Goal: Task Accomplishment & Management: Manage account settings

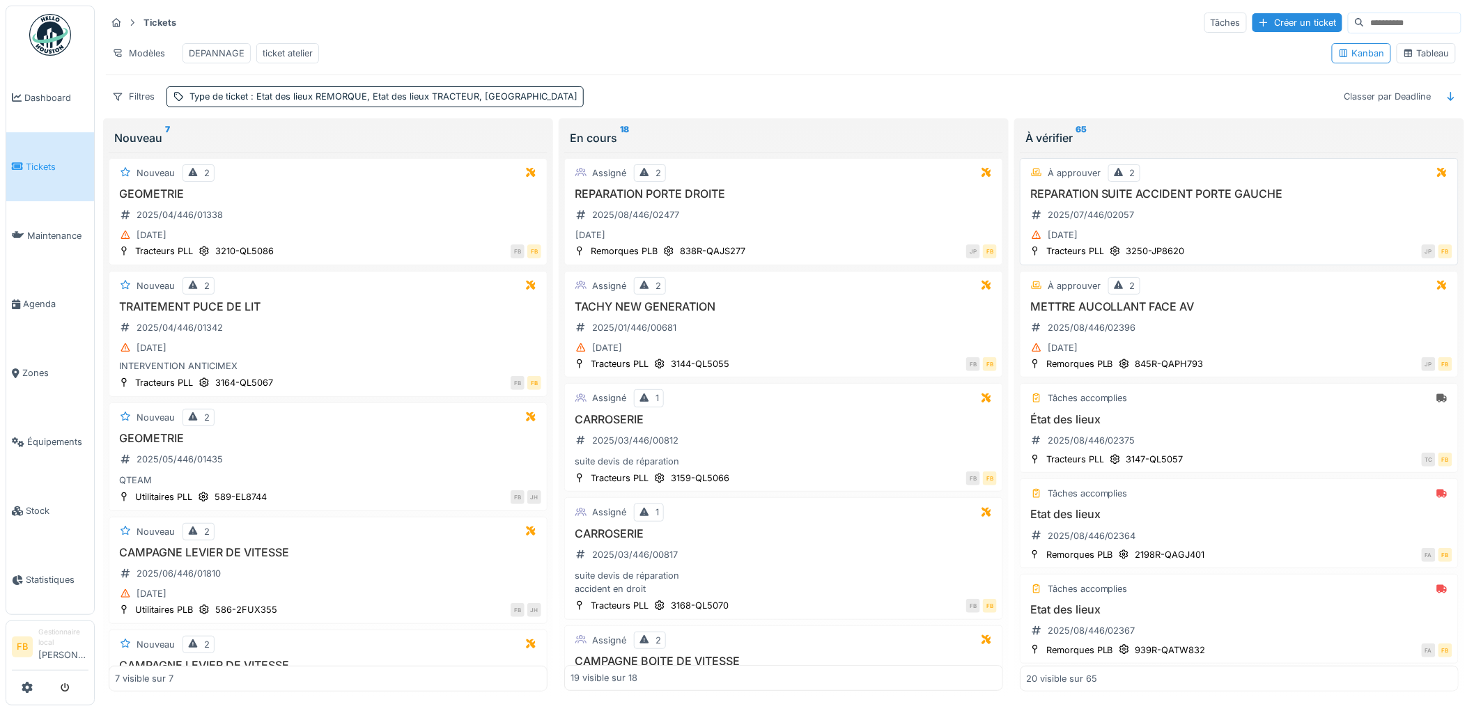
click at [1153, 230] on div "REPARATION SUITE ACCIDENT PORTE GAUCHE 2025/07/446/02057 28/07/2025" at bounding box center [1239, 215] width 426 height 57
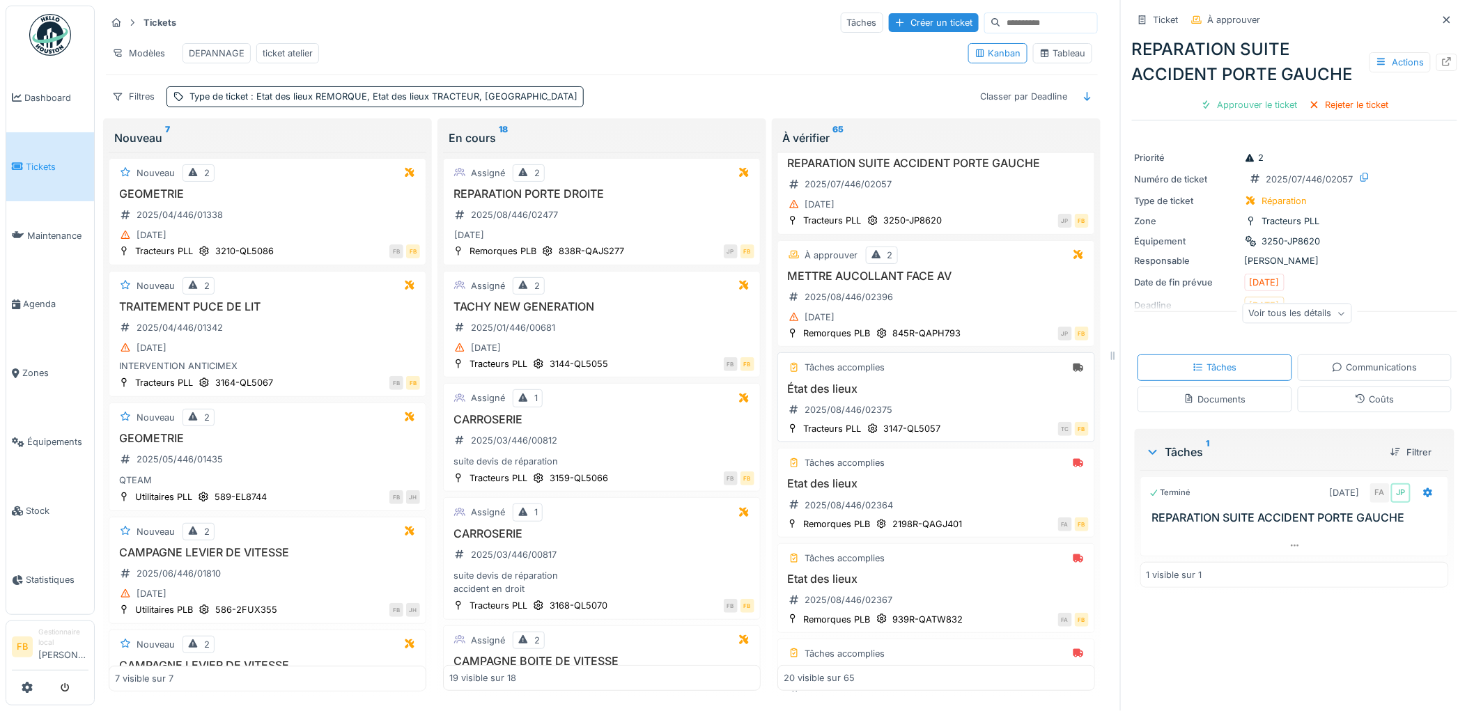
scroll to position [155, 0]
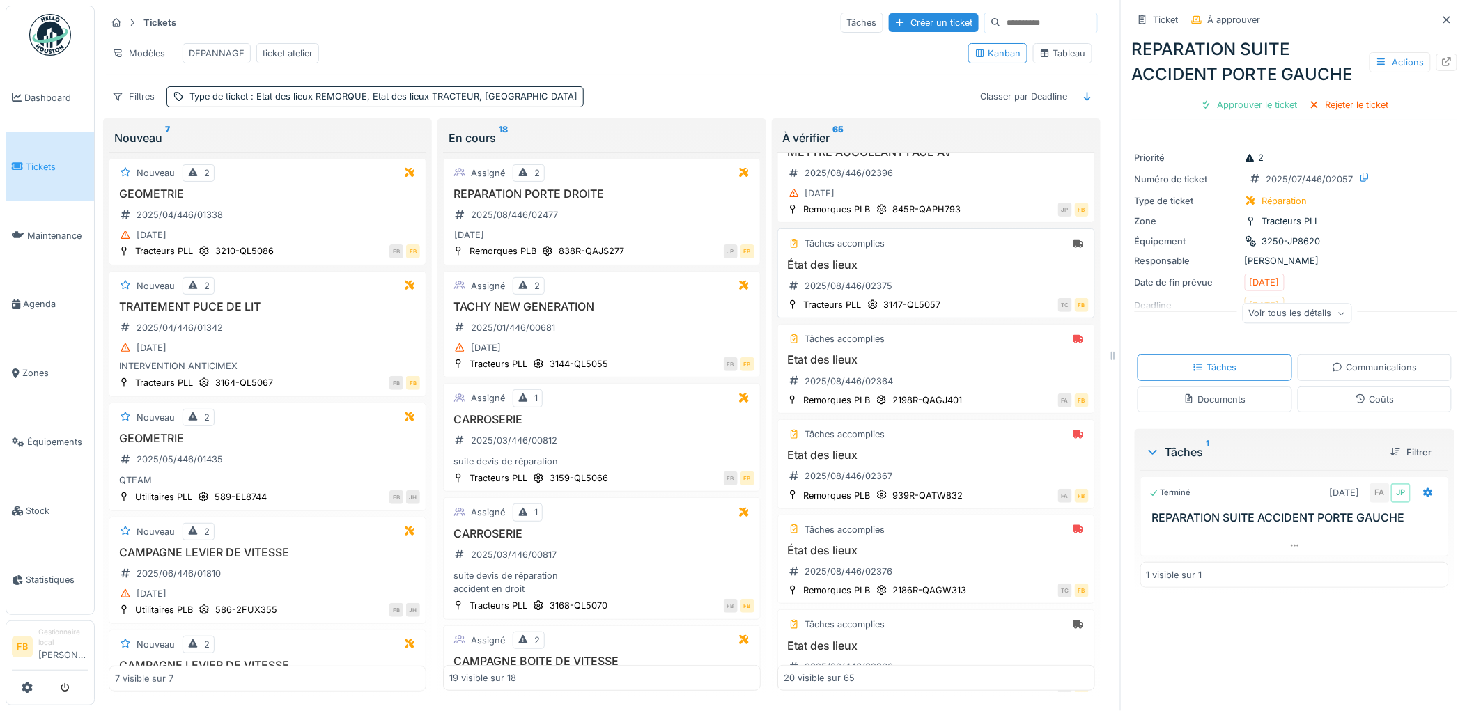
click at [923, 297] on div "État des lieux 2025/08/446/02375" at bounding box center [935, 277] width 305 height 39
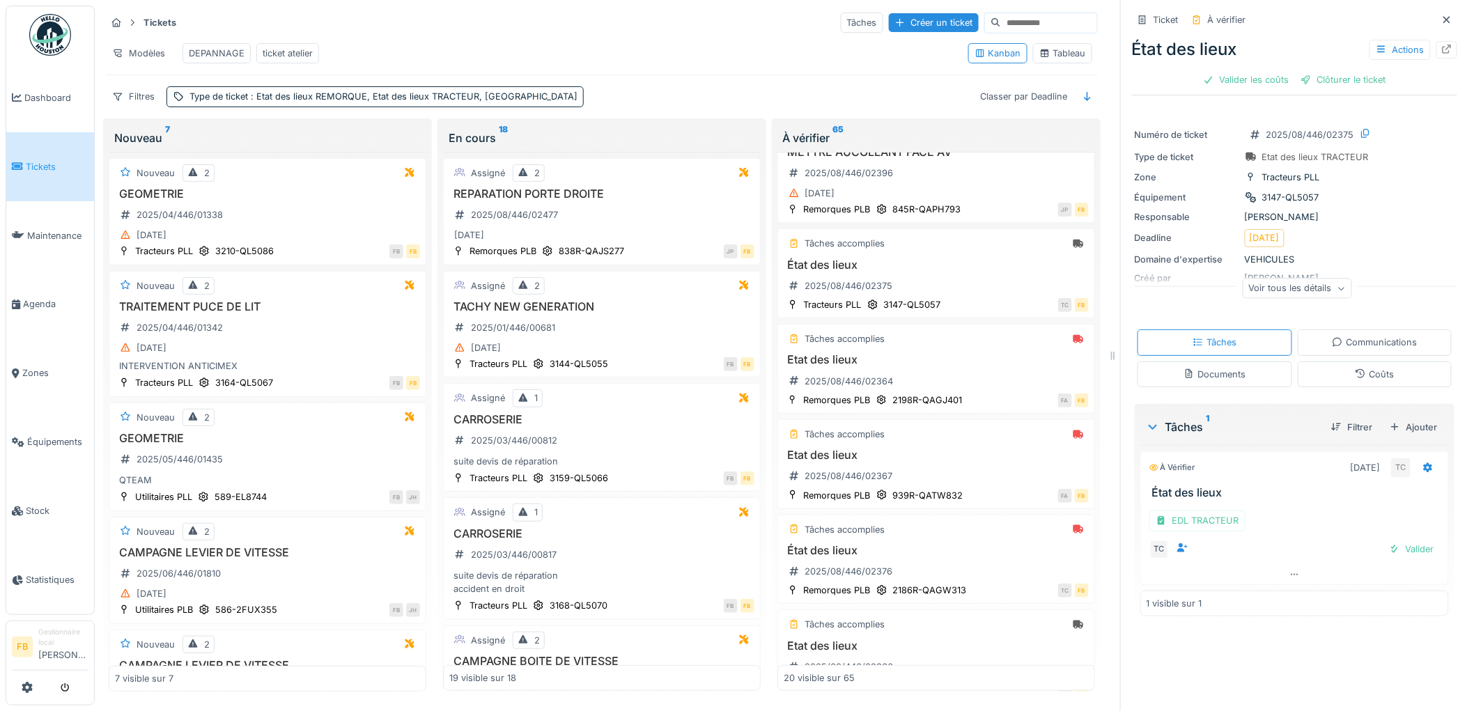
click at [1394, 380] on div "Coûts" at bounding box center [1374, 374] width 155 height 26
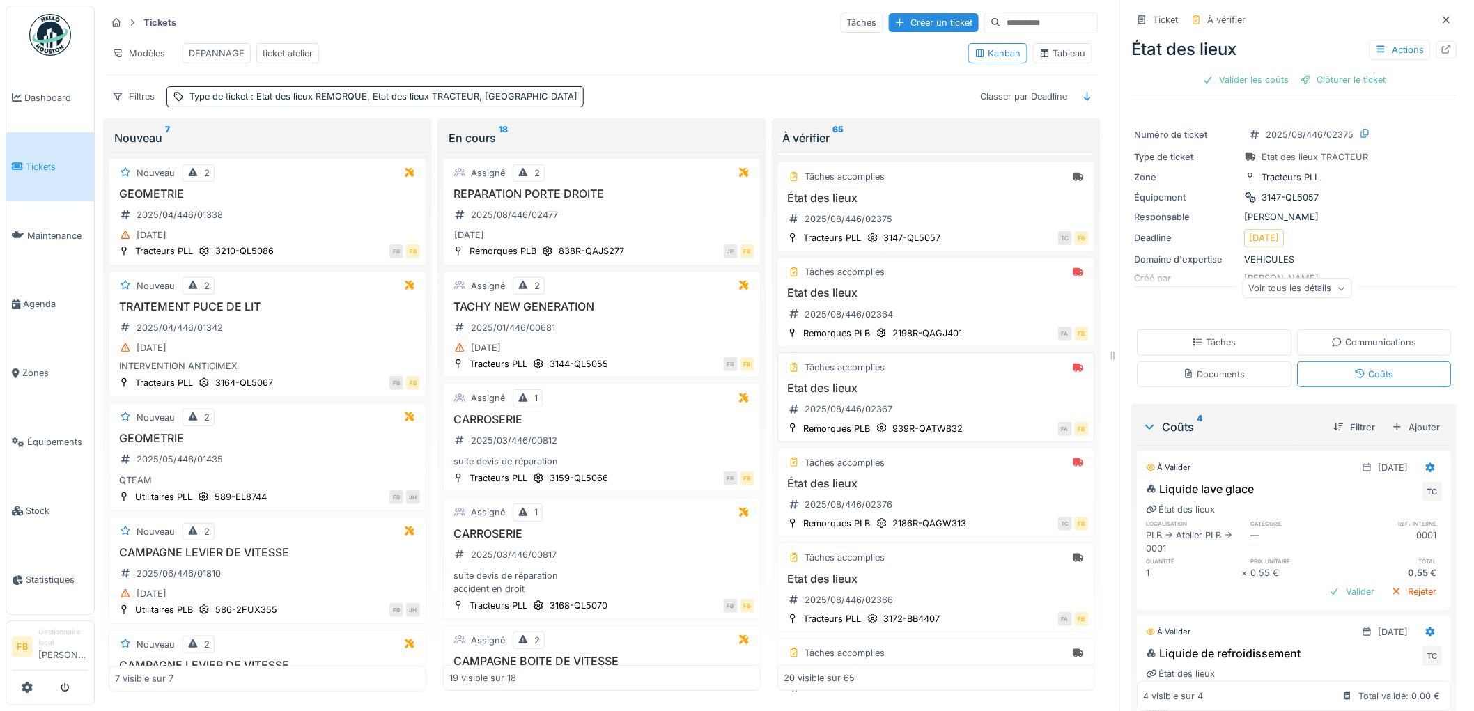
scroll to position [232, 0]
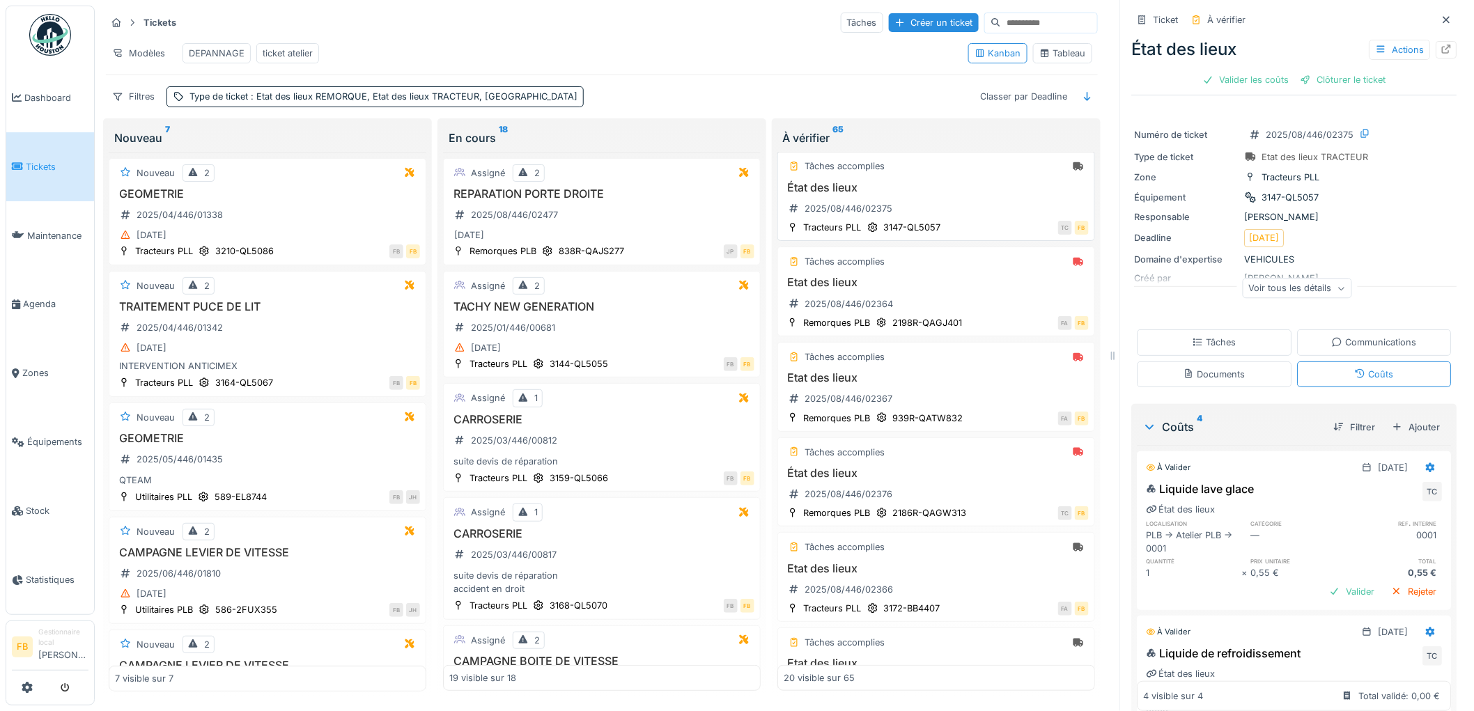
click at [933, 198] on div "État des lieux 2025/08/446/02375" at bounding box center [935, 200] width 305 height 39
click at [925, 207] on div "État des lieux 2025/08/446/02375" at bounding box center [935, 200] width 305 height 39
click at [951, 192] on h3 "État des lieux" at bounding box center [935, 187] width 305 height 13
click at [915, 198] on div "État des lieux 2025/08/446/02375" at bounding box center [935, 200] width 305 height 39
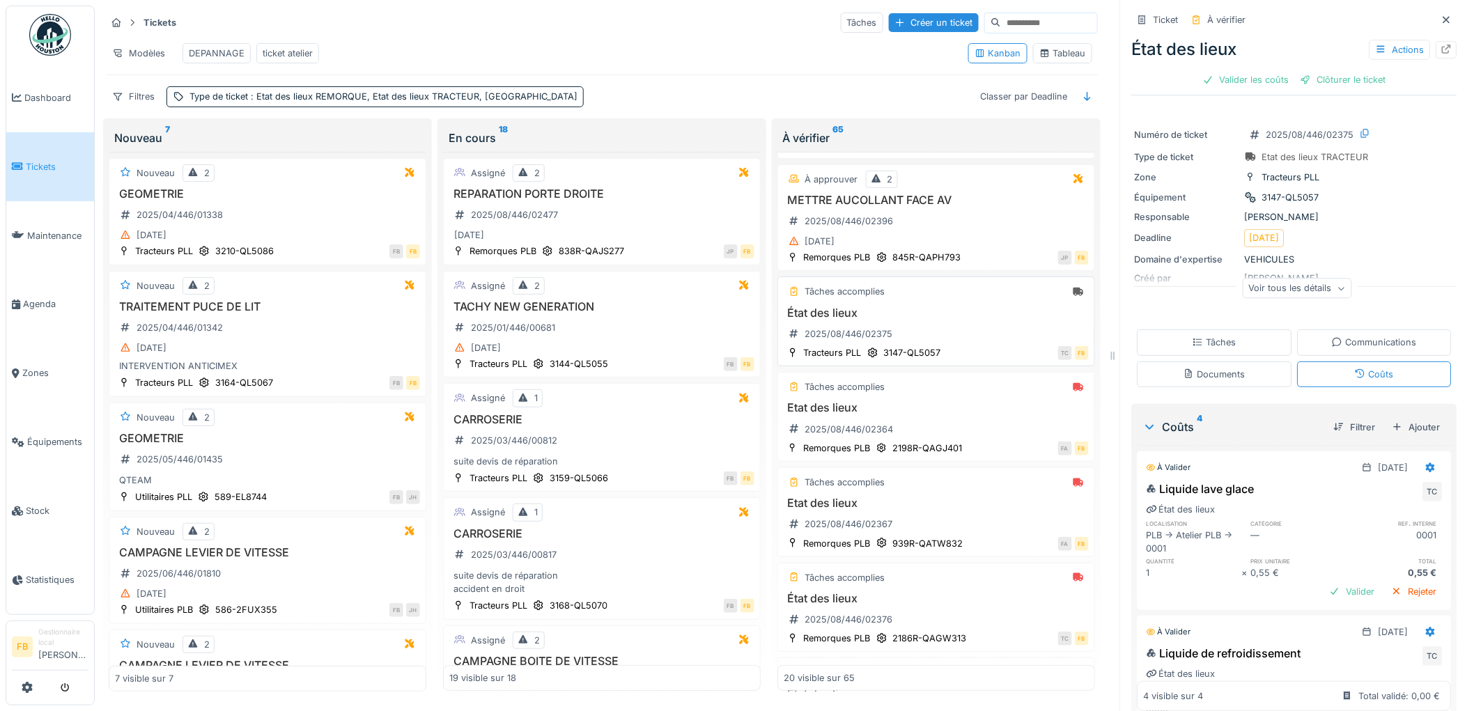
scroll to position [130, 0]
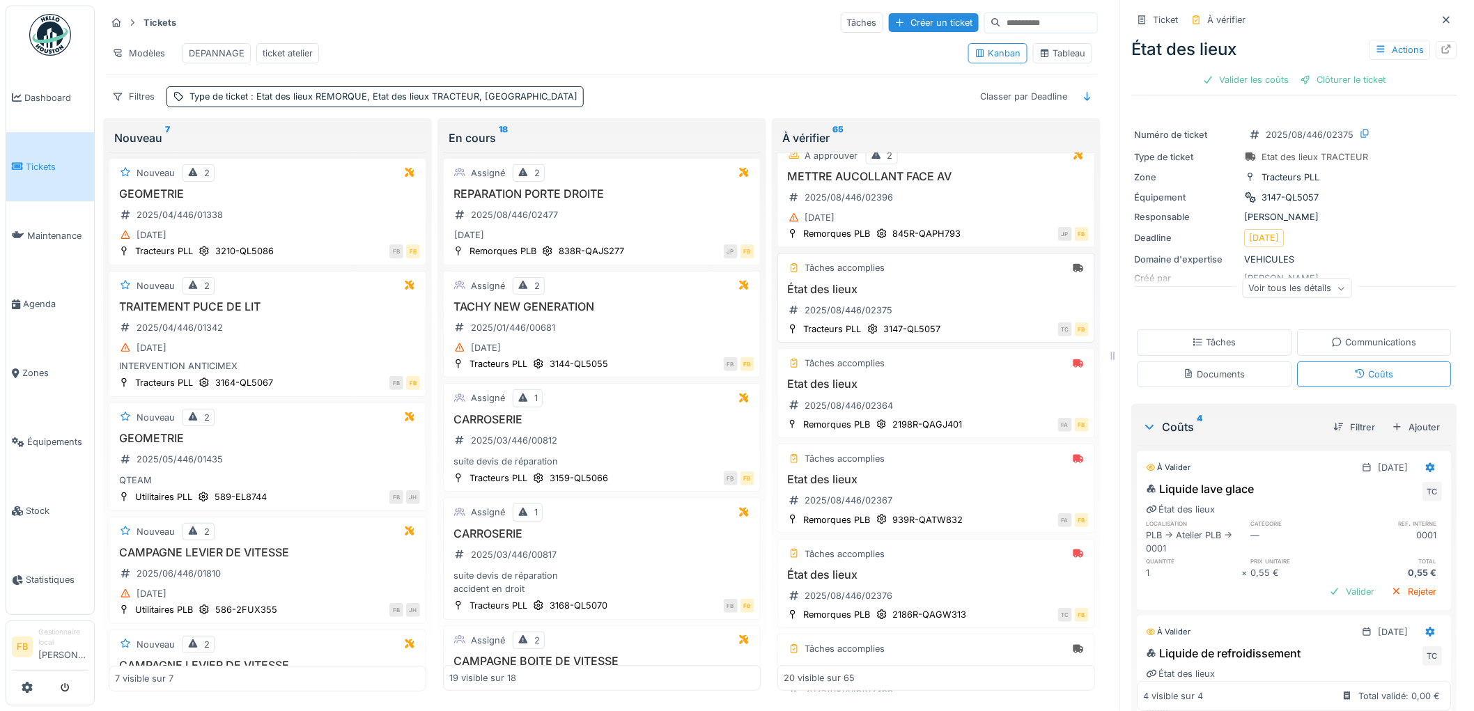
click at [965, 312] on div "État des lieux 2025/08/446/02375" at bounding box center [935, 302] width 305 height 39
click at [912, 298] on div "État des lieux 2025/08/446/02375" at bounding box center [935, 302] width 305 height 39
click at [1021, 307] on div "État des lieux 2025/08/446/02375" at bounding box center [935, 302] width 305 height 39
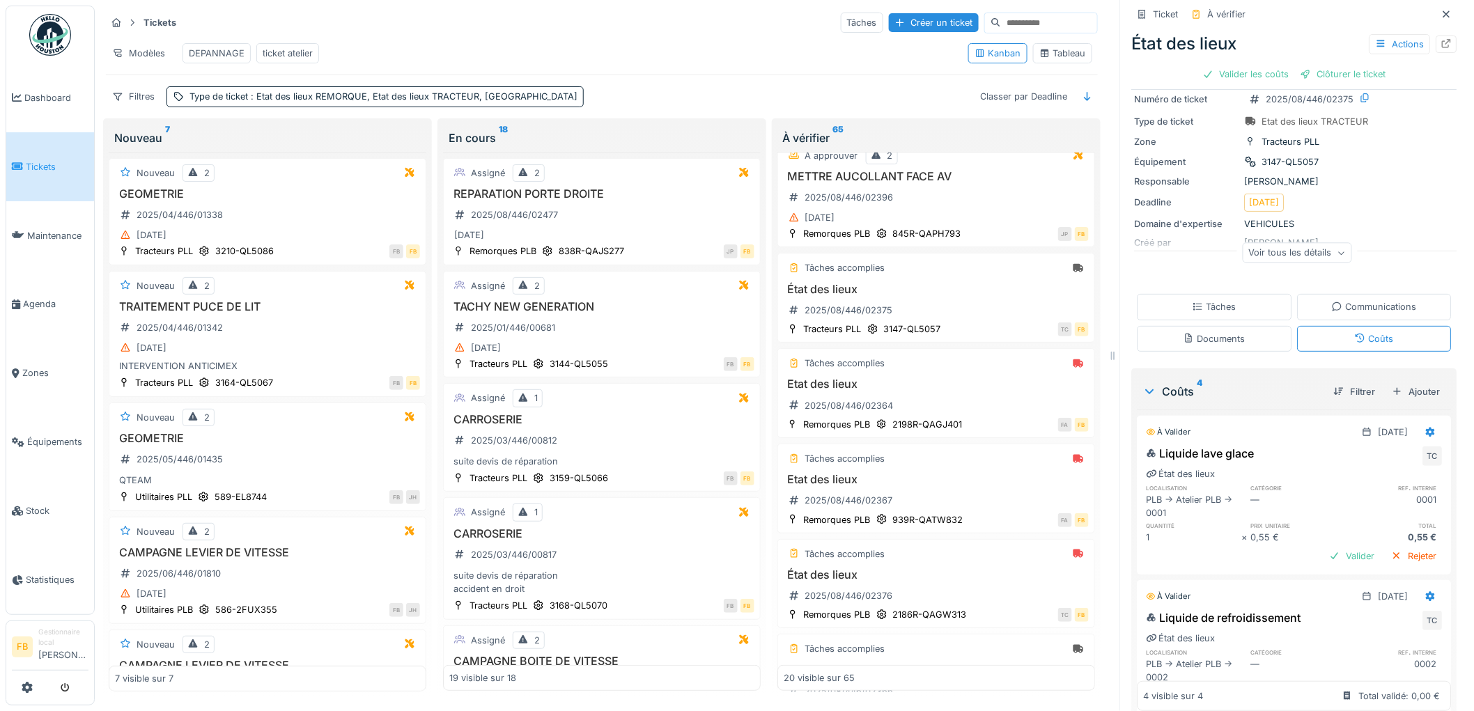
scroll to position [0, 0]
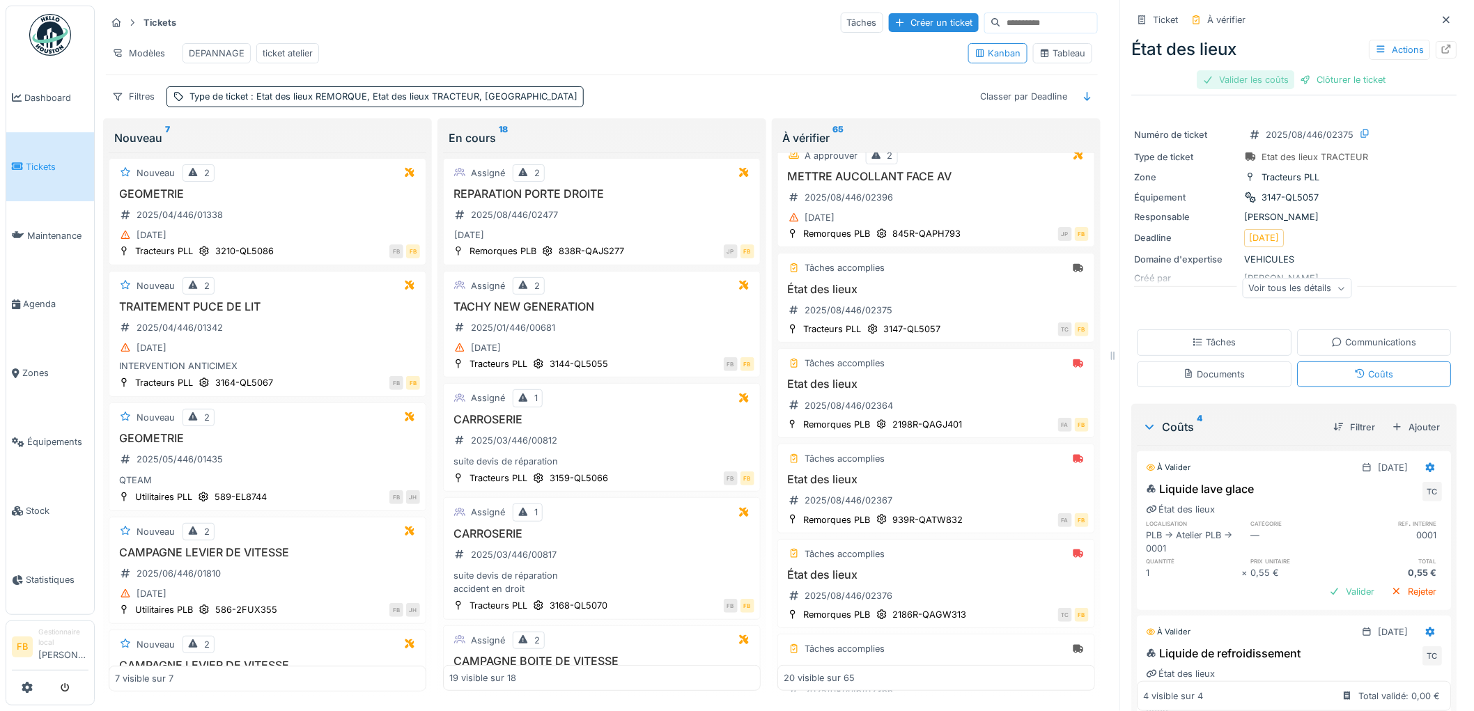
click at [1254, 70] on div "Valider les coûts" at bounding box center [1245, 79] width 97 height 19
click at [1291, 70] on div "Clôturer le ticket" at bounding box center [1294, 79] width 97 height 19
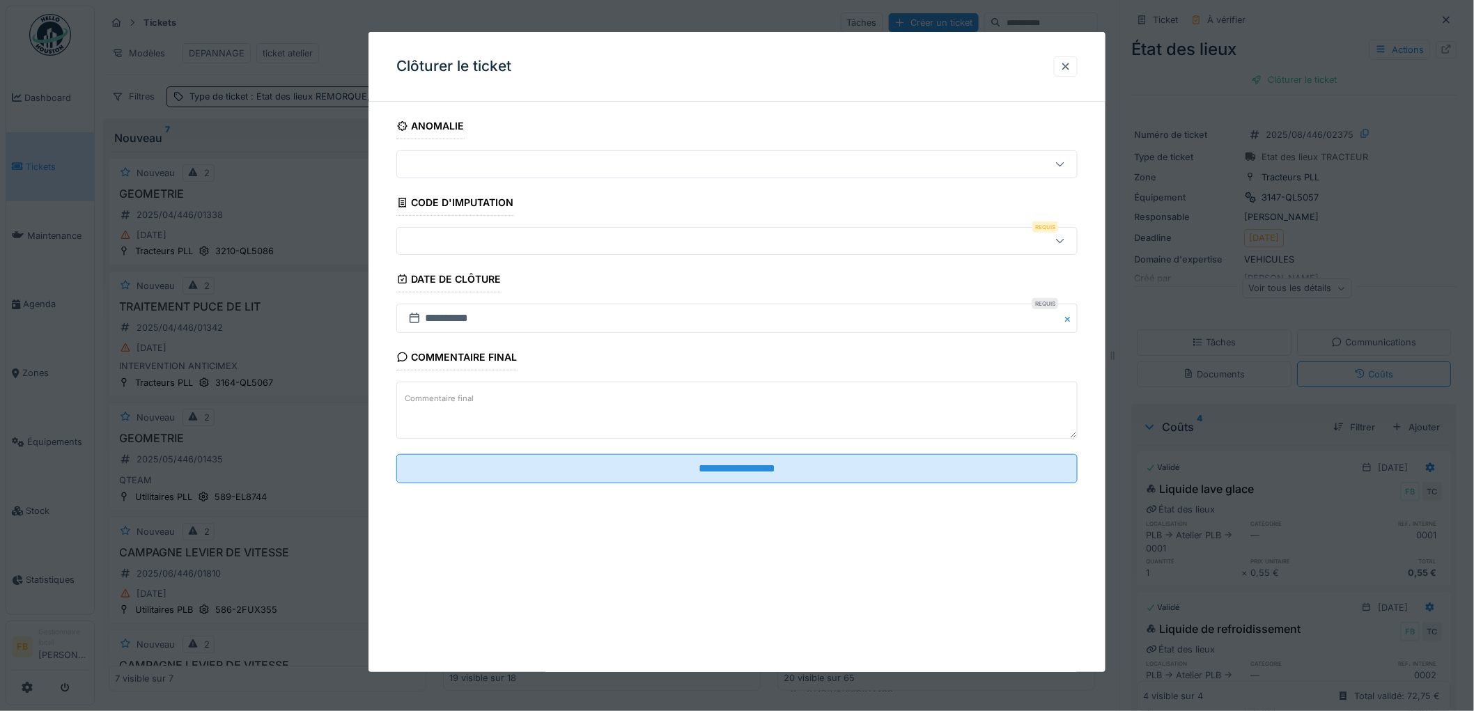
click at [450, 245] on div at bounding box center [698, 240] width 591 height 15
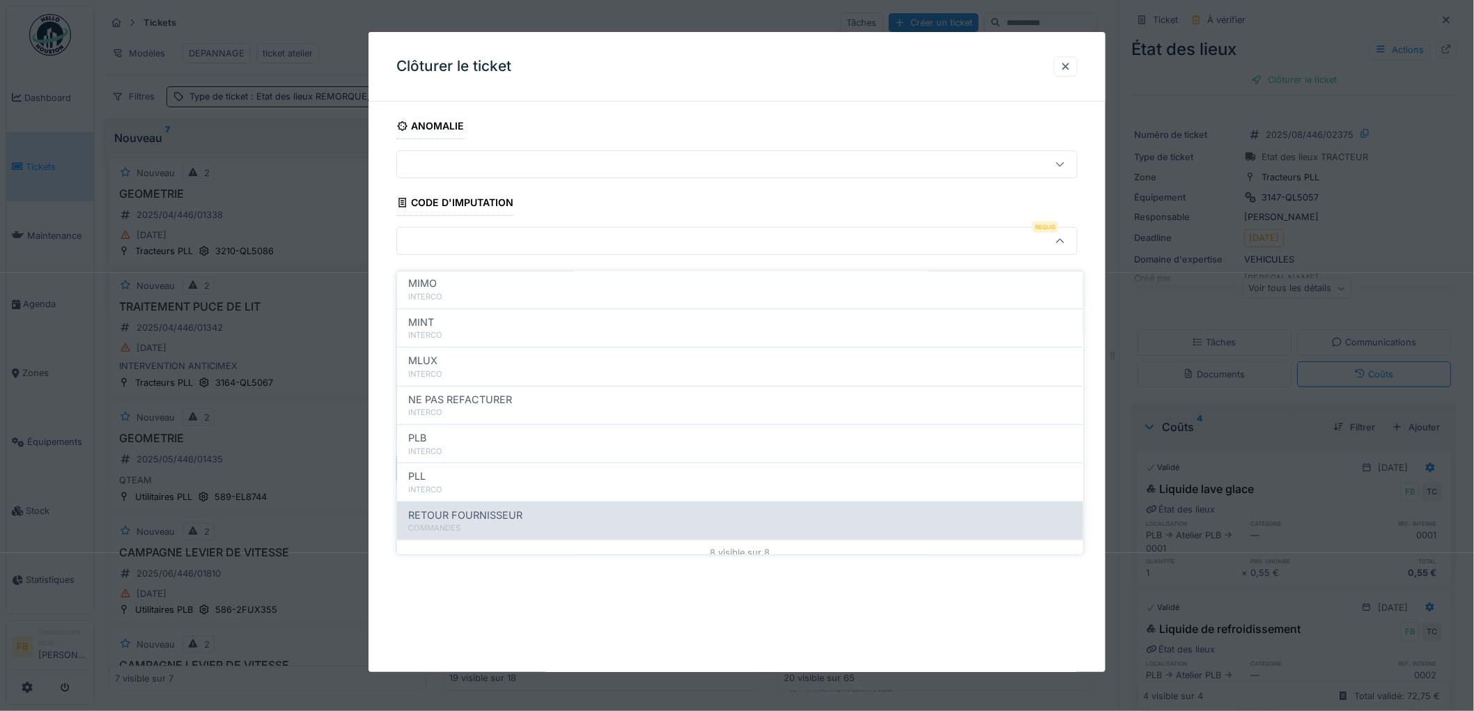
scroll to position [124, 0]
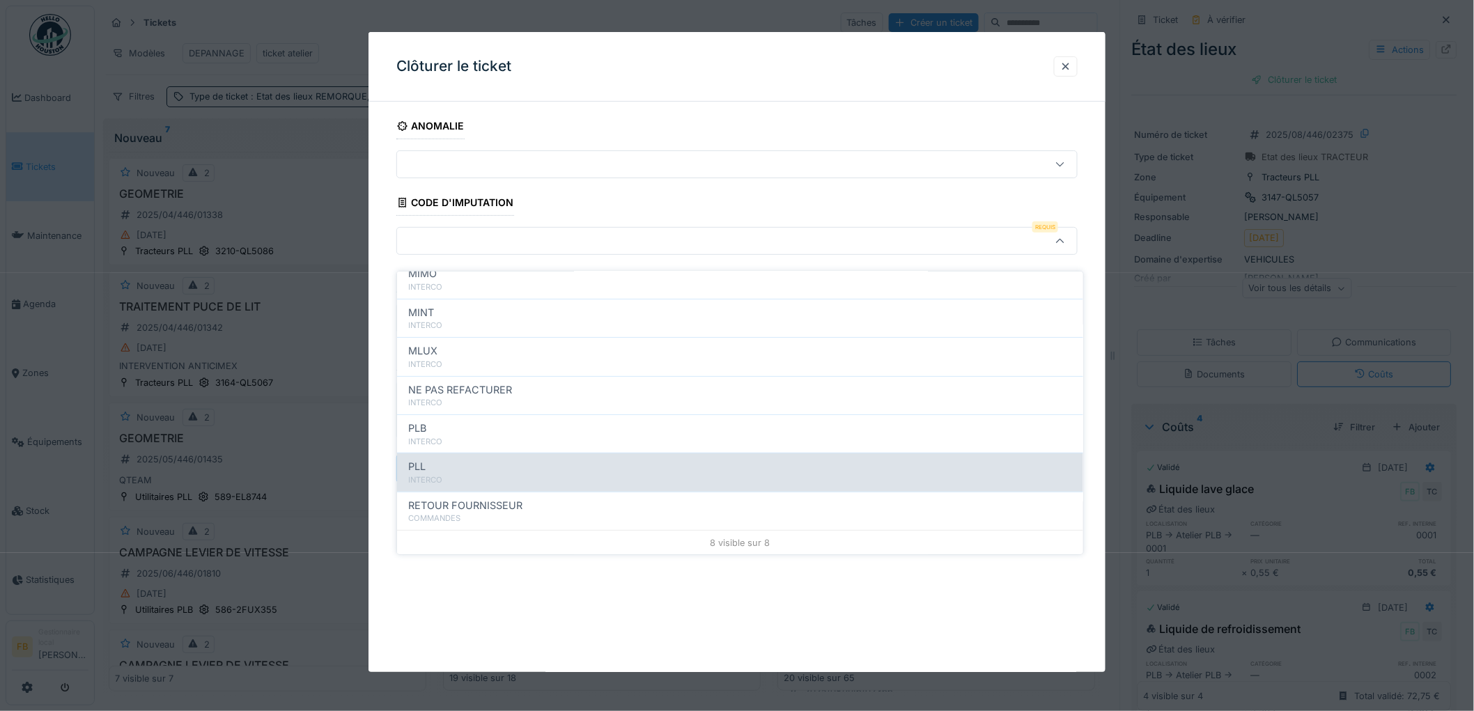
click at [460, 459] on div "PLL" at bounding box center [740, 466] width 664 height 15
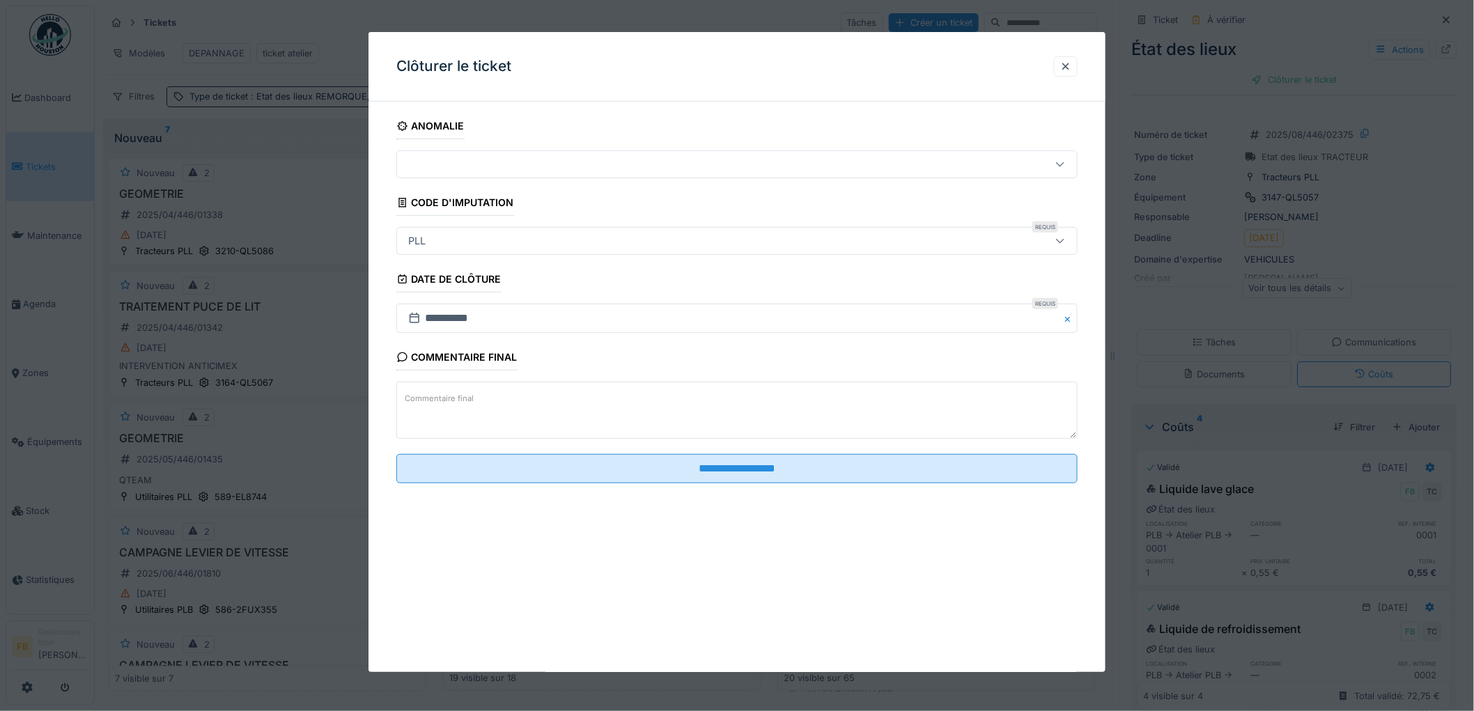
type input "***"
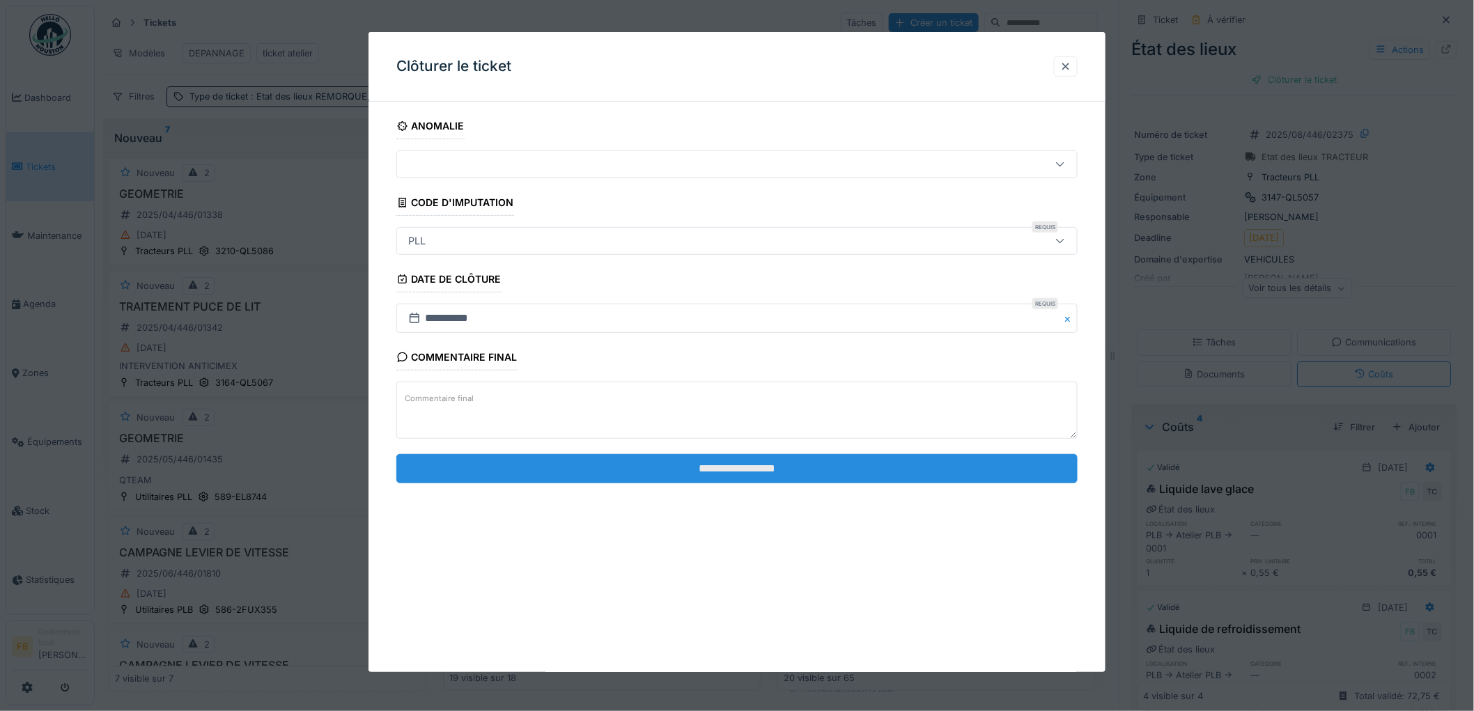
click at [738, 456] on input "**********" at bounding box center [736, 468] width 681 height 29
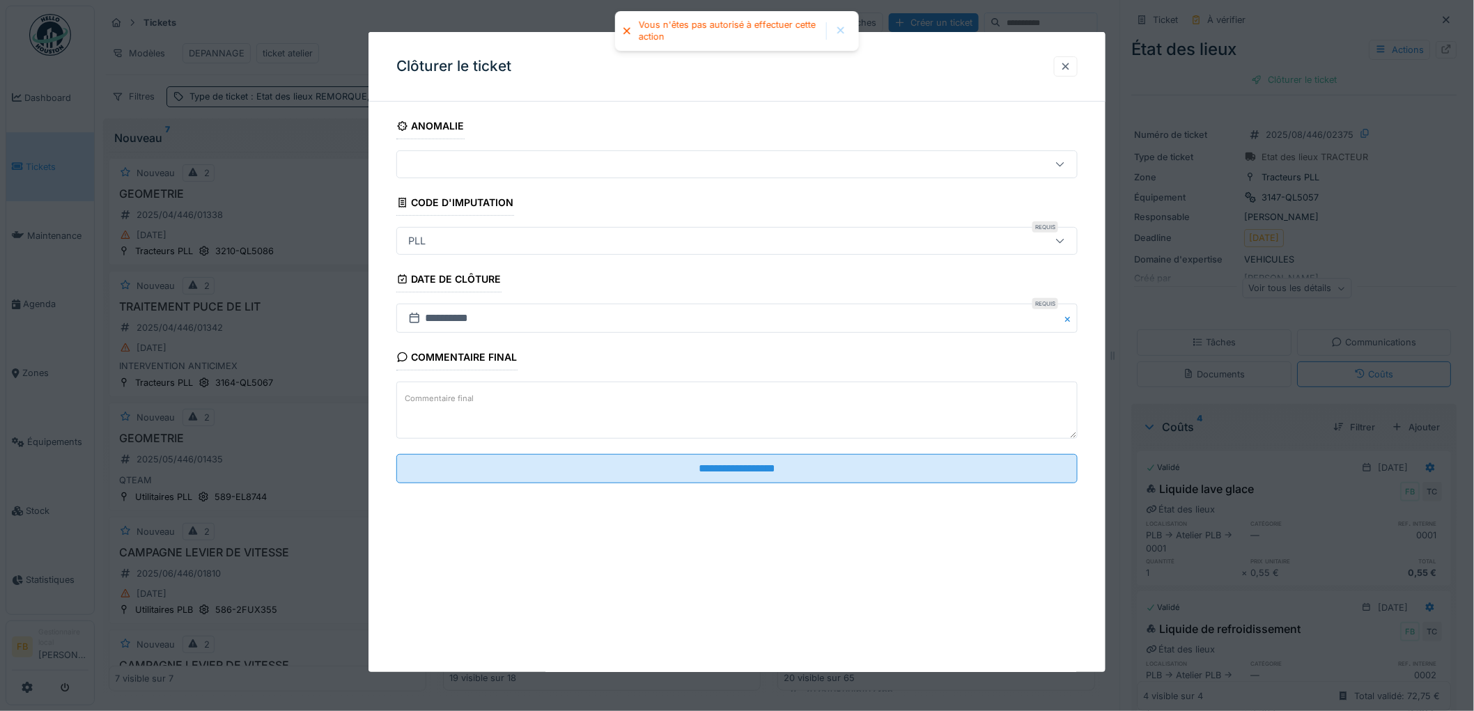
click at [1064, 66] on div at bounding box center [1066, 66] width 24 height 20
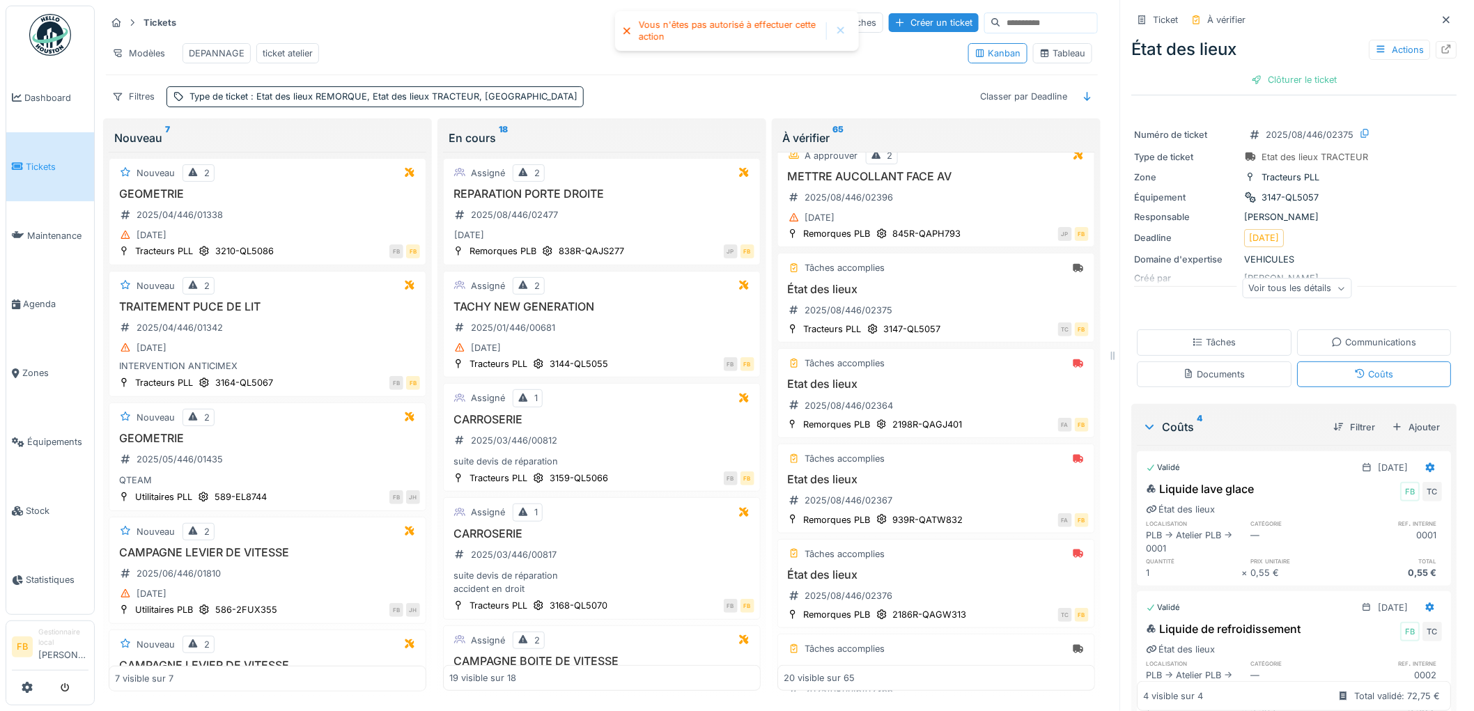
click at [1212, 339] on div "Tâches" at bounding box center [1214, 342] width 155 height 26
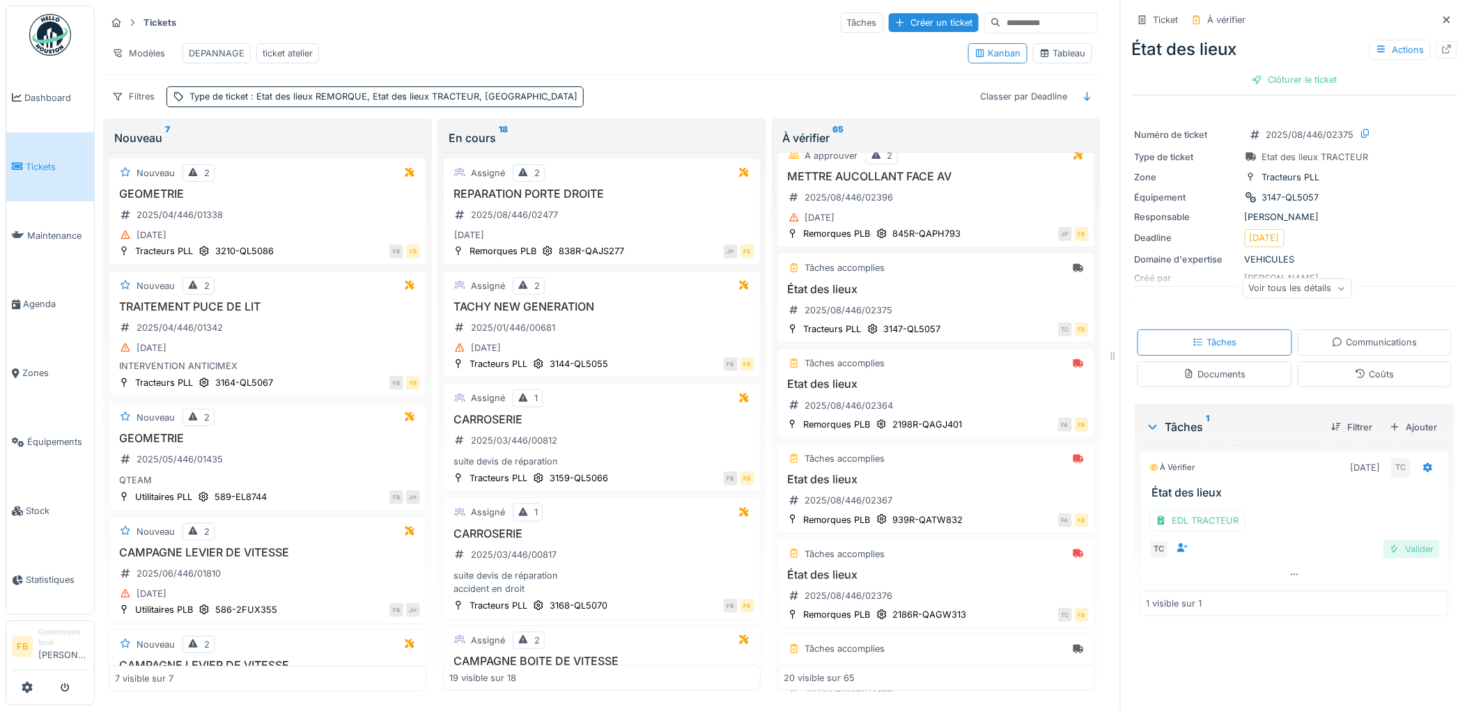
click at [1391, 540] on div "Valider" at bounding box center [1411, 549] width 56 height 19
click at [1258, 77] on div "Clôturer le ticket" at bounding box center [1294, 79] width 97 height 19
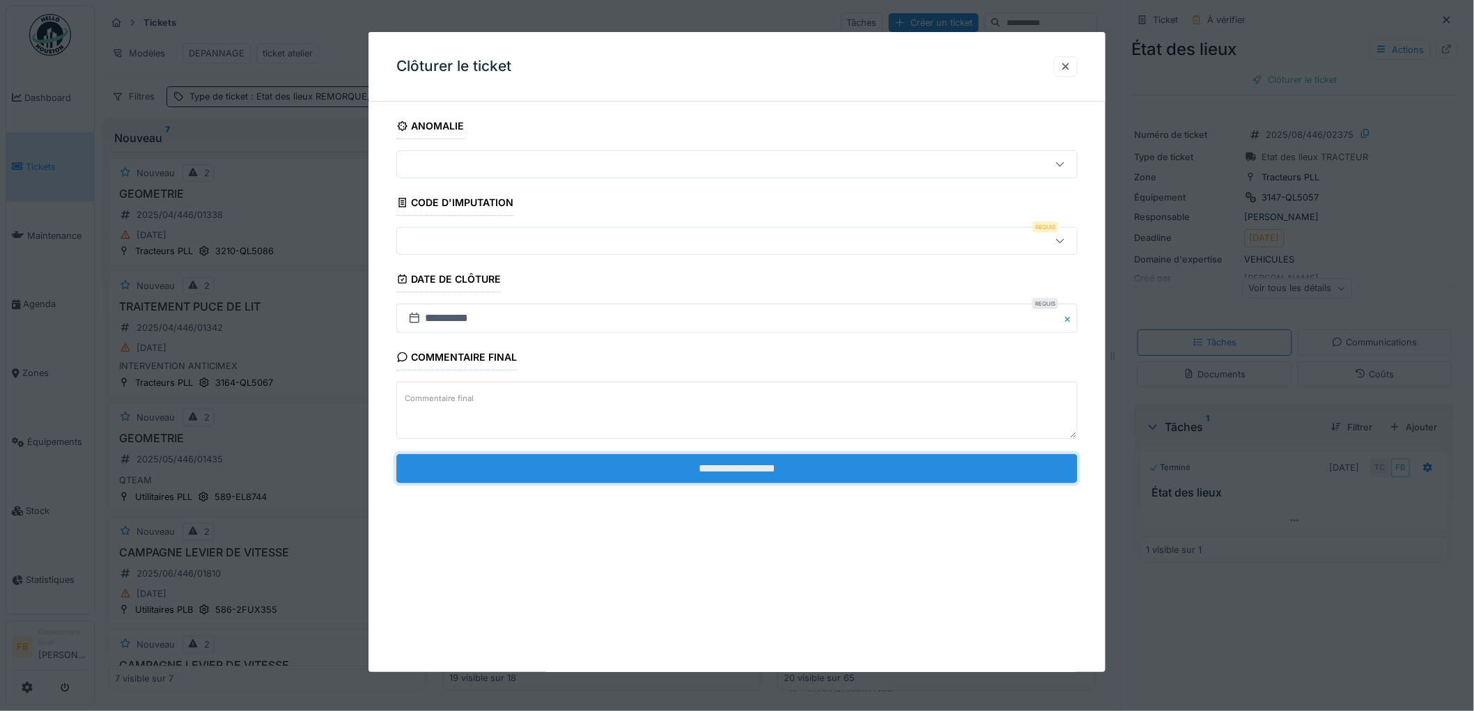
click at [693, 461] on input "**********" at bounding box center [736, 468] width 681 height 29
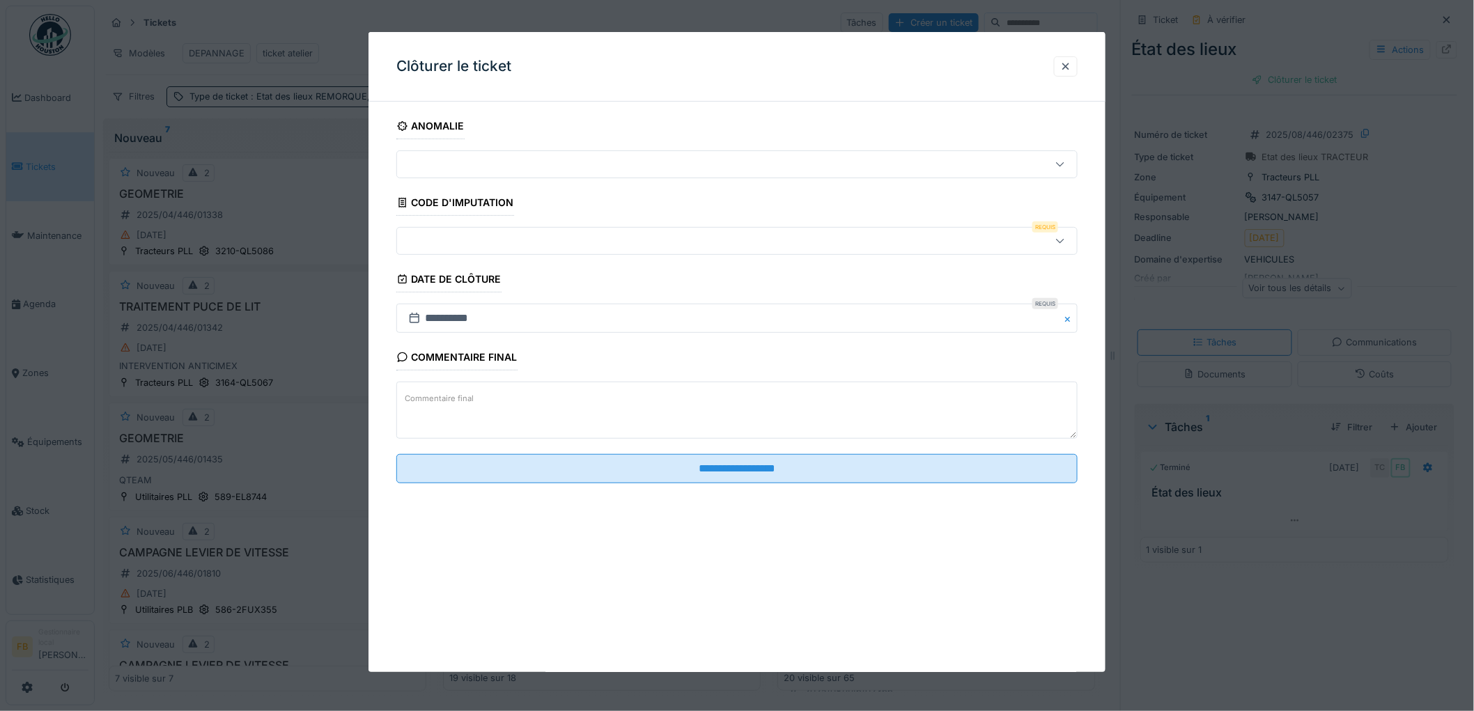
click at [485, 245] on div at bounding box center [698, 240] width 591 height 15
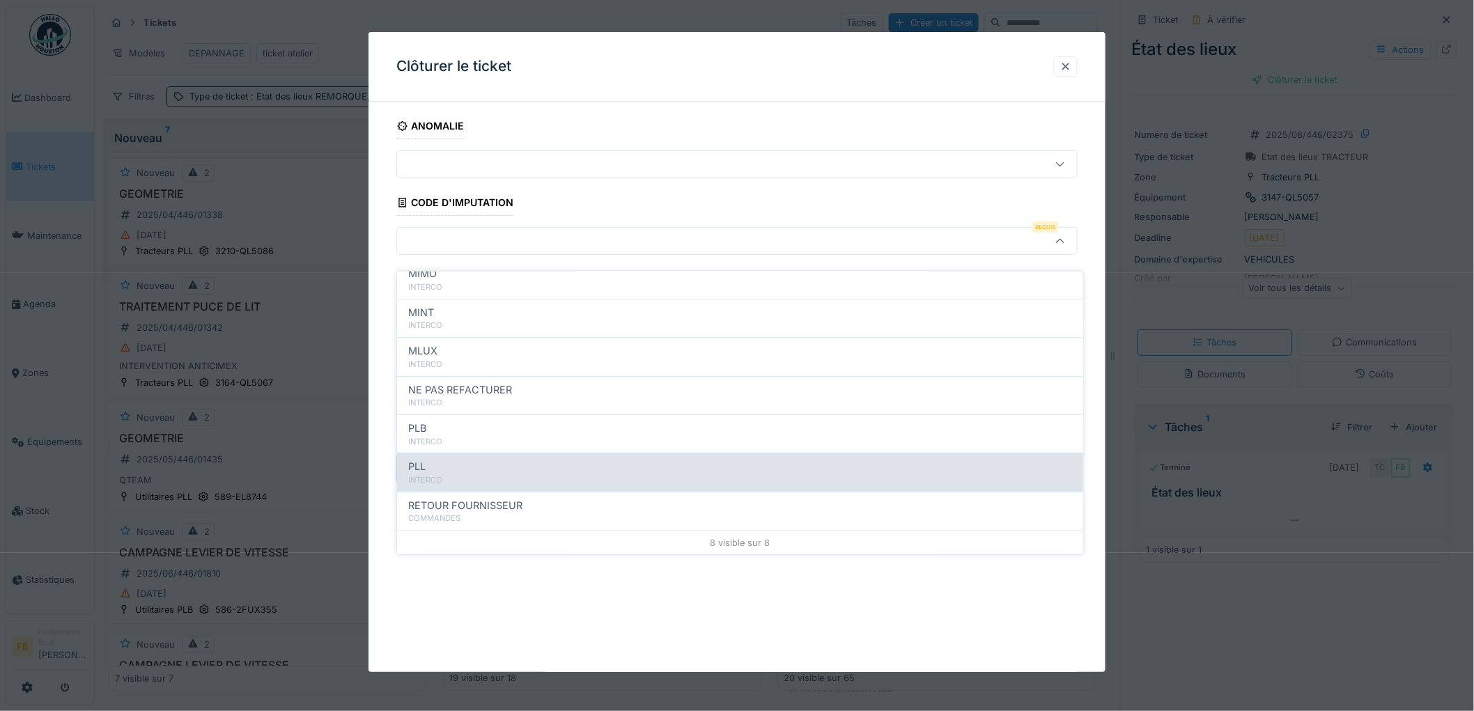
click at [462, 460] on div "PLL" at bounding box center [740, 466] width 664 height 15
type input "***"
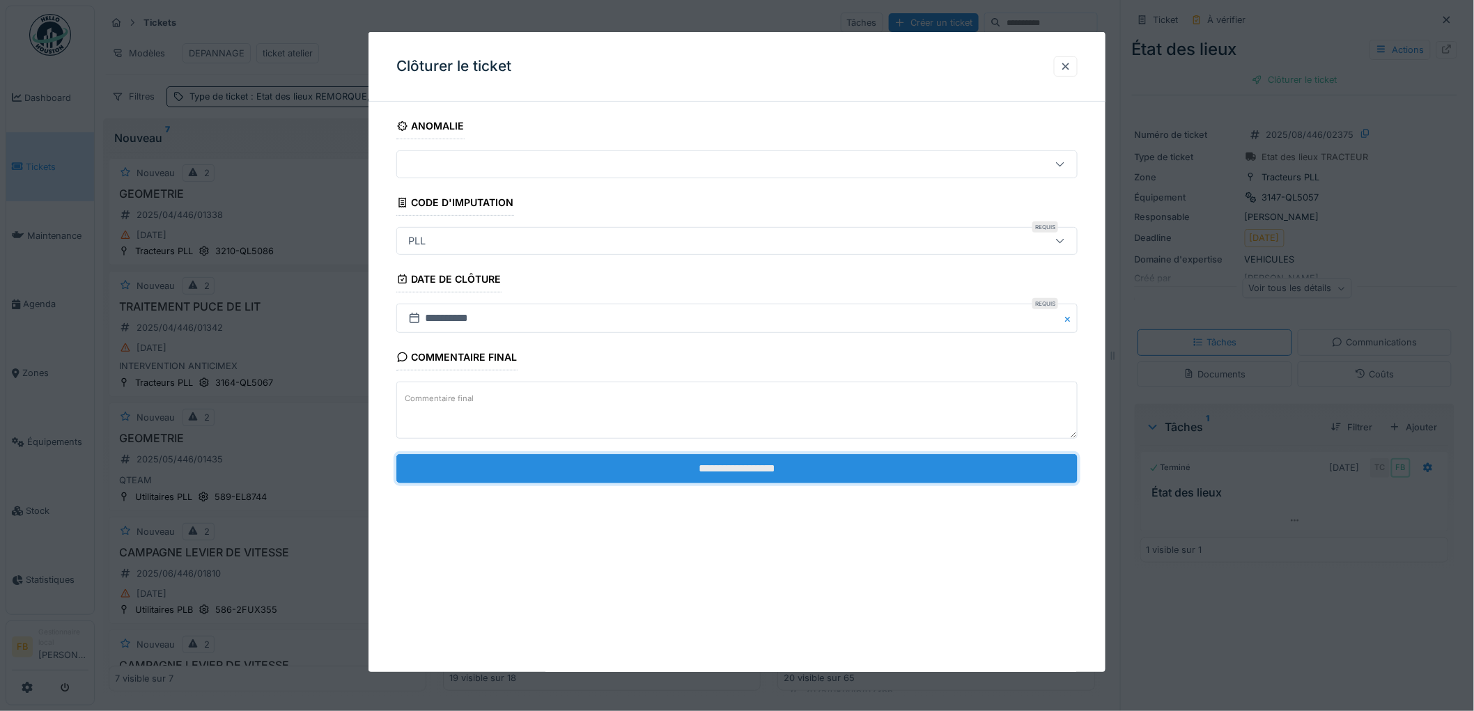
click at [735, 469] on input "**********" at bounding box center [736, 468] width 681 height 29
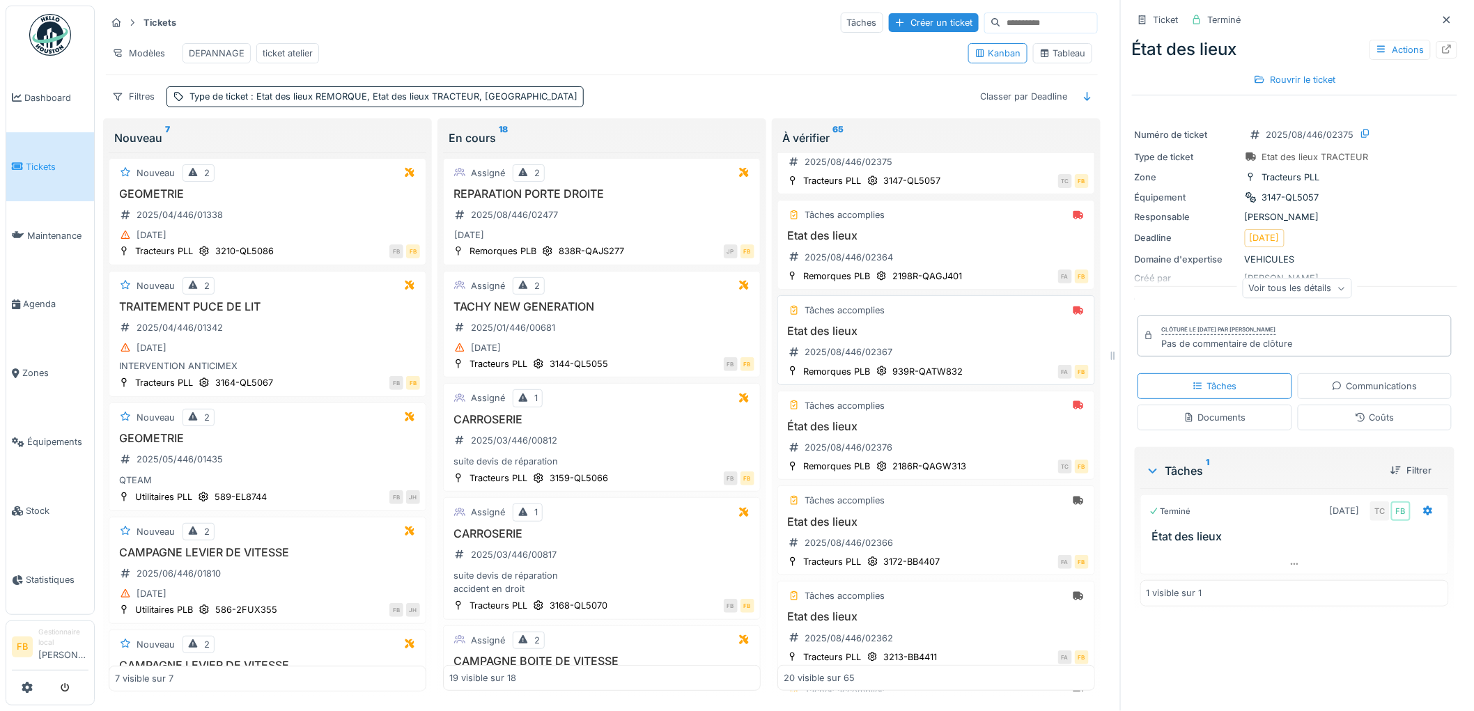
scroll to position [286, 0]
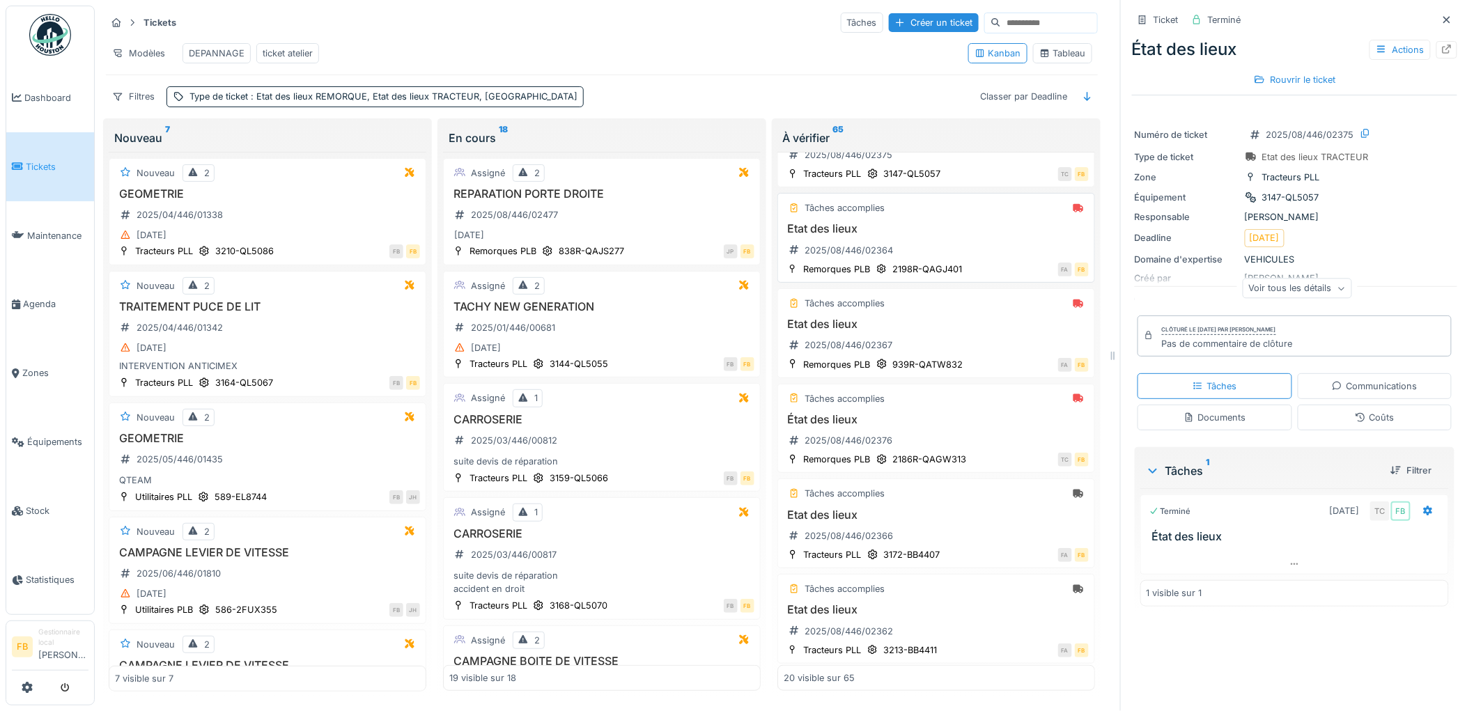
click at [944, 247] on div "Etat des lieux 2025/08/446/02364" at bounding box center [935, 241] width 305 height 39
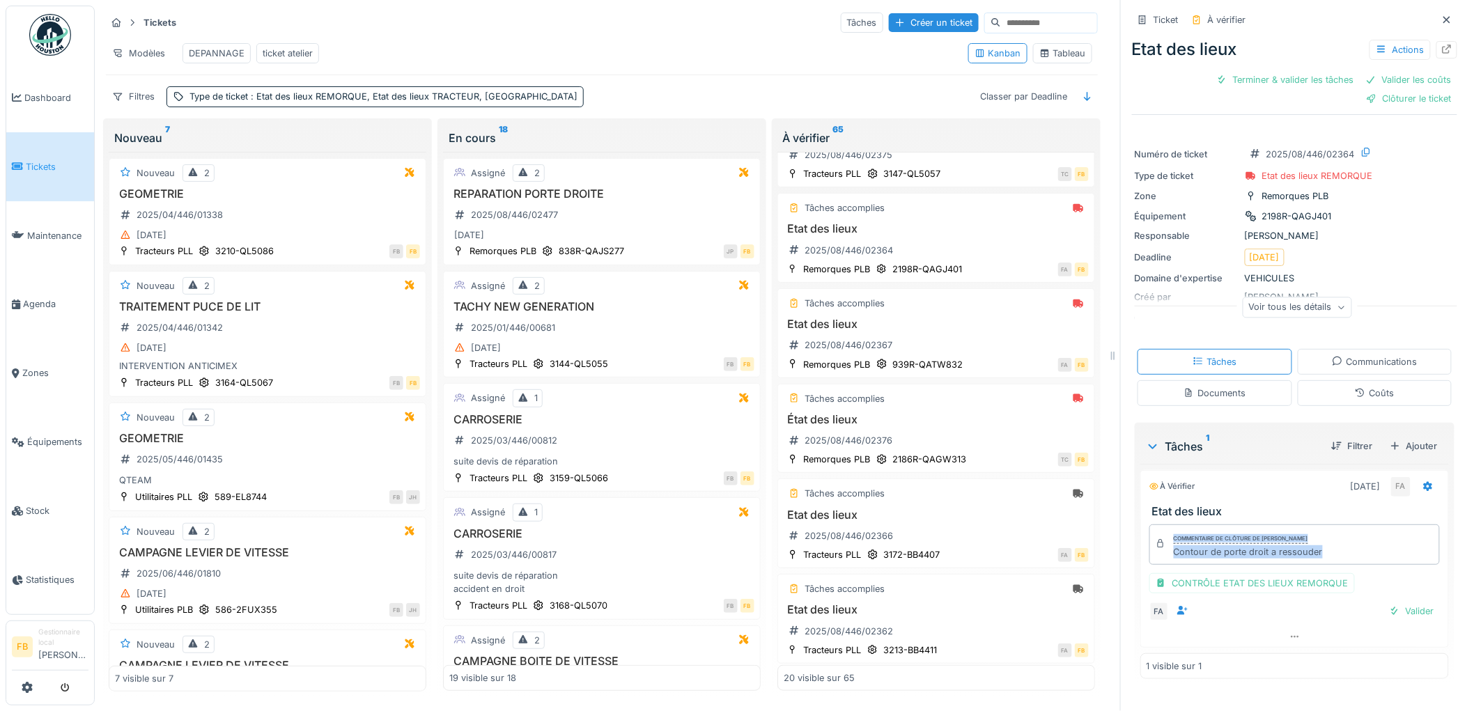
drag, startPoint x: 1313, startPoint y: 547, endPoint x: 1150, endPoint y: 529, distance: 163.2
click at [1150, 529] on div "Commentaire de clôture de Florian Anciaux Contour de porte droit a ressouder" at bounding box center [1294, 544] width 290 height 40
click at [1189, 534] on div "Commentaire de clôture de Florian Anciaux" at bounding box center [1240, 539] width 134 height 10
drag, startPoint x: 1312, startPoint y: 543, endPoint x: 1157, endPoint y: 527, distance: 156.1
click at [1157, 527] on div "Commentaire de clôture de Florian Anciaux Contour de porte droit a ressouder" at bounding box center [1294, 544] width 290 height 40
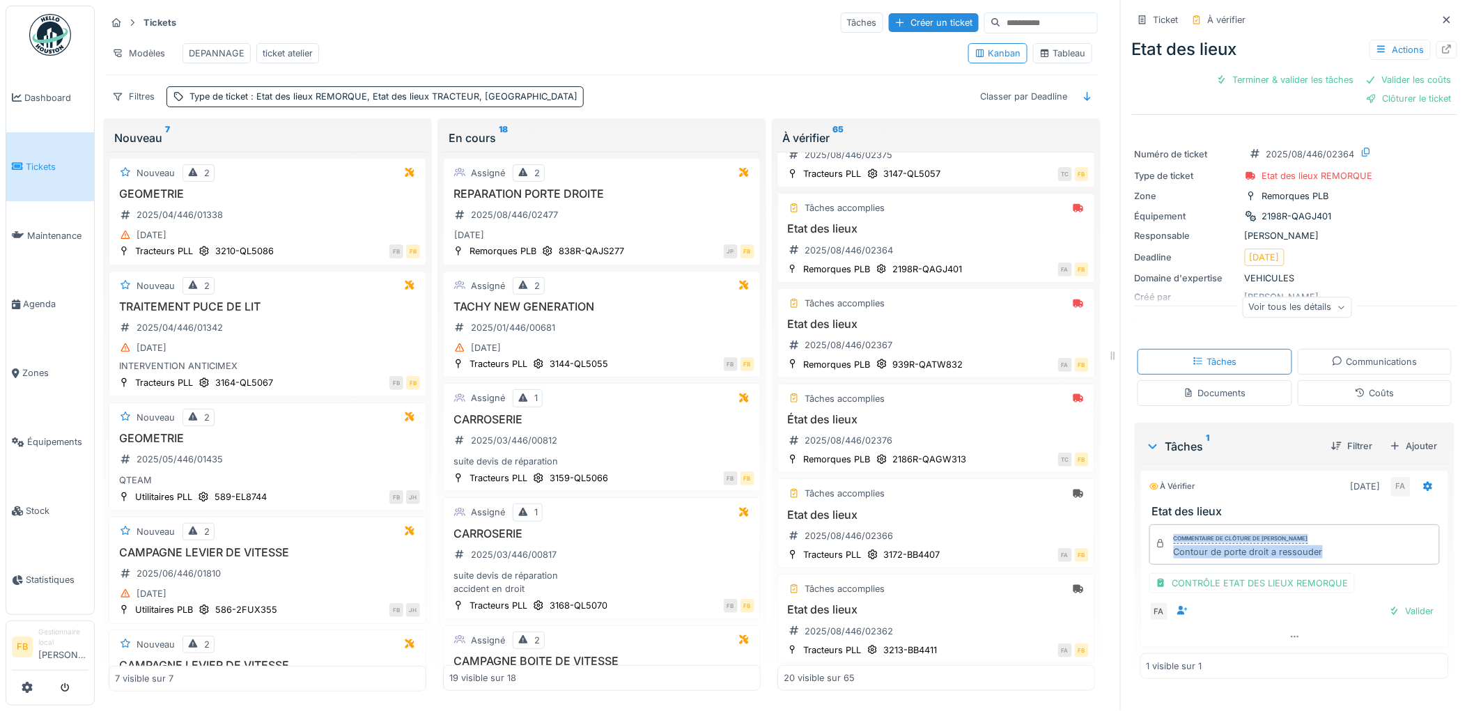
click at [1189, 534] on div "Commentaire de clôture de Florian Anciaux" at bounding box center [1240, 539] width 134 height 10
click at [1327, 380] on div "Coûts" at bounding box center [1374, 393] width 155 height 26
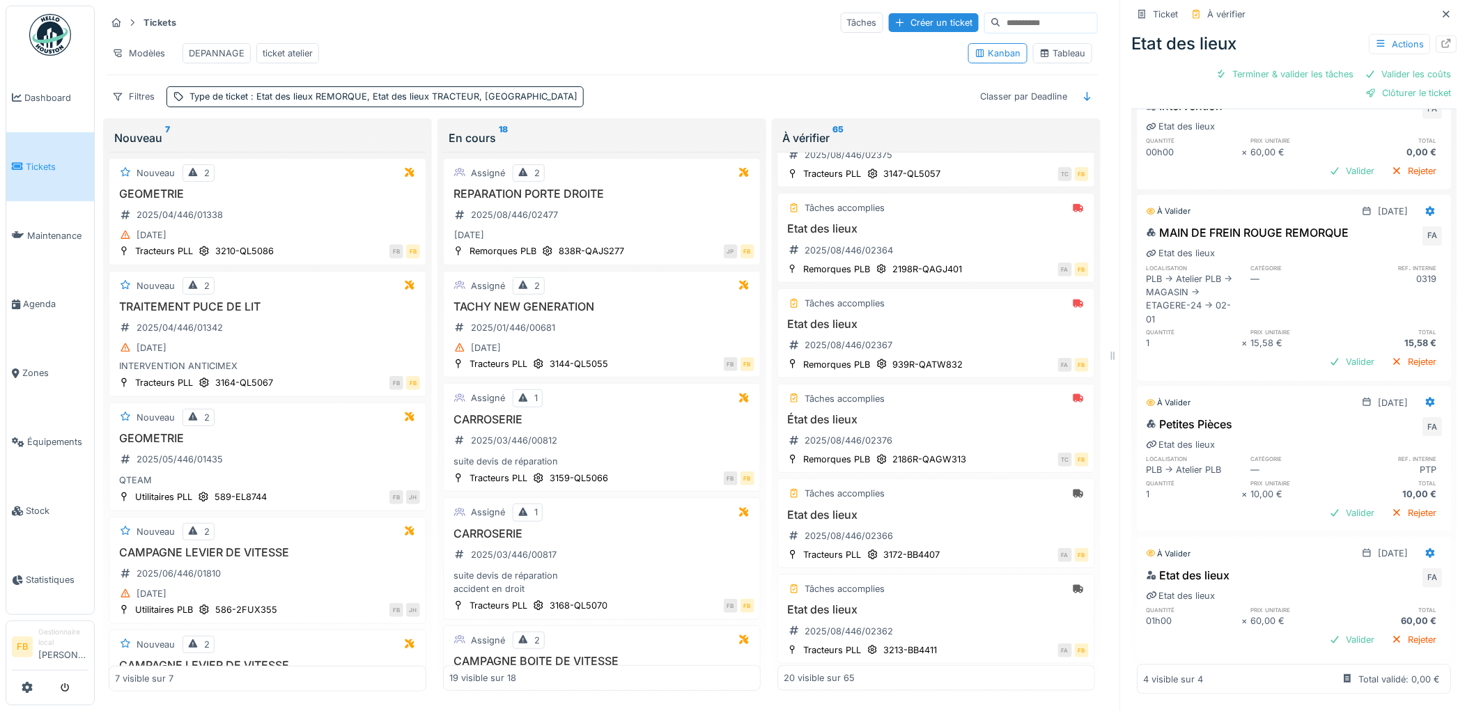
scroll to position [19, 0]
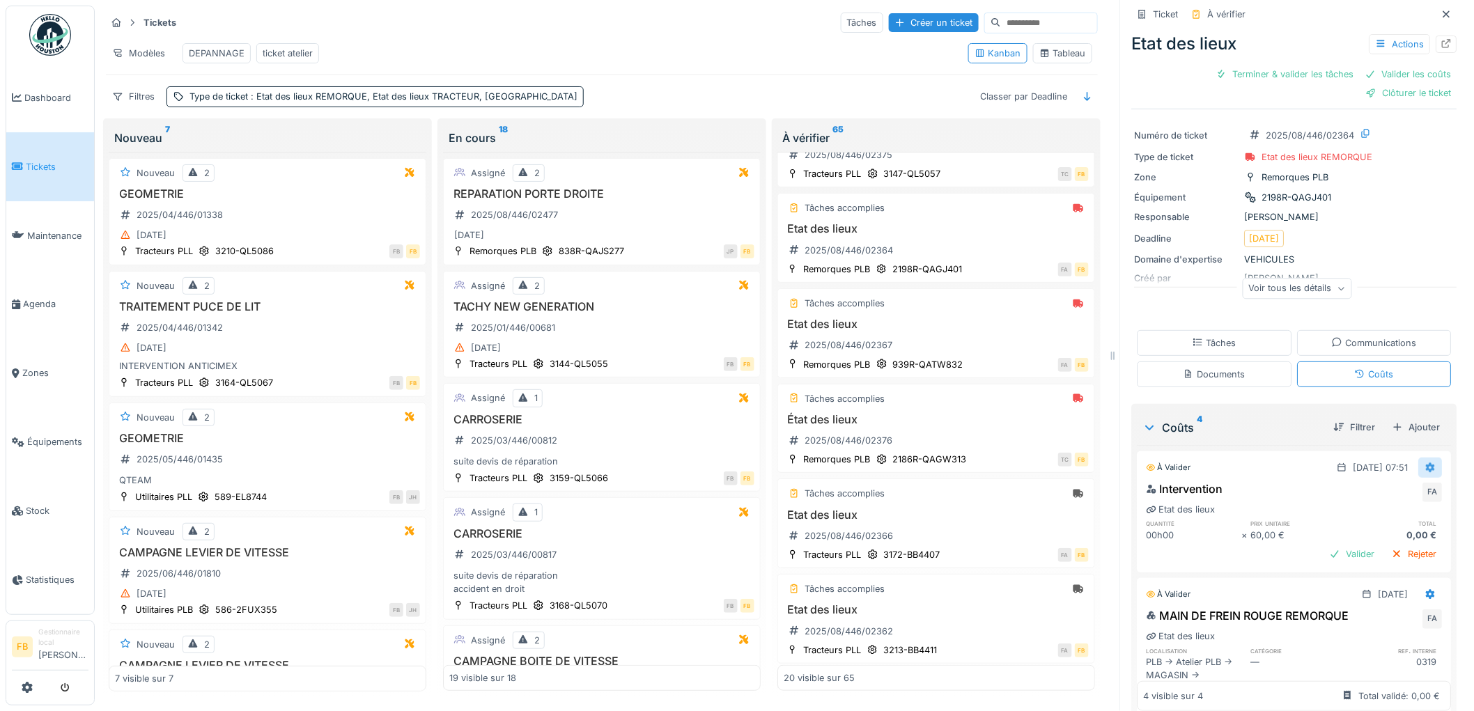
click at [1425, 463] on icon at bounding box center [1430, 467] width 11 height 9
click at [1386, 511] on div "Supprimer" at bounding box center [1370, 521] width 68 height 21
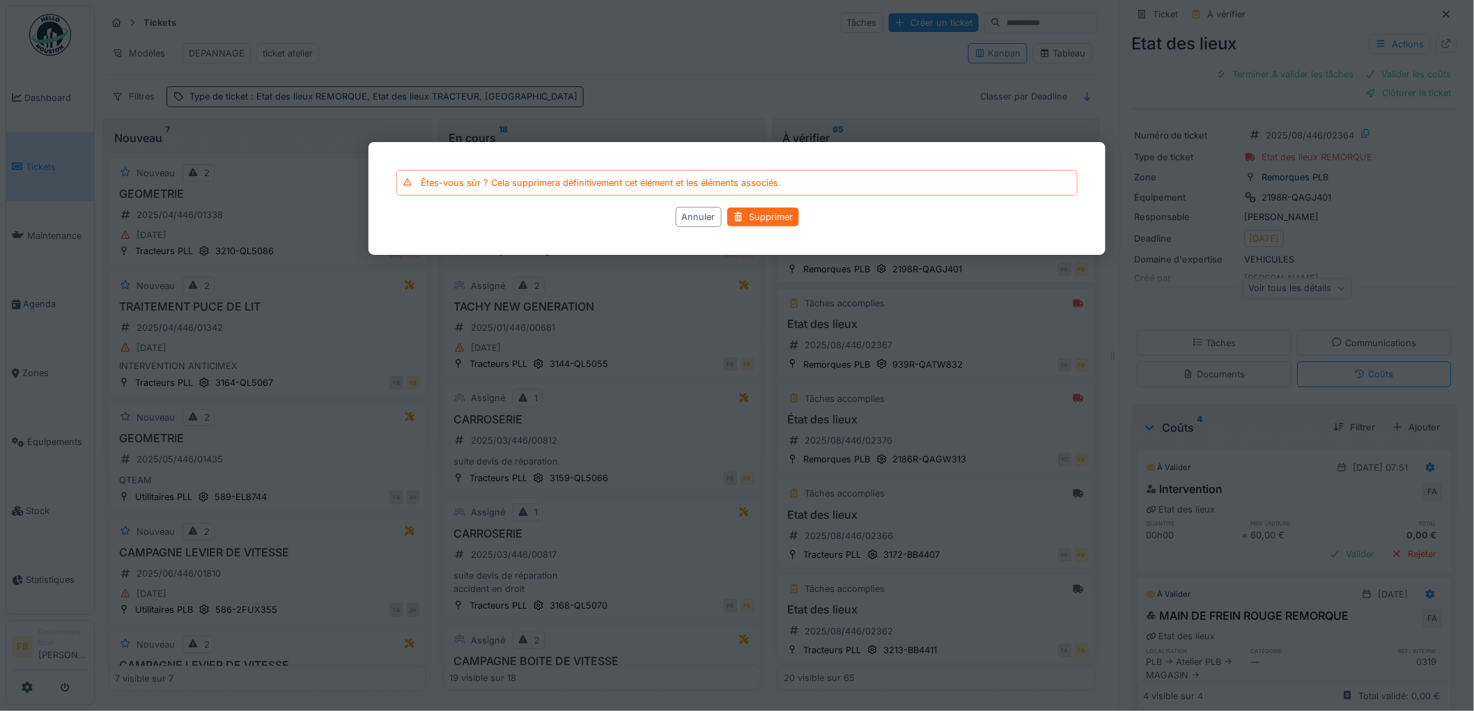
click at [752, 211] on div "Supprimer" at bounding box center [763, 217] width 72 height 19
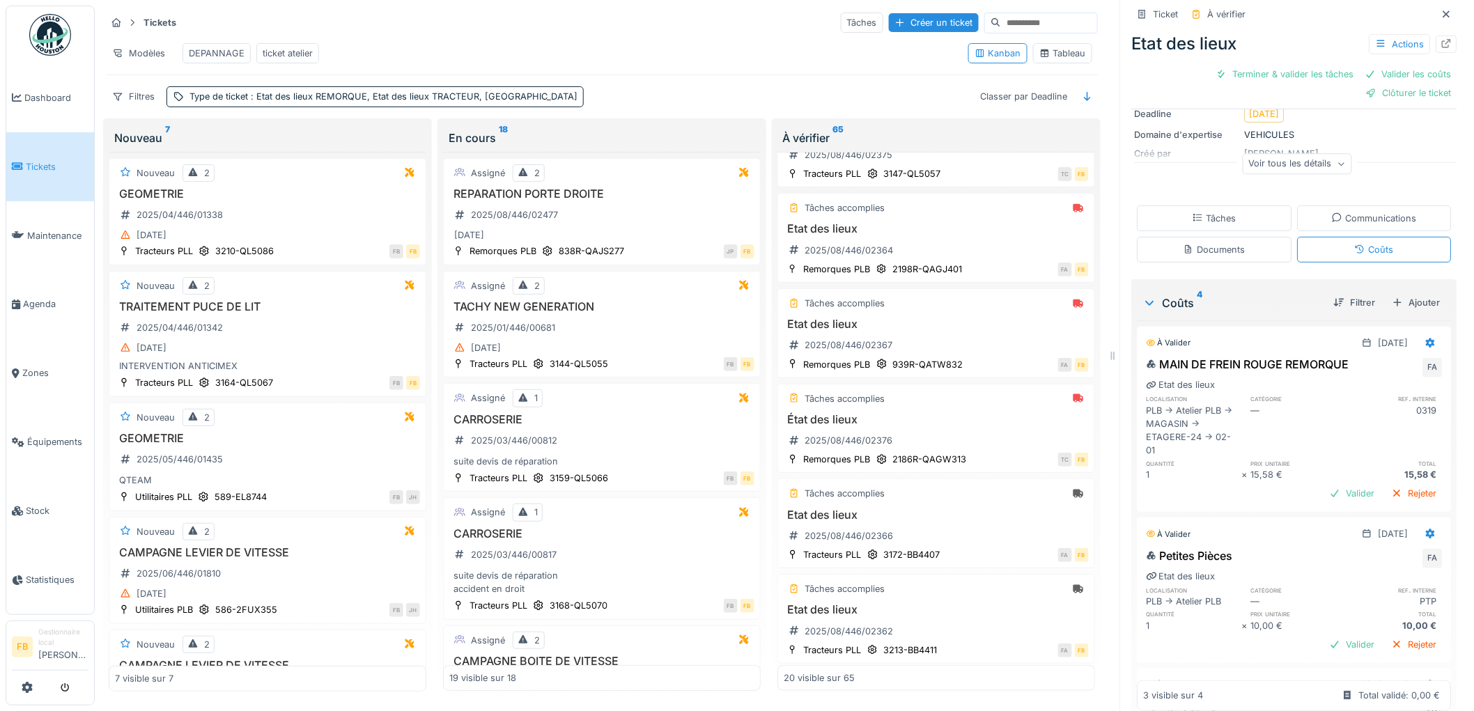
scroll to position [0, 0]
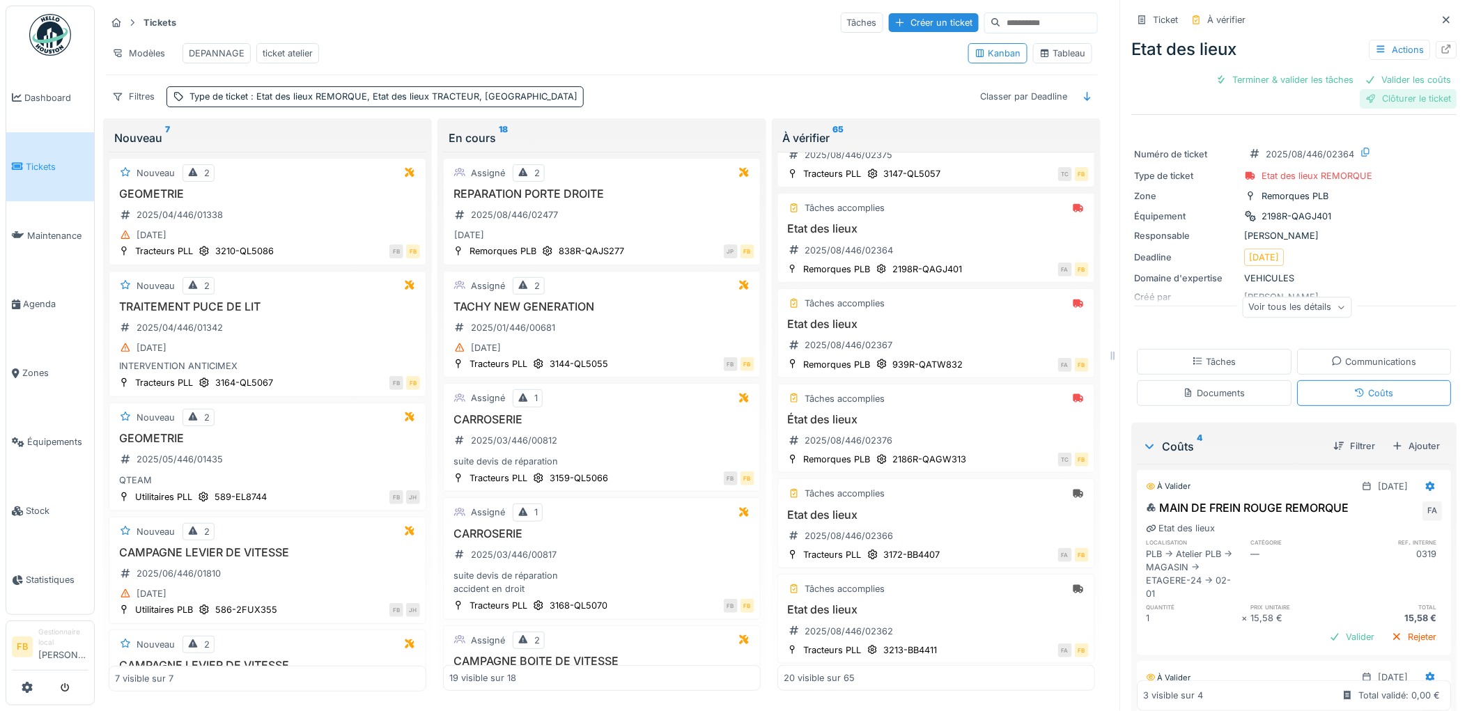
click at [1376, 89] on div "Clôturer le ticket" at bounding box center [1408, 98] width 97 height 19
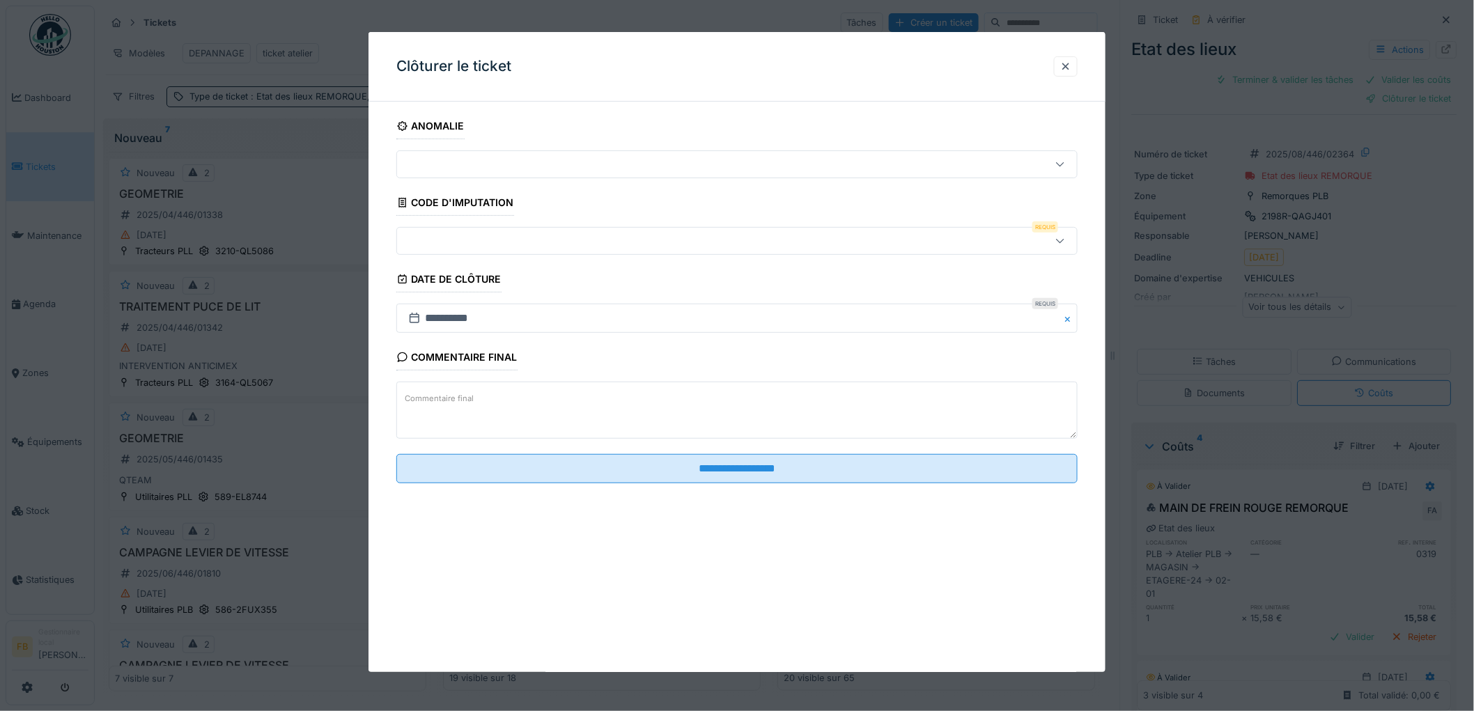
click at [450, 247] on div at bounding box center [698, 240] width 591 height 15
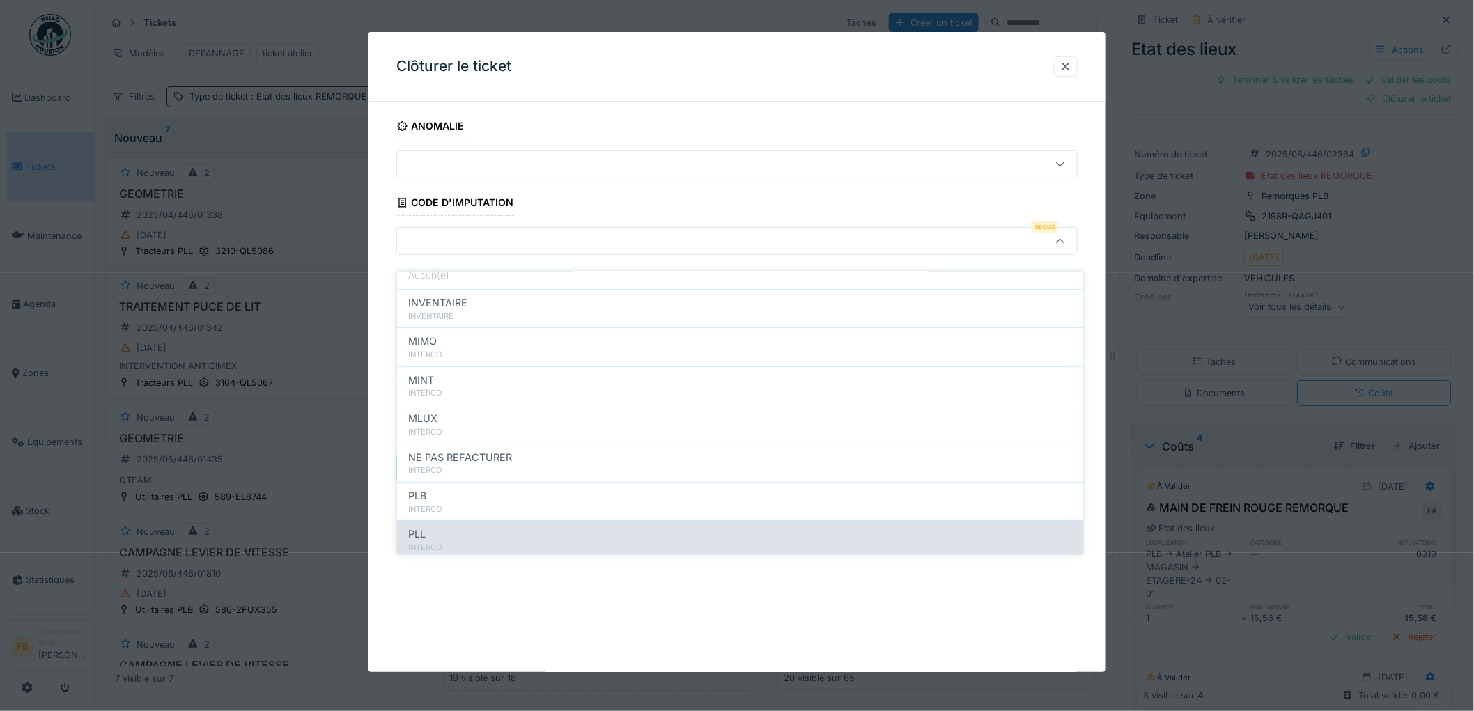
scroll to position [124, 0]
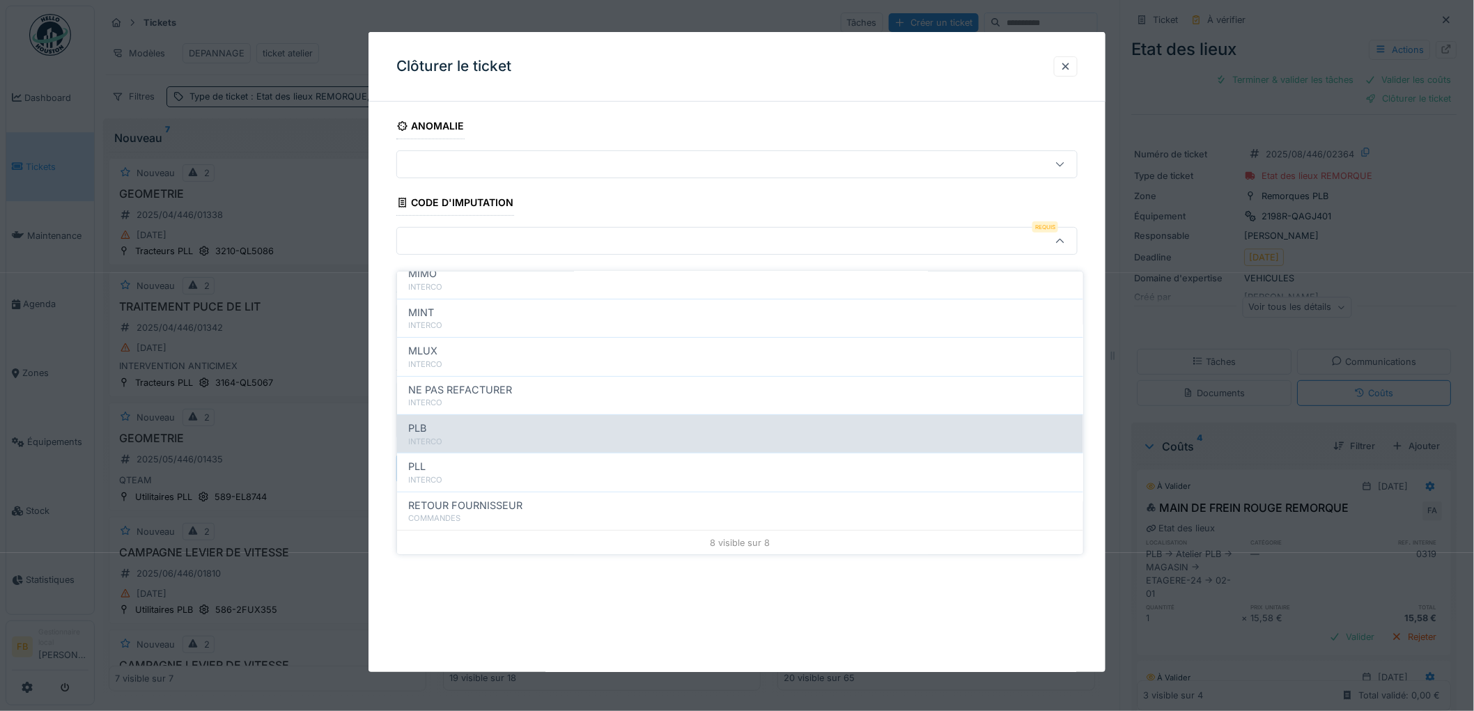
click at [455, 436] on div "INTERCO" at bounding box center [740, 442] width 664 height 12
type input "***"
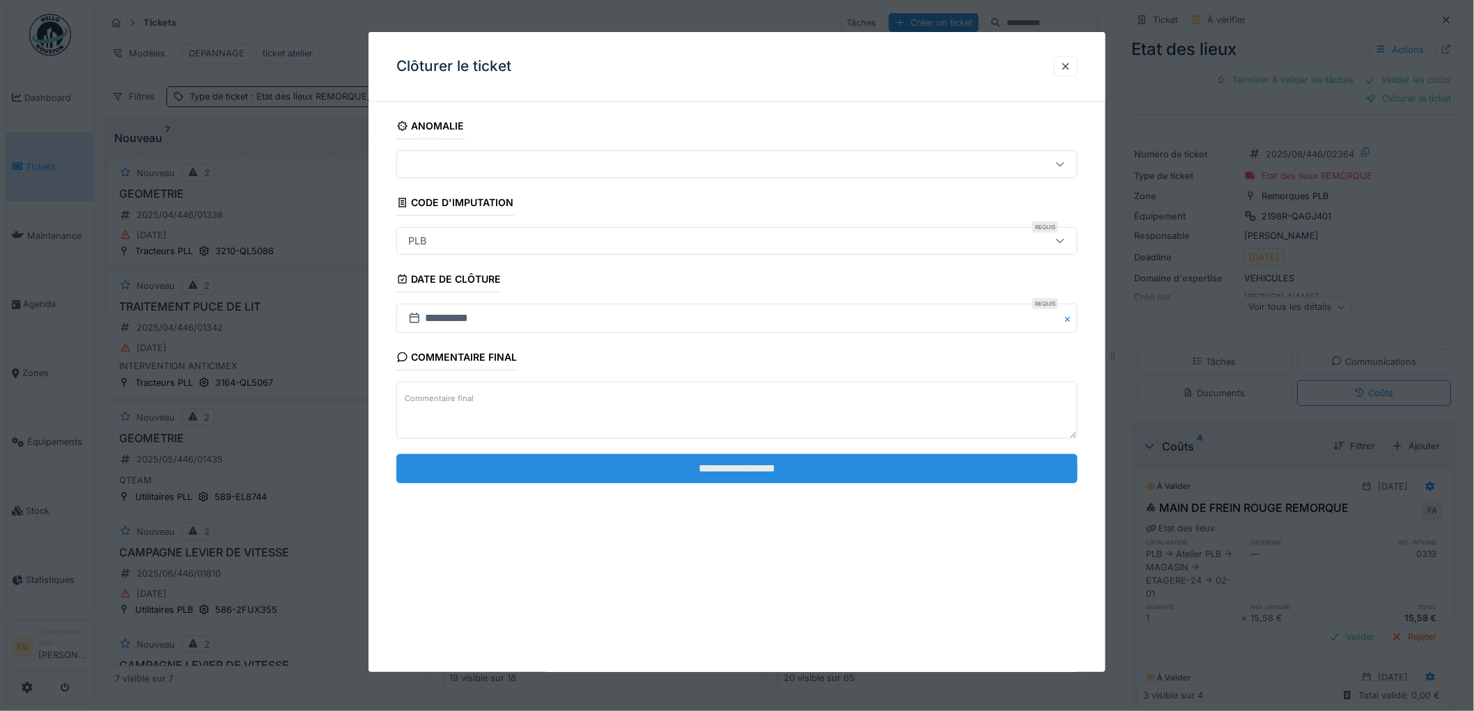
click at [720, 478] on input "**********" at bounding box center [736, 468] width 681 height 29
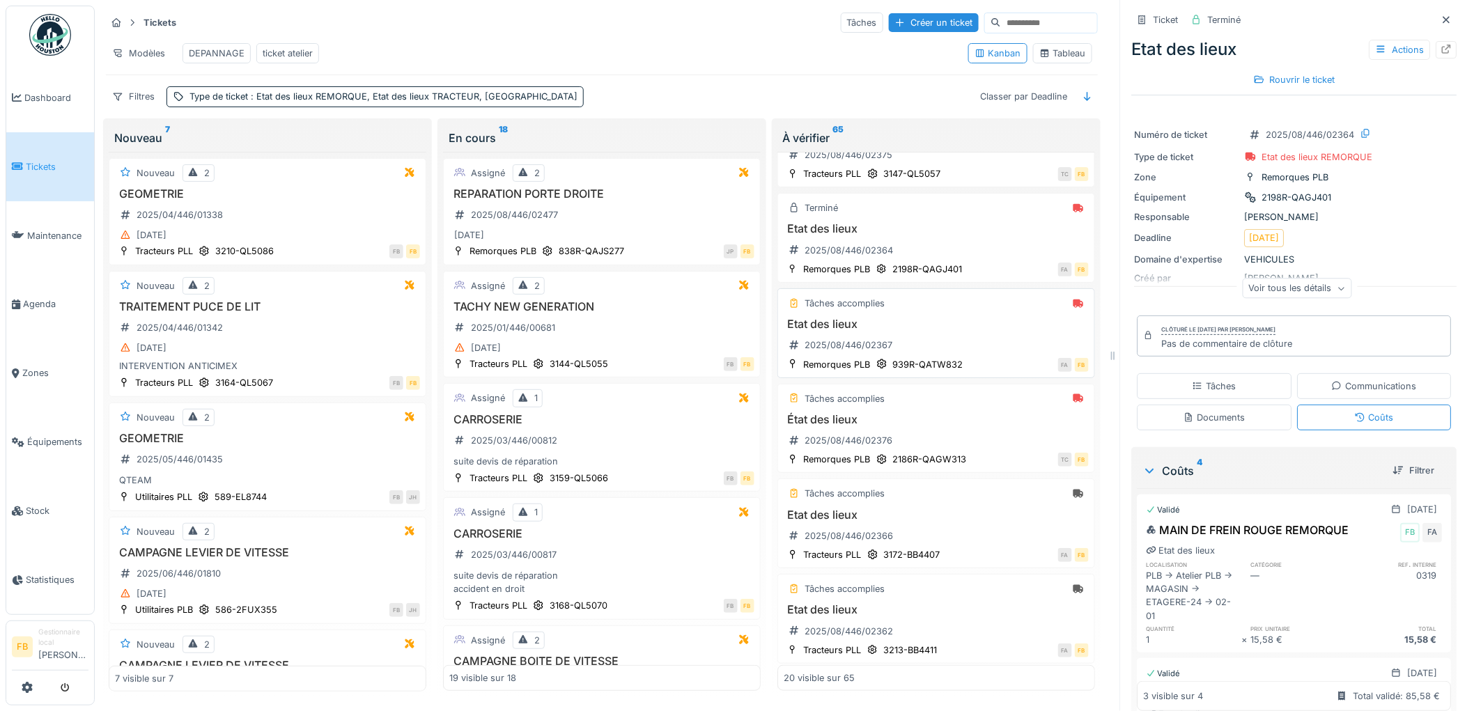
click at [963, 331] on h3 "Etat des lieux" at bounding box center [935, 324] width 305 height 13
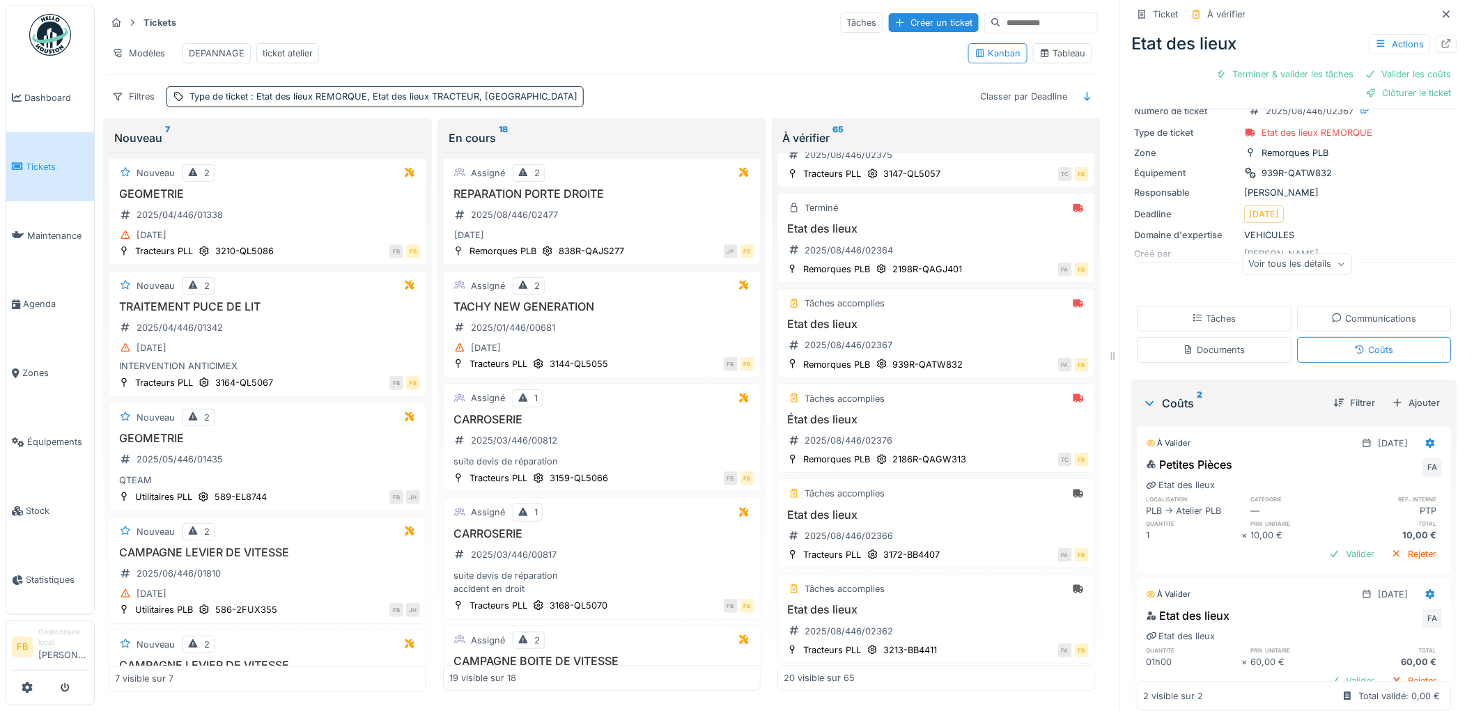
scroll to position [87, 0]
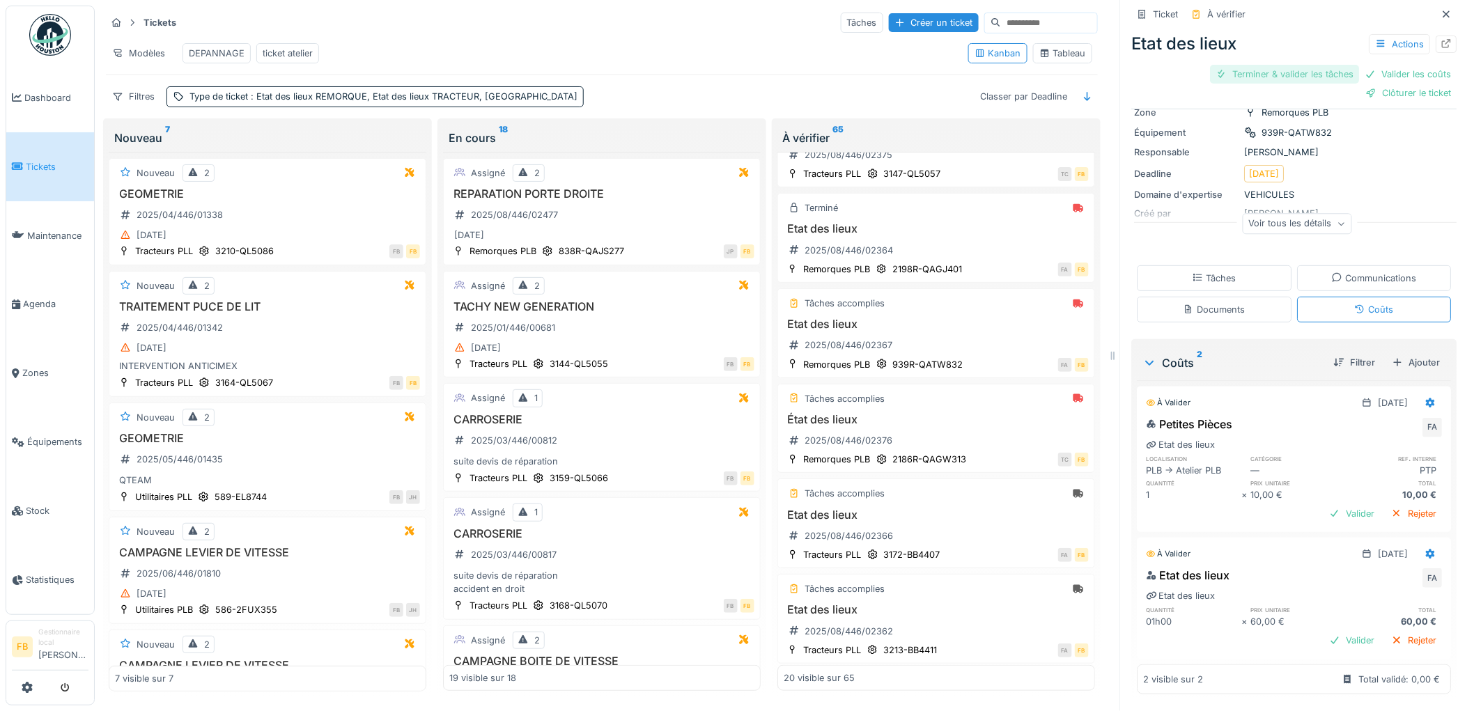
click at [1284, 65] on div "Terminer & valider les tâches" at bounding box center [1284, 74] width 149 height 19
click at [1263, 65] on div "Valider les coûts" at bounding box center [1245, 74] width 97 height 19
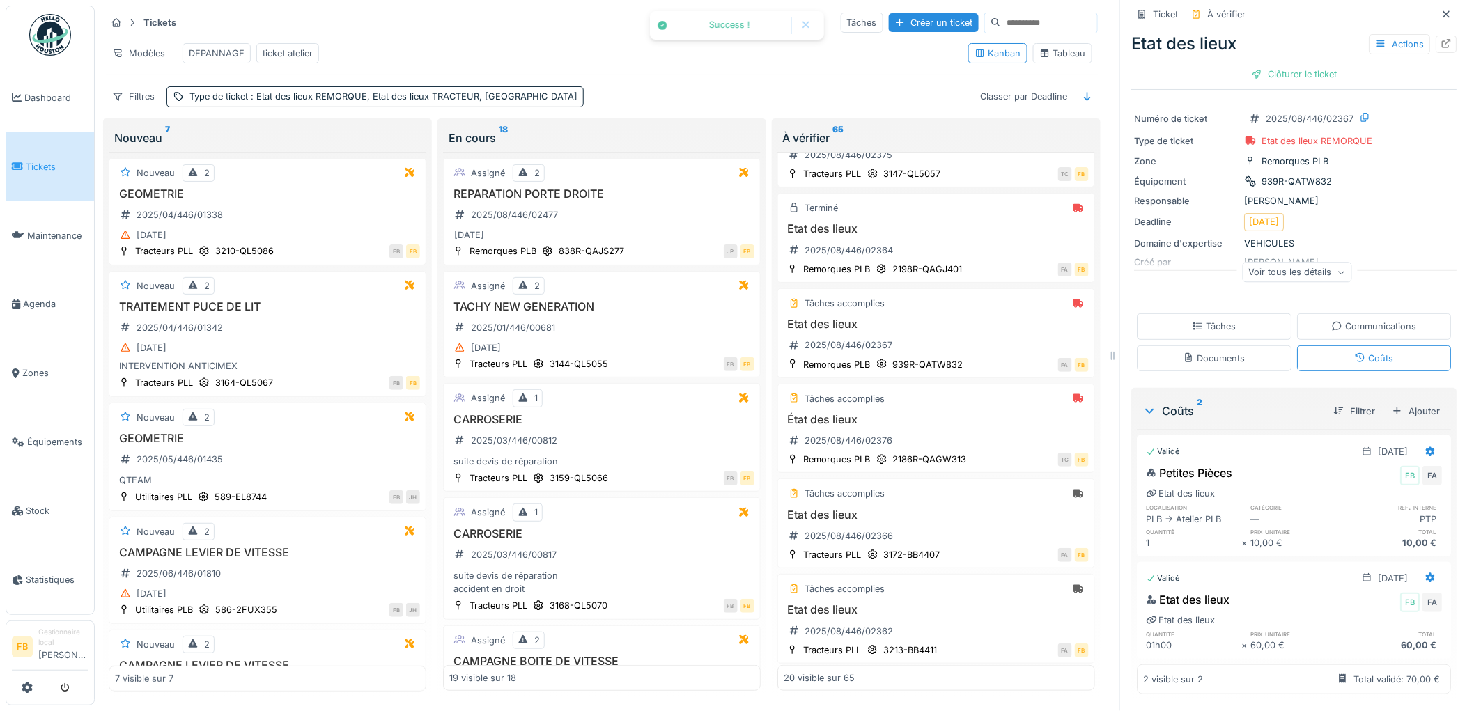
scroll to position [19, 0]
click at [1185, 263] on div "Voir tous les détails" at bounding box center [1296, 274] width 325 height 45
click at [1192, 322] on icon at bounding box center [1197, 326] width 11 height 9
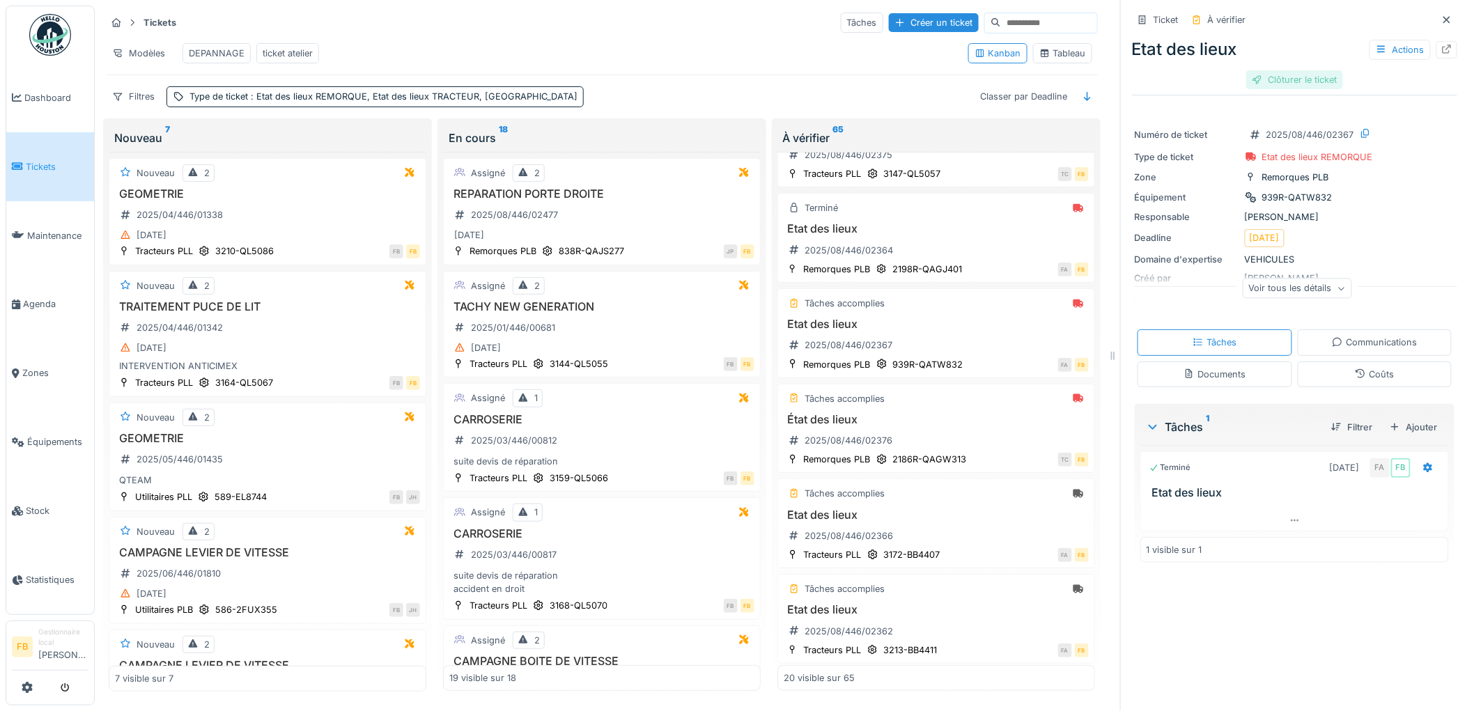
click at [1311, 70] on div "Clôturer le ticket" at bounding box center [1294, 79] width 97 height 19
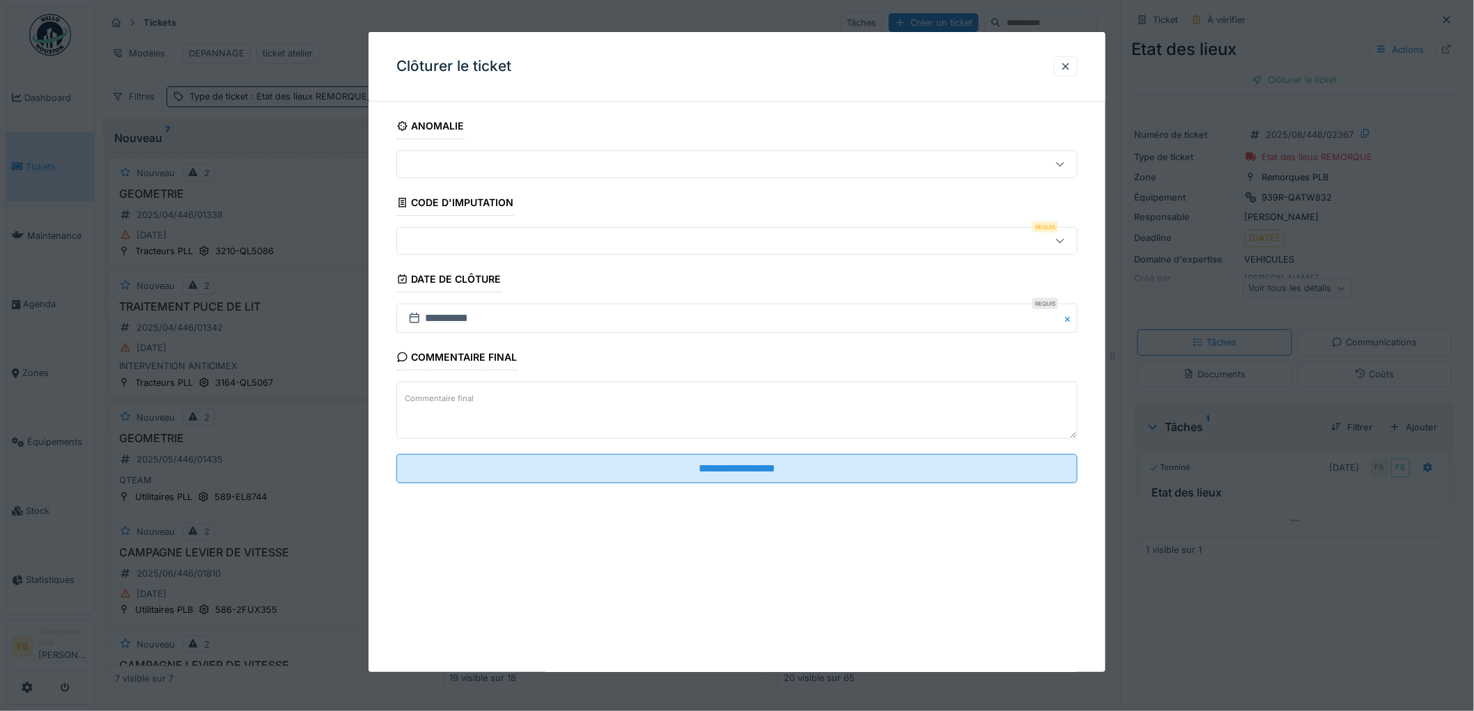
click at [467, 230] on div at bounding box center [736, 241] width 681 height 28
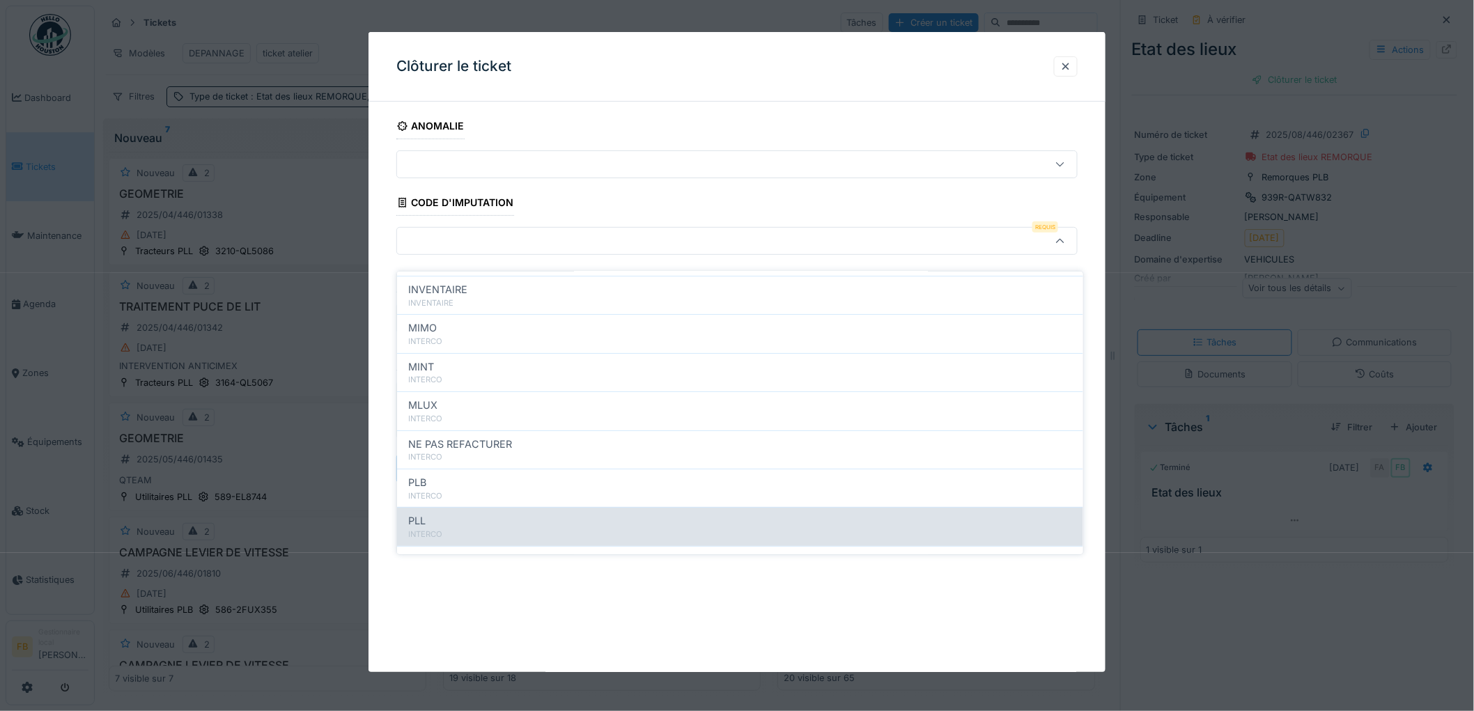
scroll to position [124, 0]
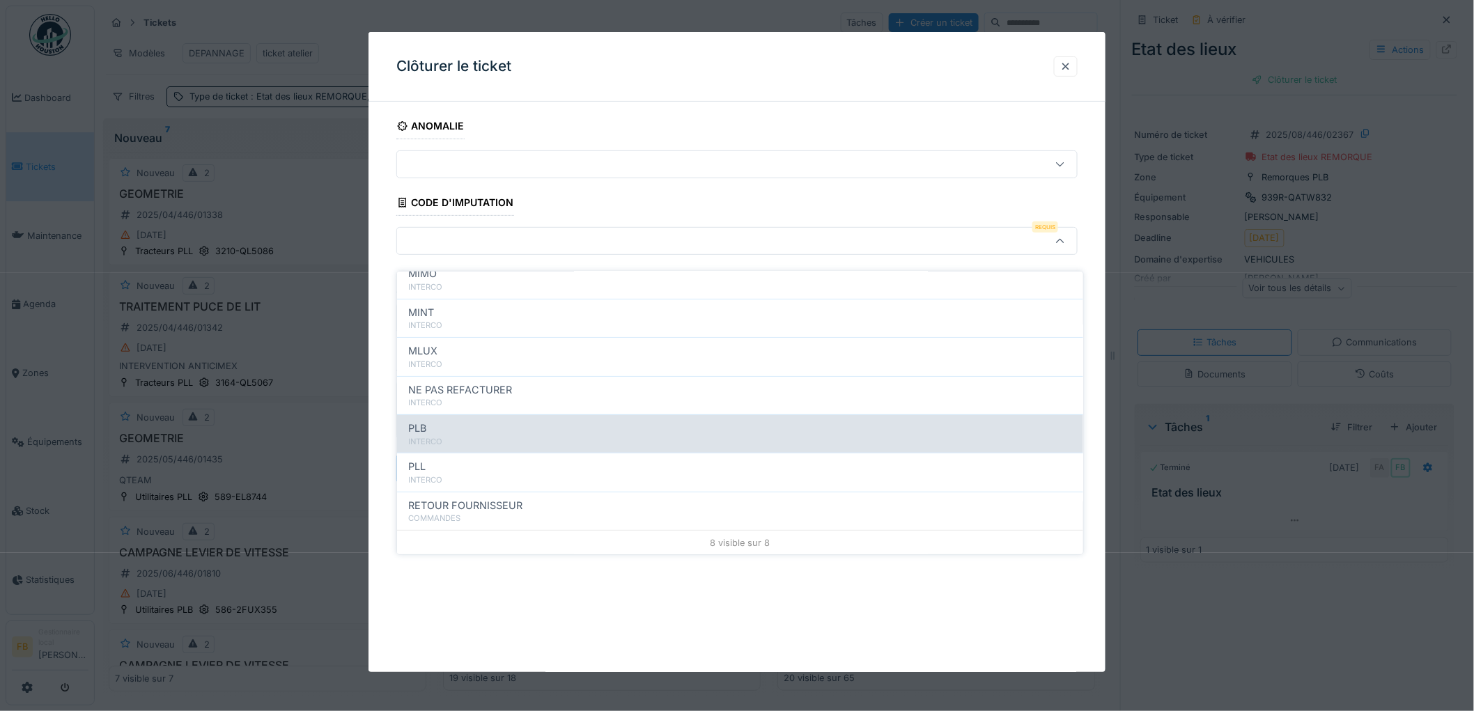
click at [478, 422] on div "PLB" at bounding box center [740, 428] width 664 height 15
type input "***"
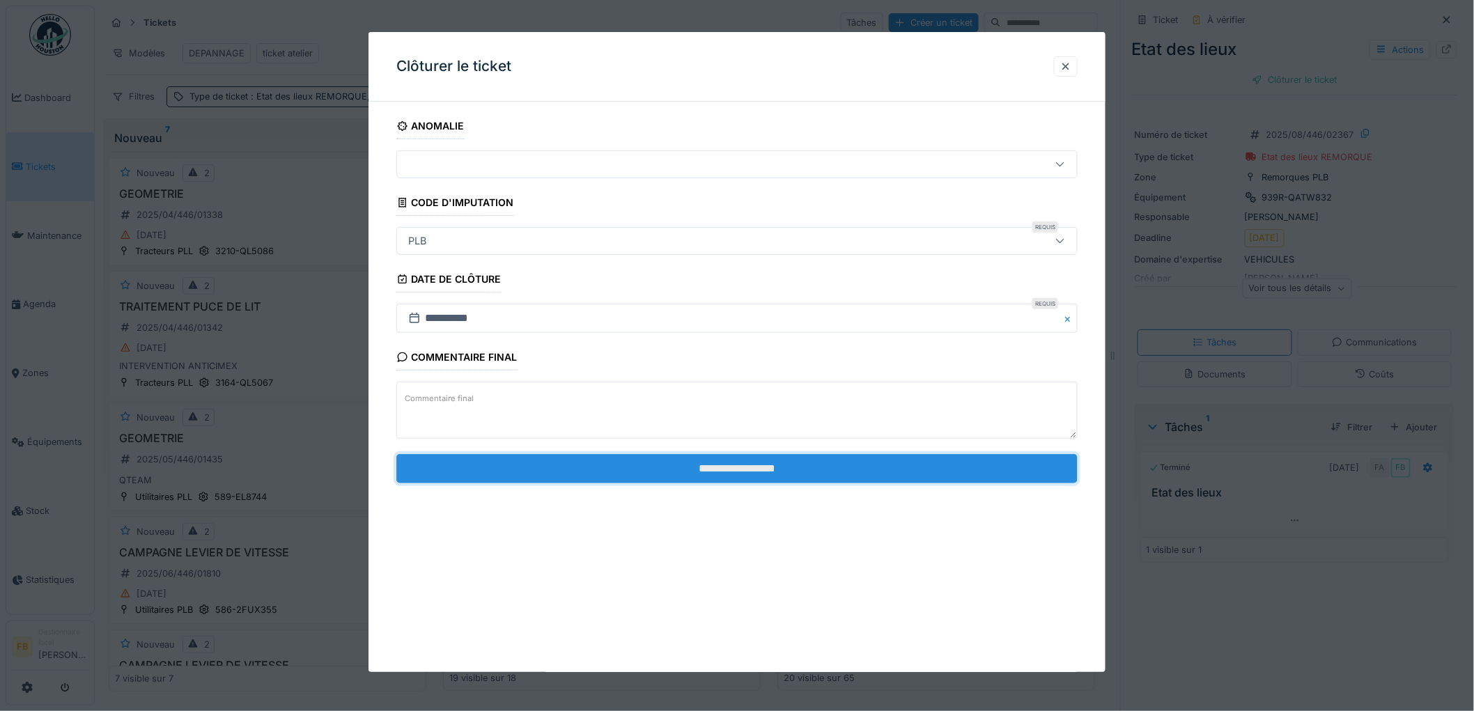
click at [776, 471] on input "**********" at bounding box center [736, 468] width 681 height 29
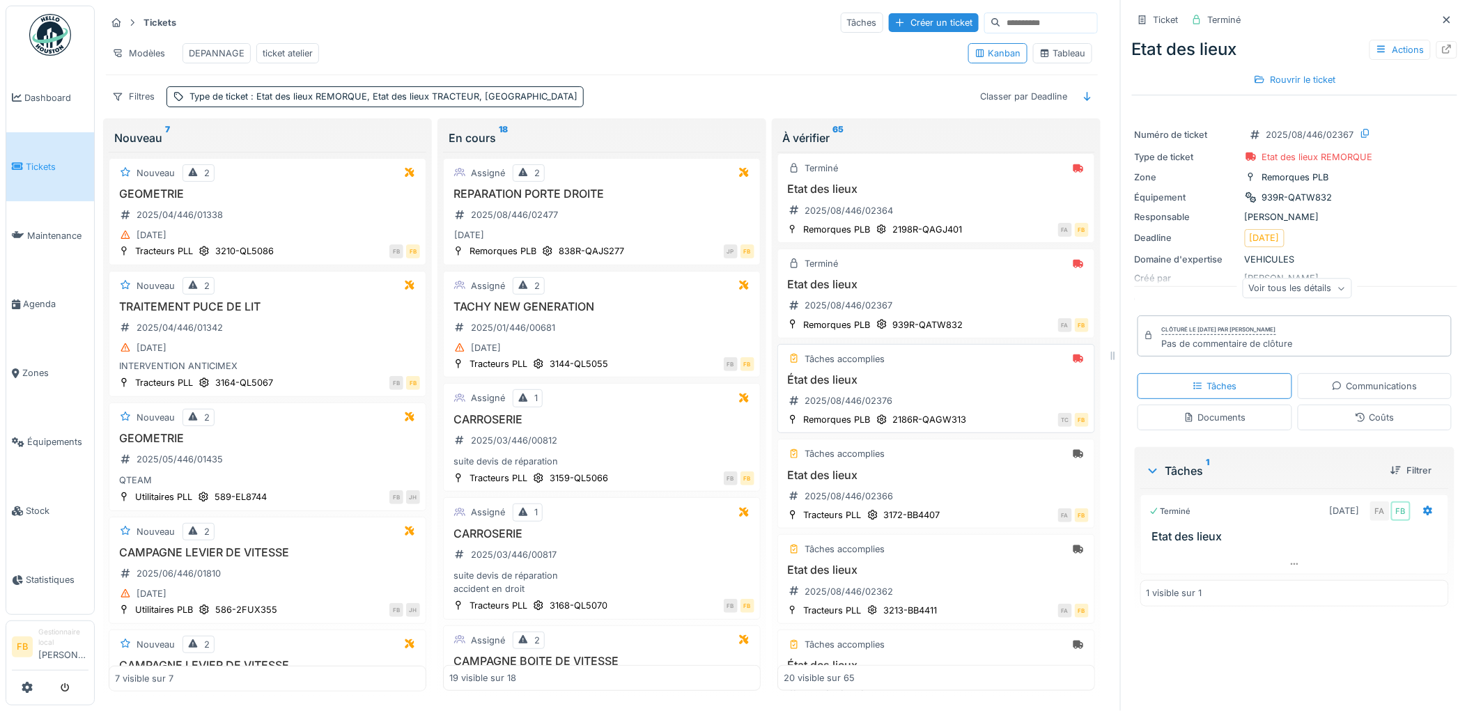
scroll to position [440, 0]
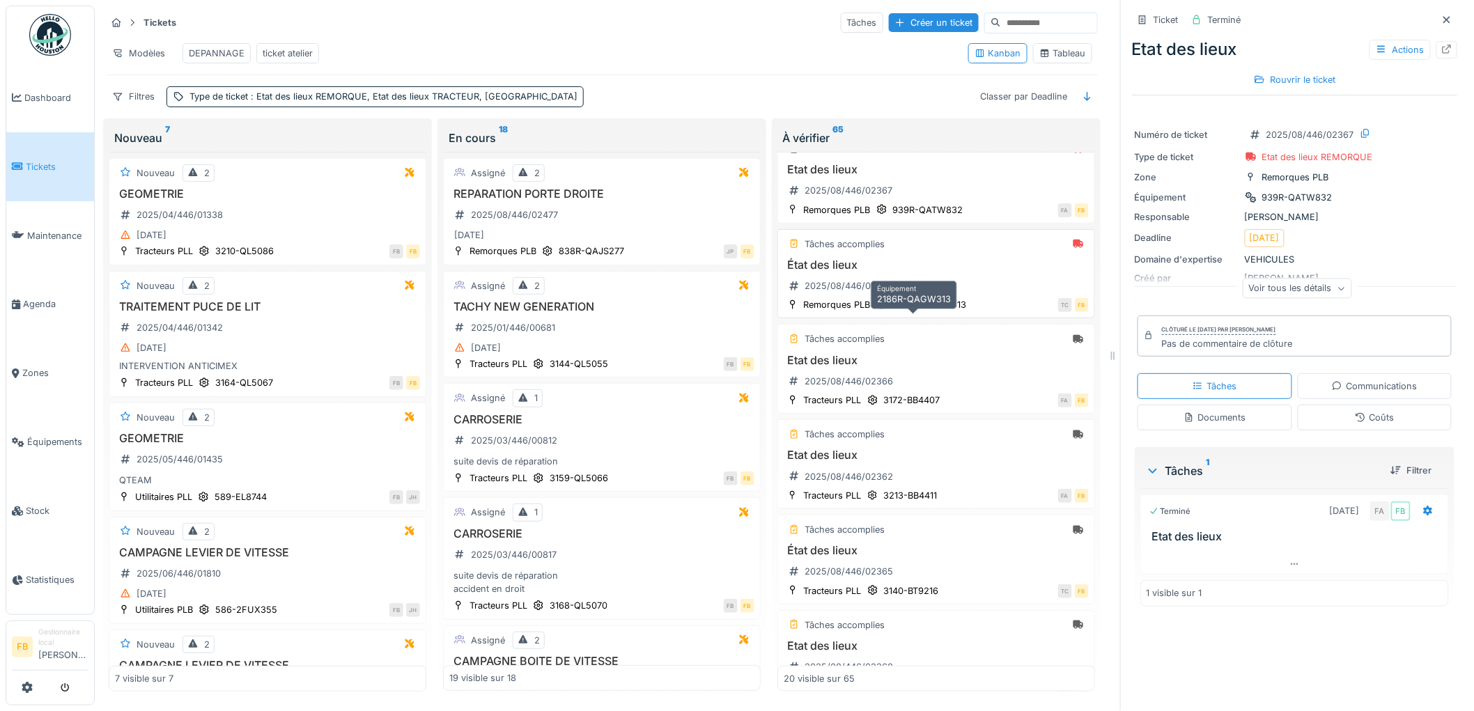
click at [905, 251] on div "Tâches accomplies" at bounding box center [935, 243] width 305 height 17
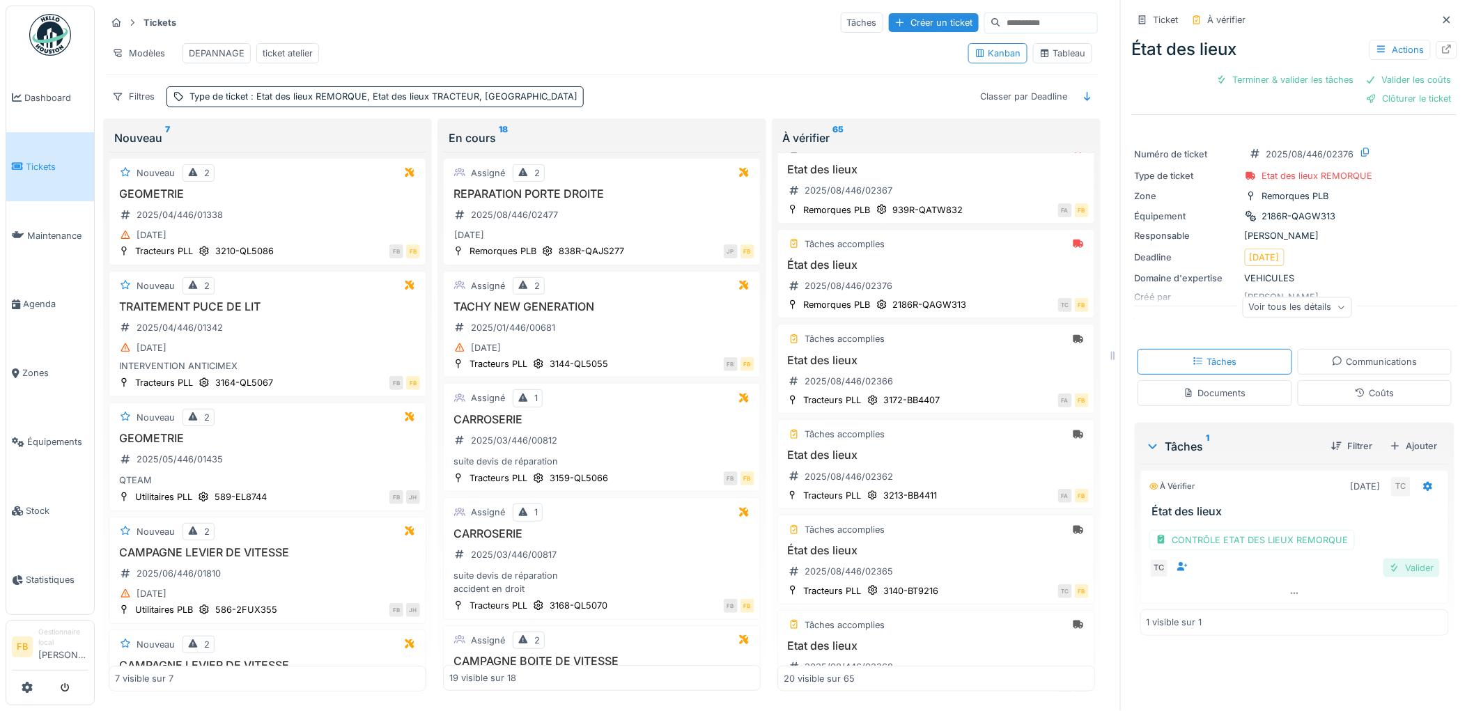
click at [1383, 558] on div "Valider" at bounding box center [1411, 567] width 56 height 19
click at [1353, 393] on div "Coûts" at bounding box center [1374, 393] width 155 height 26
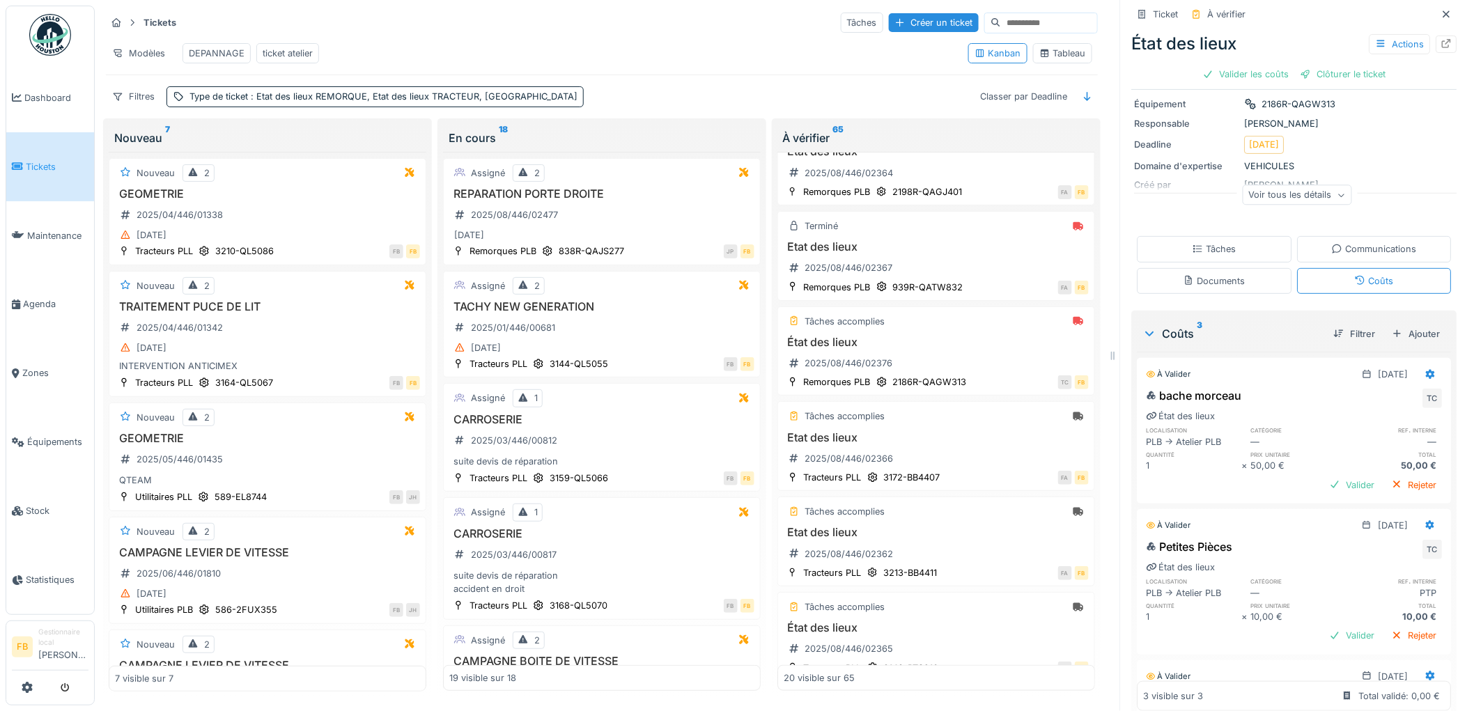
scroll to position [219, 0]
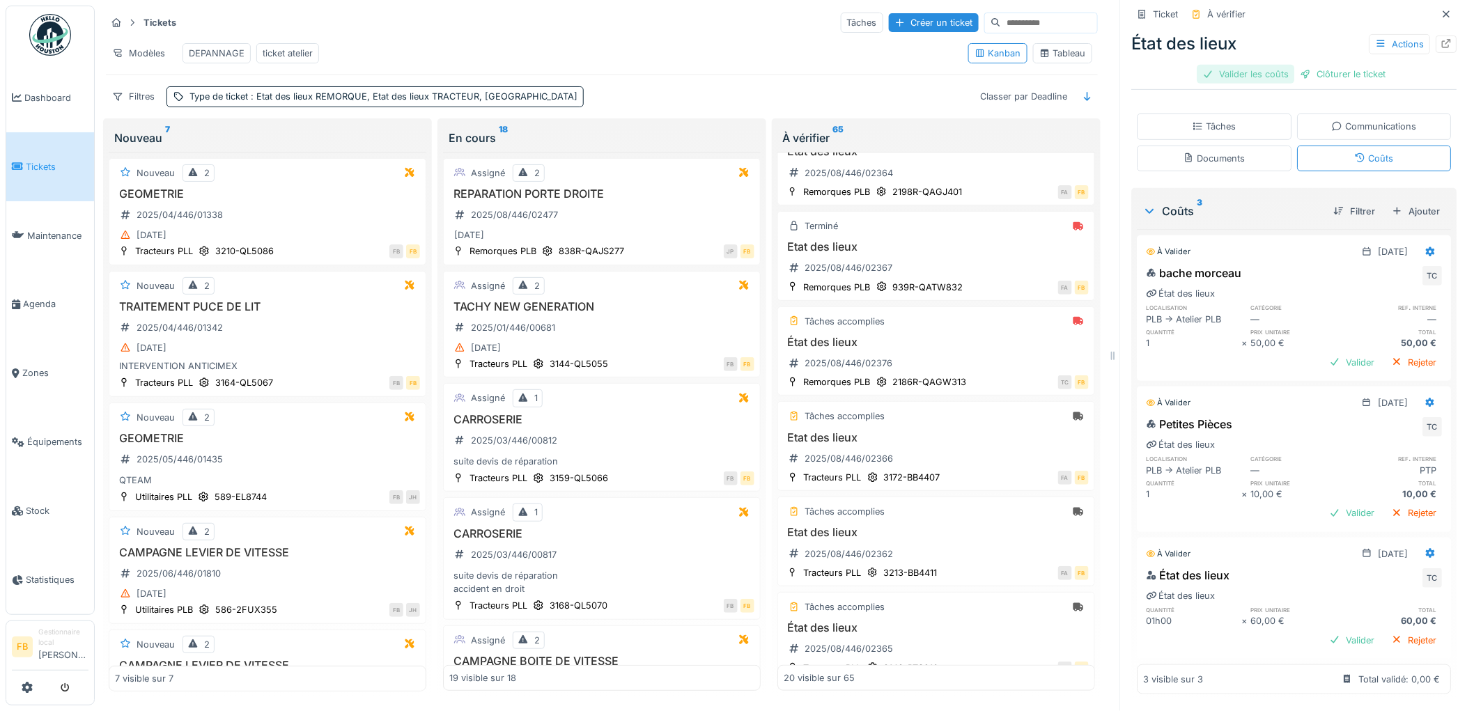
click at [1210, 65] on div "Valider les coûts" at bounding box center [1245, 74] width 97 height 19
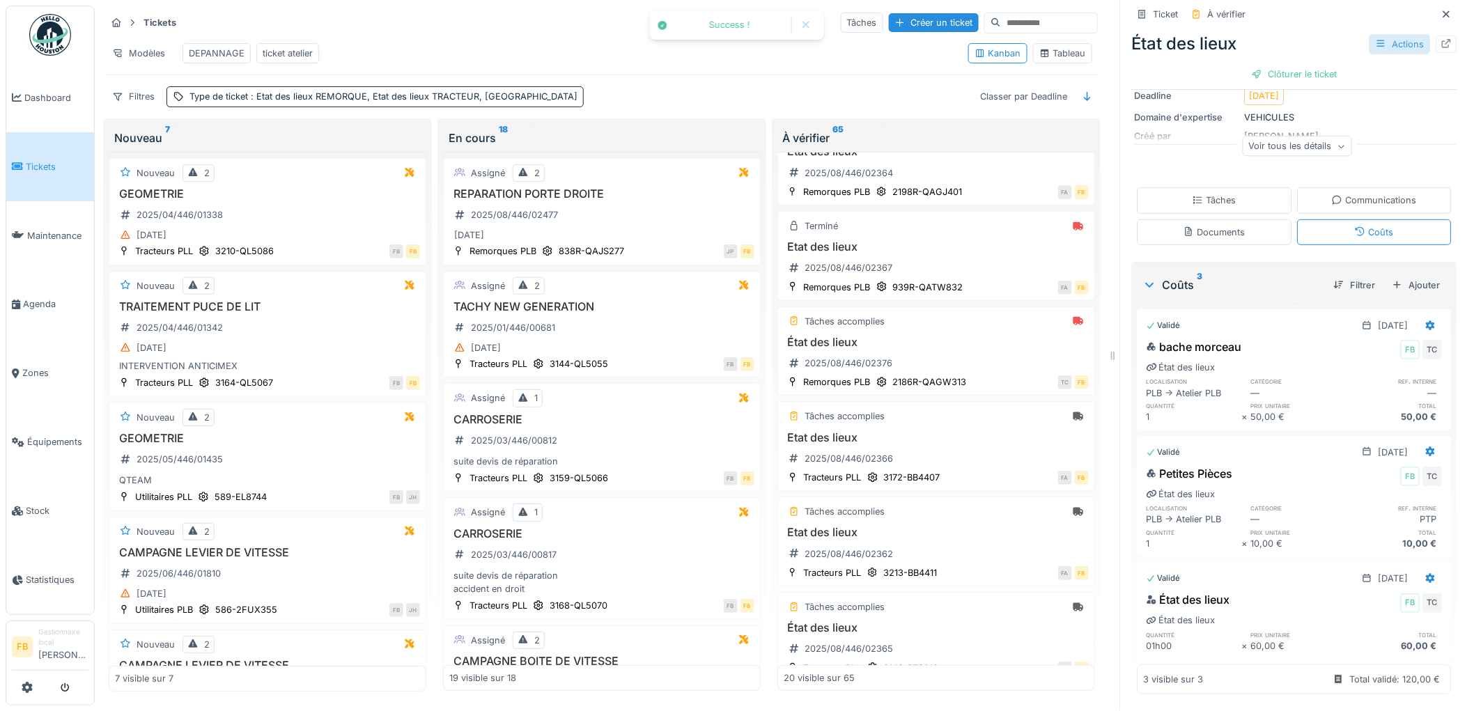
scroll to position [146, 0]
click at [1286, 67] on div "Clôturer le ticket" at bounding box center [1294, 74] width 97 height 19
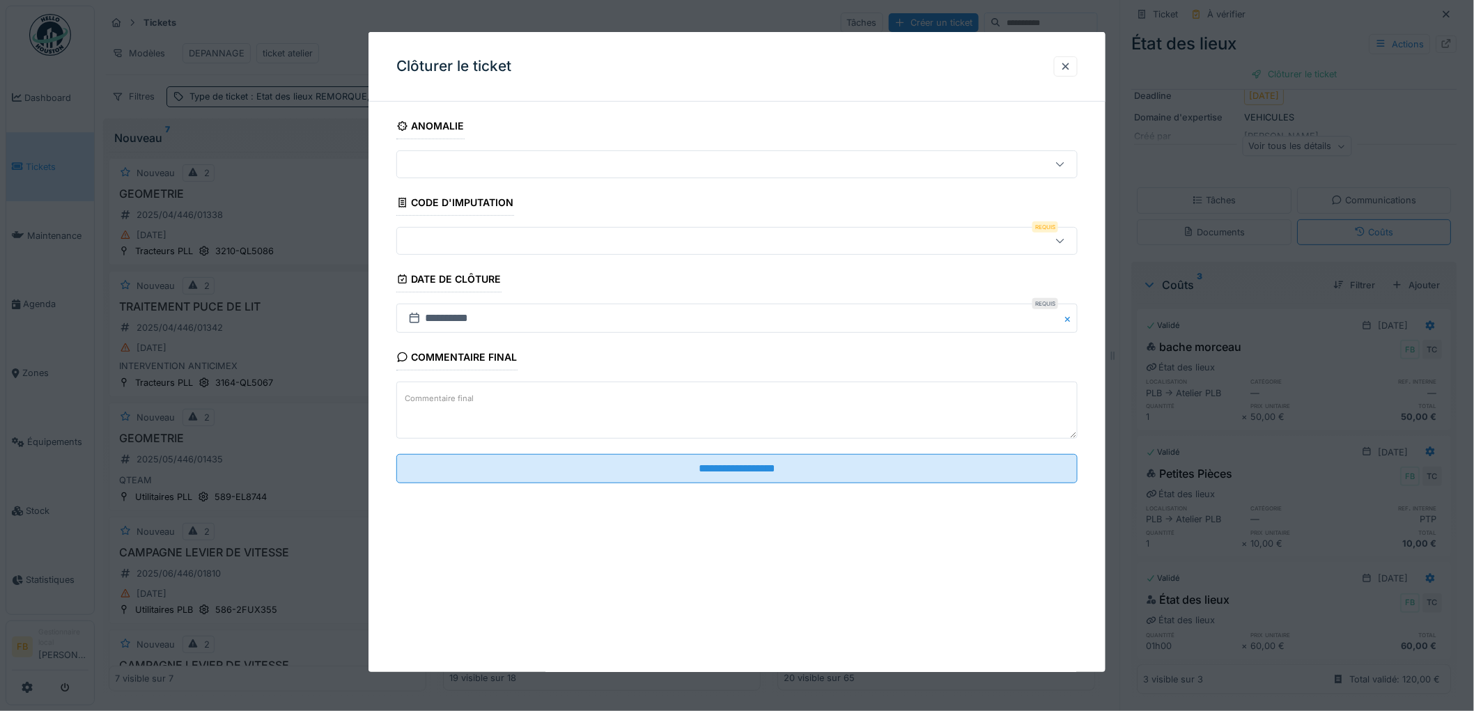
click at [453, 244] on div at bounding box center [698, 240] width 591 height 15
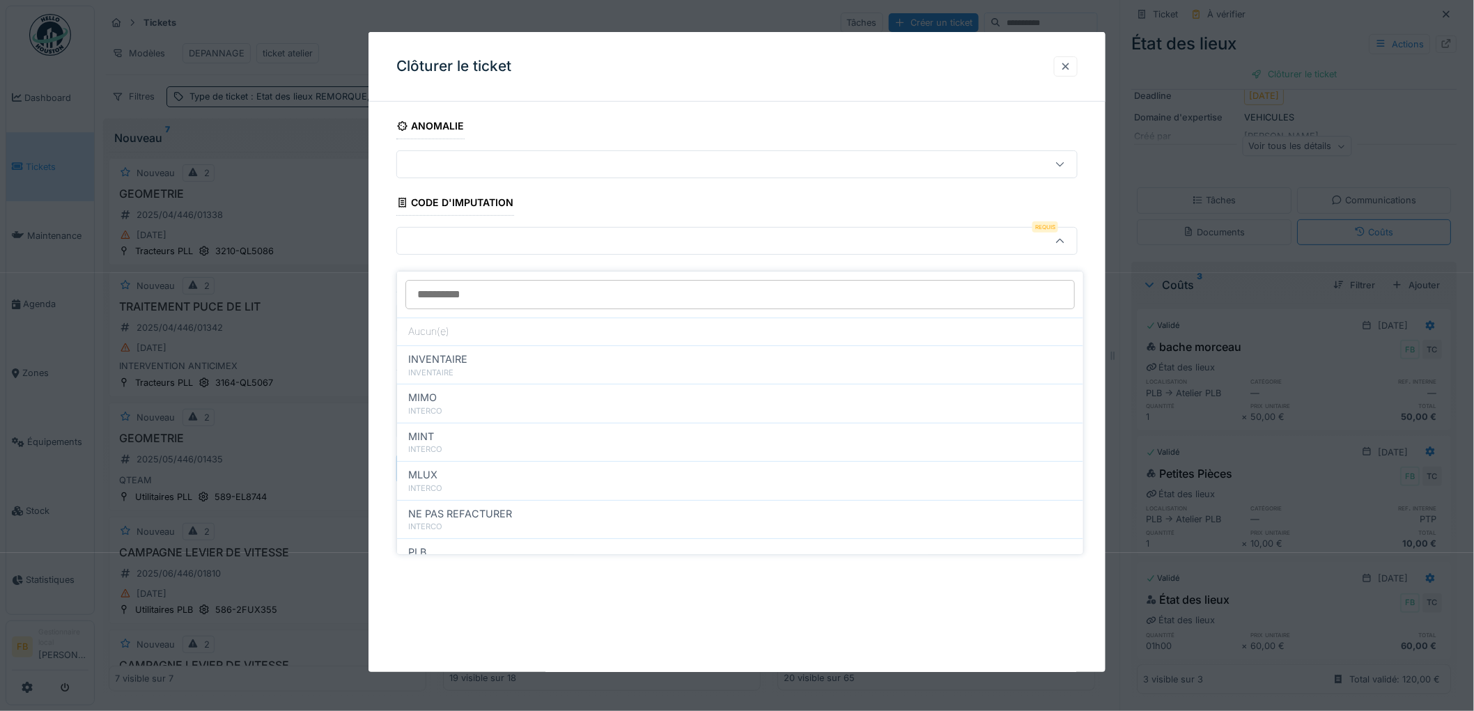
click at [1071, 68] on div at bounding box center [1065, 66] width 11 height 13
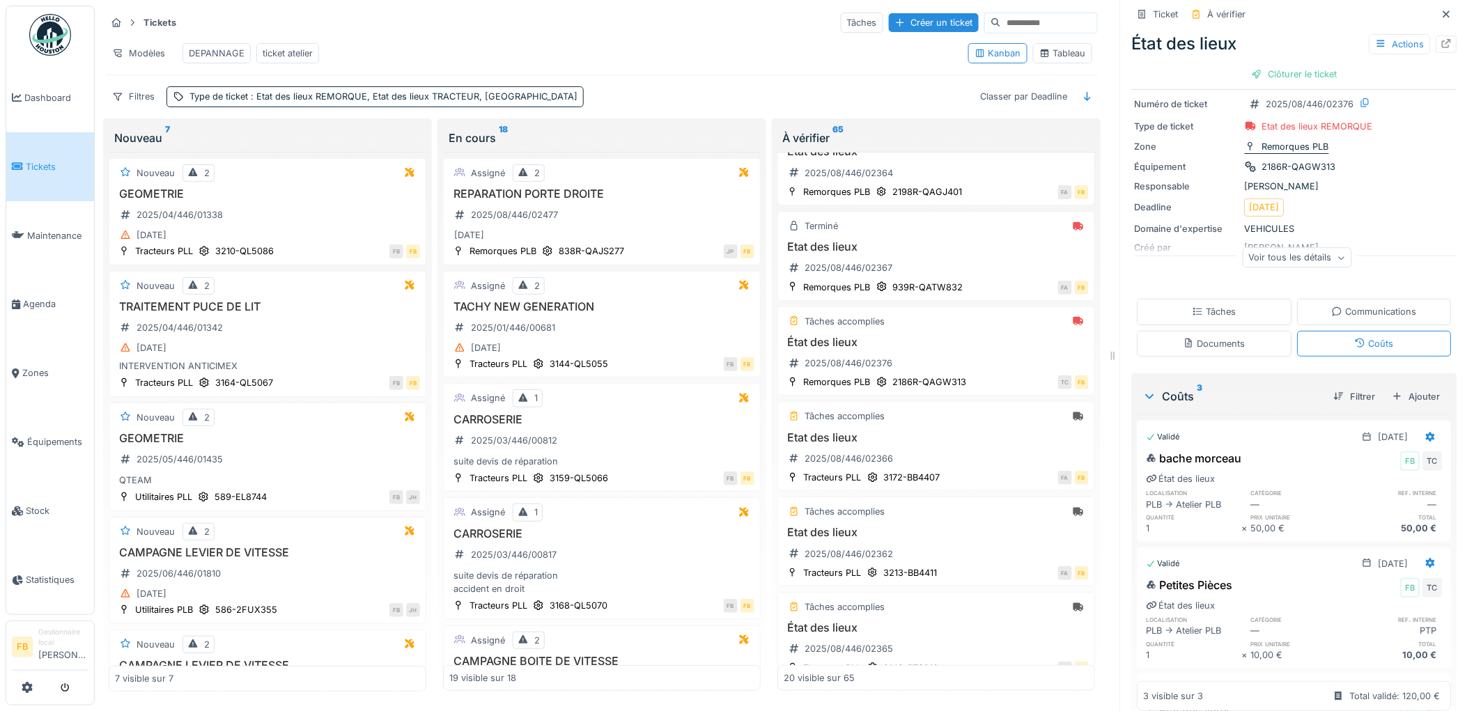
scroll to position [0, 0]
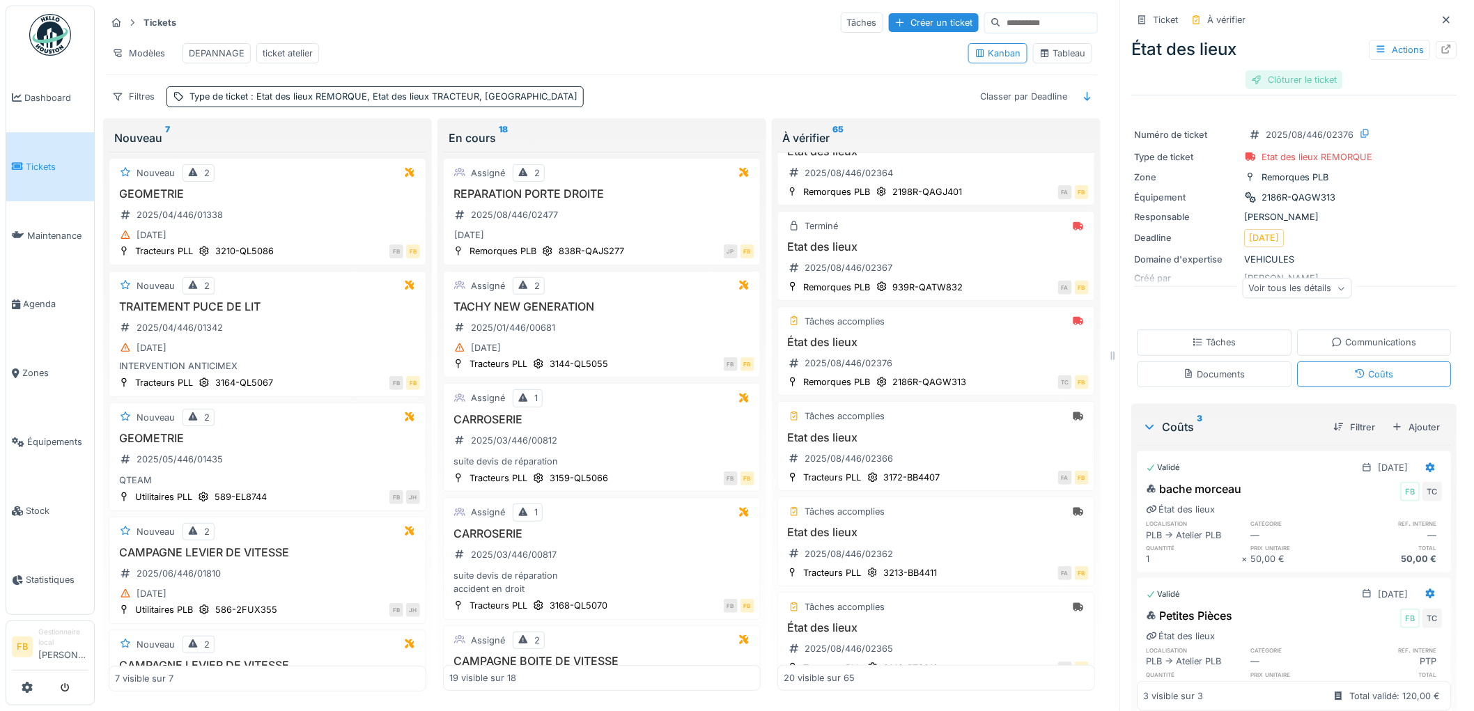
click at [1269, 72] on div "Clôturer le ticket" at bounding box center [1294, 79] width 97 height 19
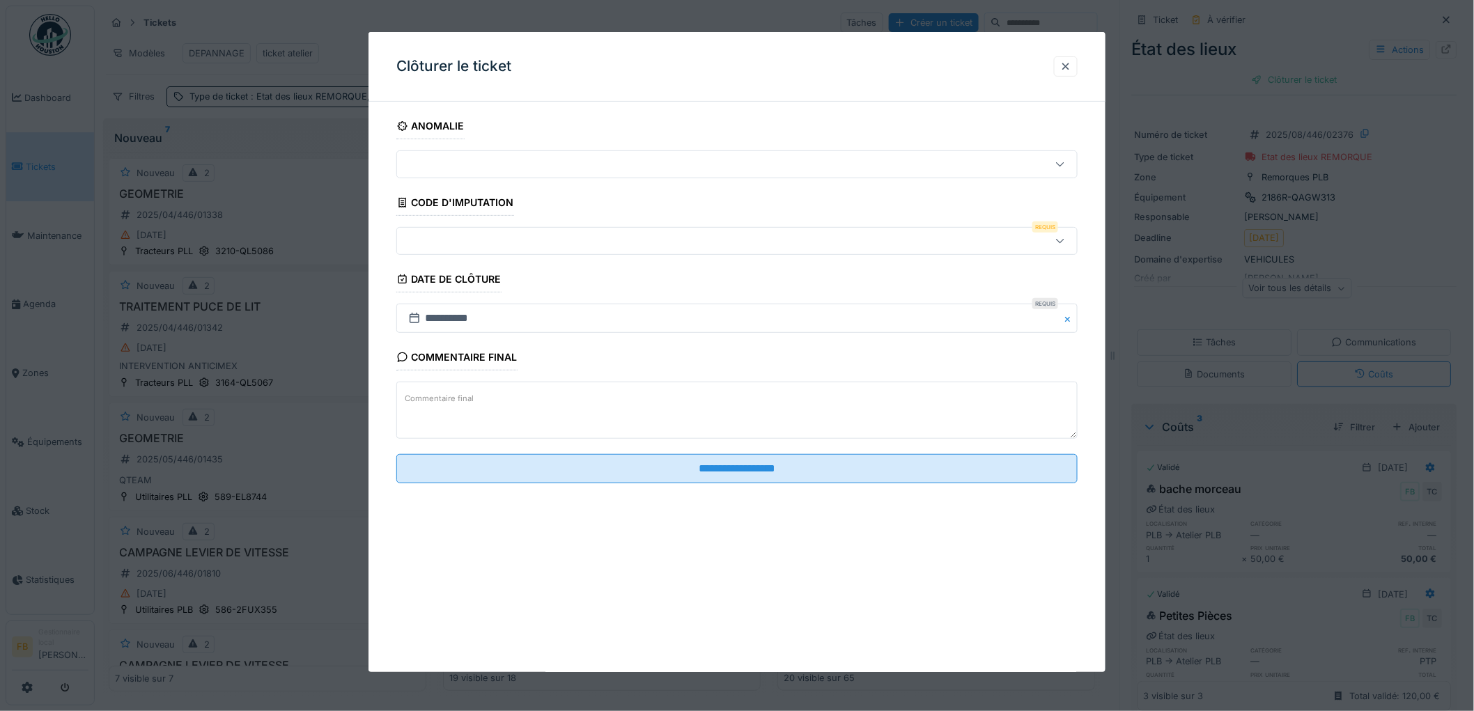
click at [455, 247] on div at bounding box center [698, 240] width 591 height 15
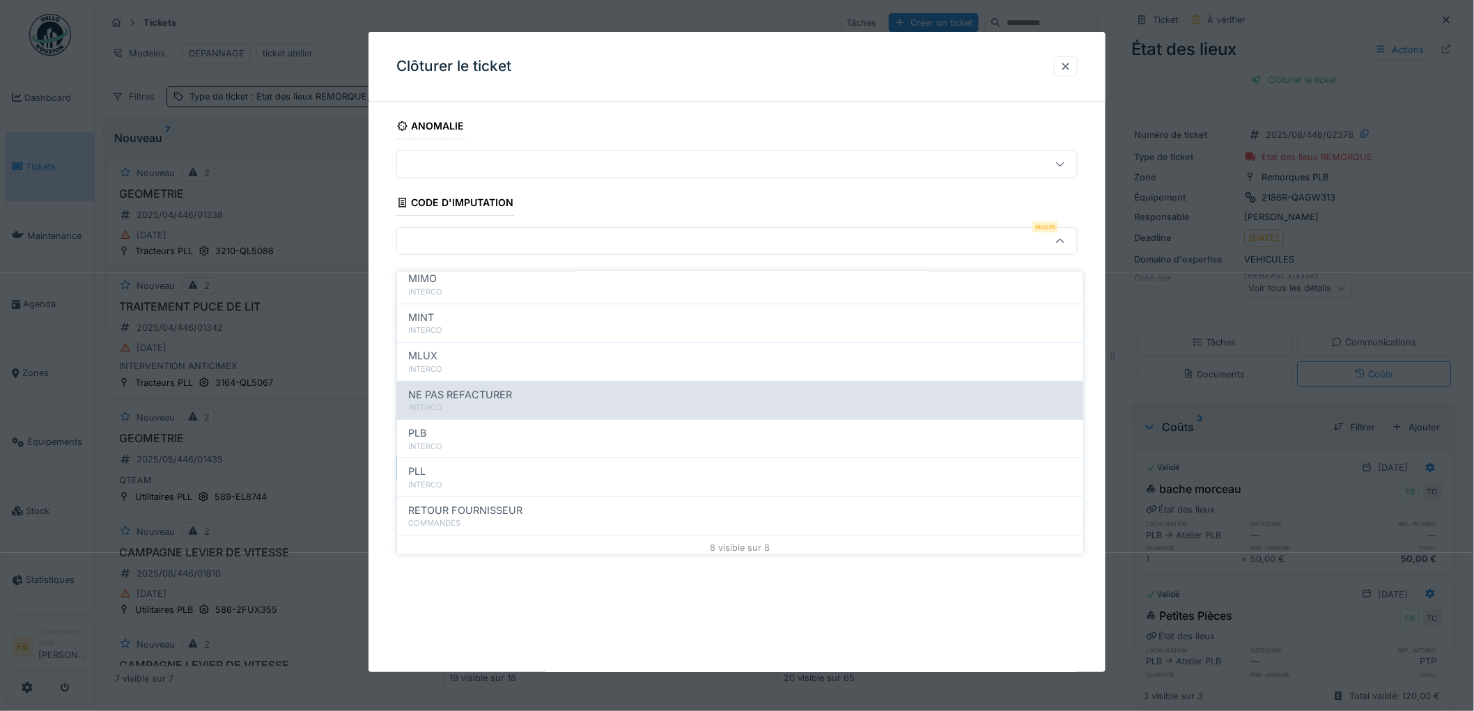
scroll to position [124, 0]
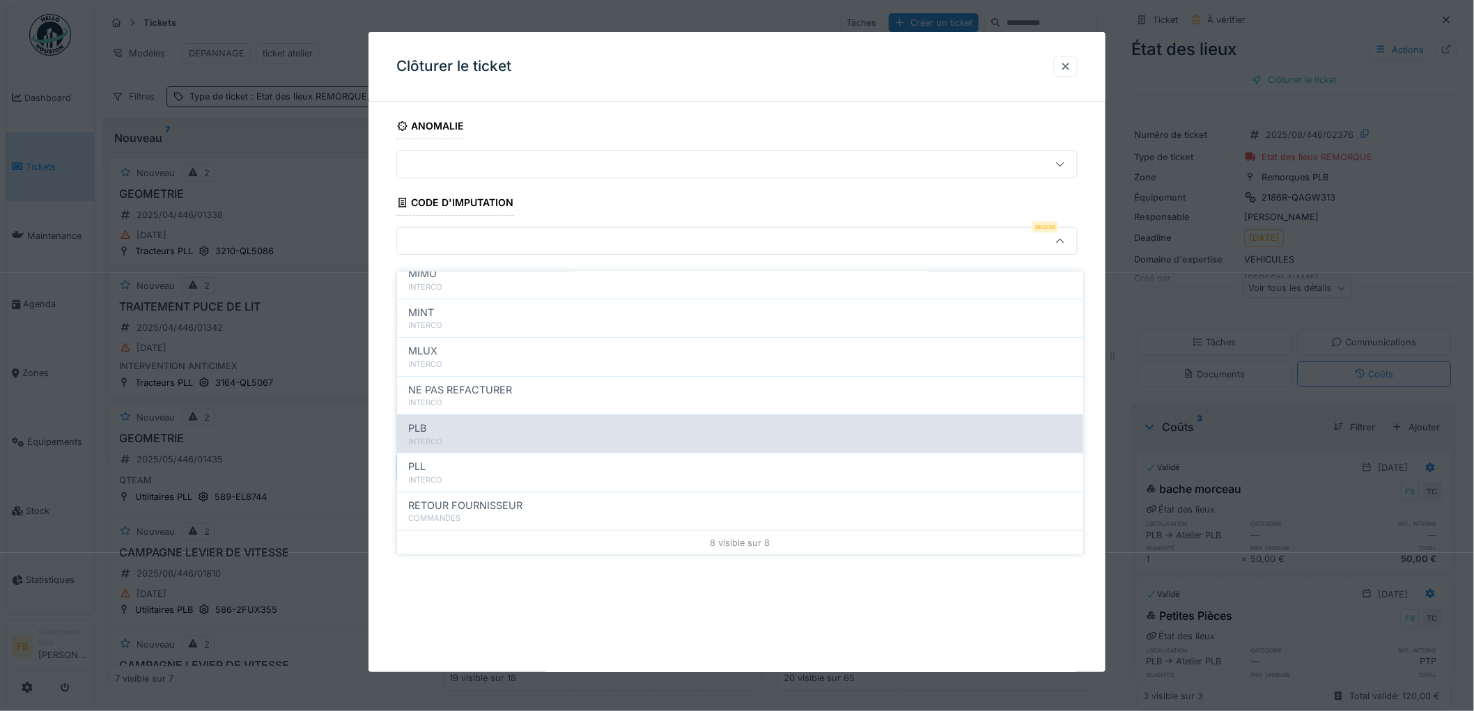
click at [455, 436] on div "INTERCO" at bounding box center [740, 442] width 664 height 12
type input "***"
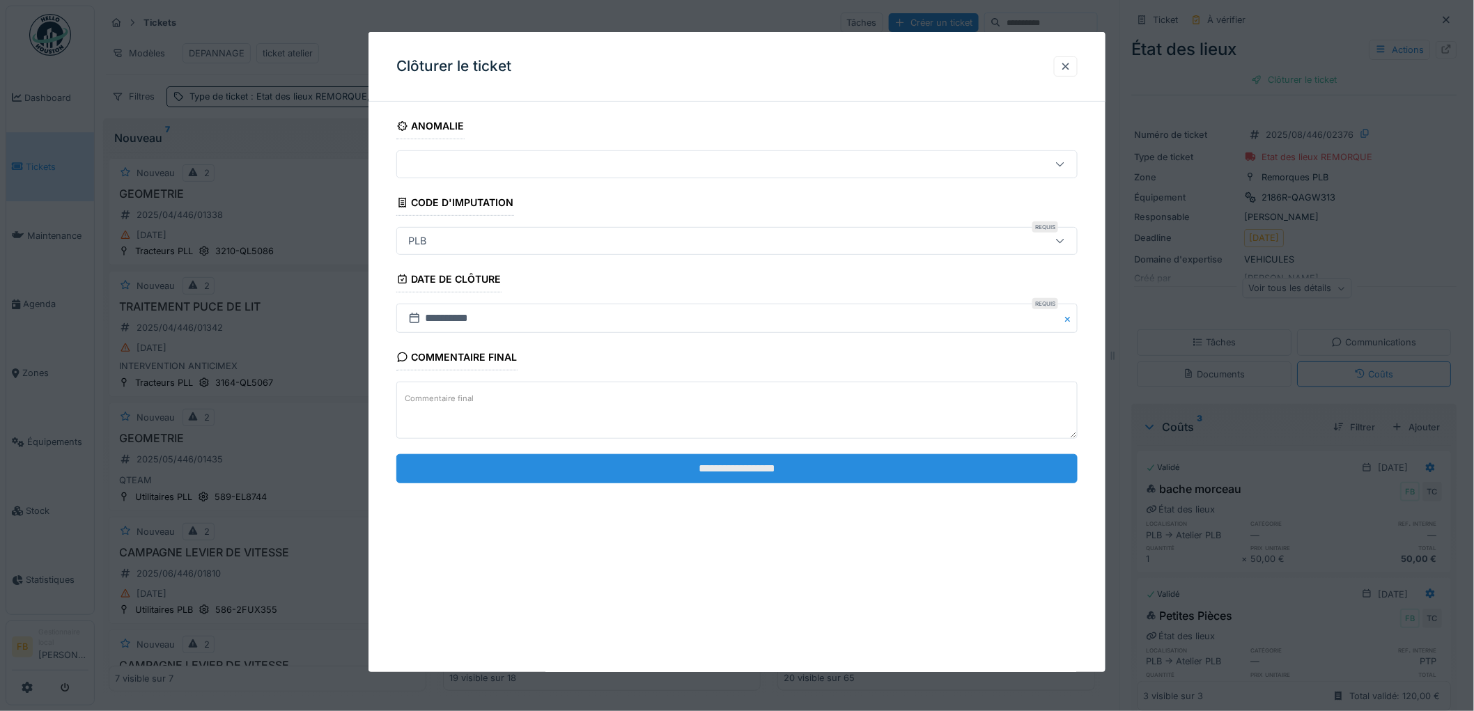
click at [746, 471] on input "**********" at bounding box center [736, 468] width 681 height 29
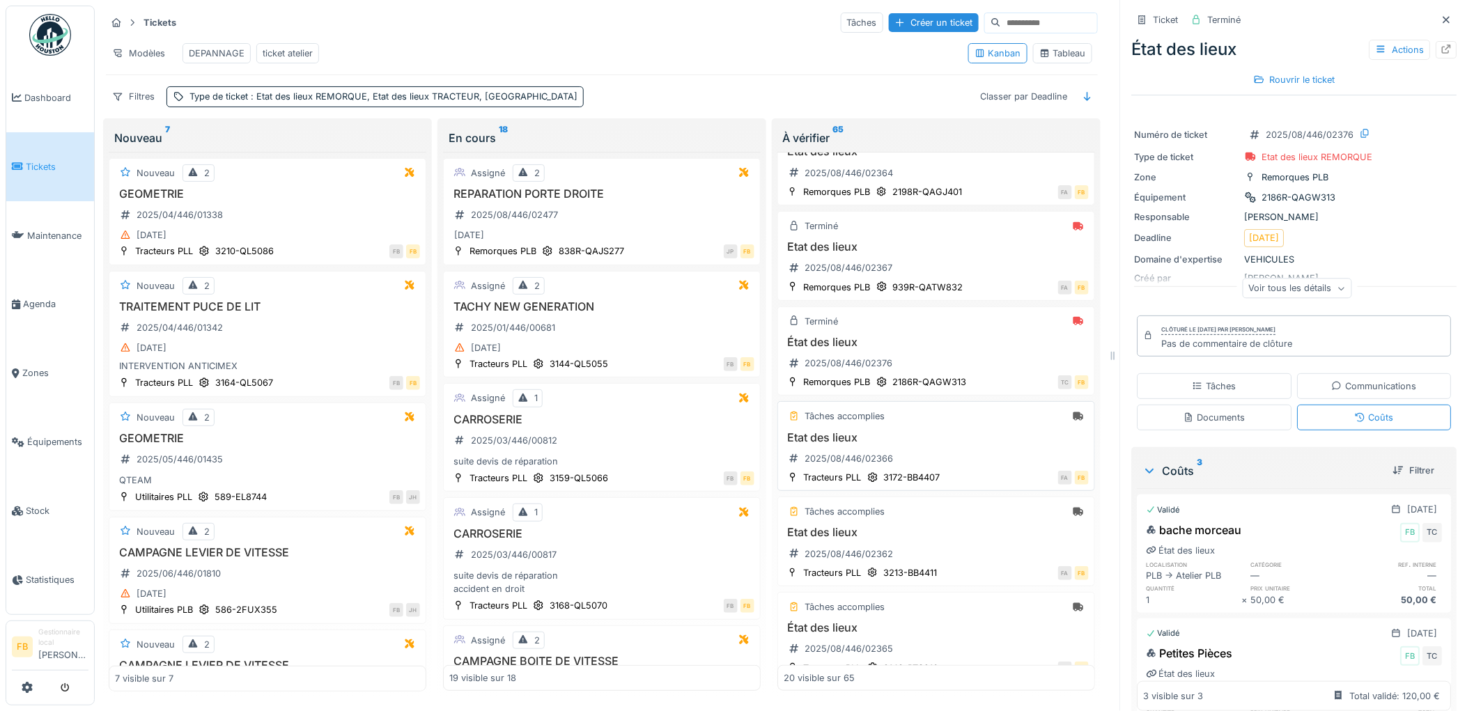
click at [947, 455] on div "Etat des lieux 2025/08/446/02366" at bounding box center [935, 450] width 305 height 39
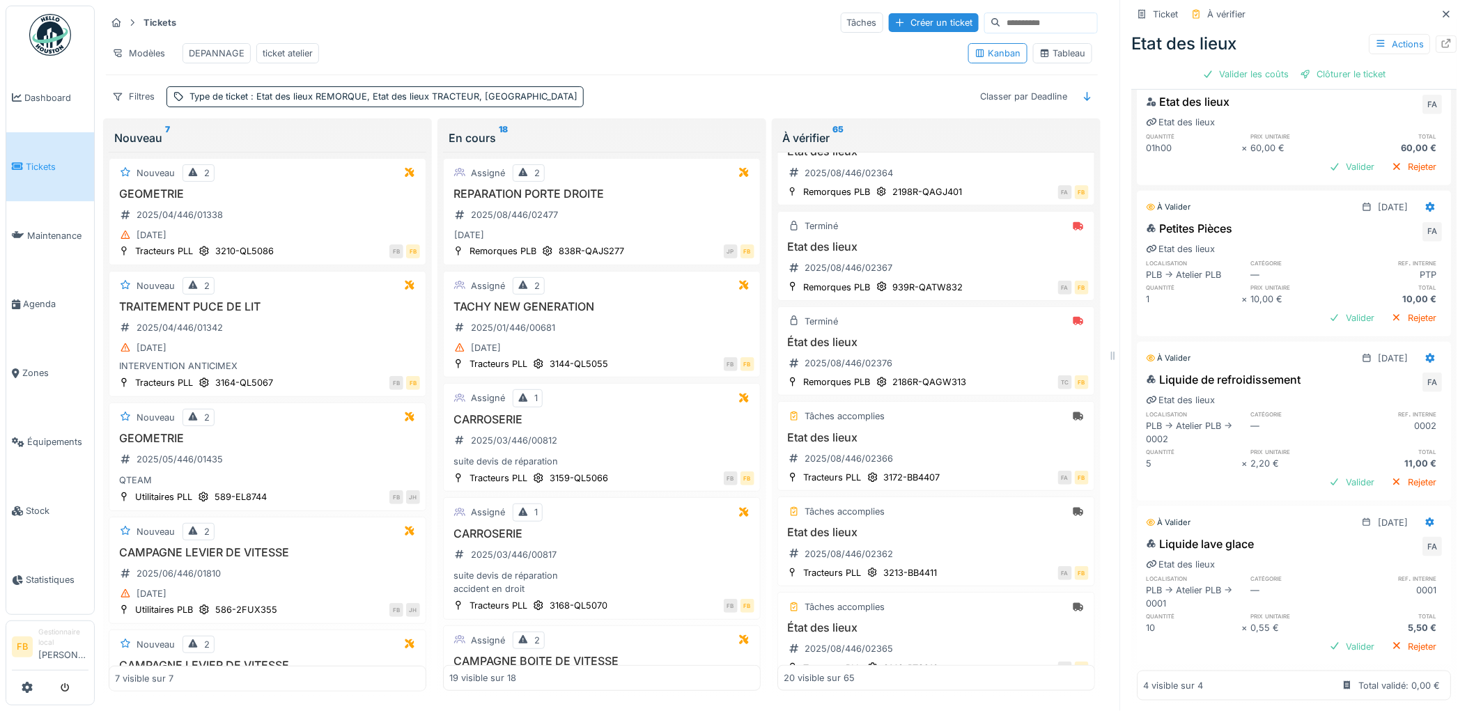
scroll to position [398, 0]
drag, startPoint x: 1299, startPoint y: 364, endPoint x: 1313, endPoint y: 364, distance: 14.6
click at [1313, 365] on div "Liquide de refroidissement FA" at bounding box center [1294, 376] width 296 height 22
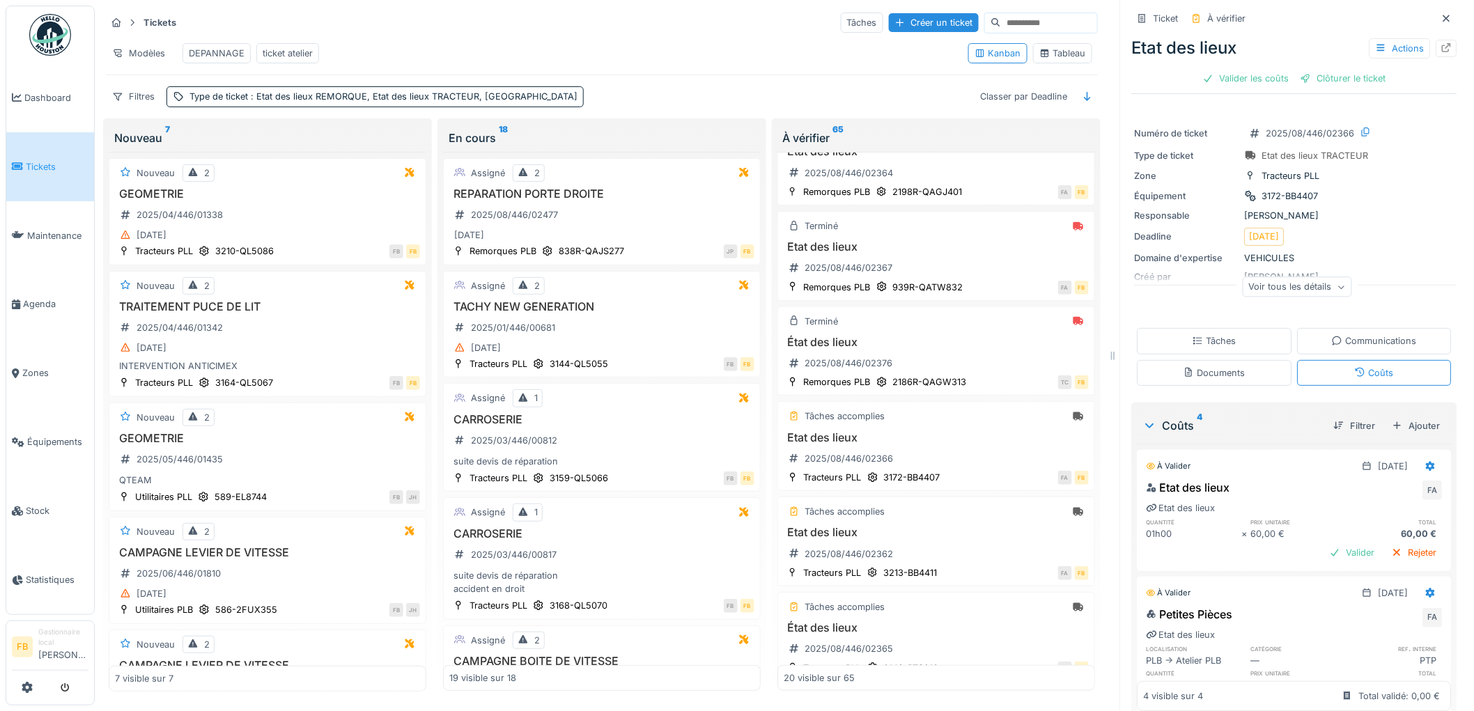
scroll to position [0, 0]
click at [1258, 56] on div "Etat des lieux Actions Valider les coûts Clôturer le ticket" at bounding box center [1294, 61] width 325 height 61
click at [1256, 70] on div "Valider les coûts" at bounding box center [1245, 79] width 97 height 19
click at [1281, 71] on div "Clôturer le ticket" at bounding box center [1294, 79] width 97 height 19
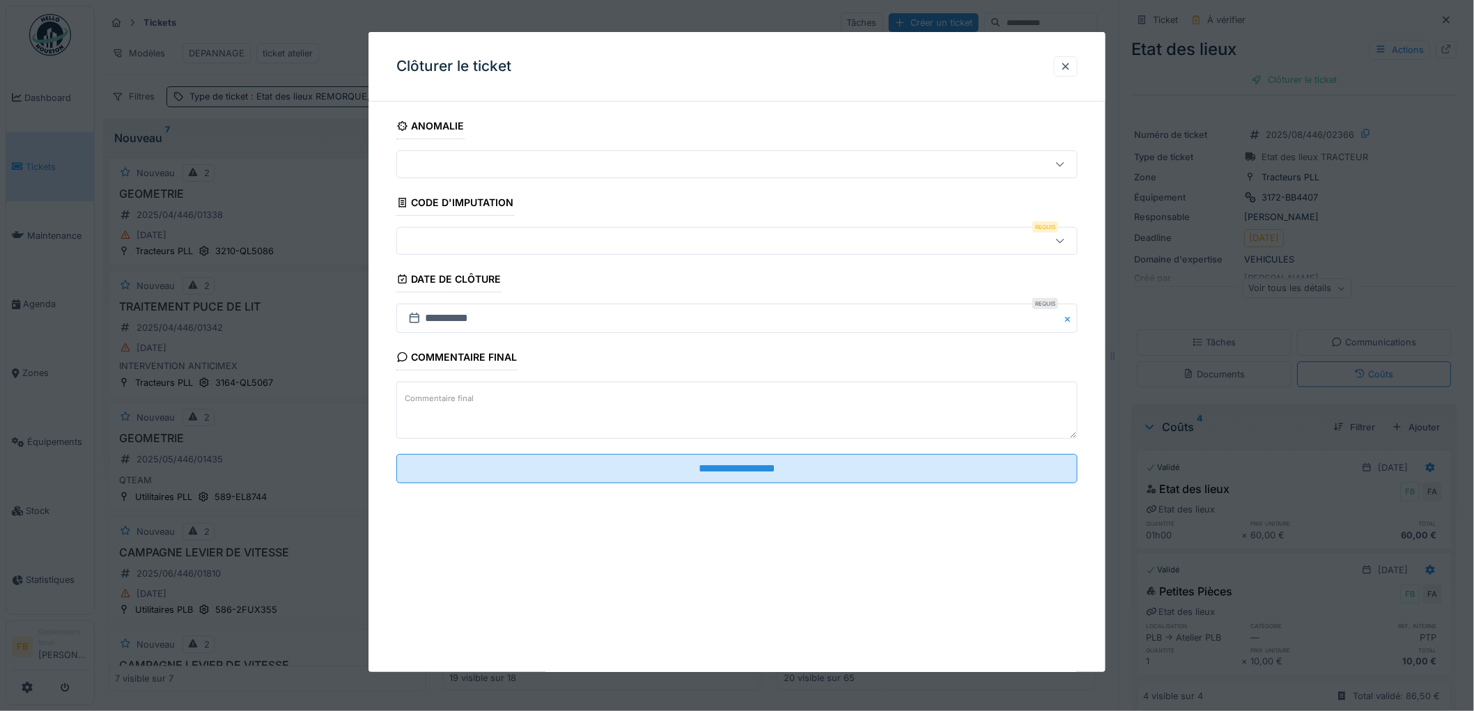
click at [471, 244] on div at bounding box center [698, 240] width 591 height 15
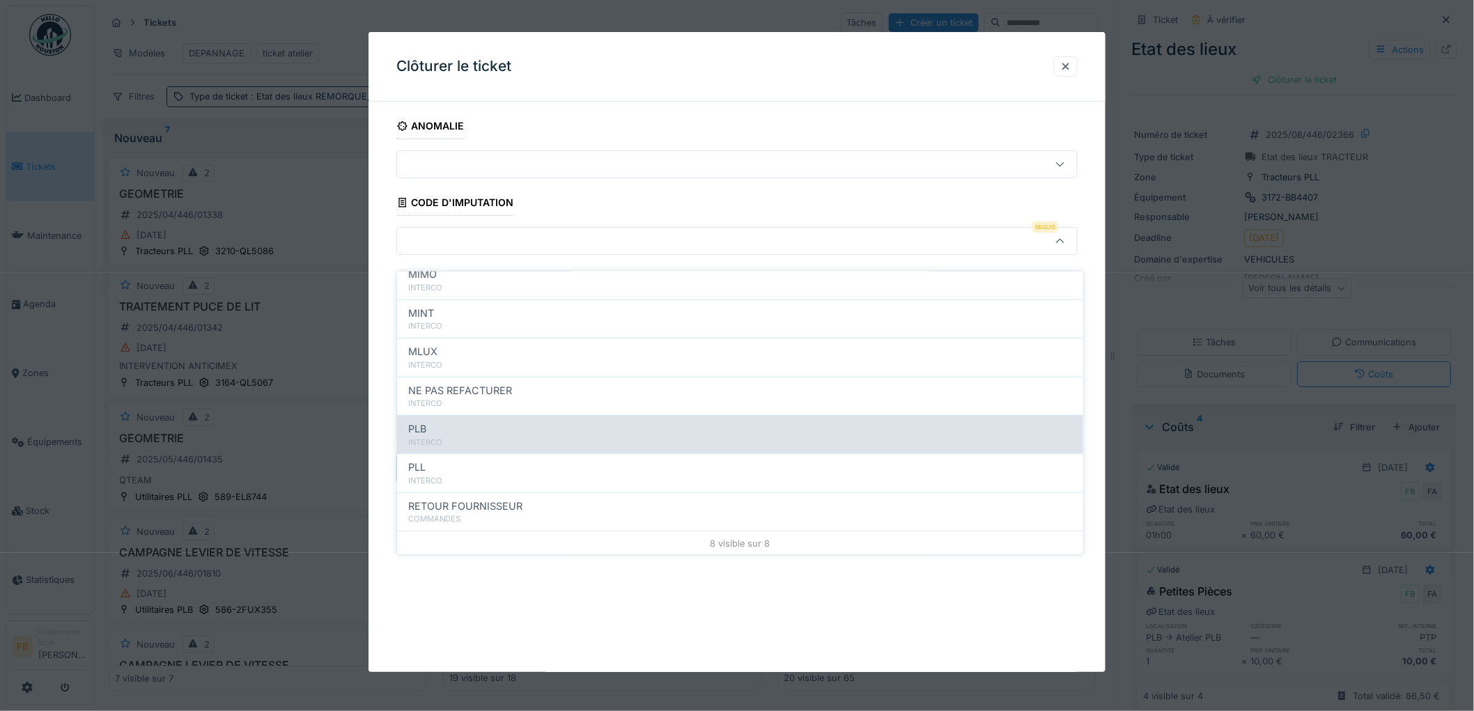
scroll to position [124, 0]
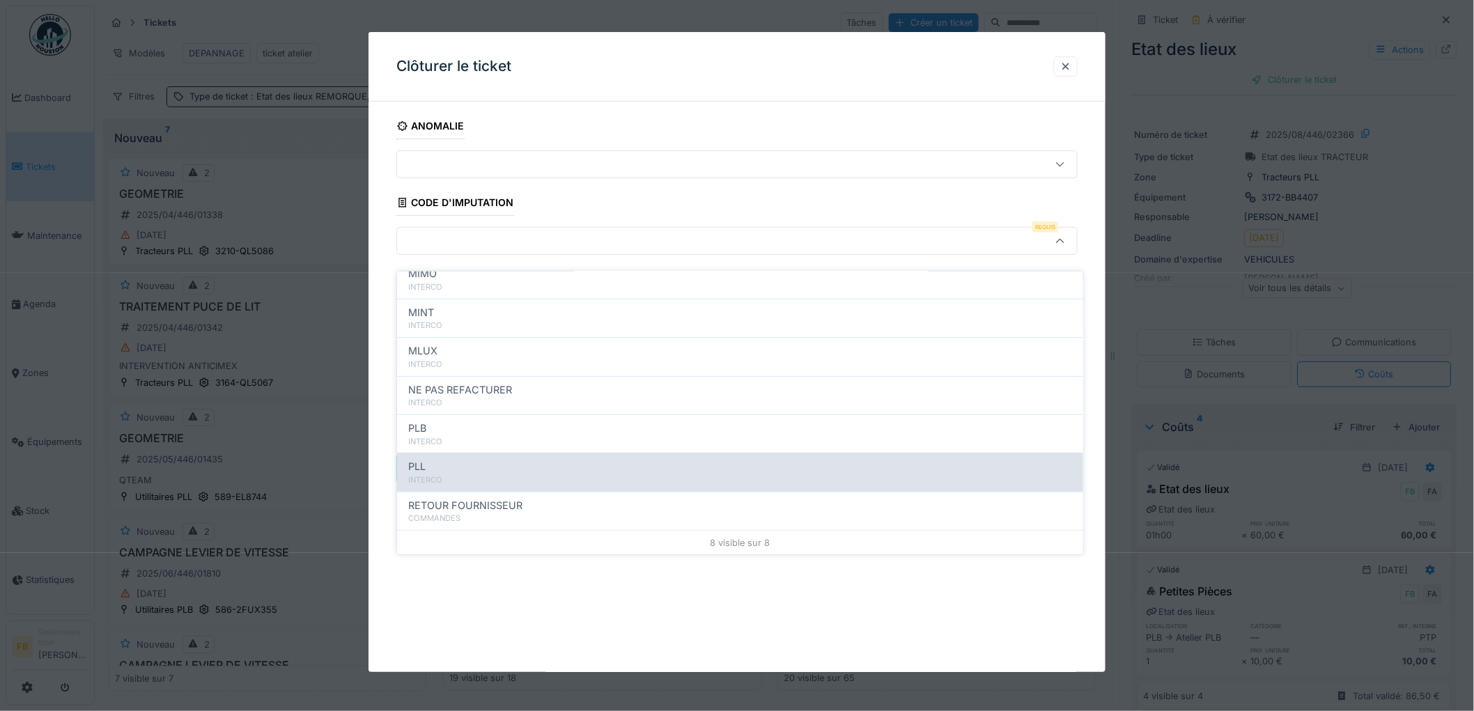
click at [560, 474] on div "INTERCO" at bounding box center [740, 480] width 664 height 12
type input "***"
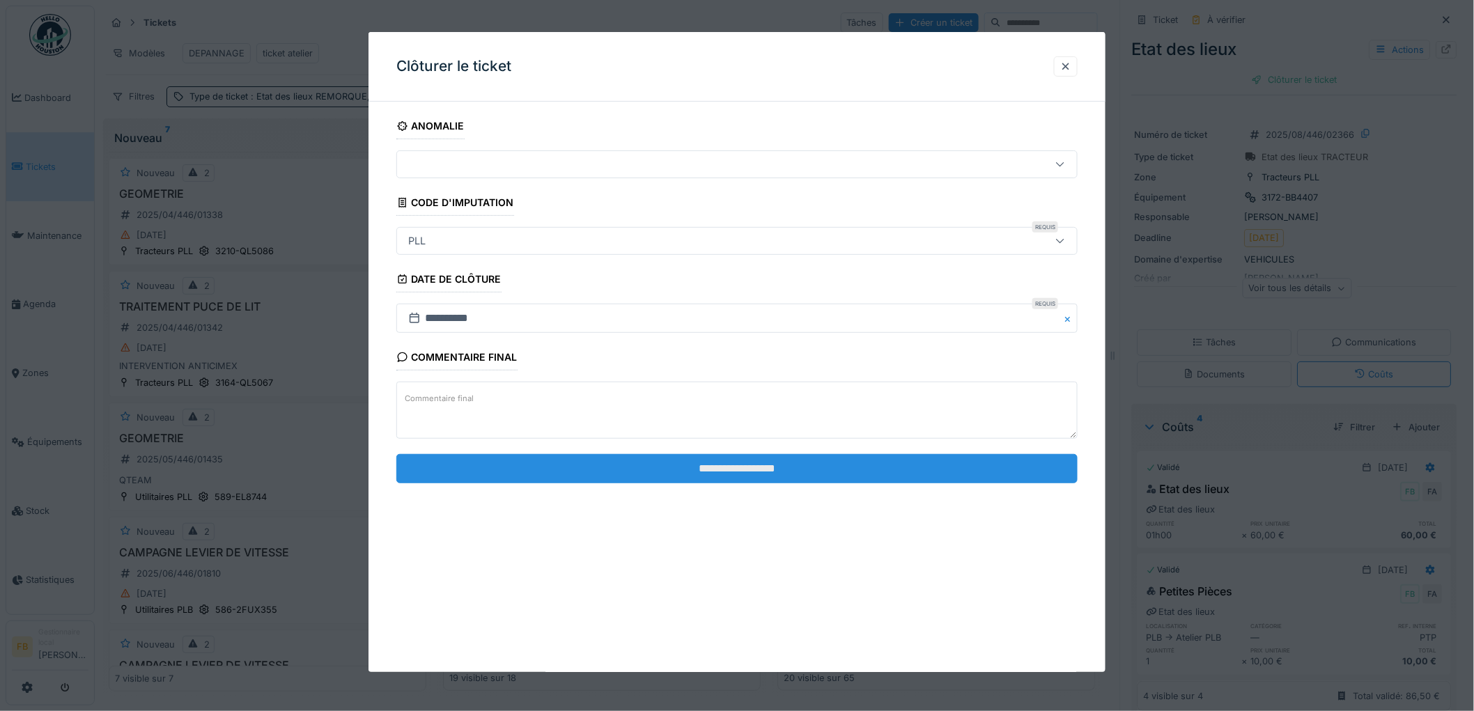
click at [725, 462] on input "**********" at bounding box center [736, 468] width 681 height 29
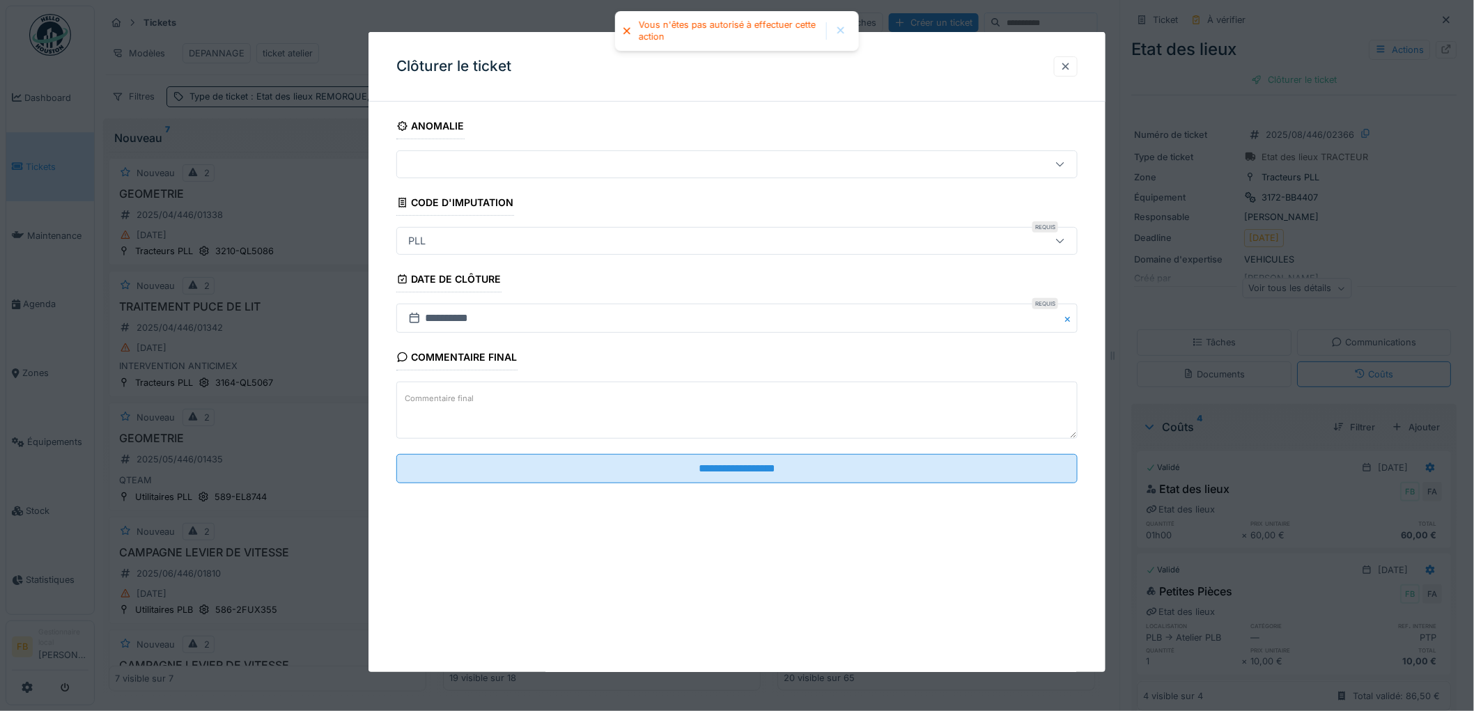
click at [1070, 70] on div at bounding box center [1065, 66] width 11 height 13
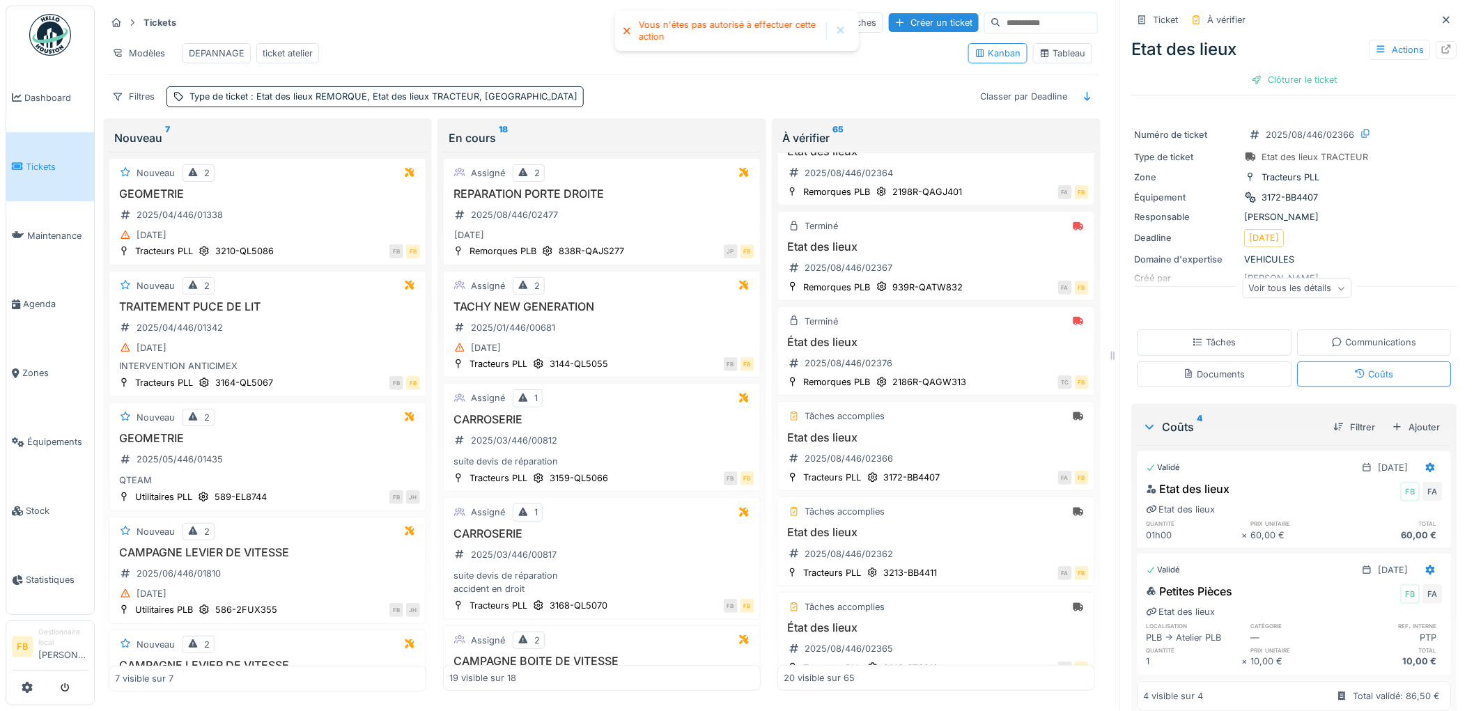
click at [1217, 329] on div "Tâches" at bounding box center [1214, 342] width 155 height 26
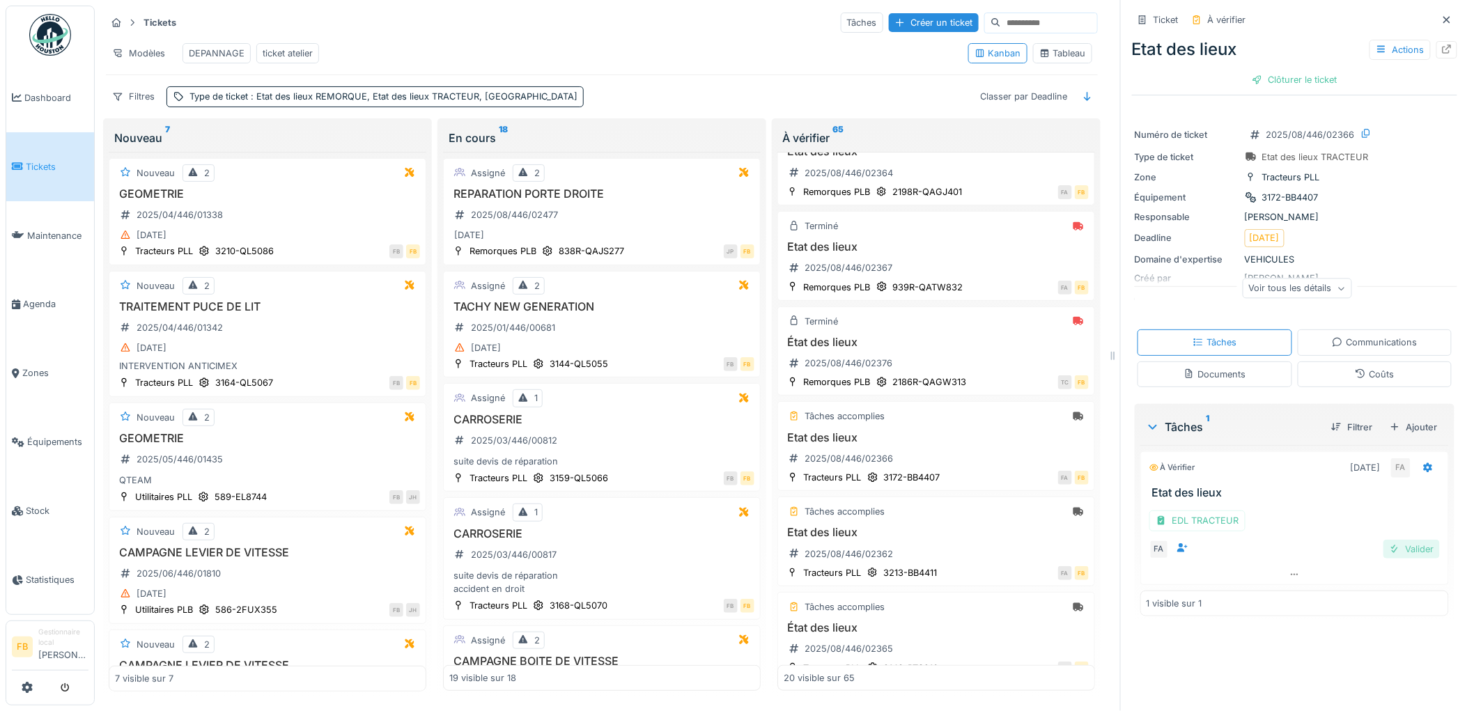
click at [1398, 540] on div "Valider" at bounding box center [1411, 549] width 56 height 19
click at [1261, 70] on div "Clôturer le ticket" at bounding box center [1294, 79] width 97 height 19
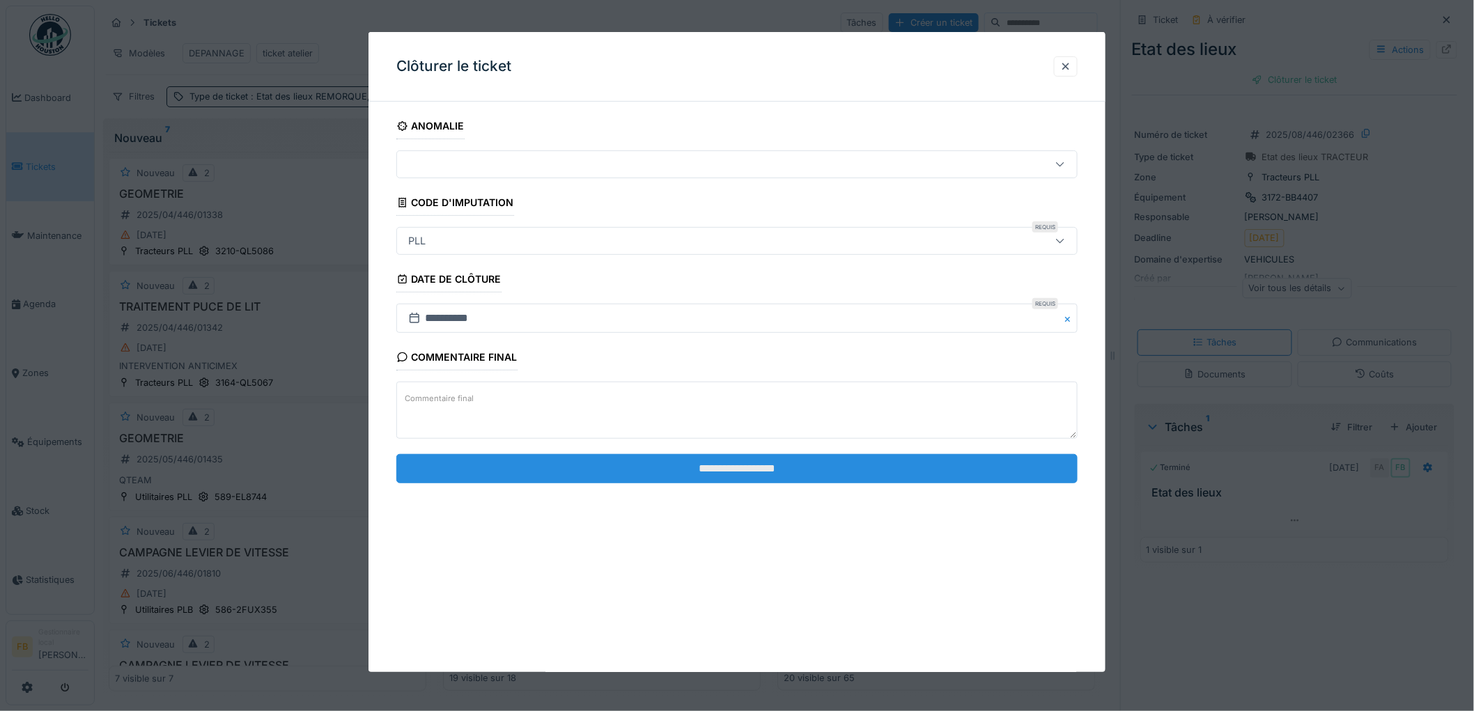
click at [646, 462] on input "**********" at bounding box center [736, 468] width 681 height 29
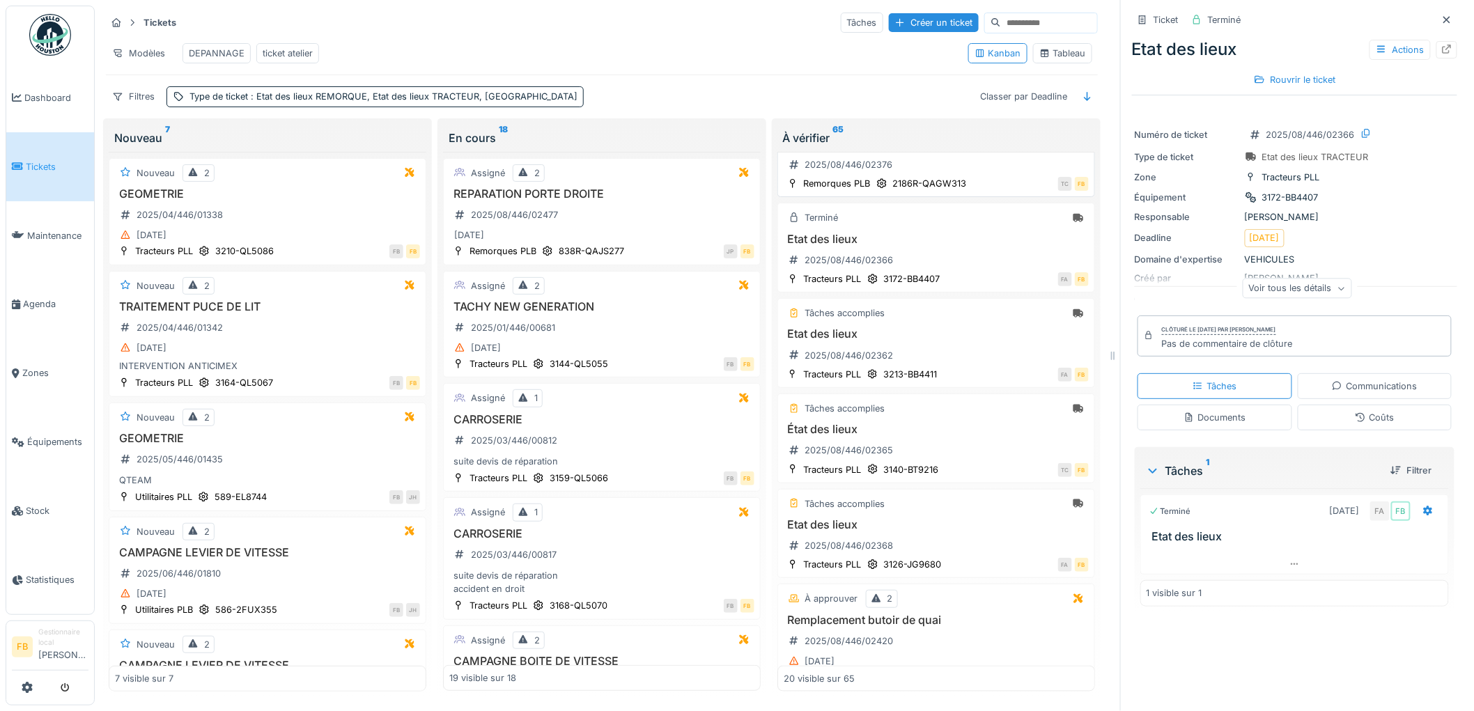
scroll to position [595, 0]
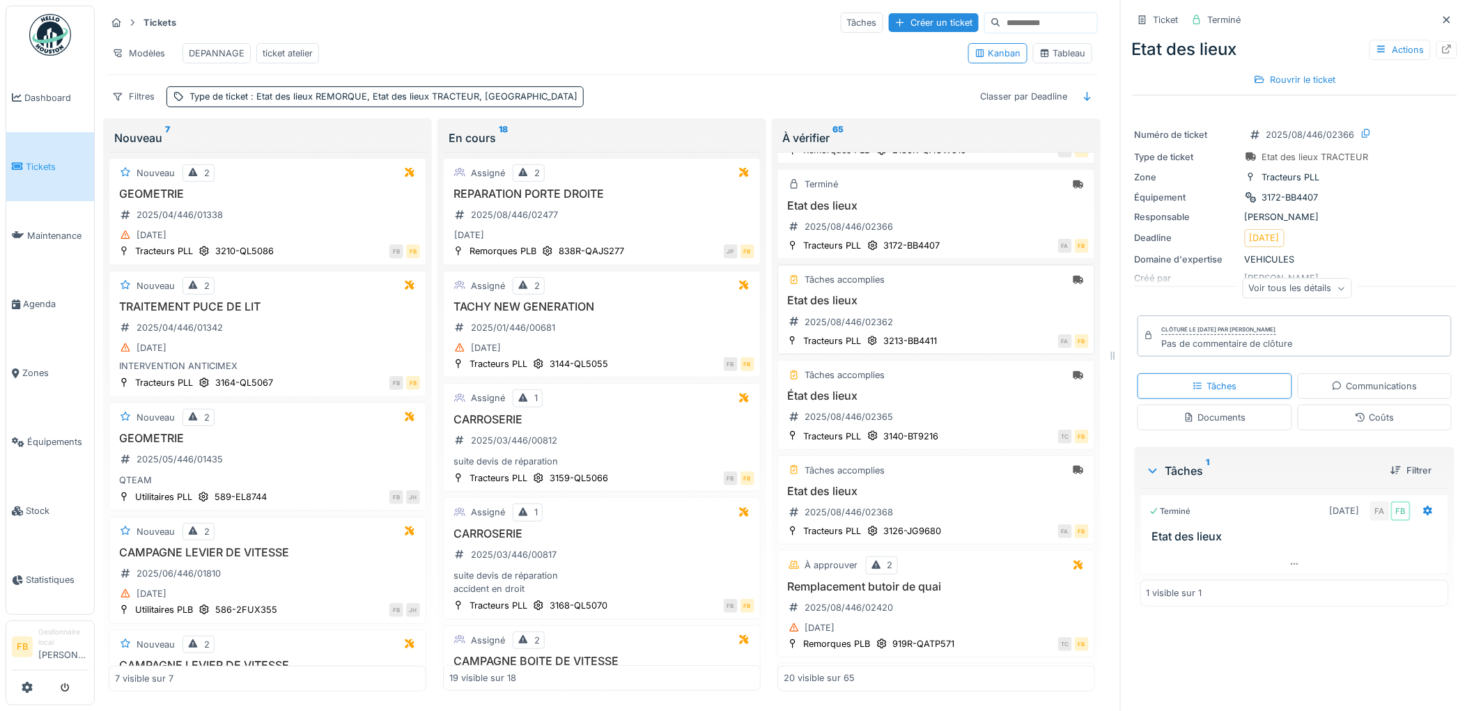
click at [953, 331] on div "Etat des lieux 2025/08/446/02362" at bounding box center [935, 313] width 305 height 39
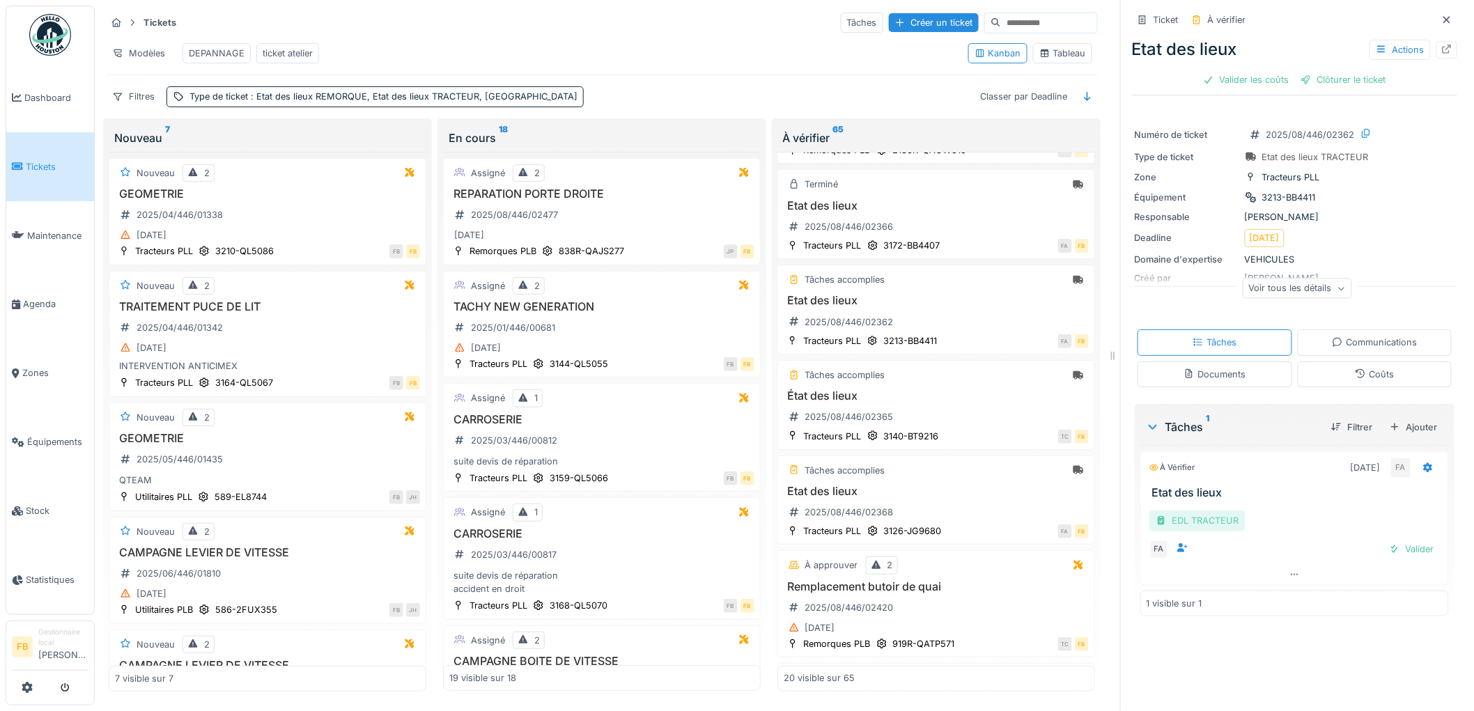
click at [1208, 514] on div "EDL TRACTEUR" at bounding box center [1197, 520] width 96 height 20
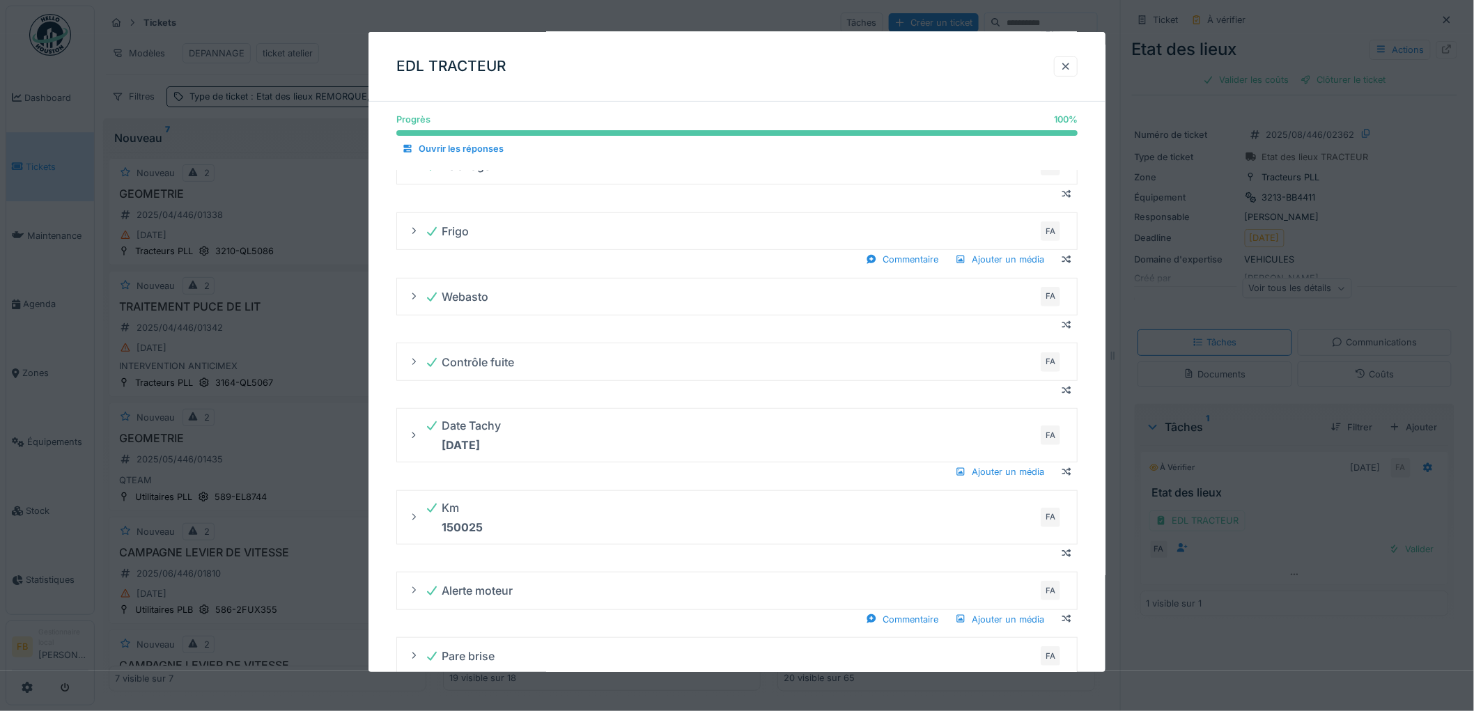
scroll to position [541, 0]
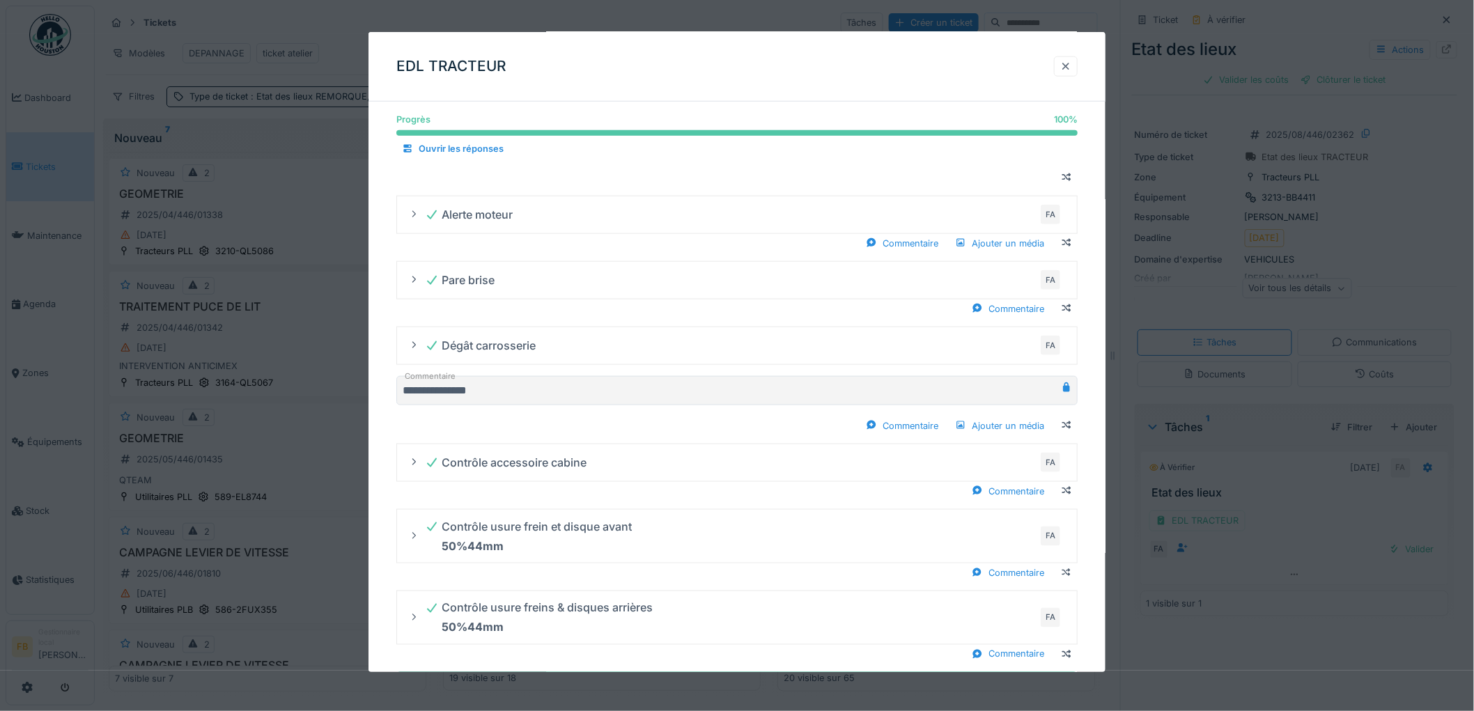
click at [1066, 70] on div at bounding box center [1065, 66] width 11 height 13
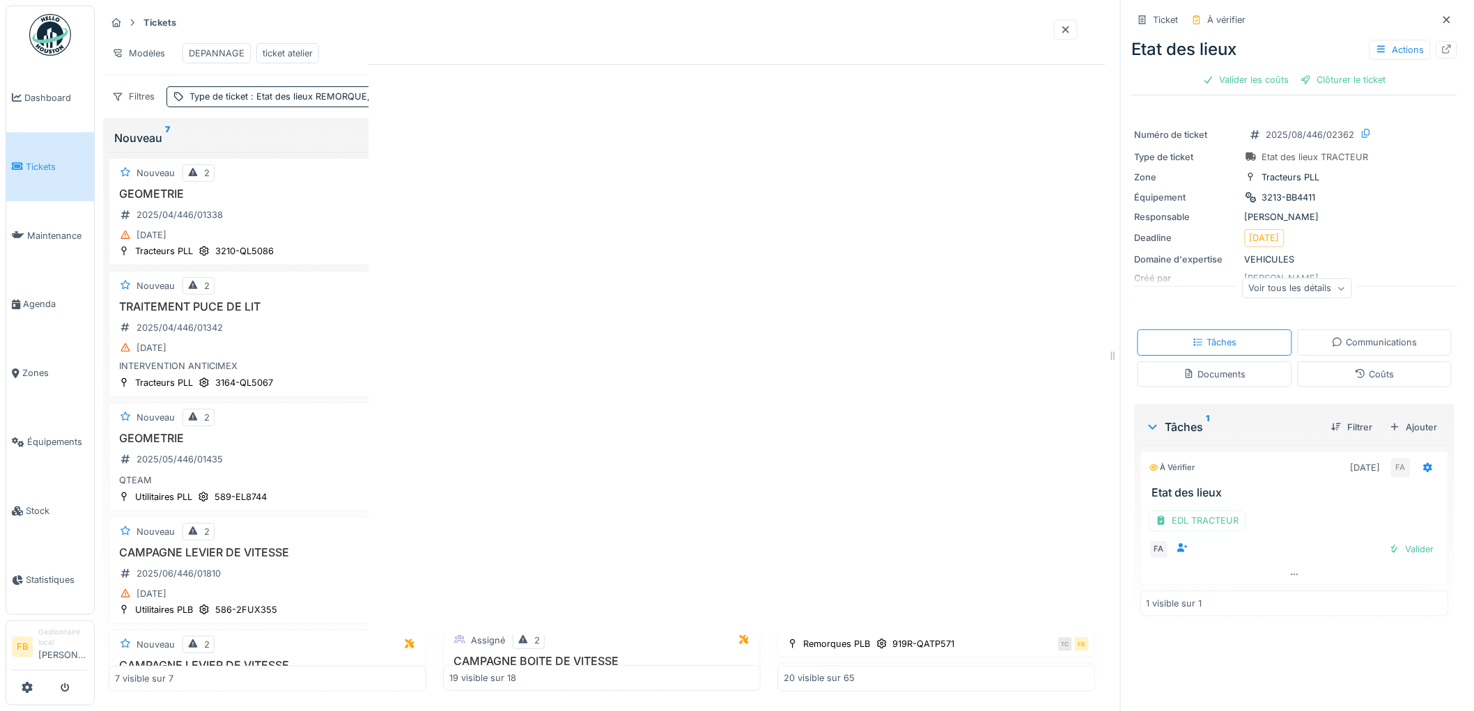
scroll to position [0, 0]
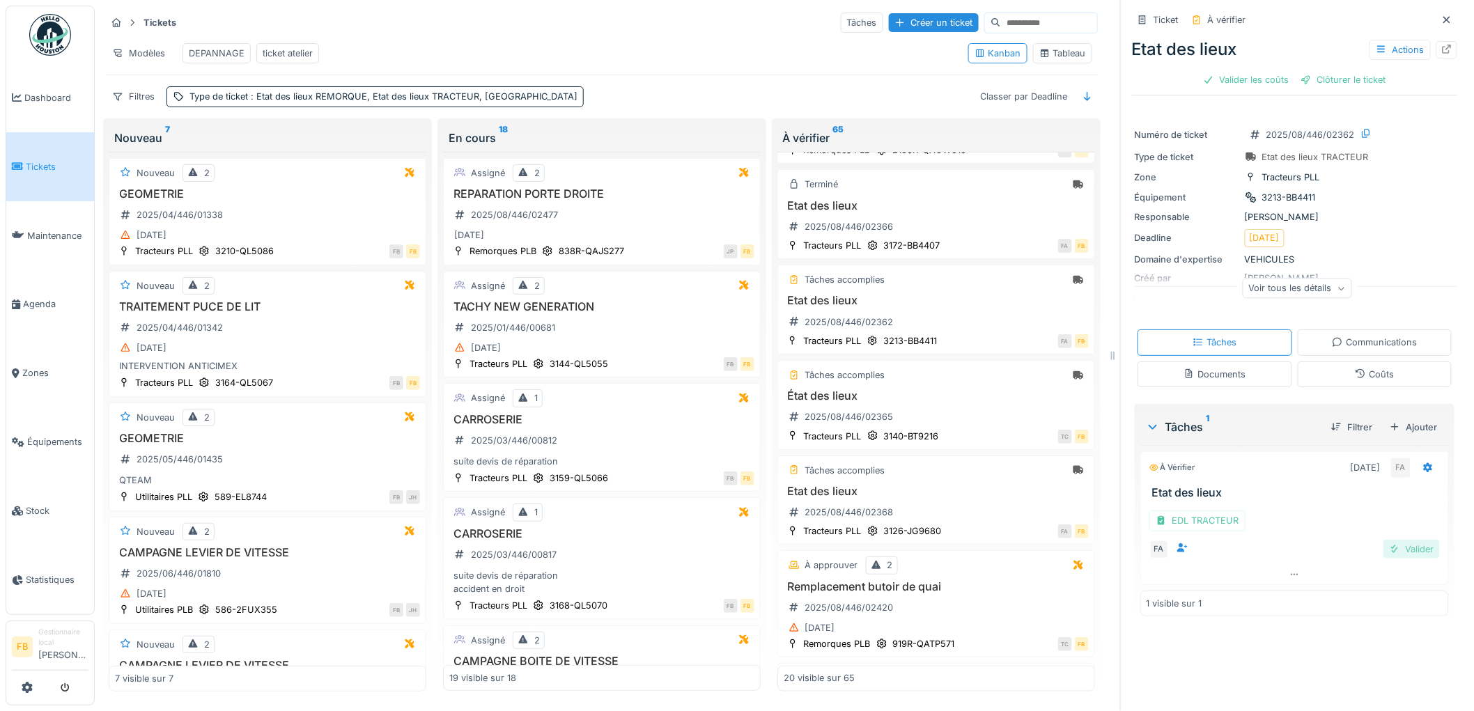
click at [1394, 547] on div "Valider" at bounding box center [1411, 549] width 56 height 19
click at [1354, 369] on icon at bounding box center [1359, 373] width 11 height 9
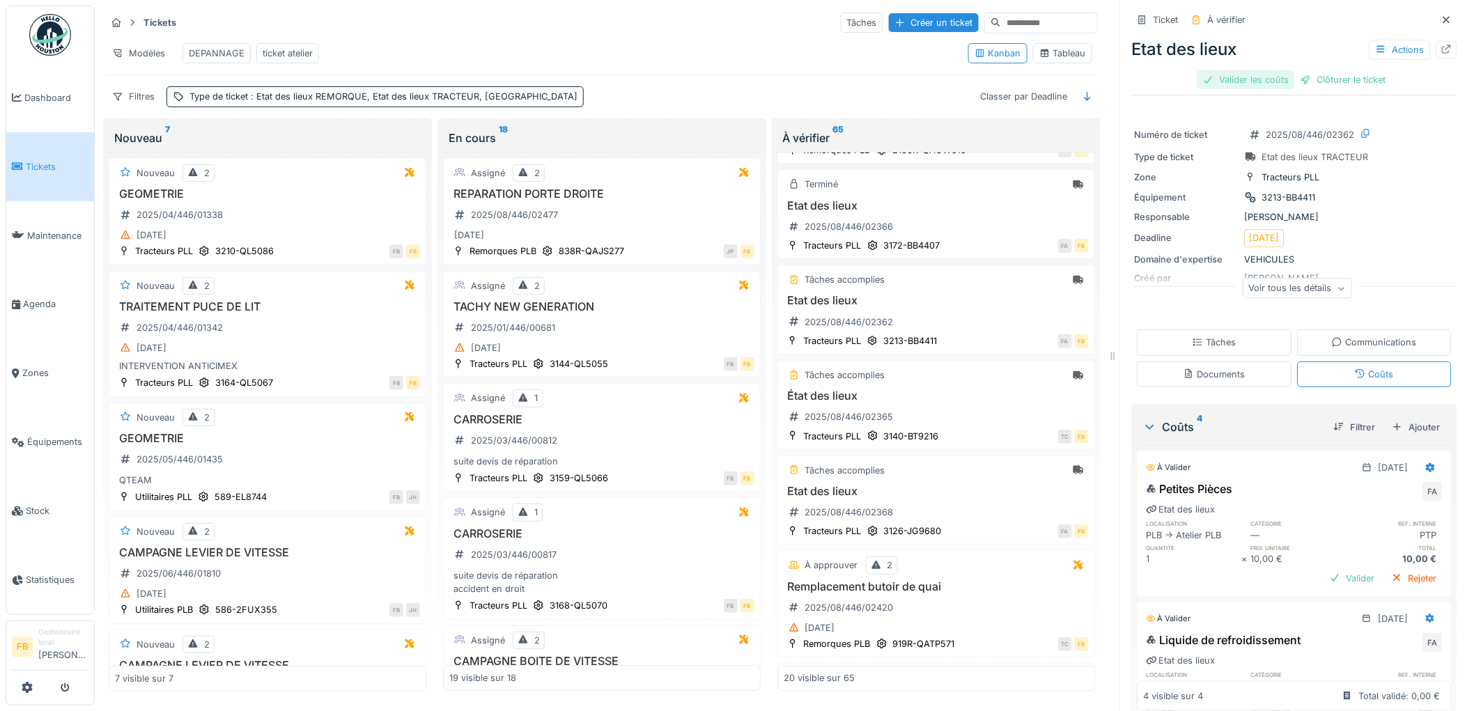
click at [1219, 70] on div "Valider les coûts" at bounding box center [1245, 79] width 97 height 19
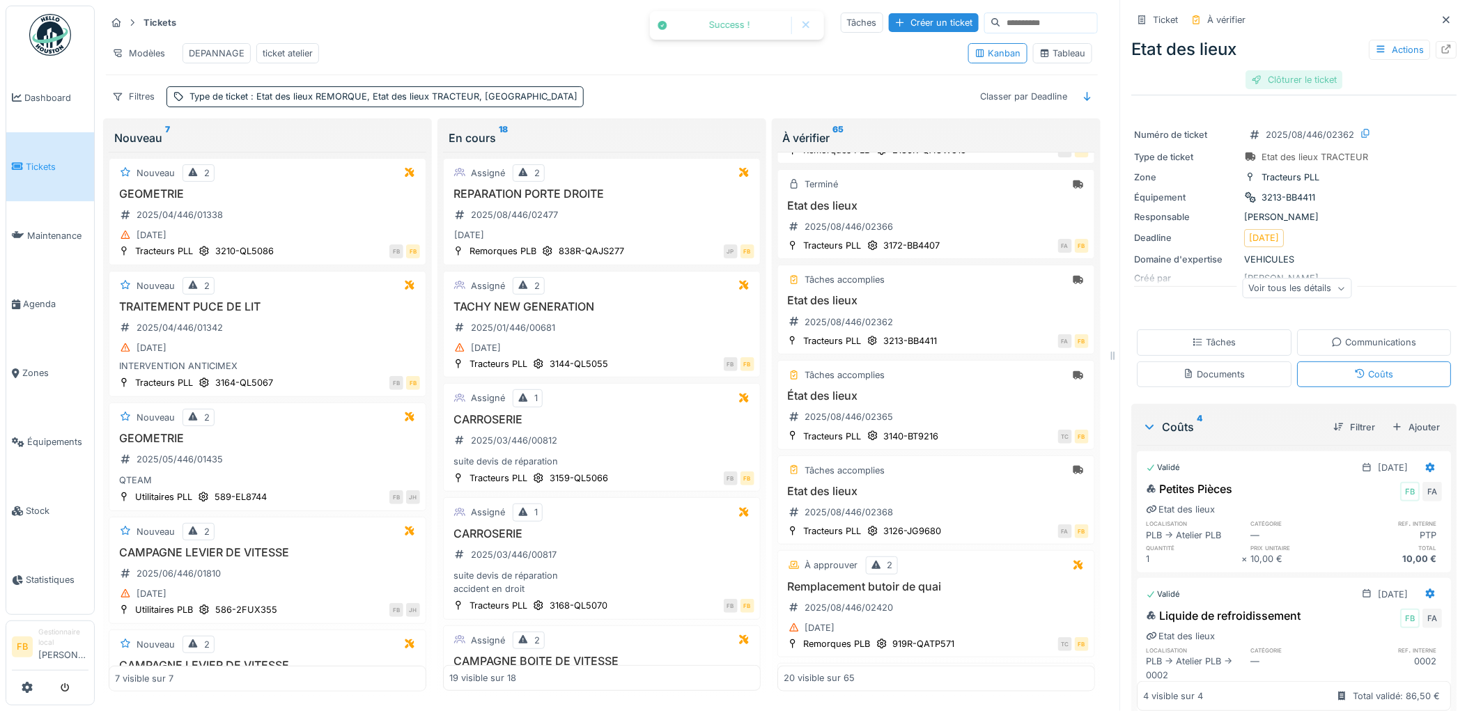
click at [1277, 75] on div "Clôturer le ticket" at bounding box center [1294, 79] width 97 height 19
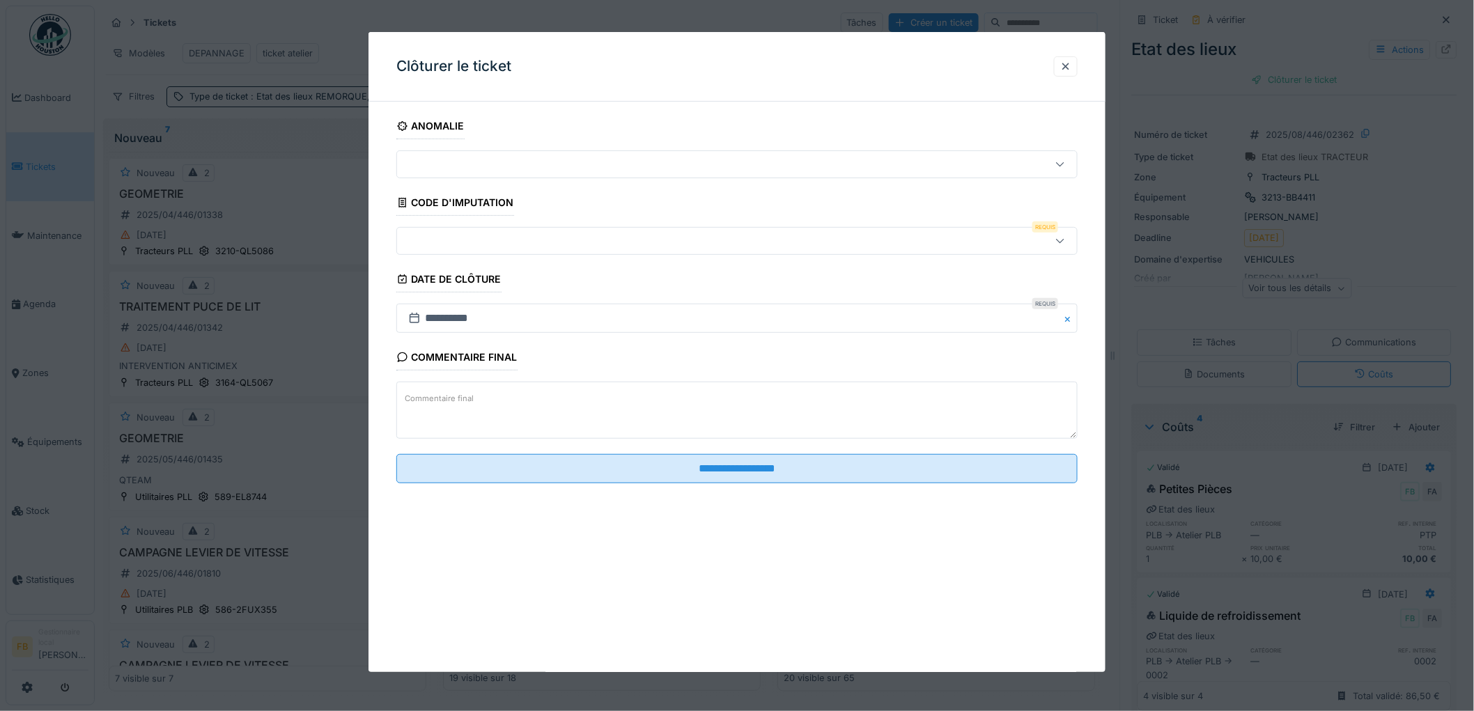
click at [497, 240] on div at bounding box center [698, 240] width 591 height 15
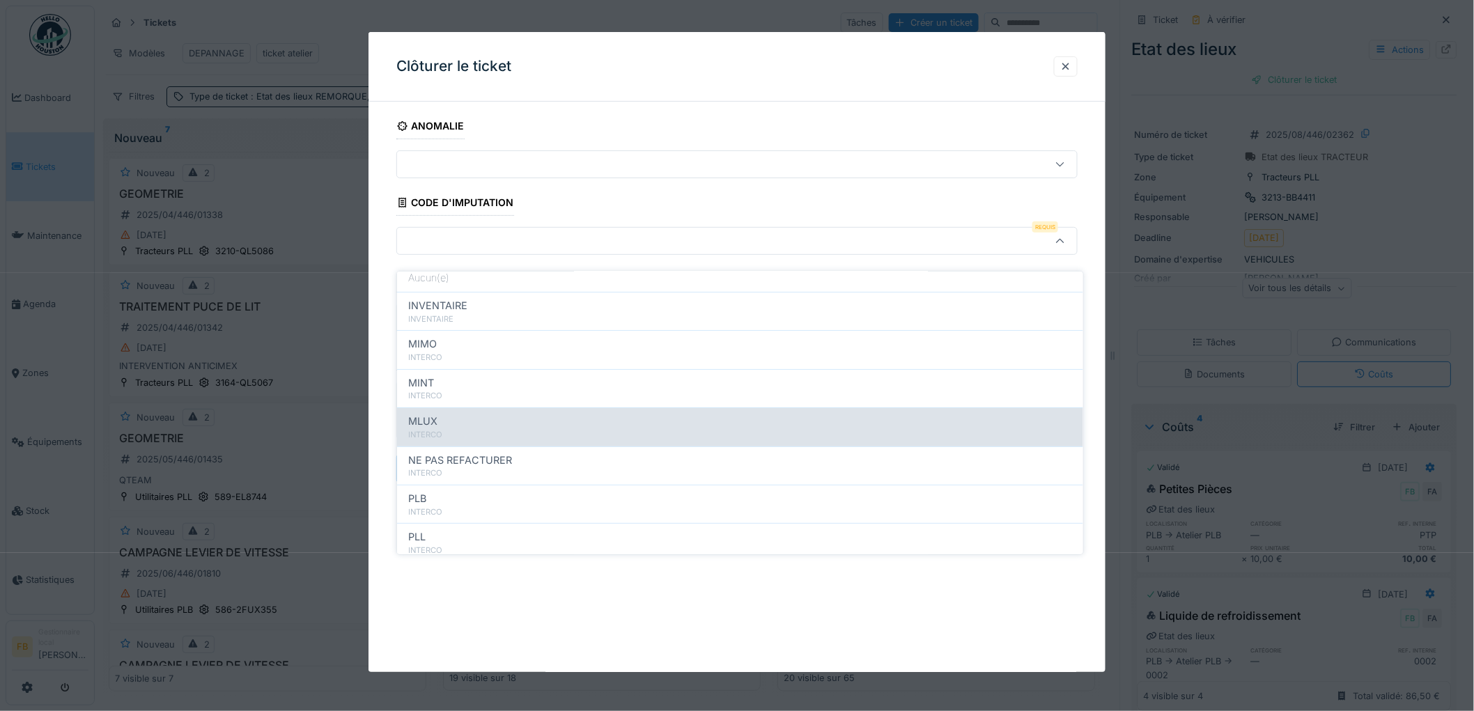
scroll to position [124, 0]
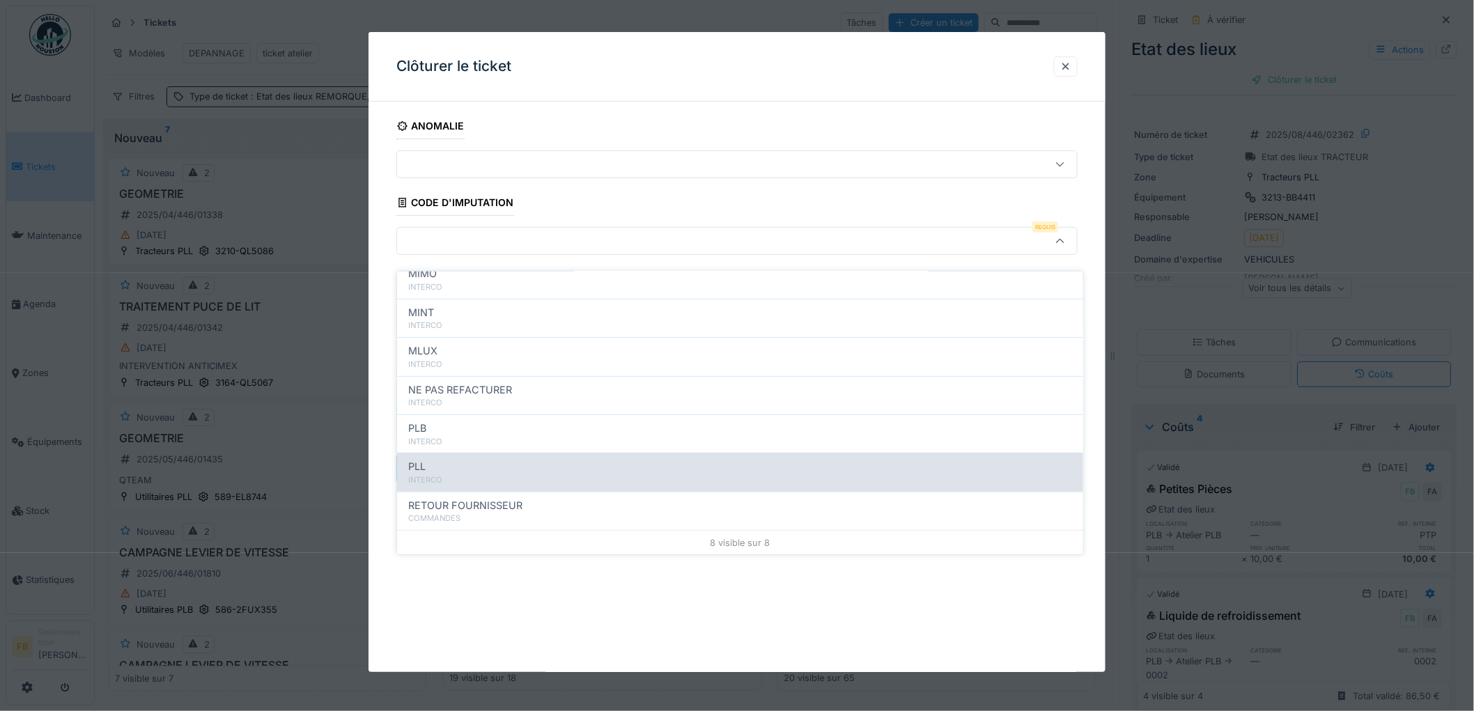
click at [470, 459] on div "PLL" at bounding box center [740, 466] width 664 height 15
type input "***"
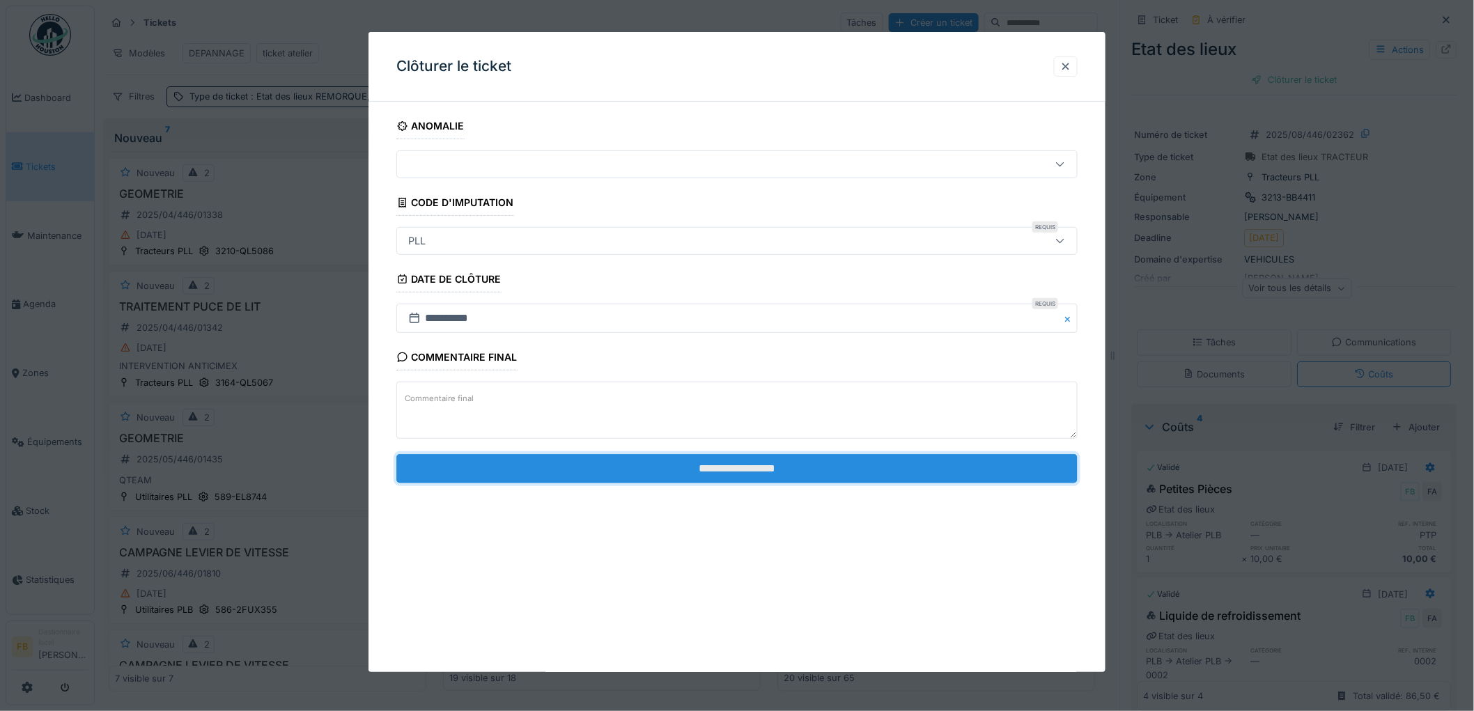
click at [735, 475] on input "**********" at bounding box center [736, 468] width 681 height 29
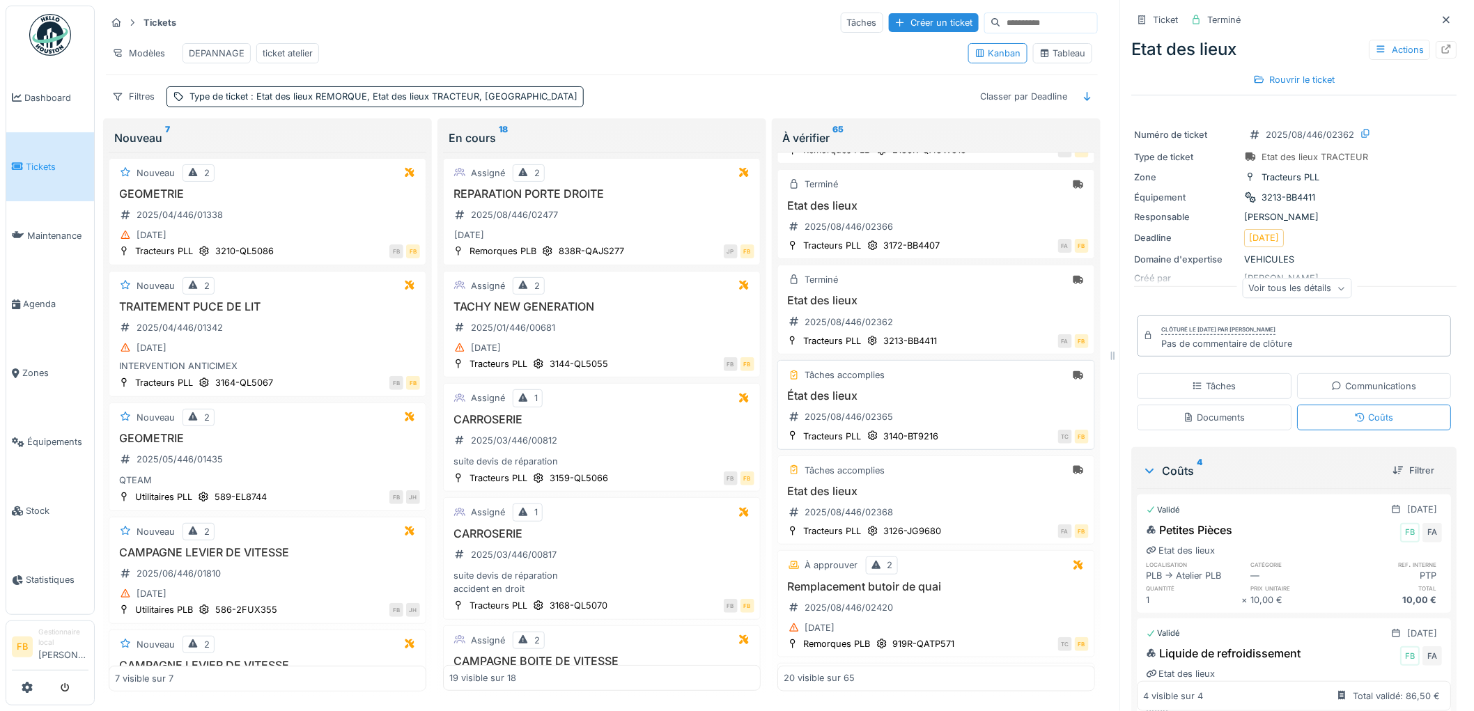
click at [953, 403] on h3 "État des lieux" at bounding box center [935, 395] width 305 height 13
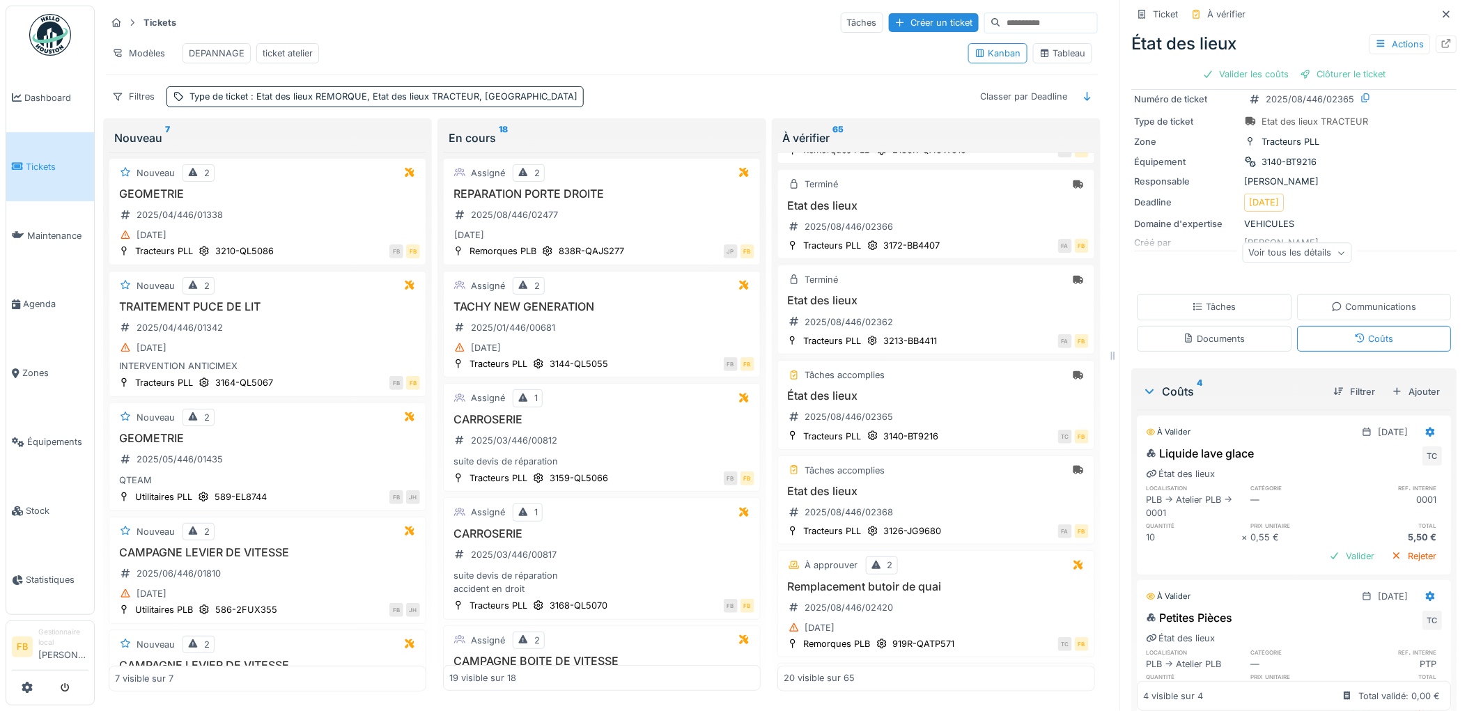
scroll to position [11, 0]
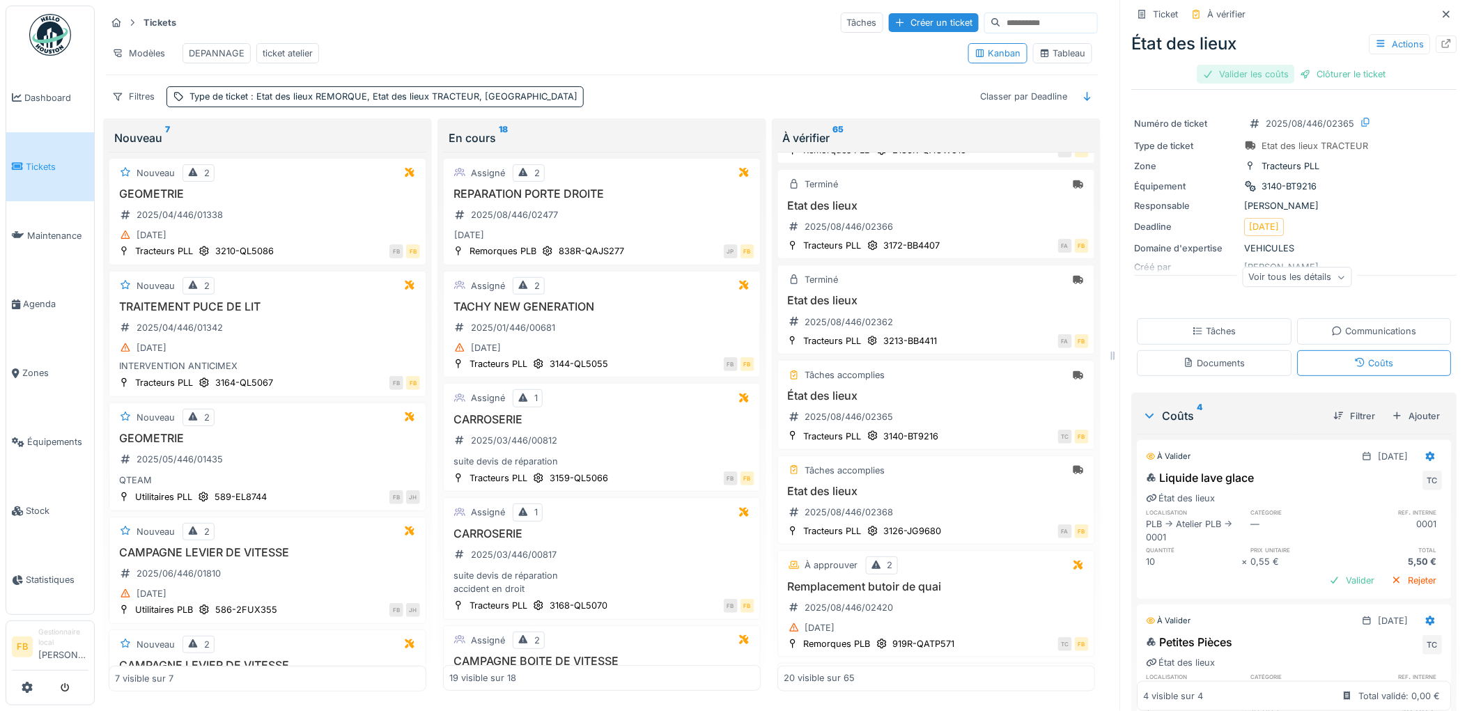
click at [1241, 65] on div "Valider les coûts" at bounding box center [1245, 74] width 97 height 19
click at [1265, 65] on div "Clôturer le ticket" at bounding box center [1294, 74] width 97 height 19
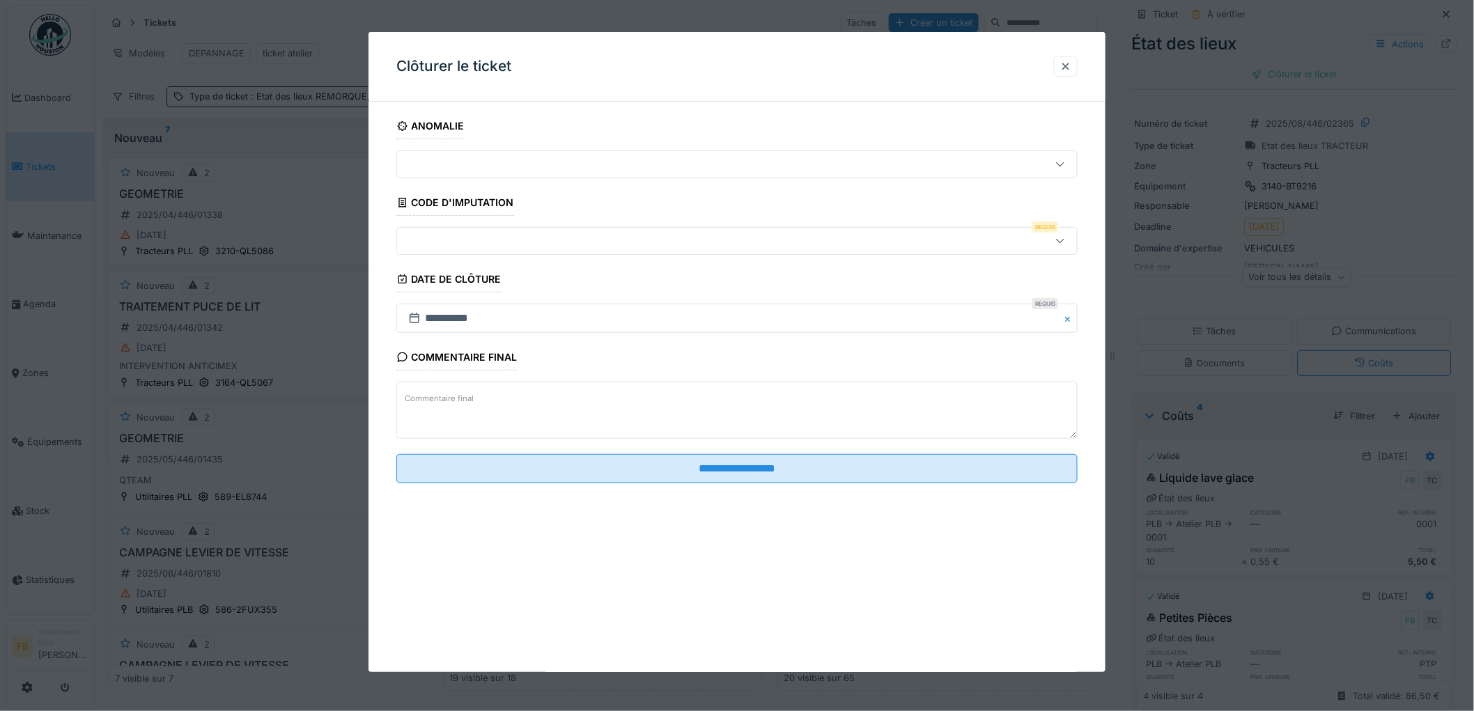
click at [467, 242] on div at bounding box center [698, 240] width 591 height 15
click at [455, 280] on input at bounding box center [739, 294] width 669 height 29
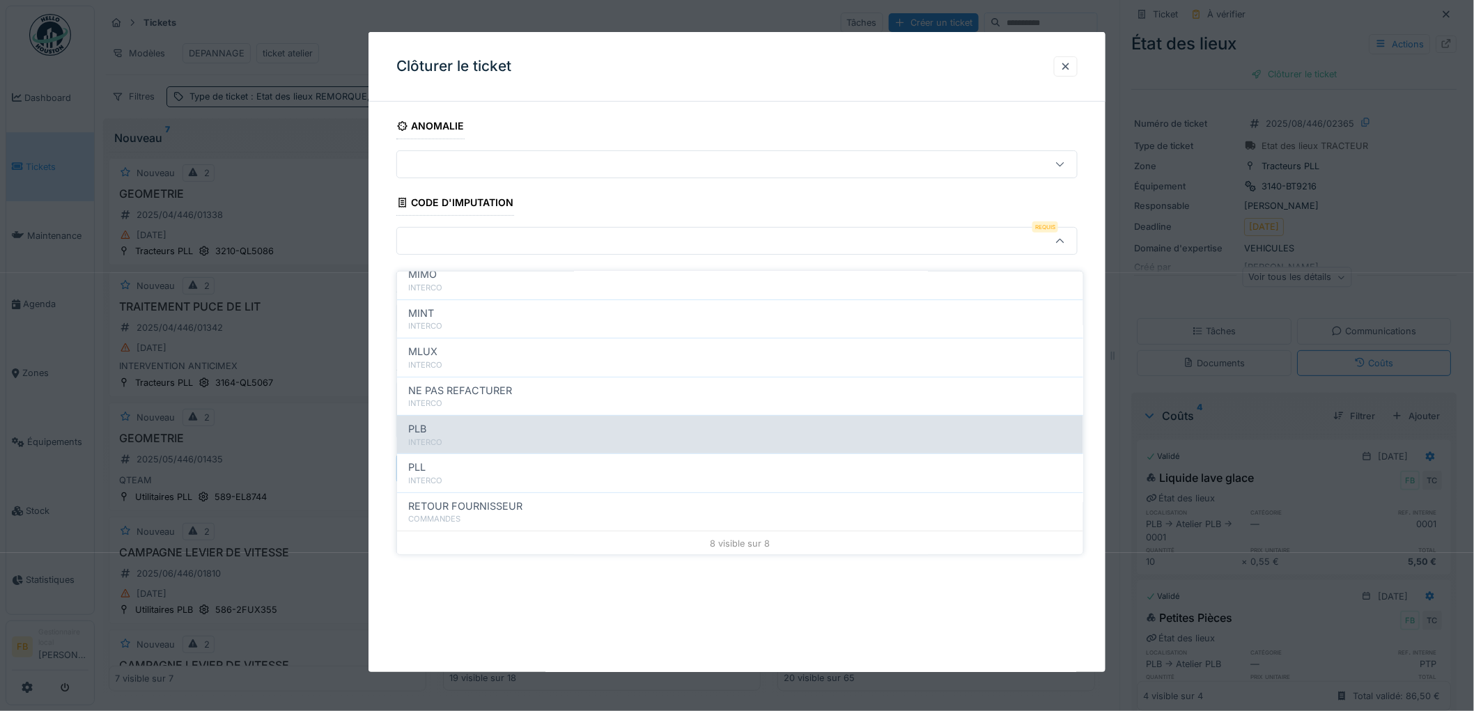
scroll to position [124, 0]
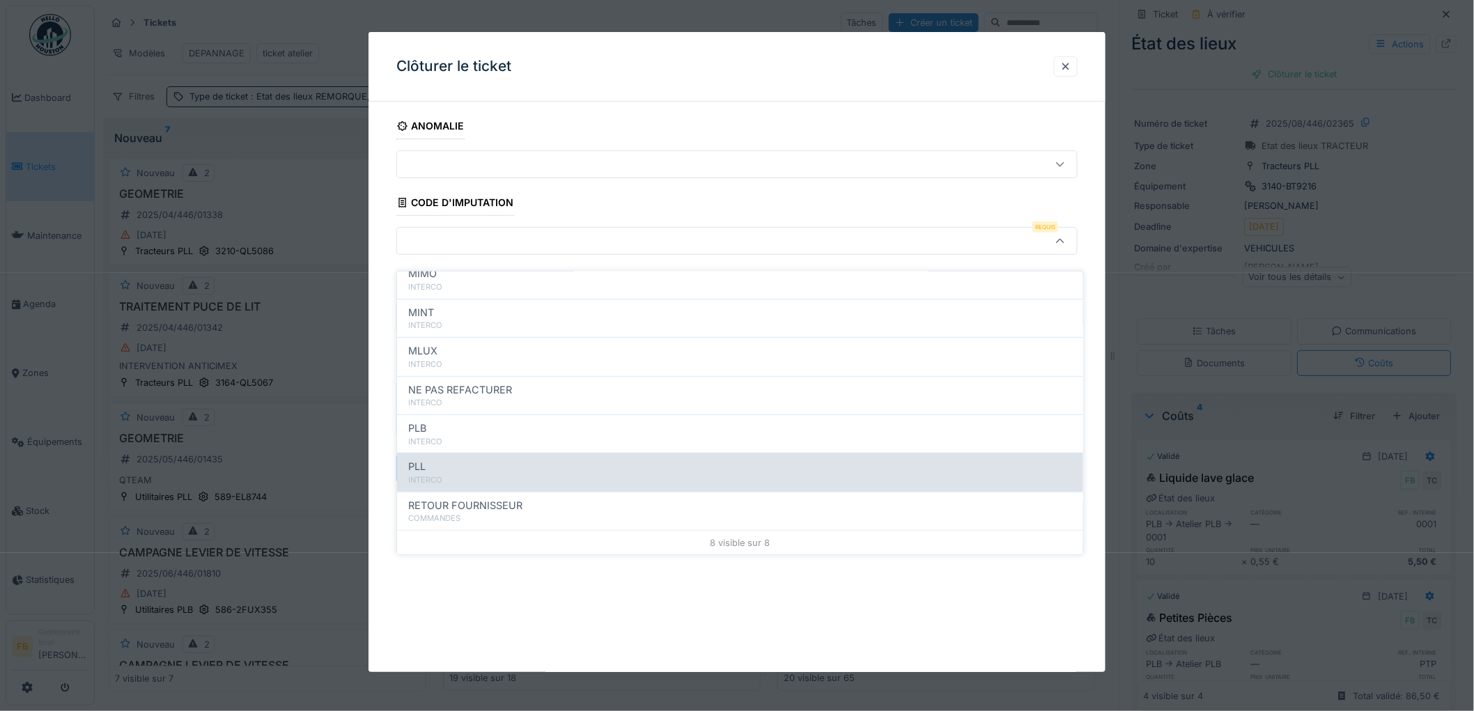
click at [464, 459] on div "PLL" at bounding box center [740, 466] width 664 height 15
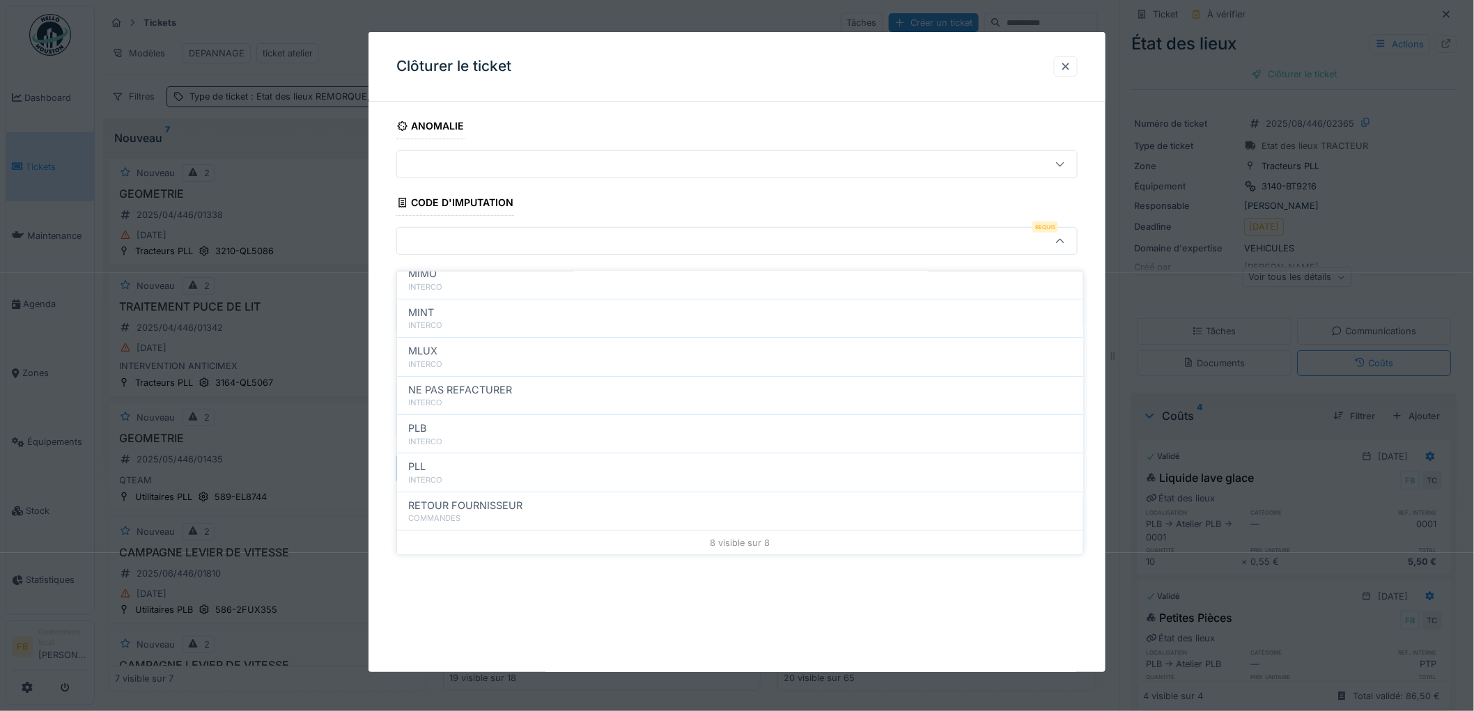
type input "***"
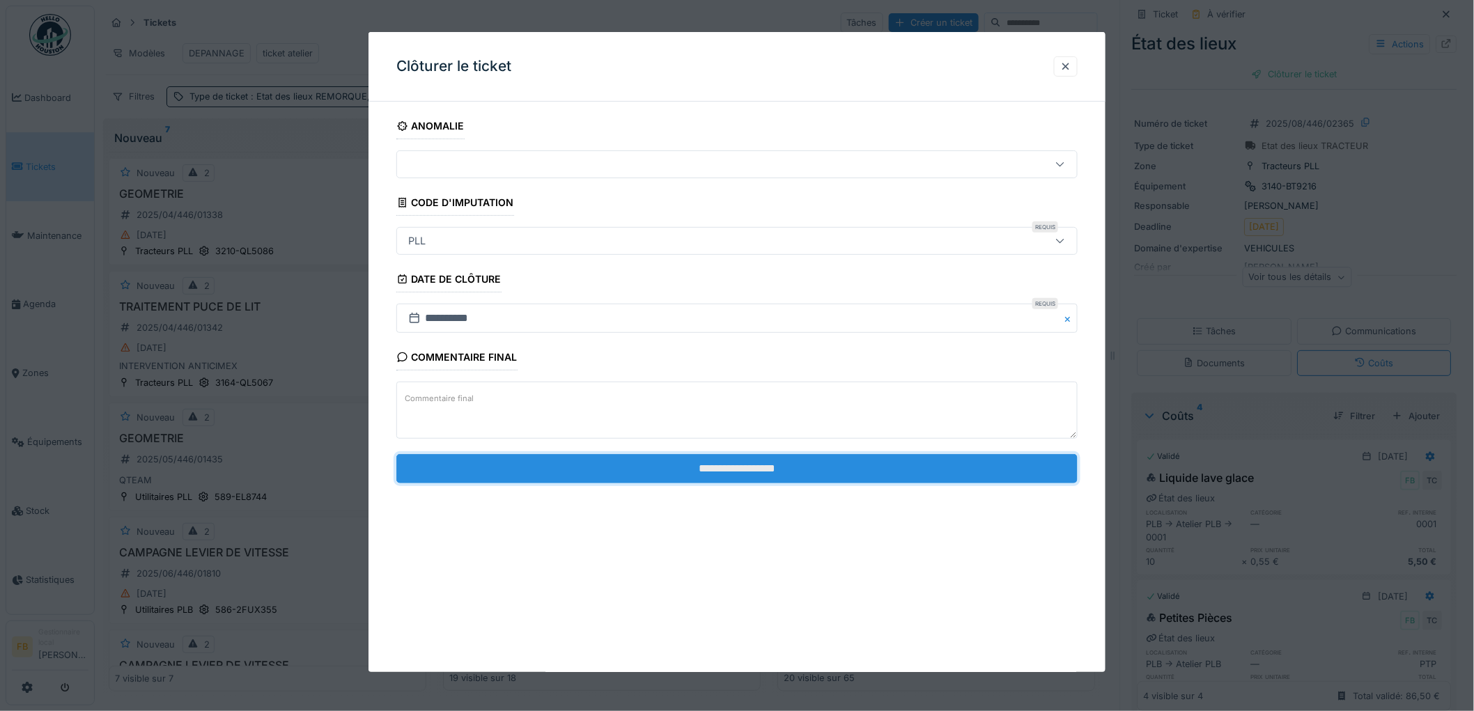
click at [698, 469] on input "**********" at bounding box center [736, 468] width 681 height 29
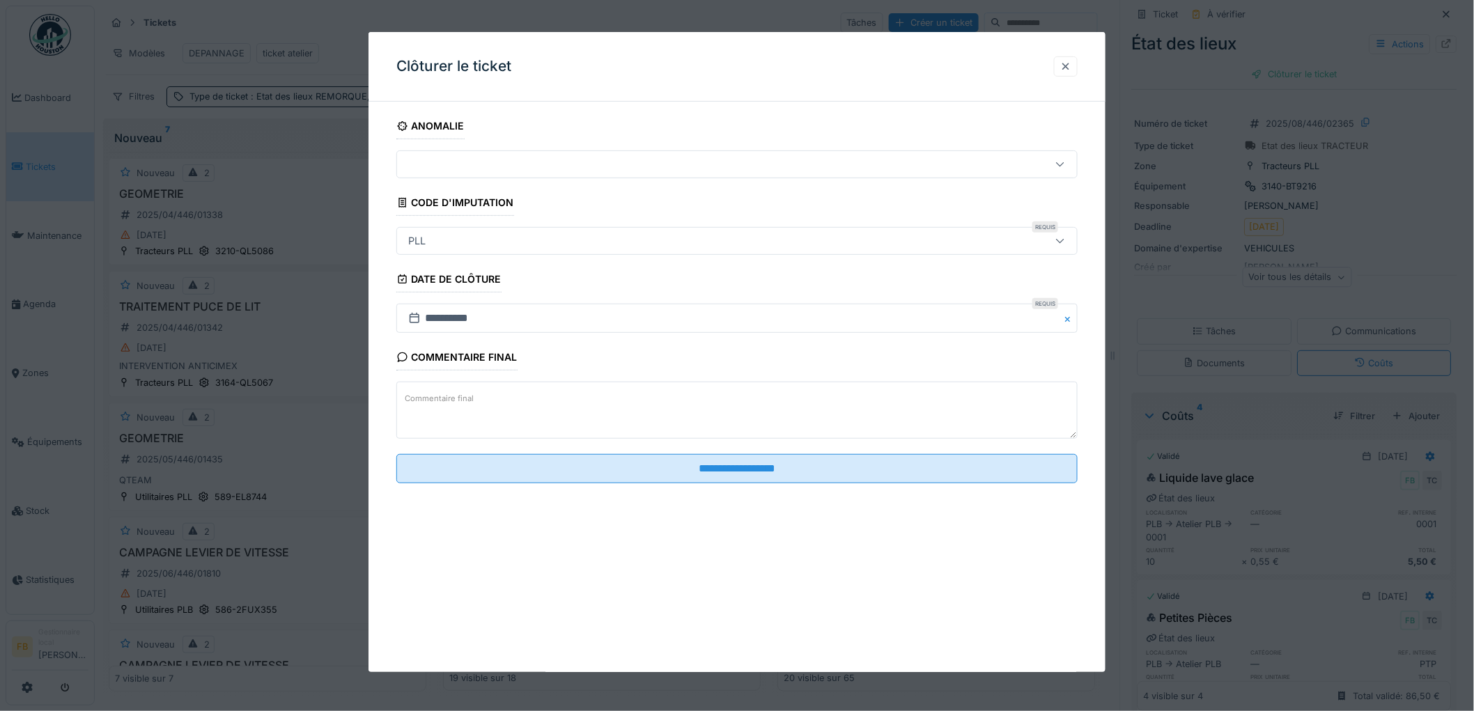
click at [1071, 68] on div at bounding box center [1065, 66] width 11 height 13
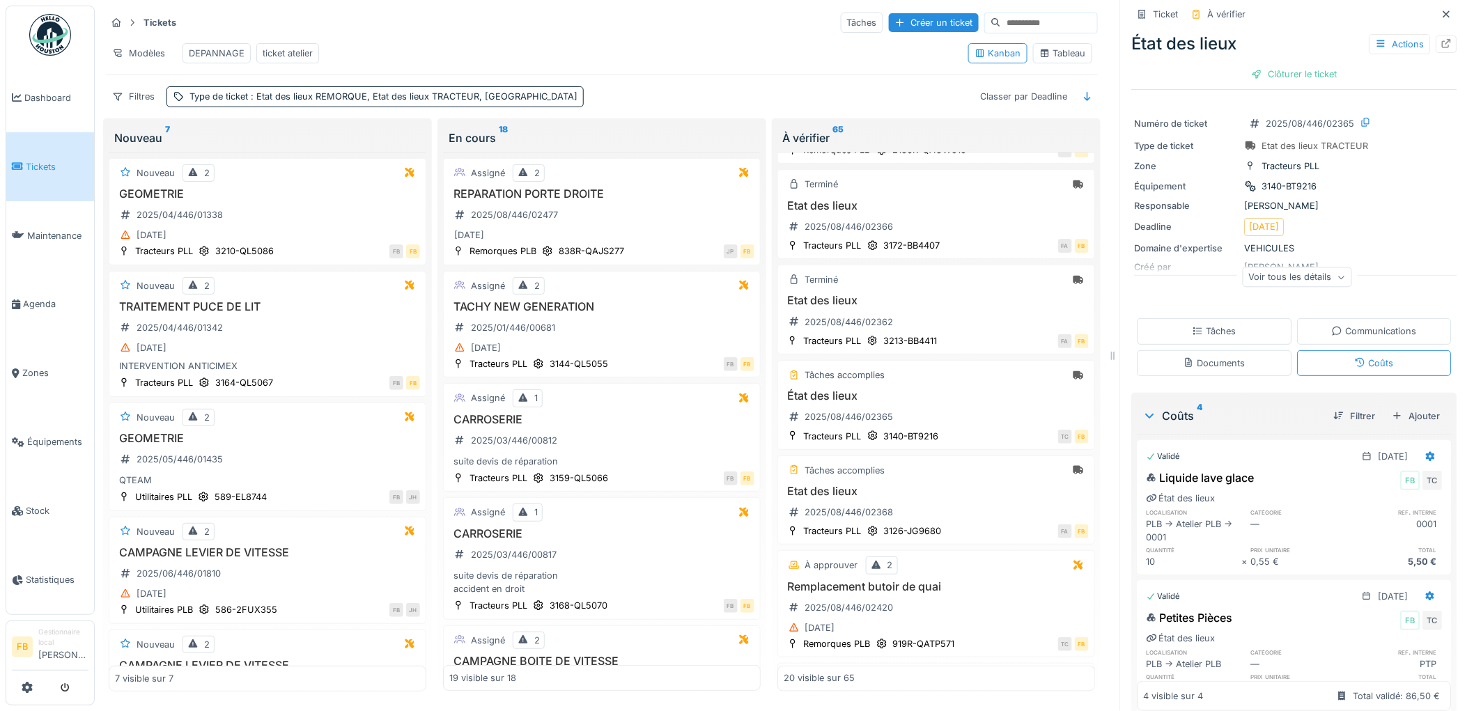
click at [1217, 325] on div "Tâches" at bounding box center [1214, 331] width 44 height 13
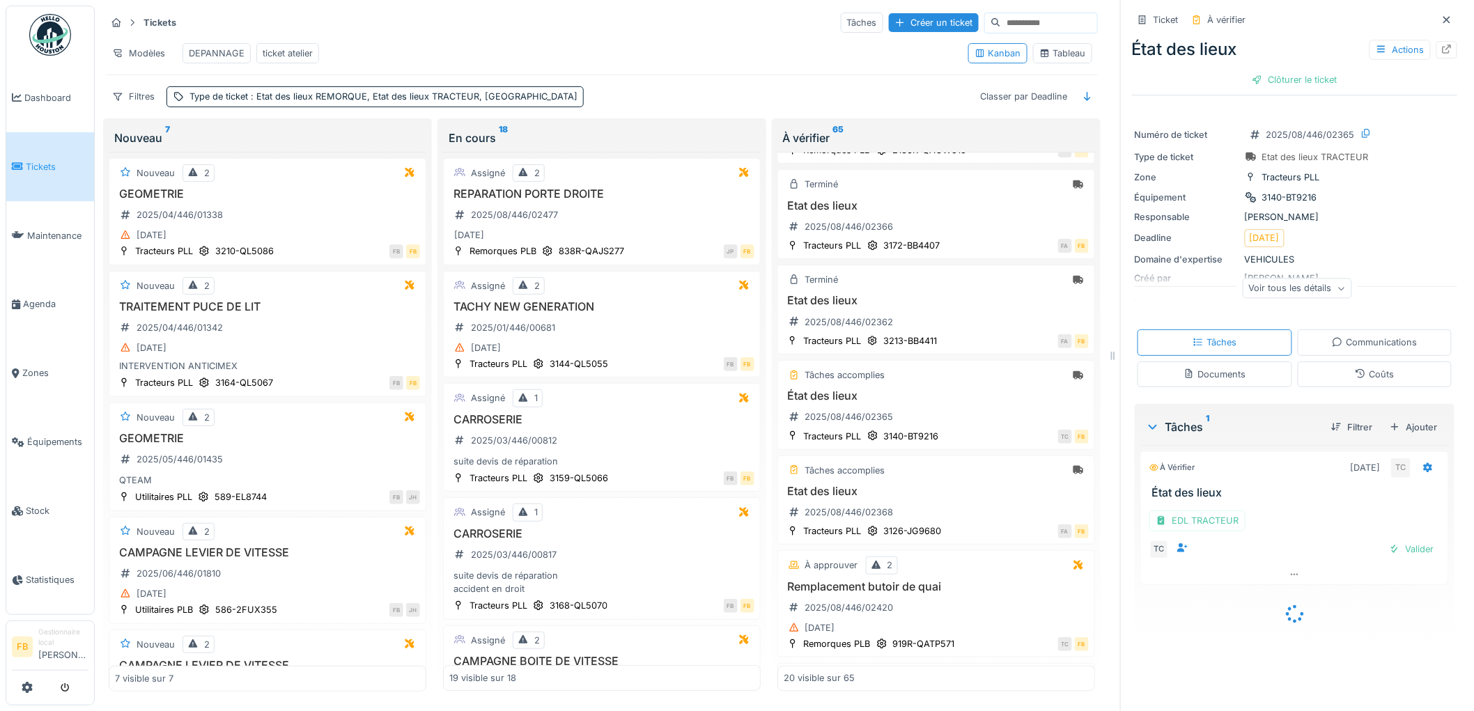
scroll to position [0, 0]
click at [1400, 540] on div "Valider" at bounding box center [1411, 549] width 56 height 19
click at [1320, 369] on div "Coûts" at bounding box center [1374, 374] width 155 height 26
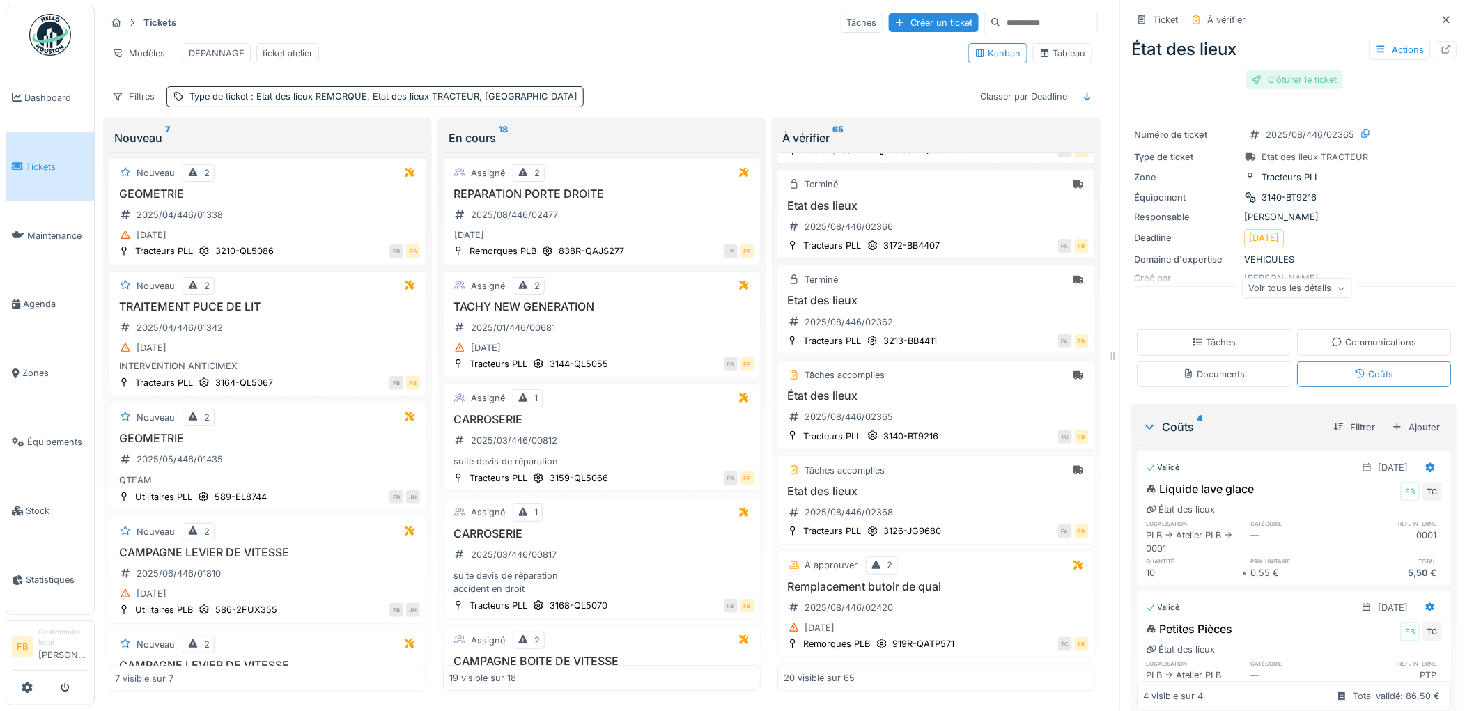
click at [1262, 70] on div "Clôturer le ticket" at bounding box center [1294, 79] width 97 height 19
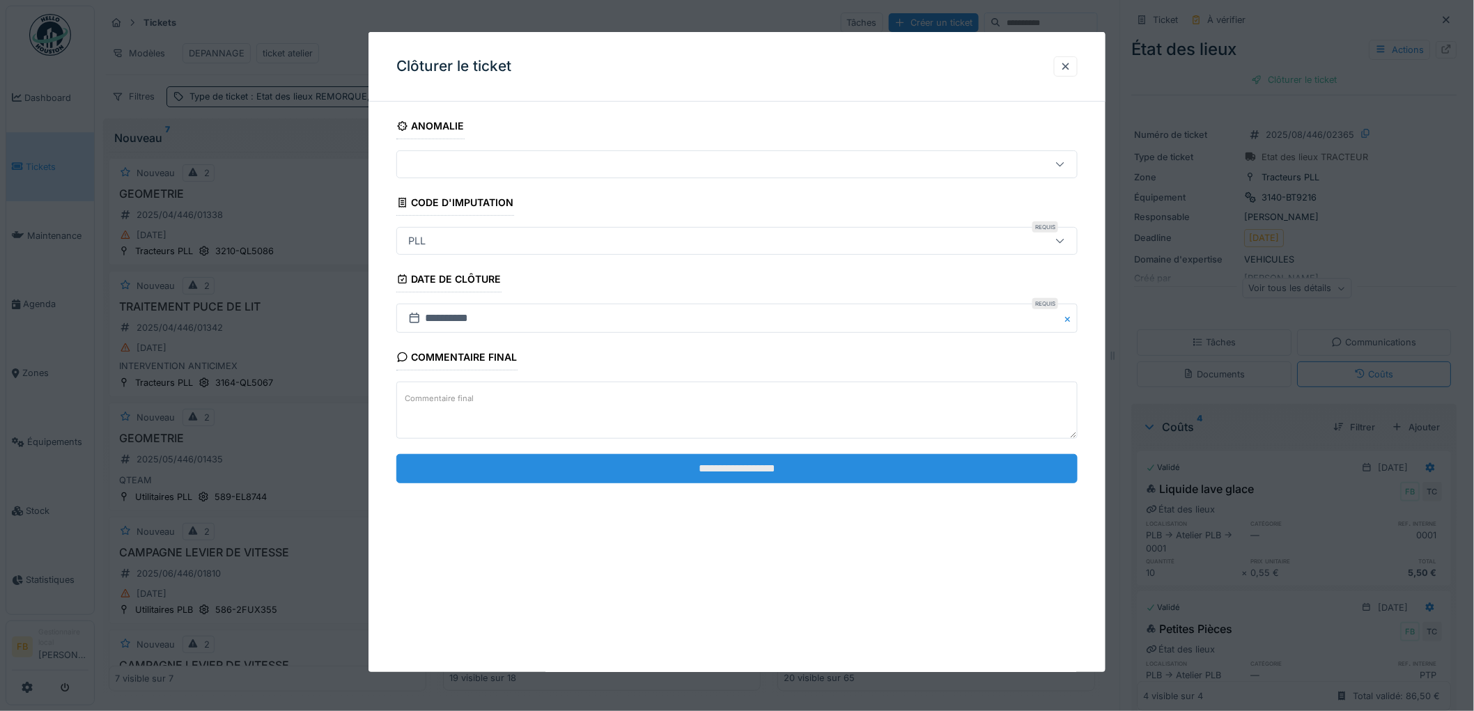
click at [705, 460] on input "**********" at bounding box center [736, 468] width 681 height 29
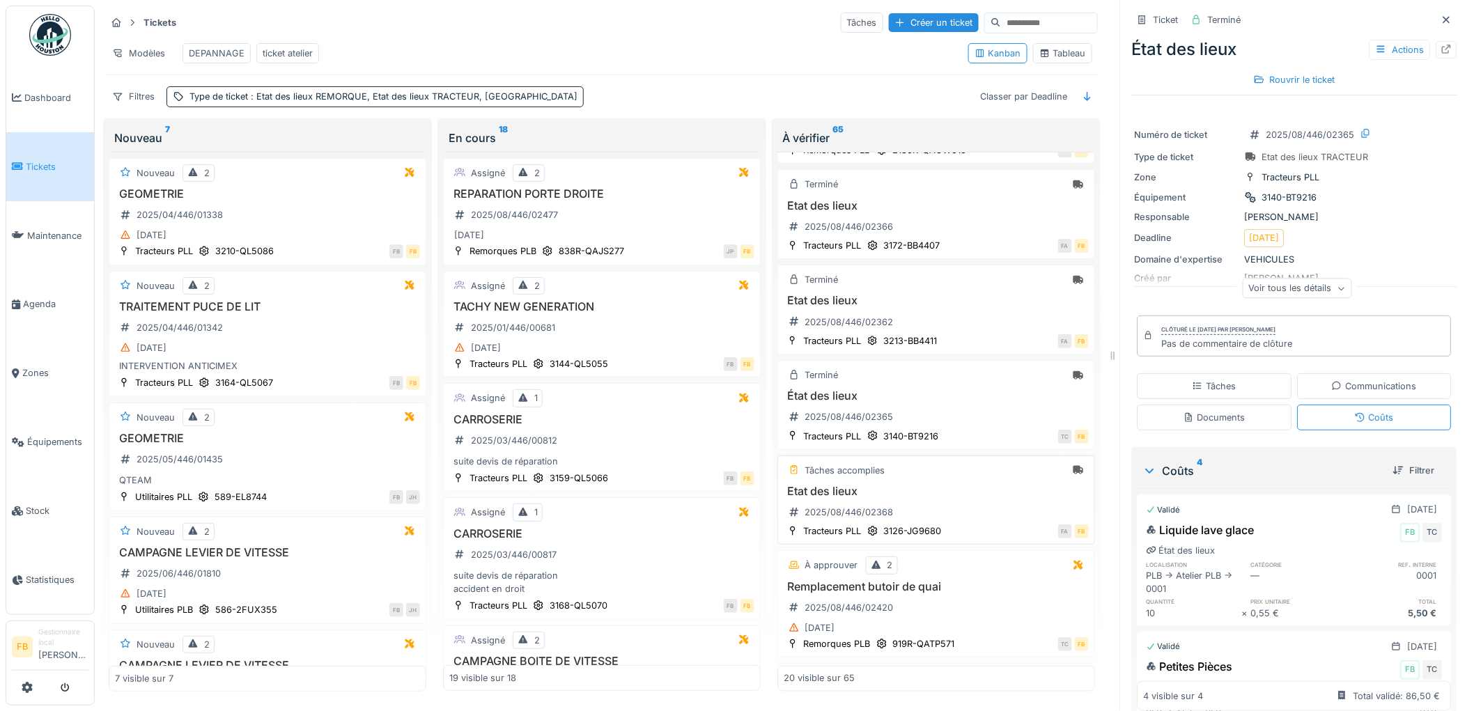
click at [944, 491] on h3 "Etat des lieux" at bounding box center [935, 491] width 305 height 13
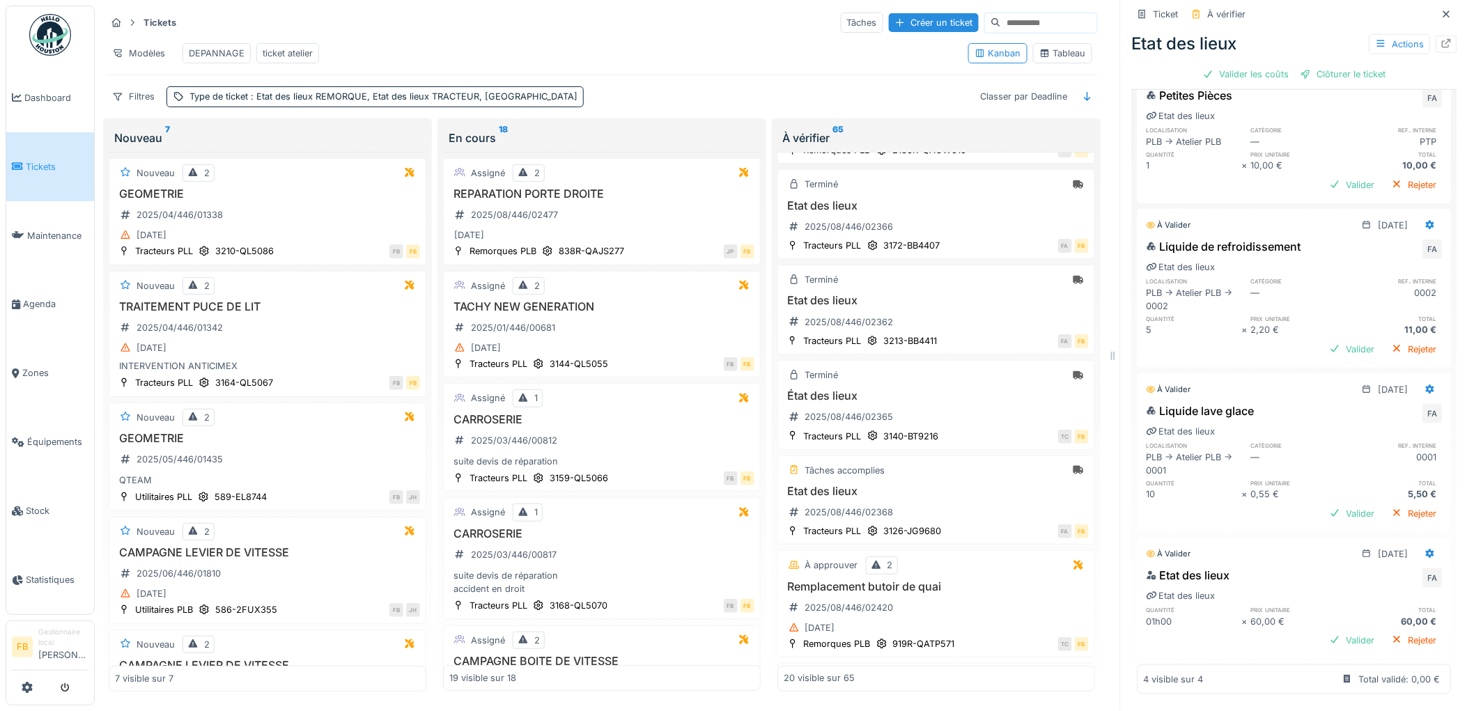
scroll to position [11, 0]
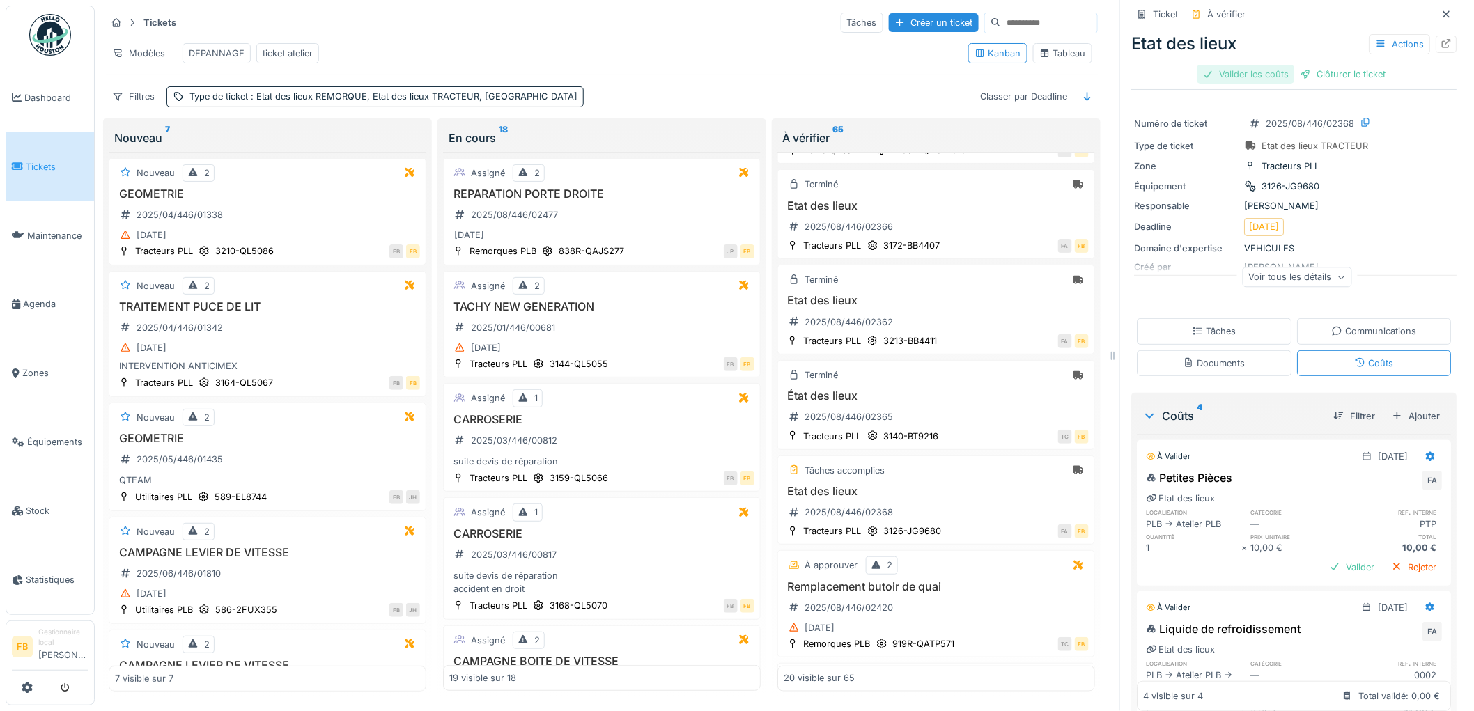
click at [1237, 66] on div "Valider les coûts" at bounding box center [1245, 74] width 97 height 19
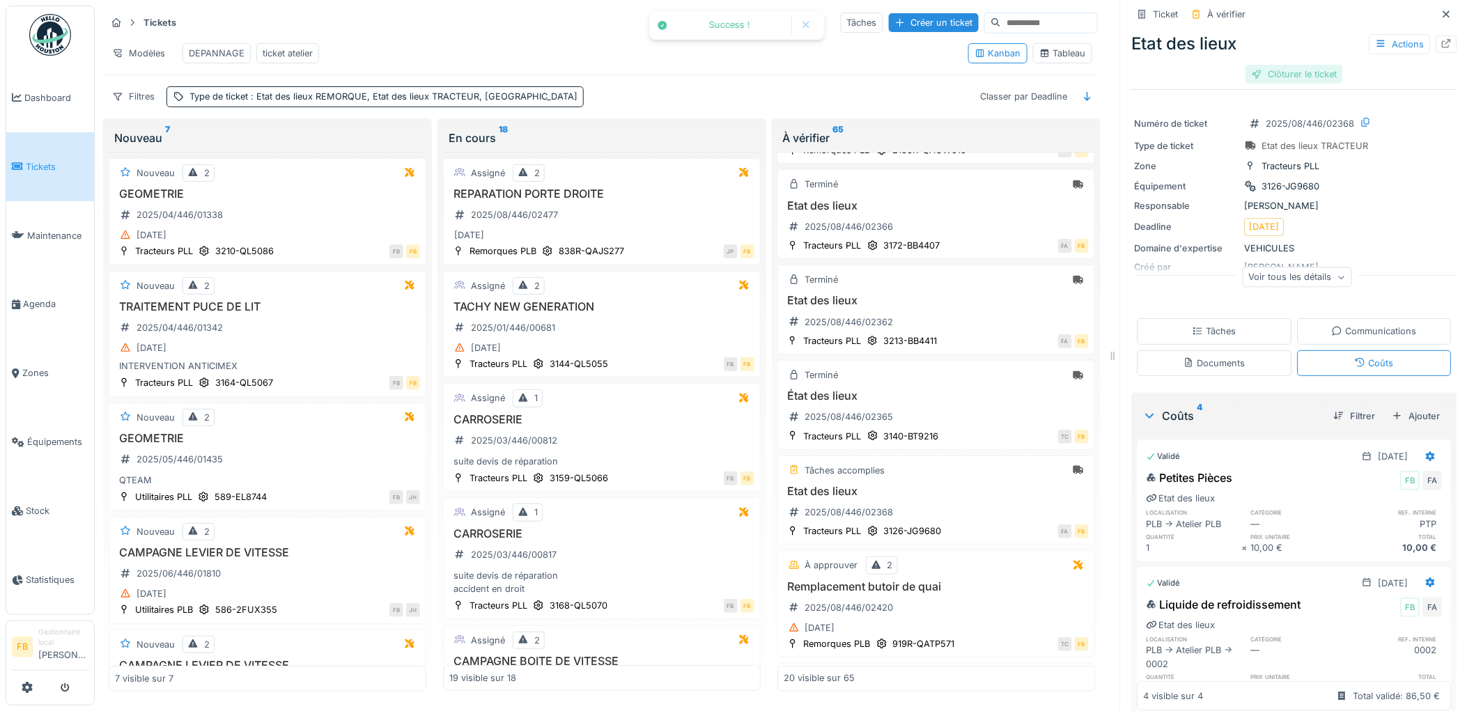
click at [1259, 65] on div "Clôturer le ticket" at bounding box center [1294, 74] width 97 height 19
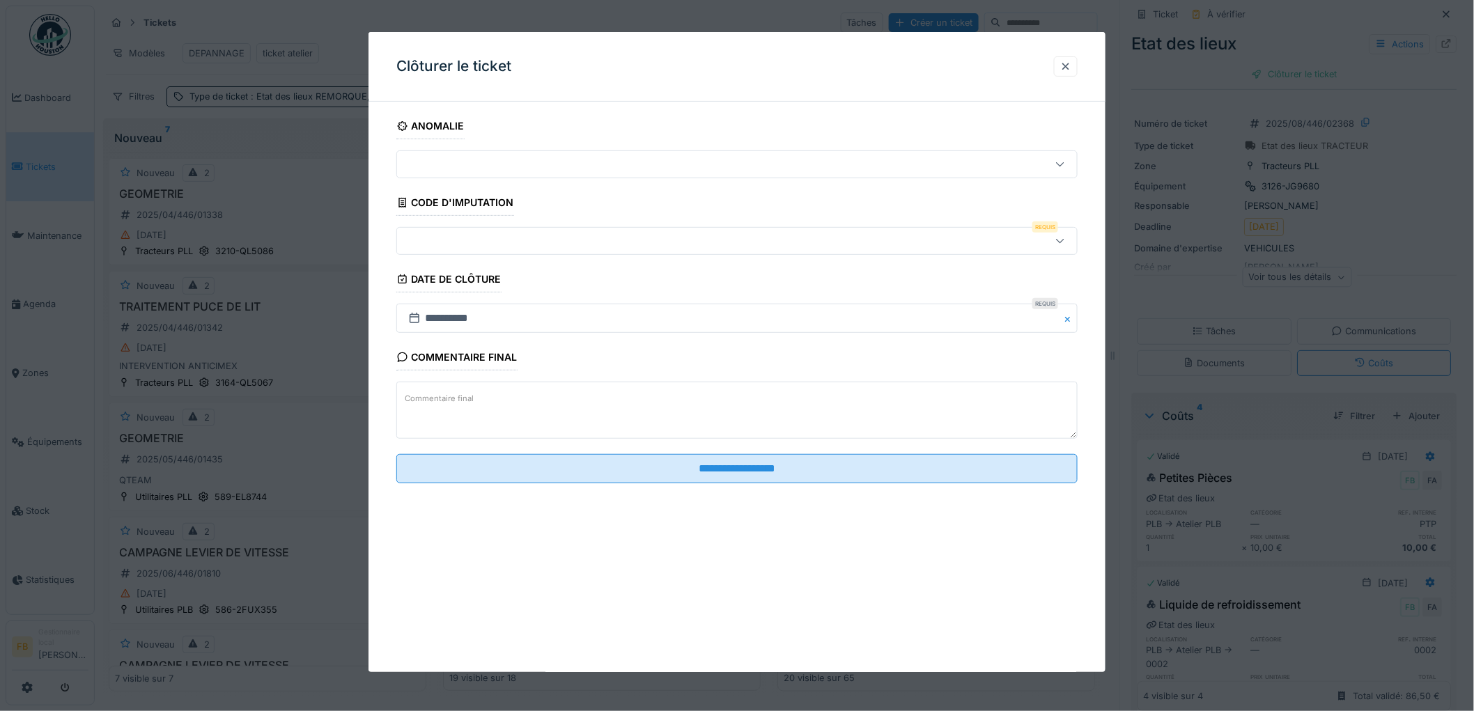
click at [455, 247] on div at bounding box center [698, 240] width 591 height 15
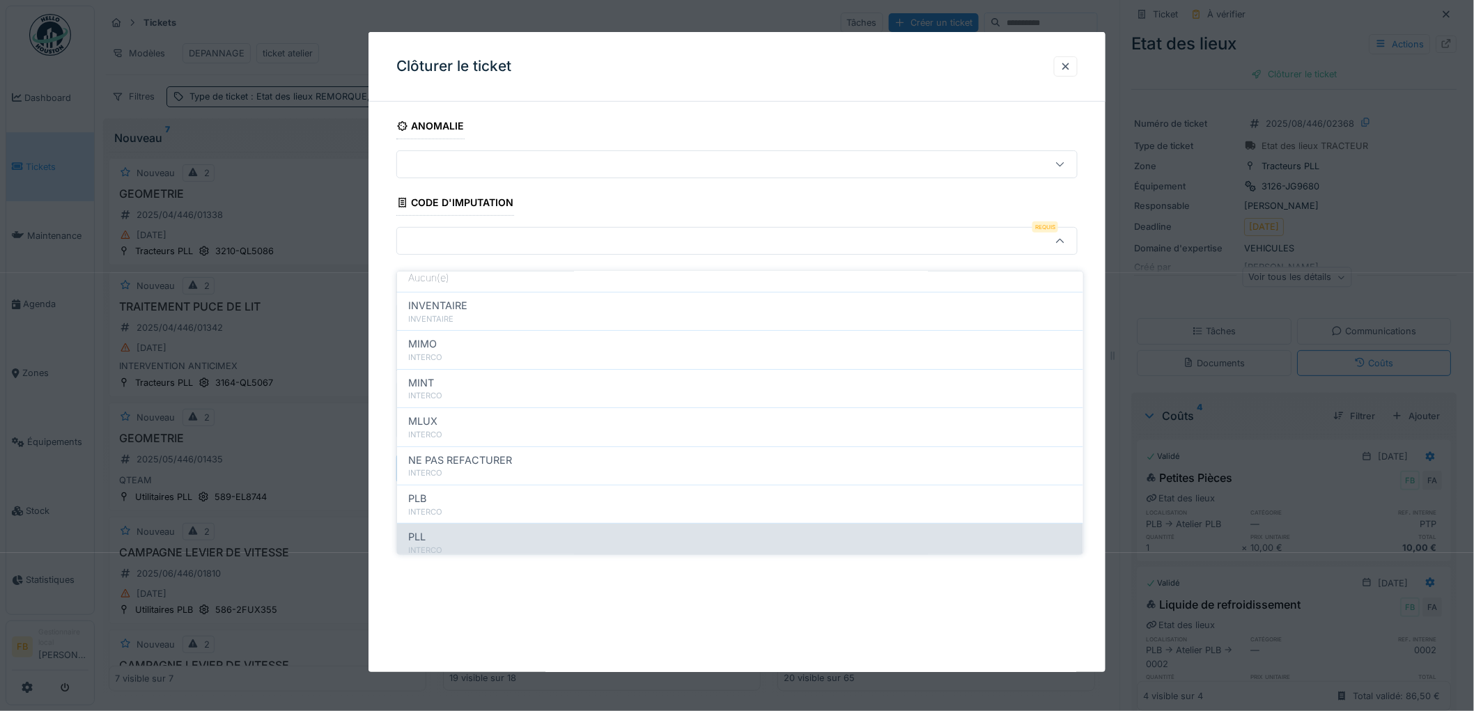
scroll to position [124, 0]
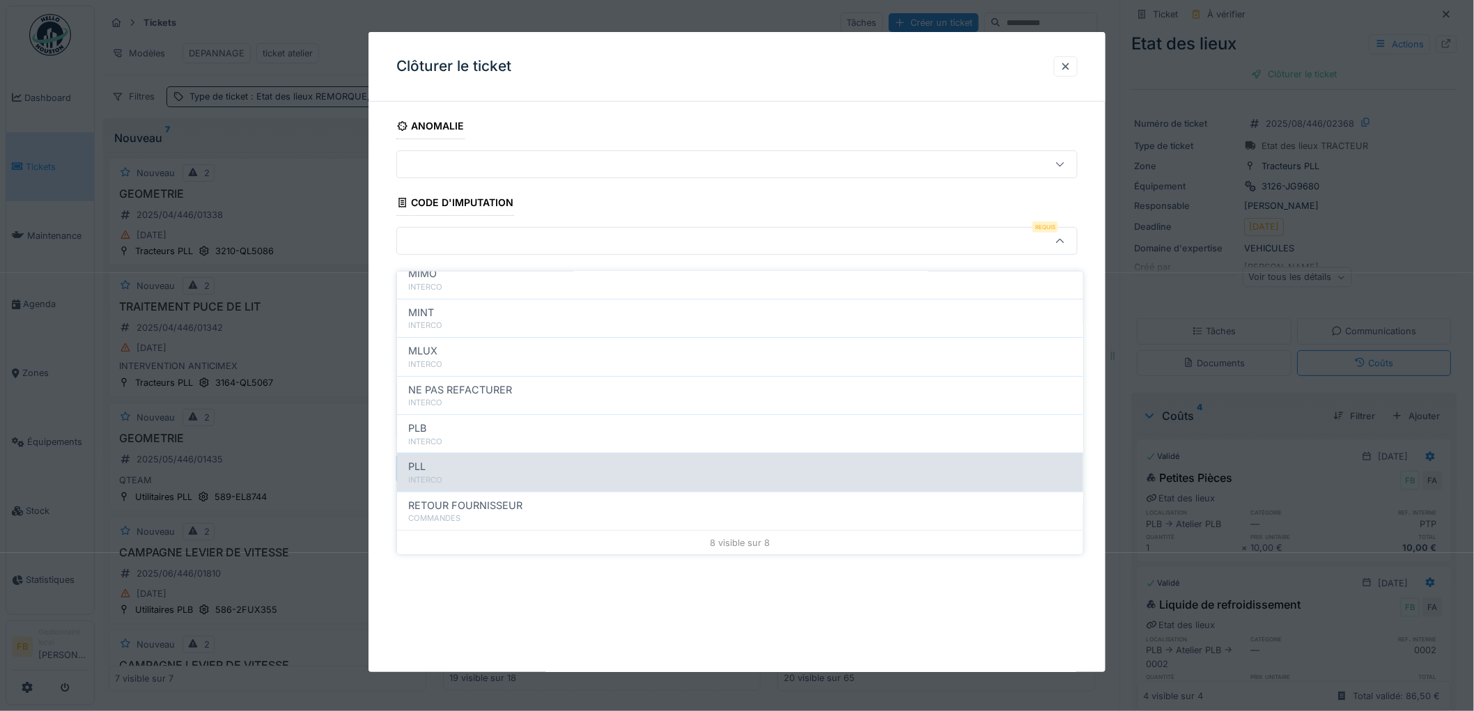
click at [507, 474] on div "INTERCO" at bounding box center [740, 480] width 664 height 12
type input "***"
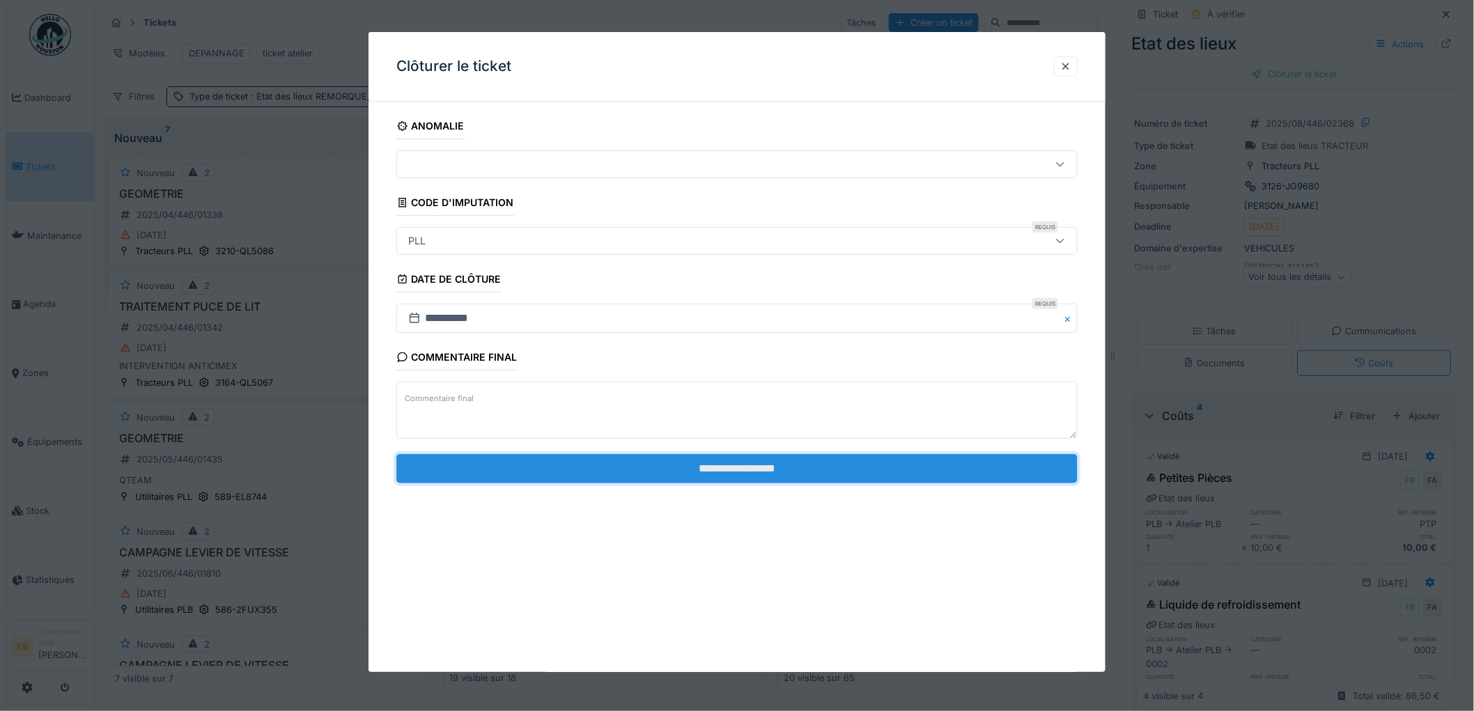
click at [730, 472] on input "**********" at bounding box center [736, 468] width 681 height 29
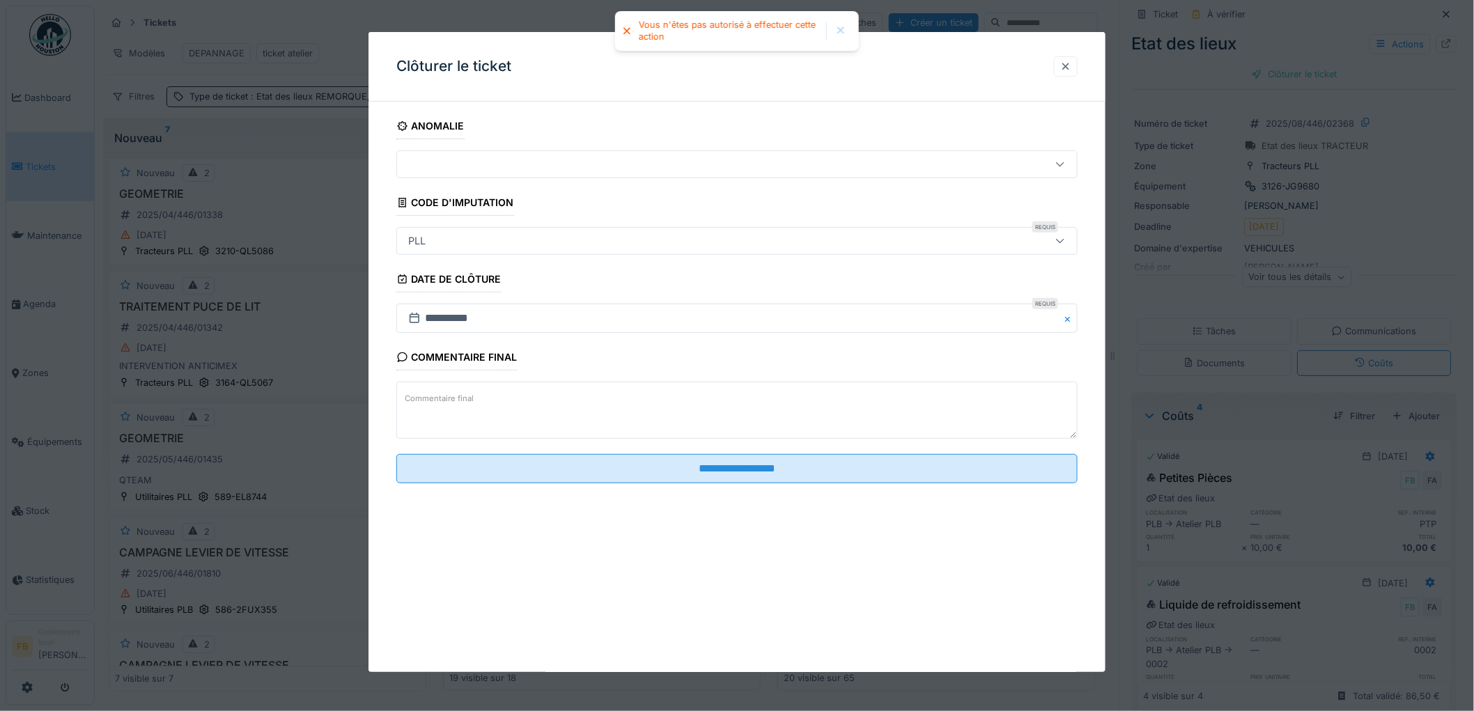
click at [1067, 68] on div at bounding box center [1065, 66] width 11 height 13
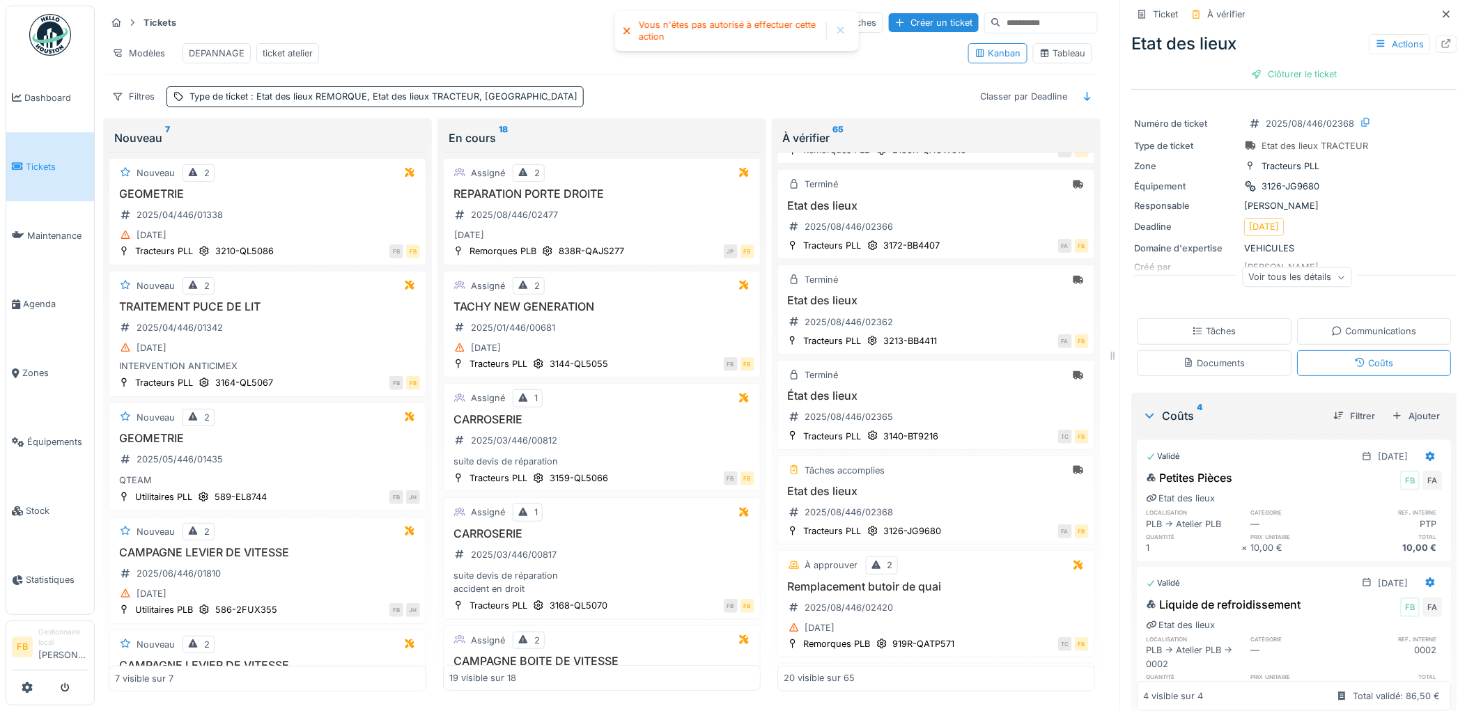
click at [1222, 318] on div "Tâches" at bounding box center [1214, 331] width 155 height 26
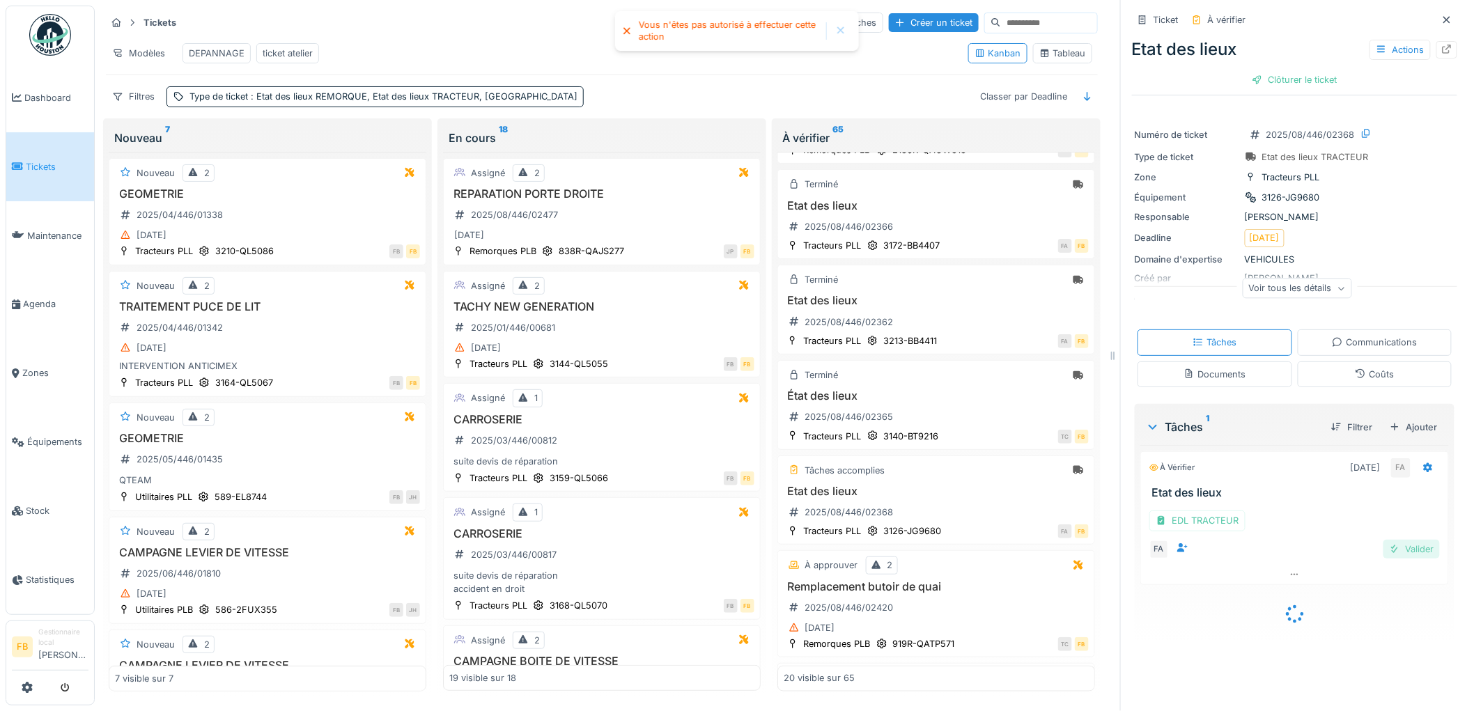
click at [1384, 540] on div "Valider" at bounding box center [1411, 549] width 56 height 19
click at [1354, 368] on div "Coûts" at bounding box center [1373, 374] width 39 height 13
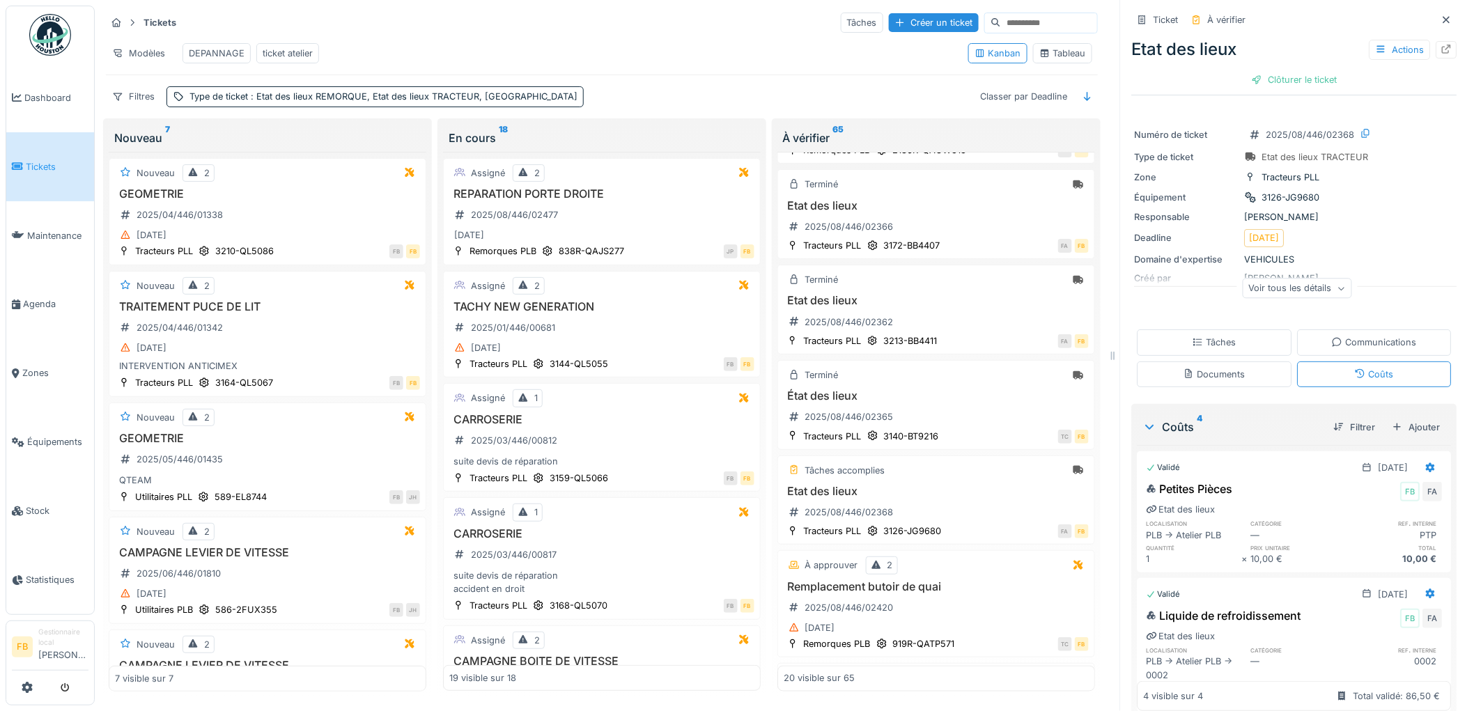
click at [1283, 58] on div "Etat des lieux Actions Clôturer le ticket" at bounding box center [1294, 61] width 325 height 61
click at [1282, 77] on div "Clôturer le ticket" at bounding box center [1294, 79] width 97 height 19
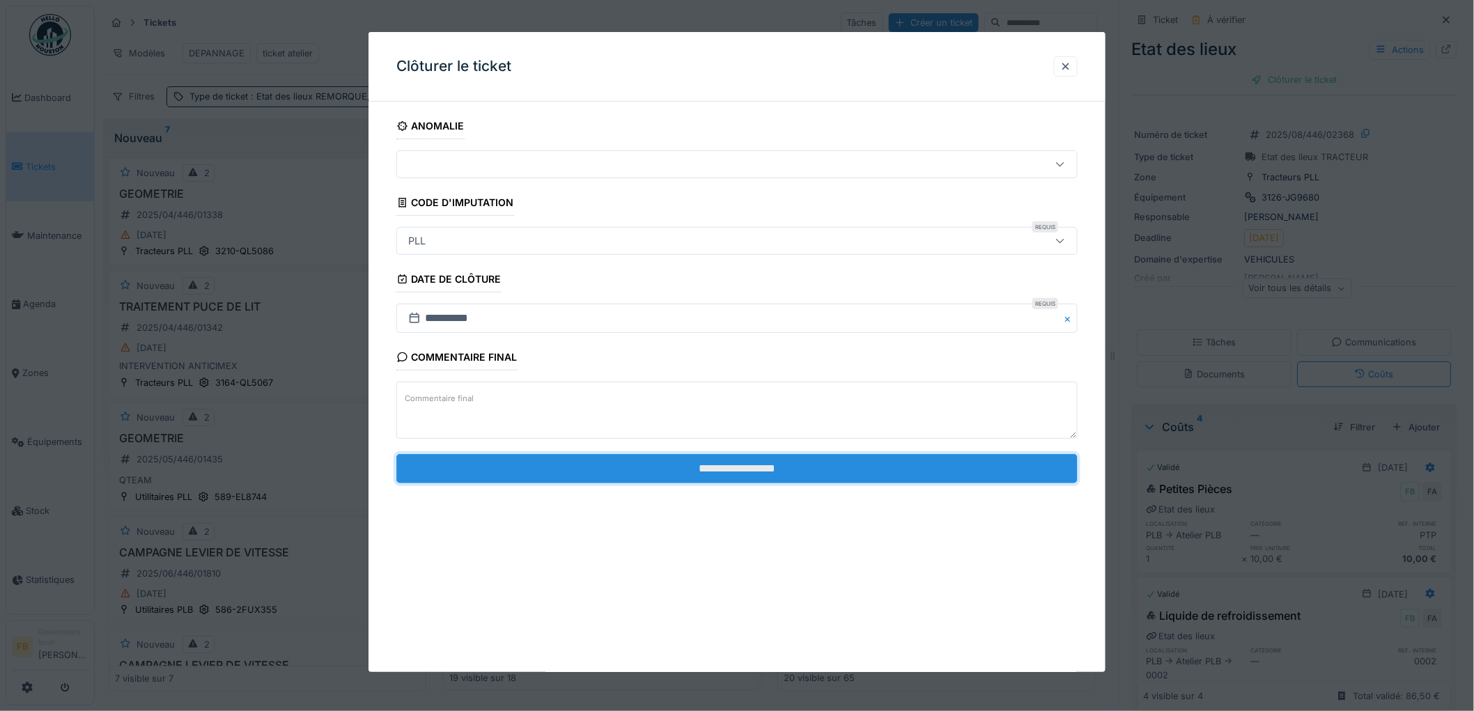
click at [707, 460] on input "**********" at bounding box center [736, 468] width 681 height 29
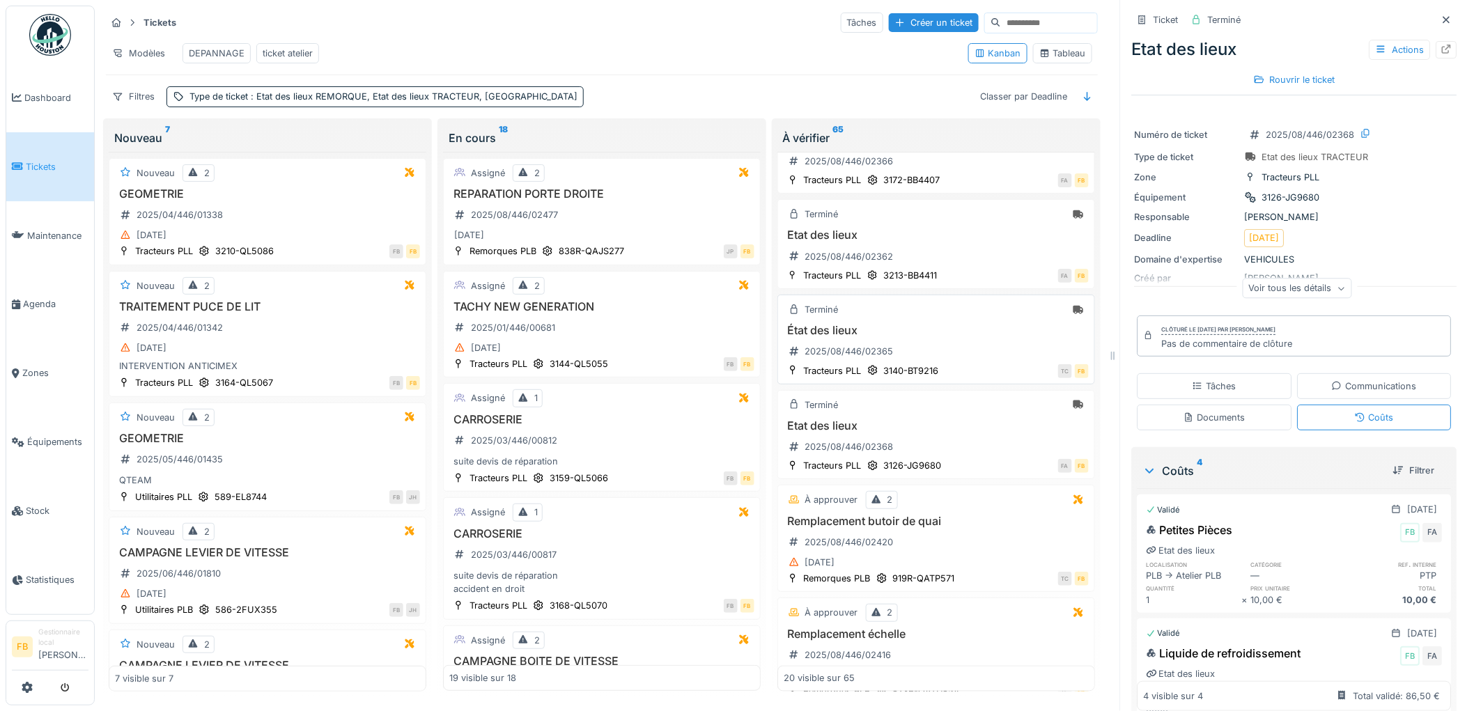
scroll to position [749, 0]
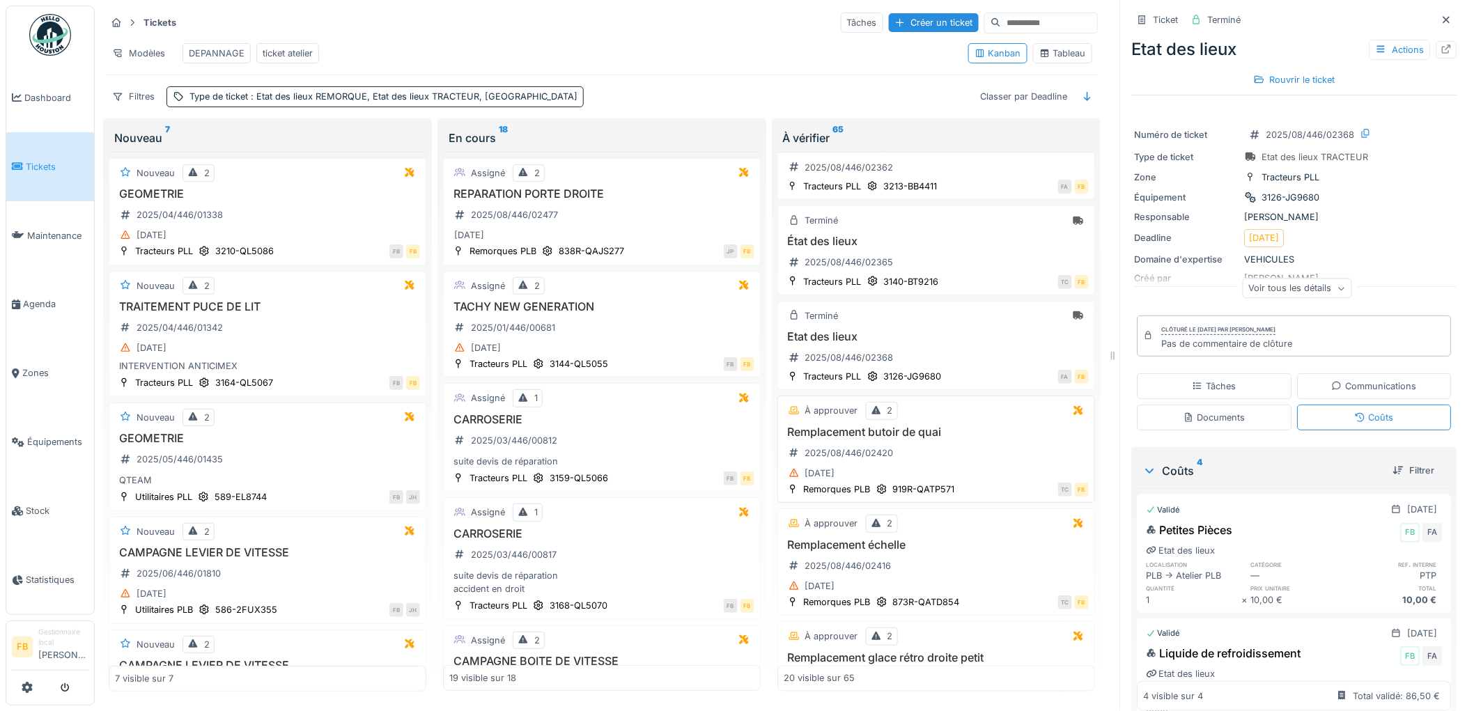
click at [955, 439] on h3 "Remplacement butoir de quai" at bounding box center [935, 431] width 305 height 13
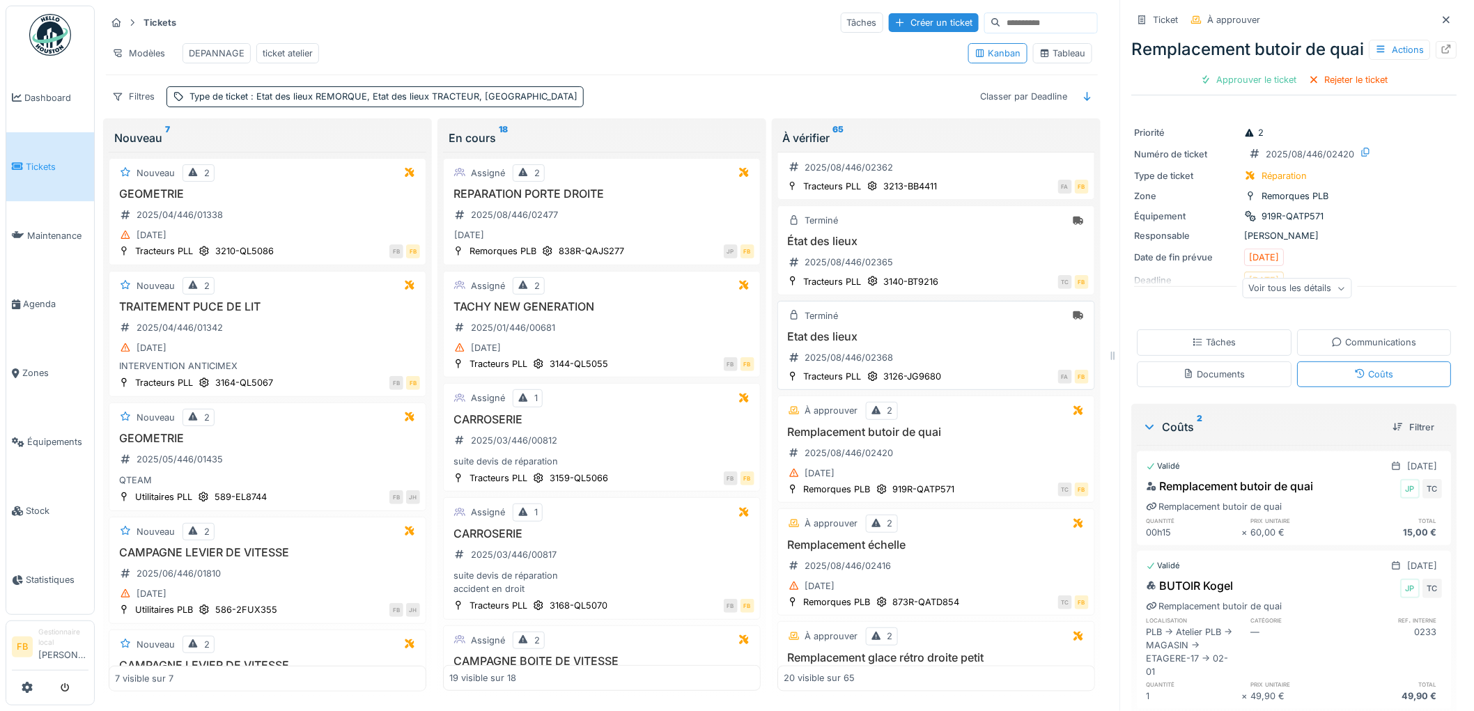
click at [947, 369] on div "Etat des lieux 2025/08/446/02368" at bounding box center [935, 349] width 305 height 39
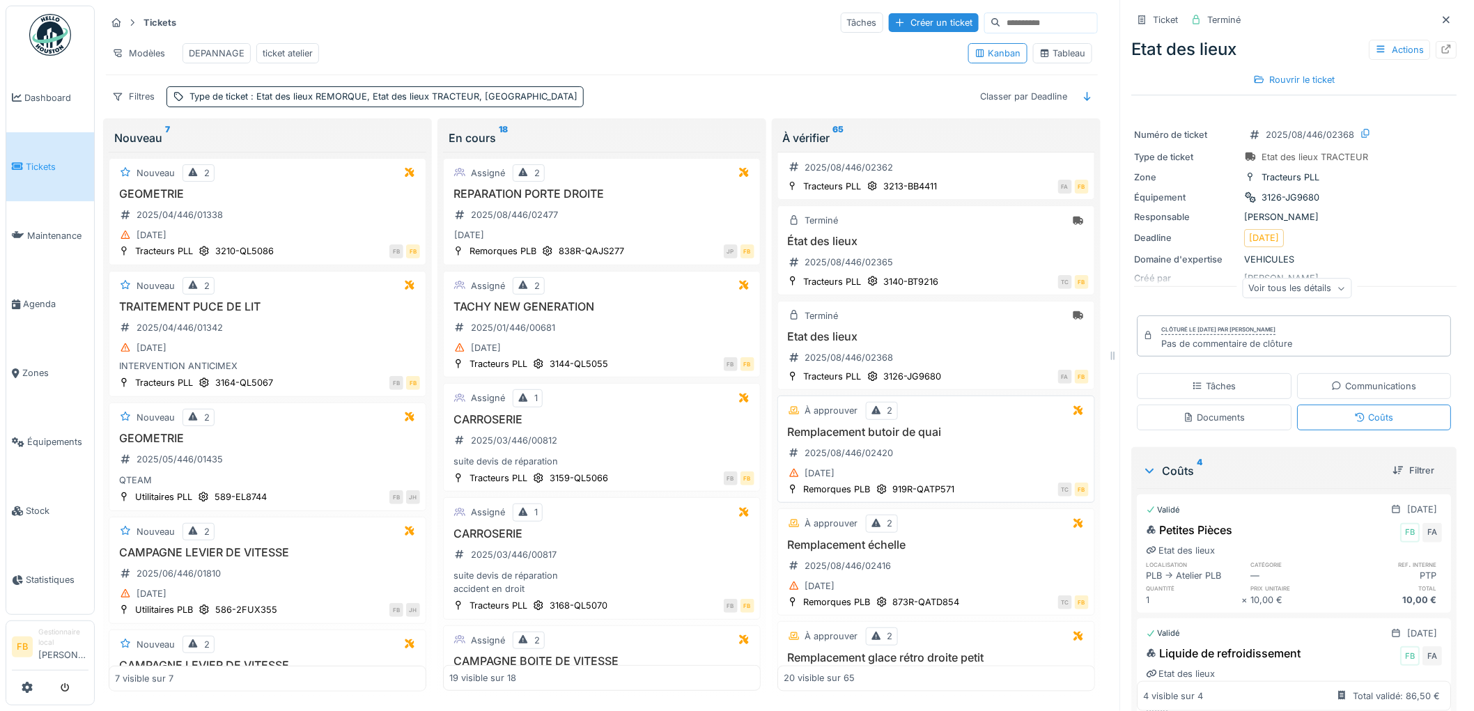
click at [961, 440] on div "À approuver 2 Remplacement butoir de quai 2025/08/446/02420 16/08/2025 Remorque…" at bounding box center [936, 449] width 318 height 107
click at [974, 462] on div "Remplacement butoir de quai 2025/08/446/02420 16/08/2025" at bounding box center [935, 453] width 305 height 57
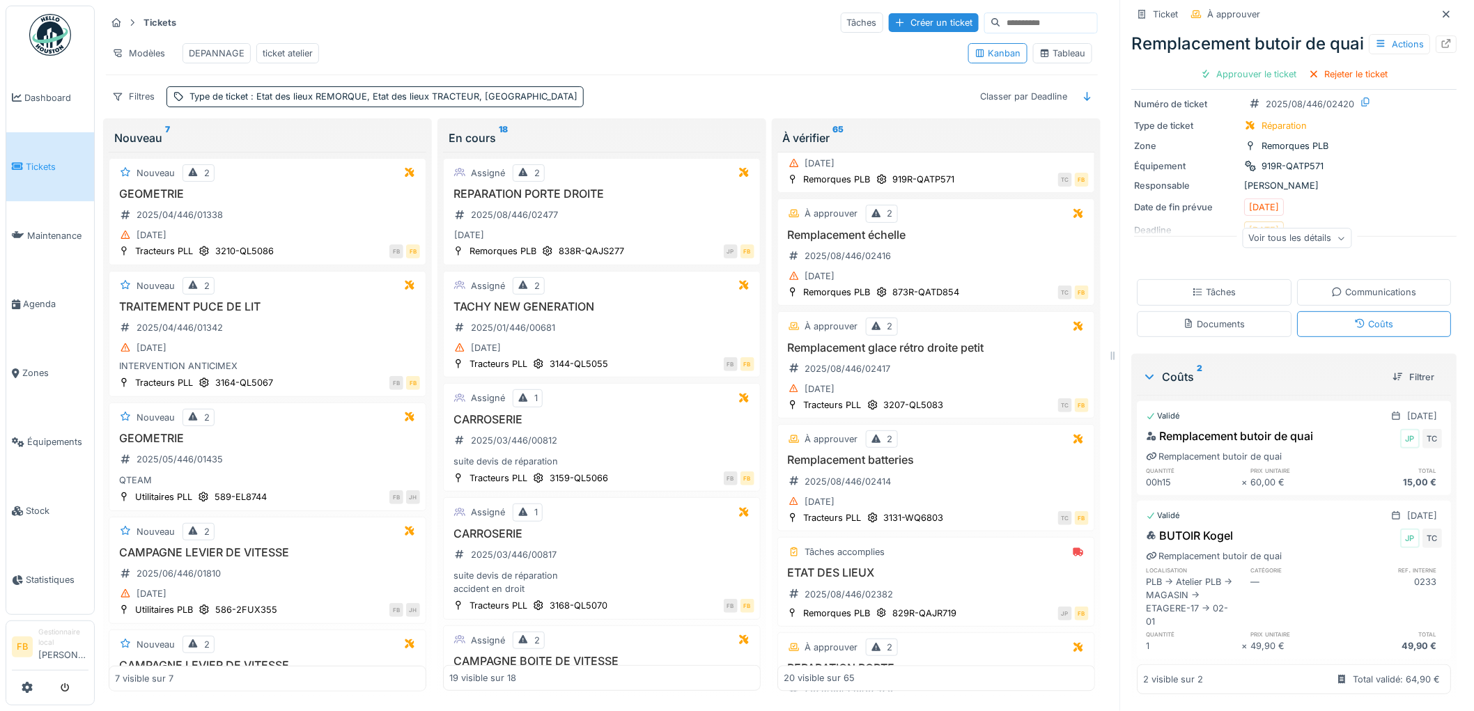
scroll to position [11, 0]
click at [1217, 286] on div "Tâches" at bounding box center [1214, 292] width 44 height 13
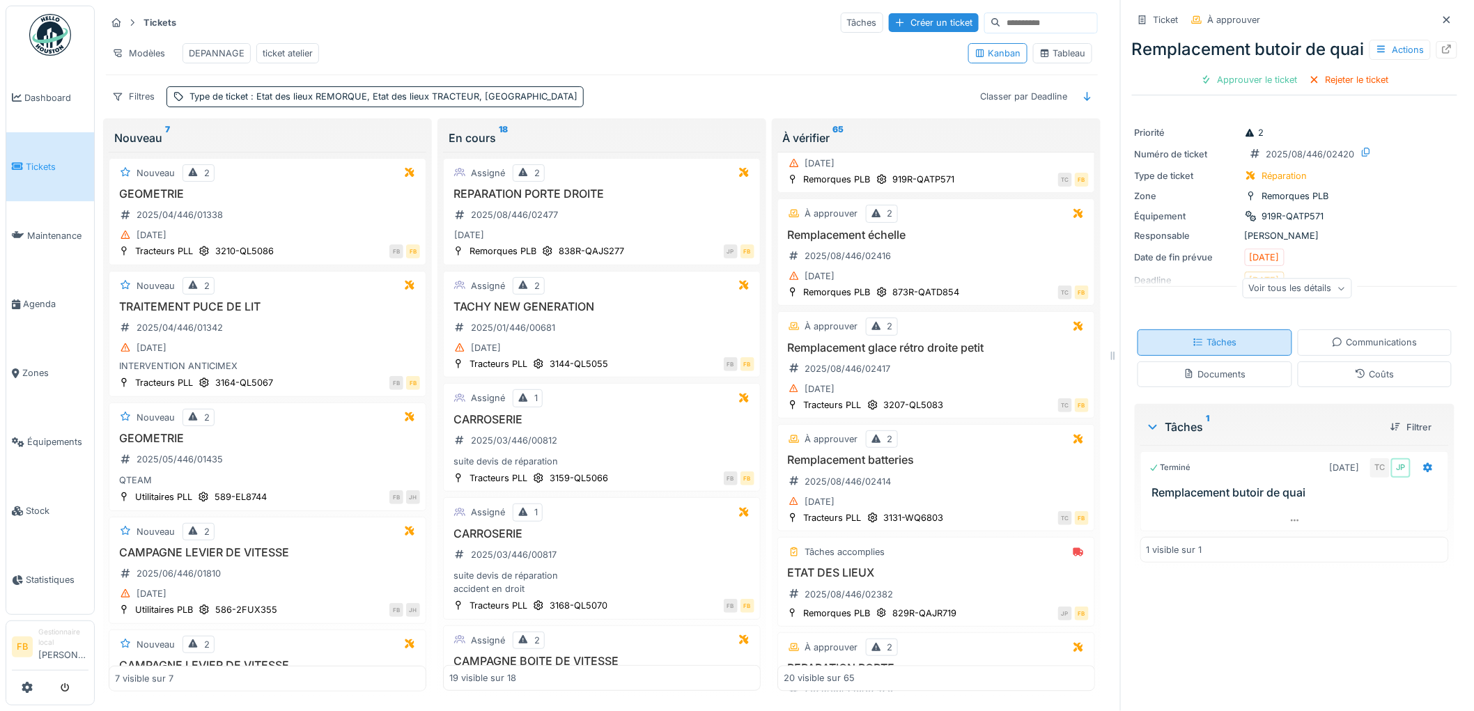
scroll to position [0, 0]
click at [1354, 381] on div "Coûts" at bounding box center [1373, 374] width 39 height 13
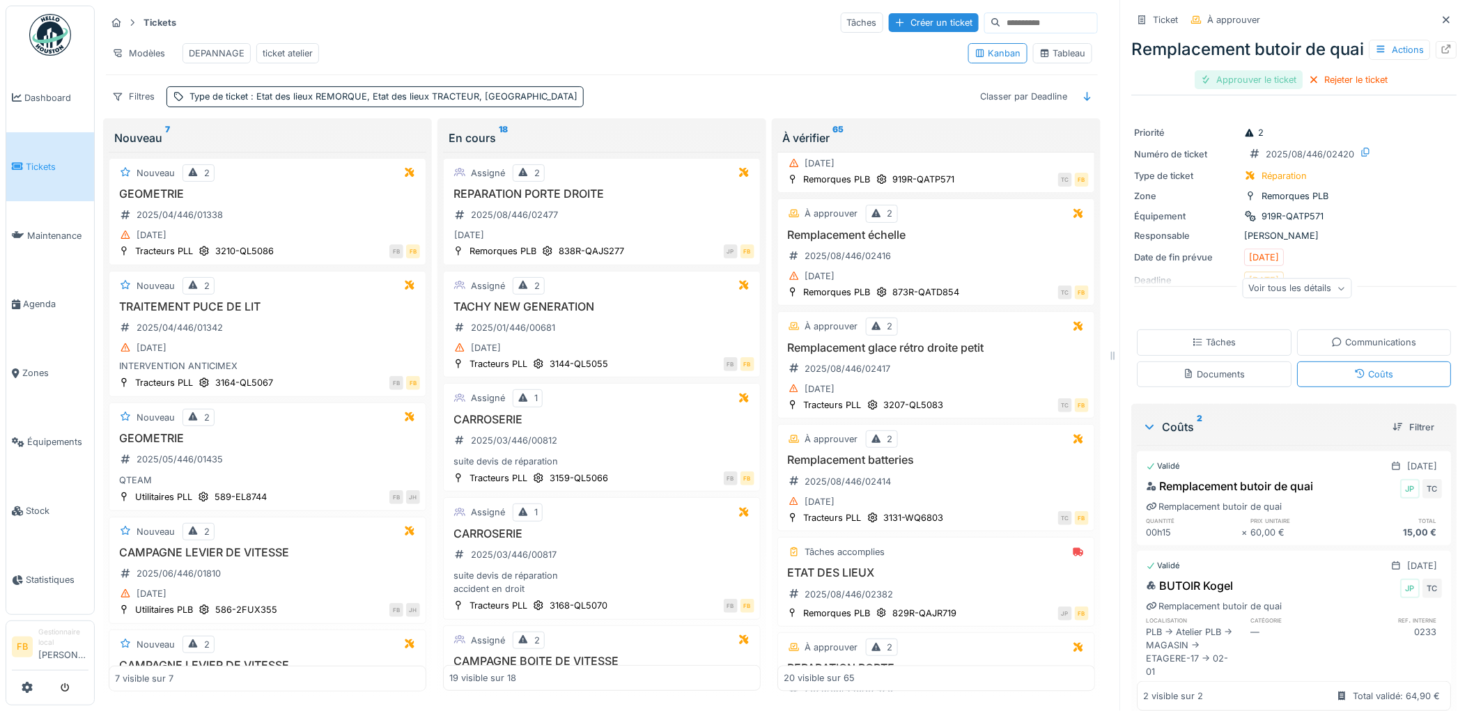
click at [1264, 89] on div "Approuver le ticket" at bounding box center [1249, 79] width 108 height 19
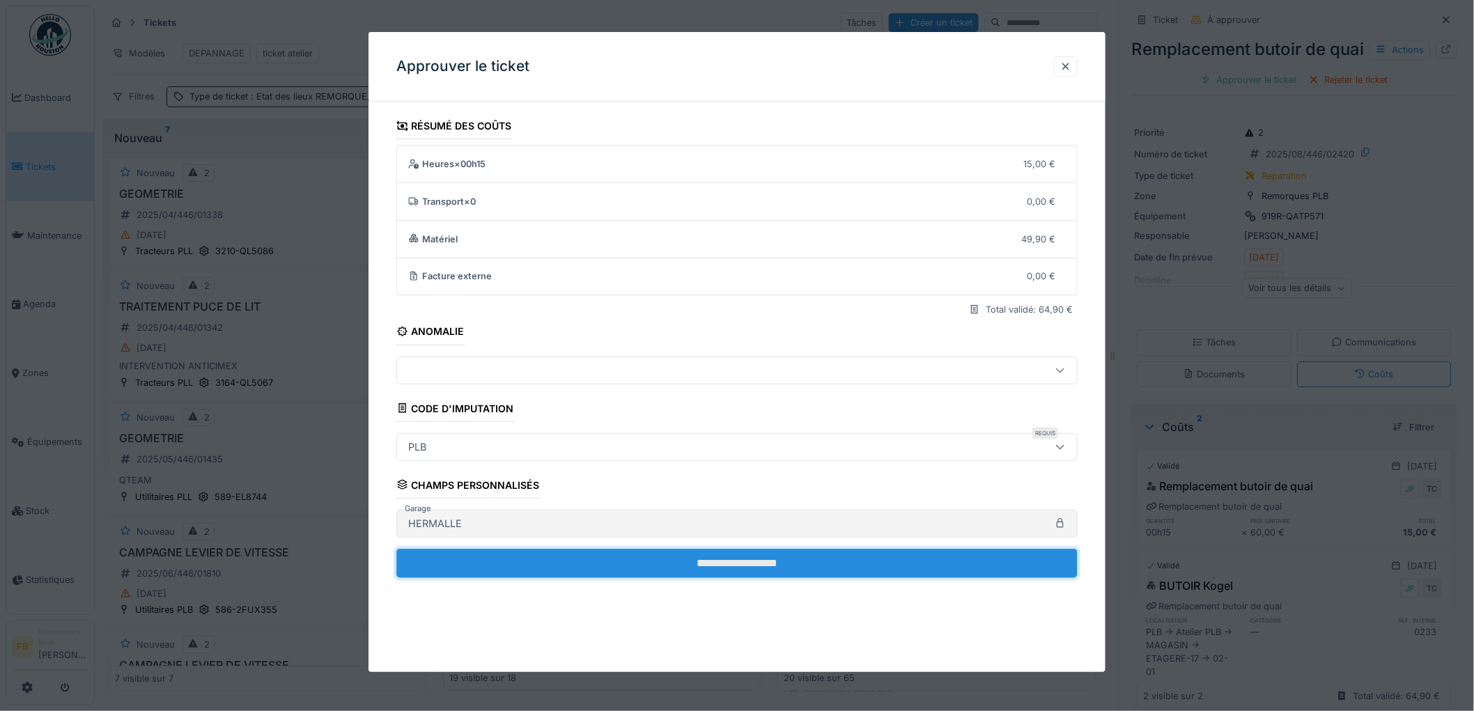
click at [602, 556] on input "**********" at bounding box center [736, 563] width 681 height 29
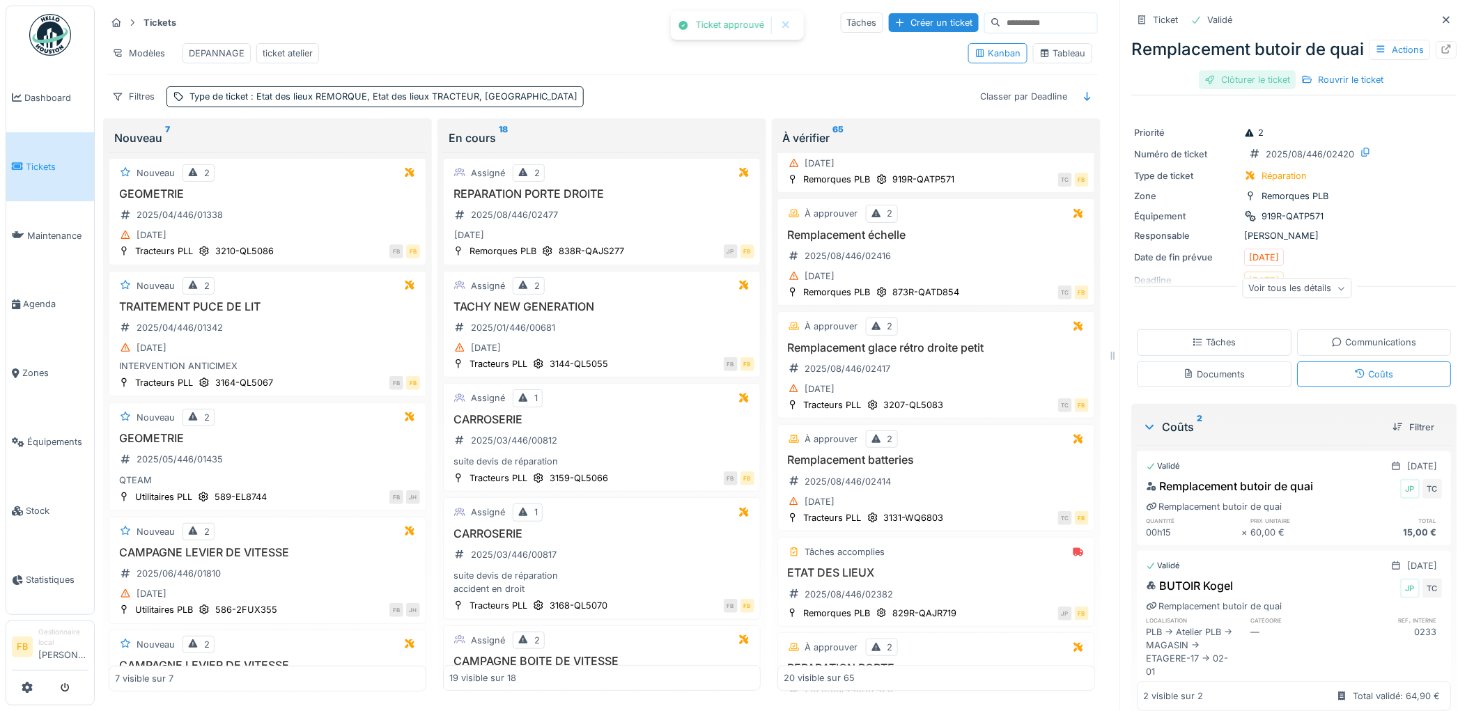
click at [1247, 89] on div "Clôturer le ticket" at bounding box center [1247, 79] width 97 height 19
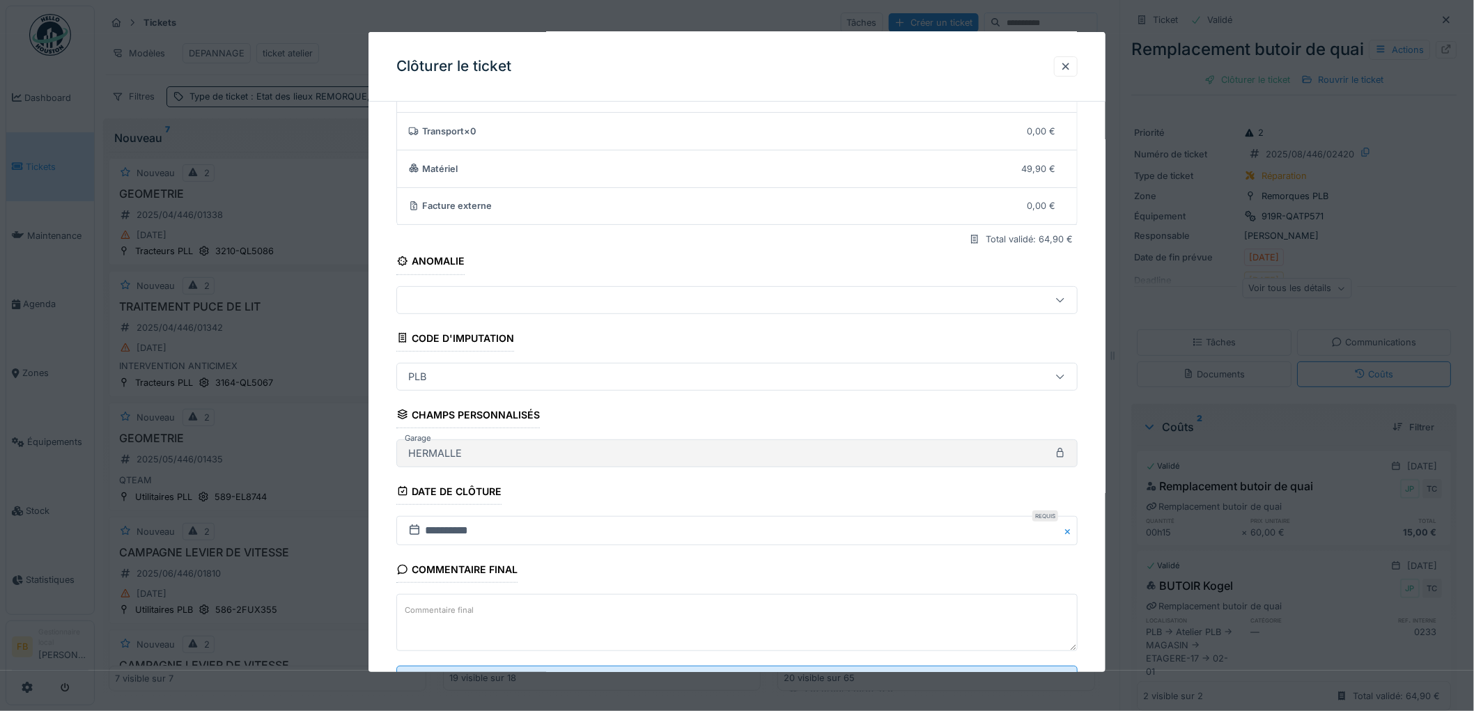
scroll to position [134, 0]
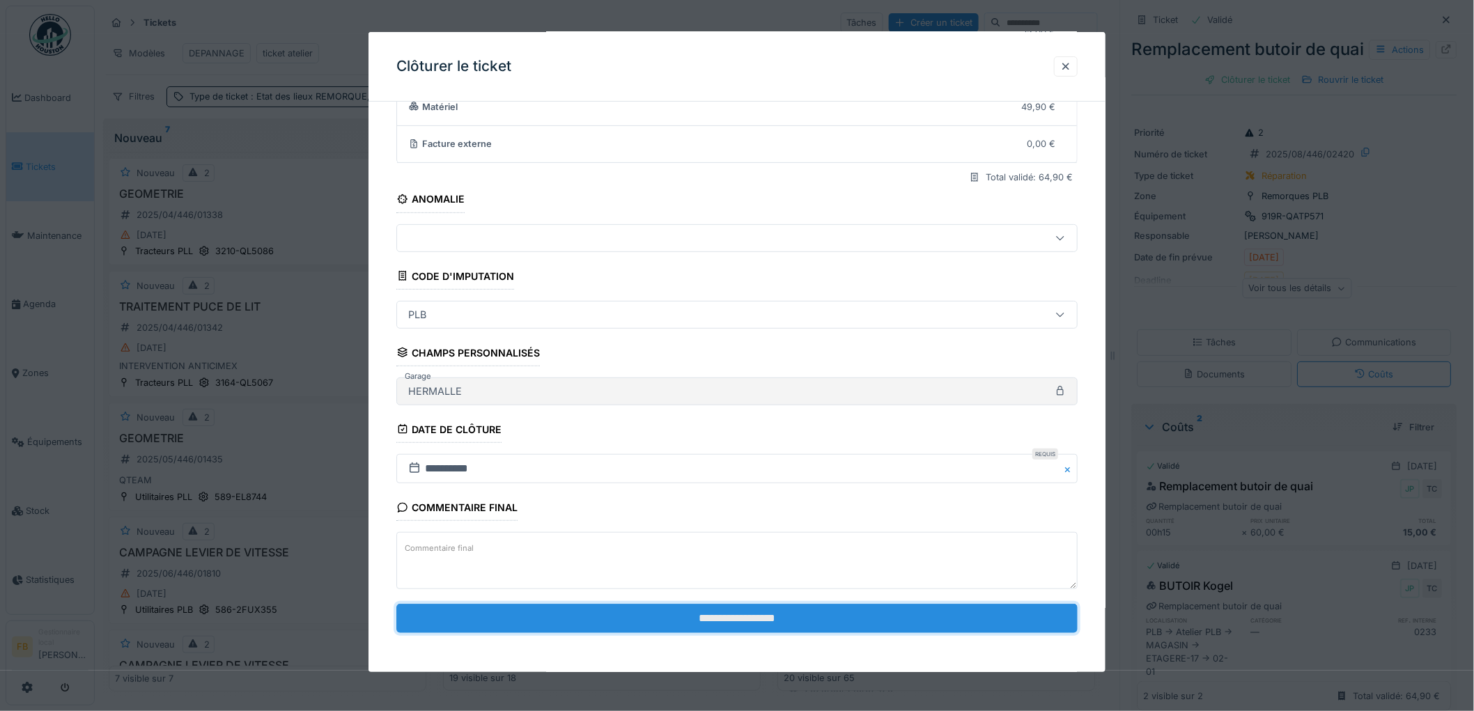
click at [659, 611] on input "**********" at bounding box center [736, 618] width 681 height 29
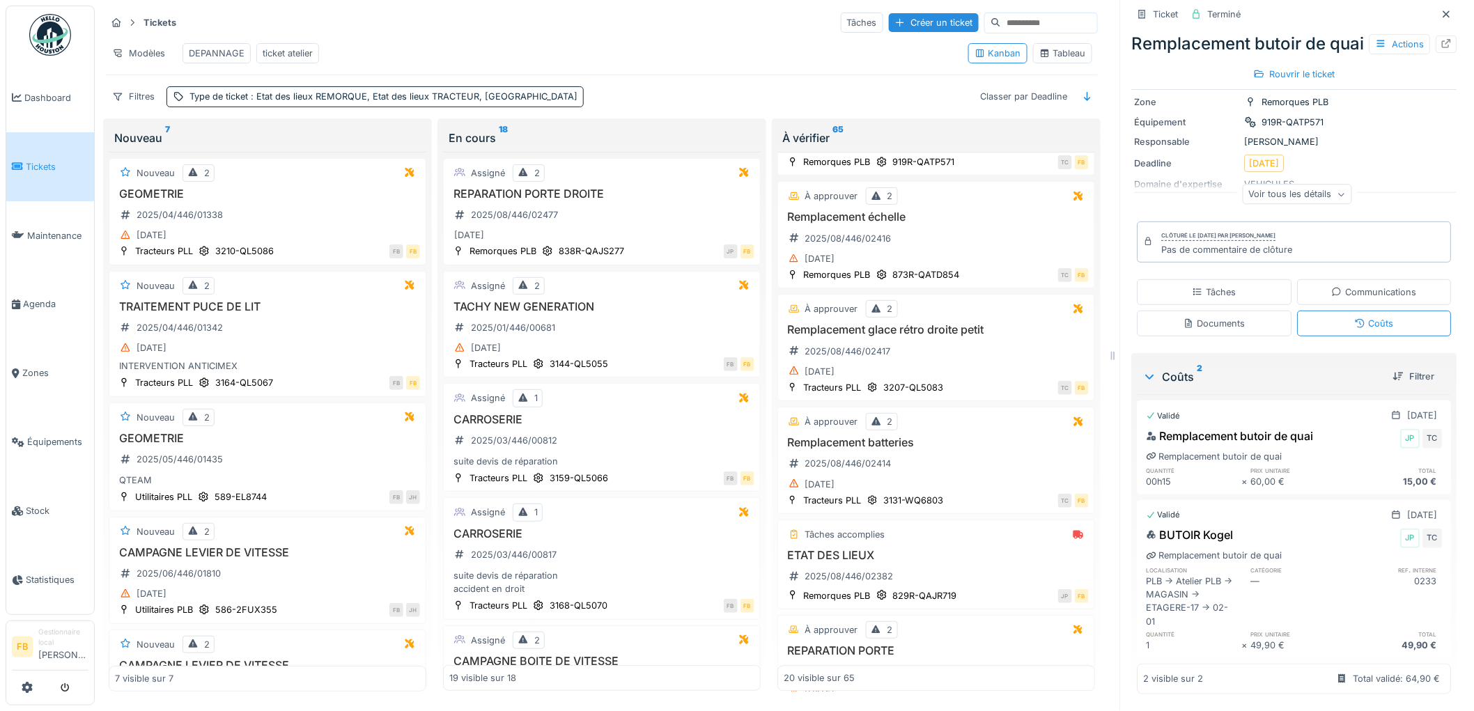
scroll to position [0, 0]
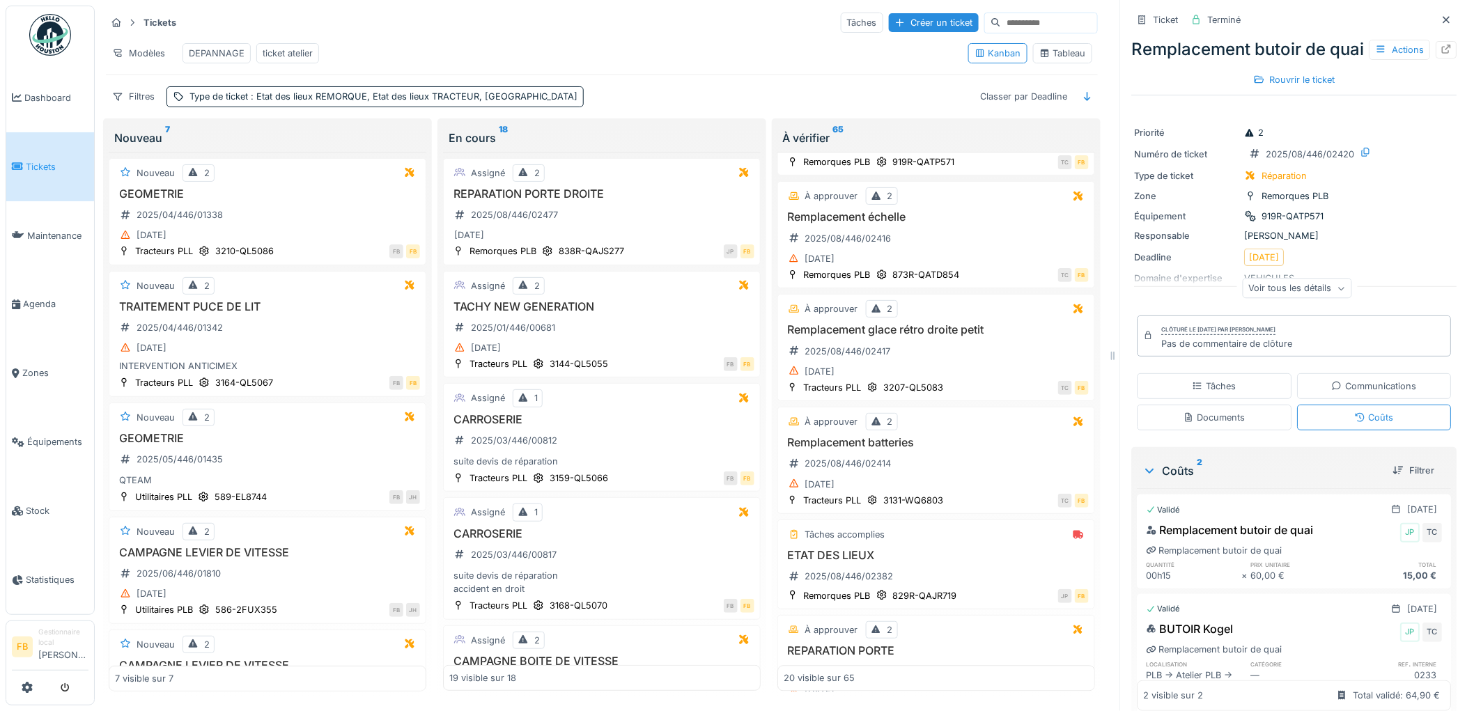
click at [52, 170] on span "Tickets" at bounding box center [57, 166] width 63 height 13
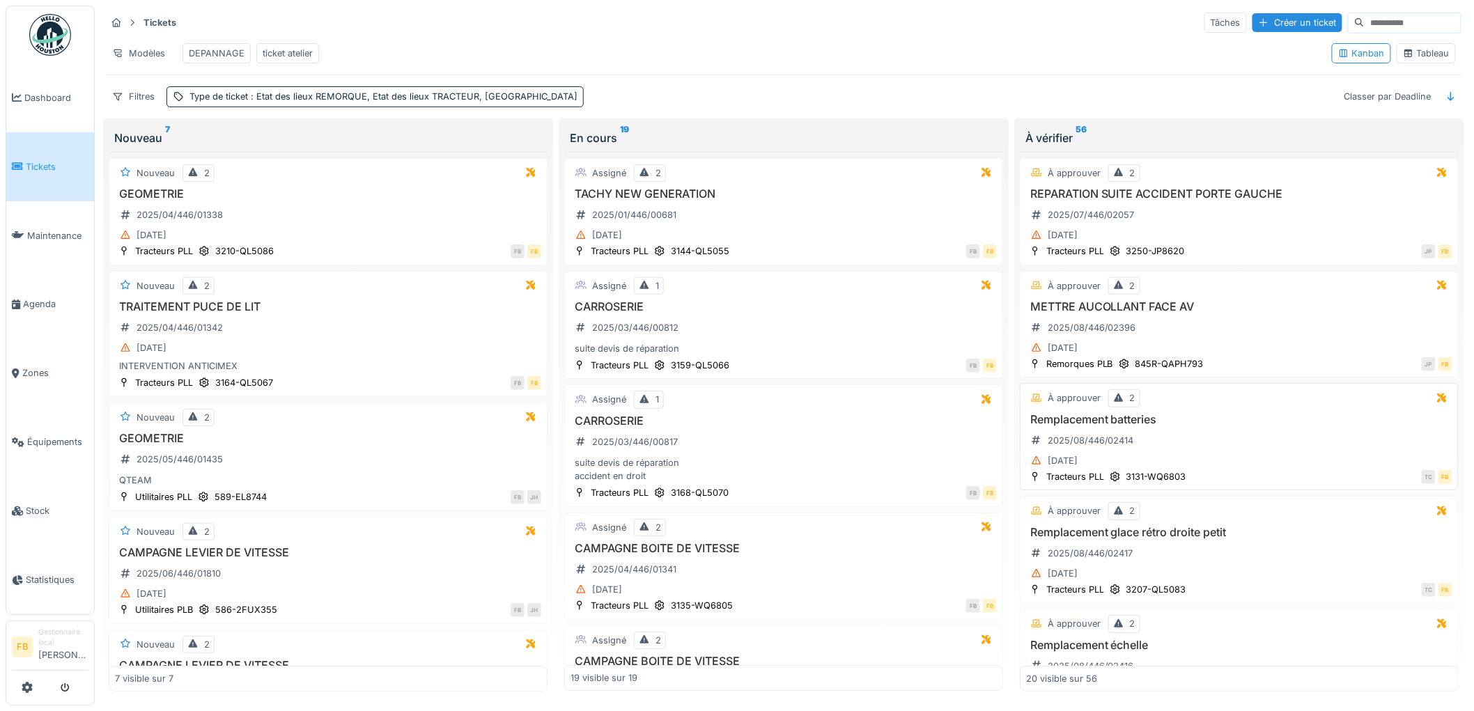
click at [1189, 449] on div "Remplacement batteries 2025/08/446/02414 16/08/2025" at bounding box center [1239, 441] width 426 height 57
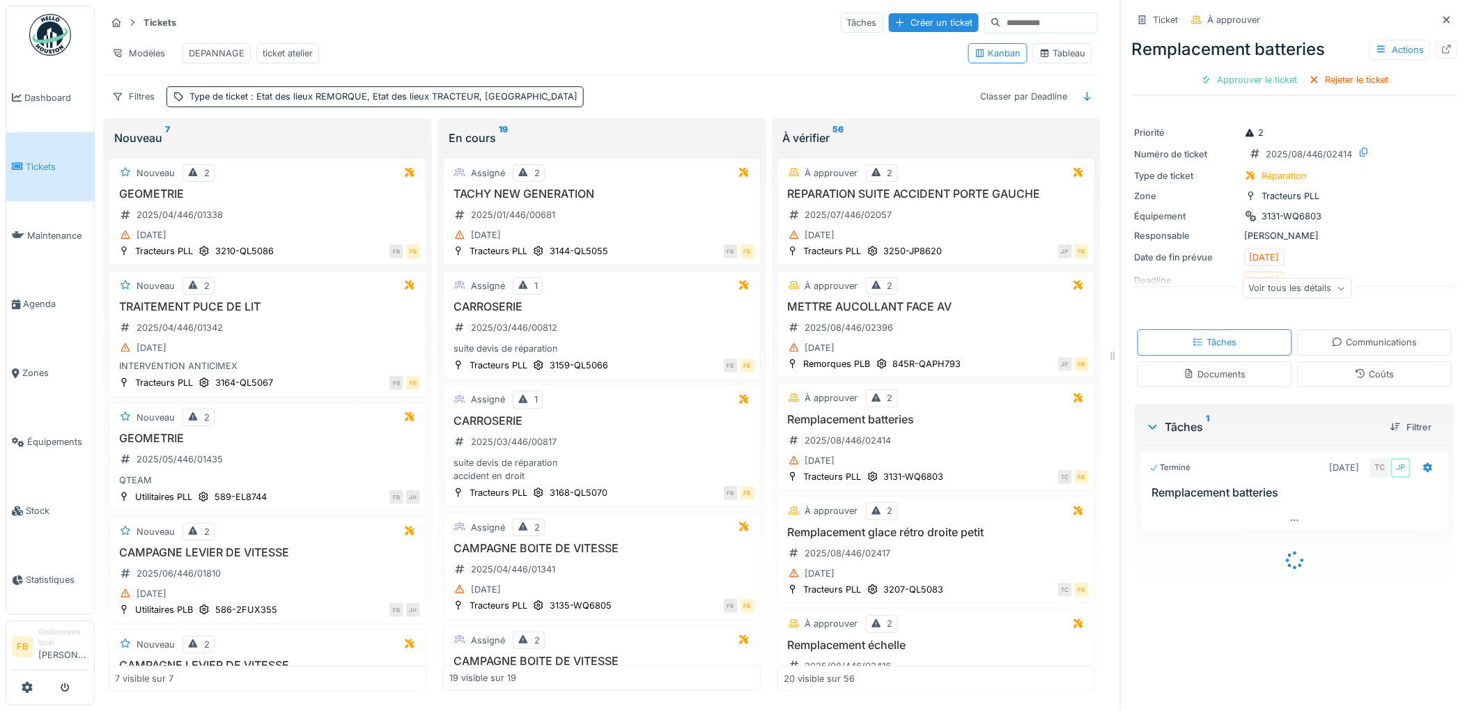
click at [1361, 390] on div "Tâches Communications Documents Coûts" at bounding box center [1294, 358] width 325 height 68
click at [1366, 383] on div "Coûts" at bounding box center [1374, 374] width 155 height 26
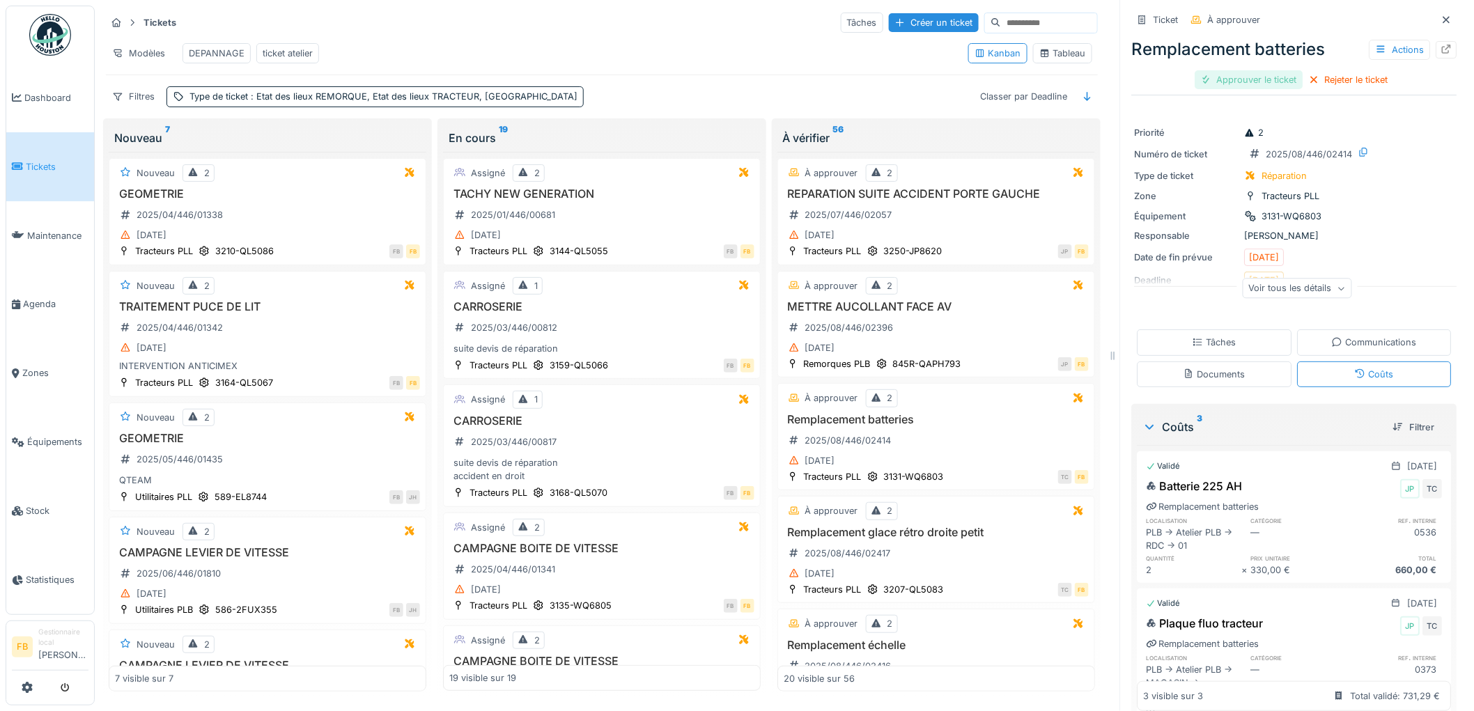
click at [1241, 84] on div "Approuver le ticket" at bounding box center [1249, 79] width 108 height 19
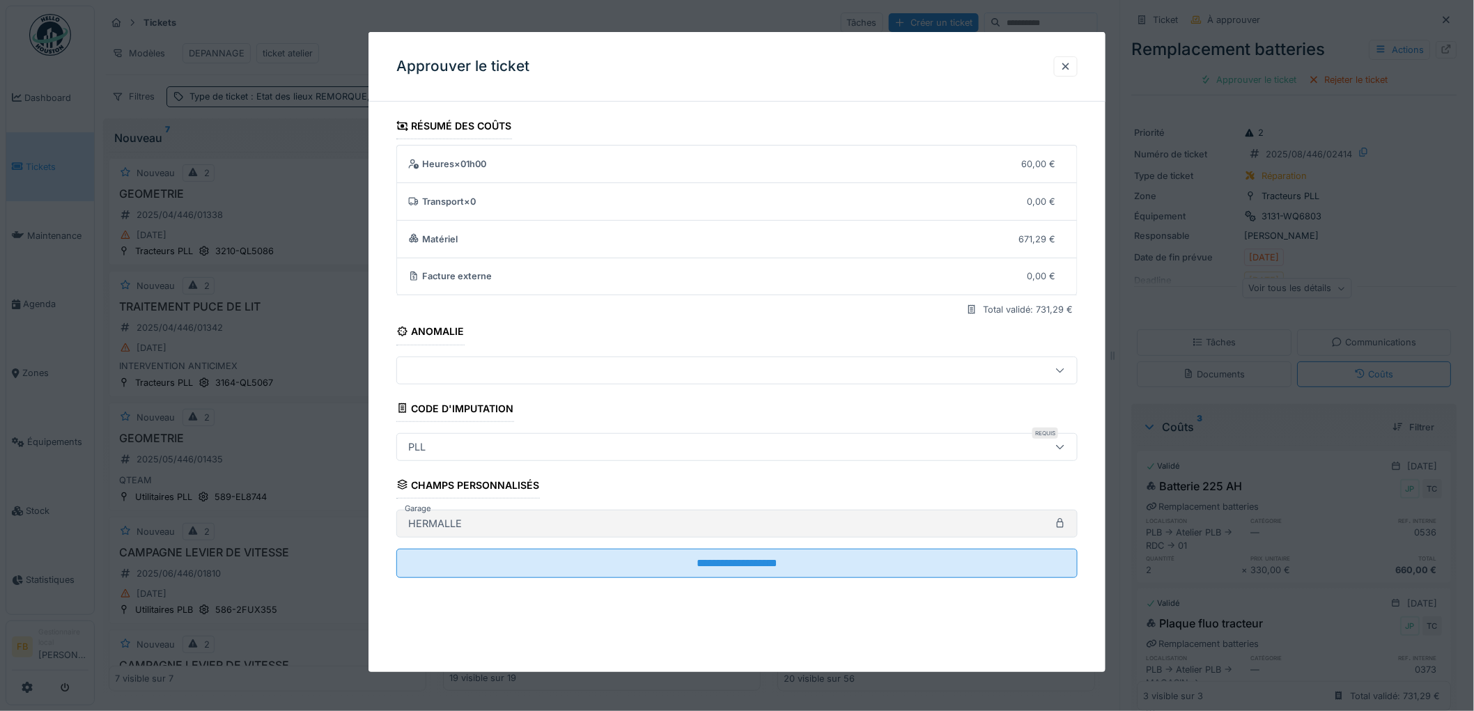
scroll to position [11, 0]
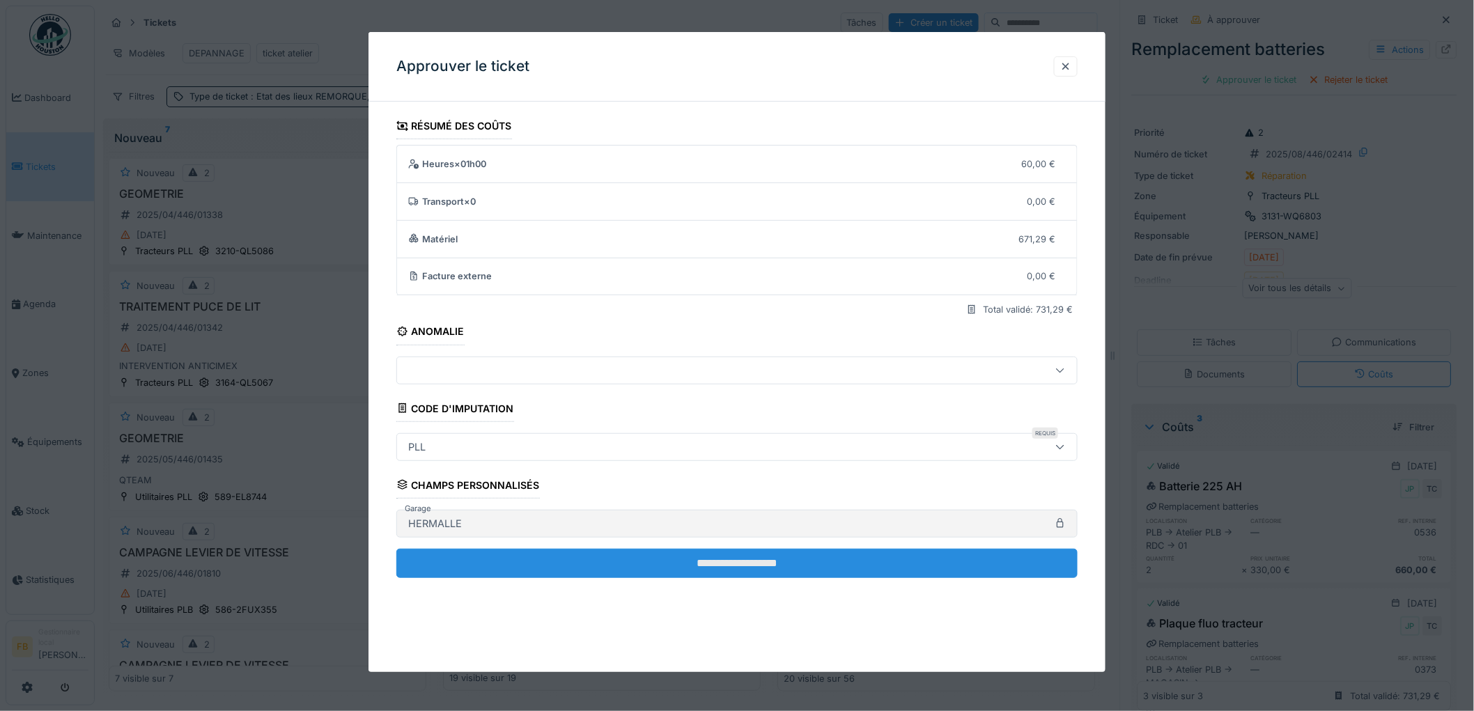
click at [694, 562] on input "**********" at bounding box center [736, 563] width 681 height 29
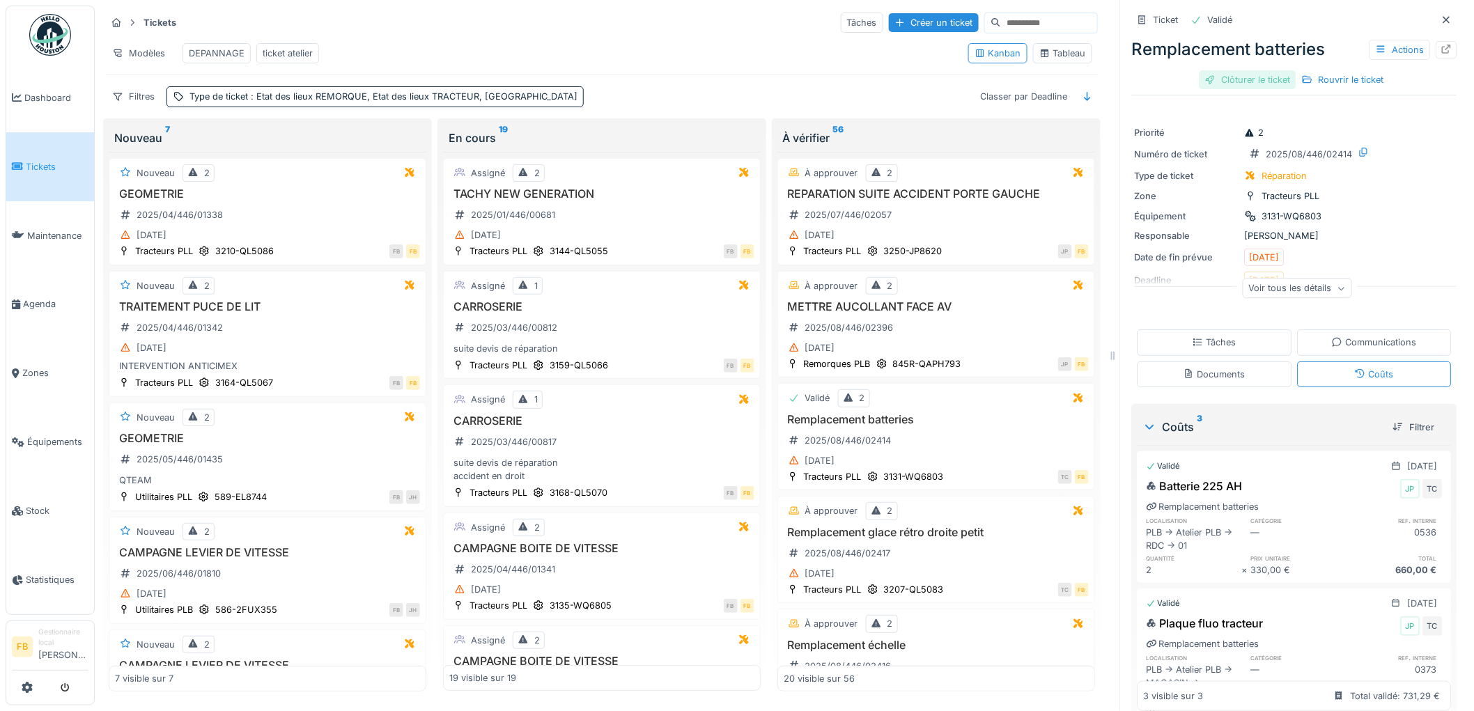
click at [1226, 70] on div "Clôturer le ticket" at bounding box center [1247, 79] width 97 height 19
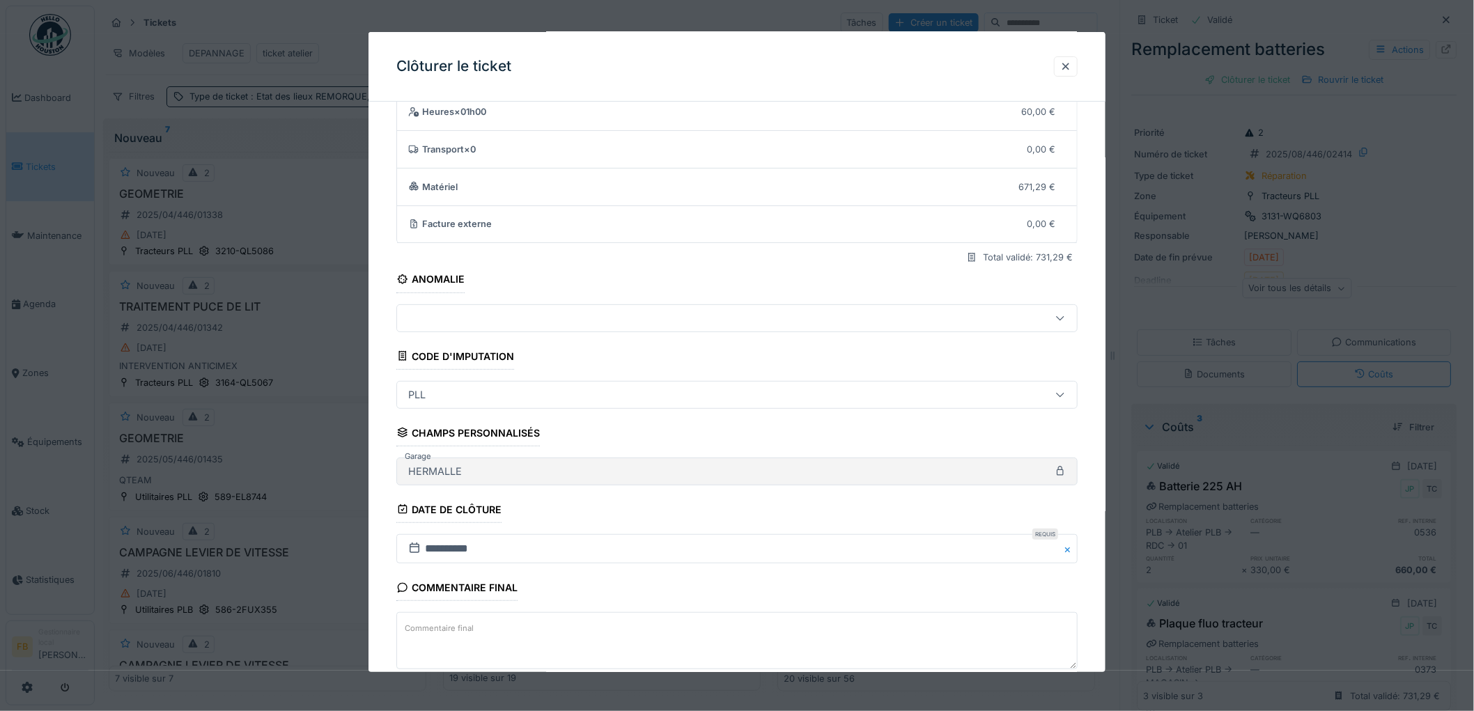
scroll to position [134, 0]
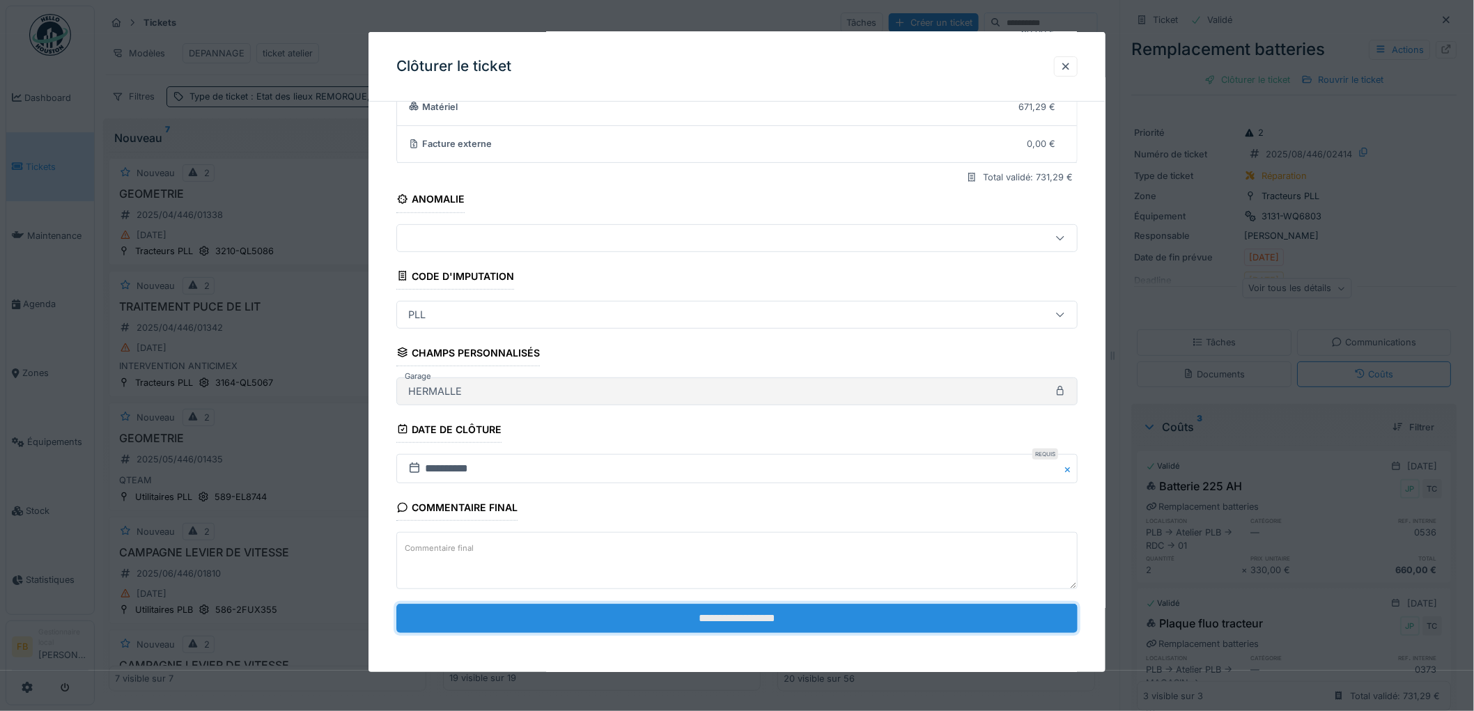
click at [652, 611] on input "**********" at bounding box center [736, 618] width 681 height 29
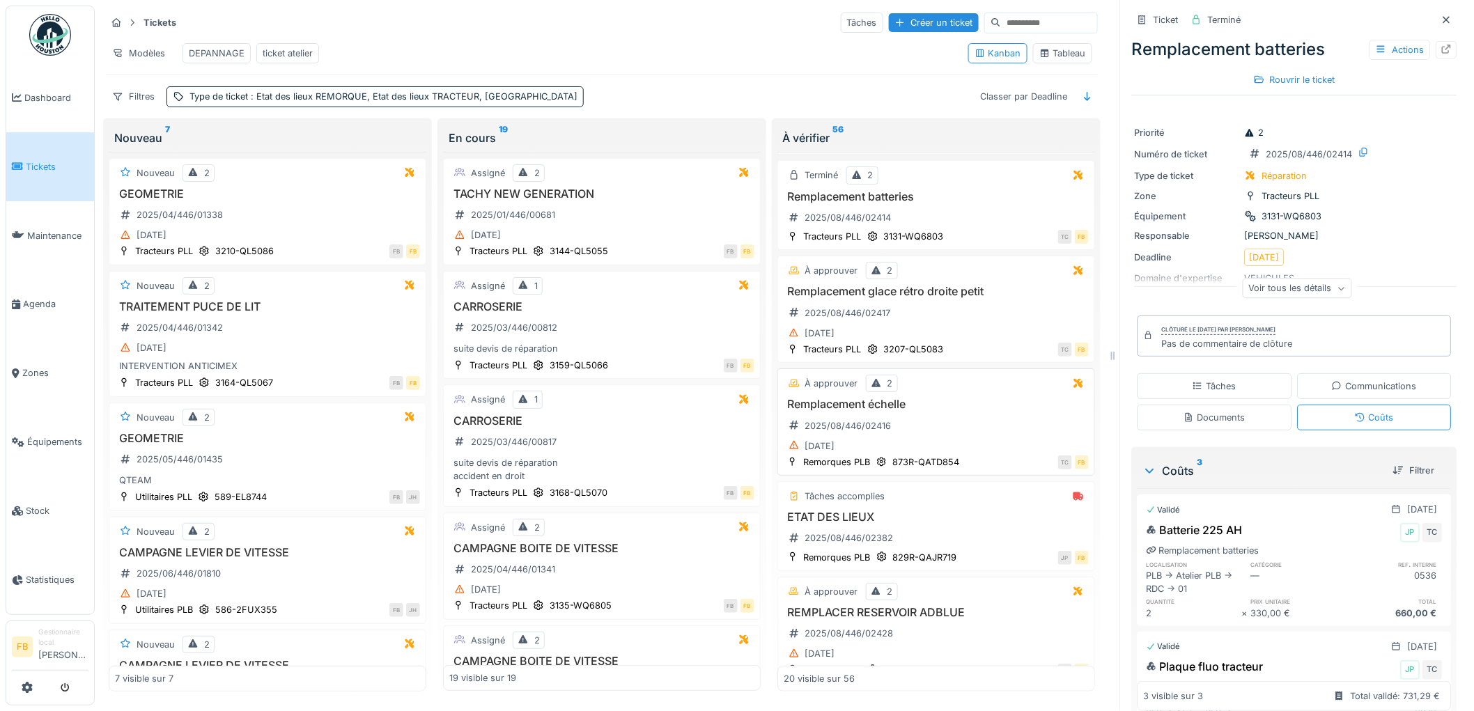
scroll to position [232, 0]
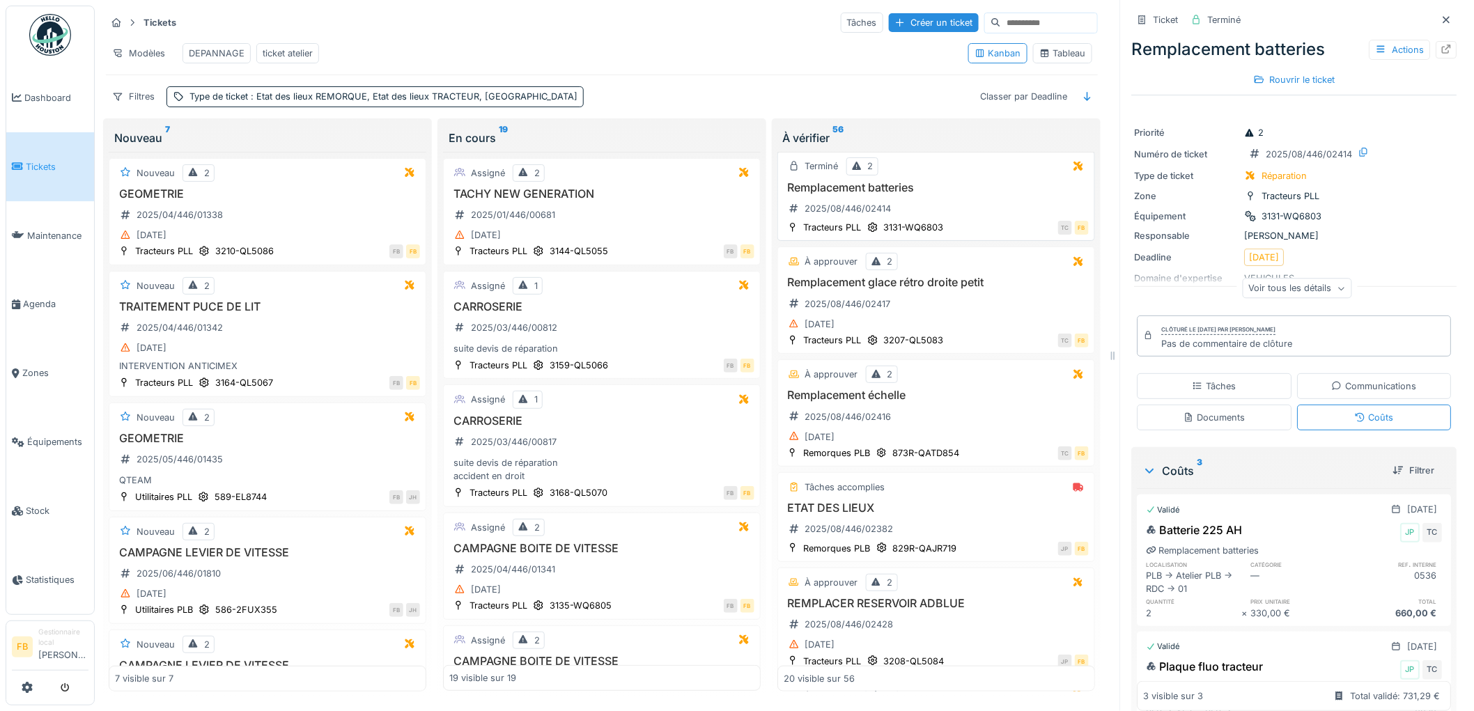
click at [960, 219] on div "Remplacement batteries 2025/08/446/02414" at bounding box center [935, 200] width 305 height 39
click at [951, 320] on div "Remplacement glace rétro droite petit 2025/08/446/02417 16/08/2025" at bounding box center [935, 304] width 305 height 57
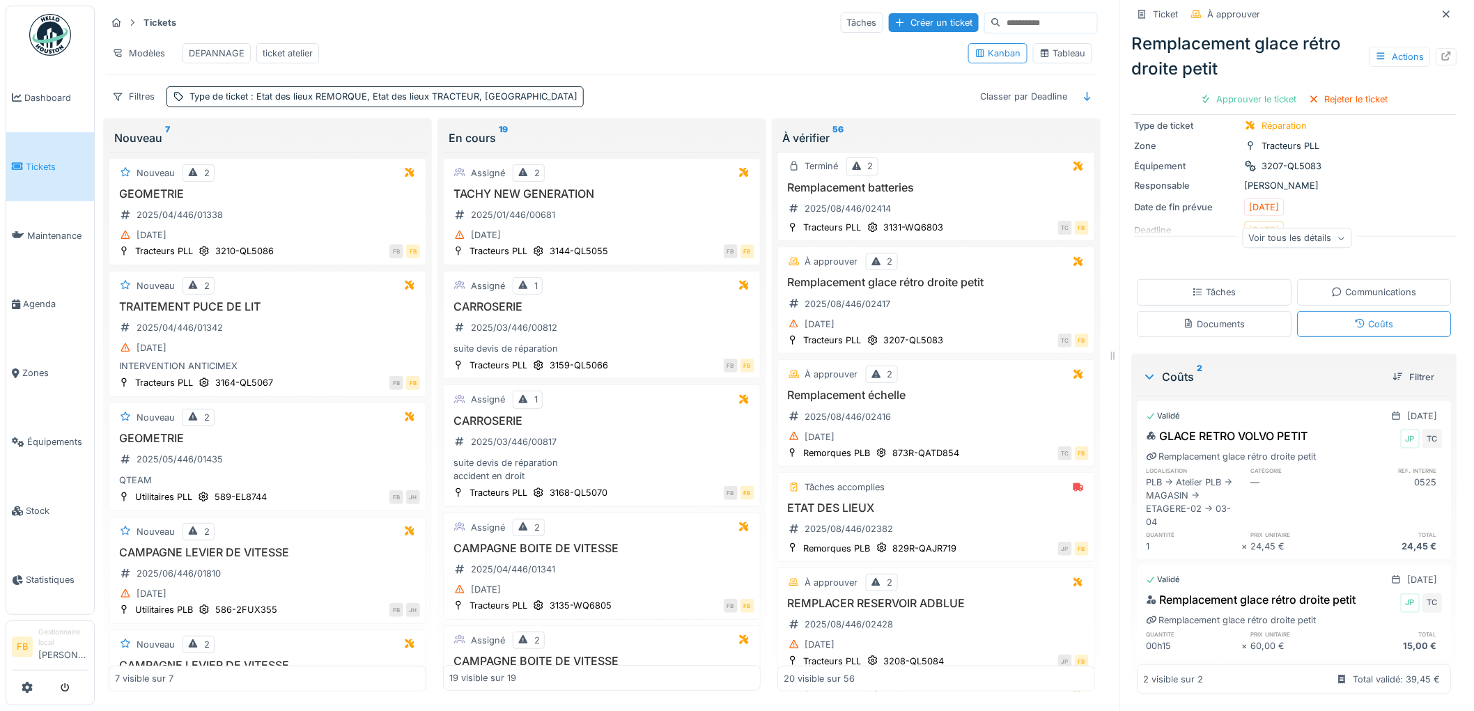
scroll to position [1, 0]
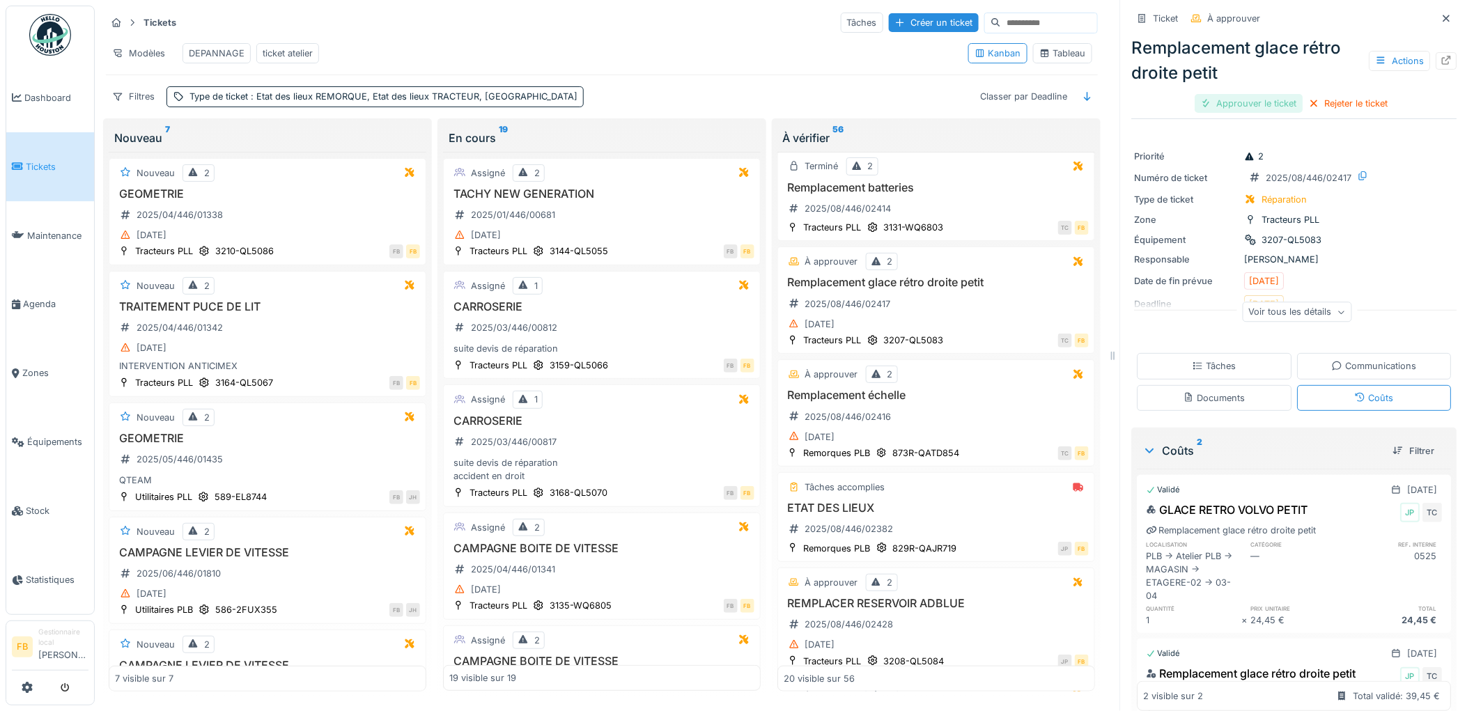
click at [1241, 94] on div "Approuver le ticket" at bounding box center [1249, 103] width 108 height 19
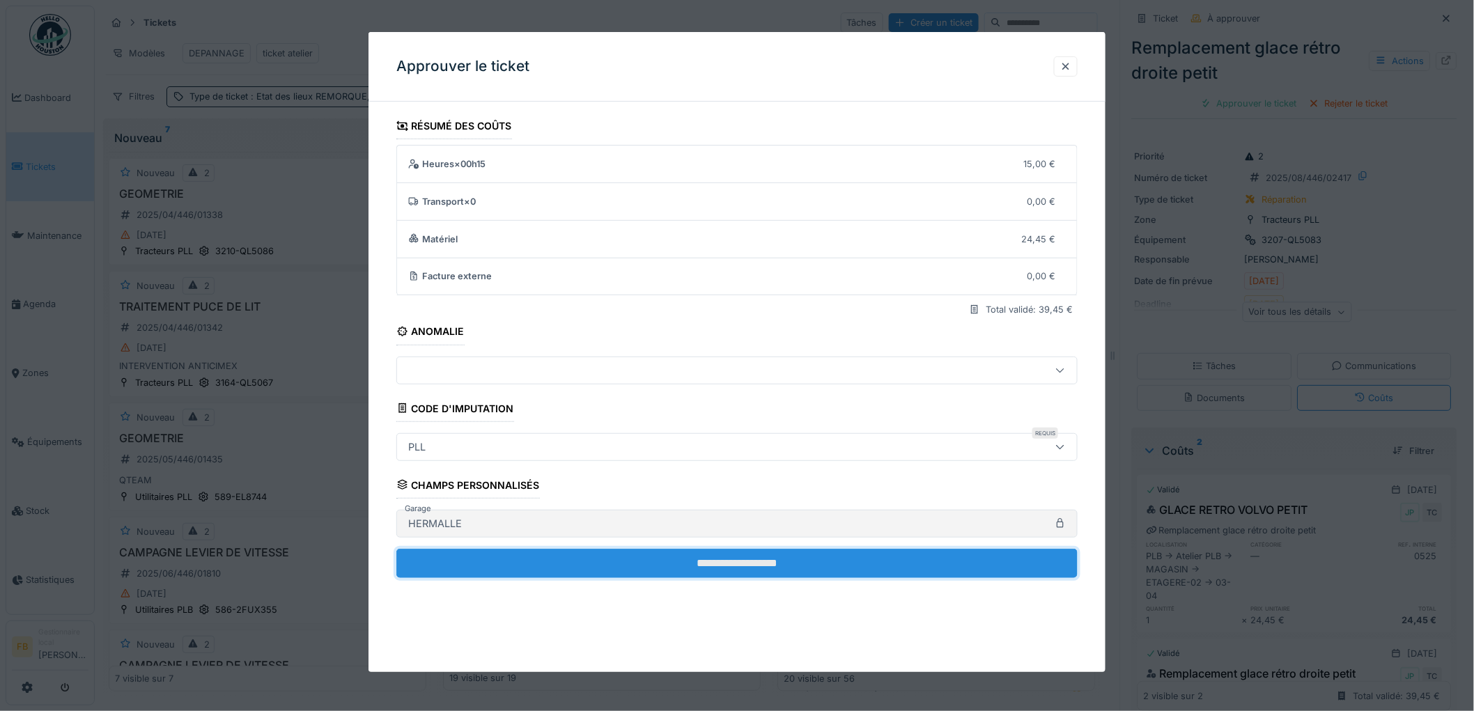
click at [721, 558] on input "**********" at bounding box center [736, 563] width 681 height 29
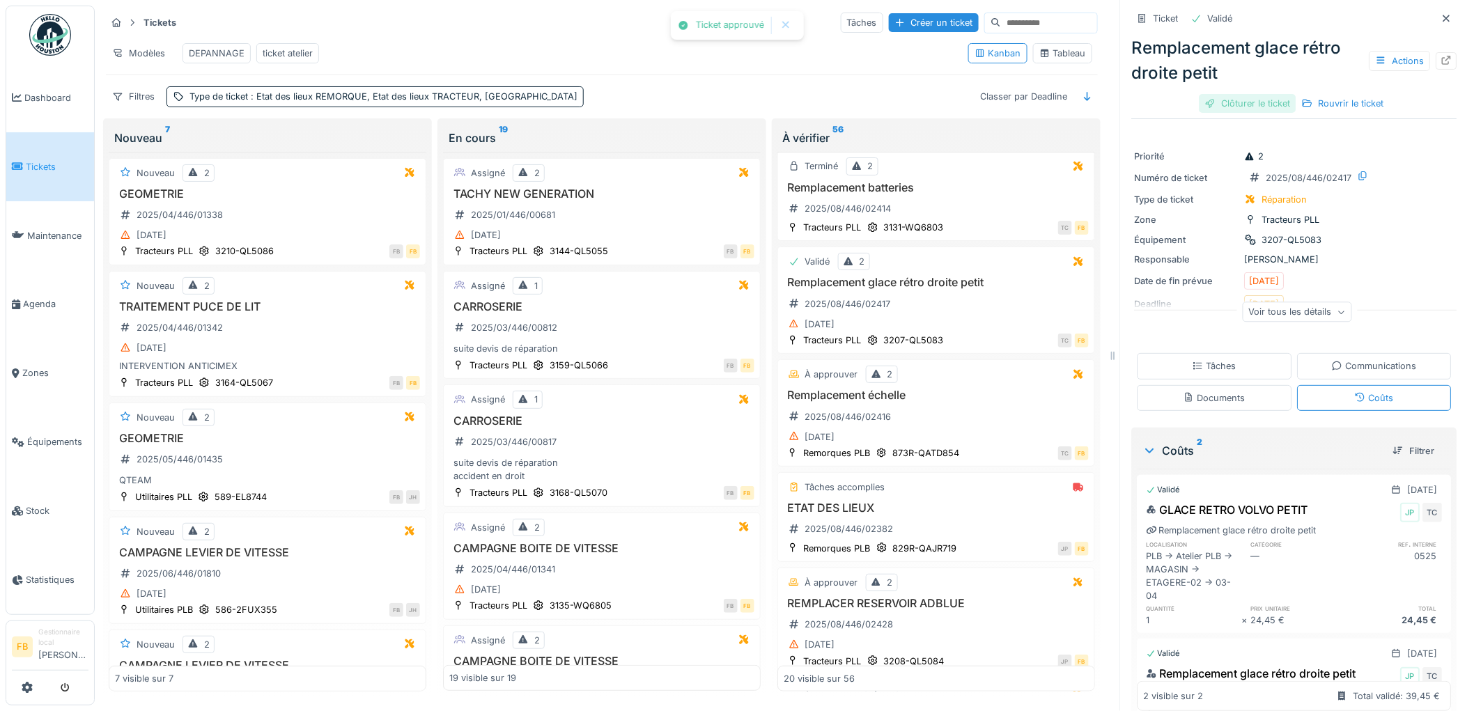
click at [1237, 94] on div "Clôturer le ticket" at bounding box center [1247, 103] width 97 height 19
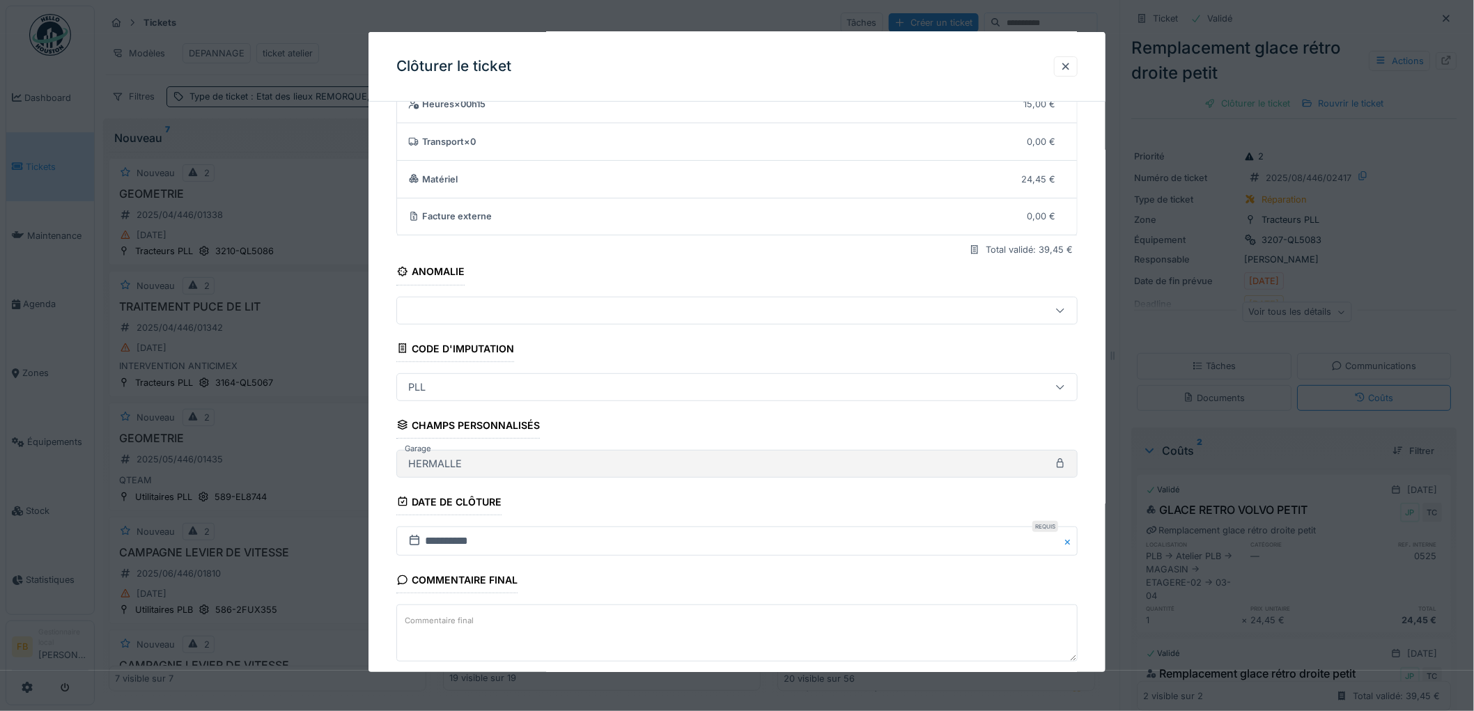
scroll to position [134, 0]
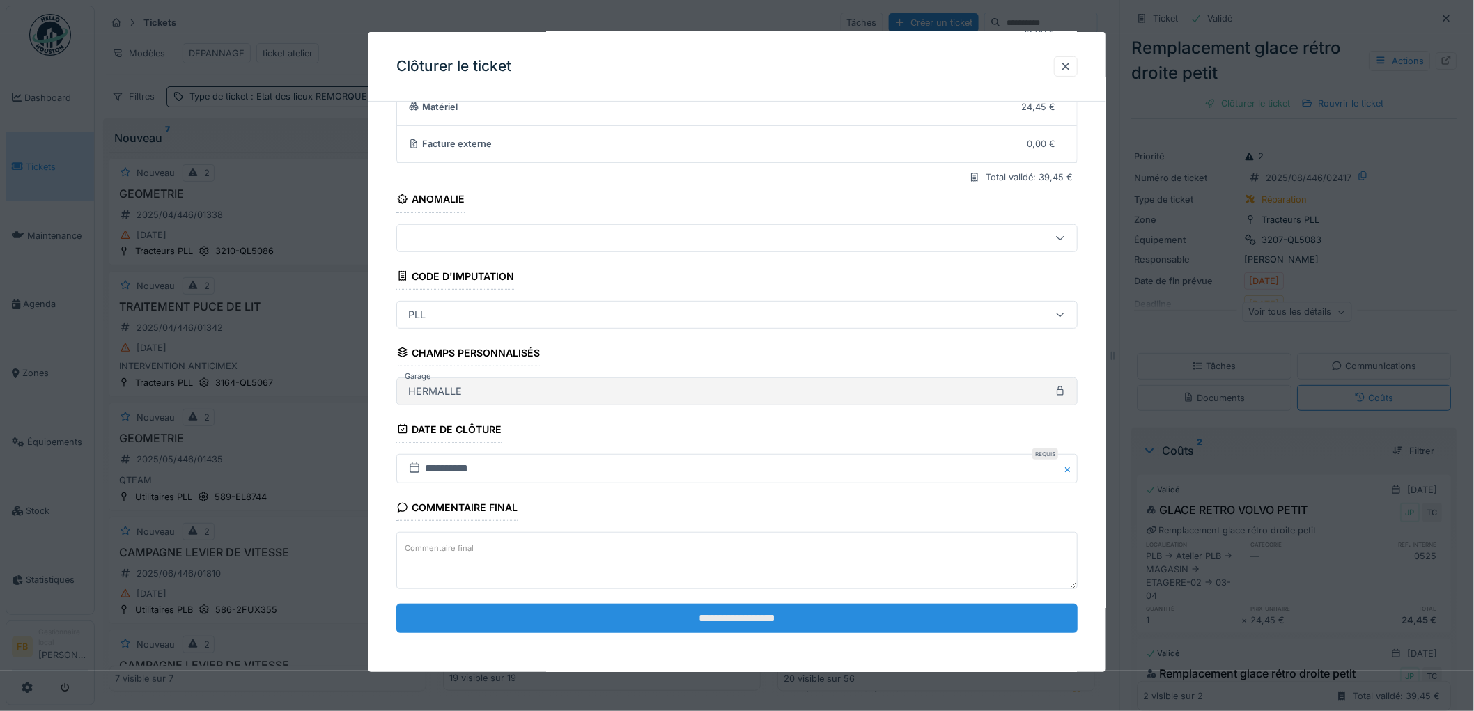
click at [678, 620] on input "**********" at bounding box center [736, 618] width 681 height 29
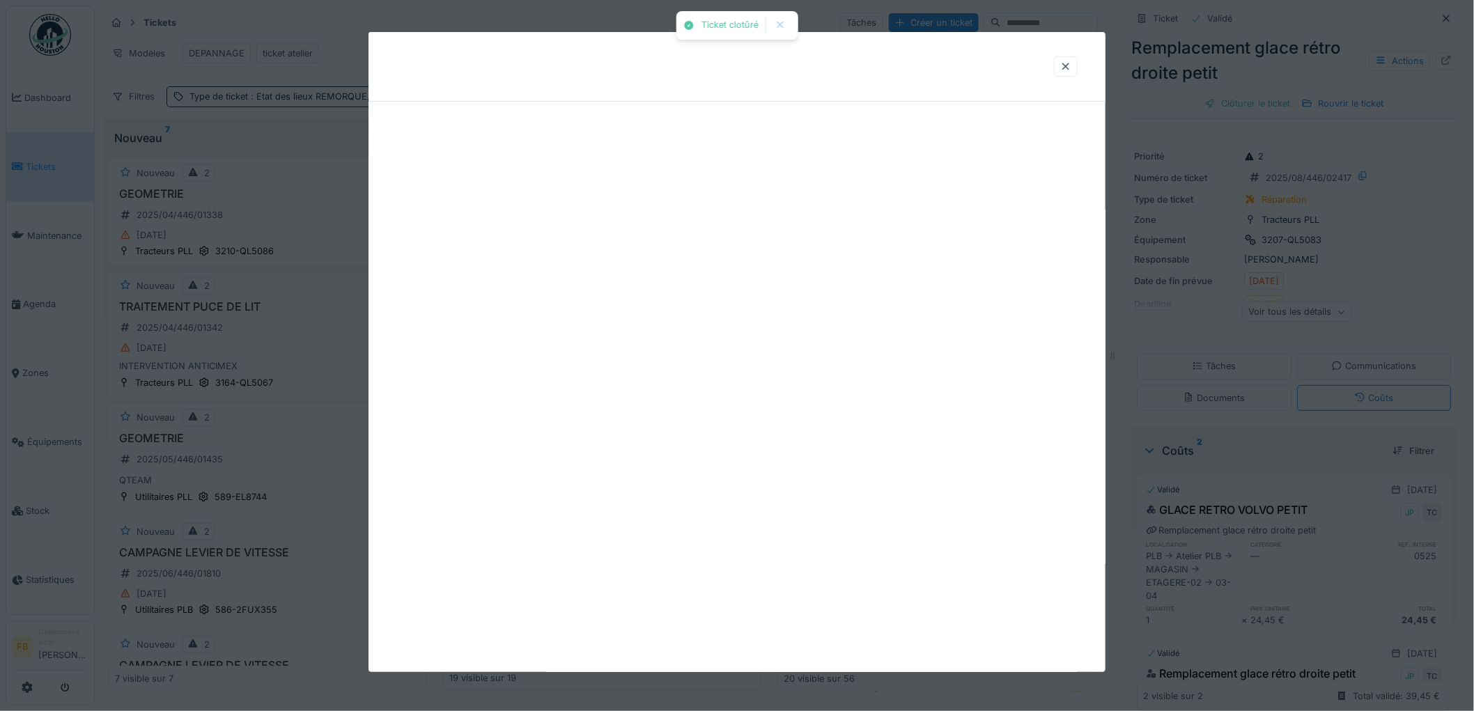
scroll to position [0, 0]
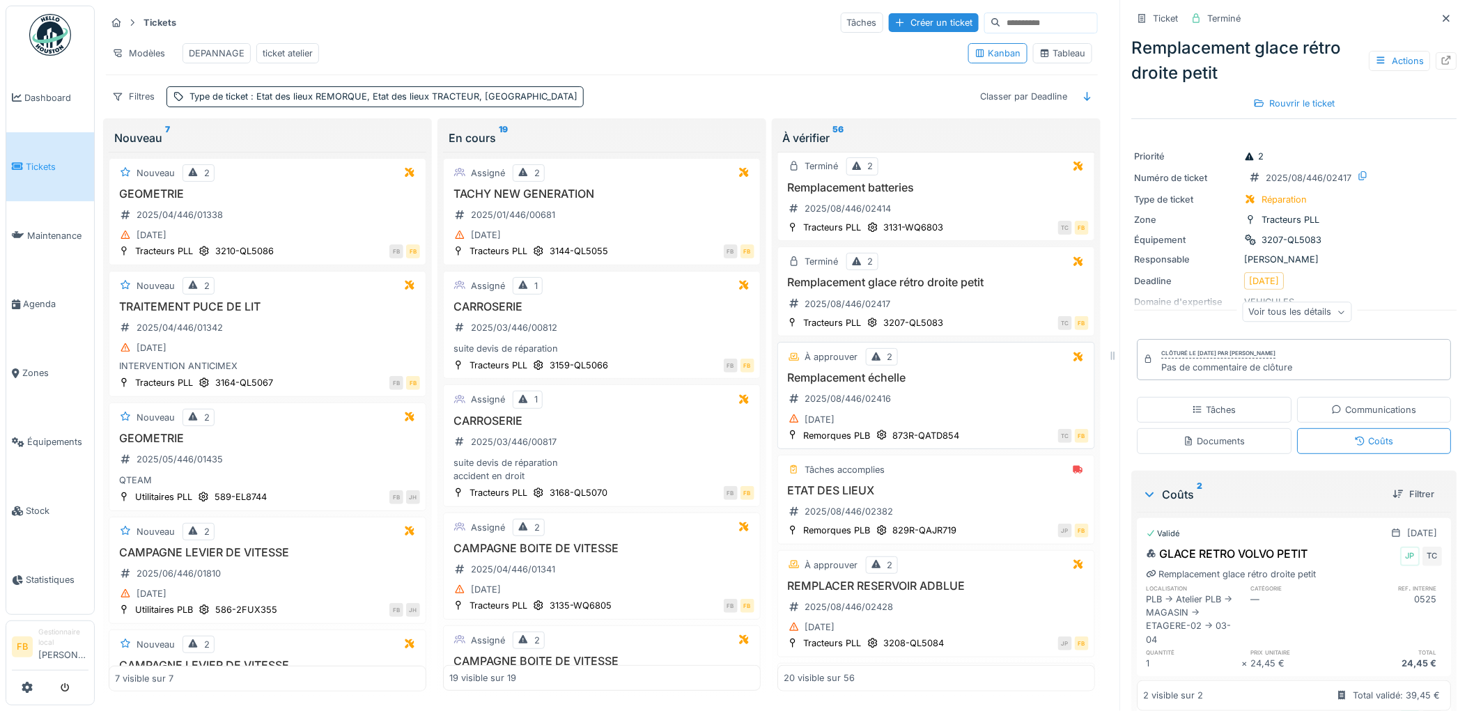
click at [962, 393] on div "Remplacement échelle 2025/08/446/02416 16/08/2025" at bounding box center [935, 399] width 305 height 57
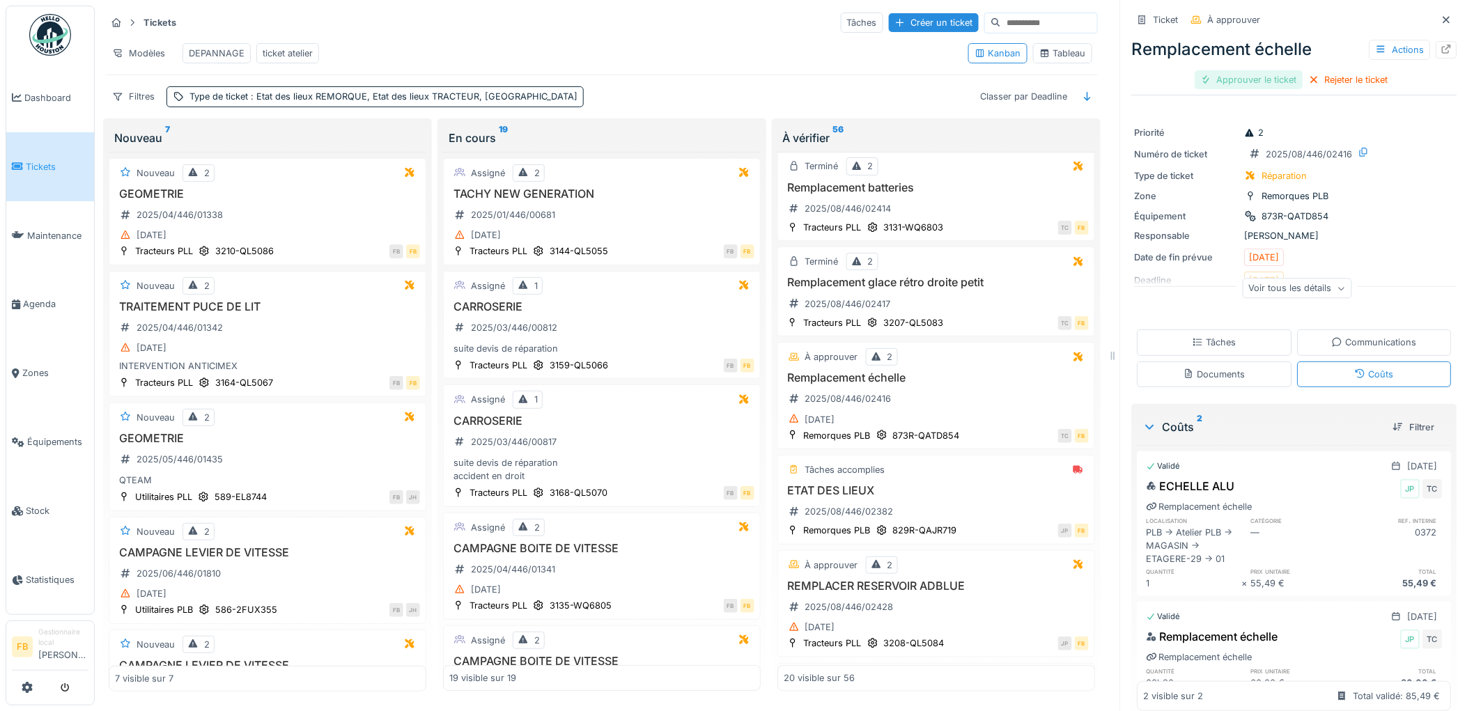
click at [1214, 74] on div "Approuver le ticket" at bounding box center [1249, 79] width 108 height 19
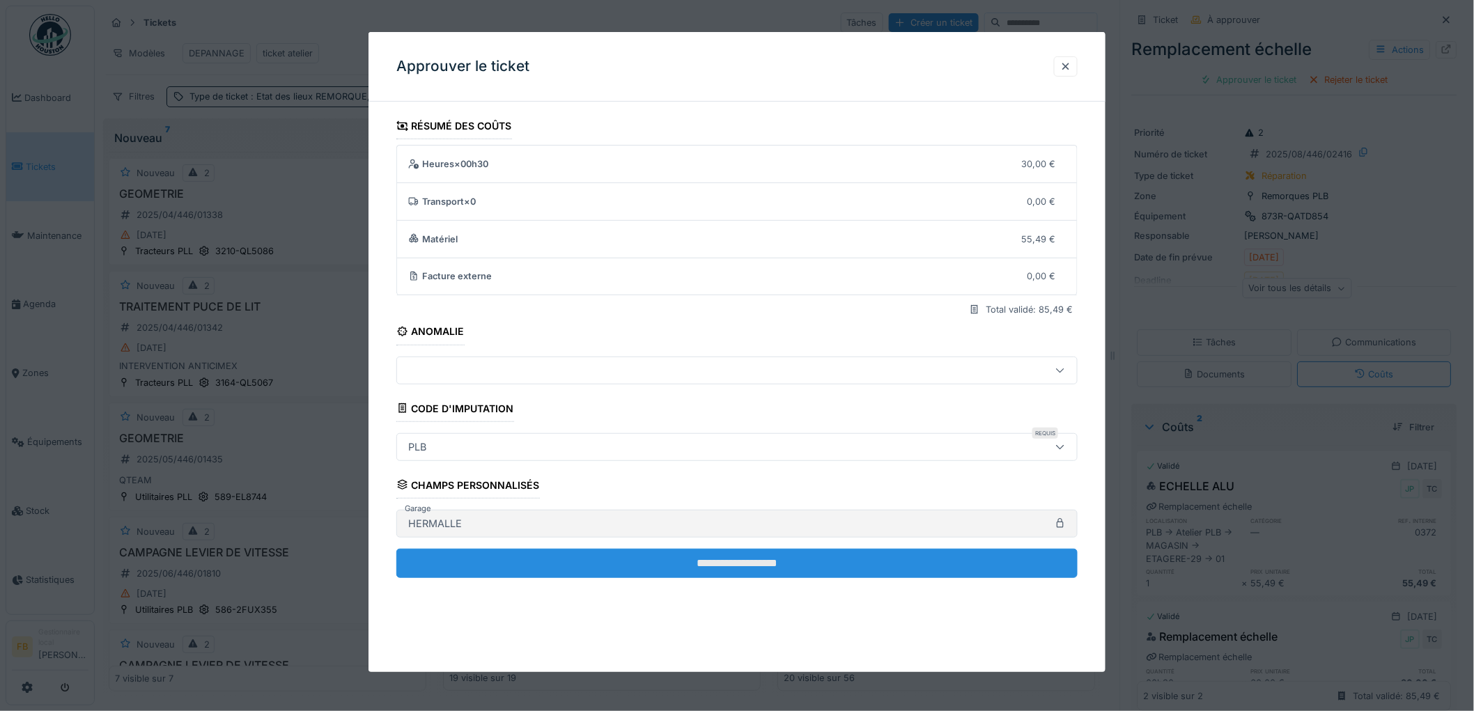
click at [749, 561] on input "**********" at bounding box center [736, 563] width 681 height 29
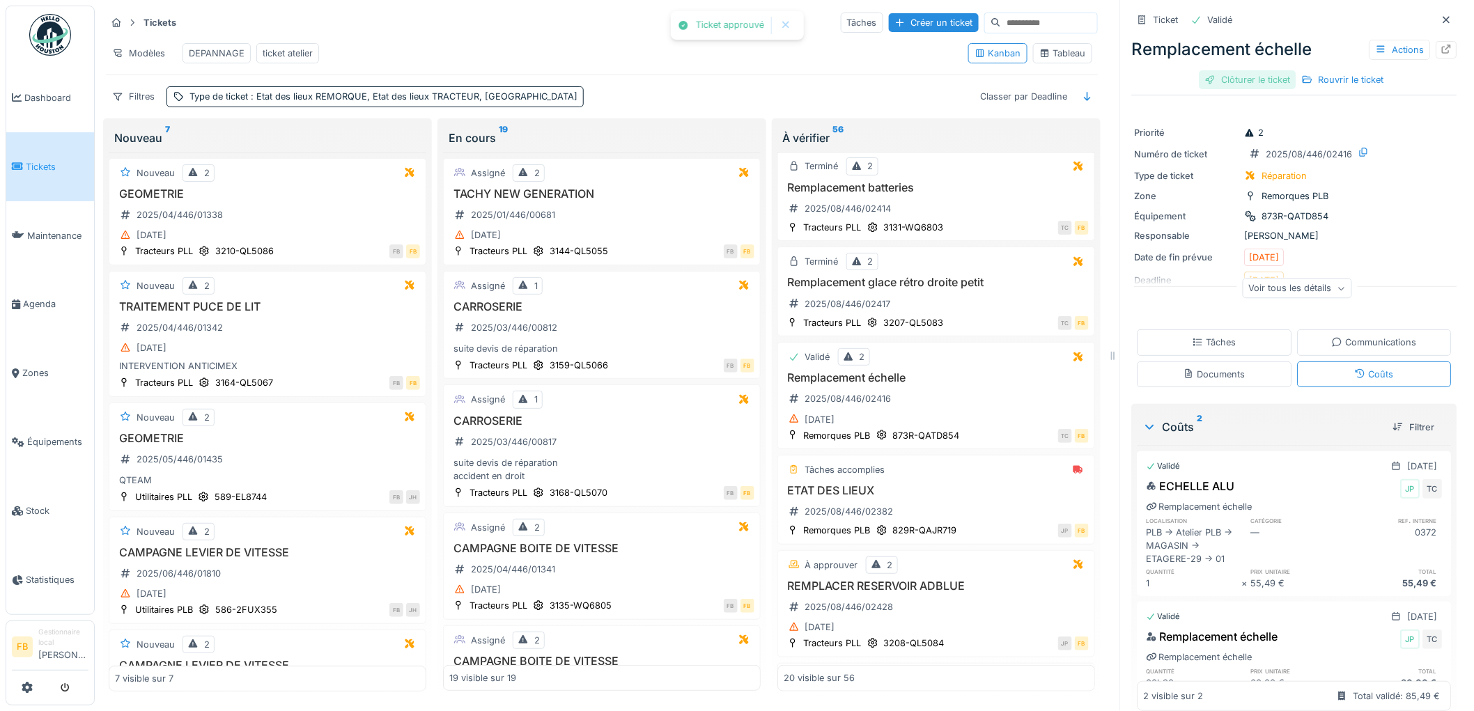
click at [1252, 72] on div "Clôturer le ticket" at bounding box center [1247, 79] width 97 height 19
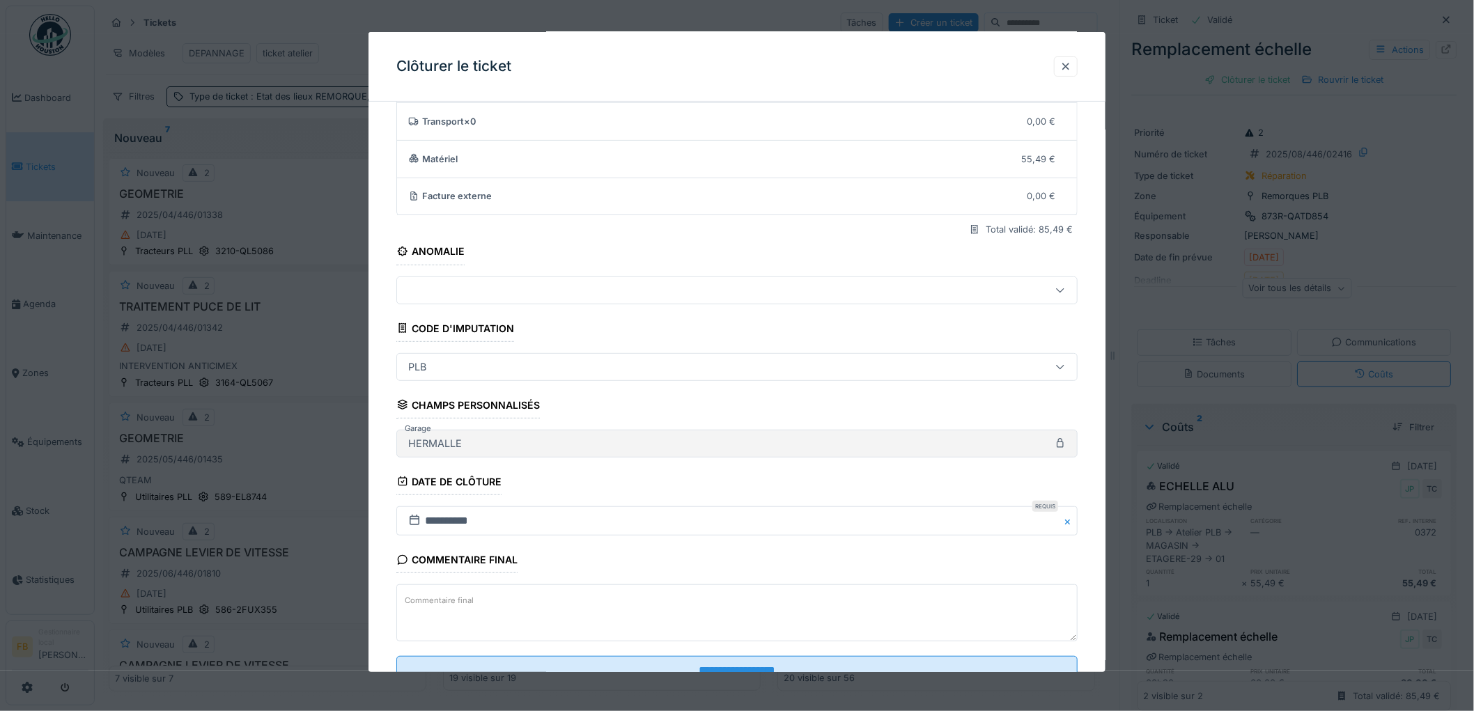
scroll to position [134, 0]
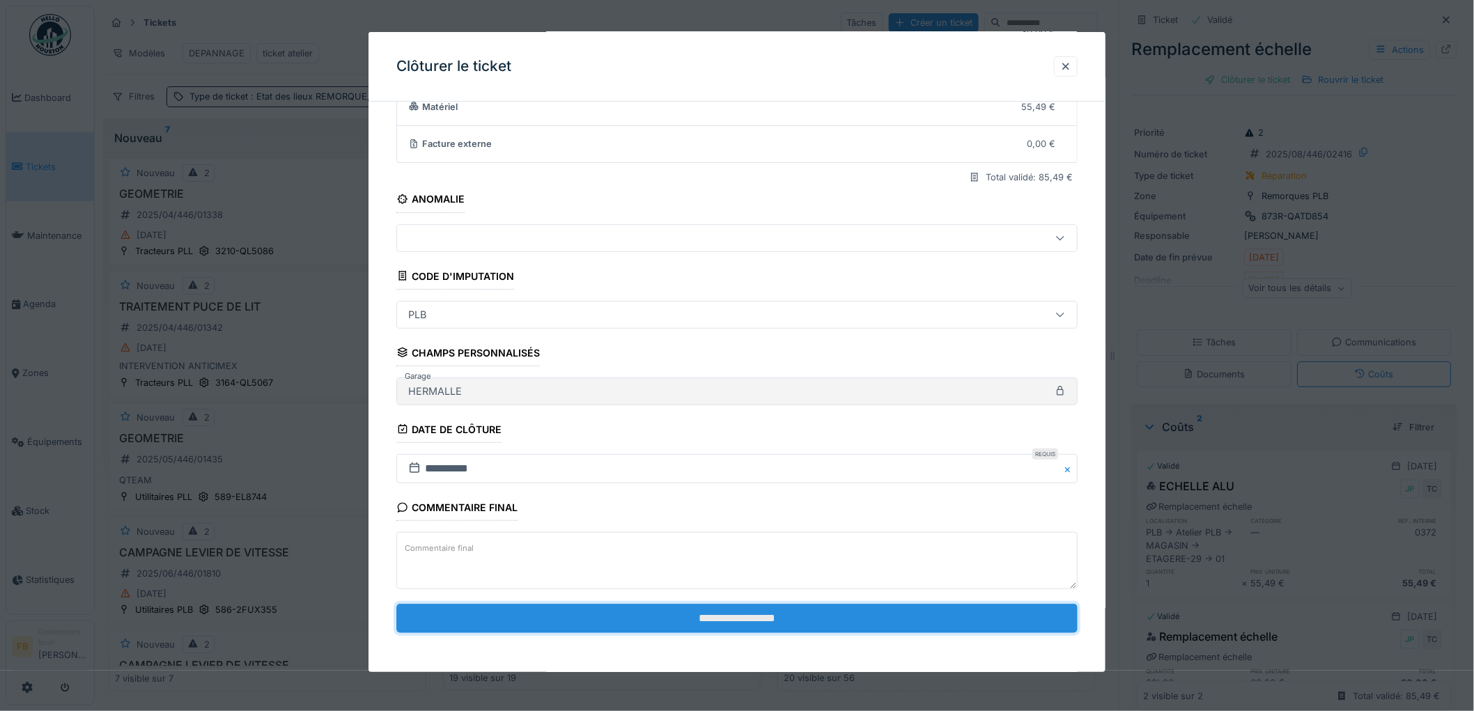
click at [689, 616] on input "**********" at bounding box center [736, 618] width 681 height 29
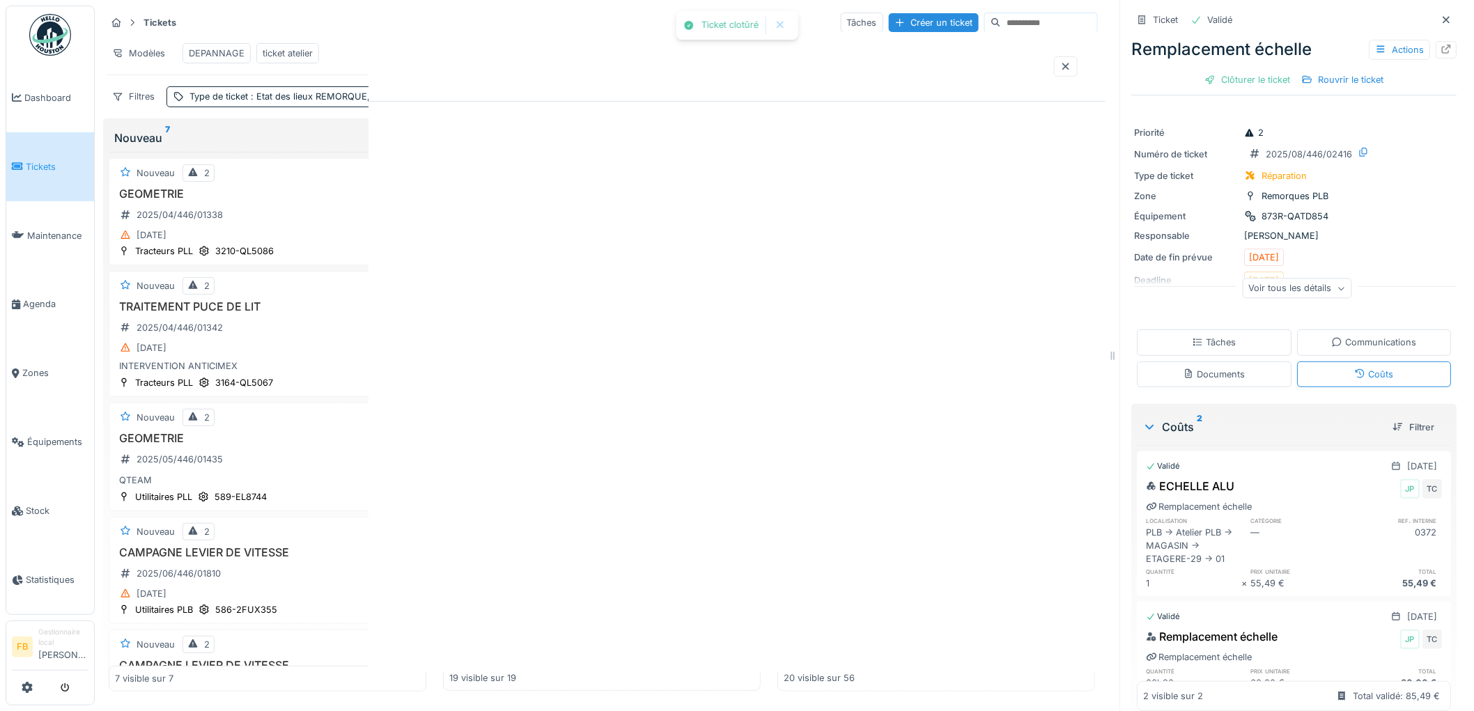
scroll to position [0, 0]
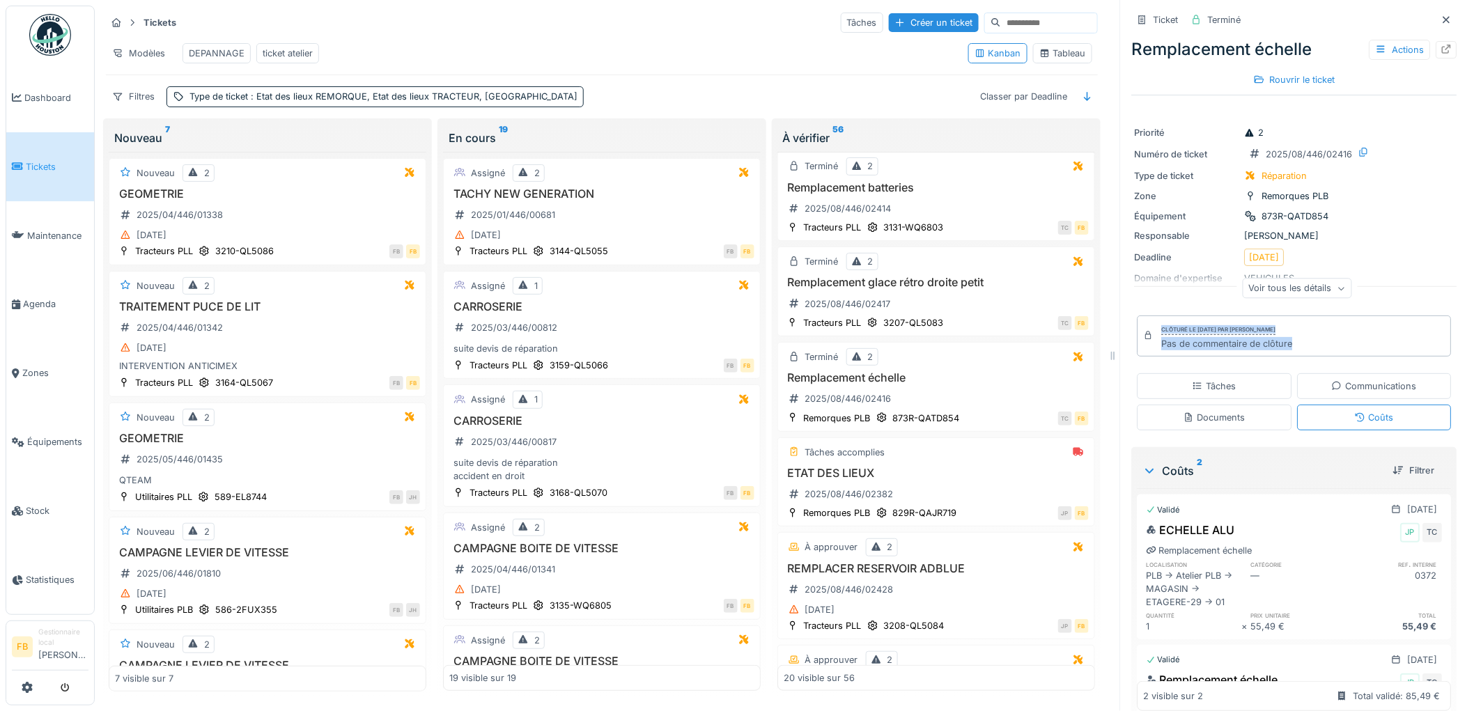
drag, startPoint x: 1285, startPoint y: 335, endPoint x: 1112, endPoint y: 315, distance: 173.8
click at [1120, 315] on div "Ticket Terminé Remplacement échelle Actions Rouvrir le ticket Priorité 2 Numéro…" at bounding box center [1294, 355] width 348 height 711
click at [1182, 325] on div "Clôturé le [DATE] par [PERSON_NAME]" at bounding box center [1219, 330] width 114 height 10
click at [1303, 338] on div "Clôturé le jeudi 28 août 2025 par Farid Benaissa Pas de commentaire de clôture" at bounding box center [1294, 335] width 314 height 40
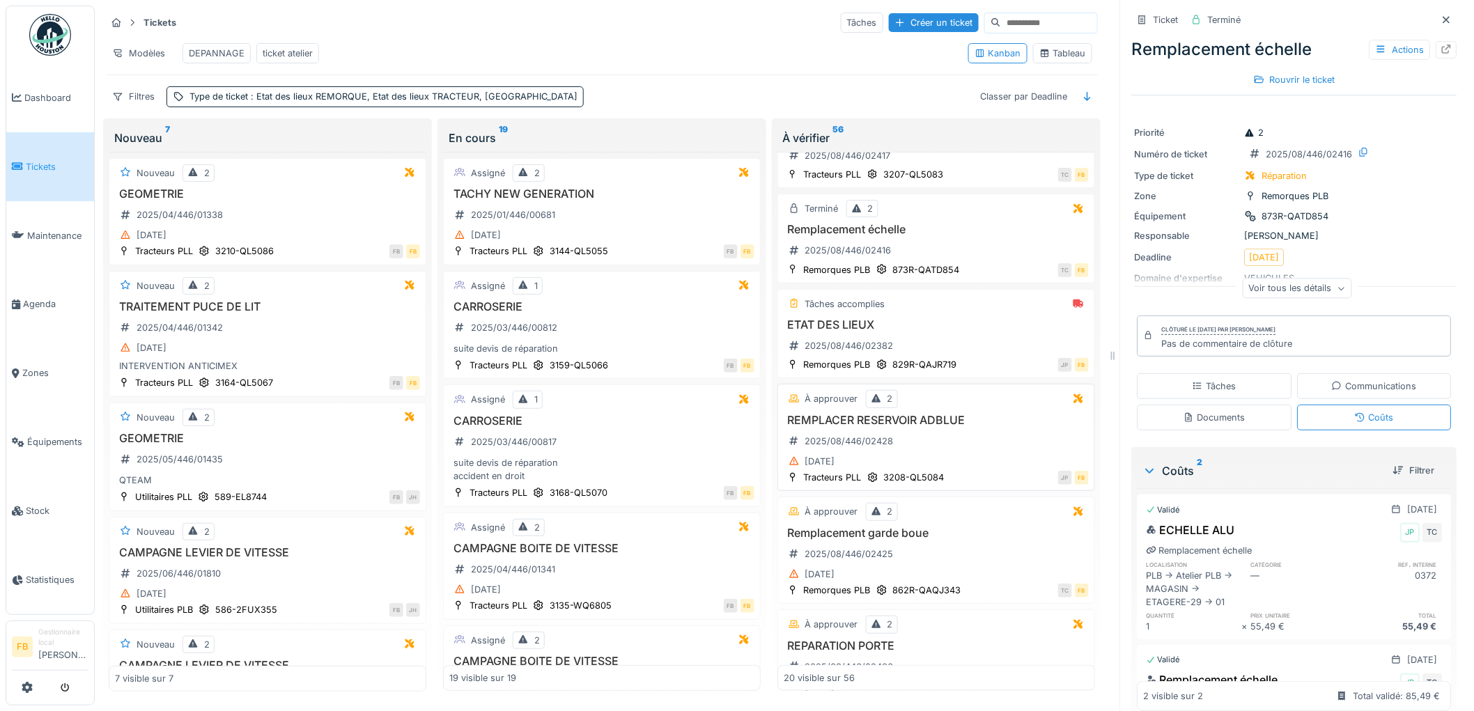
scroll to position [386, 0]
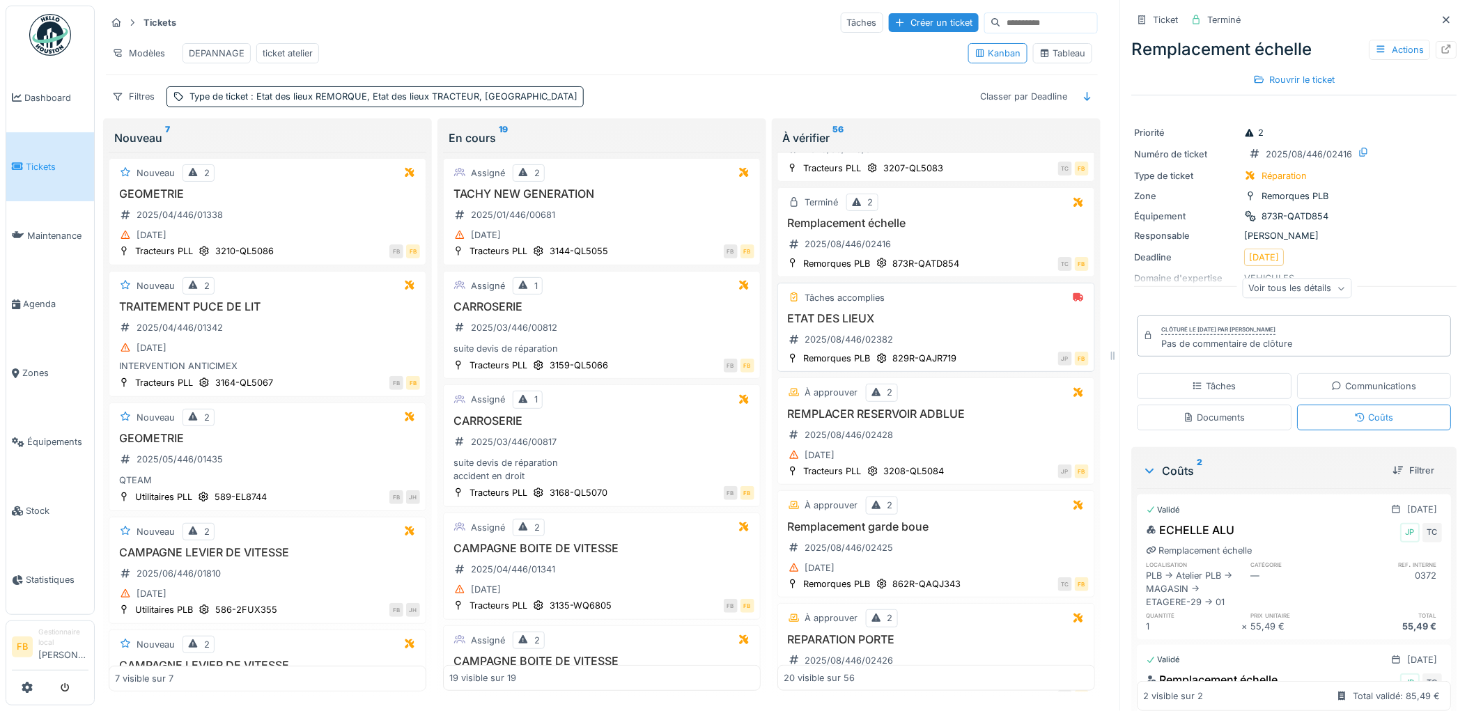
click at [913, 333] on div "ETAT DES LIEUX 2025/08/446/02382" at bounding box center [935, 331] width 305 height 39
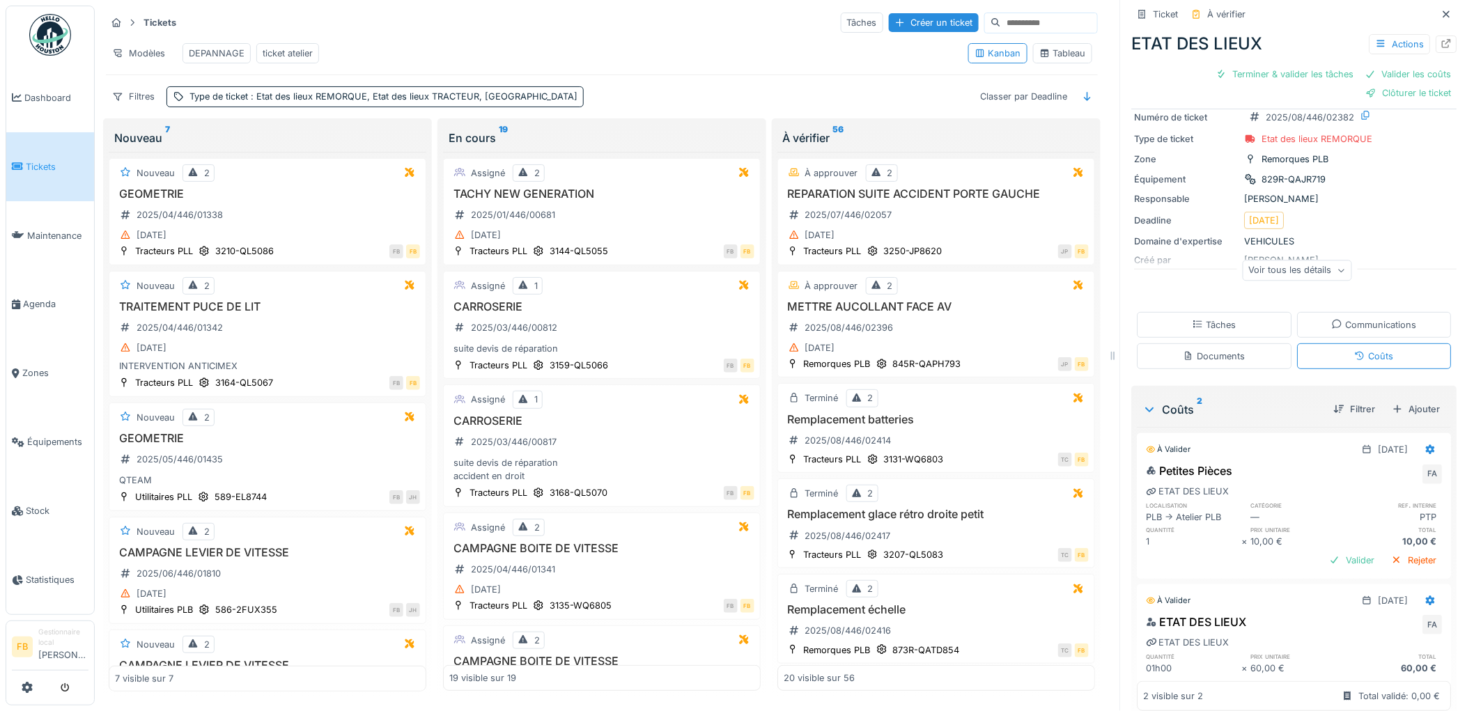
scroll to position [87, 0]
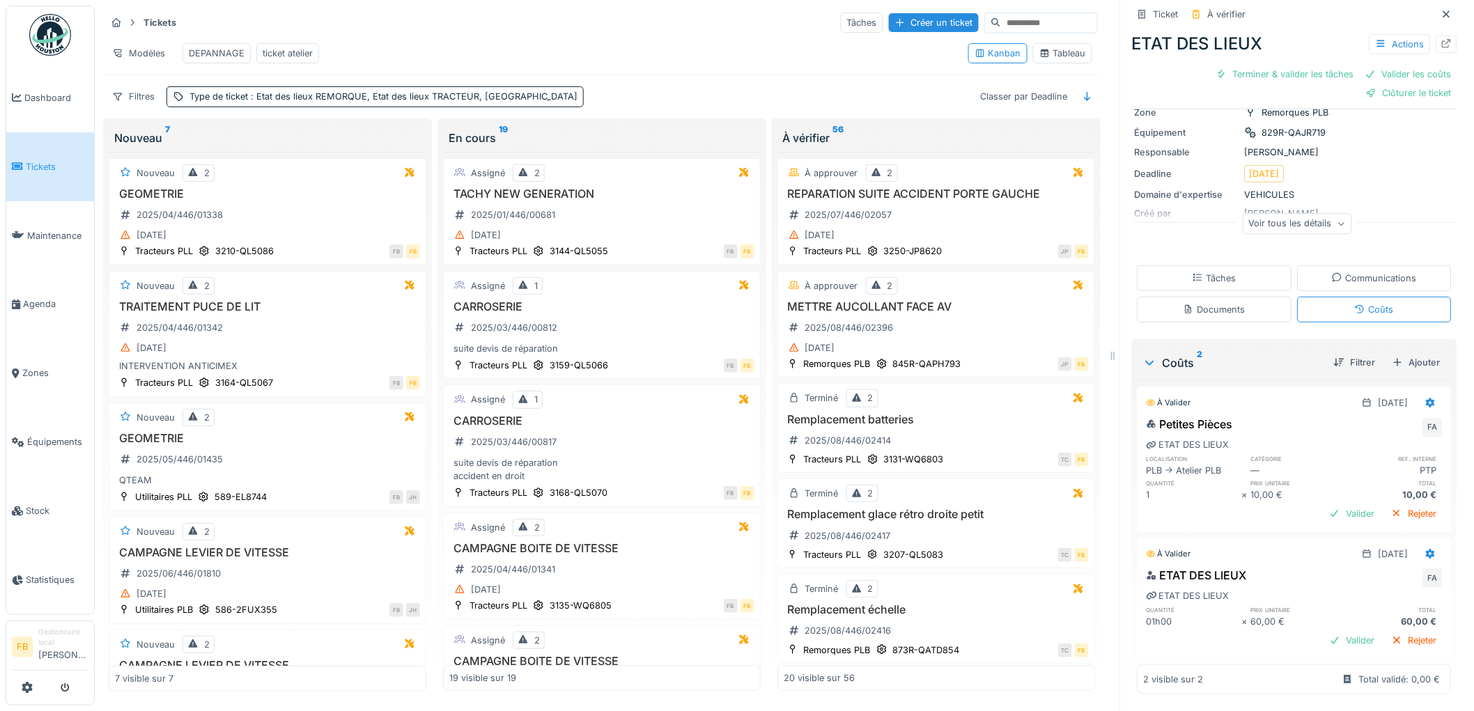
click at [49, 180] on link "Tickets" at bounding box center [50, 166] width 88 height 69
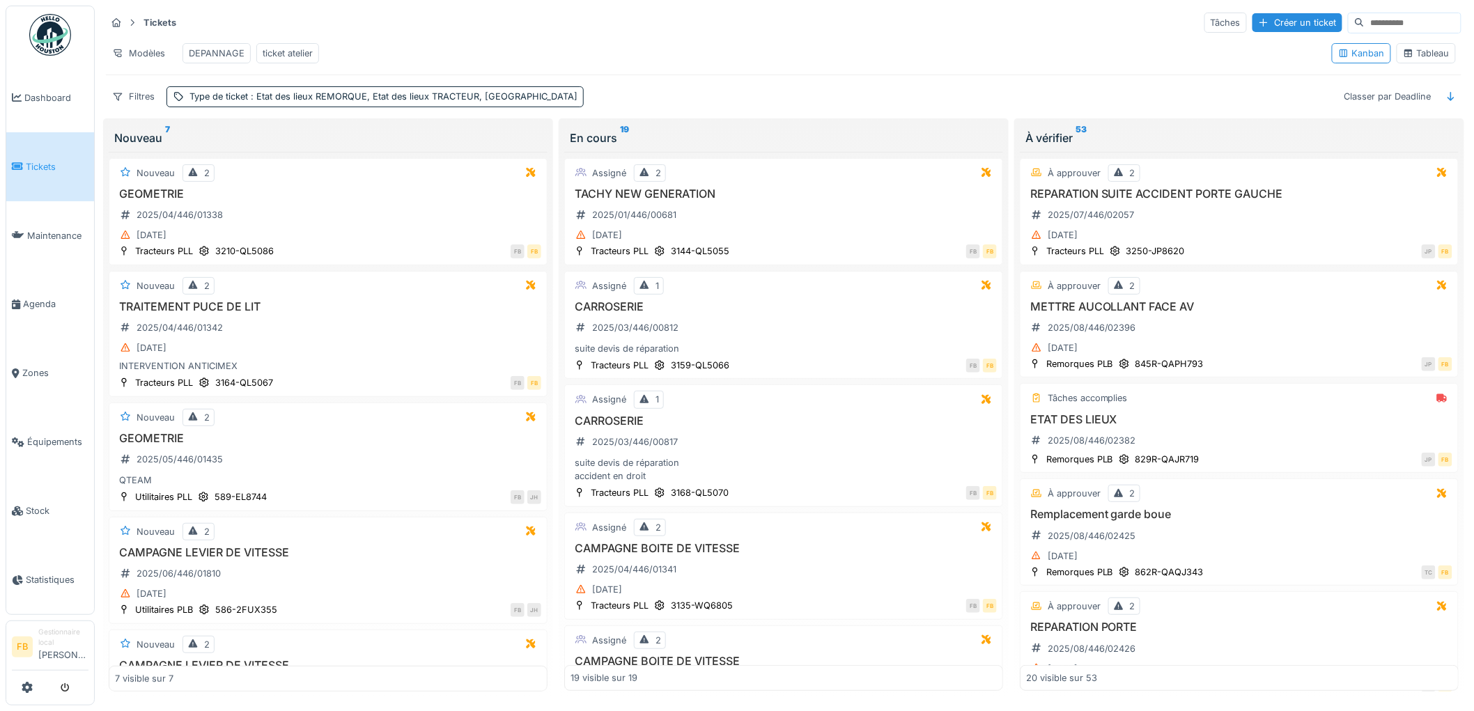
click at [29, 160] on span "Tickets" at bounding box center [57, 166] width 63 height 13
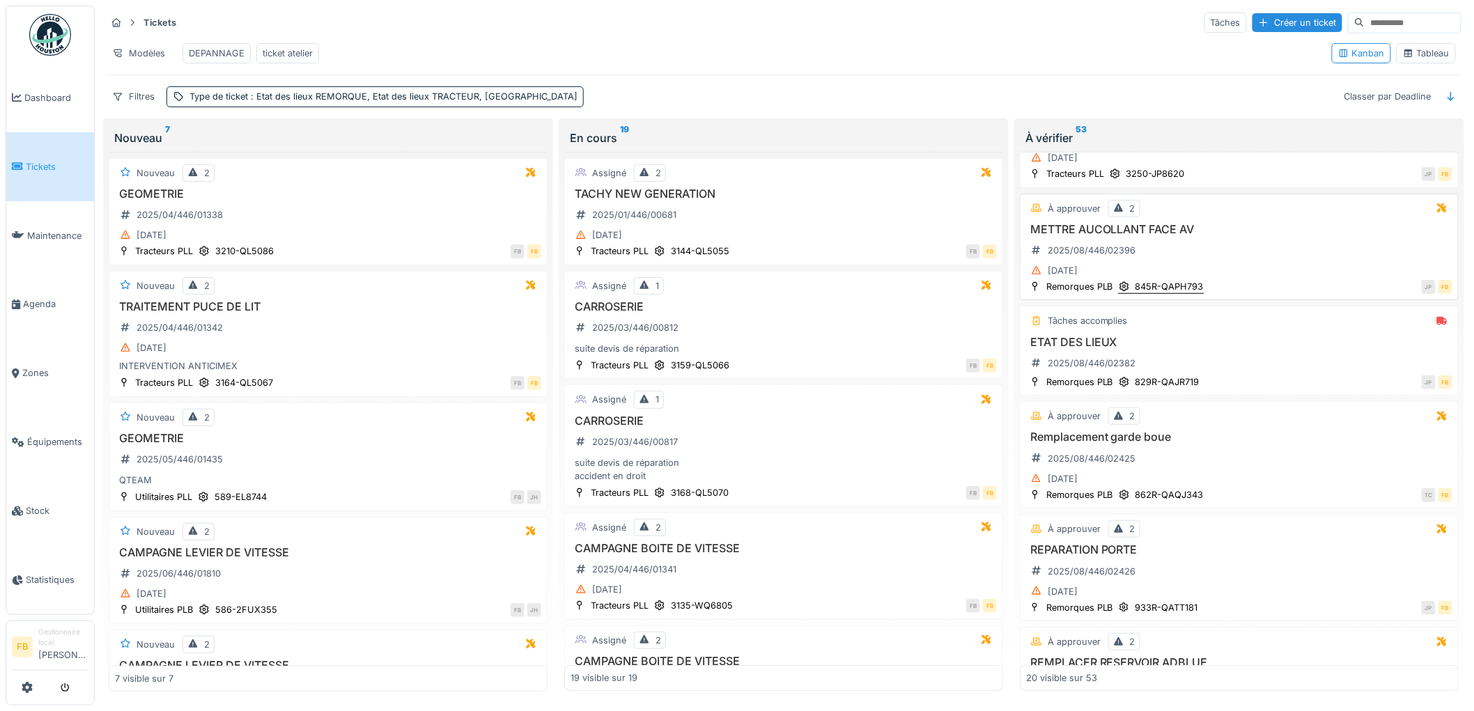
scroll to position [232, 0]
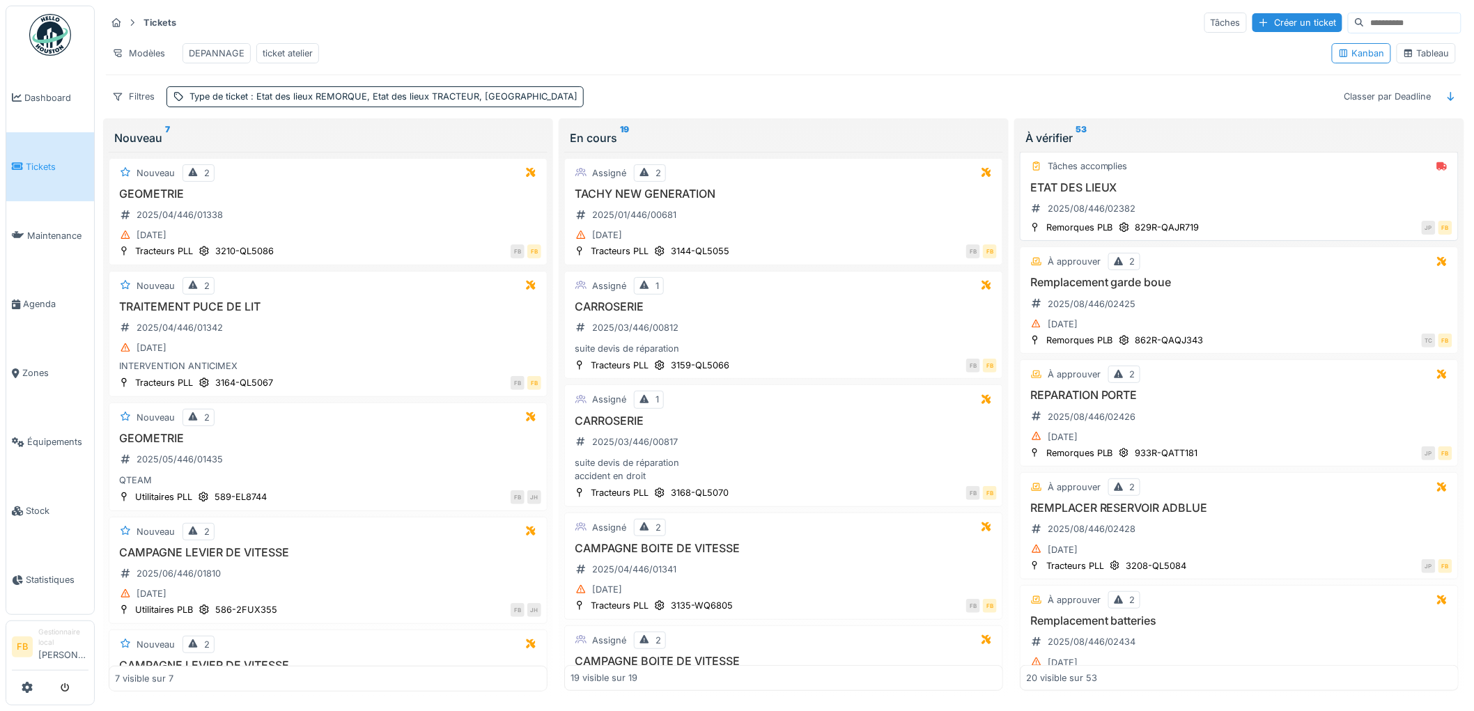
click at [1146, 214] on div "ETAT DES LIEUX 2025/08/446/02382" at bounding box center [1239, 200] width 426 height 39
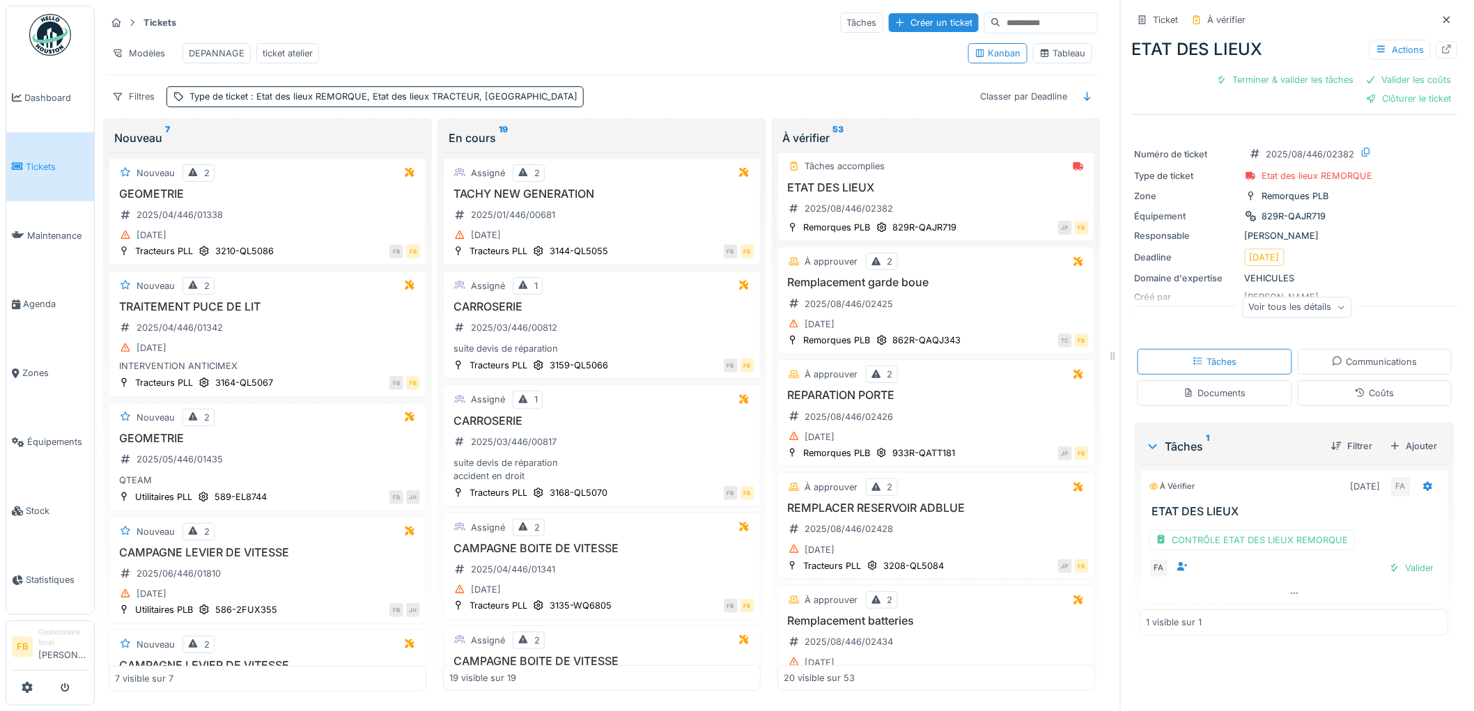
click at [58, 179] on link "Tickets" at bounding box center [50, 166] width 88 height 69
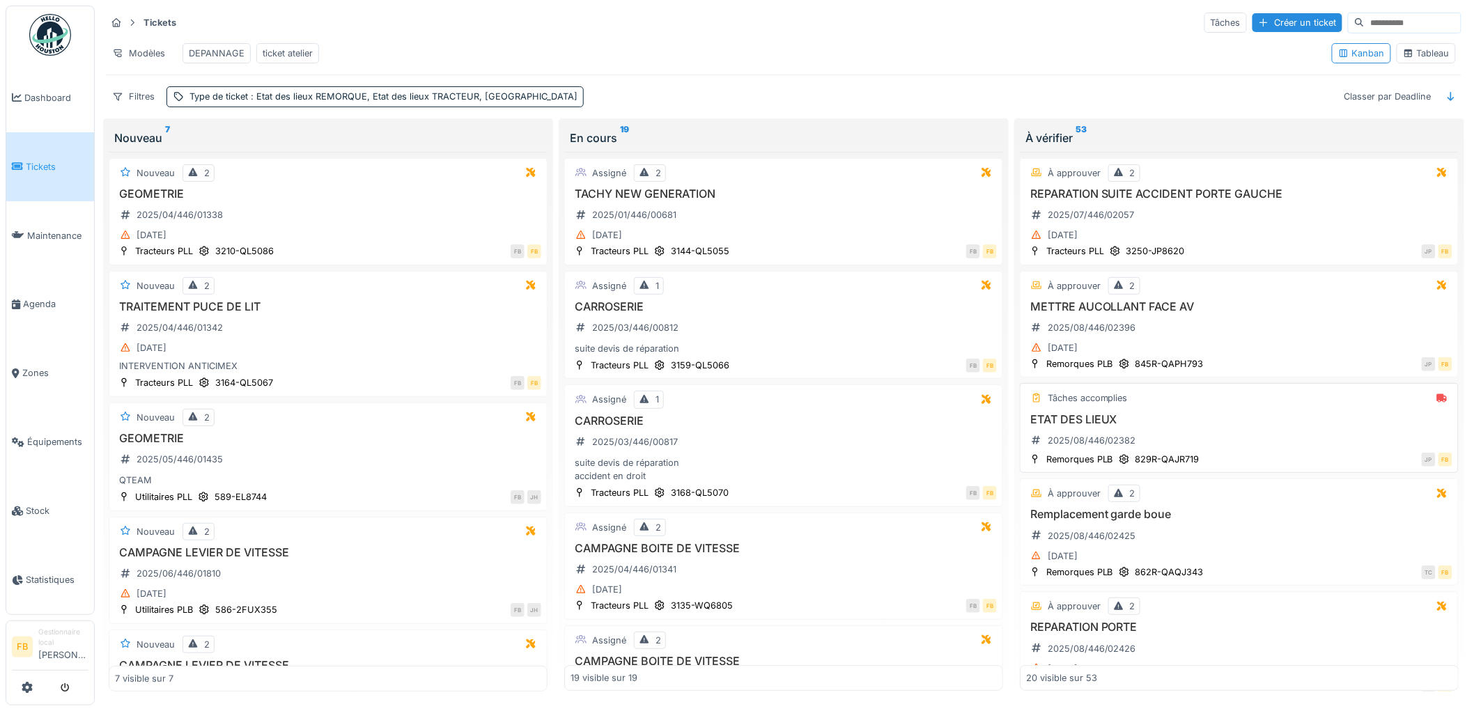
click at [1258, 467] on div "JP FB" at bounding box center [1329, 459] width 245 height 15
click at [1242, 442] on div "ETAT DES LIEUX 2025/08/446/02382" at bounding box center [1239, 432] width 426 height 39
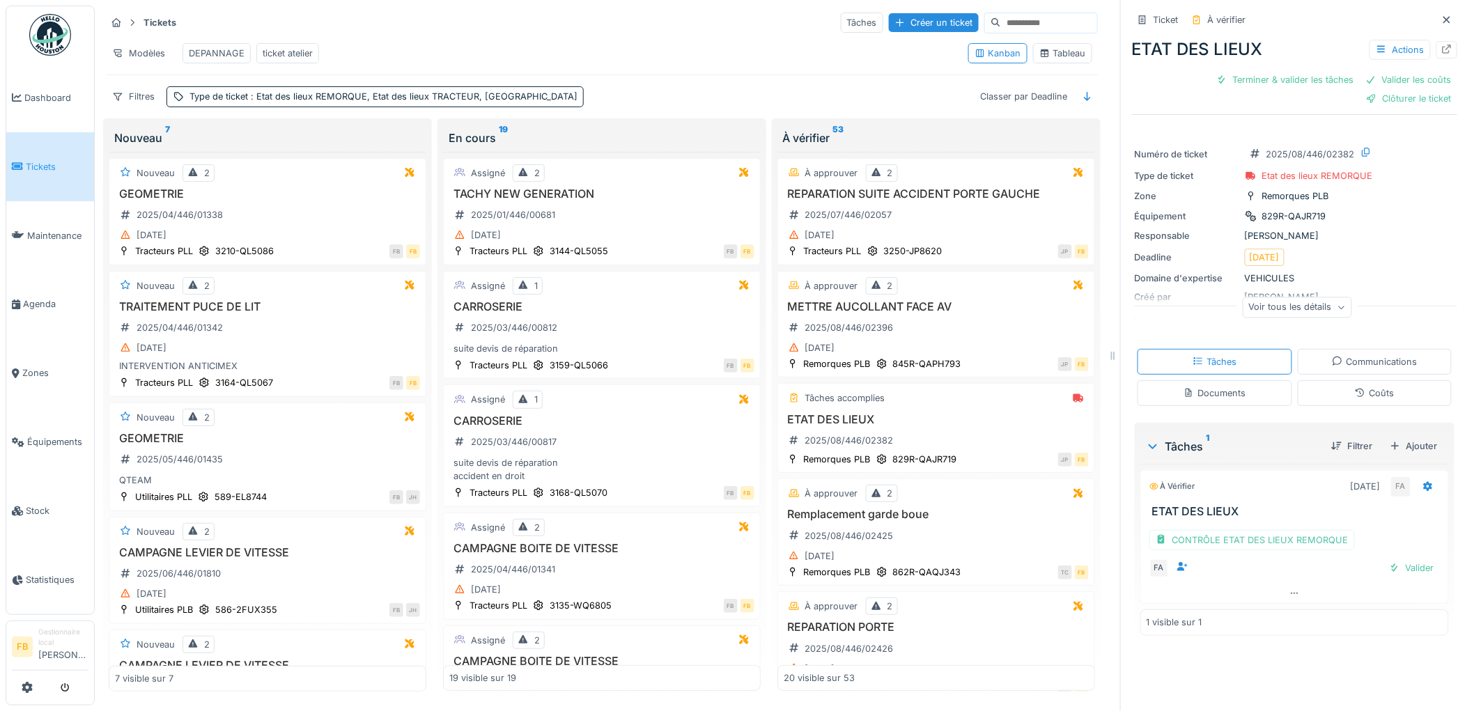
scroll to position [11, 0]
click at [1400, 564] on div "Valider" at bounding box center [1411, 567] width 56 height 19
click at [1345, 386] on div "Ticket À vérifier ETAT DES LIEUX Actions Terminer & valider les tâches Valider …" at bounding box center [1294, 299] width 325 height 598
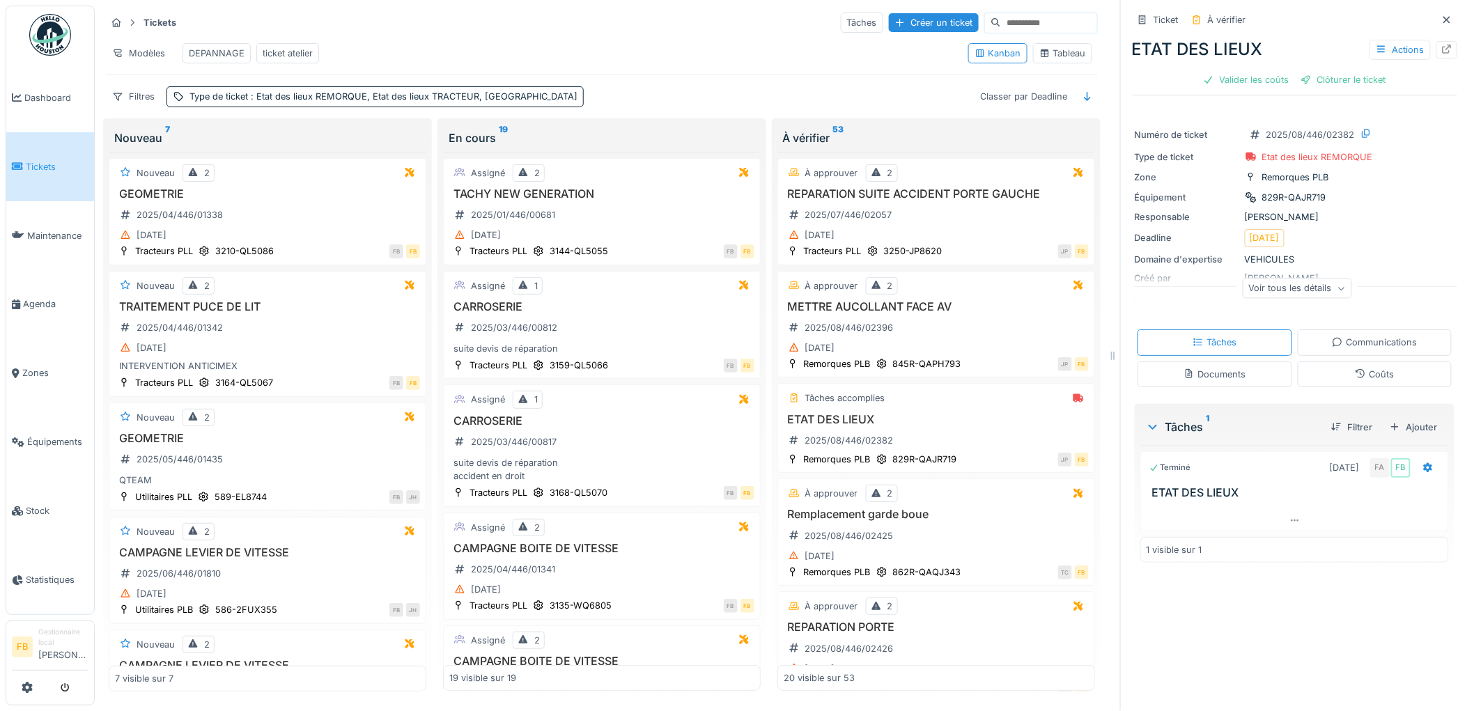
click at [1334, 361] on div "Coûts" at bounding box center [1374, 374] width 155 height 26
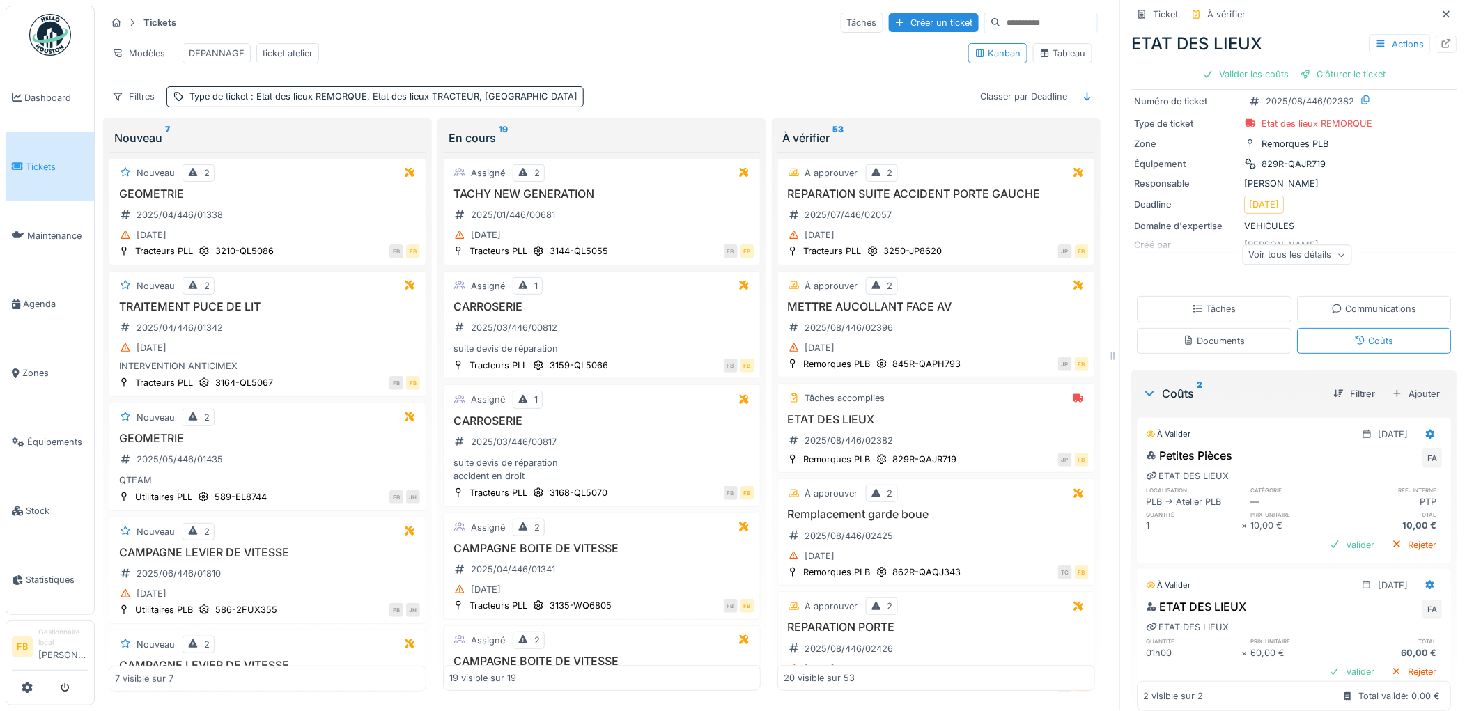
scroll to position [0, 0]
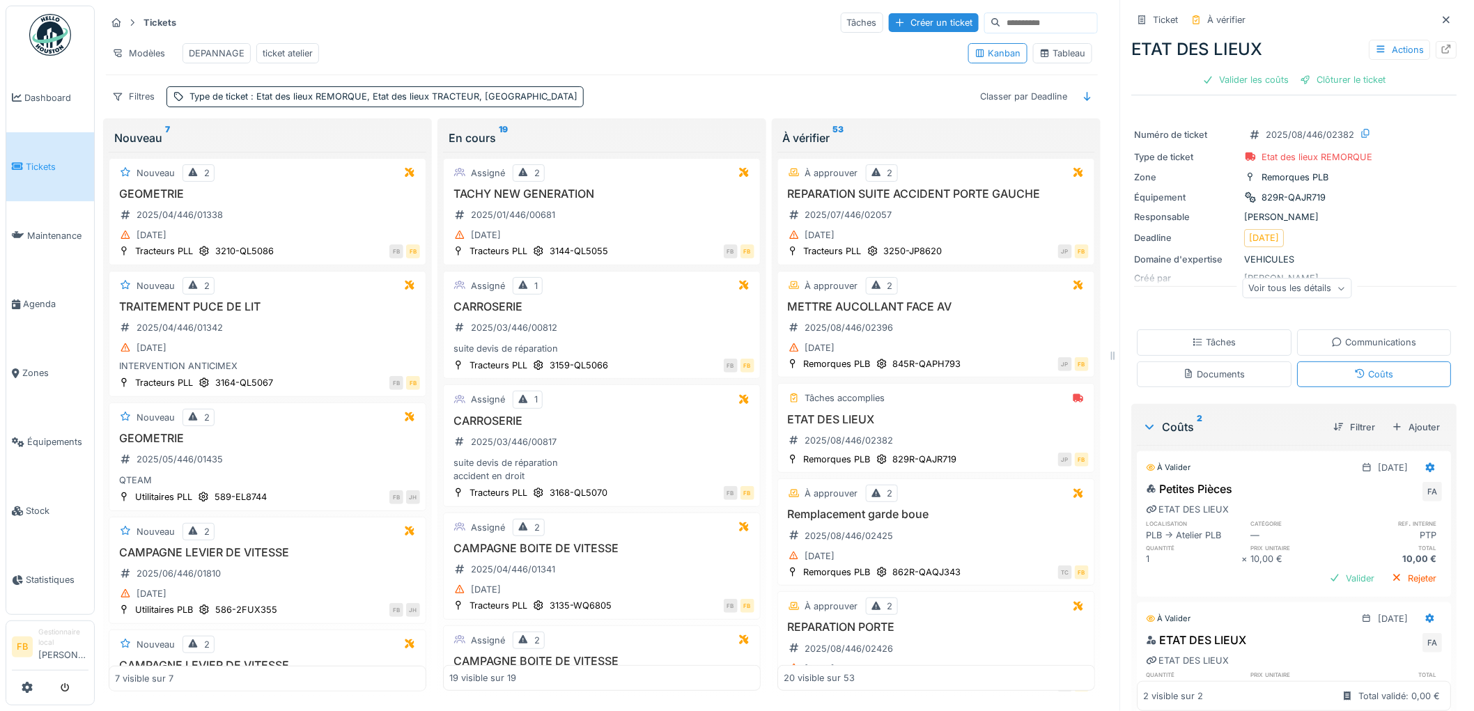
click at [1312, 53] on div "ETAT DES LIEUX Actions Valider les coûts Clôturer le ticket" at bounding box center [1294, 61] width 325 height 61
click at [1314, 70] on div "Clôturer le ticket" at bounding box center [1343, 79] width 97 height 19
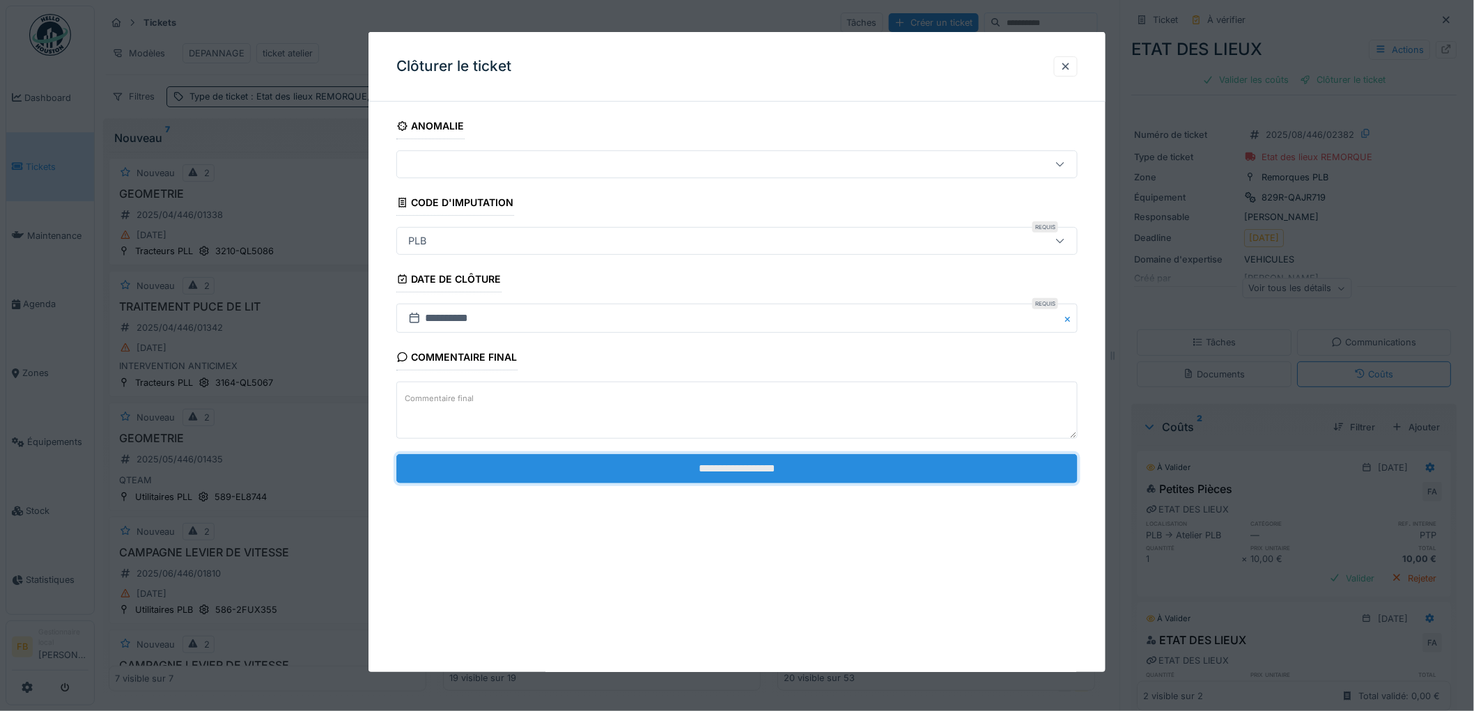
click at [688, 470] on input "**********" at bounding box center [736, 468] width 681 height 29
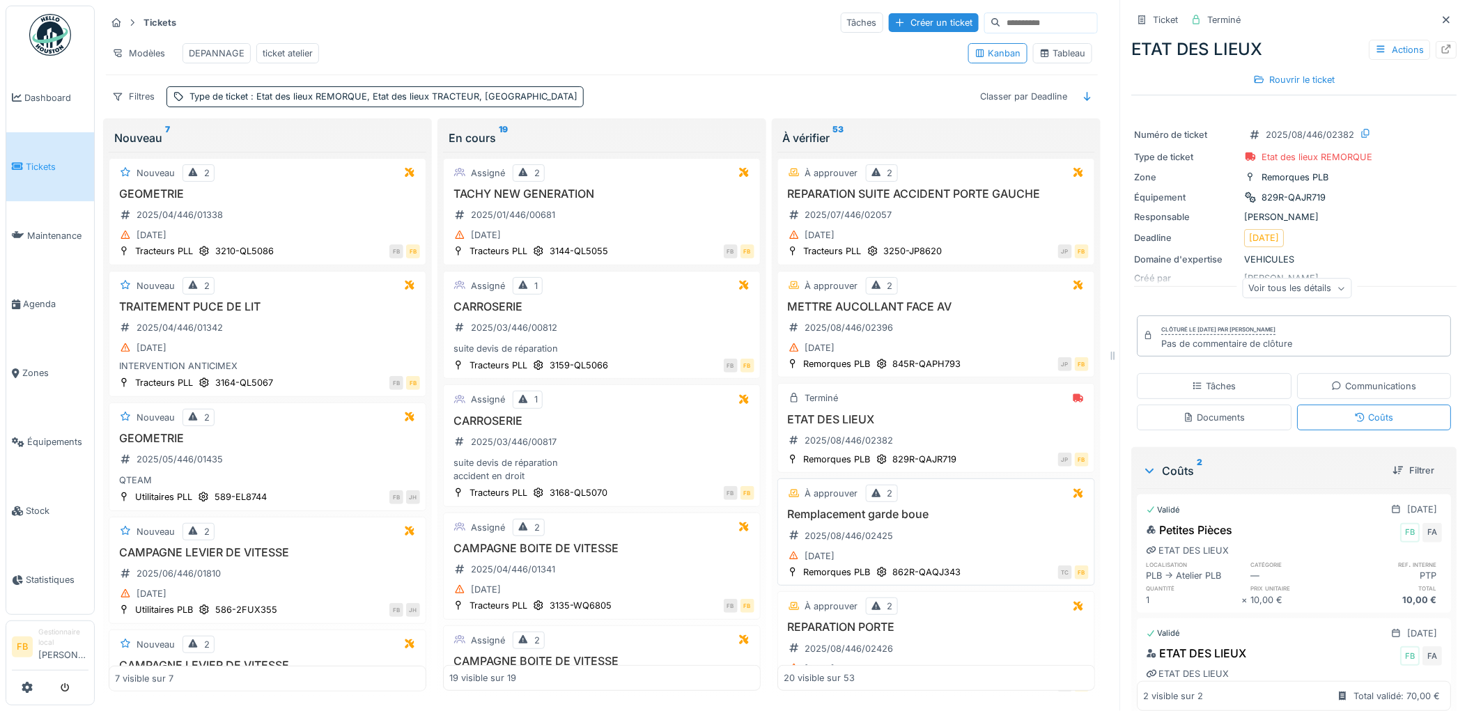
click at [957, 521] on h3 "Remplacement garde boue" at bounding box center [935, 514] width 305 height 13
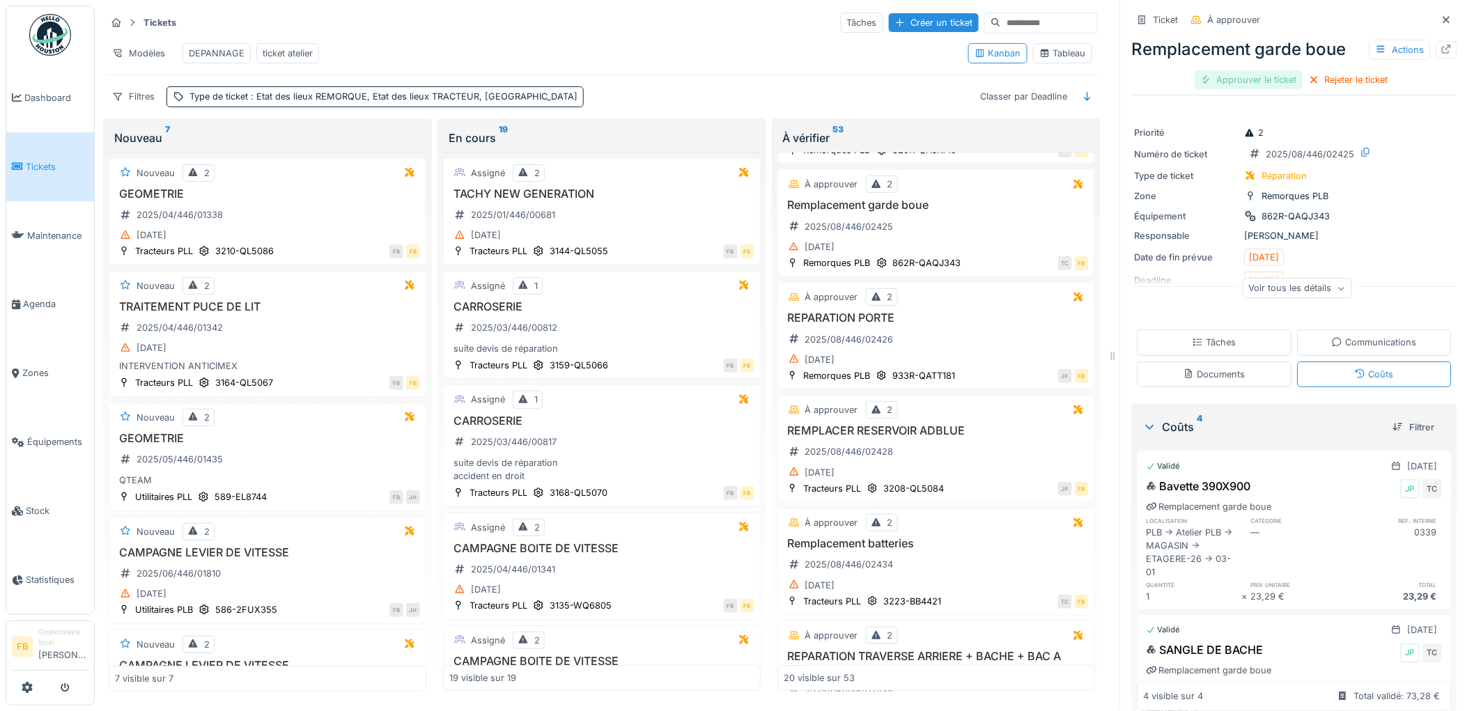
click at [1241, 71] on div "Approuver le ticket" at bounding box center [1249, 79] width 108 height 19
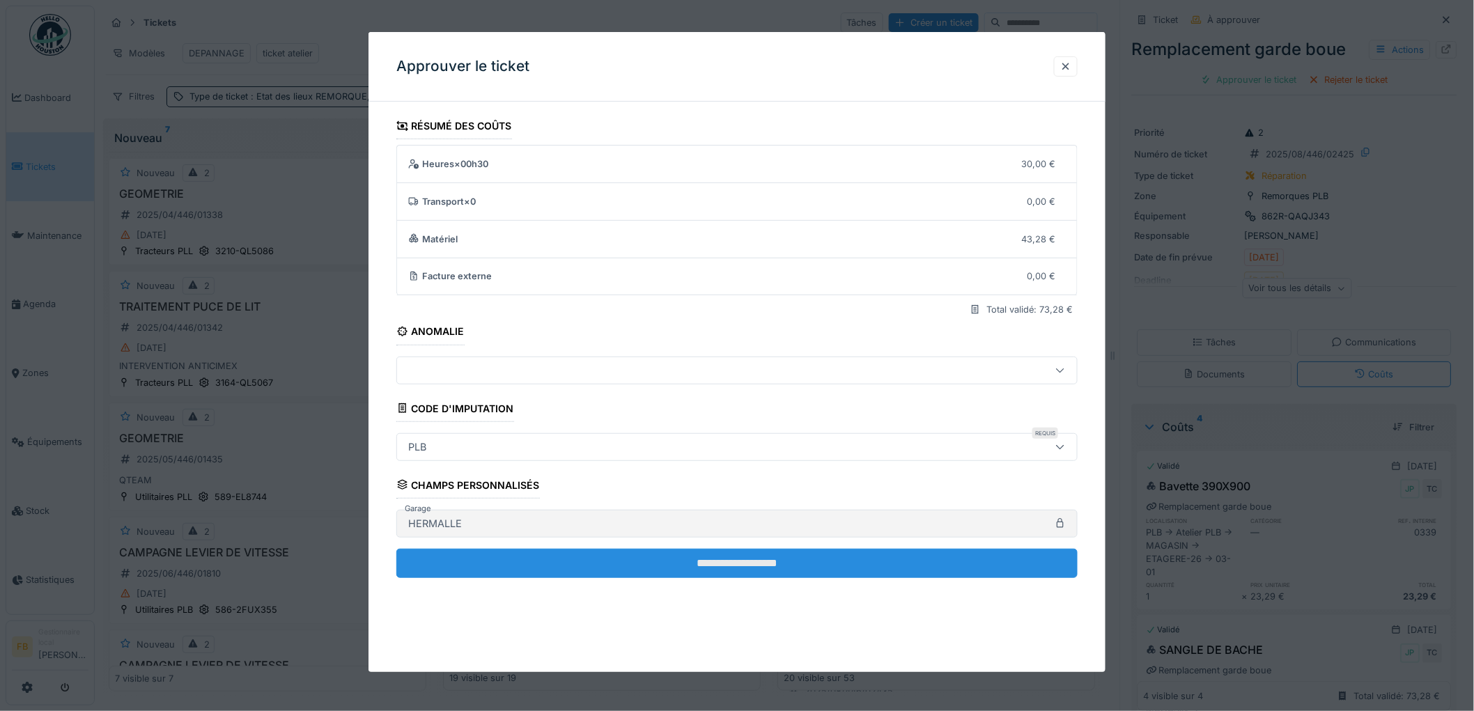
click at [643, 554] on input "**********" at bounding box center [736, 563] width 681 height 29
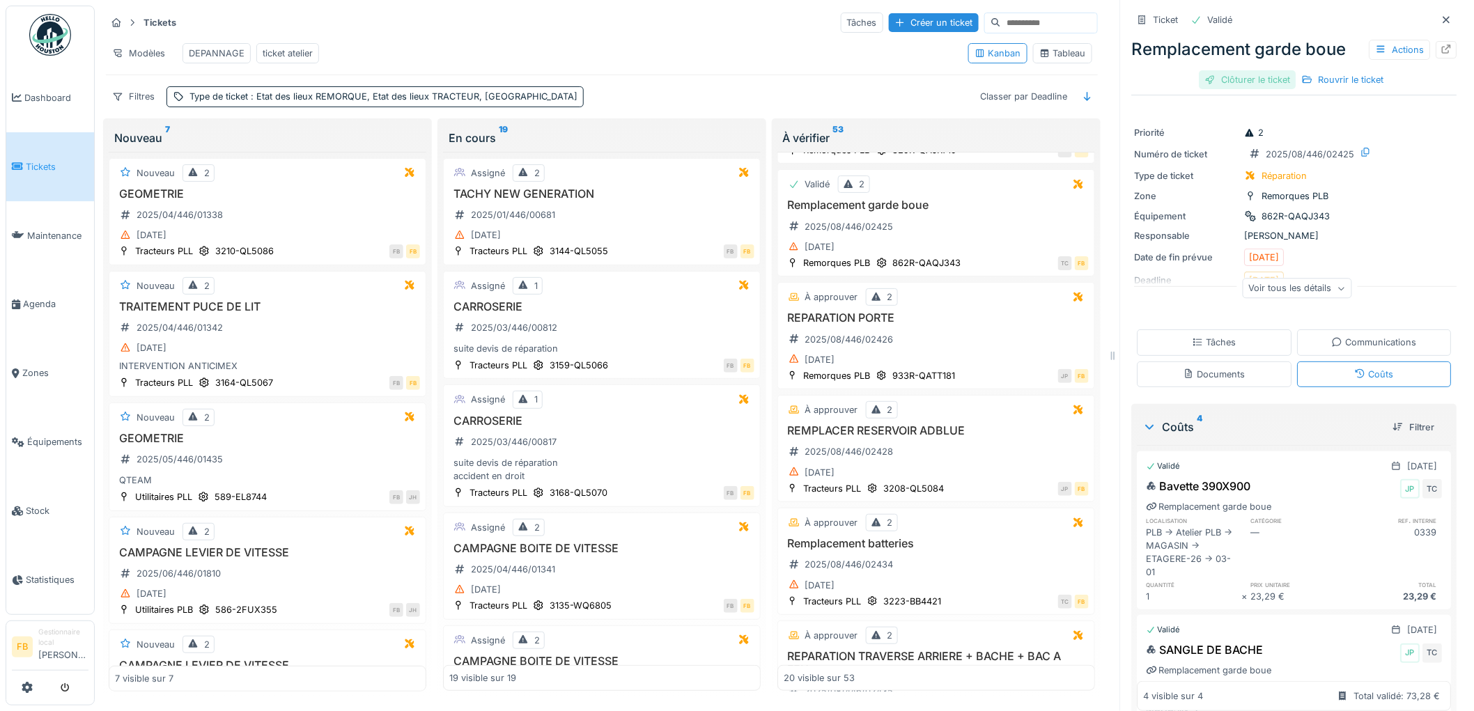
click at [1240, 70] on div "Clôturer le ticket" at bounding box center [1247, 79] width 97 height 19
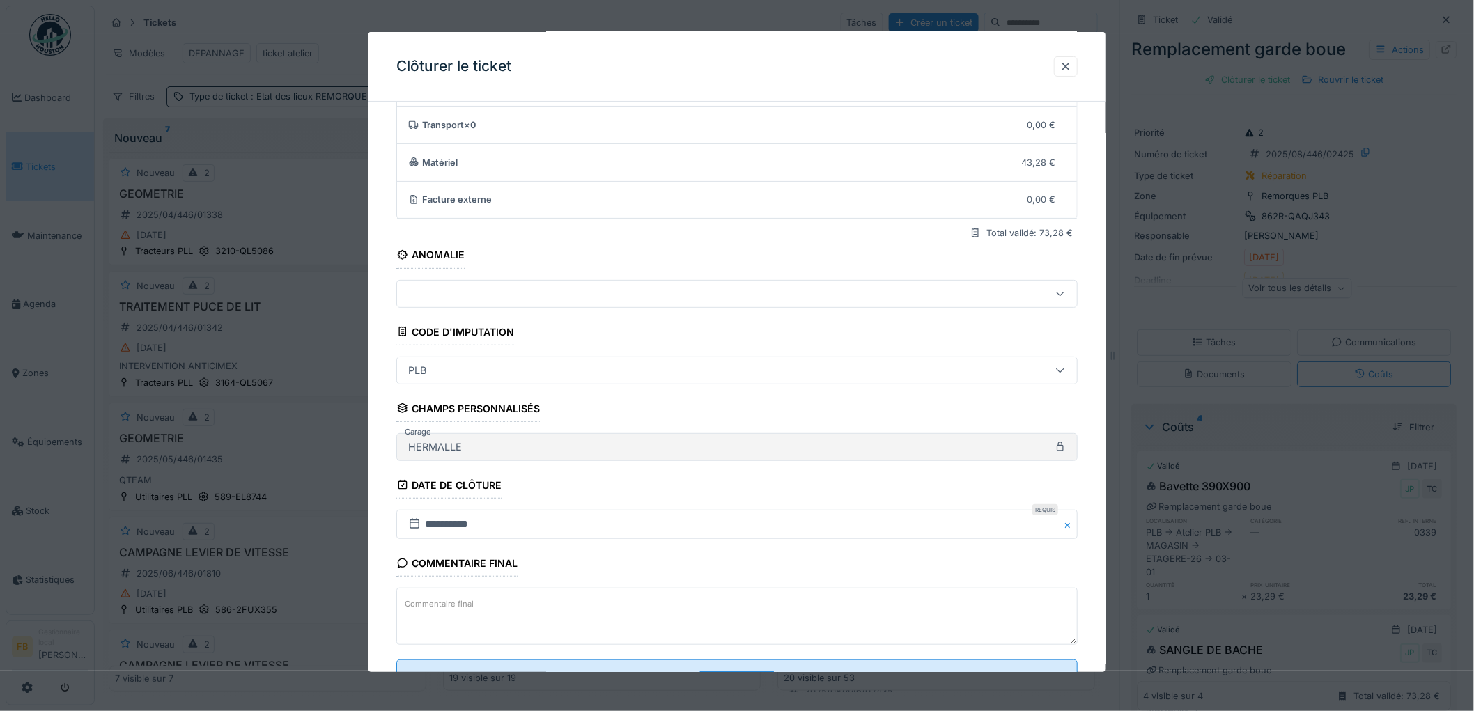
scroll to position [134, 0]
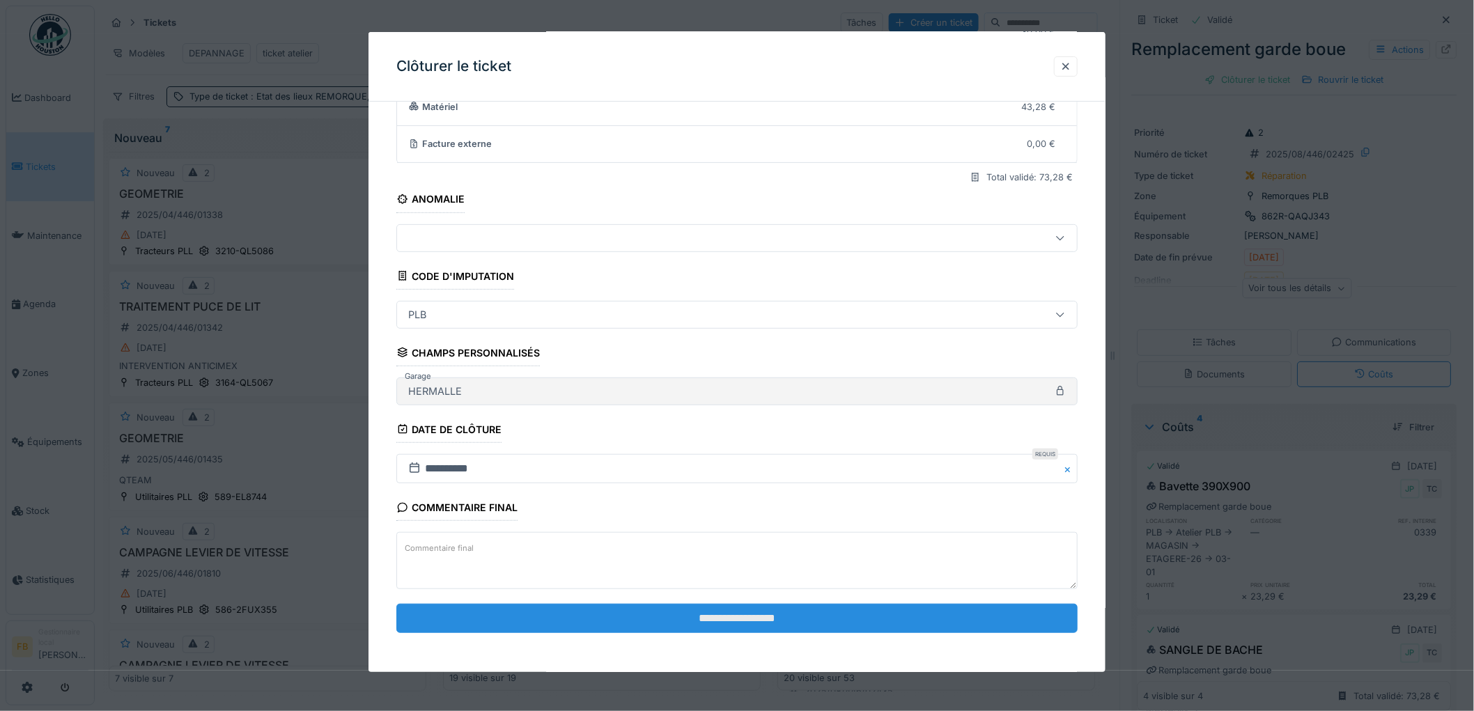
click at [648, 614] on input "**********" at bounding box center [736, 618] width 681 height 29
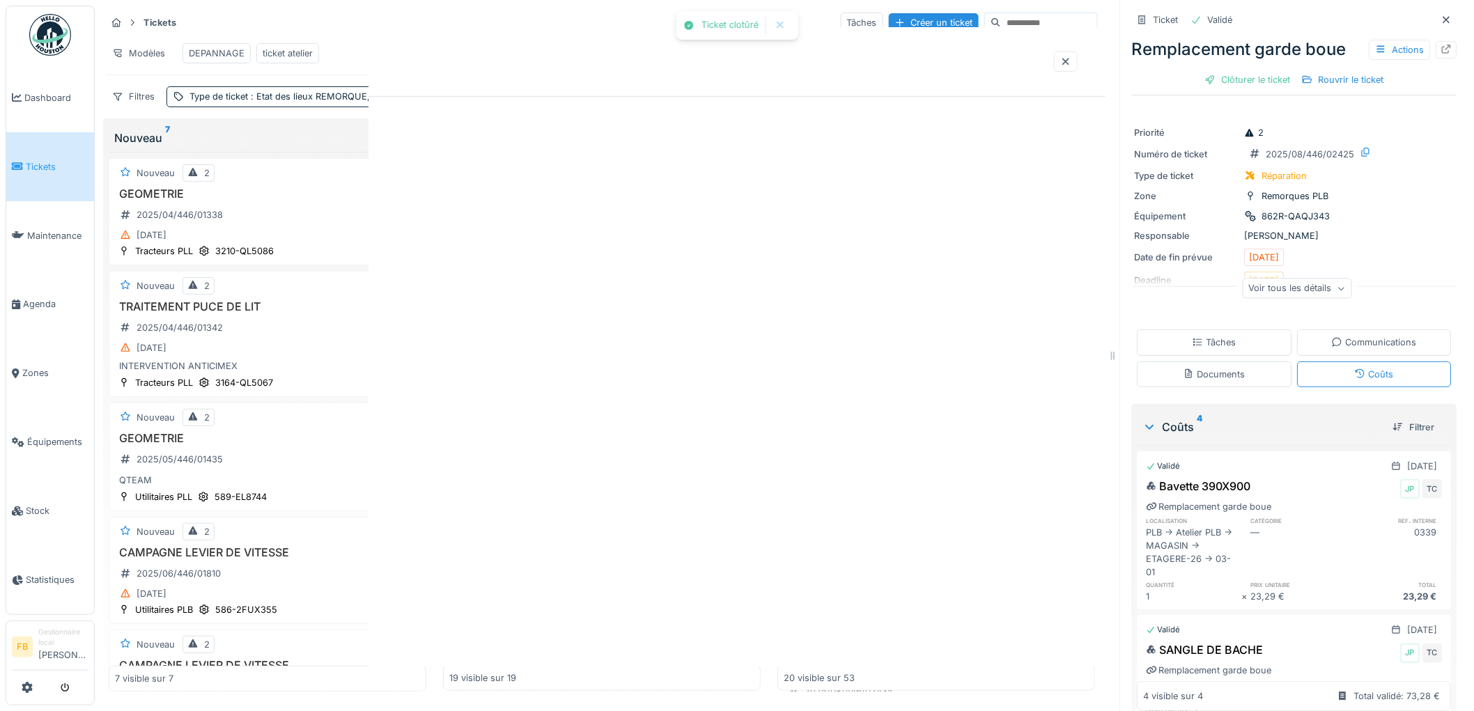
scroll to position [0, 0]
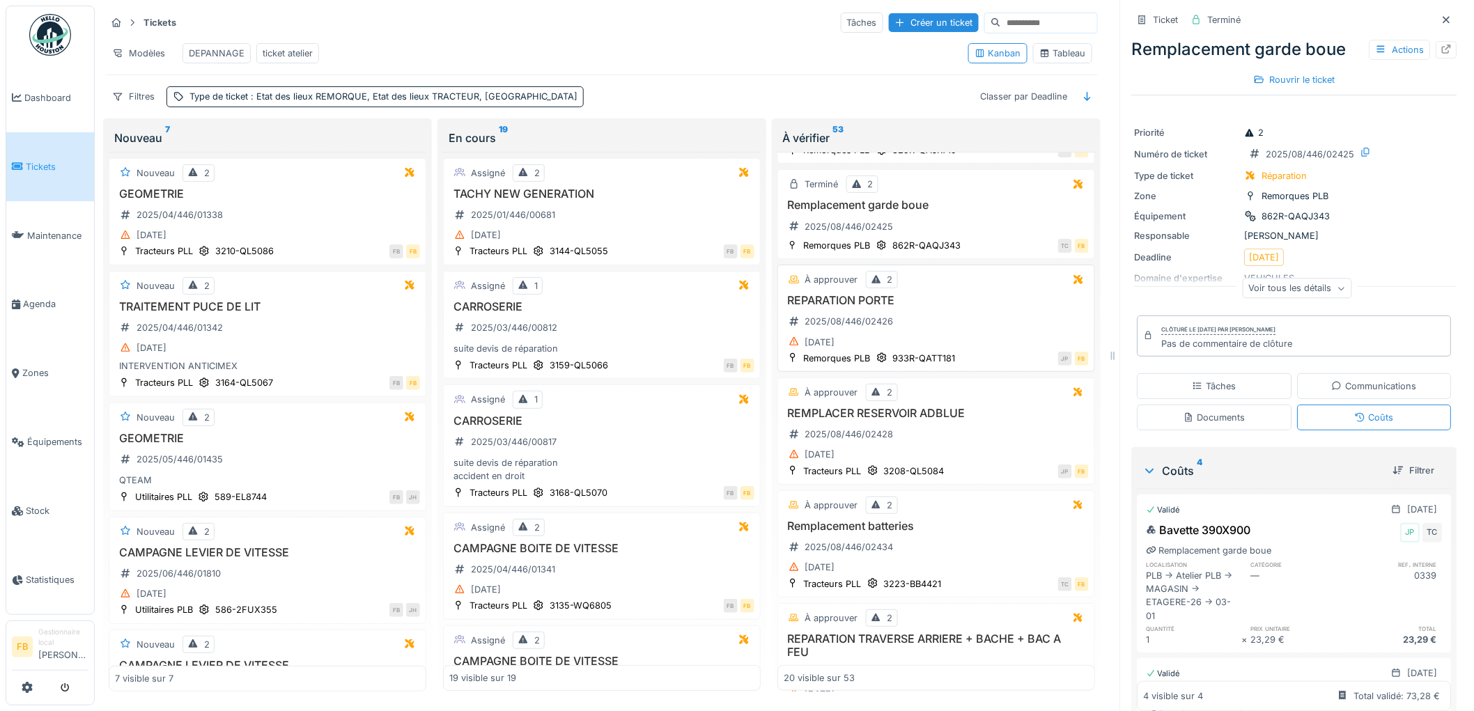
click at [950, 297] on h3 "REPARATION PORTE" at bounding box center [935, 300] width 305 height 13
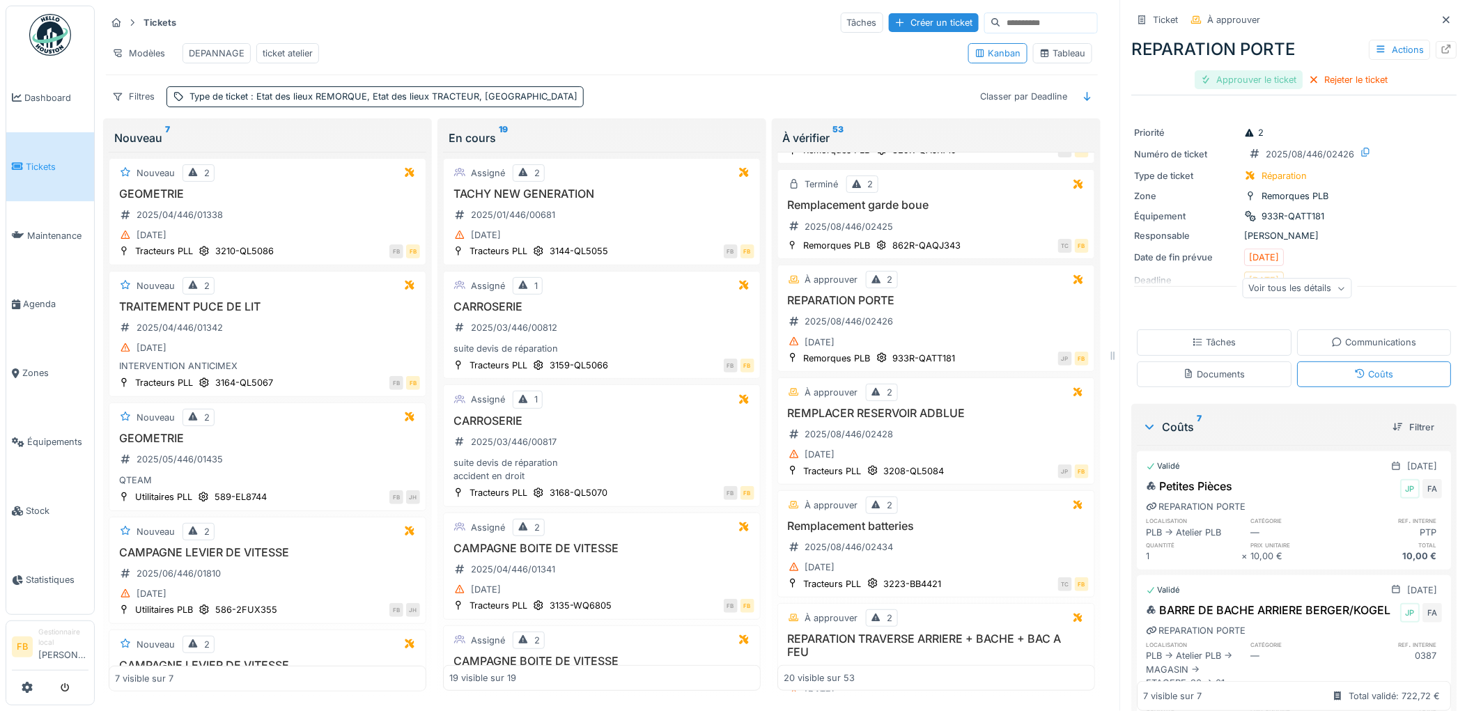
click at [1231, 71] on div "Approuver le ticket" at bounding box center [1249, 79] width 108 height 19
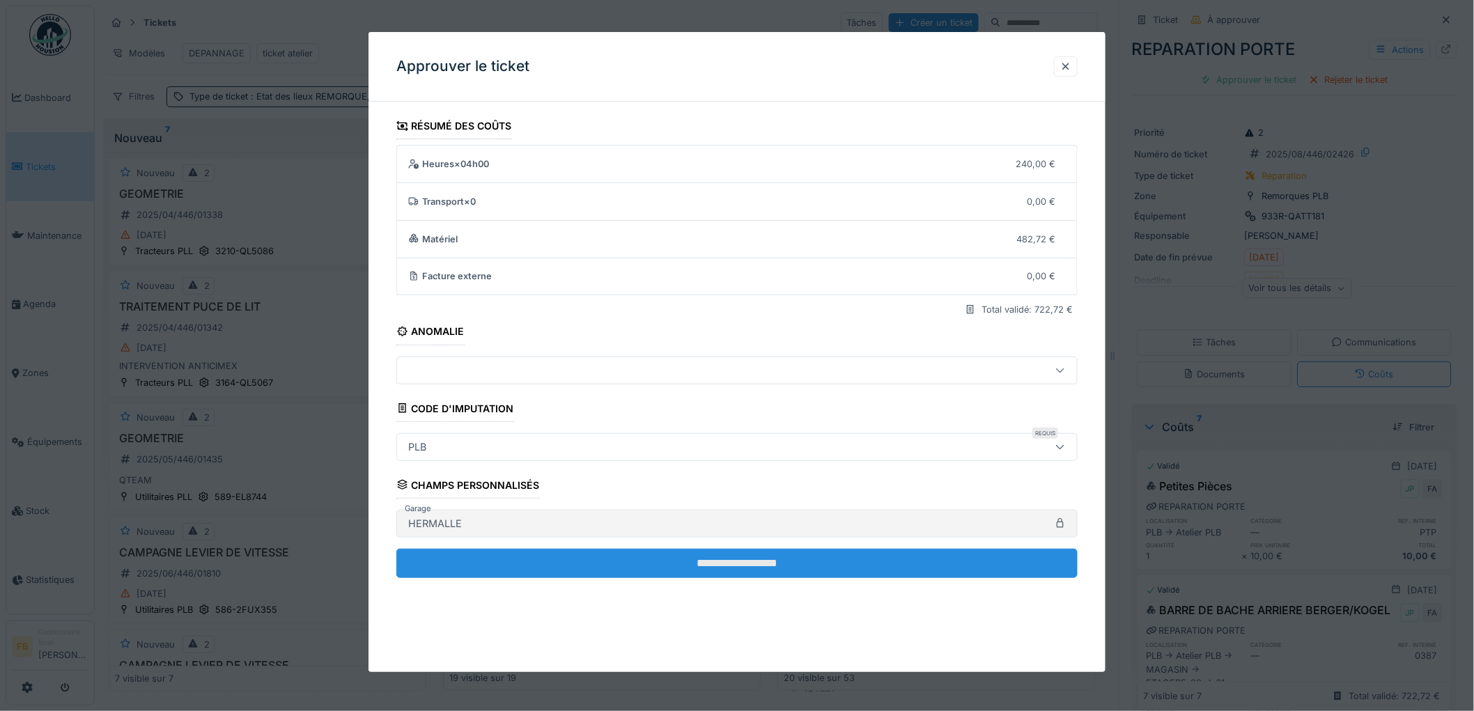
click at [716, 561] on input "**********" at bounding box center [736, 563] width 681 height 29
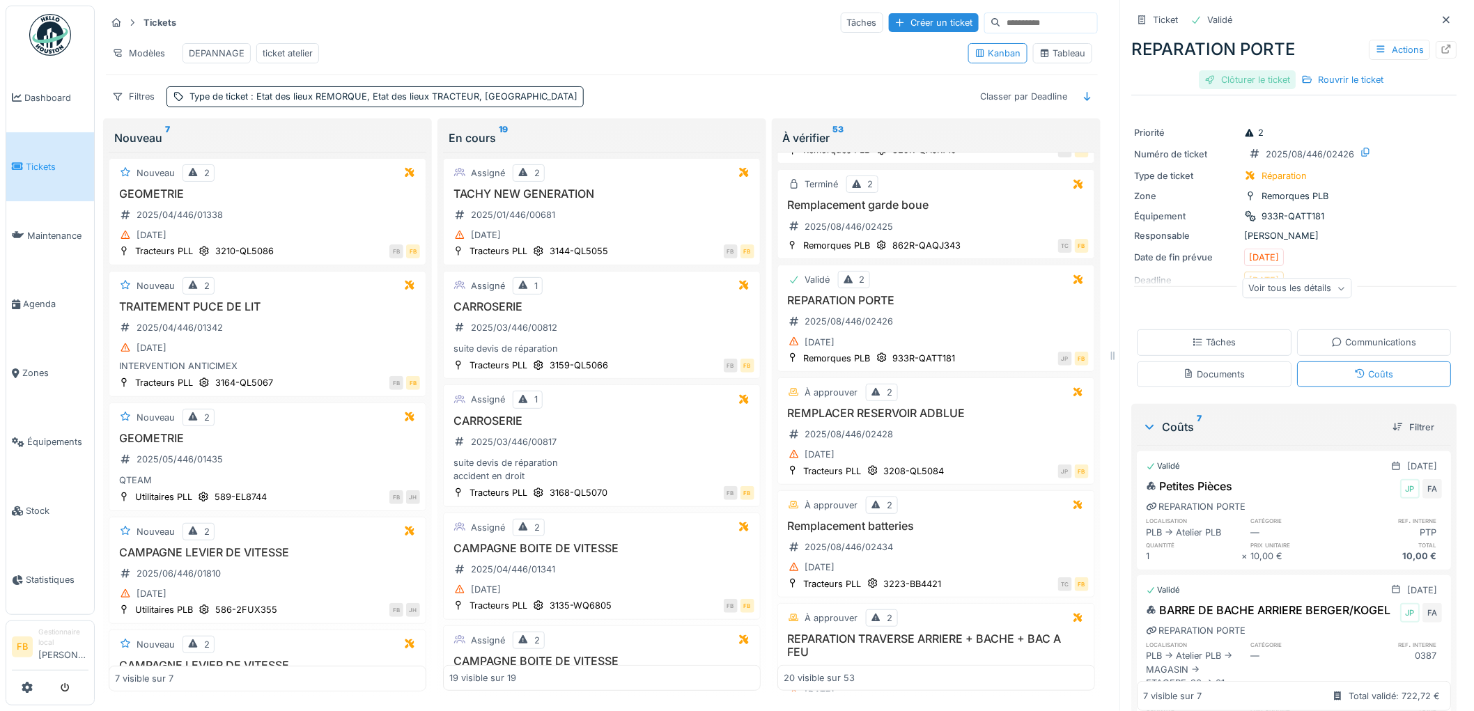
click at [1224, 70] on div "Clôturer le ticket" at bounding box center [1247, 79] width 97 height 19
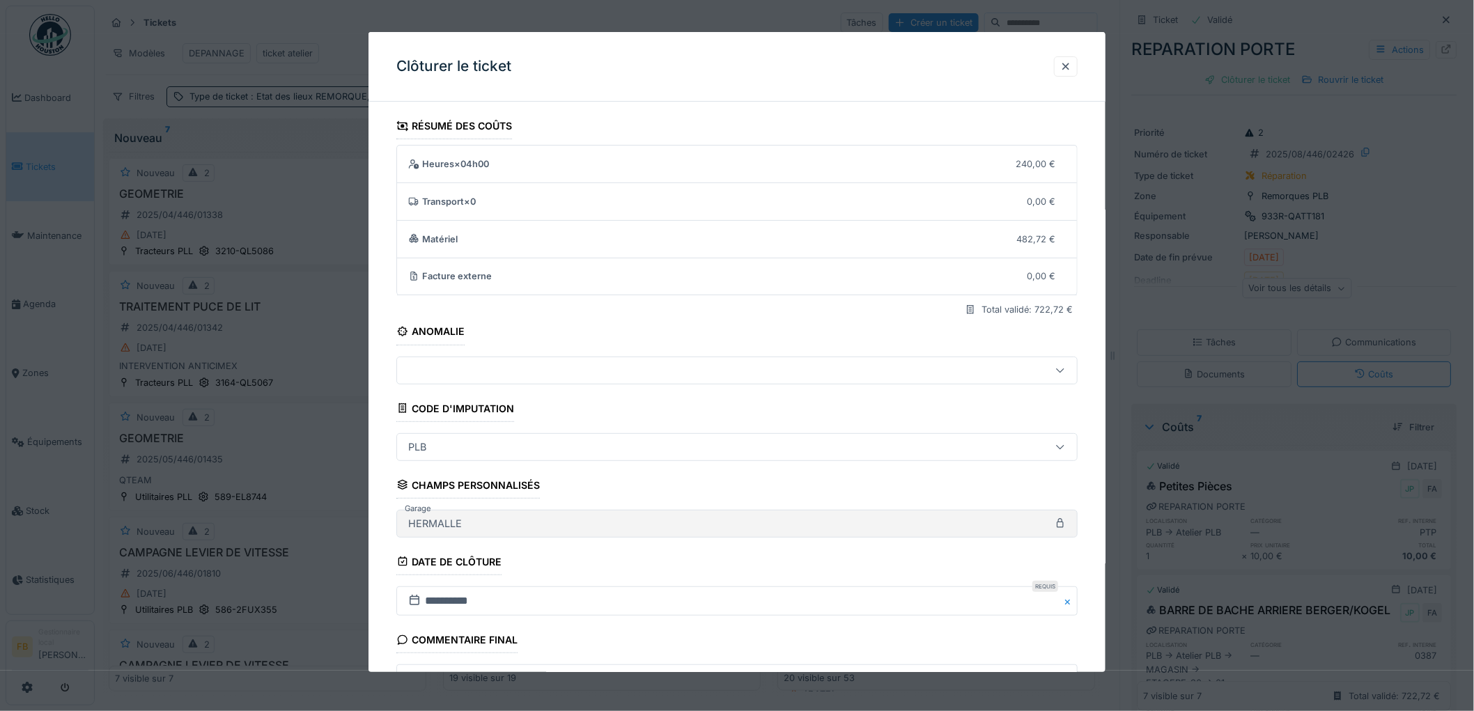
scroll to position [134, 0]
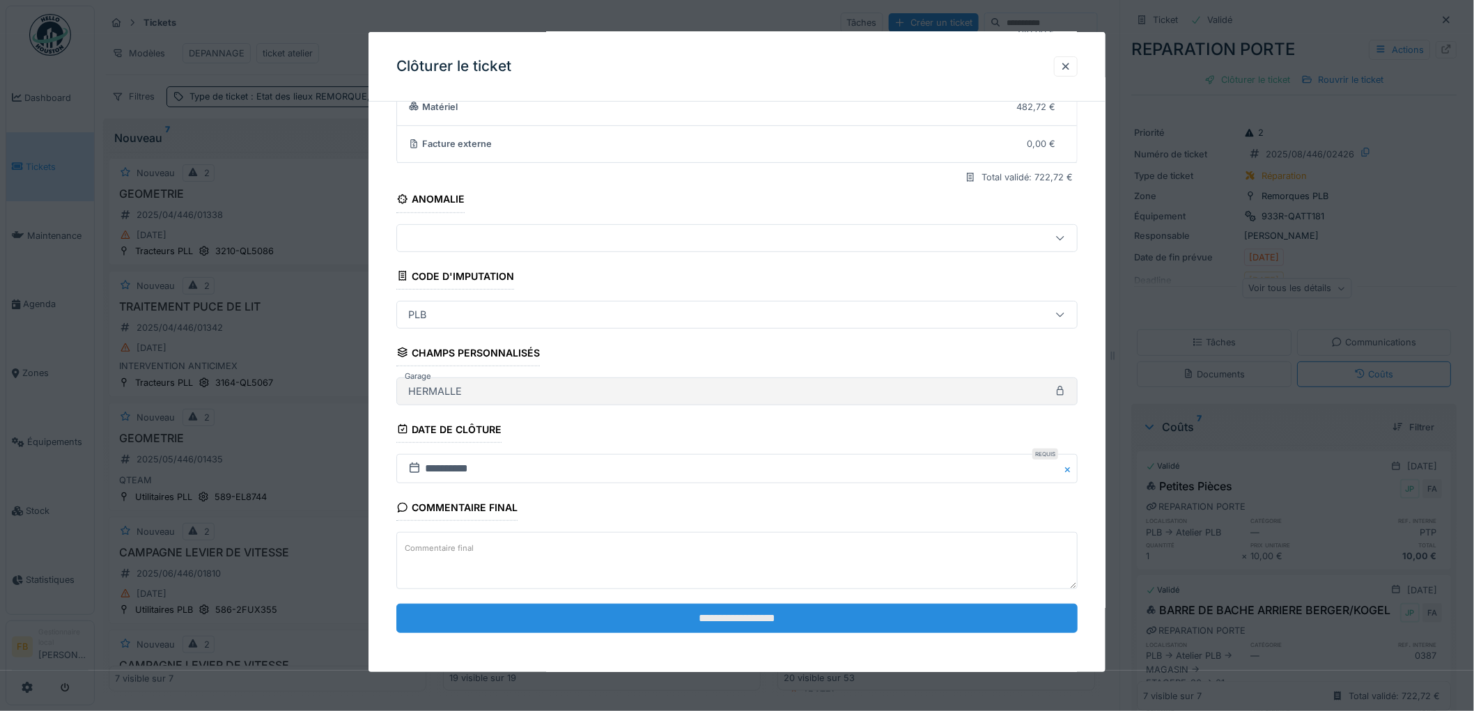
click at [703, 610] on input "**********" at bounding box center [736, 618] width 681 height 29
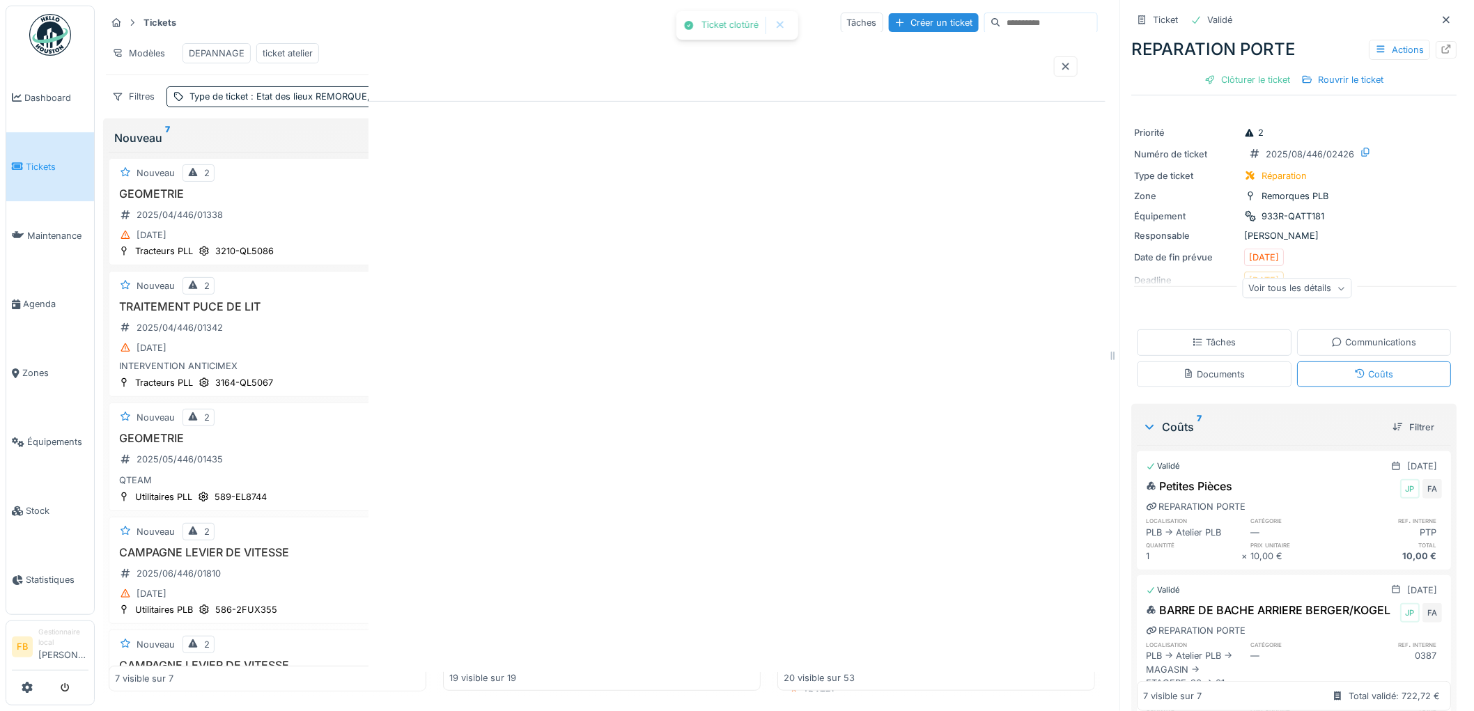
scroll to position [0, 0]
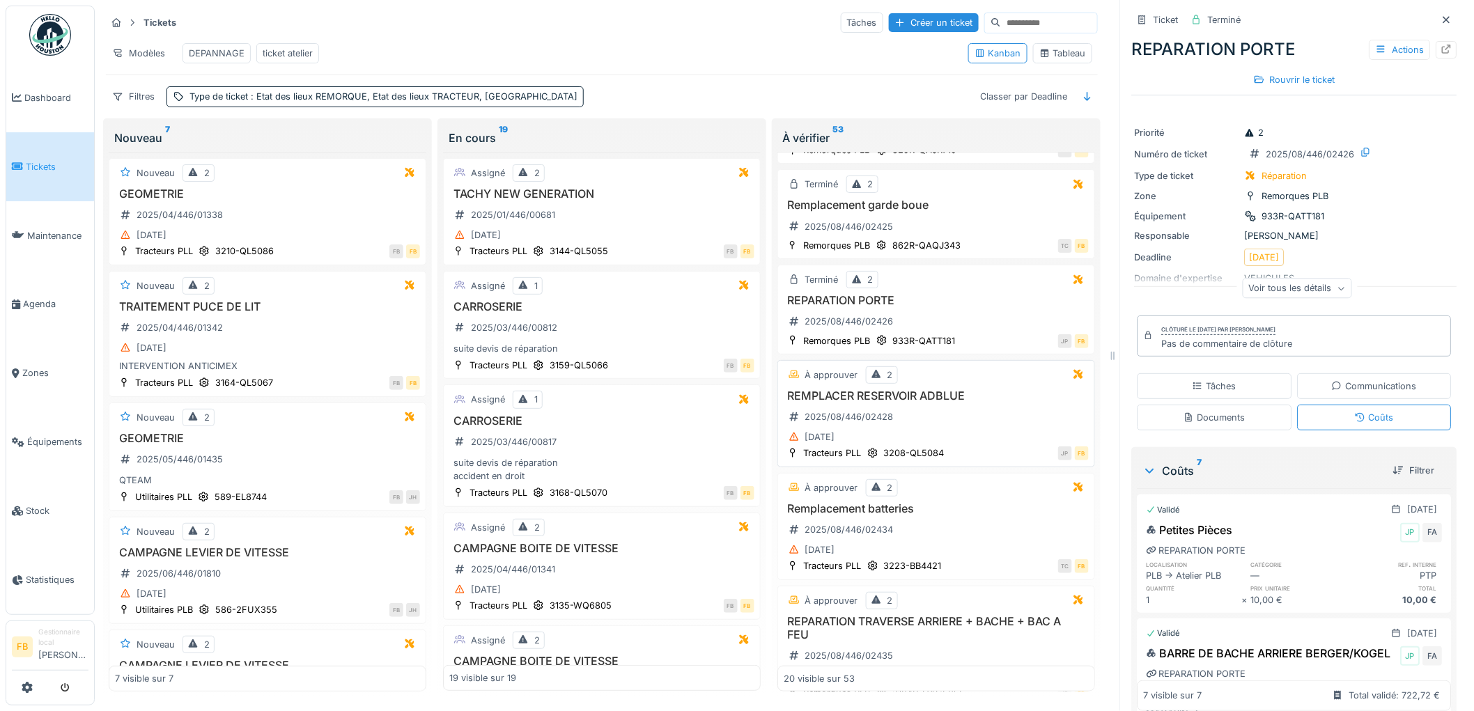
click at [948, 398] on h3 "REMPLACER RESERVOIR ADBLUE" at bounding box center [935, 395] width 305 height 13
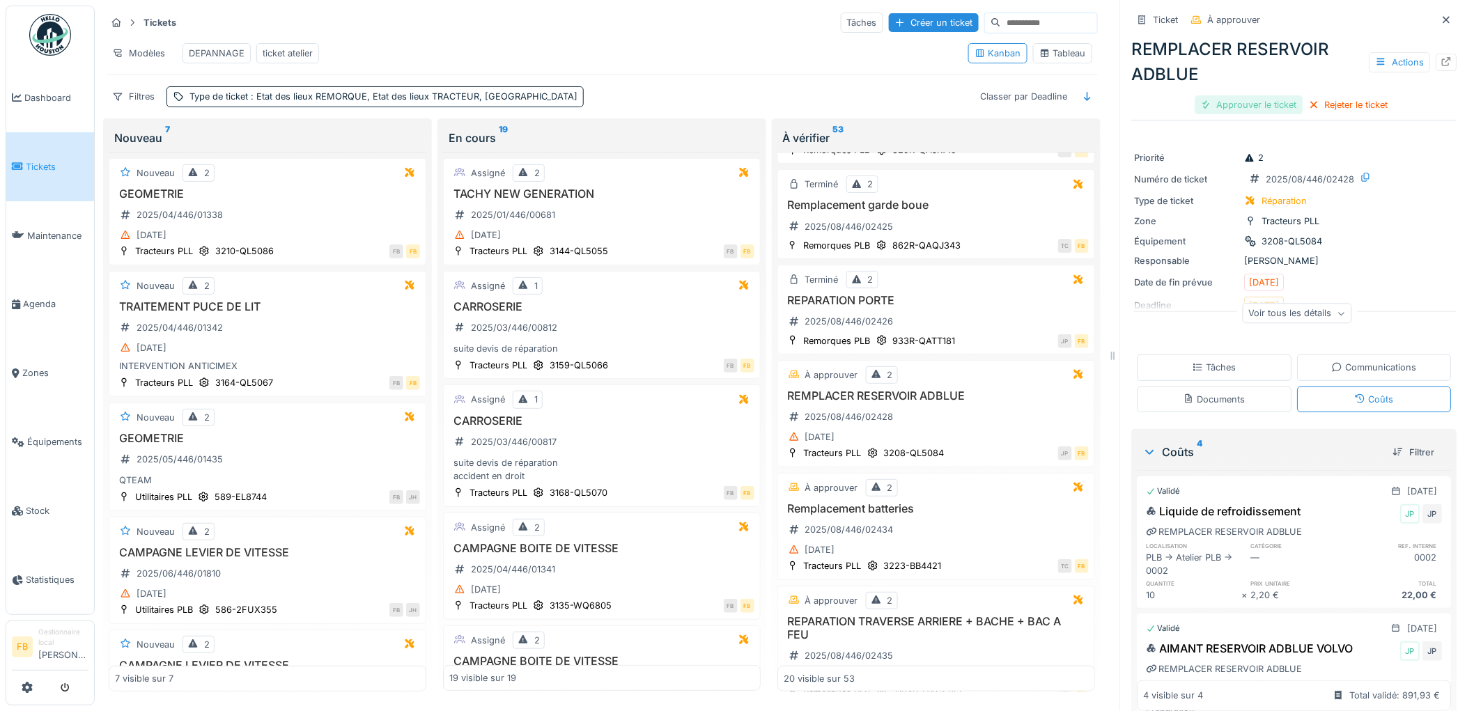
click at [1236, 111] on div "Approuver le ticket" at bounding box center [1249, 104] width 108 height 19
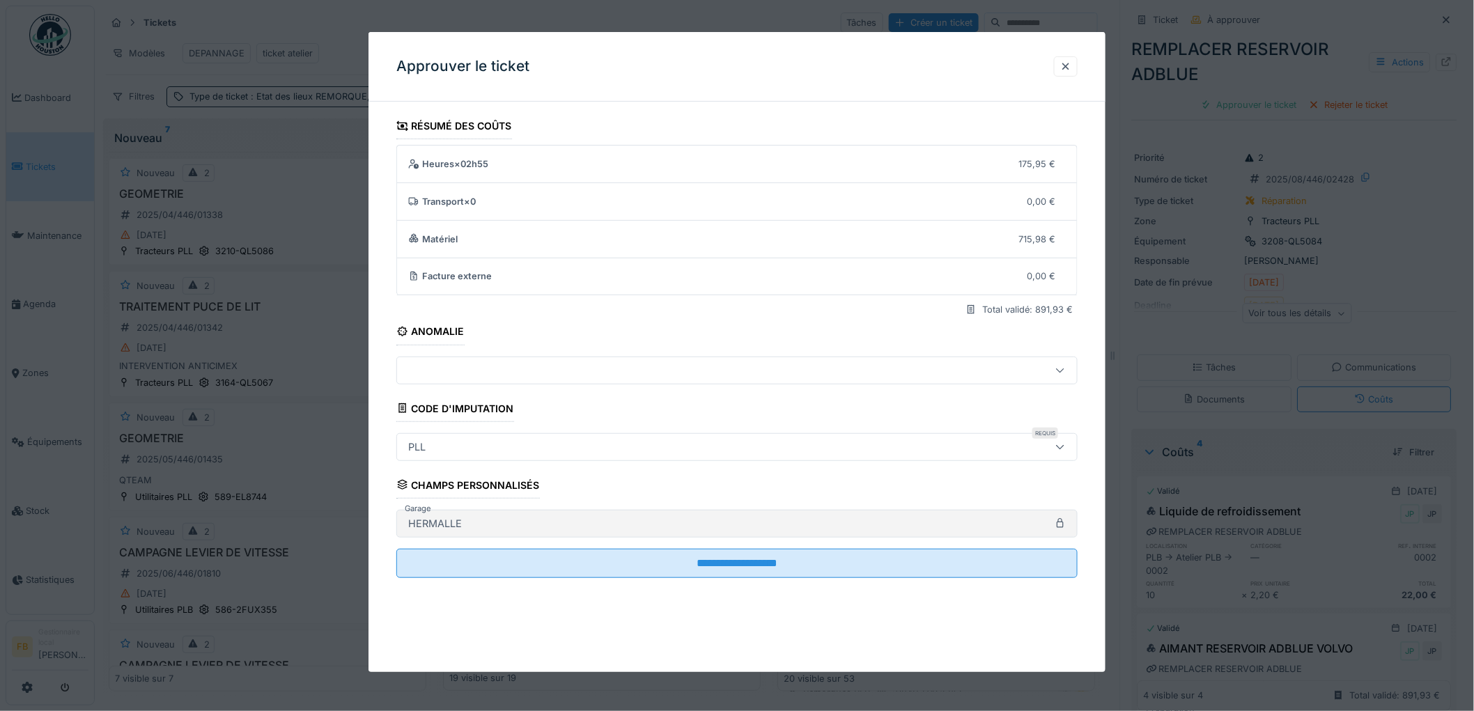
scroll to position [11, 0]
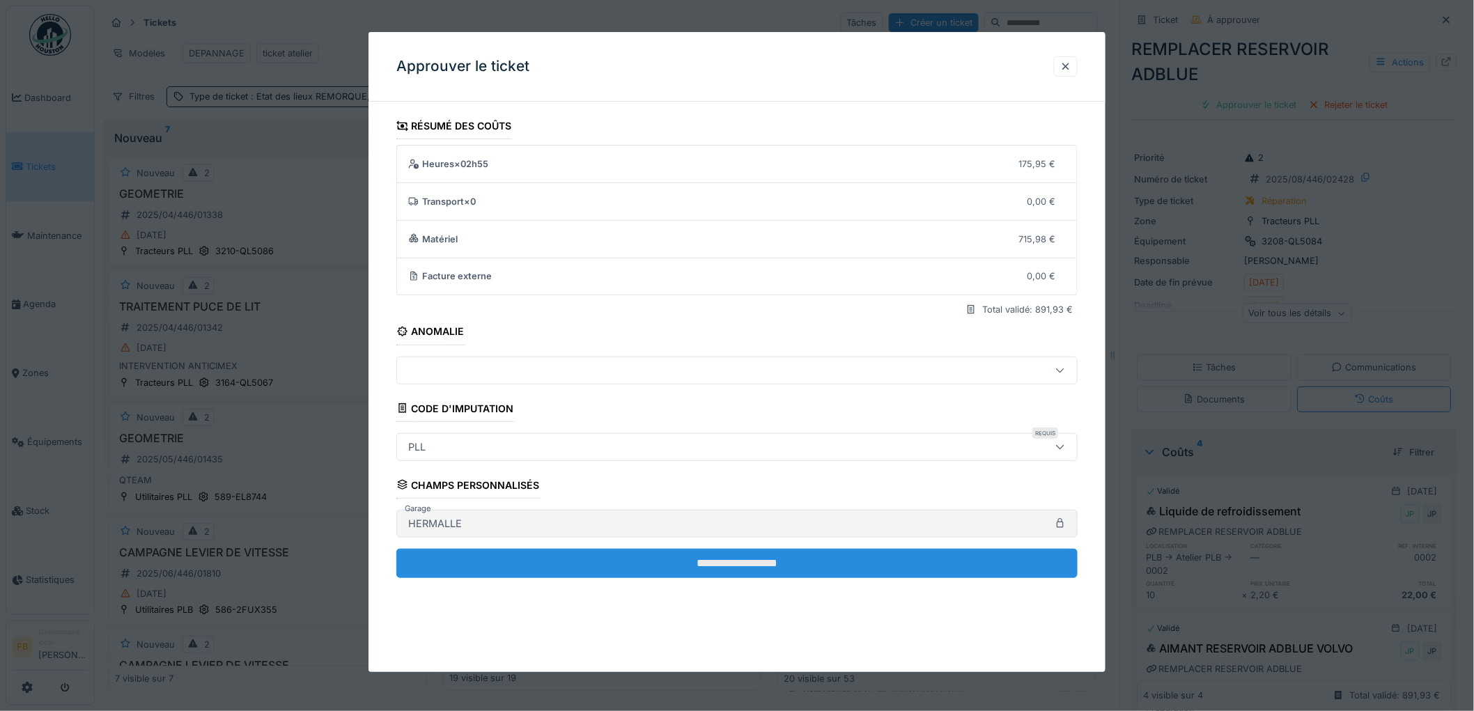
click at [695, 561] on input "**********" at bounding box center [736, 563] width 681 height 29
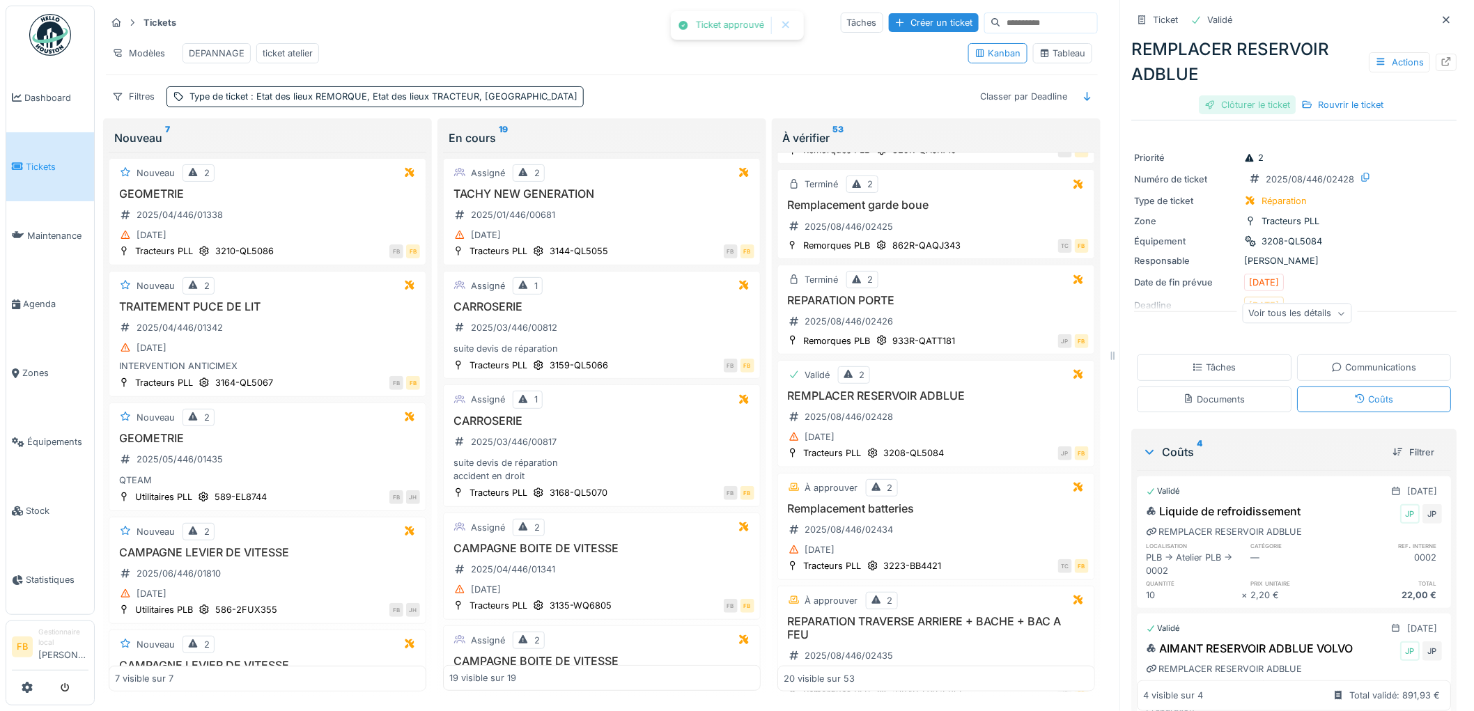
click at [1230, 98] on div "Clôturer le ticket" at bounding box center [1247, 104] width 97 height 19
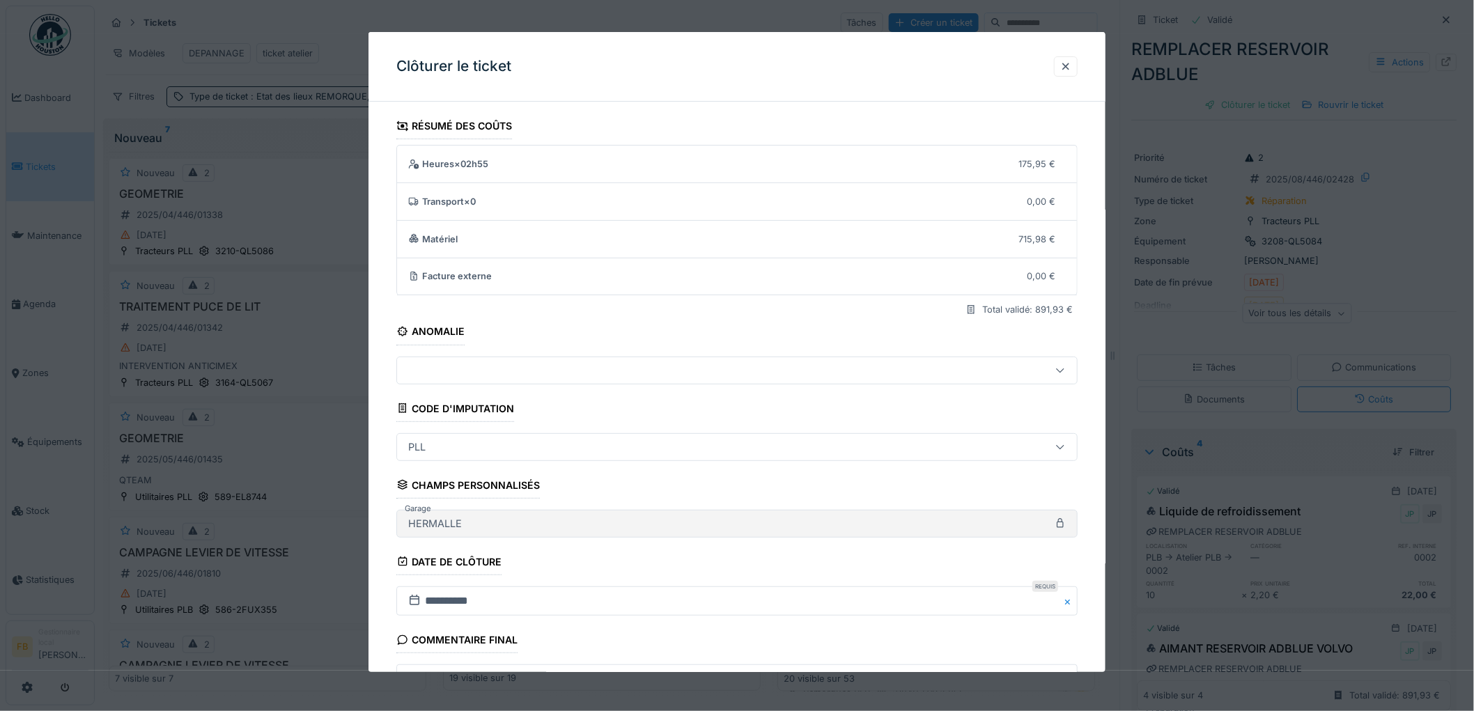
scroll to position [134, 0]
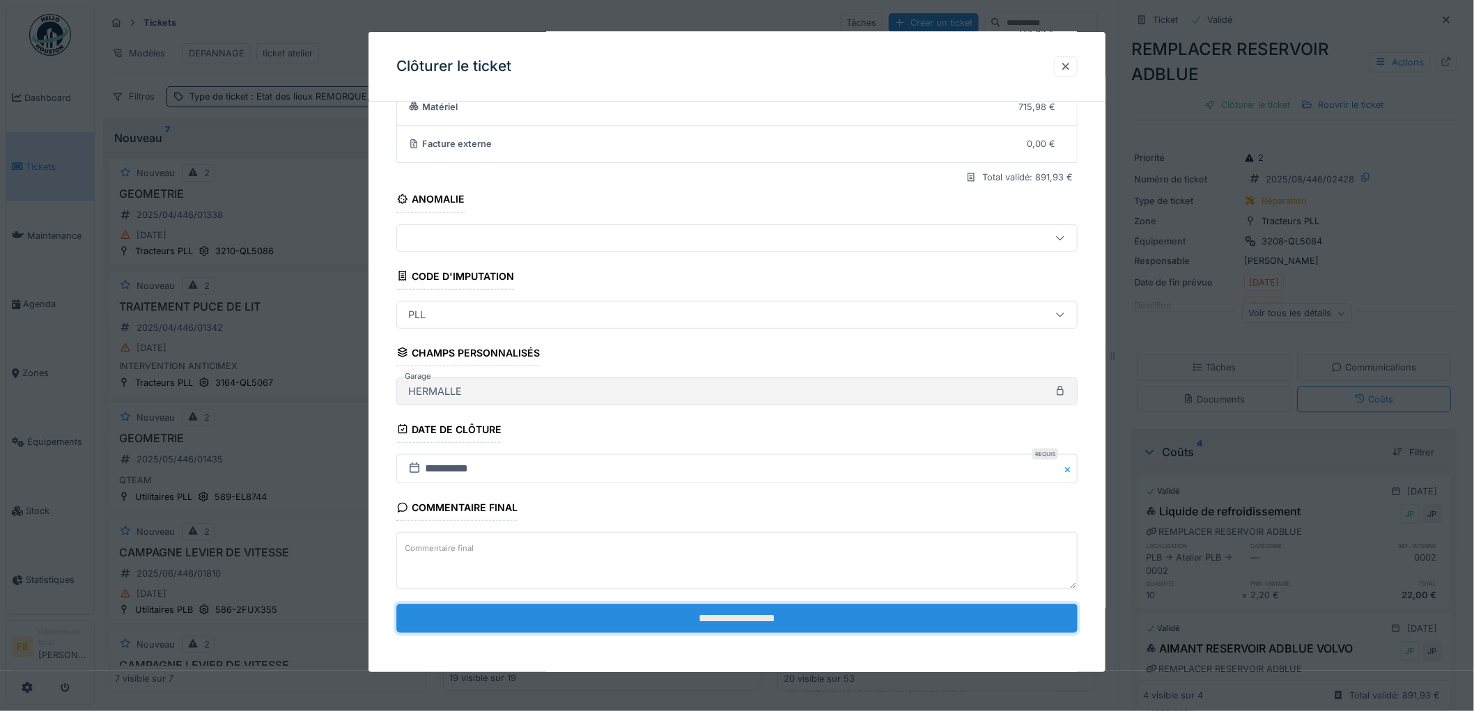
click at [680, 622] on input "**********" at bounding box center [736, 618] width 681 height 29
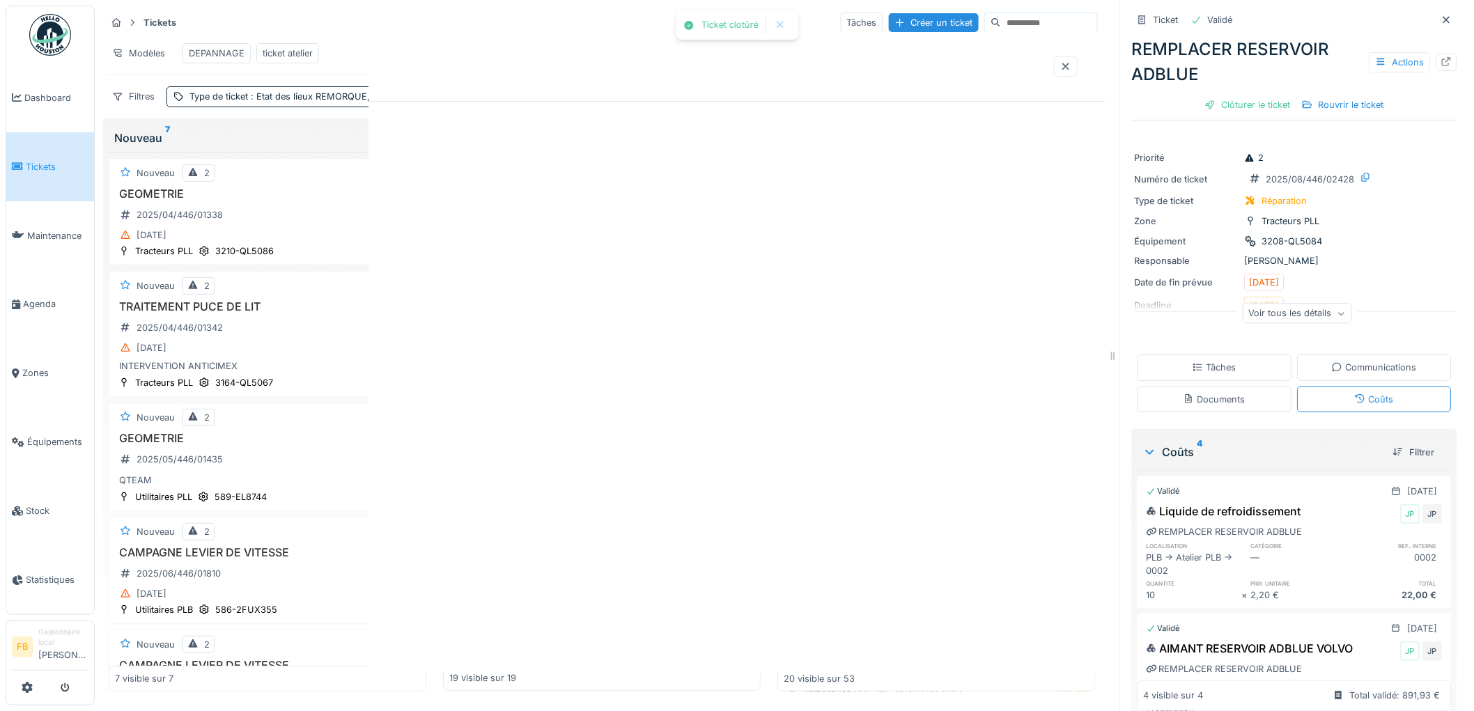
scroll to position [0, 0]
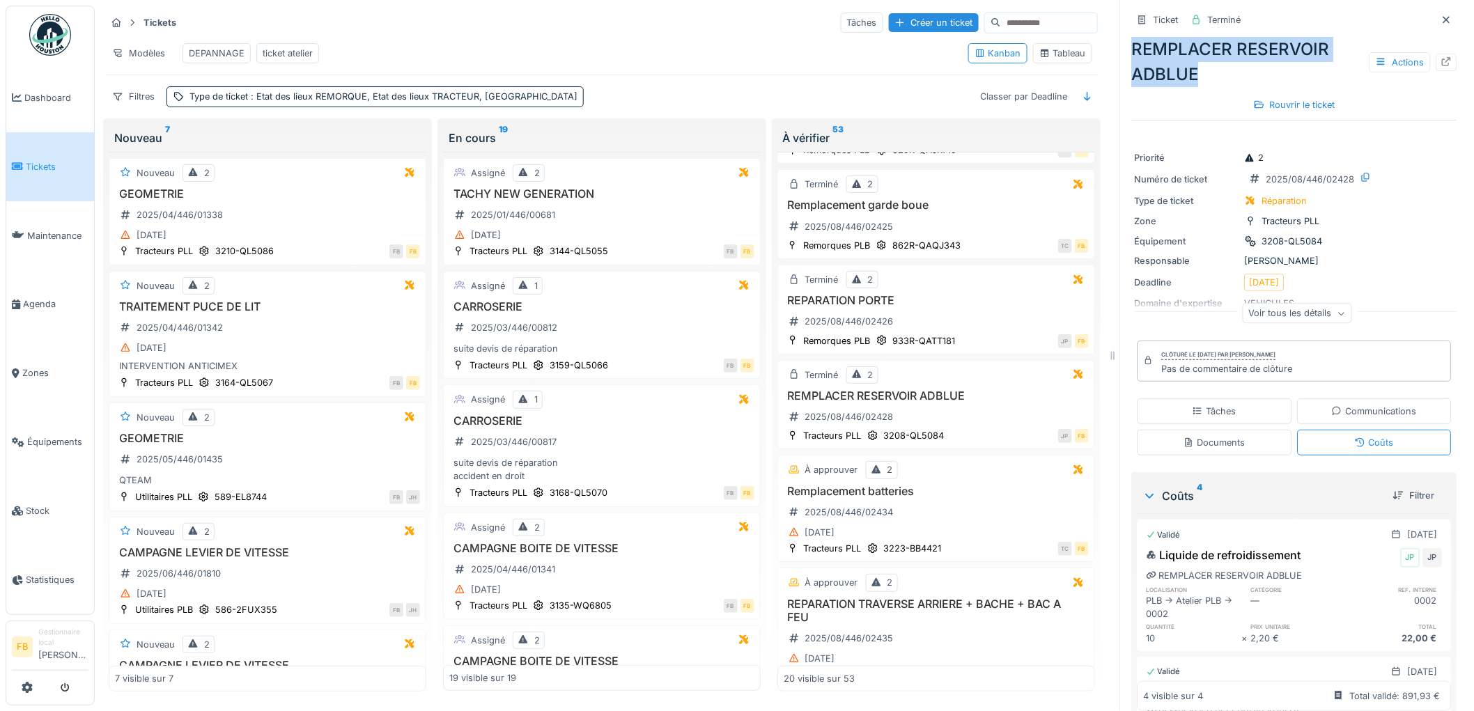
drag, startPoint x: 1194, startPoint y: 68, endPoint x: 1113, endPoint y: 36, distance: 86.9
click at [1120, 36] on div "Ticket Terminé REMPLACER RESERVOIR ADBLUE Actions Rouvrir le ticket Priorité 2 …" at bounding box center [1294, 355] width 348 height 711
click at [1152, 50] on div "REMPLACER RESERVOIR ADBLUE Actions" at bounding box center [1294, 62] width 325 height 50
click at [1200, 68] on div "REMPLACER RESERVOIR ADBLUE Actions" at bounding box center [1294, 62] width 325 height 50
click at [951, 495] on h3 "Remplacement batteries" at bounding box center [935, 491] width 305 height 13
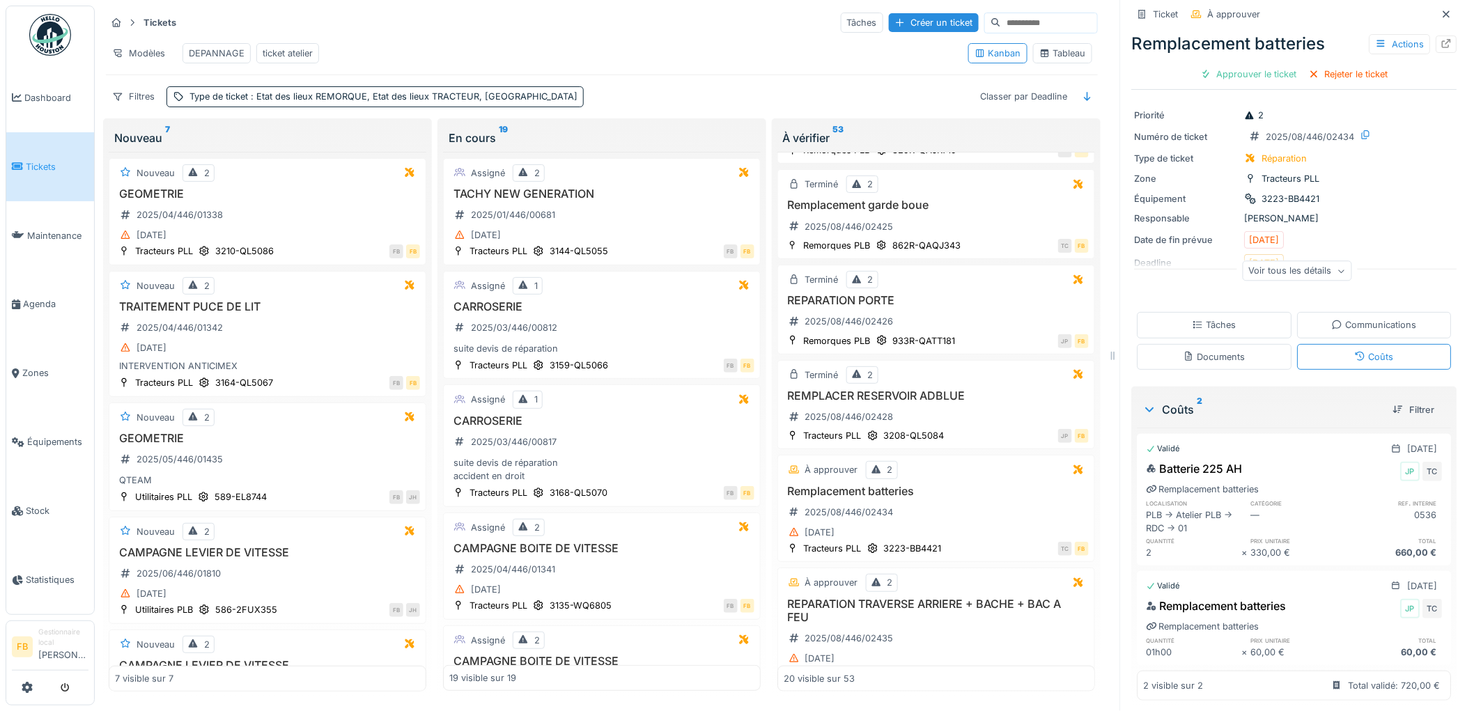
scroll to position [26, 0]
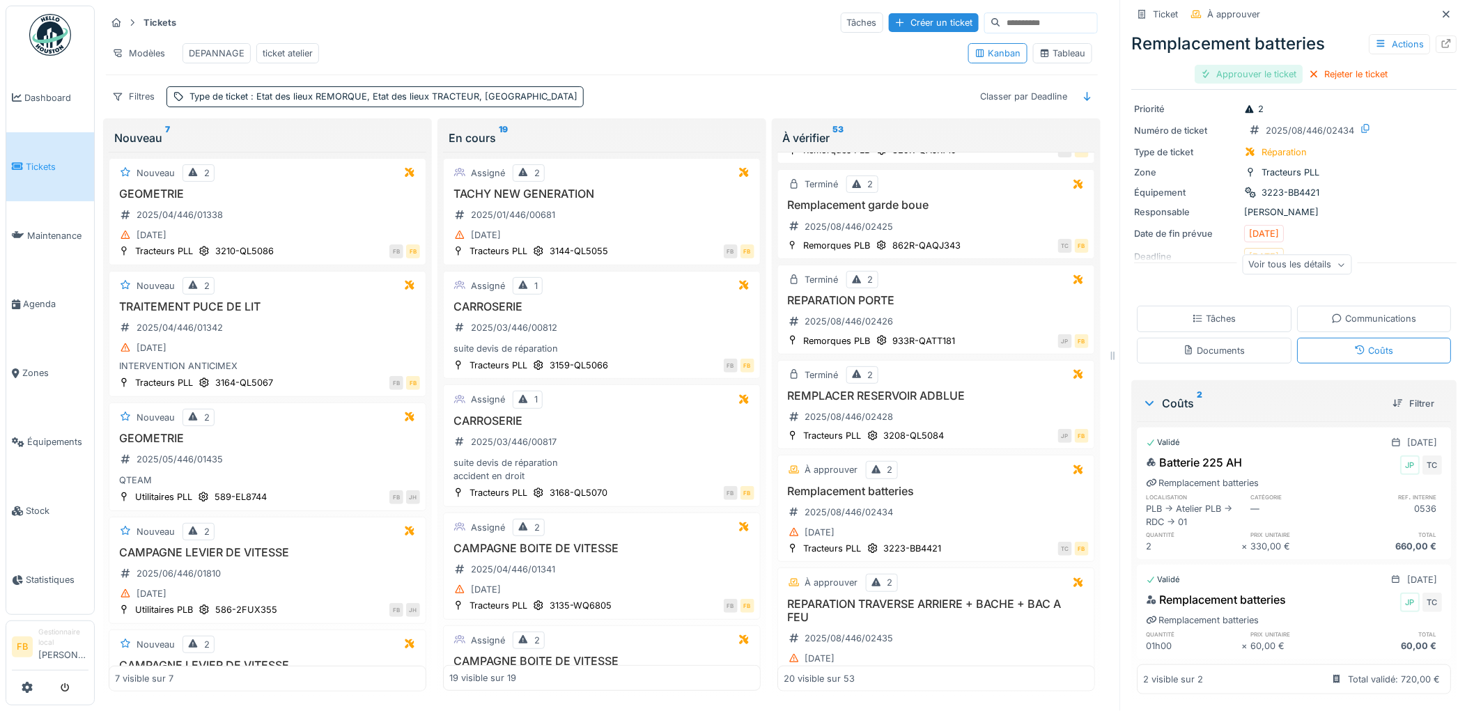
click at [1251, 68] on div "Approuver le ticket" at bounding box center [1249, 74] width 108 height 19
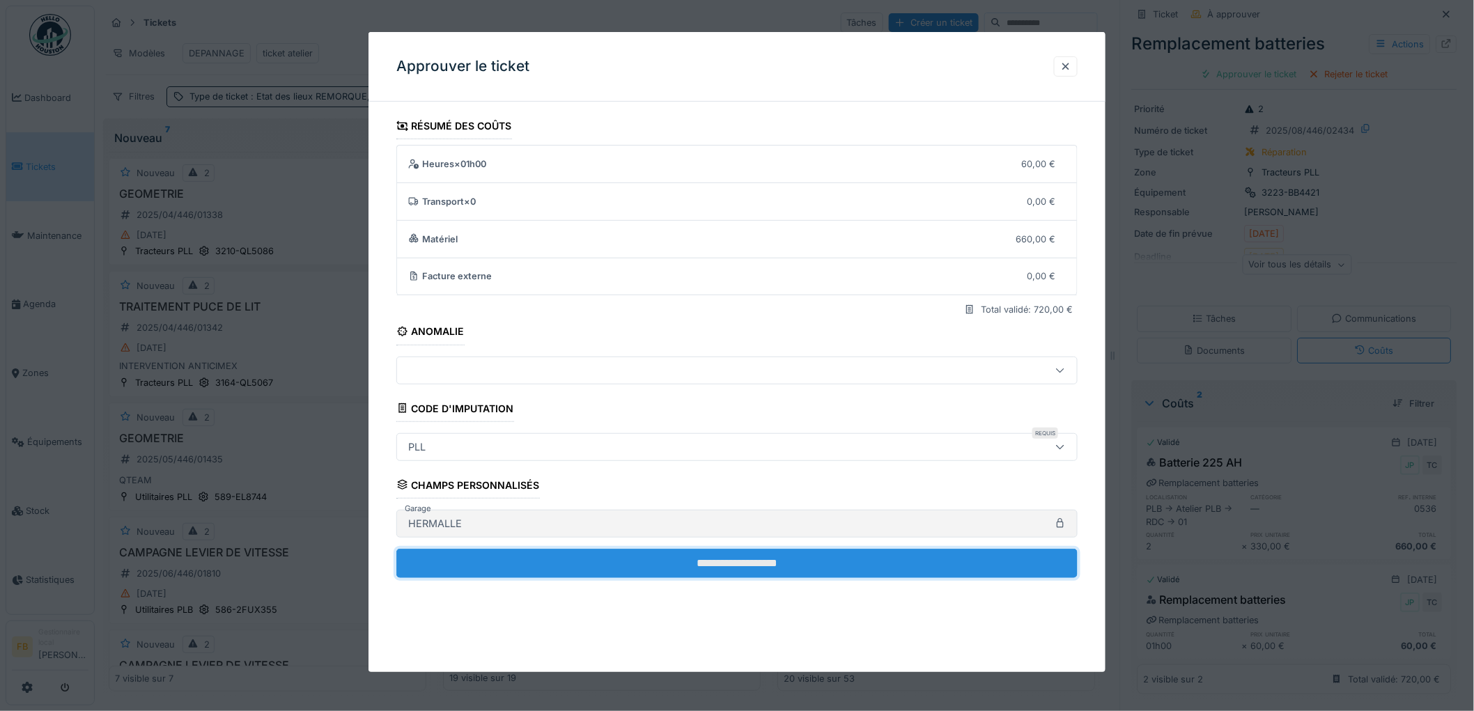
click at [660, 553] on input "**********" at bounding box center [736, 563] width 681 height 29
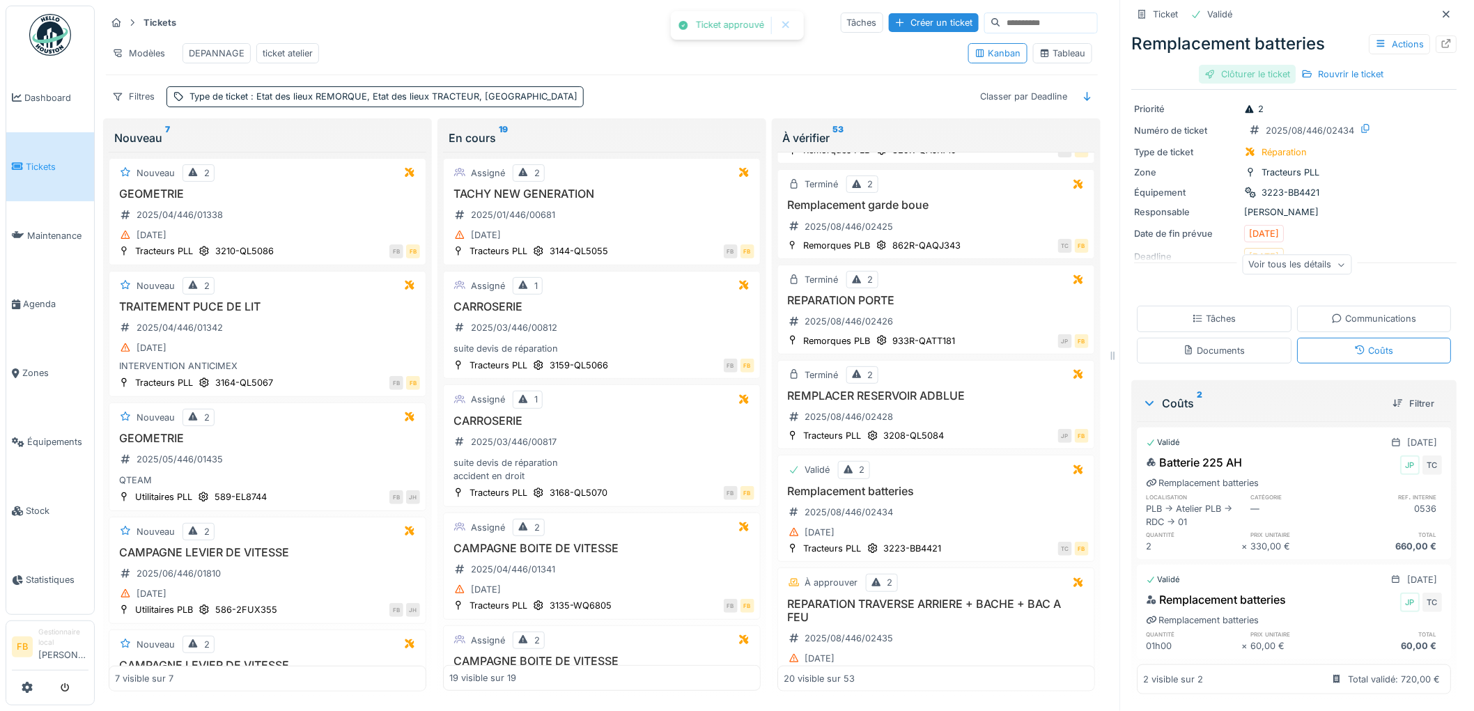
click at [1240, 65] on div "Clôturer le ticket" at bounding box center [1247, 74] width 97 height 19
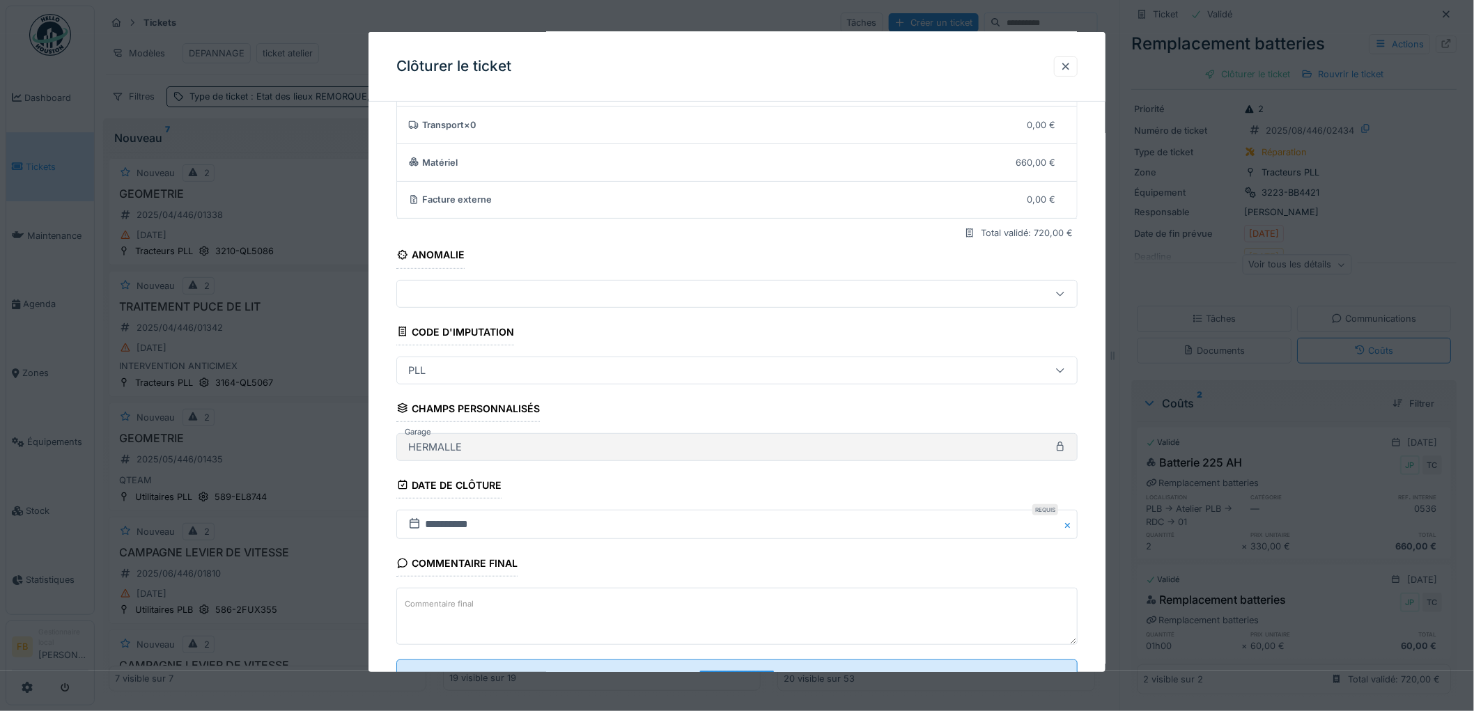
scroll to position [134, 0]
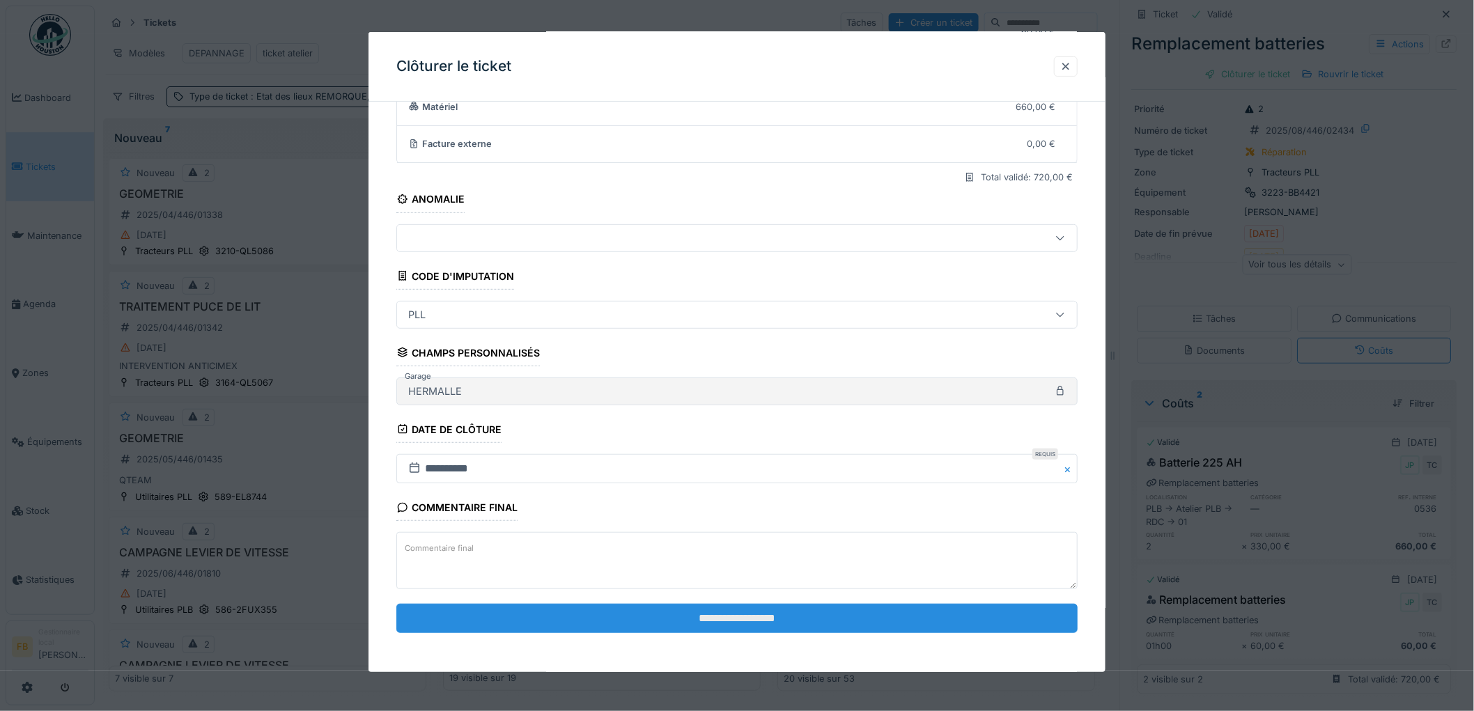
click at [692, 604] on input "**********" at bounding box center [736, 618] width 681 height 29
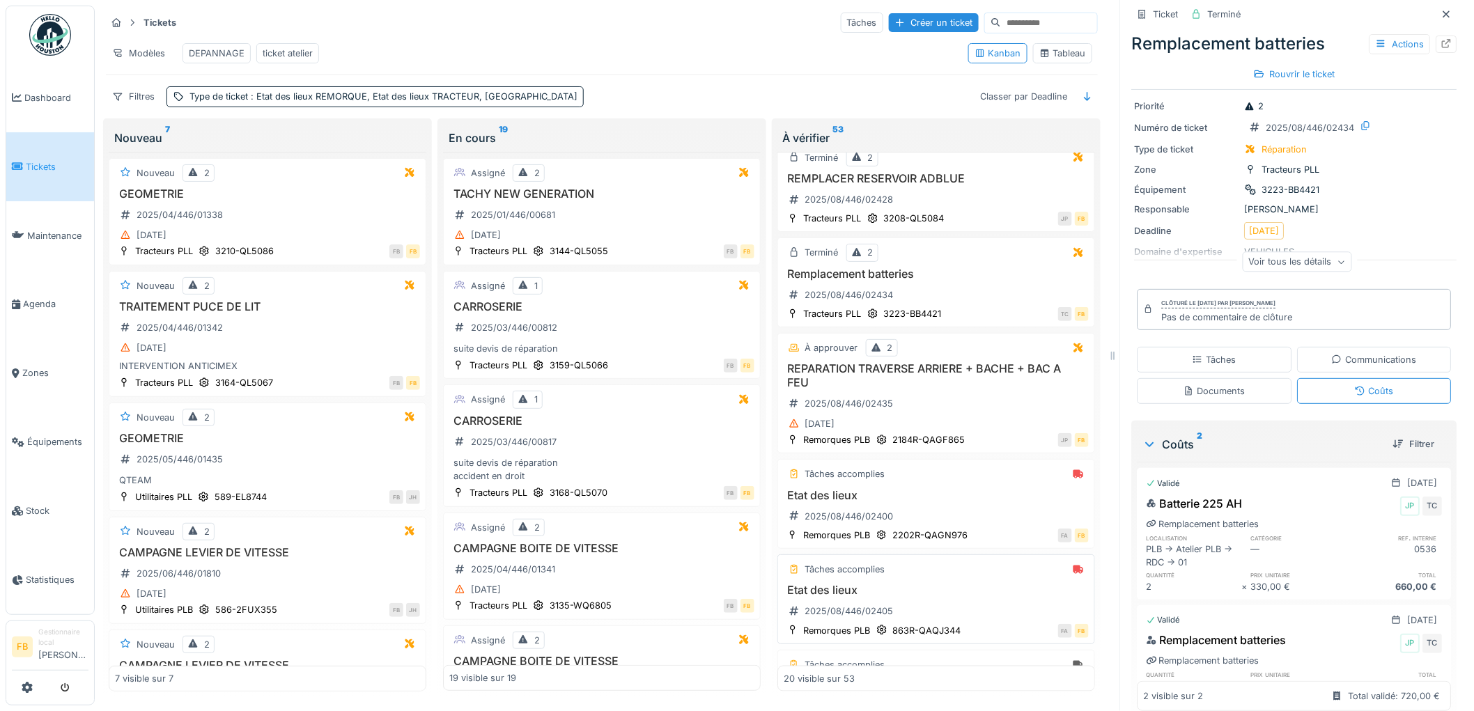
scroll to position [618, 0]
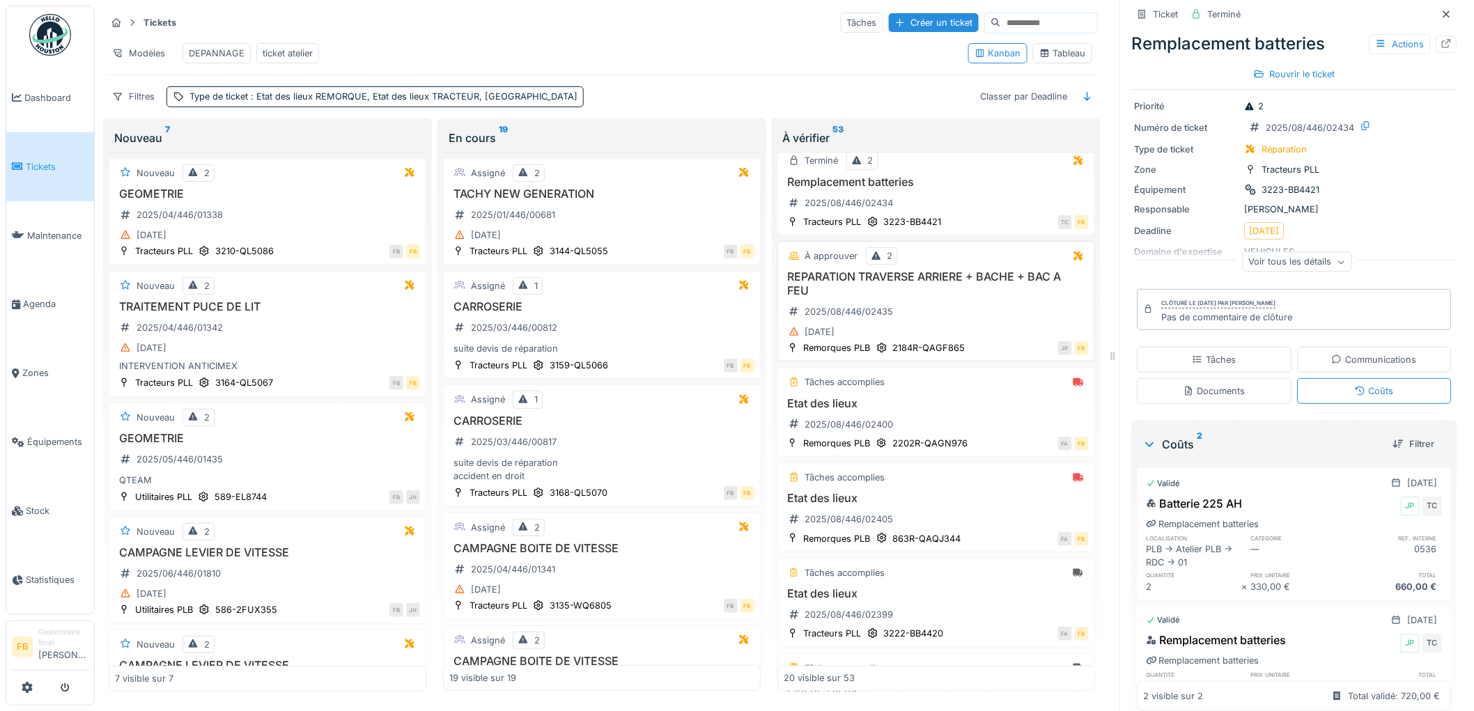
click at [930, 304] on div "REPARATION TRAVERSE ARRIERE + BACHE + BAC A FEU 2025/08/446/02435 21/08/2025" at bounding box center [935, 305] width 305 height 70
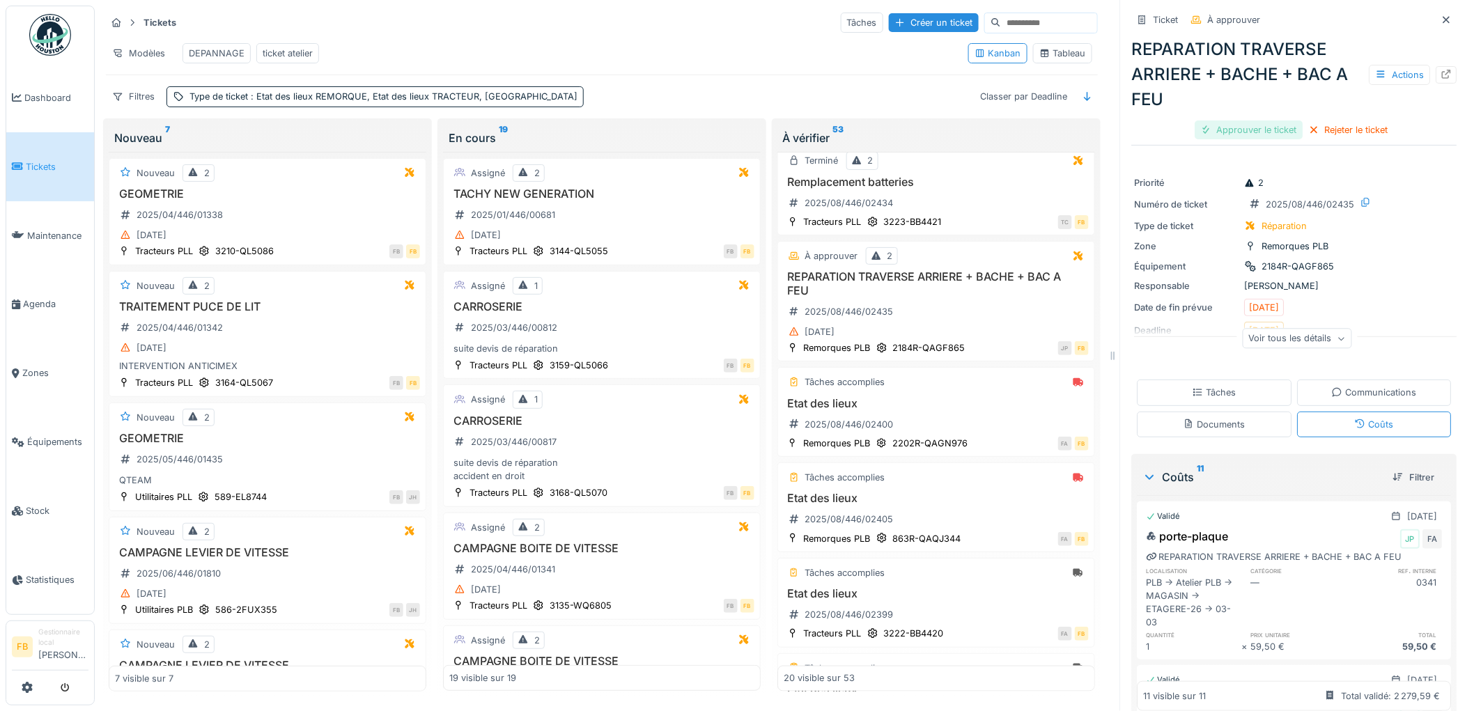
click at [1247, 120] on div "Approuver le ticket" at bounding box center [1249, 129] width 108 height 19
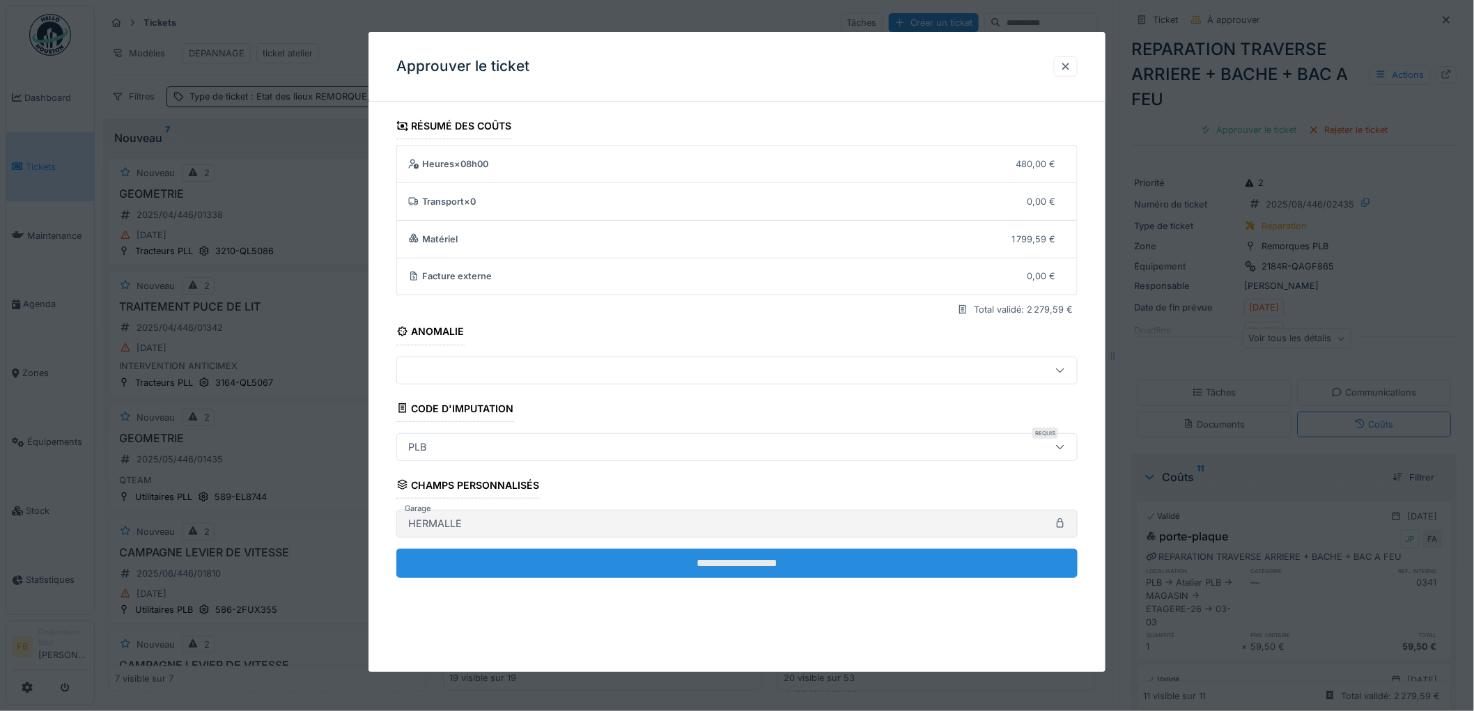
click at [639, 549] on input "**********" at bounding box center [736, 563] width 681 height 29
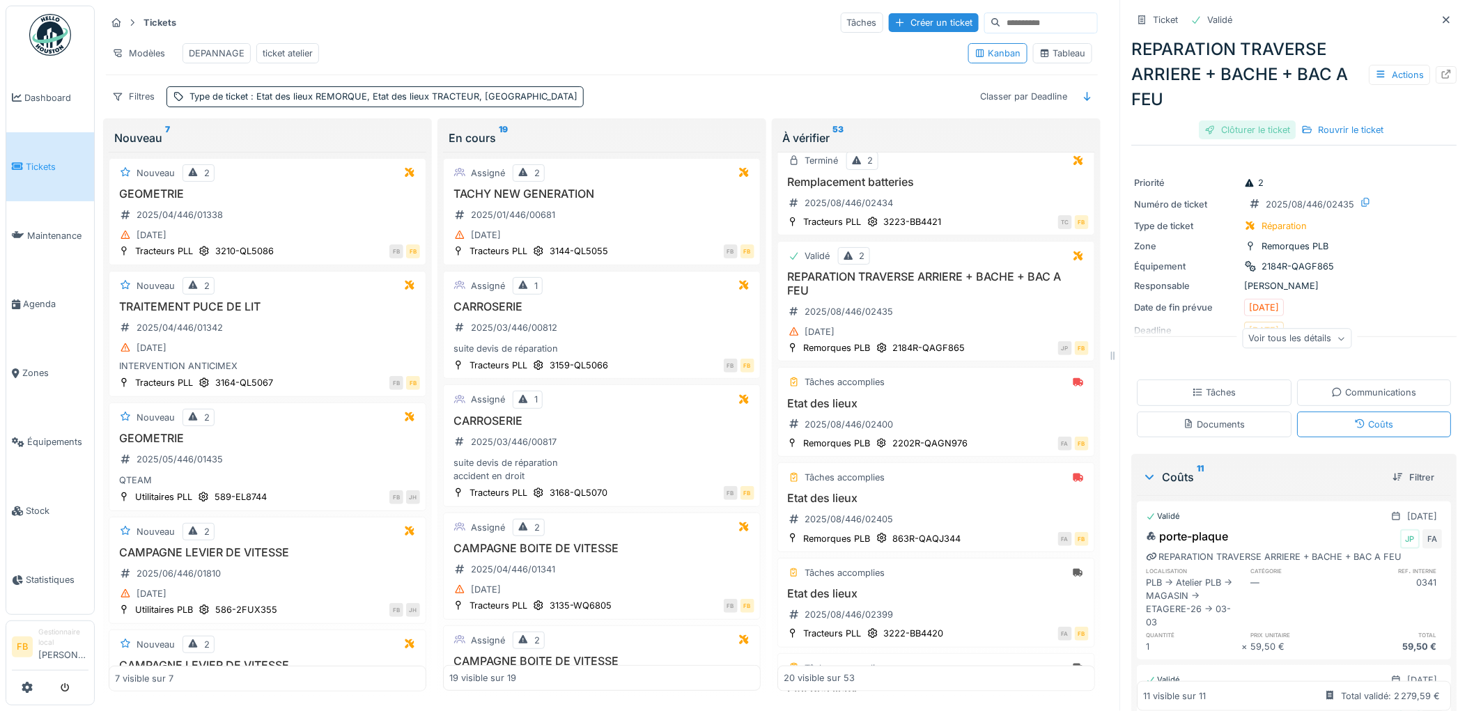
click at [1237, 120] on div "Clôturer le ticket" at bounding box center [1247, 129] width 97 height 19
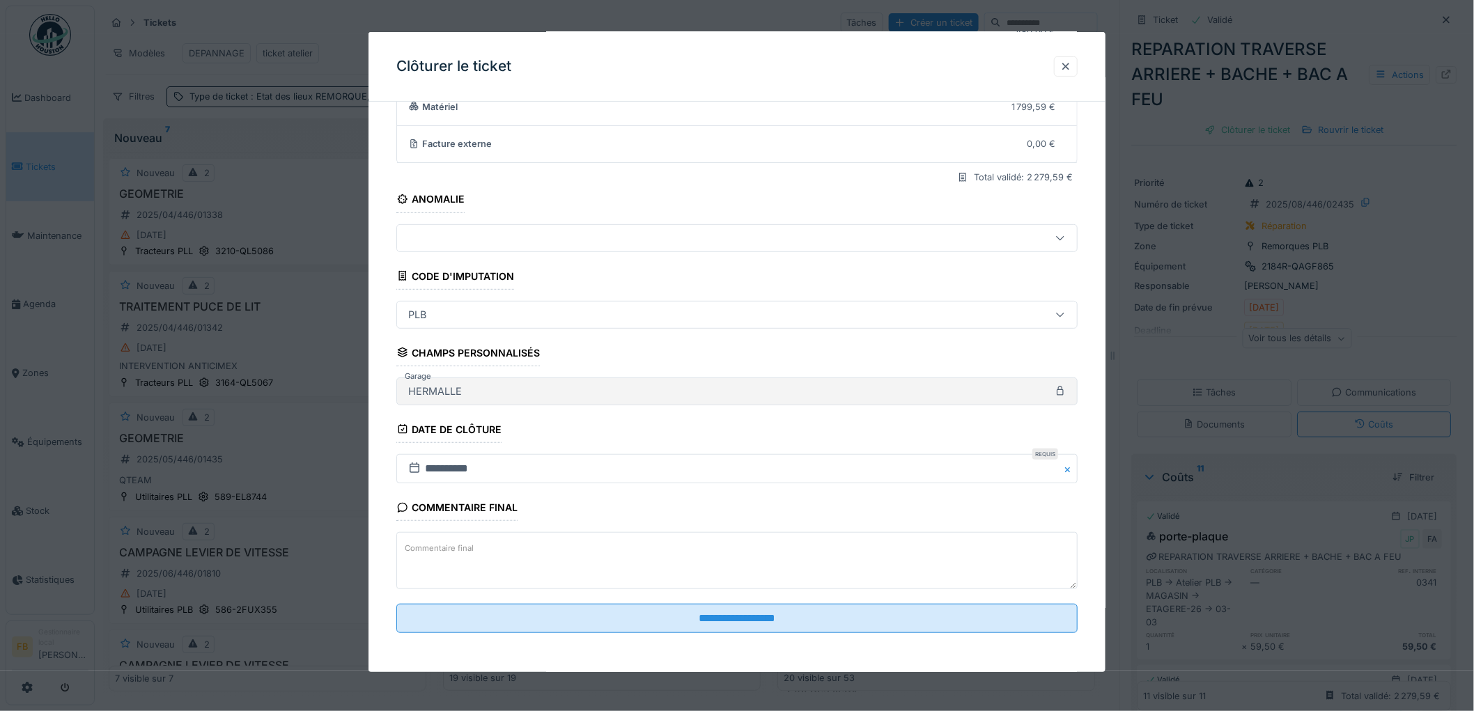
scroll to position [134, 0]
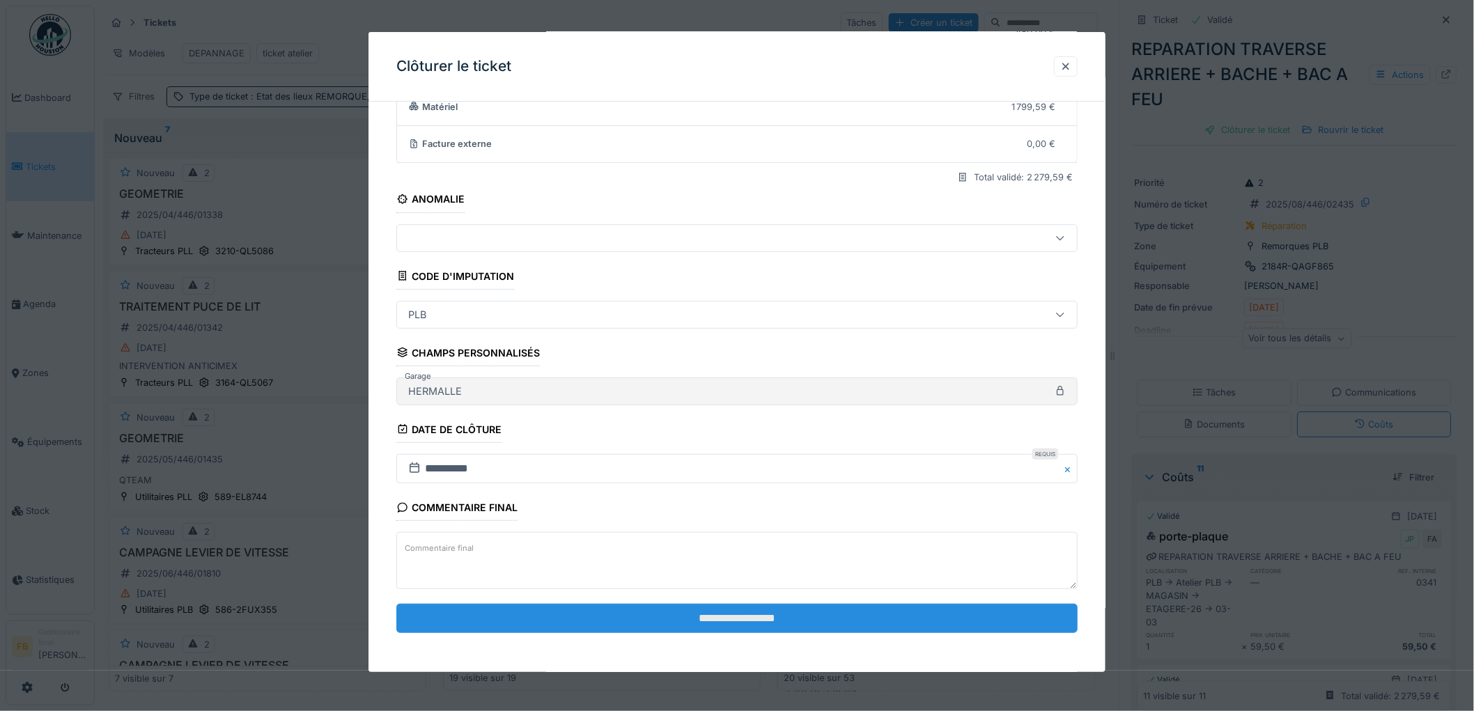
click at [776, 609] on input "**********" at bounding box center [736, 618] width 681 height 29
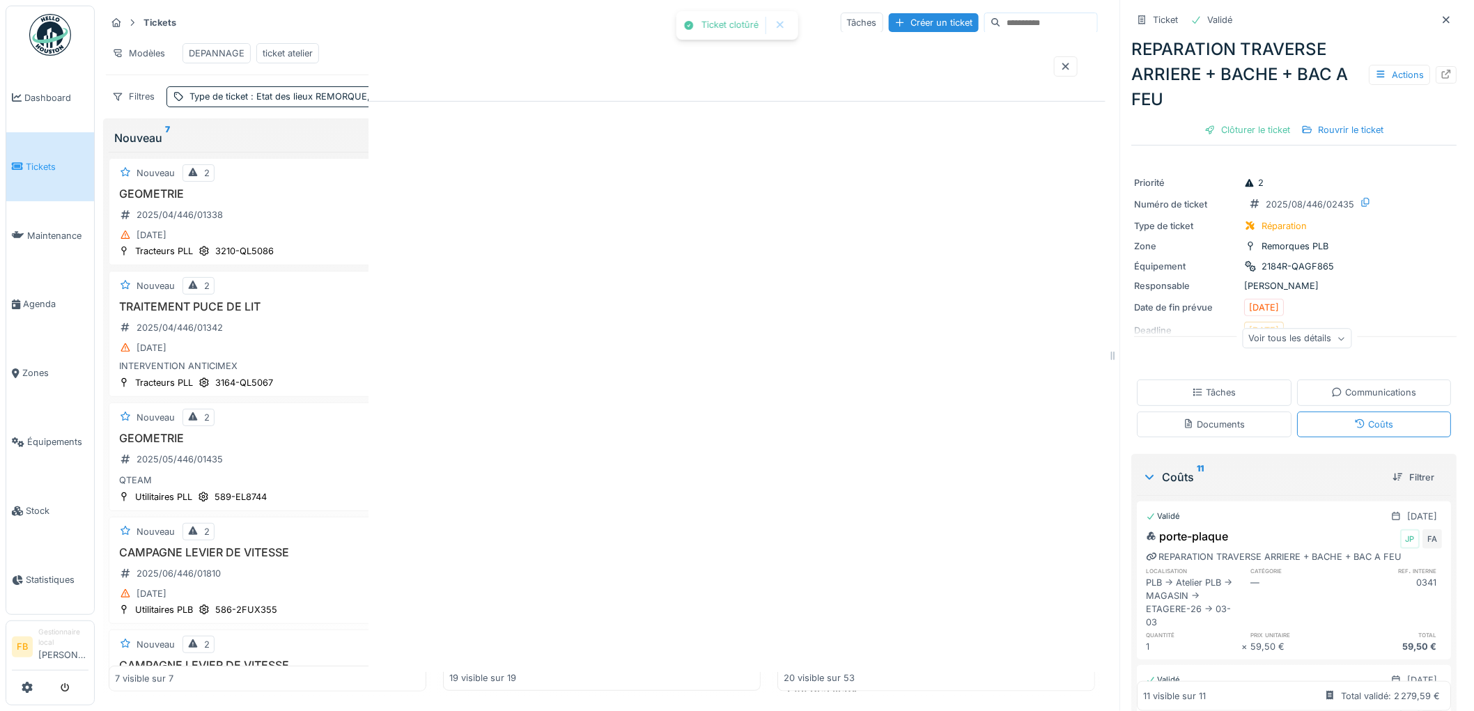
scroll to position [0, 0]
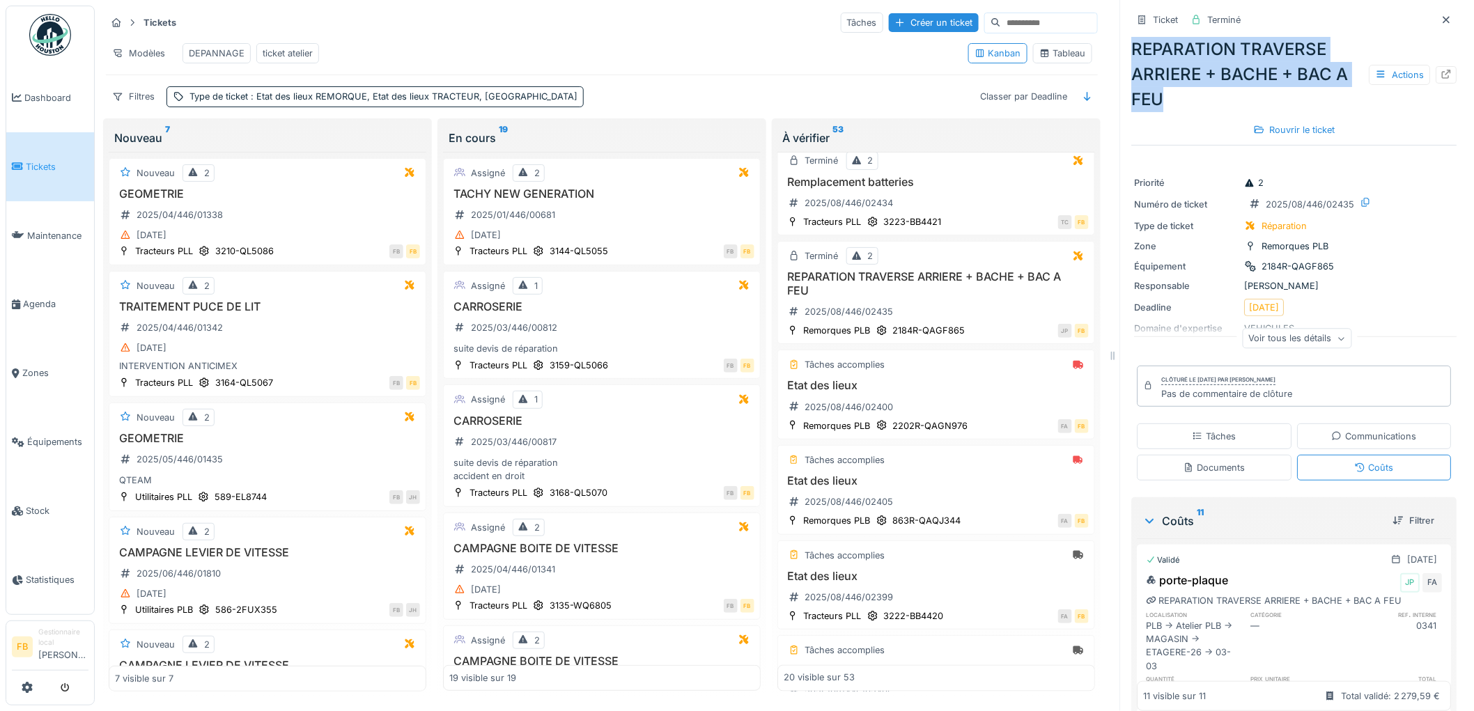
drag, startPoint x: 1154, startPoint y: 89, endPoint x: 1122, endPoint y: 42, distance: 57.2
click at [1132, 42] on div "REPARATION TRAVERSE ARRIERE + BACHE + BAC A FEU Actions" at bounding box center [1294, 74] width 325 height 75
click at [1160, 63] on div "REPARATION TRAVERSE ARRIERE + BACHE + BAC A FEU Actions" at bounding box center [1294, 74] width 325 height 75
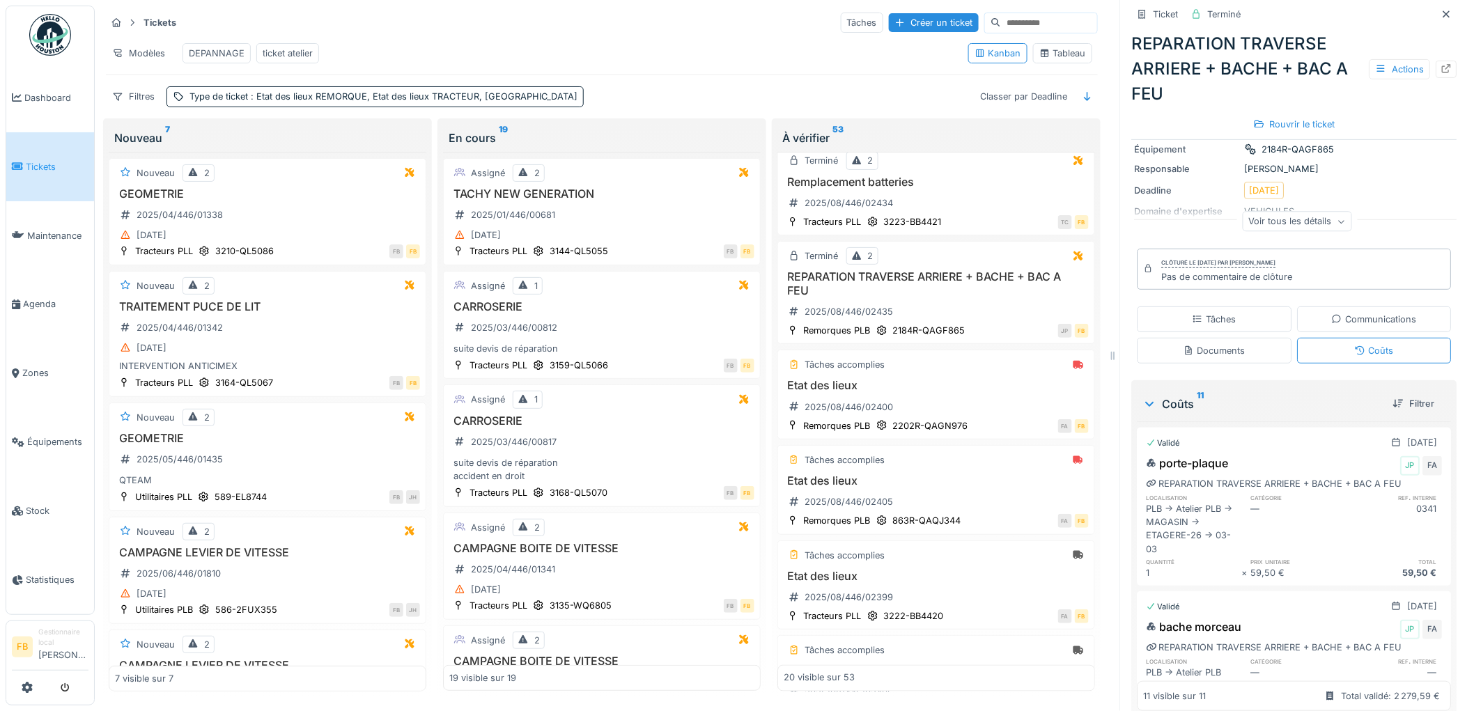
scroll to position [155, 0]
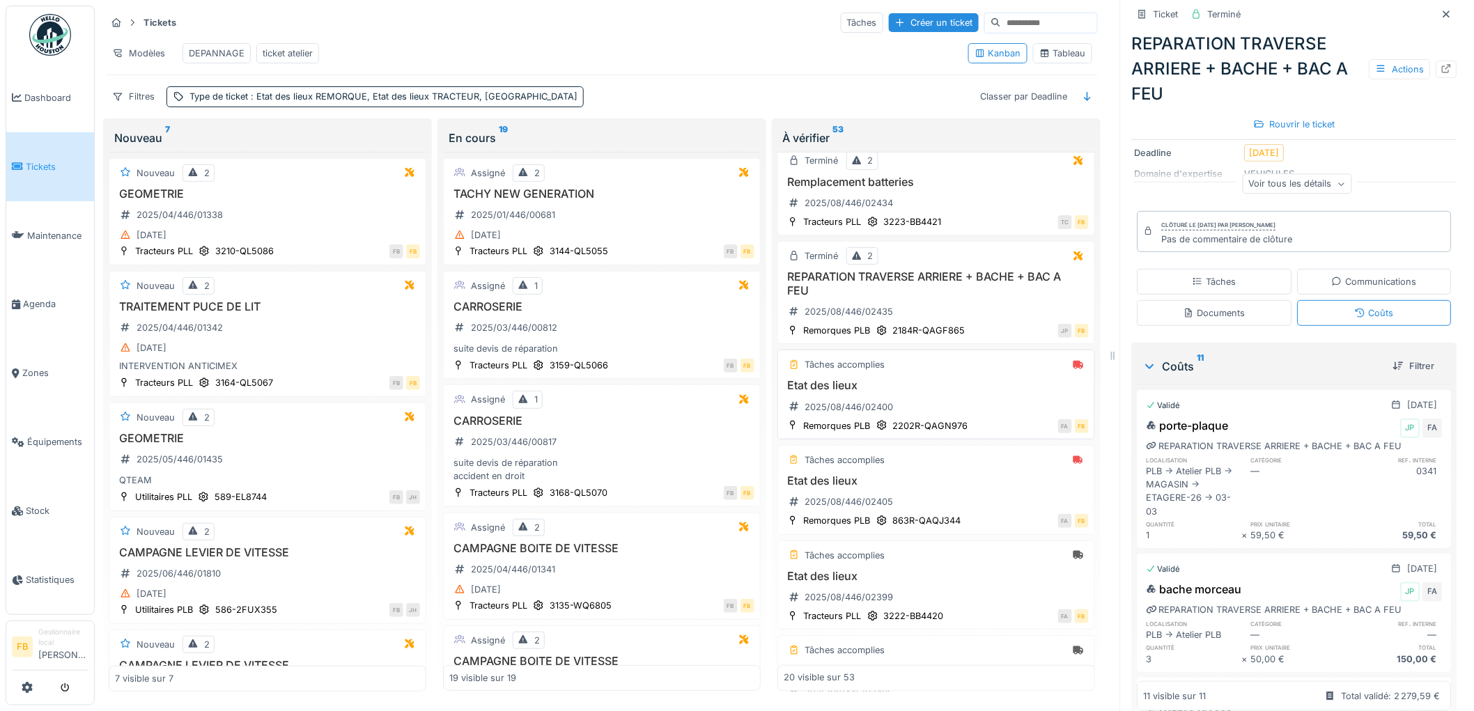
click at [947, 400] on div "Etat des lieux 2025/08/446/02400" at bounding box center [935, 398] width 305 height 39
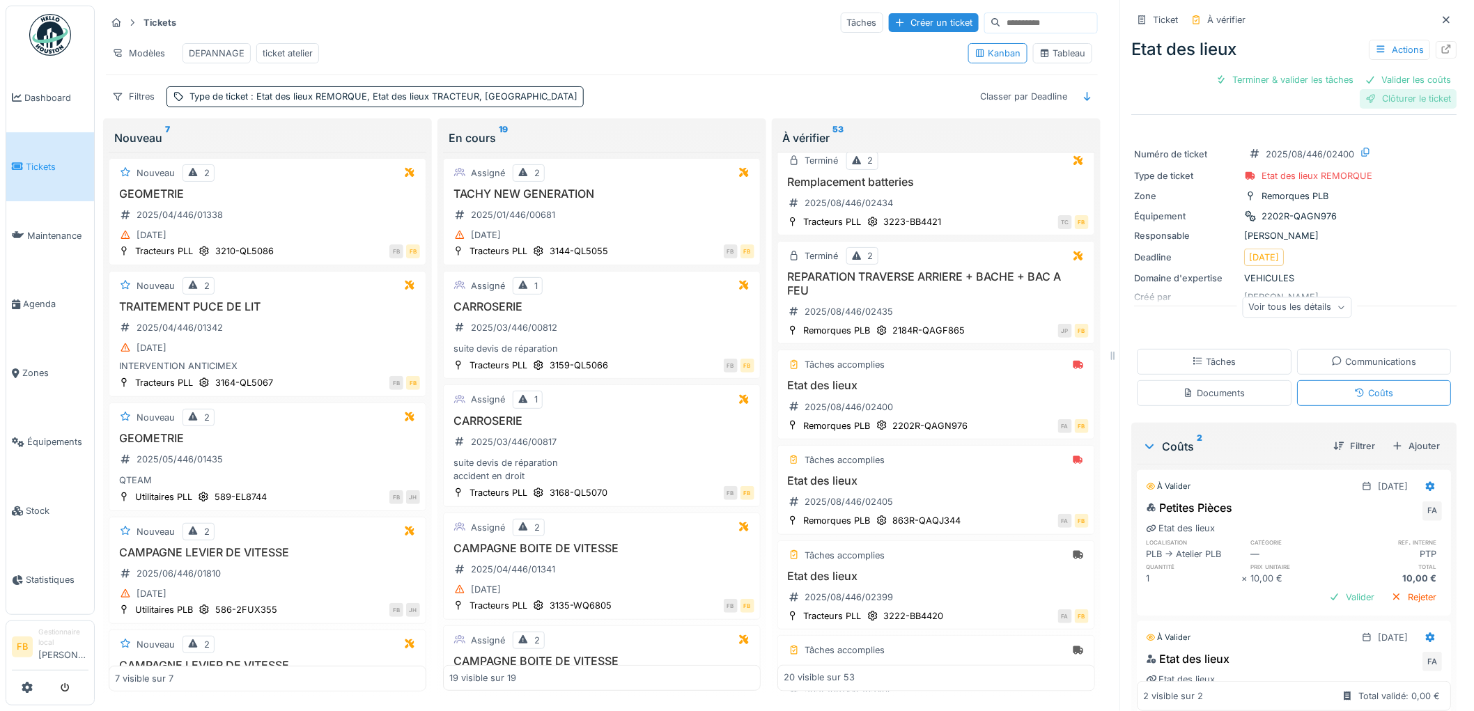
click at [1363, 89] on div "Clôturer le ticket" at bounding box center [1408, 98] width 97 height 19
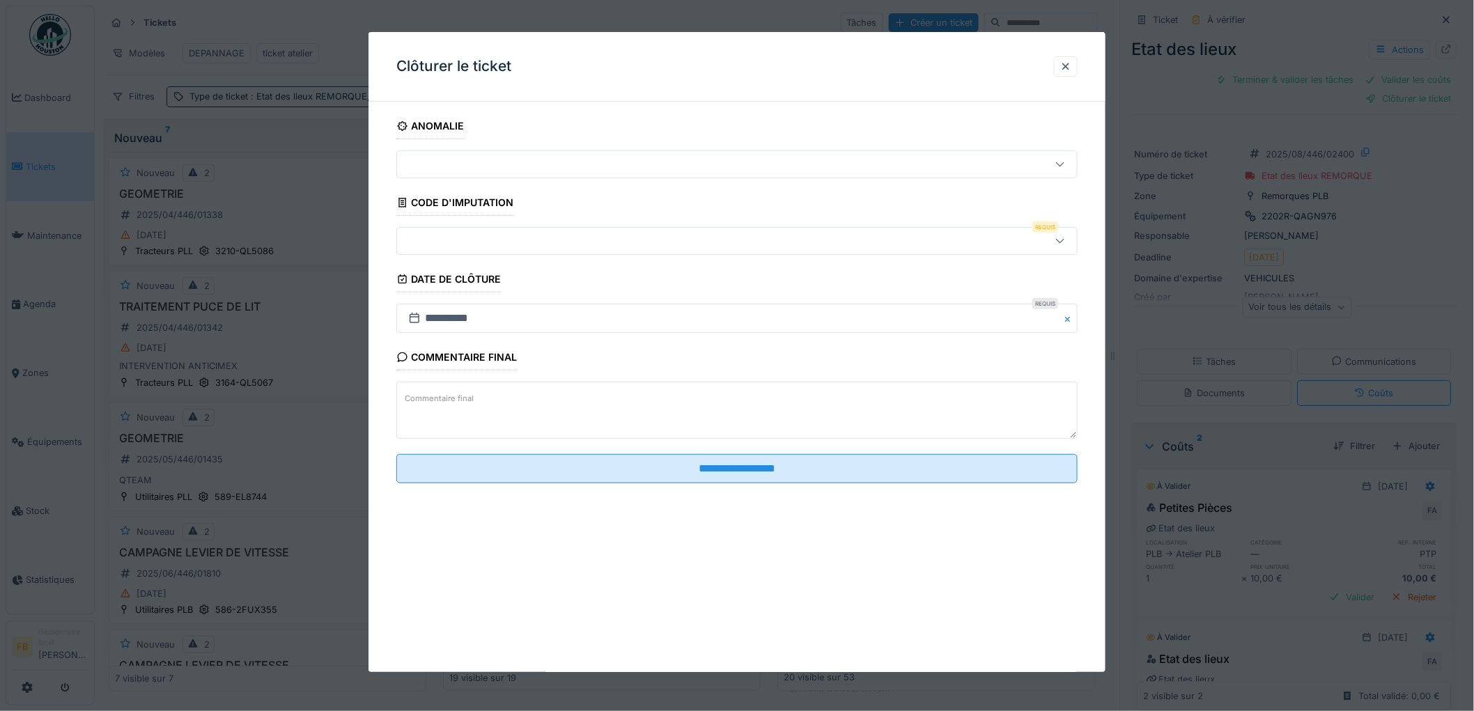
click at [517, 238] on div at bounding box center [698, 240] width 591 height 15
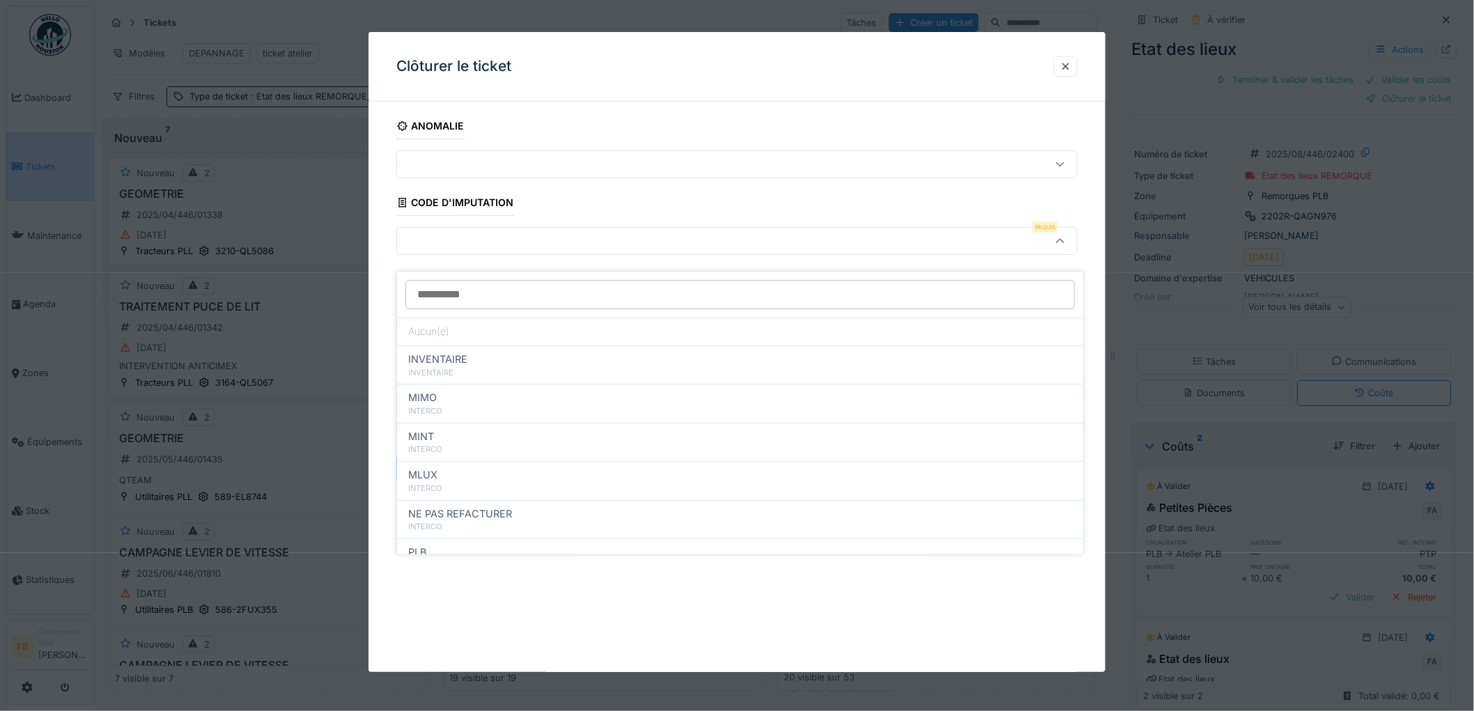
scroll to position [124, 0]
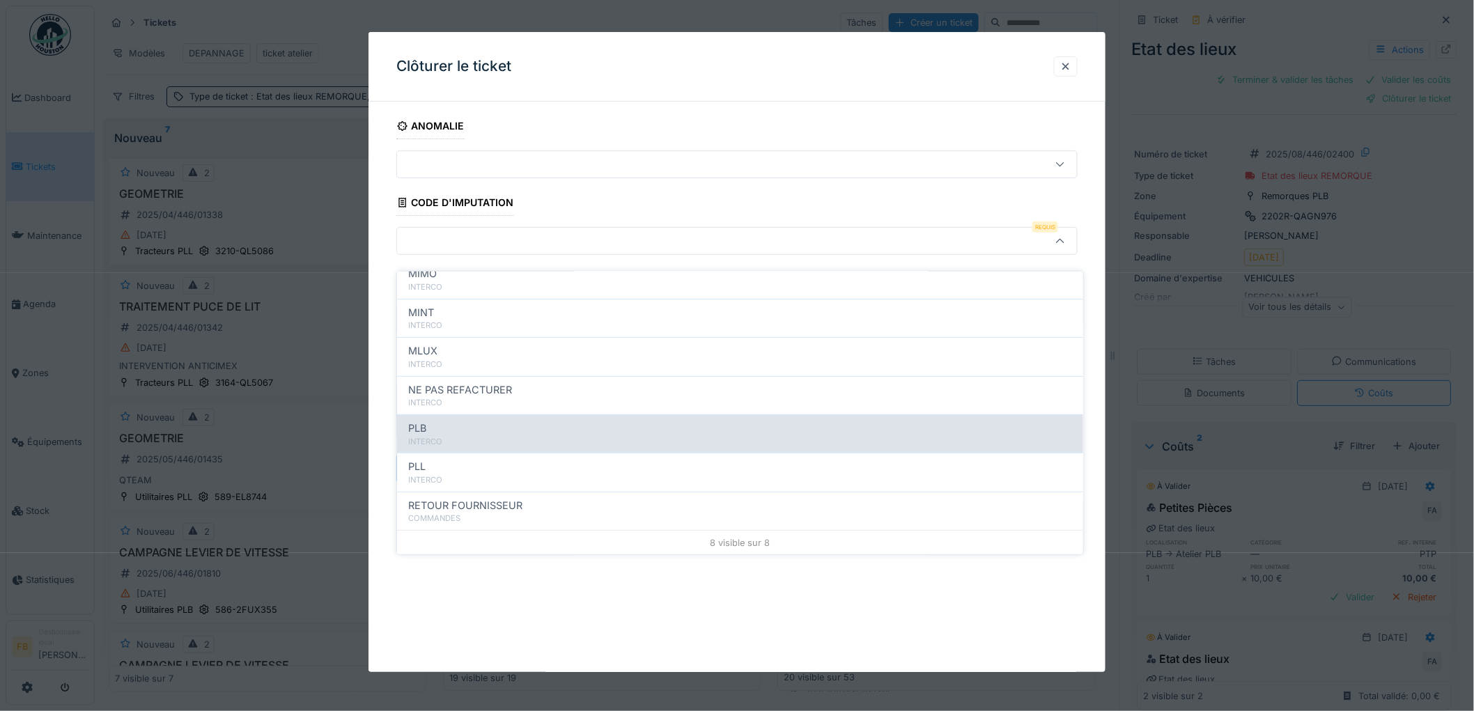
click at [469, 421] on div "PLB" at bounding box center [740, 428] width 664 height 15
type input "***"
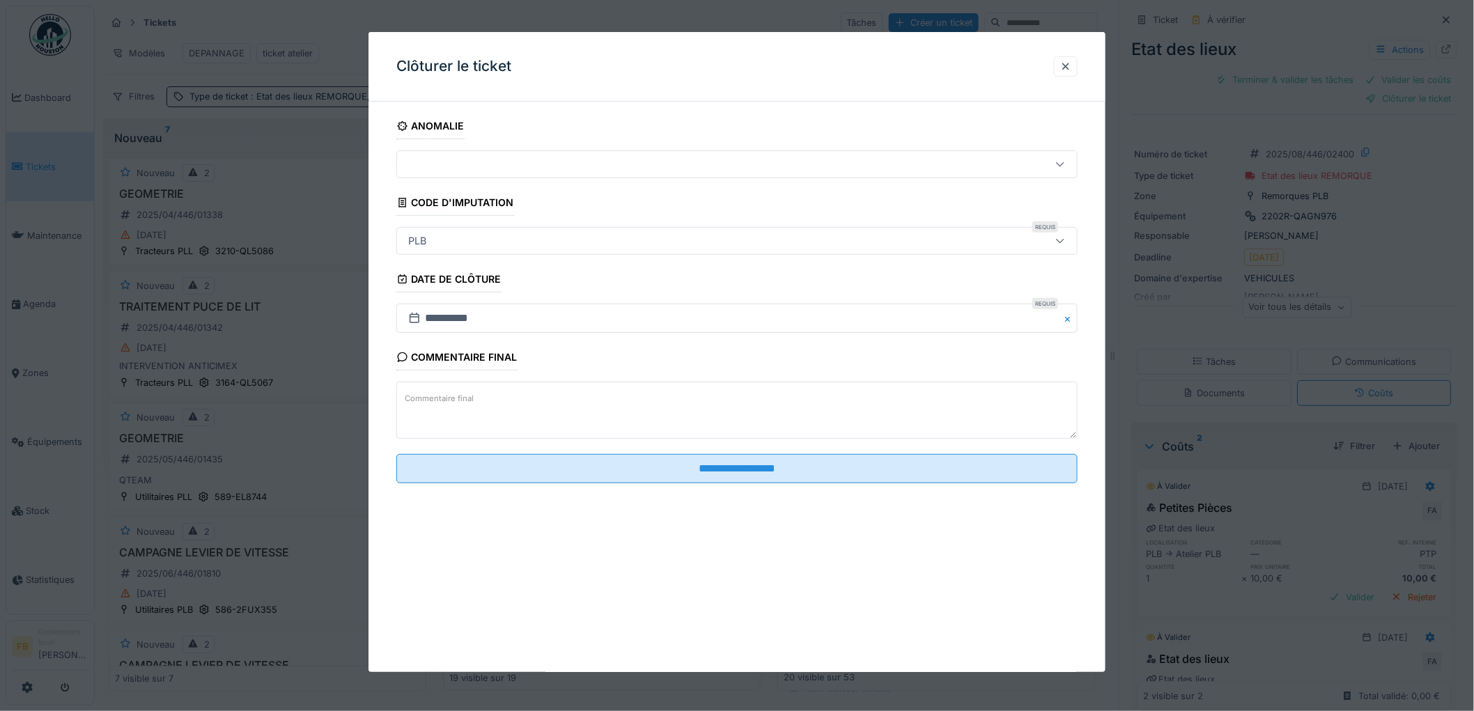
click at [623, 453] on fieldset "**********" at bounding box center [736, 304] width 681 height 382
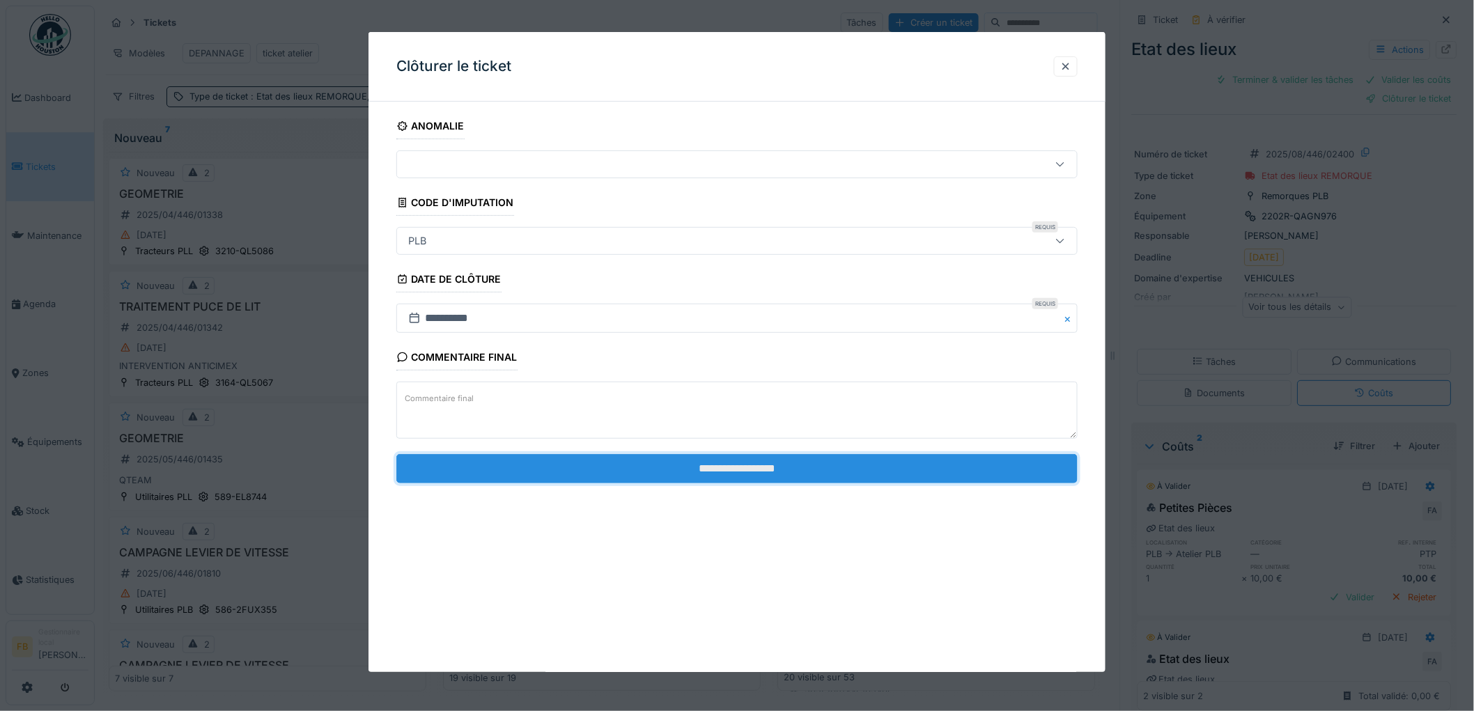
click at [629, 461] on input "**********" at bounding box center [736, 468] width 681 height 29
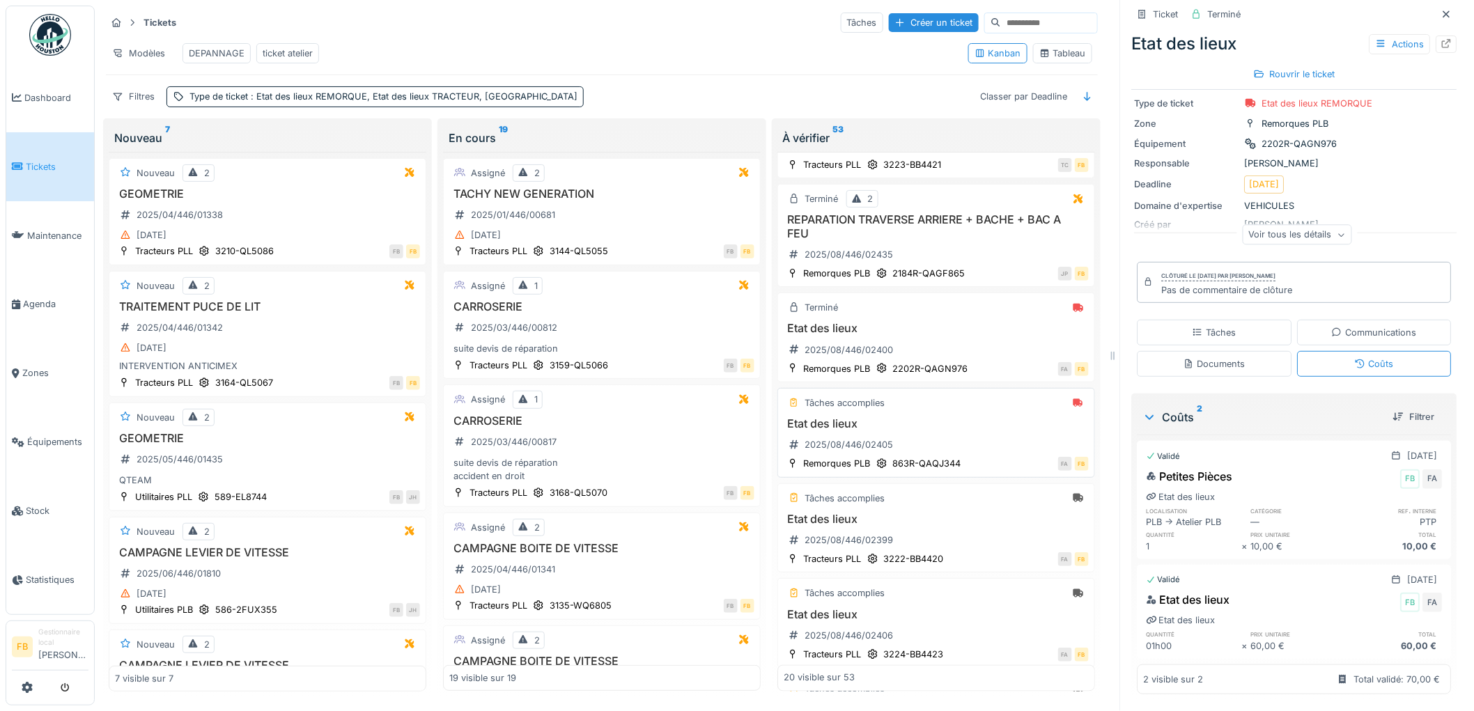
scroll to position [851, 0]
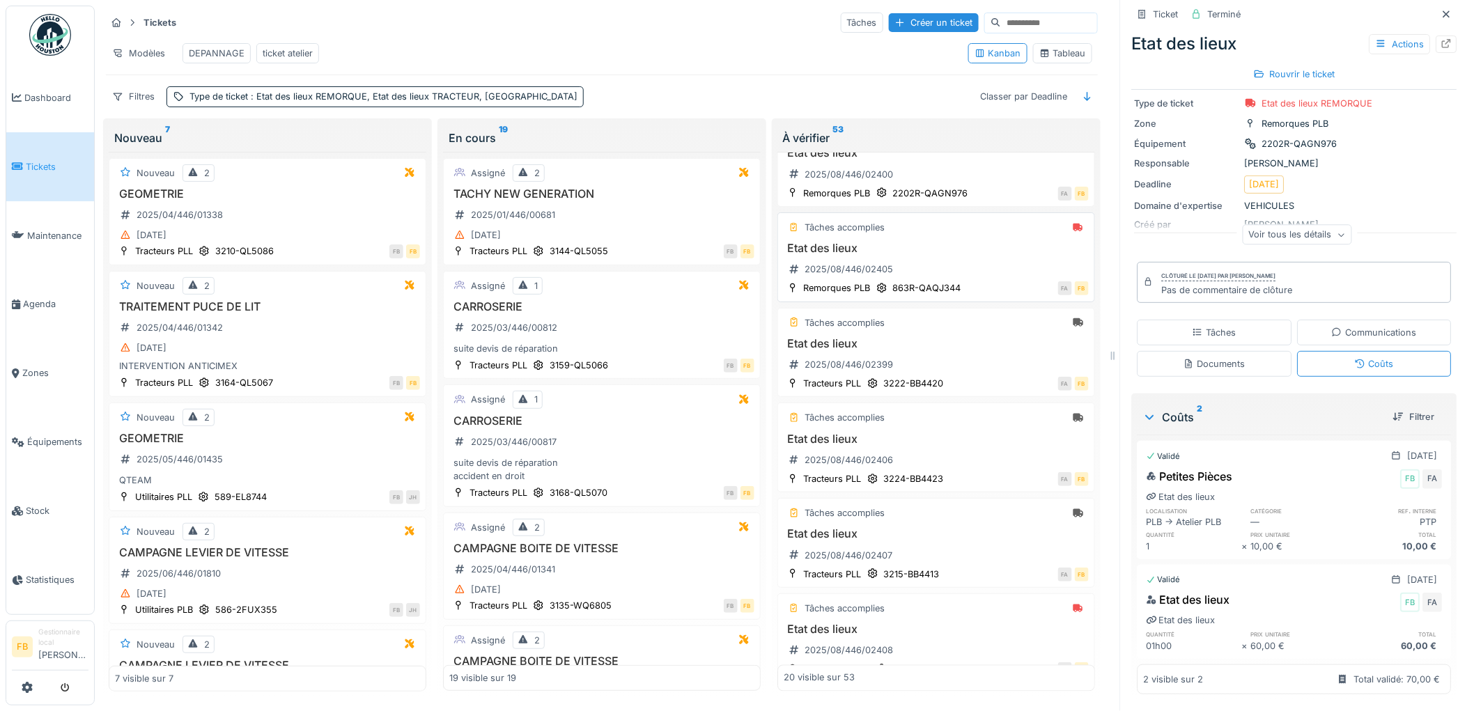
click at [949, 265] on div "Etat des lieux 2025/08/446/02405" at bounding box center [935, 261] width 305 height 39
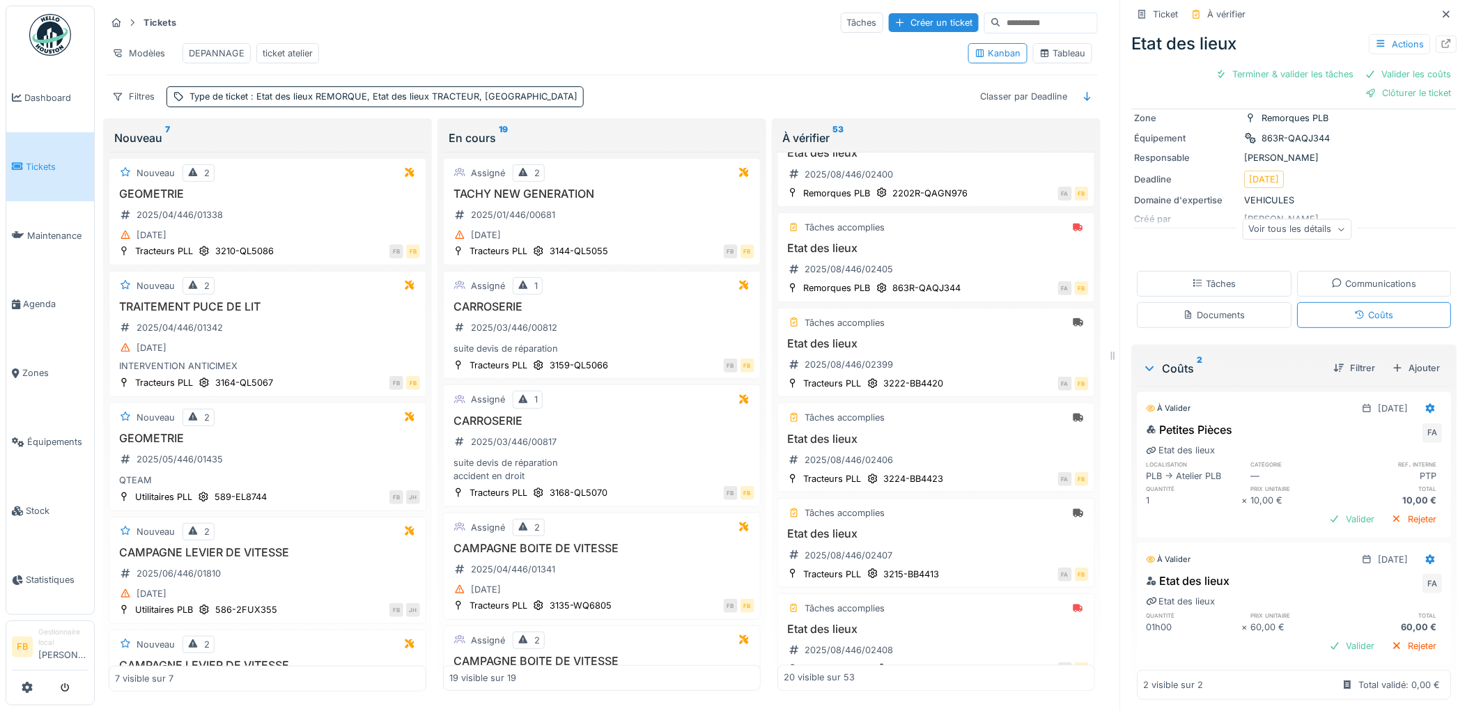
scroll to position [87, 0]
click at [1372, 84] on div "Clôturer le ticket" at bounding box center [1408, 93] width 97 height 19
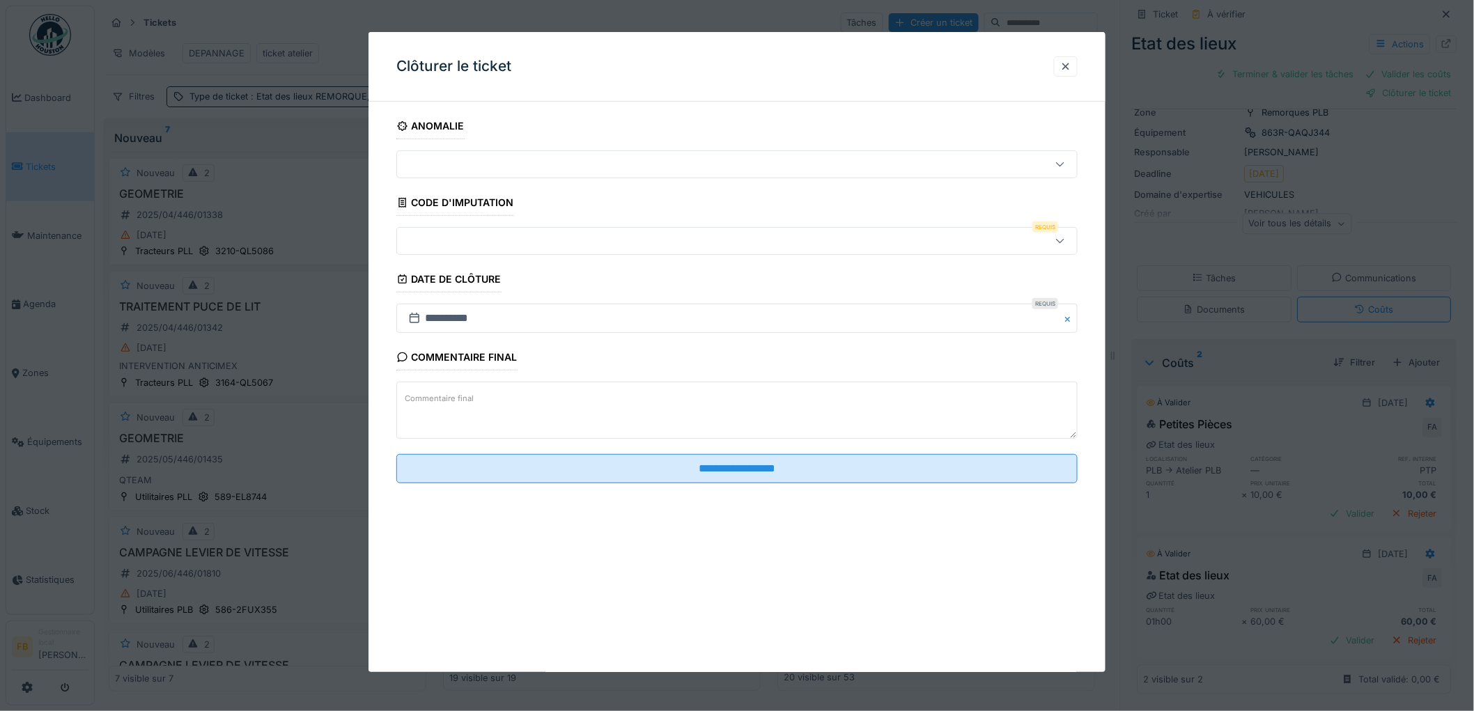
click at [493, 240] on div at bounding box center [698, 240] width 591 height 15
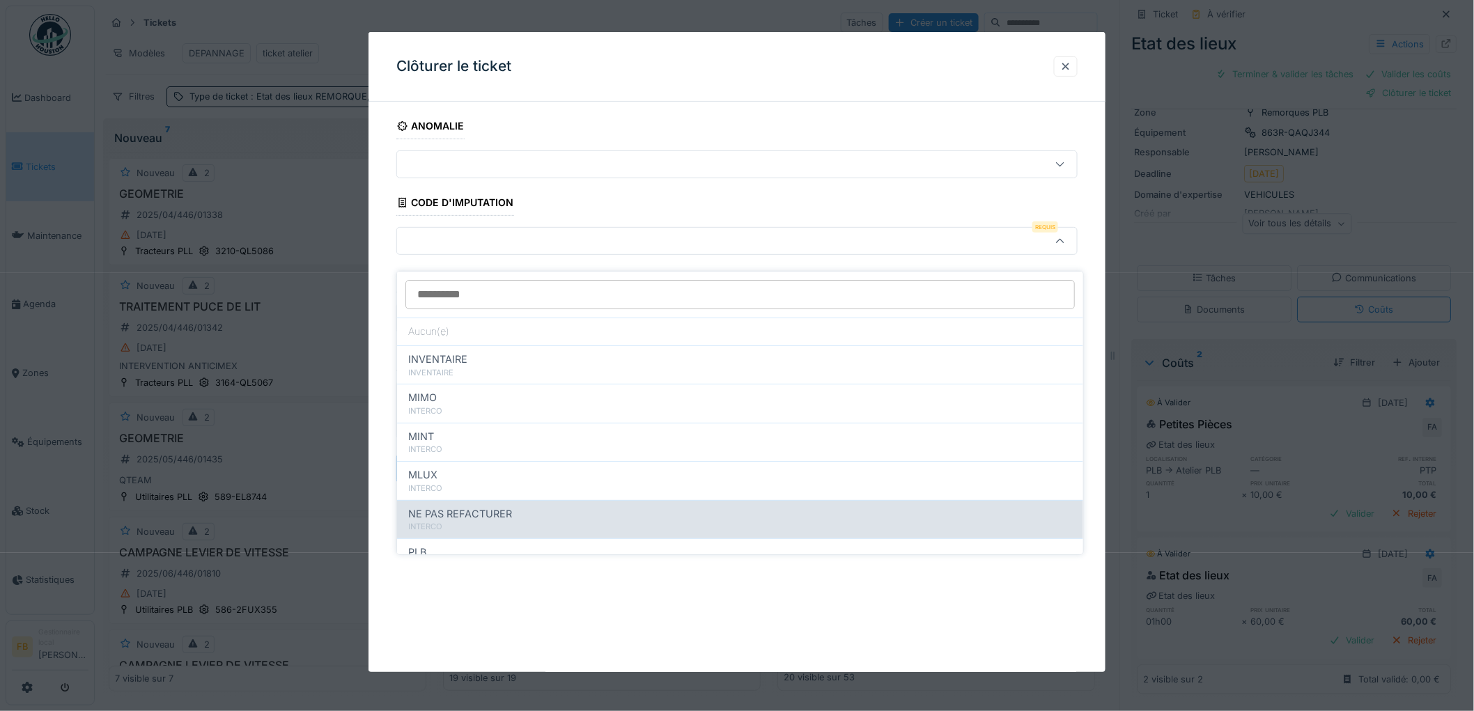
scroll to position [124, 0]
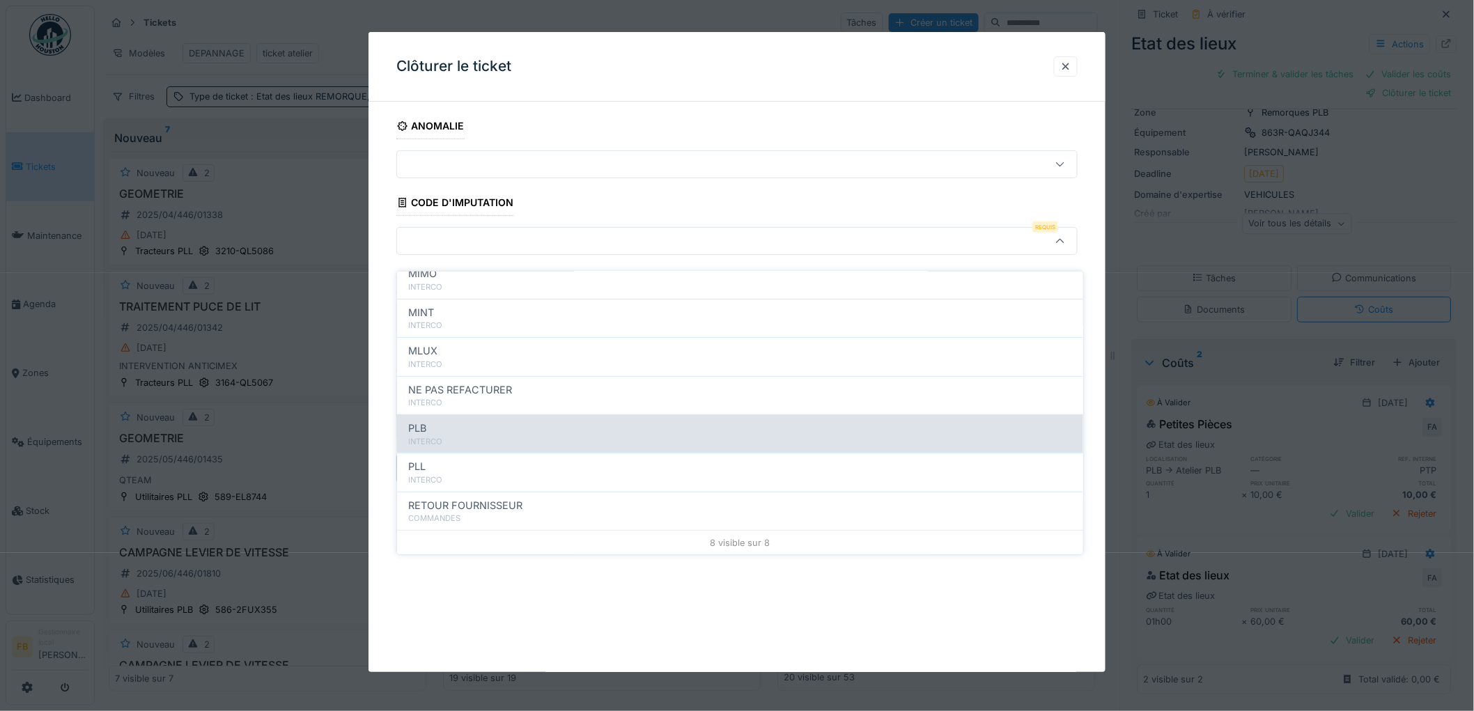
click at [446, 436] on div "INTERCO" at bounding box center [740, 442] width 664 height 12
type input "***"
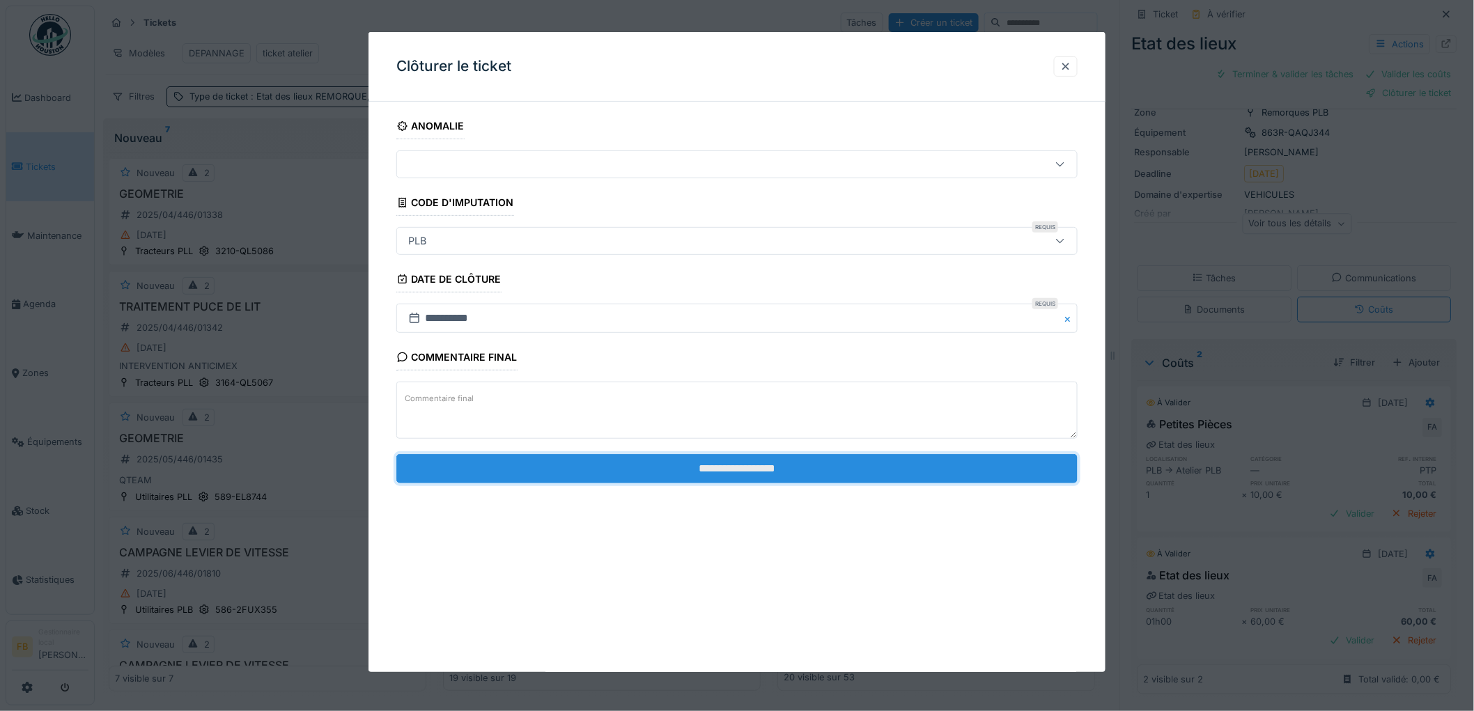
click at [737, 483] on input "**********" at bounding box center [736, 468] width 681 height 29
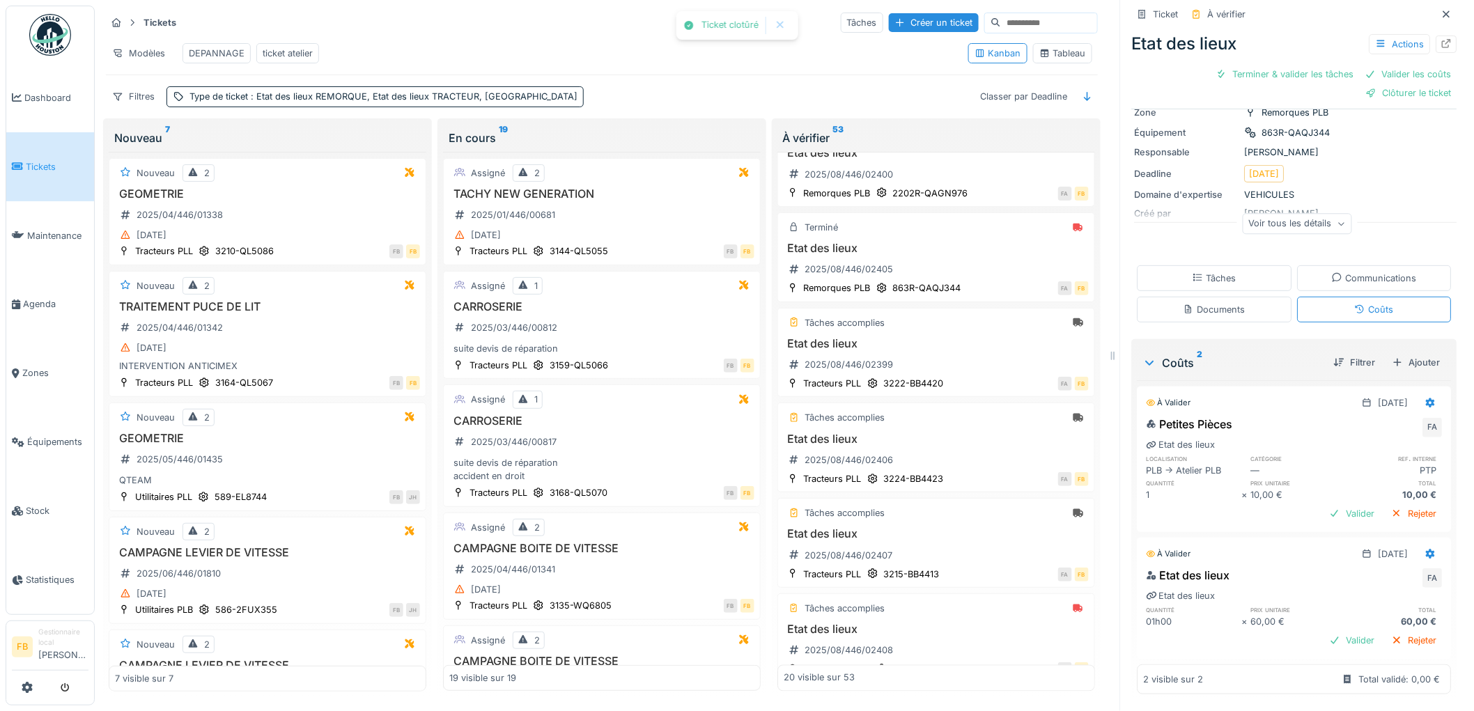
scroll to position [58, 0]
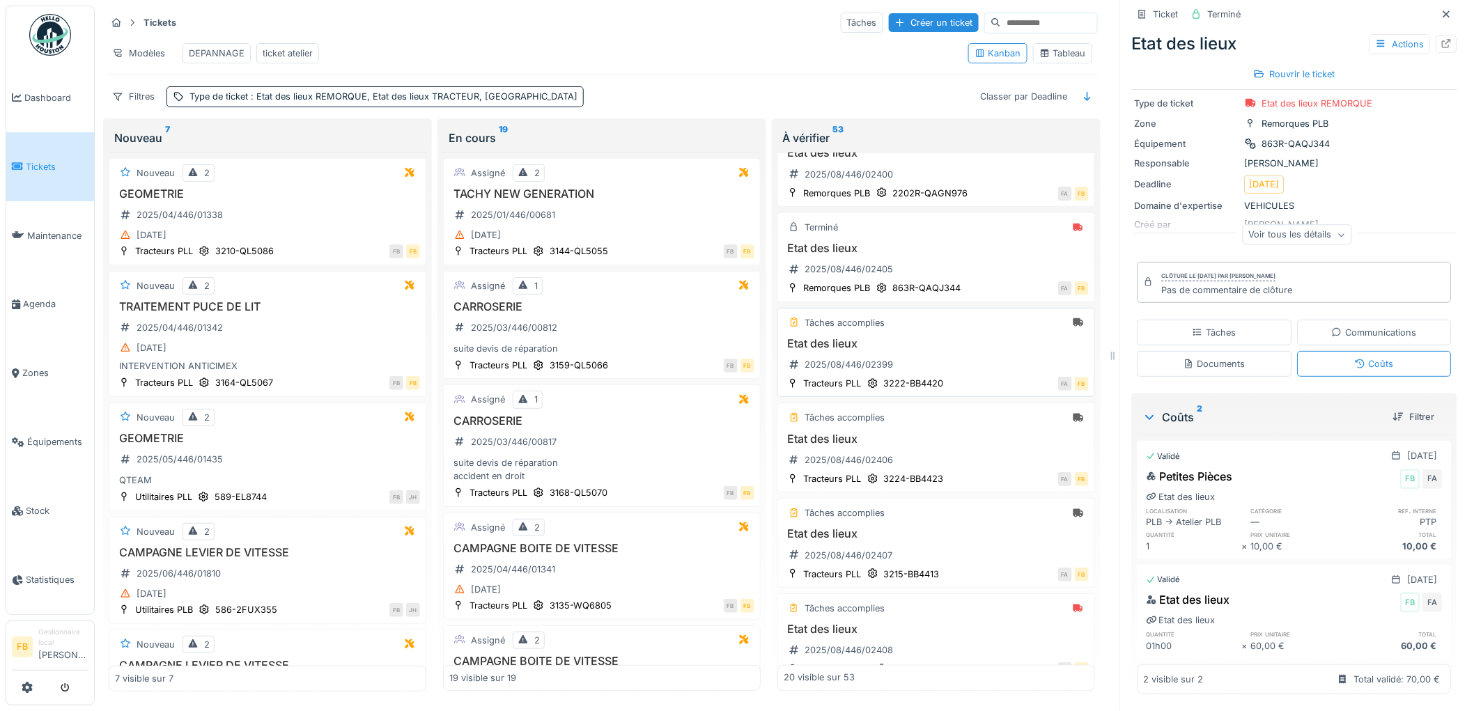
click at [933, 369] on div "Etat des lieux 2025/08/446/02399" at bounding box center [935, 356] width 305 height 39
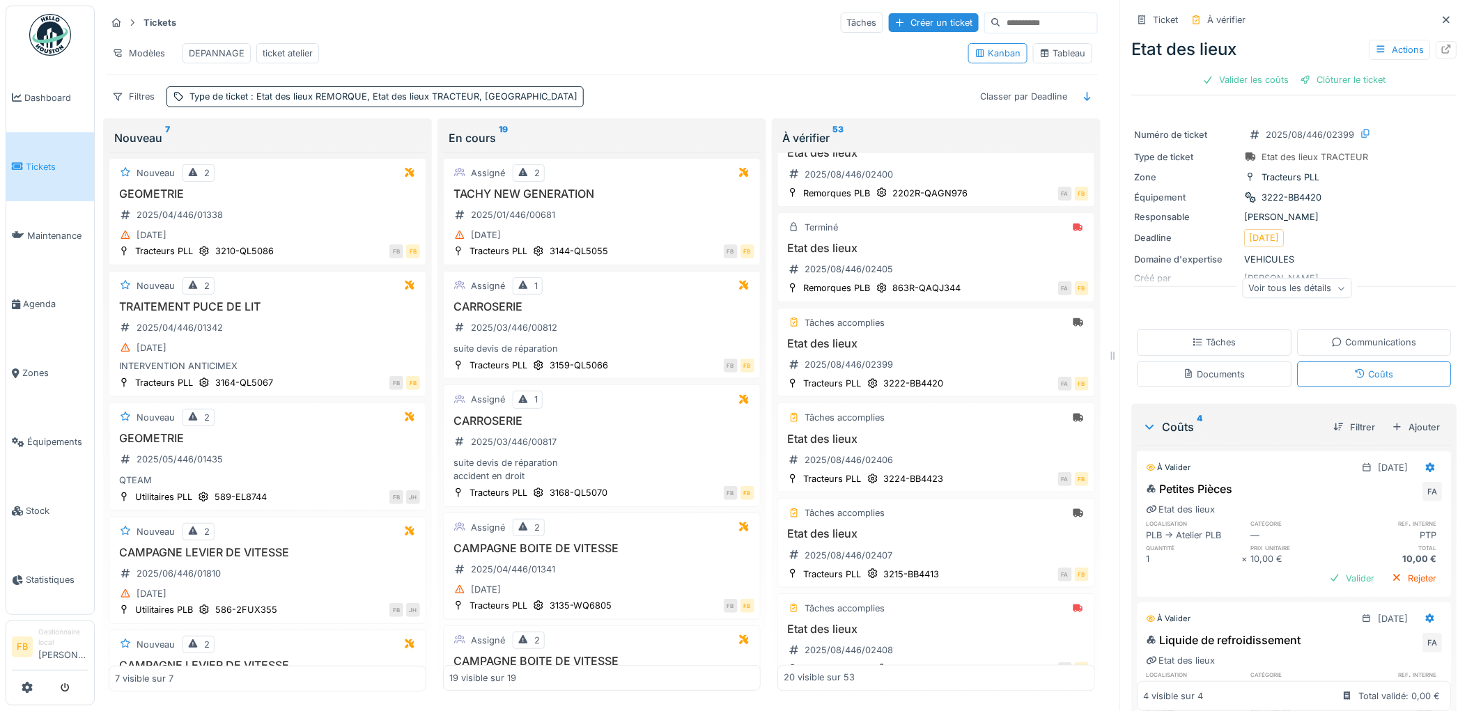
click at [1306, 70] on div "Clôturer le ticket" at bounding box center [1343, 79] width 97 height 19
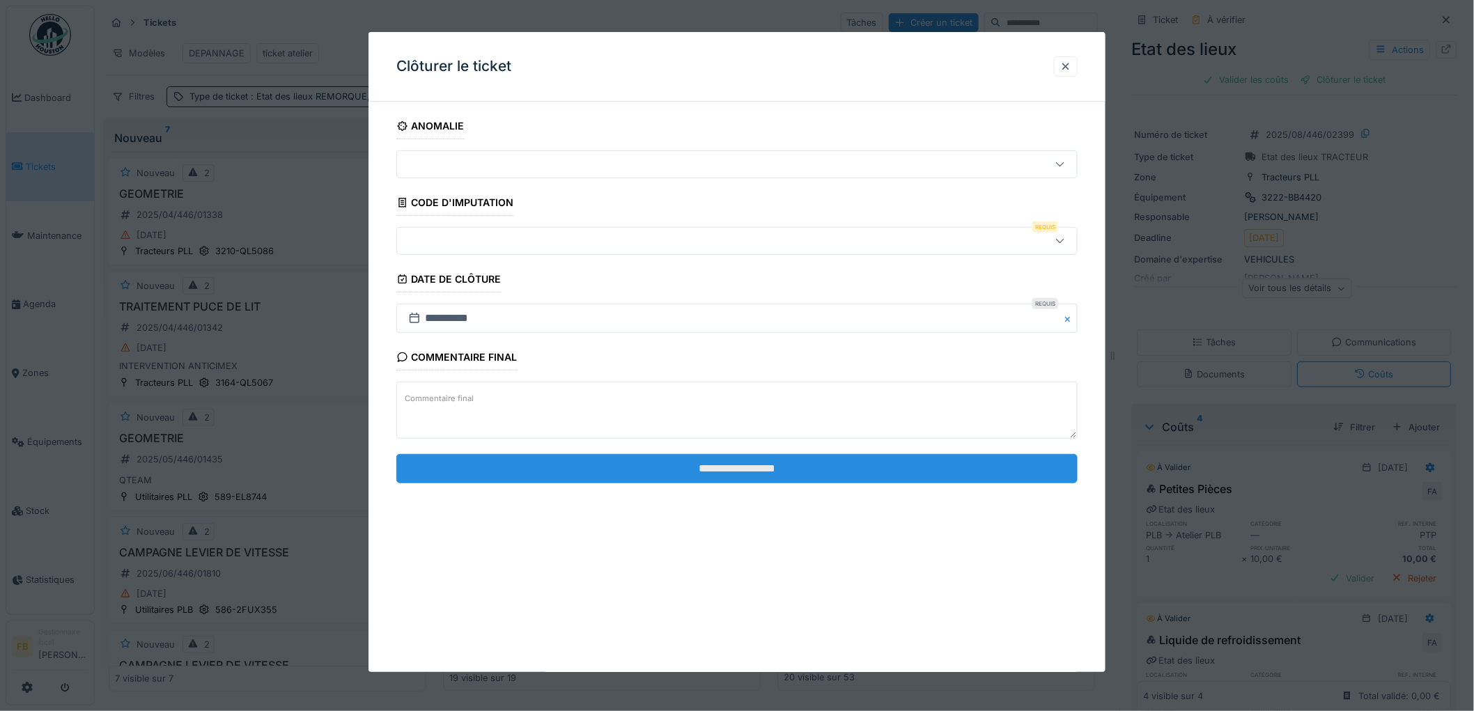
click at [721, 468] on input "**********" at bounding box center [736, 468] width 681 height 29
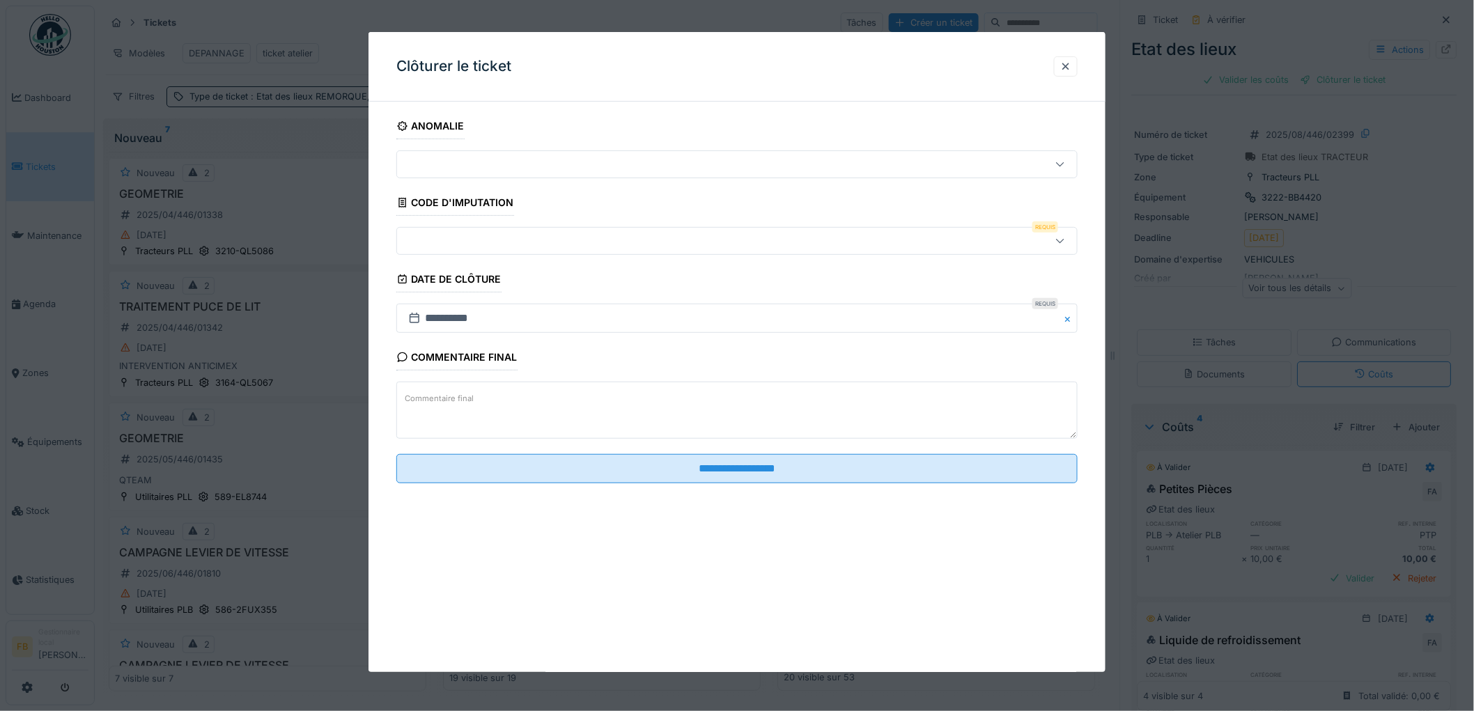
click at [513, 232] on div at bounding box center [736, 241] width 681 height 28
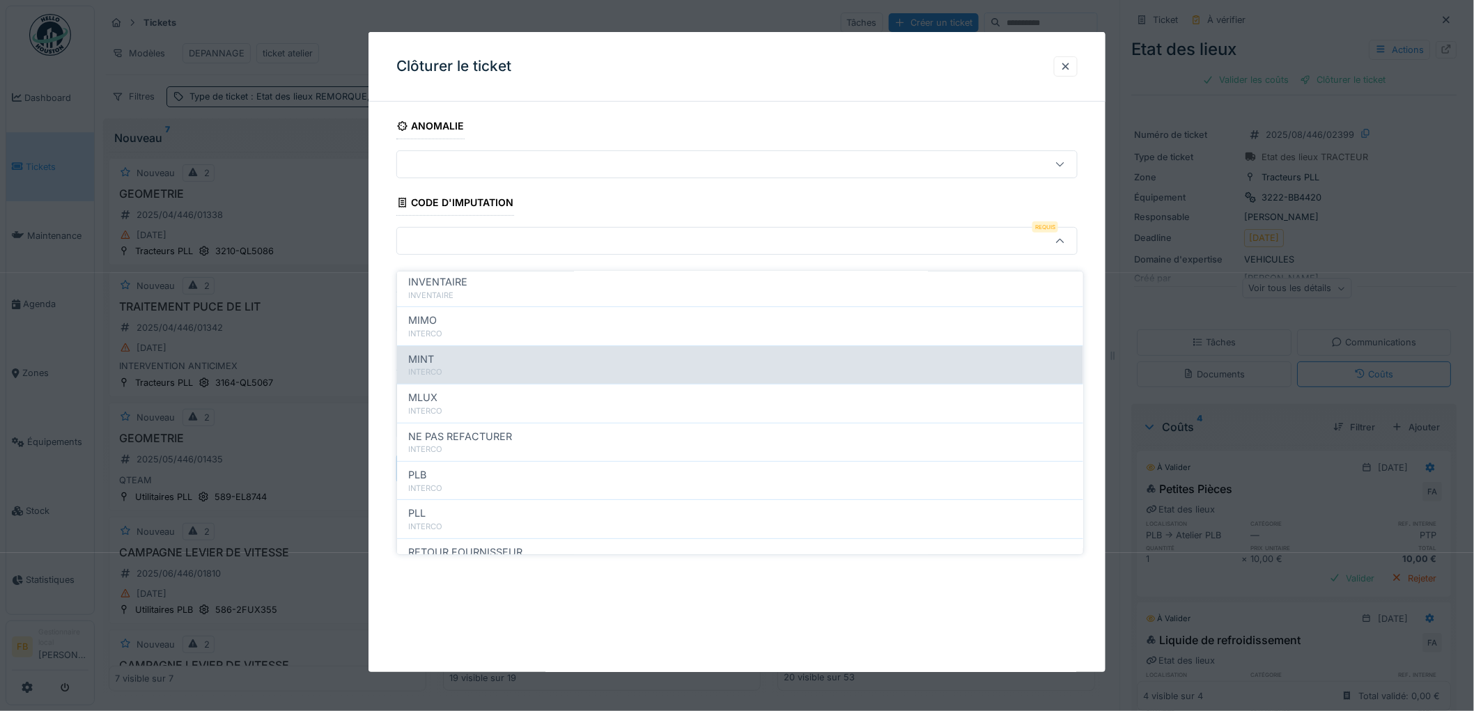
scroll to position [124, 0]
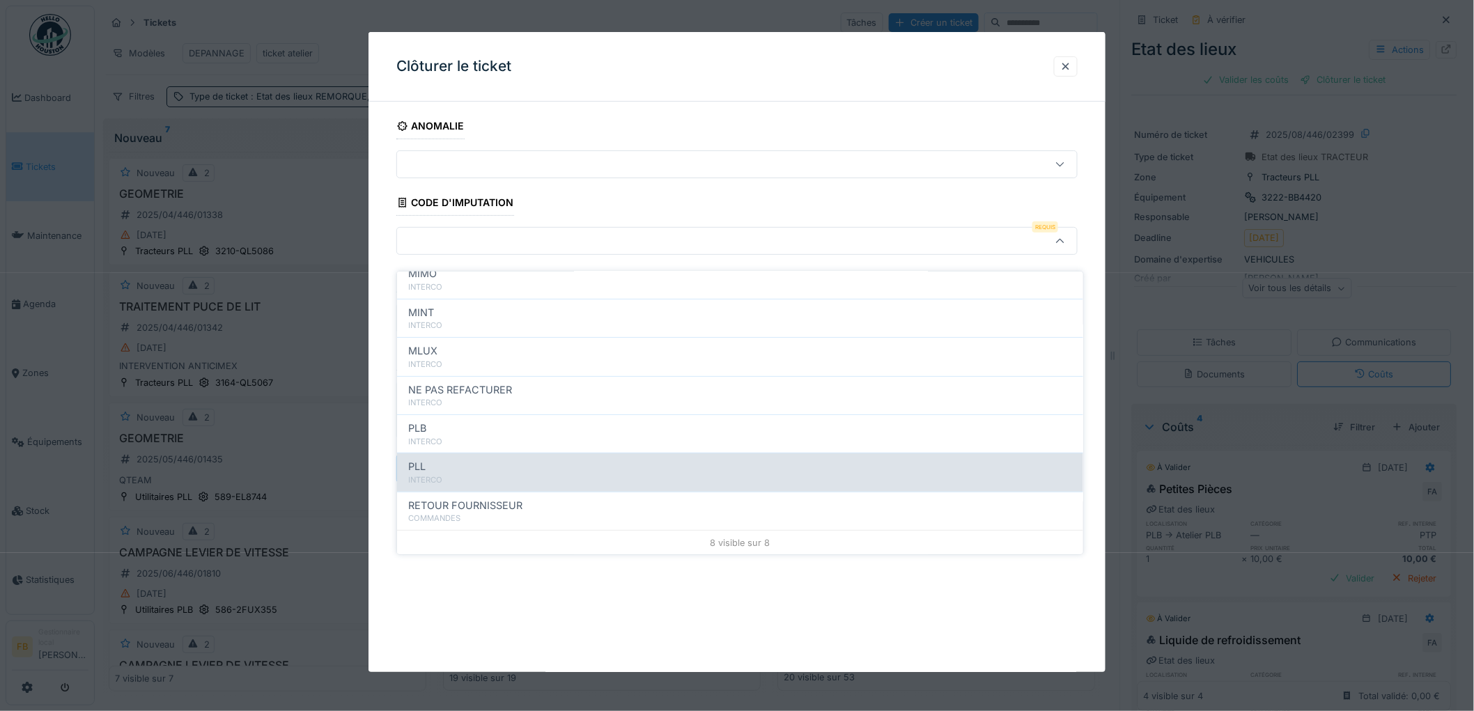
click at [455, 459] on div "PLL" at bounding box center [740, 466] width 664 height 15
type input "***"
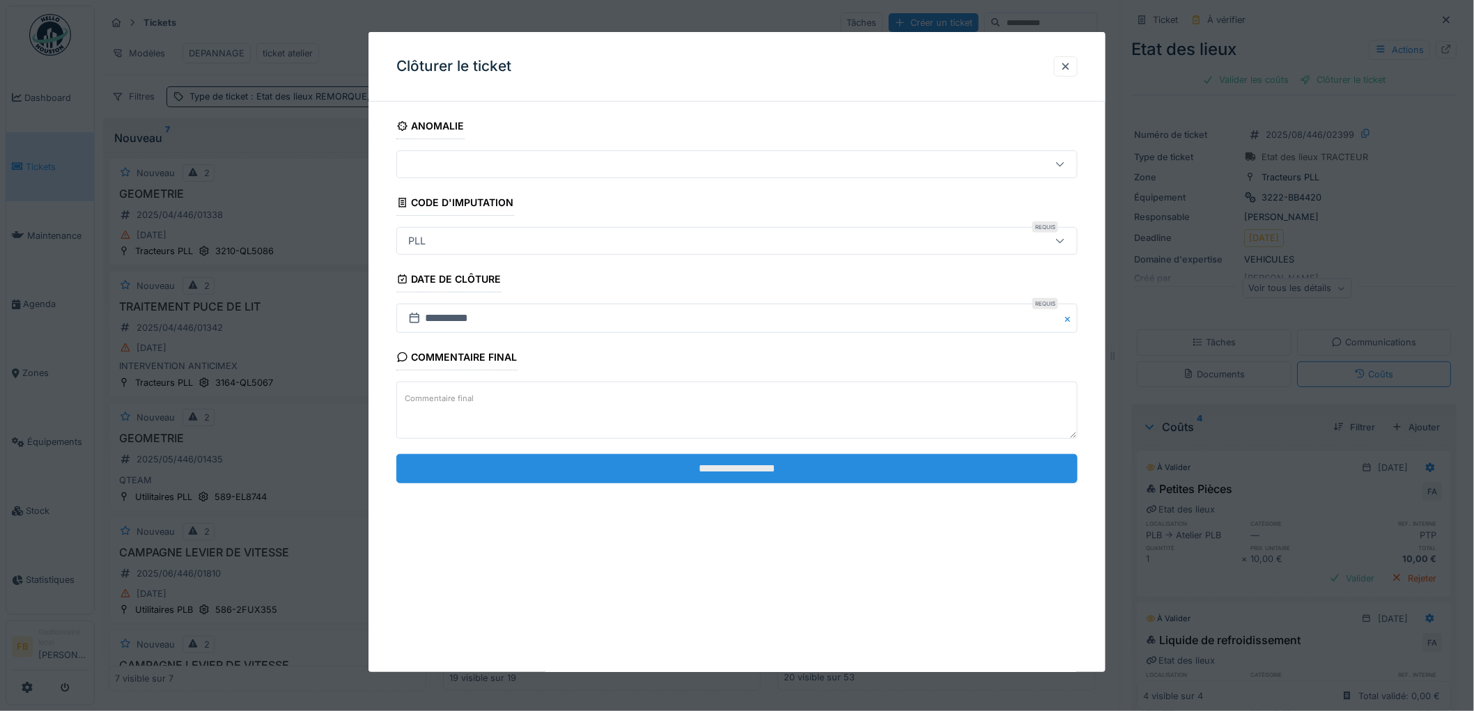
click at [752, 464] on input "**********" at bounding box center [736, 468] width 681 height 29
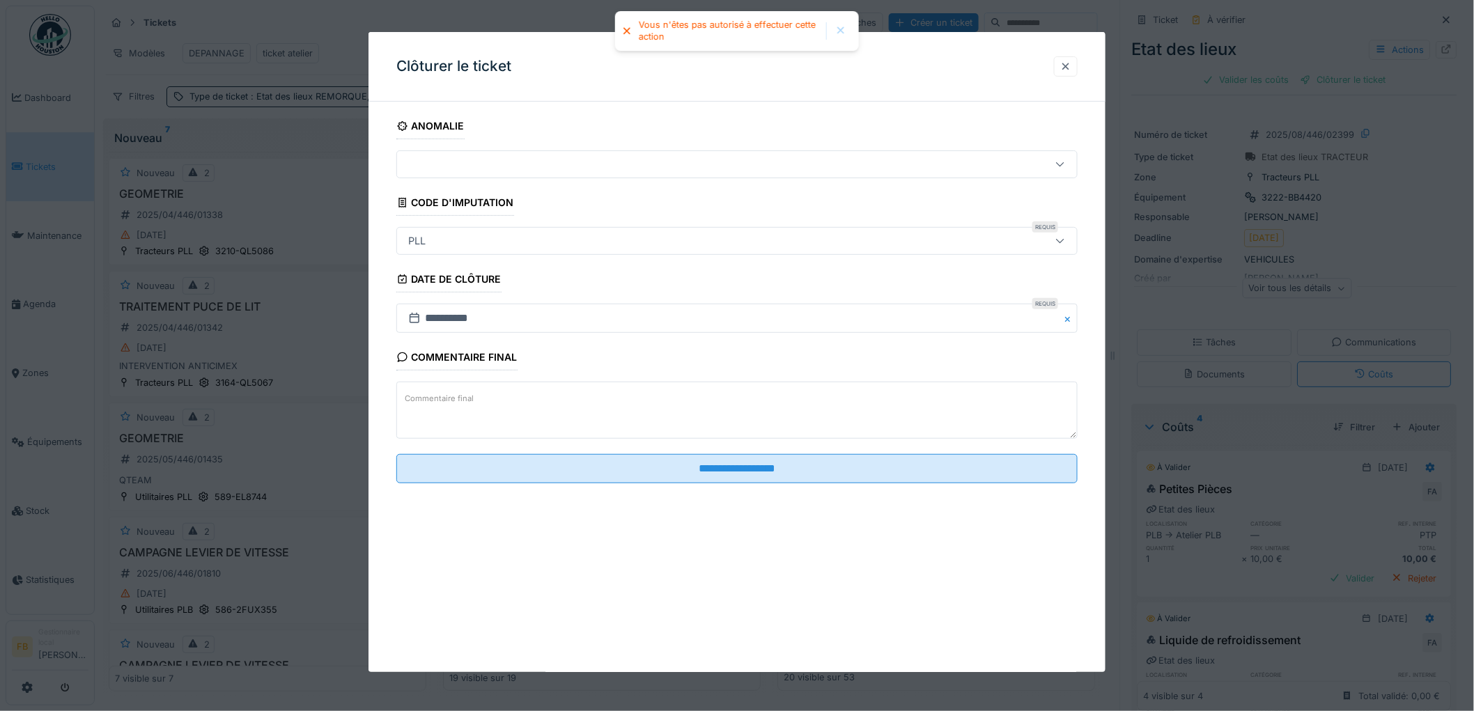
click at [1071, 60] on div at bounding box center [1065, 66] width 11 height 13
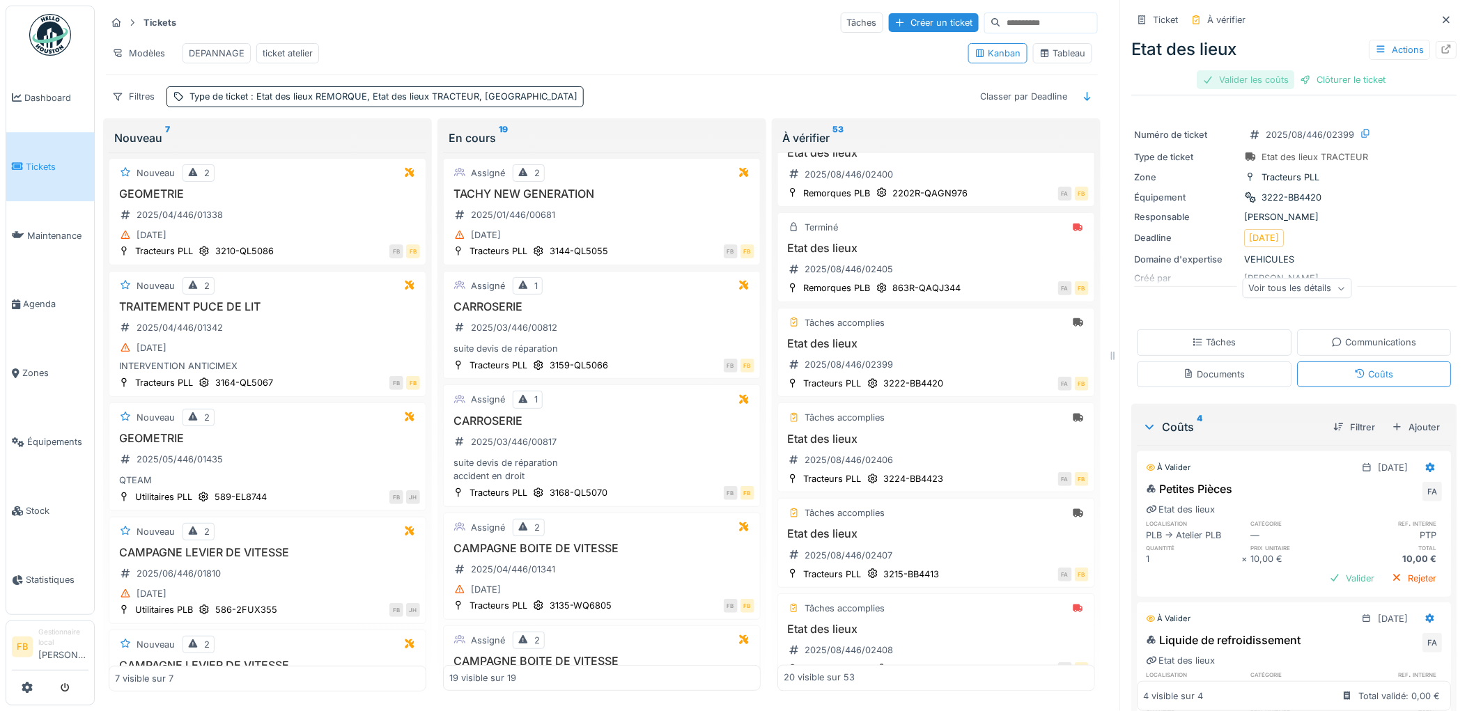
click at [1248, 75] on div "Valider les coûts" at bounding box center [1245, 79] width 97 height 19
click at [1230, 340] on div "Tâches" at bounding box center [1214, 342] width 155 height 26
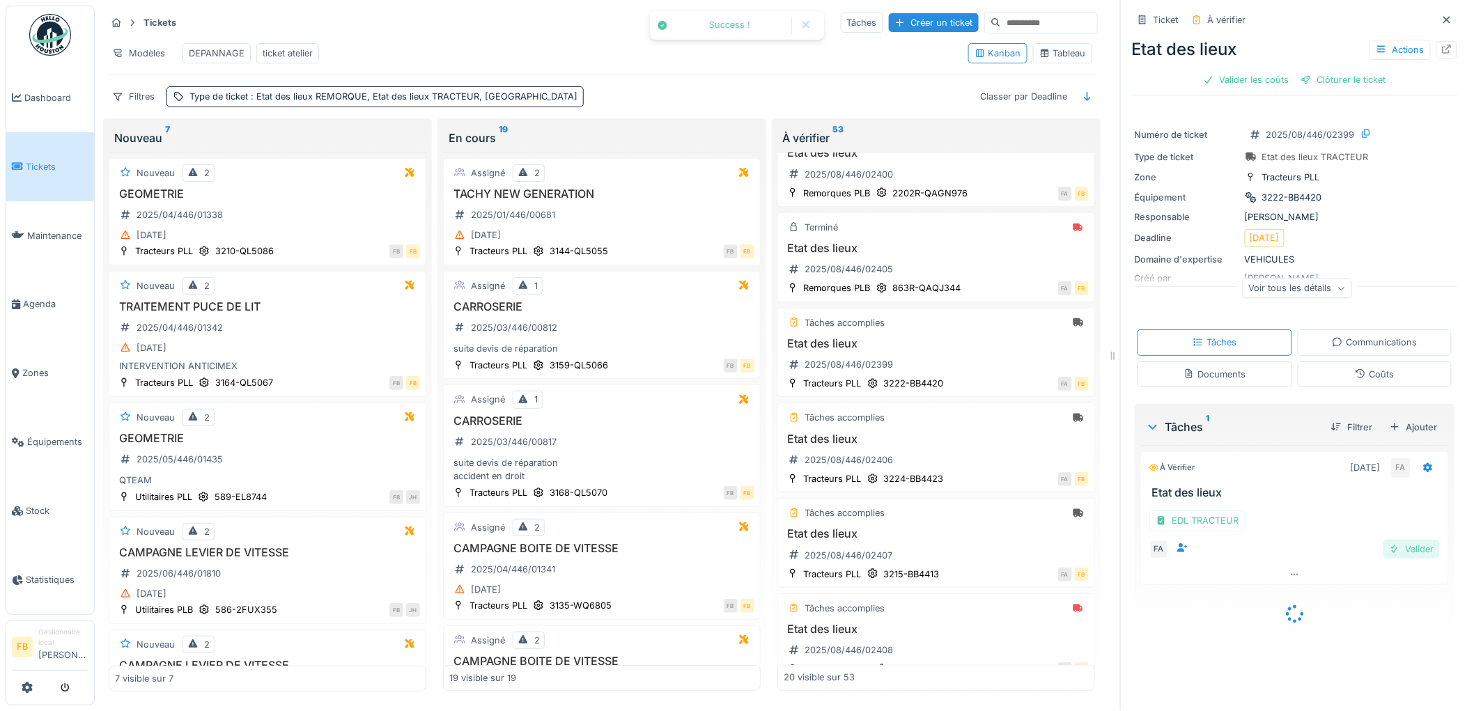
click at [1393, 543] on div "Valider" at bounding box center [1411, 549] width 56 height 19
click at [1294, 78] on div "Clôturer le ticket" at bounding box center [1294, 79] width 97 height 19
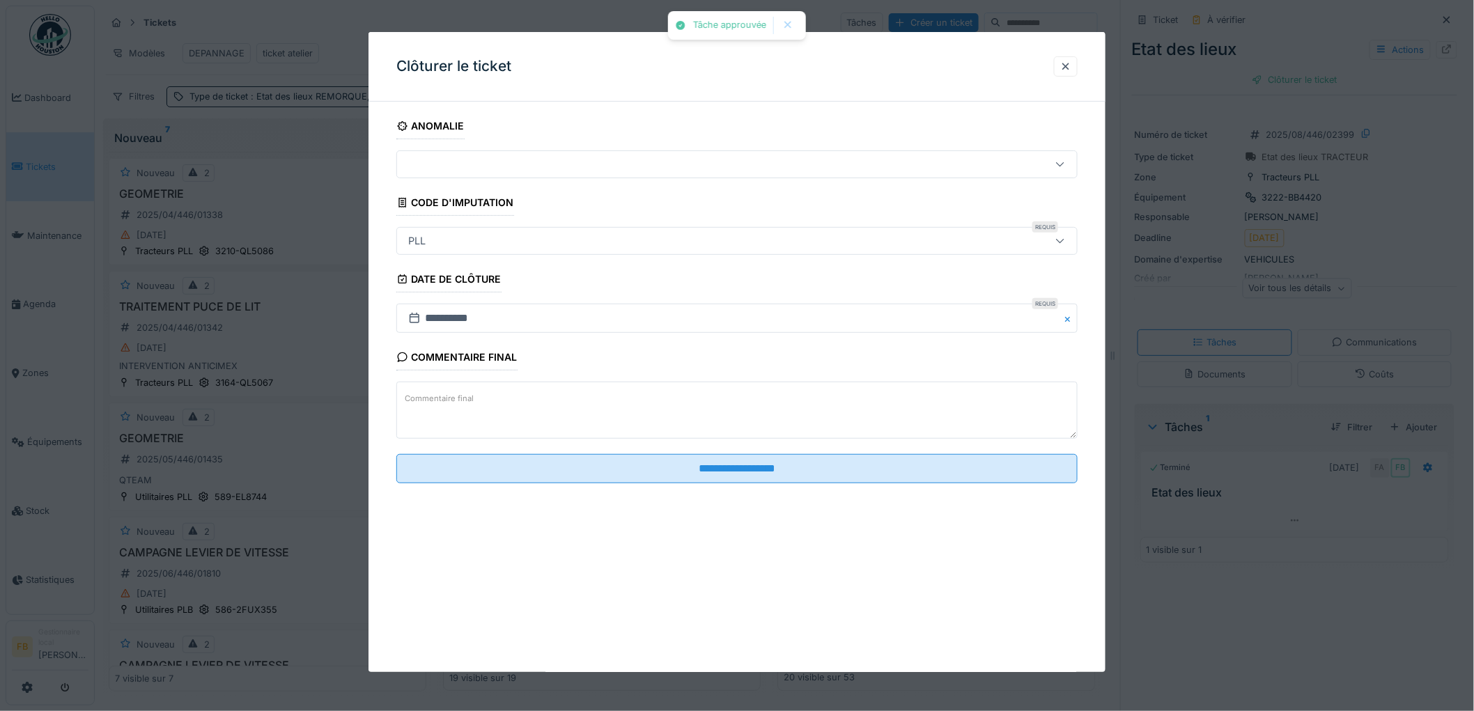
scroll to position [11, 0]
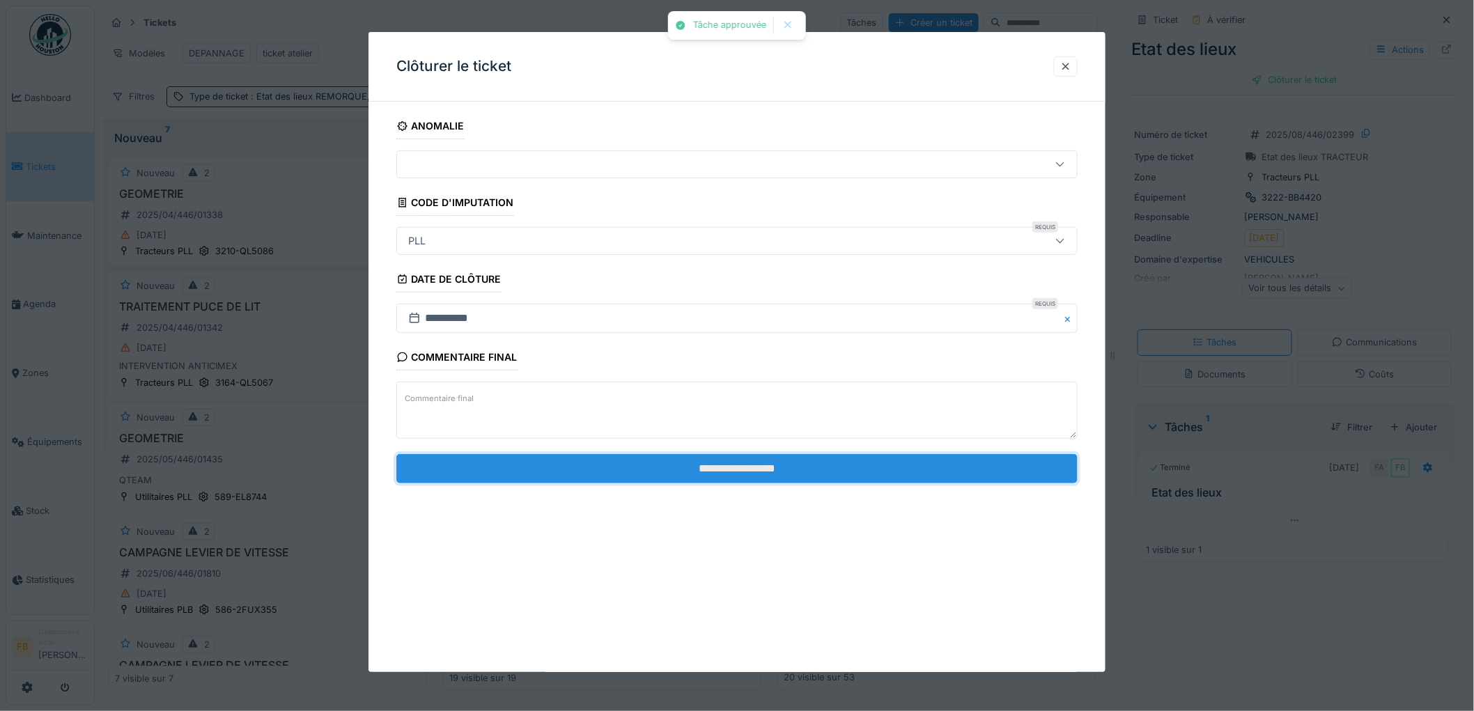
click at [664, 463] on input "**********" at bounding box center [736, 468] width 681 height 29
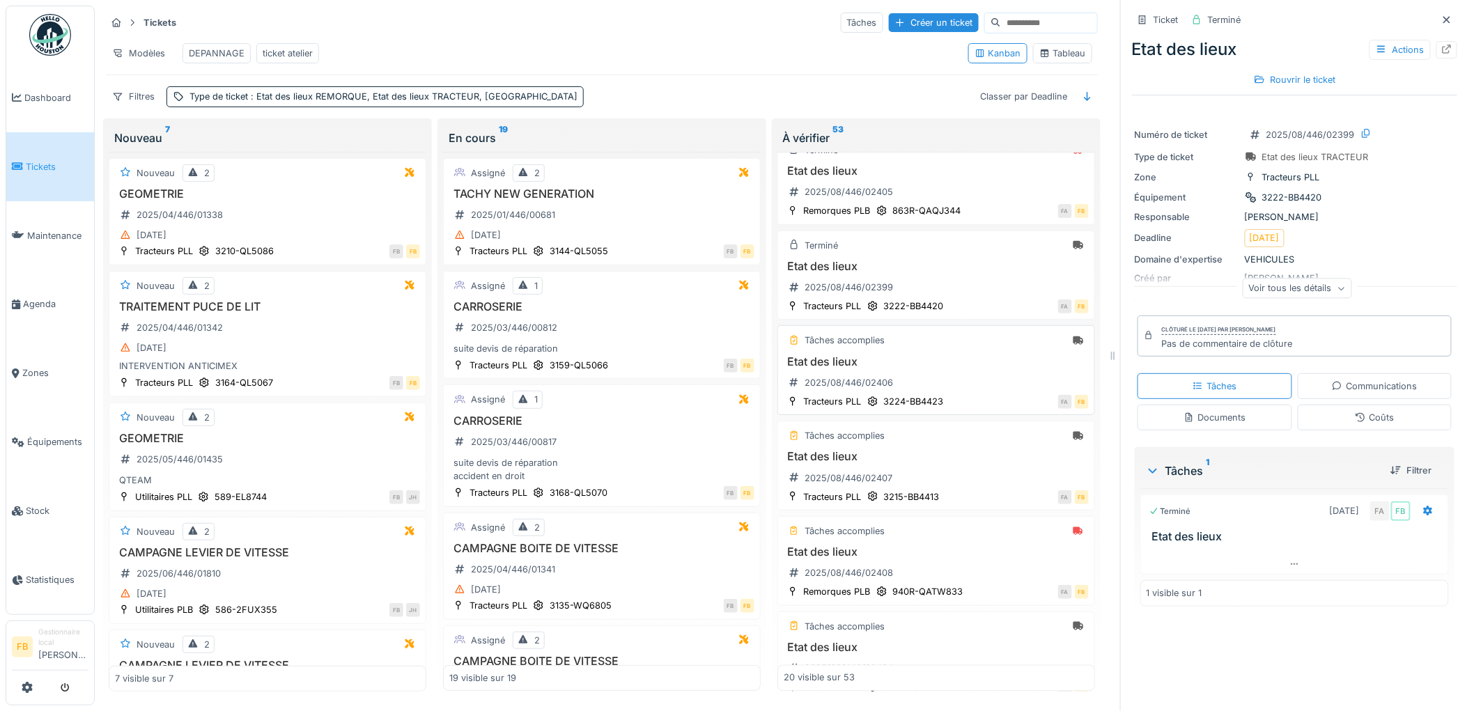
scroll to position [1006, 0]
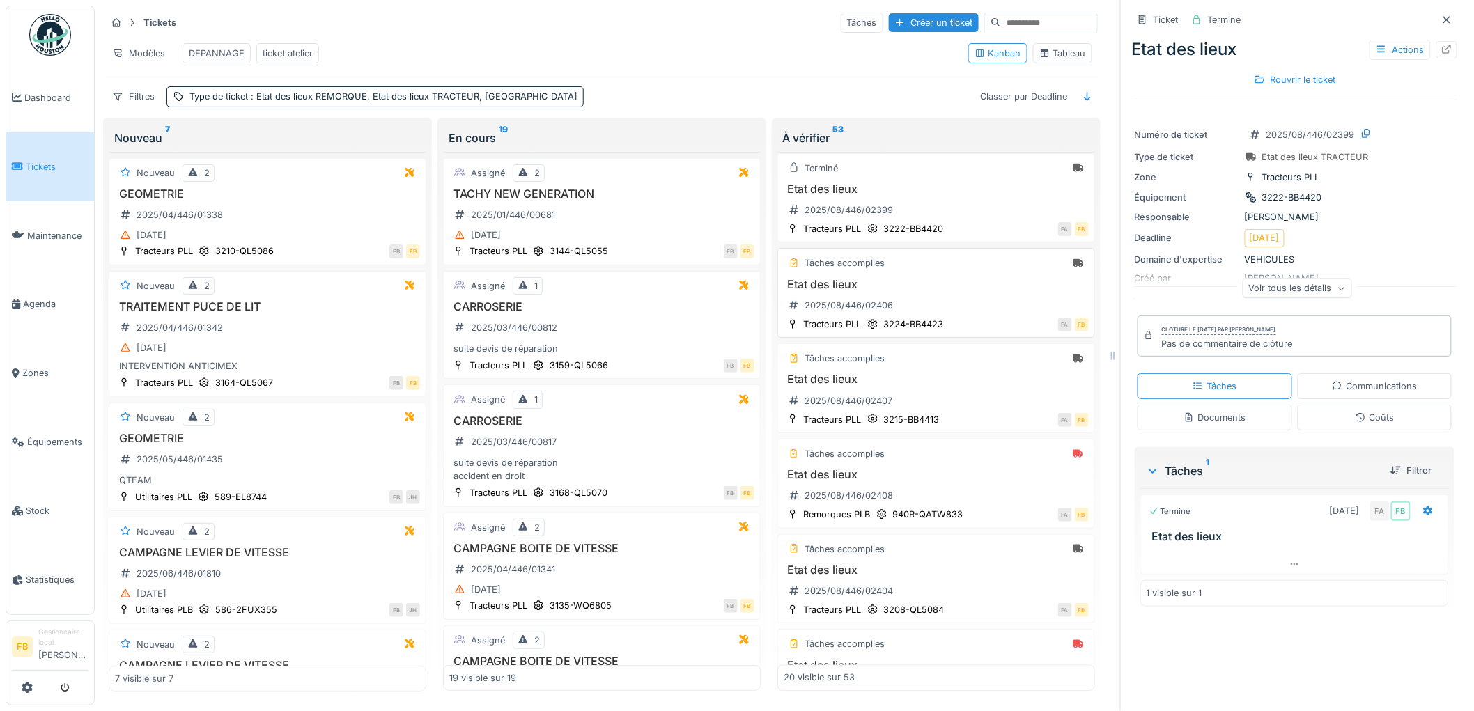
click at [959, 302] on div "Etat des lieux 2025/08/446/02406" at bounding box center [935, 297] width 305 height 39
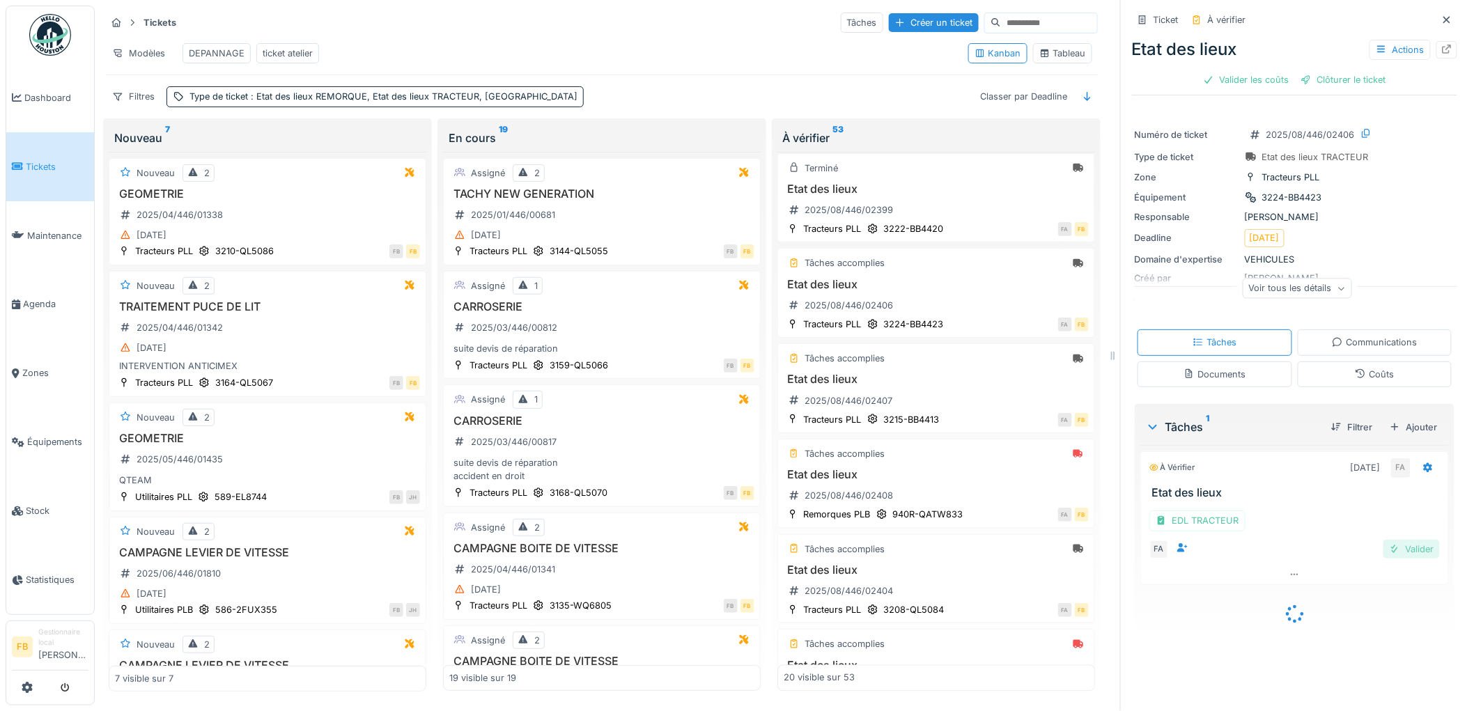
click at [1394, 540] on div "Valider" at bounding box center [1411, 549] width 56 height 19
click at [1355, 368] on div "Coûts" at bounding box center [1373, 374] width 39 height 13
click at [1250, 73] on div "Valider les coûts" at bounding box center [1245, 79] width 97 height 19
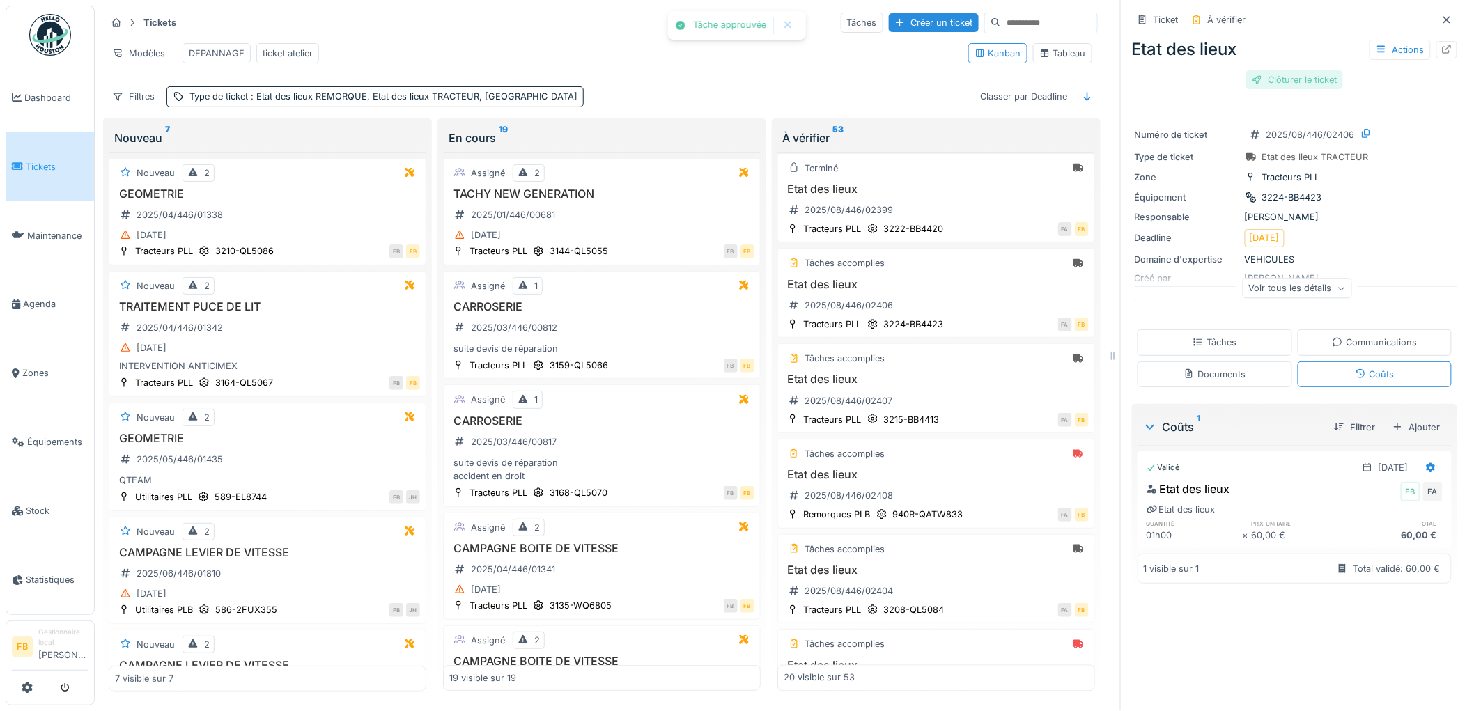
click at [1299, 72] on div "Clôturer le ticket" at bounding box center [1294, 79] width 97 height 19
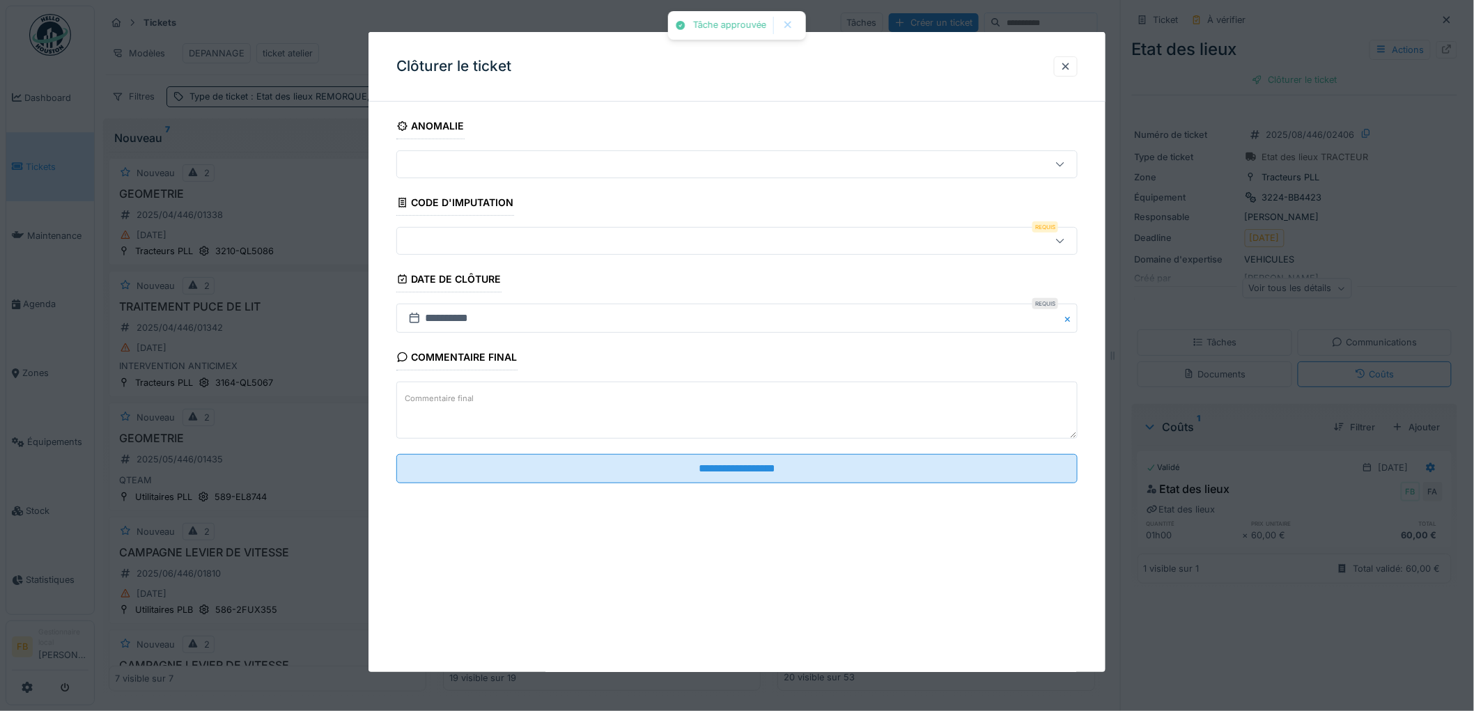
click at [517, 247] on div at bounding box center [698, 240] width 591 height 15
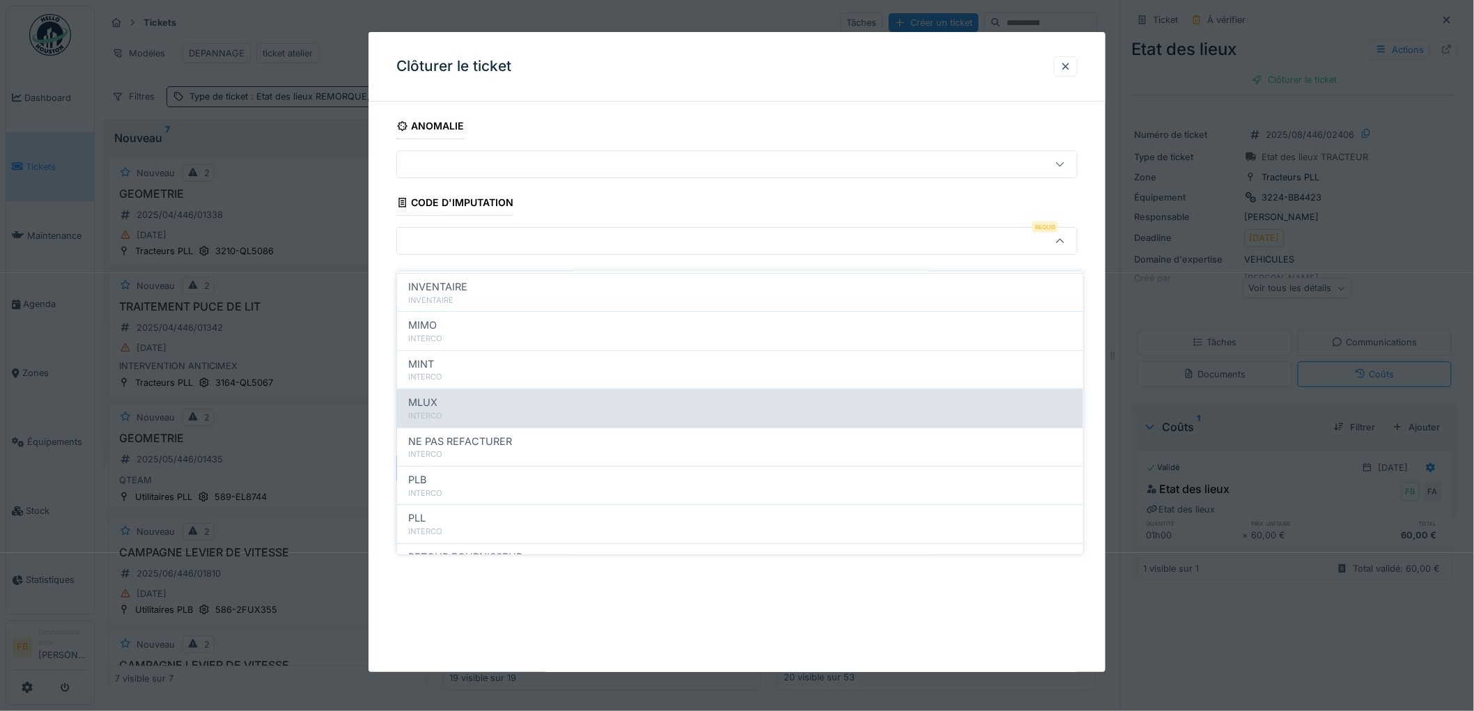
scroll to position [124, 0]
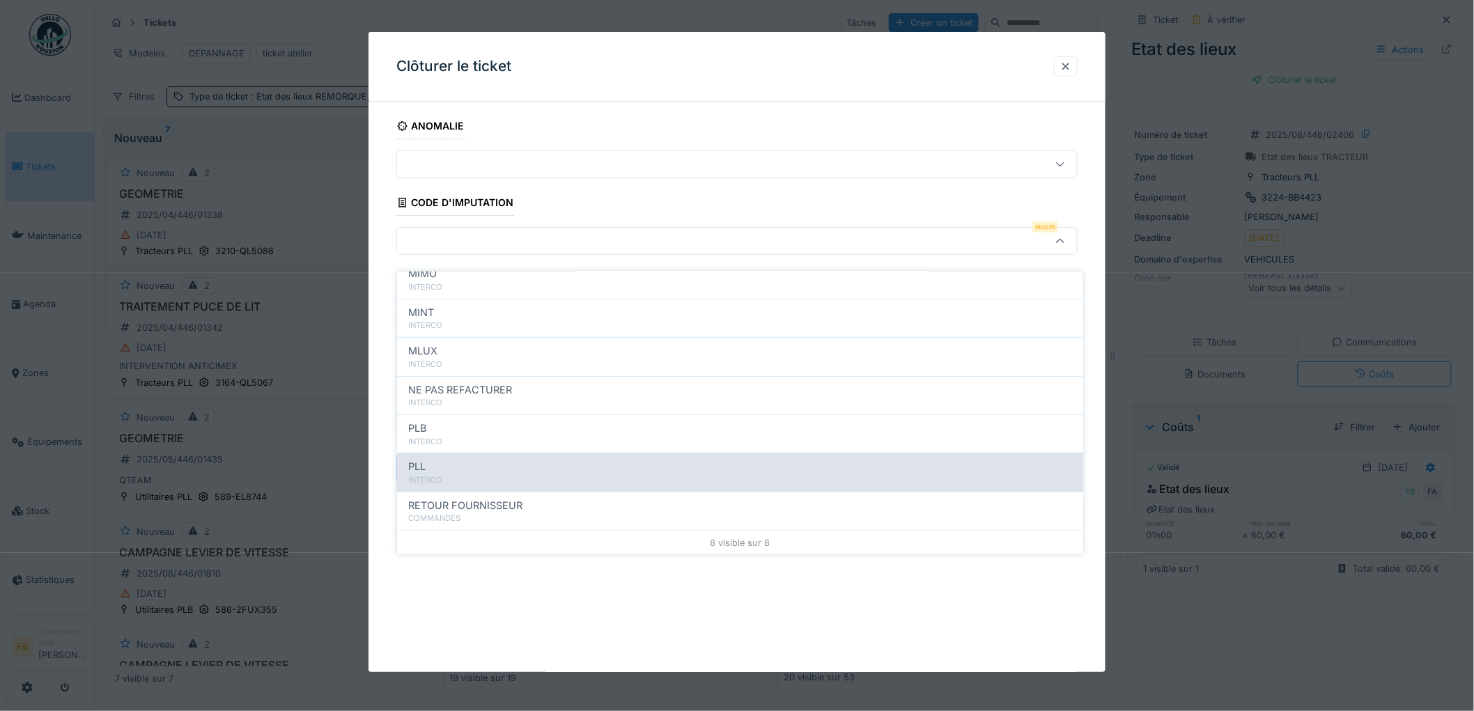
click at [483, 459] on div "PLL" at bounding box center [740, 466] width 664 height 15
type input "***"
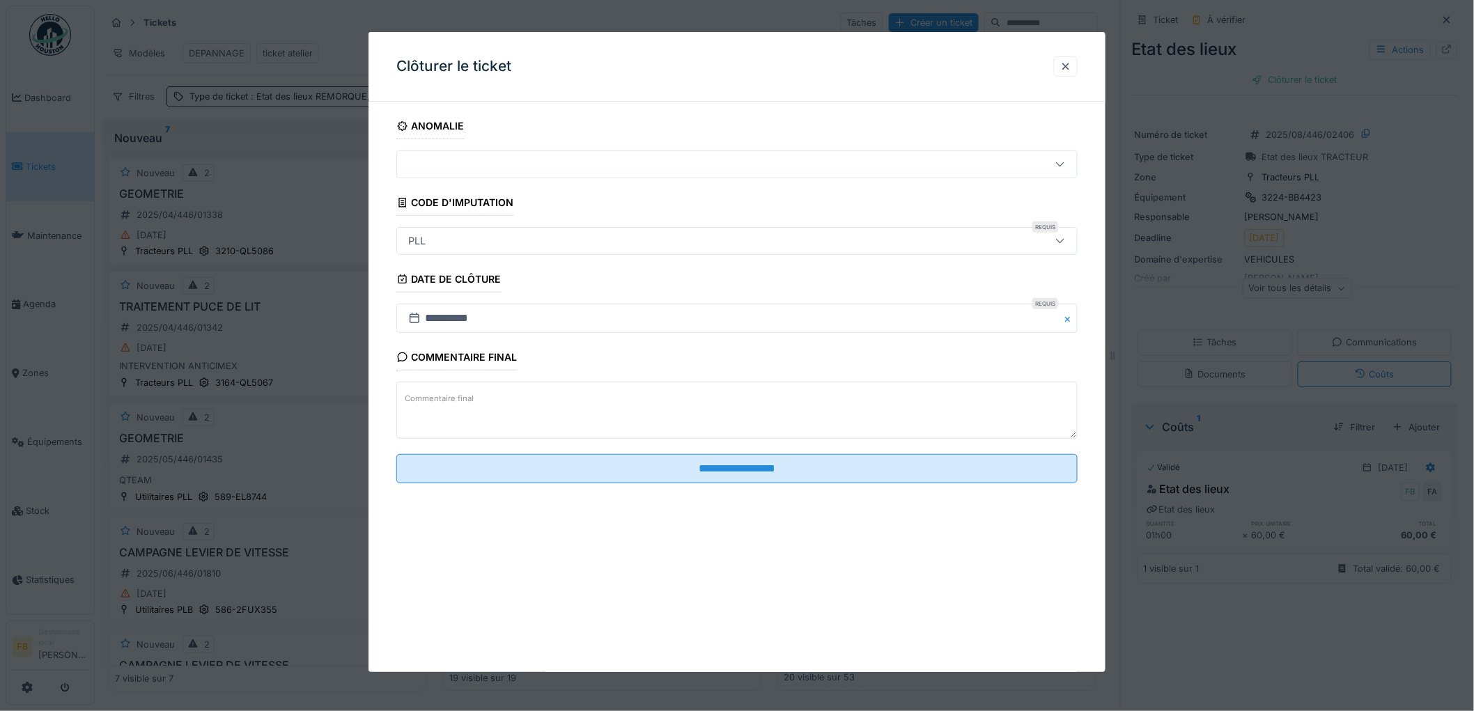
click at [711, 451] on fieldset "**********" at bounding box center [736, 304] width 681 height 382
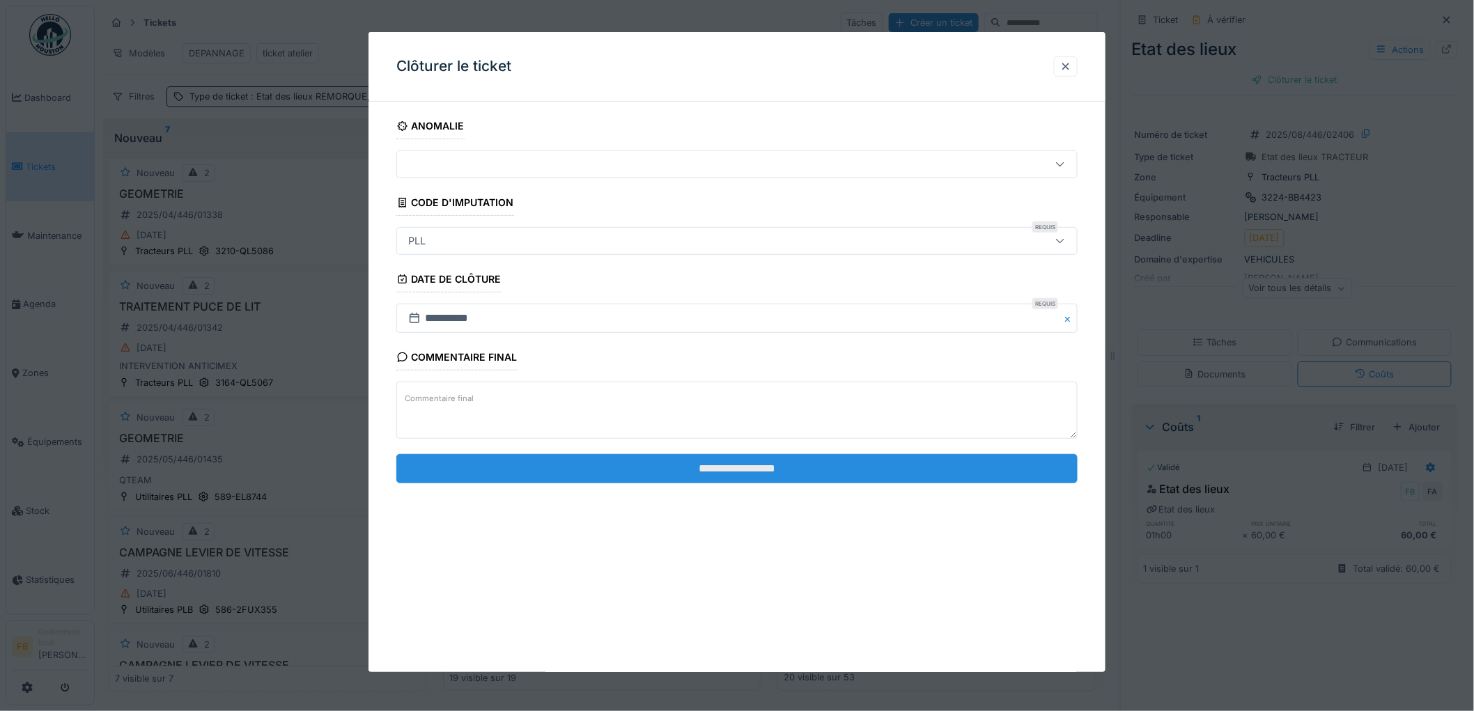
click at [714, 462] on input "**********" at bounding box center [736, 468] width 681 height 29
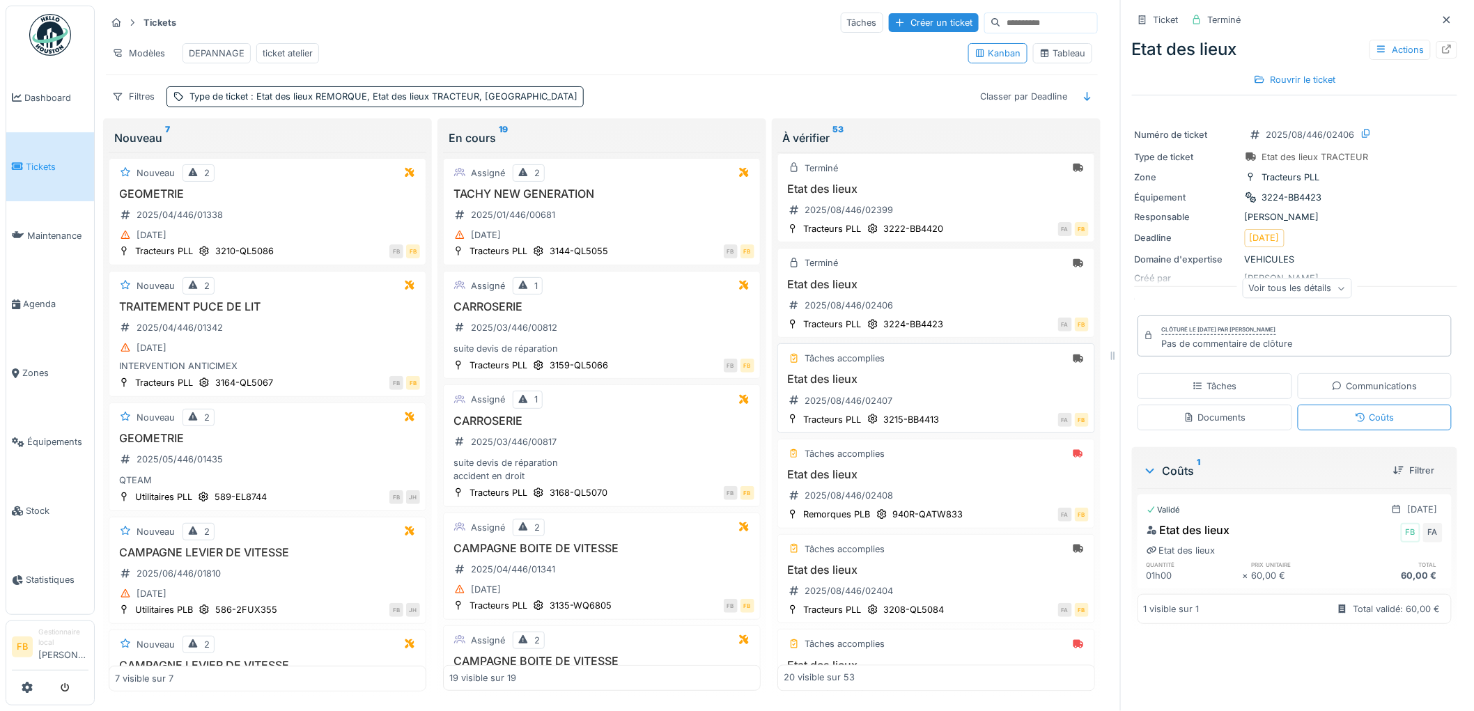
click at [962, 412] on div "Etat des lieux 2025/08/446/02407" at bounding box center [935, 392] width 305 height 39
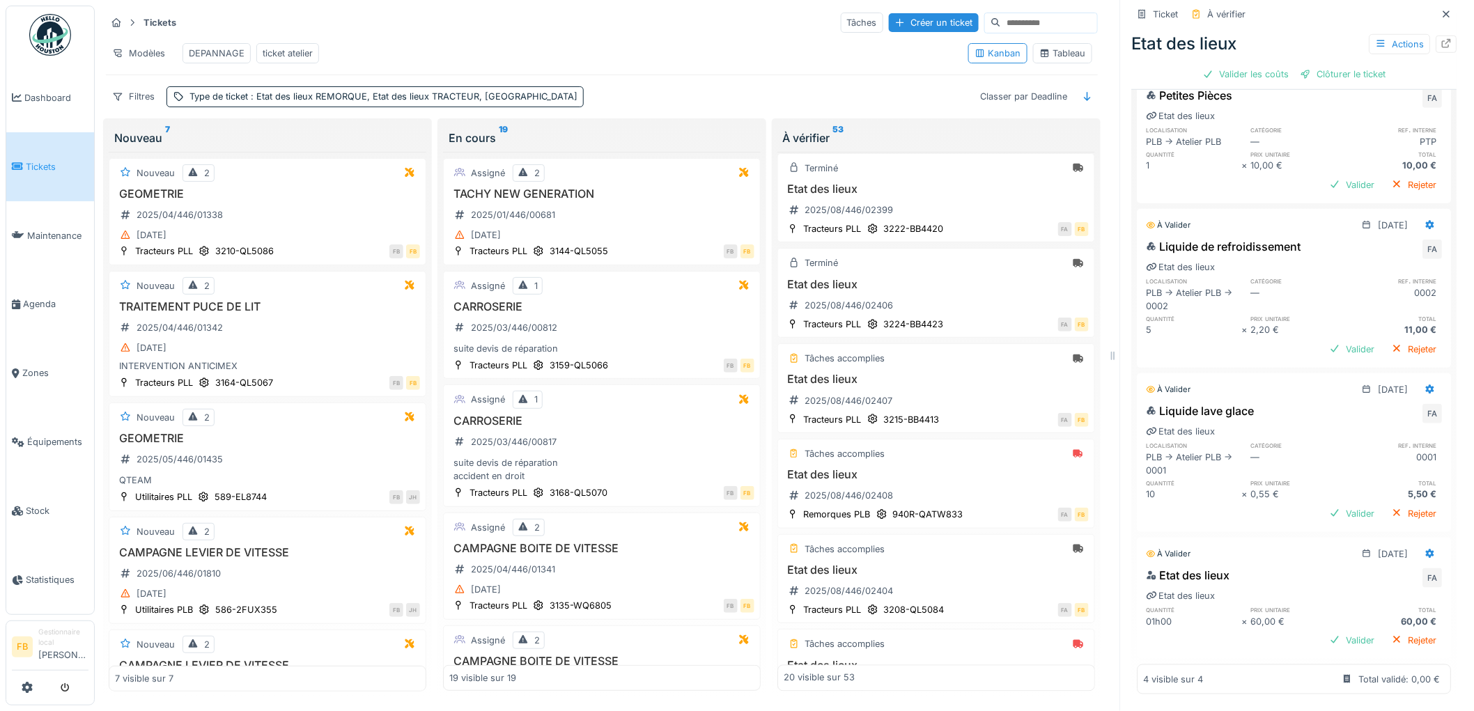
scroll to position [11, 0]
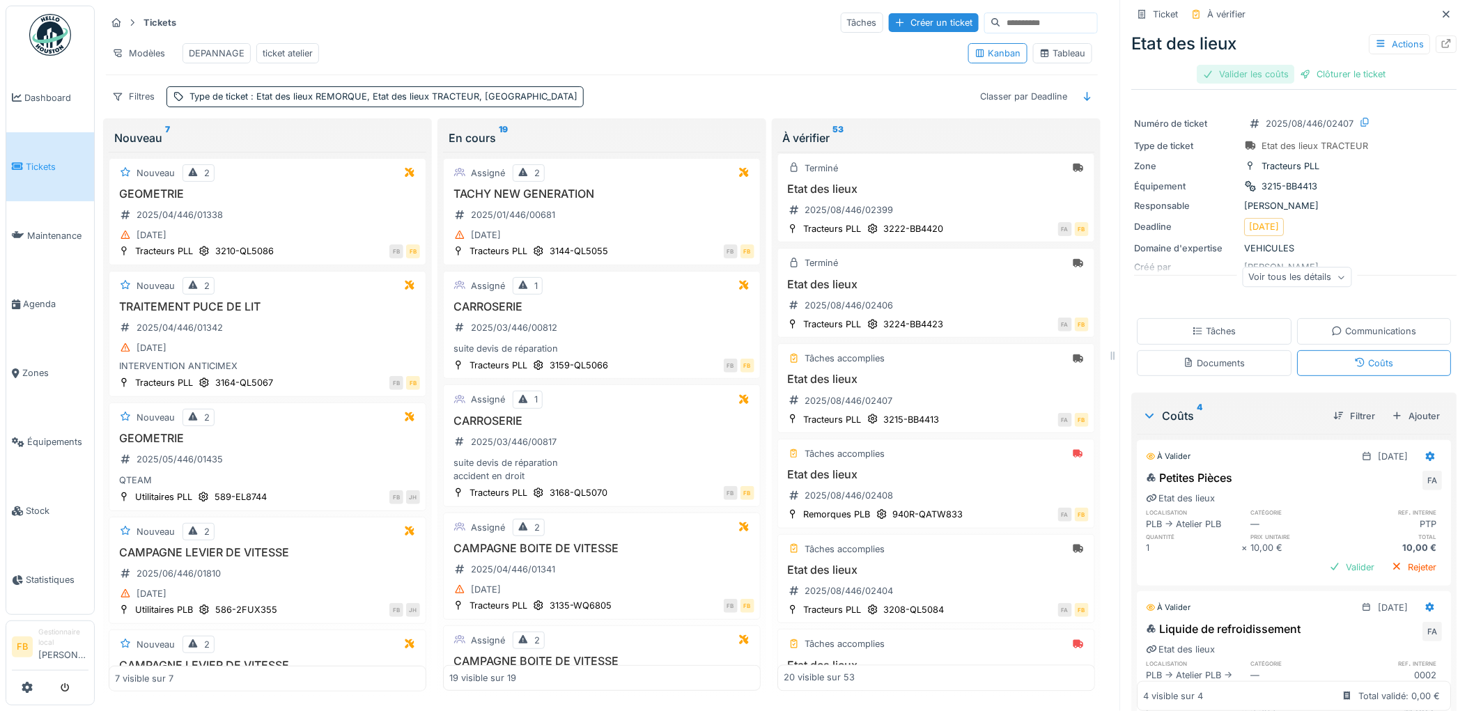
click at [1243, 67] on div "Valider les coûts" at bounding box center [1245, 74] width 97 height 19
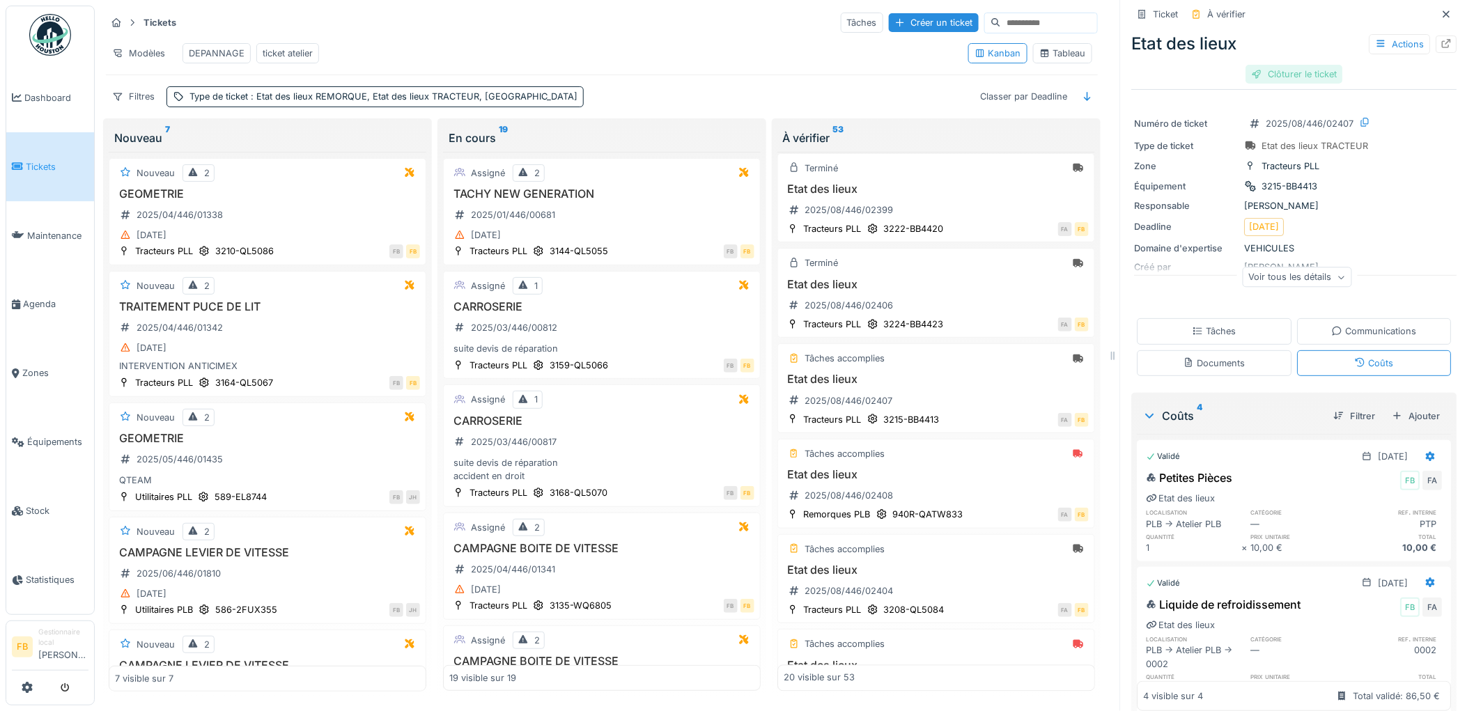
click at [1288, 65] on div "Clôturer le ticket" at bounding box center [1294, 74] width 97 height 19
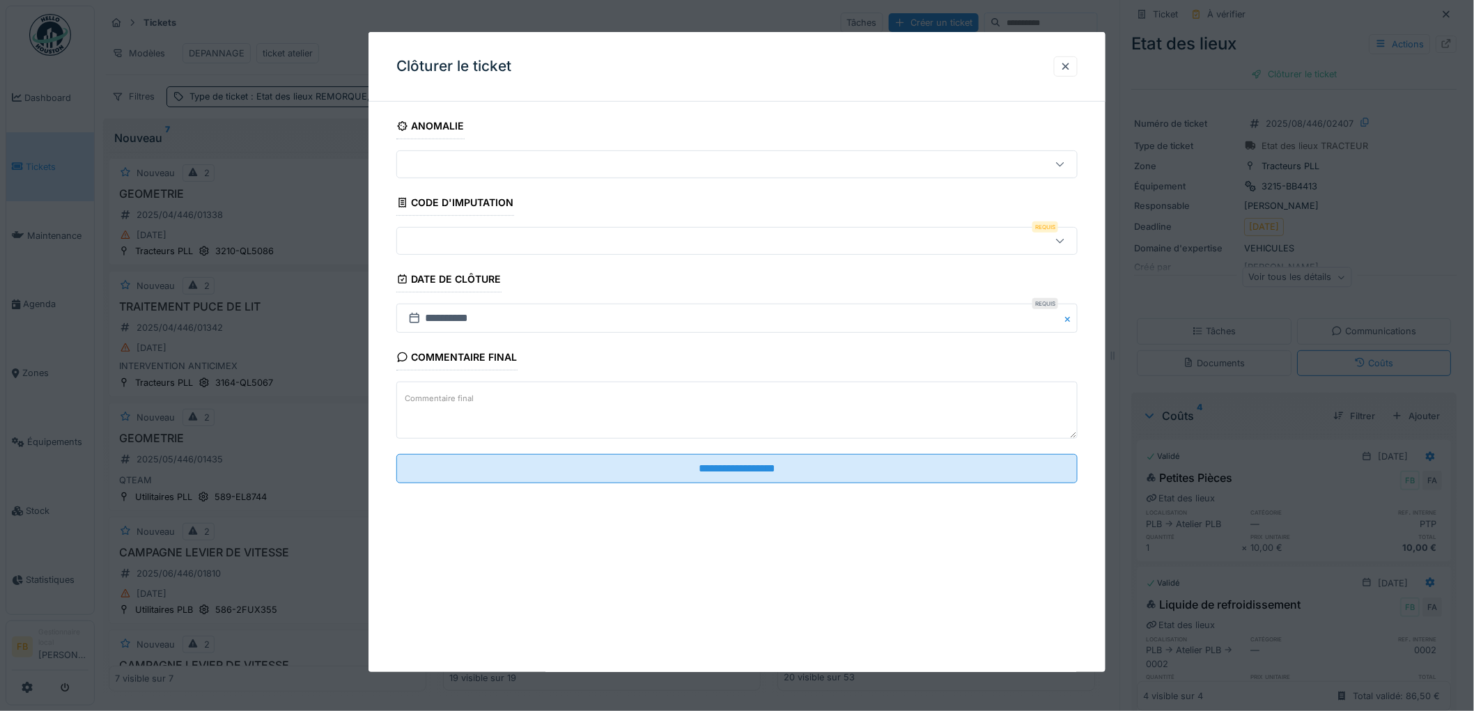
click at [444, 238] on div at bounding box center [698, 240] width 591 height 15
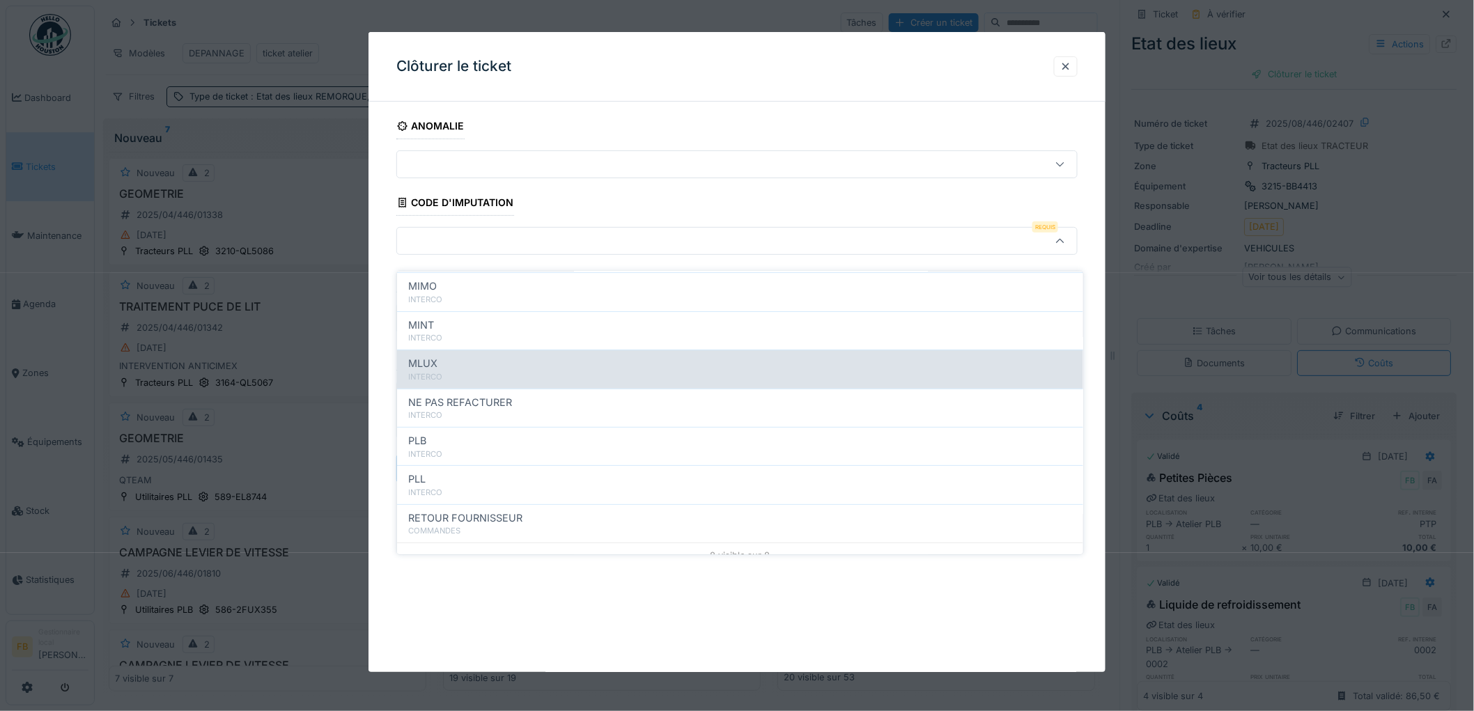
scroll to position [124, 0]
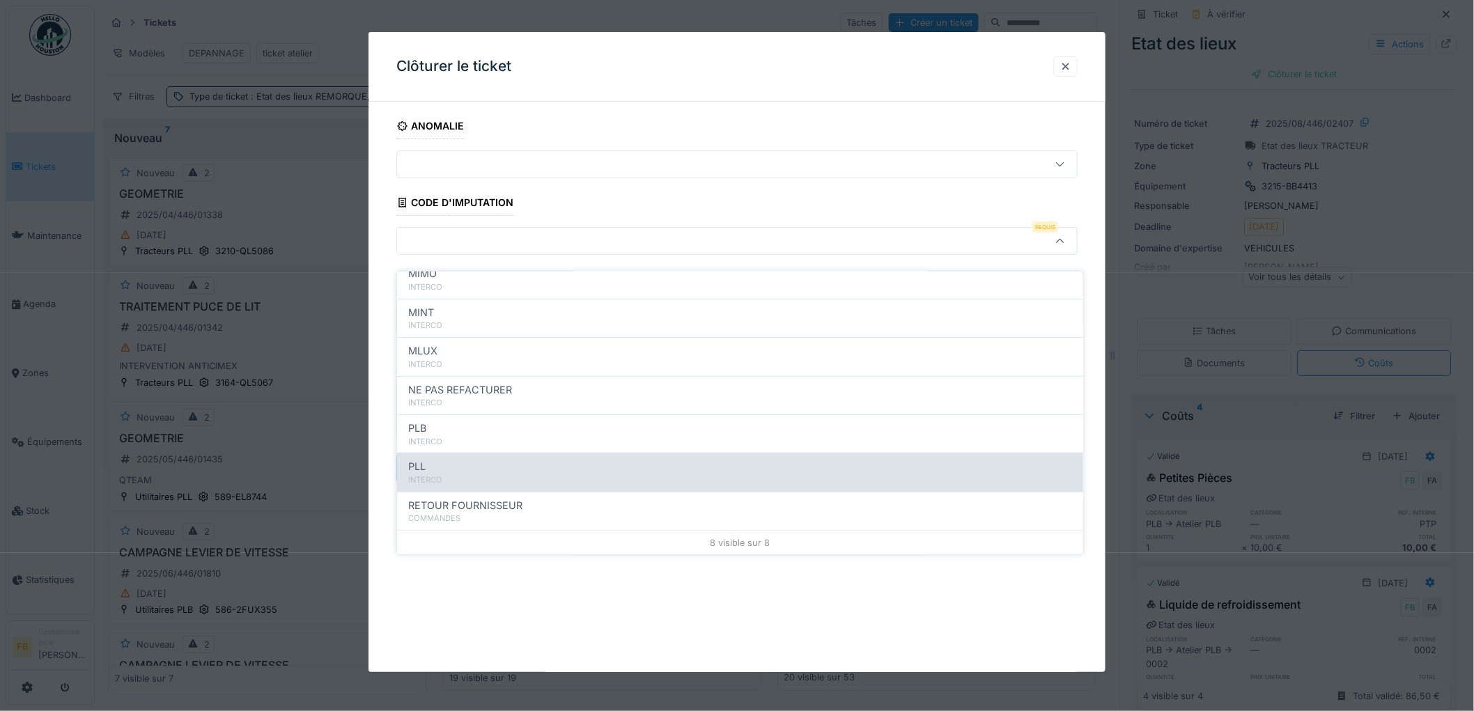
click at [467, 460] on div "PLL" at bounding box center [740, 466] width 664 height 15
type input "***"
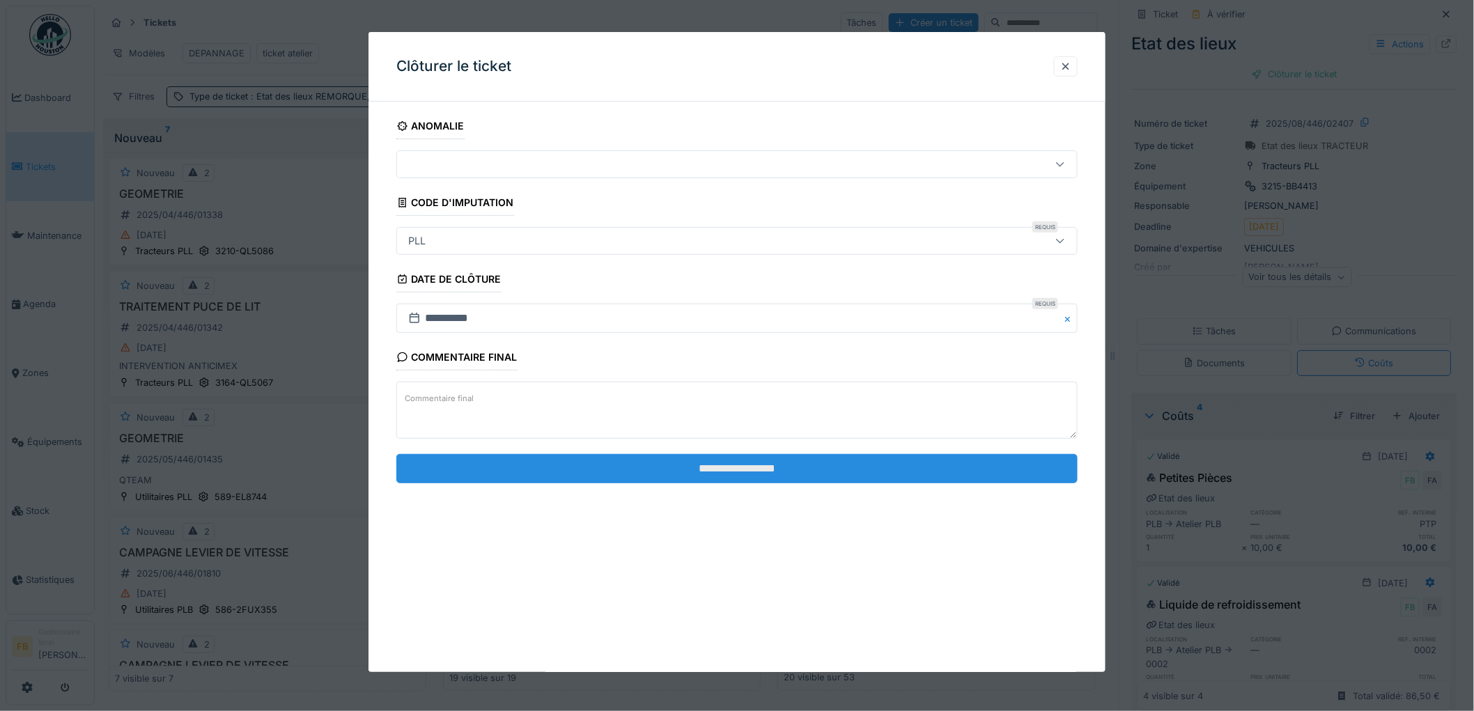
click at [710, 460] on input "**********" at bounding box center [736, 468] width 681 height 29
click at [717, 460] on input "**********" at bounding box center [736, 468] width 681 height 29
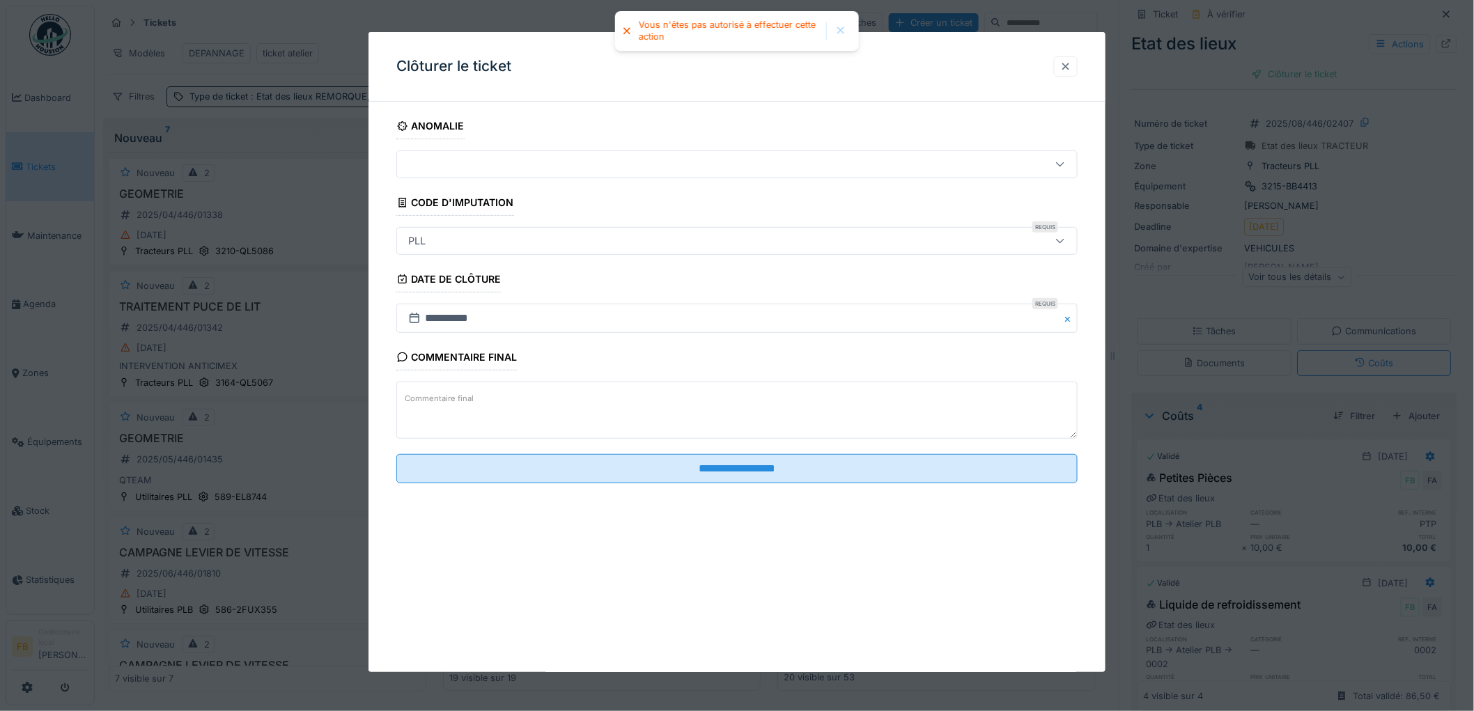
click at [1062, 64] on div at bounding box center [1066, 66] width 24 height 20
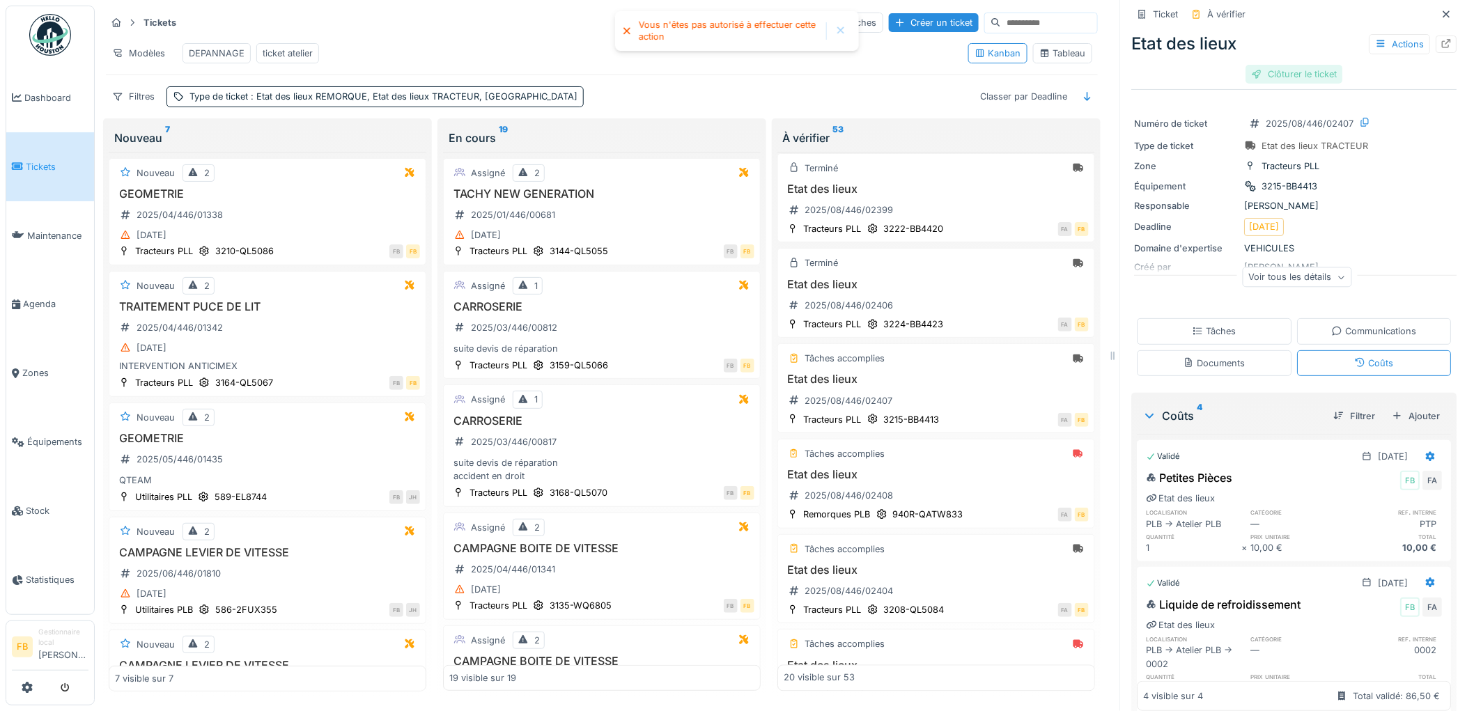
click at [1289, 65] on div "Clôturer le ticket" at bounding box center [1294, 74] width 97 height 19
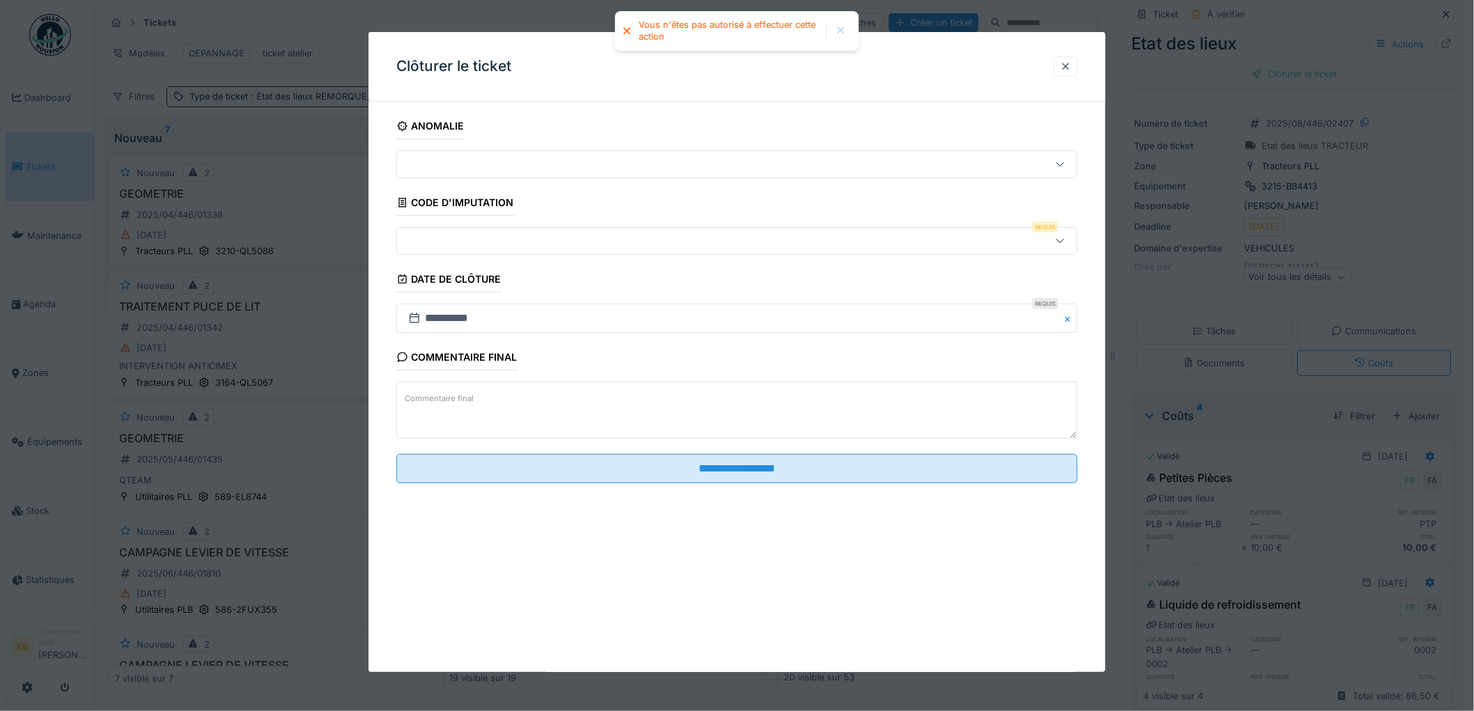
click at [1067, 71] on div at bounding box center [1065, 66] width 11 height 13
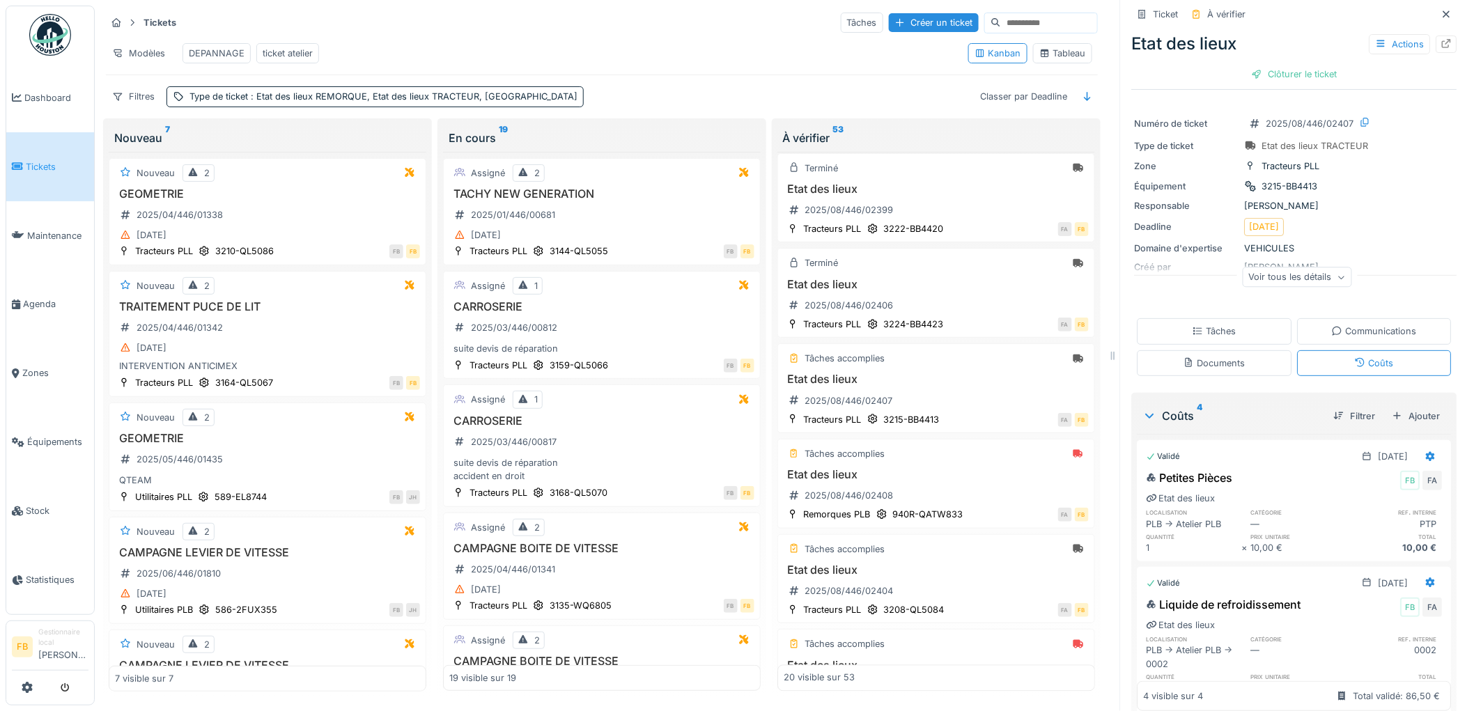
click at [1212, 325] on div "Tâches" at bounding box center [1214, 331] width 44 height 13
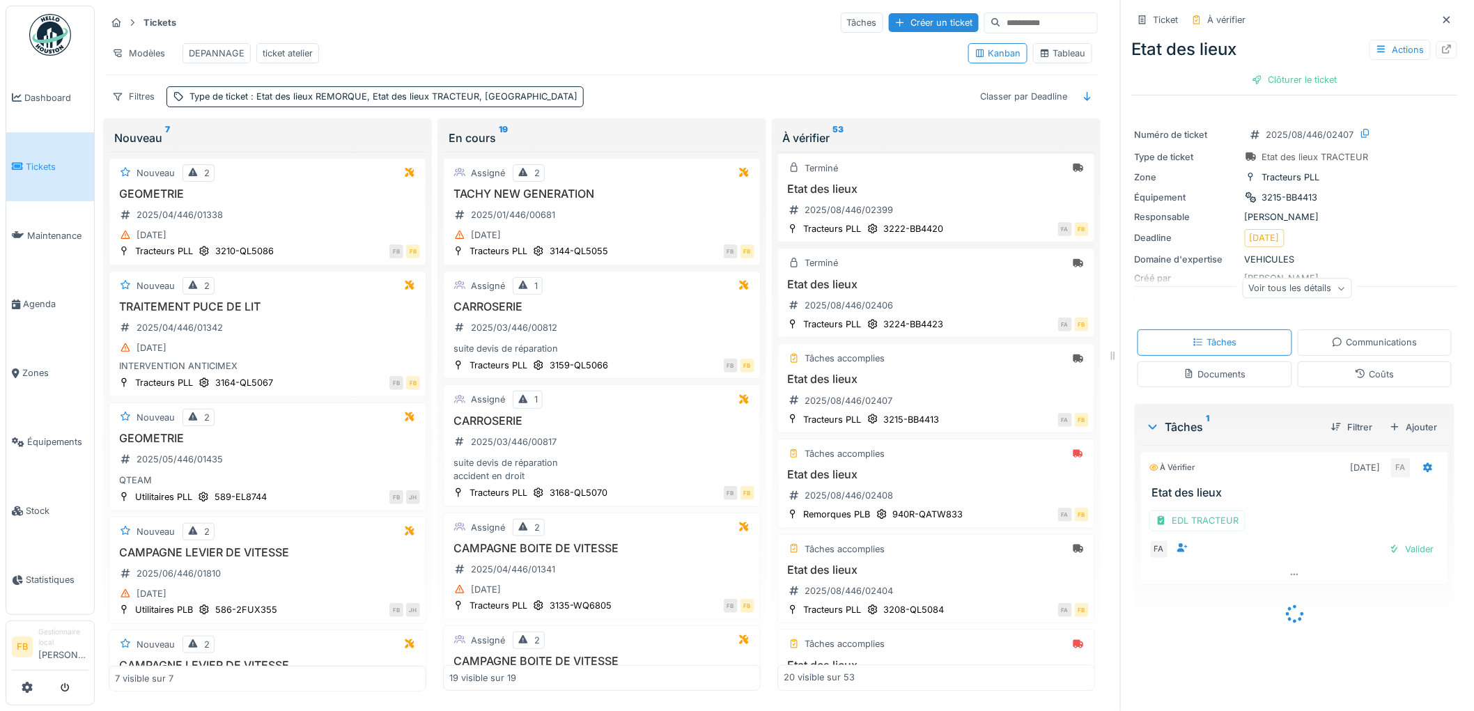
scroll to position [0, 0]
click at [1400, 541] on div "Valider" at bounding box center [1411, 549] width 56 height 19
click at [1283, 70] on div "Clôturer le ticket" at bounding box center [1294, 79] width 97 height 19
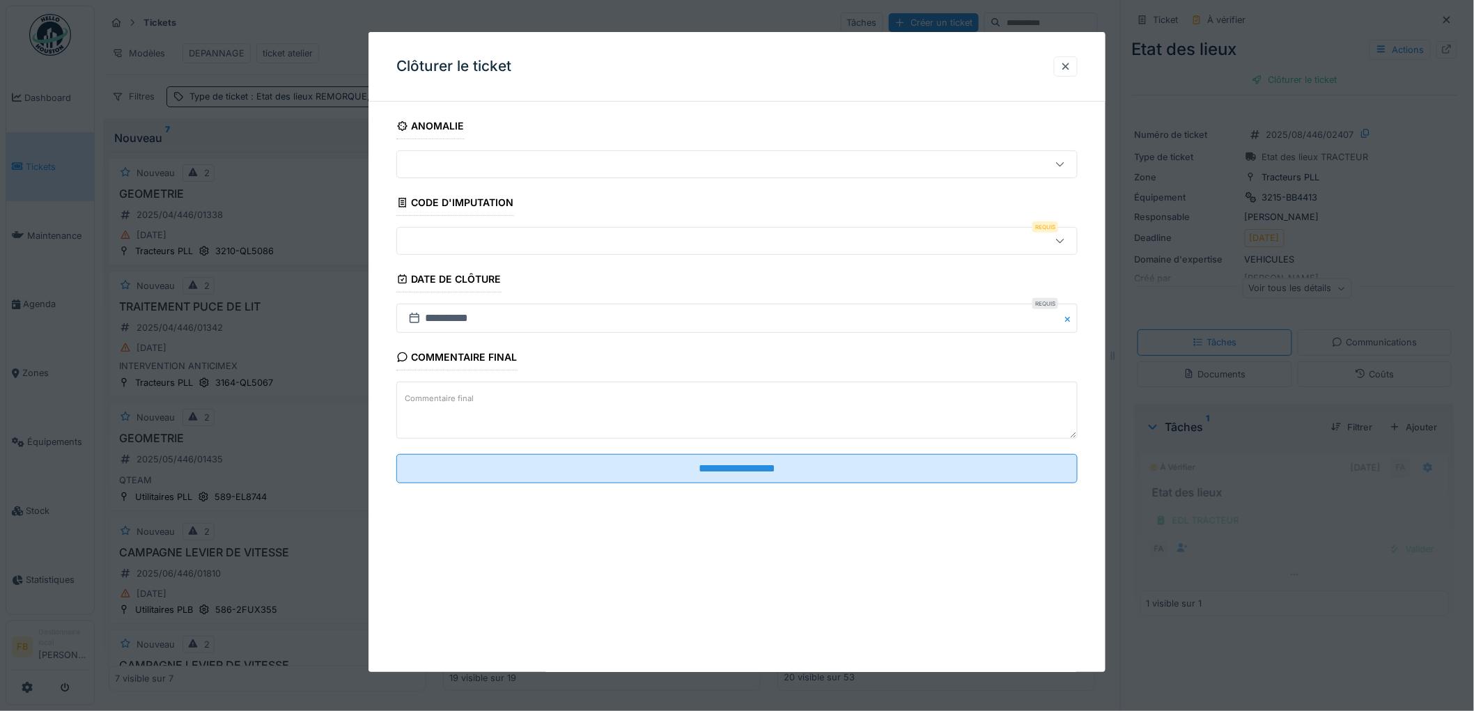
click at [489, 242] on div at bounding box center [698, 240] width 591 height 15
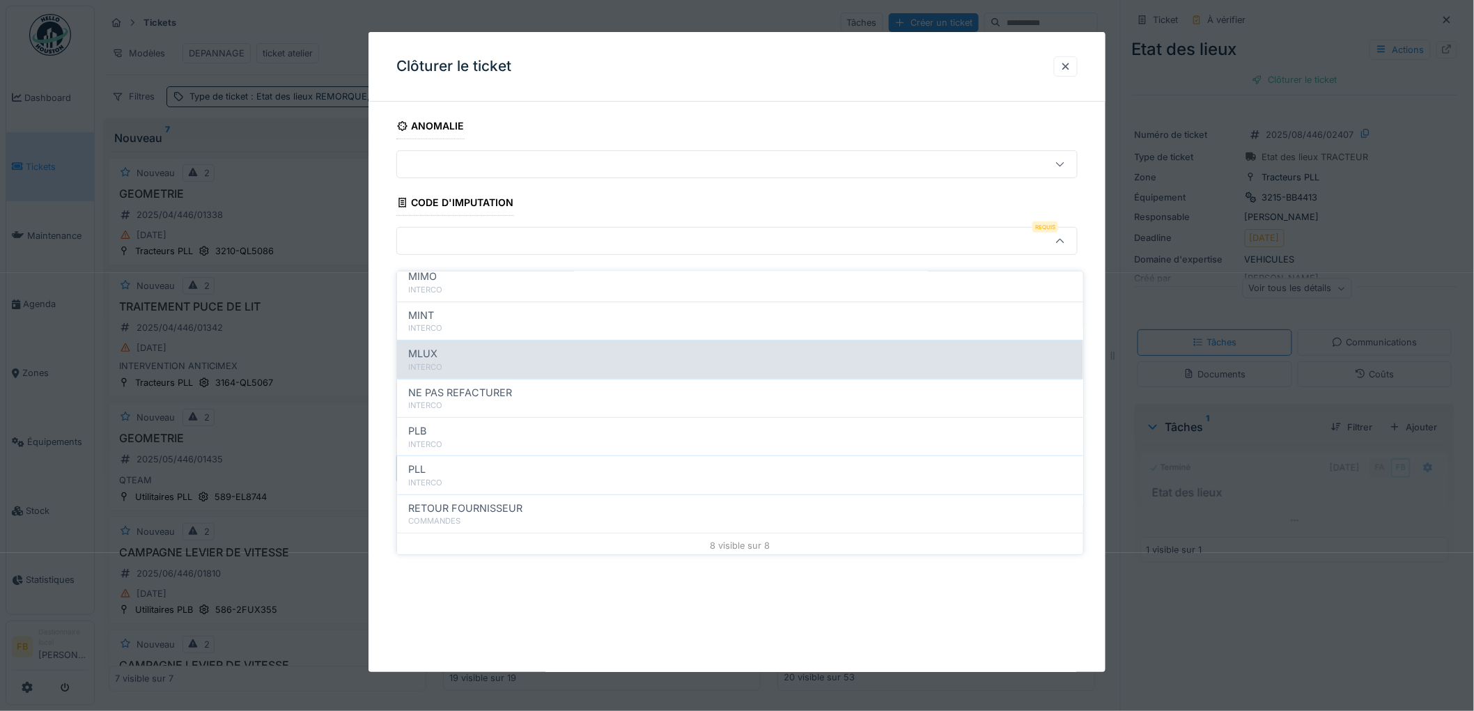
scroll to position [124, 0]
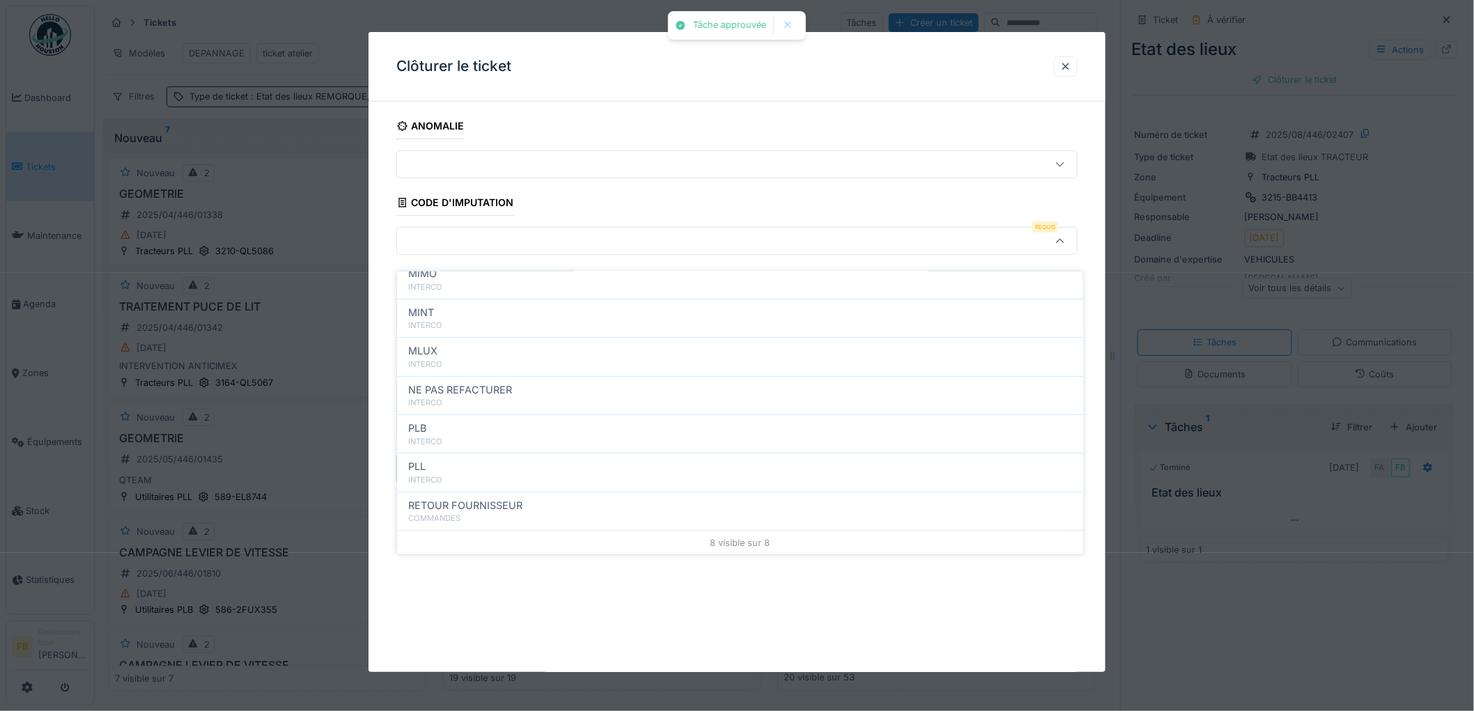
click at [471, 474] on div "INTERCO" at bounding box center [740, 480] width 664 height 12
type input "***"
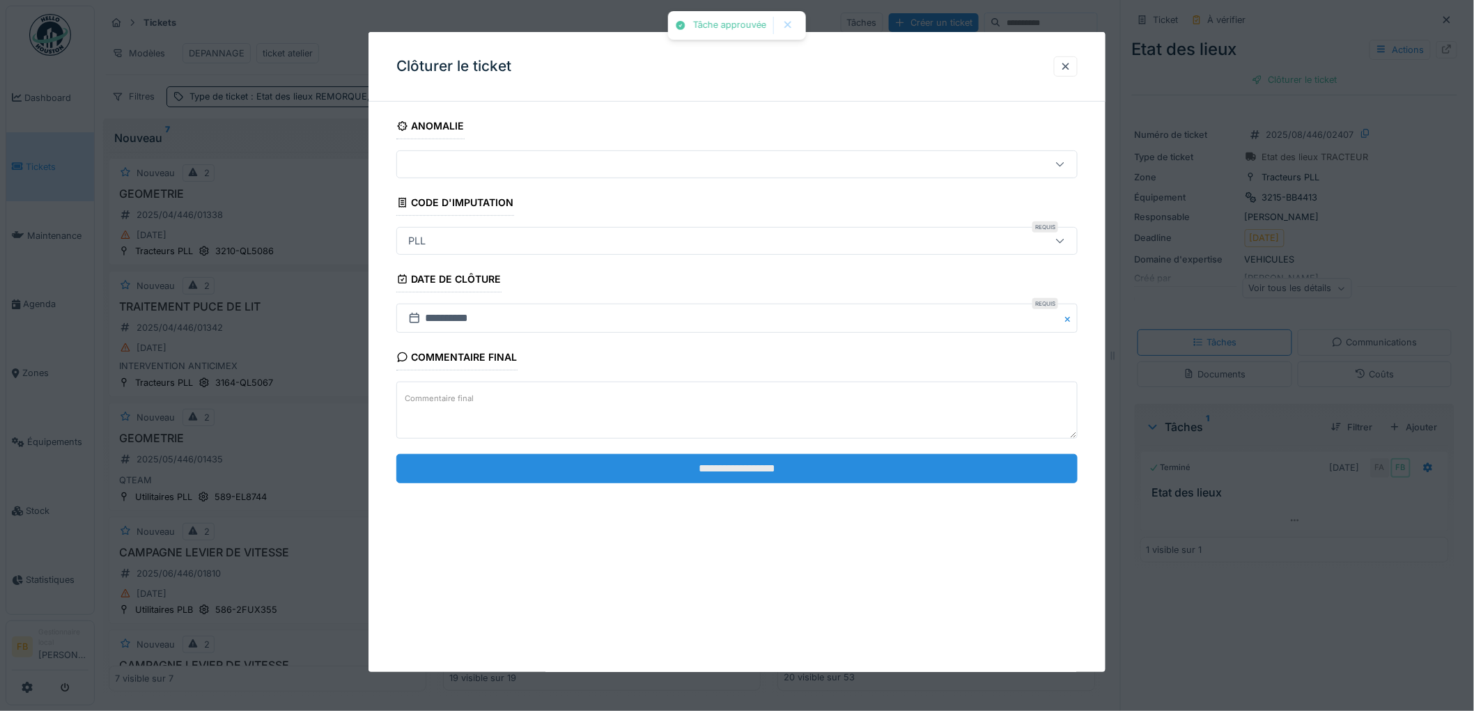
click at [720, 471] on input "**********" at bounding box center [736, 468] width 681 height 29
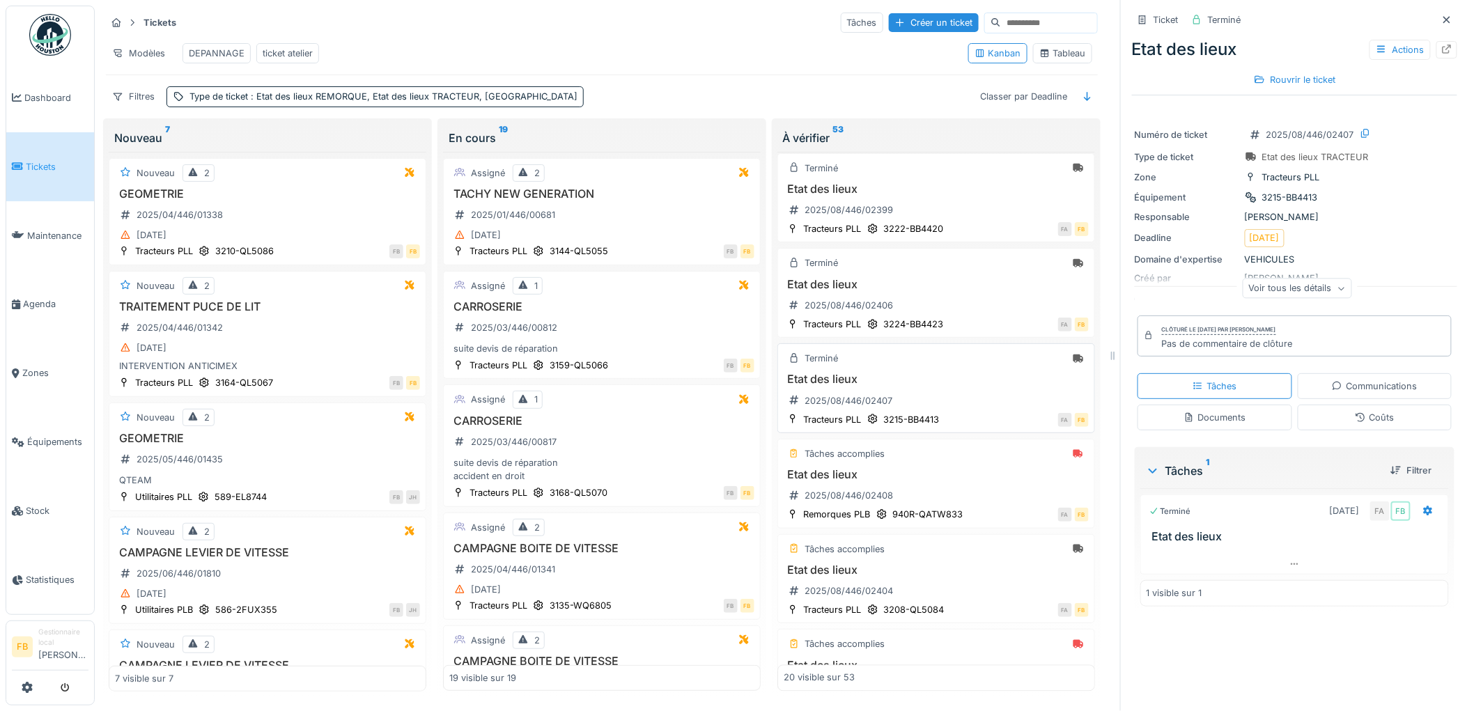
click at [973, 386] on h3 "Etat des lieux" at bounding box center [935, 379] width 305 height 13
click at [961, 493] on div "Etat des lieux 2025/08/446/02408" at bounding box center [935, 487] width 305 height 39
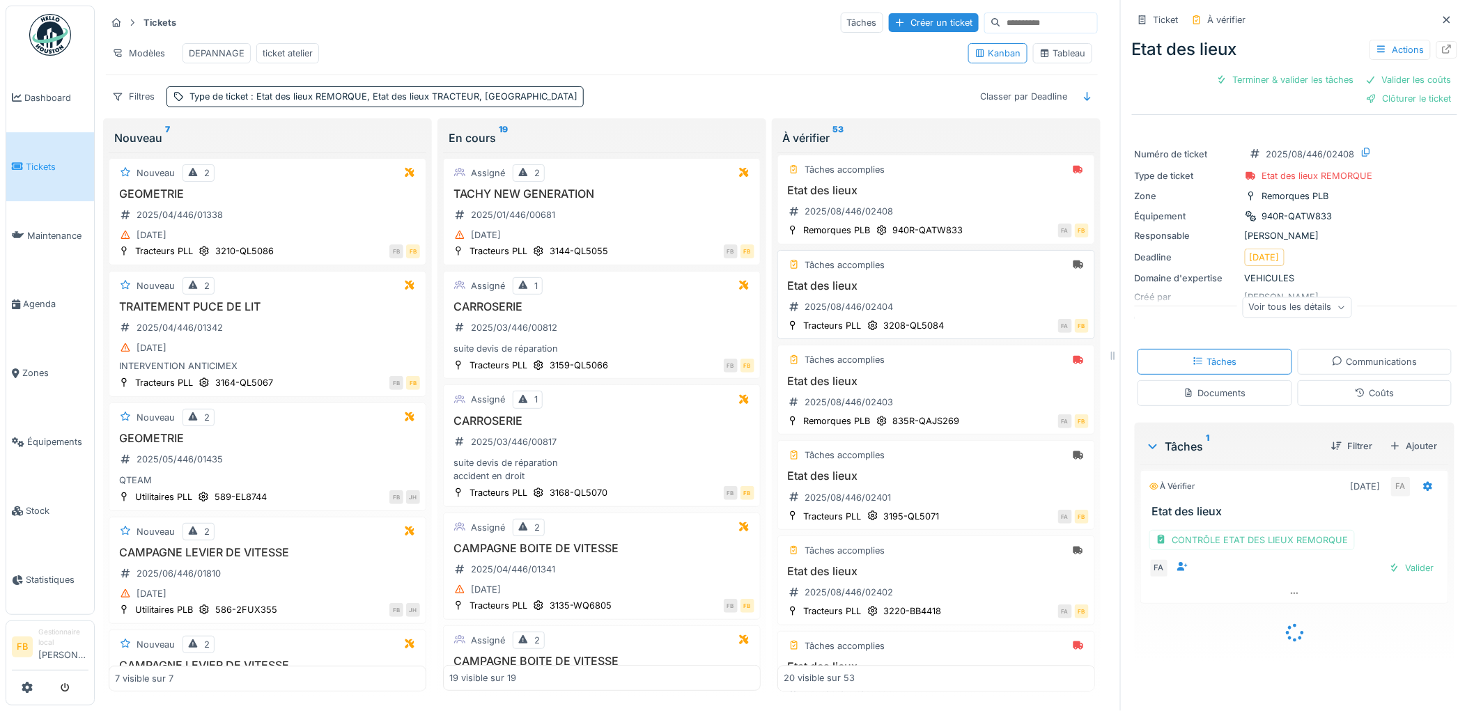
scroll to position [1315, 0]
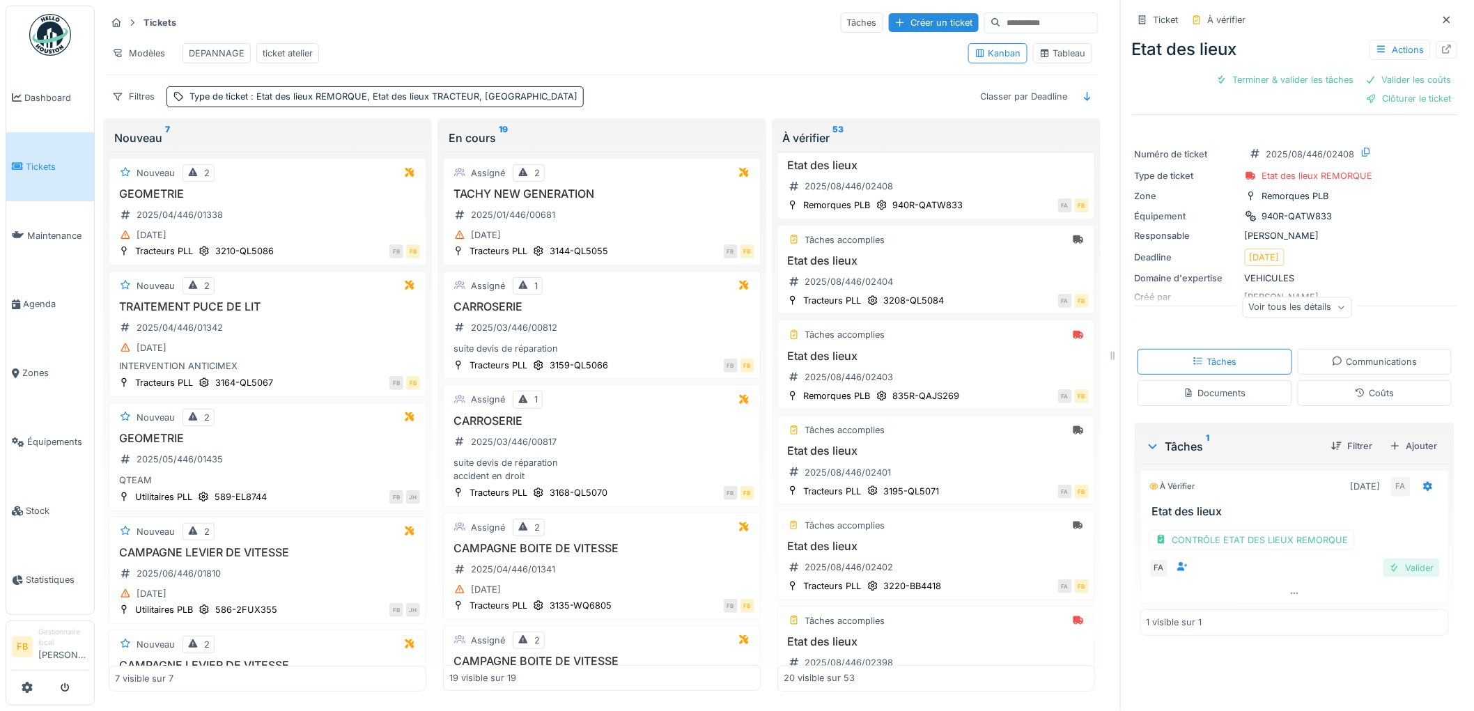
click at [1393, 565] on div "Valider" at bounding box center [1411, 567] width 56 height 19
click at [1354, 386] on div "Coûts" at bounding box center [1373, 392] width 39 height 13
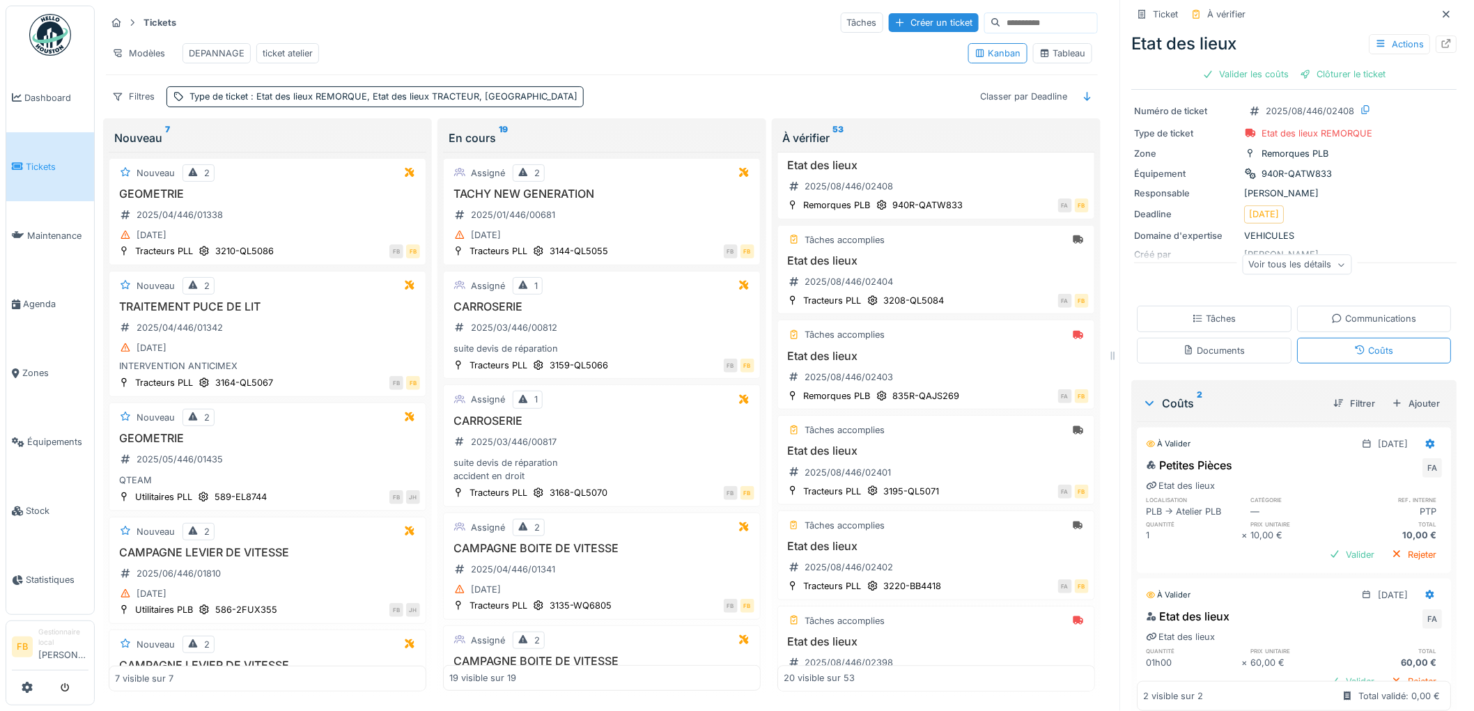
scroll to position [0, 0]
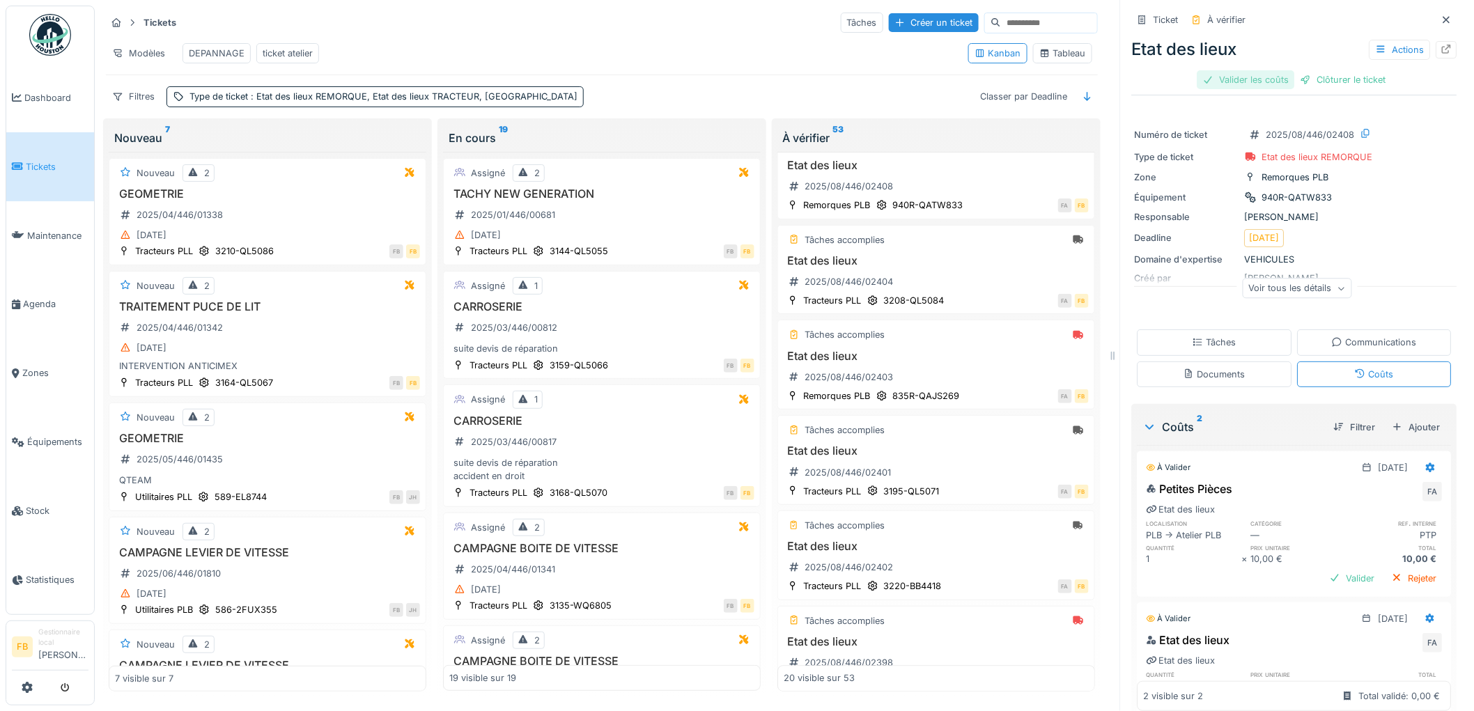
click at [1236, 72] on div "Valider les coûts" at bounding box center [1245, 79] width 97 height 19
click at [1285, 70] on div "Clôturer le ticket" at bounding box center [1294, 79] width 97 height 19
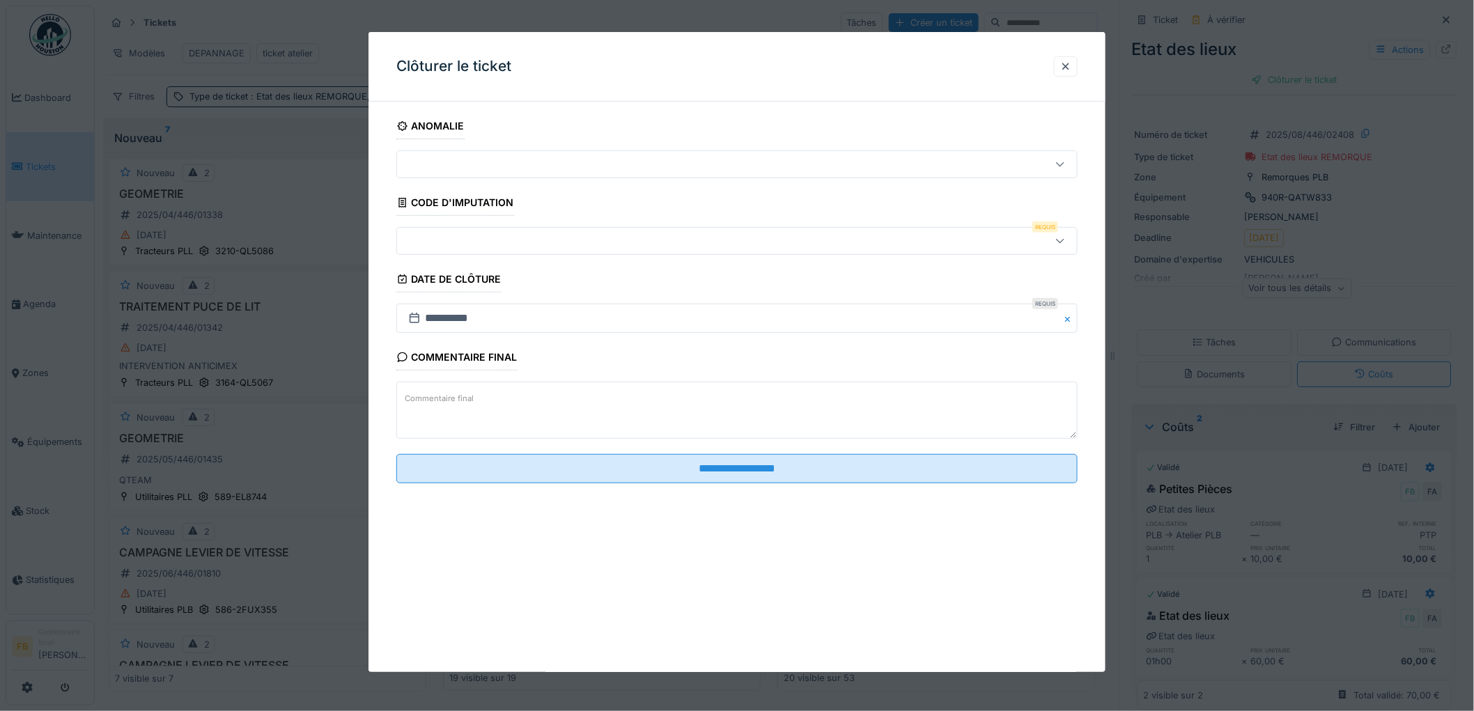
click at [458, 244] on div at bounding box center [698, 240] width 591 height 15
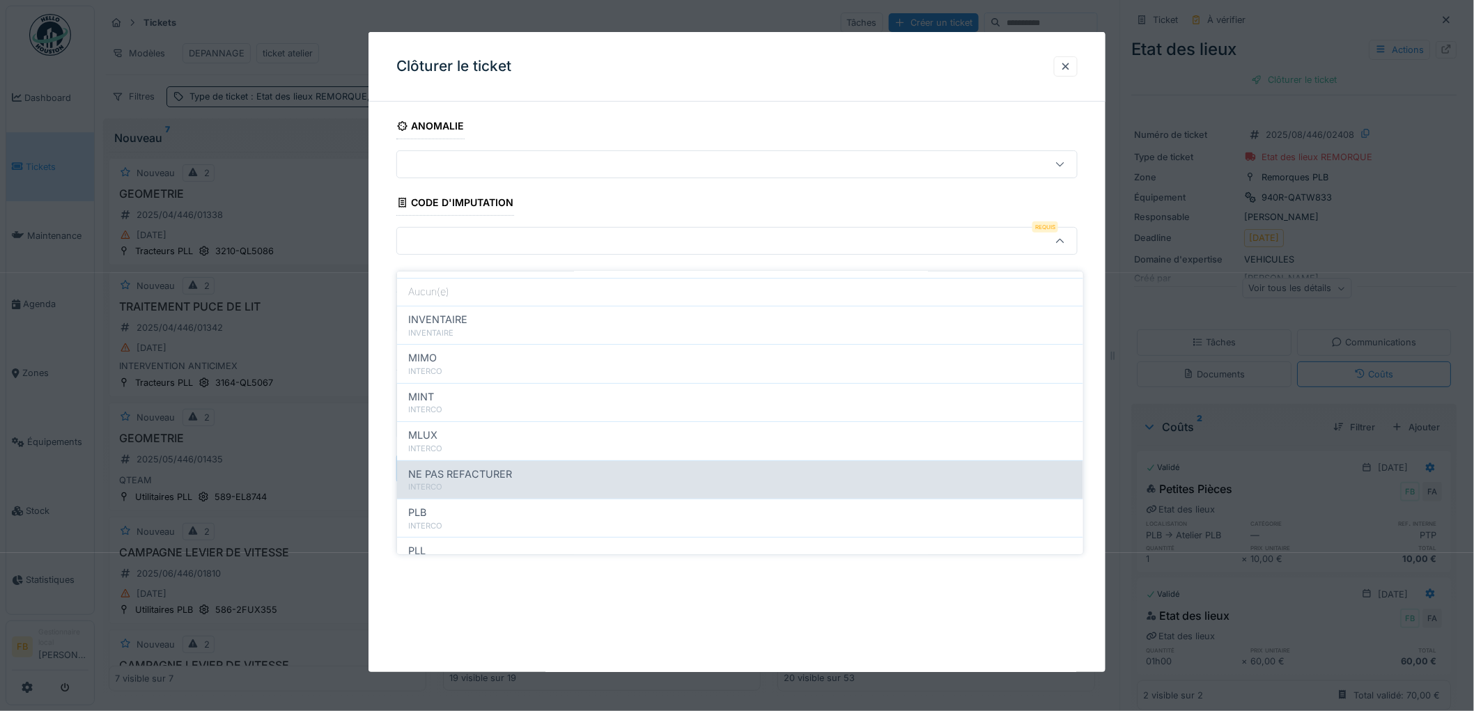
scroll to position [124, 0]
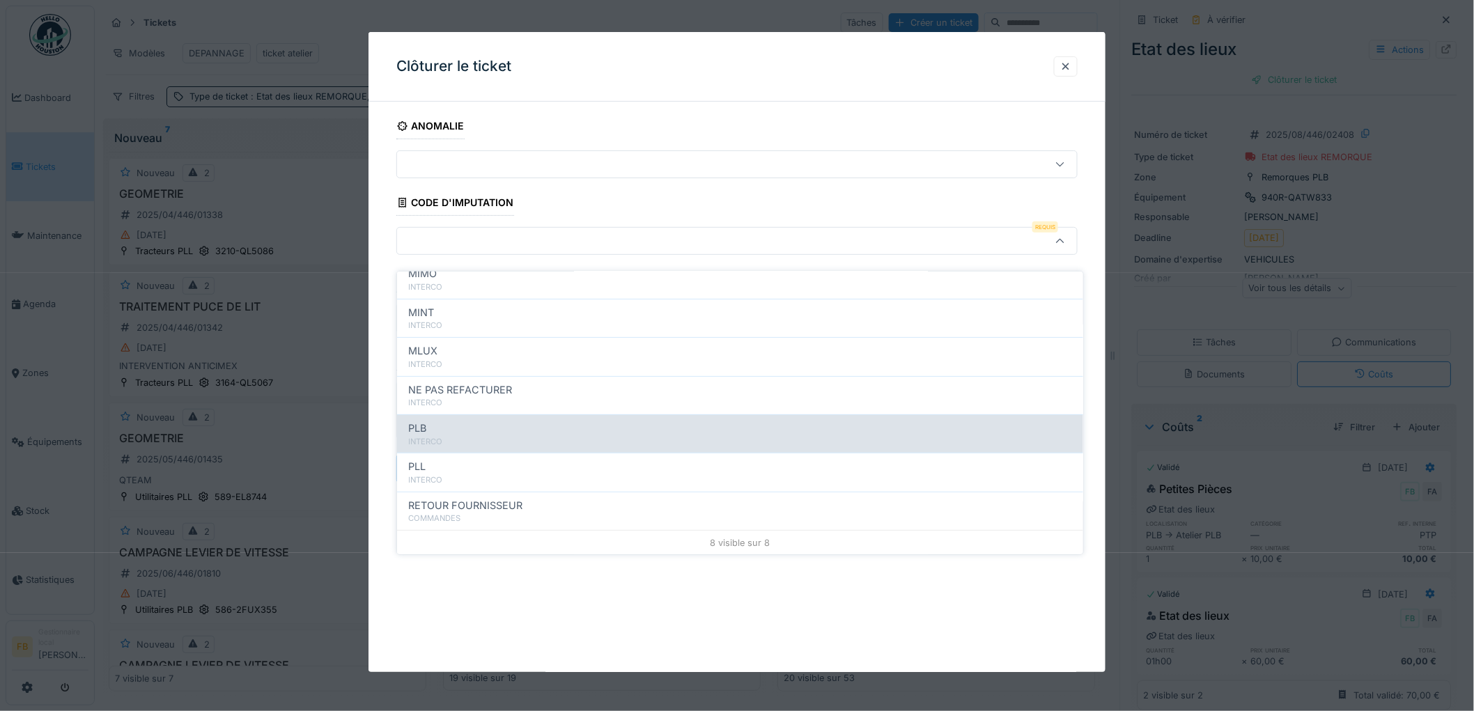
click at [462, 421] on div "PLB" at bounding box center [740, 428] width 664 height 15
type input "***"
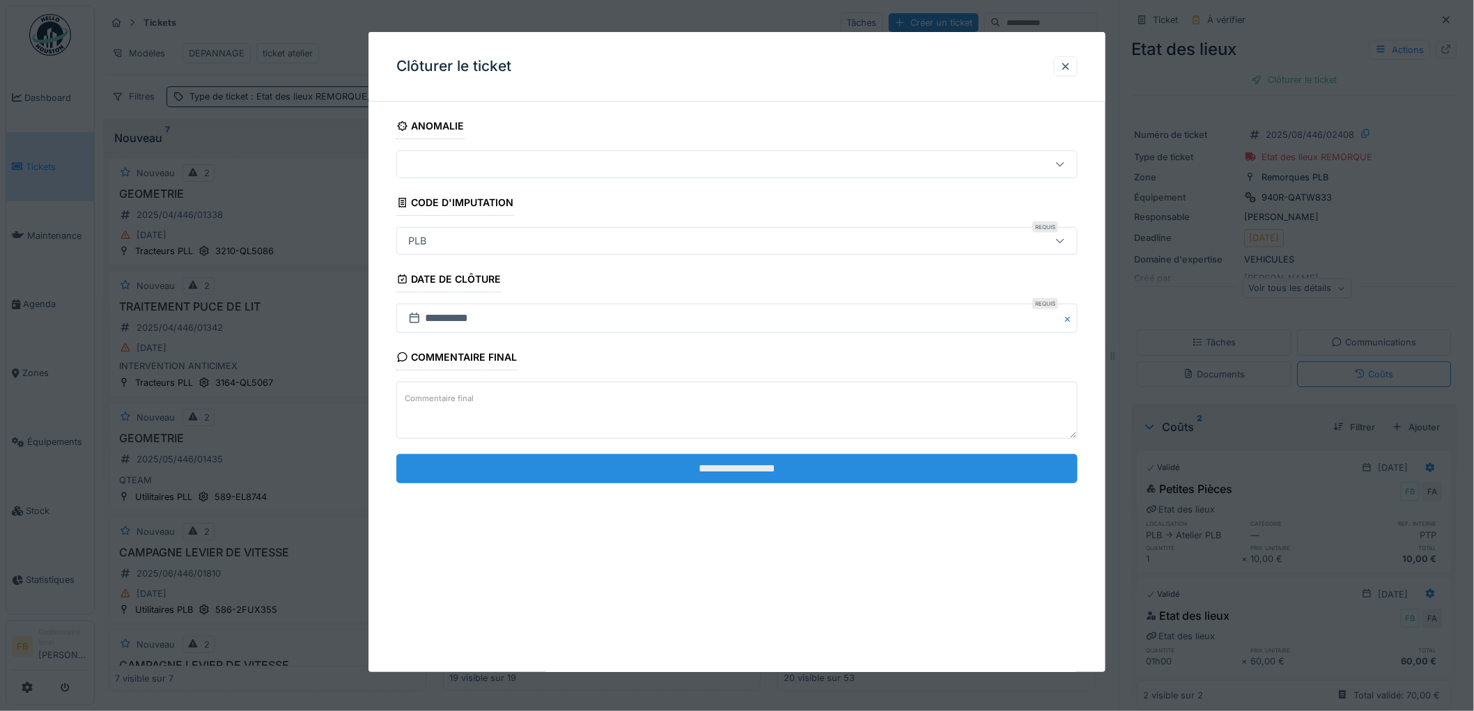
click at [715, 467] on input "**********" at bounding box center [736, 468] width 681 height 29
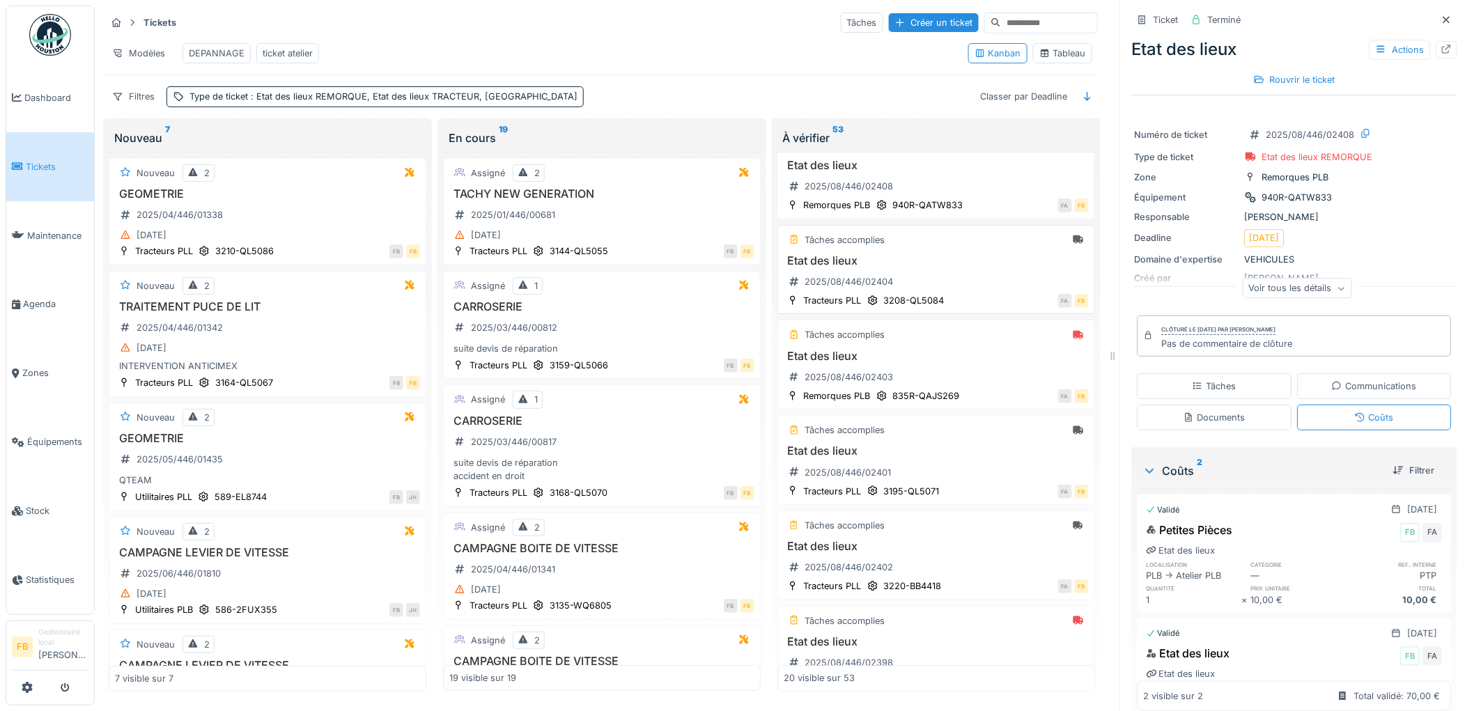
click at [964, 283] on div "Etat des lieux 2025/08/446/02404" at bounding box center [935, 273] width 305 height 39
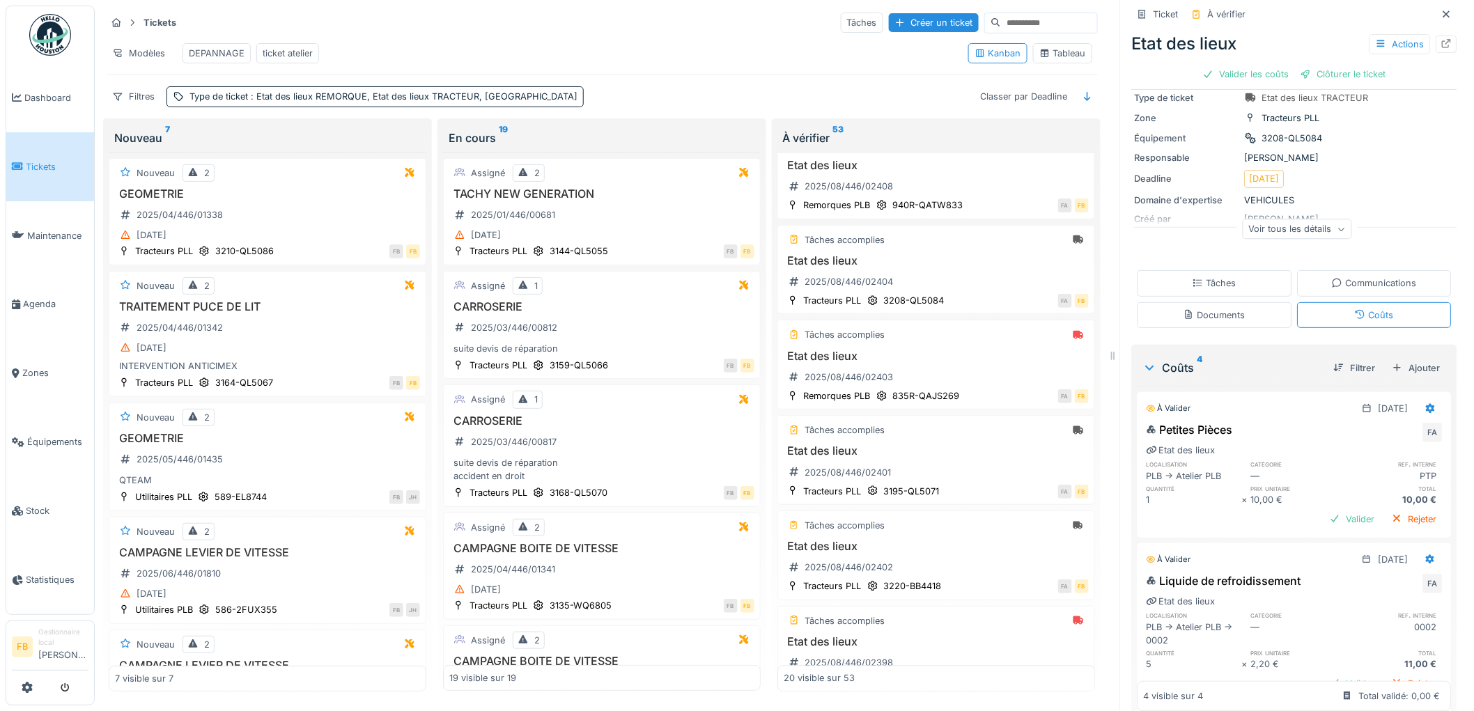
scroll to position [11, 0]
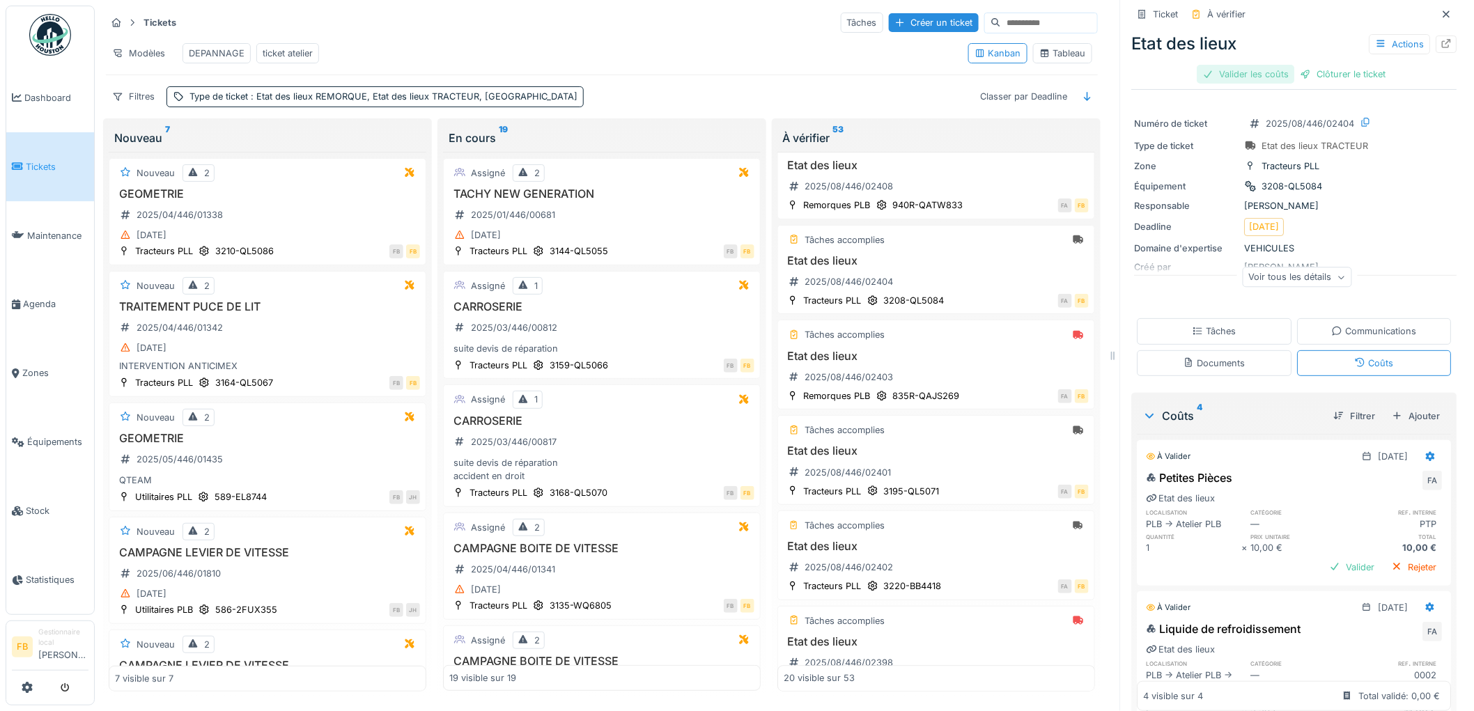
click at [1255, 65] on div "Valider les coûts" at bounding box center [1245, 74] width 97 height 19
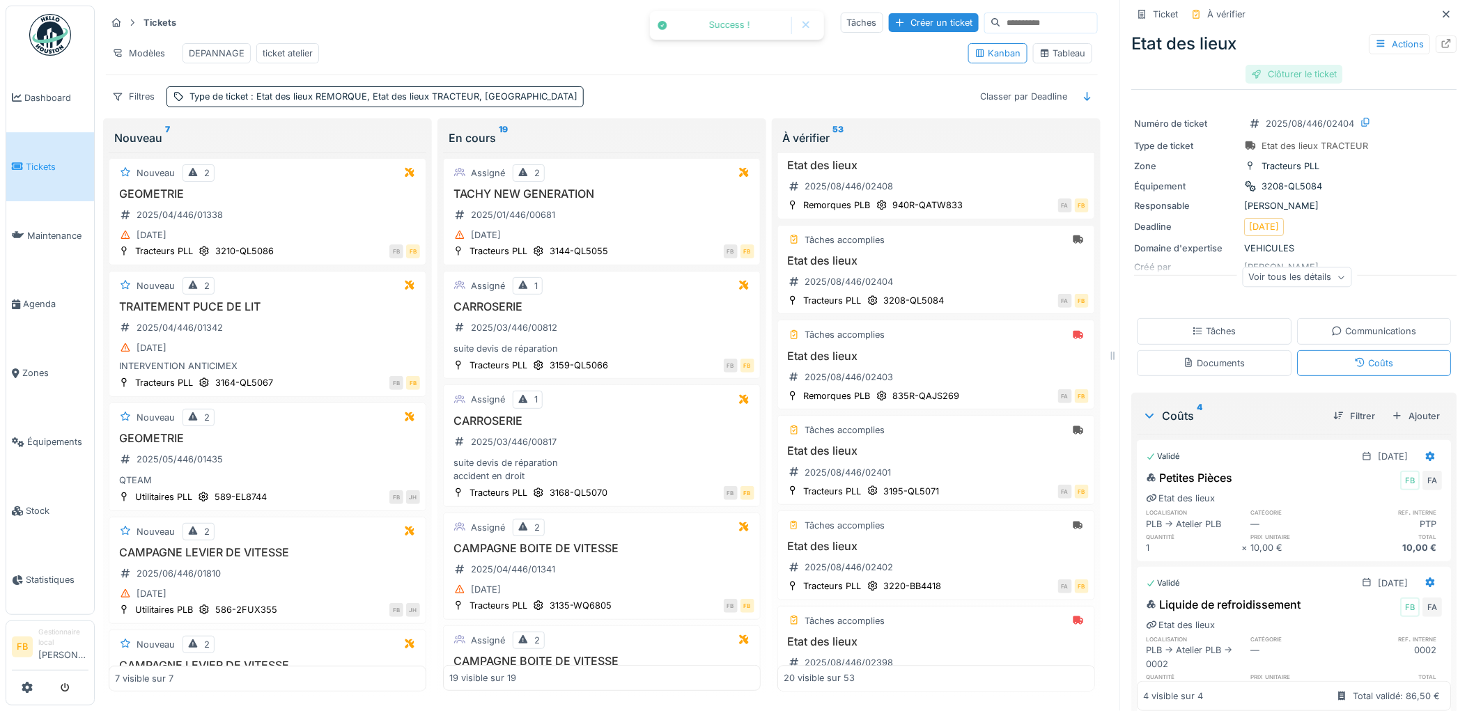
click at [1299, 65] on div "Clôturer le ticket" at bounding box center [1294, 74] width 97 height 19
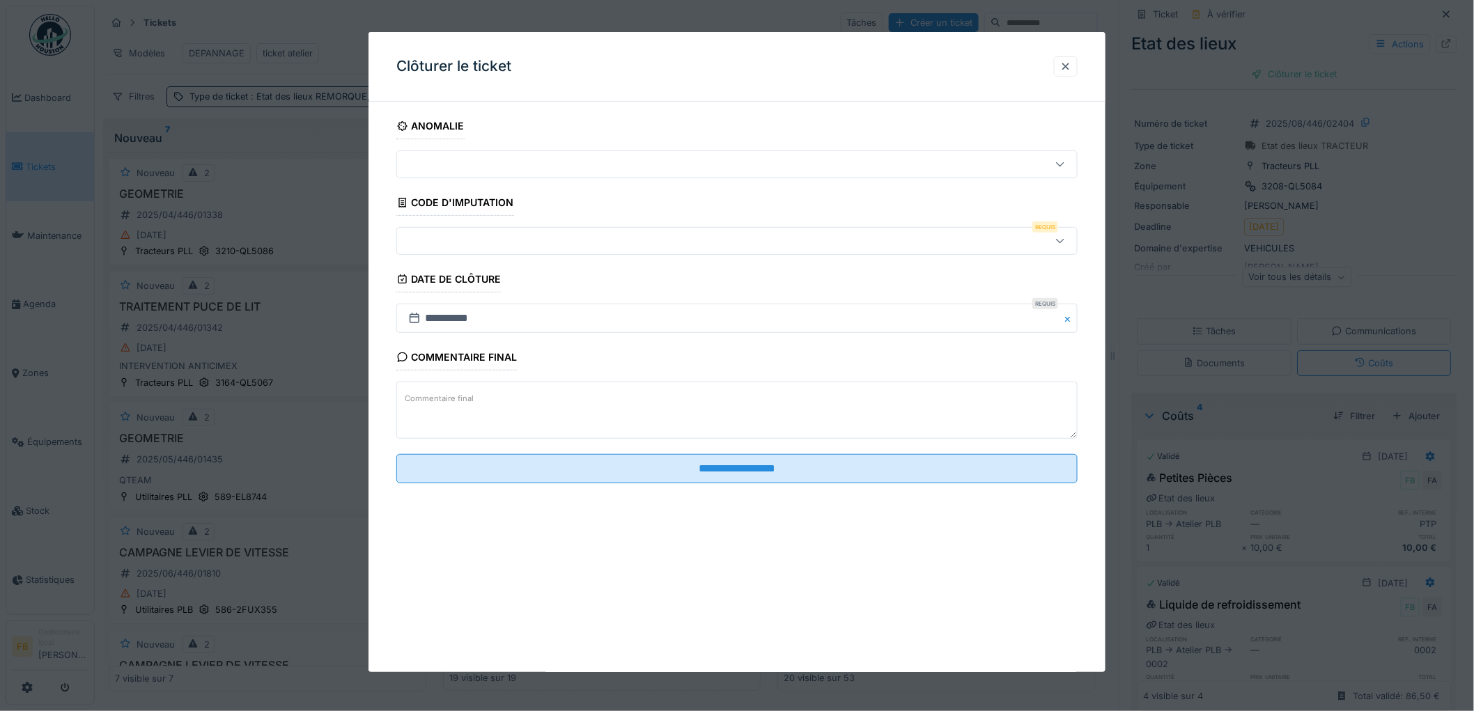
click at [524, 244] on div at bounding box center [698, 240] width 591 height 15
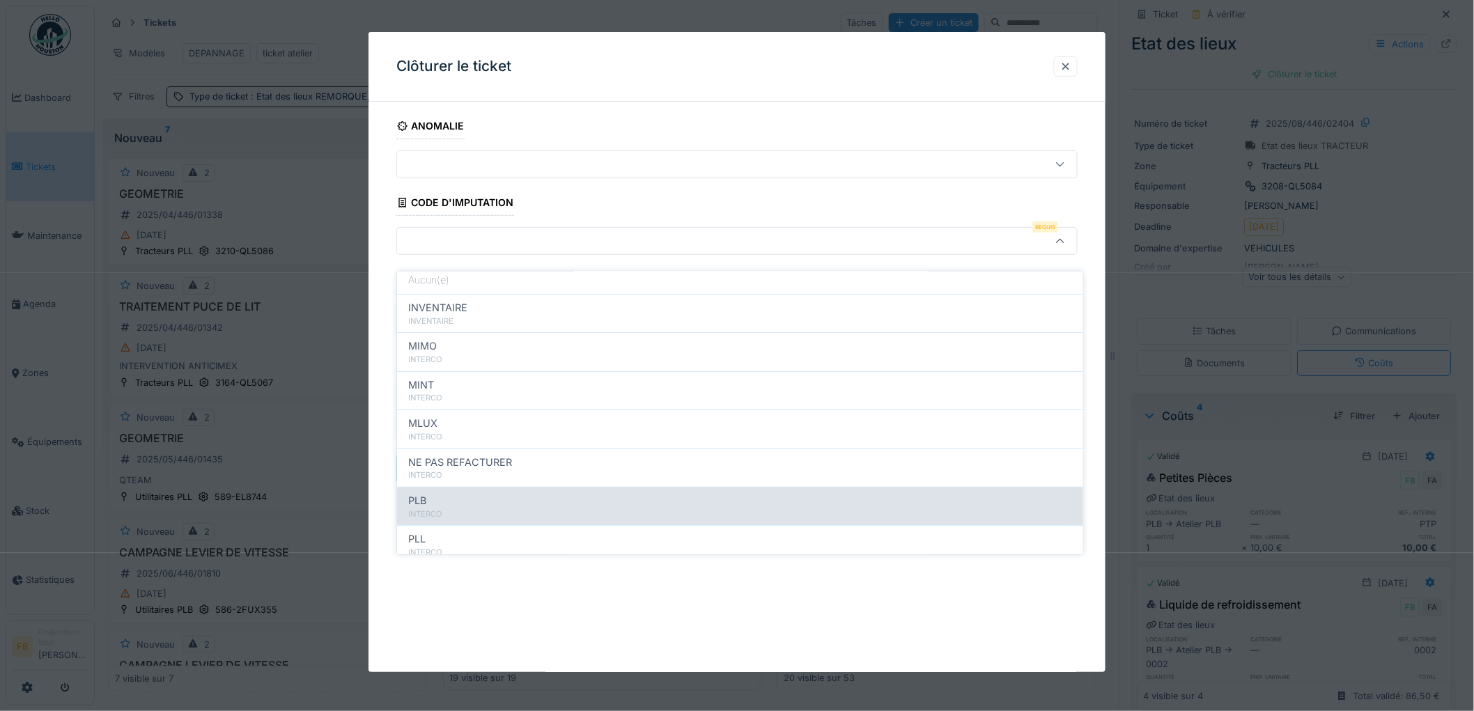
scroll to position [124, 0]
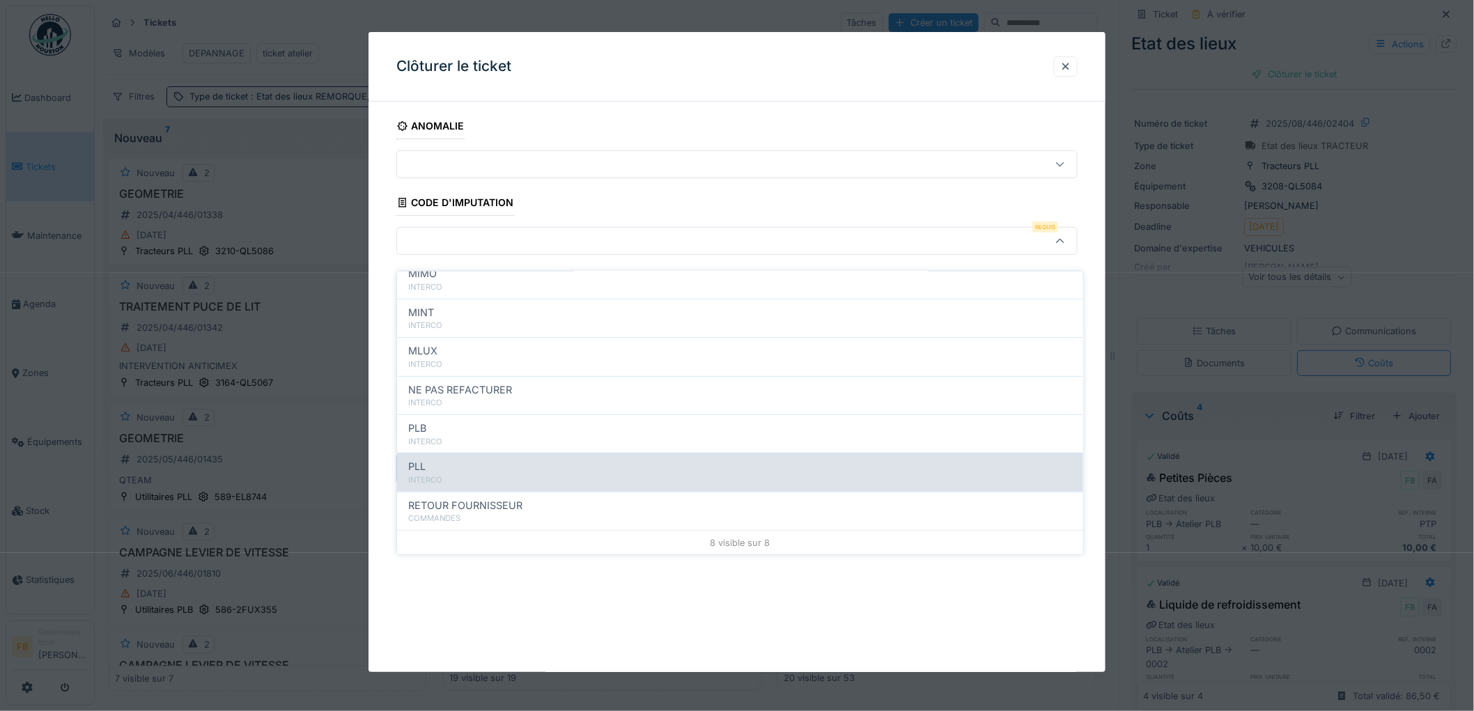
click at [497, 459] on div "PLL" at bounding box center [740, 466] width 664 height 15
type input "***"
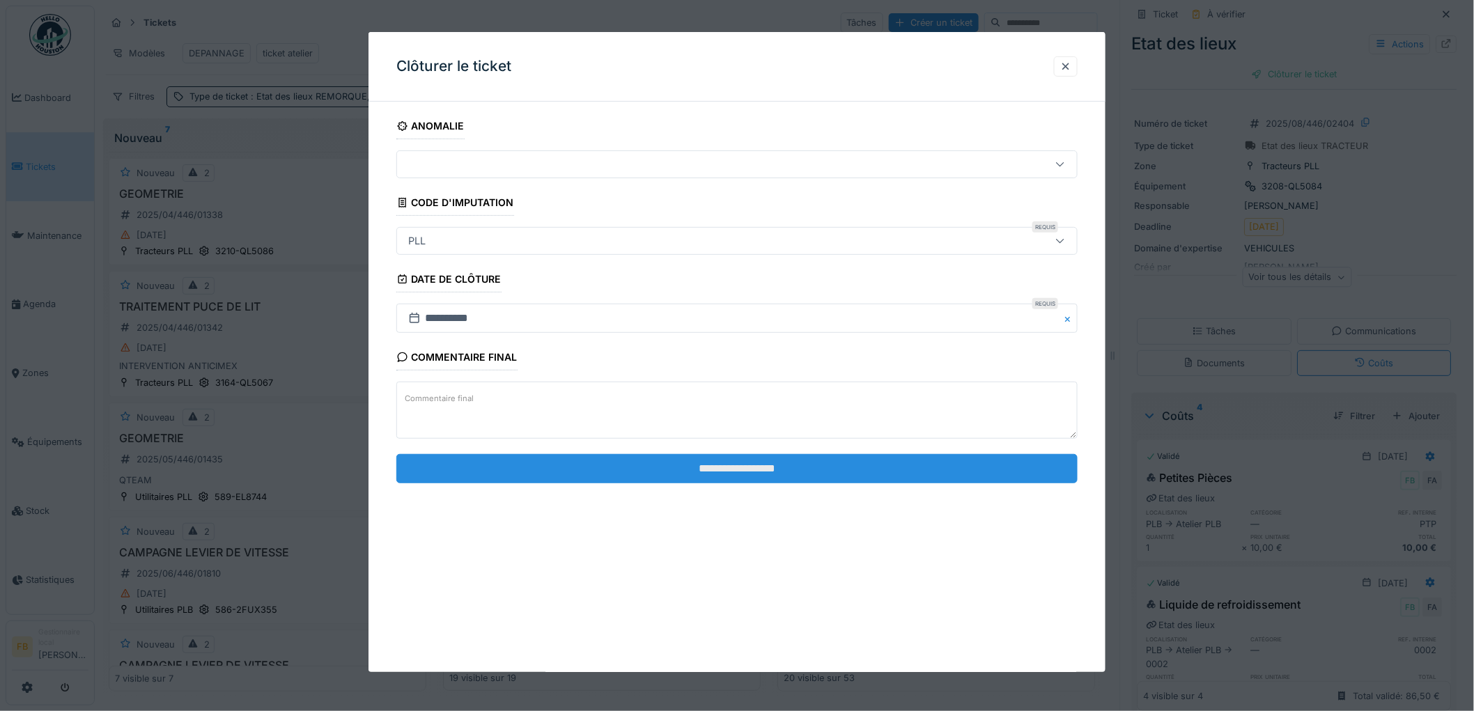
click at [735, 460] on input "**********" at bounding box center [736, 468] width 681 height 29
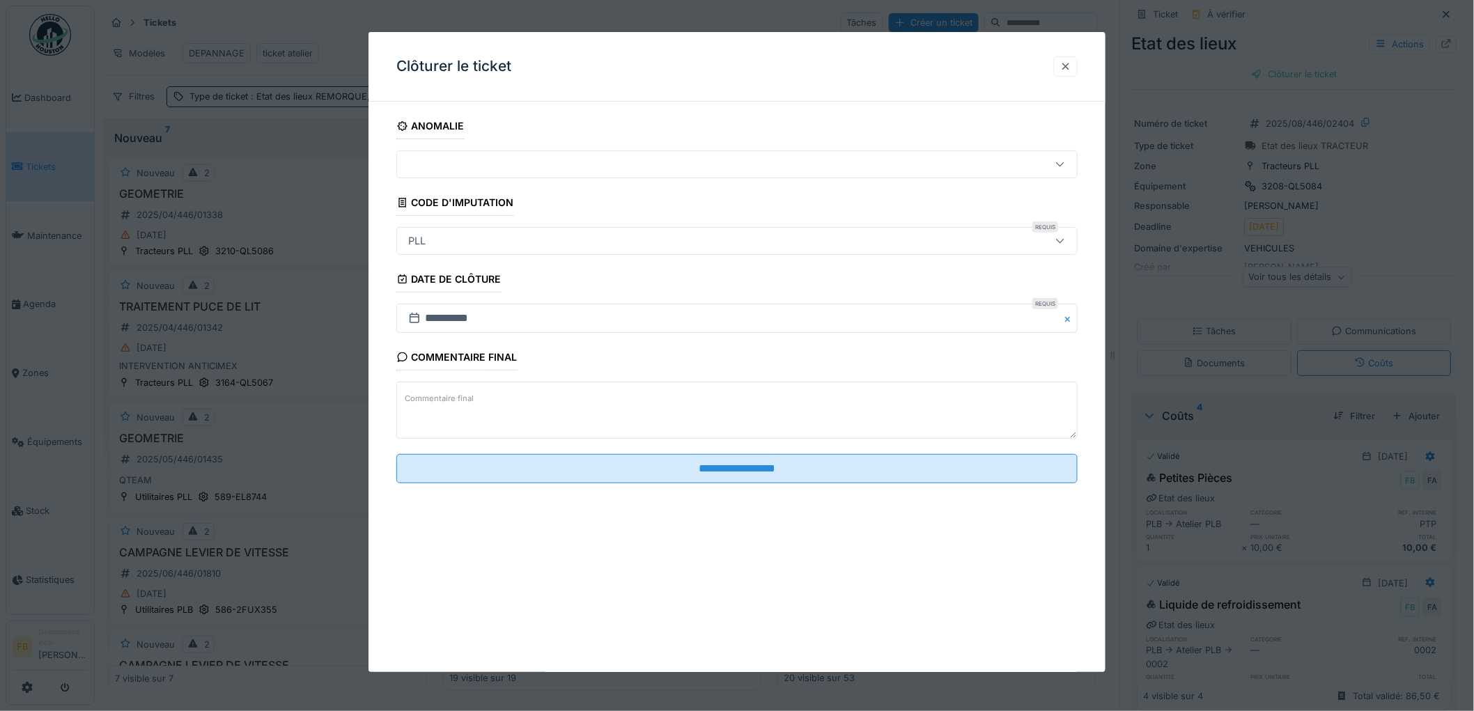
click at [1070, 71] on div at bounding box center [1065, 66] width 11 height 13
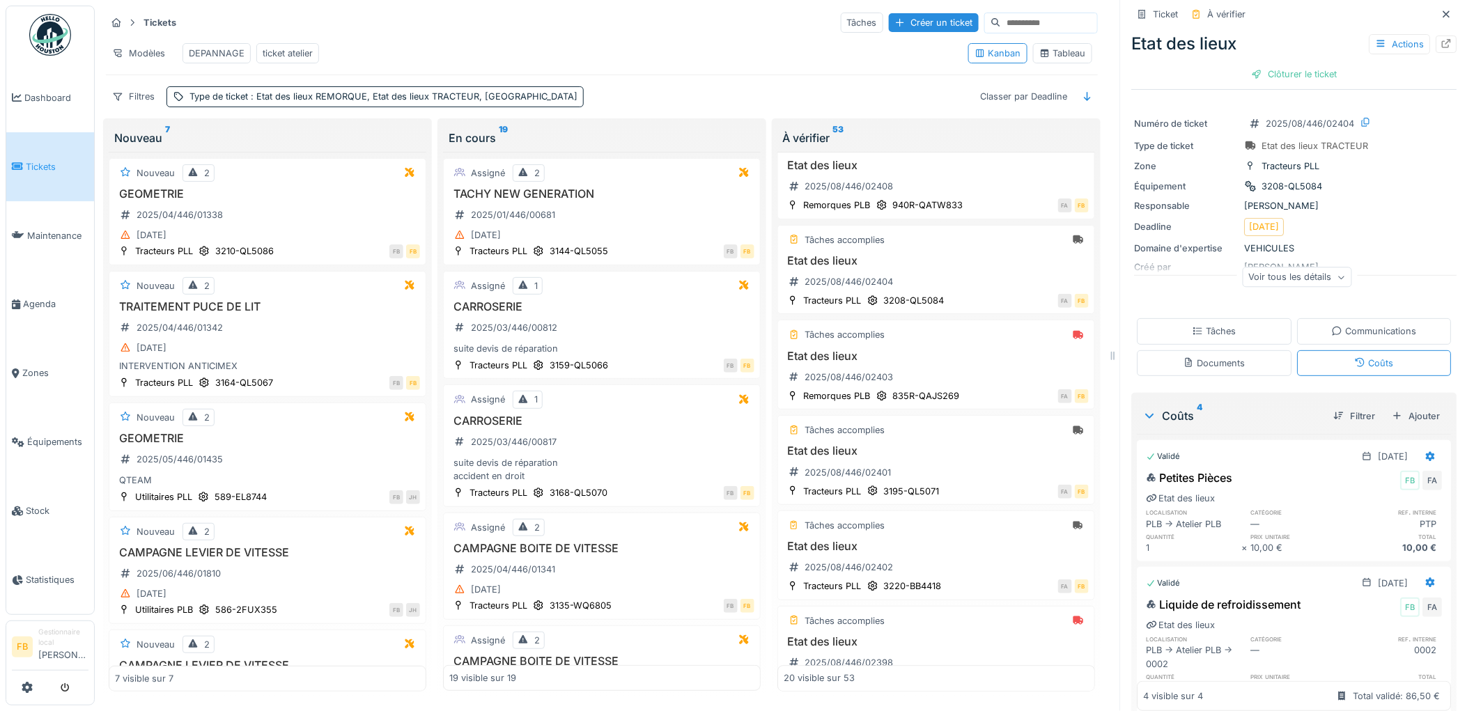
click at [1220, 327] on div "Tâches" at bounding box center [1214, 331] width 44 height 13
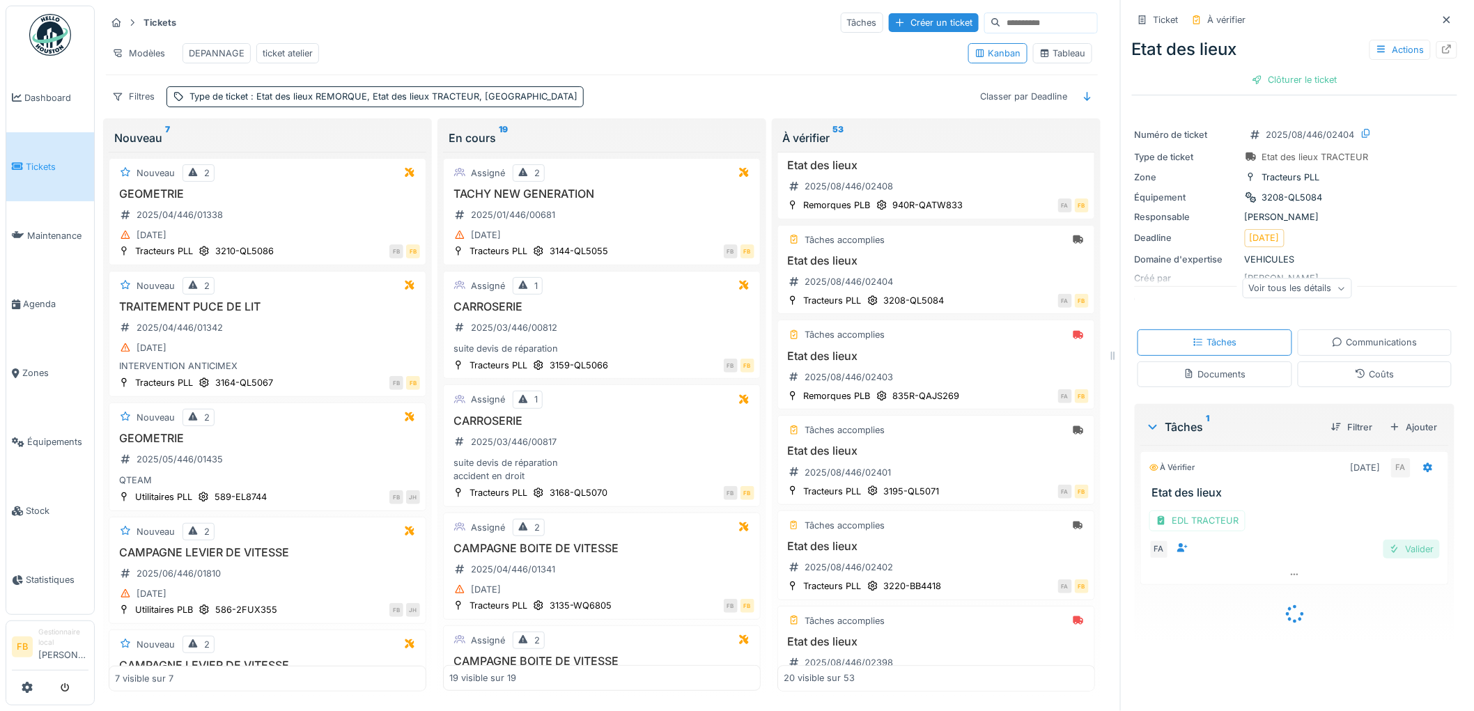
click at [1389, 545] on div at bounding box center [1394, 548] width 11 height 13
click at [1280, 74] on div "Clôturer le ticket" at bounding box center [1294, 79] width 97 height 19
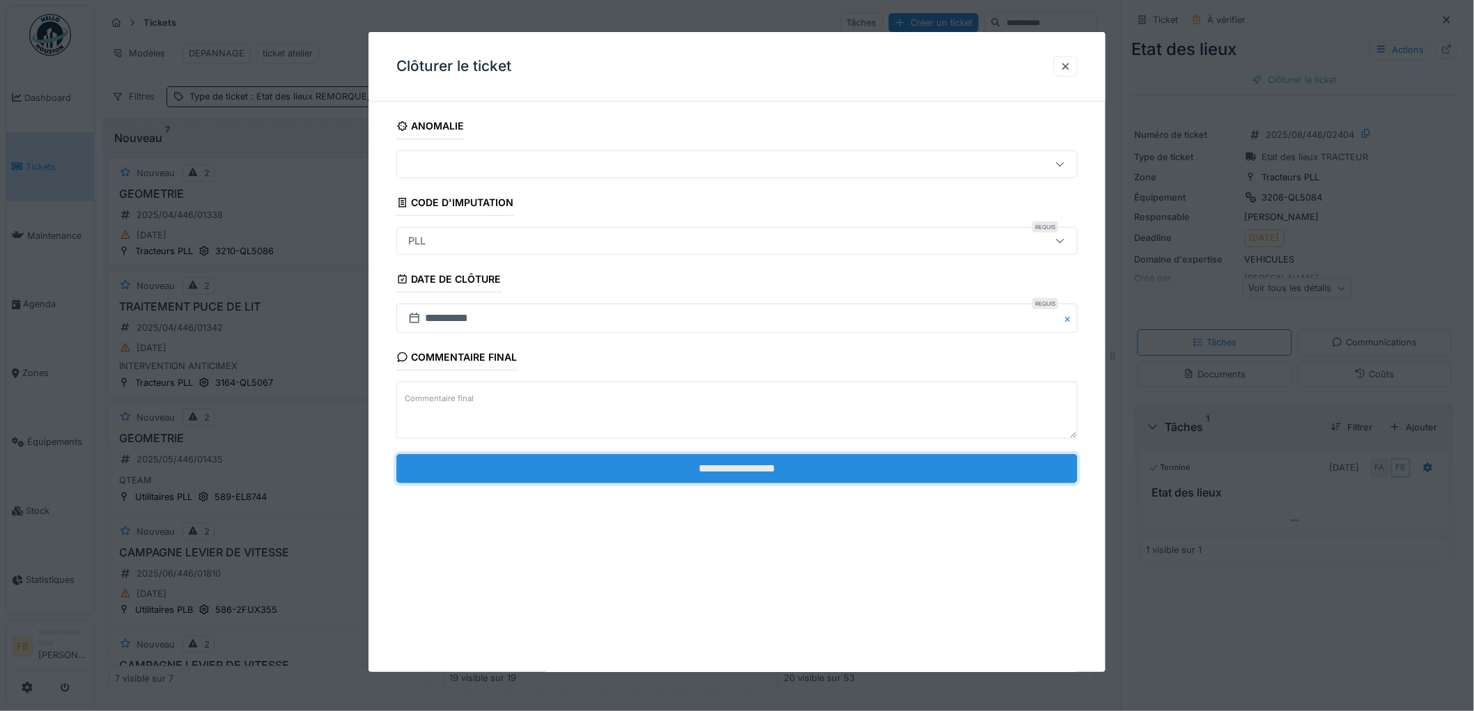
click at [744, 464] on input "**********" at bounding box center [736, 468] width 681 height 29
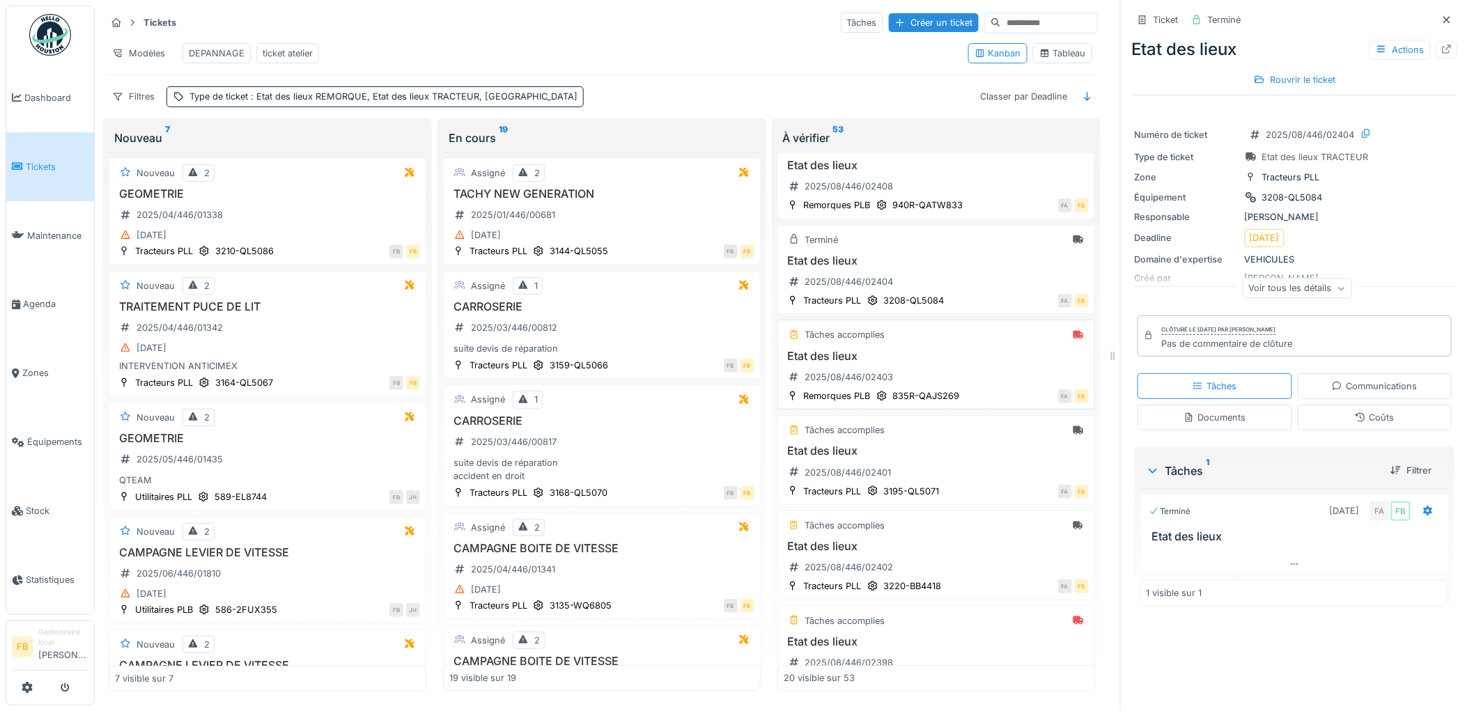
click at [944, 343] on div "Tâches accomplies" at bounding box center [935, 334] width 305 height 17
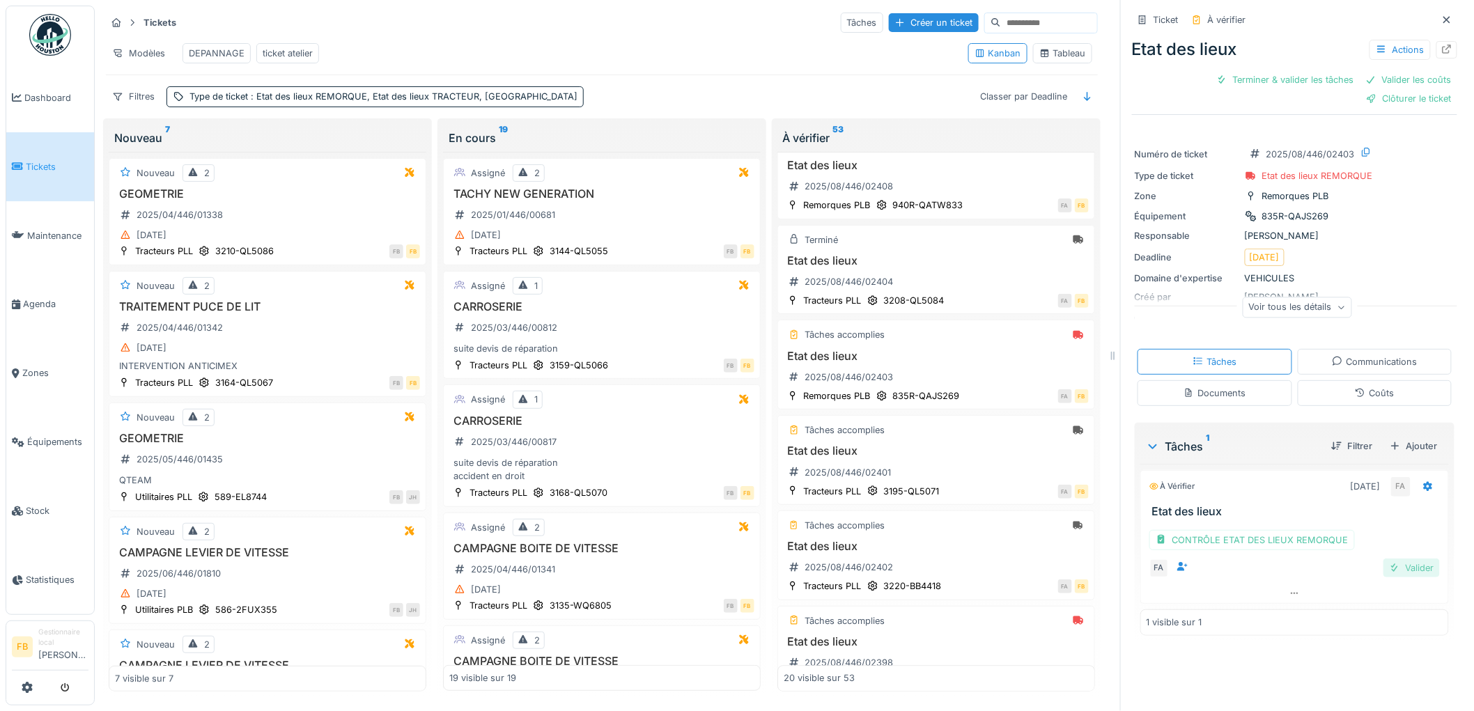
click at [1383, 558] on div "Valider" at bounding box center [1411, 567] width 56 height 19
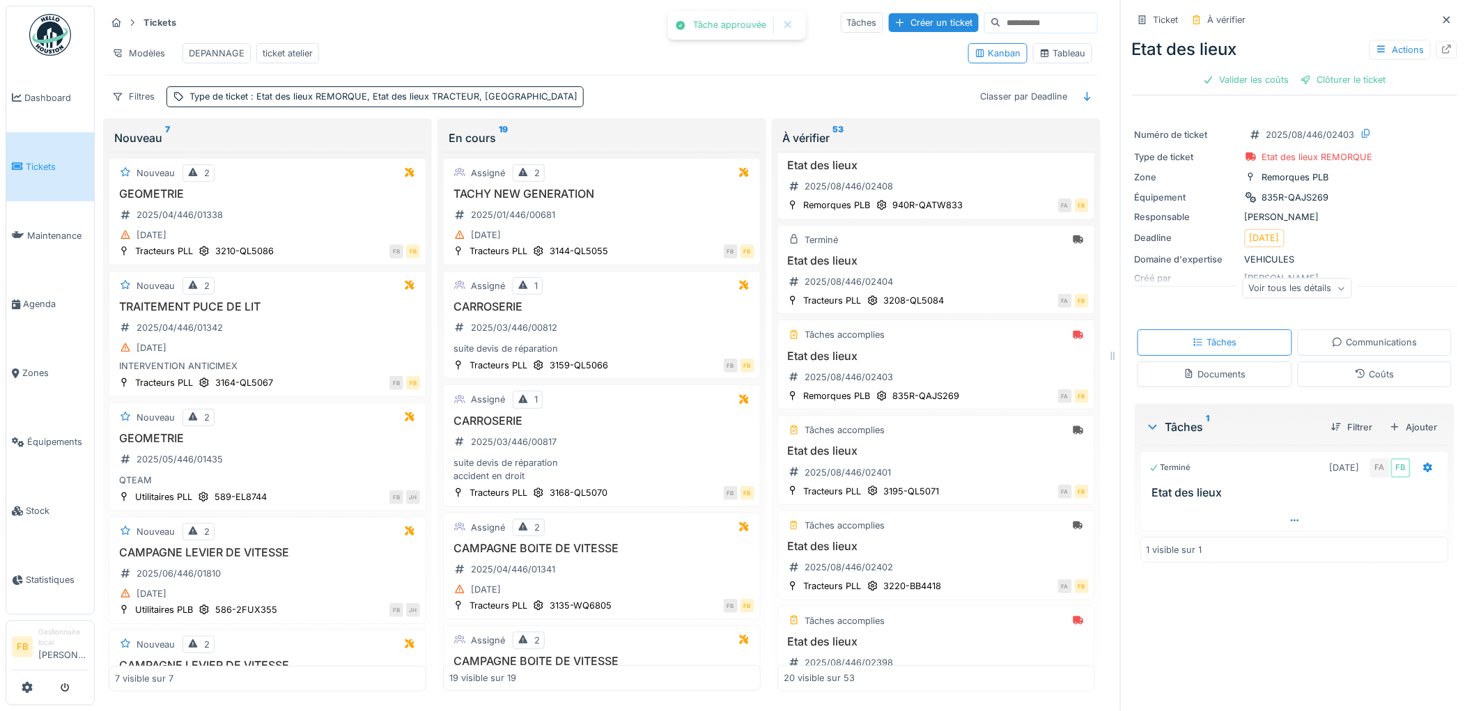
click at [1283, 537] on div "1 visible sur 1" at bounding box center [1294, 550] width 308 height 26
click at [1279, 518] on div at bounding box center [1294, 520] width 307 height 20
click at [1208, 511] on div "CONTRÔLE ETAT DES LIEUX REMORQUE" at bounding box center [1251, 520] width 205 height 20
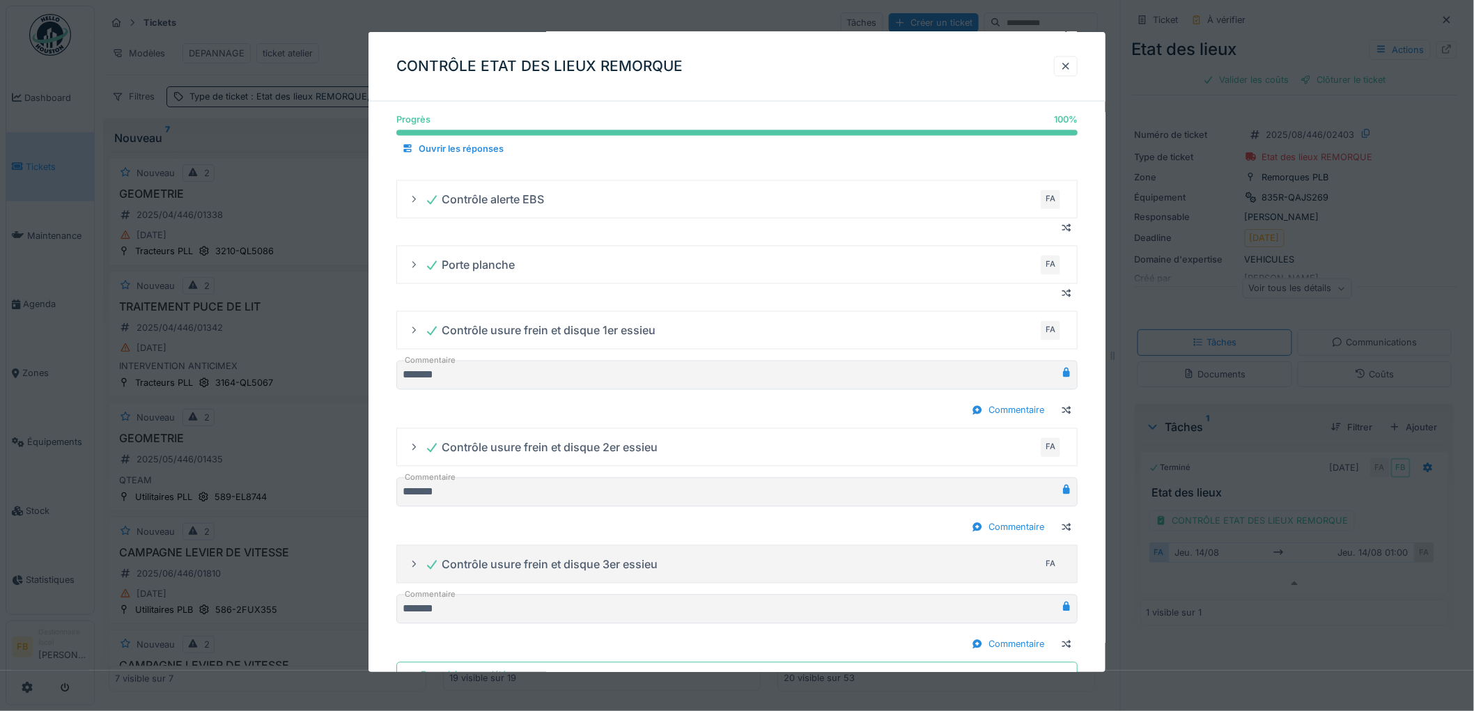
scroll to position [1029, 0]
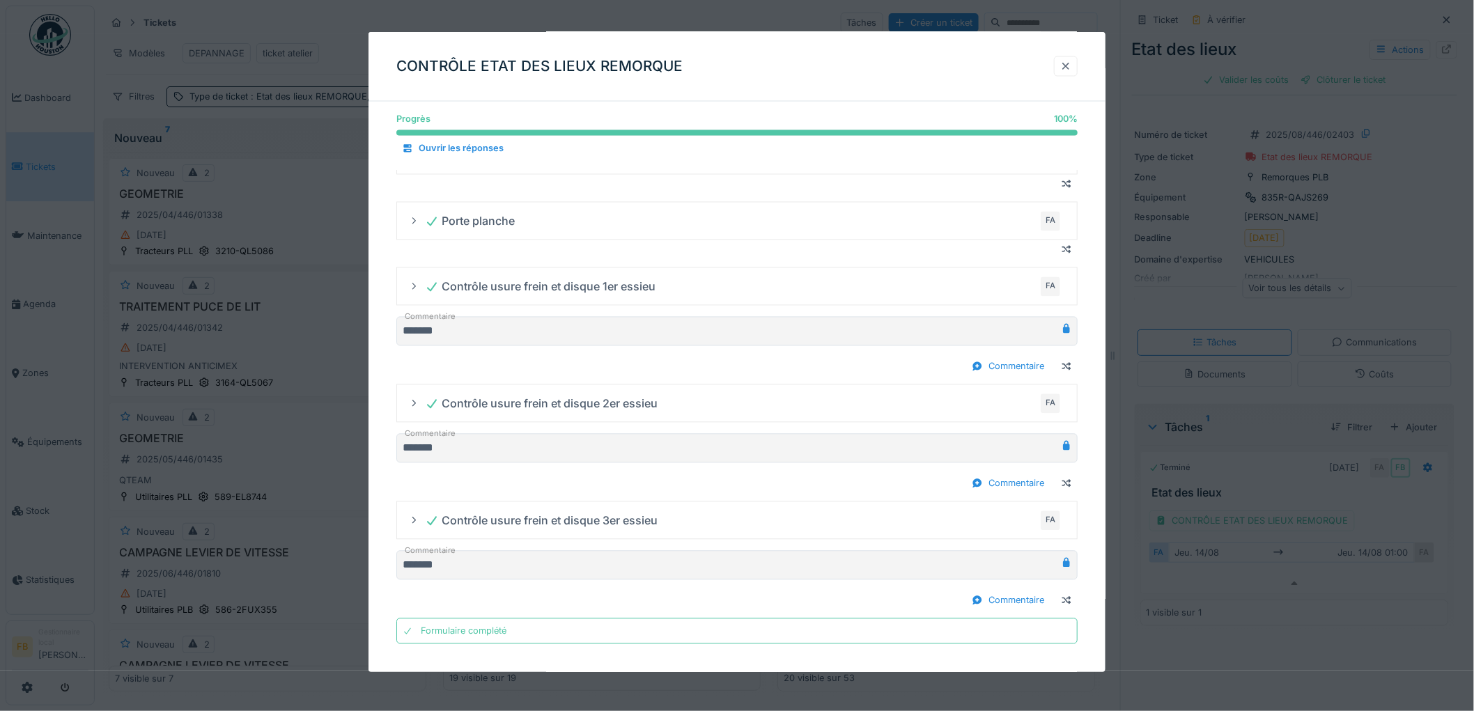
click at [1071, 72] on div at bounding box center [1065, 66] width 11 height 13
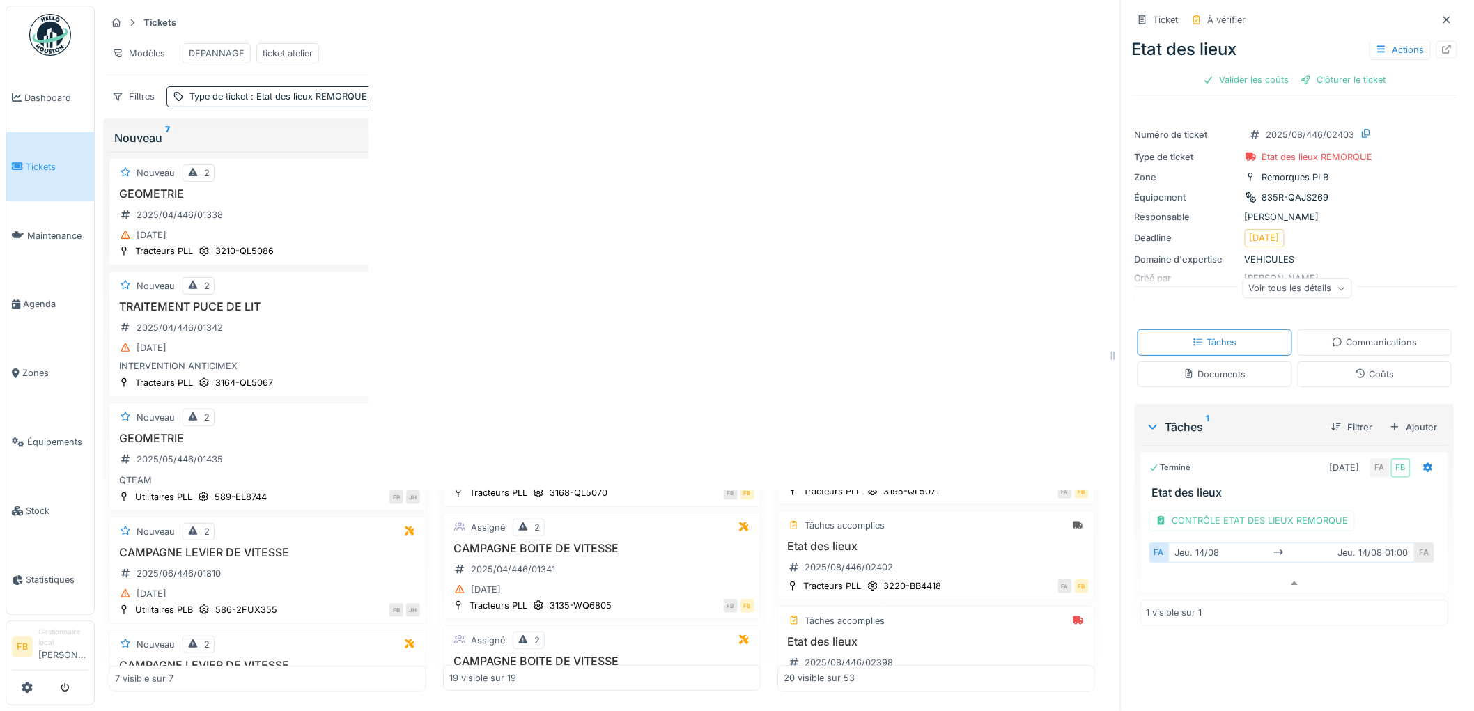
scroll to position [0, 0]
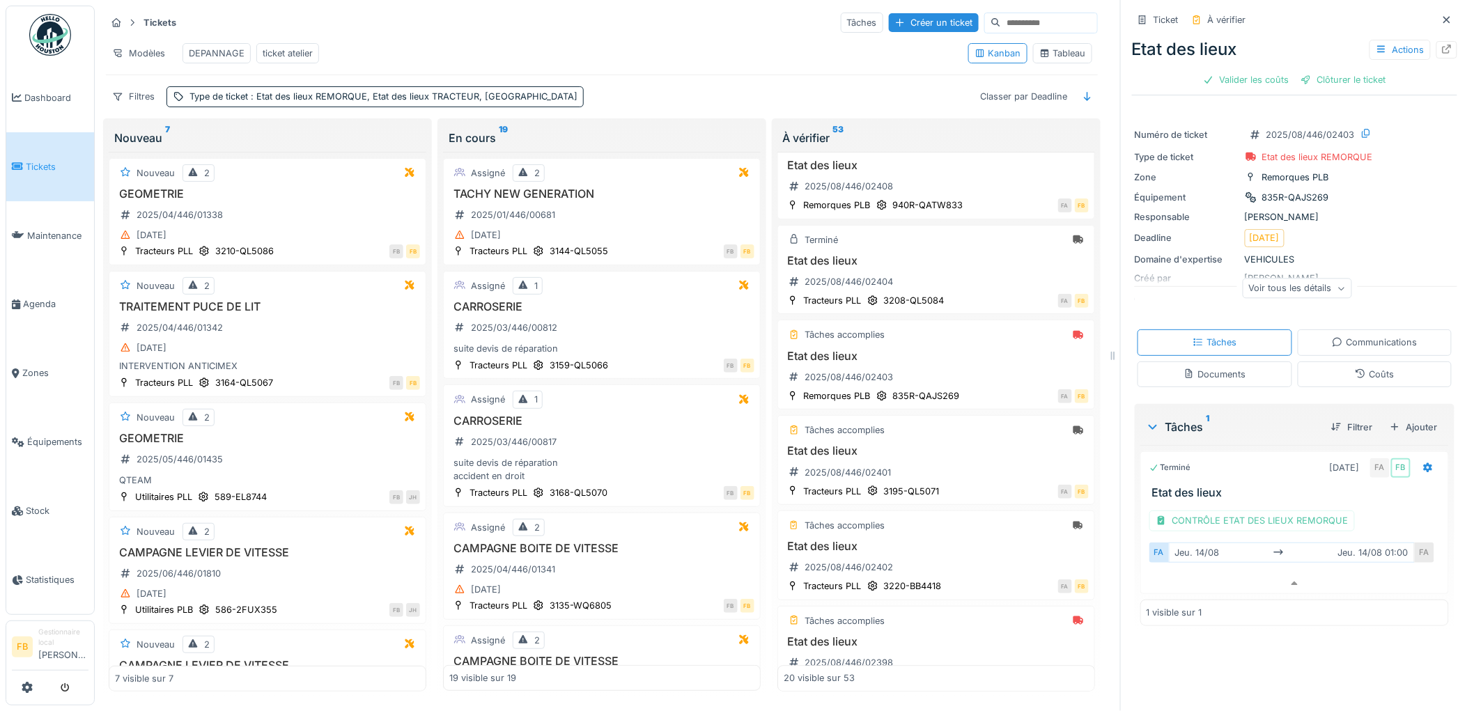
click at [1366, 361] on div "Coûts" at bounding box center [1374, 374] width 155 height 26
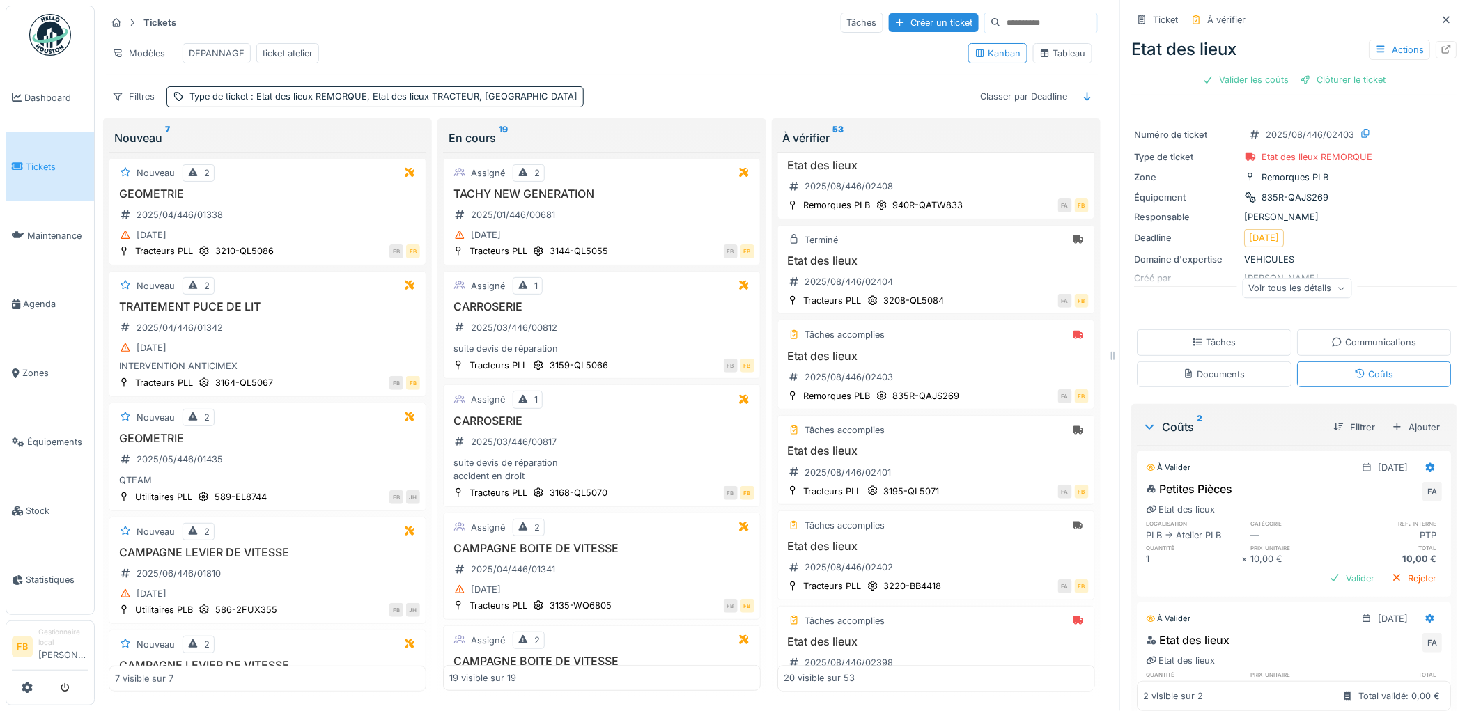
click at [1240, 79] on div "Etat des lieux Actions Valider les coûts Clôturer le ticket" at bounding box center [1294, 61] width 325 height 61
click at [1240, 70] on div "Valider les coûts" at bounding box center [1245, 79] width 97 height 19
click at [1265, 71] on div "Clôturer le ticket" at bounding box center [1294, 79] width 97 height 19
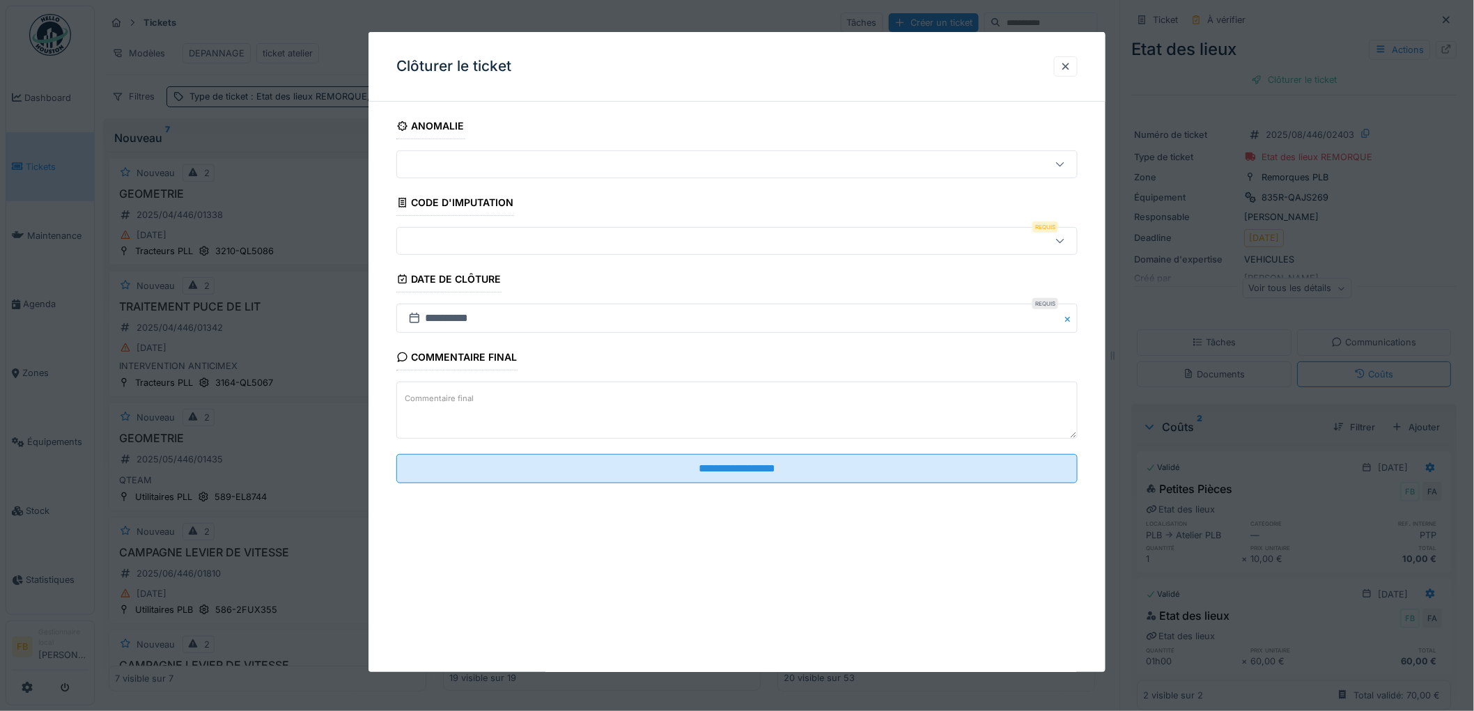
click at [503, 228] on div at bounding box center [736, 241] width 681 height 28
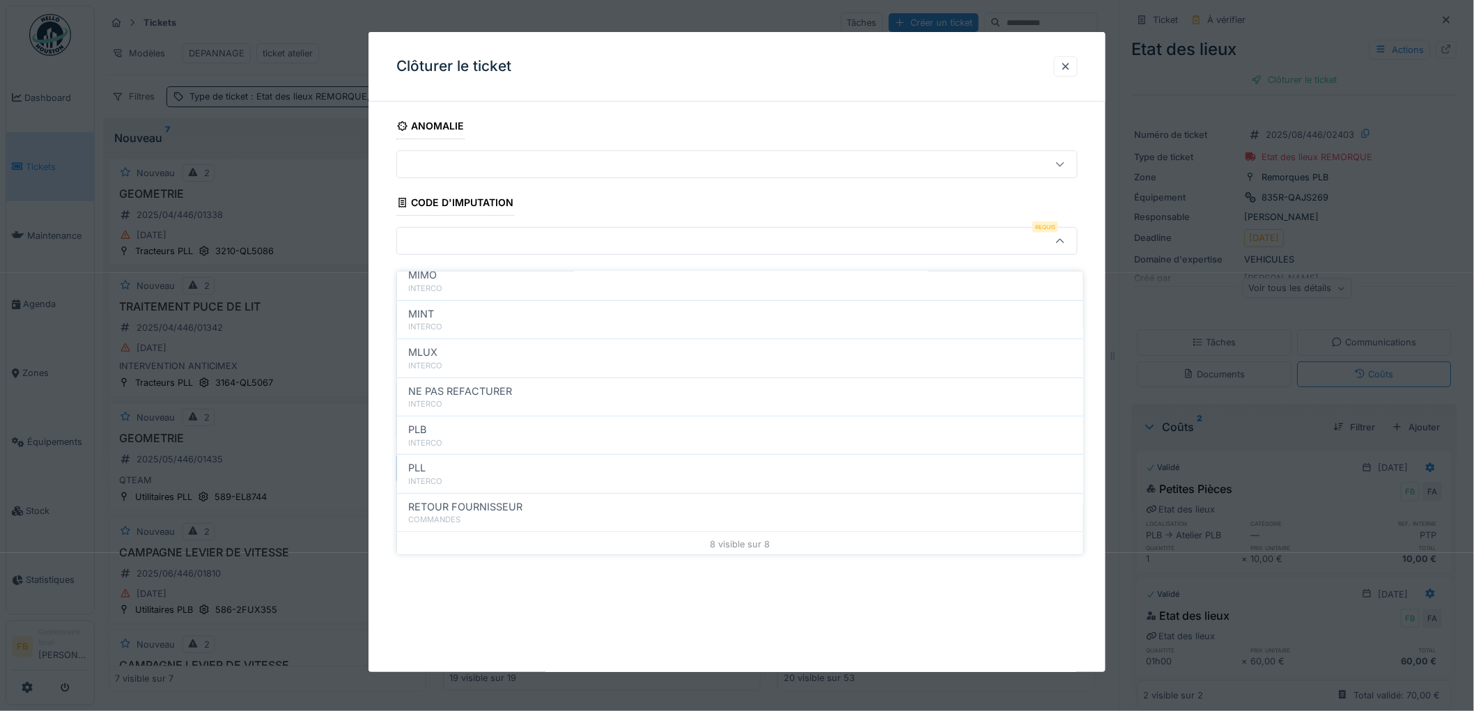
scroll to position [124, 0]
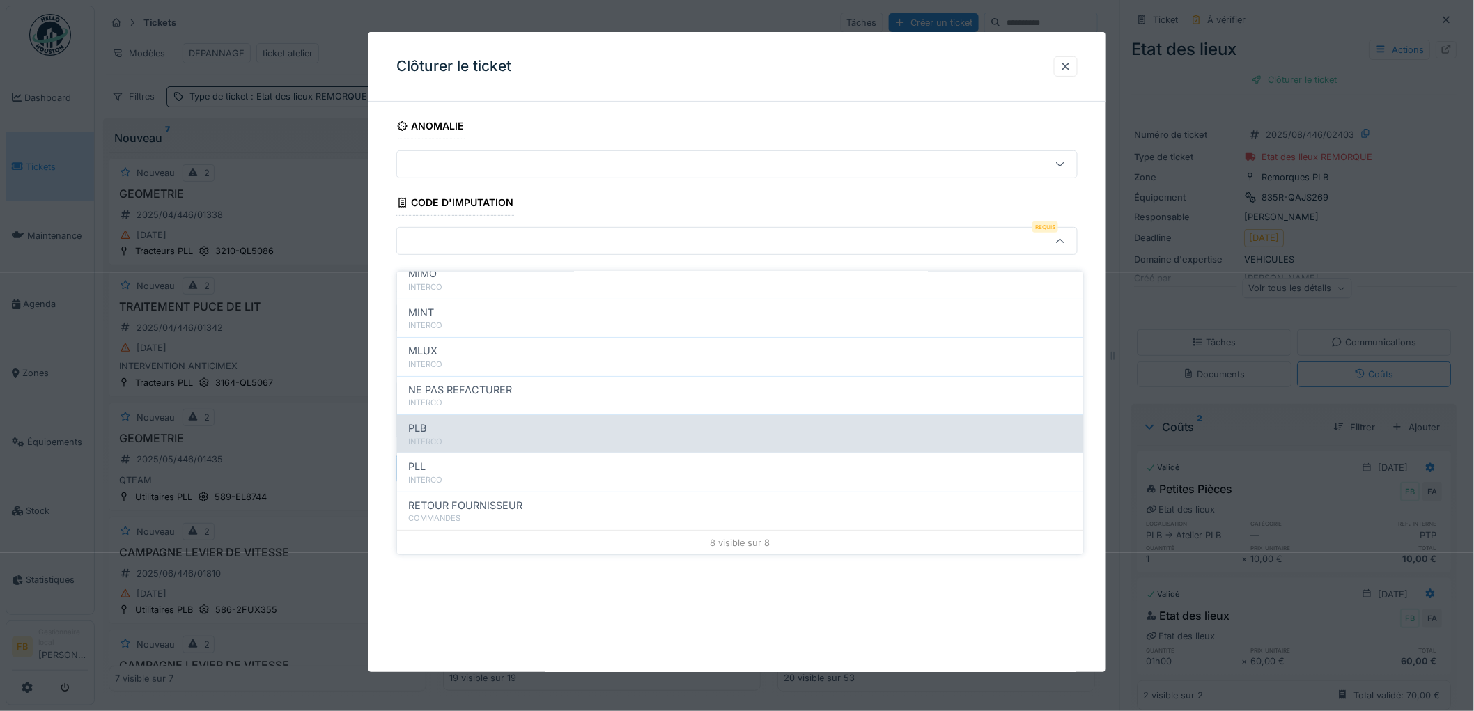
click at [455, 421] on div "PLB" at bounding box center [740, 428] width 664 height 15
type input "***"
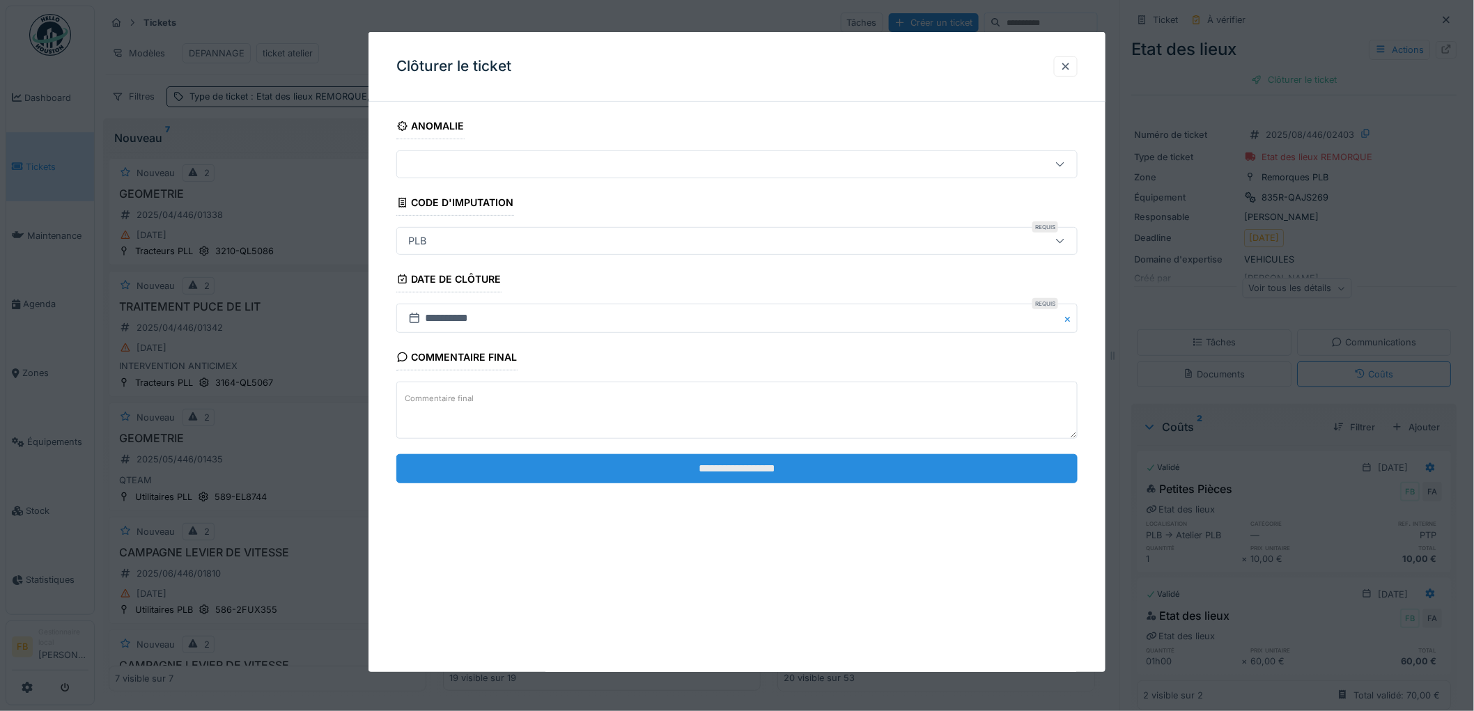
click at [719, 465] on input "**********" at bounding box center [736, 468] width 681 height 29
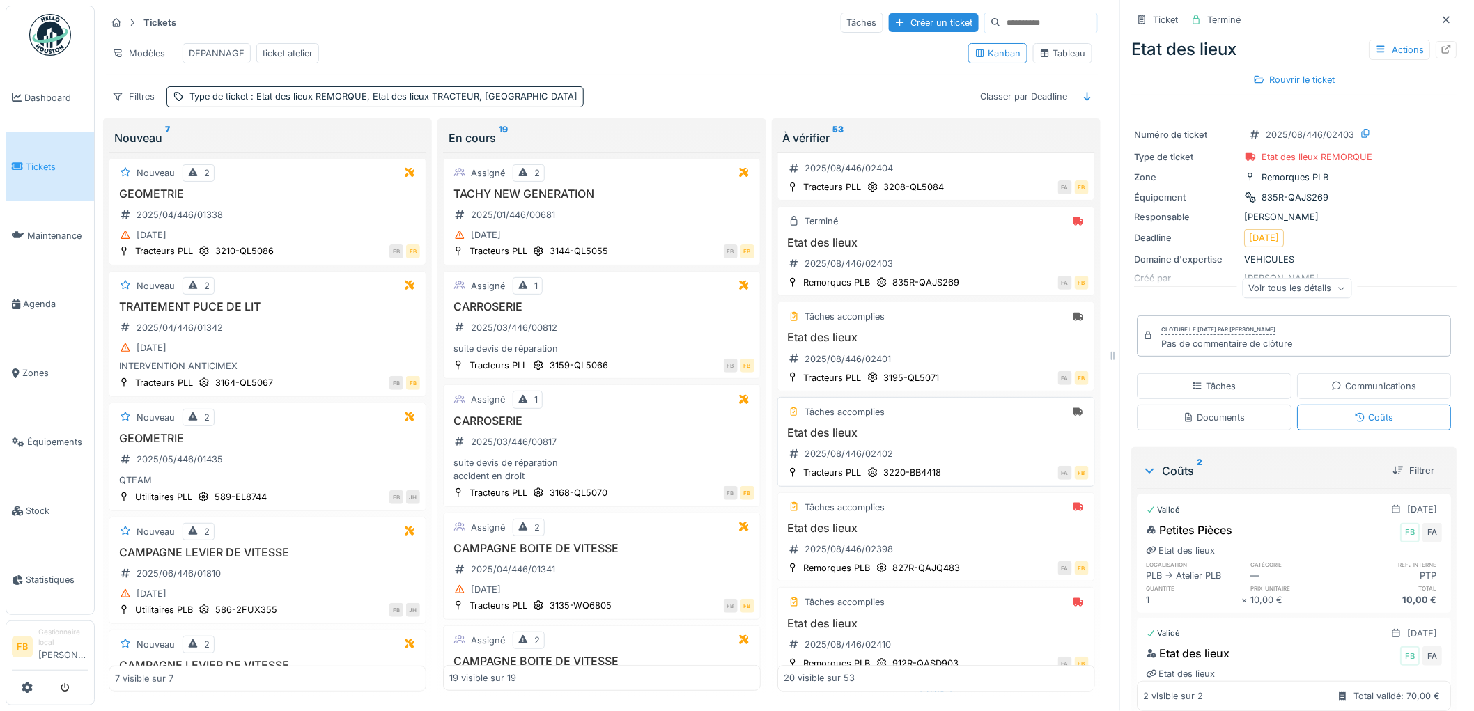
scroll to position [1470, 0]
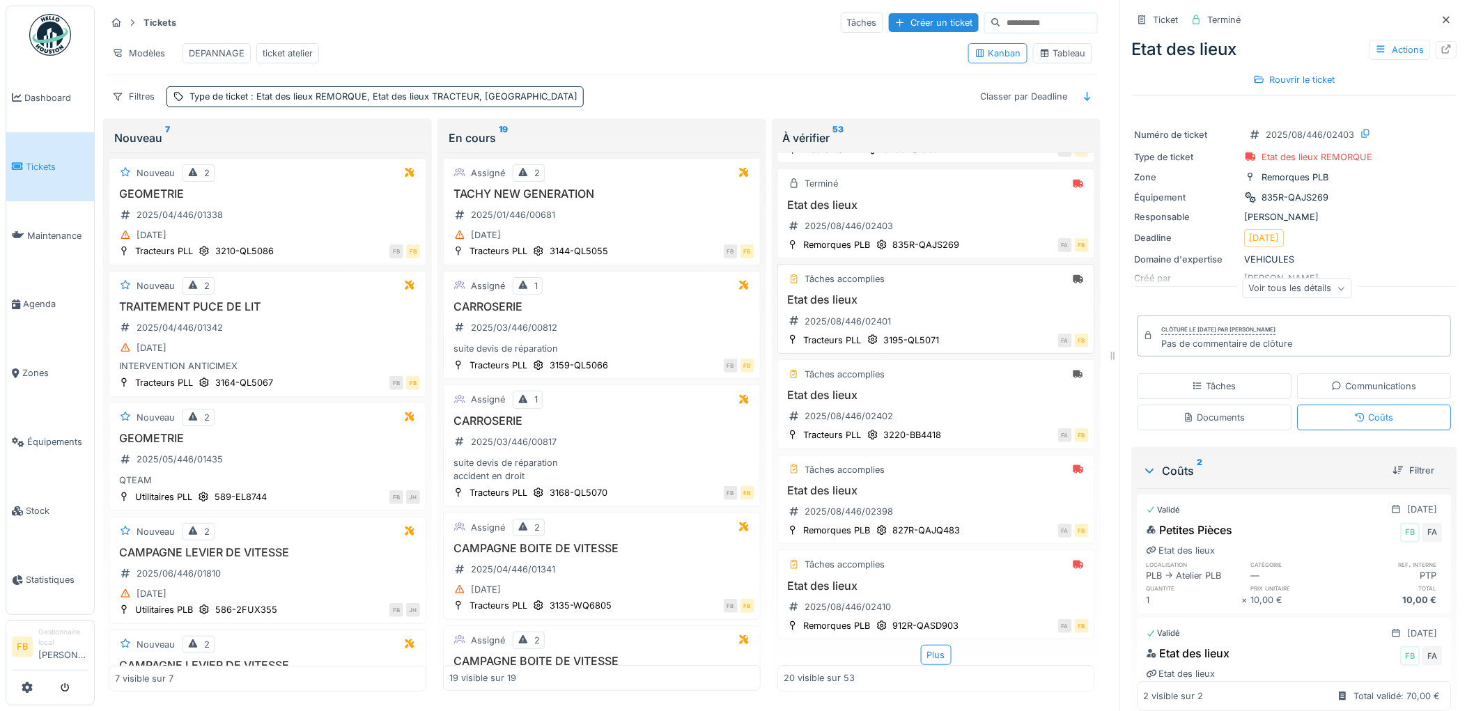
click at [945, 329] on div "Etat des lieux 2025/08/446/02401" at bounding box center [935, 312] width 305 height 39
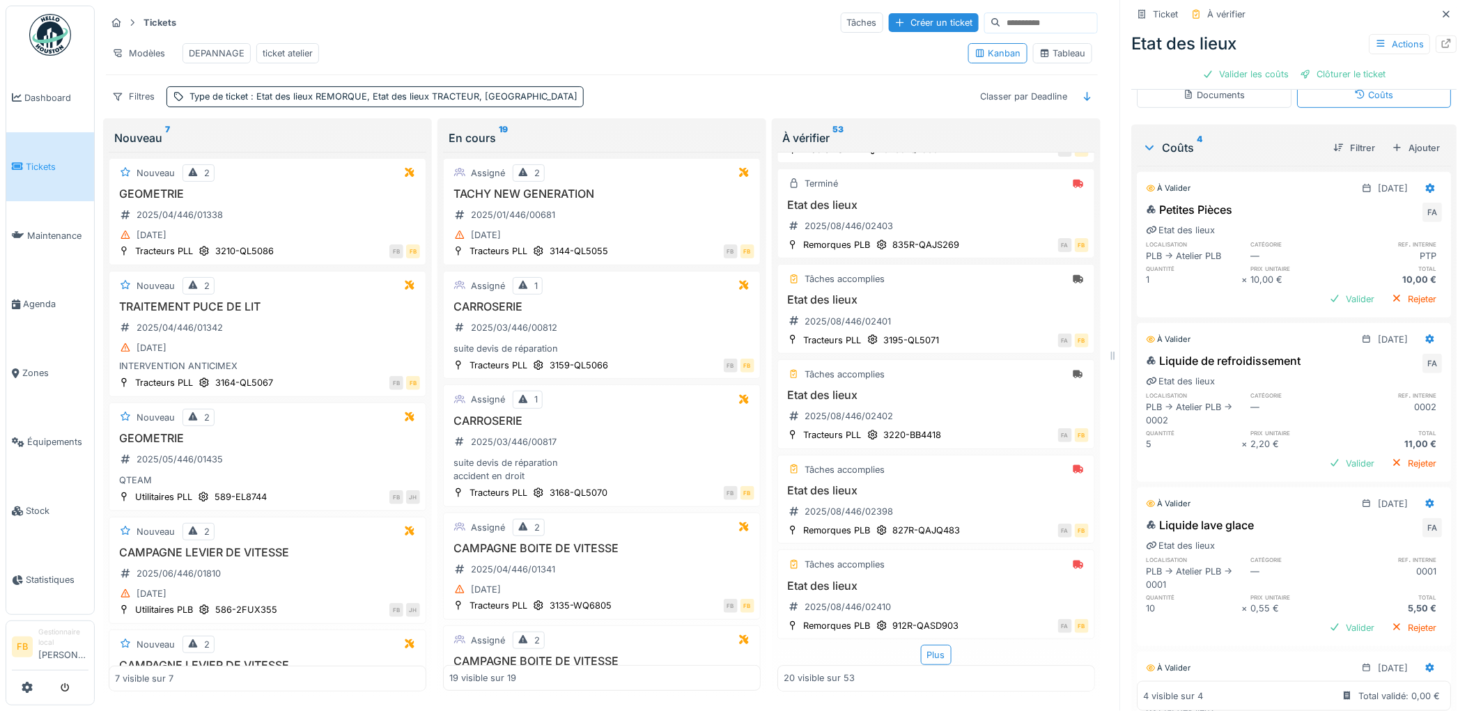
scroll to position [11, 0]
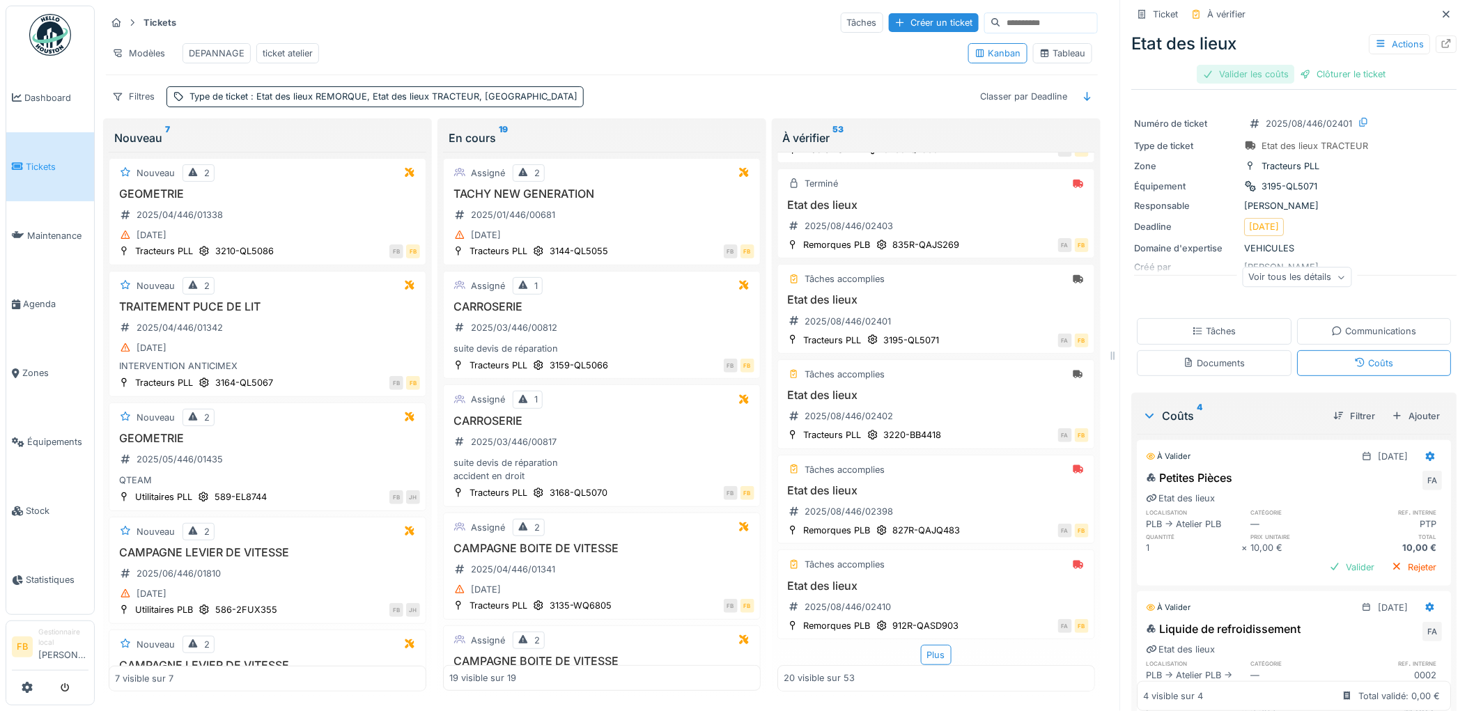
click at [1229, 65] on div "Valider les coûts" at bounding box center [1245, 74] width 97 height 19
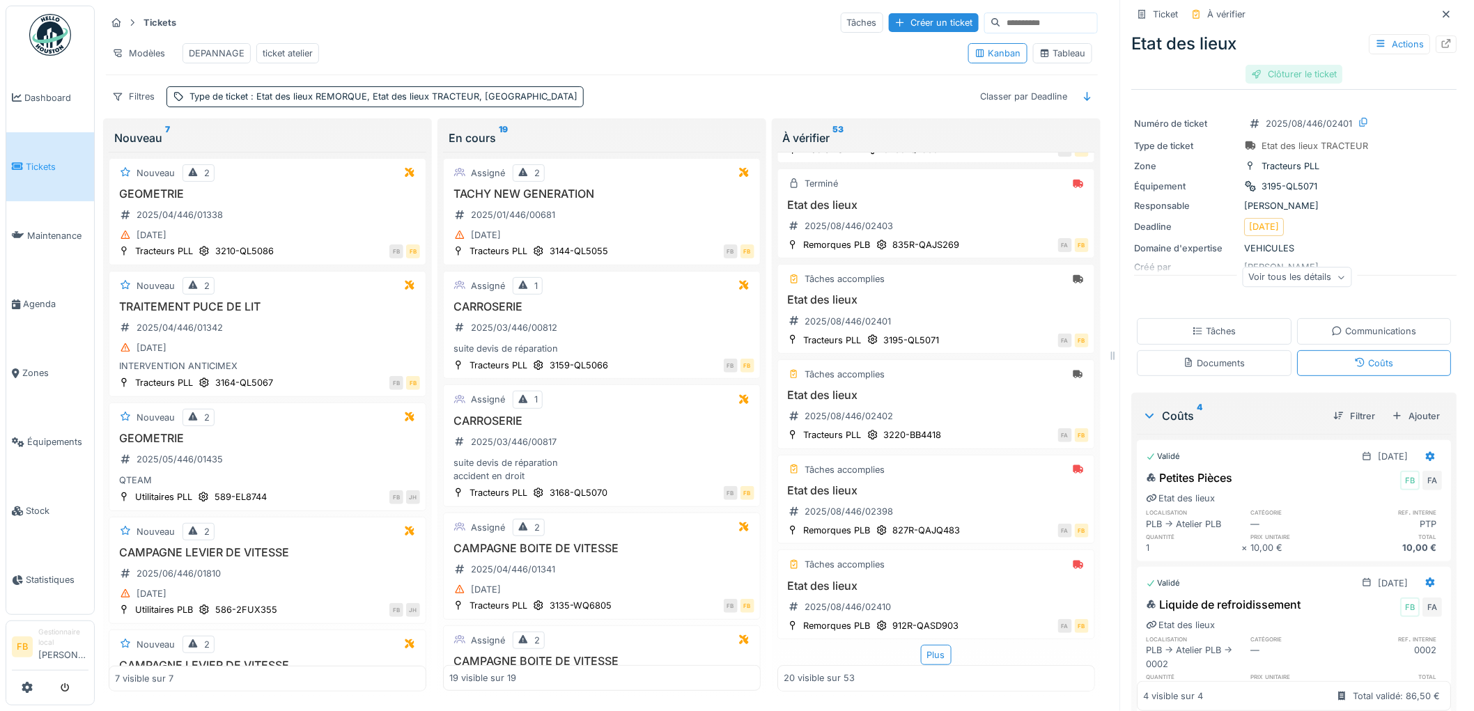
click at [1292, 65] on div "Clôturer le ticket" at bounding box center [1294, 74] width 97 height 19
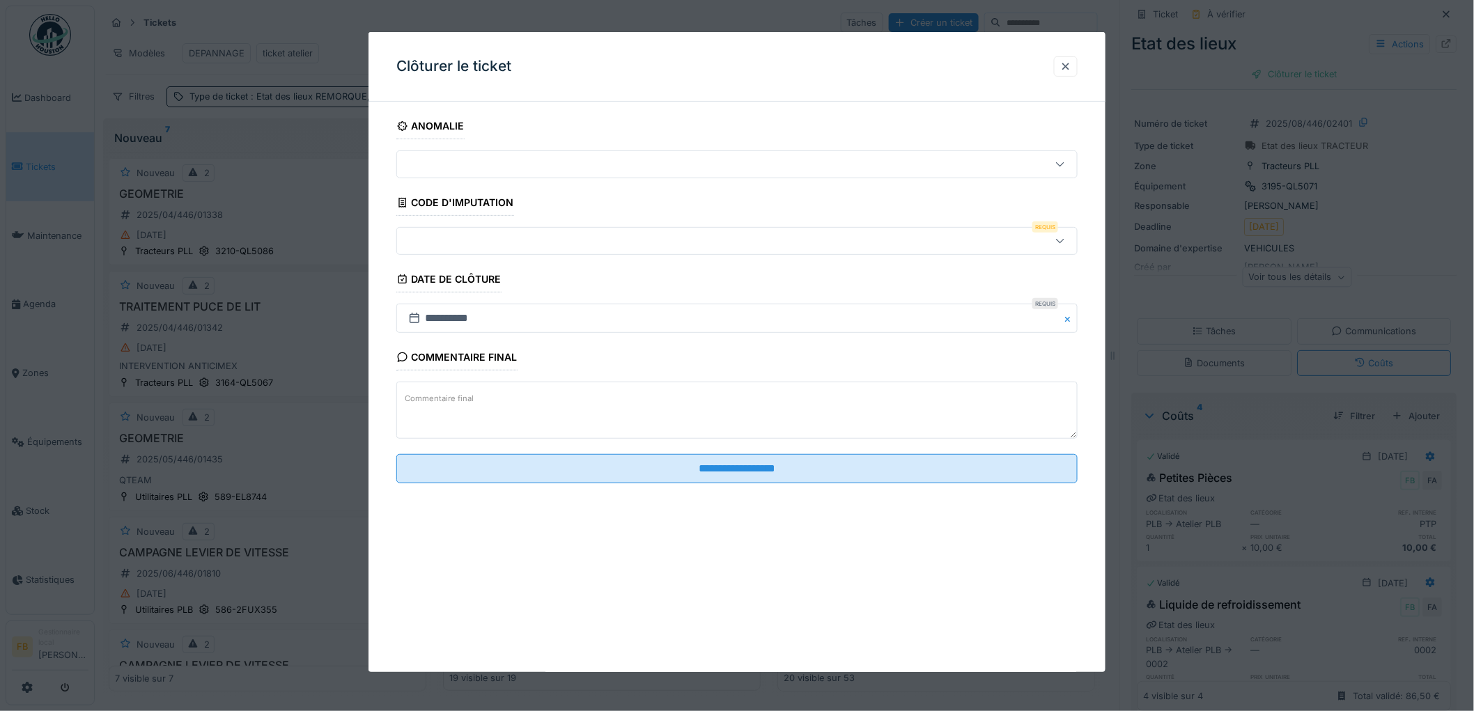
click at [475, 252] on div at bounding box center [736, 241] width 681 height 28
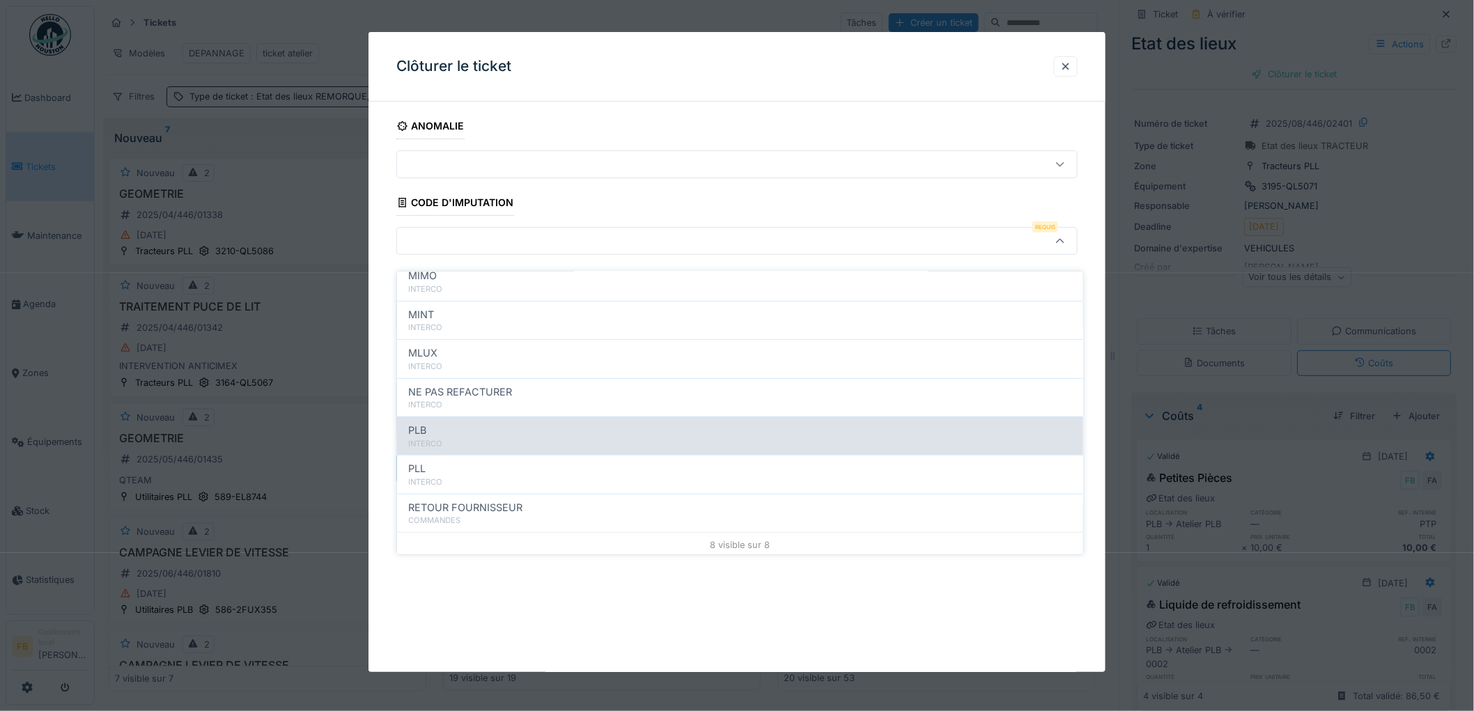
scroll to position [124, 0]
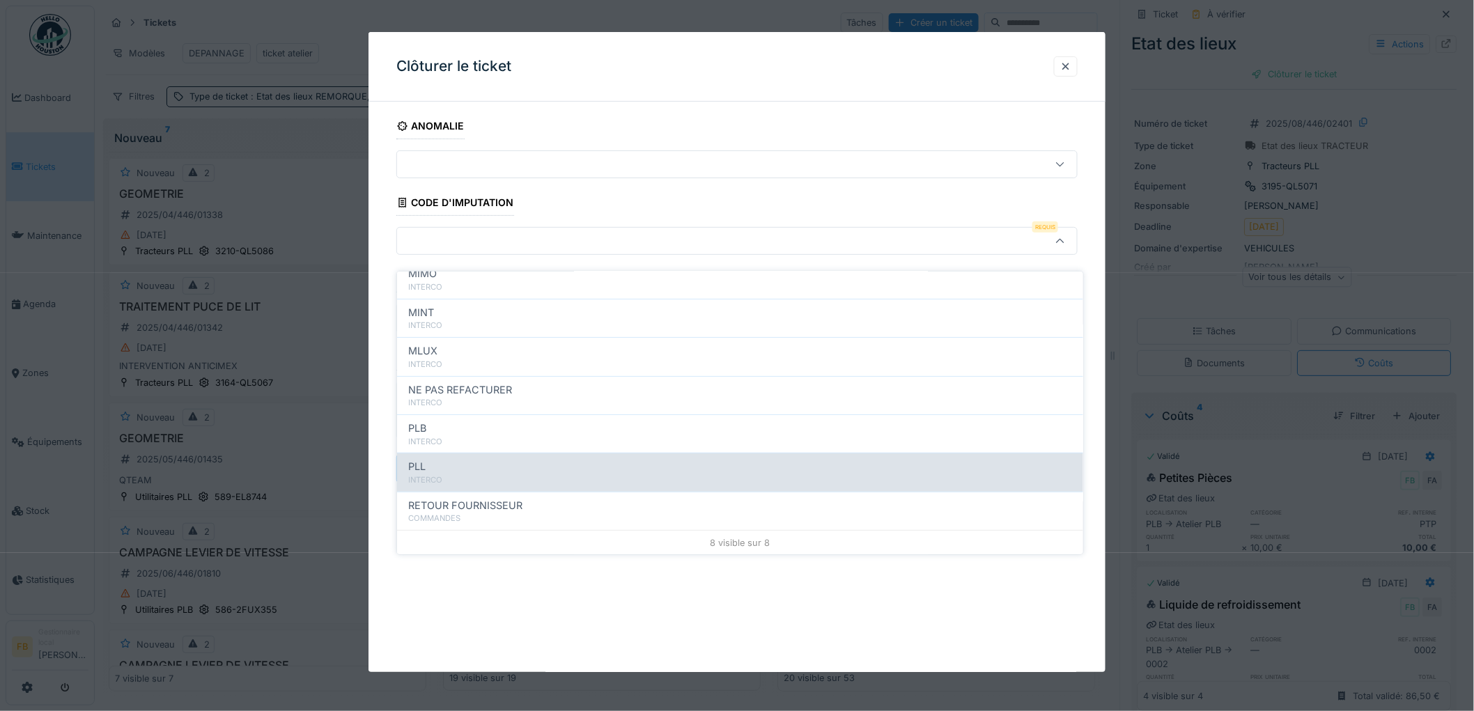
click at [462, 459] on div "PLL" at bounding box center [740, 466] width 664 height 15
type input "***"
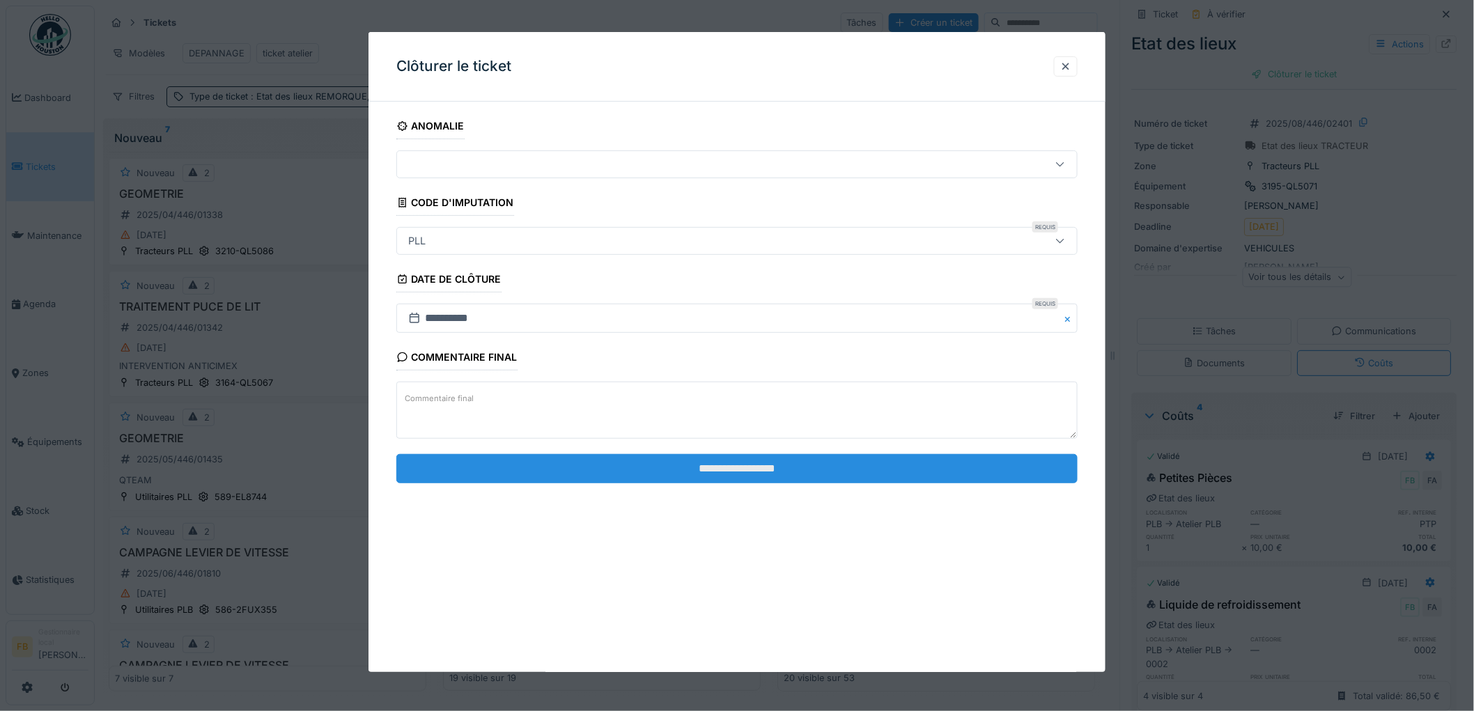
click at [719, 461] on input "**********" at bounding box center [736, 468] width 681 height 29
click at [728, 457] on input "**********" at bounding box center [736, 468] width 681 height 29
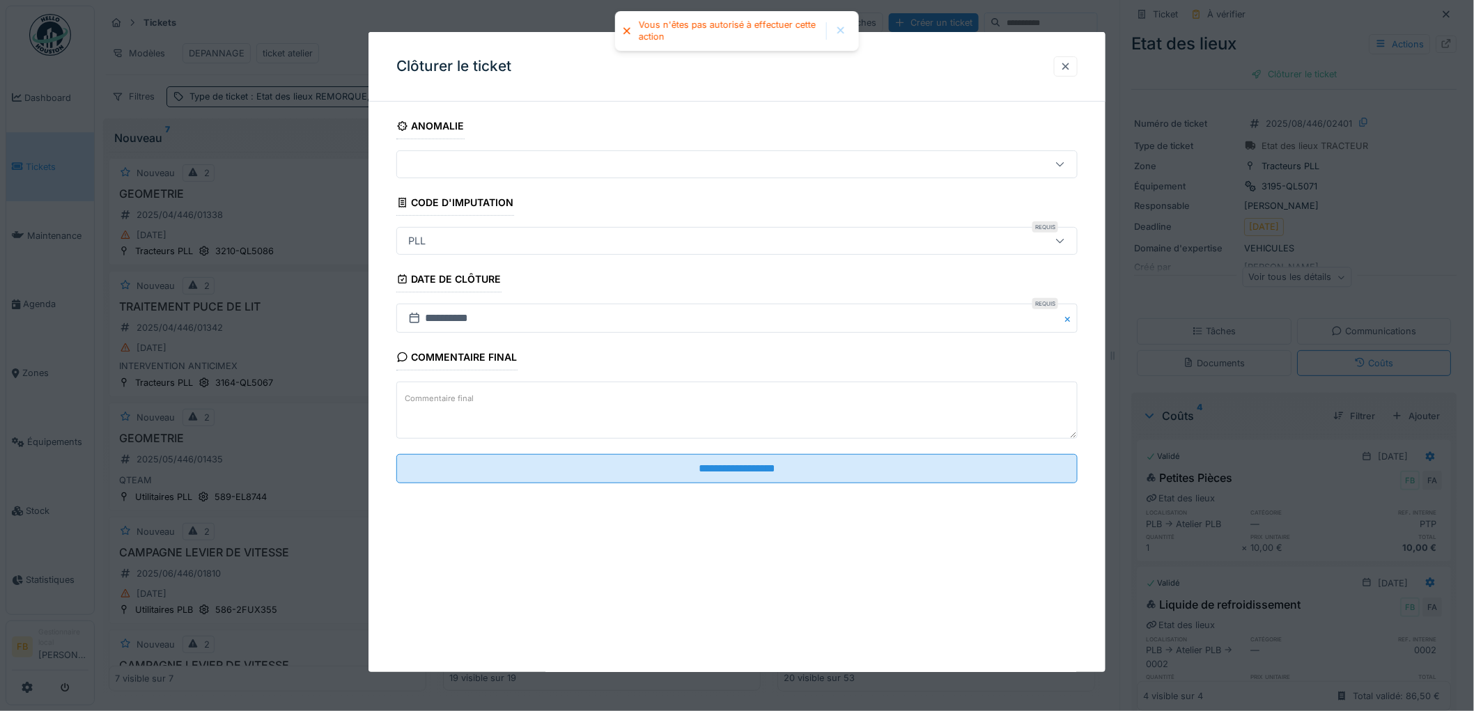
click at [1071, 65] on div at bounding box center [1065, 66] width 11 height 13
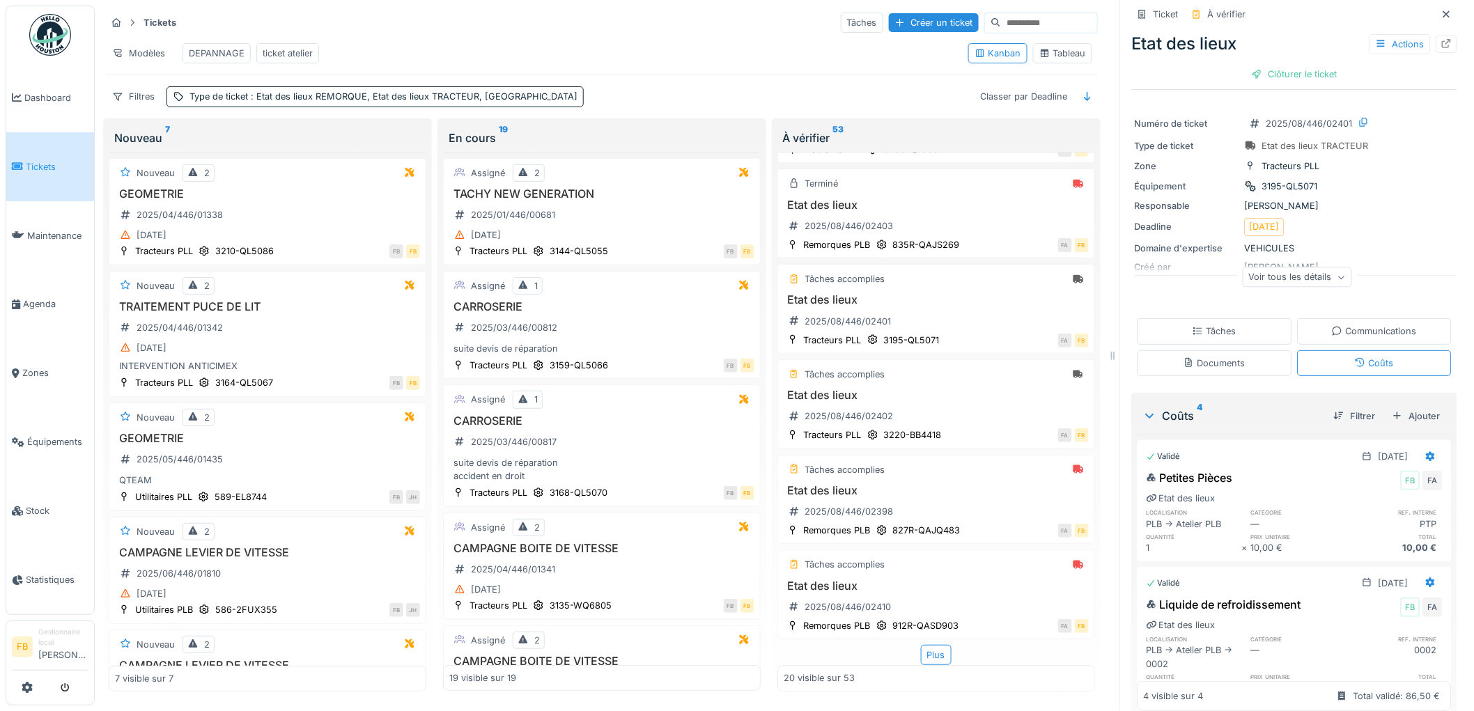
click at [1210, 325] on div "Tâches" at bounding box center [1214, 331] width 44 height 13
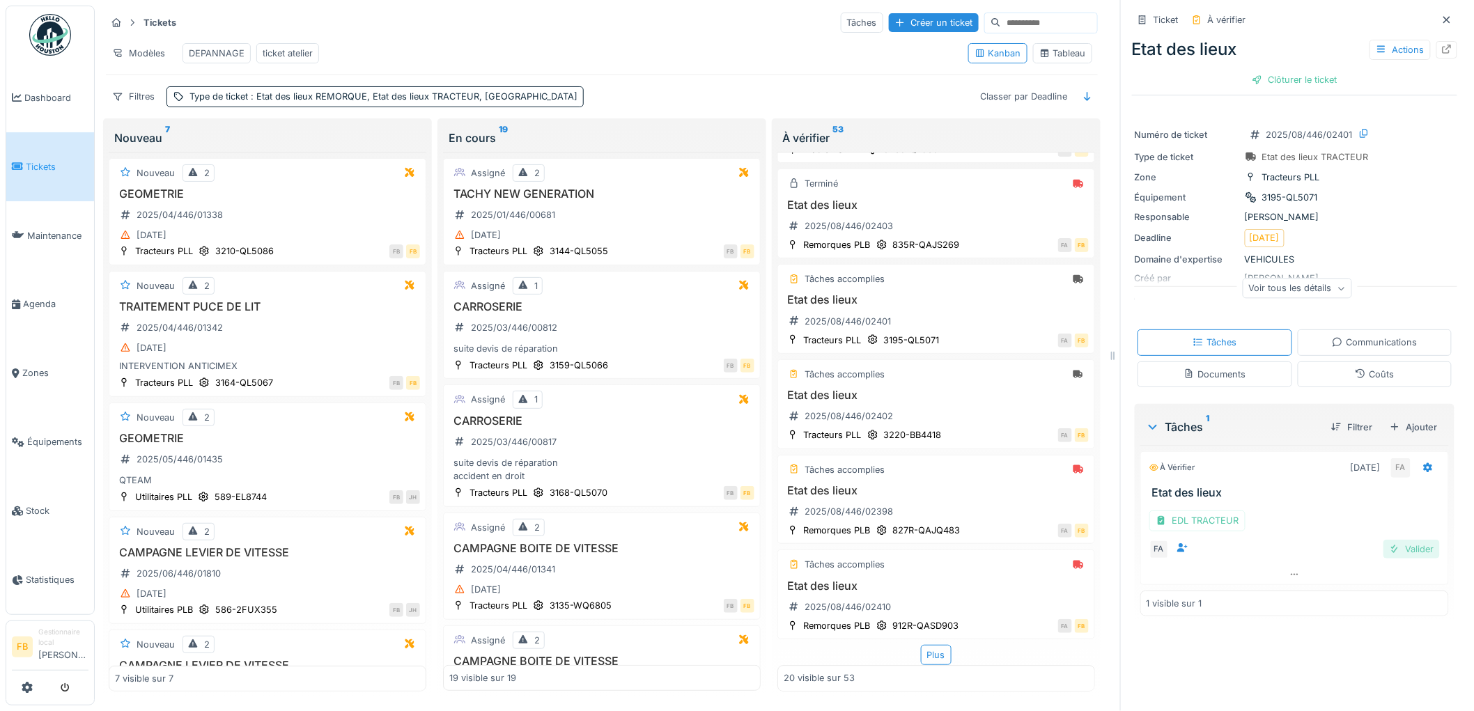
click at [1383, 545] on div "Valider" at bounding box center [1411, 549] width 56 height 19
click at [1292, 72] on div "Clôturer le ticket" at bounding box center [1294, 79] width 97 height 19
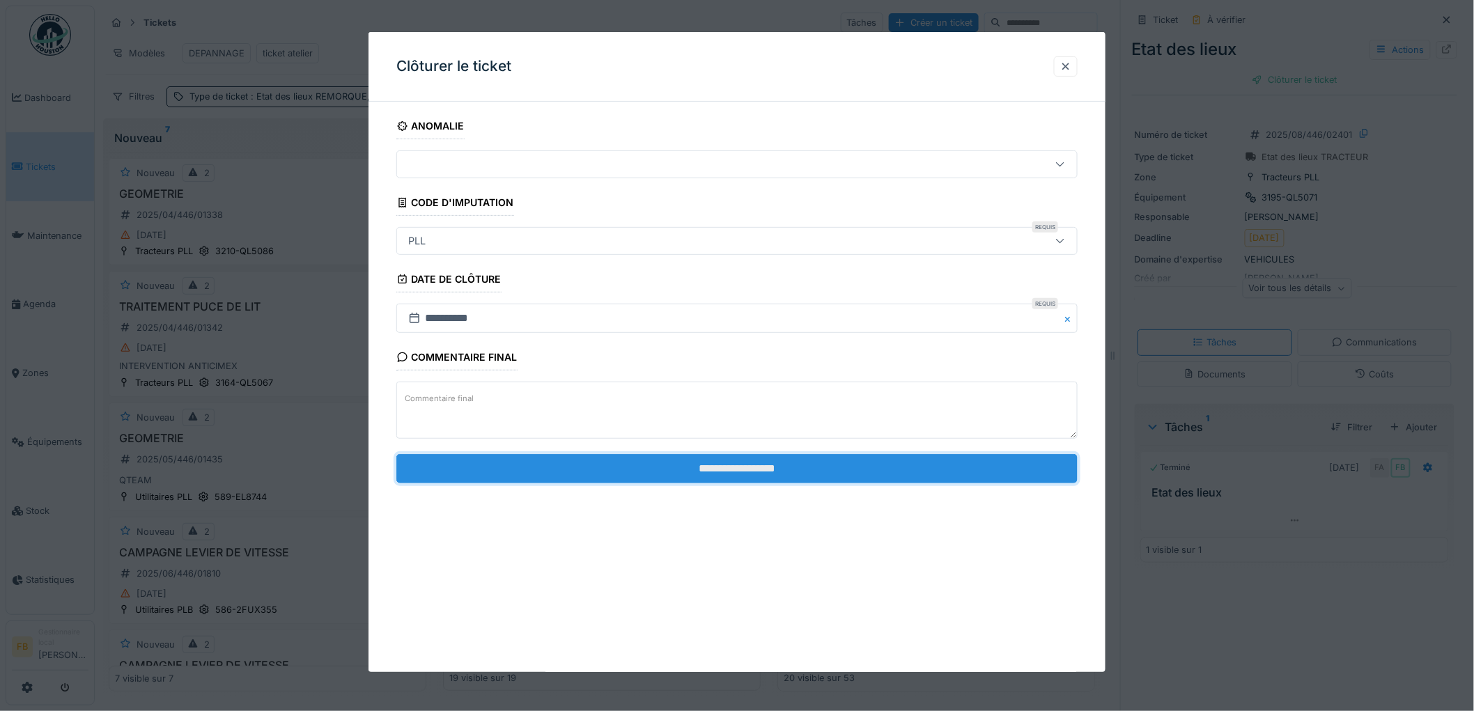
click at [737, 467] on input "**********" at bounding box center [736, 468] width 681 height 29
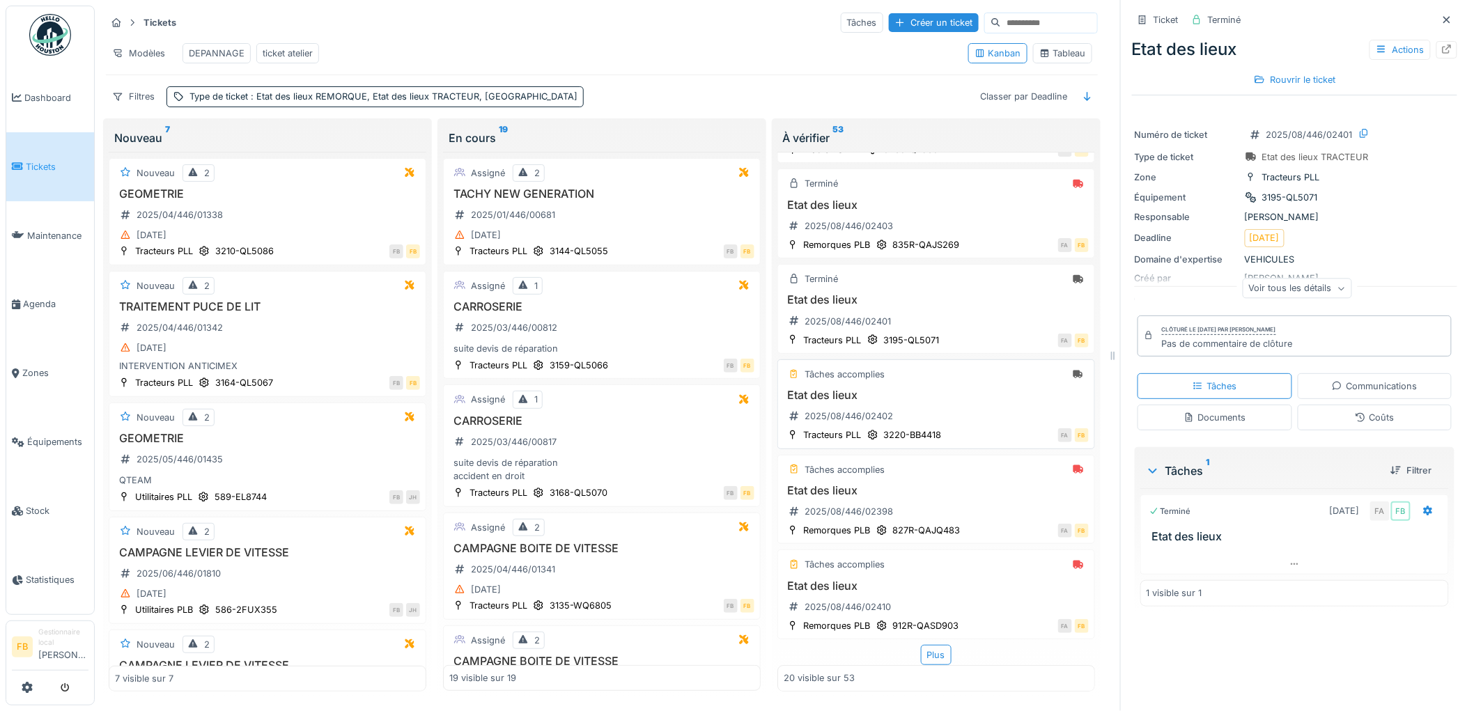
click at [949, 428] on div "Etat des lieux 2025/08/446/02402" at bounding box center [935, 408] width 305 height 39
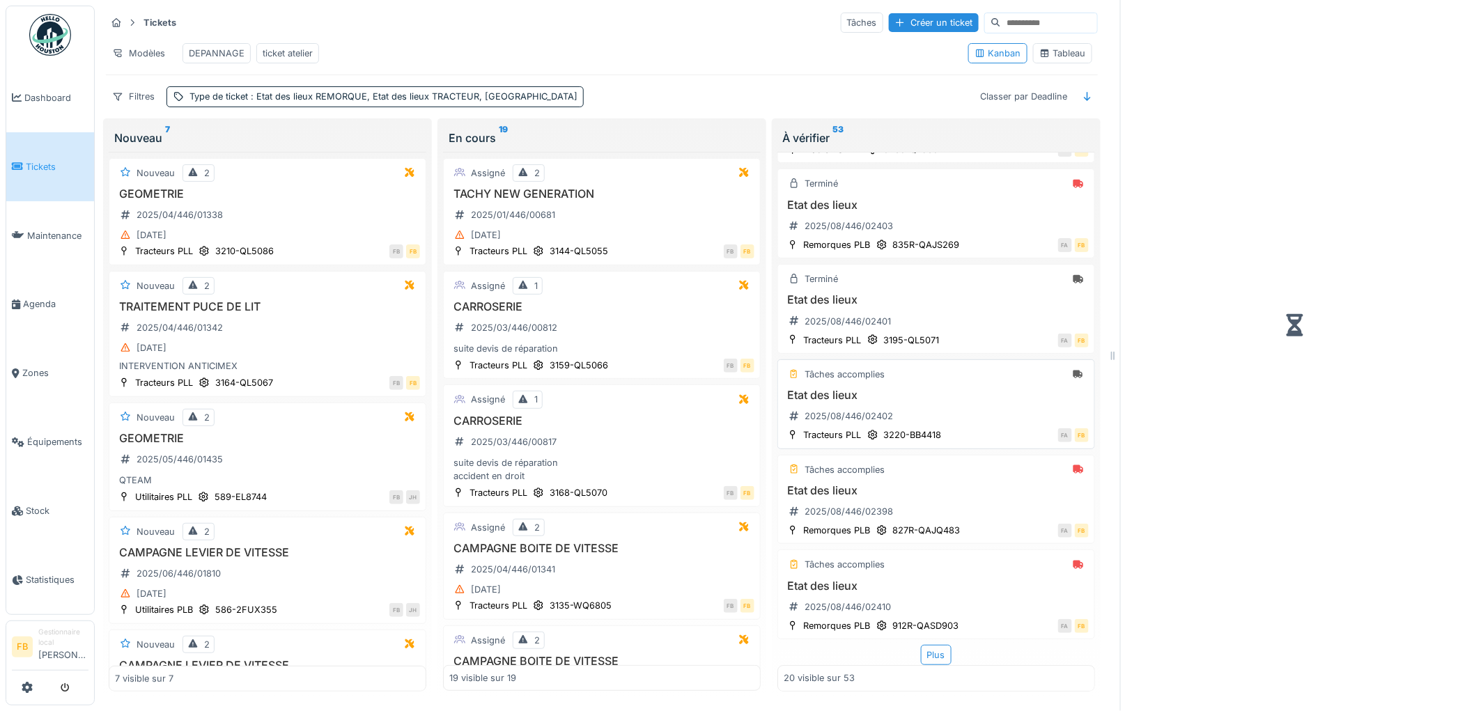
scroll to position [1492, 0]
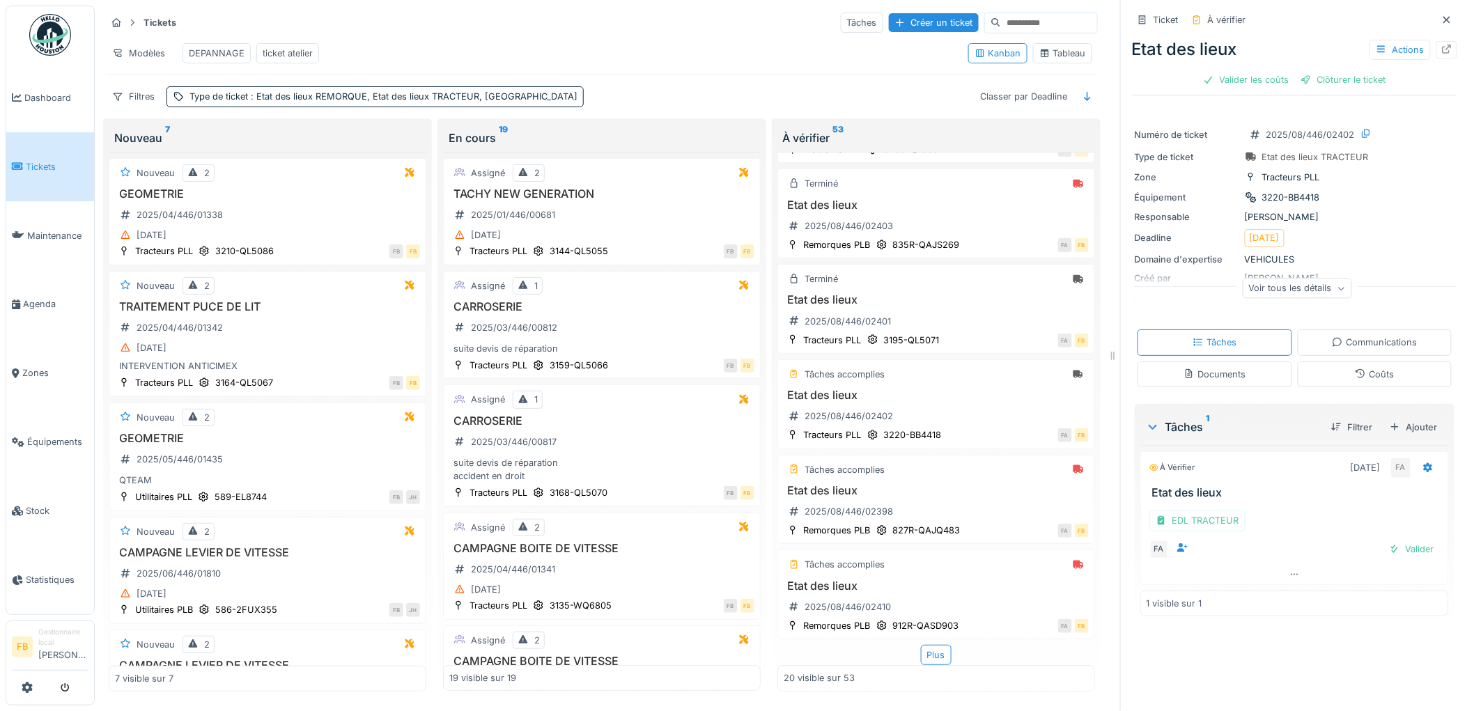
click at [1354, 369] on icon at bounding box center [1359, 373] width 11 height 9
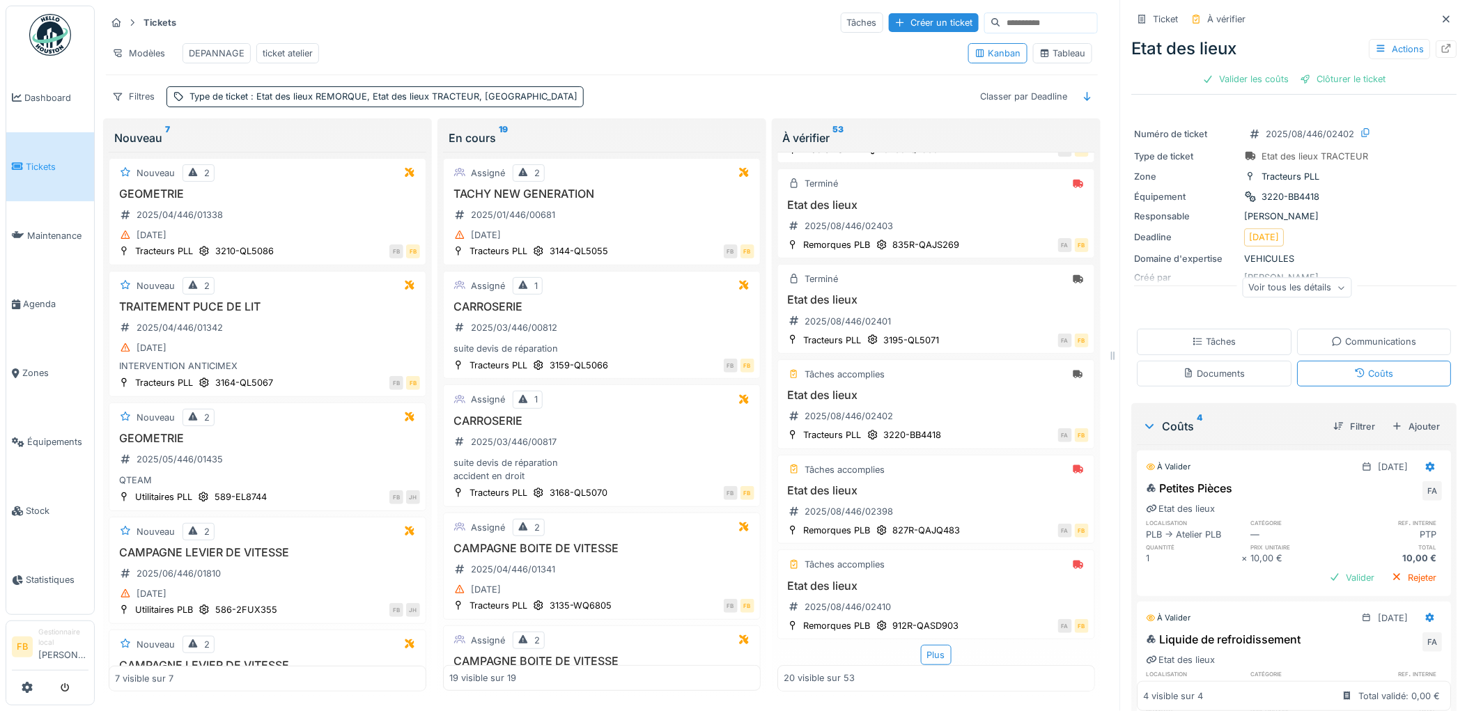
scroll to position [0, 0]
click at [1244, 73] on div "Valider les coûts" at bounding box center [1245, 79] width 97 height 19
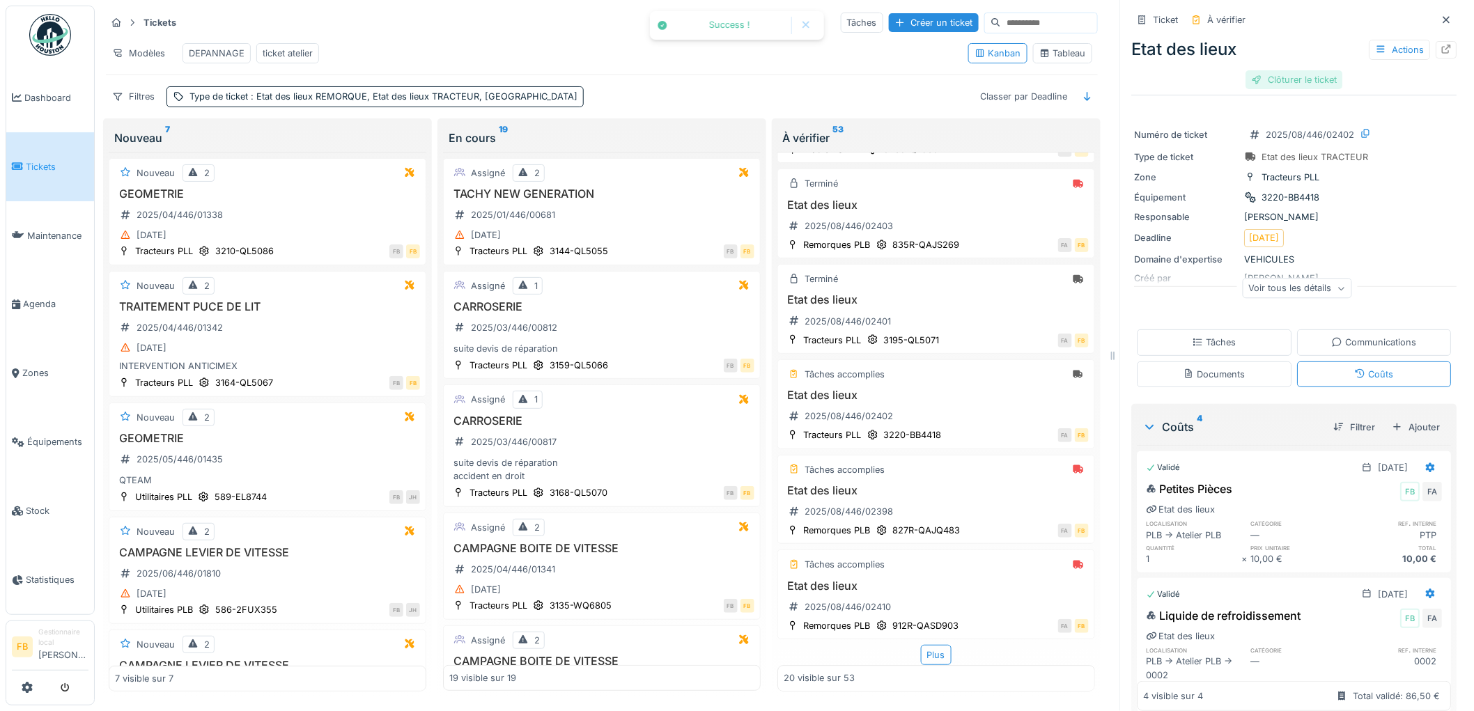
click at [1312, 72] on div "Clôturer le ticket" at bounding box center [1294, 79] width 97 height 19
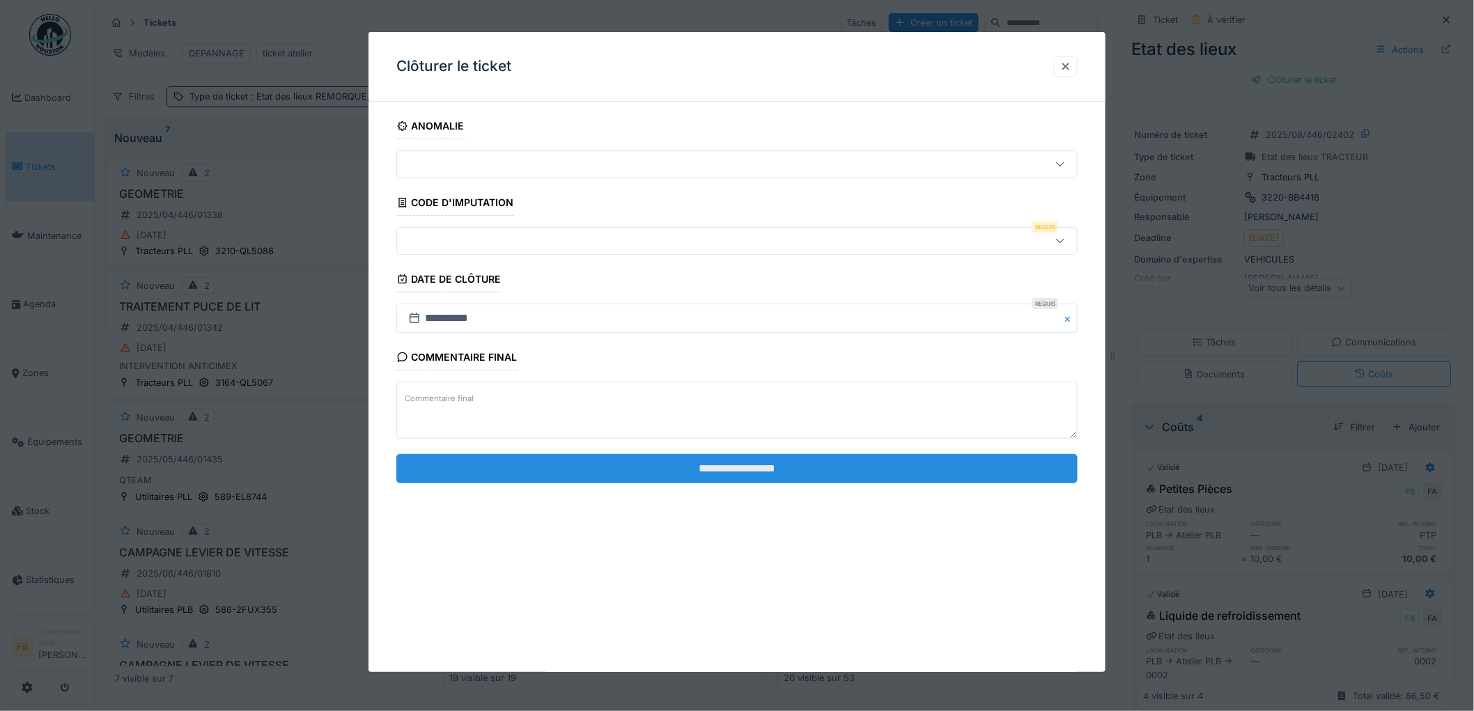
click at [695, 475] on input "**********" at bounding box center [736, 468] width 681 height 29
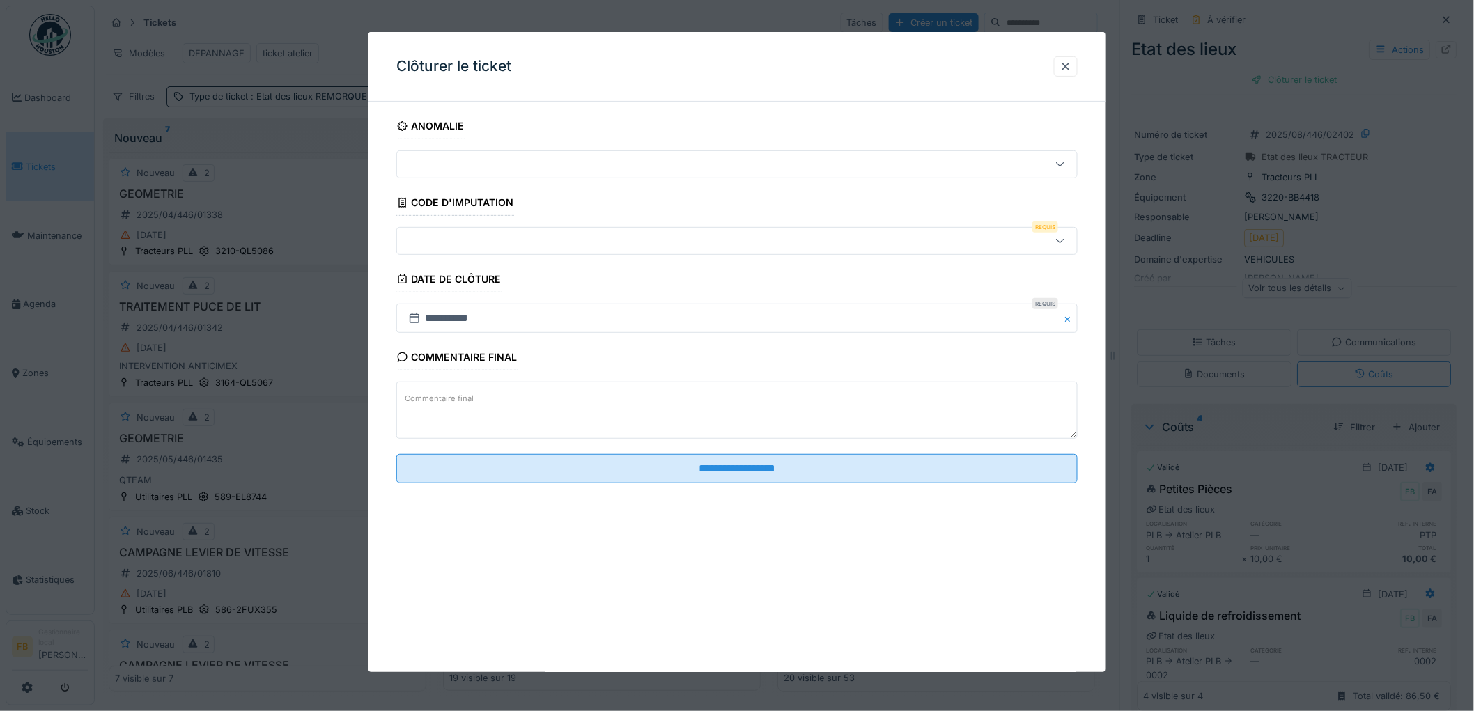
click at [485, 231] on div at bounding box center [736, 241] width 681 height 28
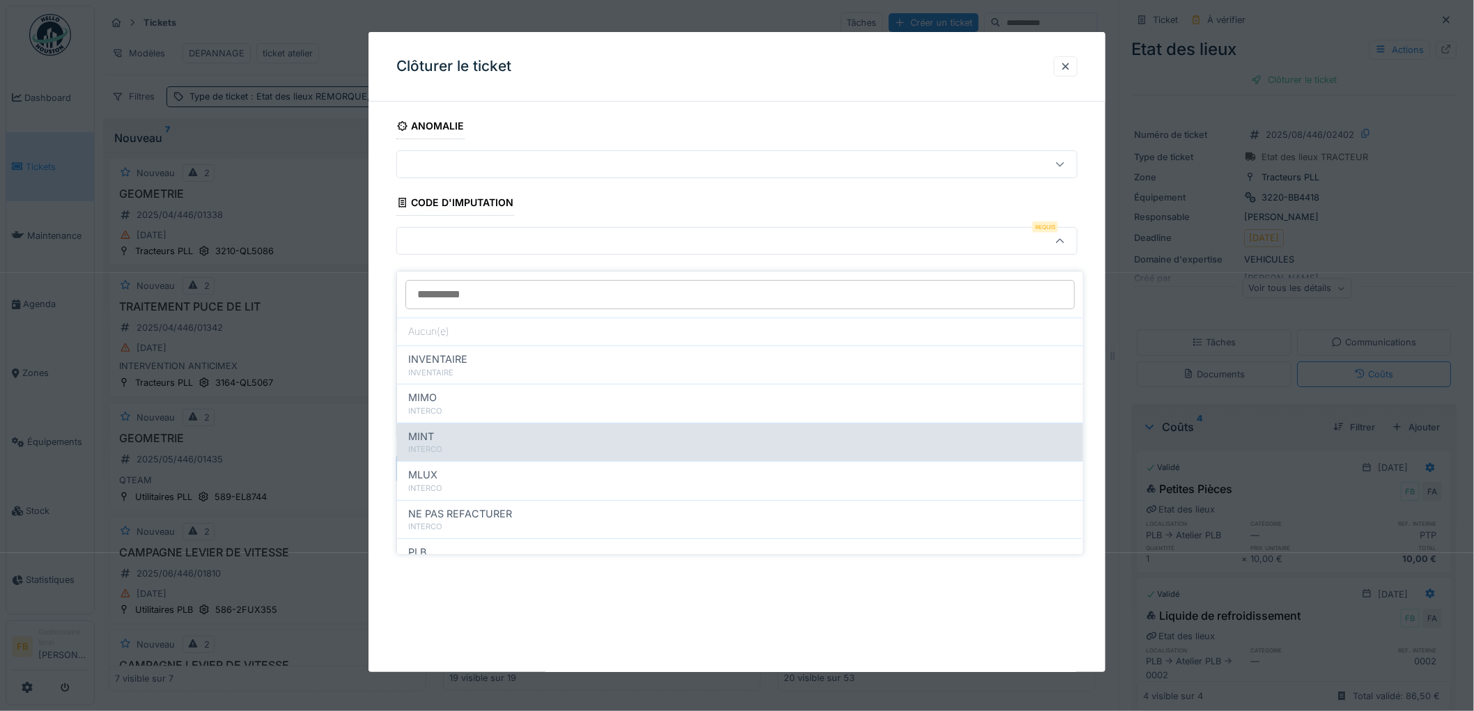
scroll to position [124, 0]
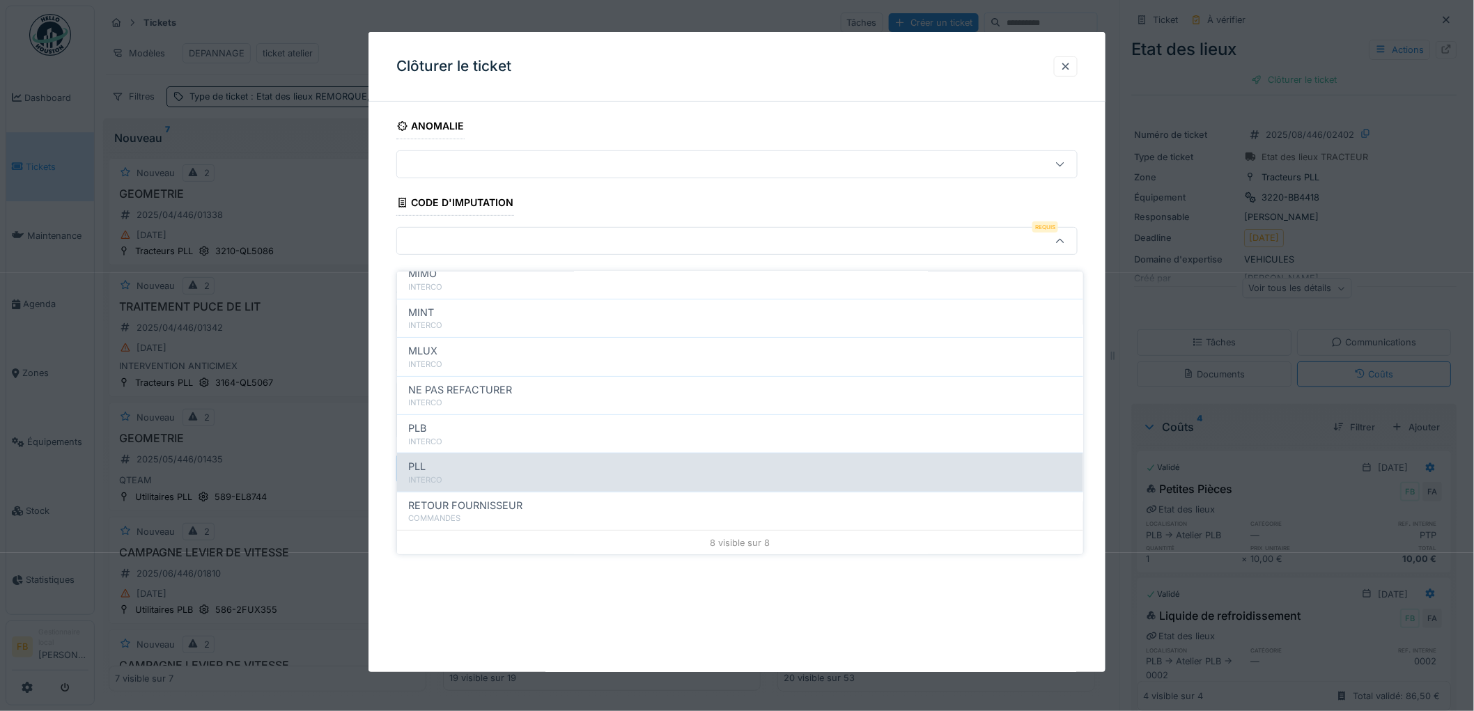
click at [472, 459] on div "PLL" at bounding box center [740, 466] width 664 height 15
type input "***"
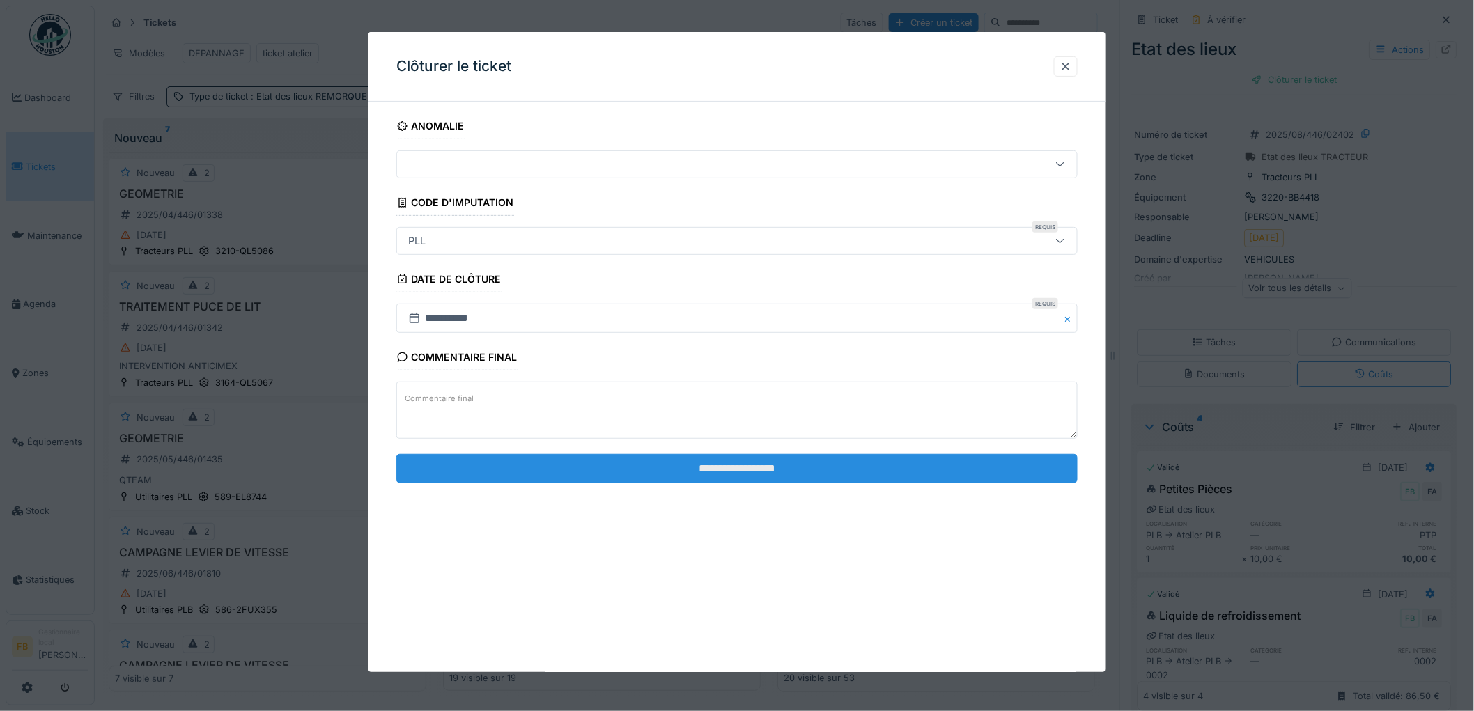
click at [813, 469] on input "**********" at bounding box center [736, 468] width 681 height 29
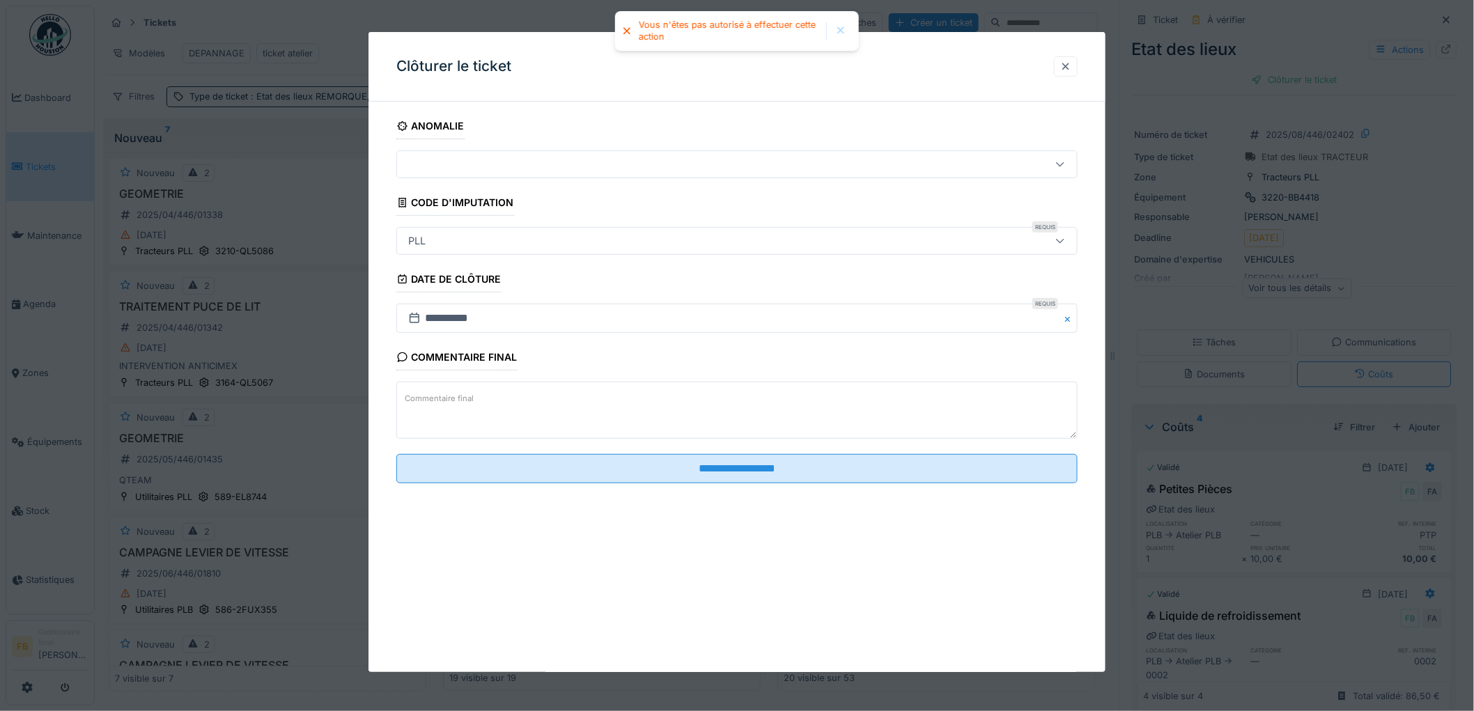
click at [1071, 67] on div at bounding box center [1065, 66] width 11 height 13
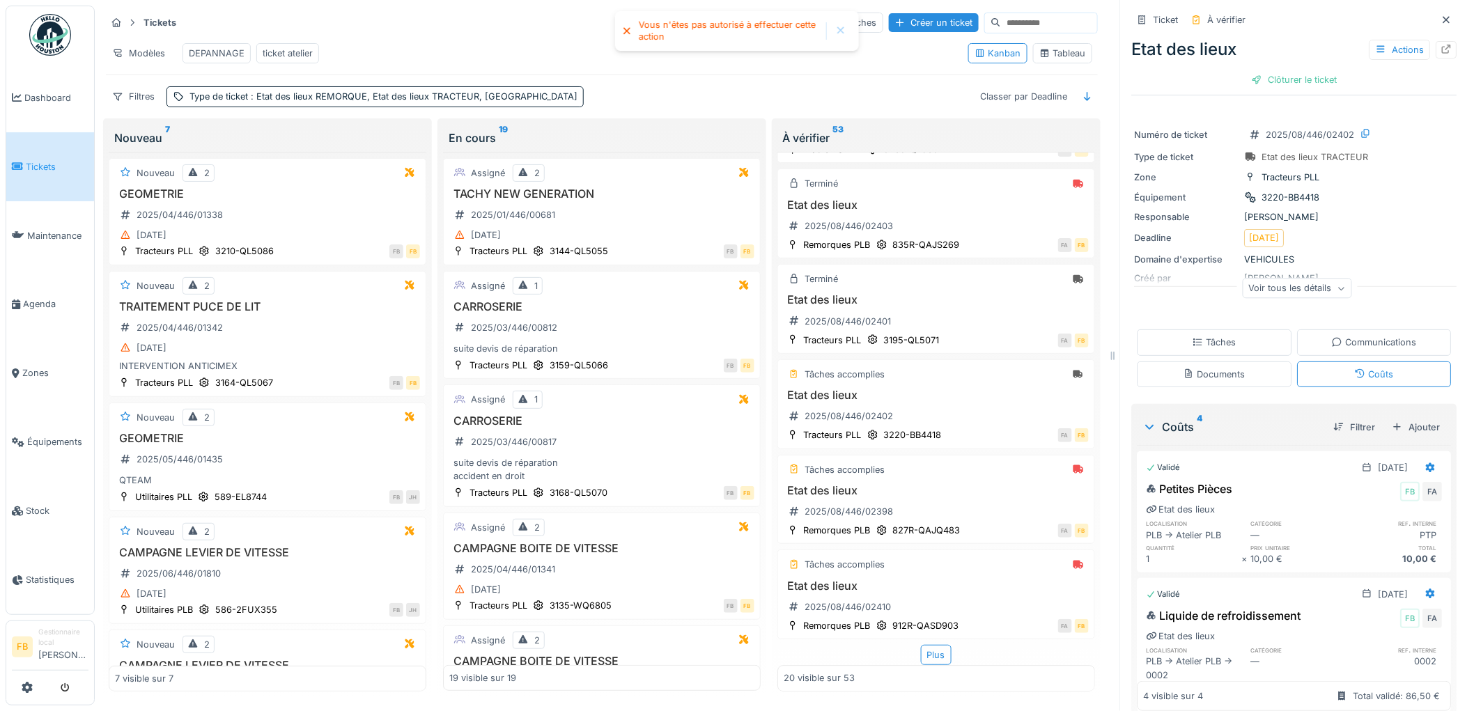
click at [1229, 329] on div "Tâches" at bounding box center [1214, 342] width 155 height 26
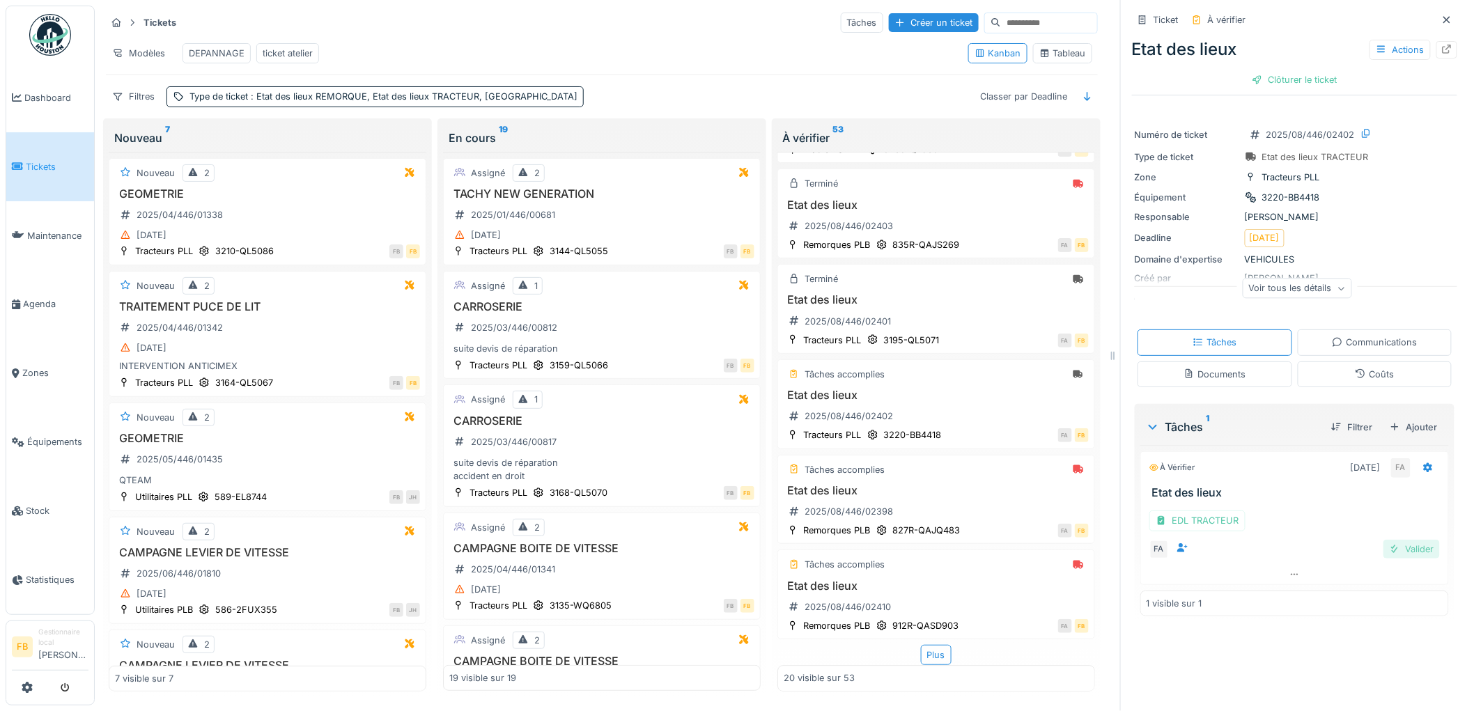
click at [1393, 540] on div "Valider" at bounding box center [1411, 549] width 56 height 19
click at [1273, 70] on div "Clôturer le ticket" at bounding box center [1294, 79] width 97 height 19
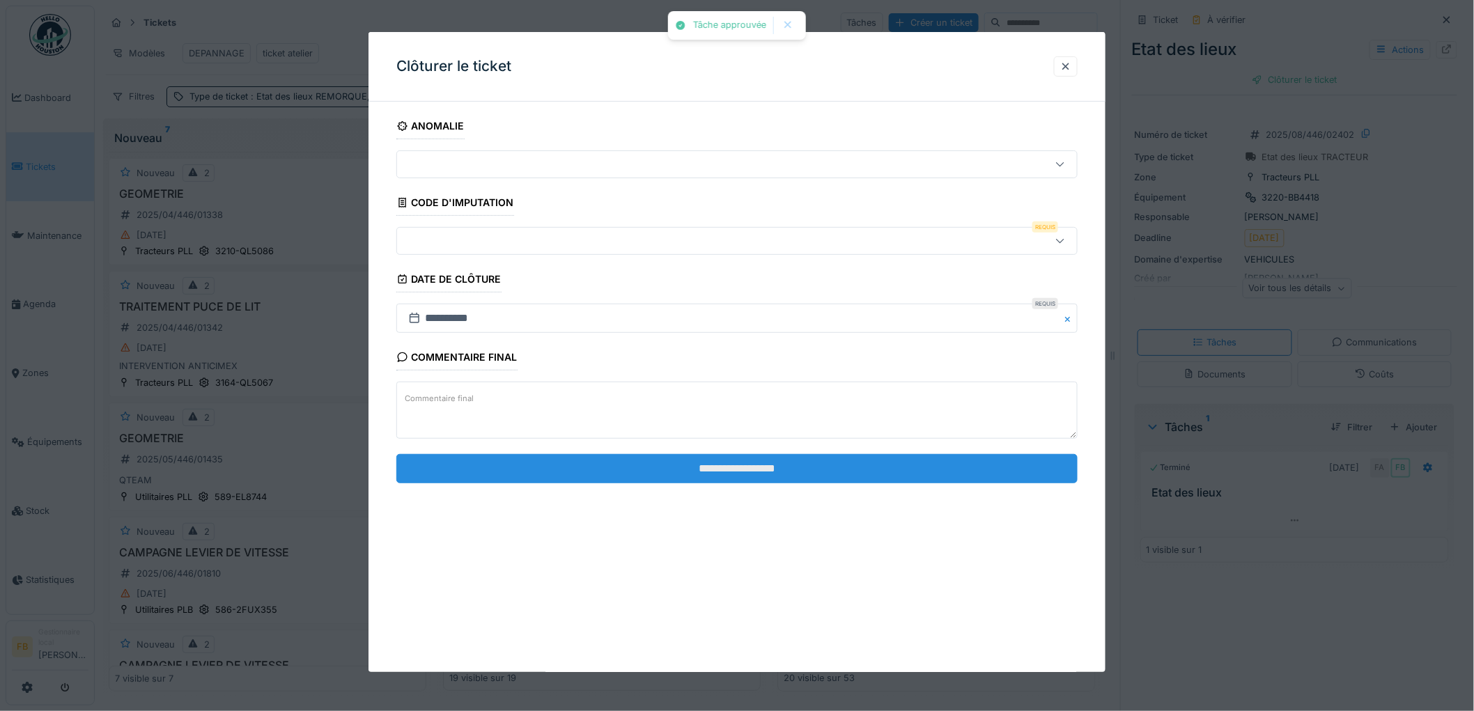
click at [720, 472] on input "**********" at bounding box center [736, 468] width 681 height 29
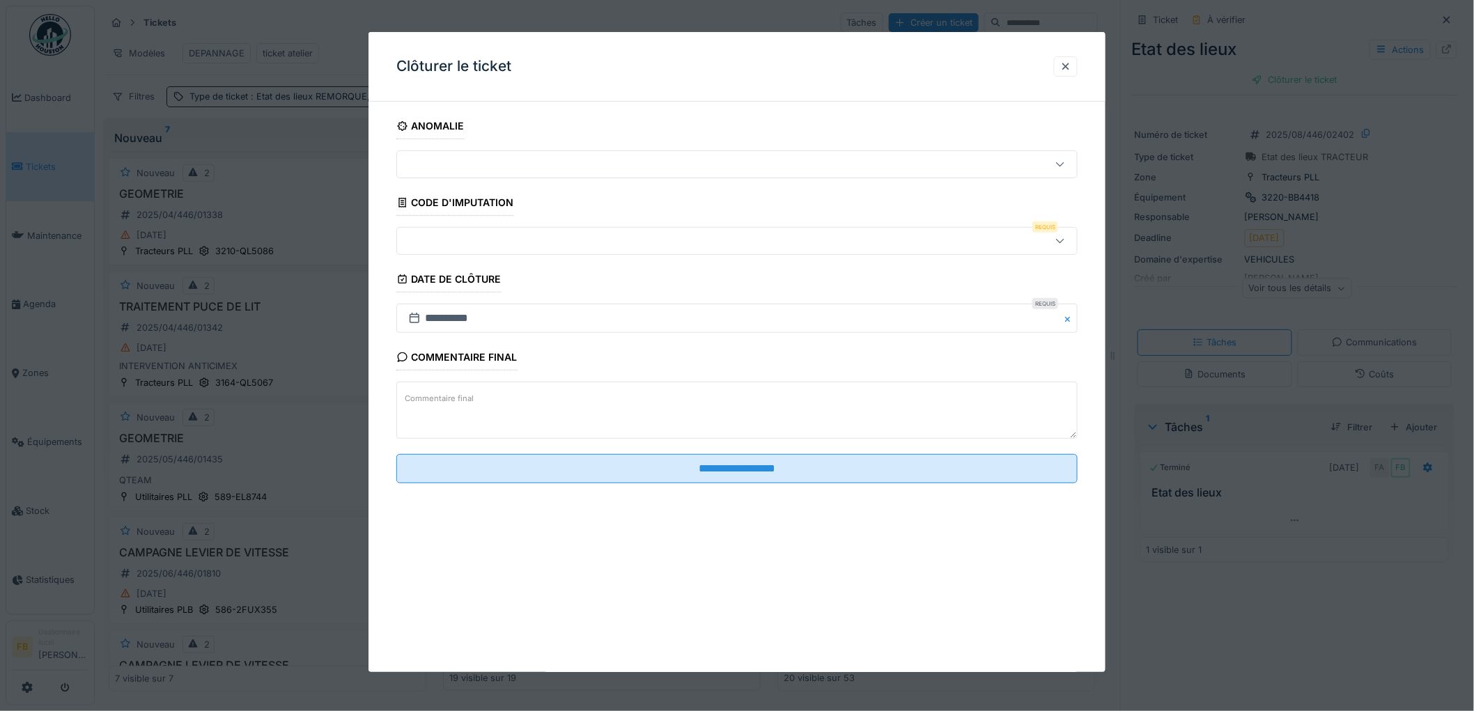
click at [462, 237] on div at bounding box center [698, 240] width 591 height 15
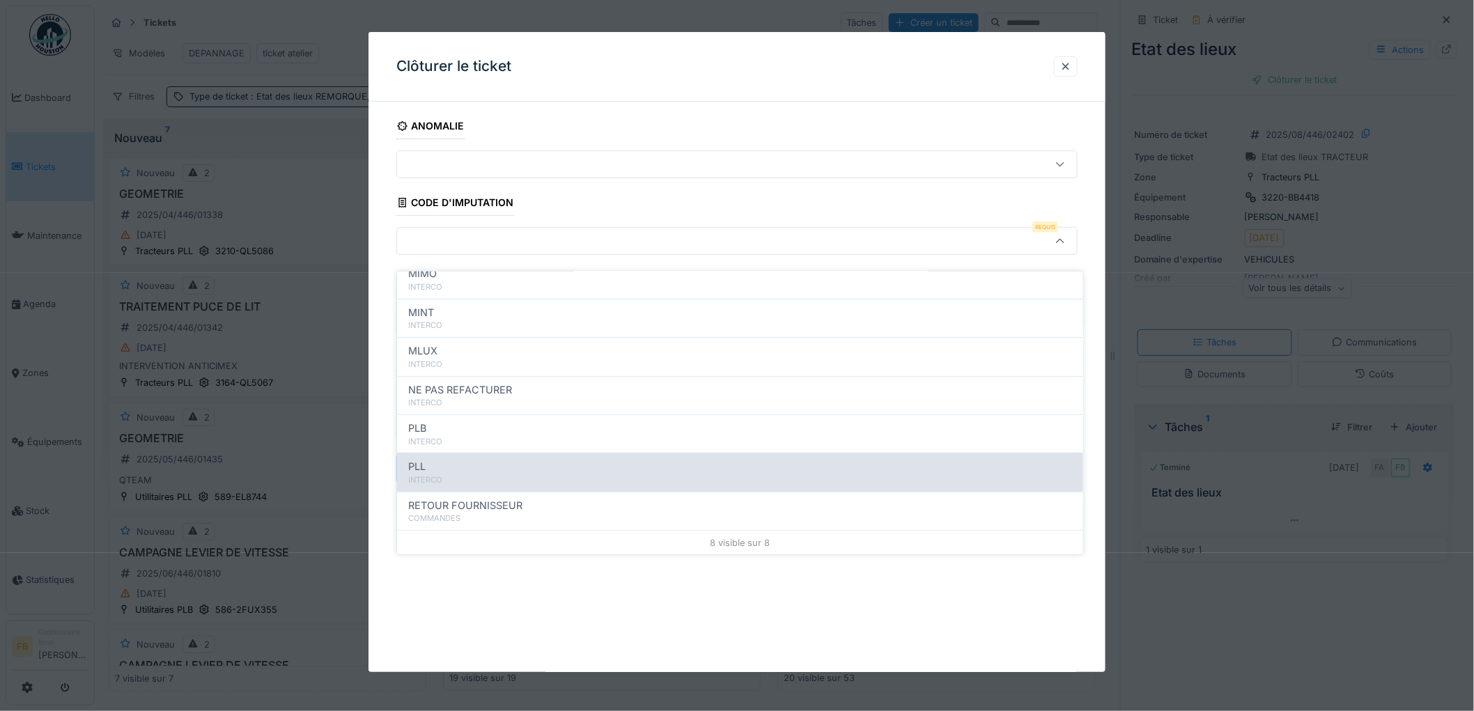
click at [458, 459] on div "PLL" at bounding box center [740, 466] width 664 height 15
type input "***"
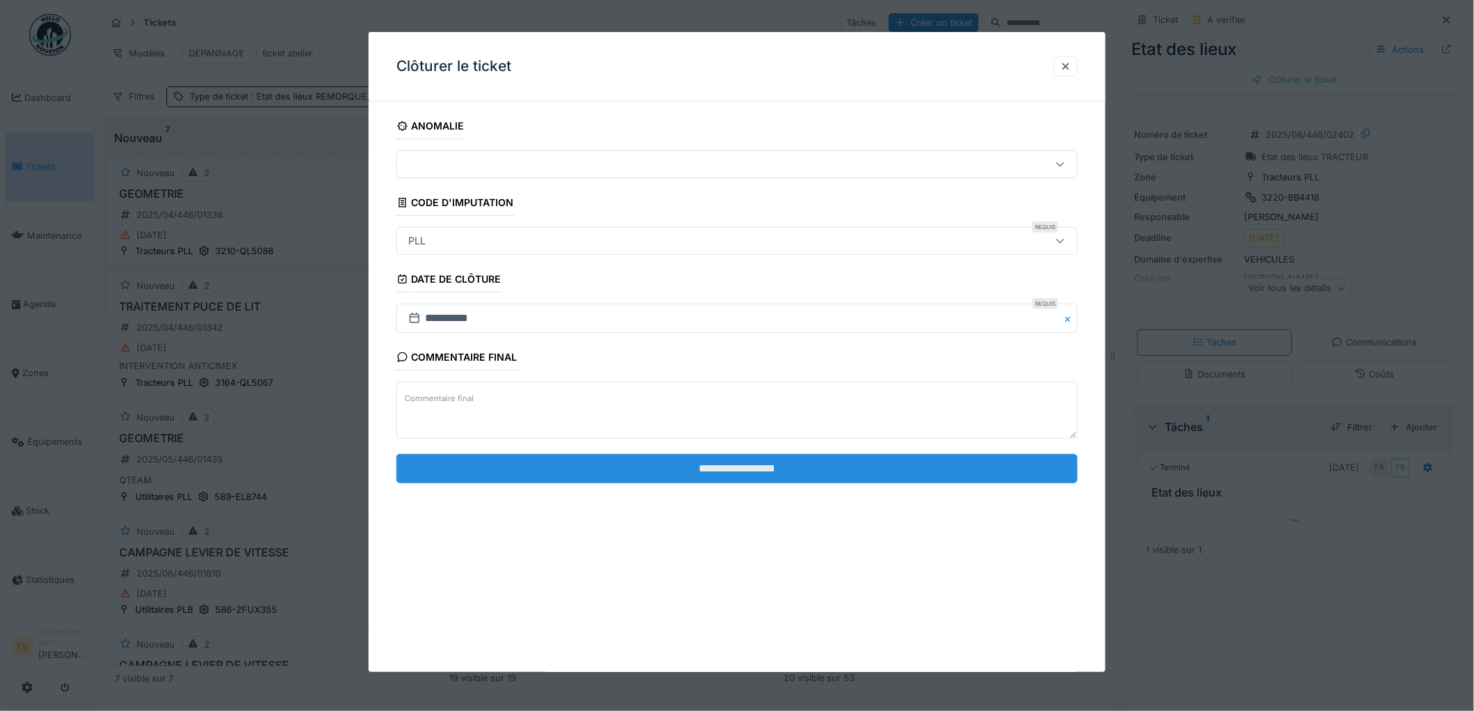
click at [705, 471] on input "**********" at bounding box center [736, 468] width 681 height 29
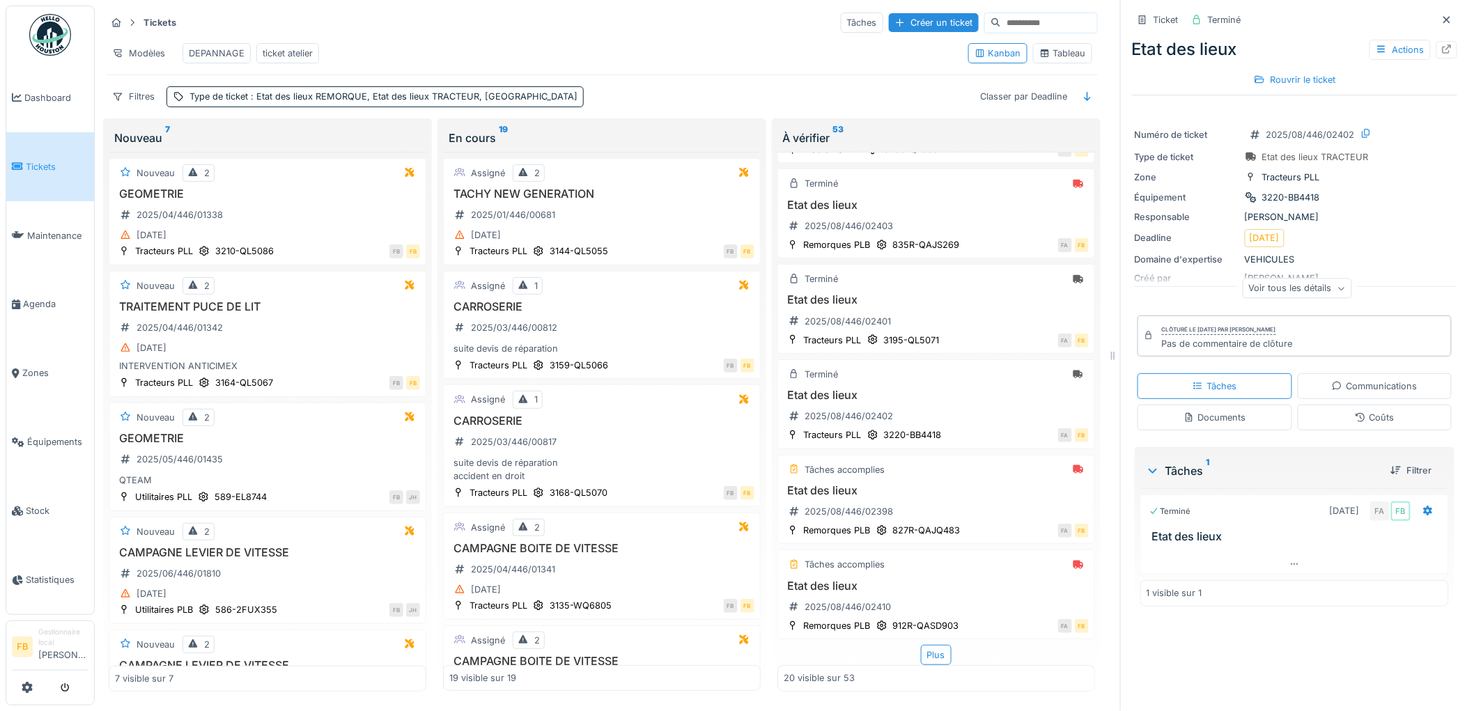
click at [1331, 412] on div "Coûts" at bounding box center [1374, 418] width 155 height 26
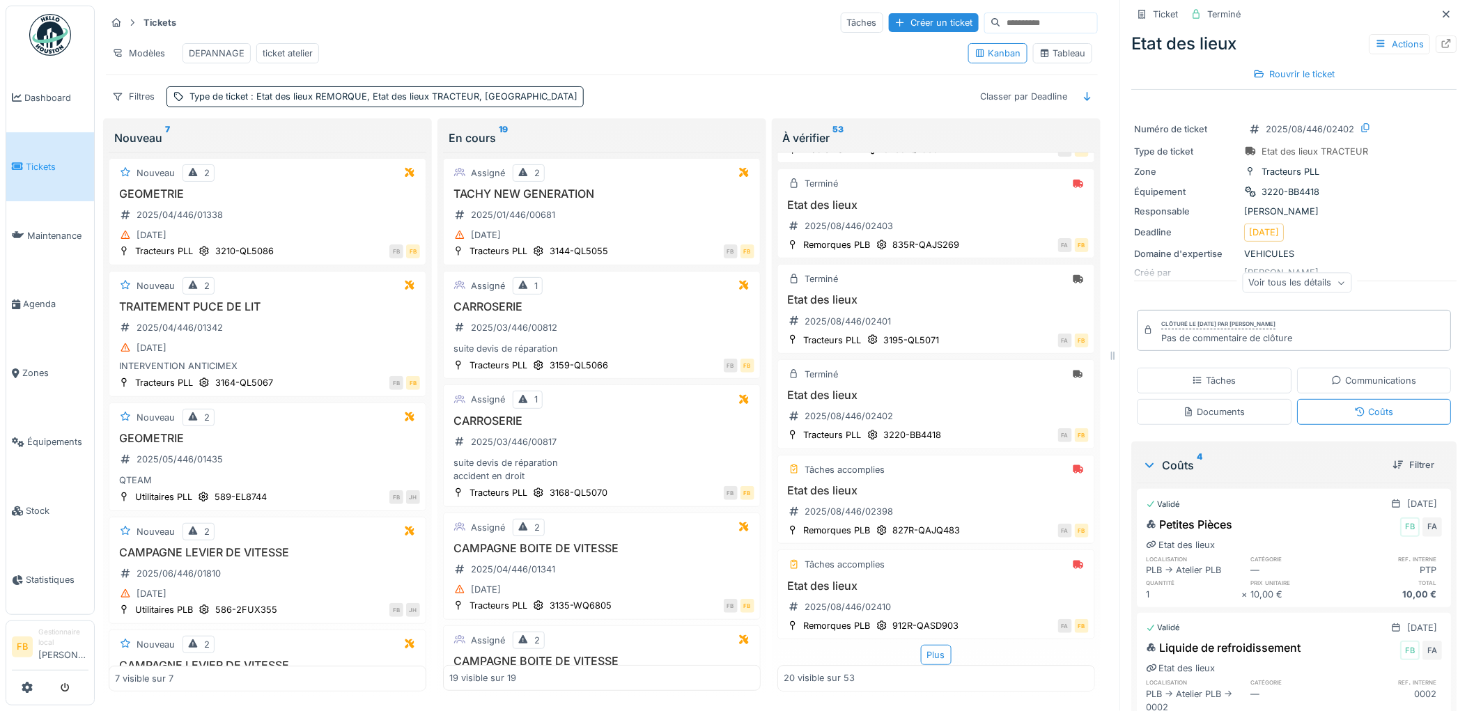
scroll to position [0, 0]
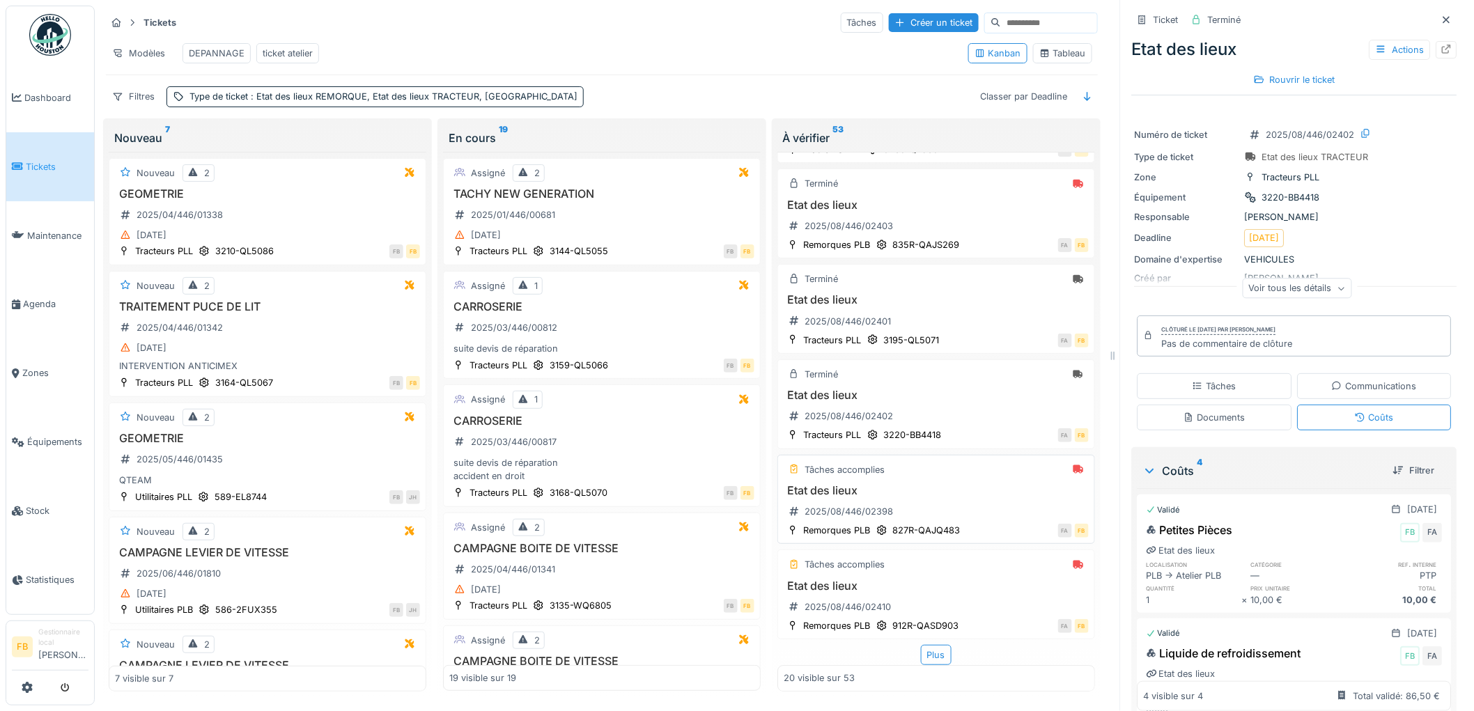
click at [959, 498] on div "Etat des lieux 2025/08/446/02398" at bounding box center [935, 503] width 305 height 39
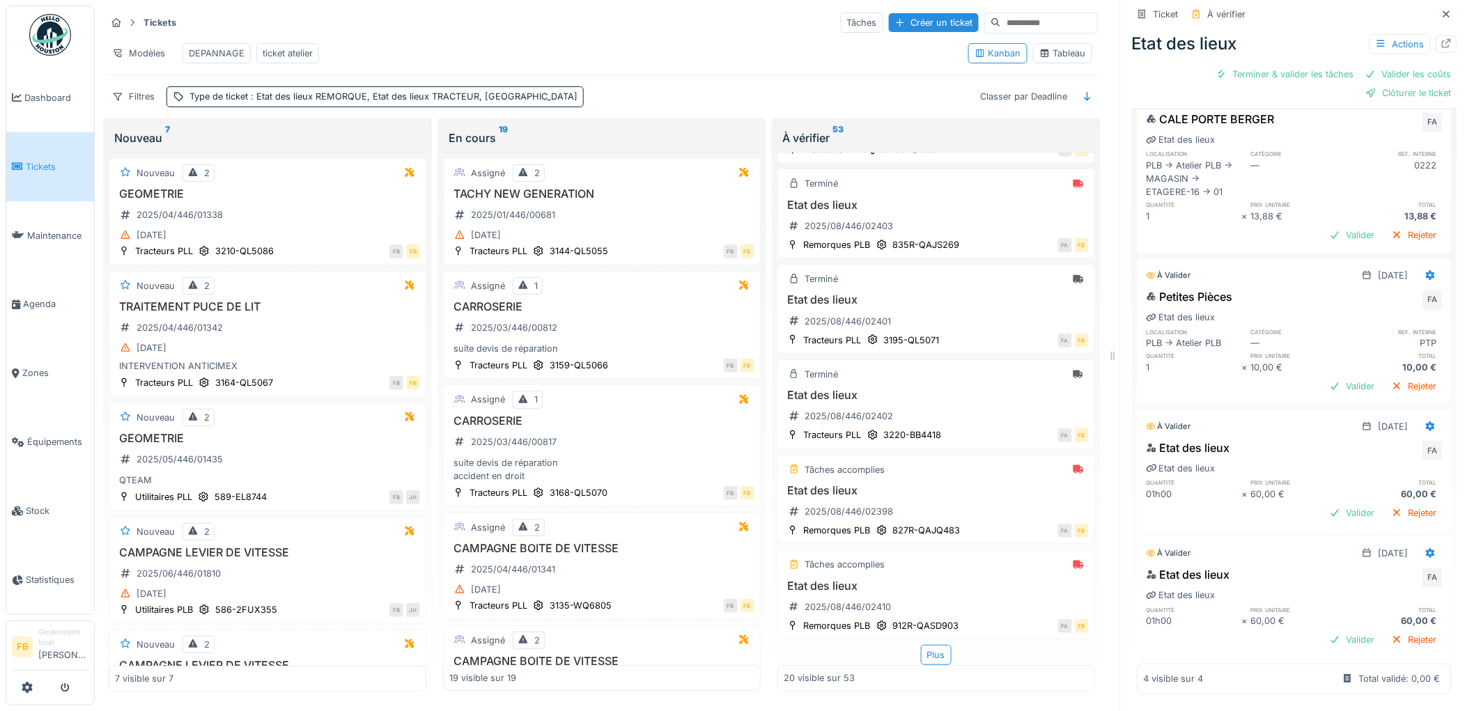
scroll to position [393, 0]
click at [1426, 549] on icon at bounding box center [1430, 554] width 9 height 10
click at [1370, 597] on div "Supprimer" at bounding box center [1370, 605] width 68 height 21
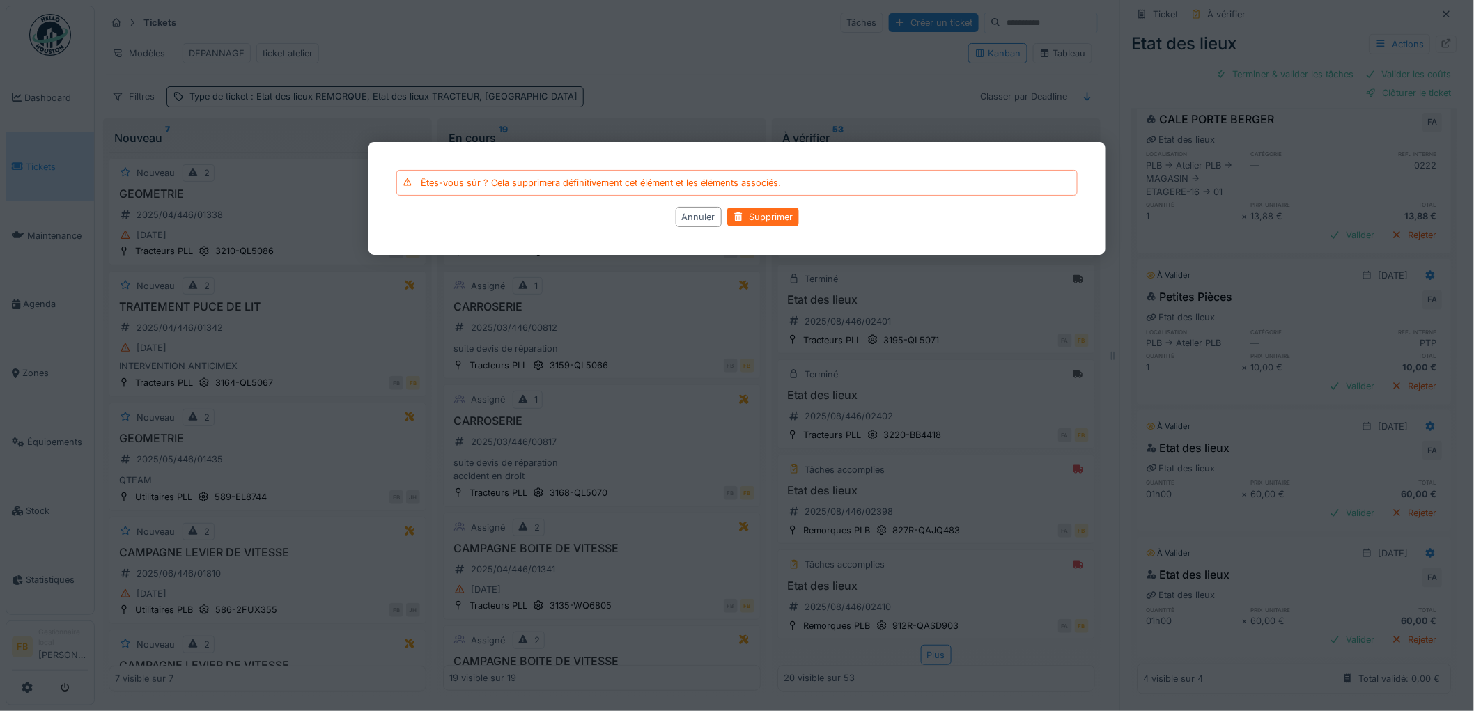
click at [752, 212] on div "Supprimer" at bounding box center [763, 217] width 72 height 19
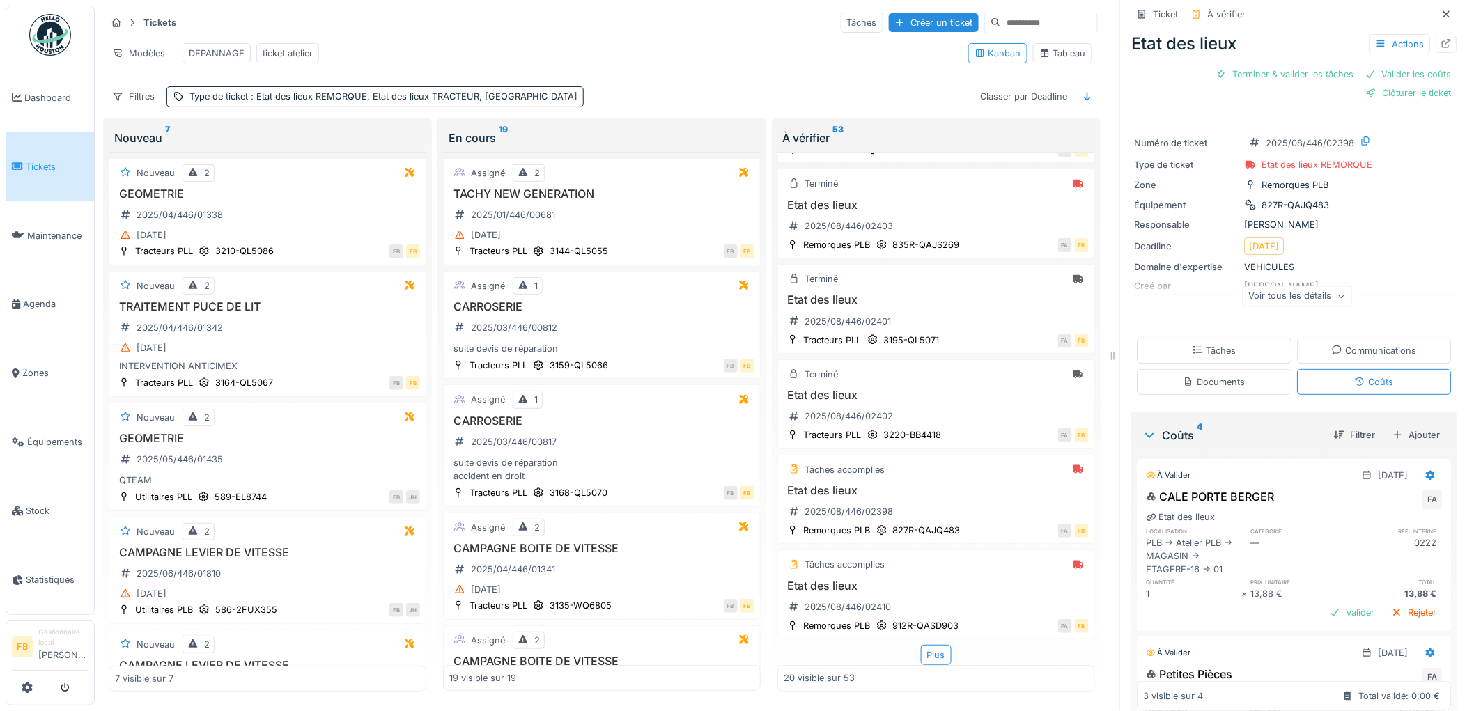
scroll to position [0, 0]
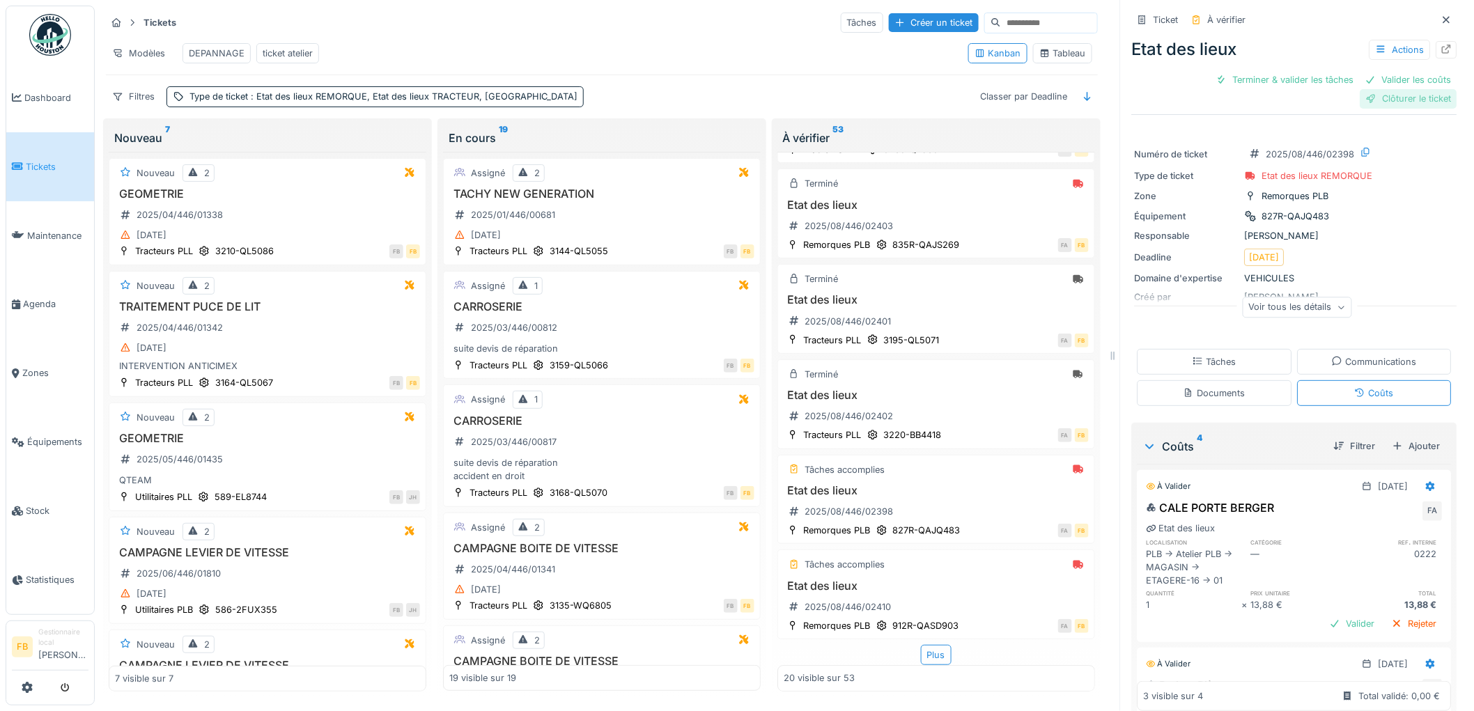
click at [1396, 89] on div "Clôturer le ticket" at bounding box center [1408, 98] width 97 height 19
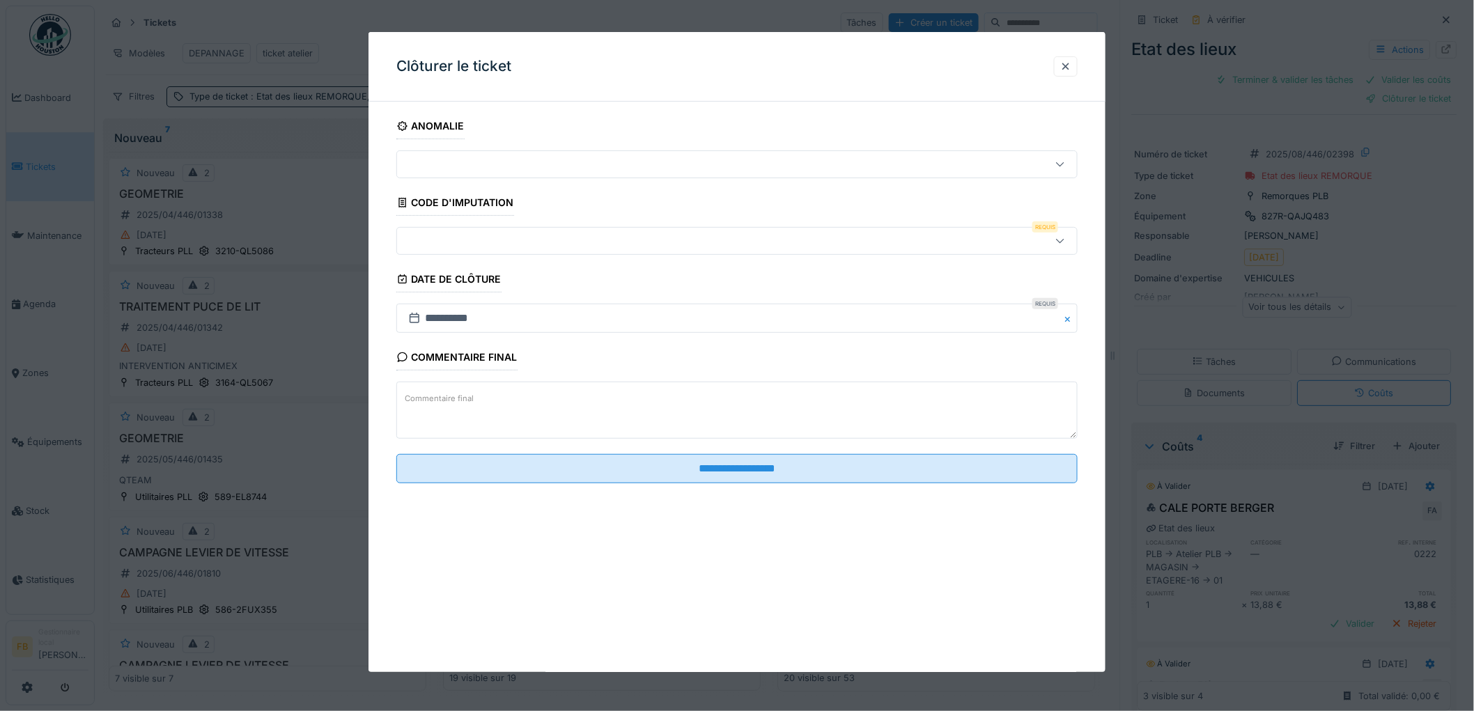
click at [428, 235] on div at bounding box center [698, 240] width 591 height 15
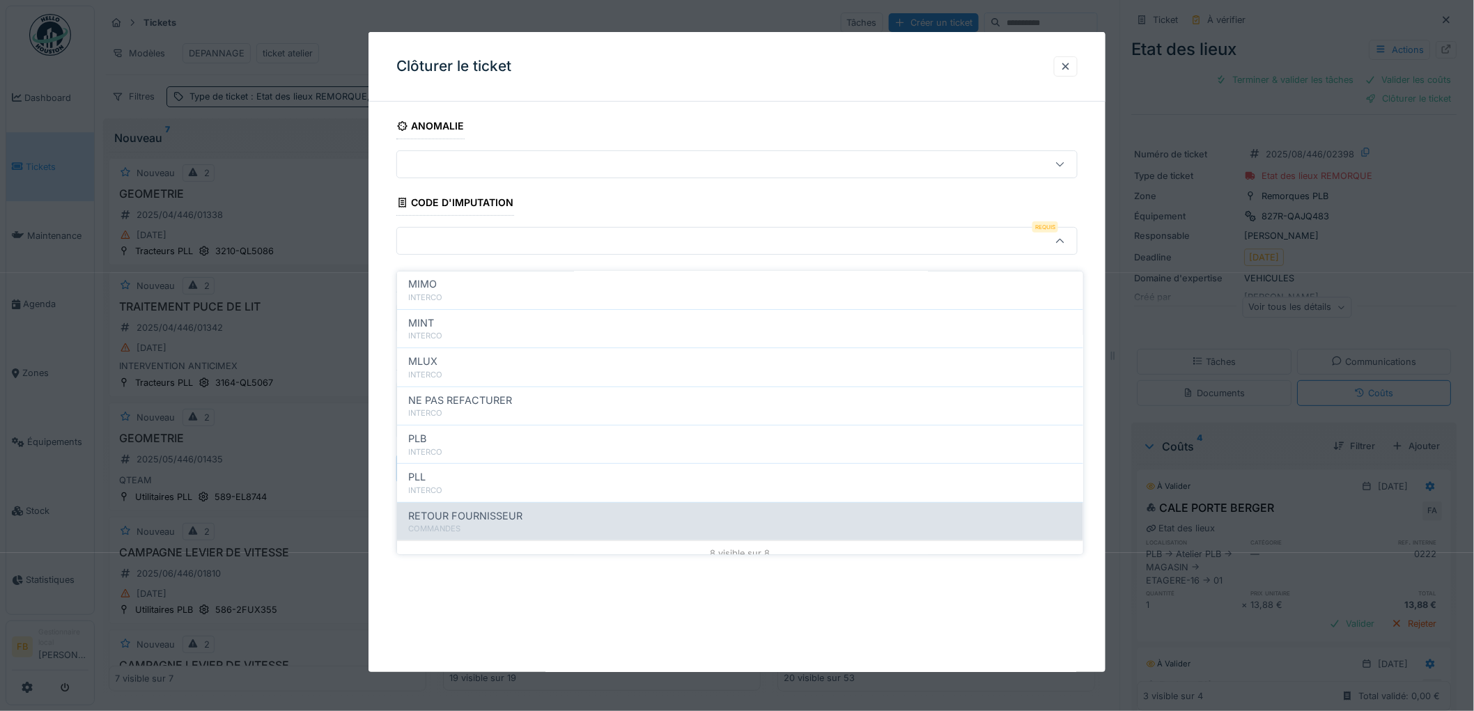
scroll to position [124, 0]
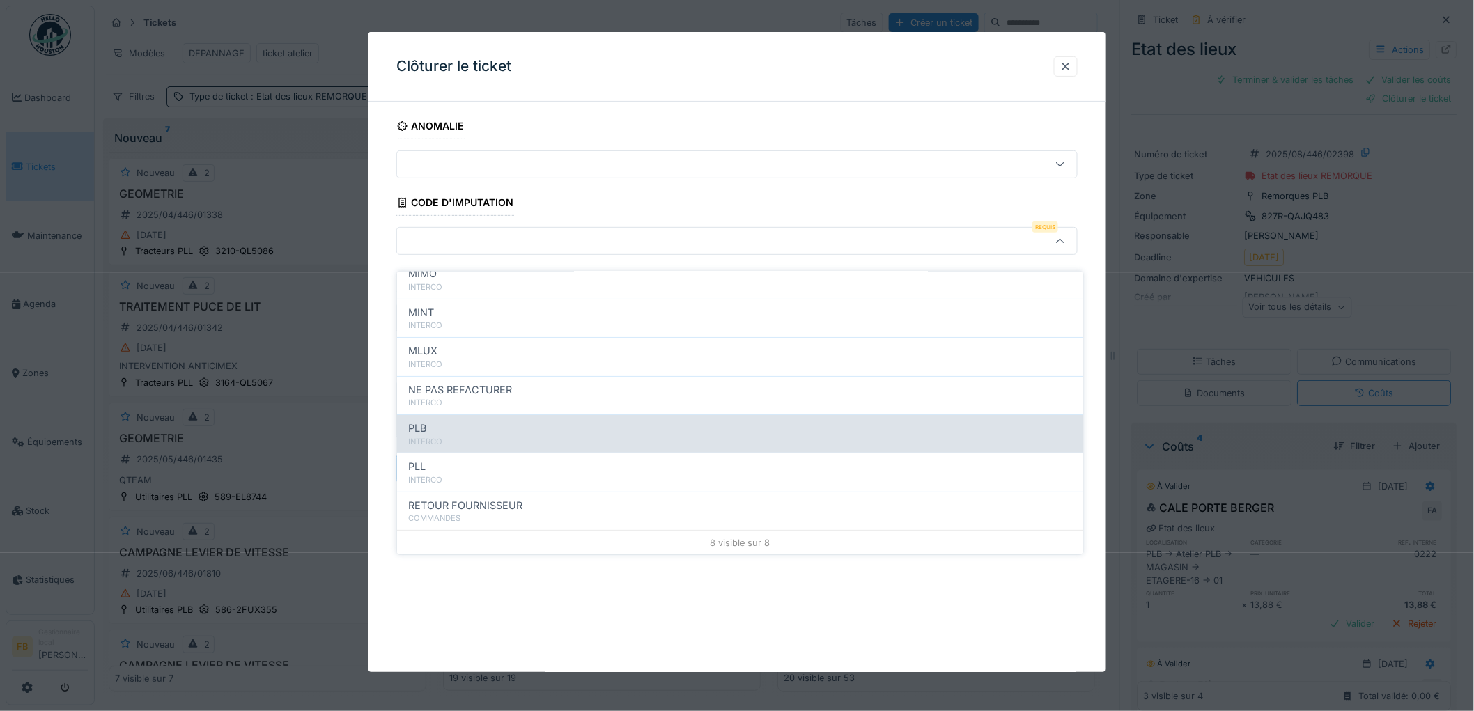
click at [449, 436] on div "INTERCO" at bounding box center [740, 442] width 664 height 12
type input "***"
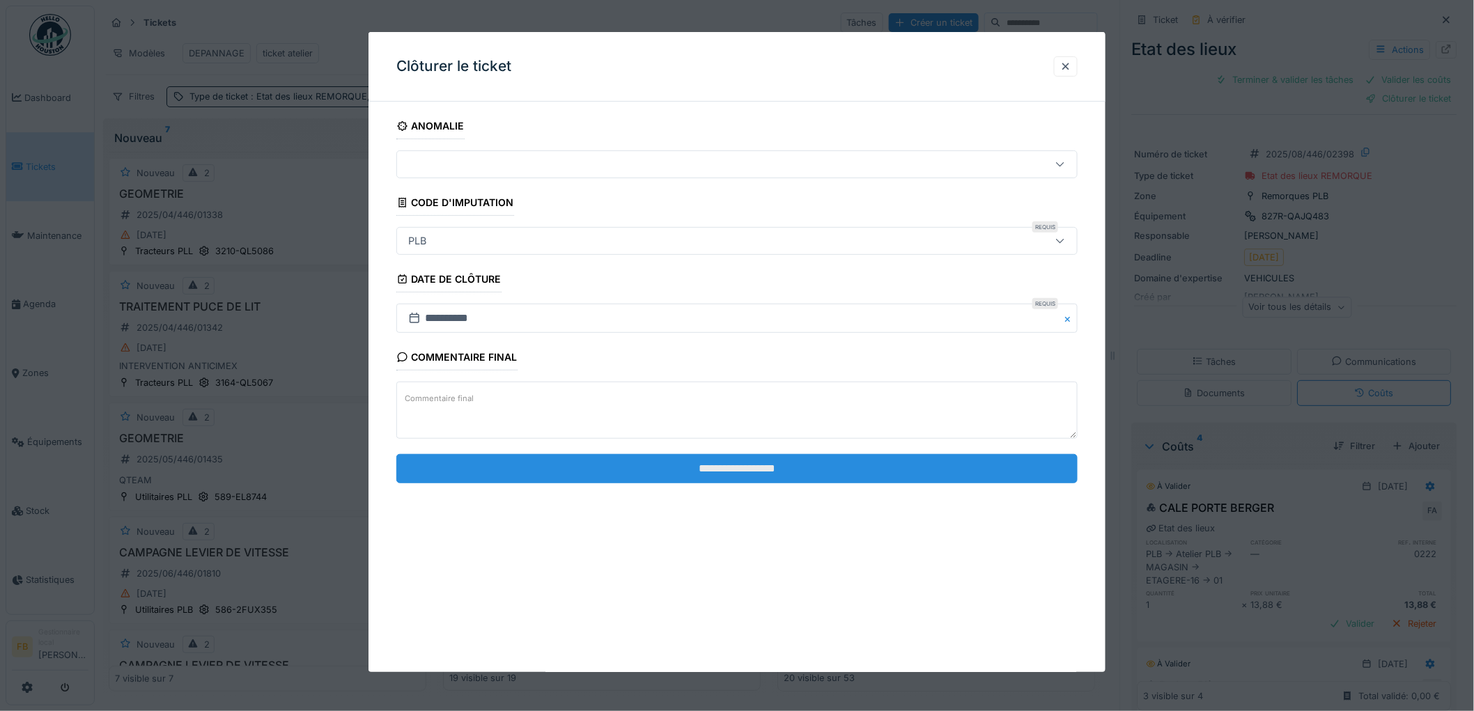
click at [684, 469] on input "**********" at bounding box center [736, 468] width 681 height 29
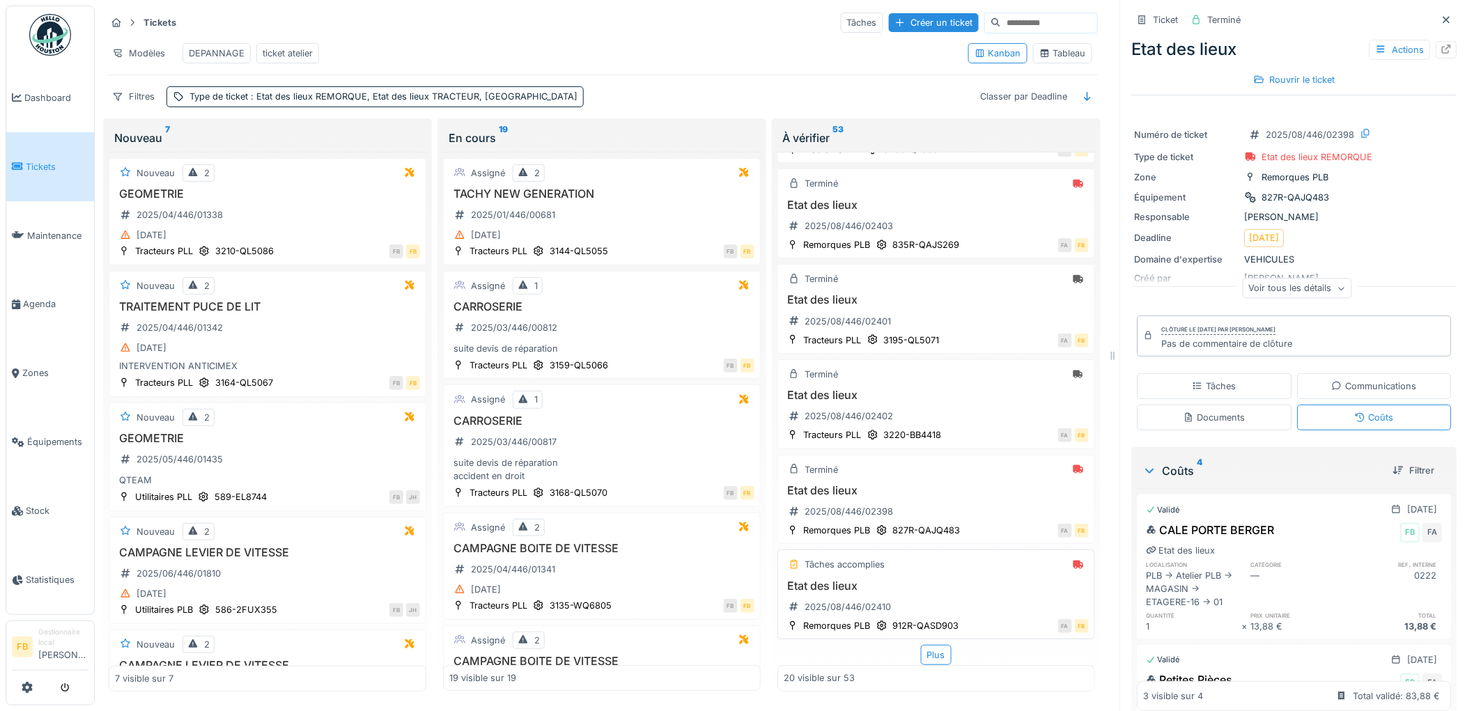
click at [949, 579] on h3 "Etat des lieux" at bounding box center [935, 585] width 305 height 13
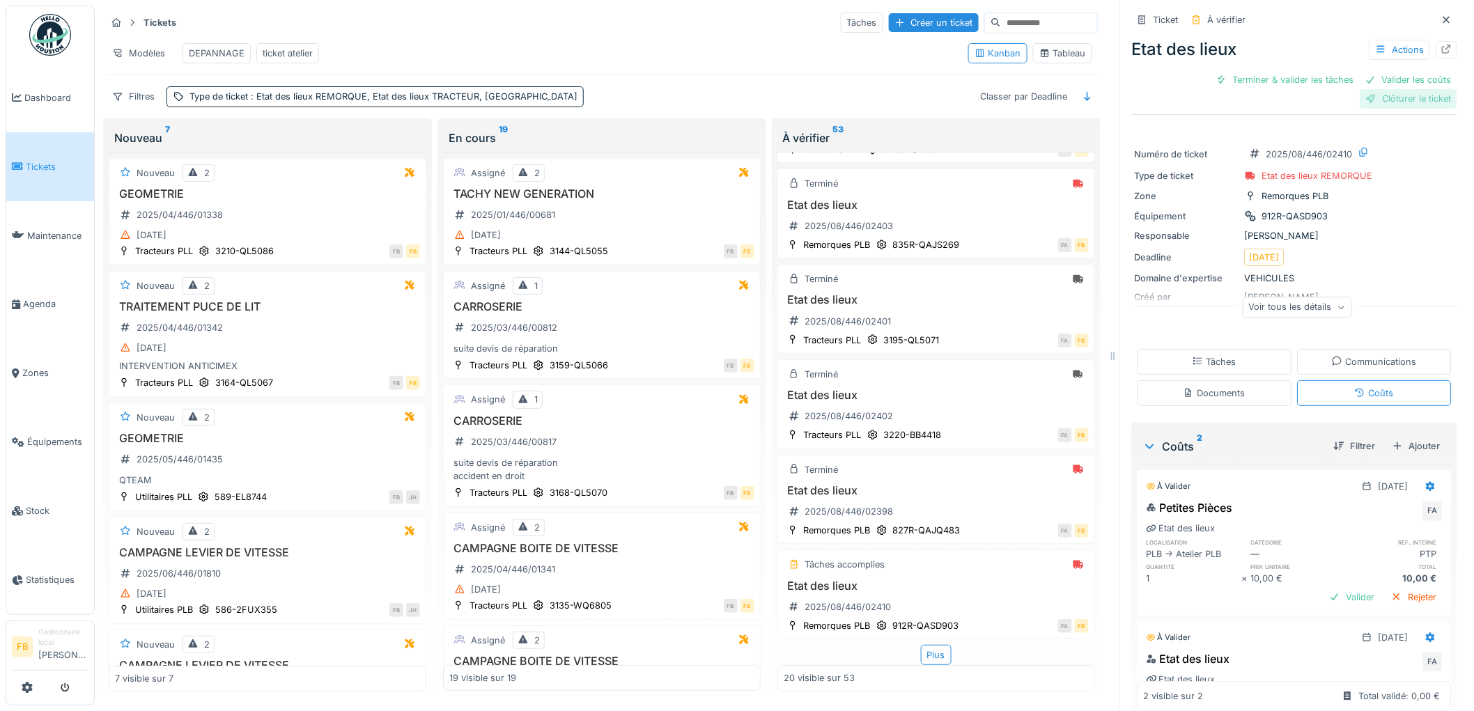
click at [1373, 89] on div "Clôturer le ticket" at bounding box center [1408, 98] width 97 height 19
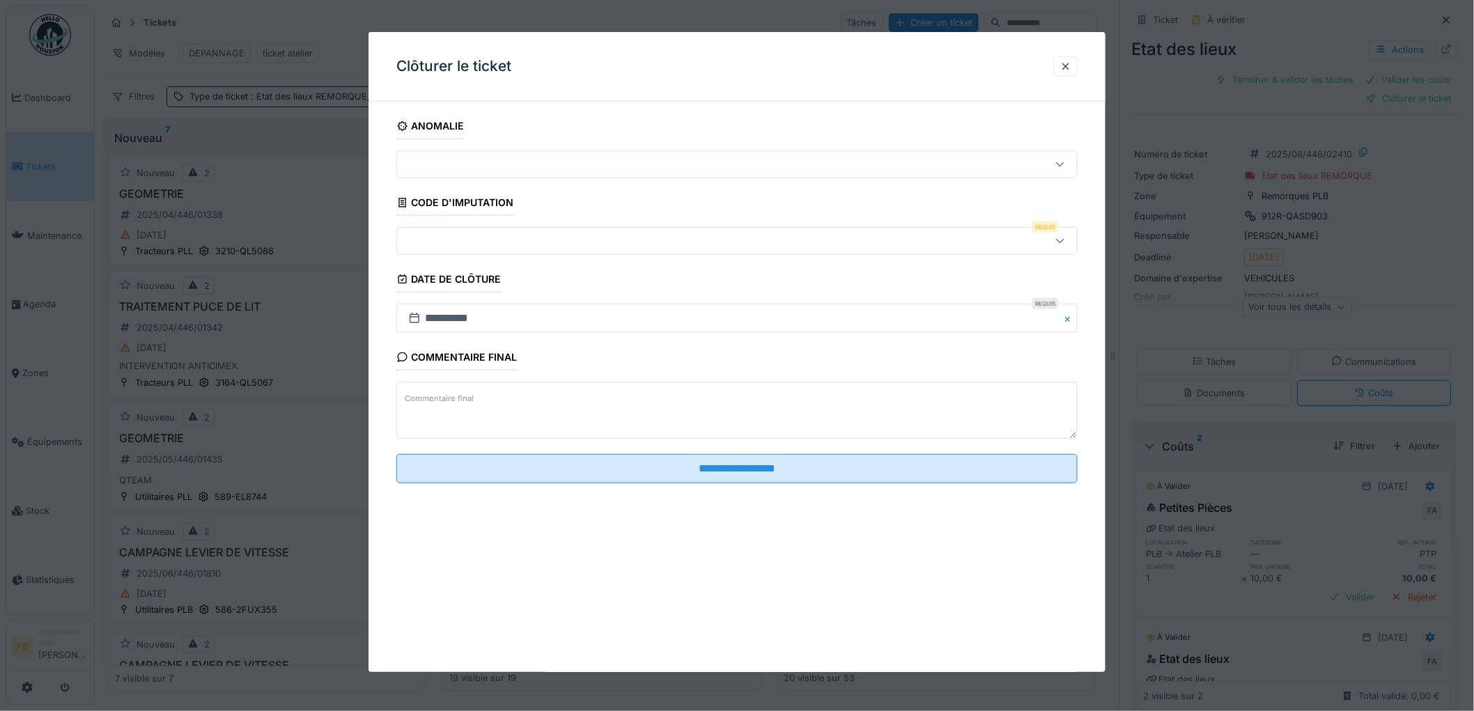
click at [474, 244] on div at bounding box center [698, 240] width 591 height 15
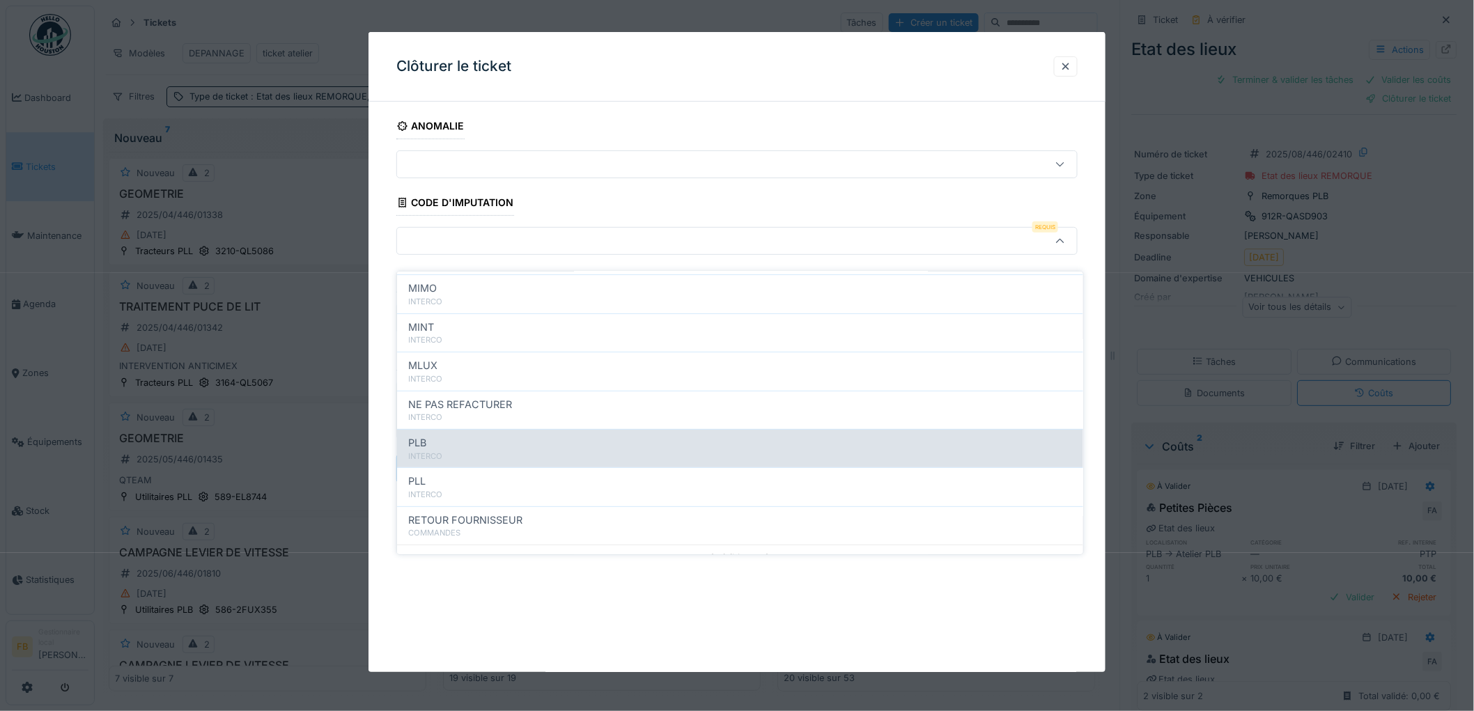
scroll to position [124, 0]
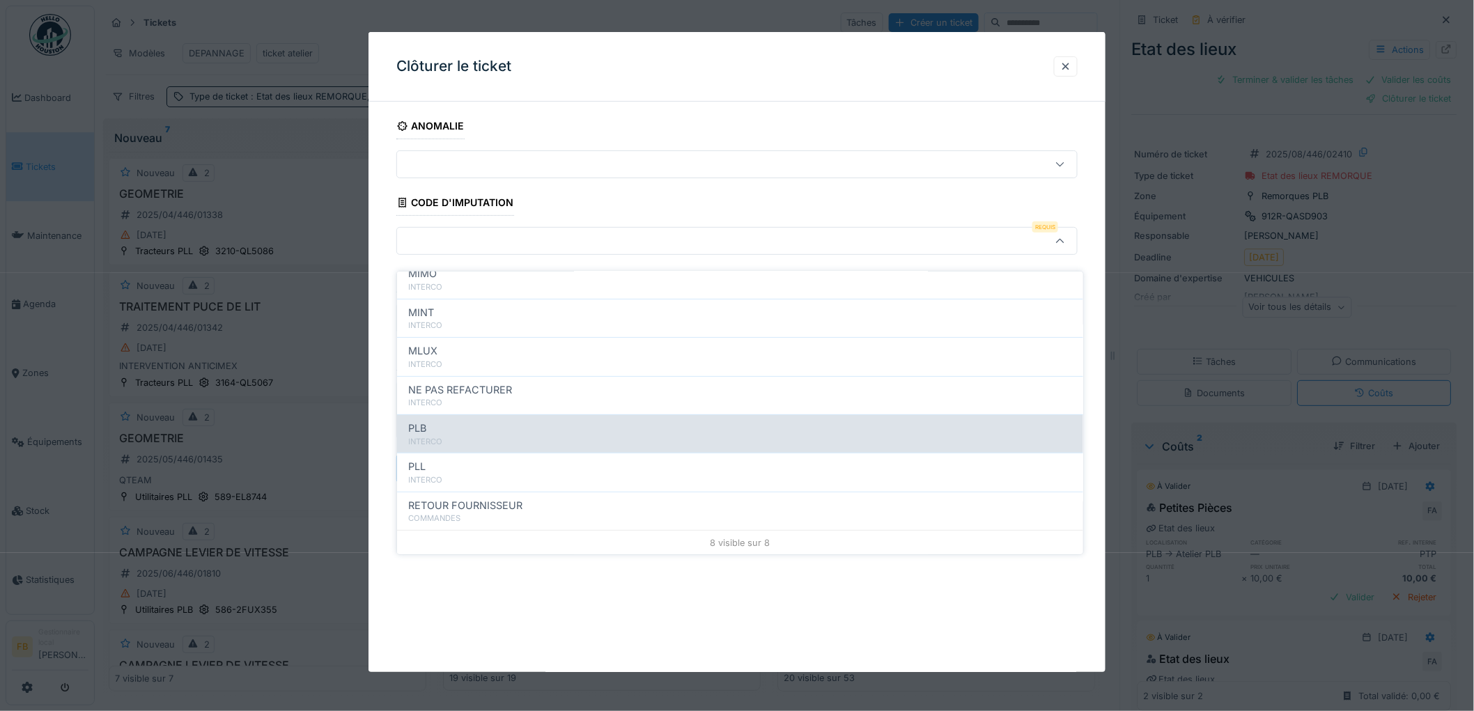
click at [467, 436] on div "INTERCO" at bounding box center [740, 442] width 664 height 12
type input "***"
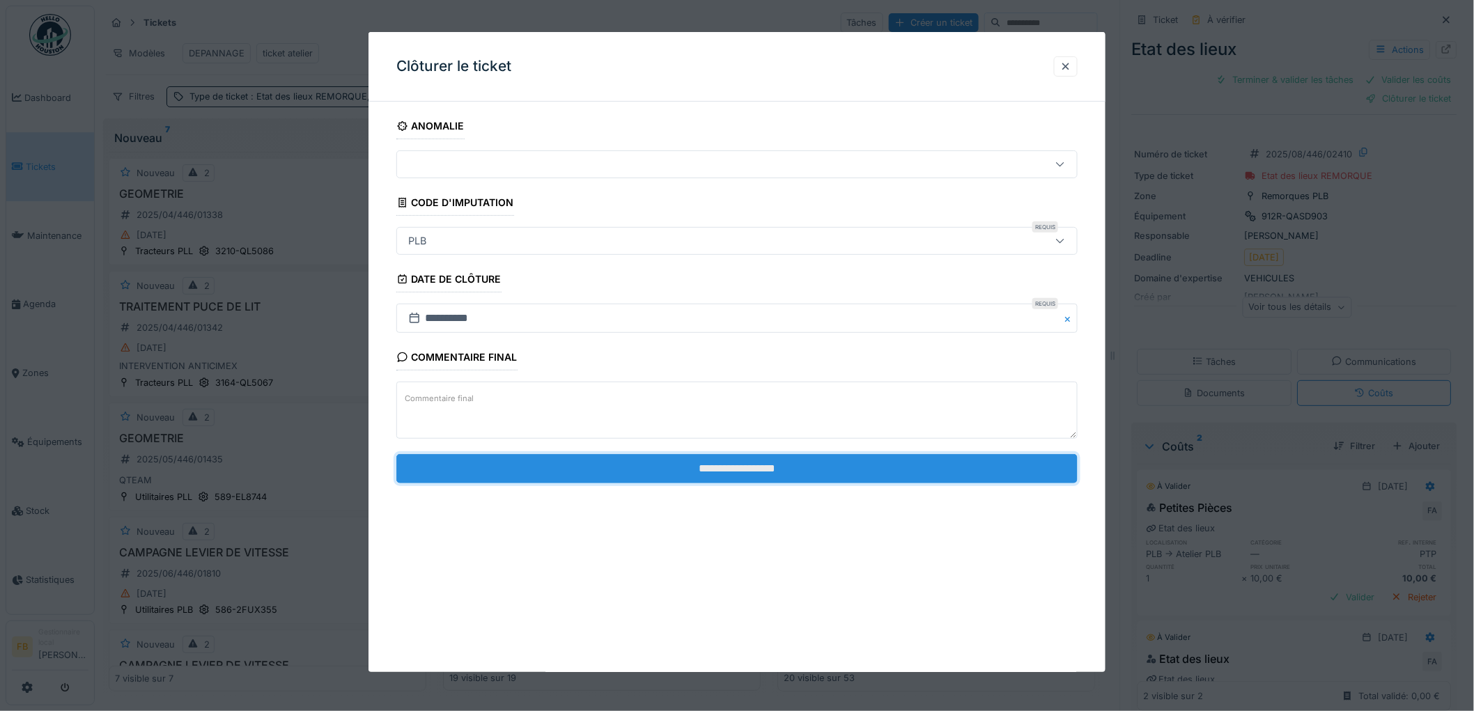
click at [682, 474] on input "**********" at bounding box center [736, 468] width 681 height 29
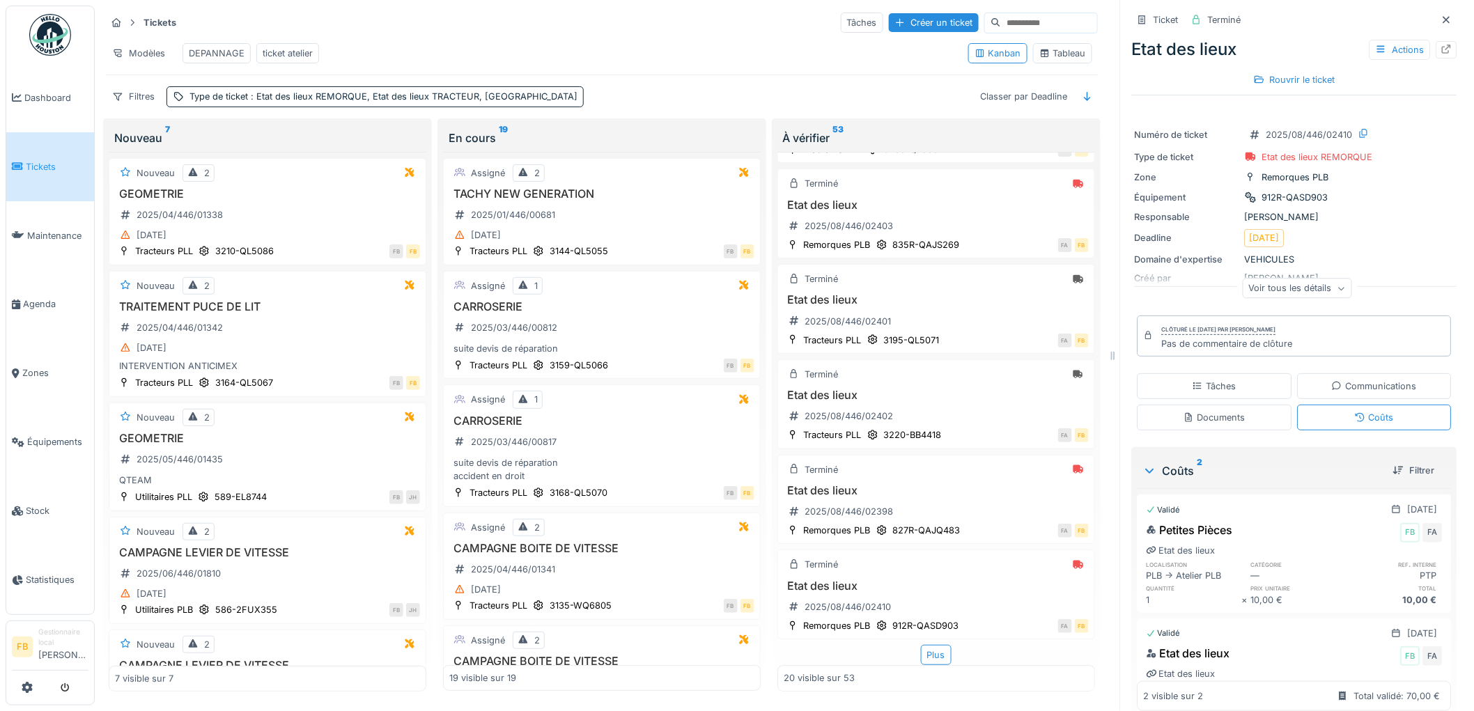
click at [42, 177] on link "Tickets" at bounding box center [50, 166] width 88 height 69
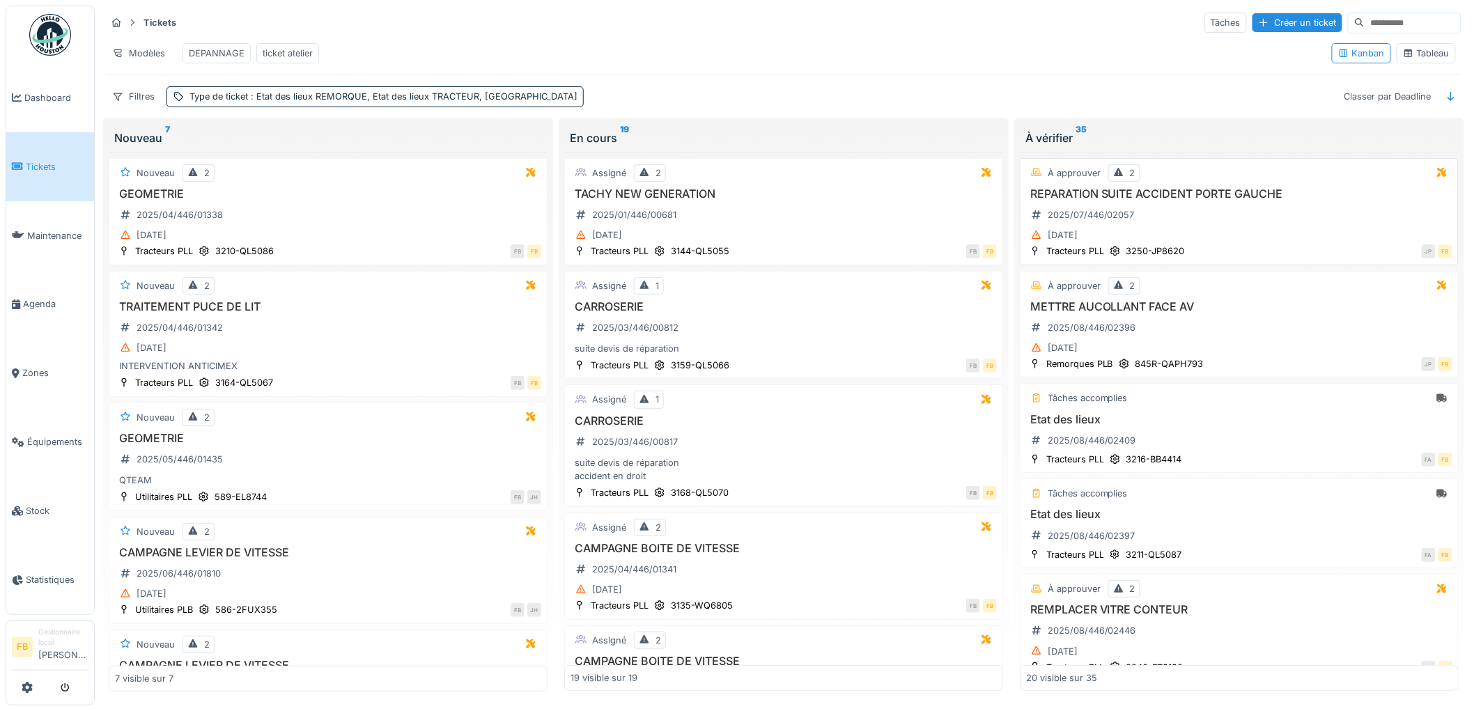
click at [1230, 235] on div "REPARATION SUITE ACCIDENT PORTE GAUCHE 2025/07/446/02057 [DATE]" at bounding box center [1239, 215] width 426 height 57
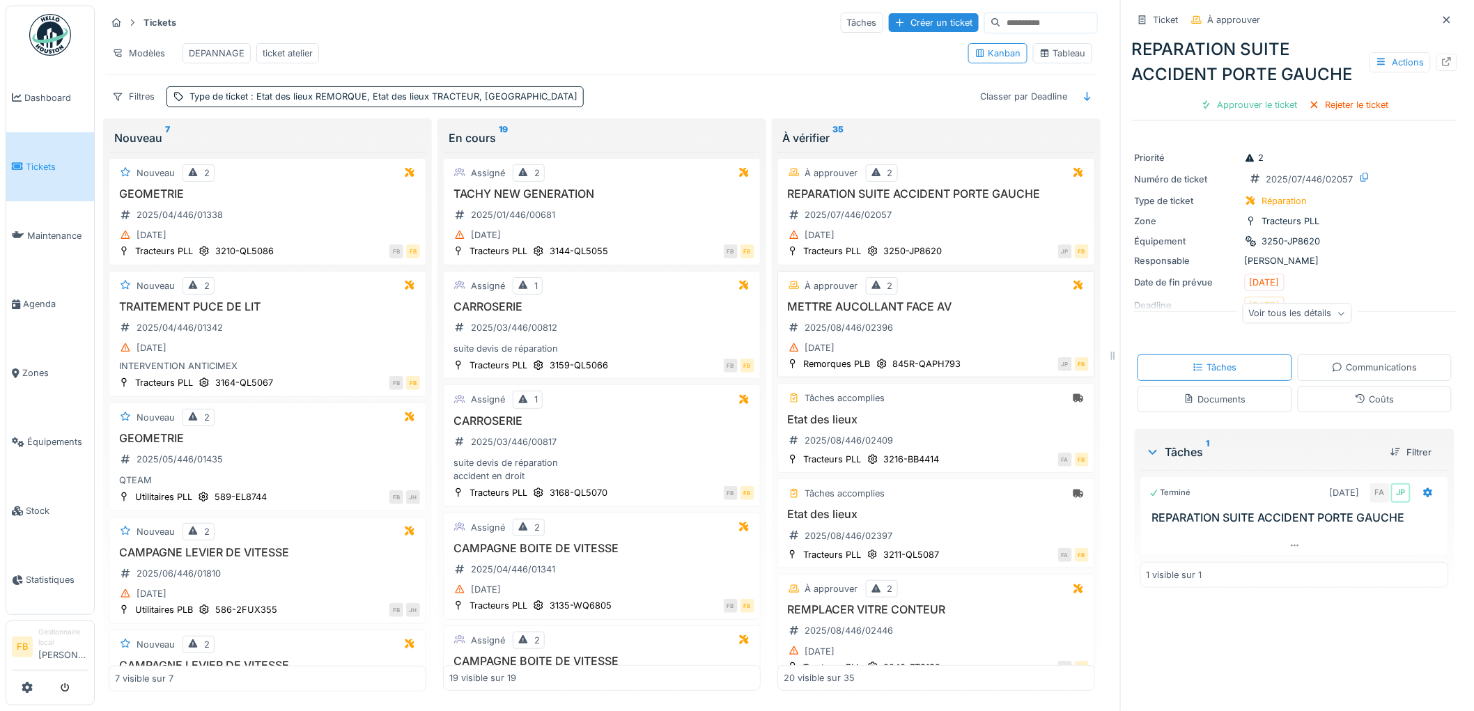
click at [985, 345] on div "METTRE AUCOLLANT FACE AV 2025/08/446/02396 [DATE]" at bounding box center [935, 328] width 305 height 57
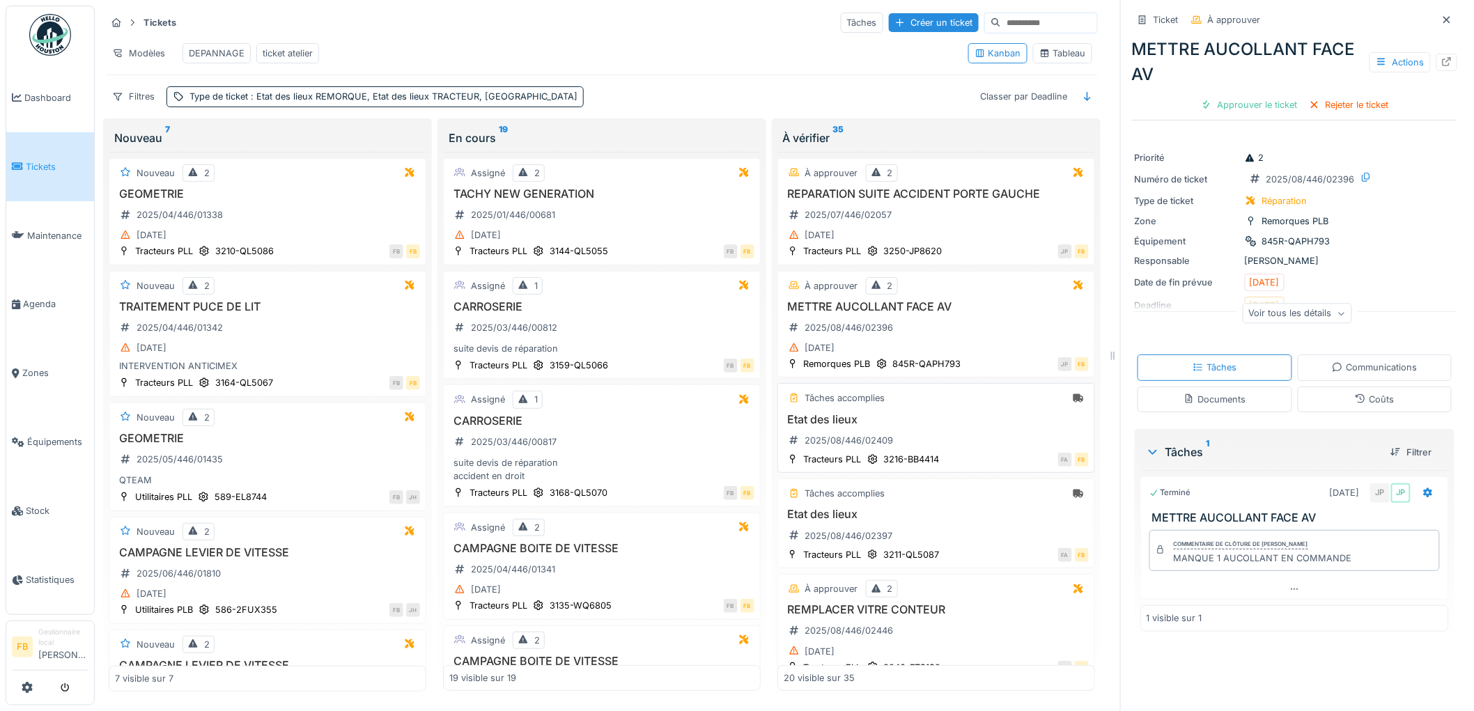
click at [962, 426] on h3 "Etat des lieux" at bounding box center [935, 419] width 305 height 13
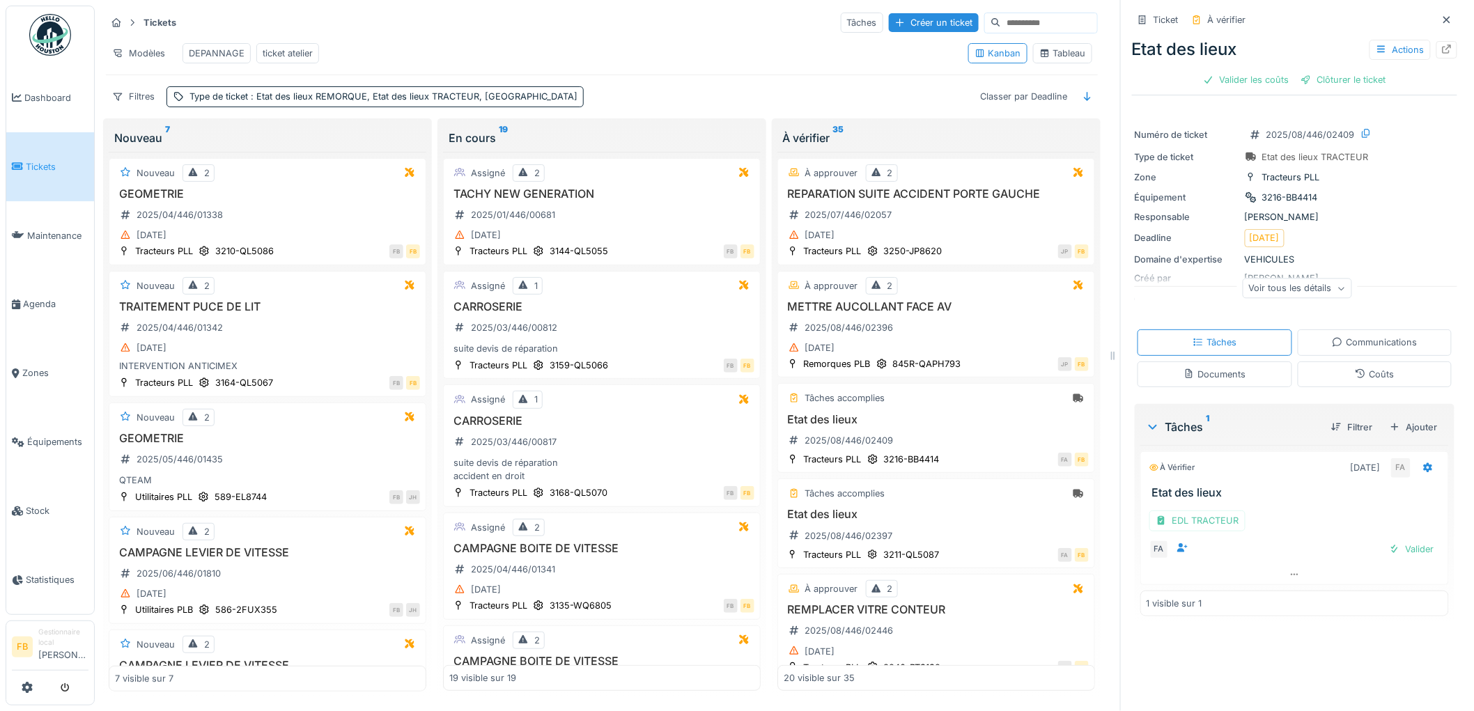
click at [1366, 378] on div "Coûts" at bounding box center [1373, 374] width 39 height 13
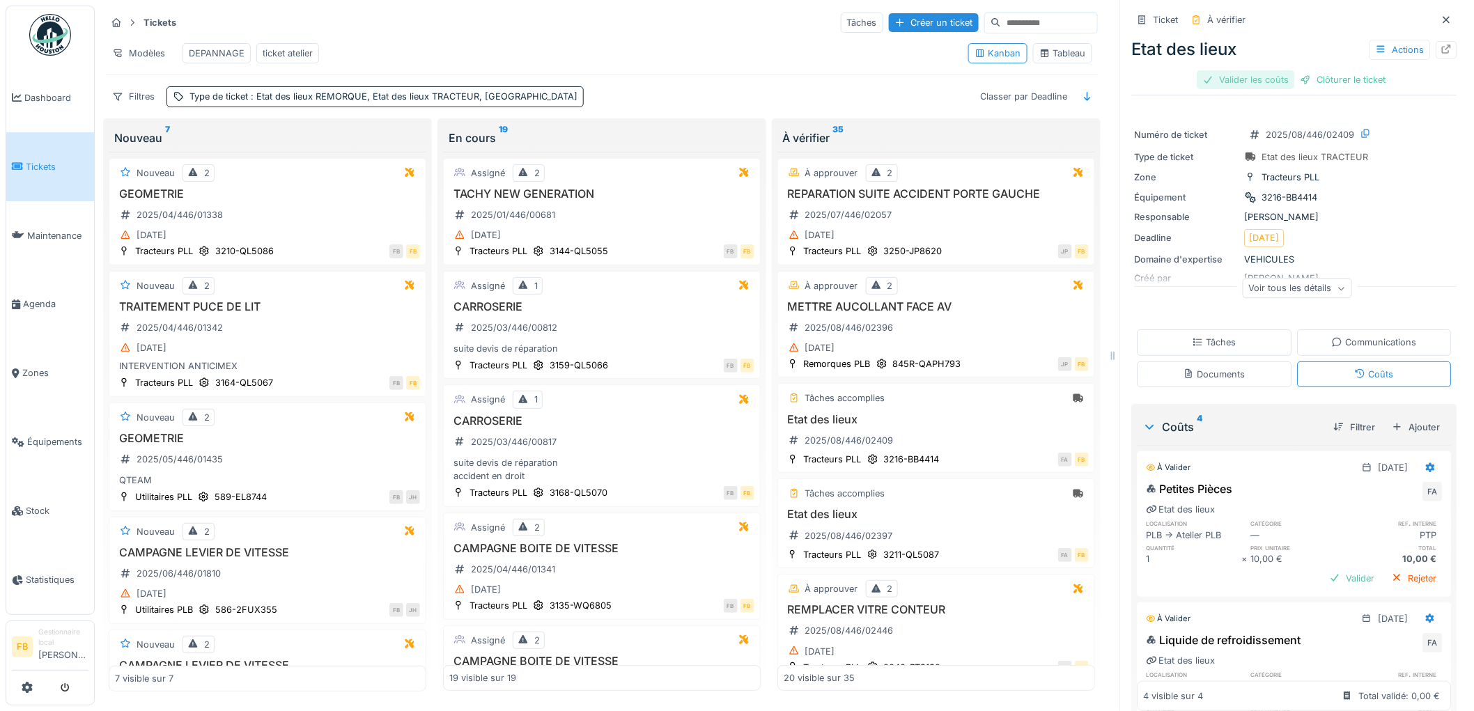
click at [1251, 70] on div "Valider les coûts" at bounding box center [1245, 79] width 97 height 19
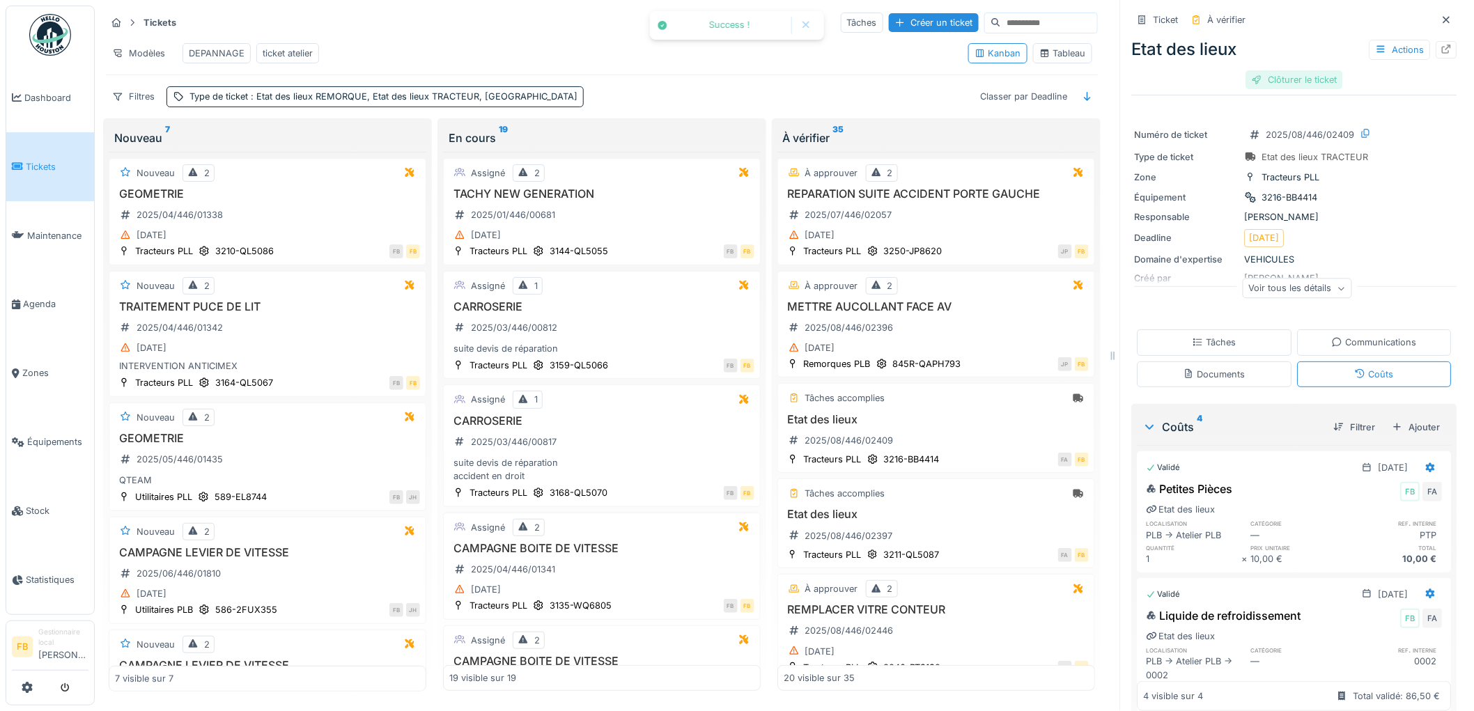
click at [1299, 70] on div "Clôturer le ticket" at bounding box center [1294, 79] width 97 height 19
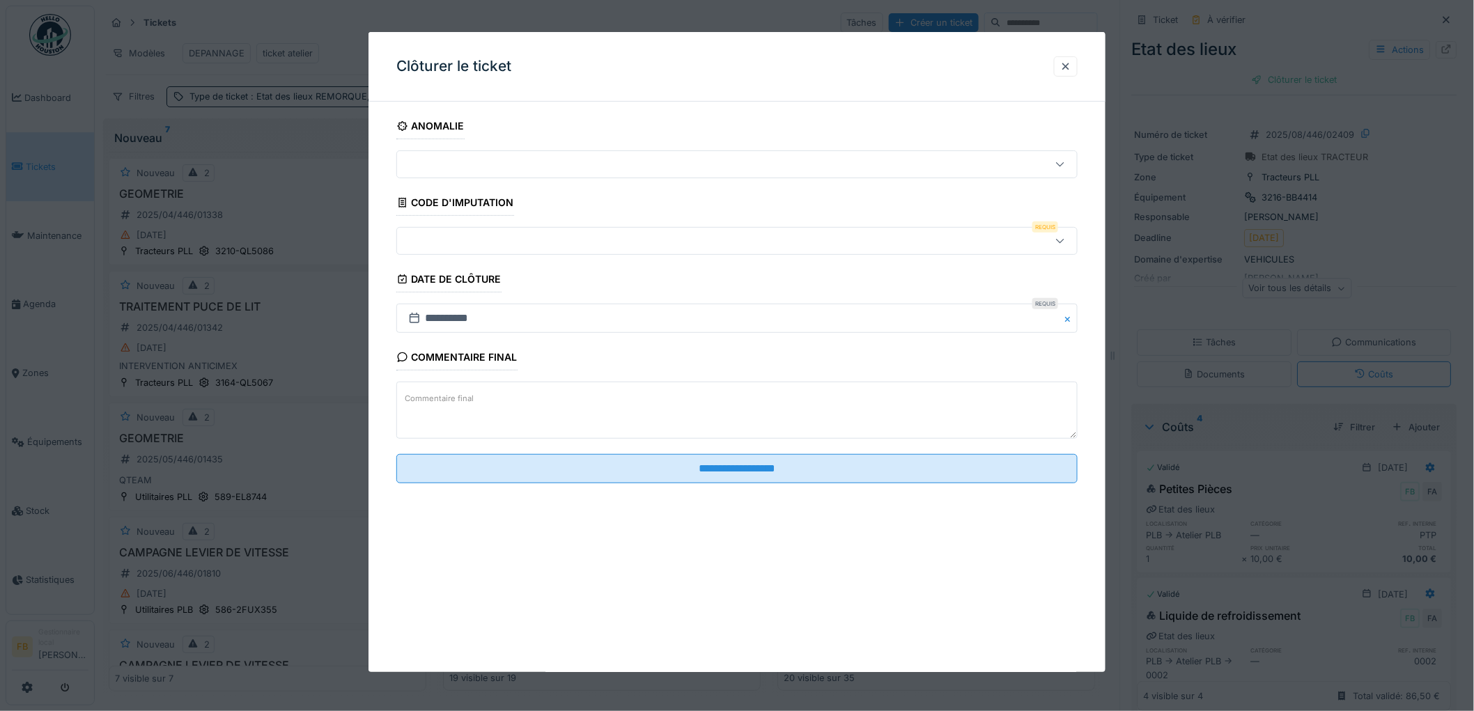
click at [442, 240] on div at bounding box center [698, 240] width 591 height 15
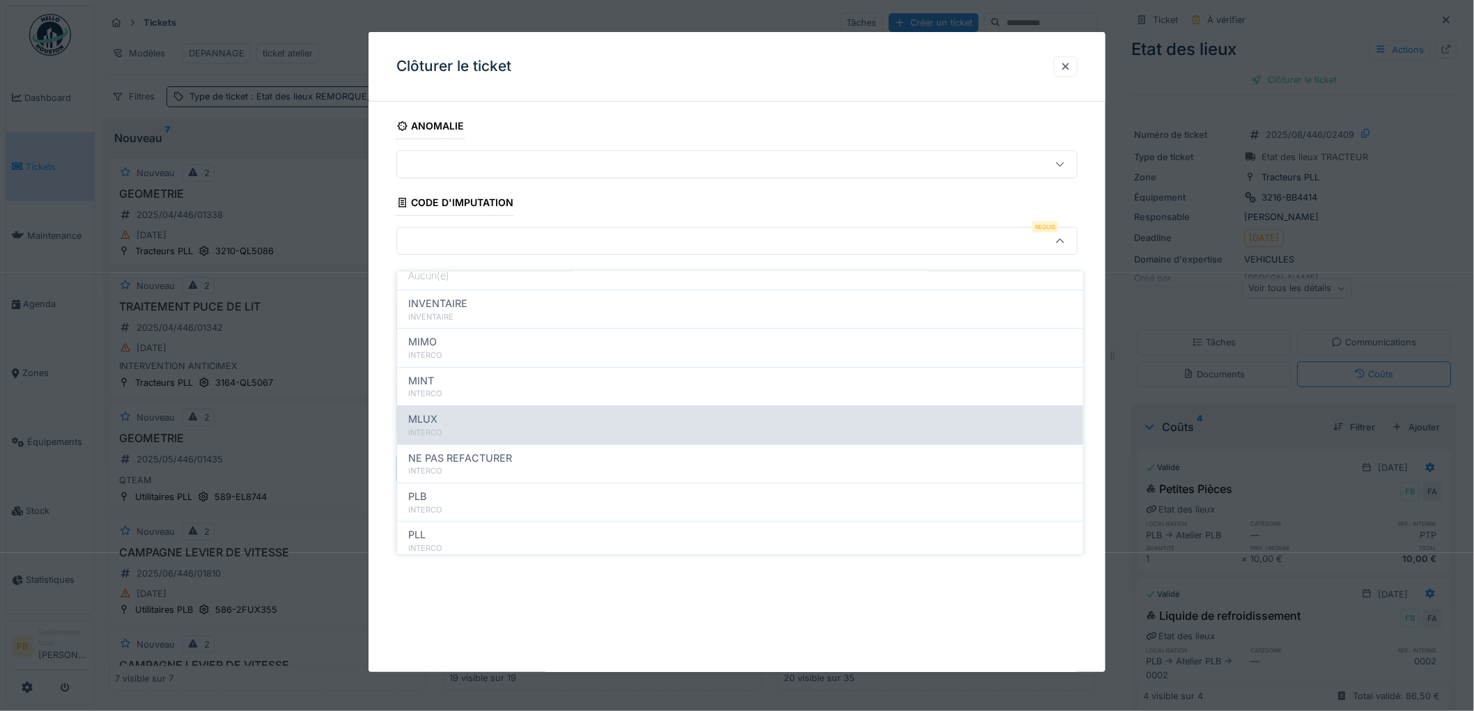
scroll to position [124, 0]
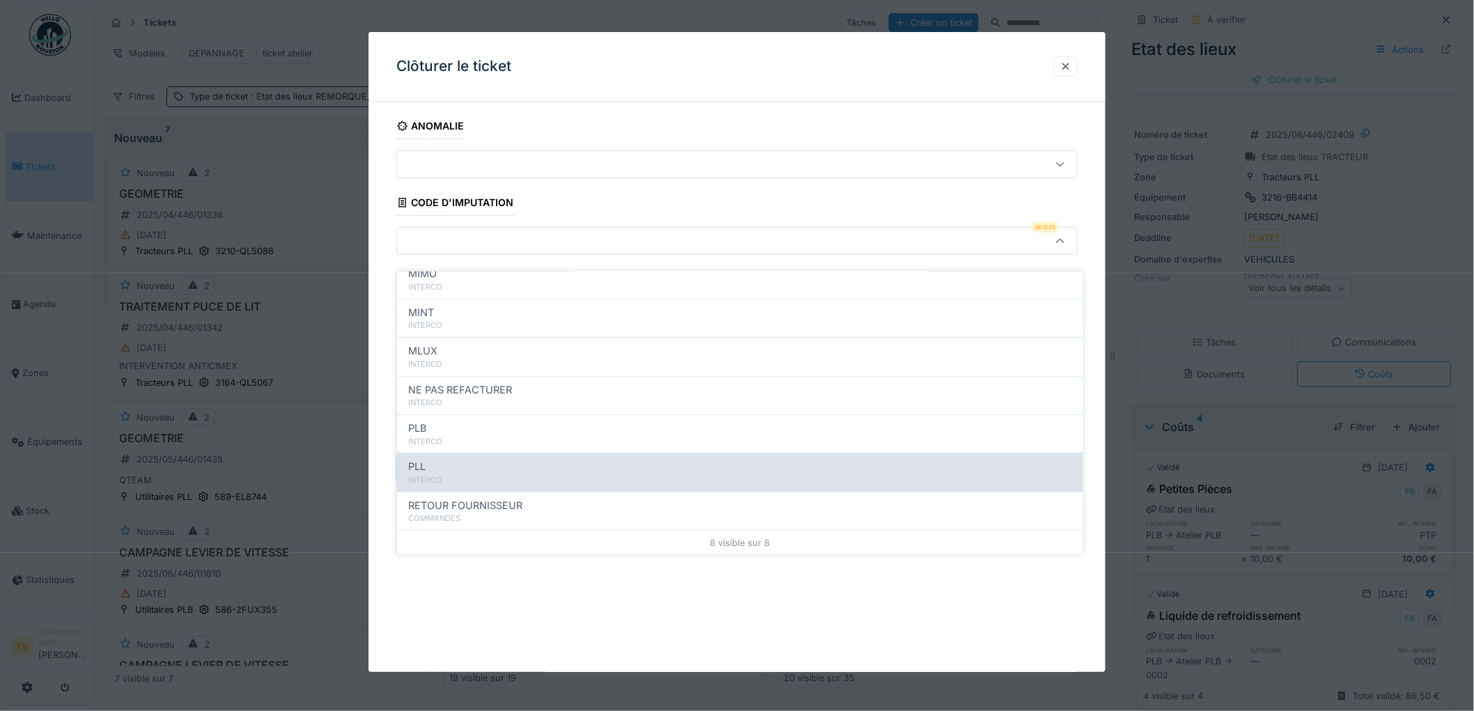
click at [460, 460] on div "PLL" at bounding box center [740, 466] width 664 height 15
type input "***"
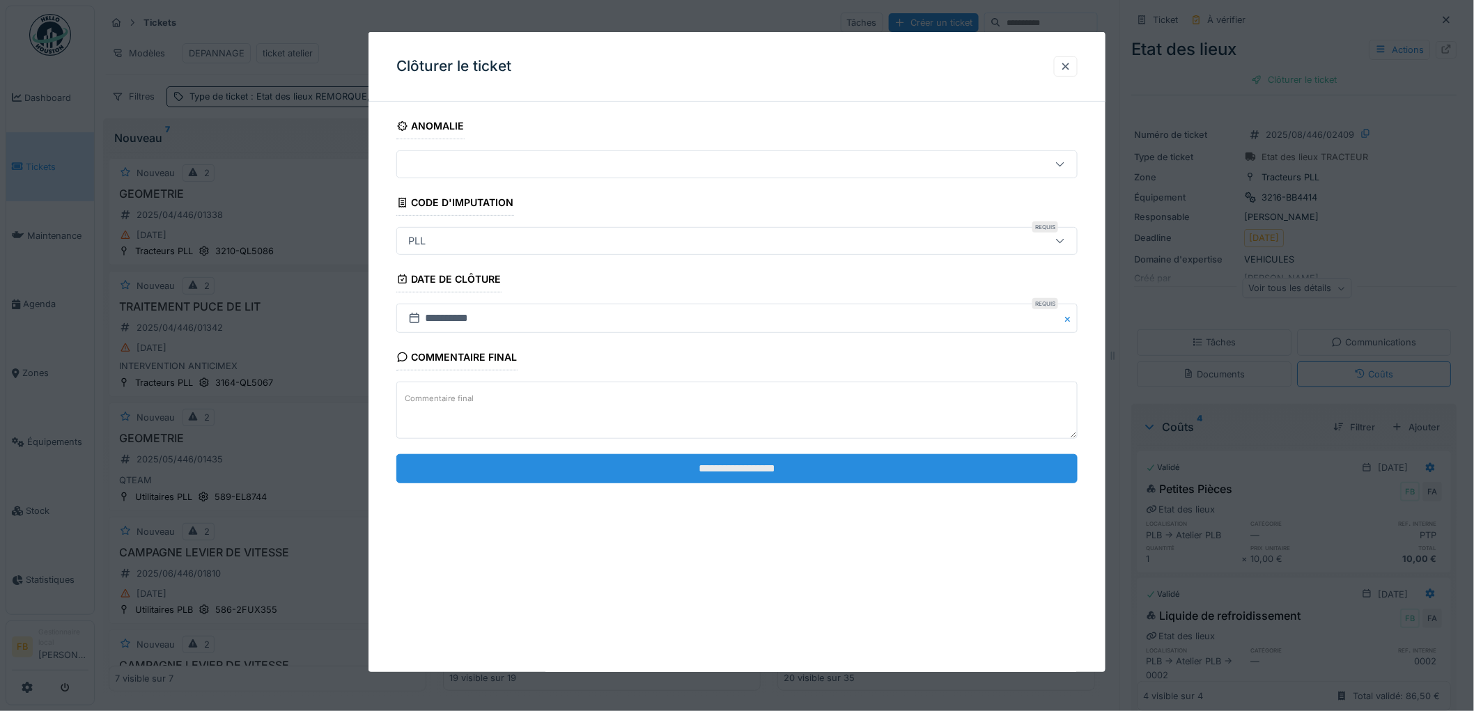
click at [691, 455] on input "**********" at bounding box center [736, 468] width 681 height 29
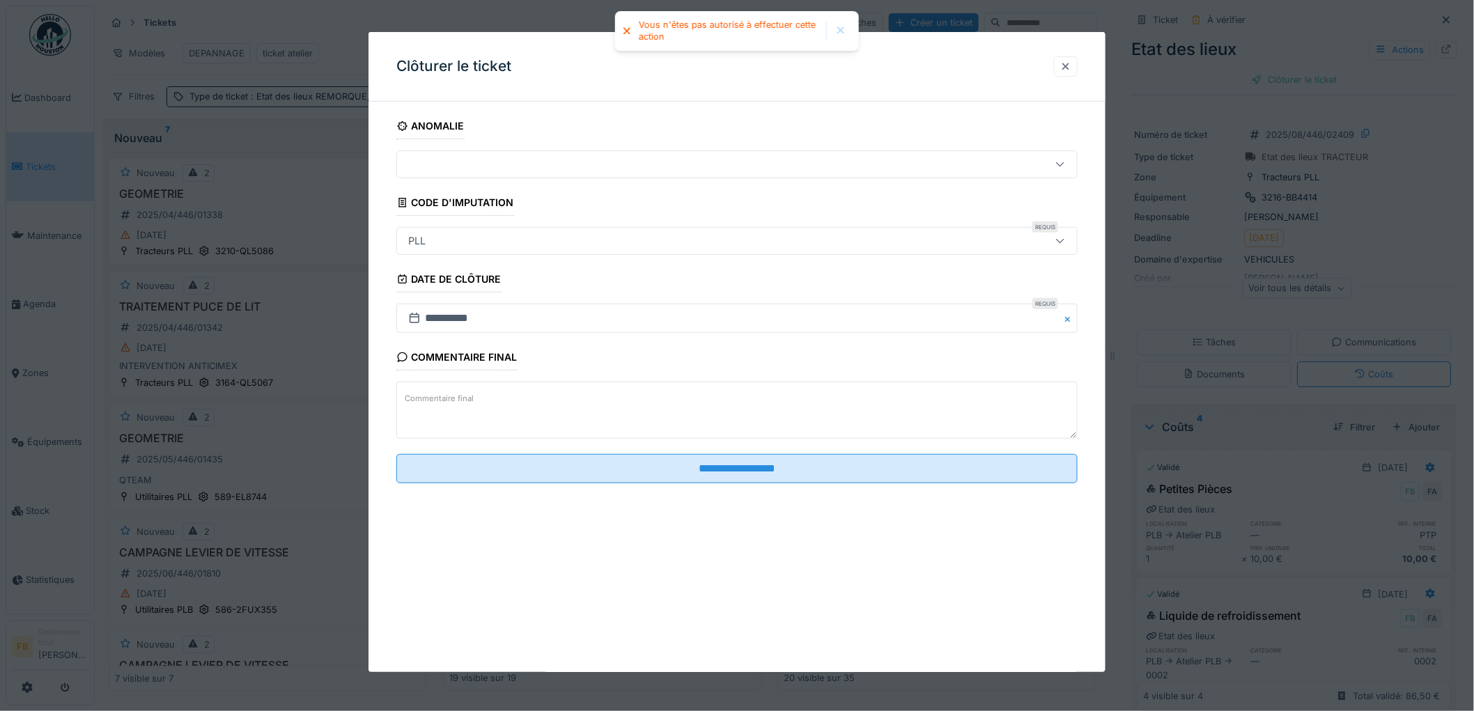
click at [1071, 65] on div at bounding box center [1065, 66] width 11 height 13
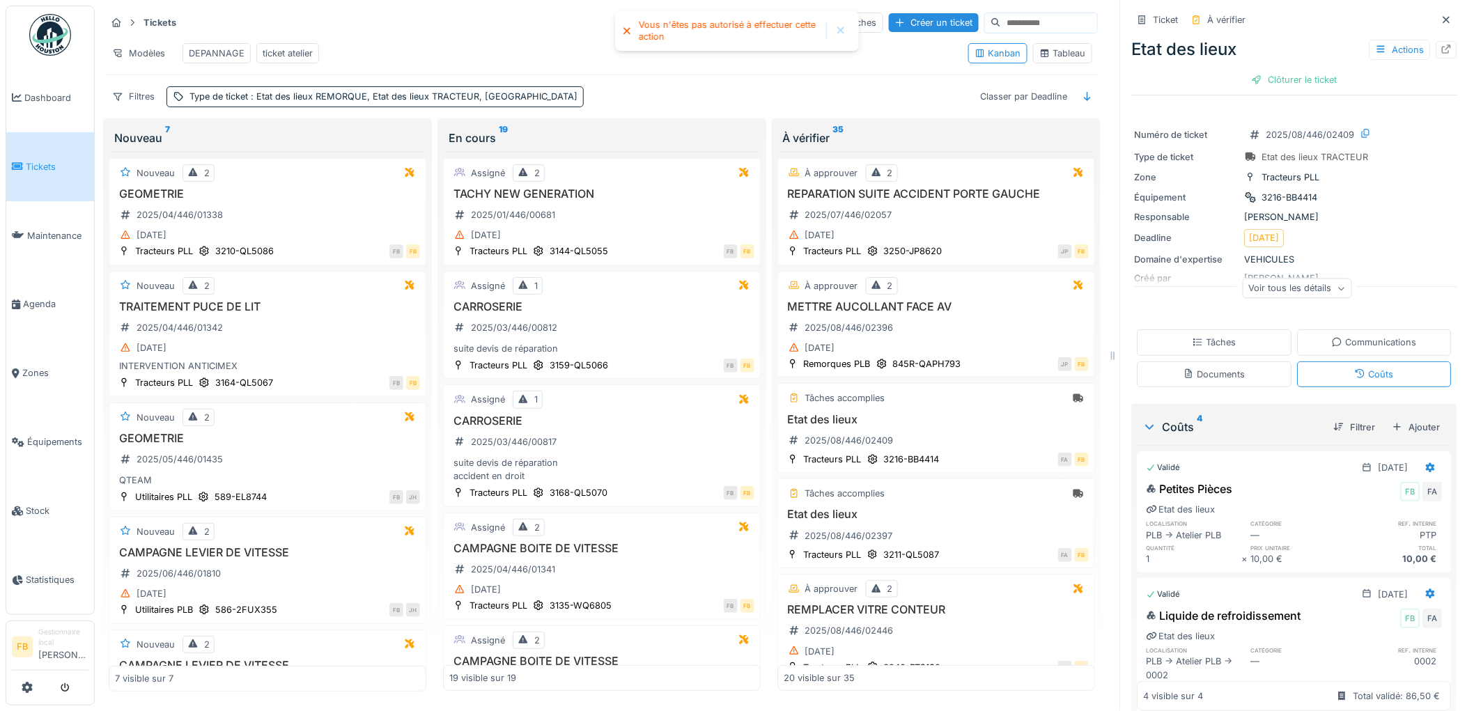
click at [1230, 338] on div "Tâches" at bounding box center [1214, 342] width 155 height 26
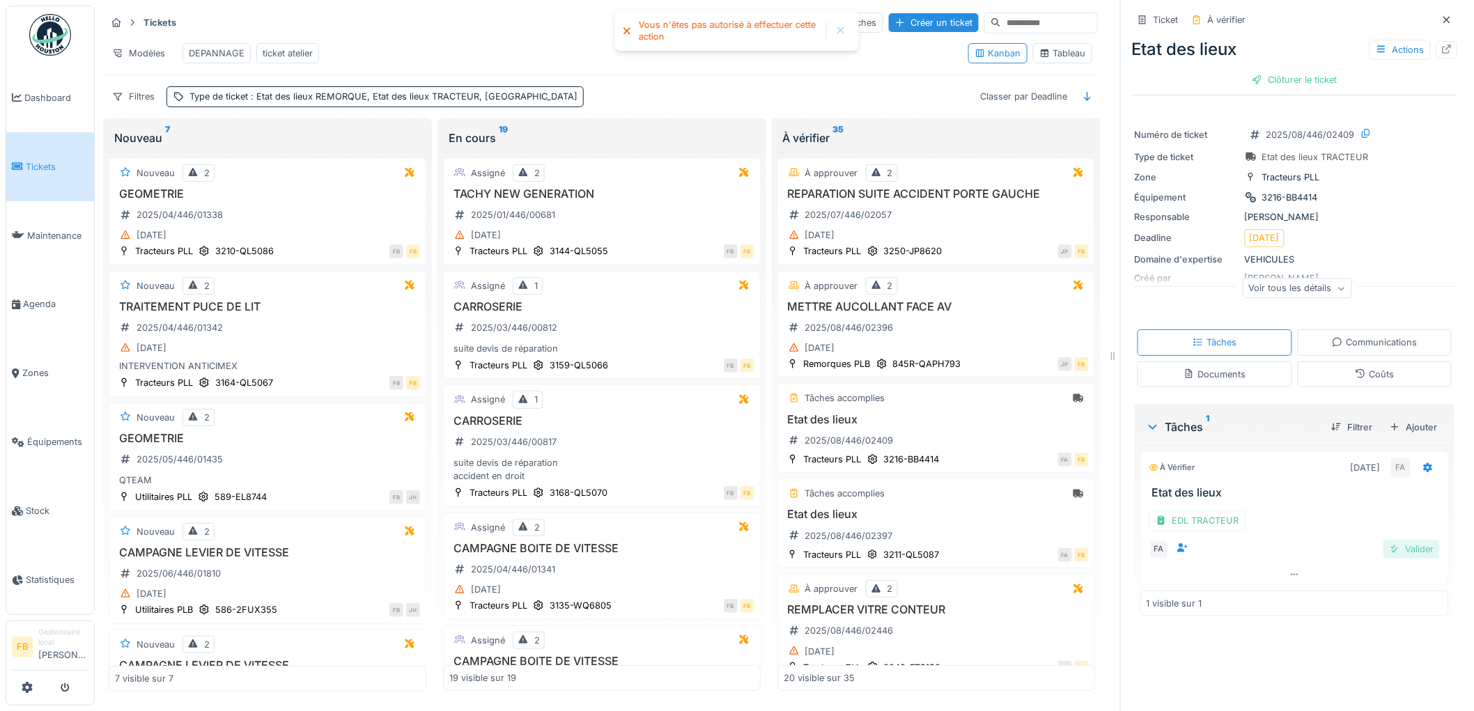
click at [1405, 540] on div "Valider" at bounding box center [1411, 549] width 56 height 19
click at [1358, 368] on div "Coûts" at bounding box center [1373, 374] width 39 height 13
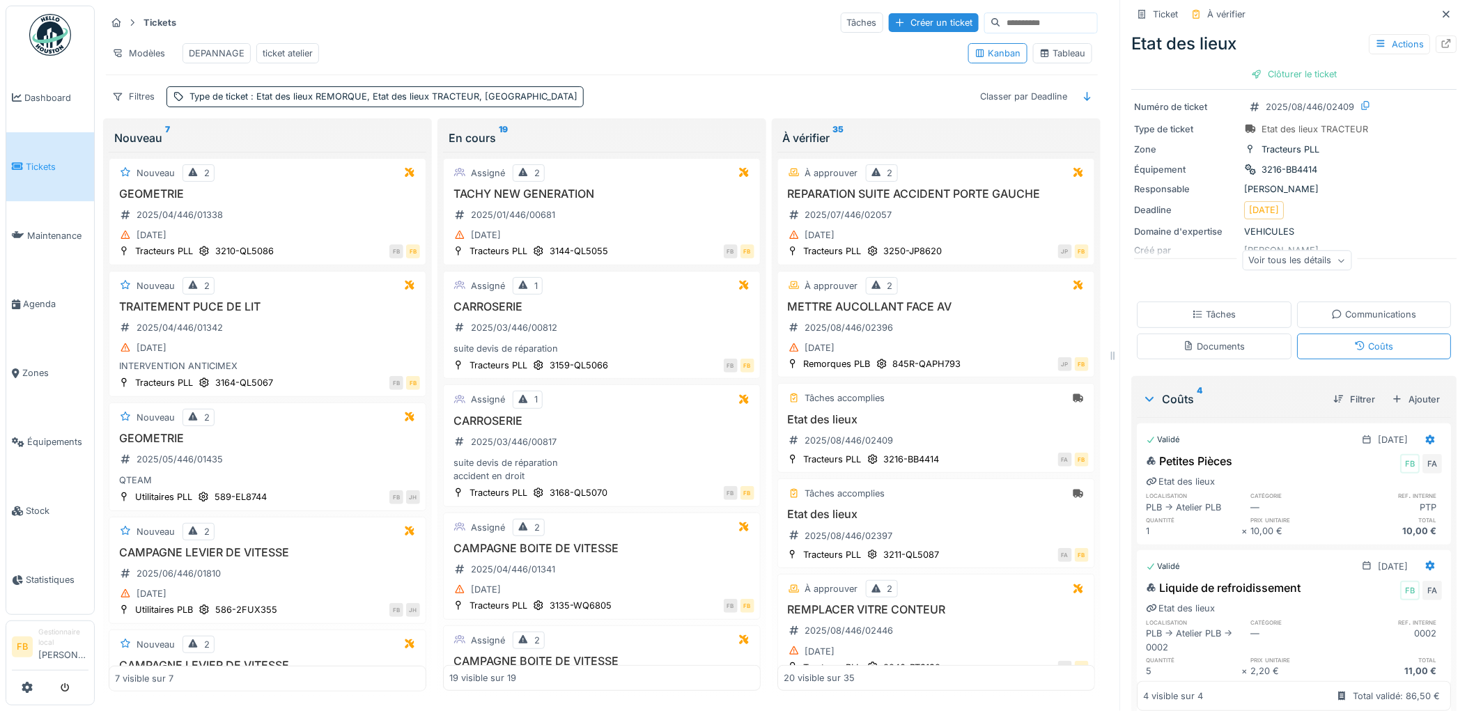
scroll to position [0, 0]
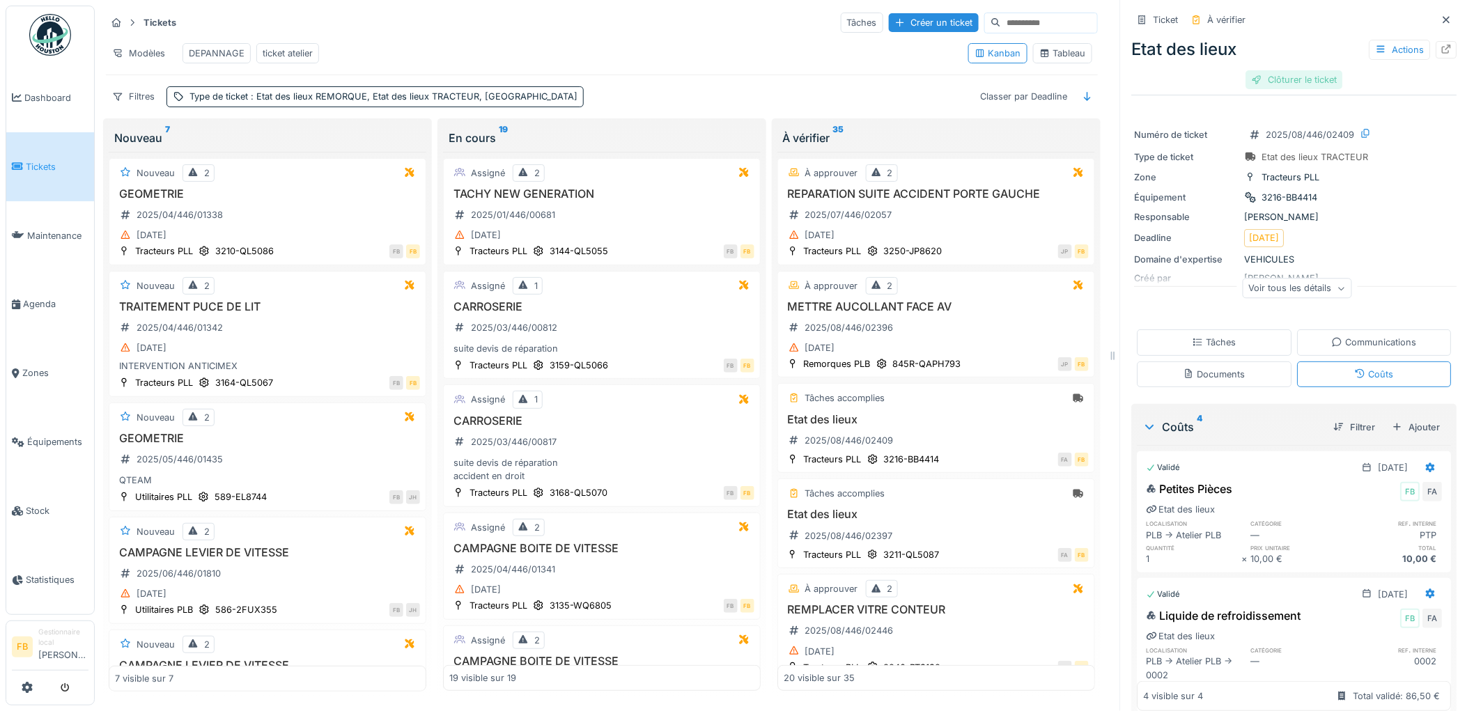
click at [1270, 72] on div "Clôturer le ticket" at bounding box center [1294, 79] width 97 height 19
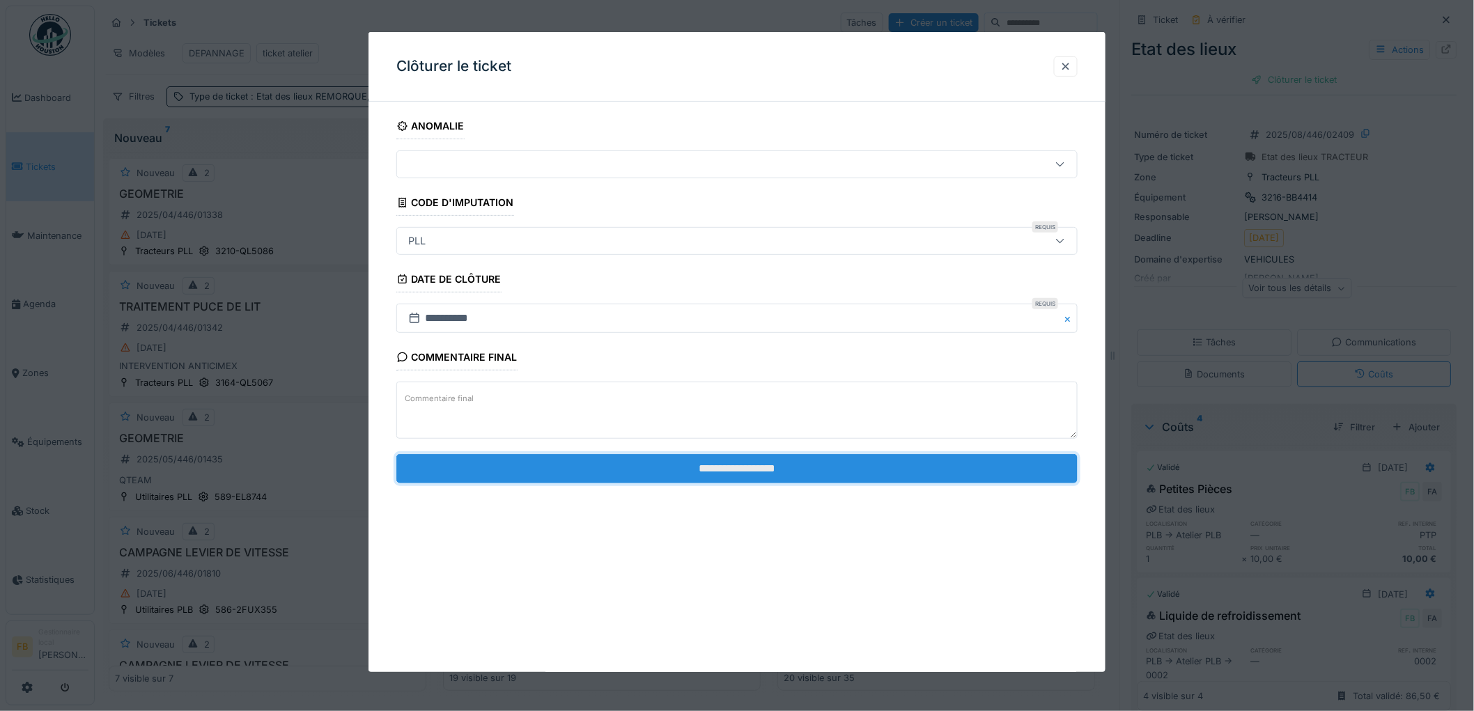
click at [671, 464] on input "**********" at bounding box center [736, 468] width 681 height 29
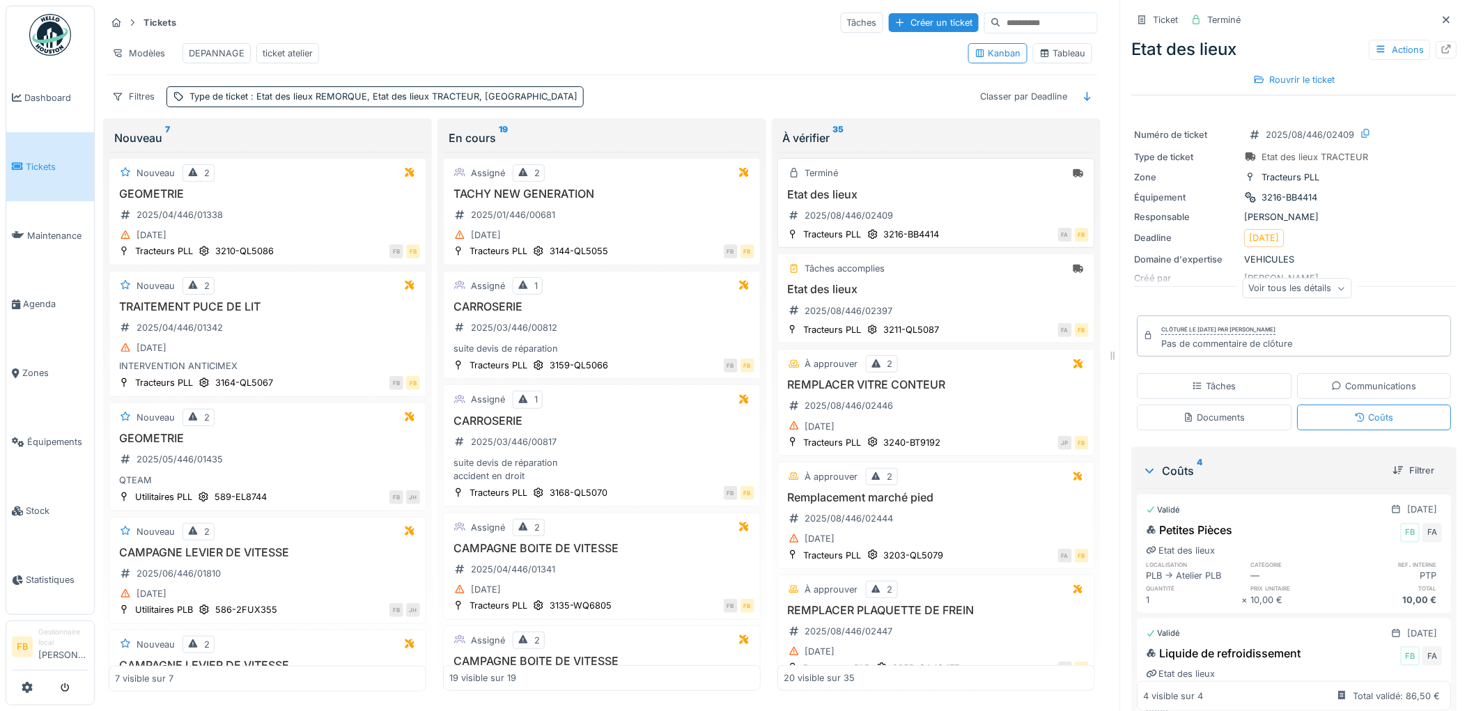
scroll to position [232, 0]
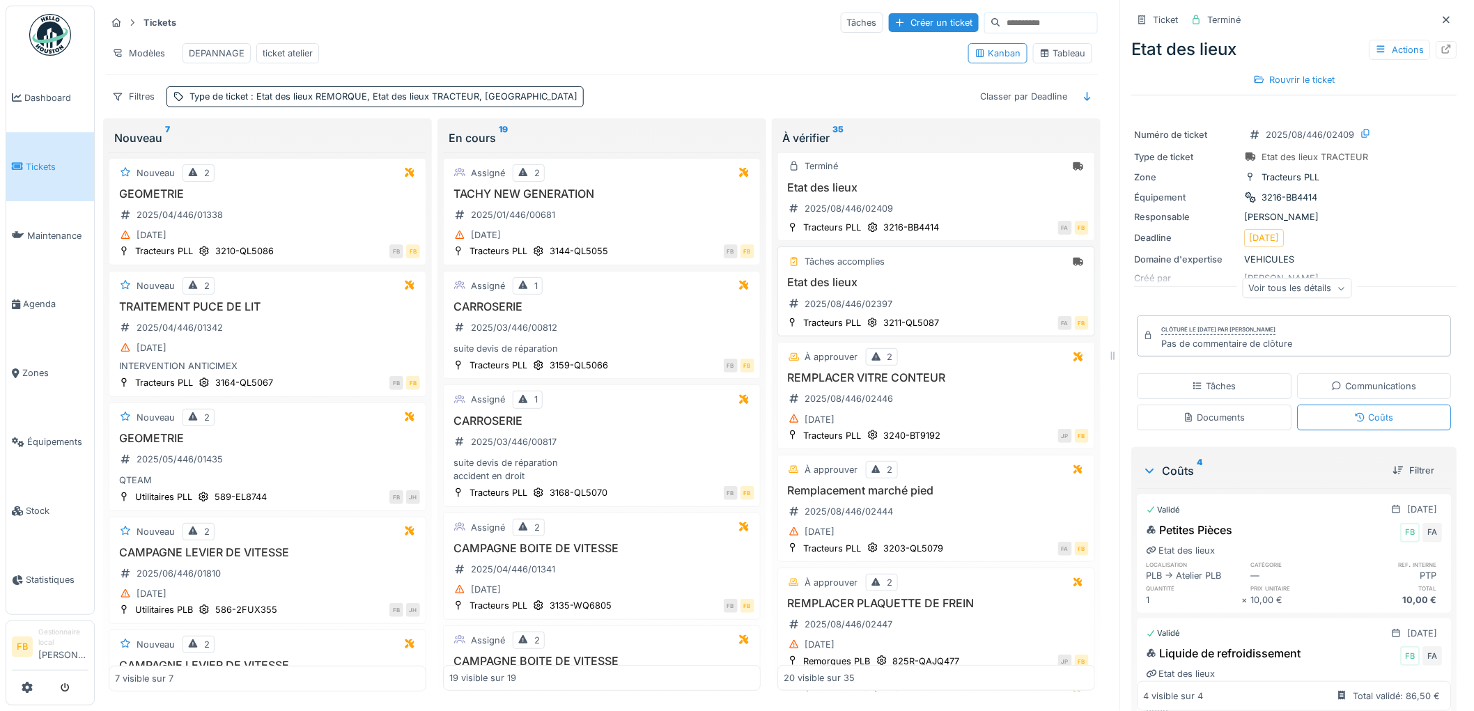
click at [964, 289] on h3 "Etat des lieux" at bounding box center [935, 282] width 305 height 13
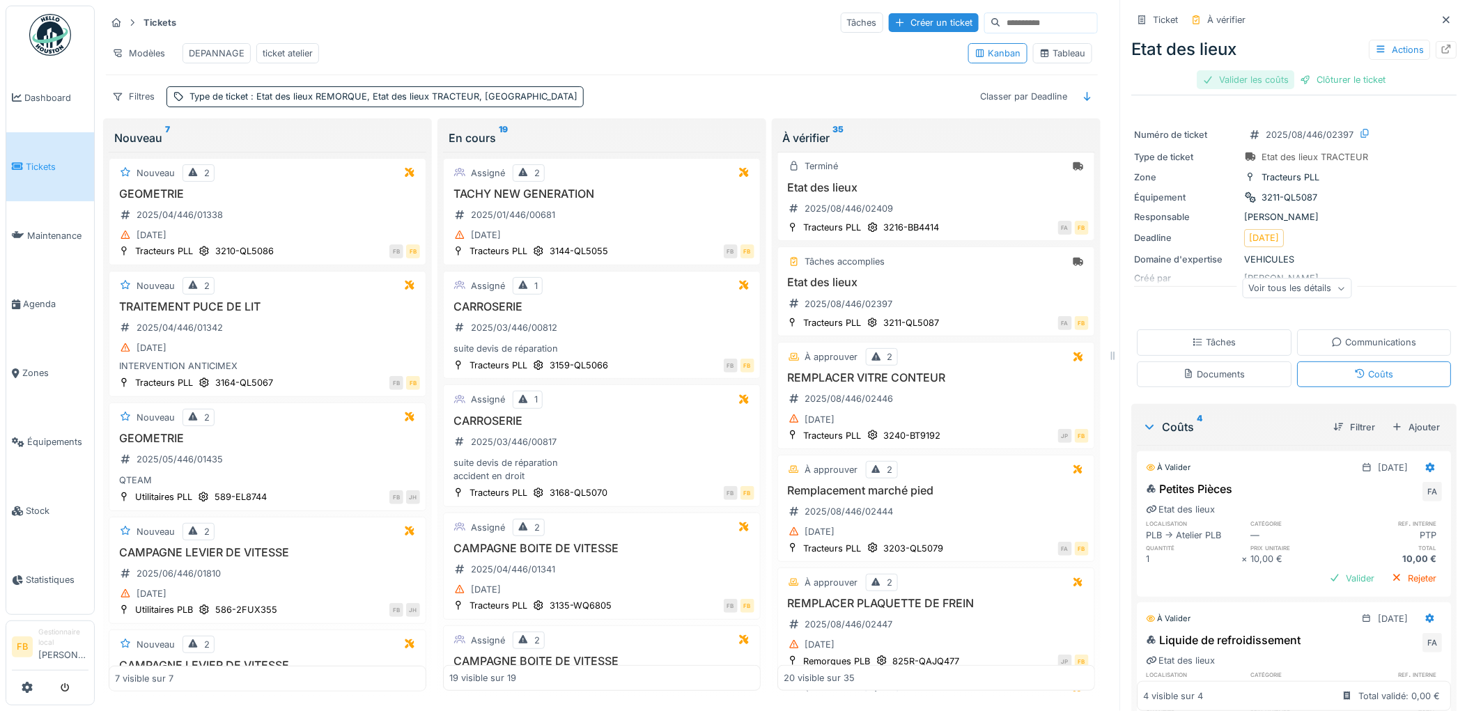
click at [1228, 77] on div "Valider les coûts" at bounding box center [1245, 79] width 97 height 19
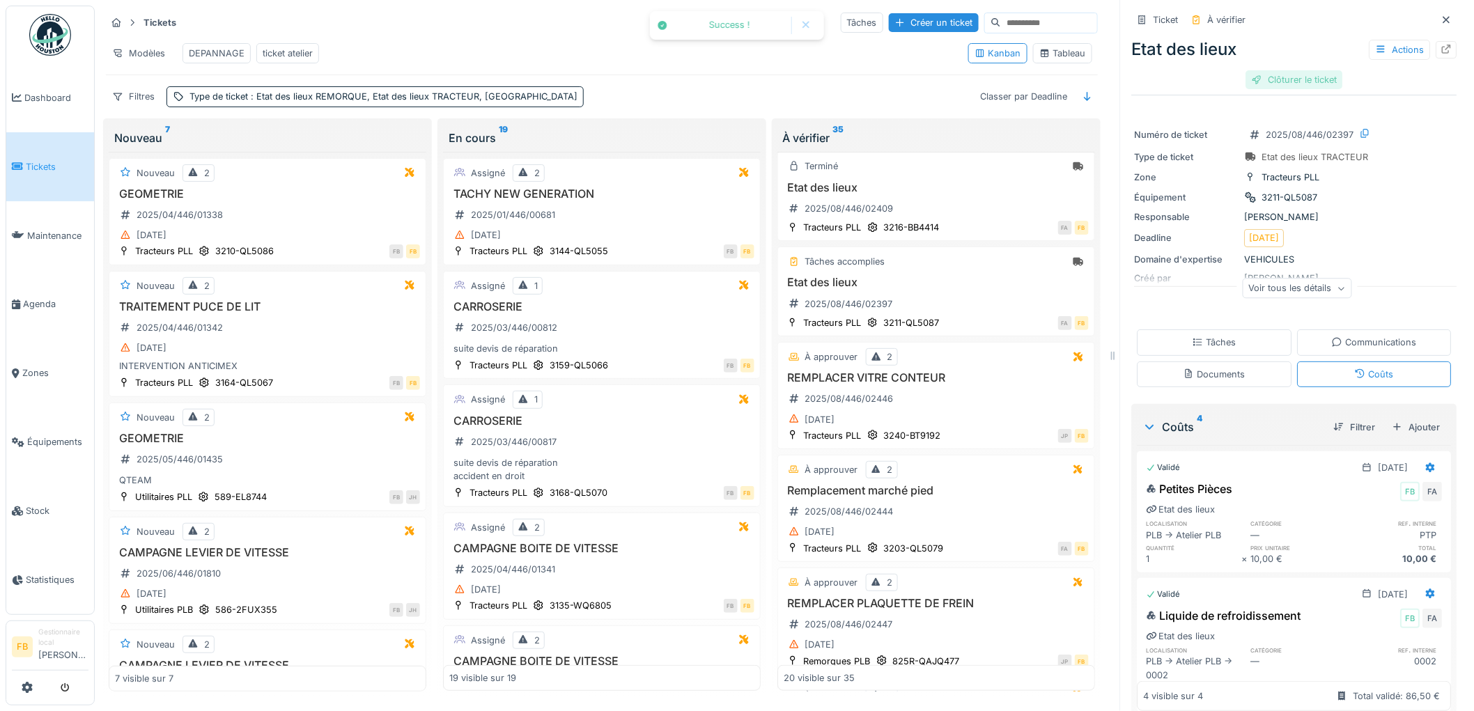
click at [1296, 70] on div "Clôturer le ticket" at bounding box center [1294, 79] width 97 height 19
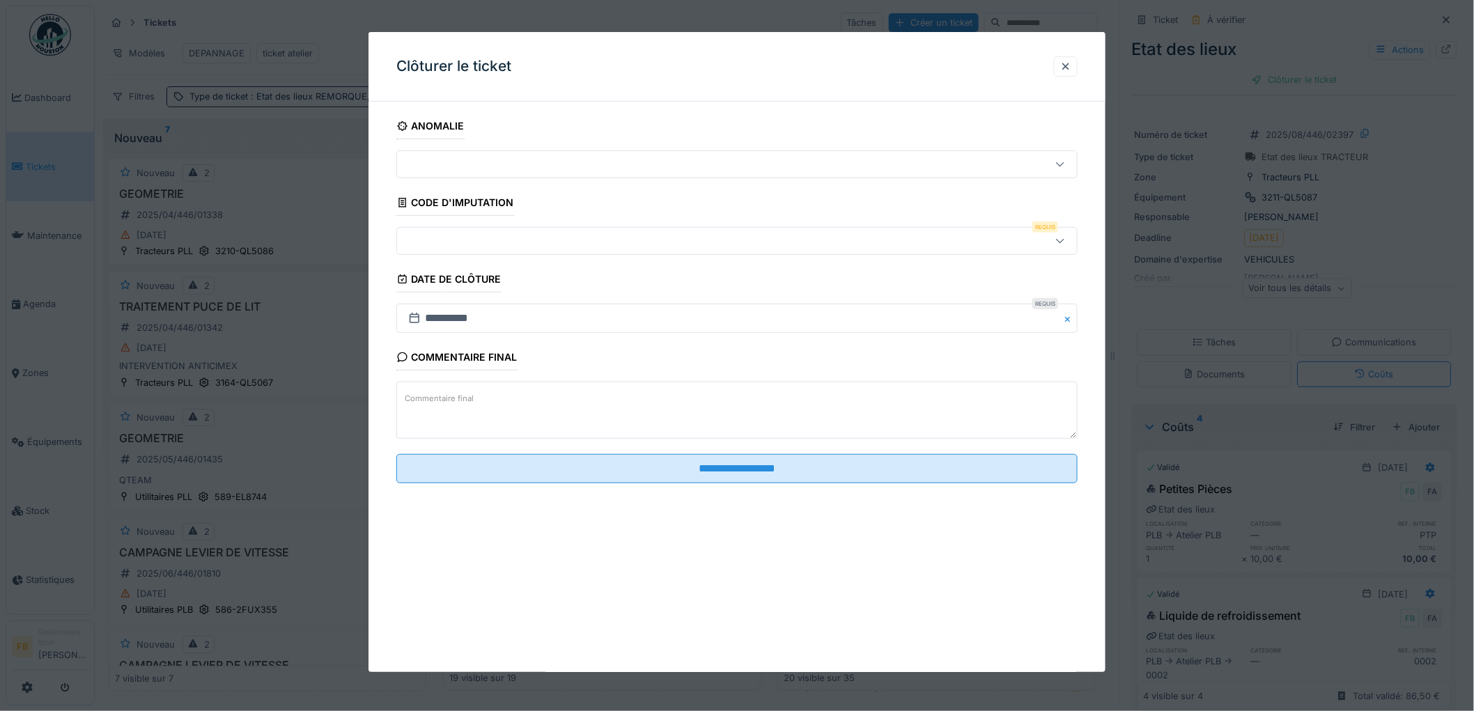
click at [554, 247] on div at bounding box center [698, 240] width 591 height 15
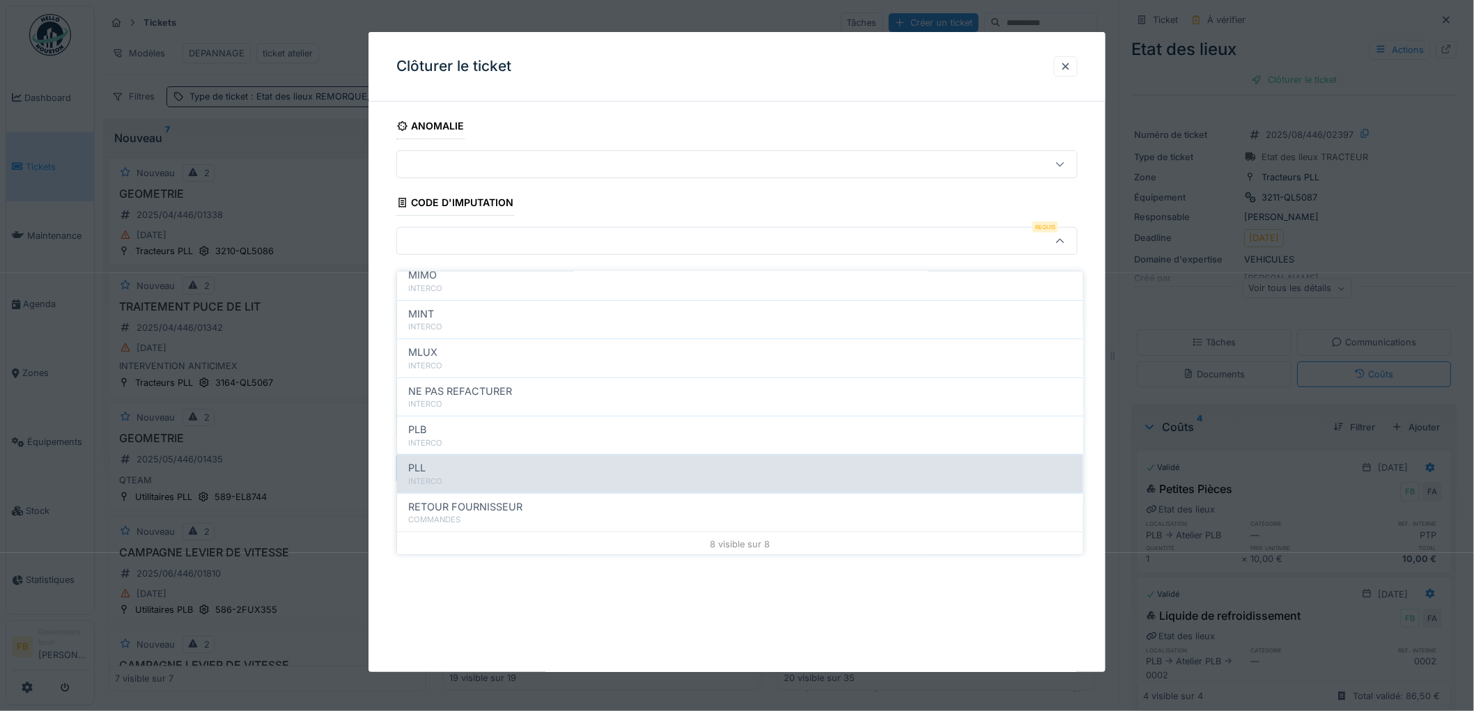
scroll to position [124, 0]
click at [512, 474] on div "INTERCO" at bounding box center [740, 480] width 664 height 12
type input "***"
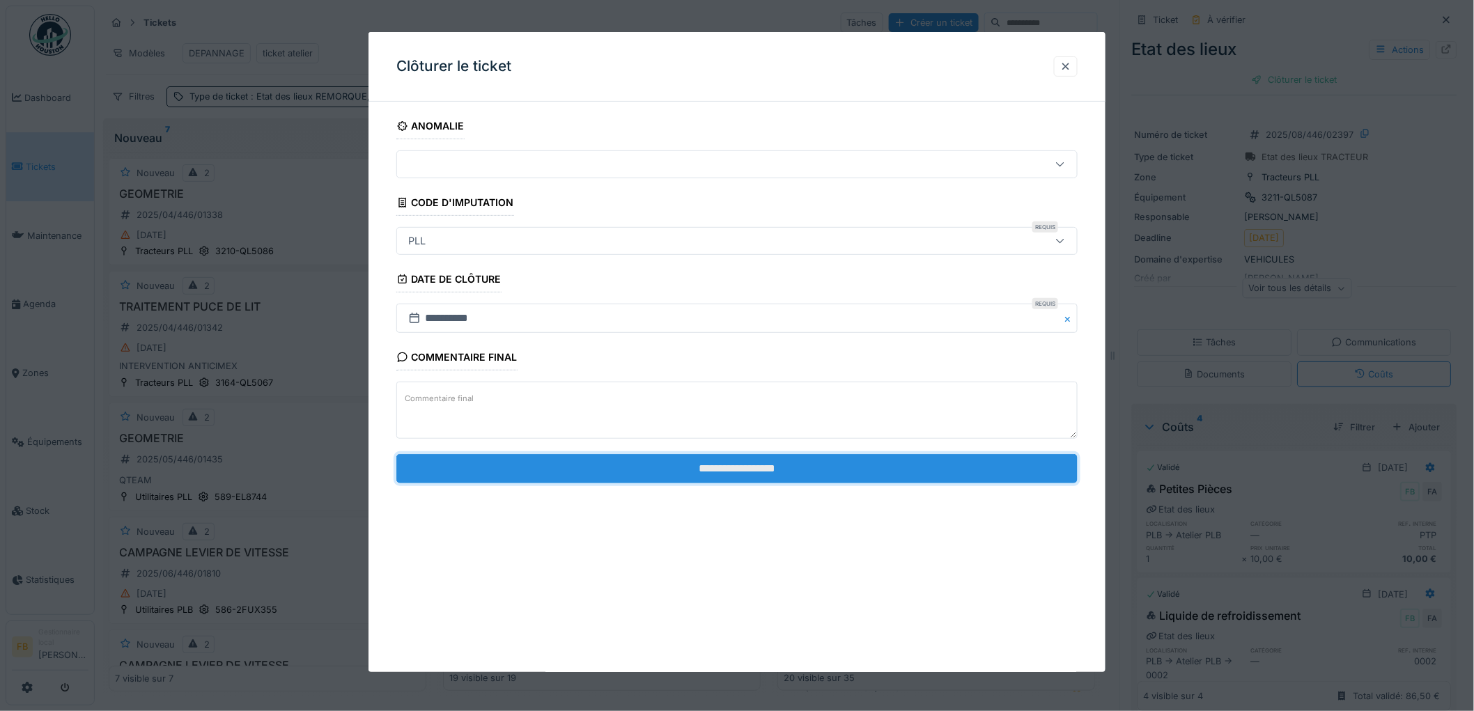
click at [708, 472] on input "**********" at bounding box center [736, 468] width 681 height 29
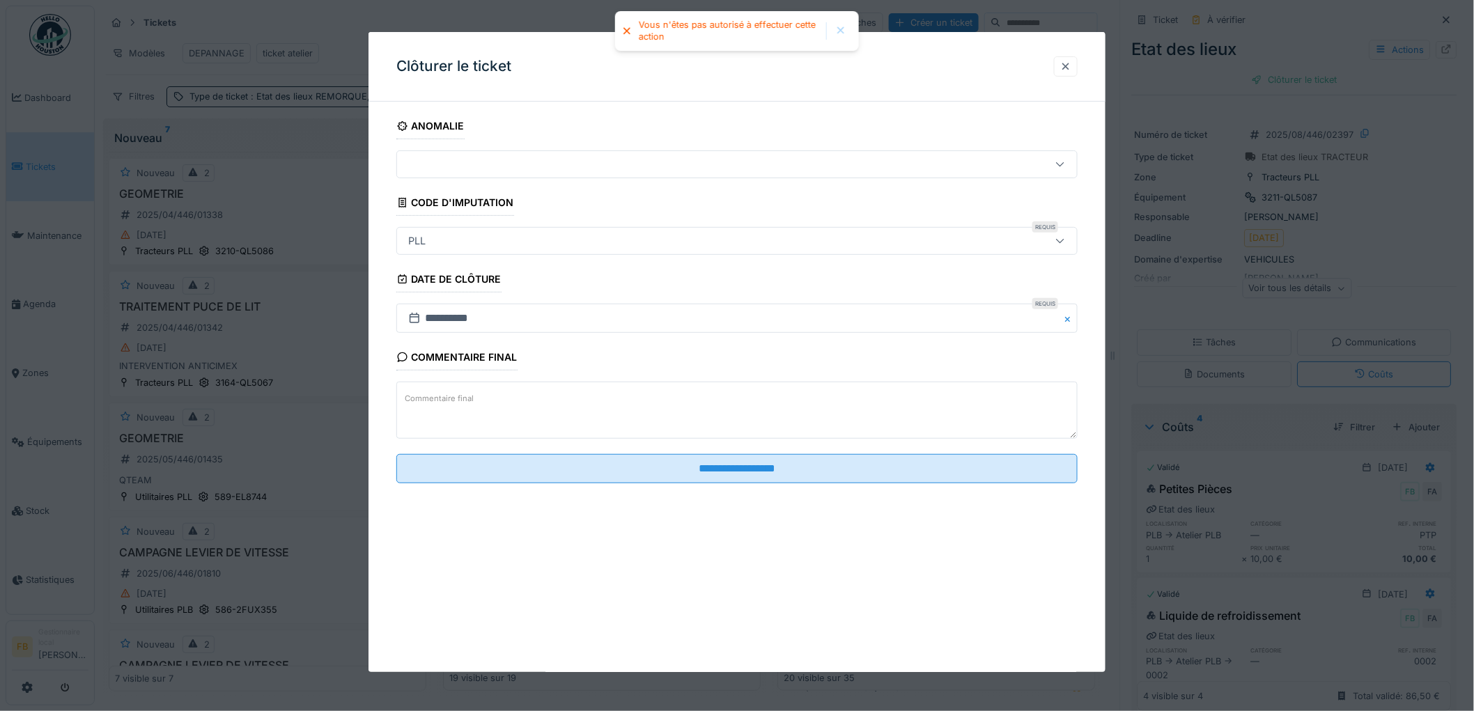
click at [1068, 72] on div at bounding box center [1065, 66] width 11 height 13
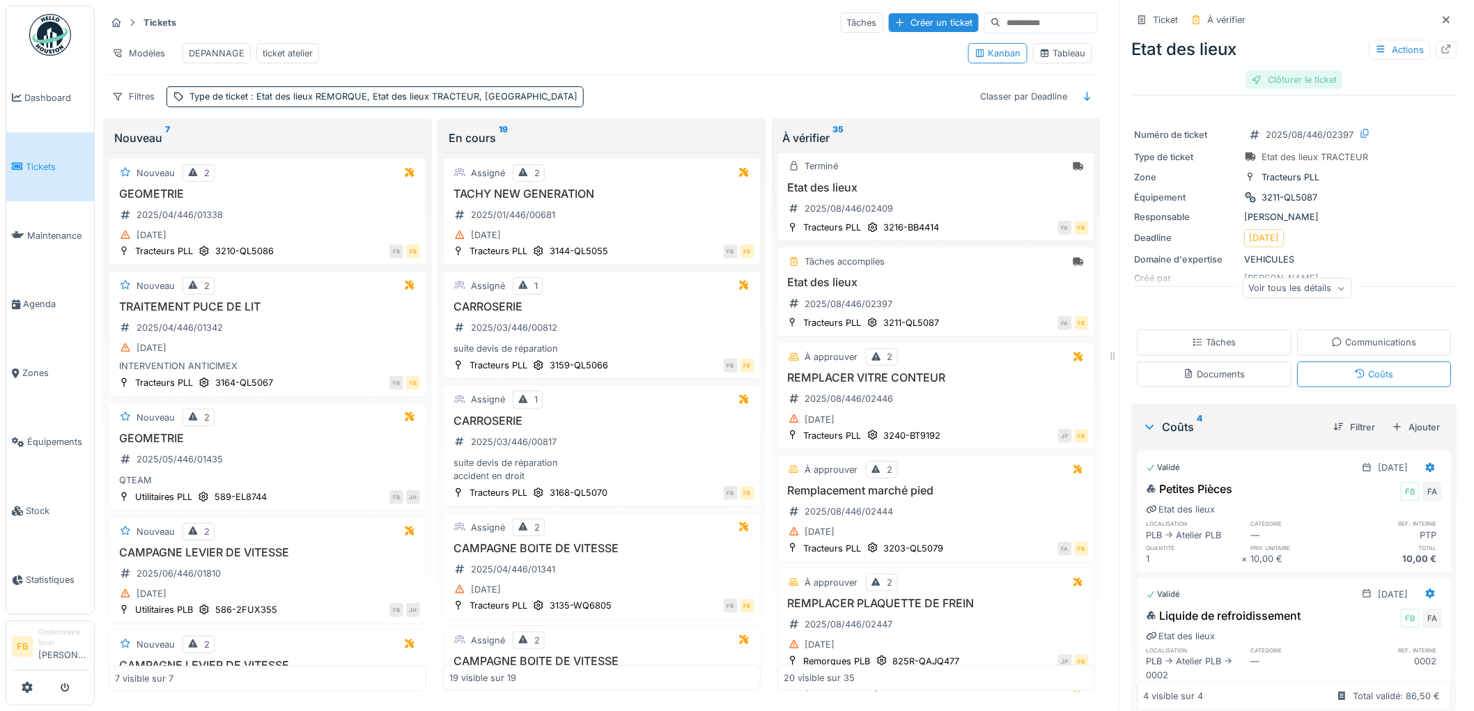
click at [1283, 72] on div "Clôturer le ticket" at bounding box center [1294, 79] width 97 height 19
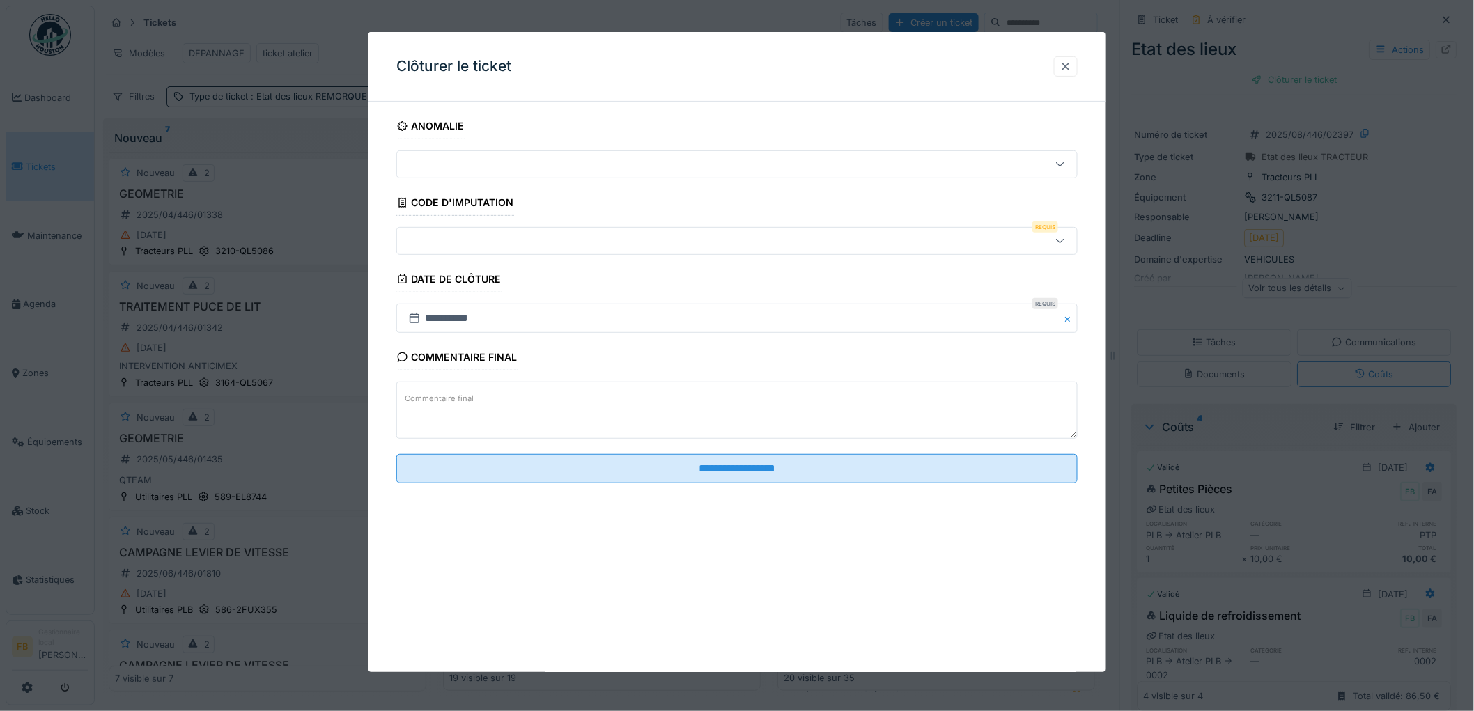
click at [1077, 68] on div at bounding box center [1066, 66] width 24 height 20
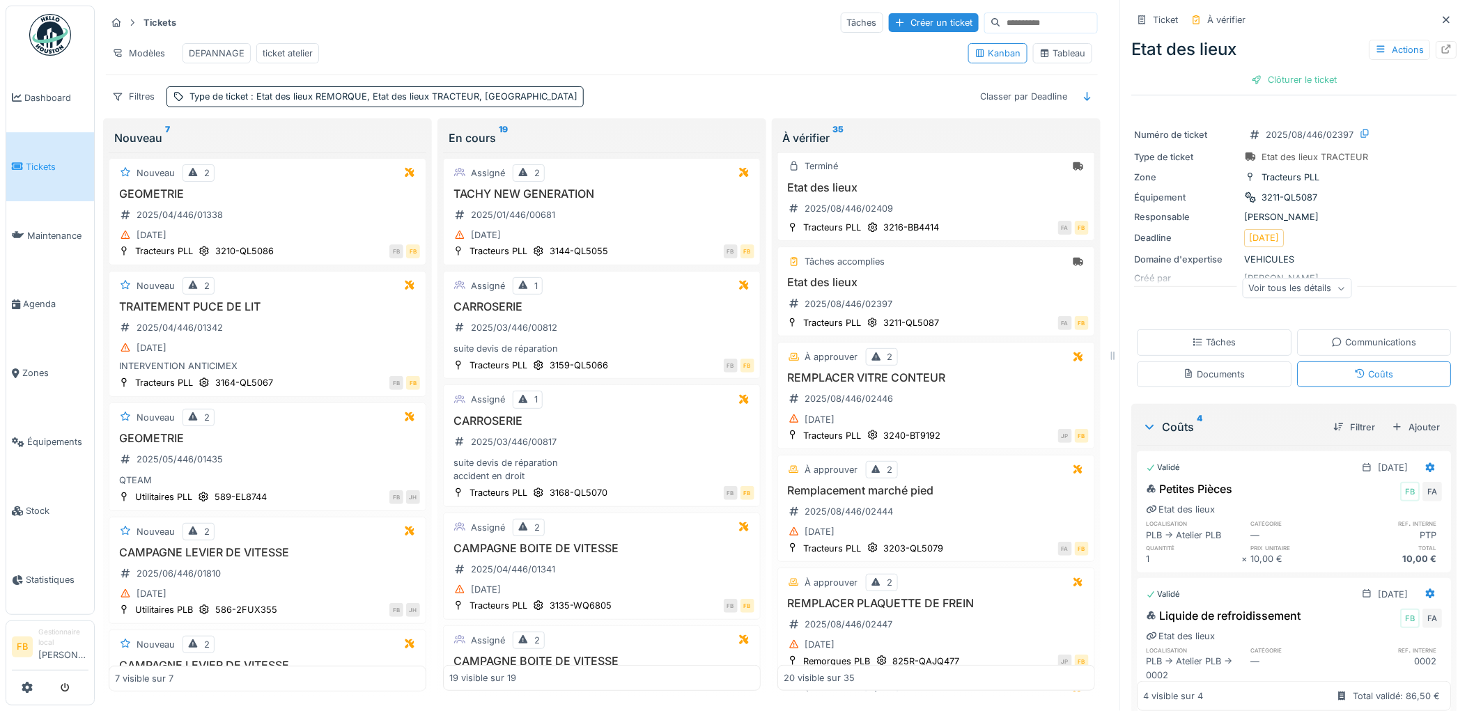
click at [1227, 336] on div "Tâches" at bounding box center [1214, 342] width 155 height 26
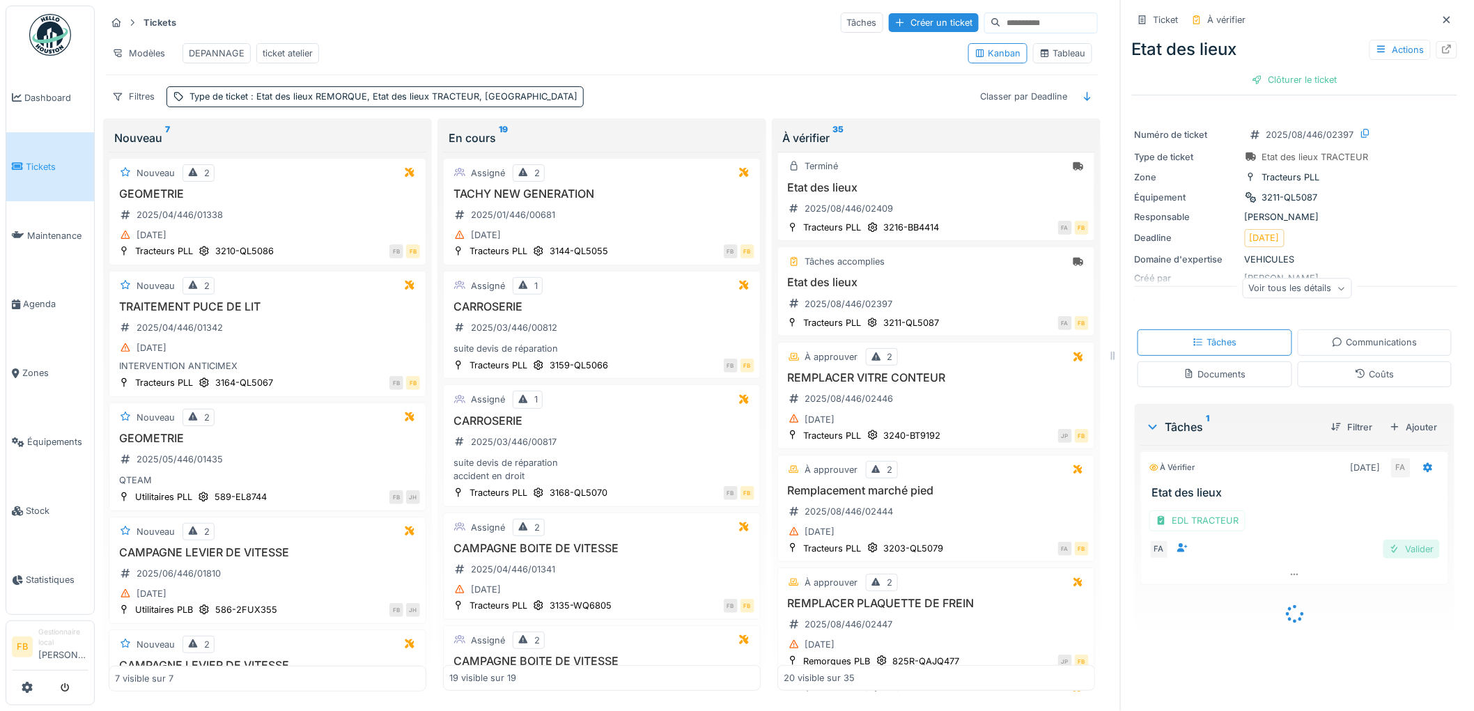
click at [1391, 540] on div "Valider" at bounding box center [1411, 549] width 56 height 19
click at [1338, 373] on div "Coûts" at bounding box center [1374, 374] width 155 height 26
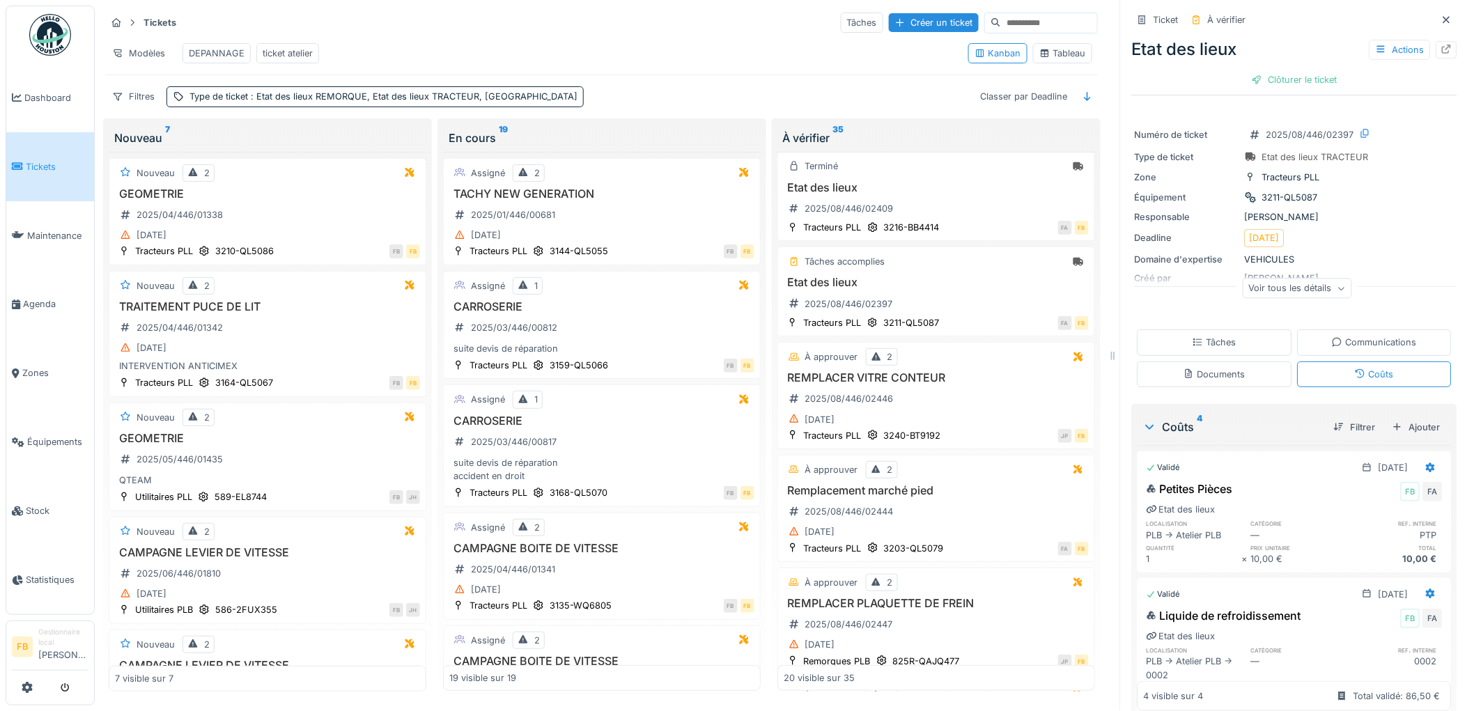
scroll to position [0, 0]
click at [1272, 75] on div "Clôturer le ticket" at bounding box center [1294, 79] width 97 height 19
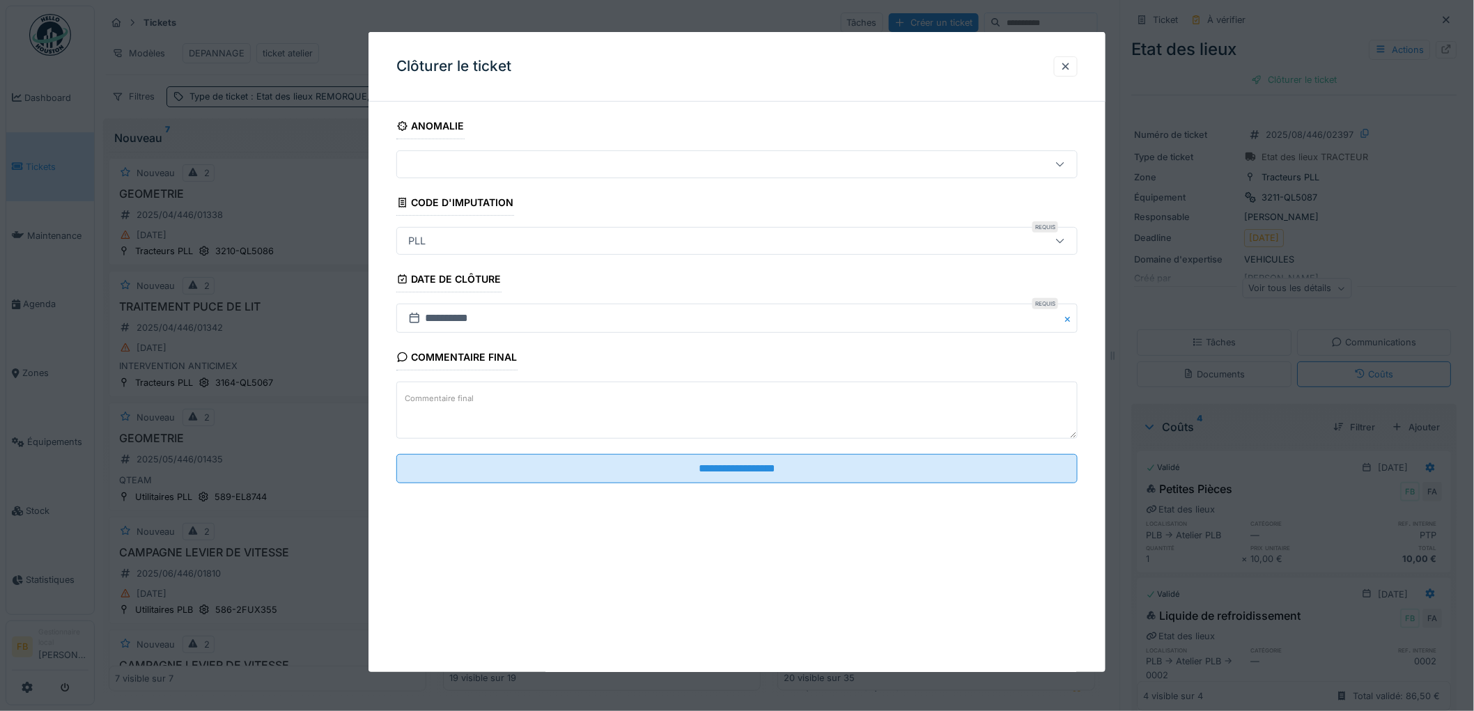
click at [723, 491] on fieldset "**********" at bounding box center [736, 304] width 681 height 382
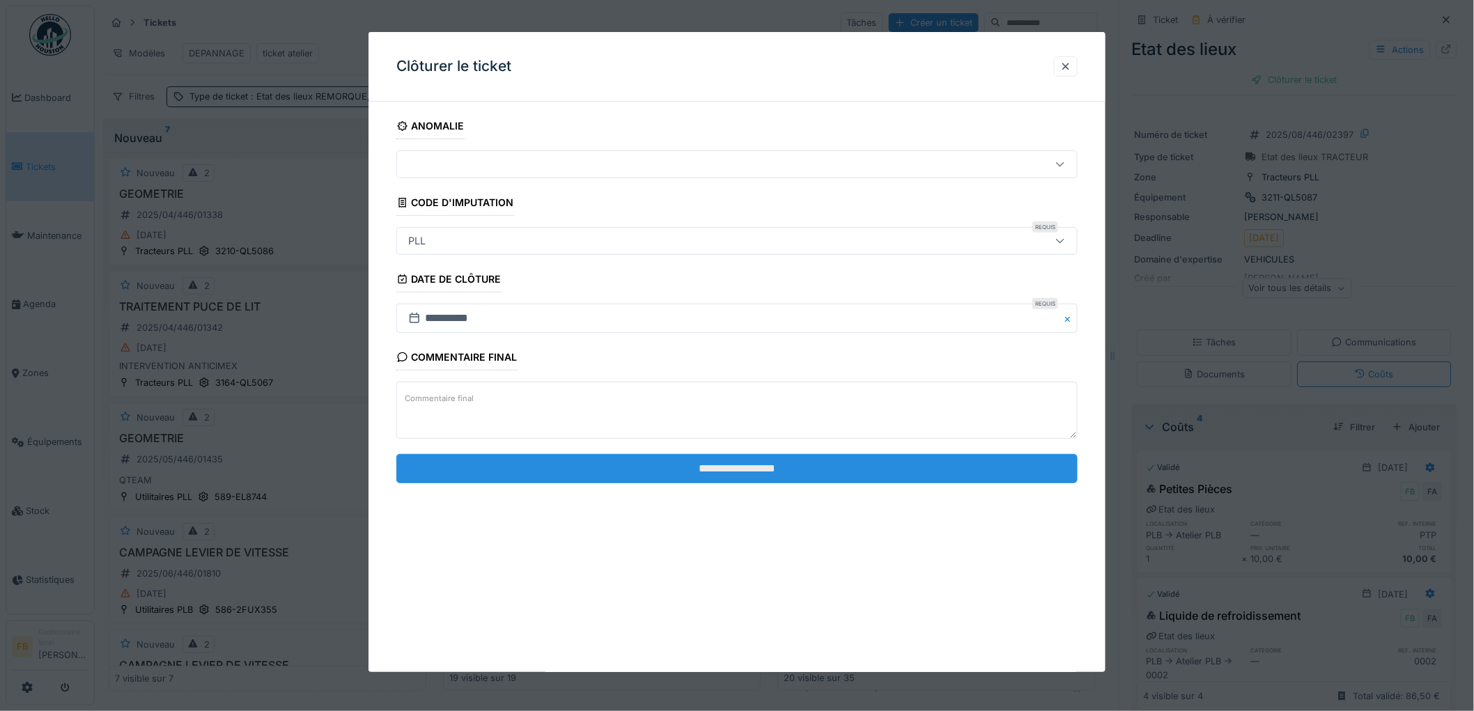
click at [723, 469] on input "**********" at bounding box center [736, 468] width 681 height 29
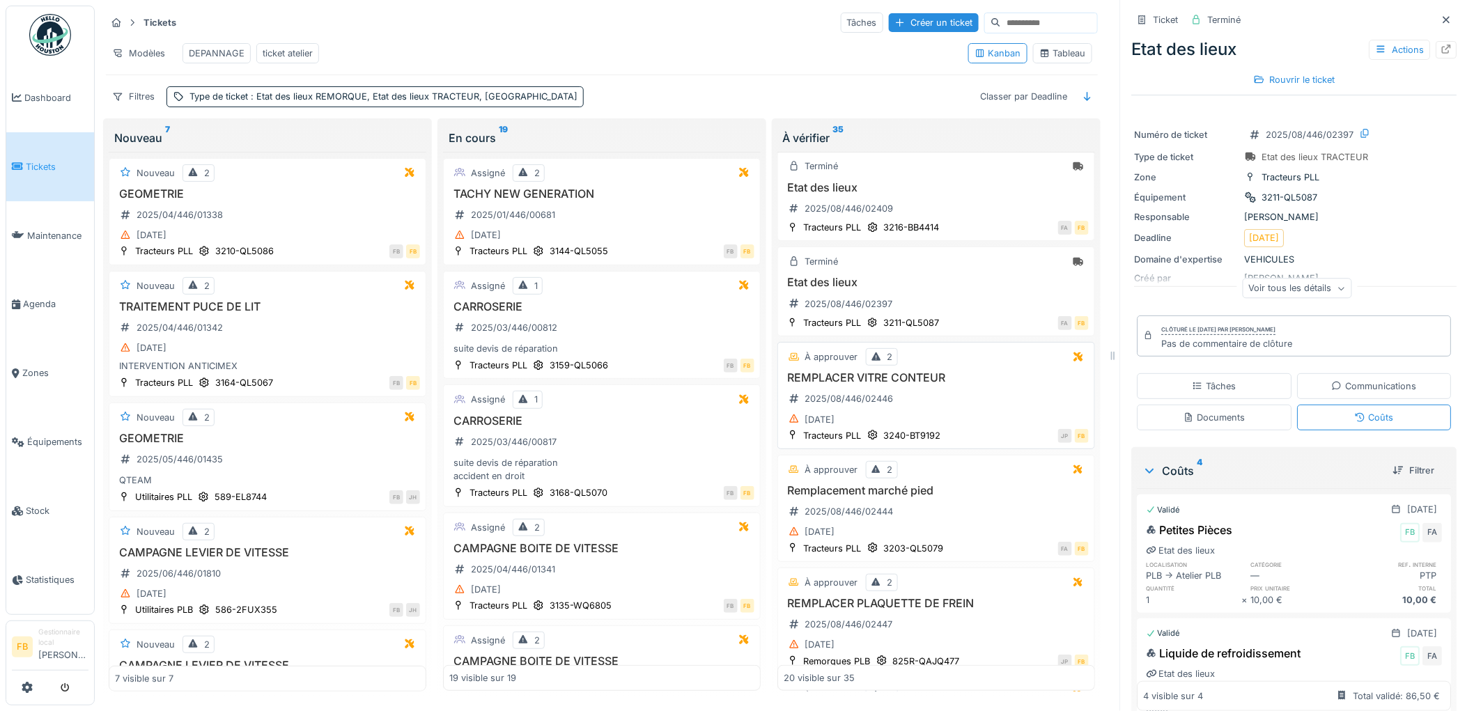
click at [961, 419] on div "REMPLACER VITRE CONTEUR 2025/08/446/02446 21/08/2025" at bounding box center [935, 399] width 305 height 57
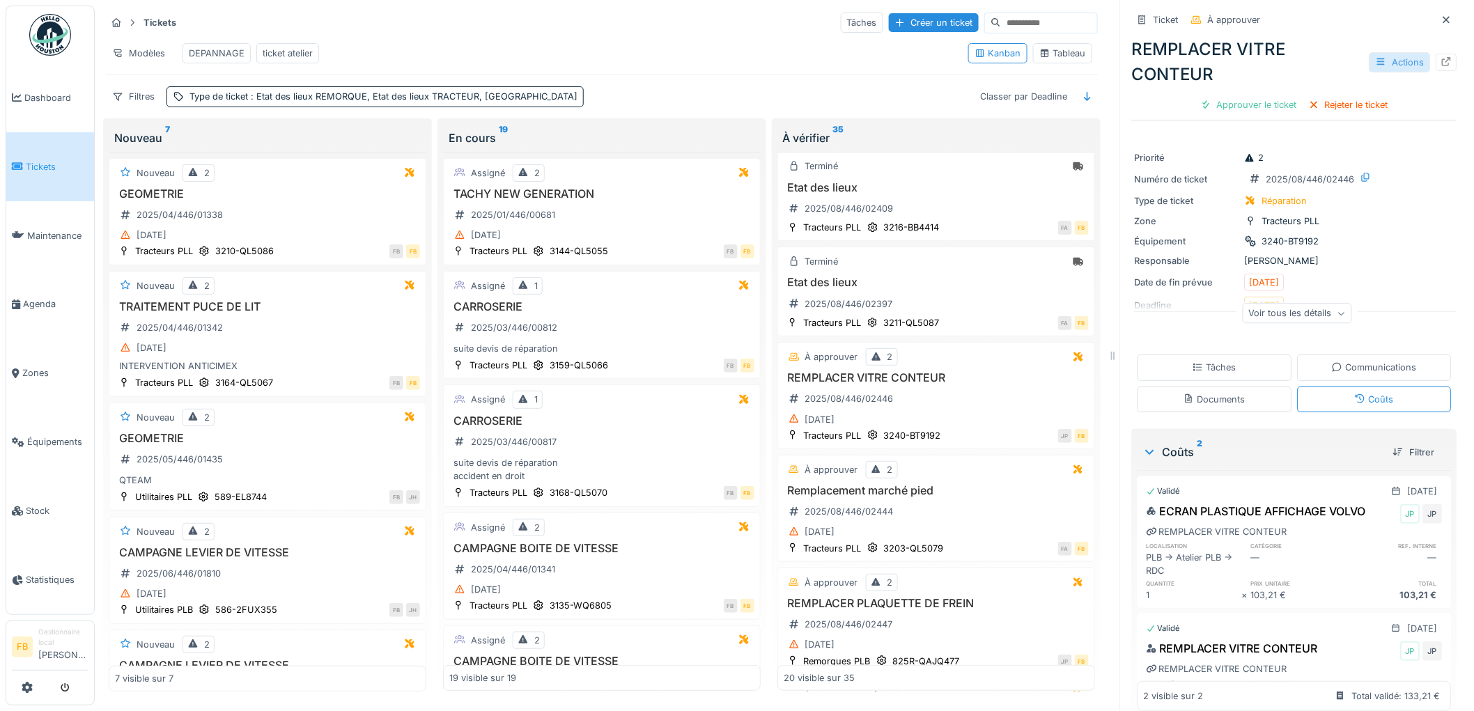
click at [1391, 61] on div "Actions" at bounding box center [1399, 62] width 61 height 20
click at [1134, 322] on div "Voir tous les détails" at bounding box center [1296, 315] width 325 height 45
click at [1373, 65] on div "Actions" at bounding box center [1399, 62] width 61 height 20
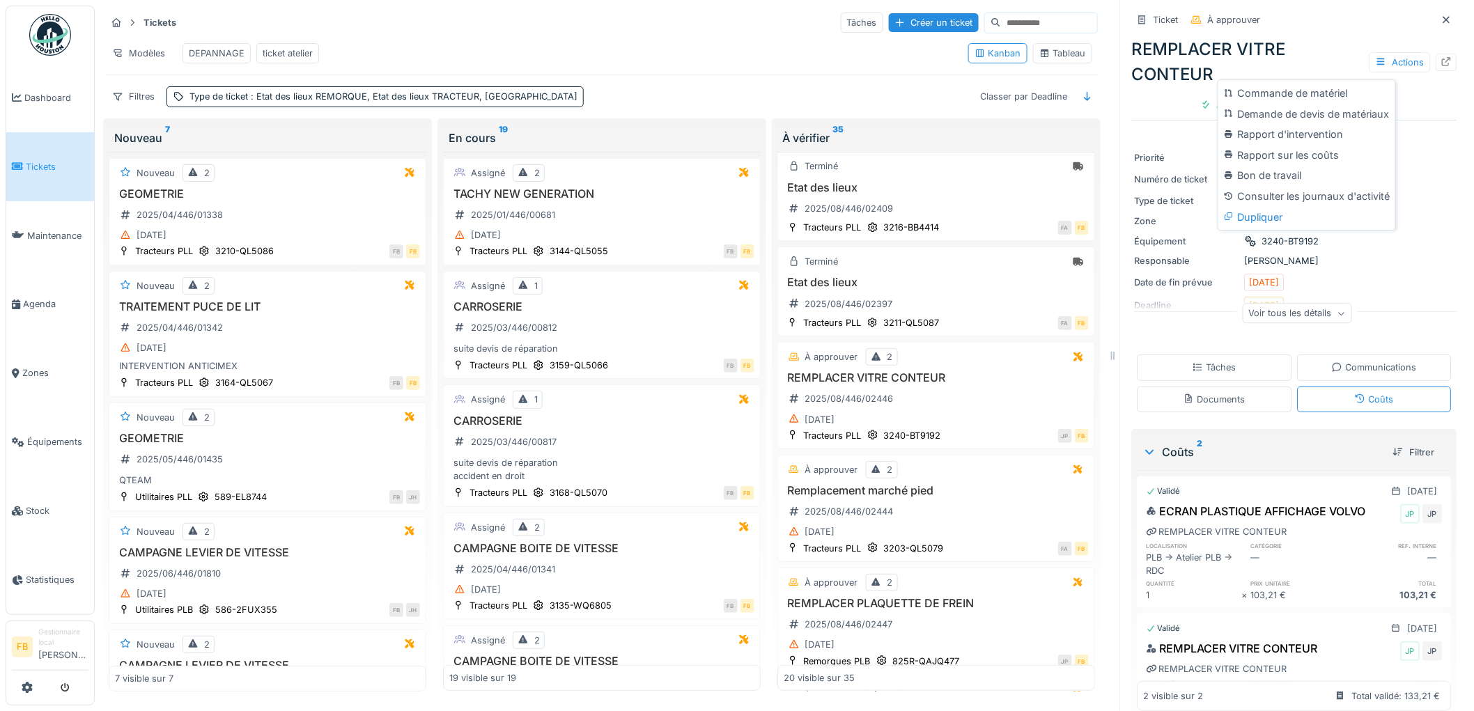
click at [1355, 276] on div "Date de fin prévue 21/08/2025" at bounding box center [1294, 282] width 320 height 17
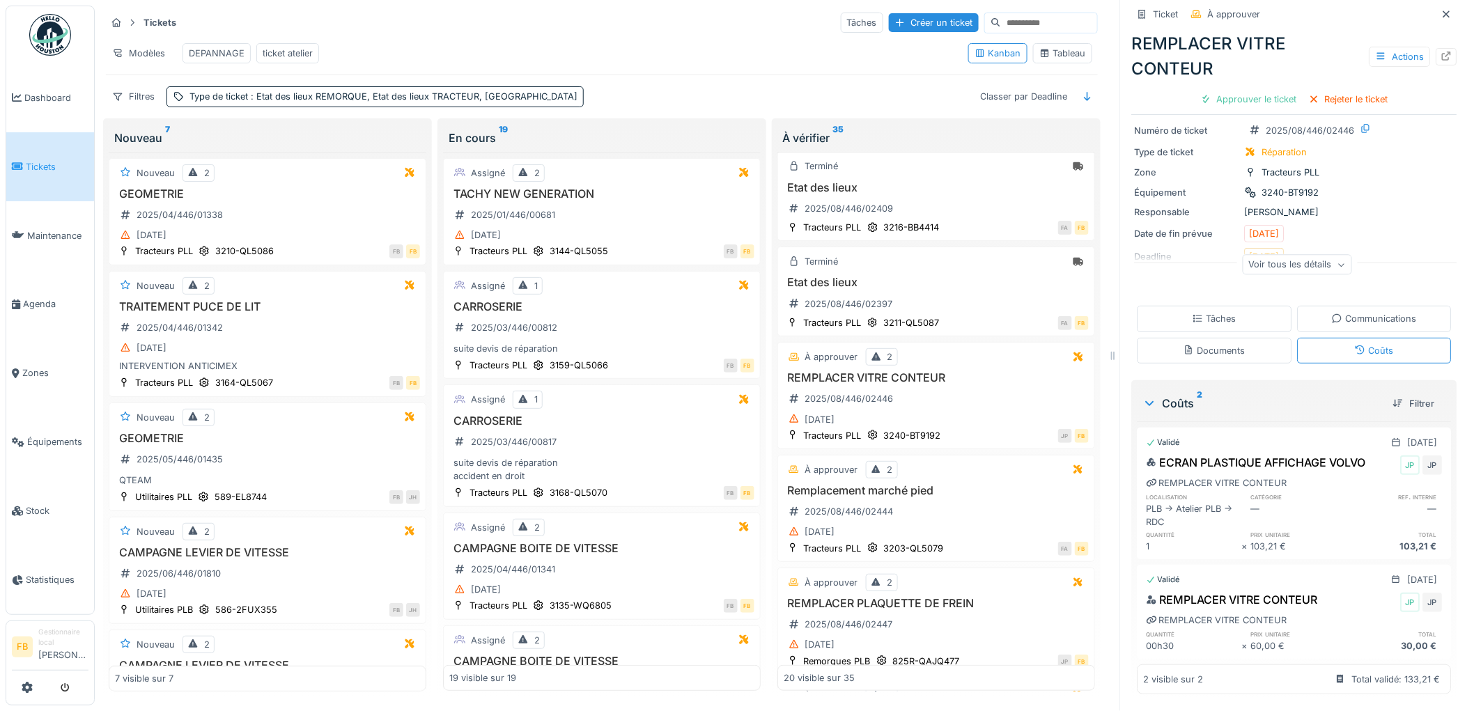
scroll to position [11, 0]
click at [1441, 52] on icon at bounding box center [1446, 56] width 11 height 9
click at [1236, 90] on div "Approuver le ticket" at bounding box center [1249, 99] width 108 height 19
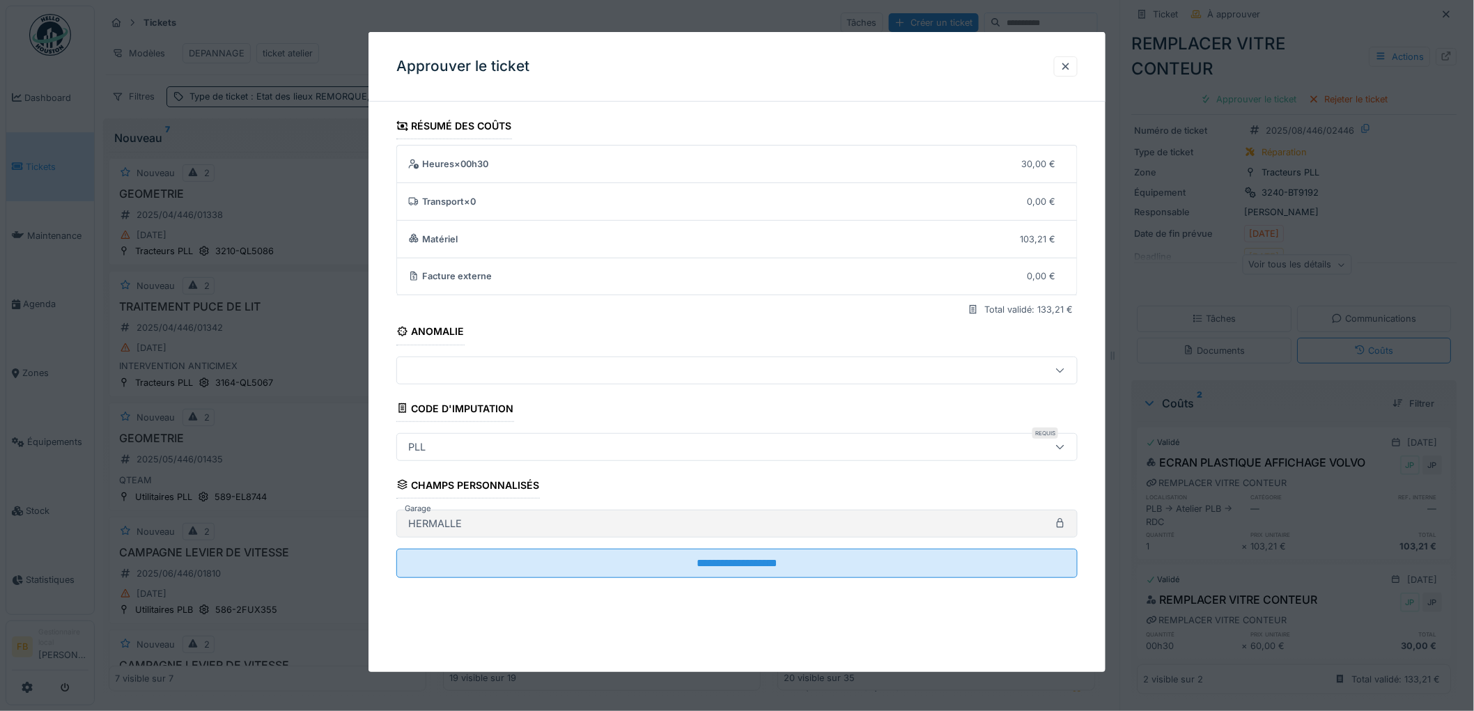
click at [660, 580] on fieldset "**********" at bounding box center [736, 351] width 681 height 476
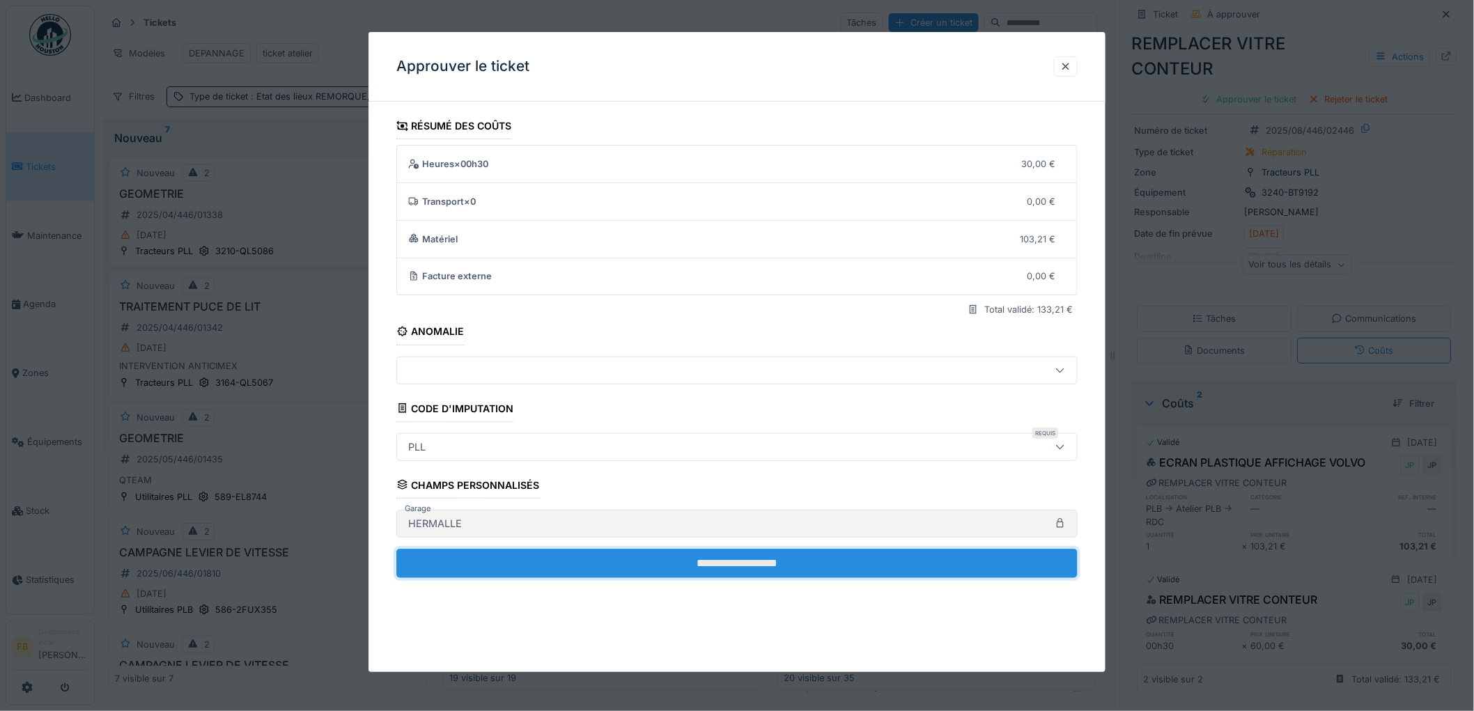
click at [660, 570] on input "**********" at bounding box center [736, 563] width 681 height 29
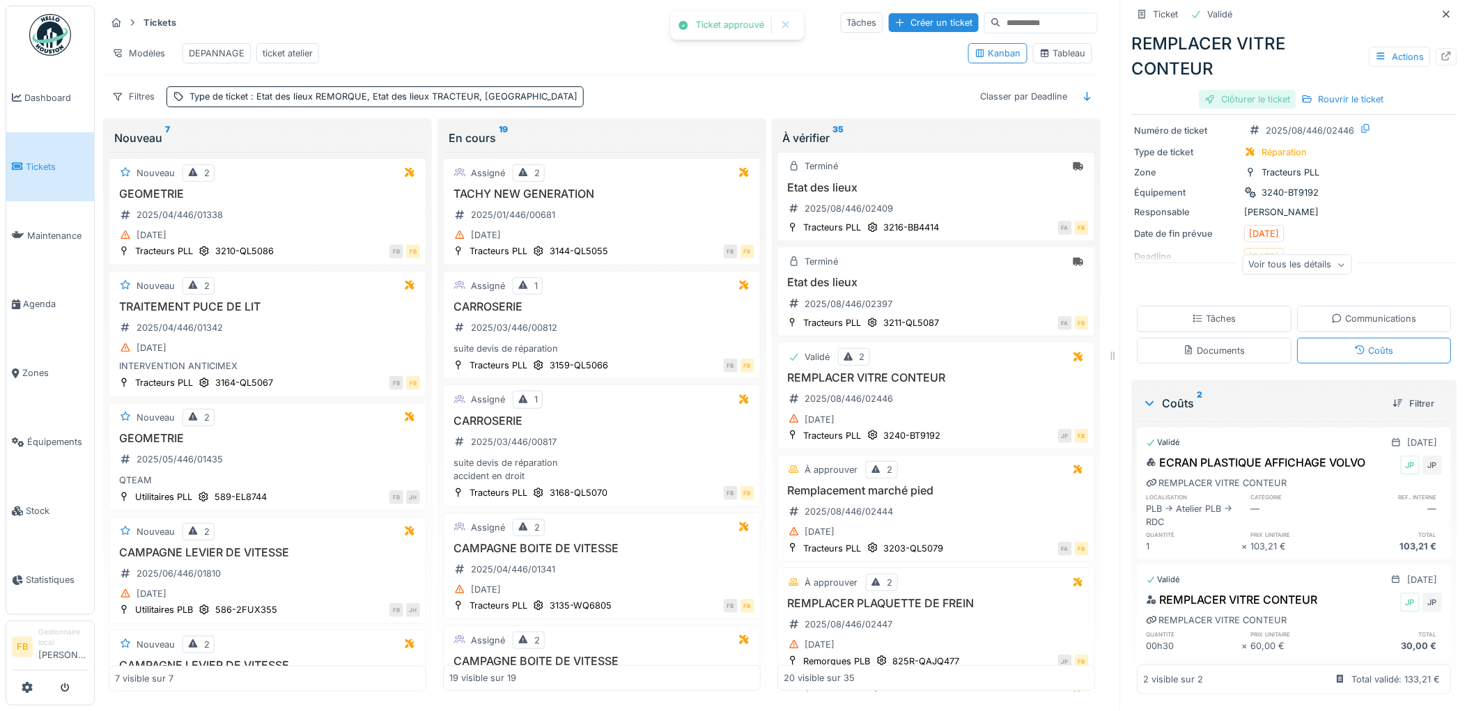
click at [1264, 90] on div "Clôturer le ticket" at bounding box center [1247, 99] width 97 height 19
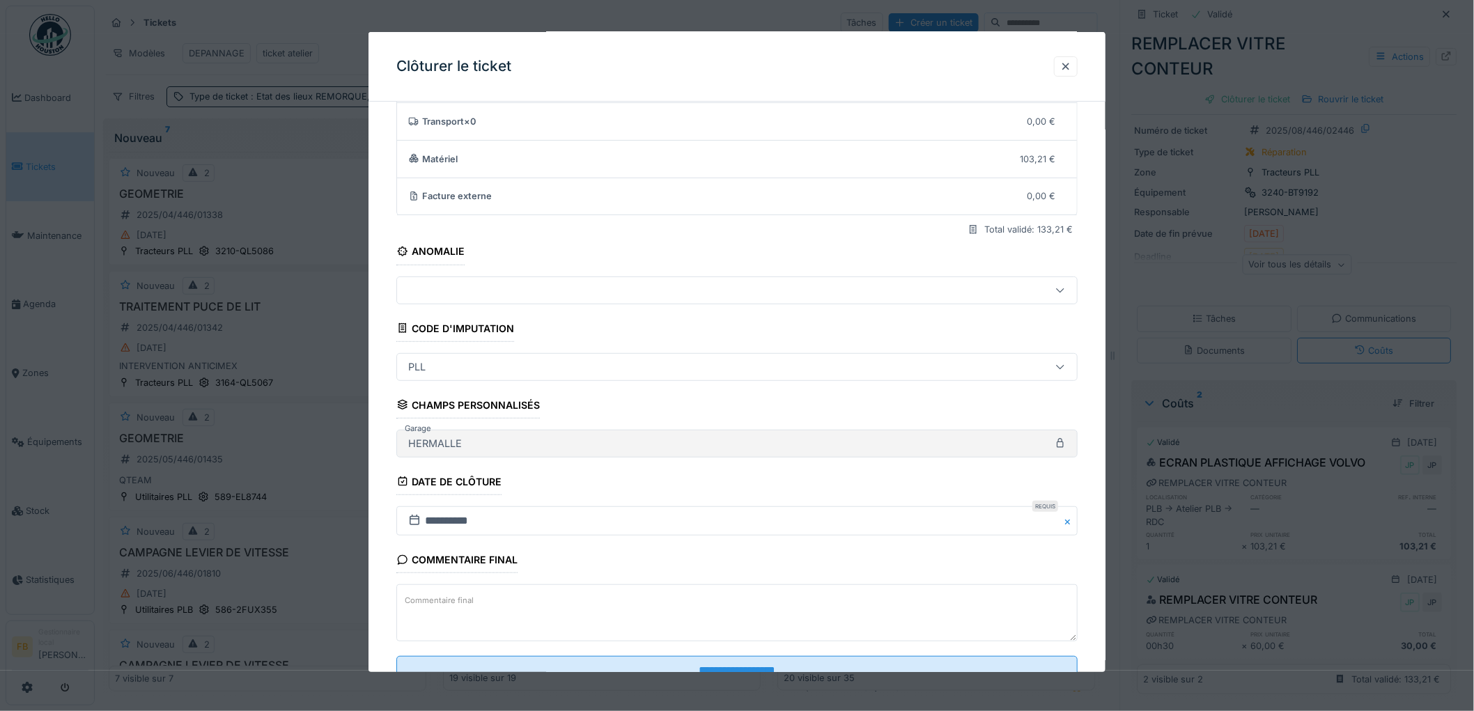
scroll to position [134, 0]
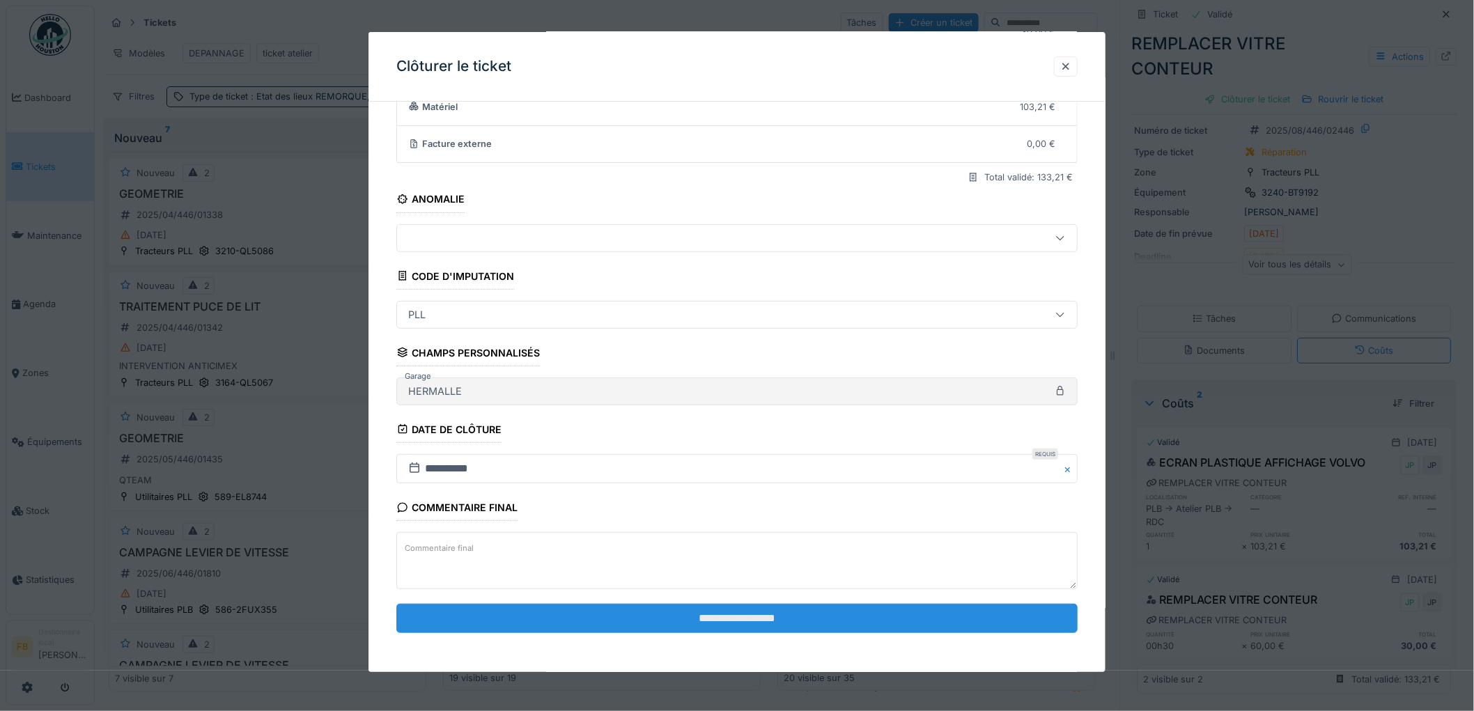
click at [645, 611] on input "**********" at bounding box center [736, 618] width 681 height 29
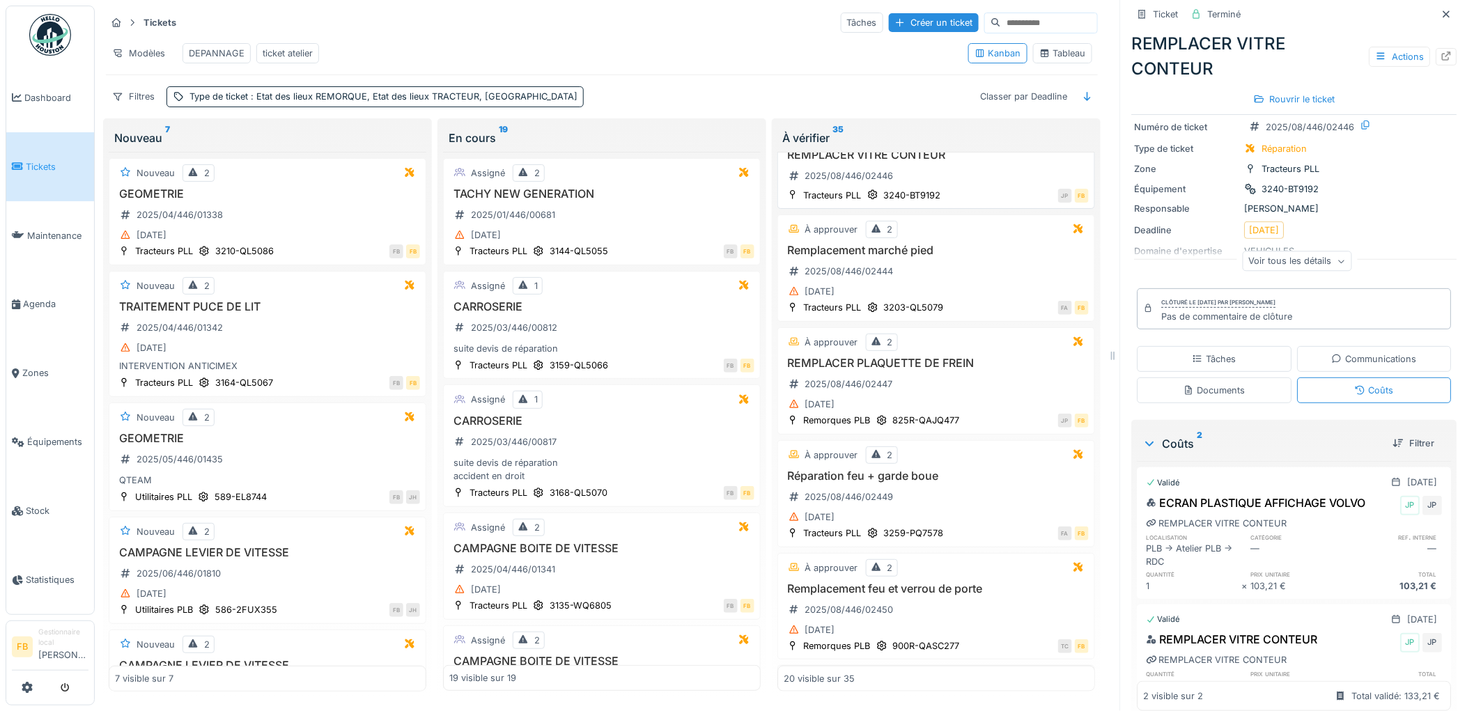
scroll to position [464, 0]
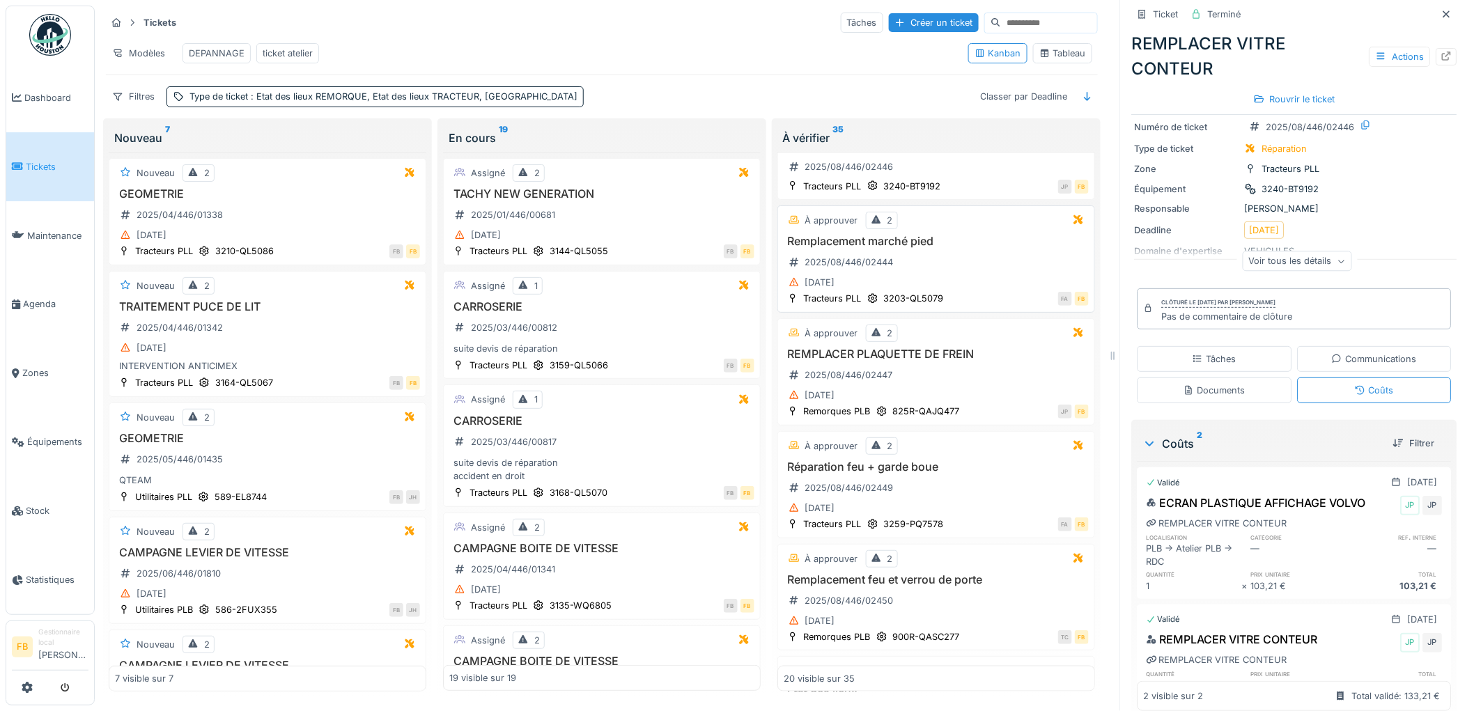
click at [949, 260] on div "Remplacement marché pied 2025/08/446/02444 21/08/2025" at bounding box center [935, 263] width 305 height 57
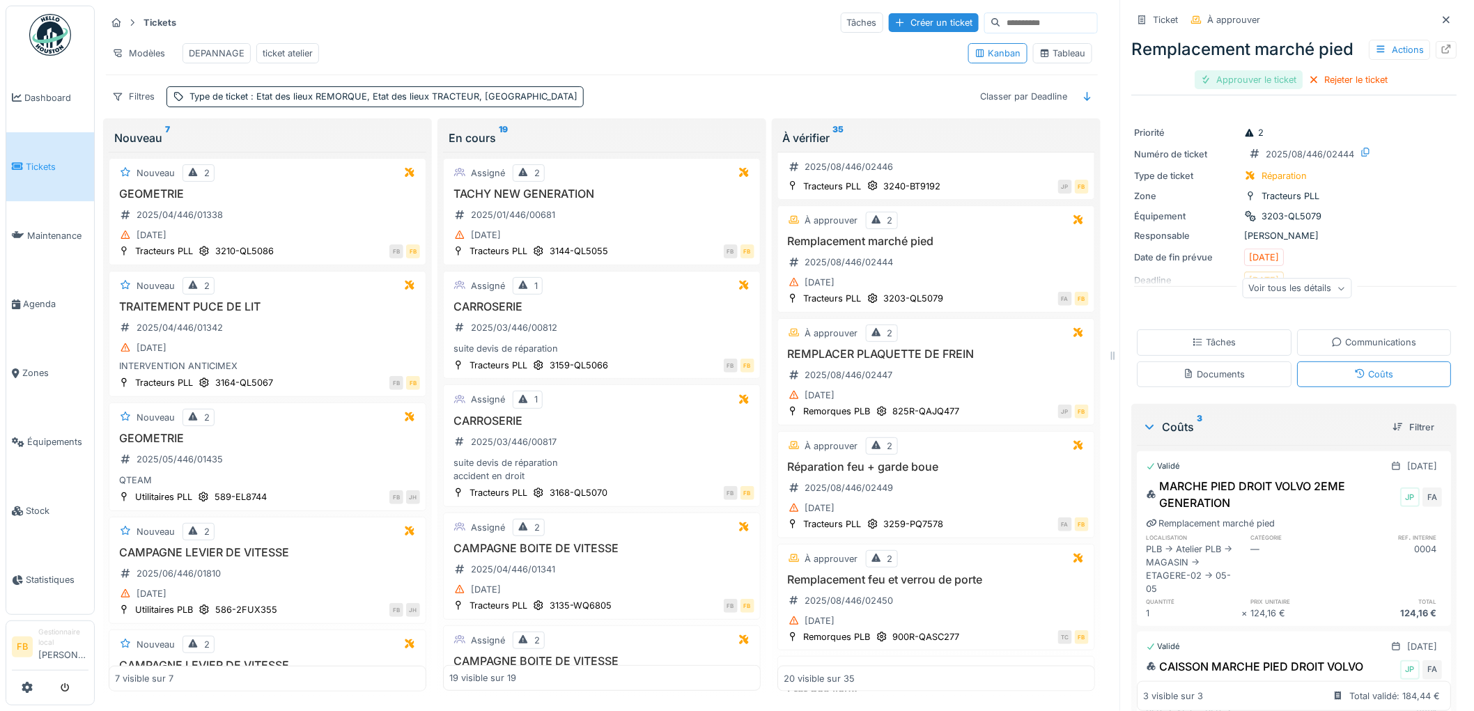
click at [1247, 80] on div "Approuver le ticket" at bounding box center [1249, 79] width 108 height 19
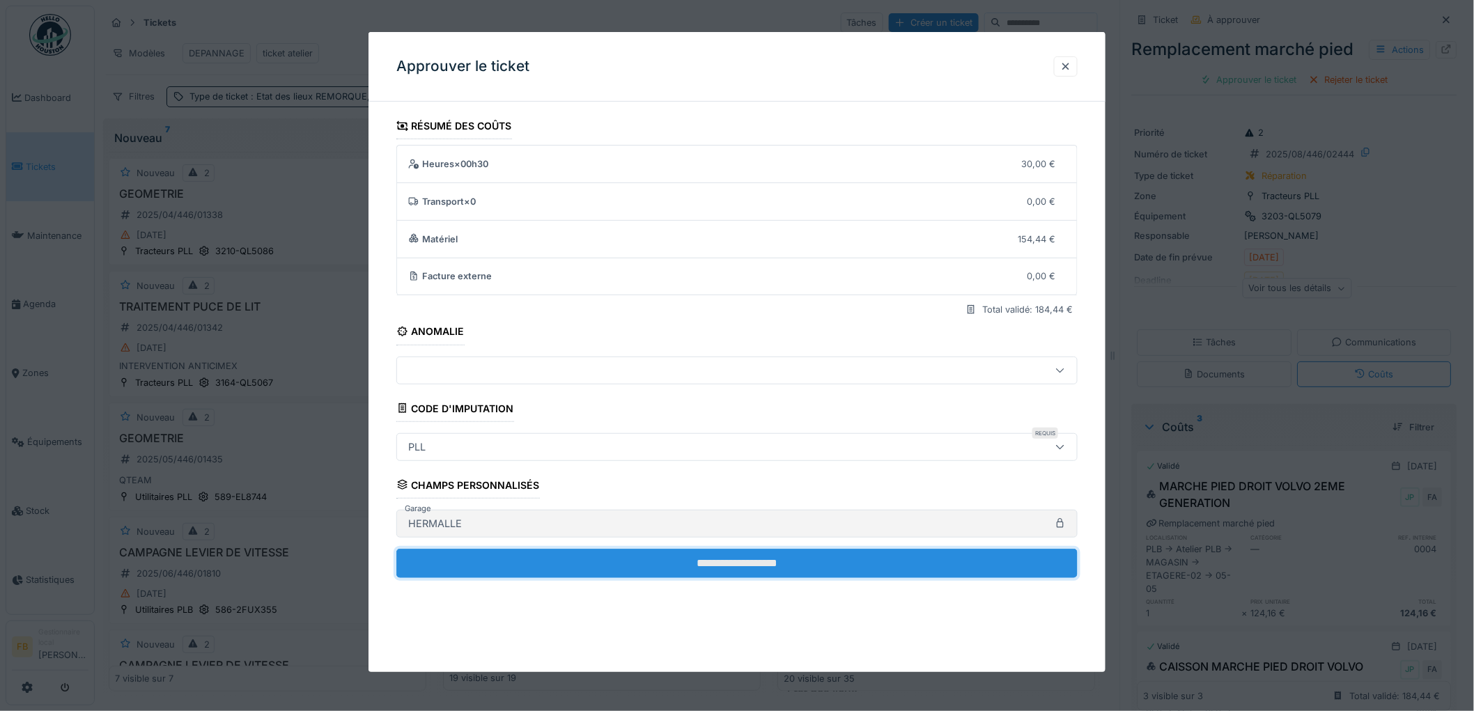
click at [666, 555] on input "**********" at bounding box center [736, 563] width 681 height 29
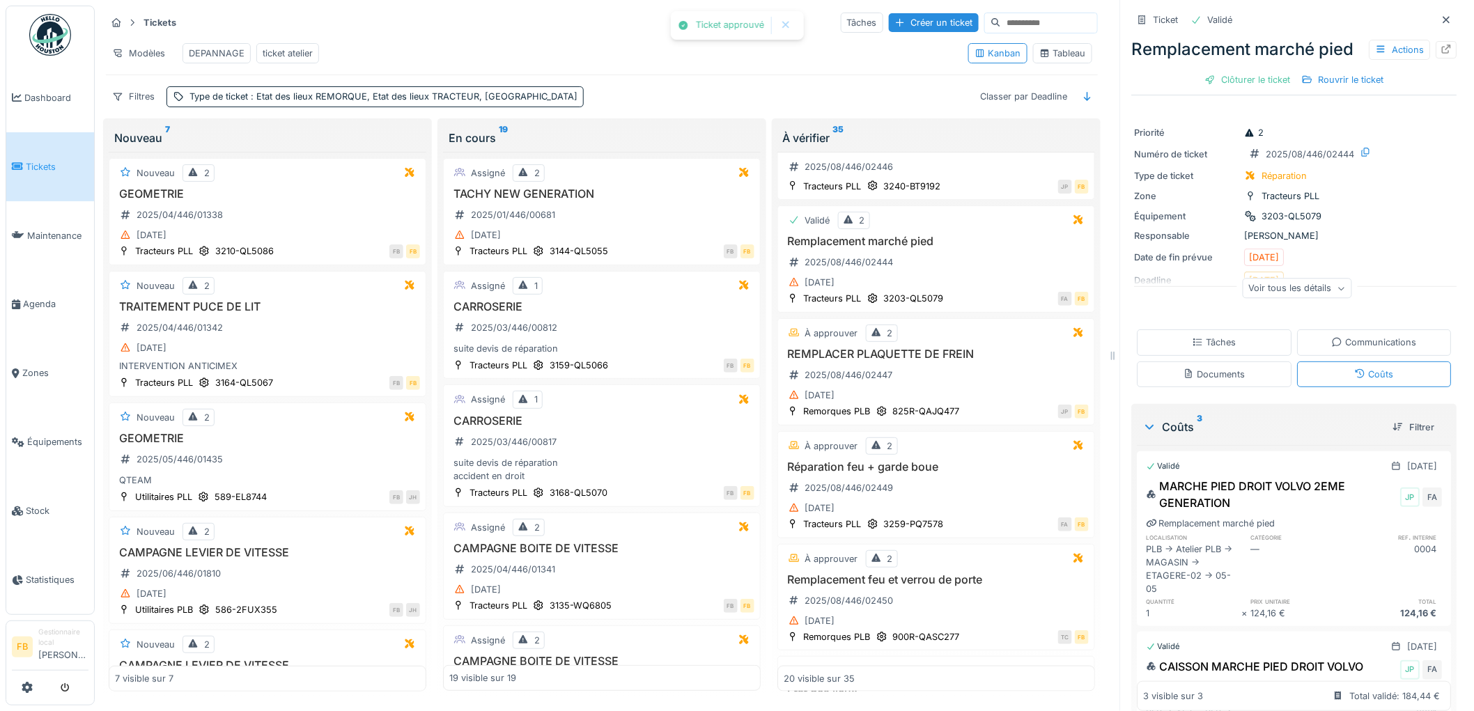
click at [1260, 80] on div "Clôturer le ticket" at bounding box center [1247, 79] width 97 height 19
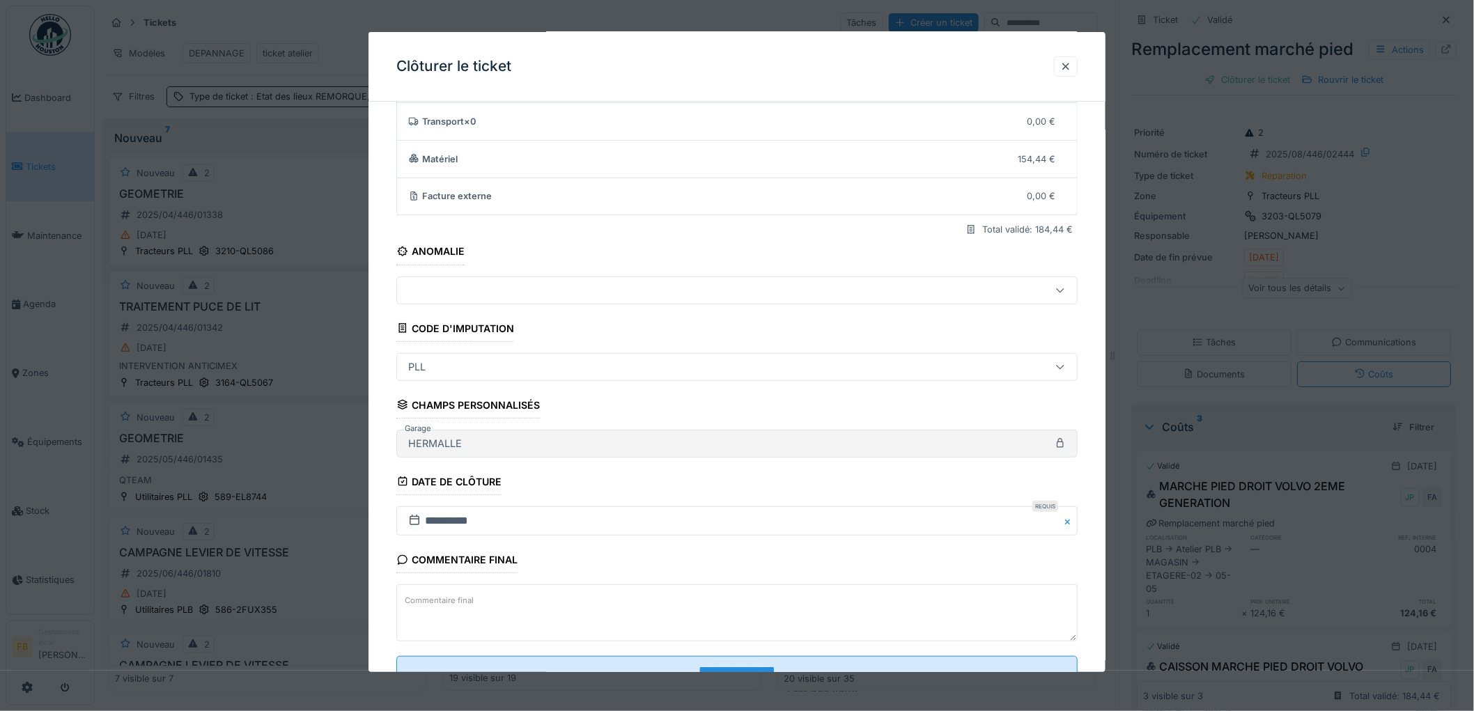
scroll to position [134, 0]
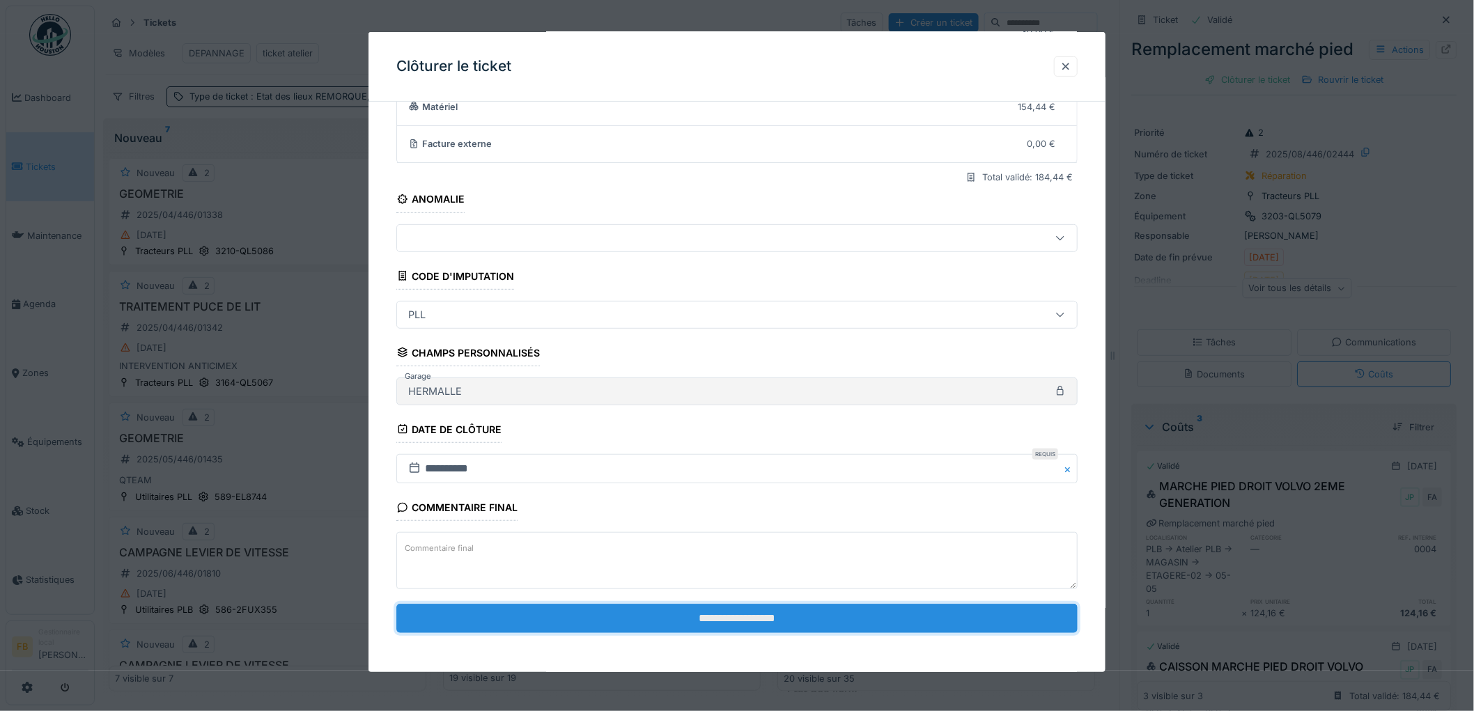
click at [696, 609] on input "**********" at bounding box center [736, 618] width 681 height 29
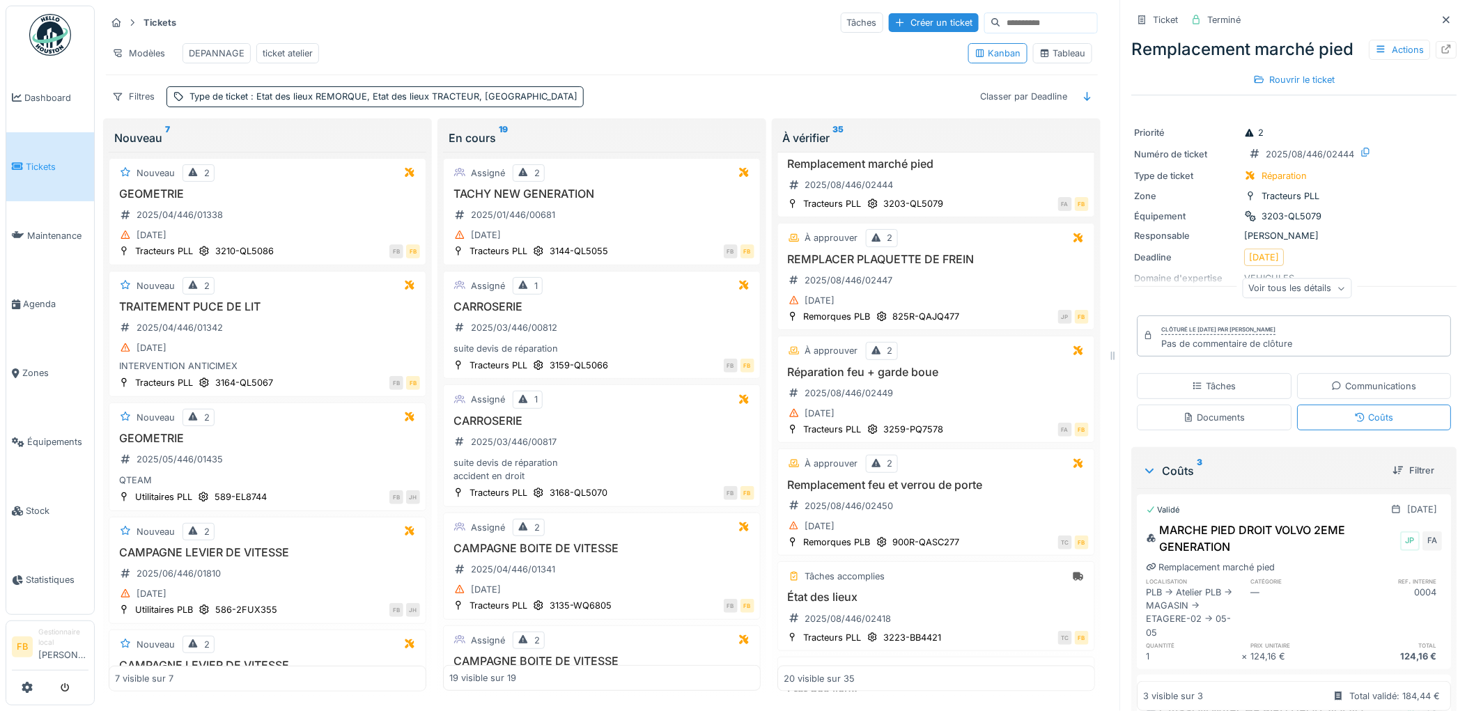
scroll to position [618, 0]
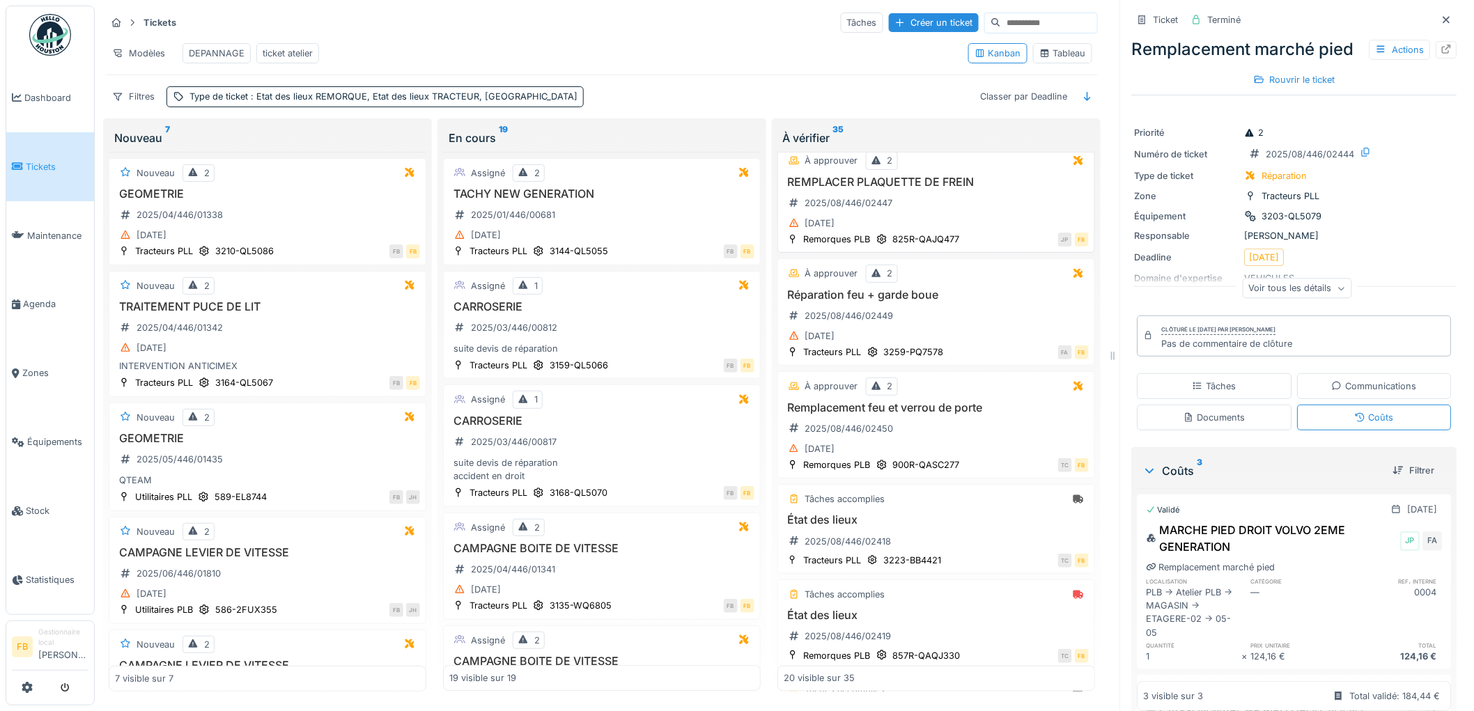
click at [975, 224] on div "REMPLACER PLAQUETTE DE FREIN 2025/08/446/02447 22/08/2025" at bounding box center [935, 203] width 305 height 57
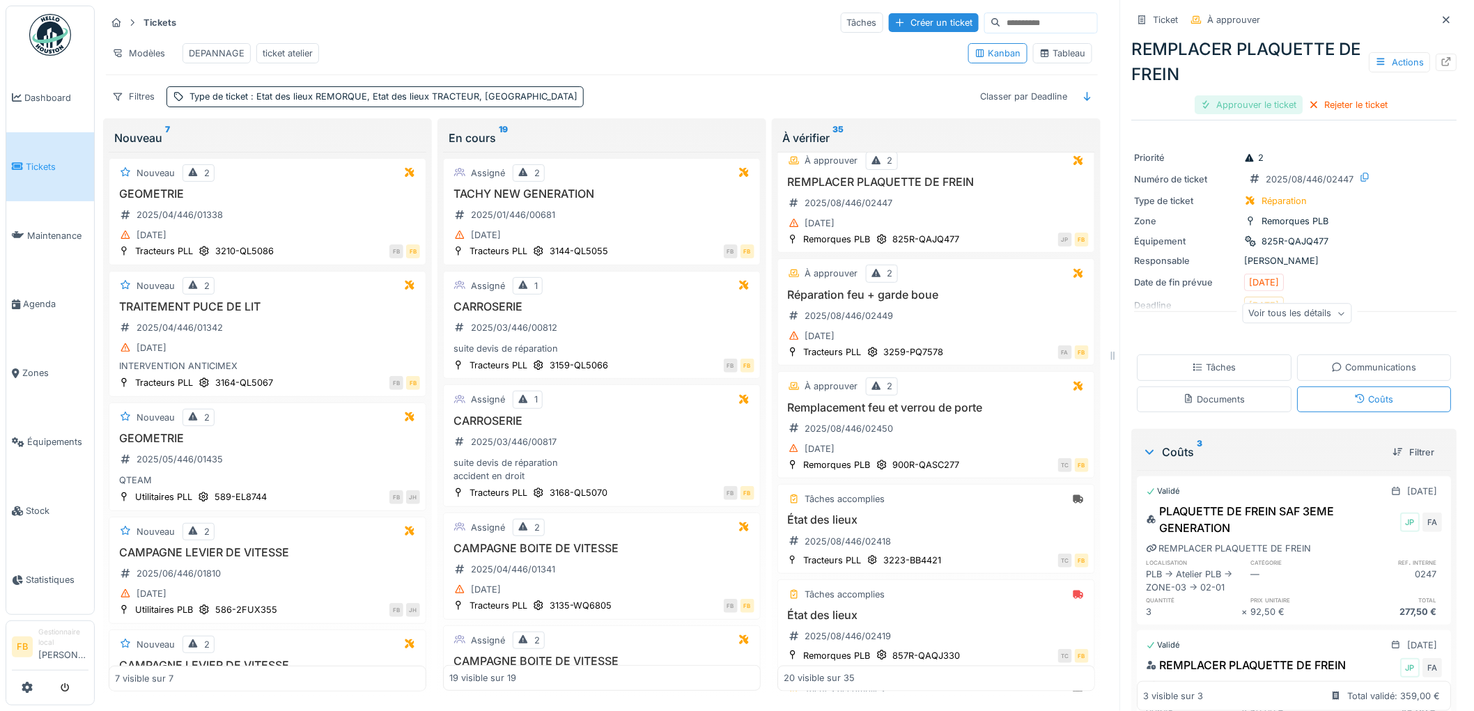
click at [1269, 95] on div "Approuver le ticket" at bounding box center [1249, 104] width 108 height 19
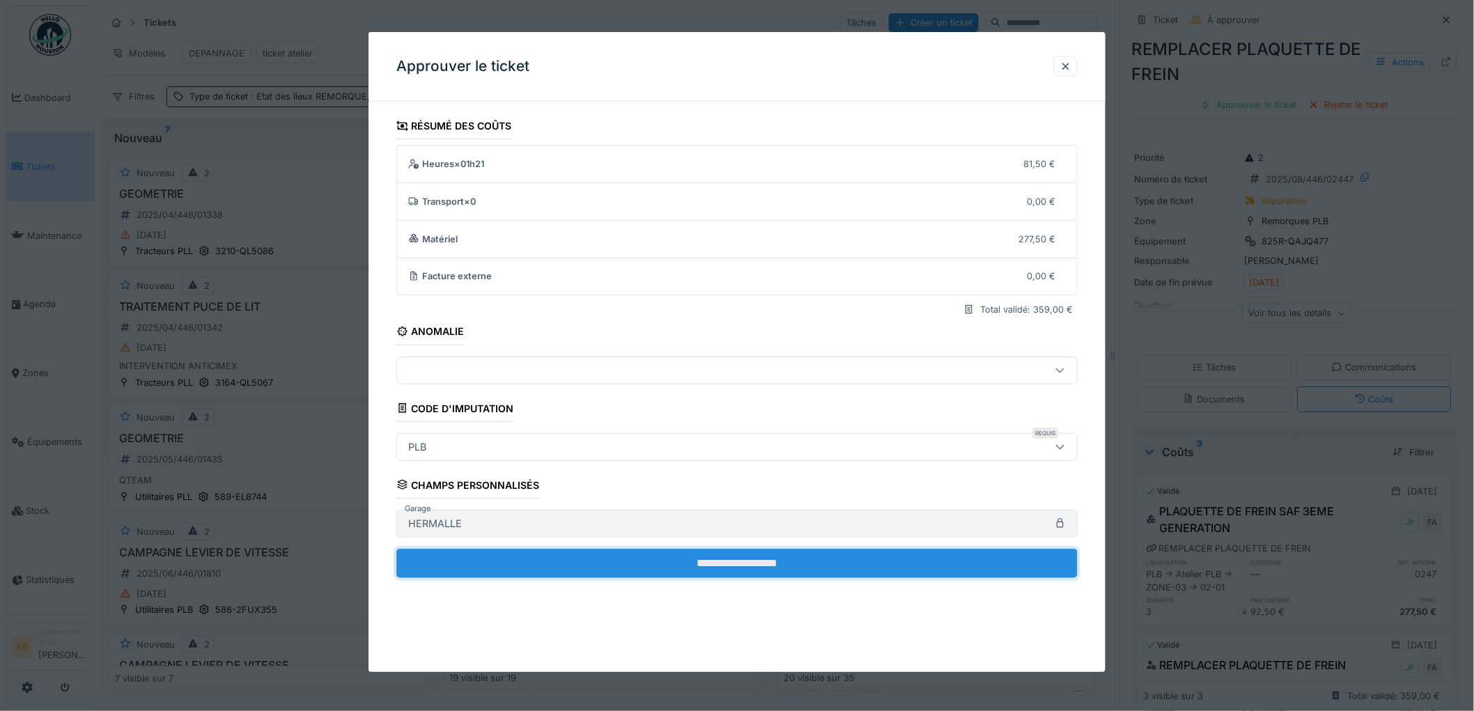
click at [639, 552] on input "**********" at bounding box center [736, 563] width 681 height 29
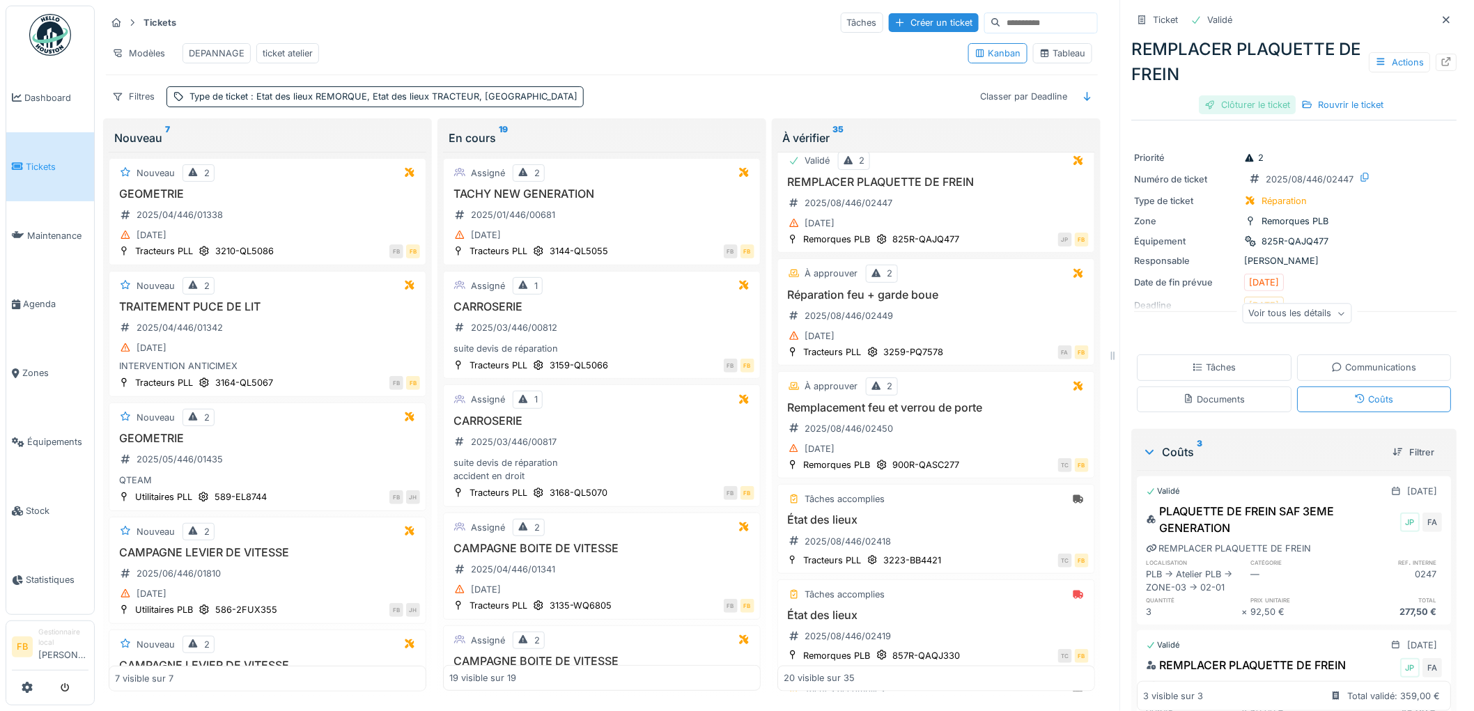
click at [1258, 95] on div "Clôturer le ticket" at bounding box center [1247, 104] width 97 height 19
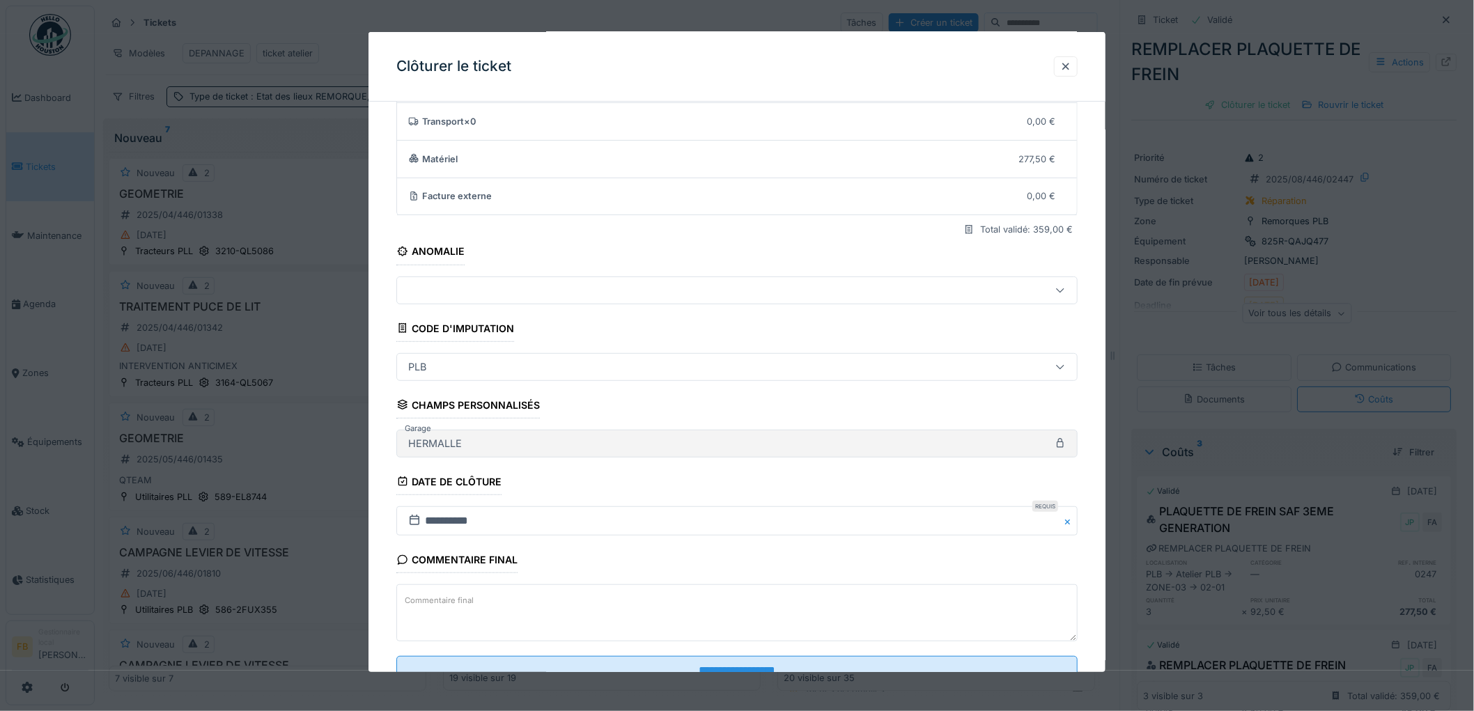
scroll to position [134, 0]
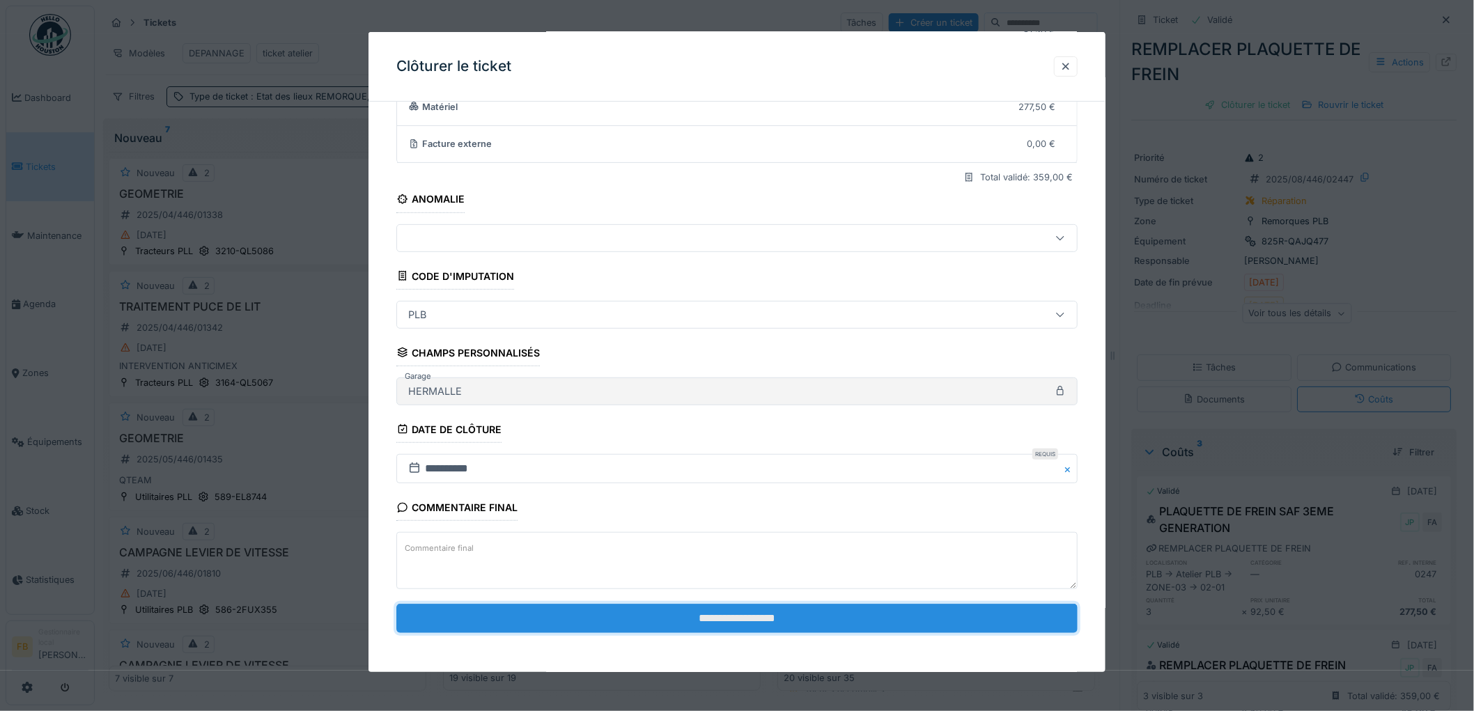
click at [609, 613] on input "**********" at bounding box center [736, 618] width 681 height 29
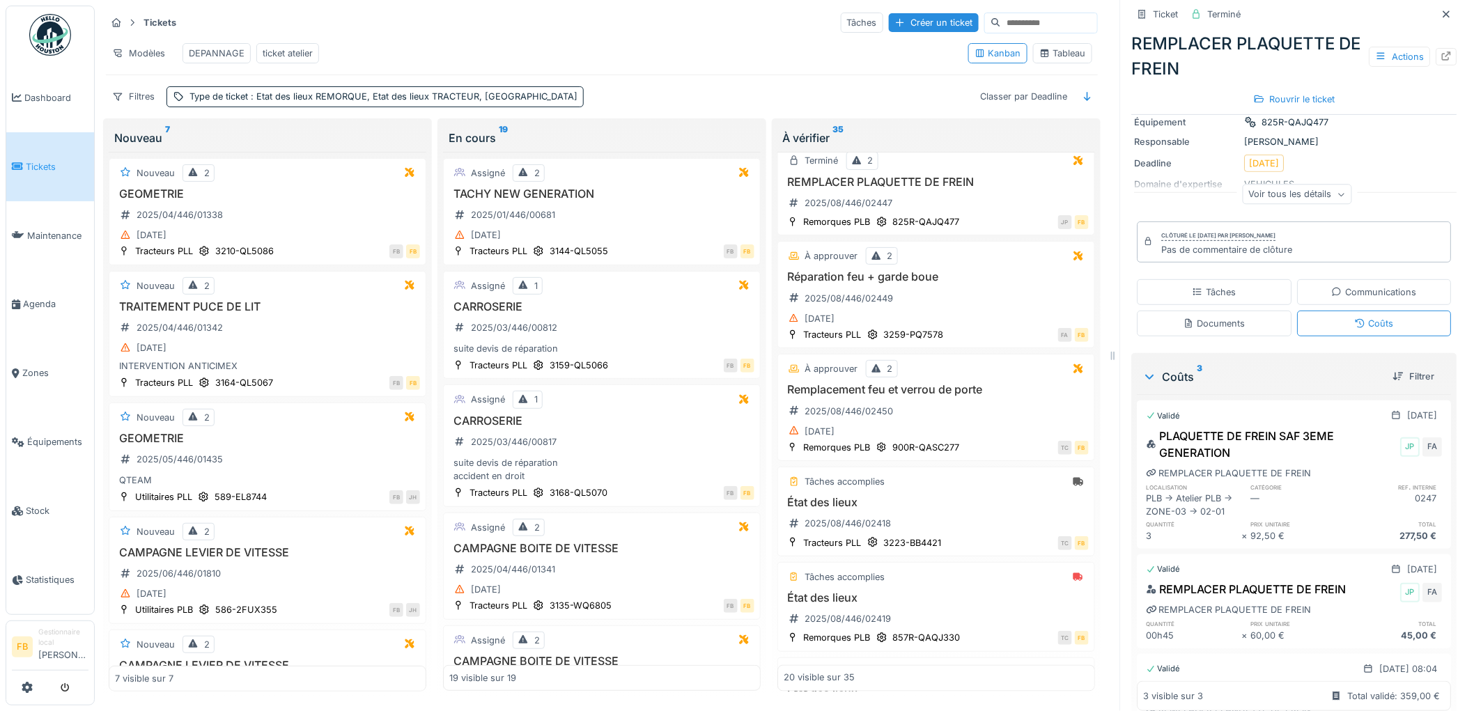
scroll to position [0, 0]
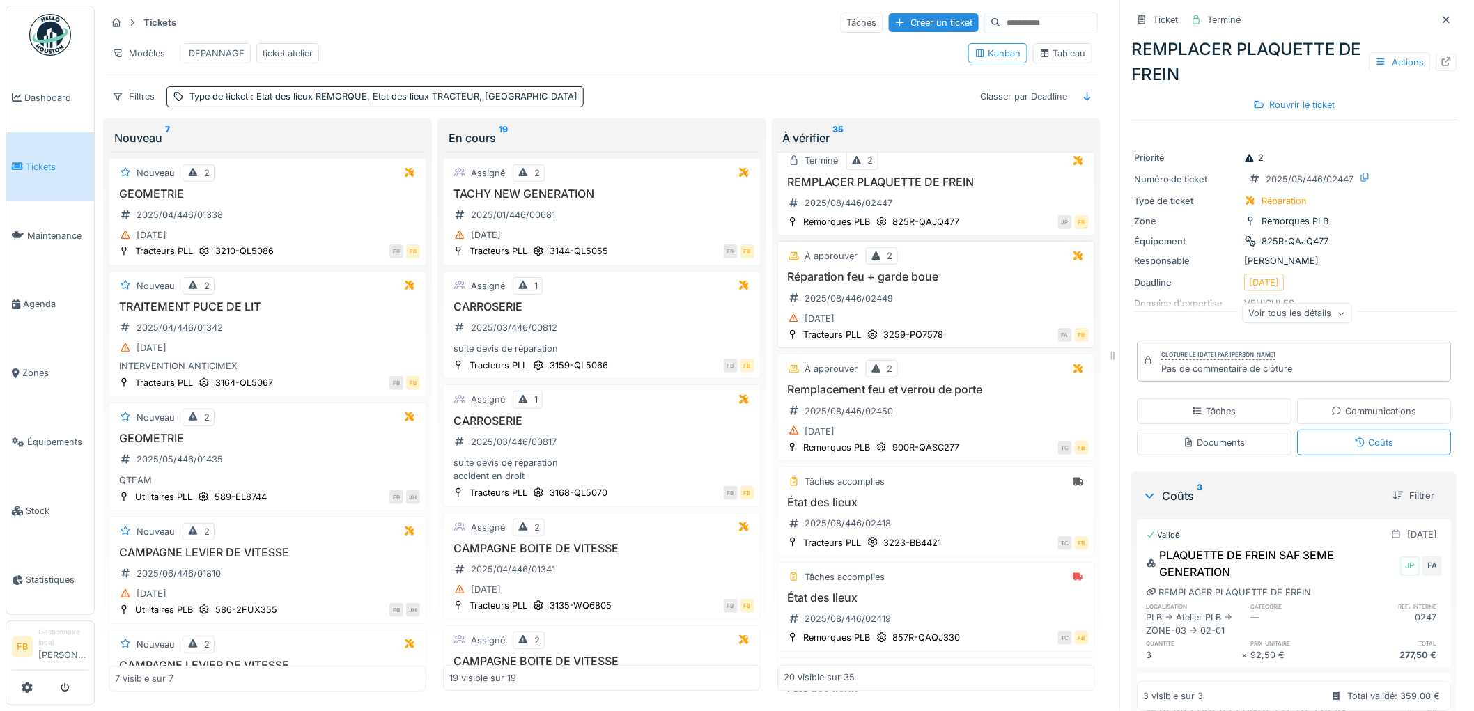
click at [965, 318] on div "22/08/2025" at bounding box center [935, 318] width 305 height 17
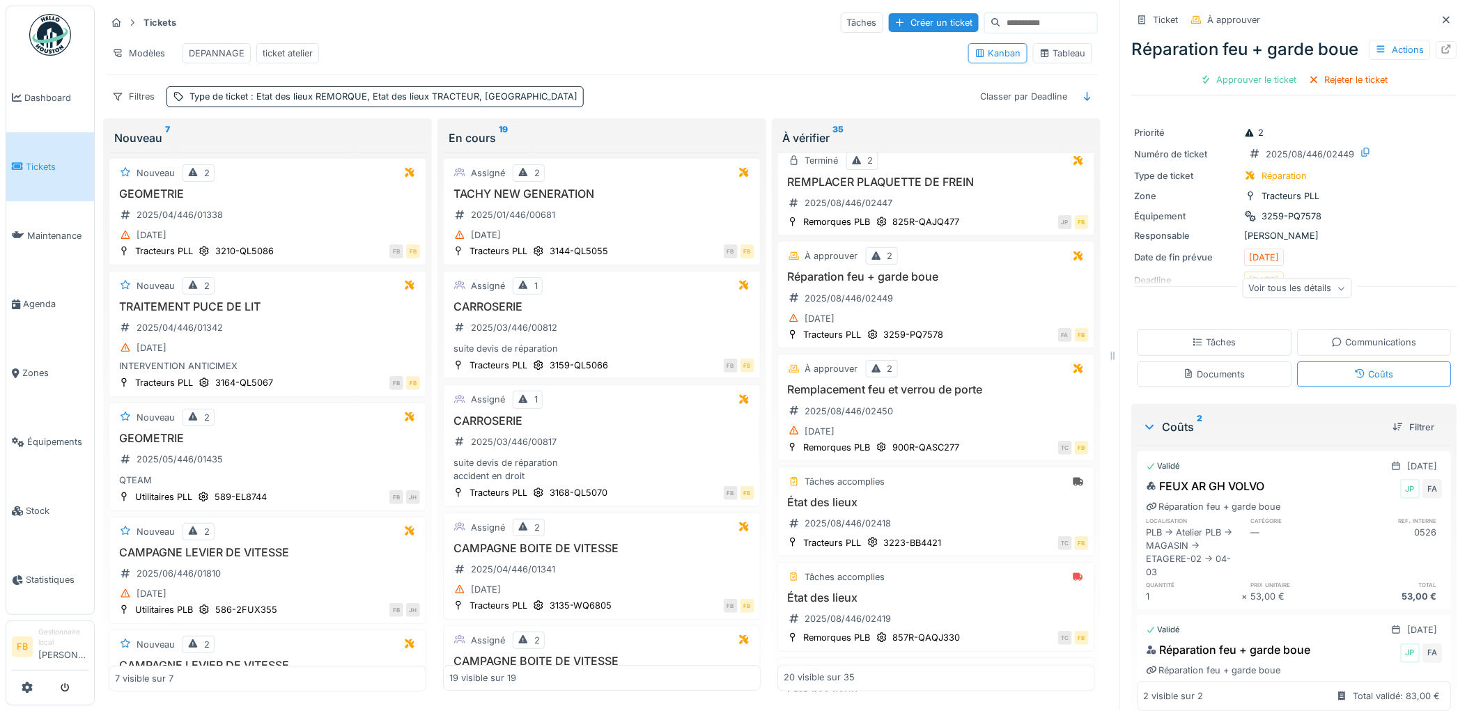
click at [50, 165] on span "Tickets" at bounding box center [57, 166] width 63 height 13
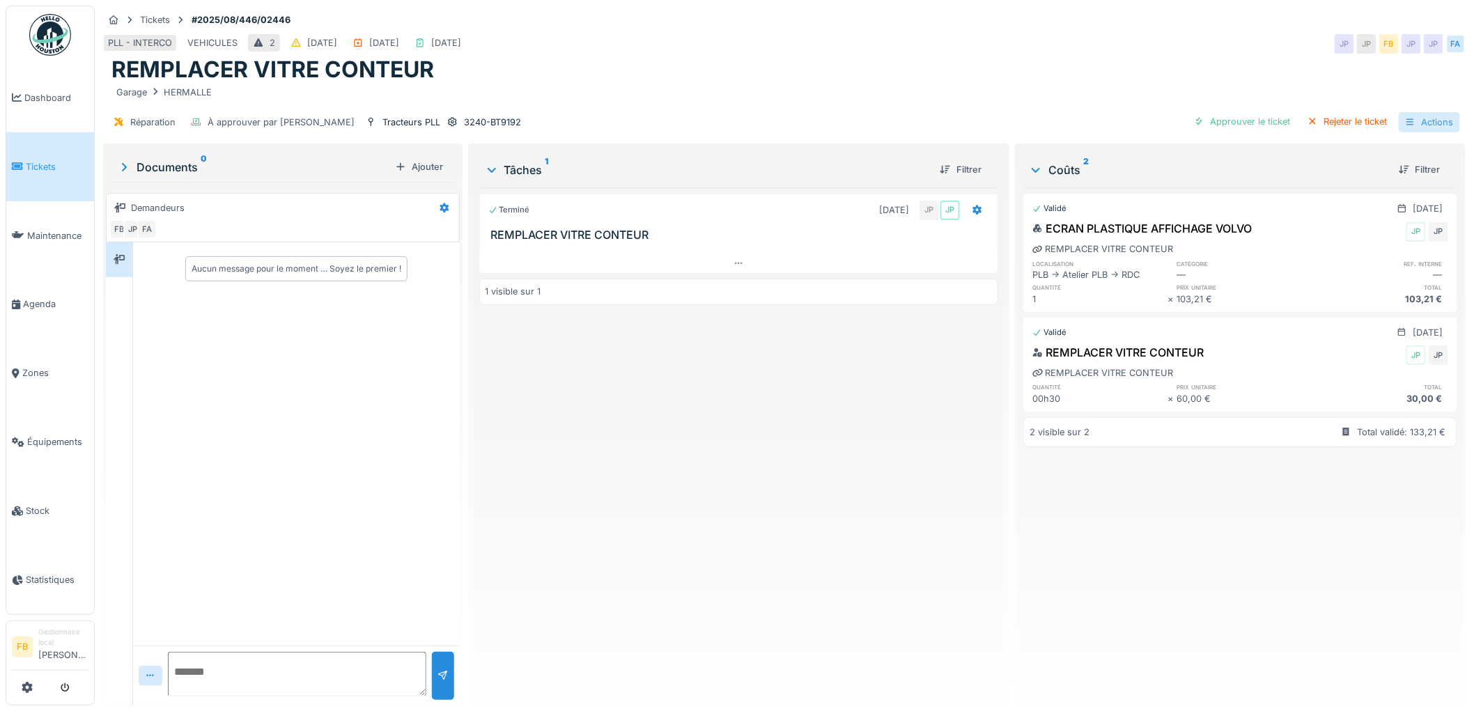
click at [1417, 123] on div "Actions" at bounding box center [1428, 122] width 61 height 20
click at [1248, 77] on div "REMPLACER VITRE CONTEUR" at bounding box center [783, 69] width 1345 height 26
click at [1430, 120] on div "Actions" at bounding box center [1428, 122] width 61 height 20
click at [1216, 68] on div "REMPLACER VITRE CONTEUR" at bounding box center [783, 69] width 1345 height 26
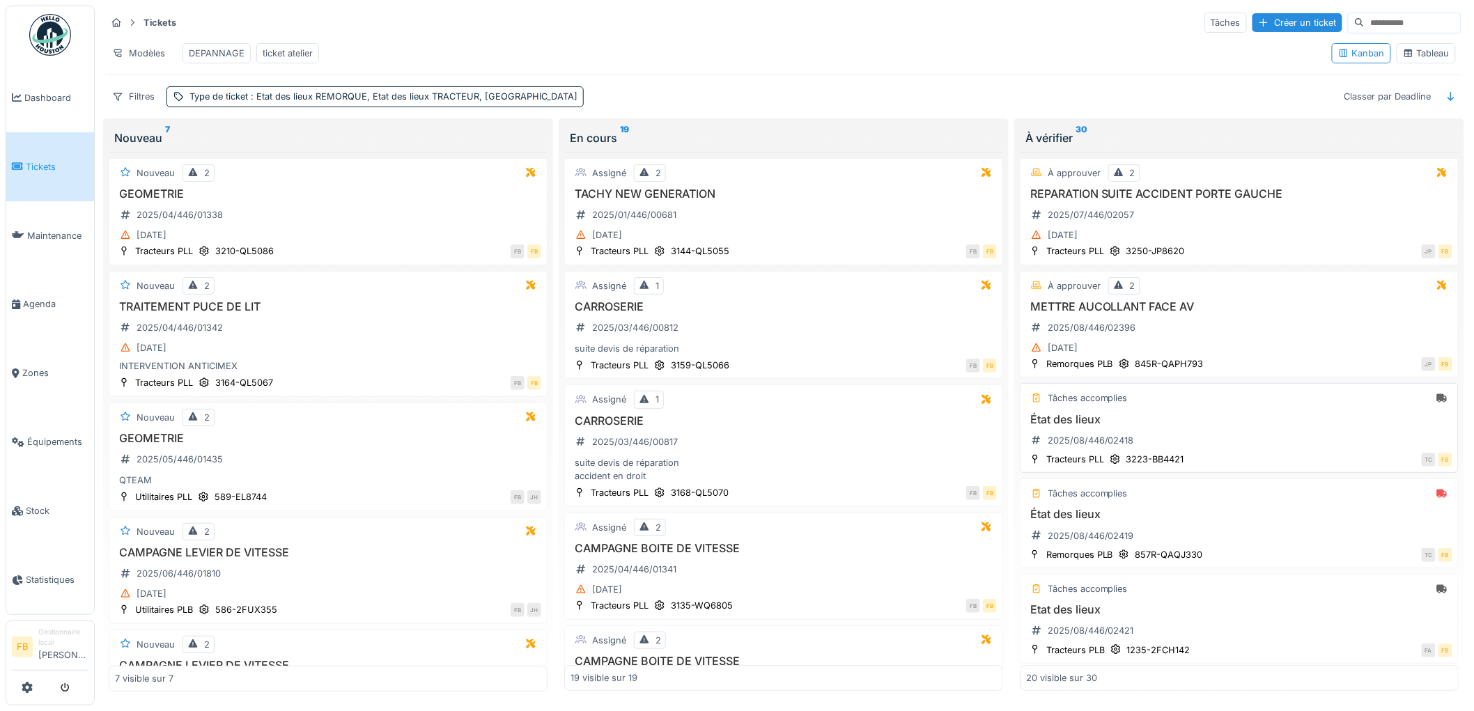
click at [1242, 473] on div "Tâches accomplies État des lieux 2025/08/446/02418 Tracteurs PLL 3223-BB4421 TC…" at bounding box center [1238, 428] width 439 height 90
click at [1221, 452] on div "État des lieux 2025/08/446/02418" at bounding box center [1239, 432] width 426 height 39
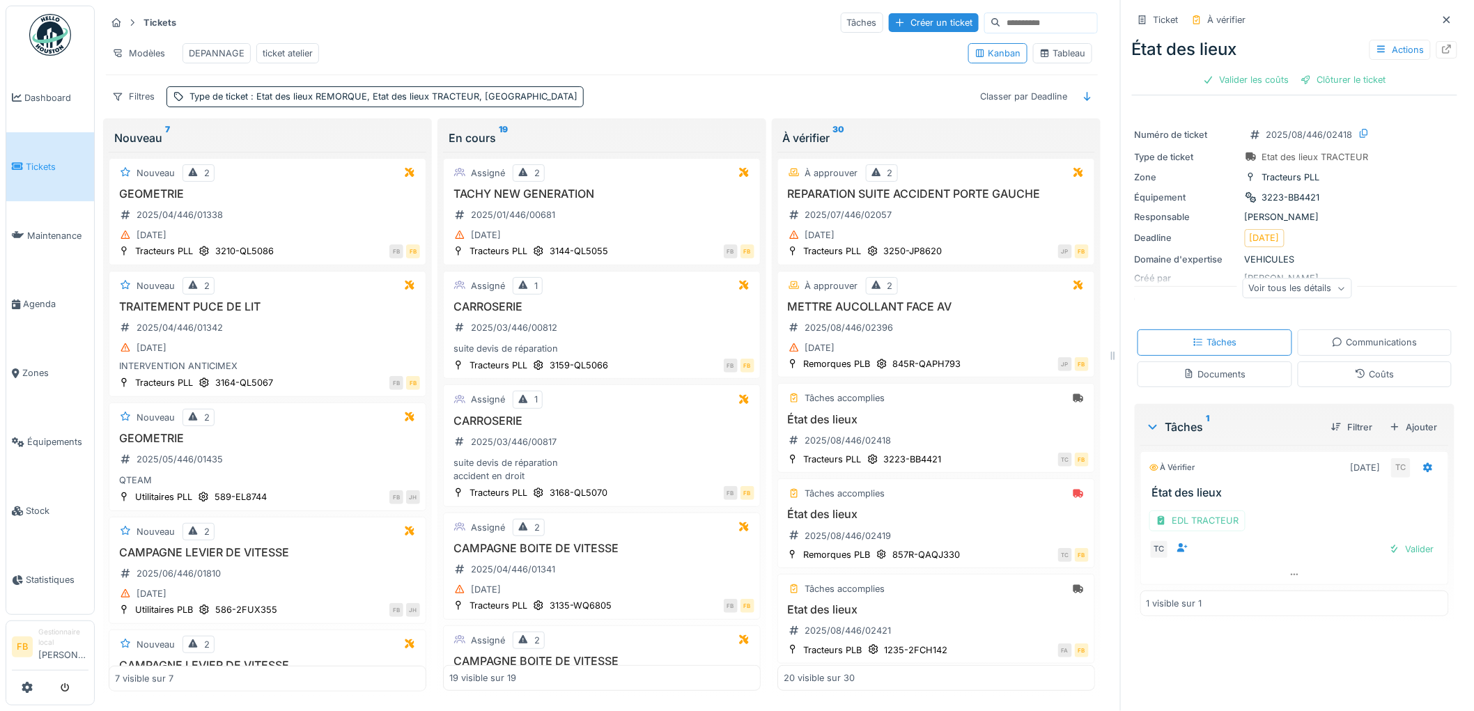
click at [1354, 373] on div "Coûts" at bounding box center [1373, 374] width 39 height 13
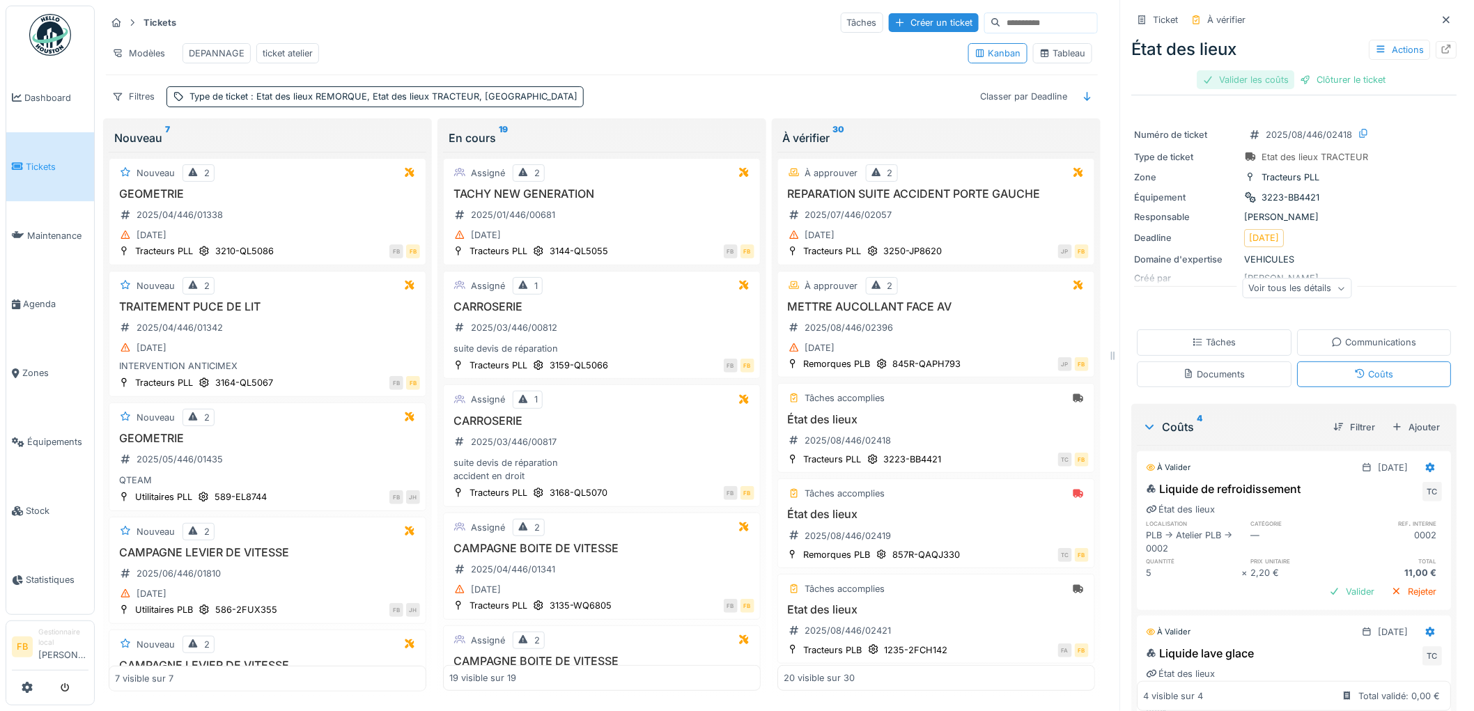
click at [1235, 70] on div "Valider les coûts" at bounding box center [1245, 79] width 97 height 19
click at [1263, 72] on div "Clôturer le ticket" at bounding box center [1294, 79] width 97 height 19
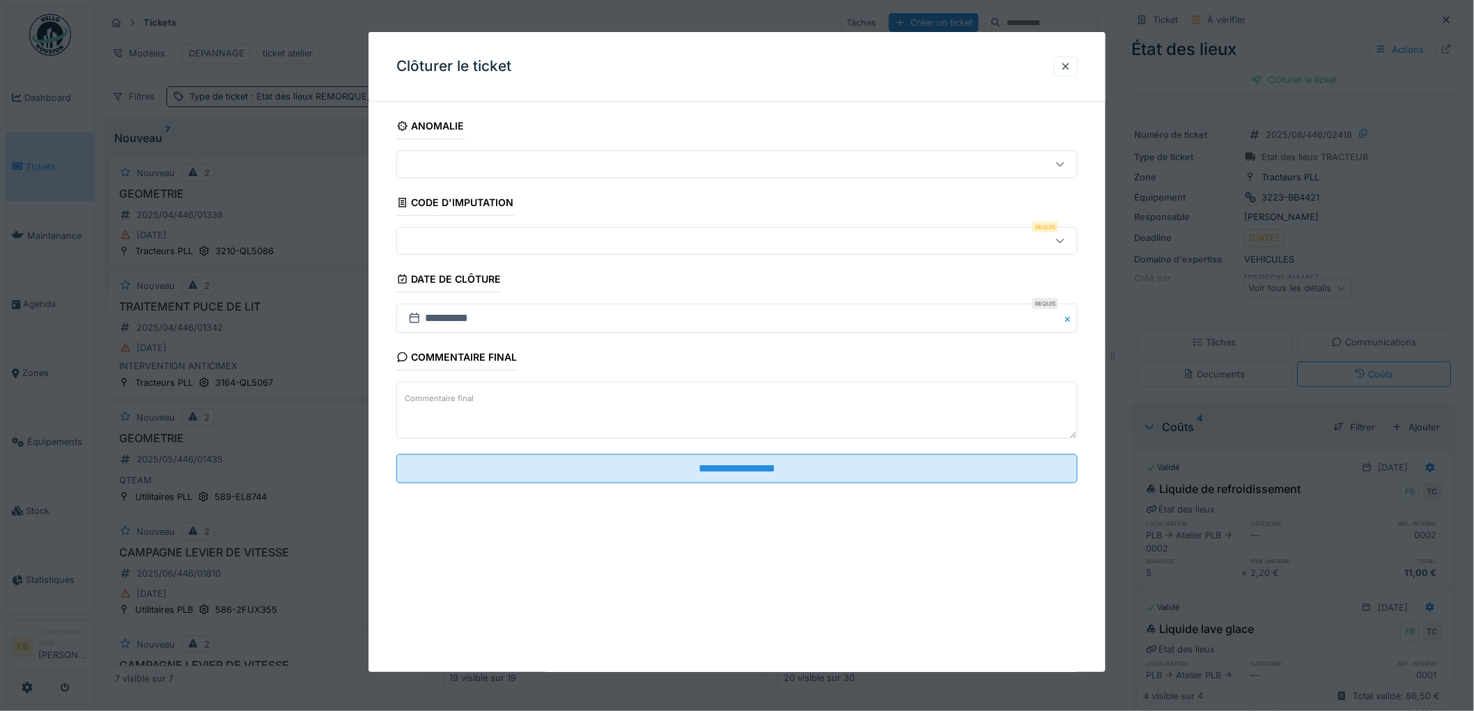
click at [532, 247] on div at bounding box center [698, 240] width 591 height 15
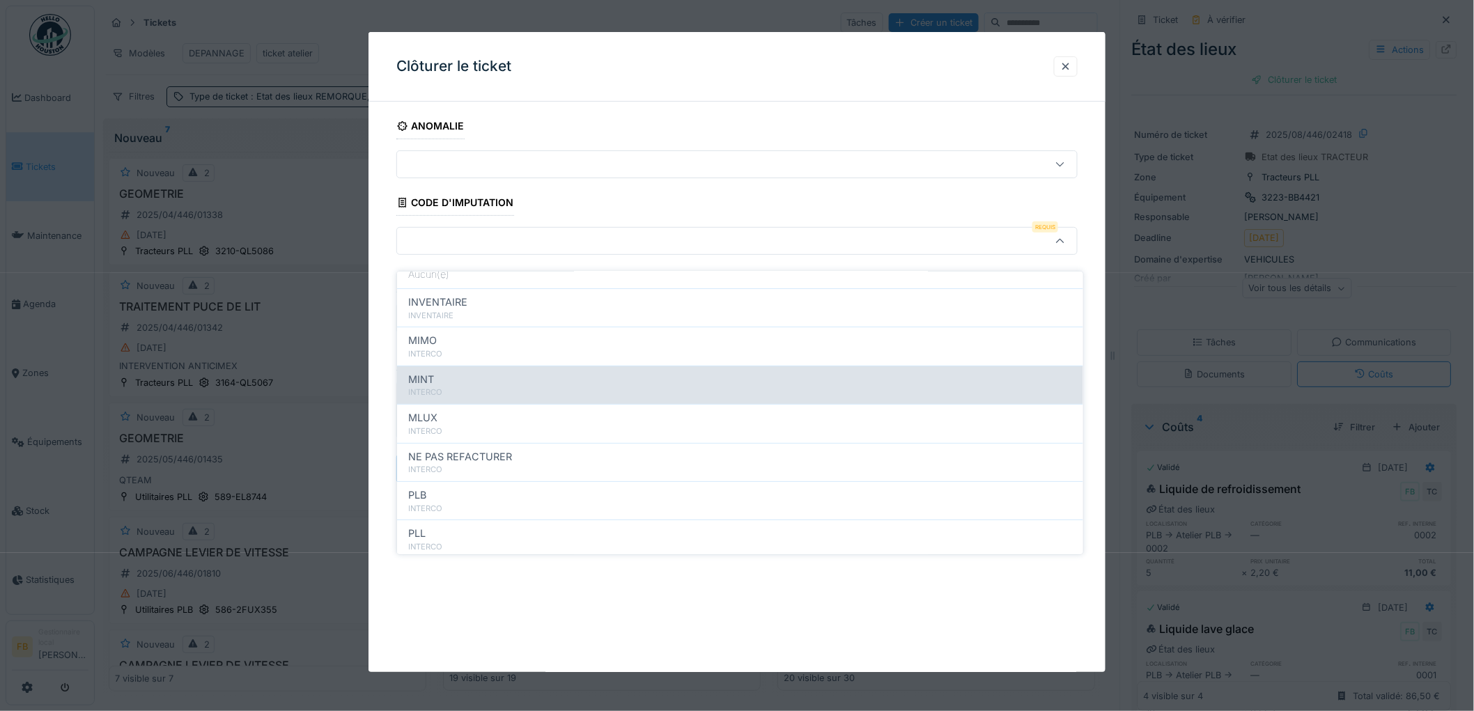
scroll to position [124, 0]
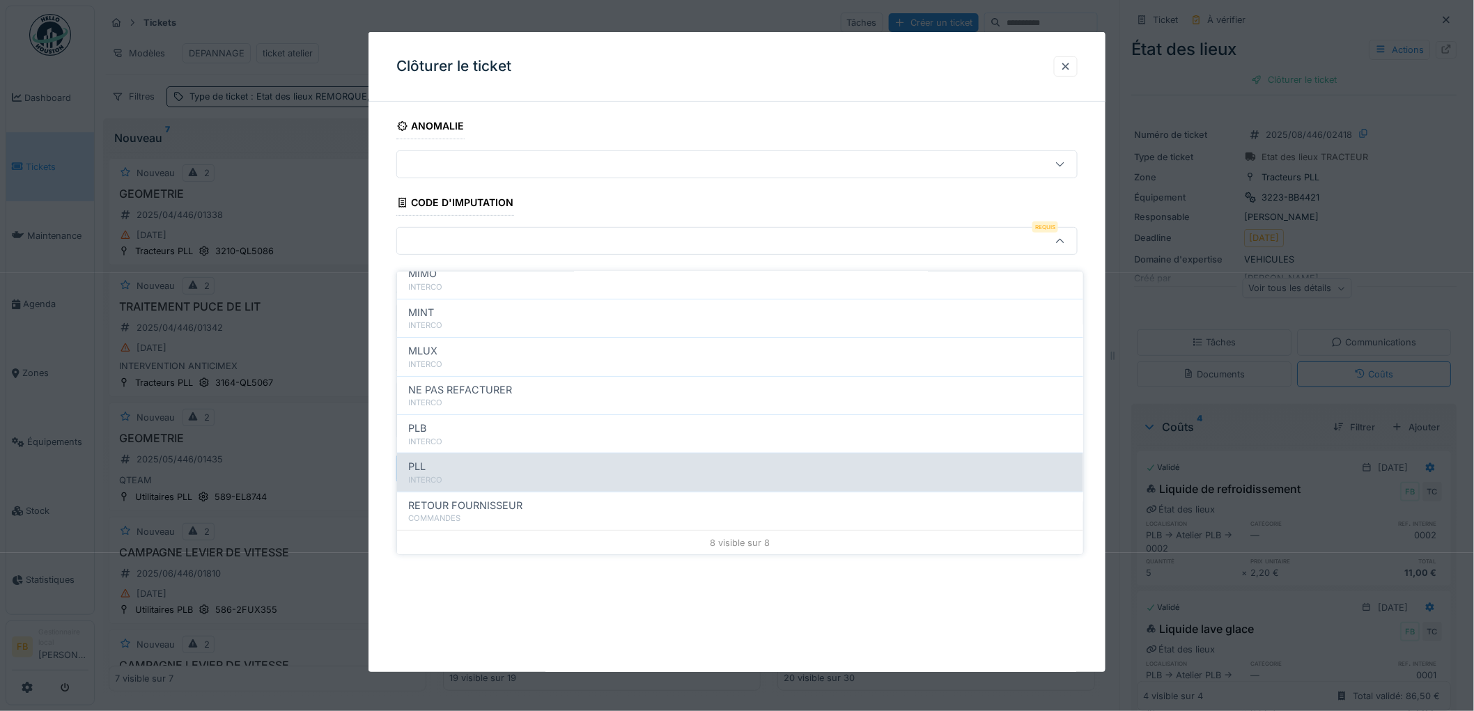
click at [499, 459] on div "PLL" at bounding box center [740, 466] width 664 height 15
type input "***"
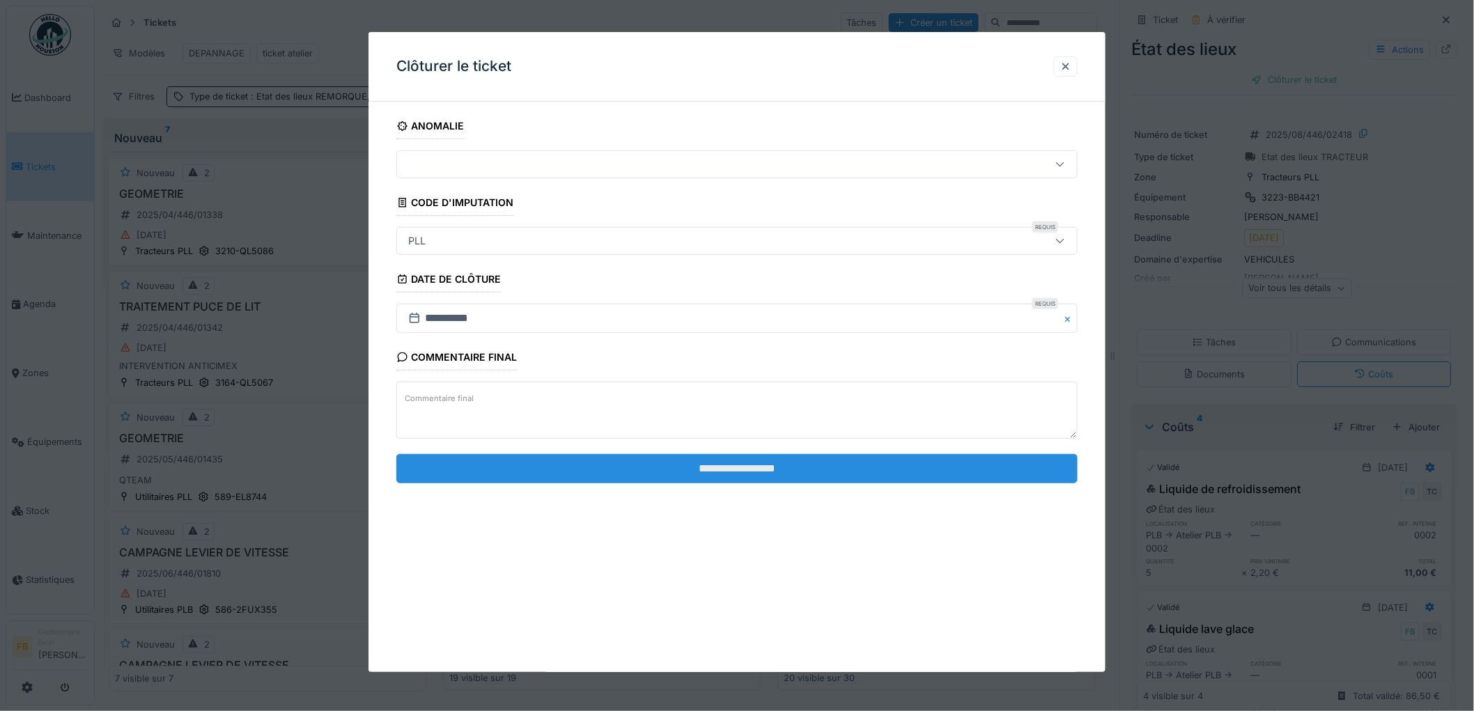
click at [705, 468] on input "**********" at bounding box center [736, 468] width 681 height 29
click at [695, 471] on input "**********" at bounding box center [736, 468] width 681 height 29
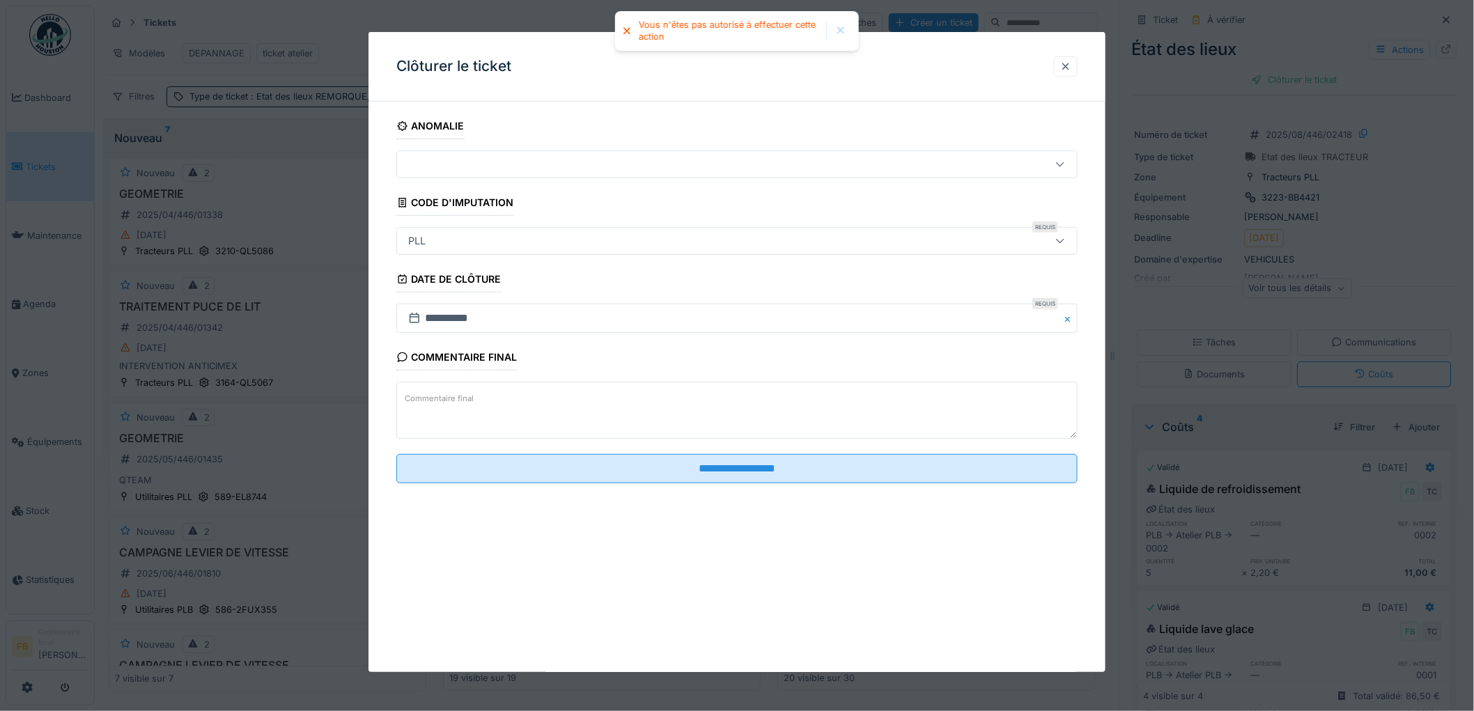
click at [1071, 64] on div at bounding box center [1065, 66] width 11 height 13
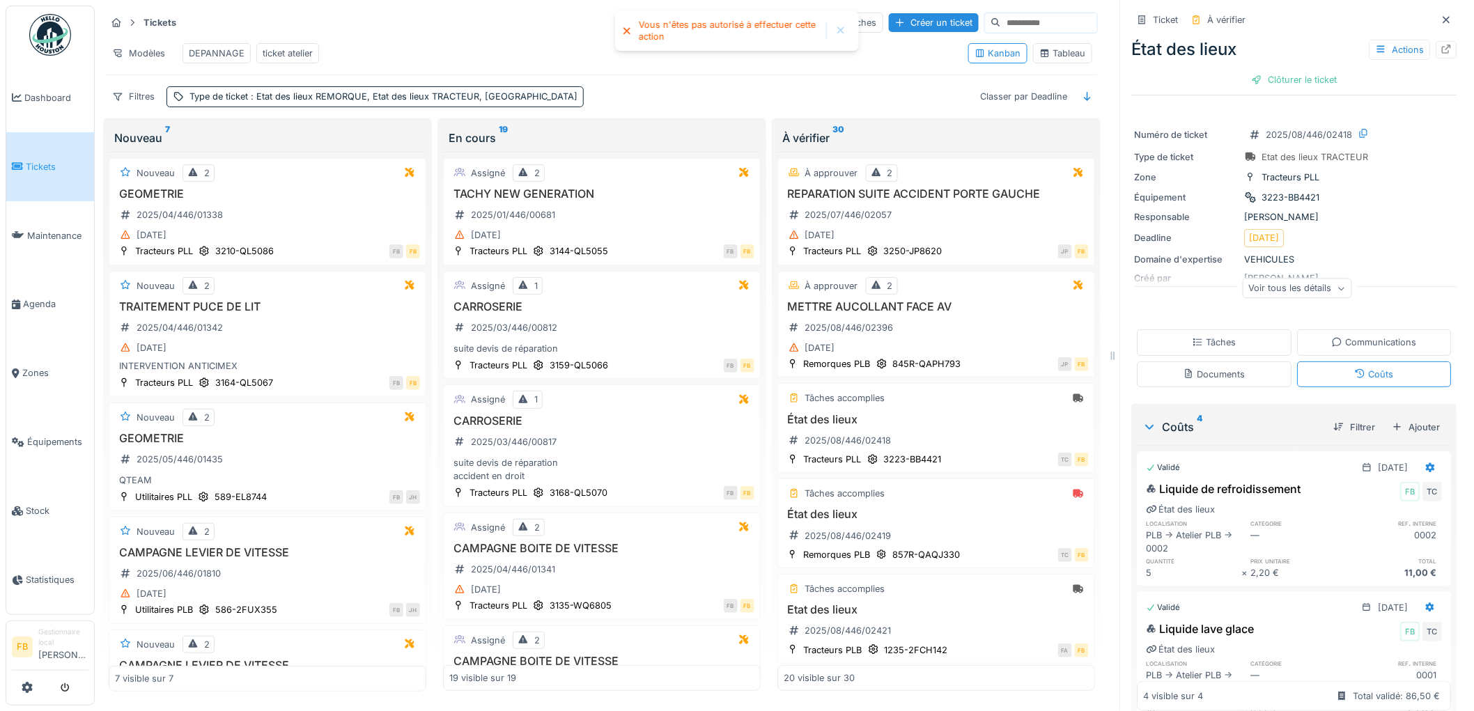
click at [1198, 329] on div "Tâches" at bounding box center [1214, 342] width 155 height 26
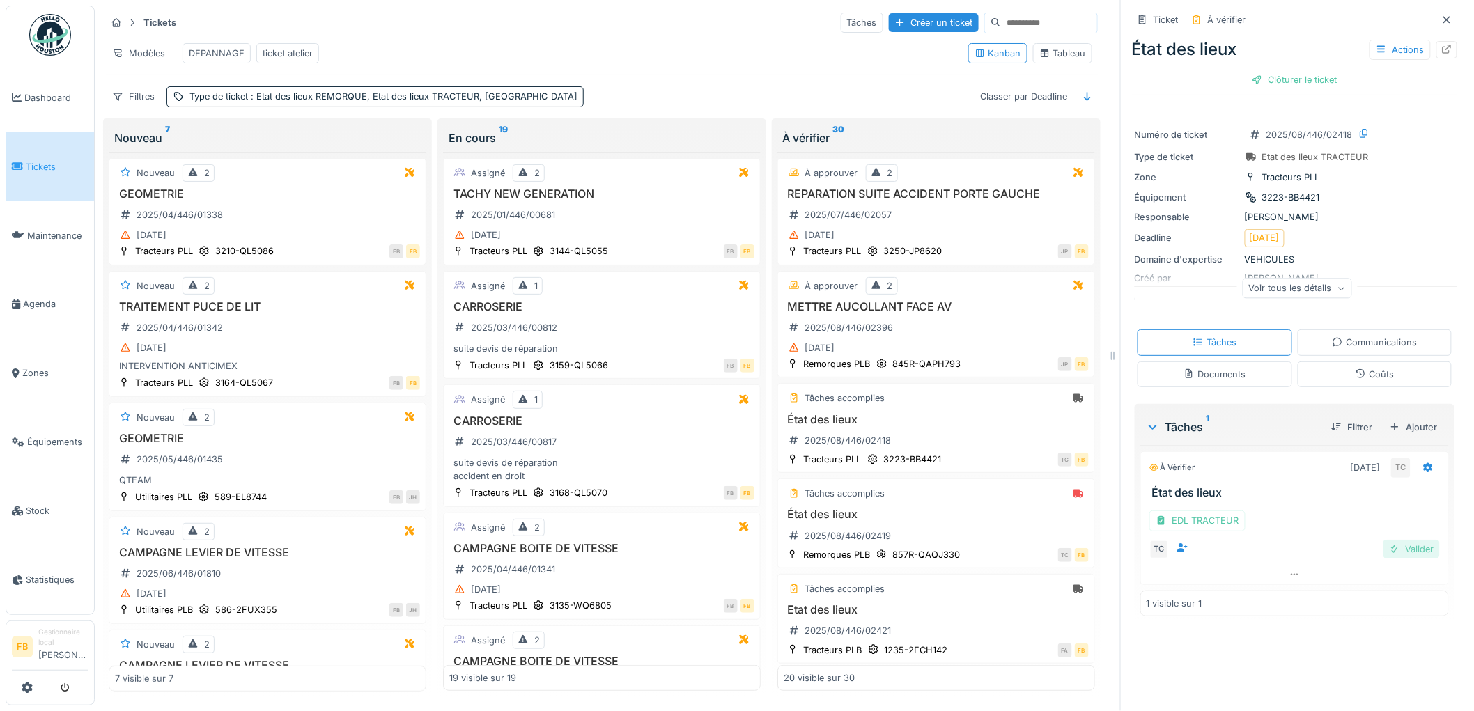
click at [1387, 540] on div "Valider" at bounding box center [1411, 549] width 56 height 19
click at [1263, 70] on div "Clôturer le ticket" at bounding box center [1294, 79] width 97 height 19
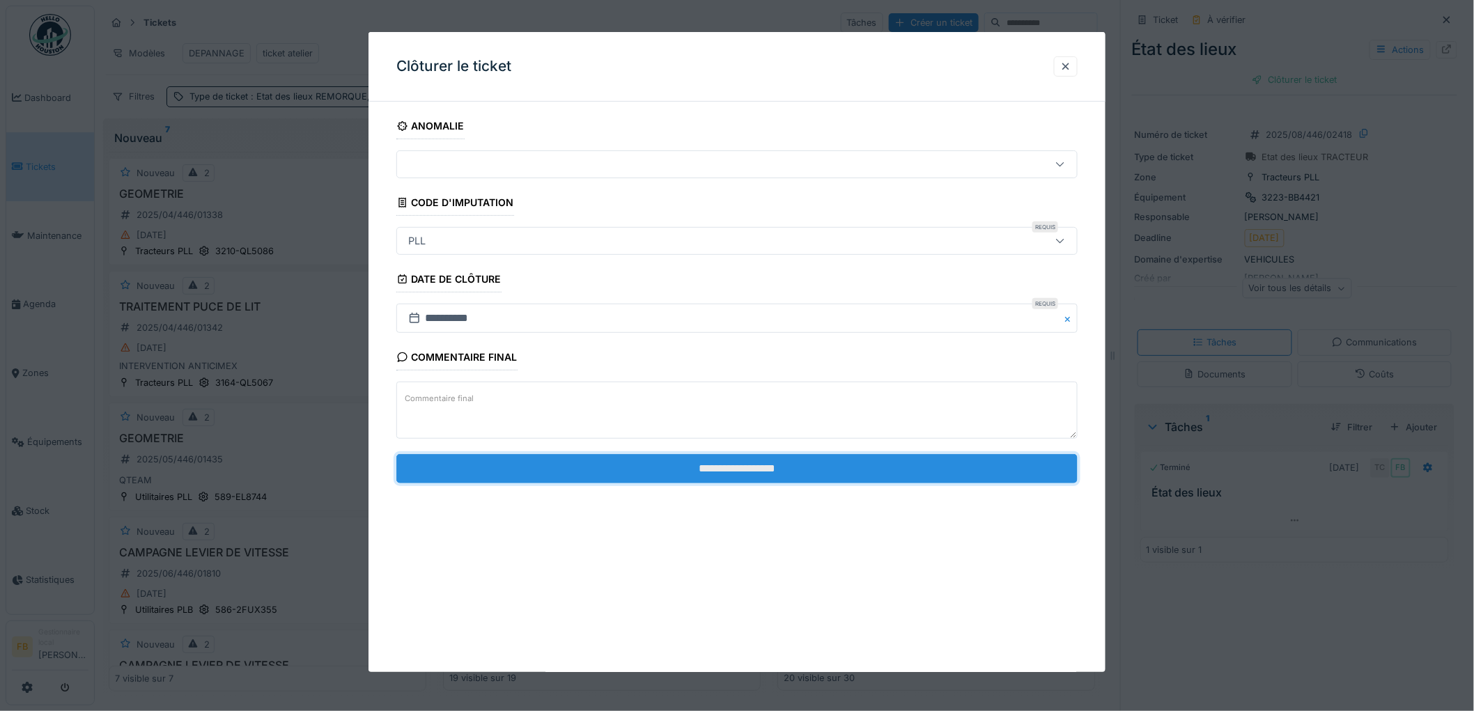
click at [669, 476] on input "**********" at bounding box center [736, 468] width 681 height 29
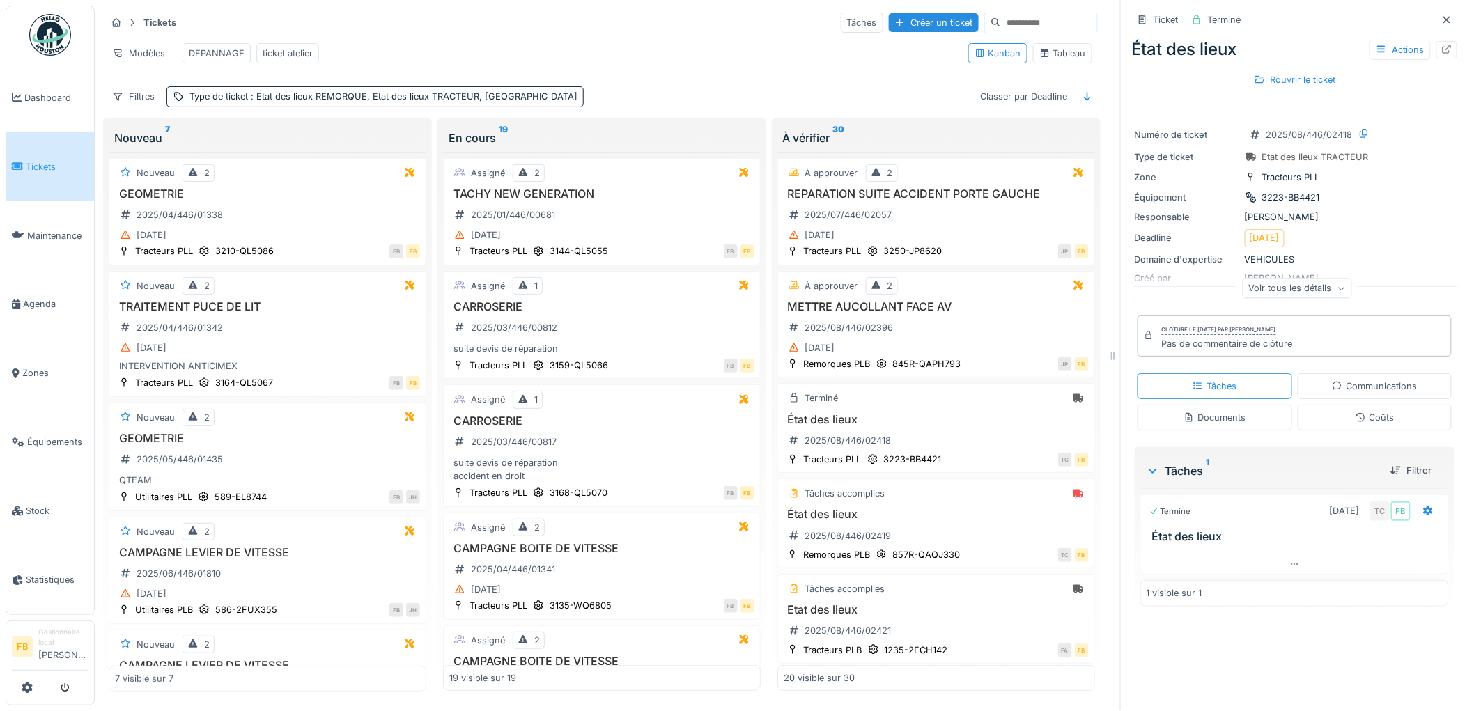
click at [1326, 405] on div "Coûts" at bounding box center [1374, 418] width 155 height 26
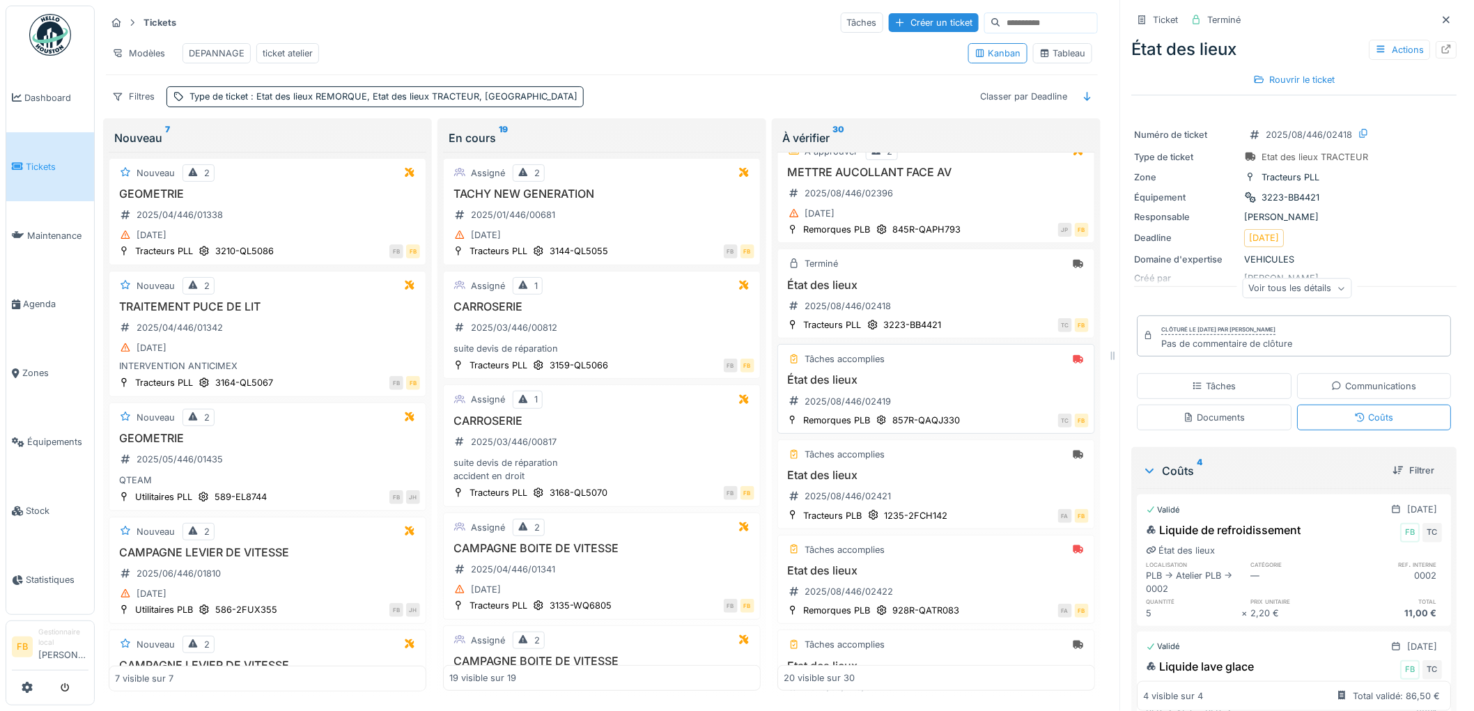
scroll to position [155, 0]
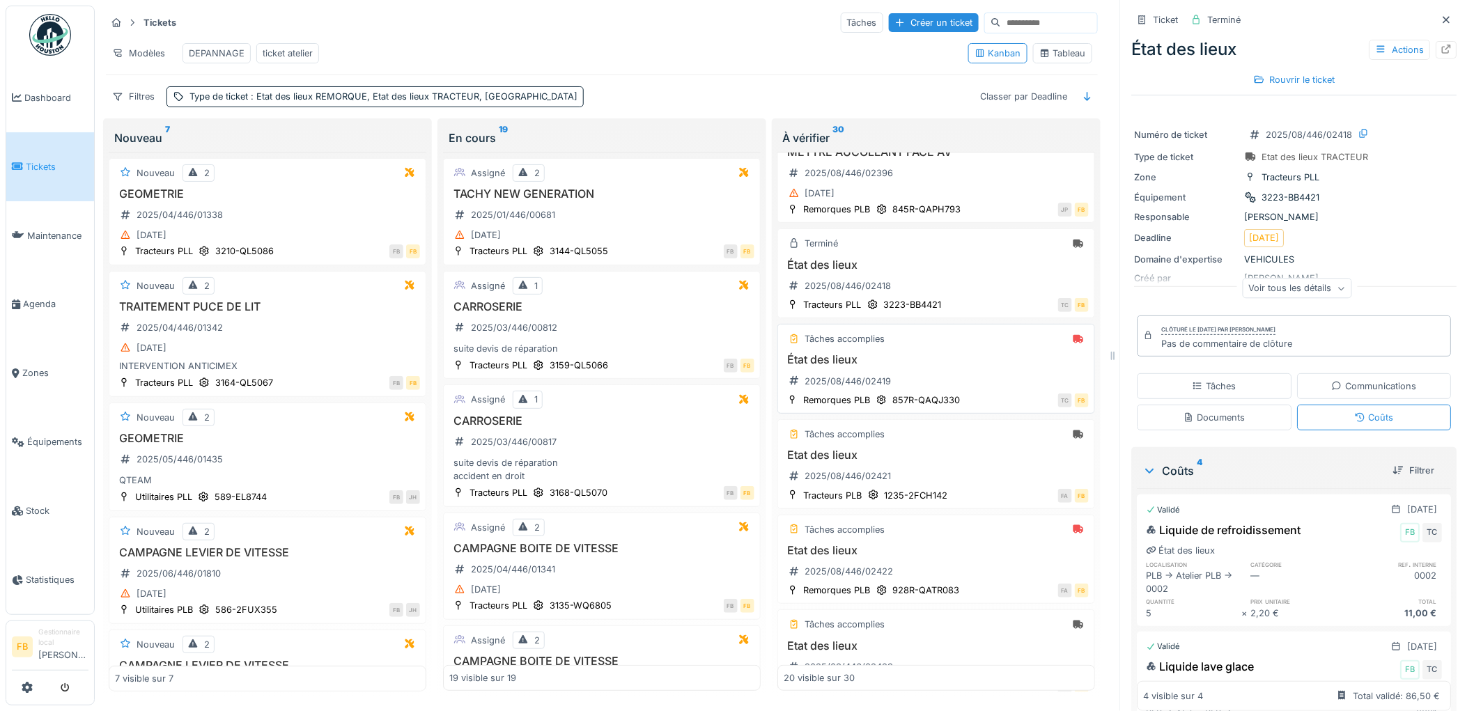
click at [959, 380] on div "État des lieux 2025/08/446/02419" at bounding box center [935, 372] width 305 height 39
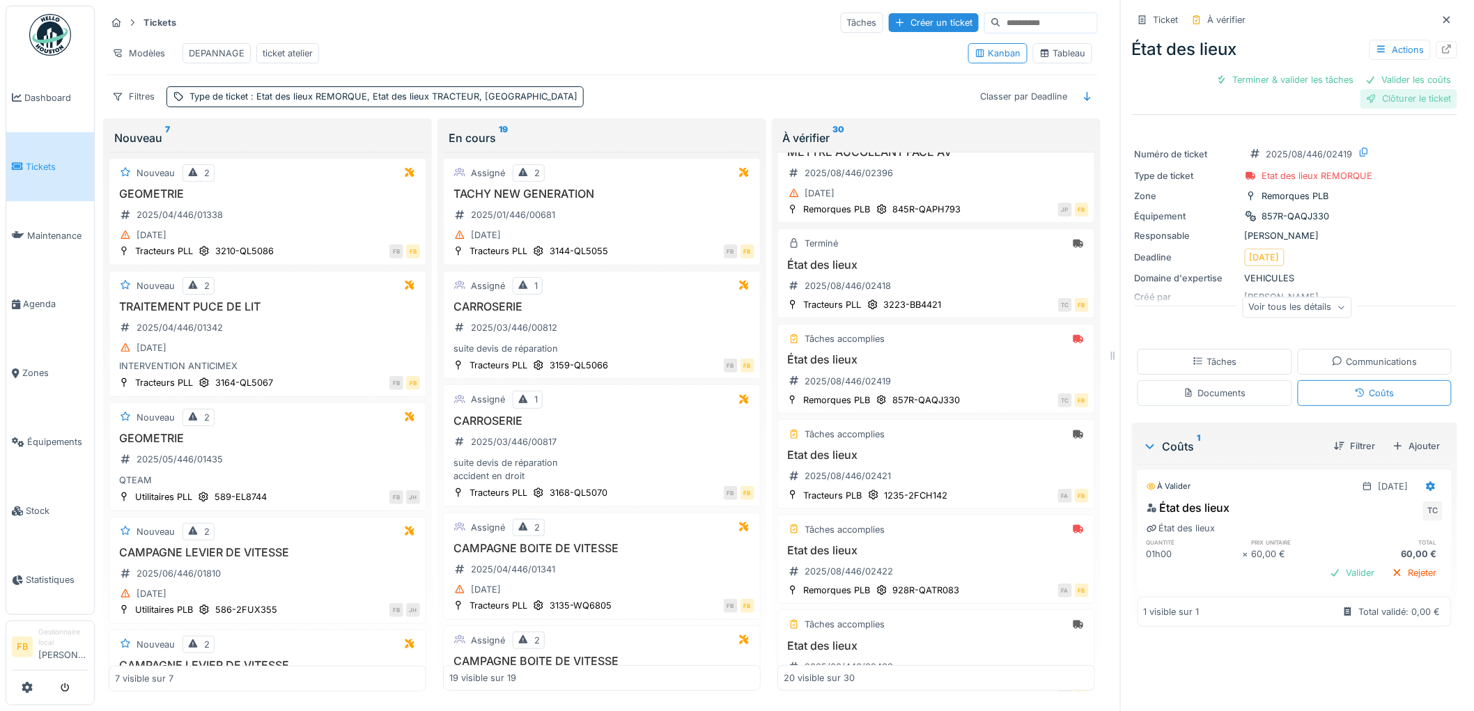
click at [1384, 106] on div "Clôturer le ticket" at bounding box center [1408, 98] width 97 height 19
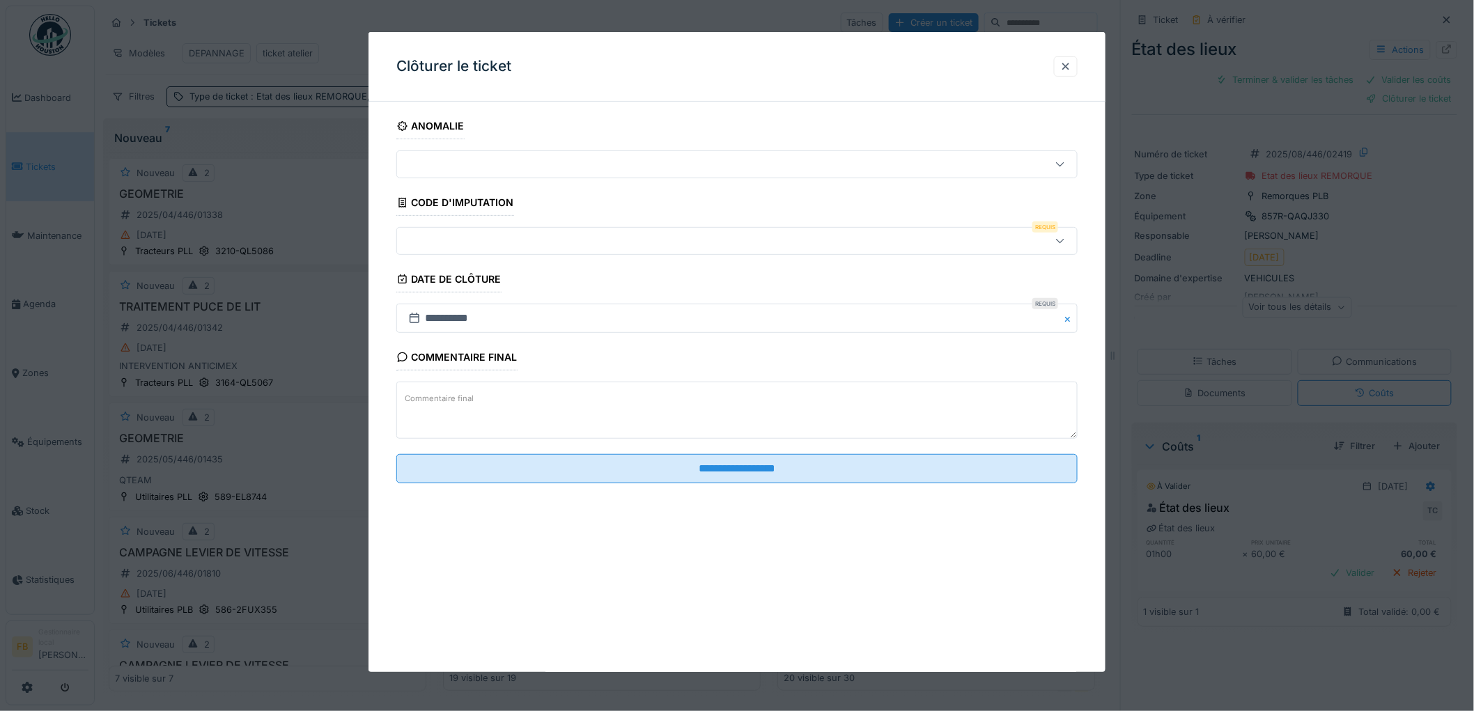
scroll to position [11, 0]
click at [490, 247] on div at bounding box center [698, 240] width 591 height 15
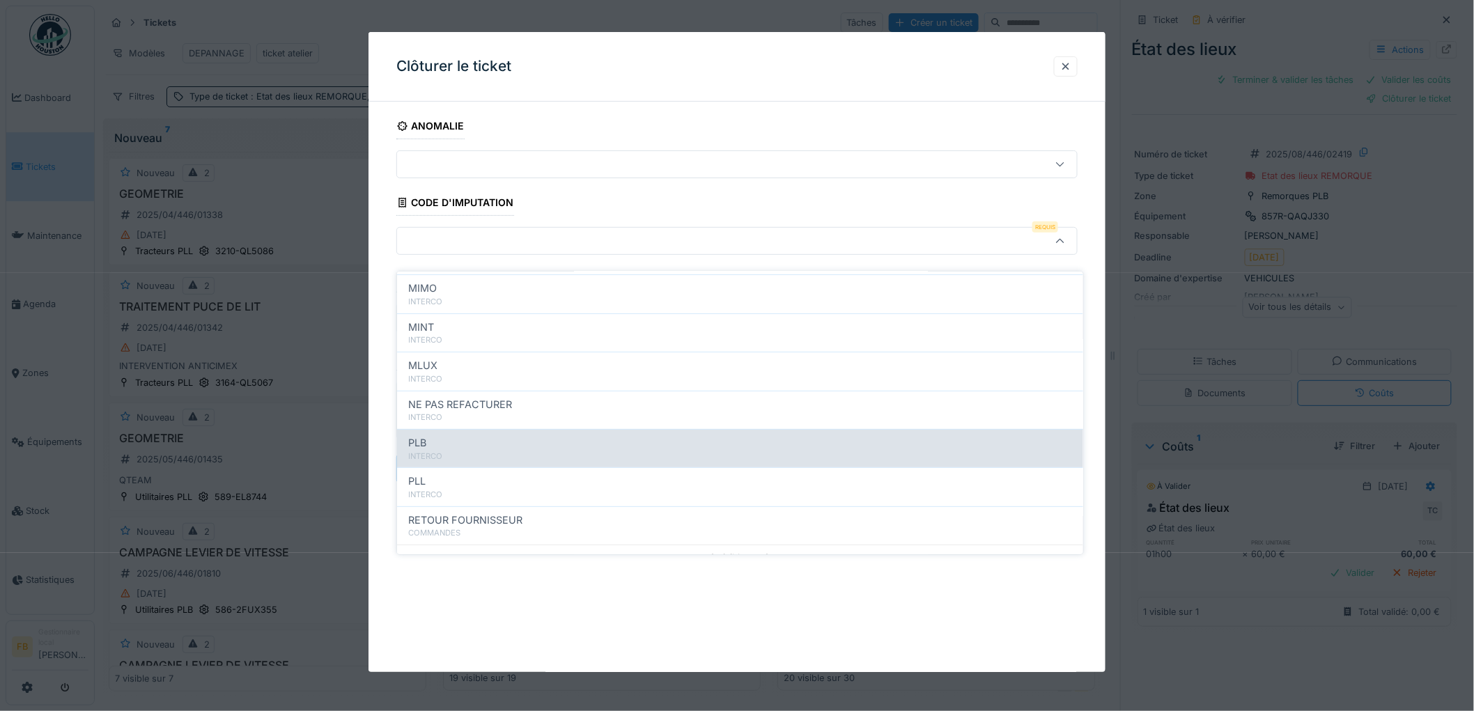
scroll to position [124, 0]
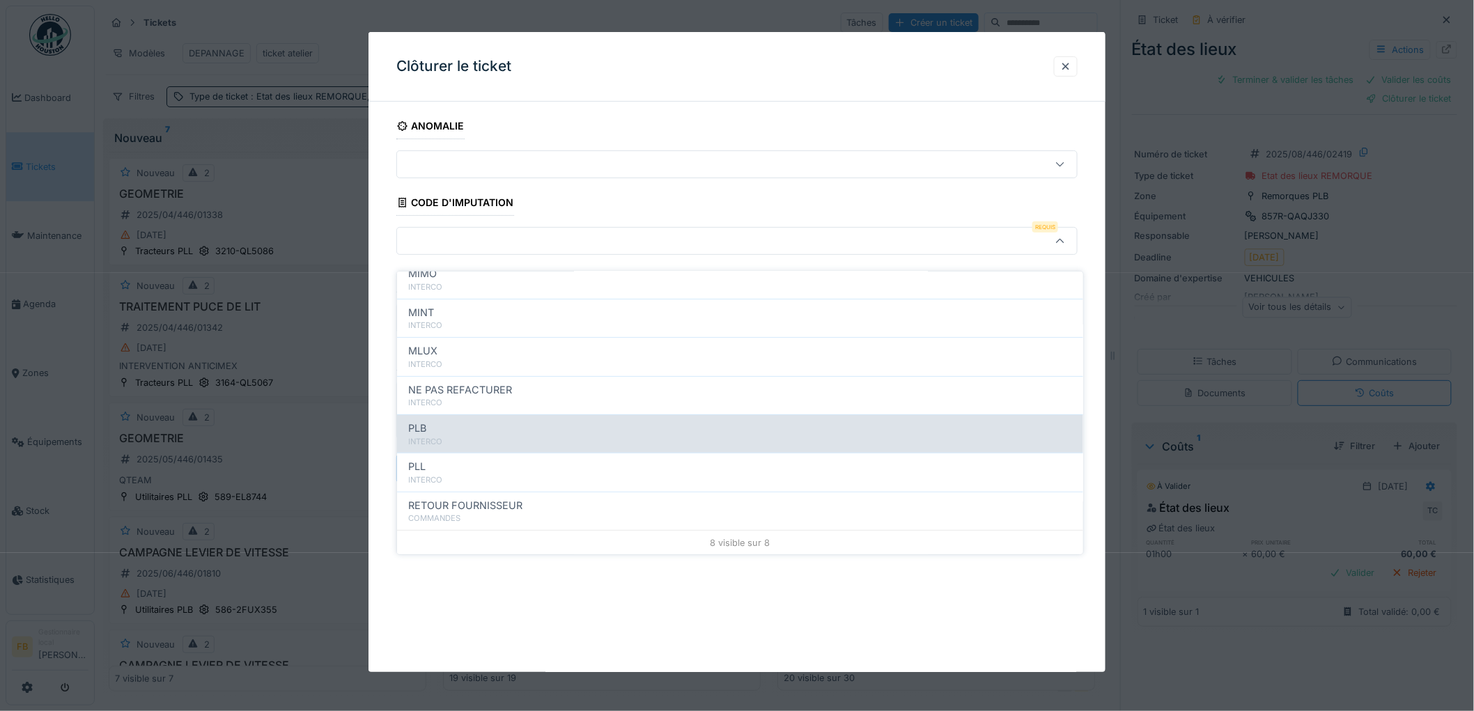
click at [476, 414] on div "PLB INTERCO" at bounding box center [740, 433] width 686 height 38
type input "***"
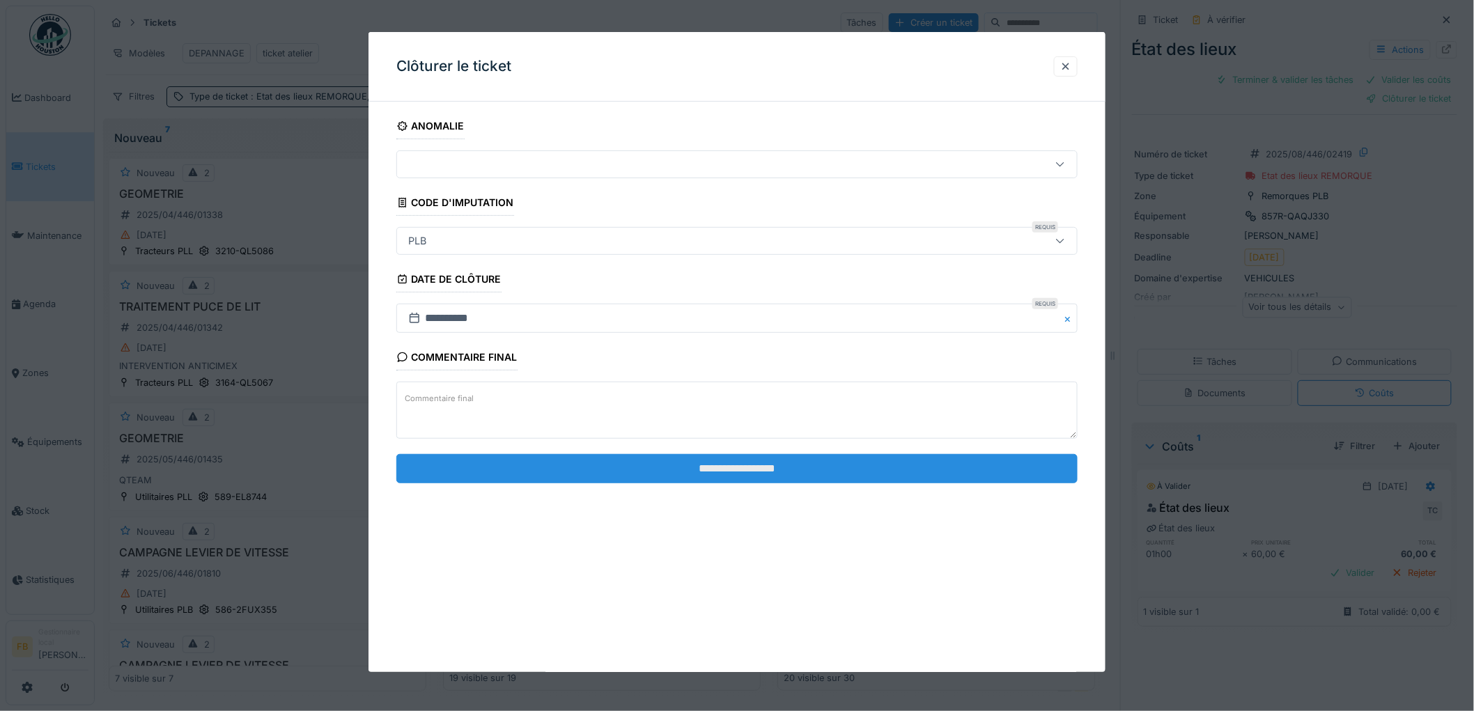
click at [686, 455] on input "**********" at bounding box center [736, 468] width 681 height 29
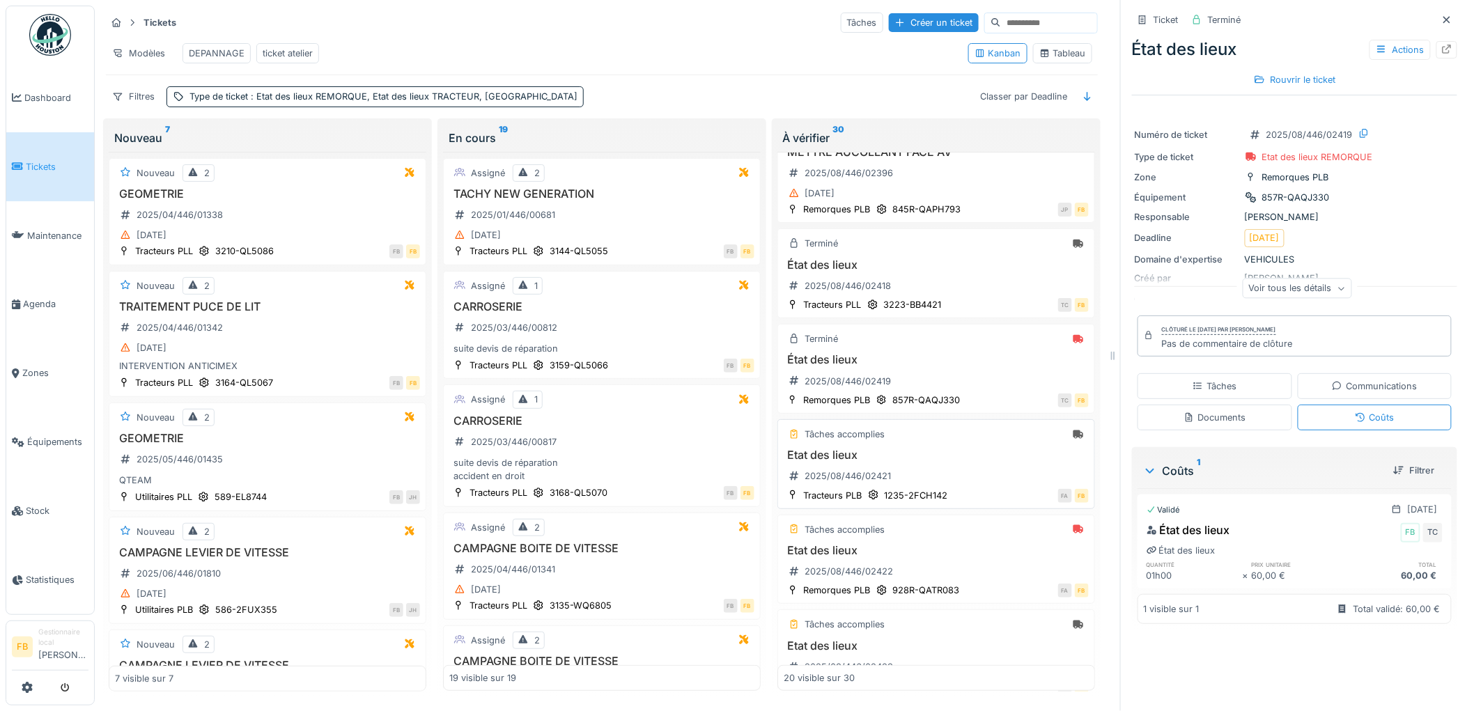
click at [973, 467] on div "Etat des lieux 2025/08/446/02421" at bounding box center [935, 467] width 305 height 39
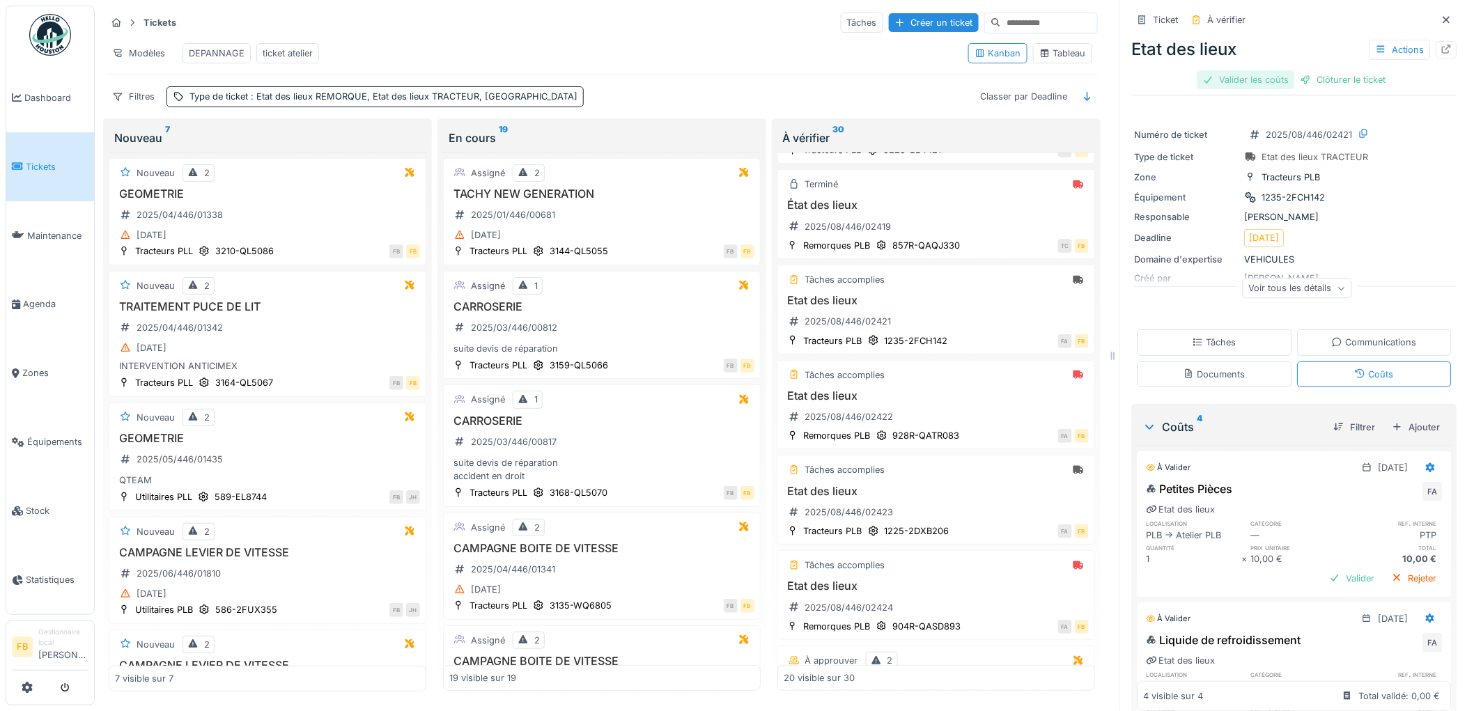
click at [1250, 72] on div "Valider les coûts" at bounding box center [1245, 79] width 97 height 19
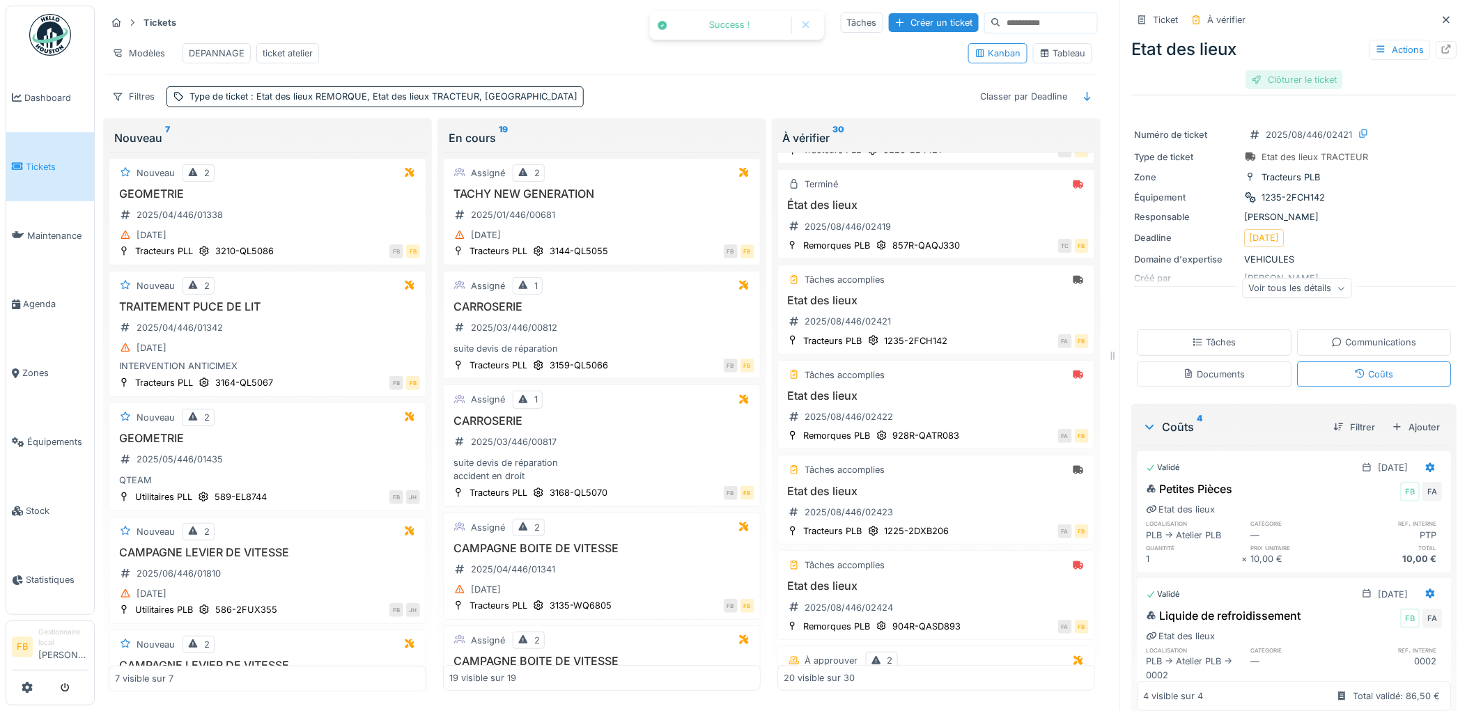
click at [1259, 71] on div "Clôturer le ticket" at bounding box center [1294, 79] width 97 height 19
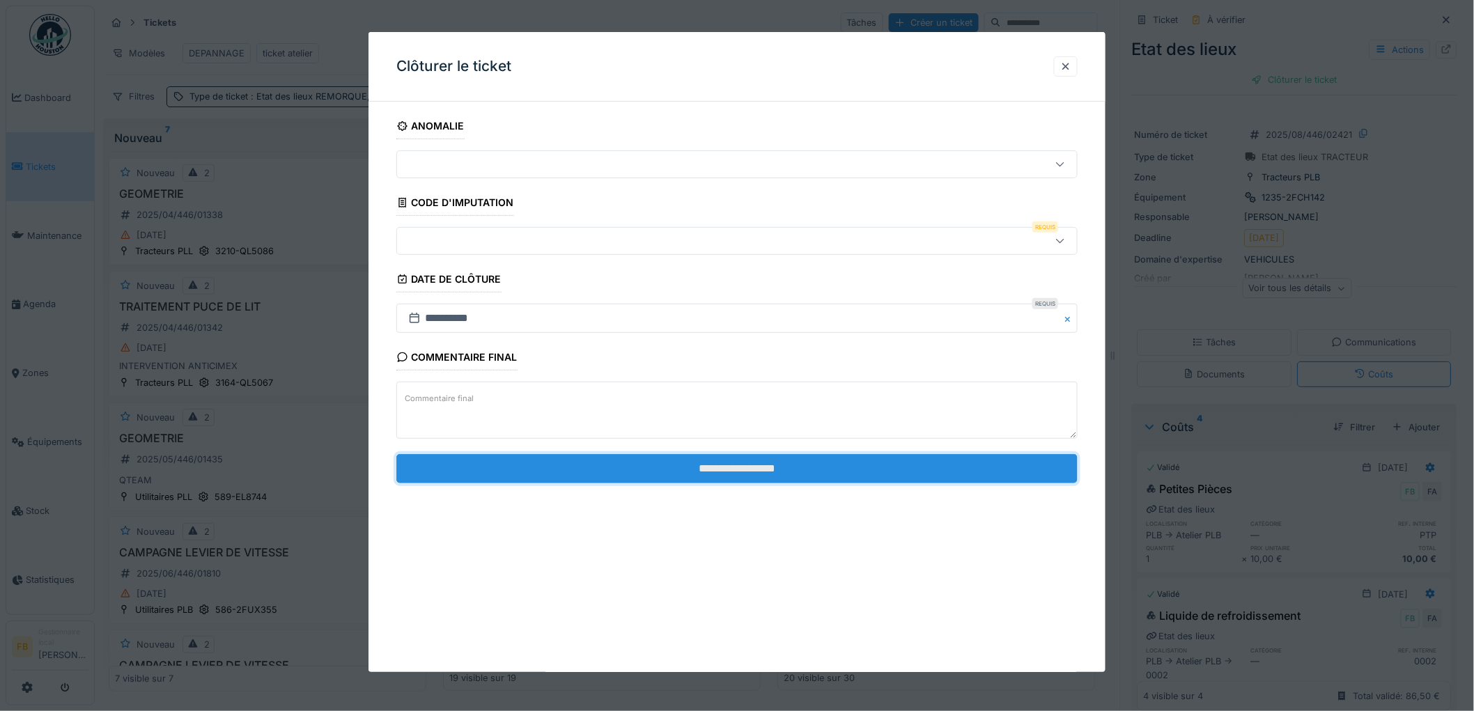
click at [728, 474] on input "**********" at bounding box center [736, 468] width 681 height 29
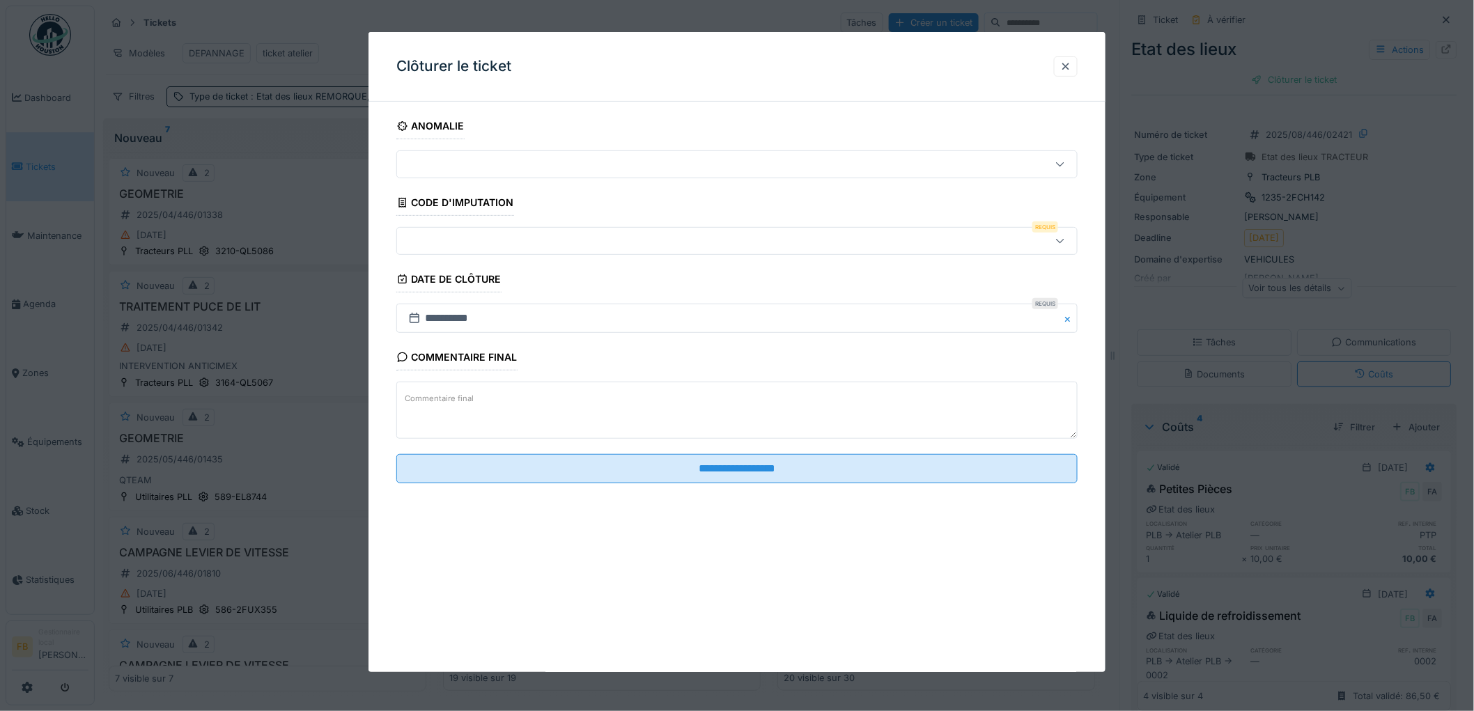
click at [462, 233] on div at bounding box center [698, 240] width 591 height 15
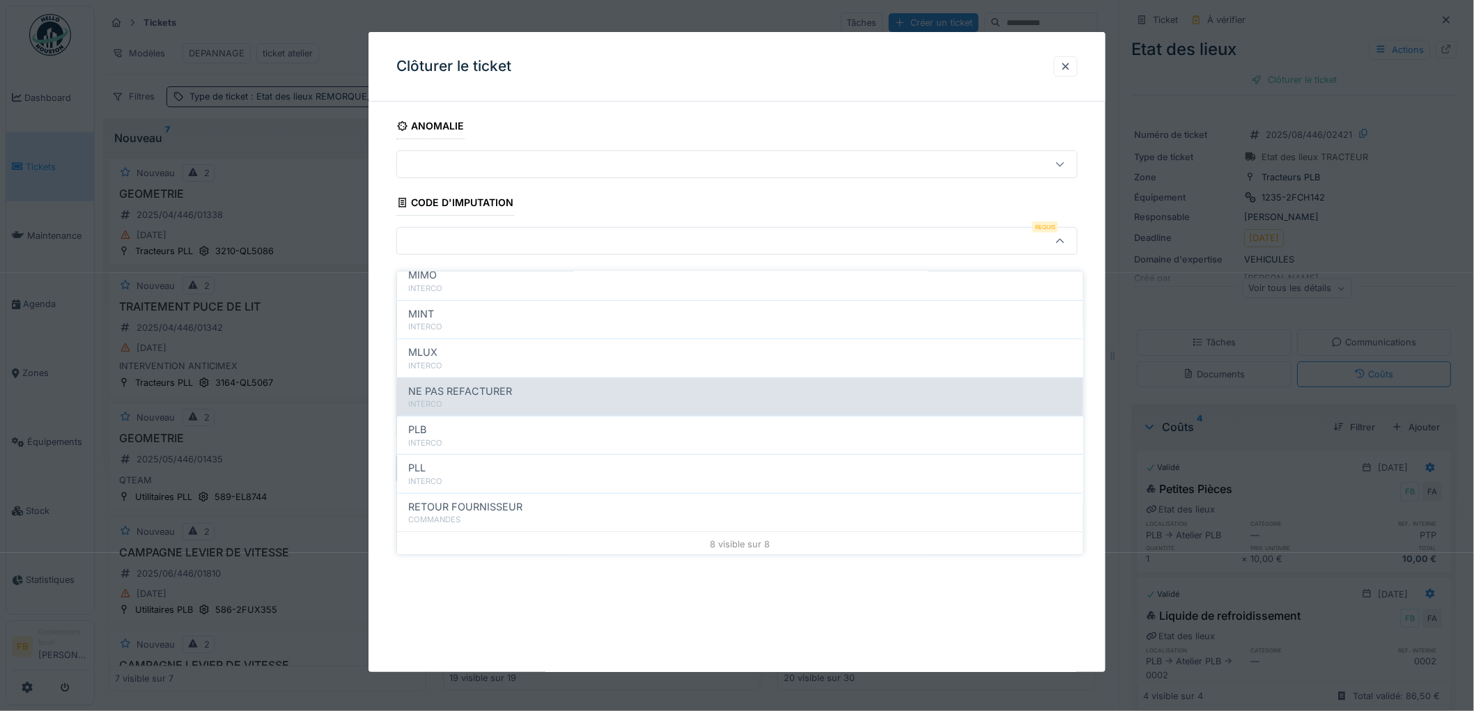
scroll to position [124, 0]
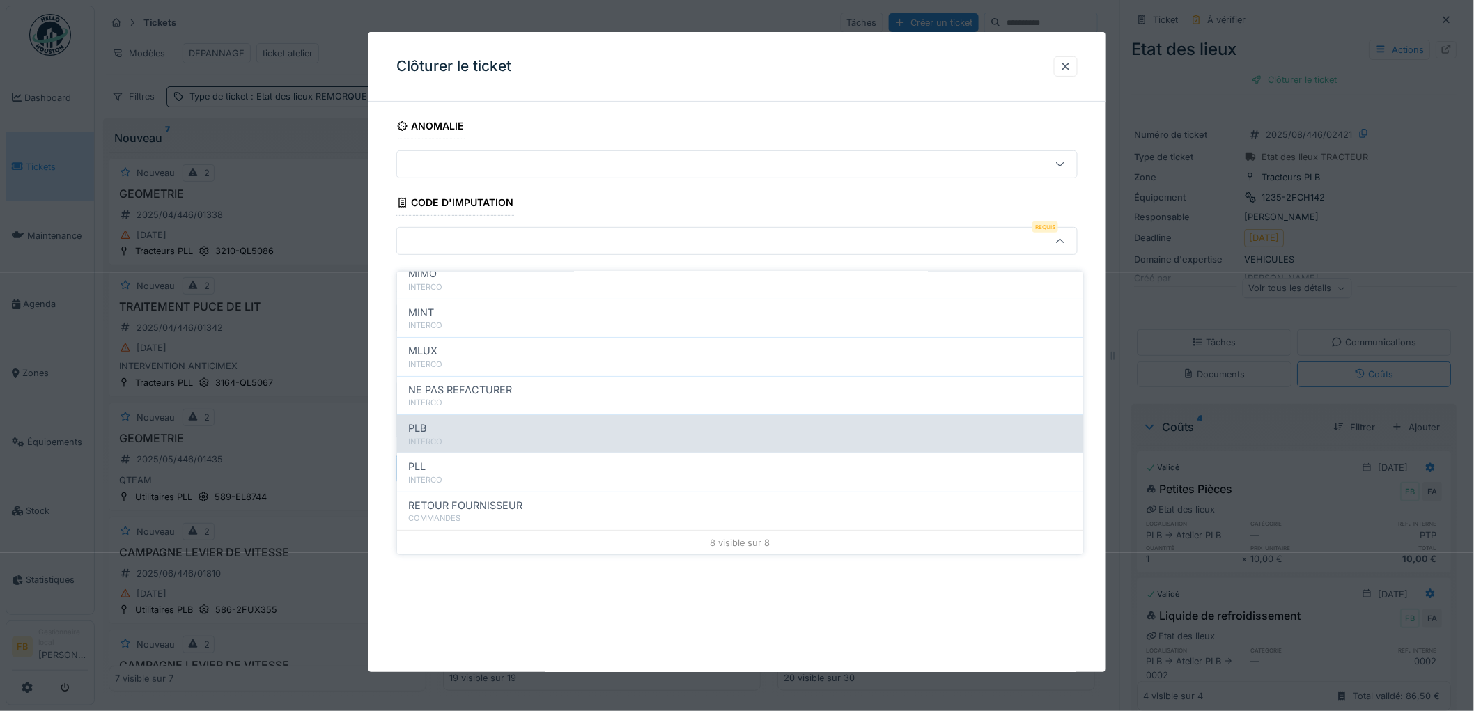
click at [560, 436] on div "INTERCO" at bounding box center [740, 442] width 664 height 12
type input "***"
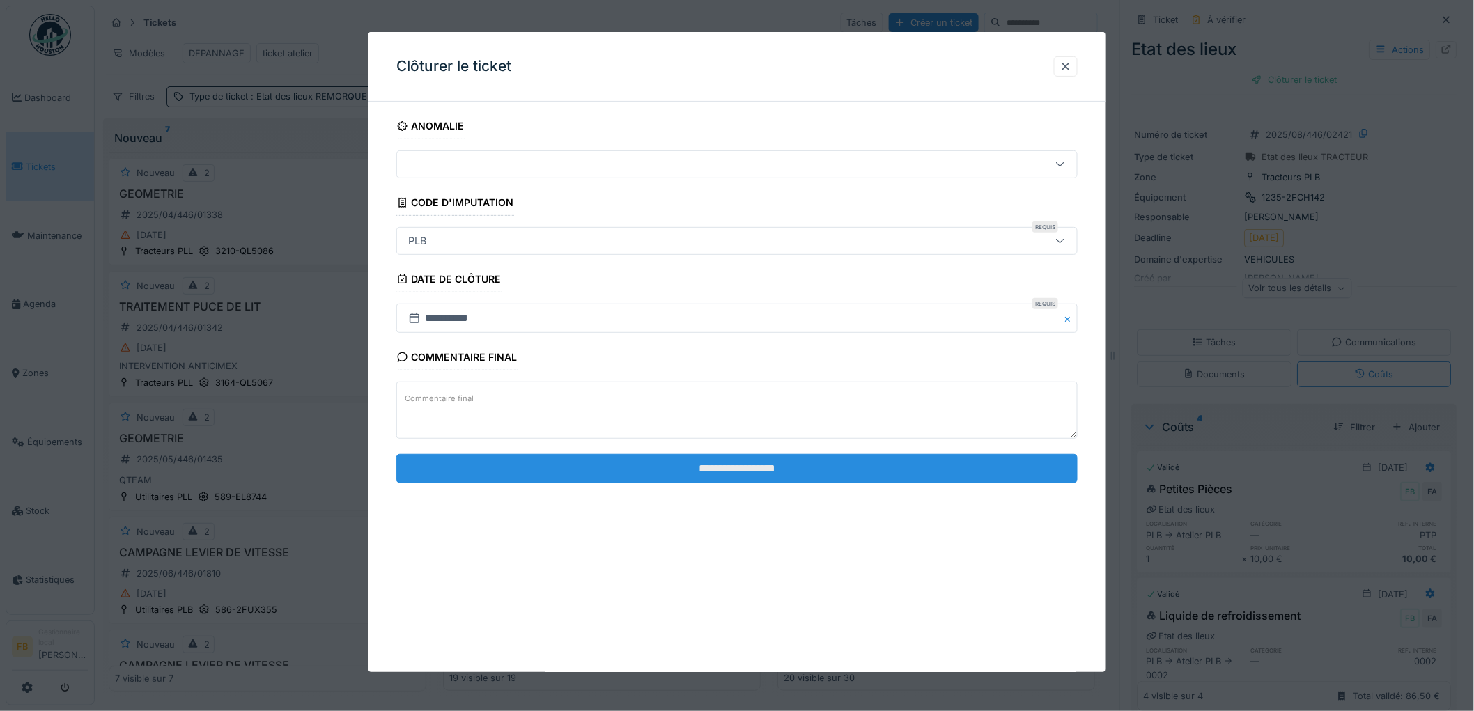
click at [726, 475] on input "**********" at bounding box center [736, 468] width 681 height 29
click at [711, 471] on input "**********" at bounding box center [736, 468] width 681 height 29
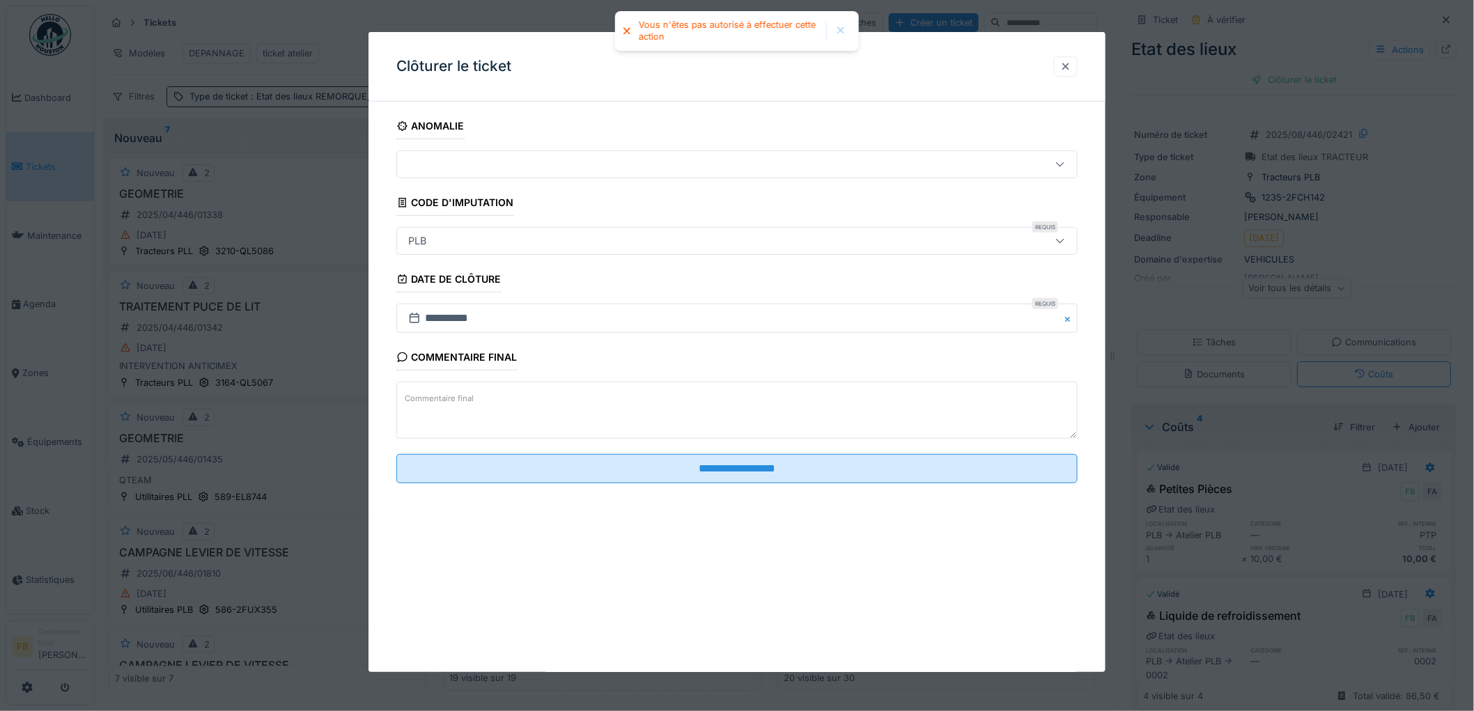
click at [1070, 68] on div at bounding box center [1065, 66] width 11 height 13
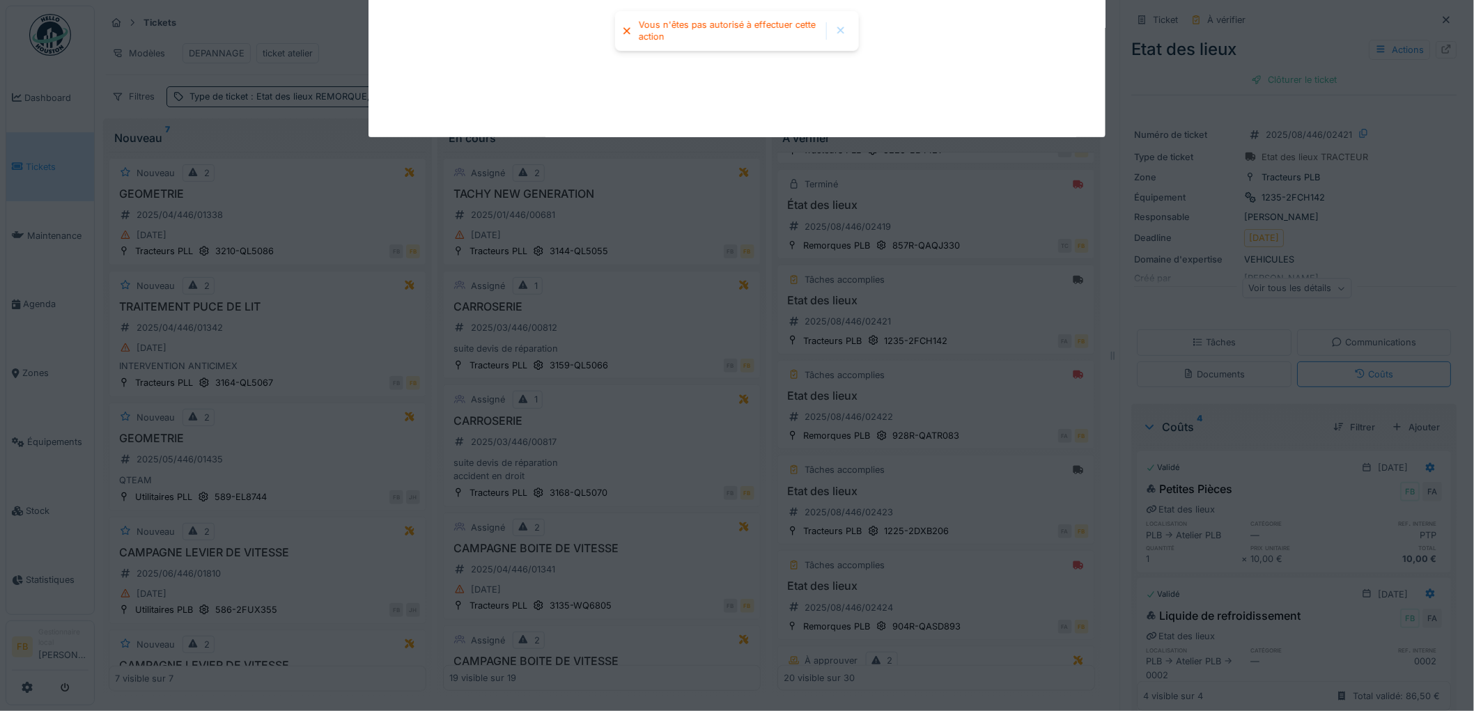
click at [1205, 343] on div "Tâches" at bounding box center [1214, 342] width 155 height 26
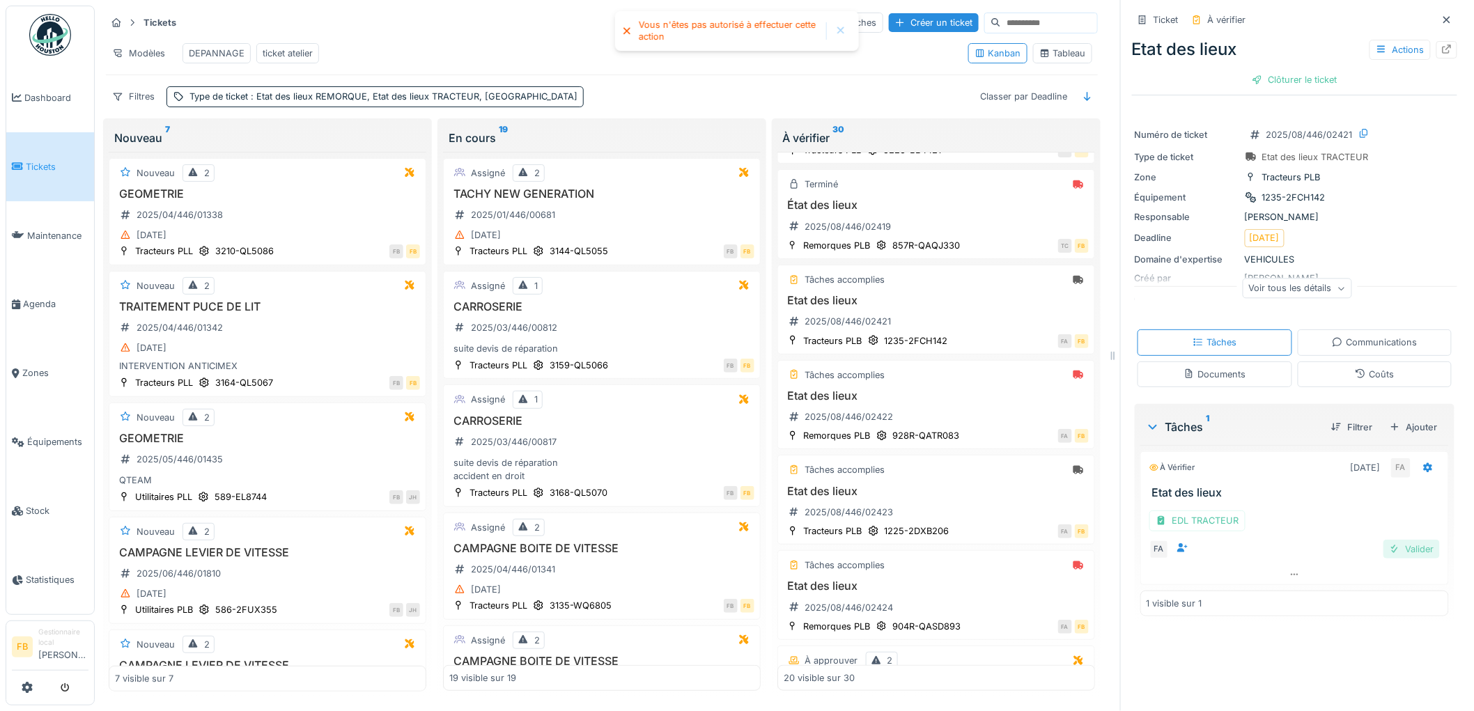
click at [1412, 540] on div "Valider" at bounding box center [1411, 549] width 56 height 19
drag, startPoint x: 1269, startPoint y: 75, endPoint x: 1192, endPoint y: 116, distance: 87.3
click at [1268, 75] on div "Clôturer le ticket" at bounding box center [1294, 79] width 97 height 19
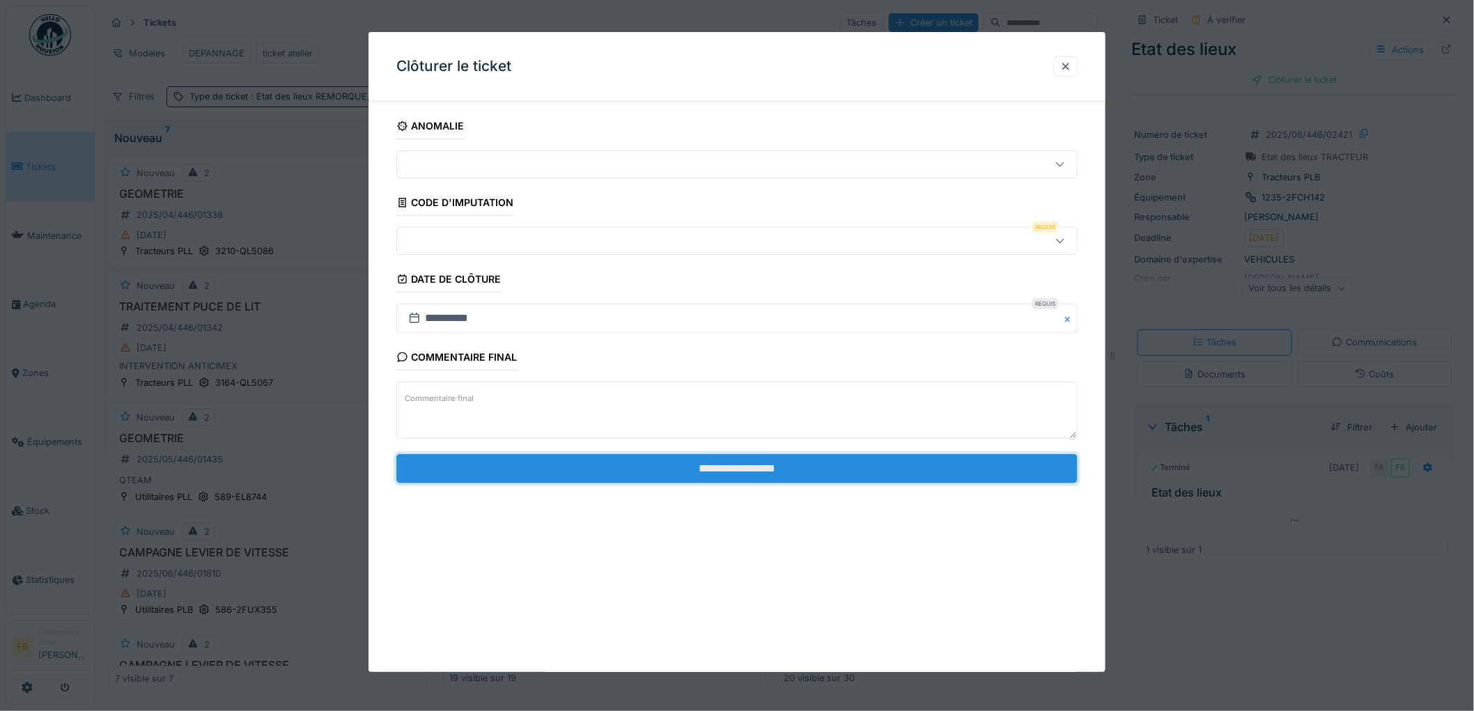
click at [689, 469] on input "**********" at bounding box center [736, 468] width 681 height 29
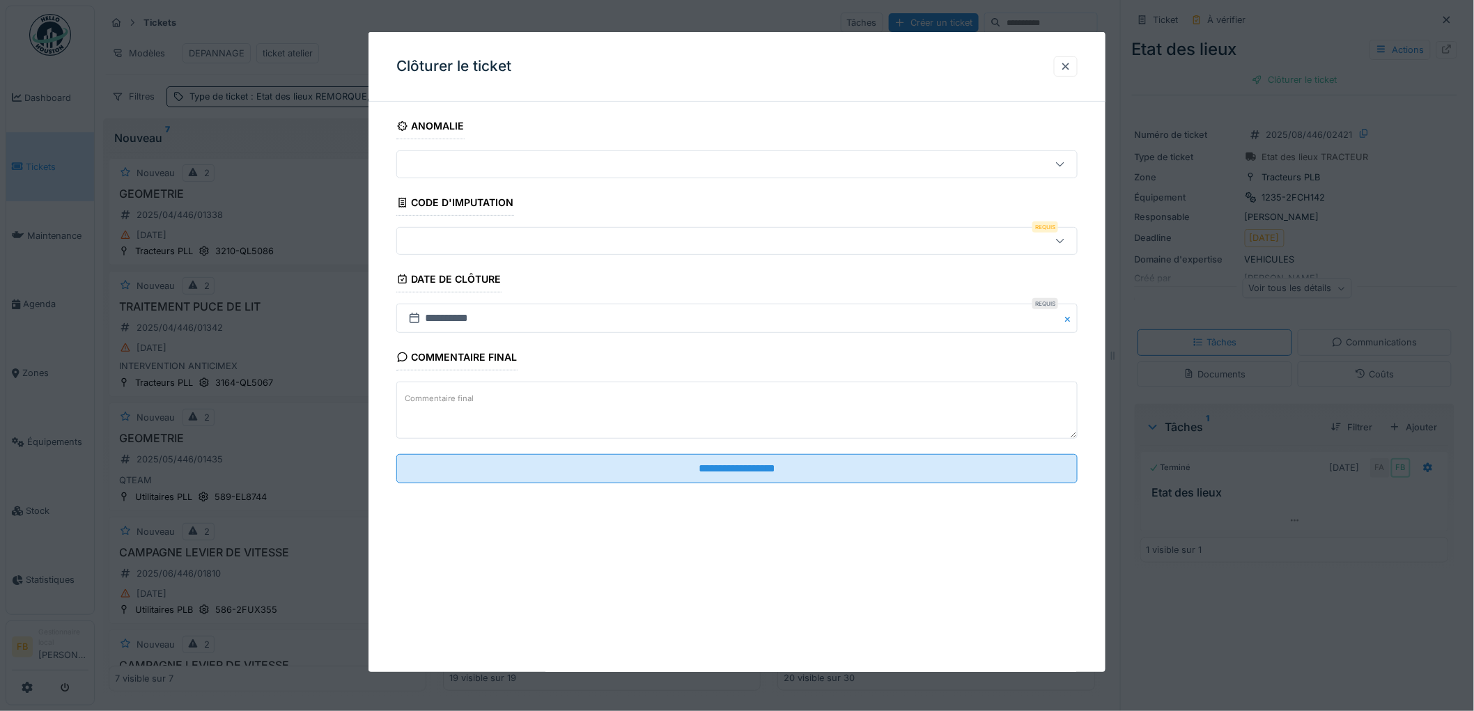
click at [503, 231] on div at bounding box center [736, 241] width 681 height 28
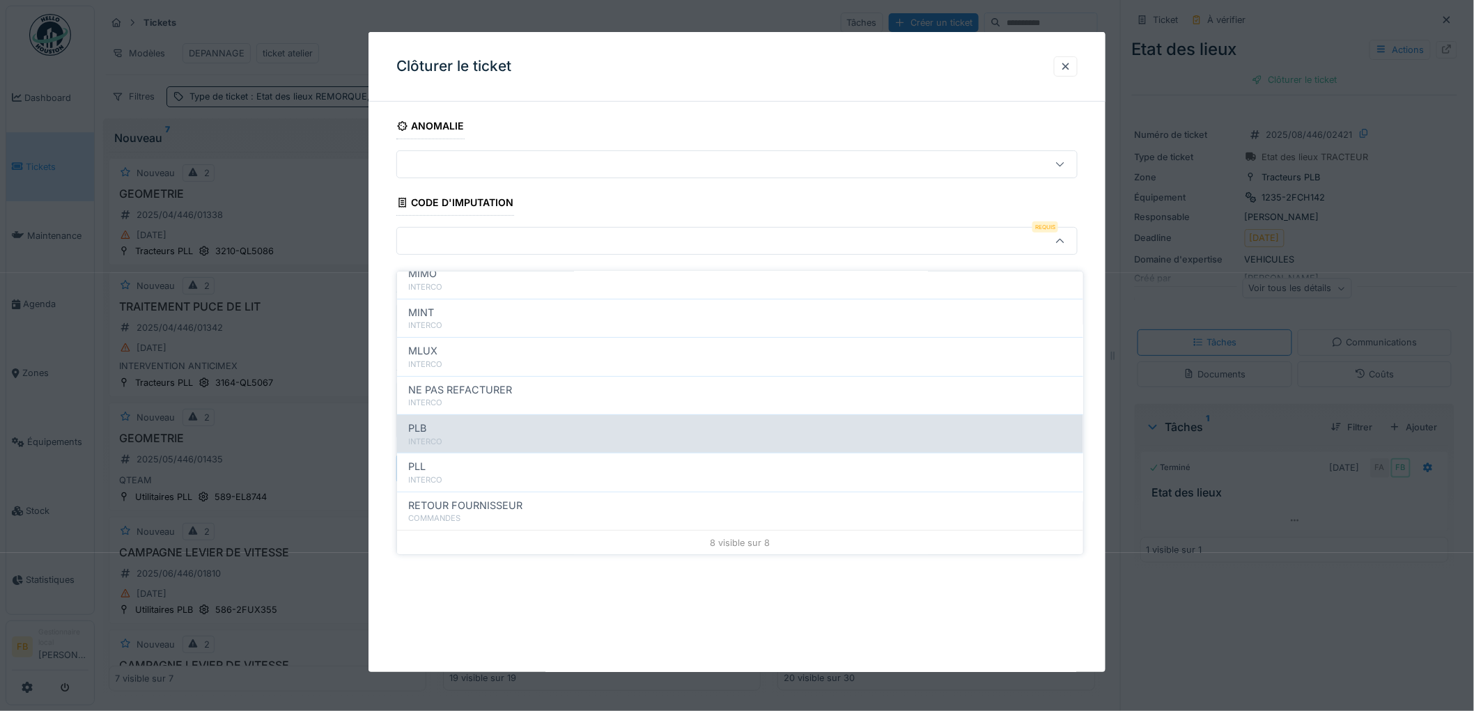
click at [535, 436] on div "INTERCO" at bounding box center [740, 442] width 664 height 12
type input "***"
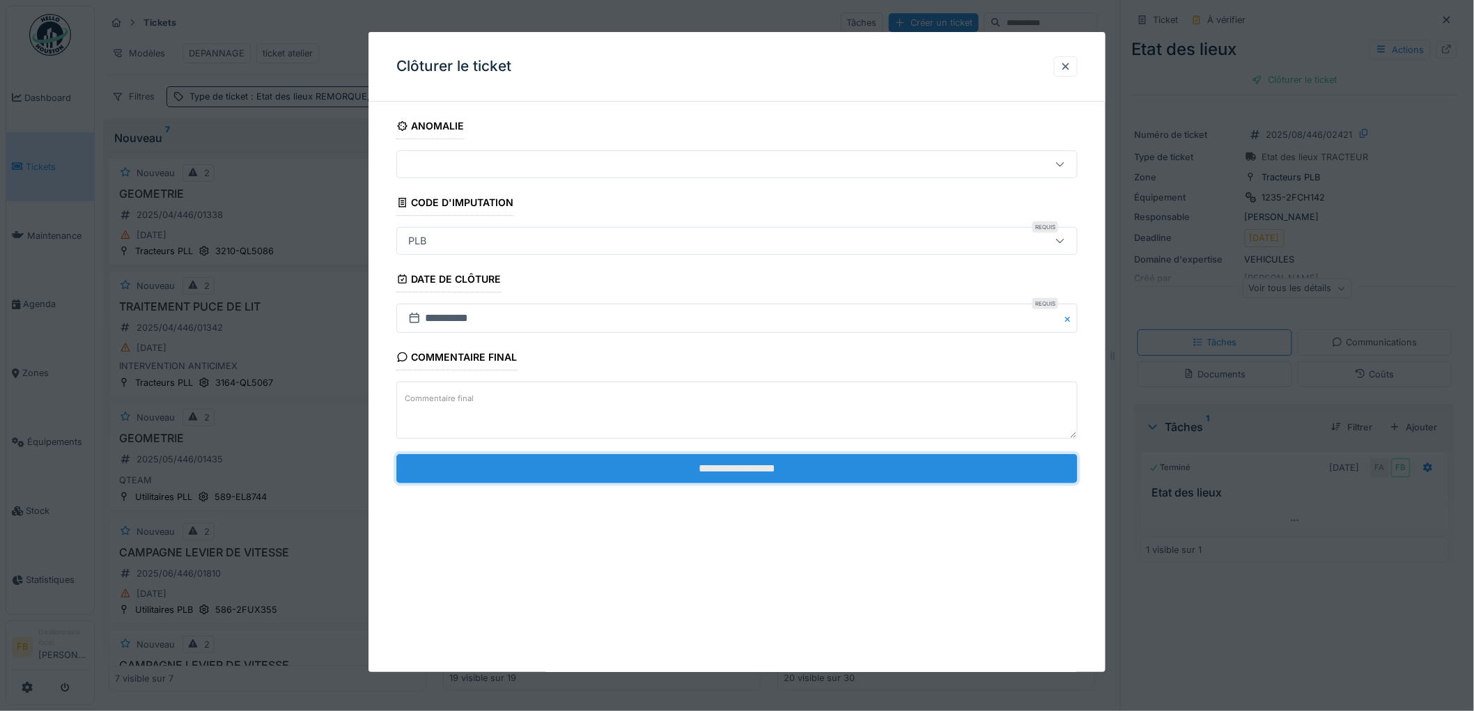
click at [673, 468] on input "**********" at bounding box center [736, 468] width 681 height 29
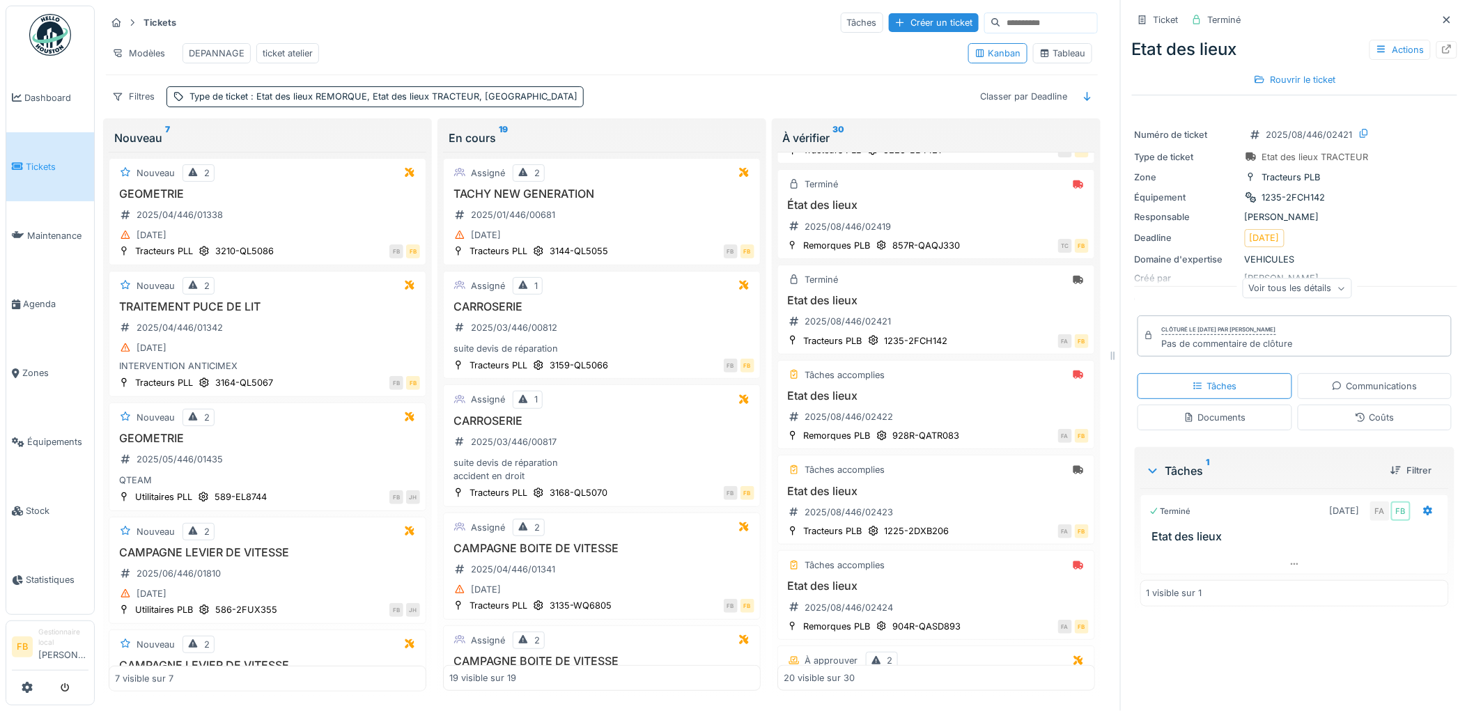
click at [1334, 405] on div "Coûts" at bounding box center [1374, 418] width 155 height 26
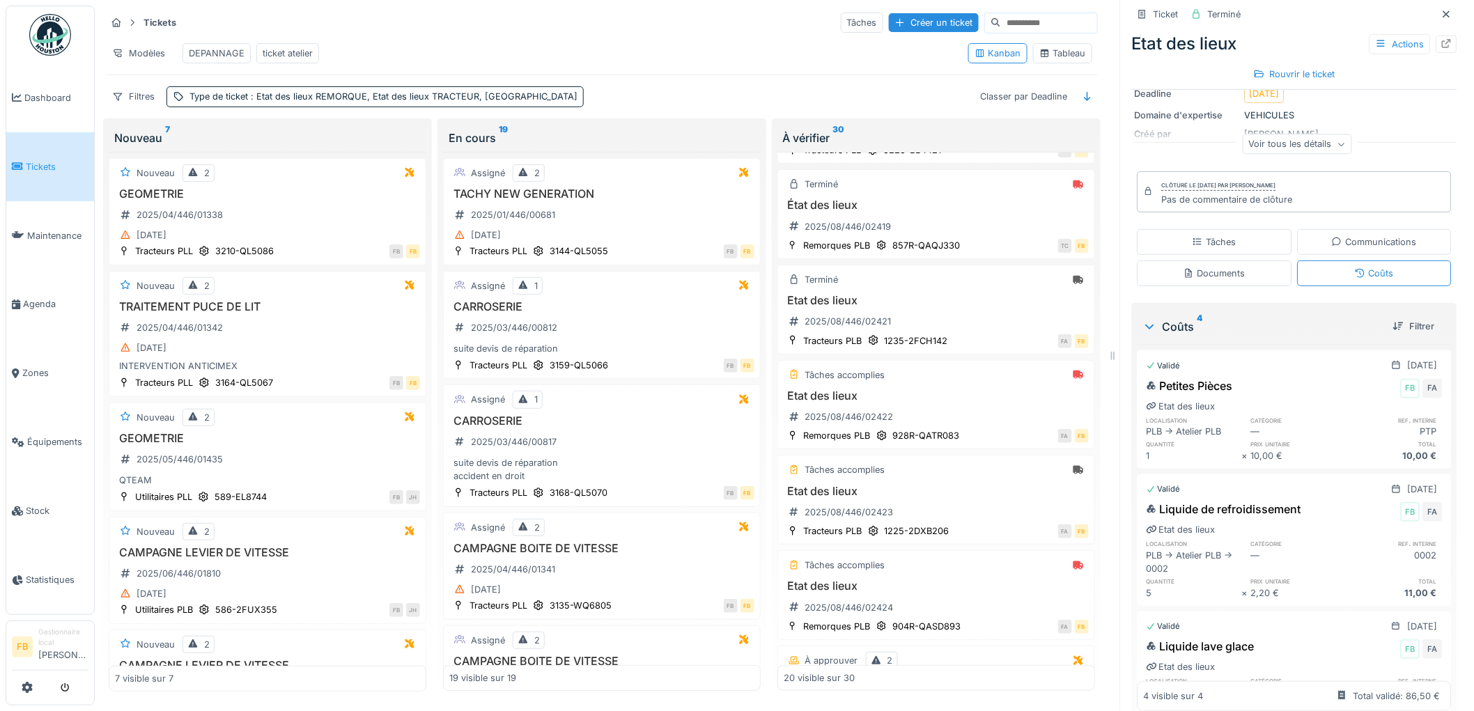
scroll to position [0, 0]
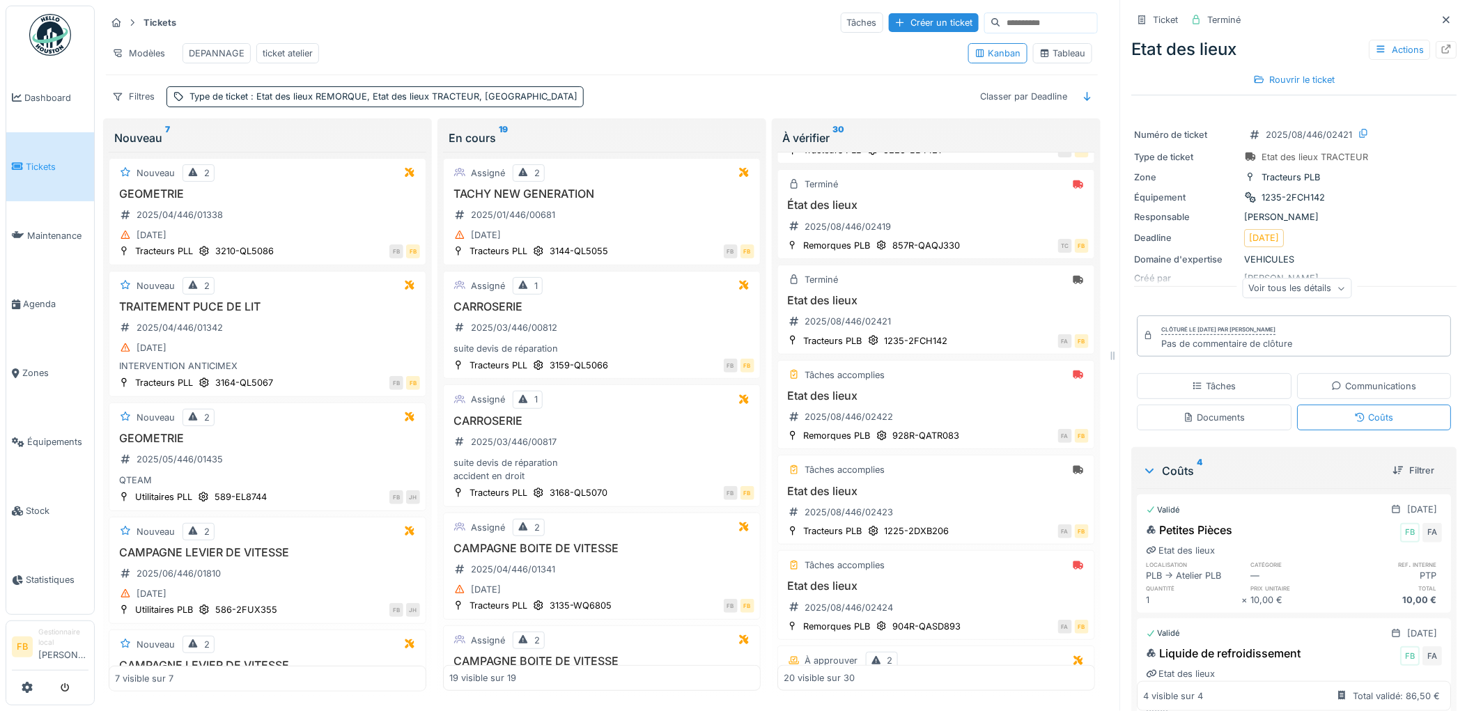
click at [1196, 388] on div "Tâches" at bounding box center [1214, 386] width 44 height 13
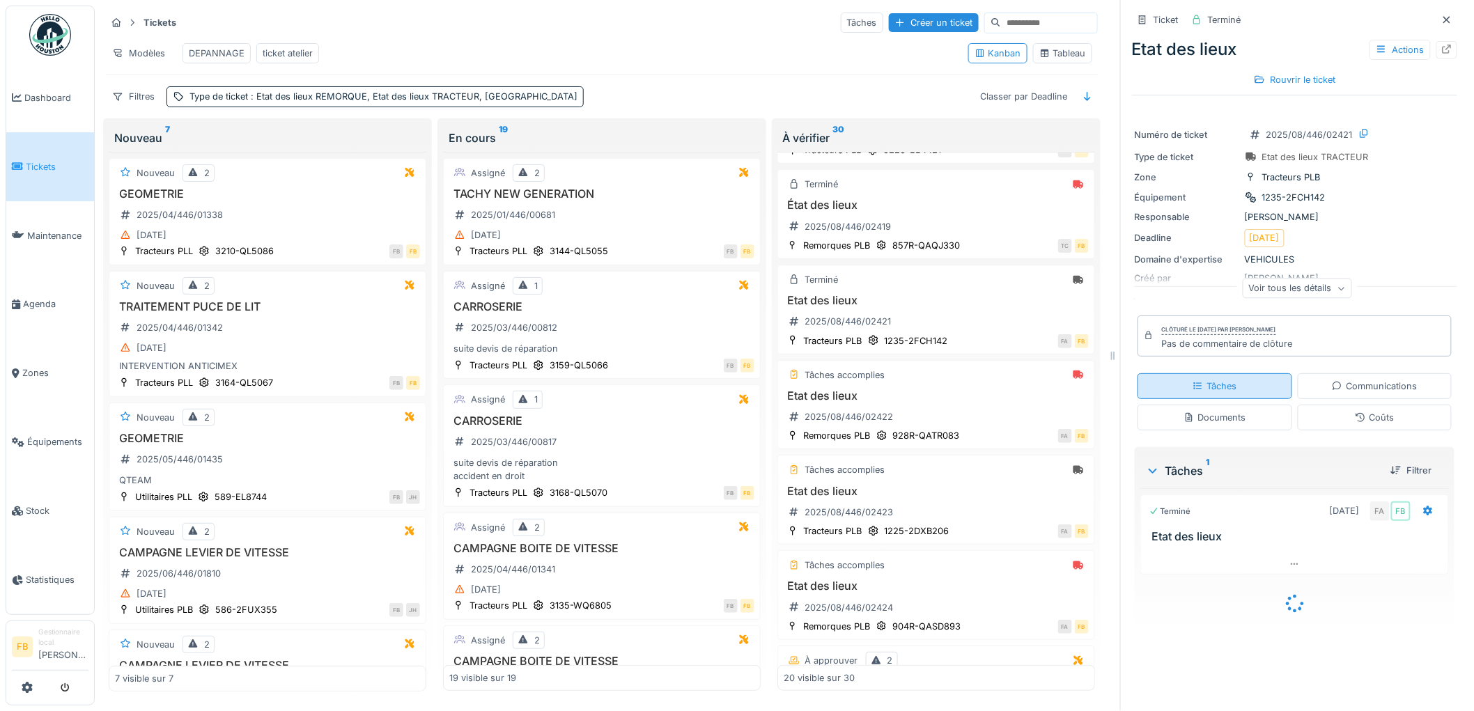
scroll to position [11, 0]
click at [1289, 560] on icon at bounding box center [1294, 564] width 11 height 9
click at [1220, 563] on div "EDL TRACTEUR" at bounding box center [1197, 564] width 96 height 20
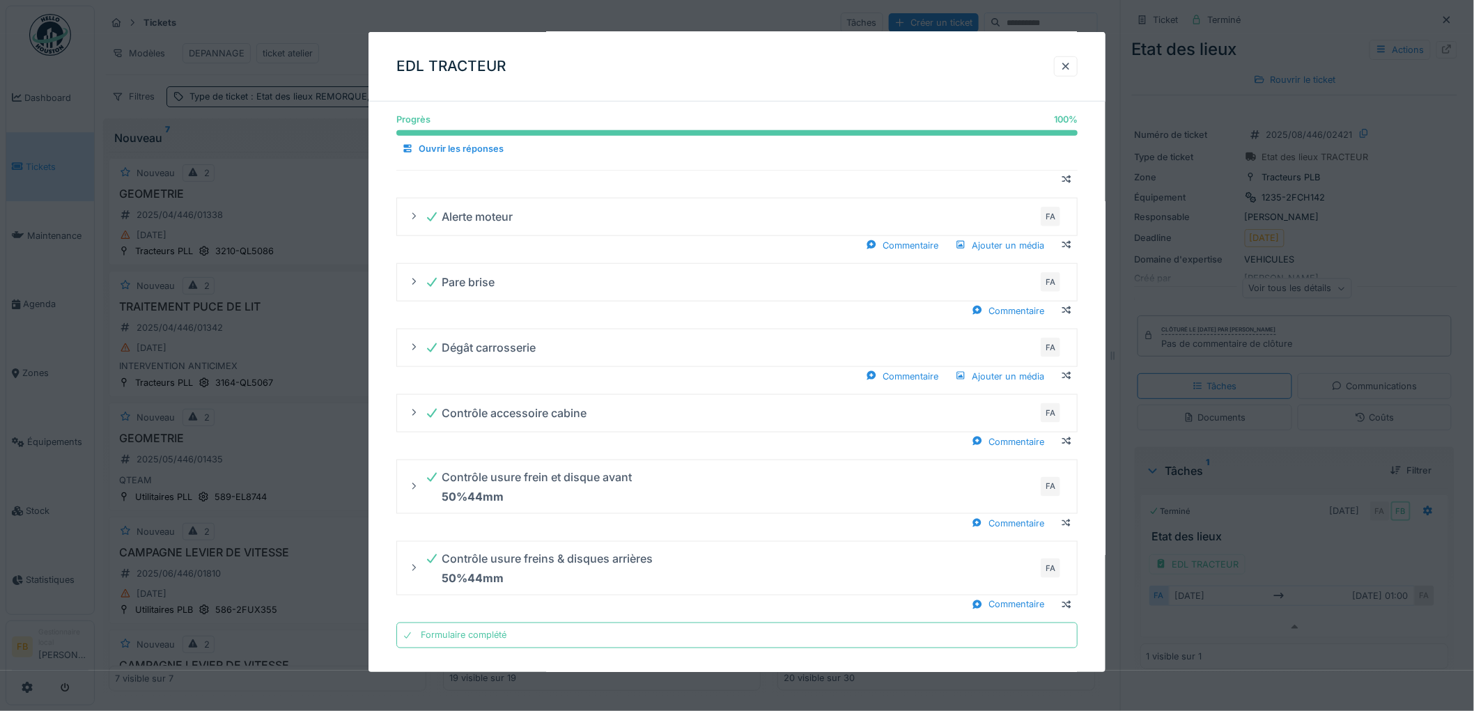
scroll to position [545, 0]
click at [1067, 64] on div at bounding box center [1065, 66] width 11 height 13
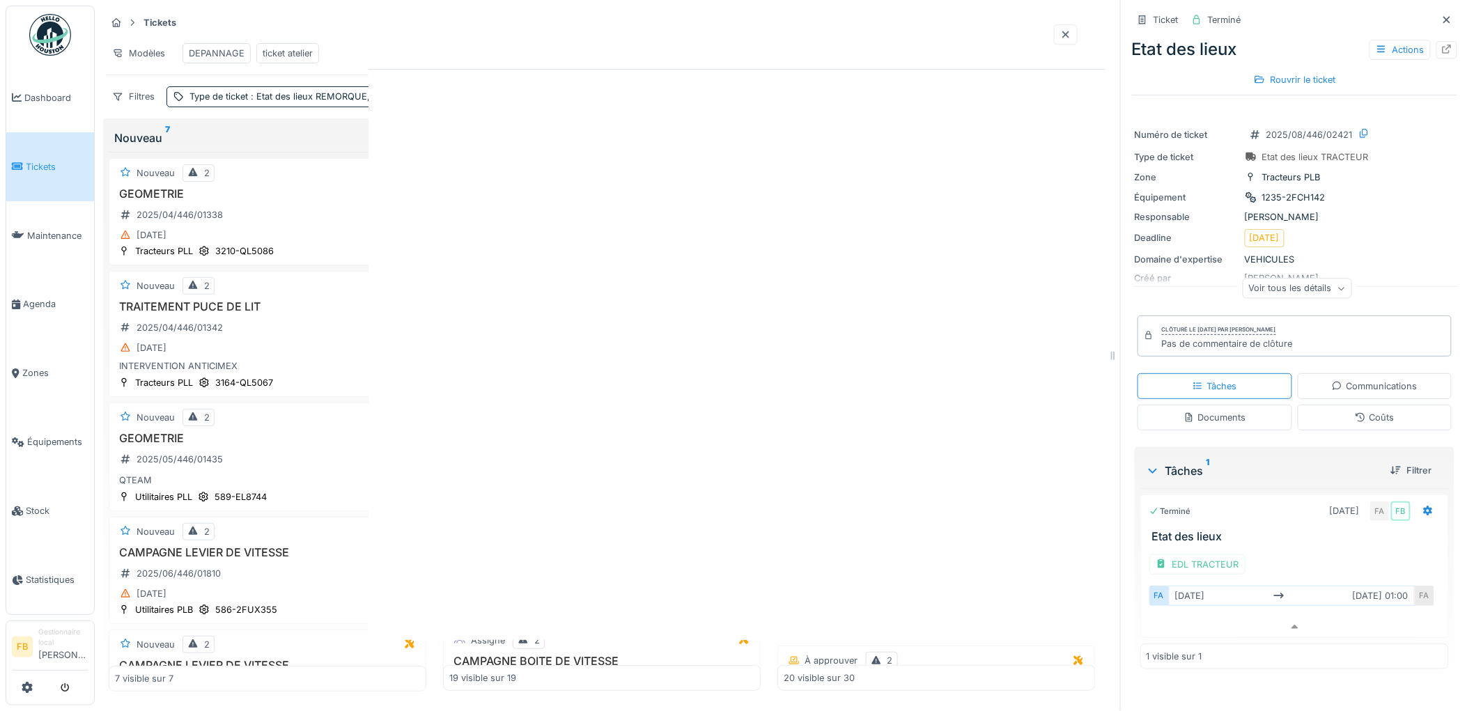
scroll to position [0, 0]
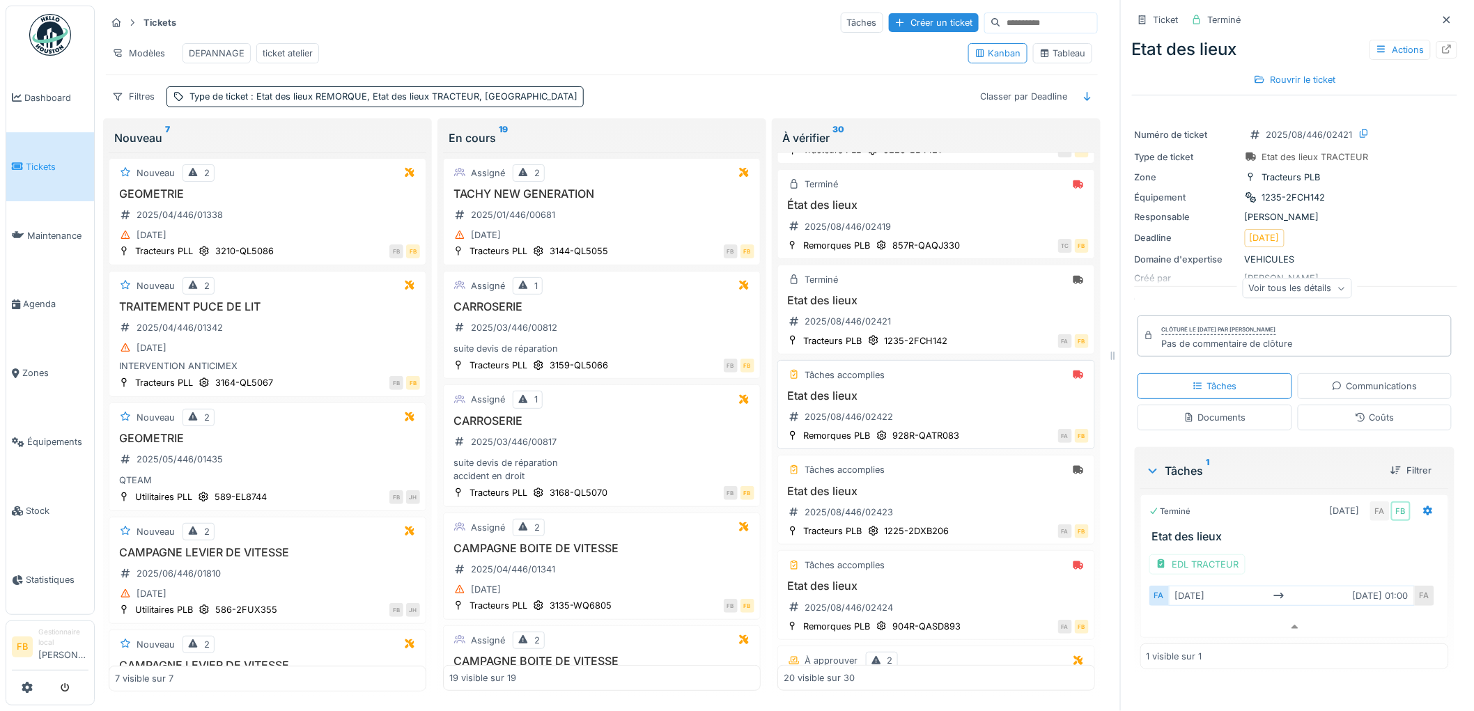
click at [937, 422] on div "Etat des lieux 2025/08/446/02422" at bounding box center [935, 408] width 305 height 39
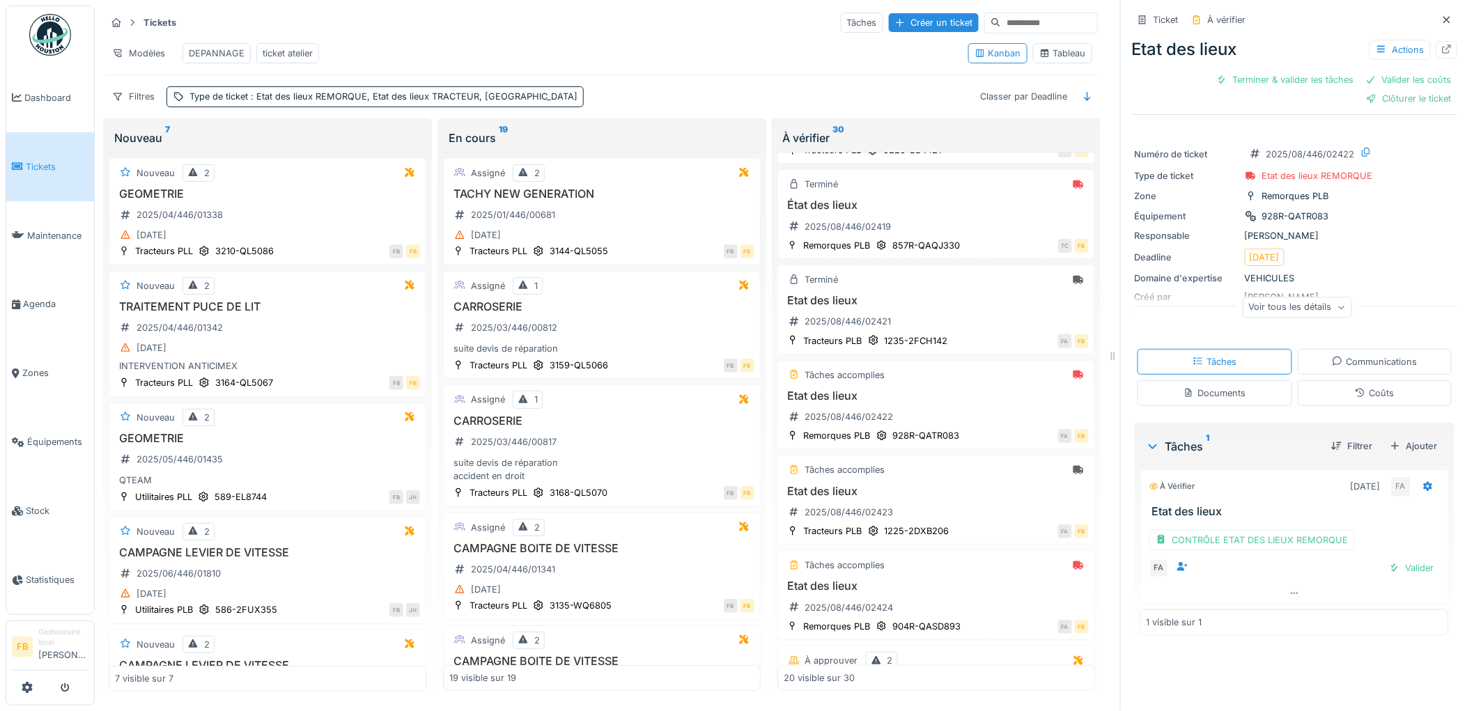
click at [1349, 392] on div "Coûts" at bounding box center [1374, 393] width 155 height 26
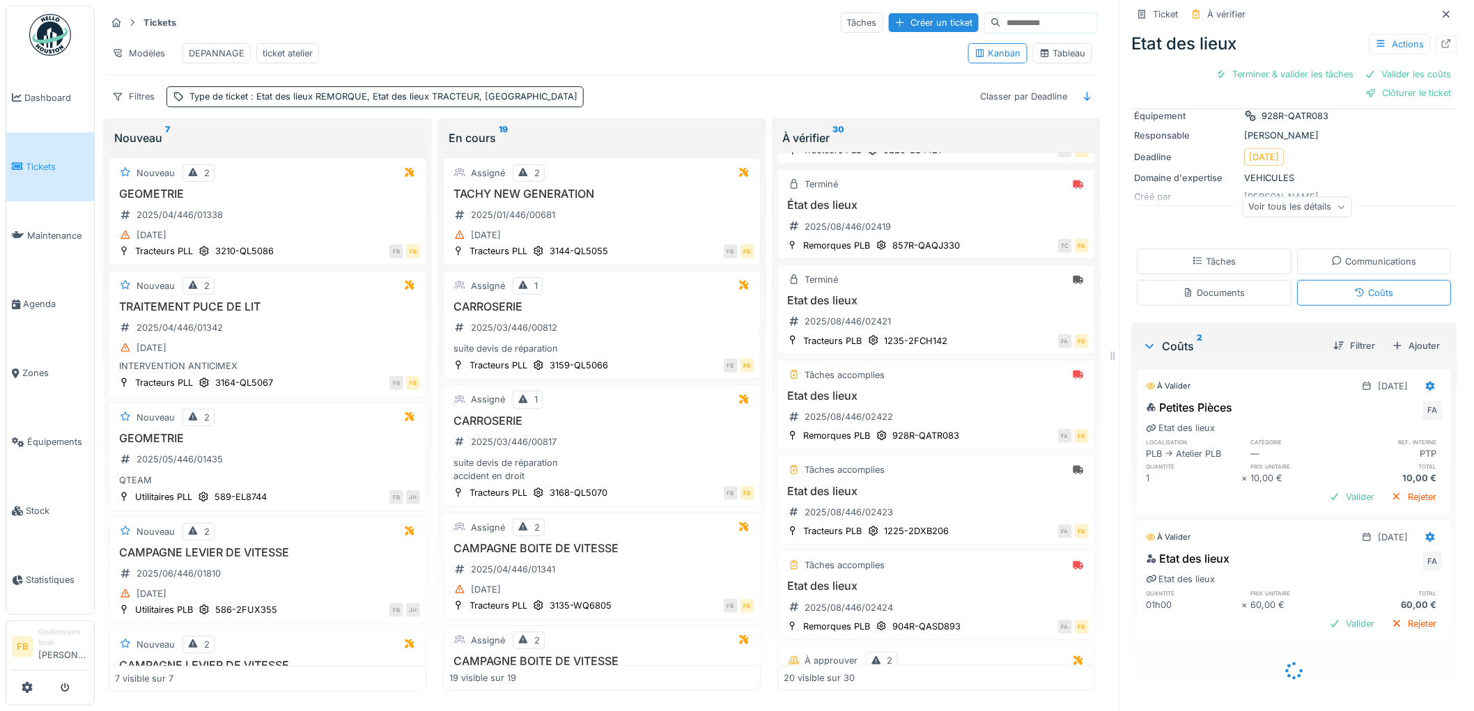
scroll to position [87, 0]
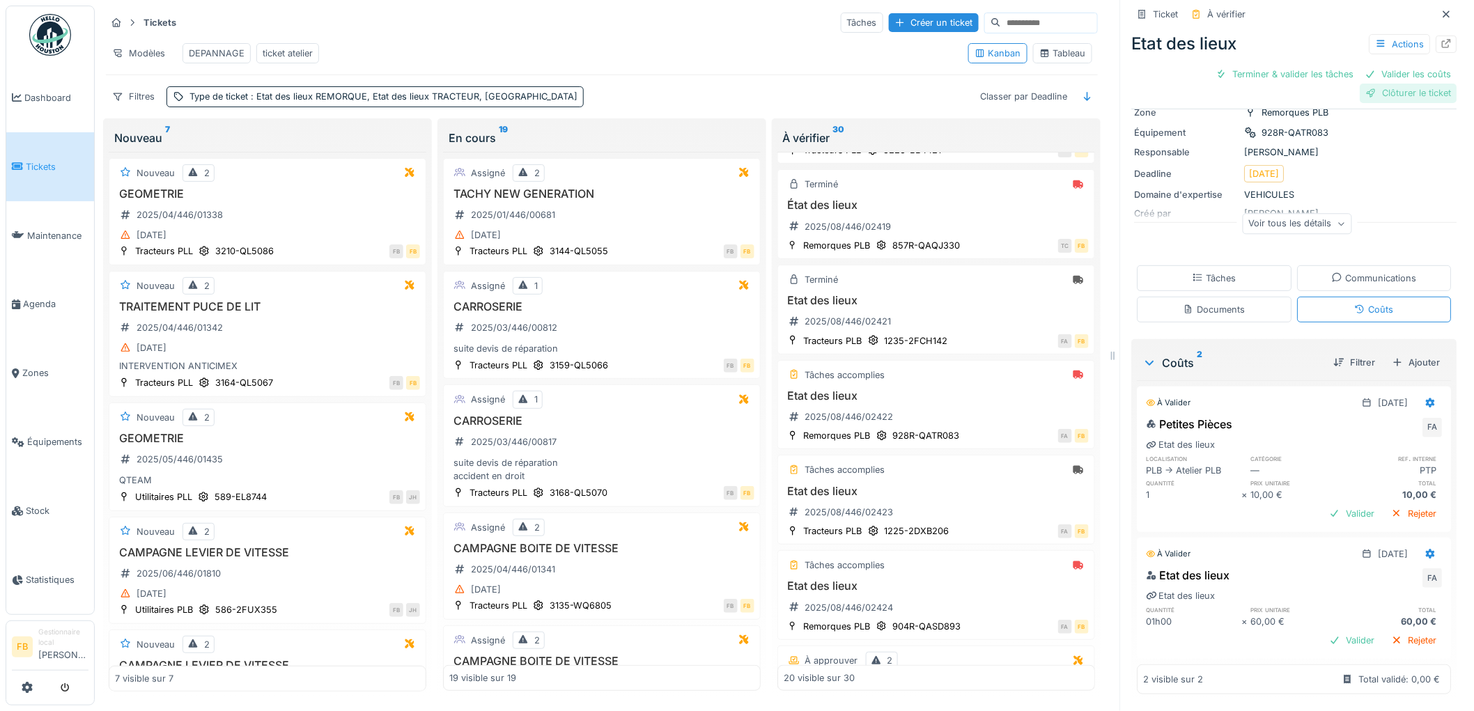
click at [1370, 84] on div "Clôturer le ticket" at bounding box center [1408, 93] width 97 height 19
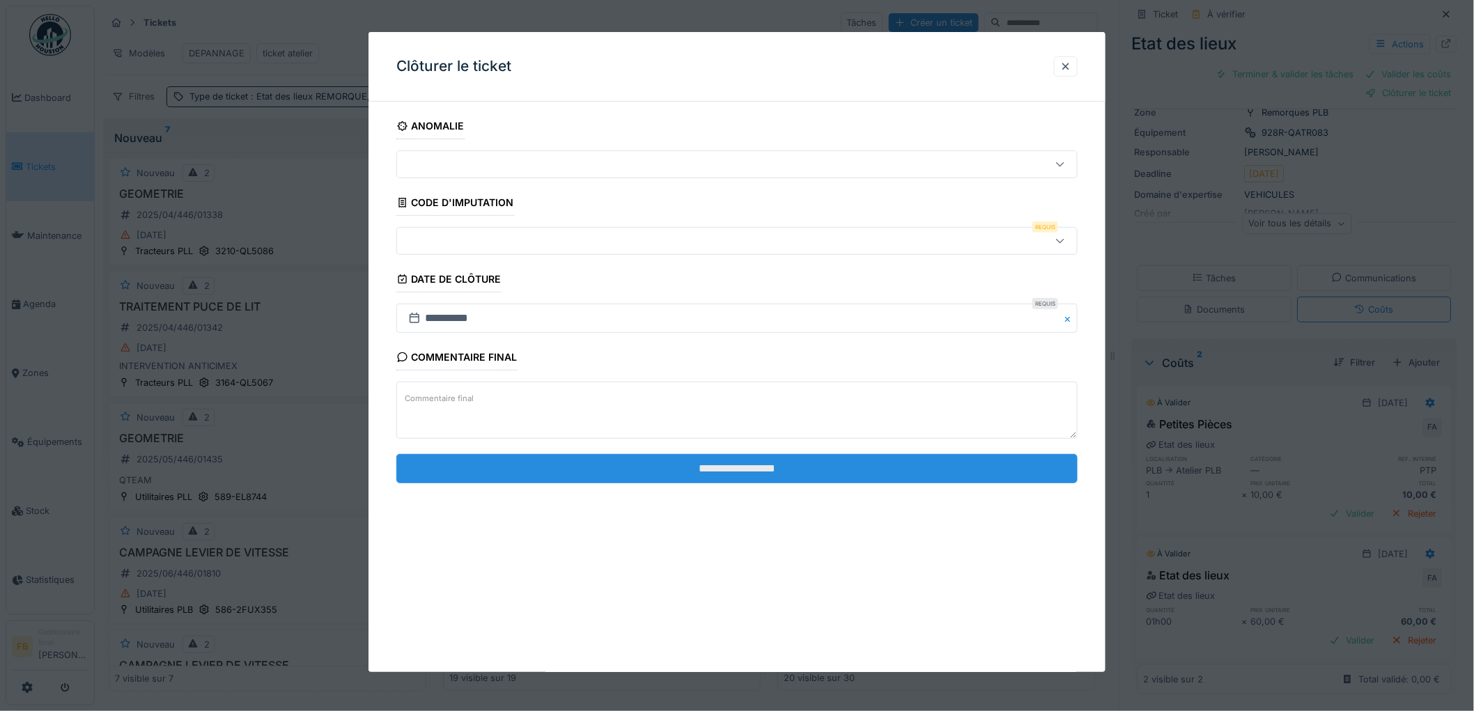
click at [658, 471] on input "**********" at bounding box center [736, 468] width 681 height 29
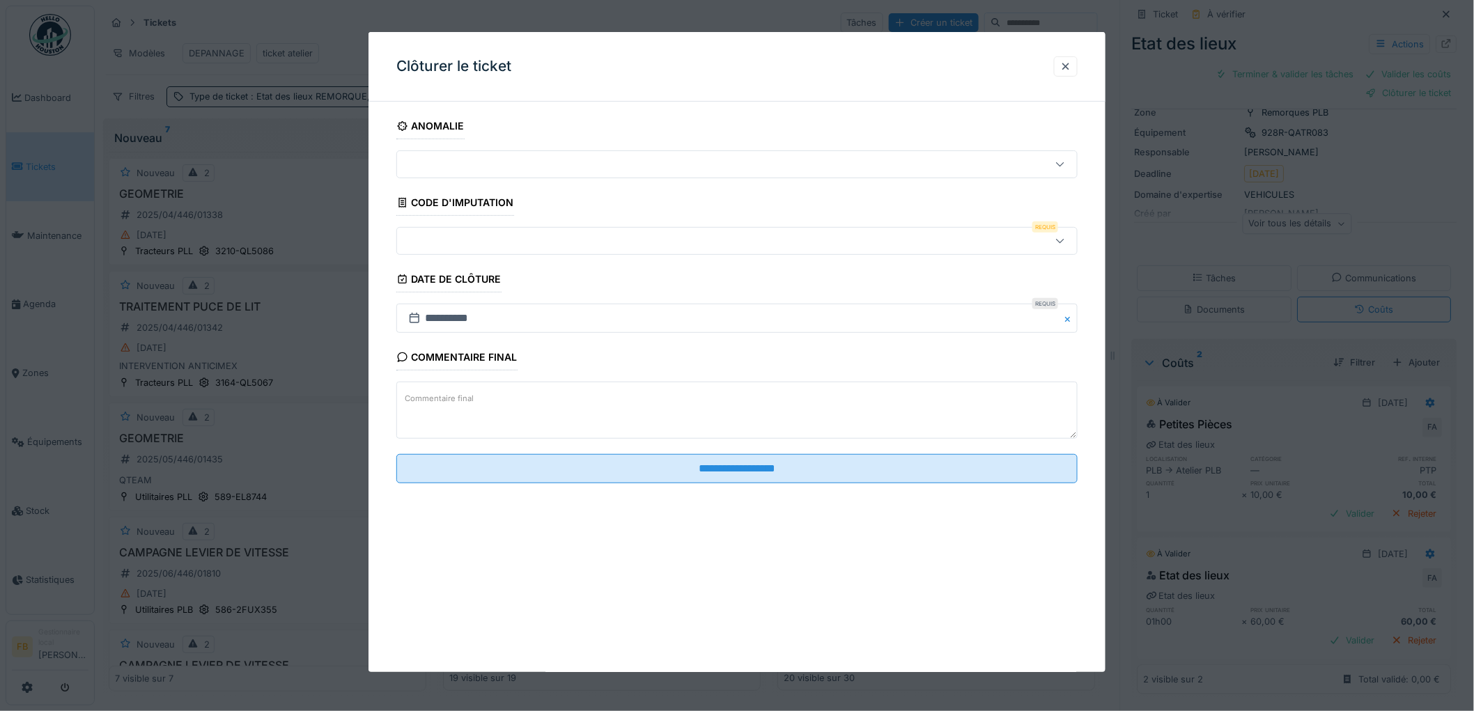
click at [534, 242] on div at bounding box center [698, 240] width 591 height 15
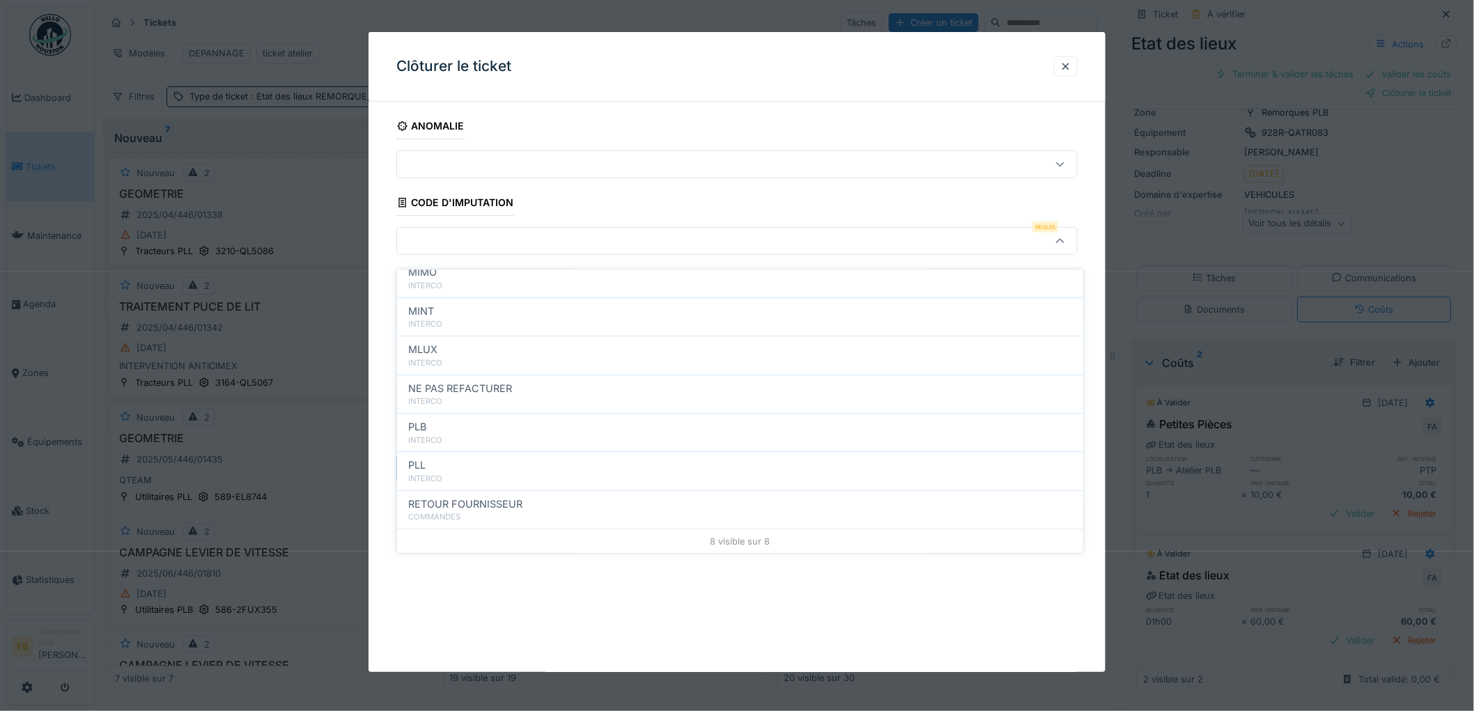
scroll to position [0, 0]
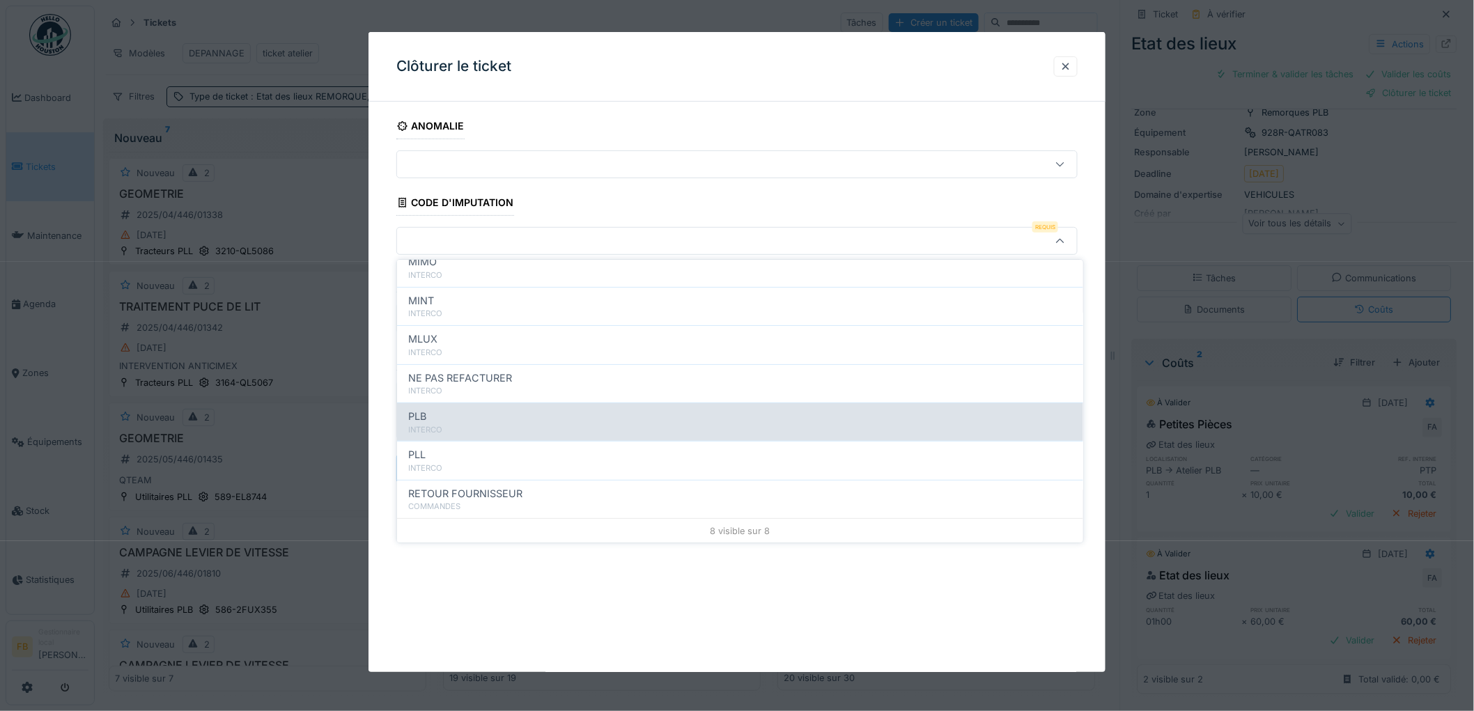
click at [453, 422] on div "PLB" at bounding box center [740, 416] width 664 height 15
type input "***"
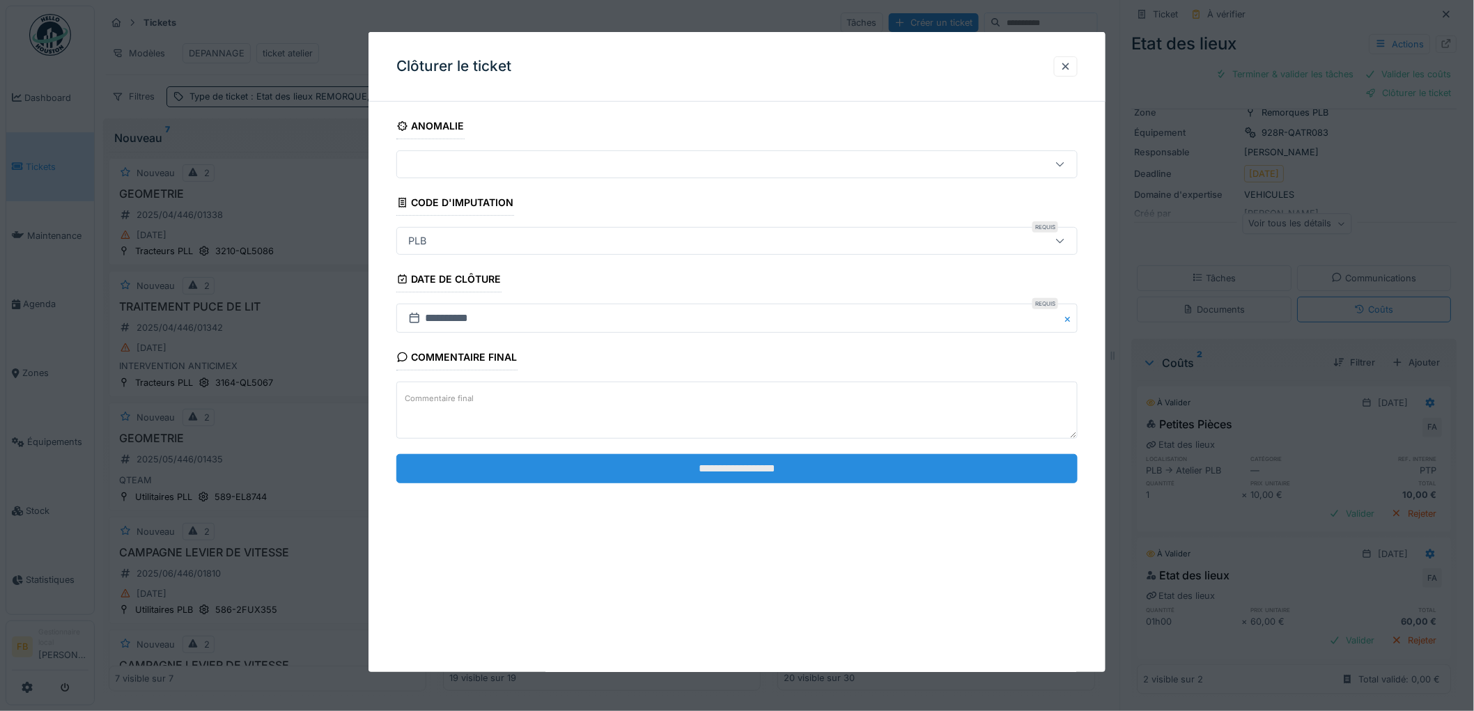
click at [708, 474] on input "**********" at bounding box center [736, 468] width 681 height 29
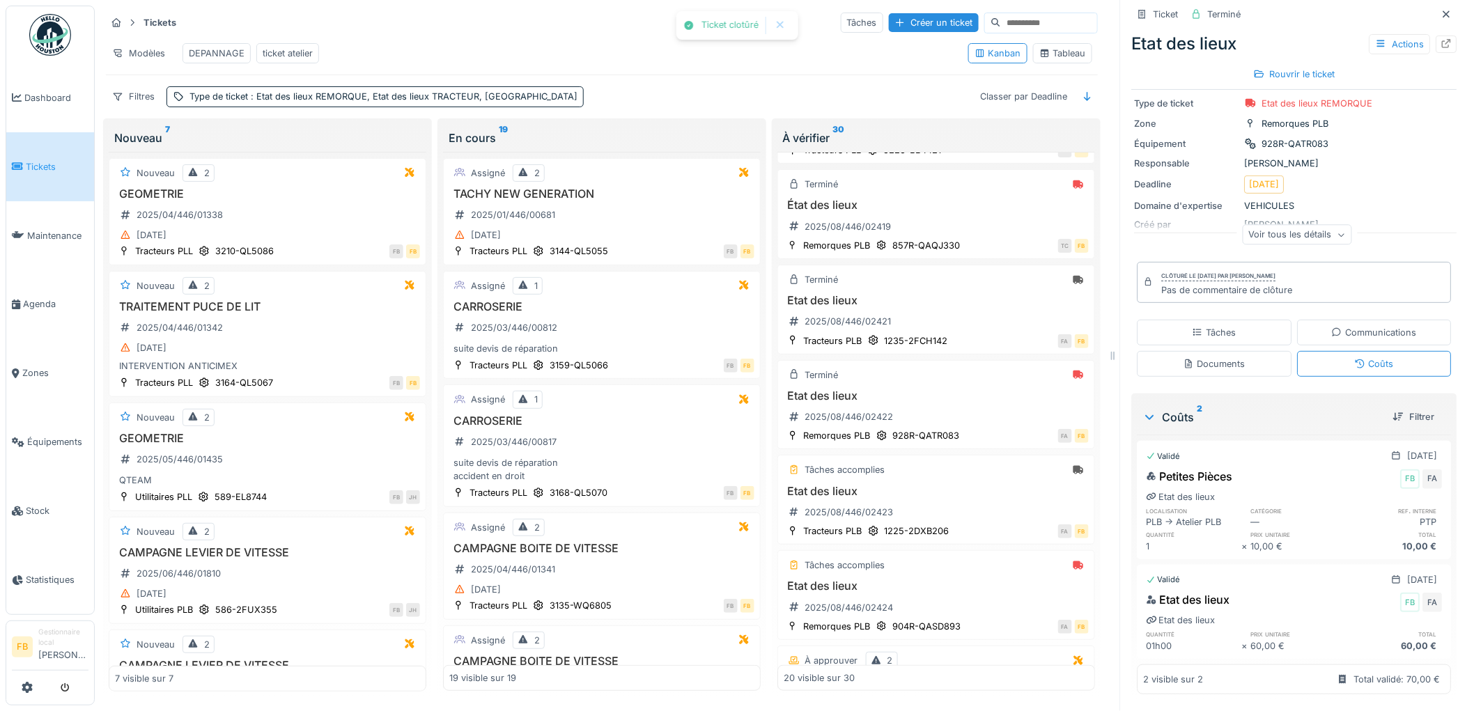
scroll to position [58, 0]
drag, startPoint x: 1414, startPoint y: 541, endPoint x: 1393, endPoint y: 540, distance: 20.9
click at [1393, 540] on div "10,00 €" at bounding box center [1394, 546] width 95 height 13
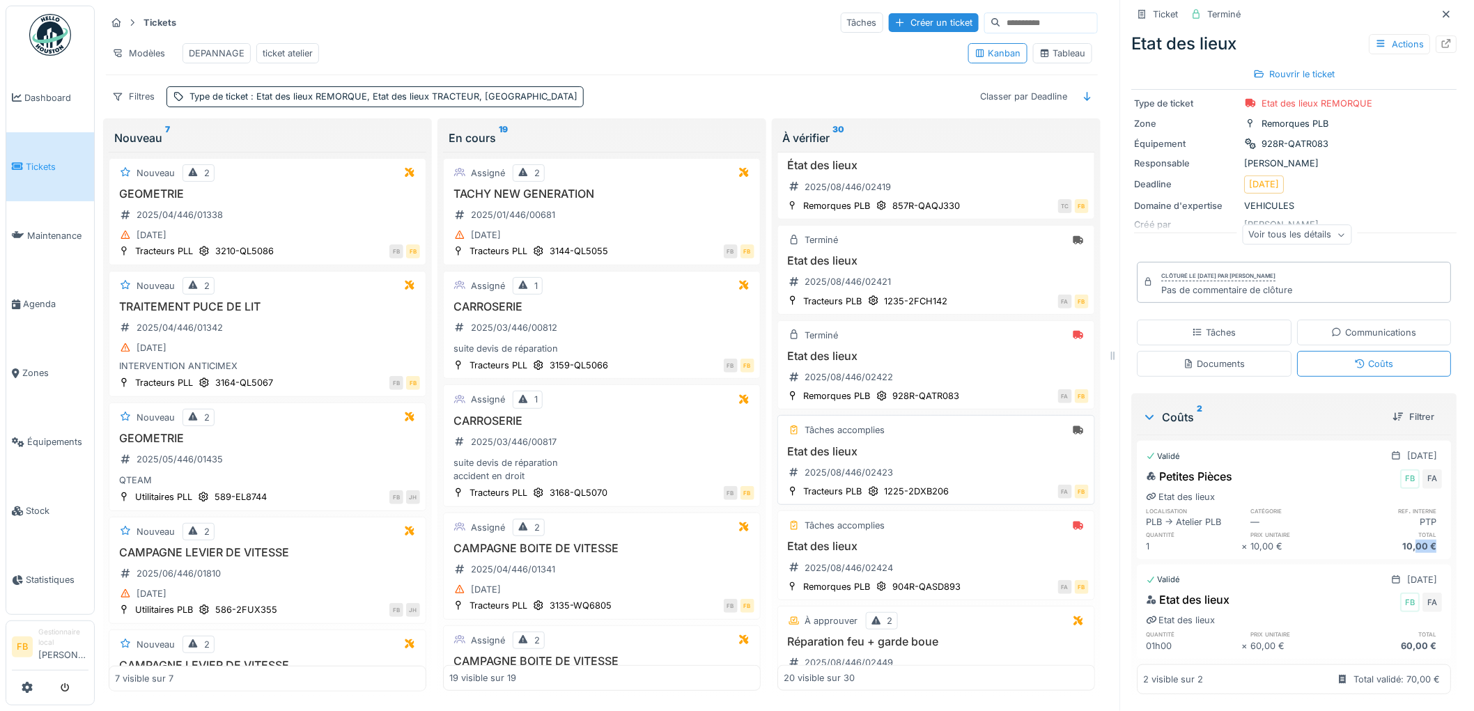
scroll to position [386, 0]
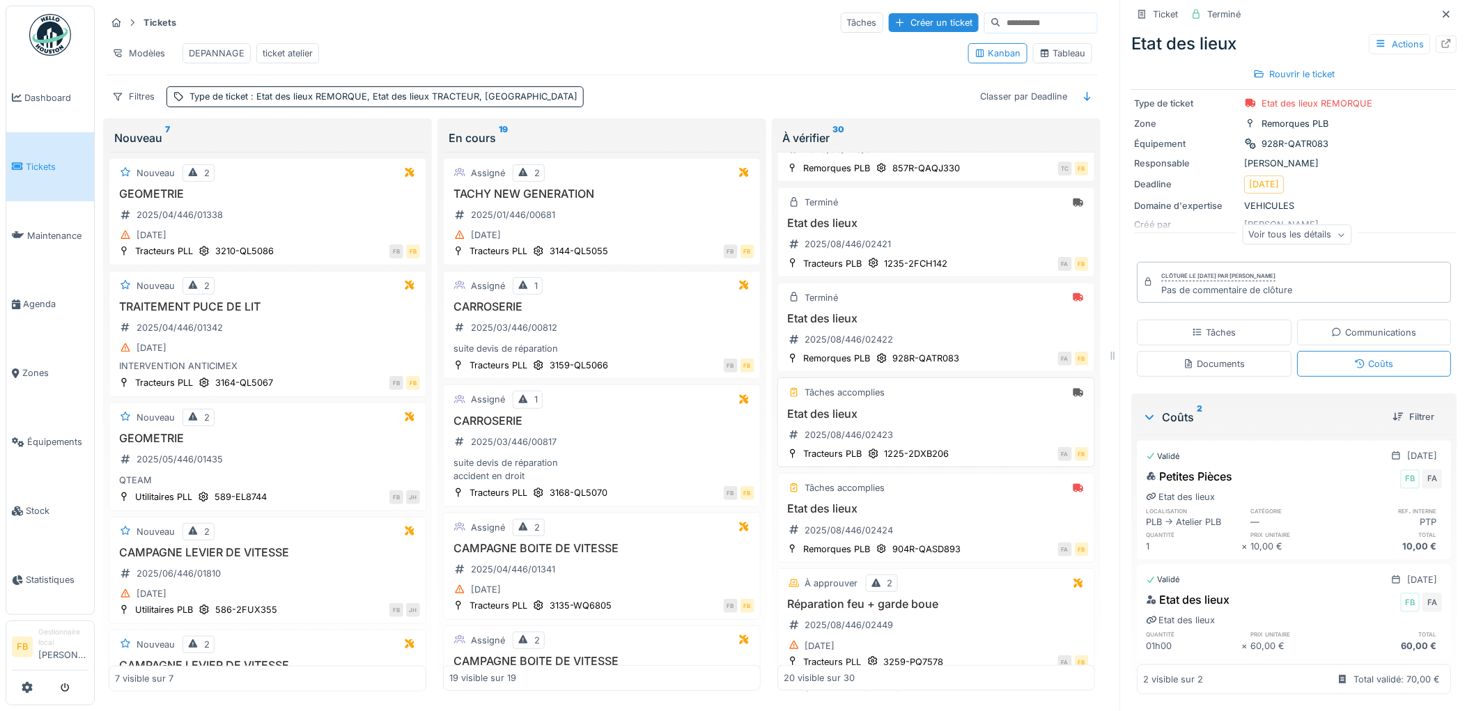
click at [960, 421] on h3 "Etat des lieux" at bounding box center [935, 413] width 305 height 13
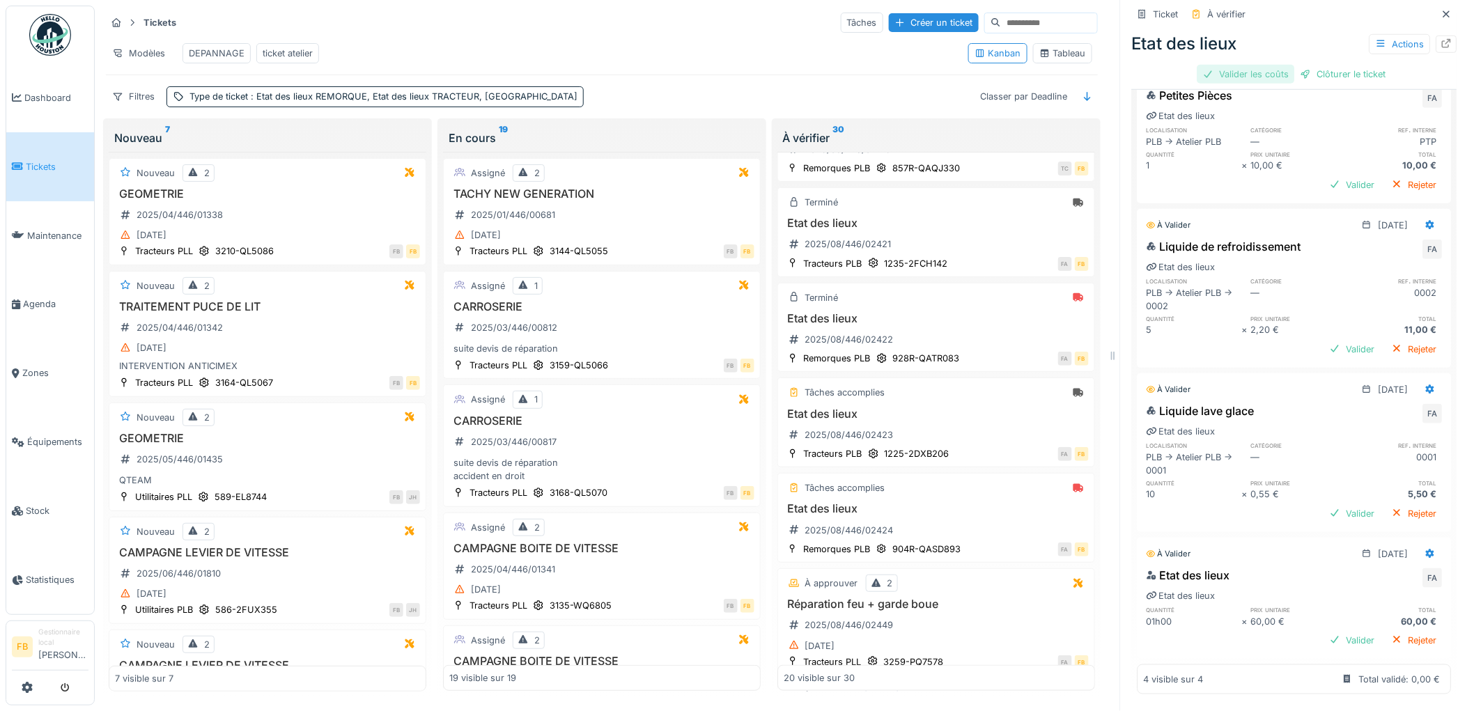
click at [1247, 77] on div "Valider les coûts" at bounding box center [1245, 74] width 97 height 19
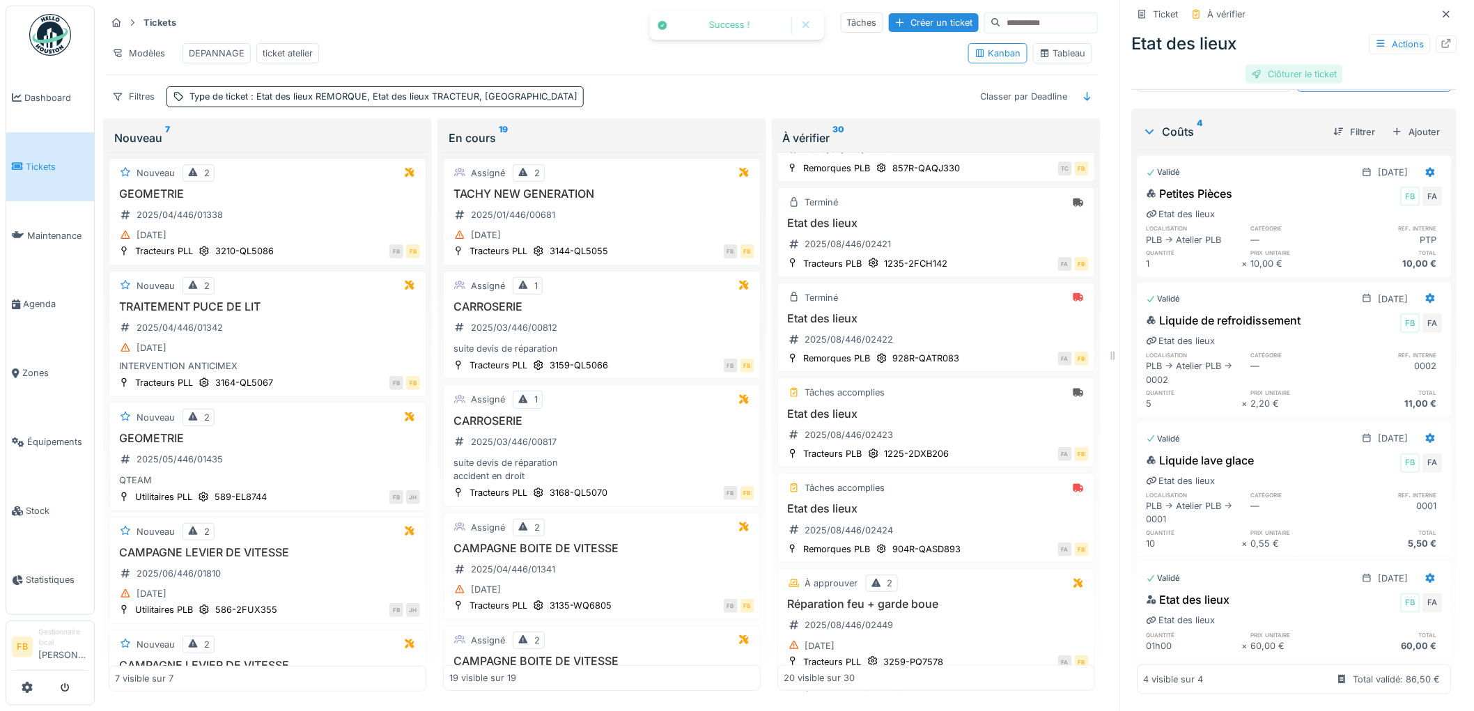
click at [1278, 80] on div "Clôturer le ticket" at bounding box center [1294, 74] width 97 height 19
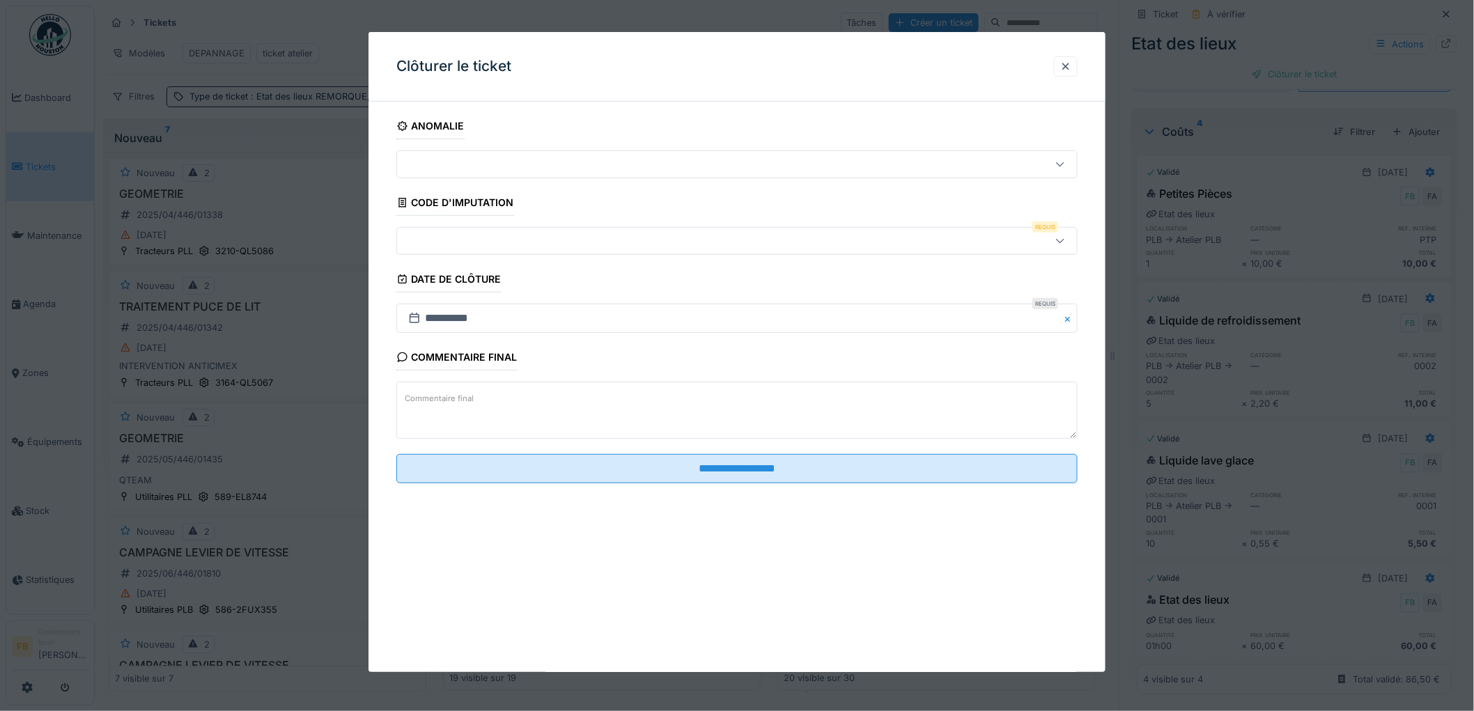
scroll to position [11, 0]
click at [446, 233] on div at bounding box center [698, 240] width 591 height 15
click at [1071, 68] on div at bounding box center [1065, 66] width 11 height 13
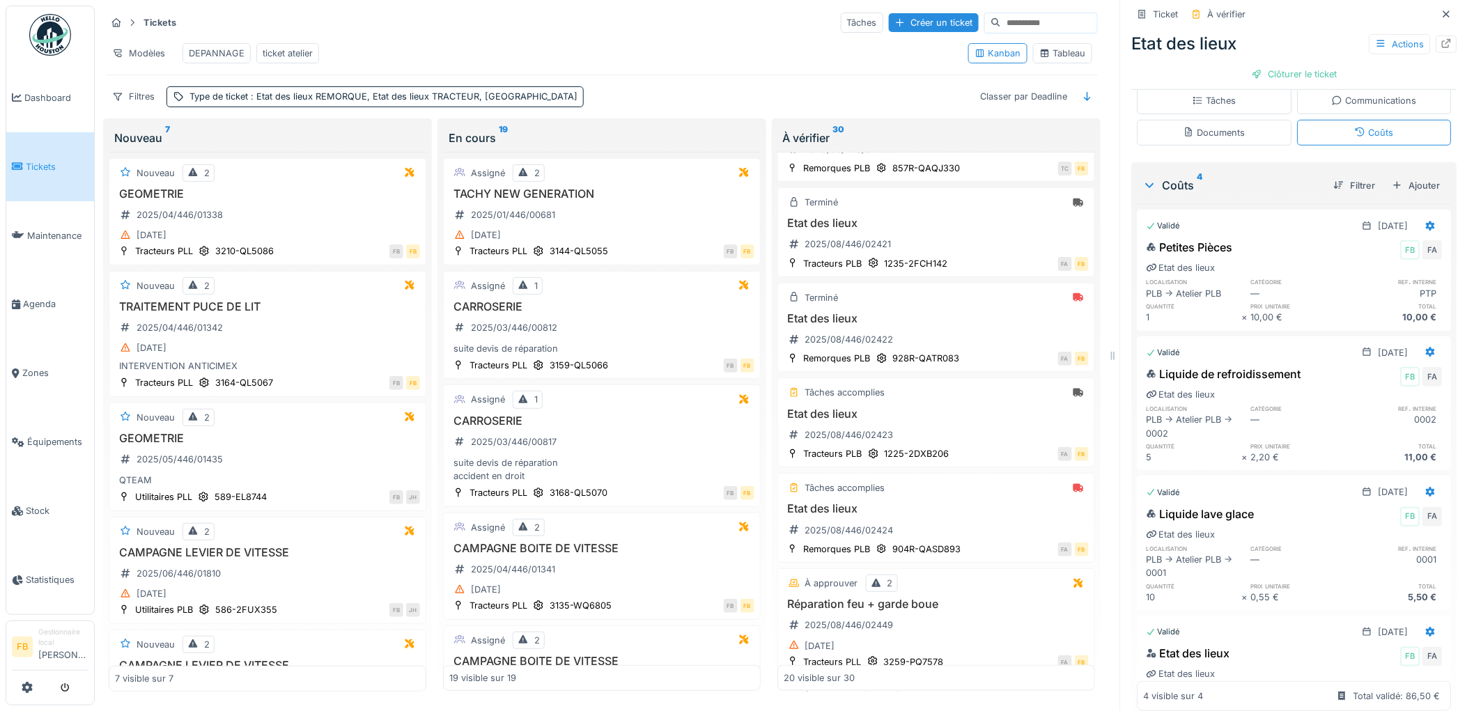
scroll to position [300, 0]
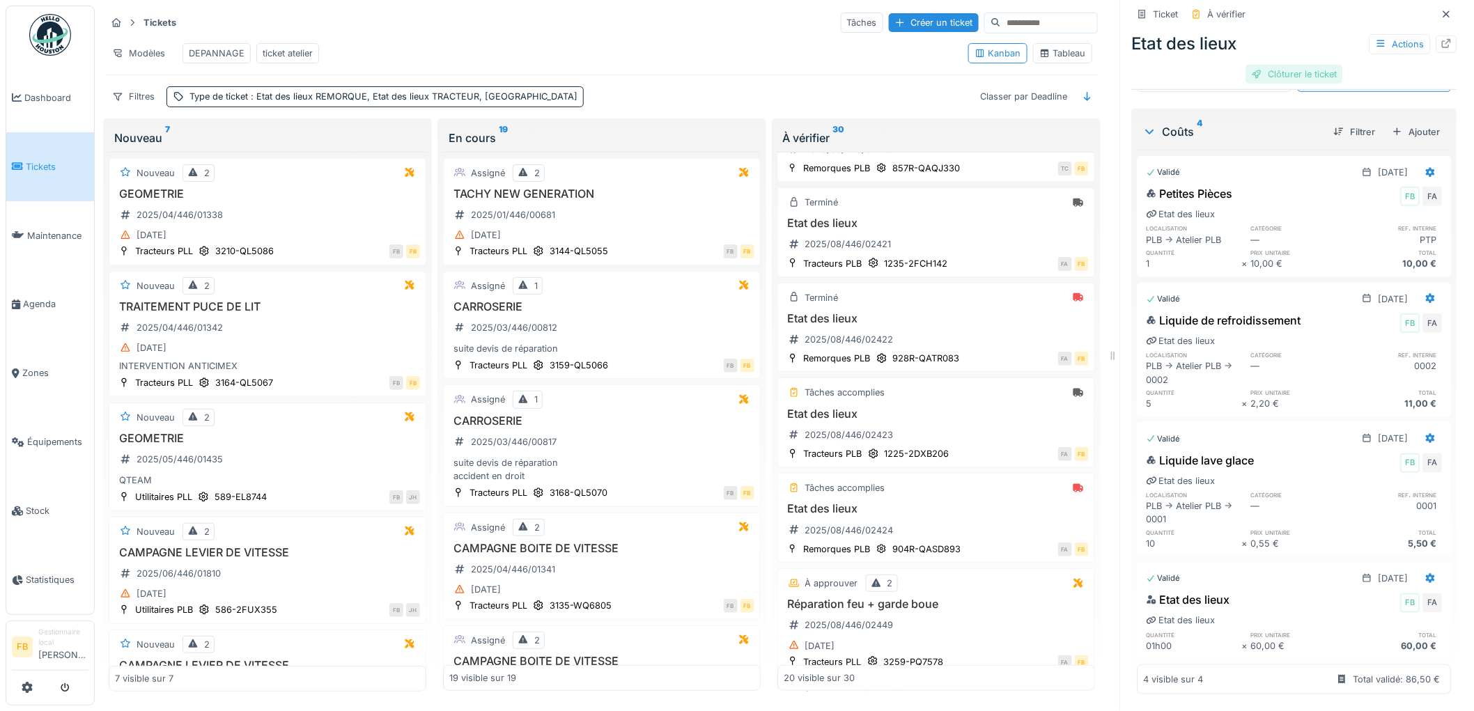
click at [1292, 65] on div "Clôturer le ticket" at bounding box center [1294, 74] width 97 height 19
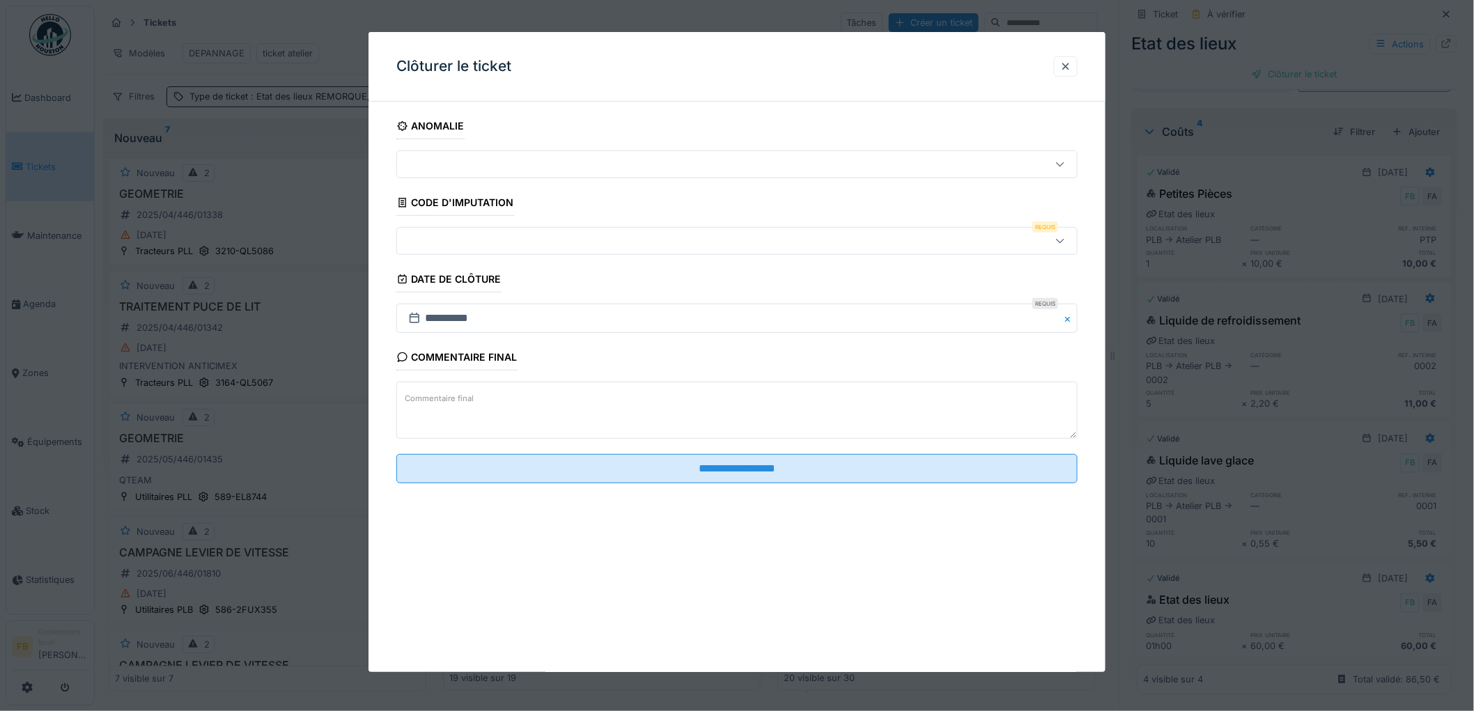
click at [442, 246] on div at bounding box center [698, 240] width 591 height 15
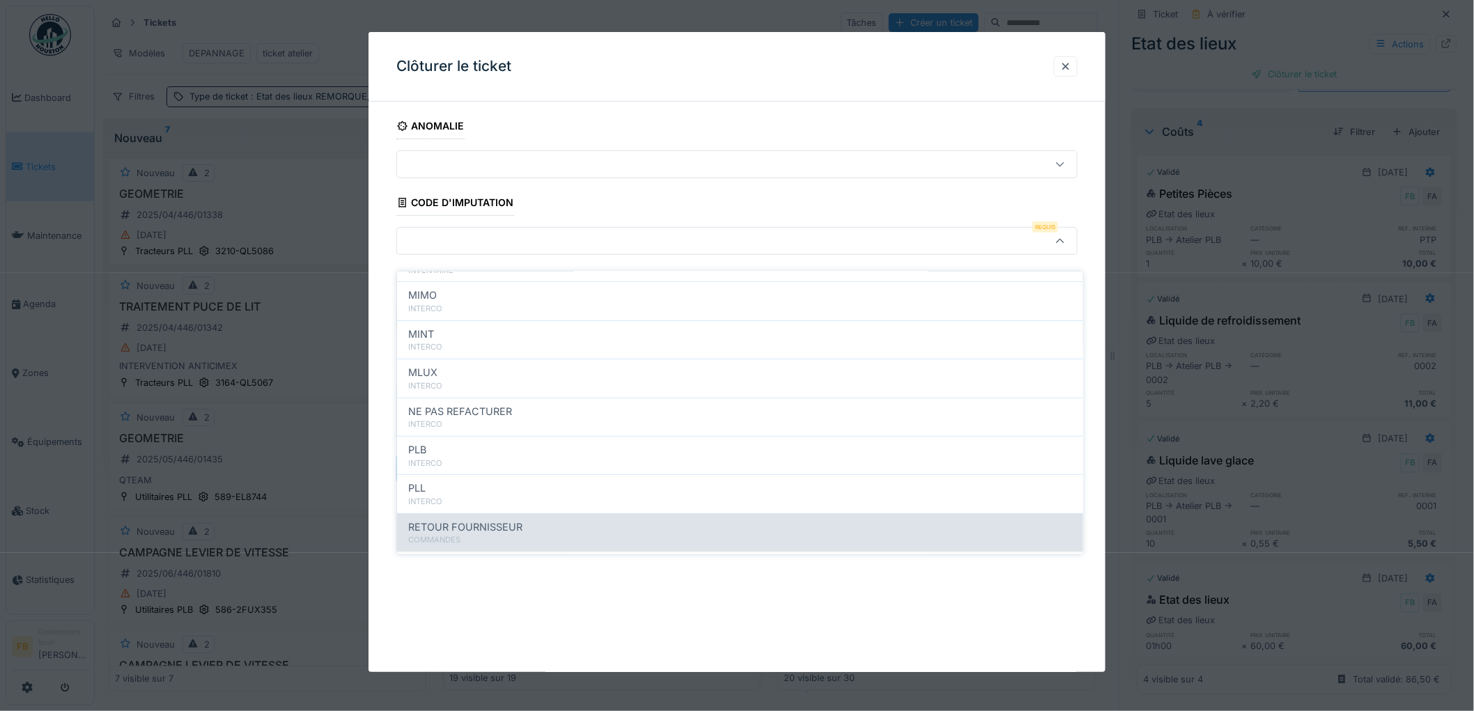
scroll to position [124, 0]
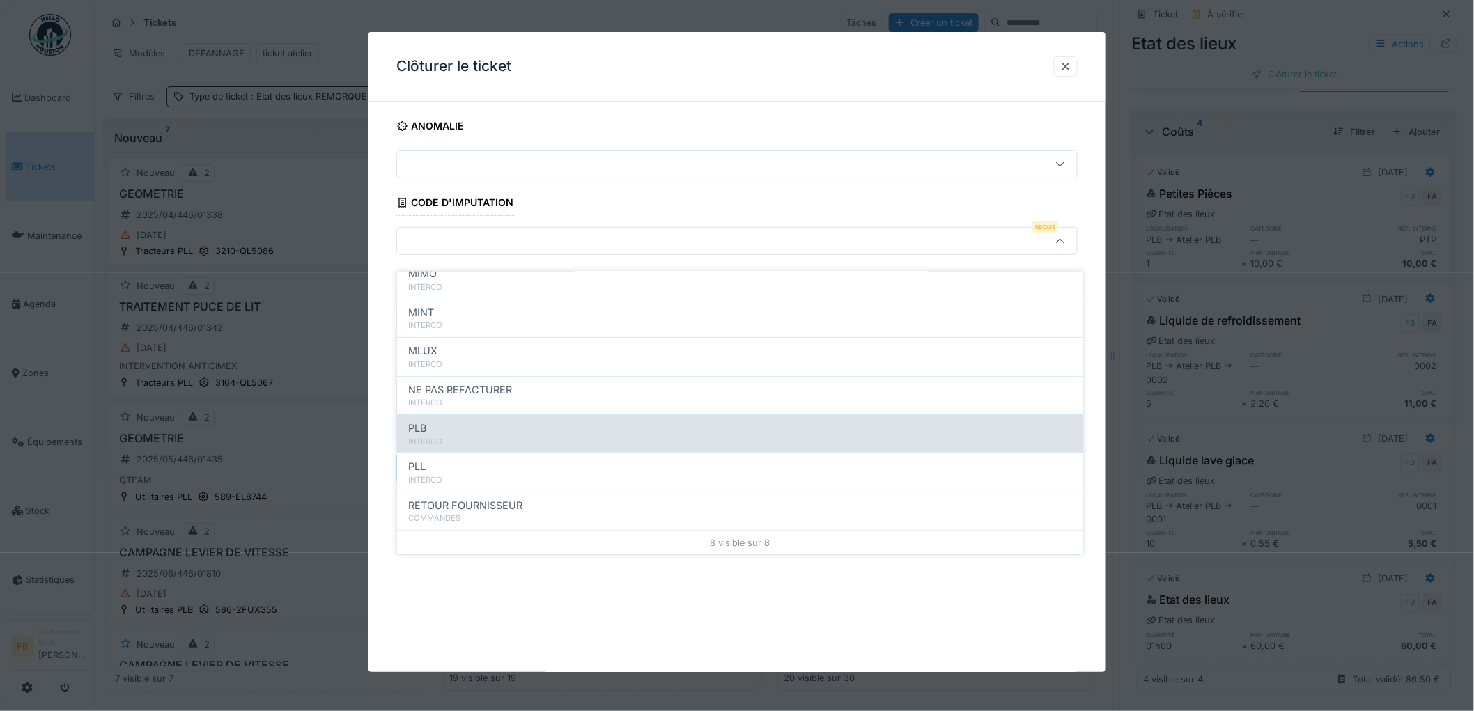
click at [447, 436] on div "INTERCO" at bounding box center [740, 442] width 664 height 12
type input "***"
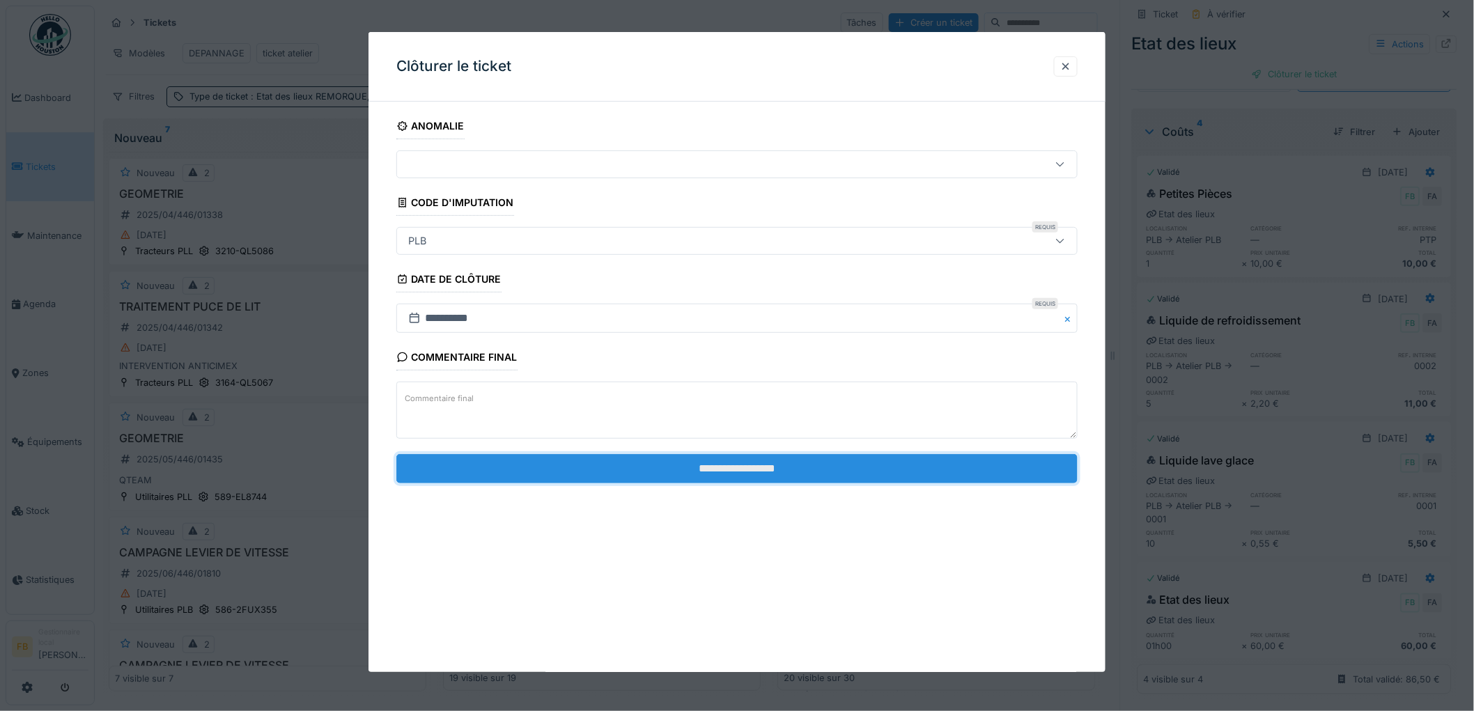
click at [631, 471] on input "**********" at bounding box center [736, 468] width 681 height 29
click at [692, 471] on input "**********" at bounding box center [736, 468] width 681 height 29
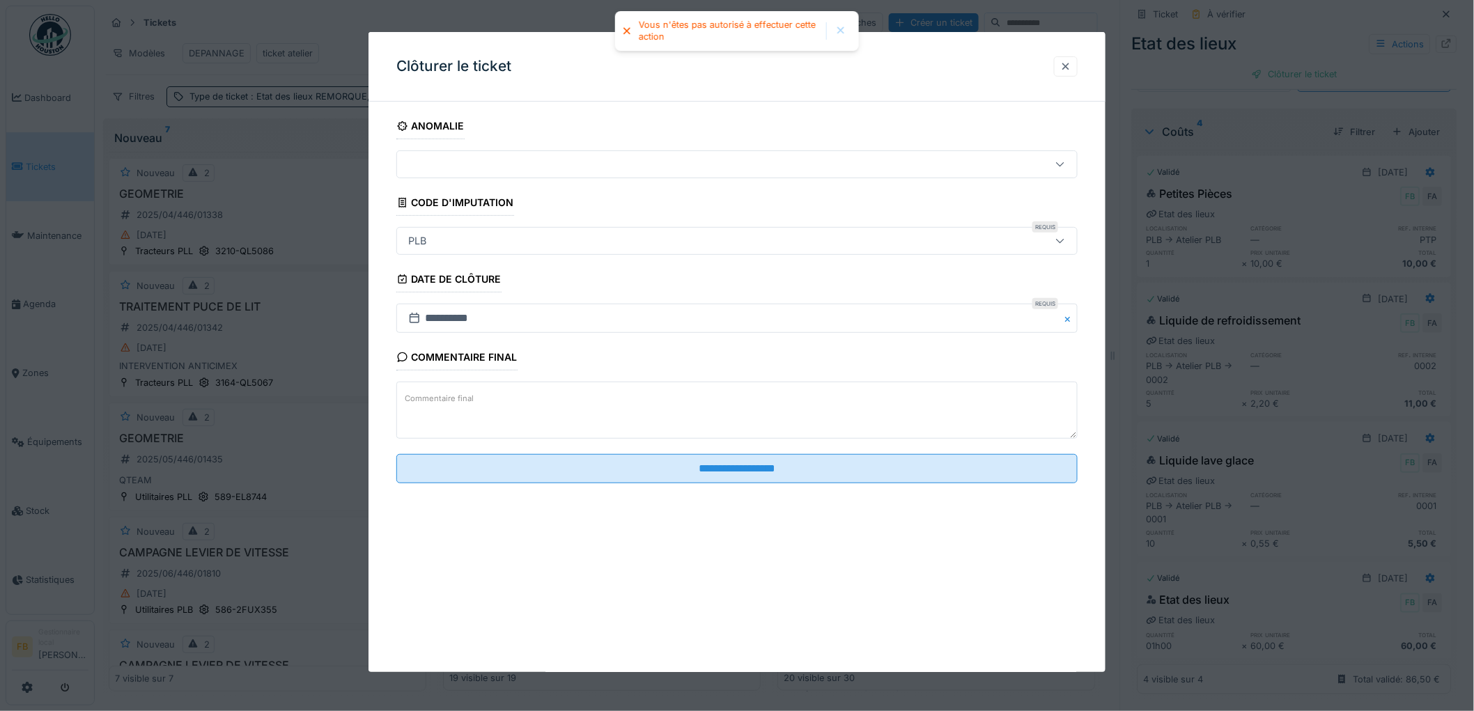
click at [1070, 65] on div at bounding box center [1065, 66] width 11 height 13
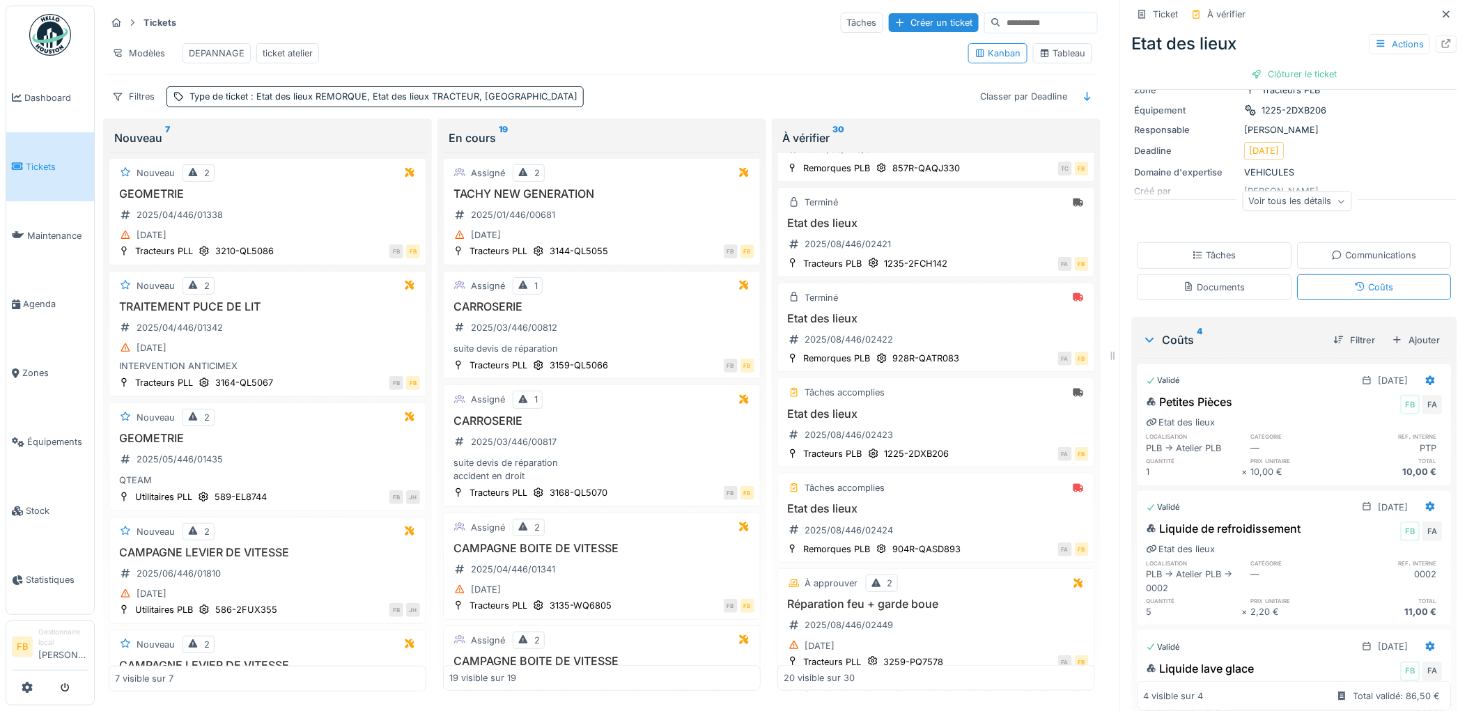
scroll to position [0, 0]
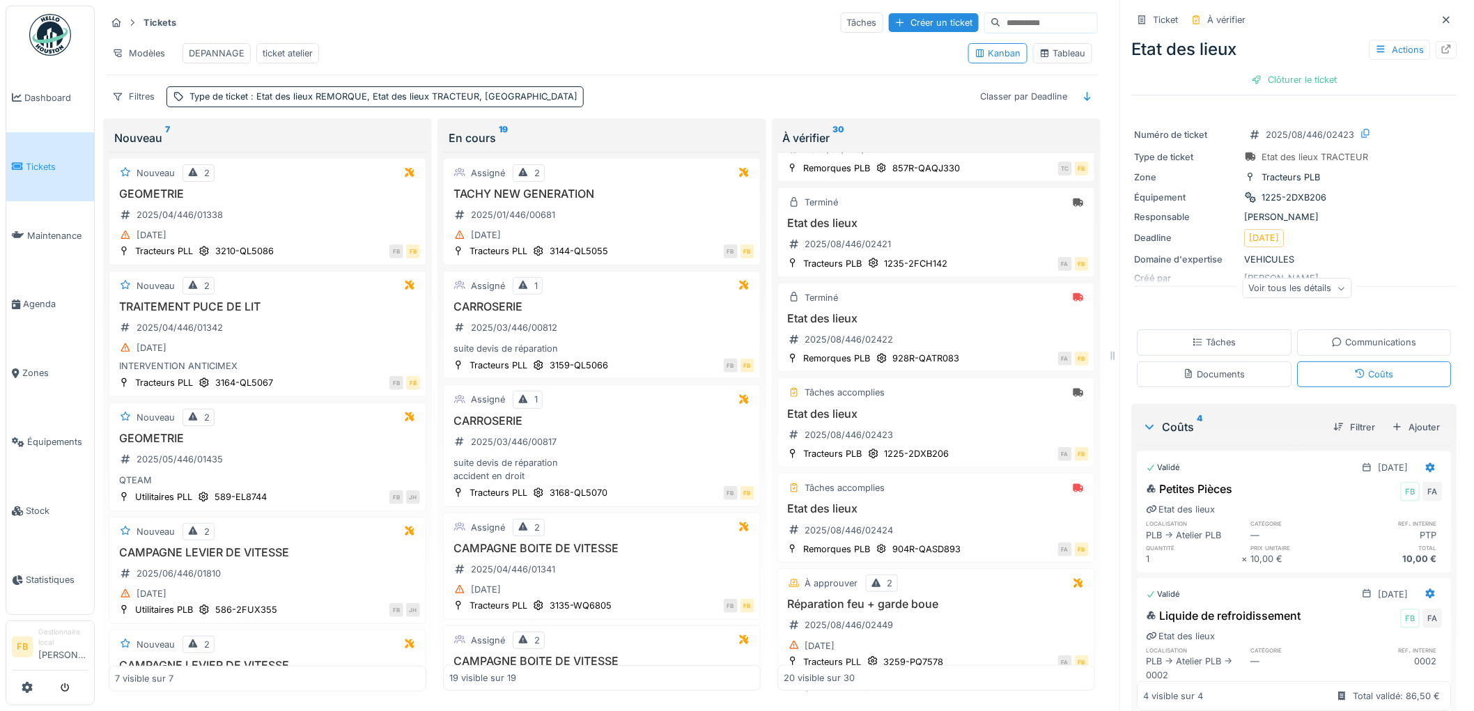
click at [1212, 336] on div "Tâches" at bounding box center [1214, 342] width 44 height 13
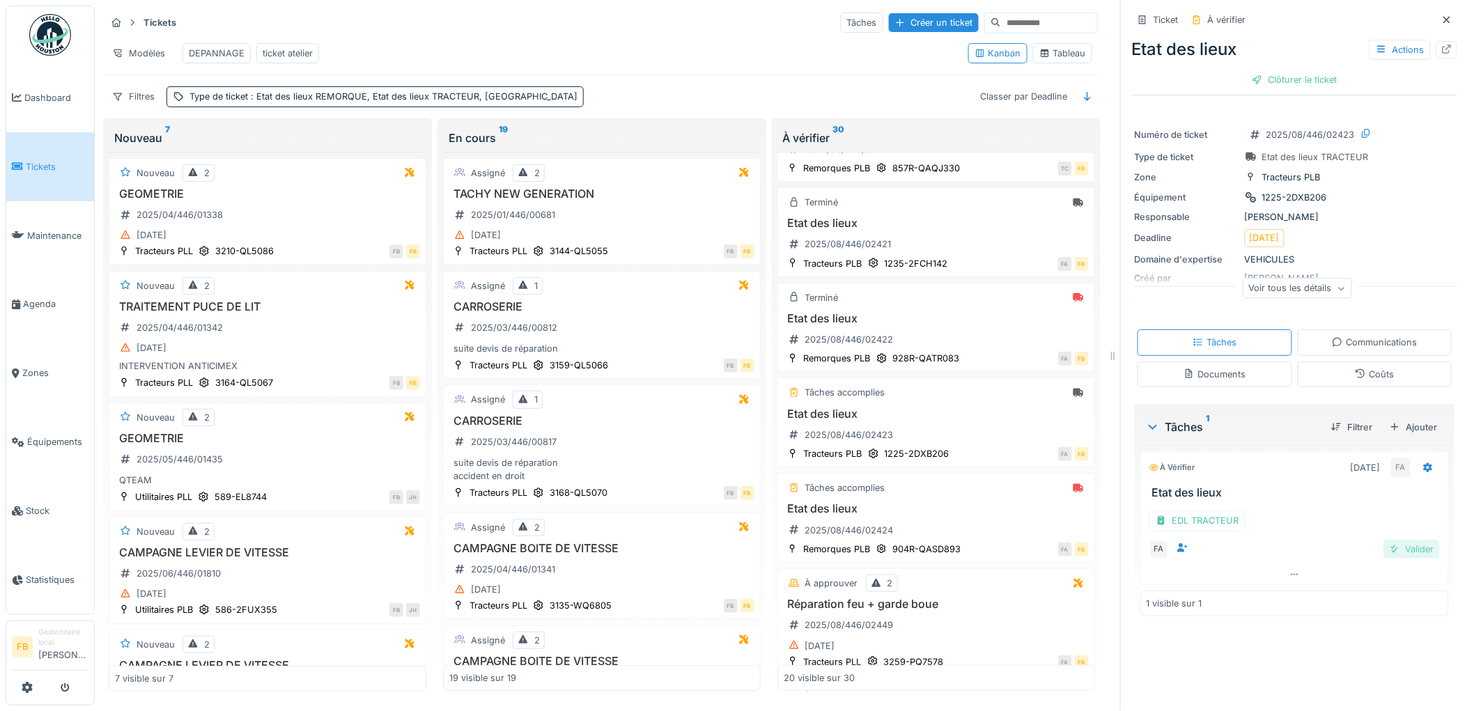
click at [1383, 542] on div "Valider" at bounding box center [1411, 549] width 56 height 19
click at [1302, 70] on div "Clôturer le ticket" at bounding box center [1294, 79] width 97 height 19
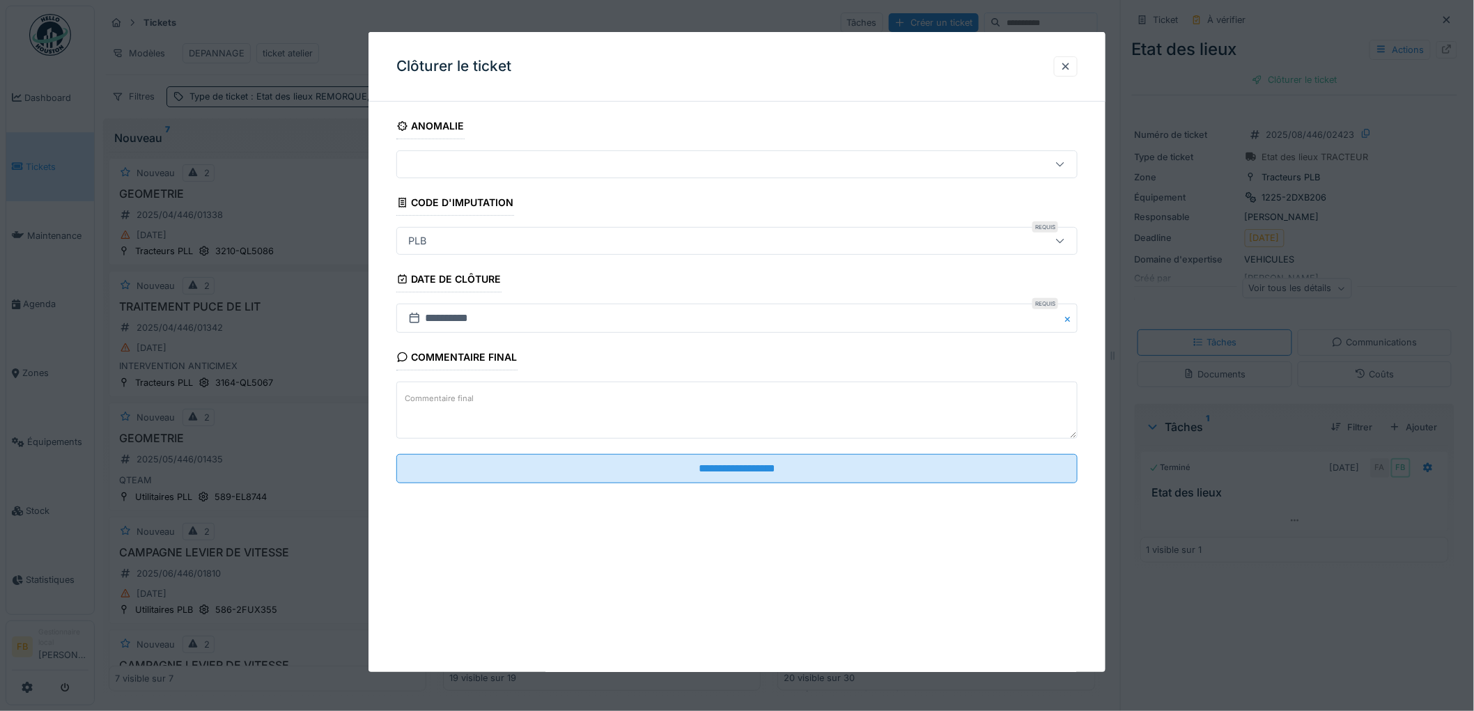
click at [629, 485] on fieldset "**********" at bounding box center [736, 304] width 681 height 382
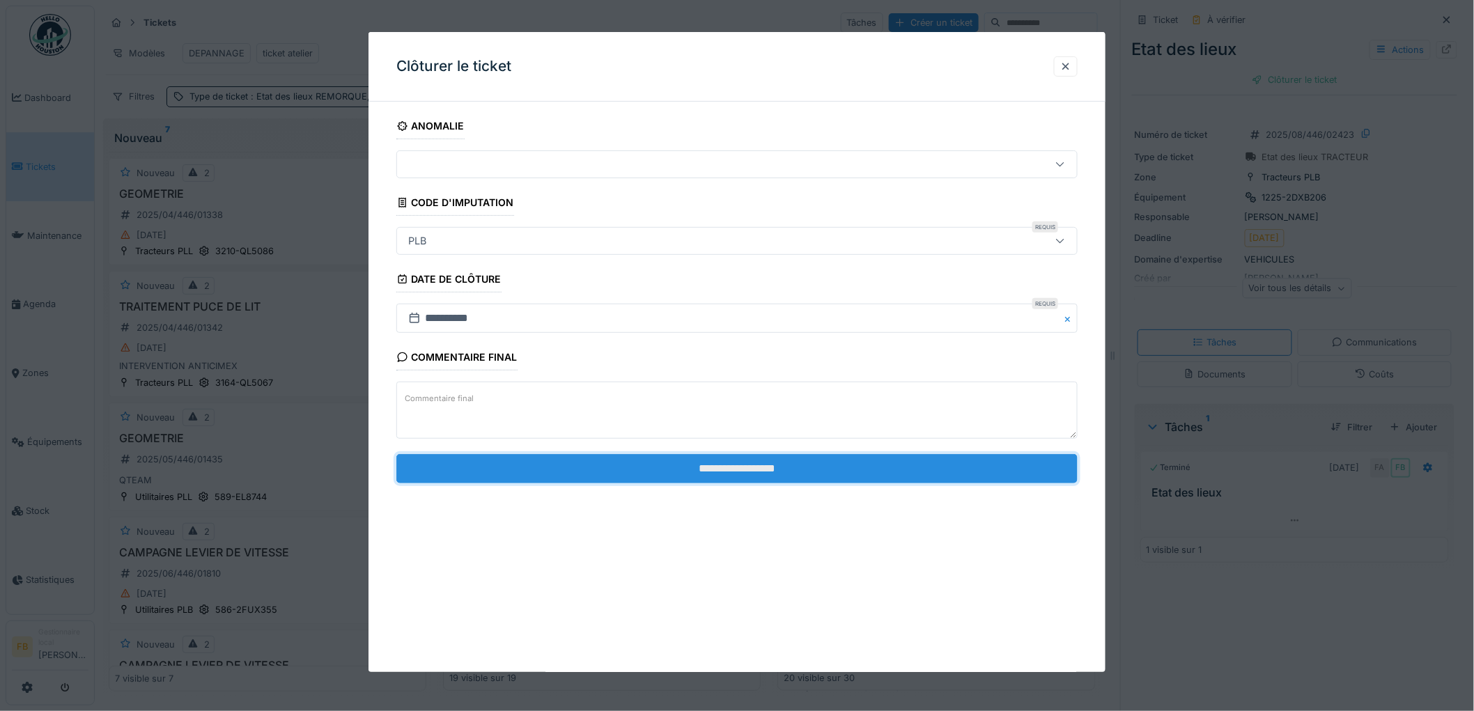
click at [636, 458] on input "**********" at bounding box center [736, 468] width 681 height 29
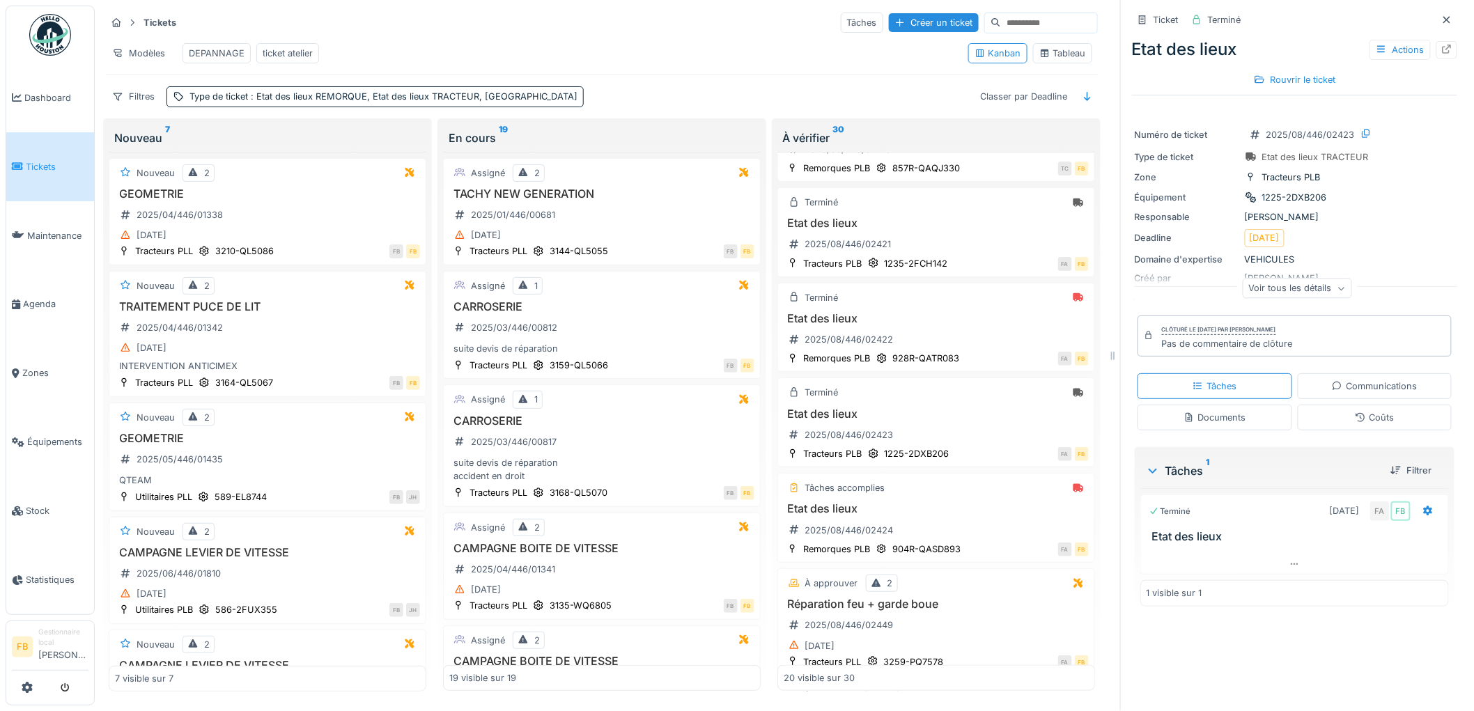
click at [54, 175] on link "Tickets" at bounding box center [50, 166] width 88 height 69
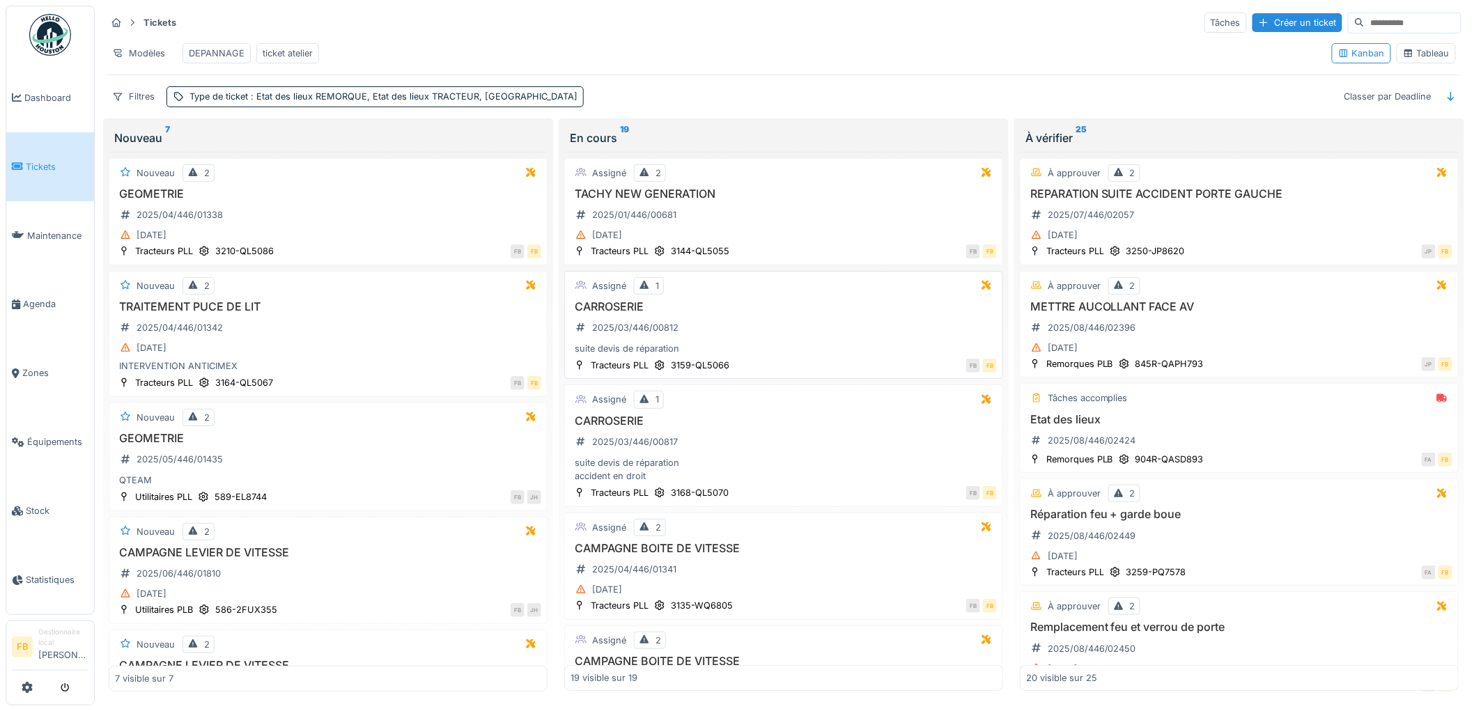
click at [755, 355] on div "suite devis de réparation" at bounding box center [783, 348] width 426 height 13
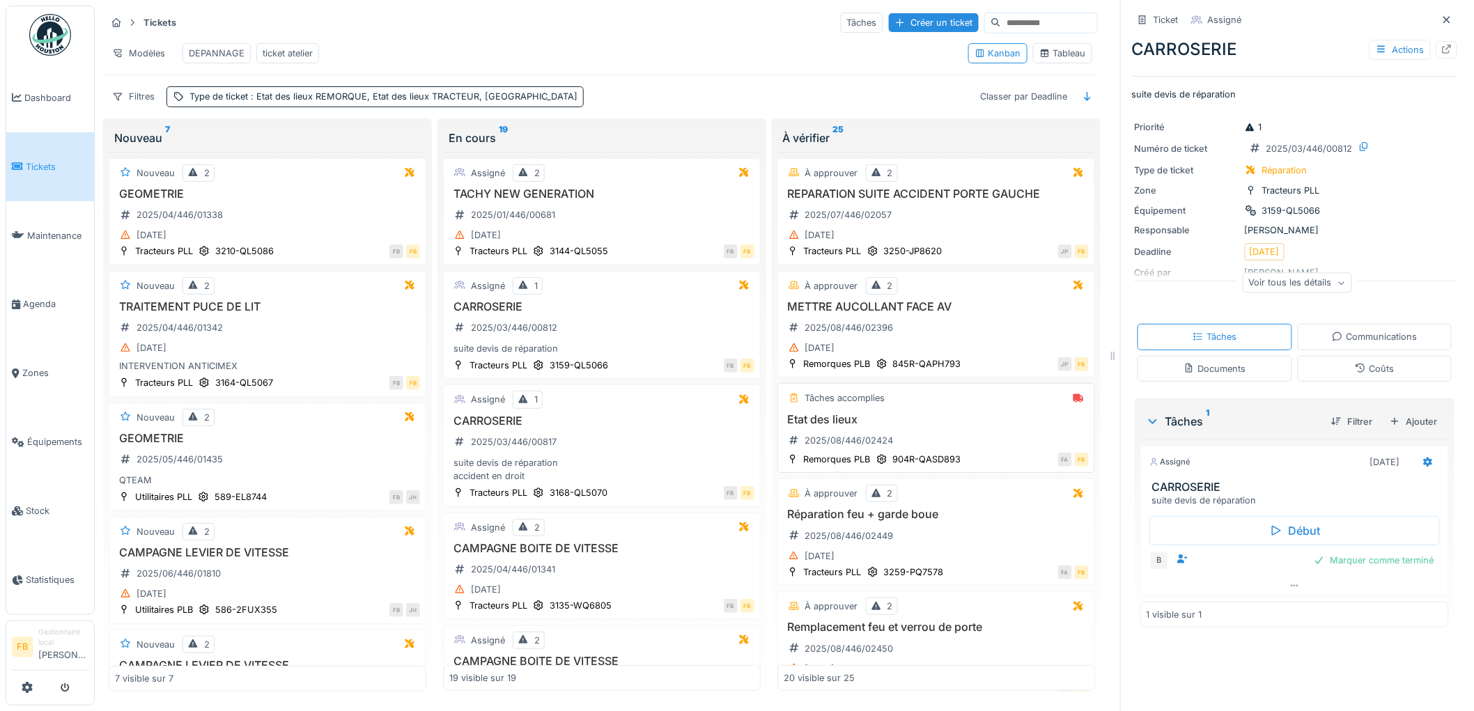
click at [941, 452] on div "Etat des lieux 2025/08/446/02424" at bounding box center [935, 432] width 305 height 39
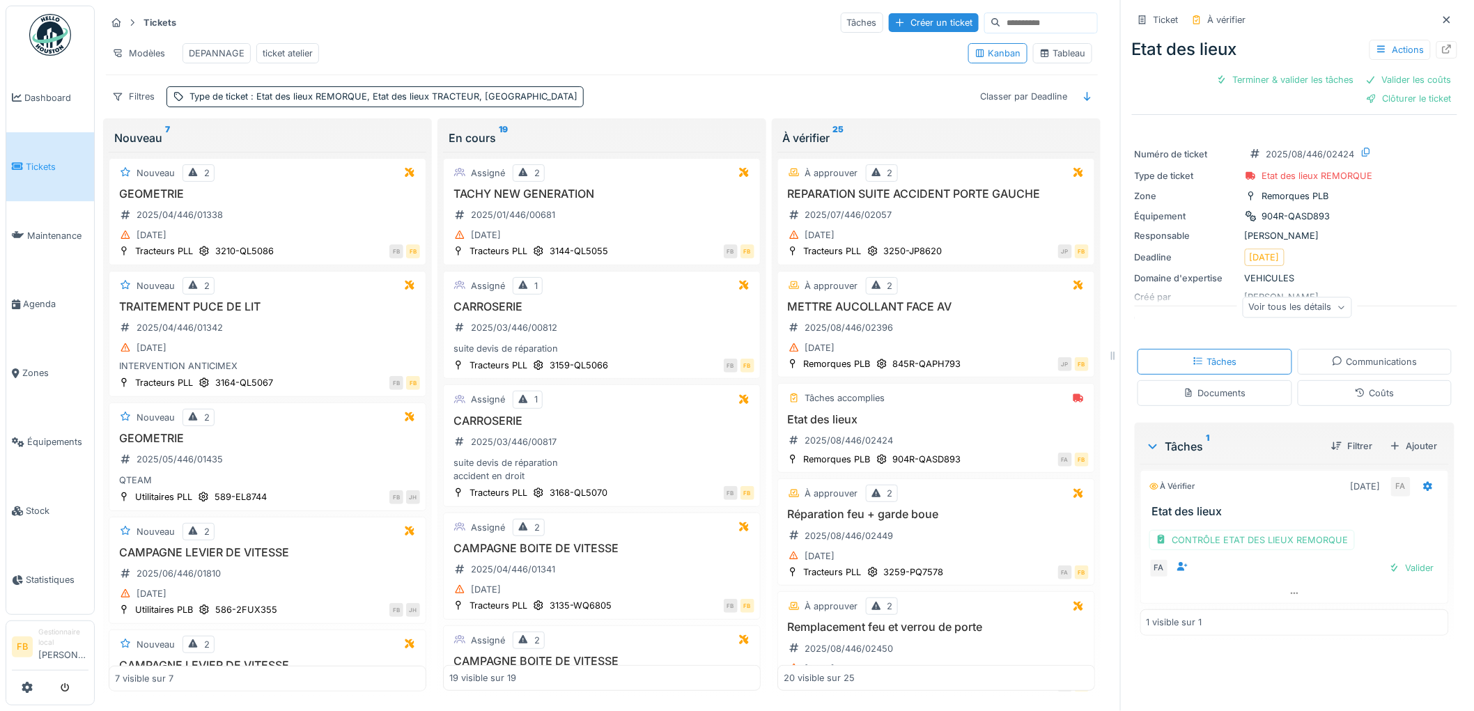
click at [1360, 400] on div "Coûts" at bounding box center [1373, 392] width 39 height 13
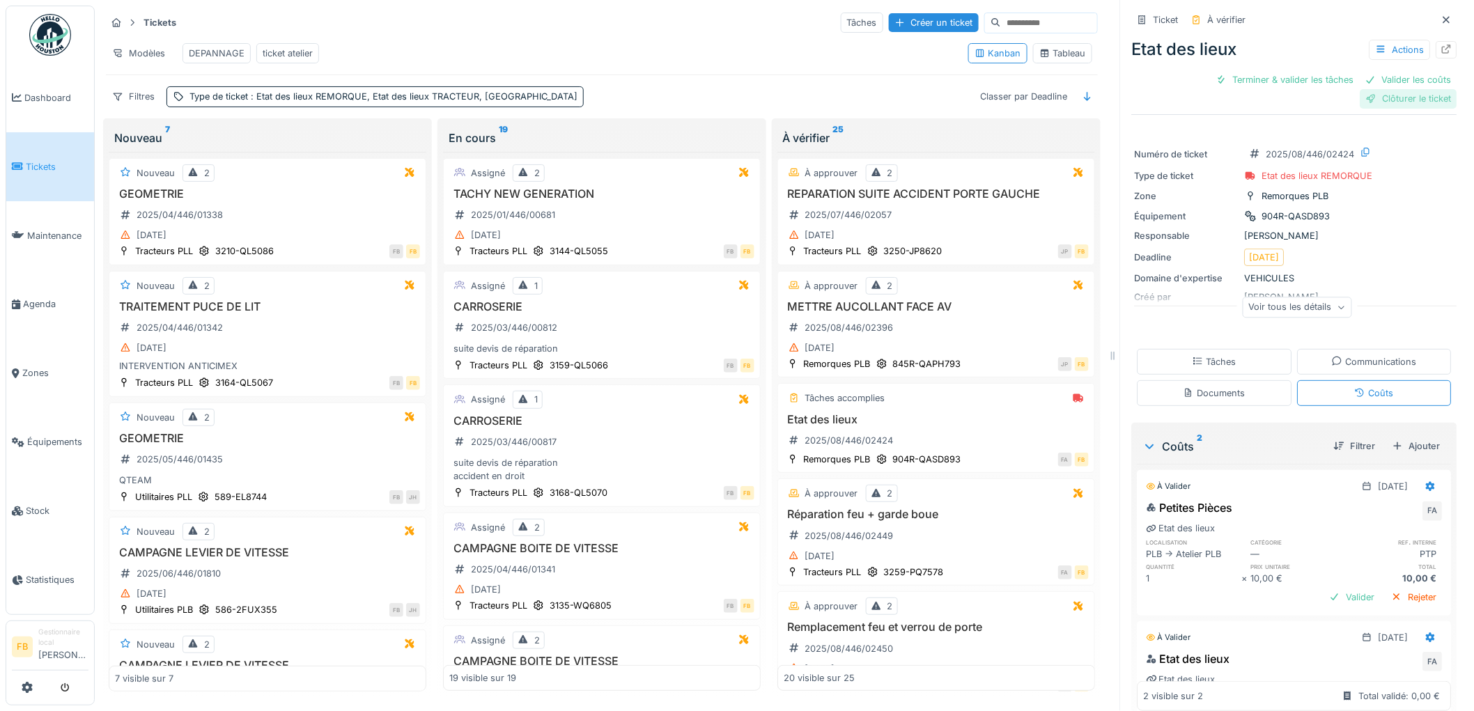
click at [1366, 92] on div at bounding box center [1371, 98] width 11 height 13
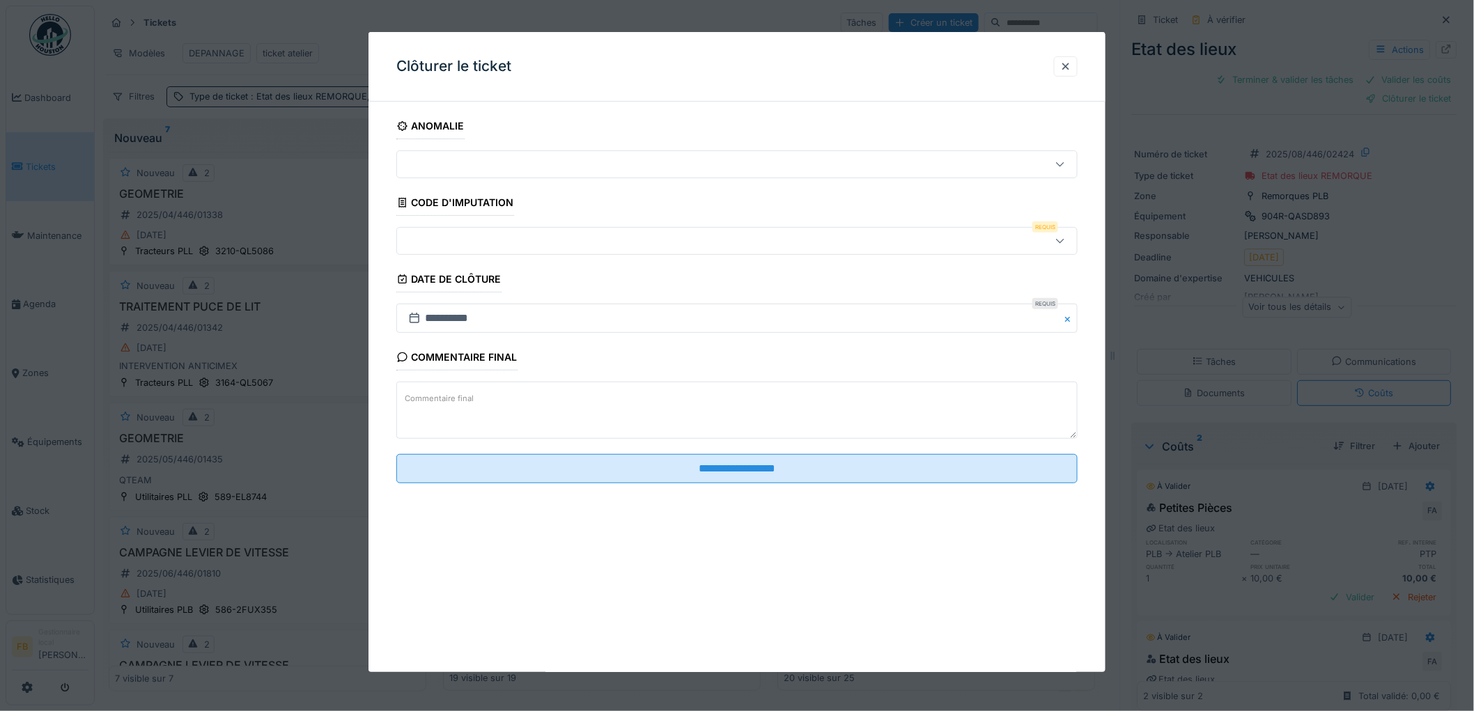
click at [464, 260] on fieldset "**********" at bounding box center [736, 304] width 681 height 382
click at [465, 242] on div at bounding box center [698, 240] width 591 height 15
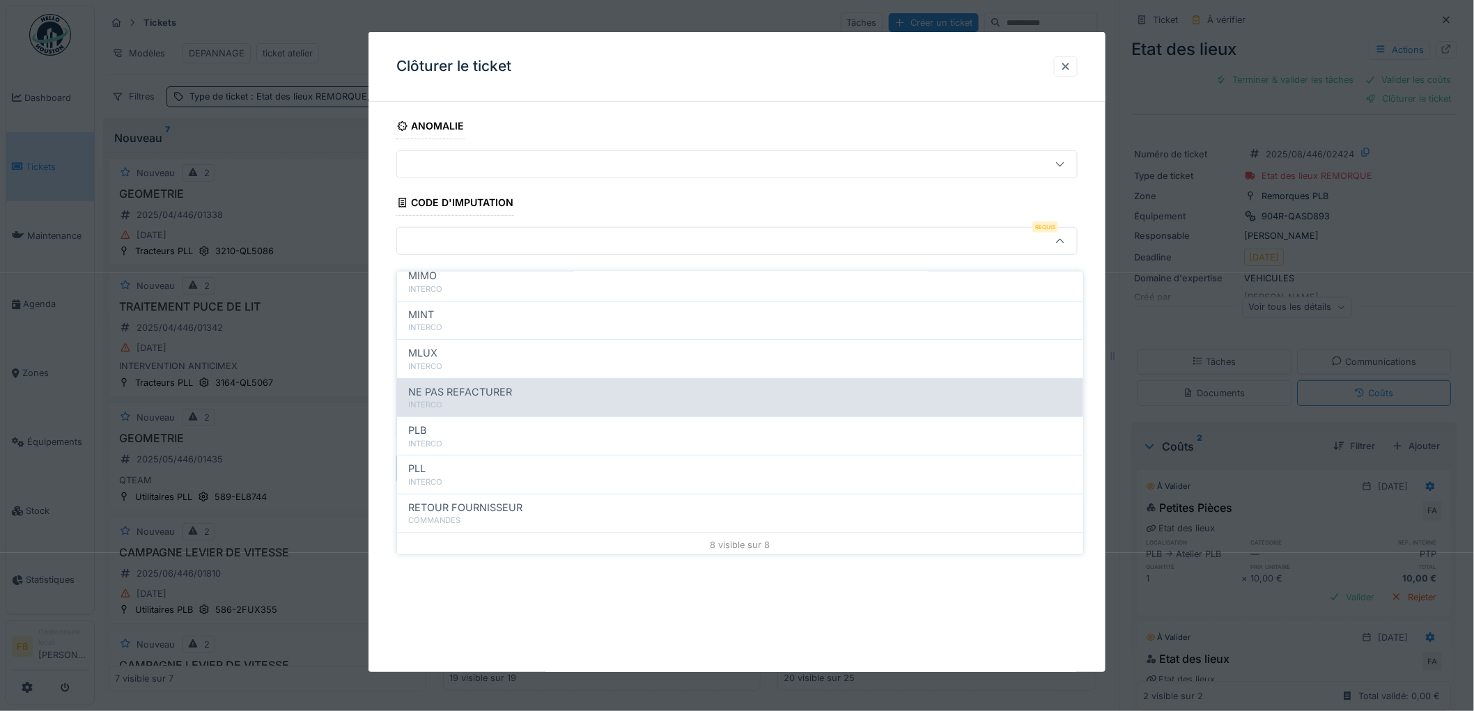
scroll to position [124, 0]
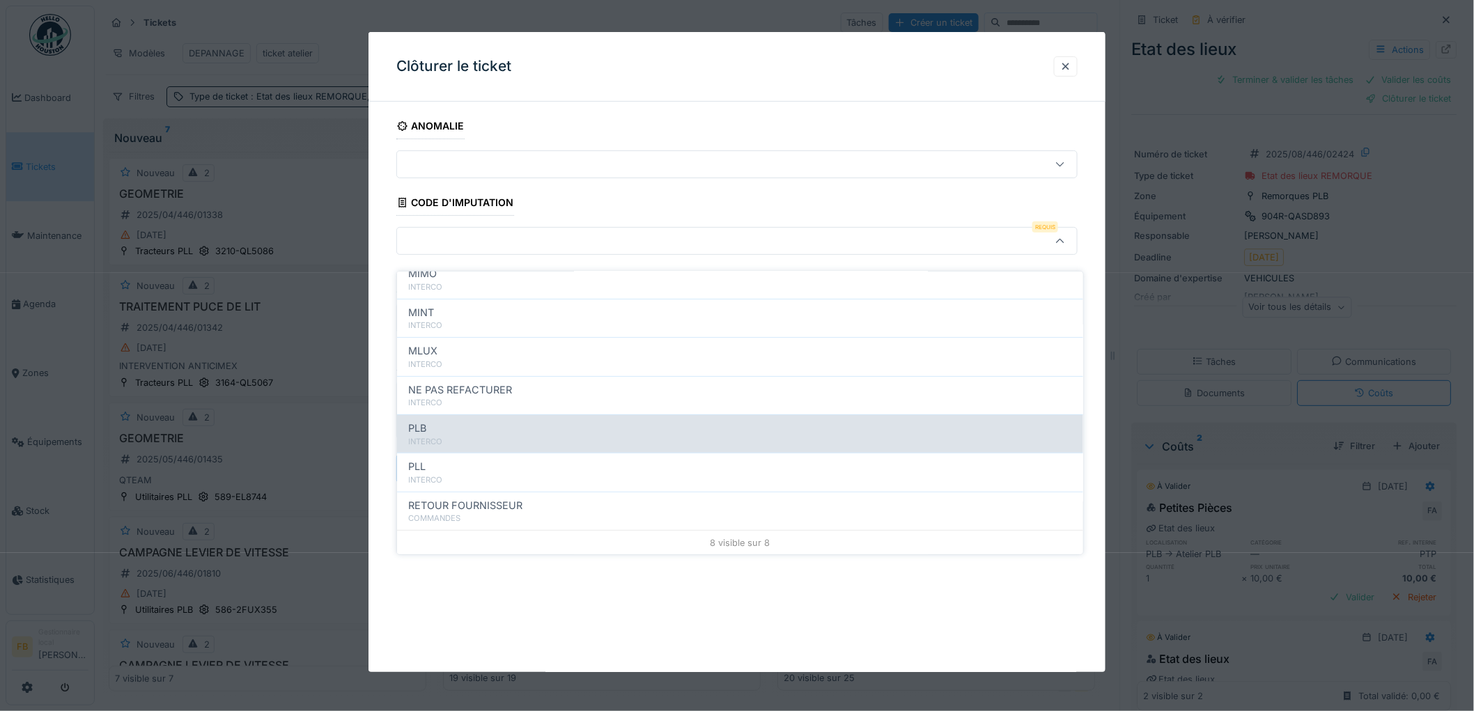
click at [453, 421] on div "PLB" at bounding box center [740, 428] width 664 height 15
type input "***"
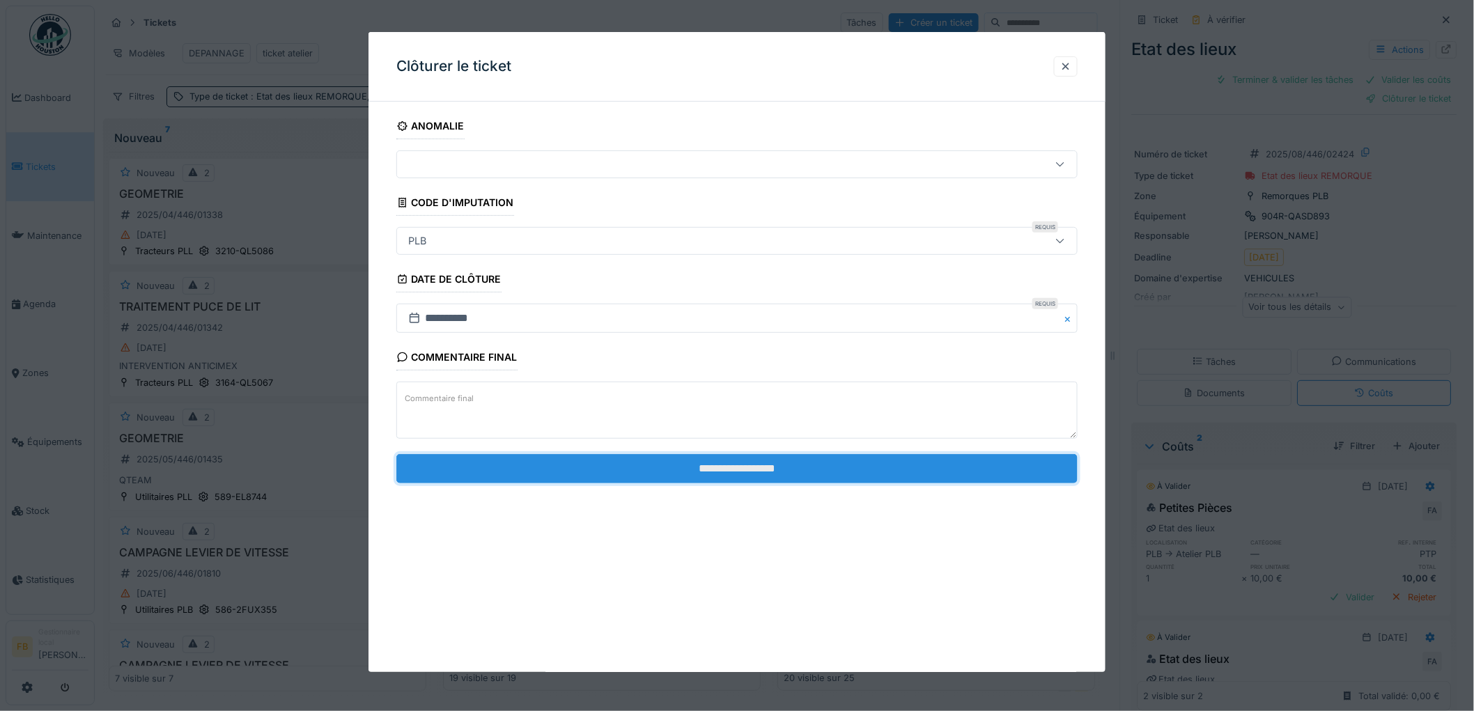
click at [609, 476] on input "**********" at bounding box center [736, 468] width 681 height 29
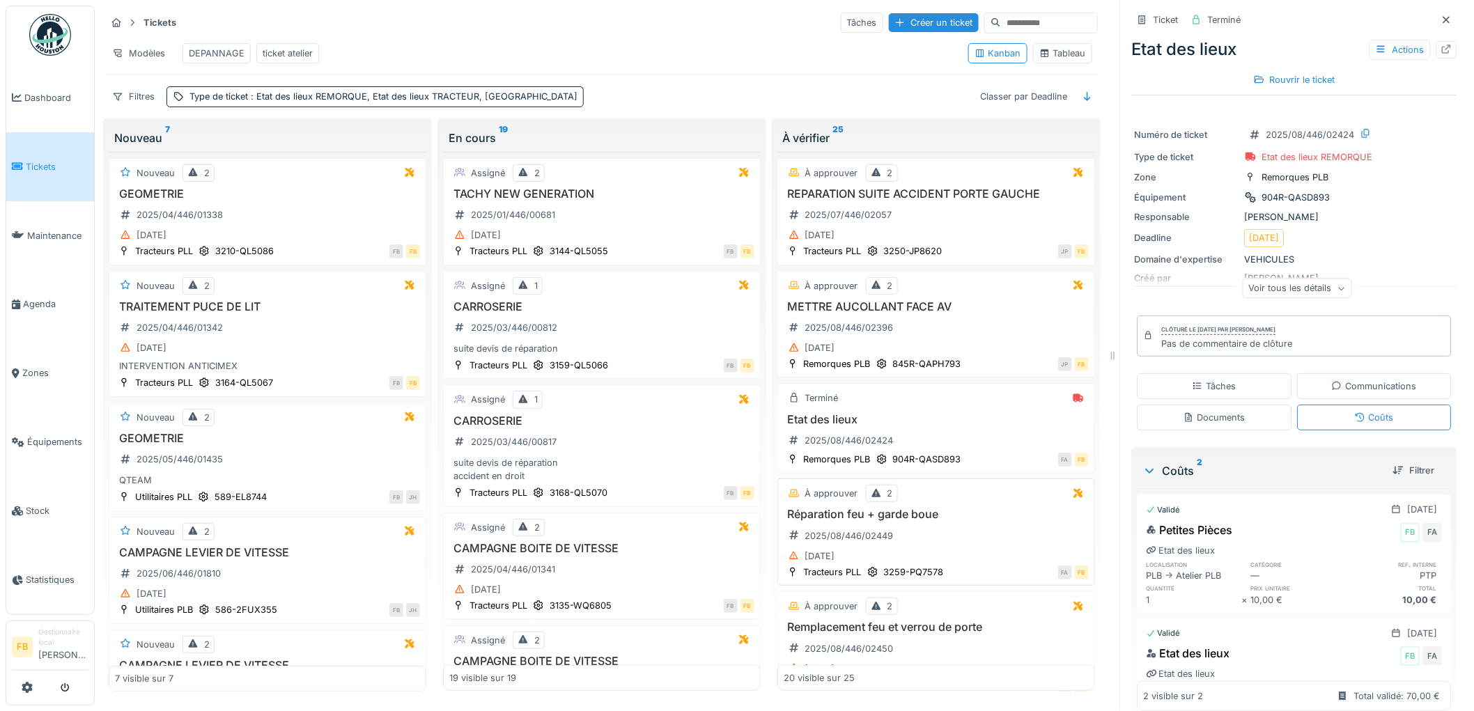
click at [941, 521] on h3 "Réparation feu + garde boue" at bounding box center [935, 514] width 305 height 13
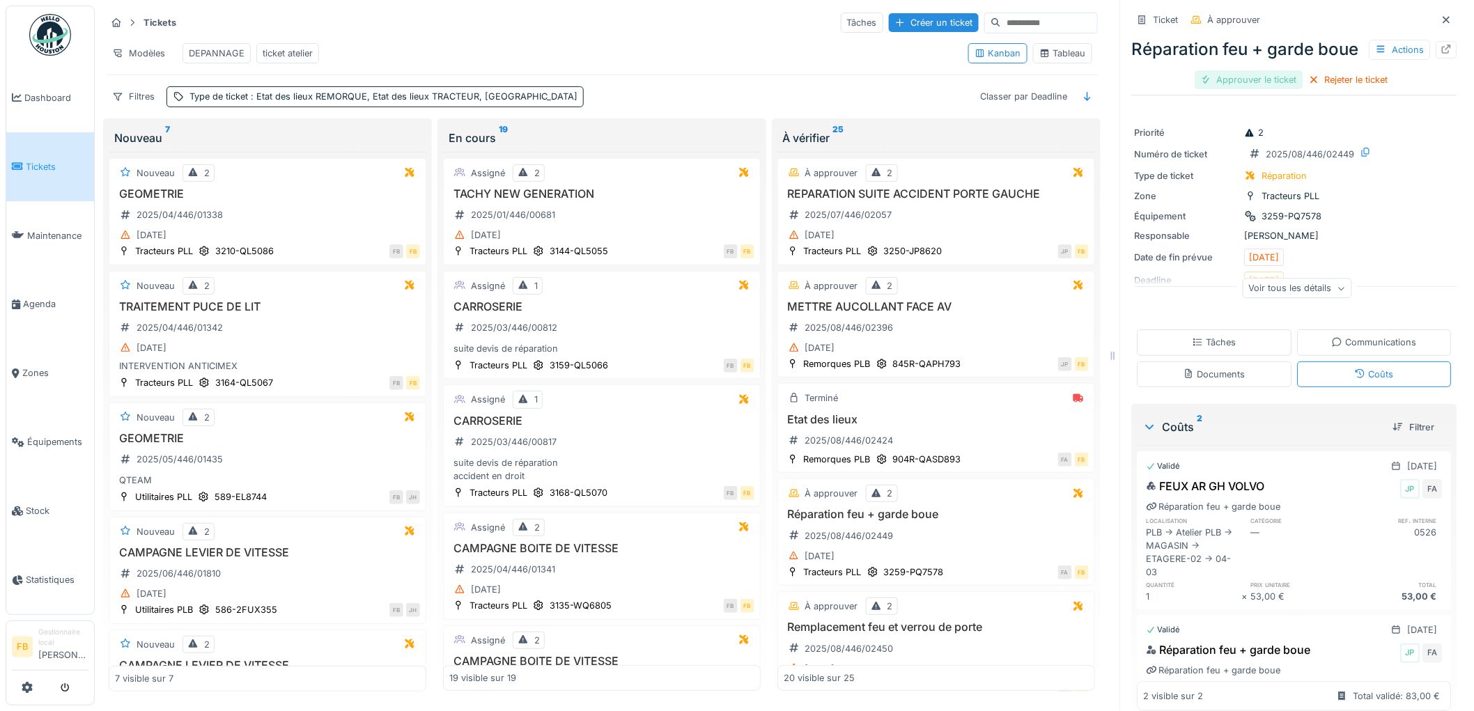
click at [1258, 89] on div "Approuver le ticket" at bounding box center [1249, 79] width 108 height 19
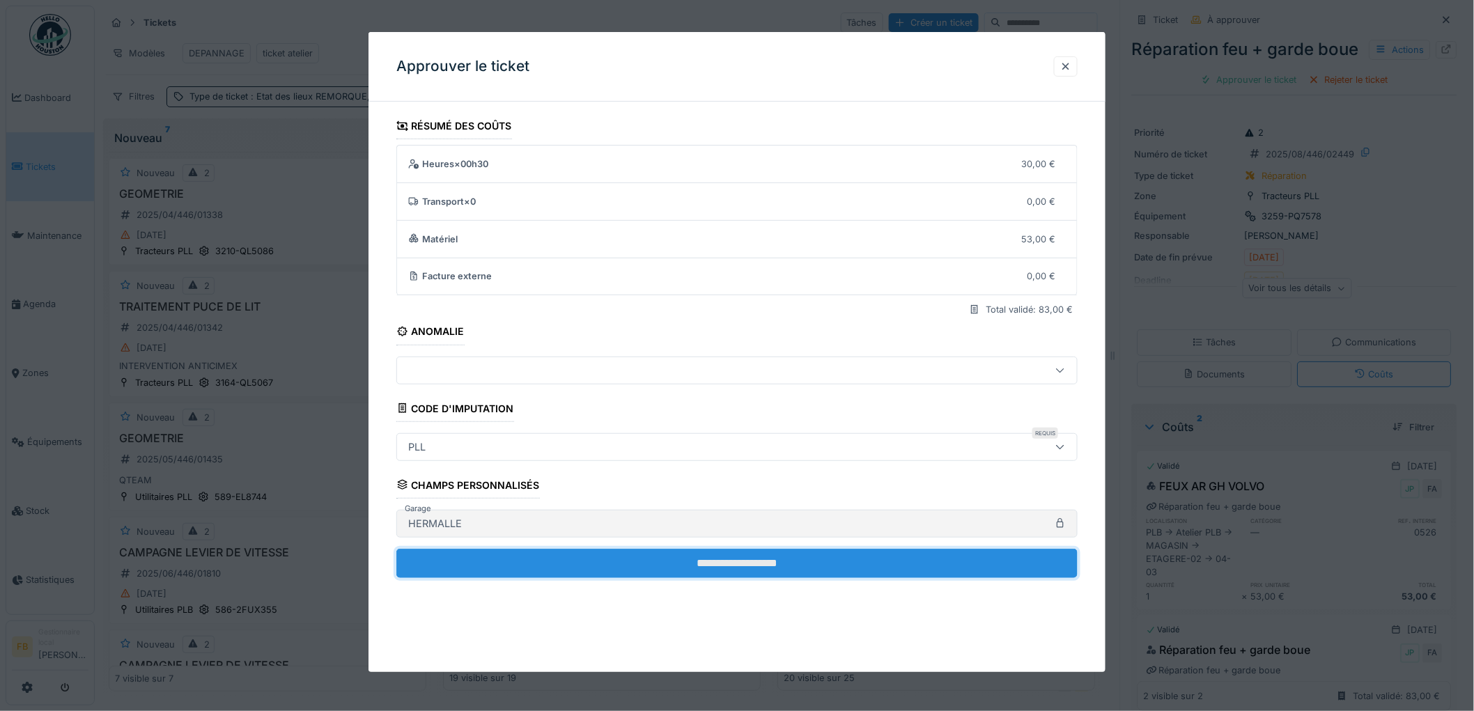
click at [648, 552] on input "**********" at bounding box center [736, 563] width 681 height 29
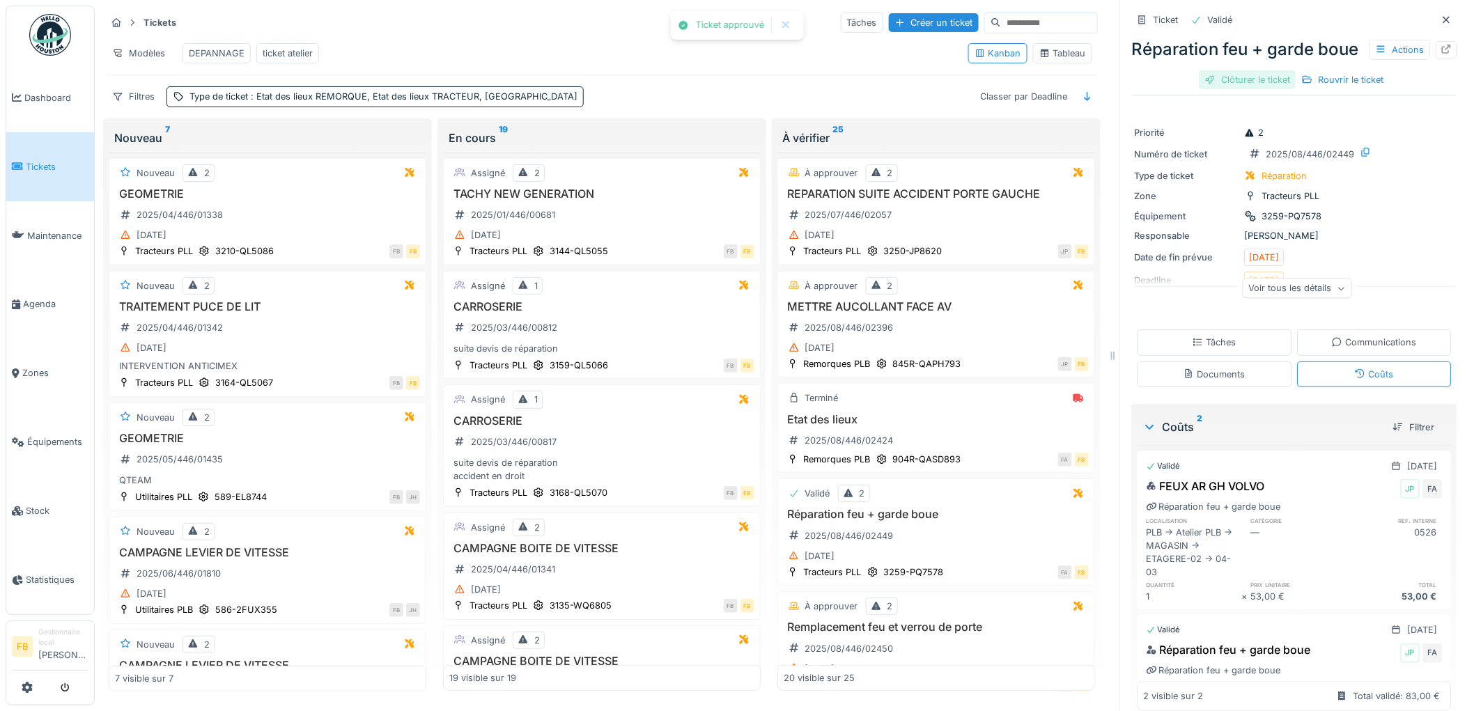
click at [1235, 89] on div "Clôturer le ticket" at bounding box center [1247, 79] width 97 height 19
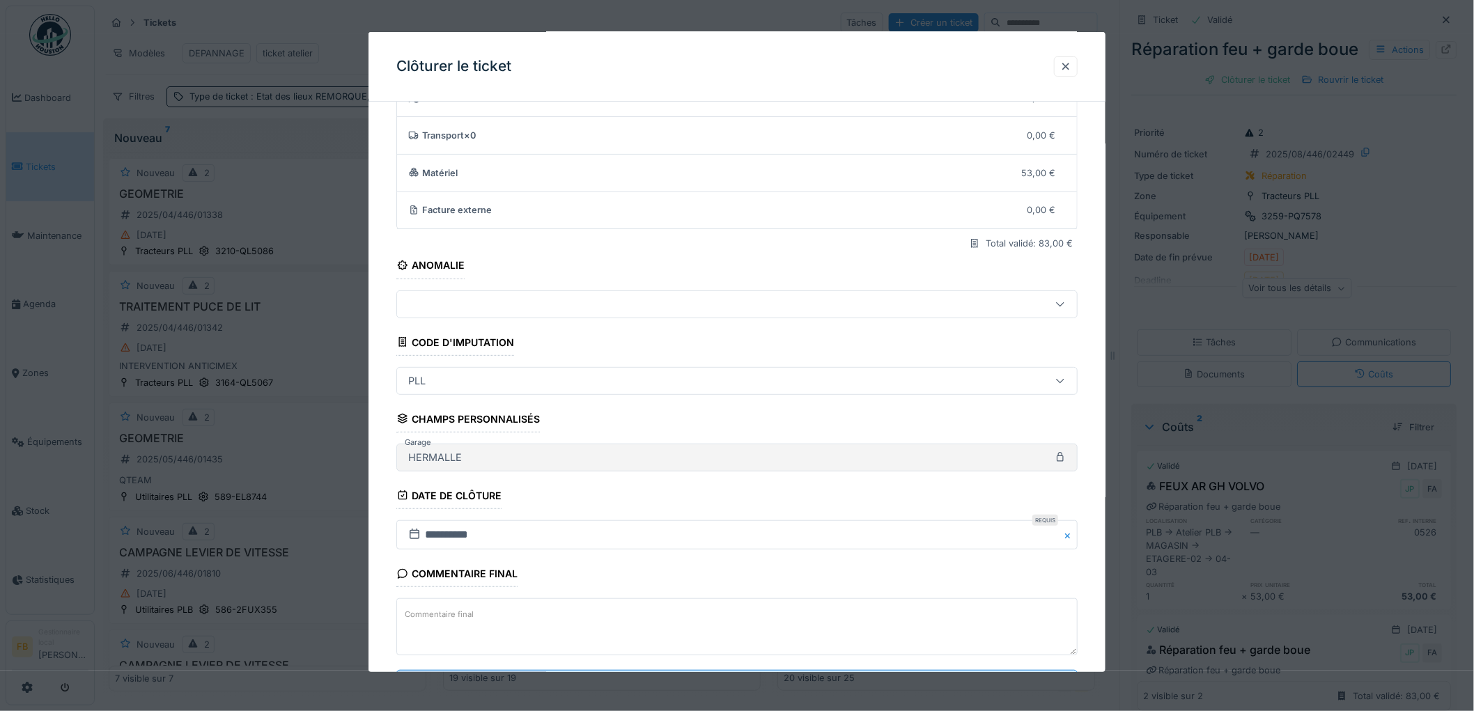
scroll to position [134, 0]
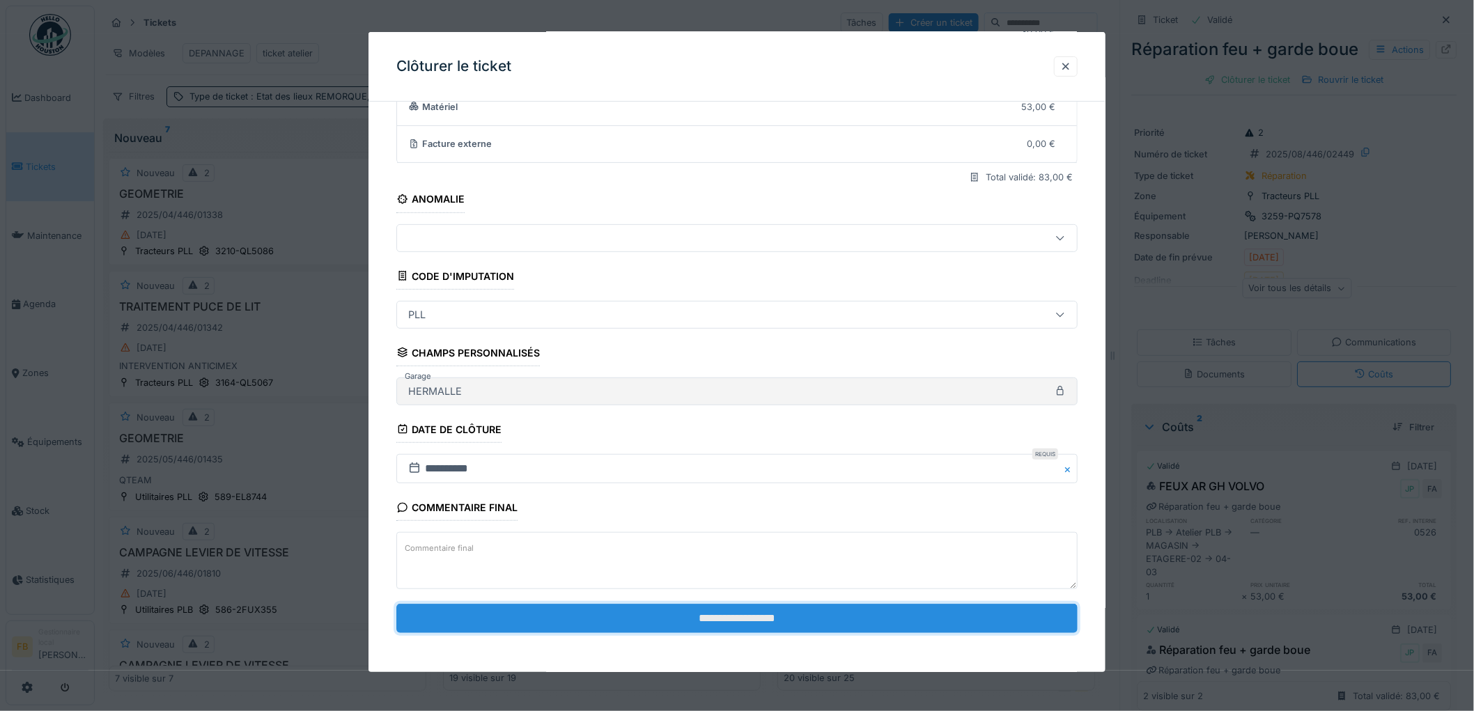
click at [620, 630] on input "**********" at bounding box center [736, 618] width 681 height 29
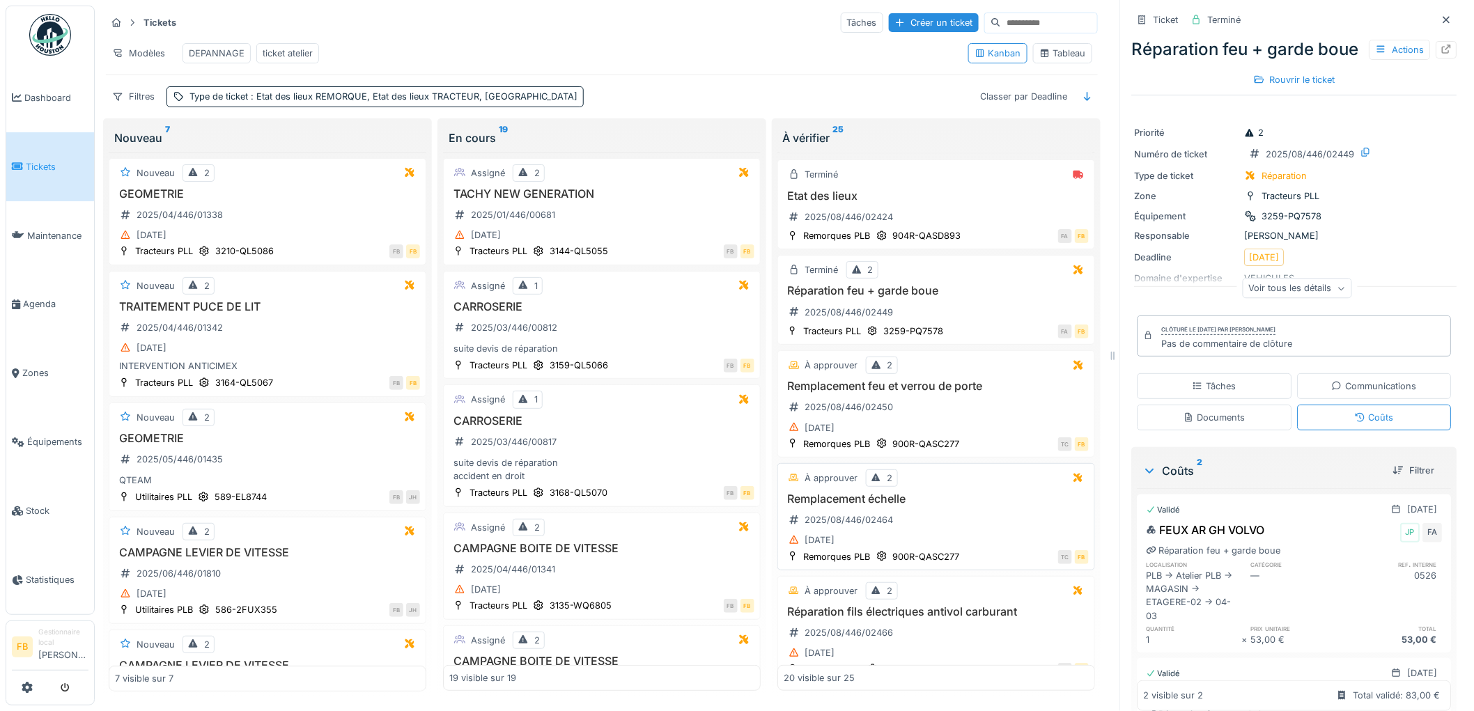
scroll to position [232, 0]
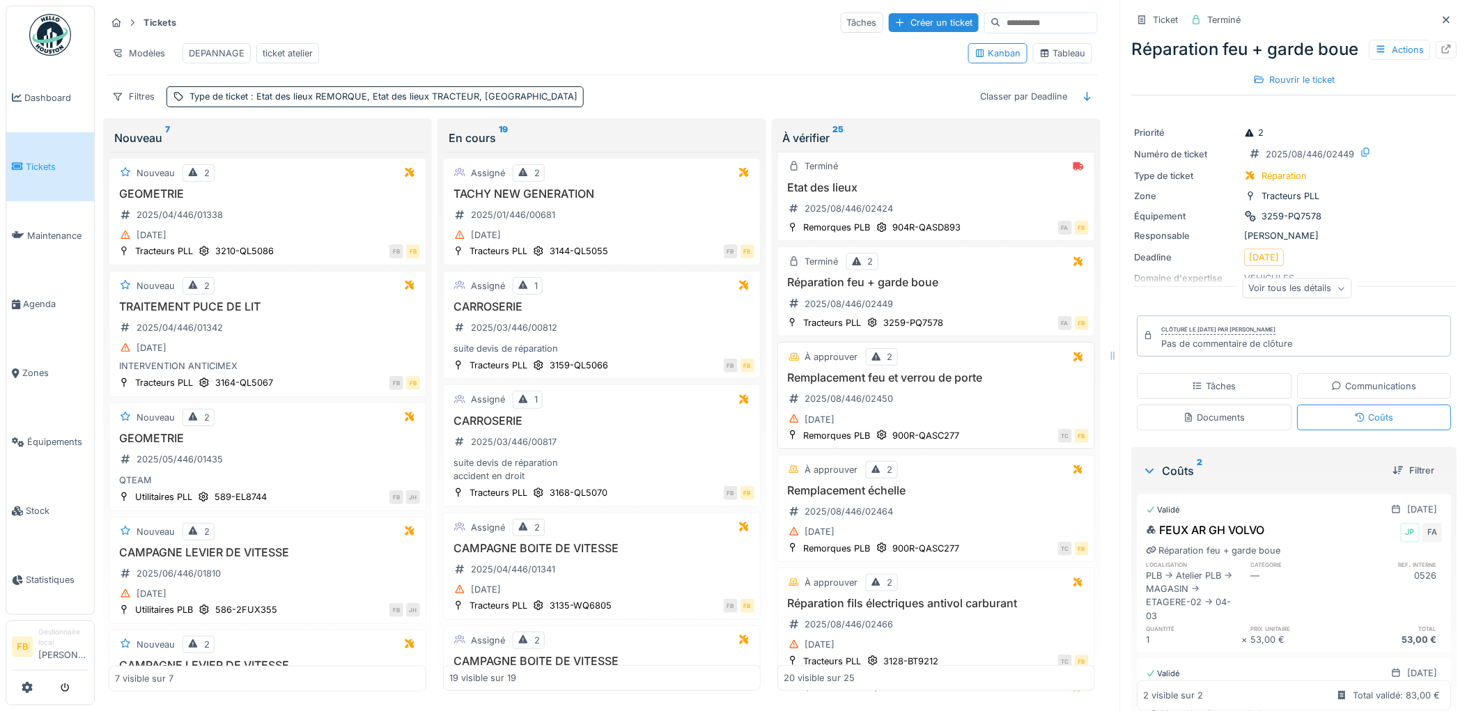
click at [925, 404] on div "Remplacement feu et verrou de porte 2025/08/446/02450 22/08/2025" at bounding box center [935, 399] width 305 height 57
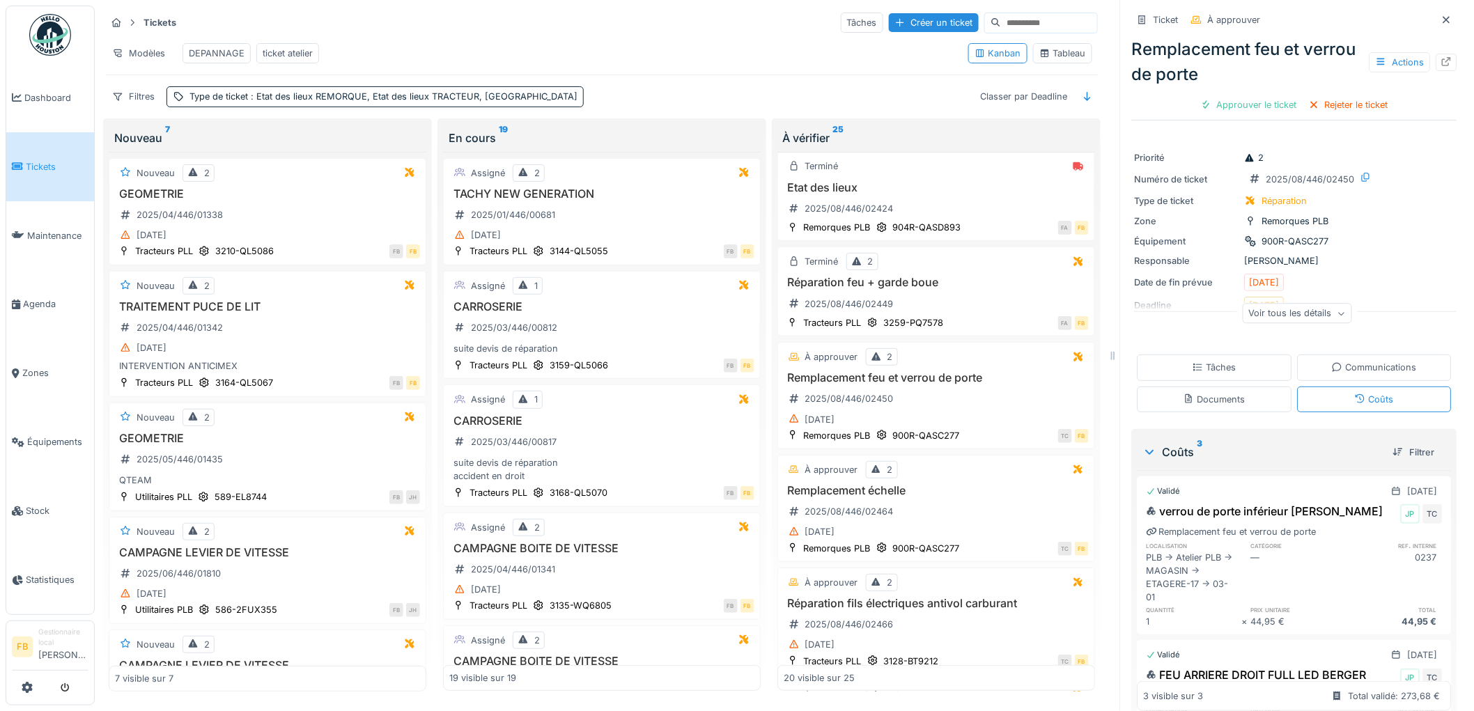
click at [1243, 356] on div "Tâches" at bounding box center [1214, 367] width 155 height 26
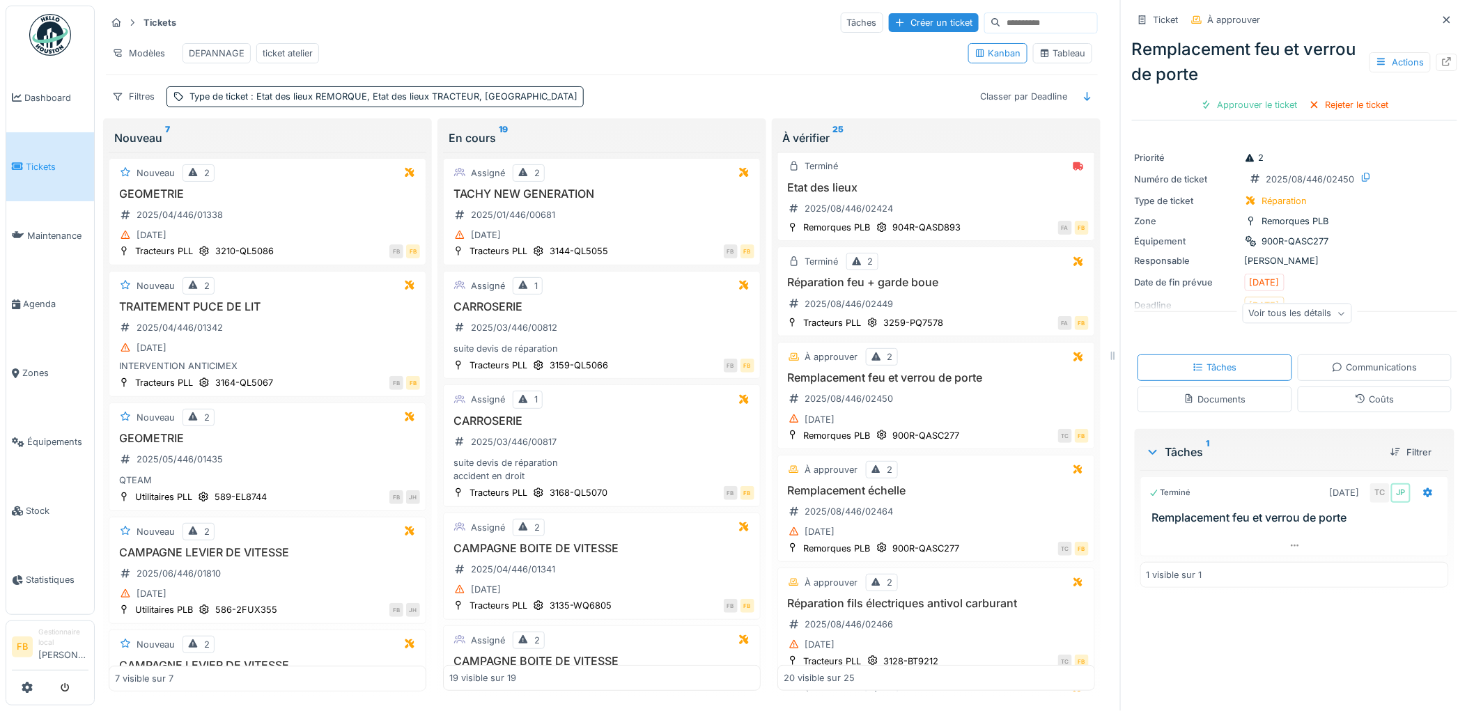
click at [1333, 386] on div "Coûts" at bounding box center [1374, 399] width 155 height 26
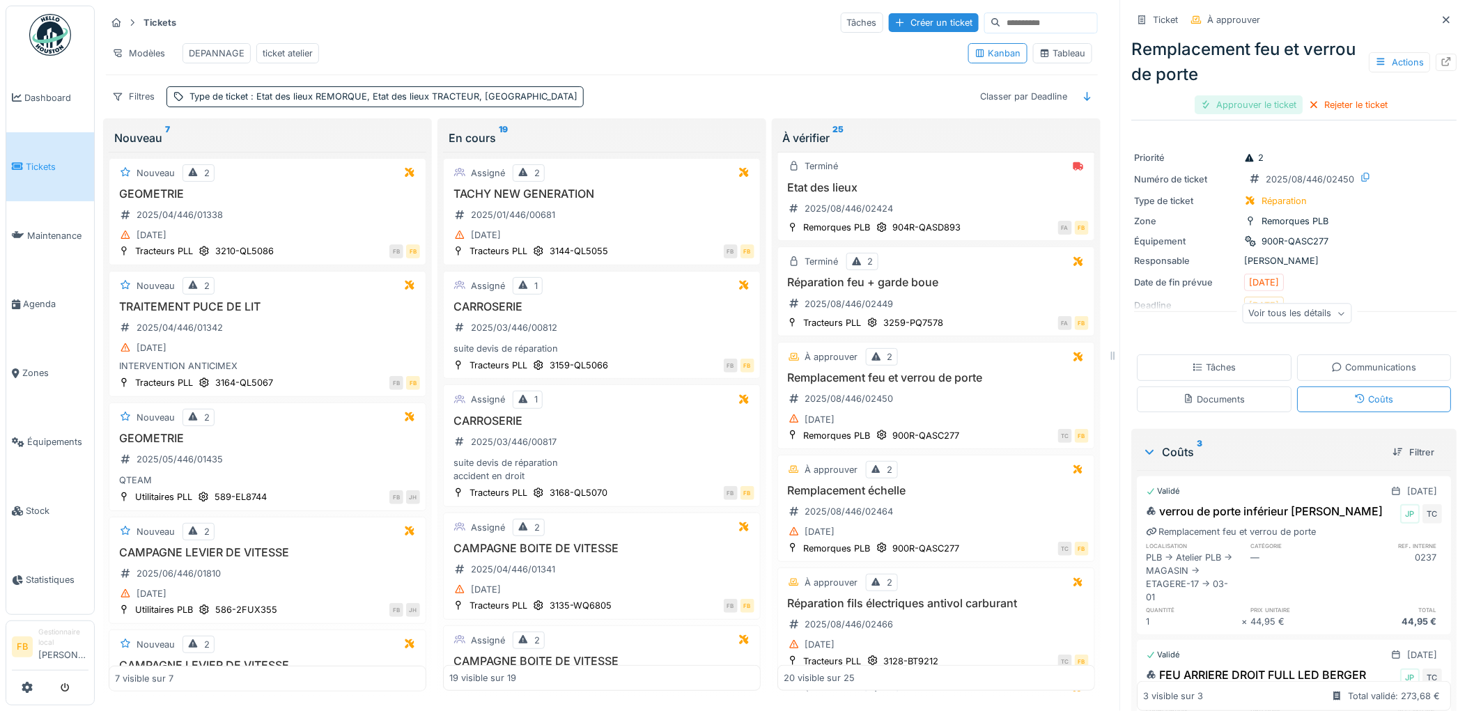
click at [1231, 99] on div "Approuver le ticket" at bounding box center [1249, 104] width 108 height 19
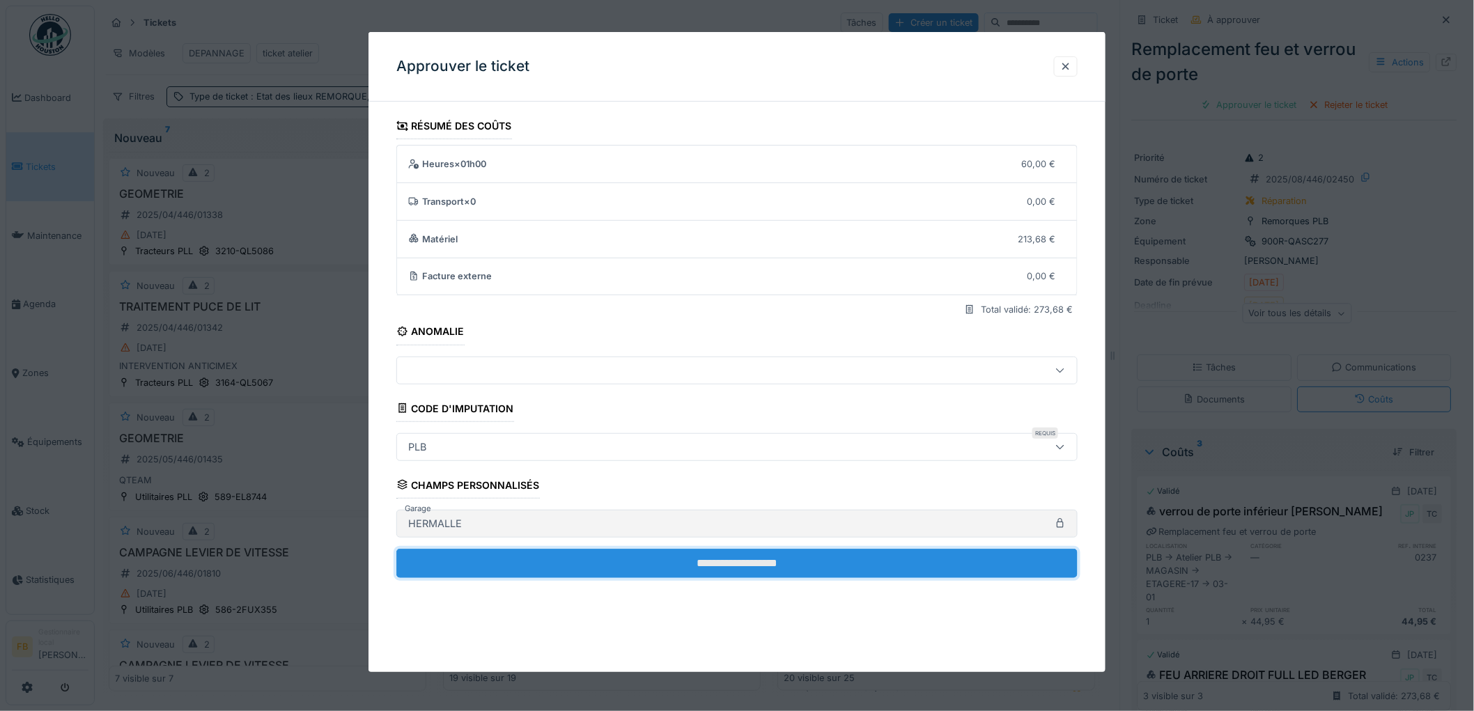
click at [689, 549] on input "**********" at bounding box center [736, 563] width 681 height 29
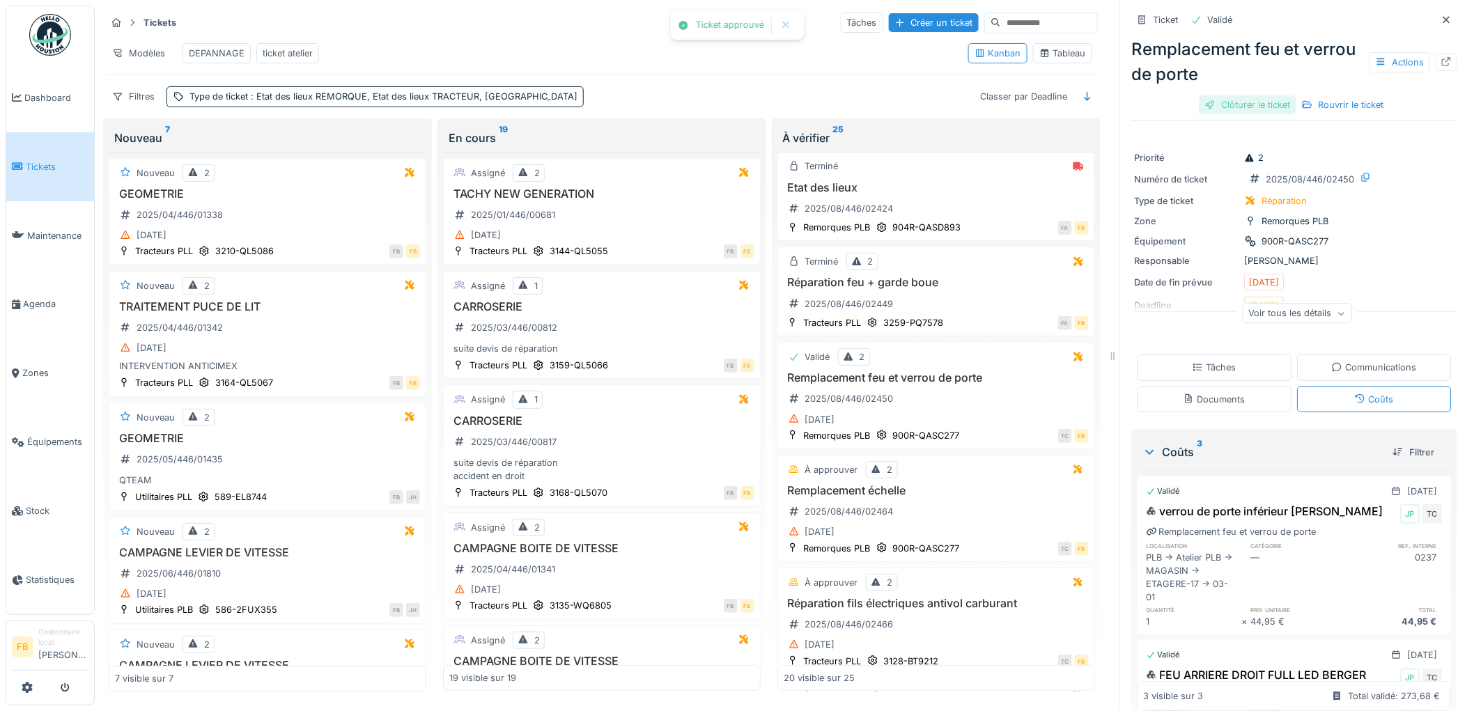
click at [1213, 95] on div "Clôturer le ticket" at bounding box center [1247, 104] width 97 height 19
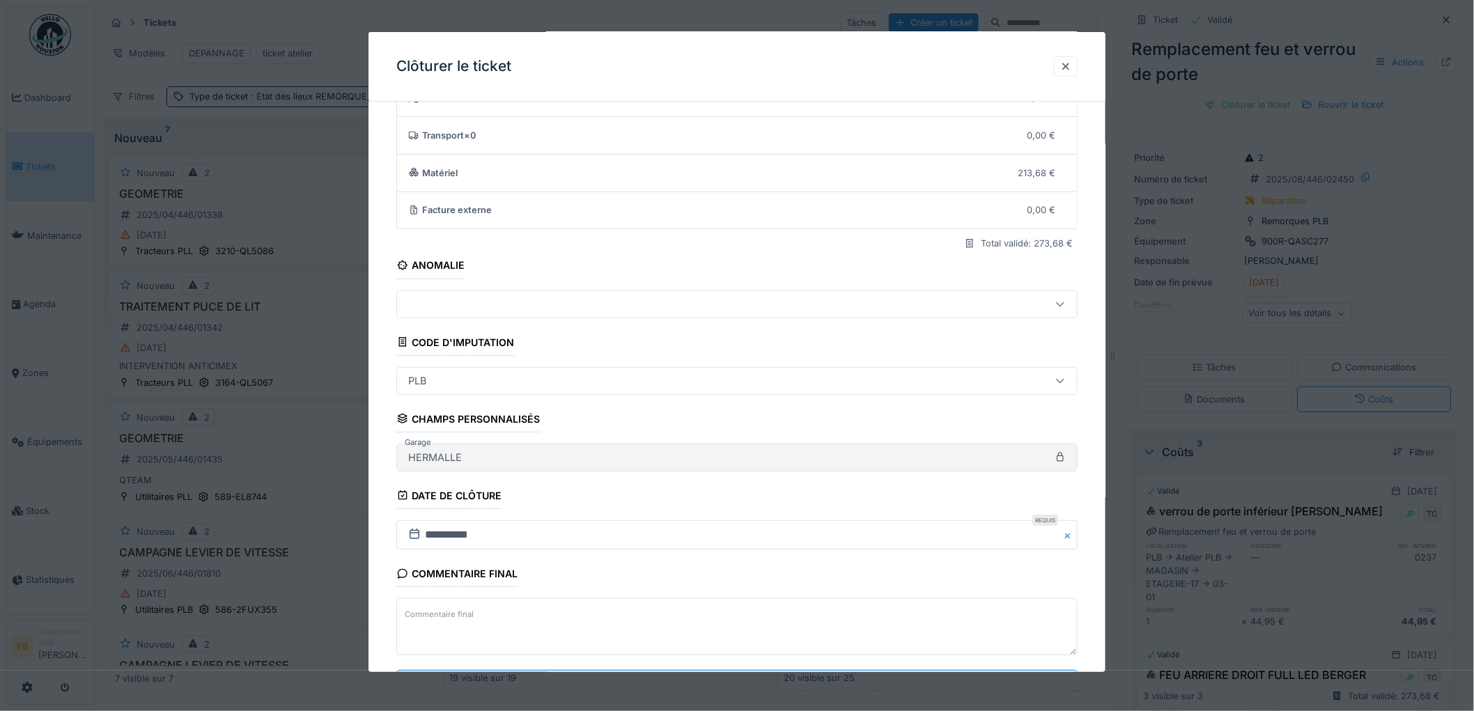
scroll to position [134, 0]
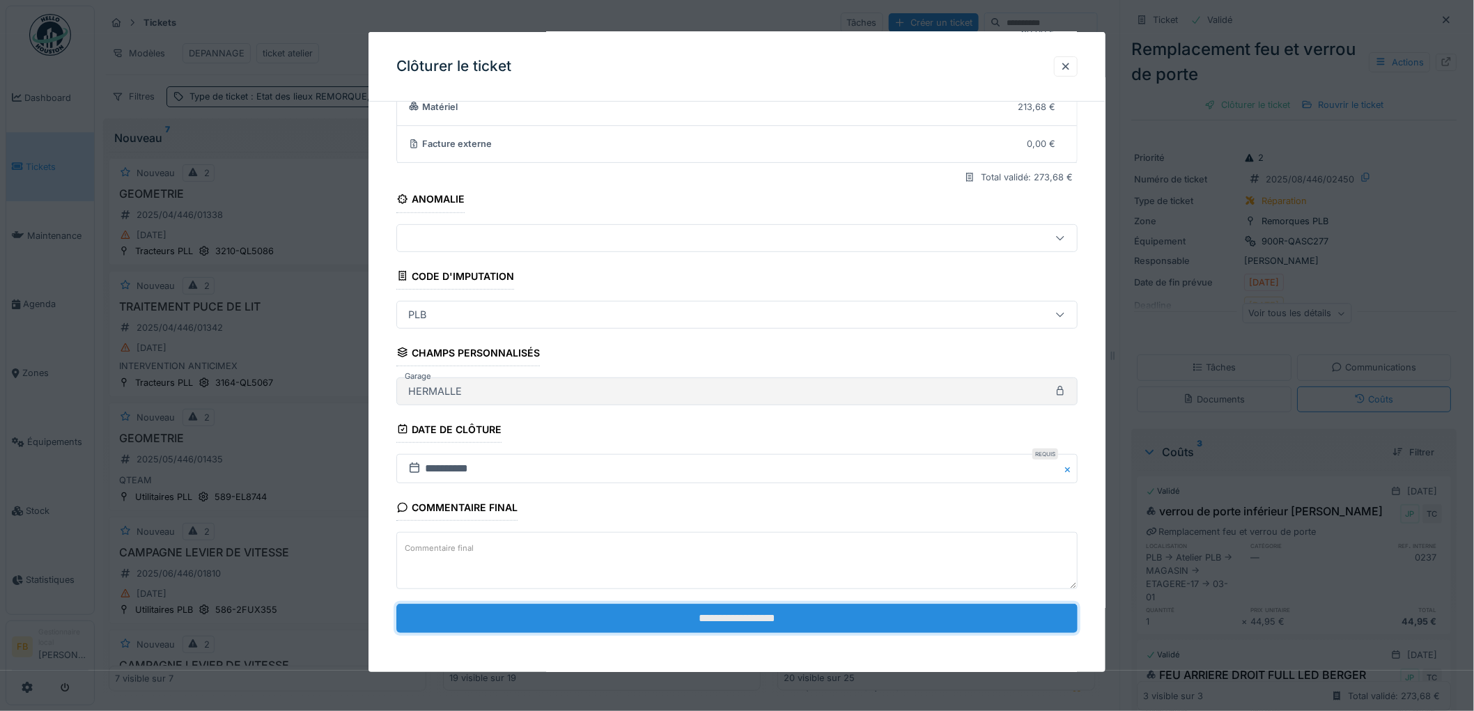
click at [720, 621] on input "**********" at bounding box center [736, 618] width 681 height 29
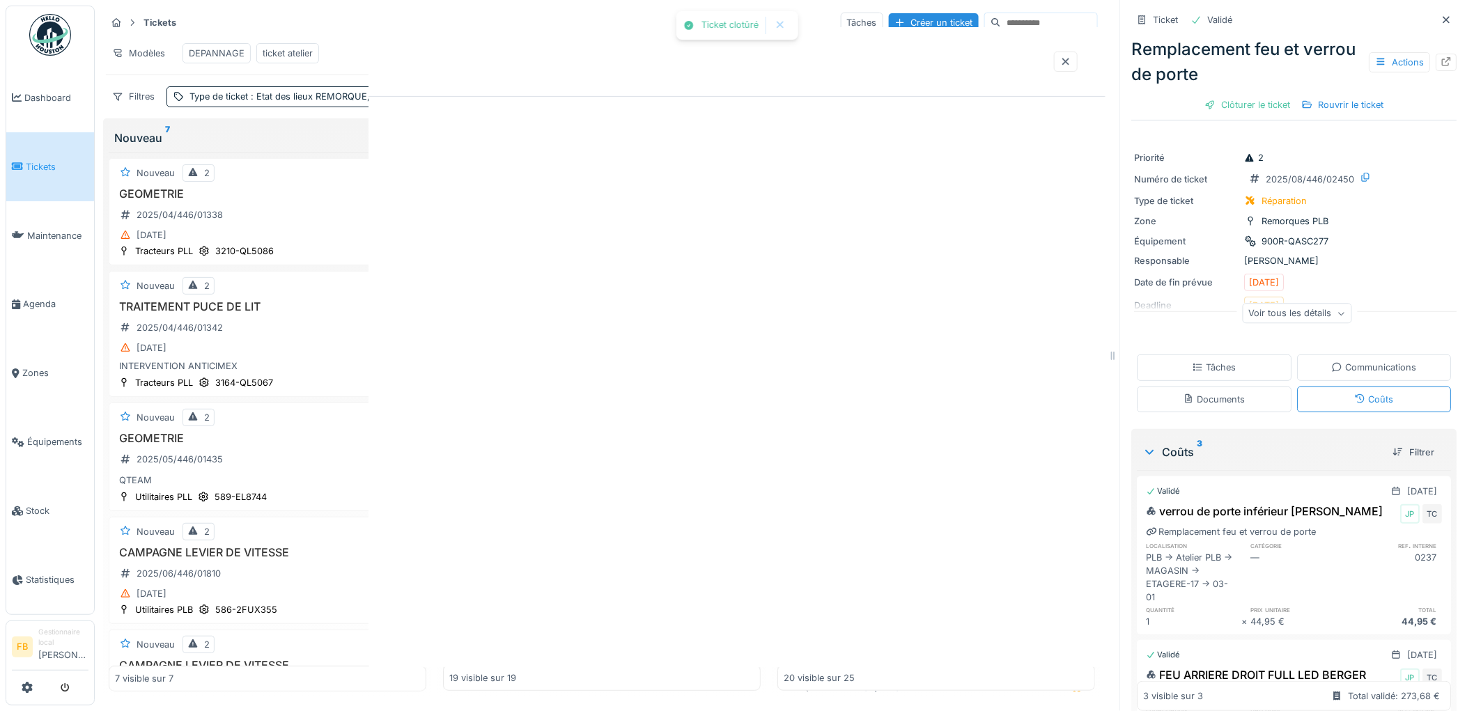
scroll to position [0, 0]
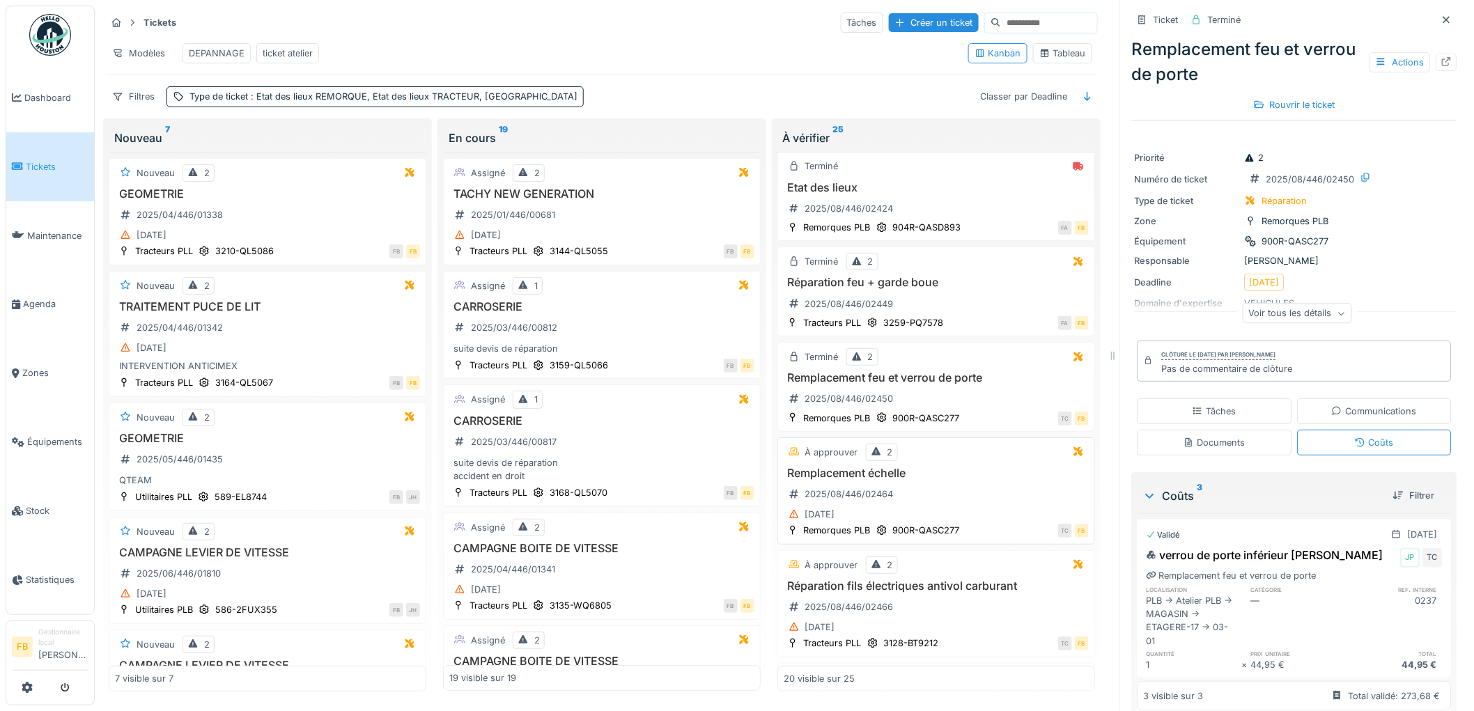
click at [955, 485] on div "Remplacement échelle 2025/08/446/02464 23/08/2025" at bounding box center [935, 495] width 305 height 57
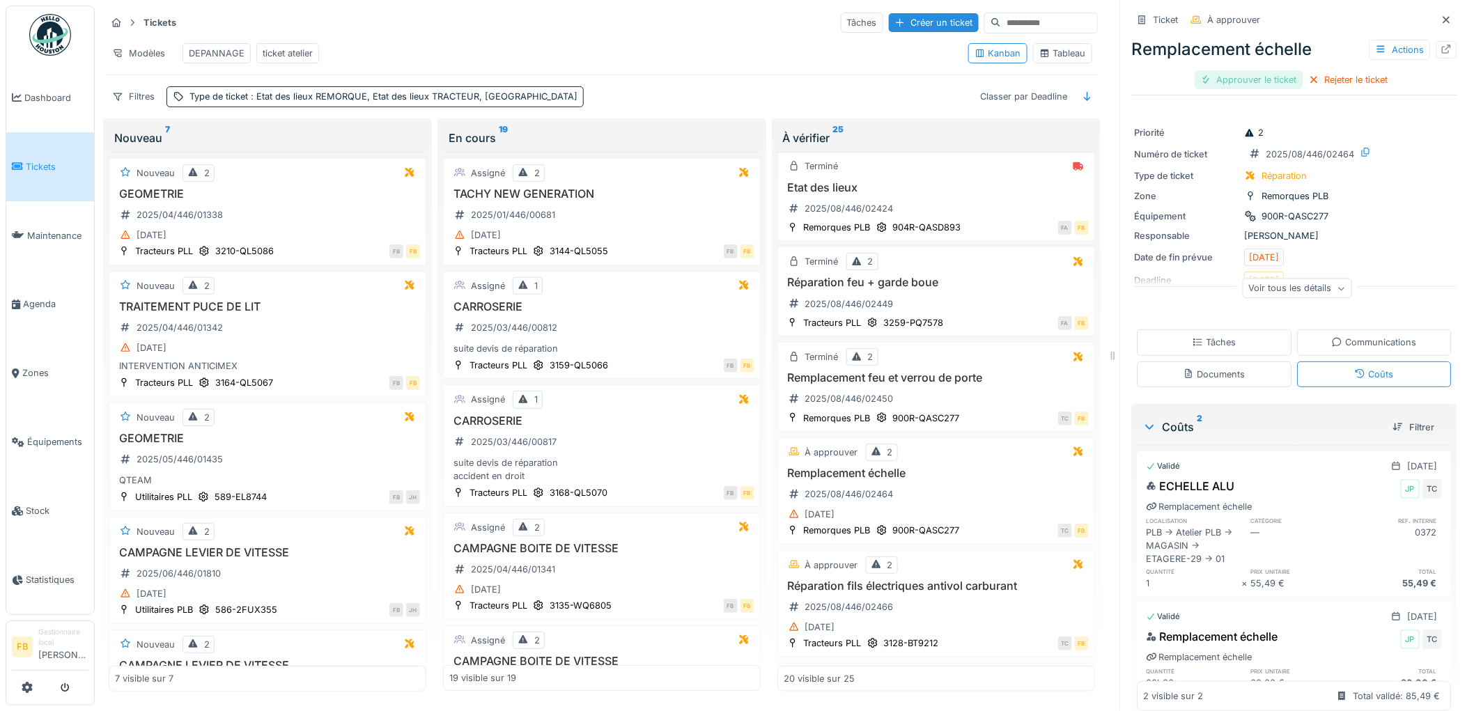
click at [1242, 72] on div "Approuver le ticket" at bounding box center [1249, 79] width 108 height 19
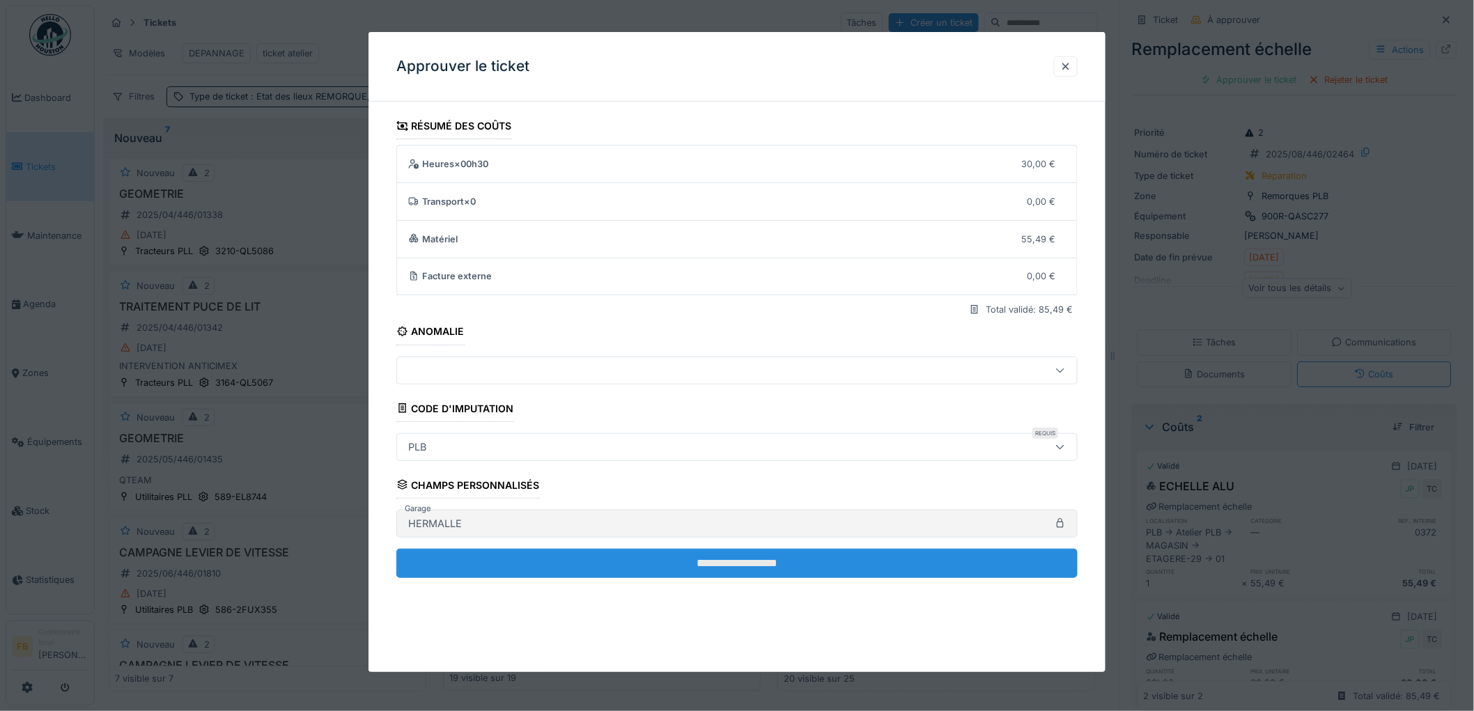
click at [687, 556] on input "**********" at bounding box center [736, 563] width 681 height 29
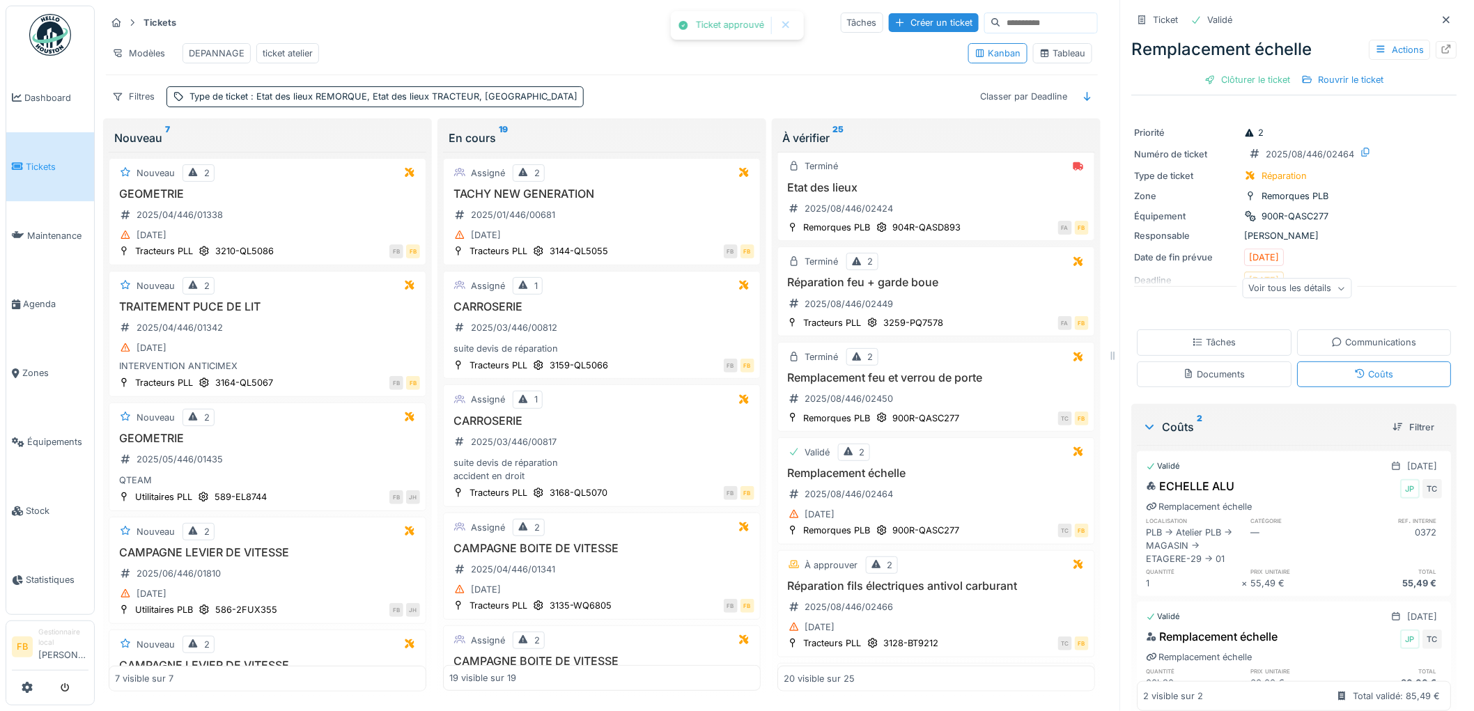
click at [1242, 71] on div "Clôturer le ticket" at bounding box center [1247, 79] width 97 height 19
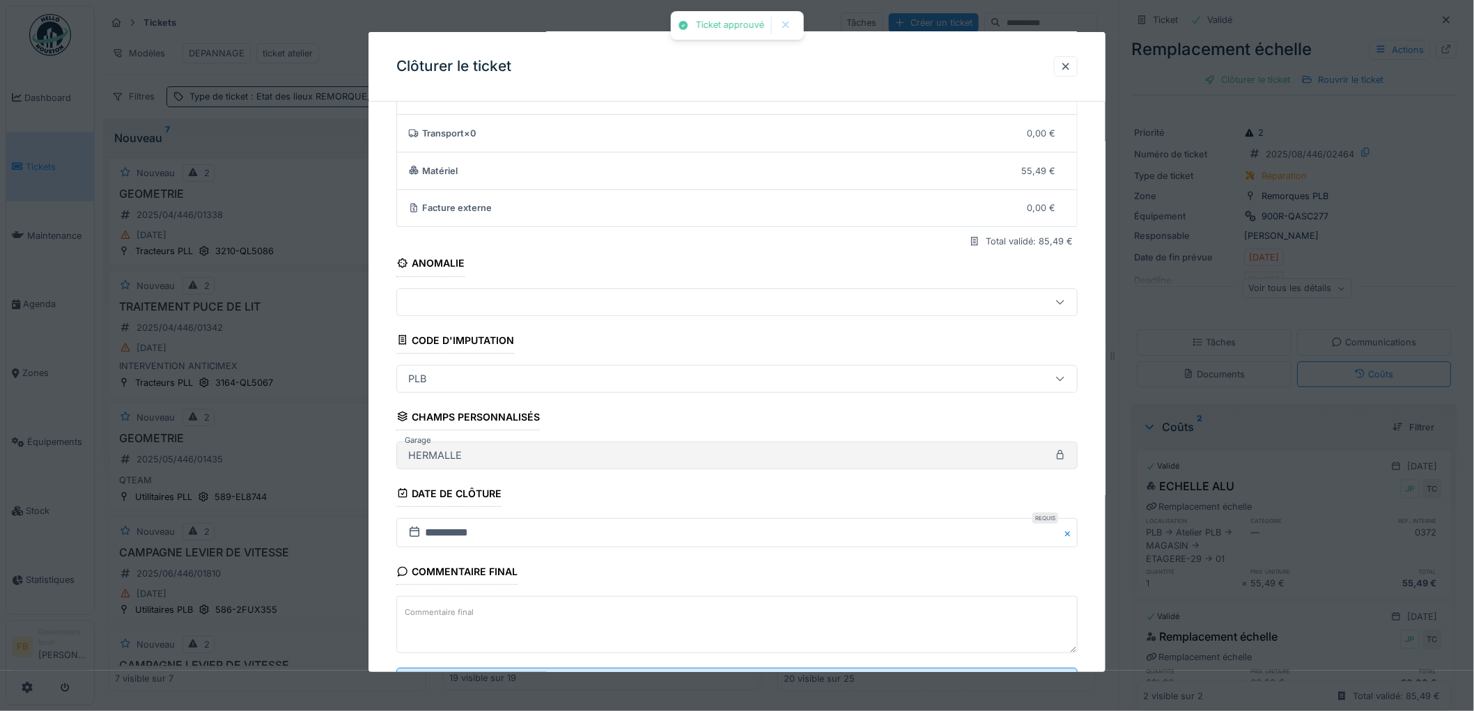
scroll to position [134, 0]
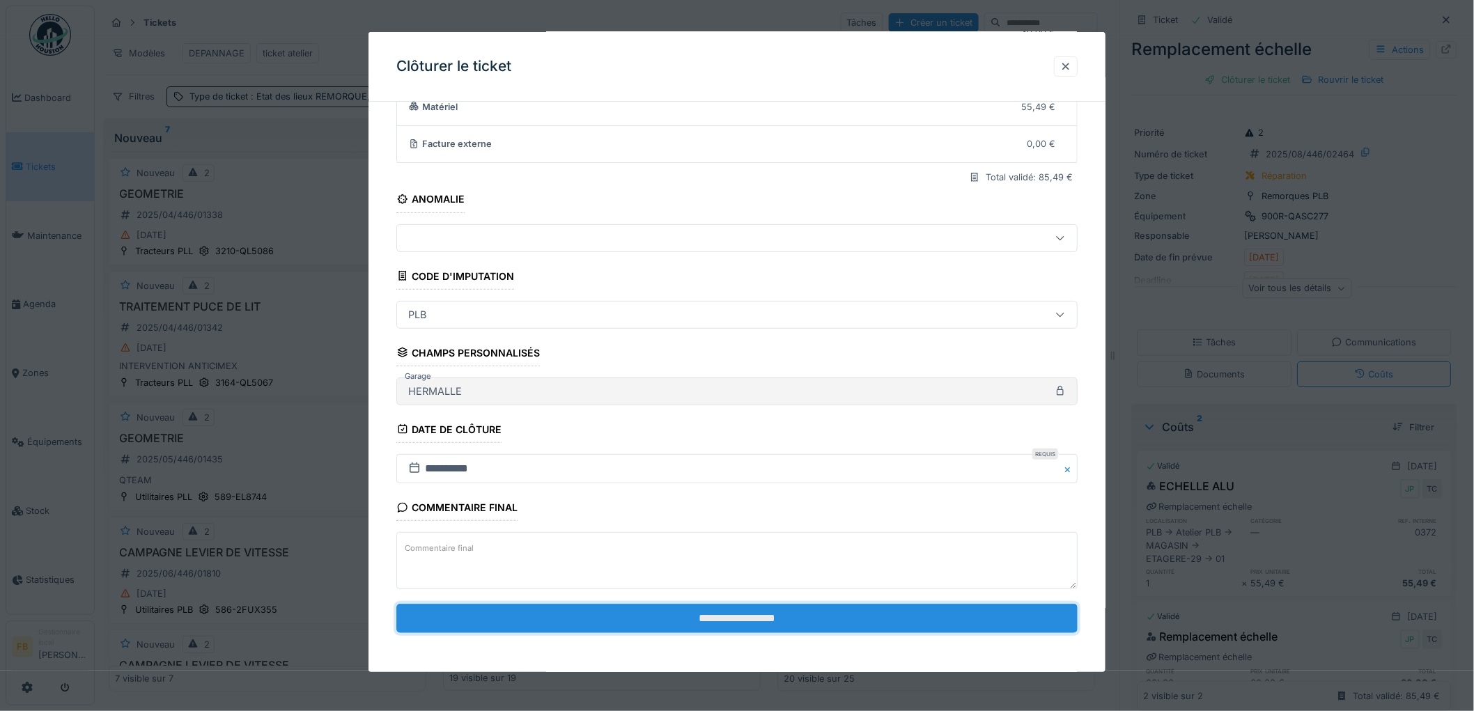
click at [684, 614] on input "**********" at bounding box center [736, 618] width 681 height 29
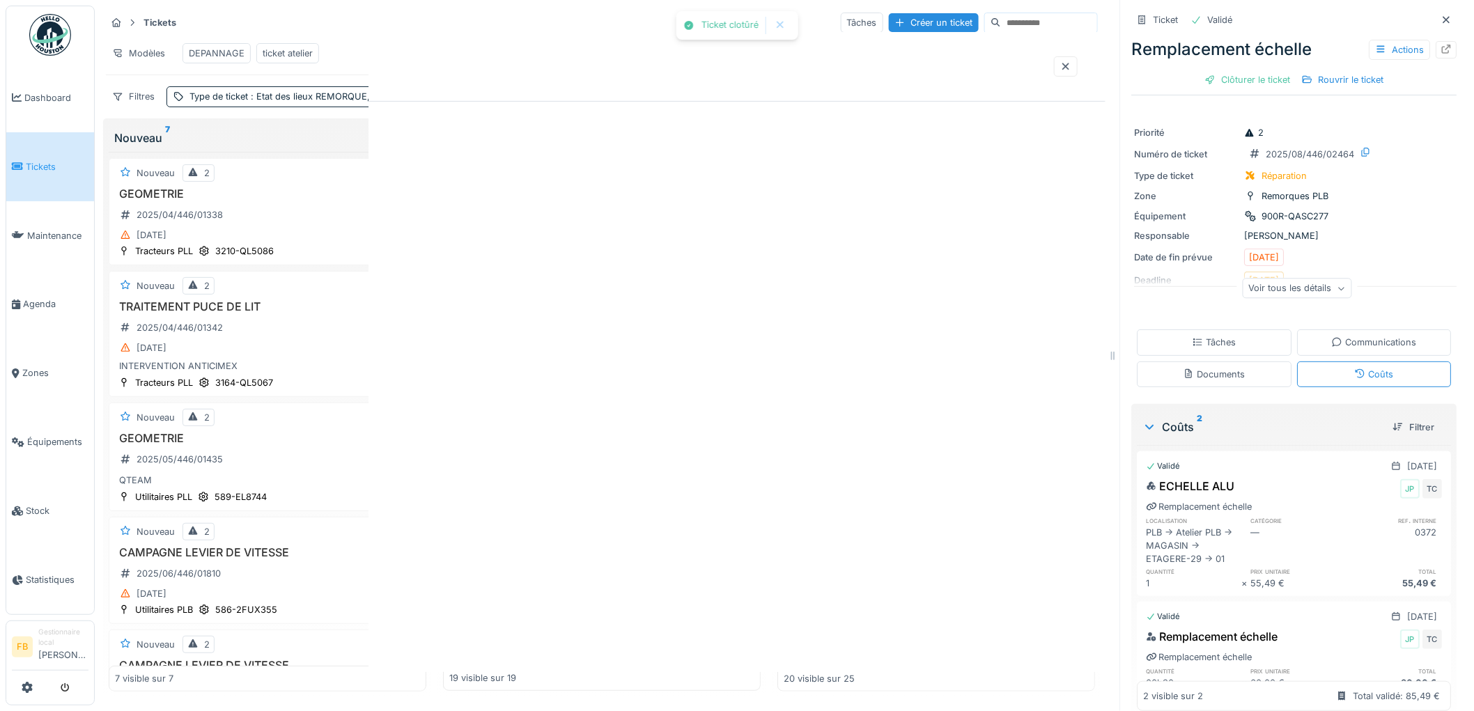
scroll to position [0, 0]
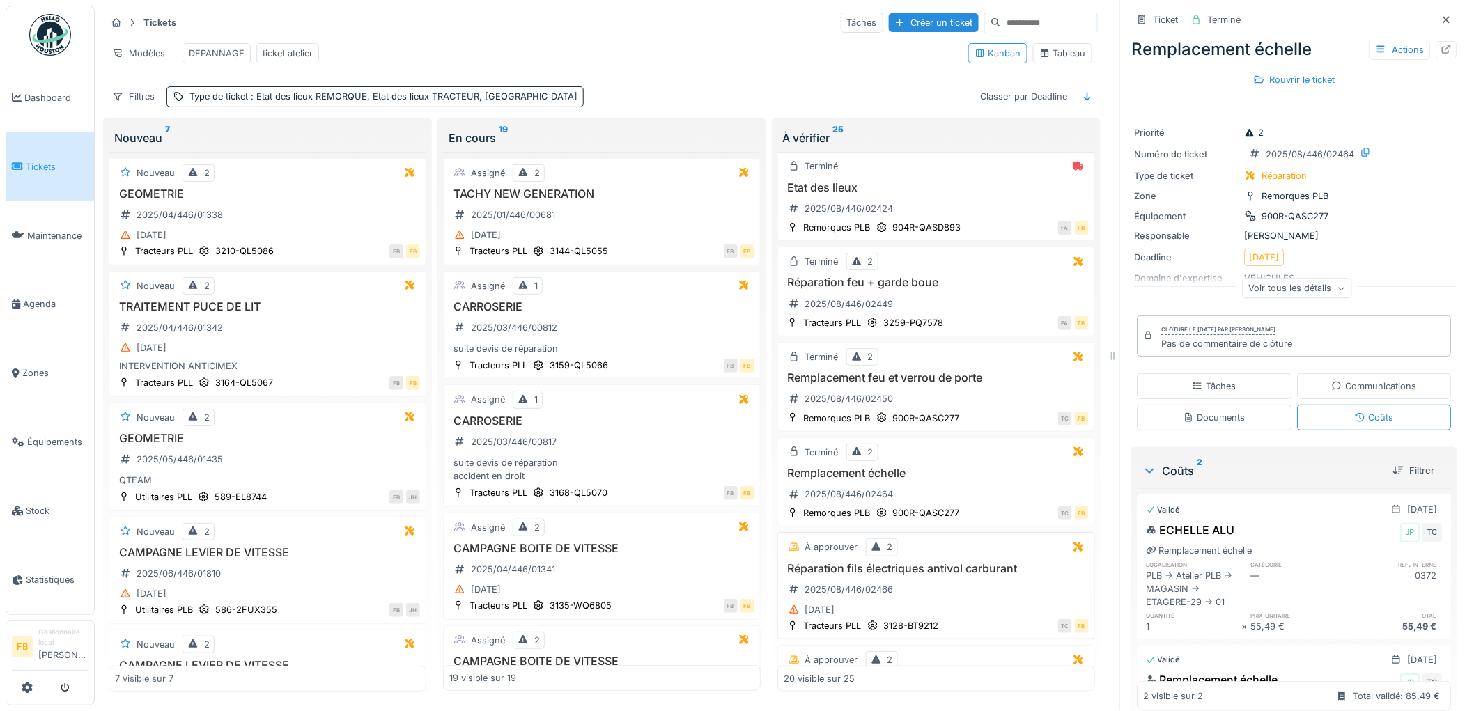
click at [942, 604] on div "Réparation fils électriques antivol carburant 2025/08/446/02466 25/08/2025" at bounding box center [935, 590] width 305 height 57
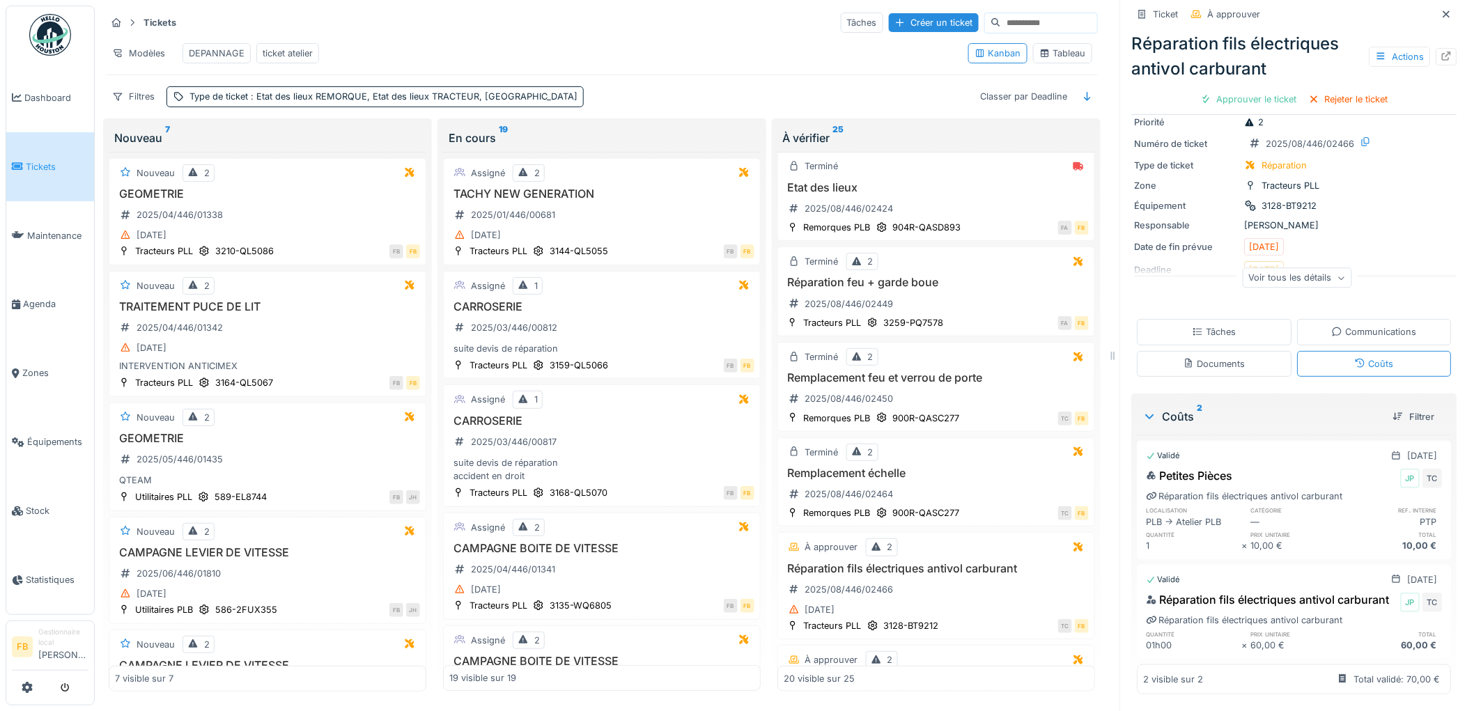
scroll to position [56, 0]
click at [1235, 90] on div "Approuver le ticket" at bounding box center [1249, 99] width 108 height 19
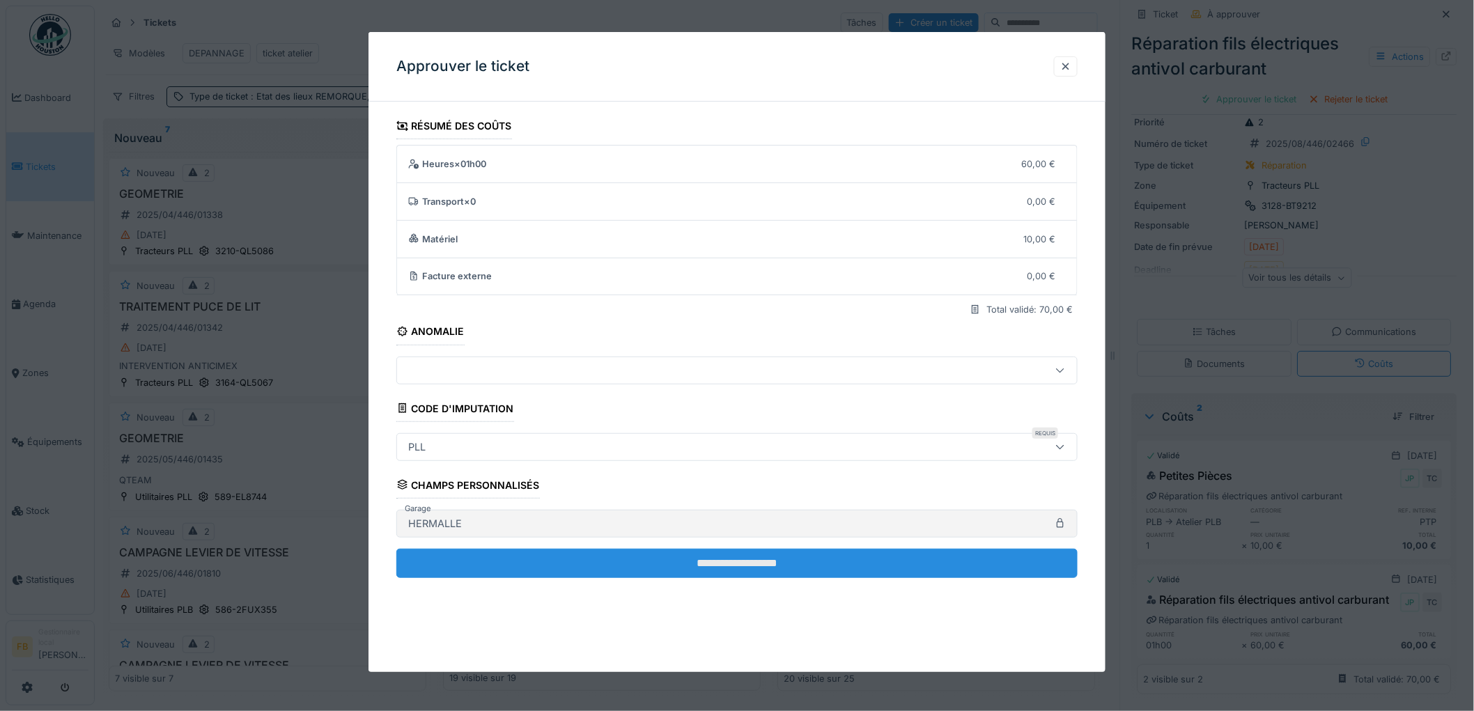
click at [646, 571] on input "**********" at bounding box center [736, 563] width 681 height 29
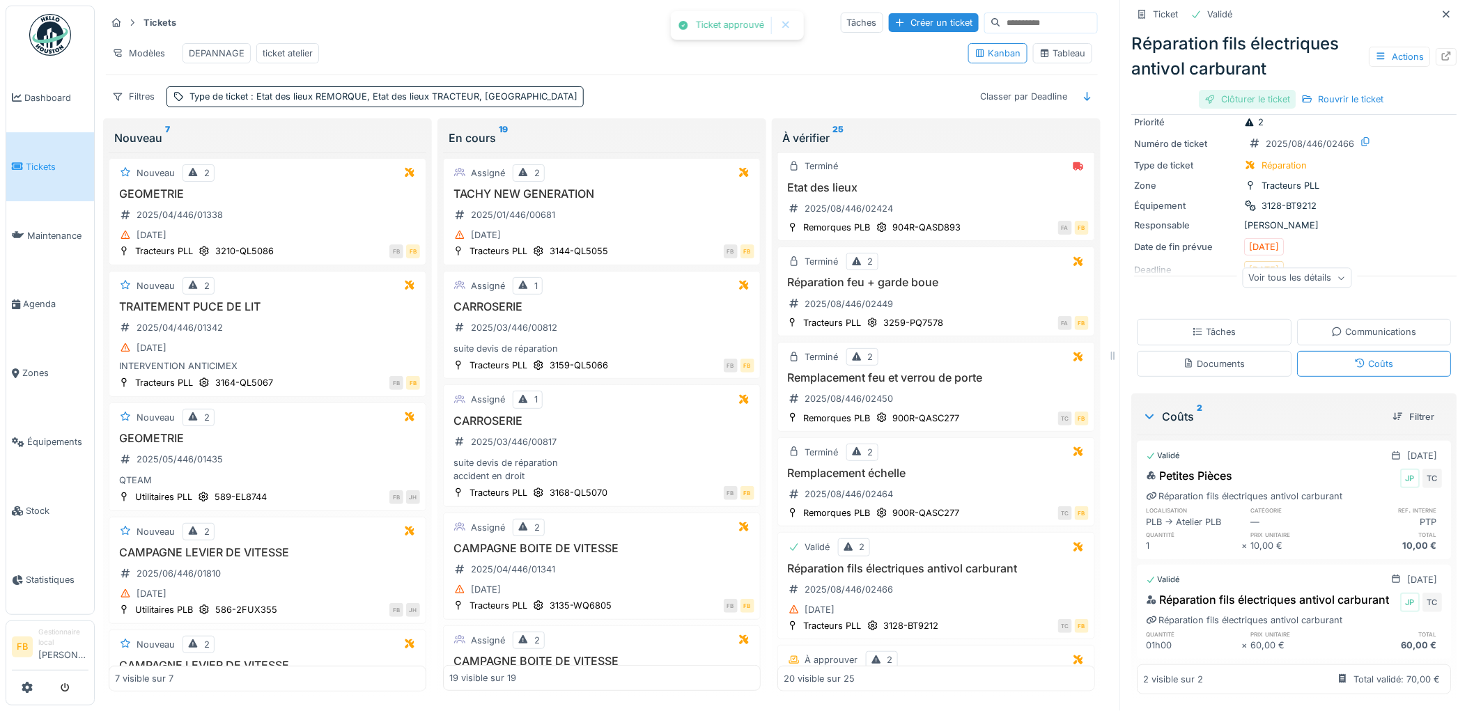
click at [1235, 94] on div "Clôturer le ticket" at bounding box center [1247, 99] width 97 height 19
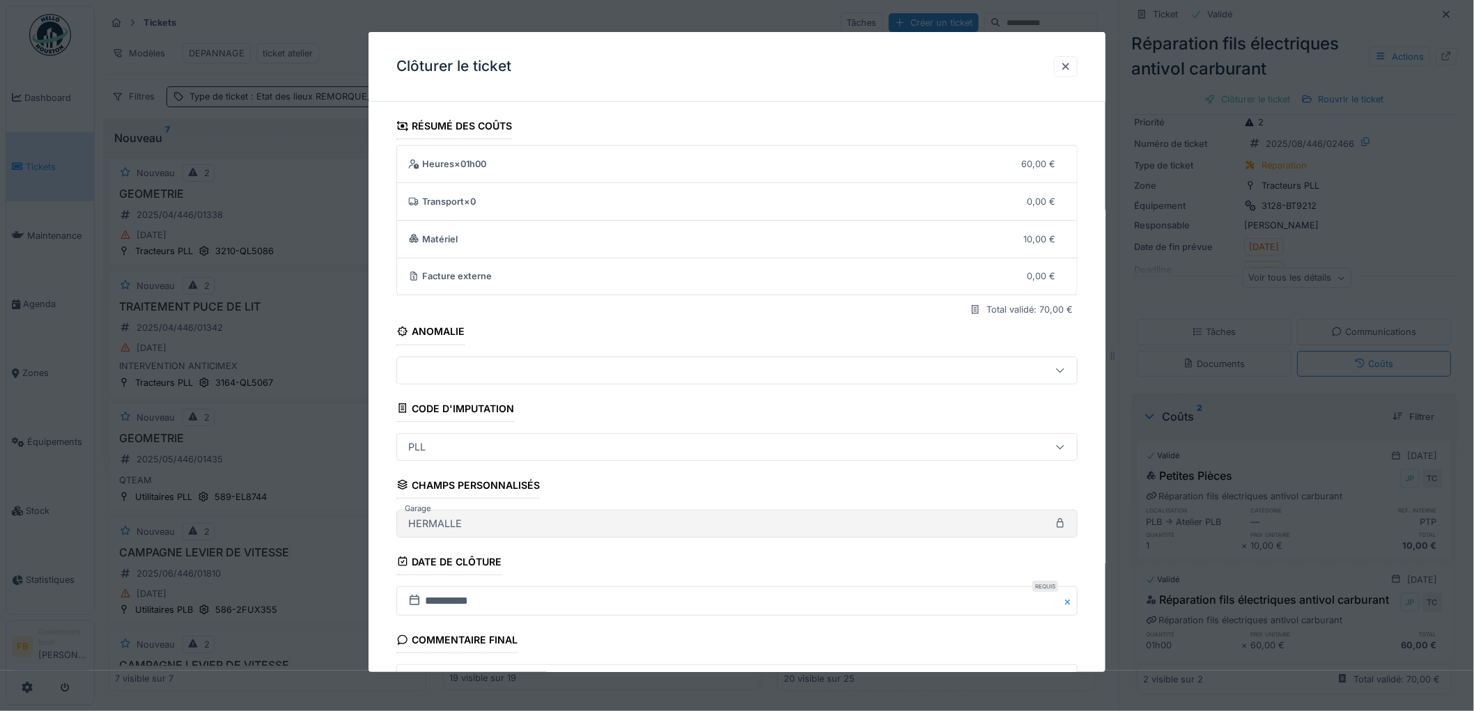
scroll to position [134, 0]
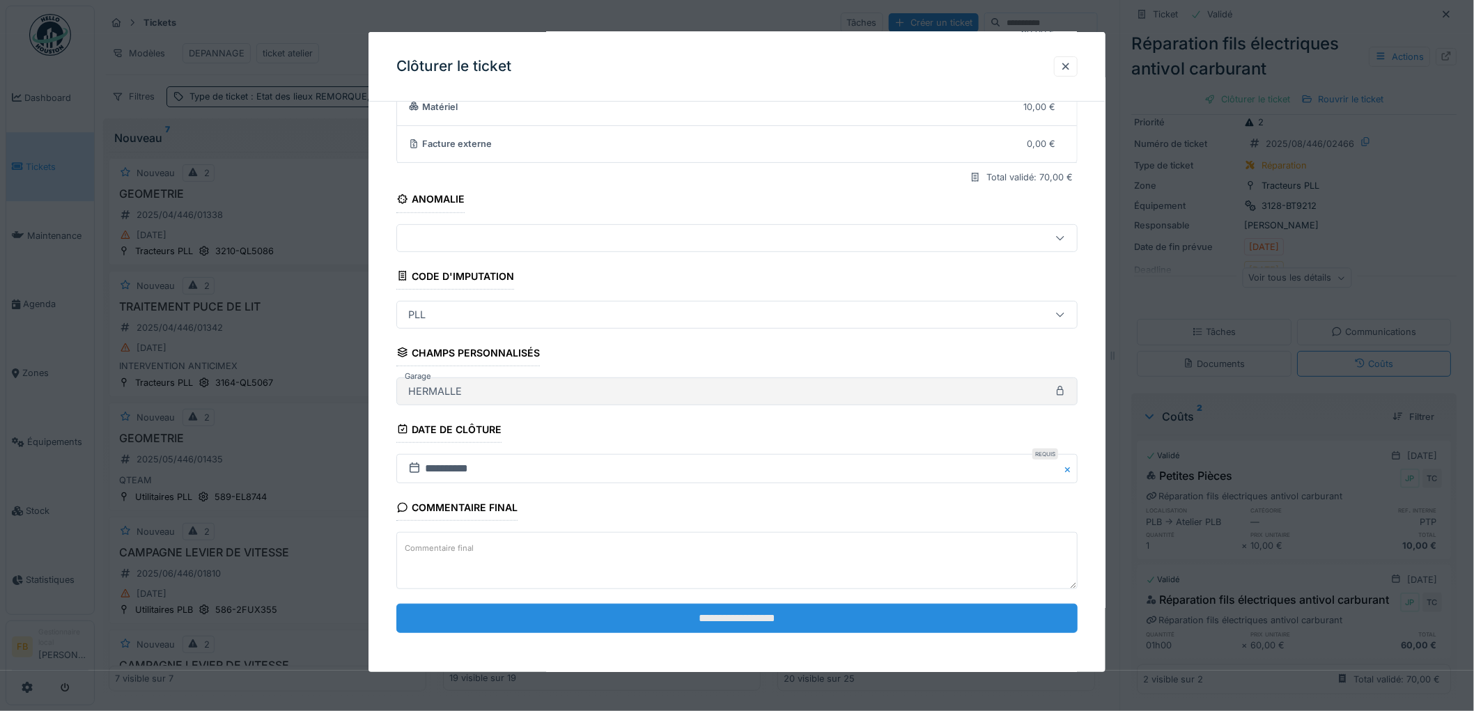
click at [653, 614] on input "**********" at bounding box center [736, 618] width 681 height 29
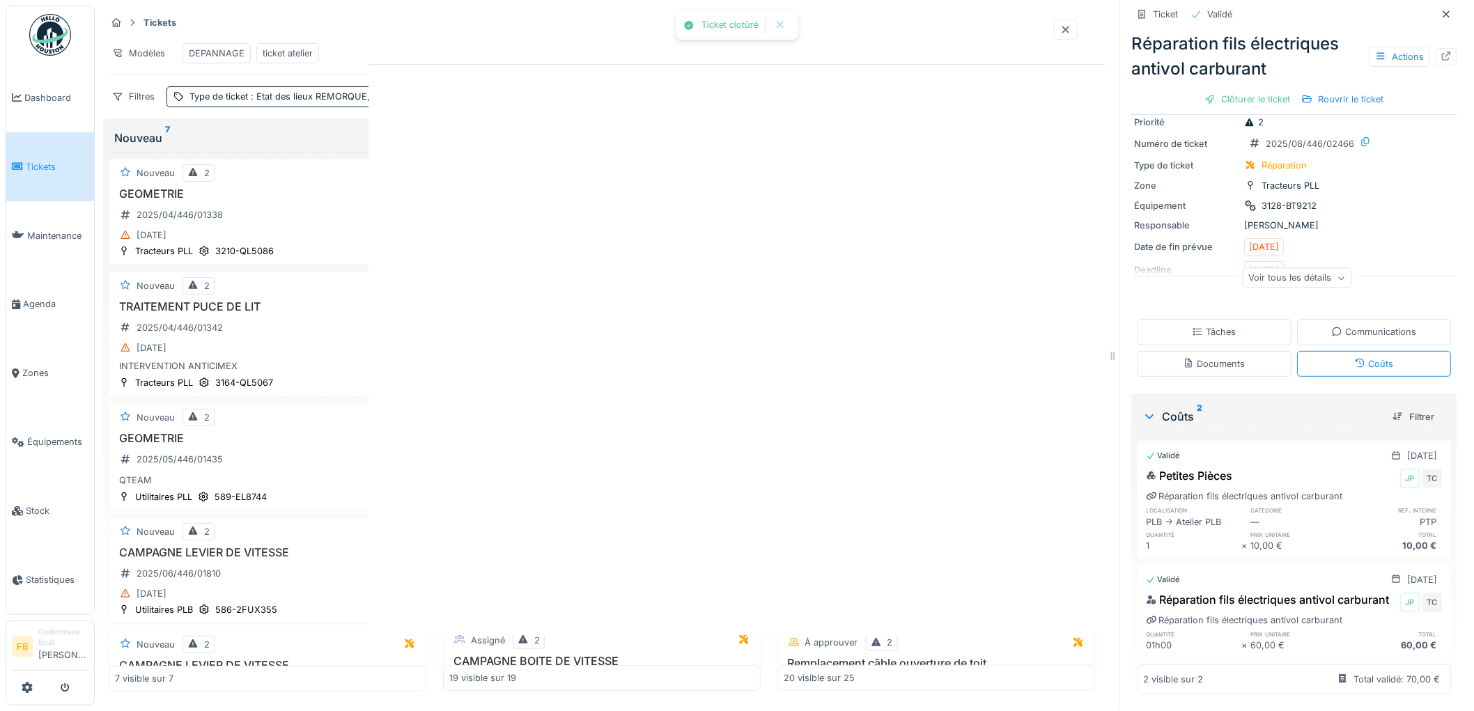
scroll to position [0, 0]
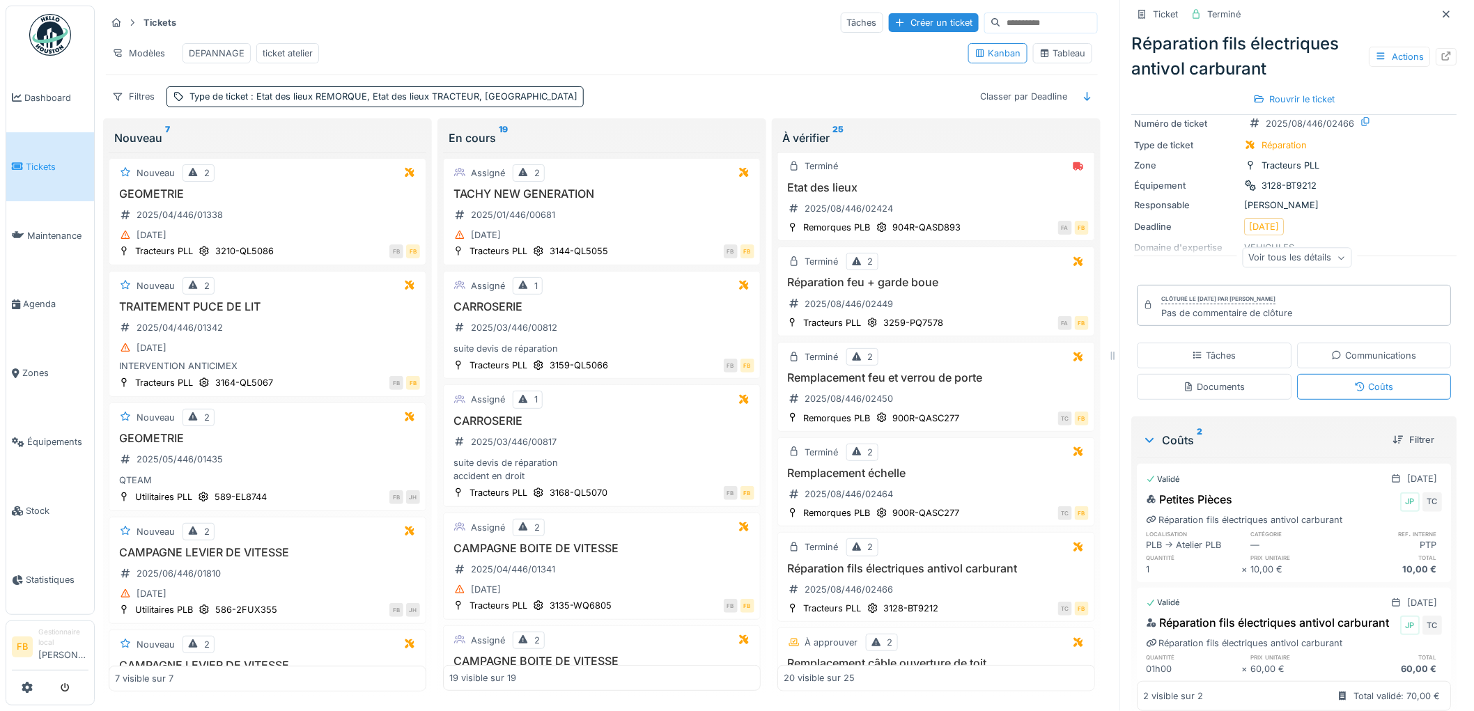
click at [56, 164] on span "Tickets" at bounding box center [57, 166] width 63 height 13
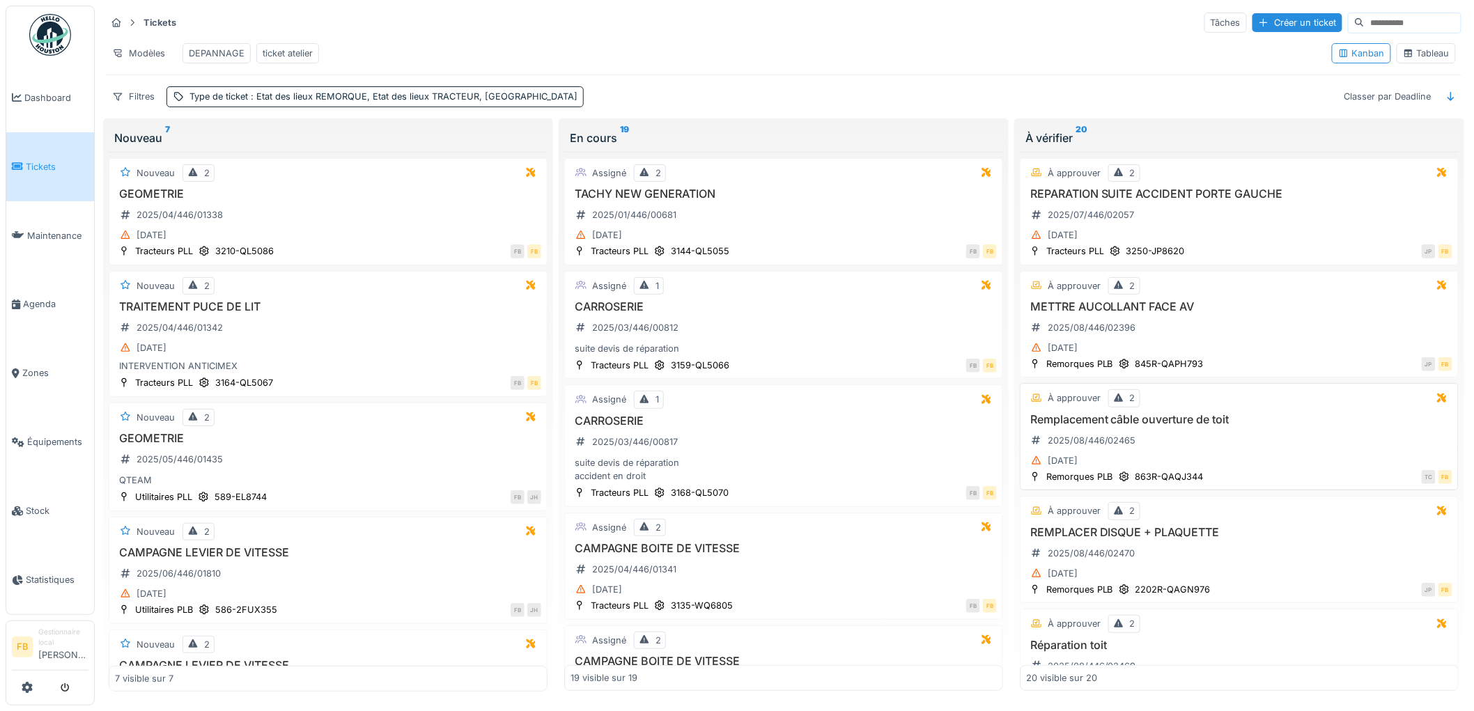
click at [1238, 458] on div "Remplacement câble ouverture de toit 2025/08/446/02465 [DATE]" at bounding box center [1239, 441] width 426 height 57
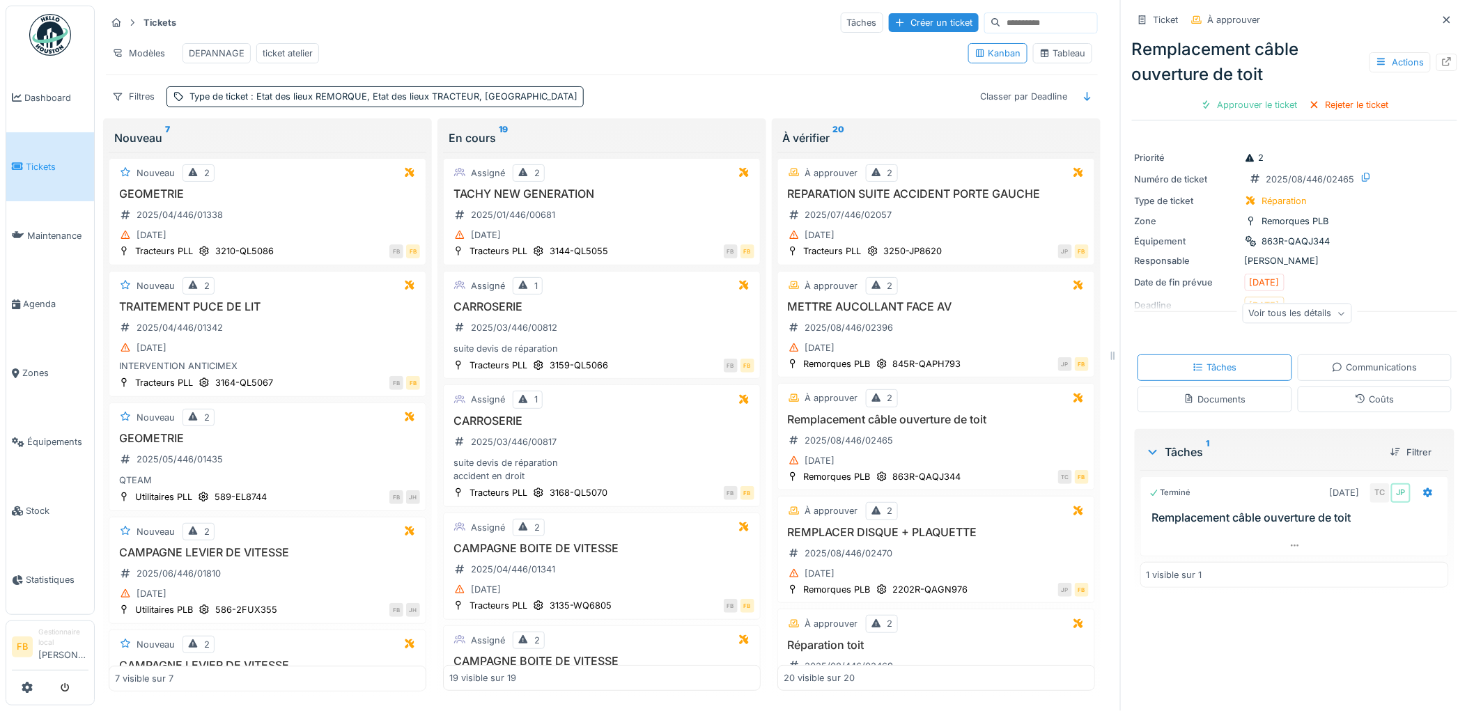
click at [1351, 412] on div "Coûts" at bounding box center [1374, 399] width 155 height 26
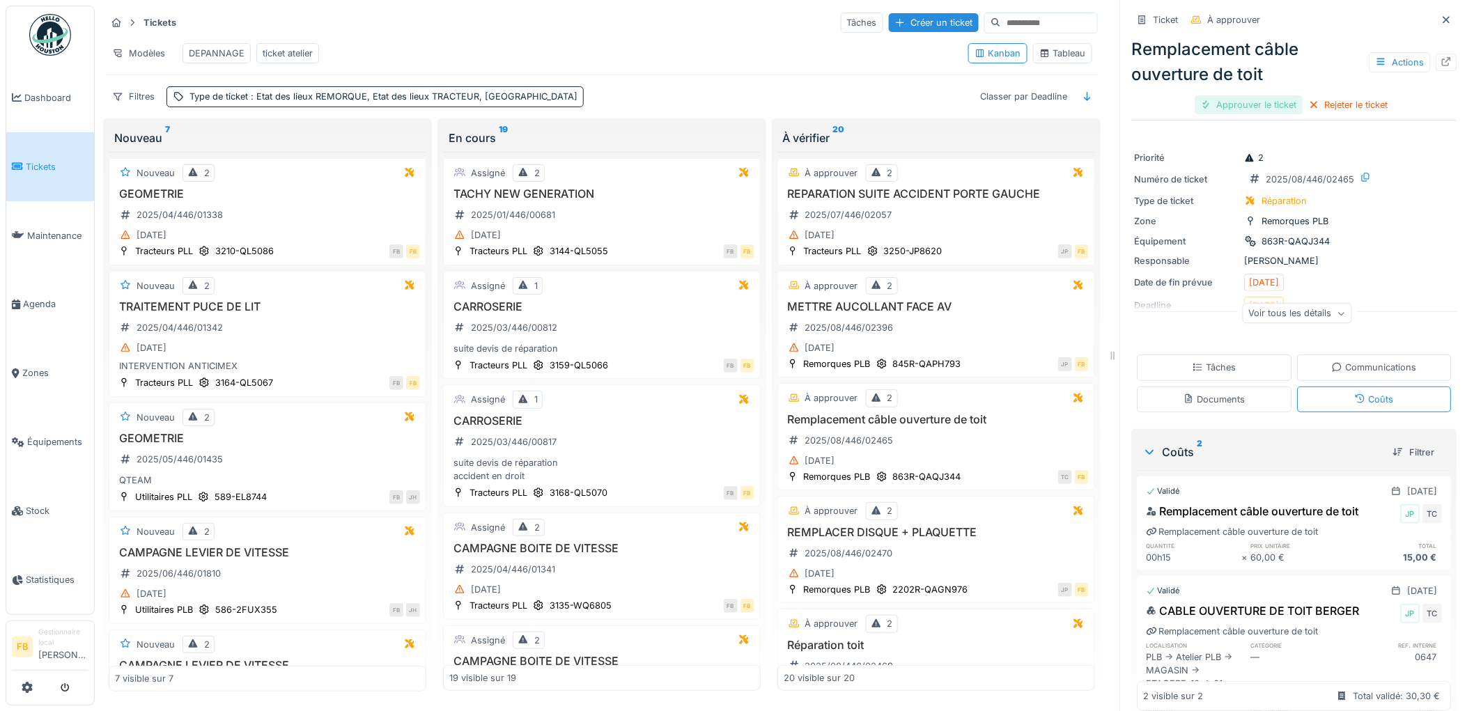
click at [1264, 95] on div "Approuver le ticket" at bounding box center [1249, 104] width 108 height 19
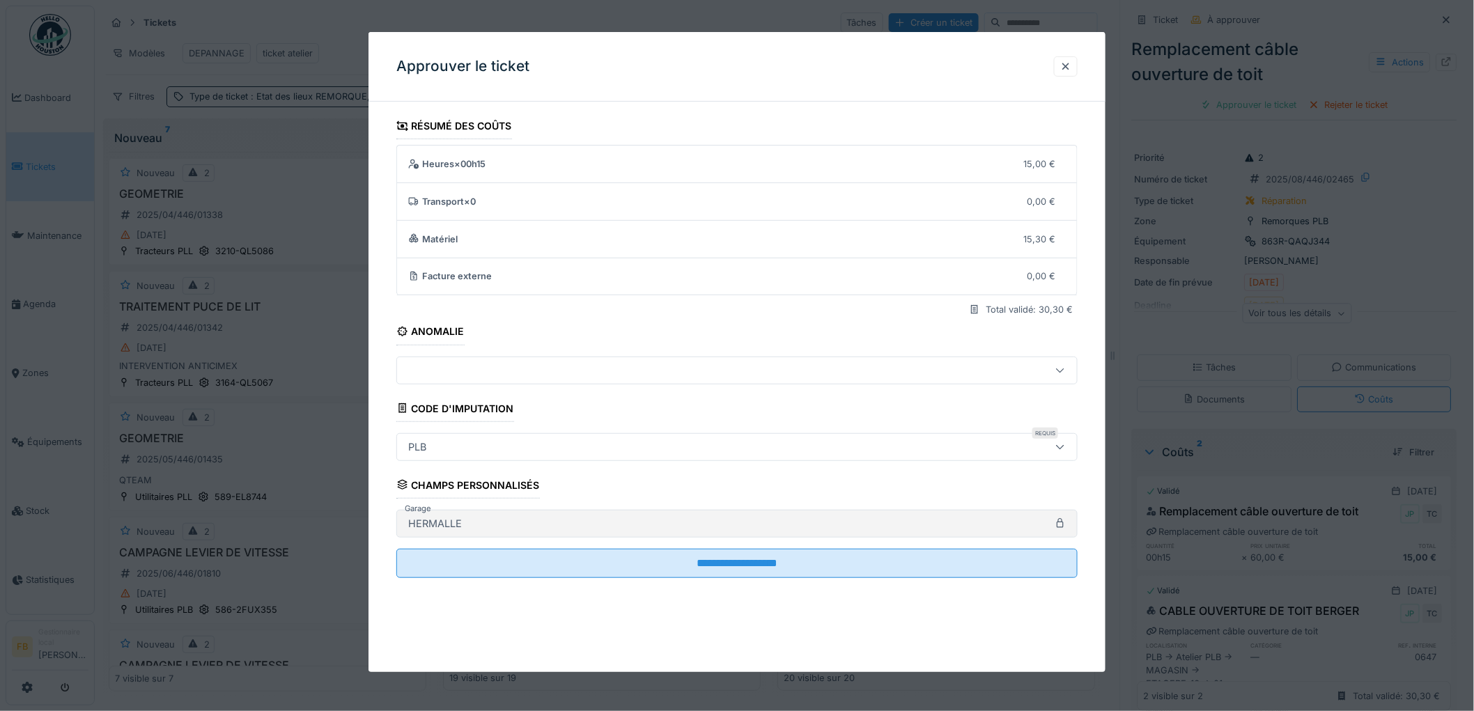
click at [467, 372] on div at bounding box center [698, 370] width 591 height 15
click at [388, 363] on div "**********" at bounding box center [736, 365] width 737 height 504
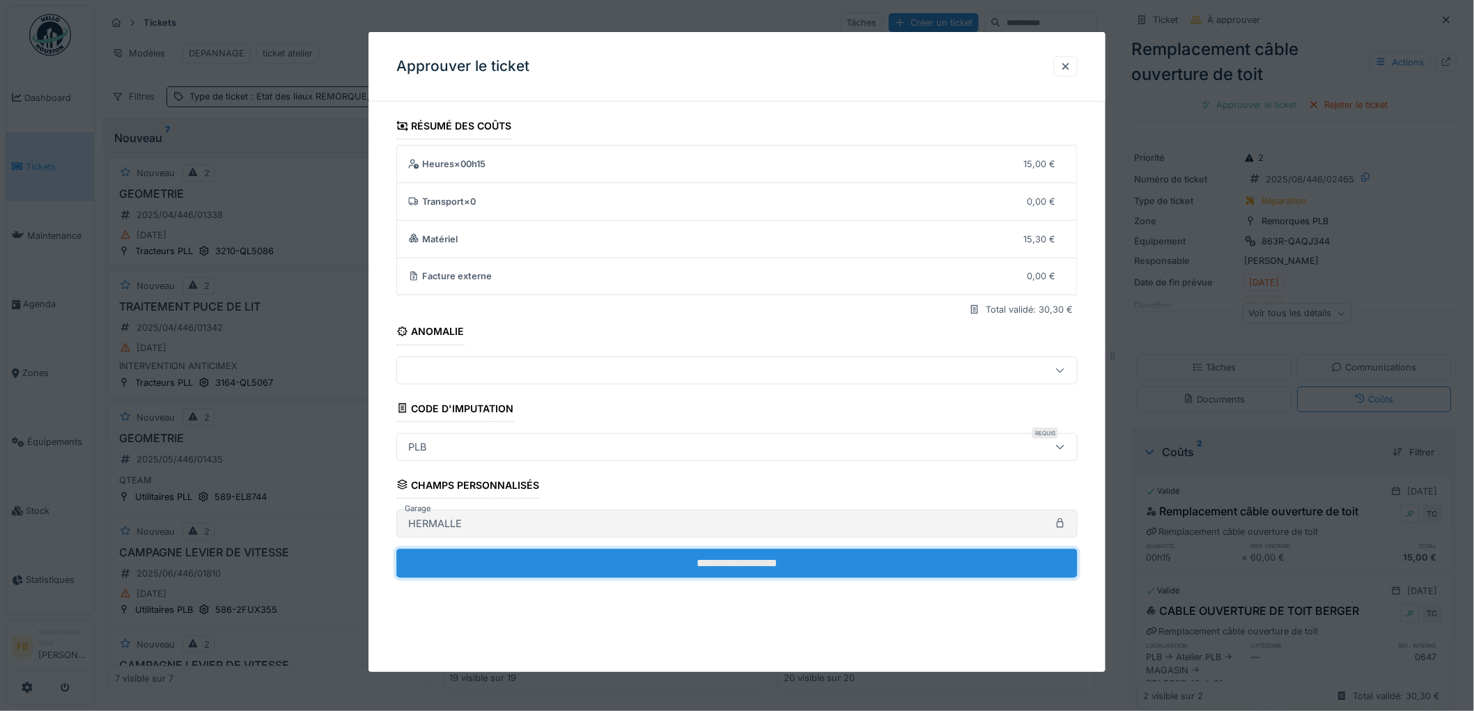
click at [729, 559] on input "**********" at bounding box center [736, 563] width 681 height 29
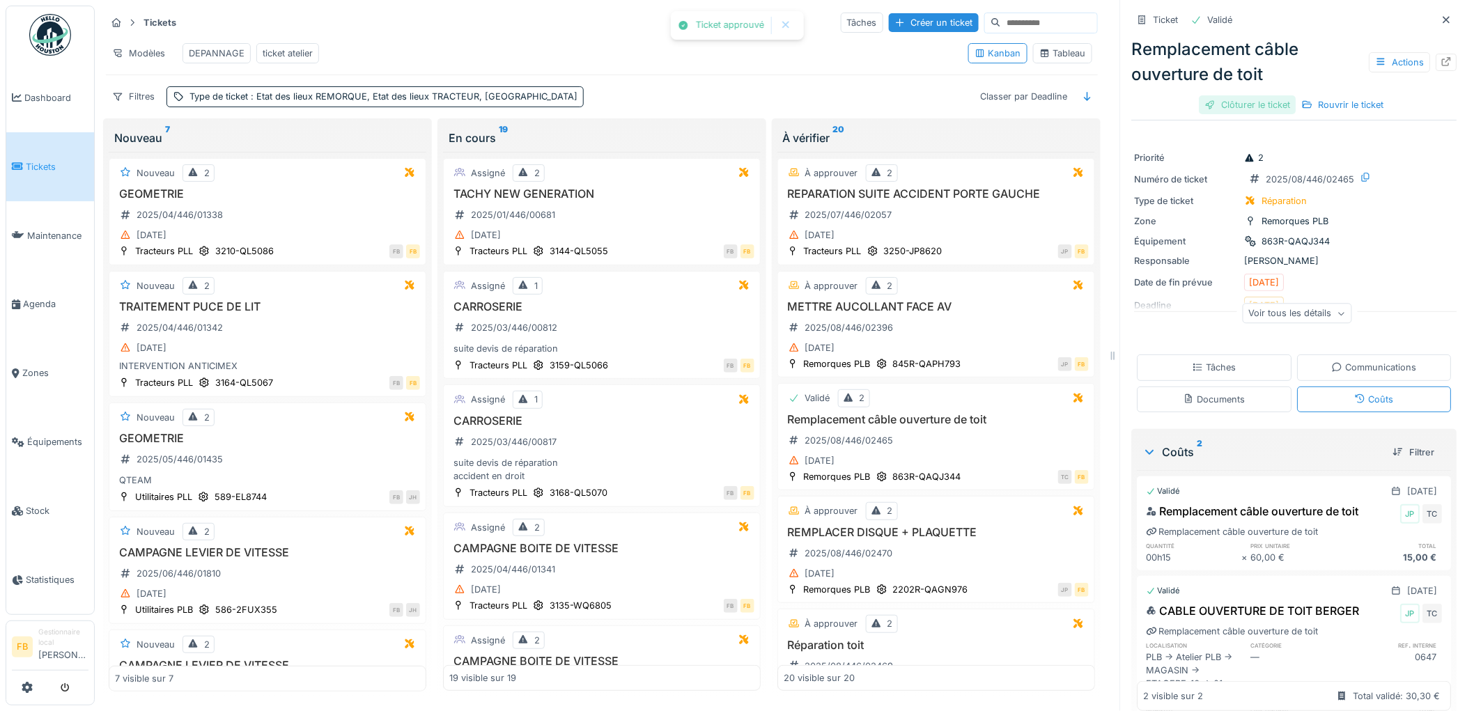
click at [1213, 95] on div "Clôturer le ticket" at bounding box center [1247, 104] width 97 height 19
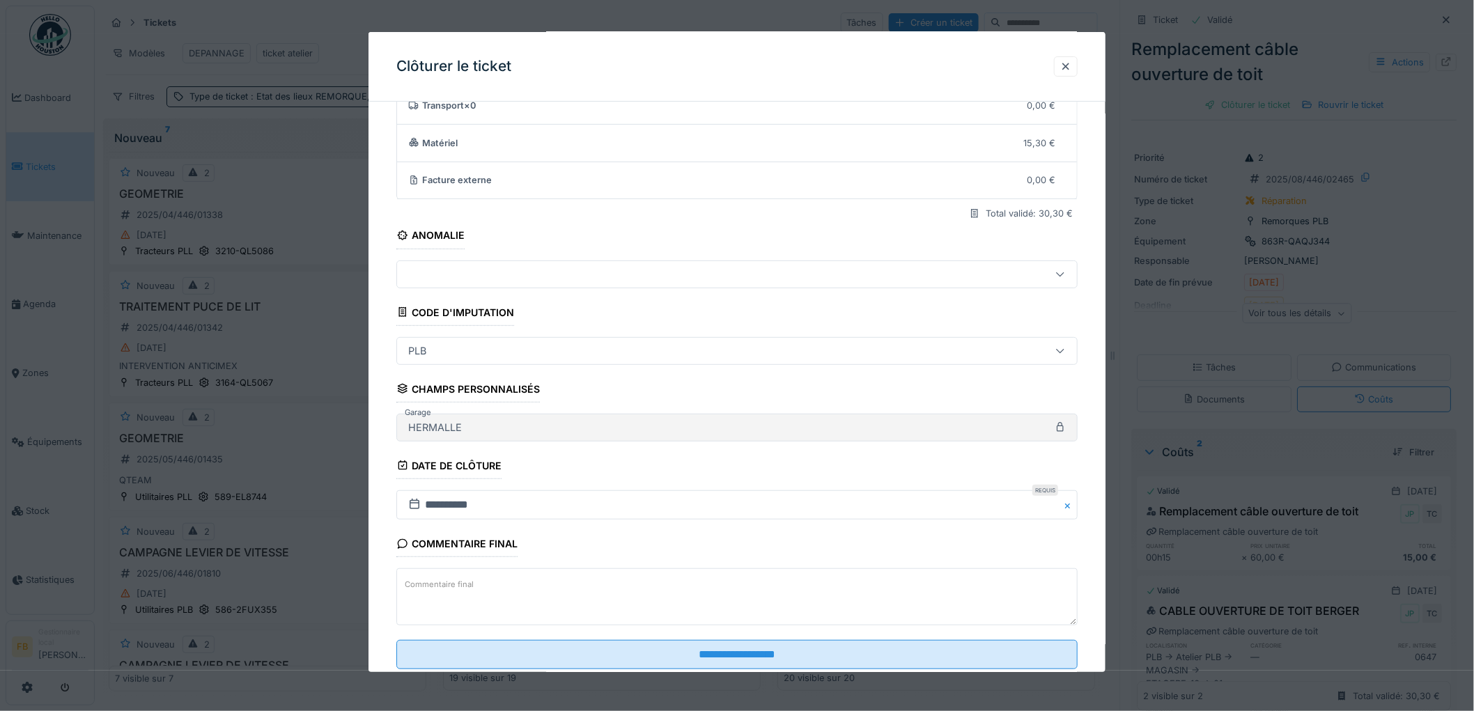
scroll to position [134, 0]
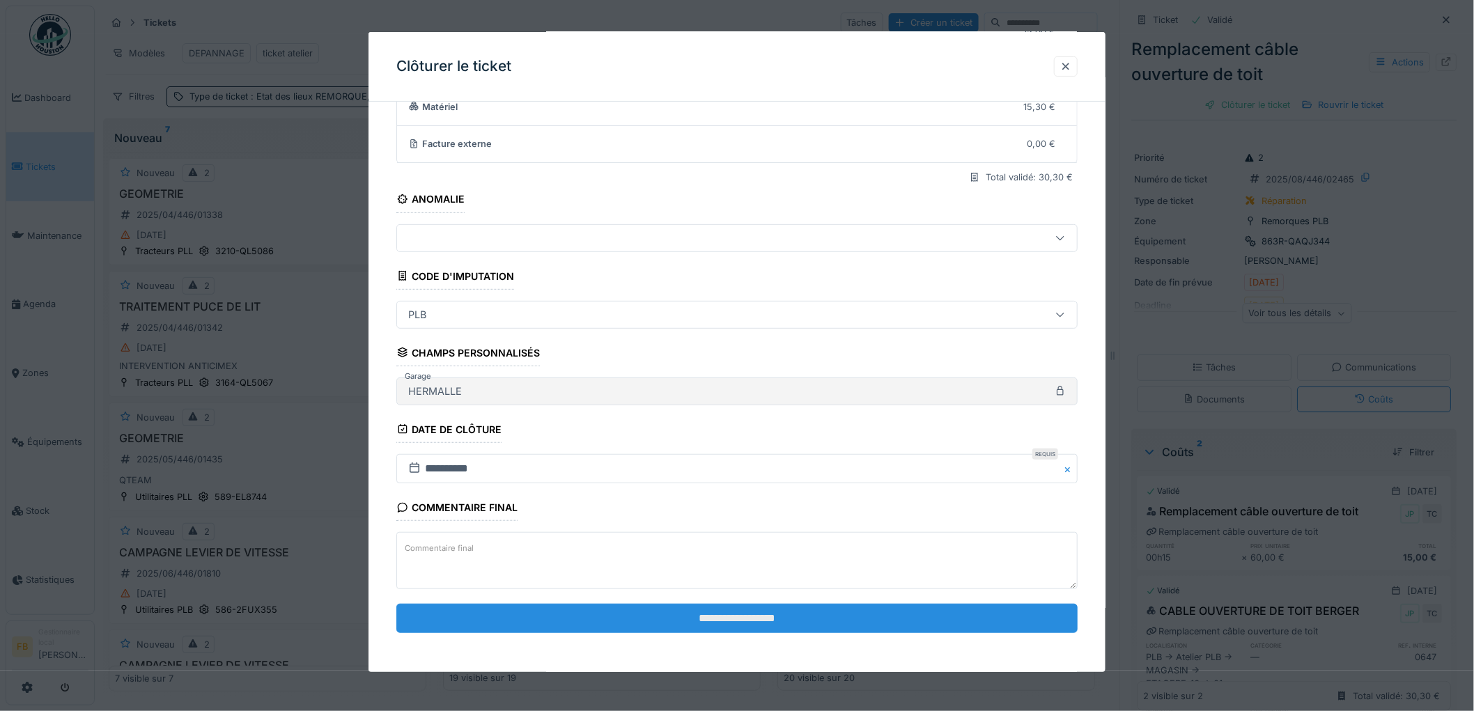
click at [648, 620] on input "**********" at bounding box center [736, 618] width 681 height 29
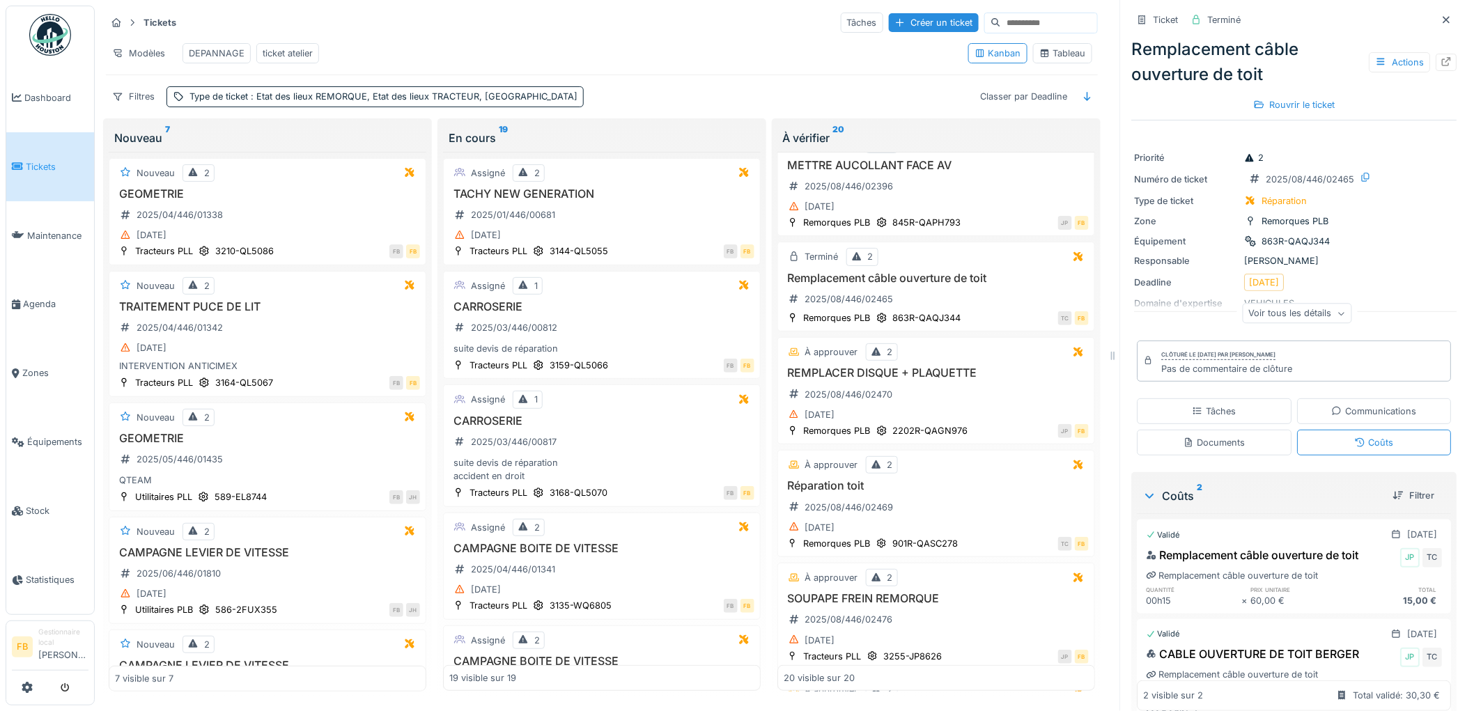
scroll to position [155, 0]
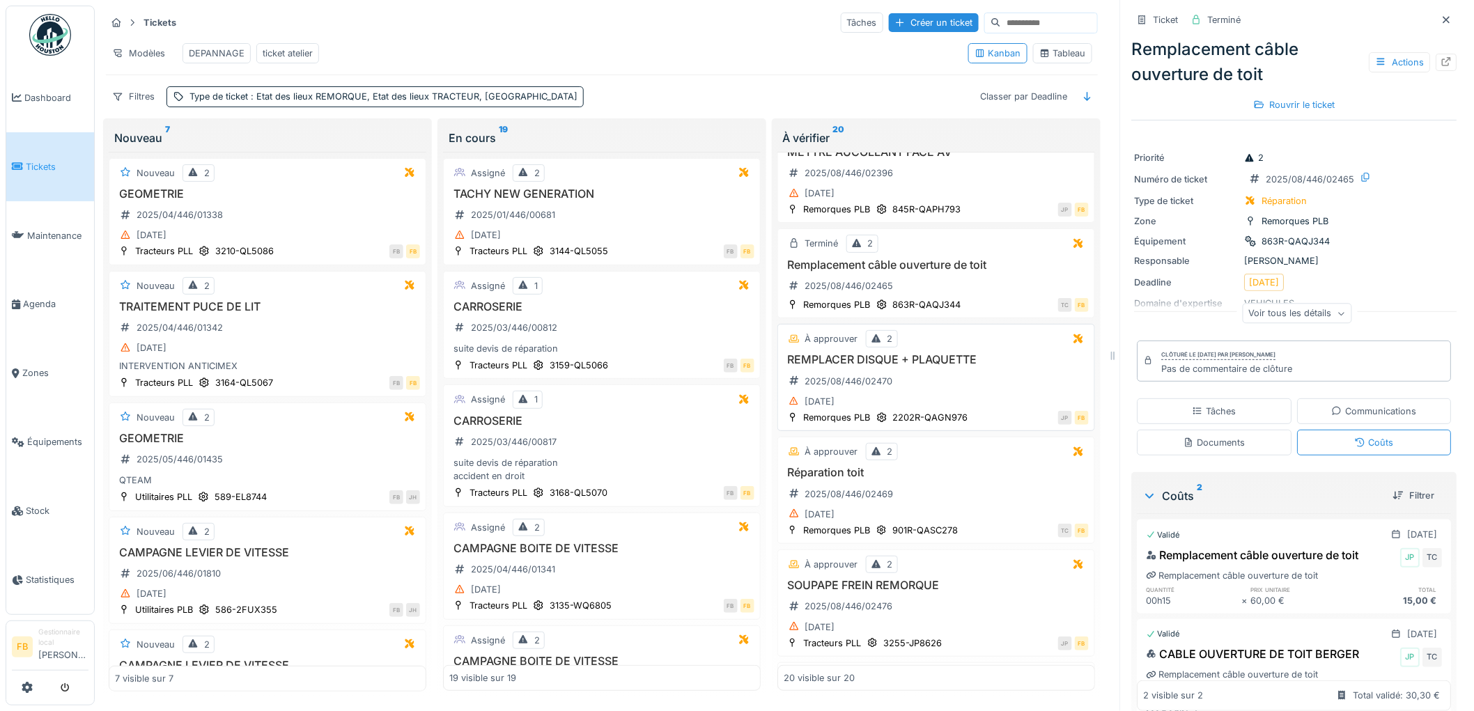
click at [955, 375] on div "REMPLACER DISQUE + PLAQUETTE 2025/08/446/02470 [DATE]" at bounding box center [935, 381] width 305 height 57
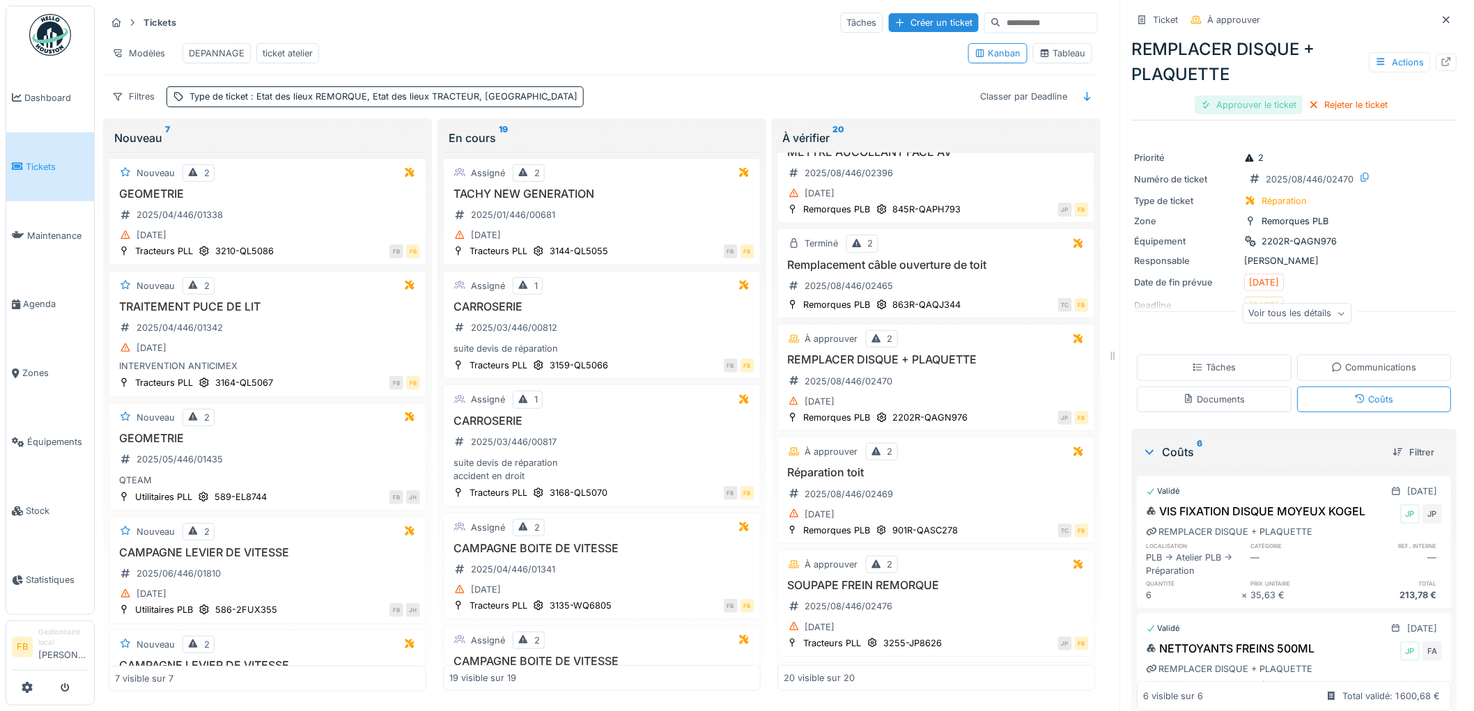
click at [1226, 107] on div "Approuver le ticket" at bounding box center [1249, 104] width 108 height 19
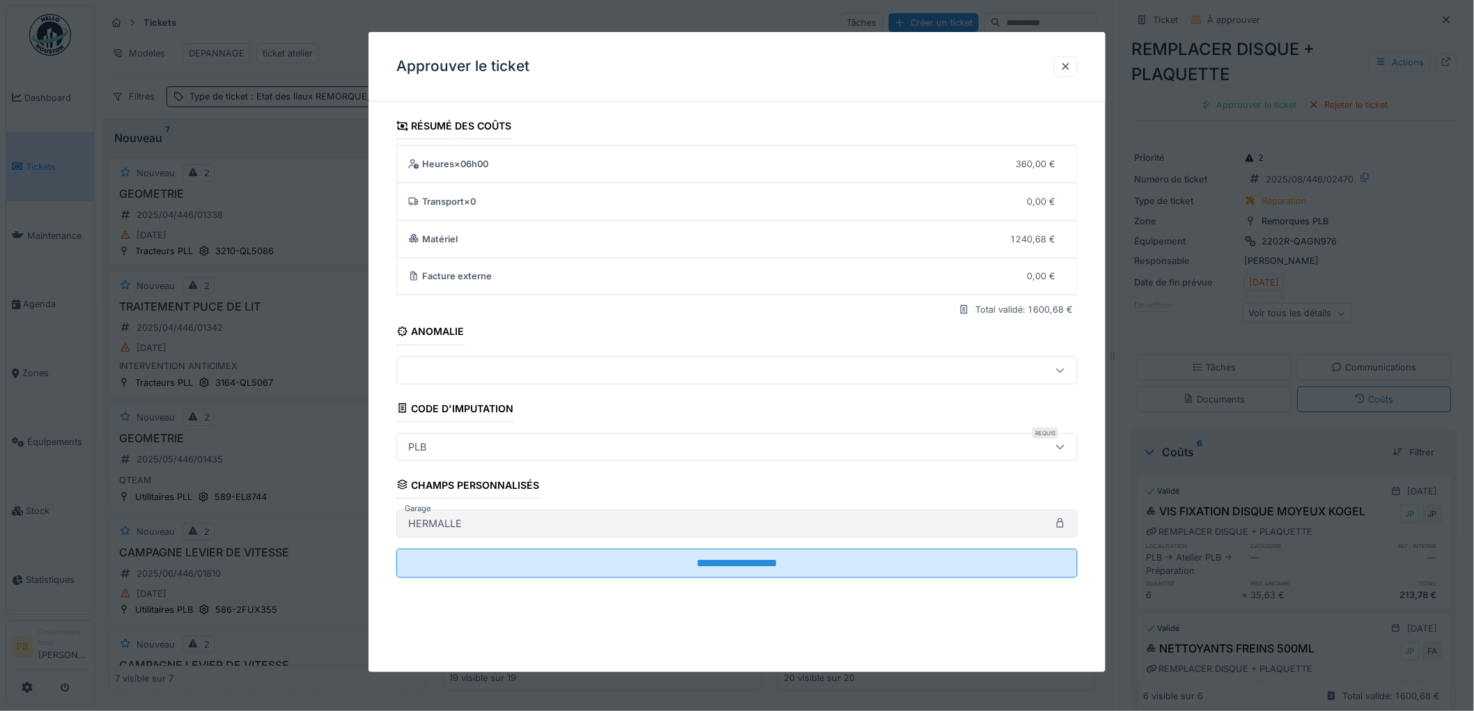
scroll to position [11, 0]
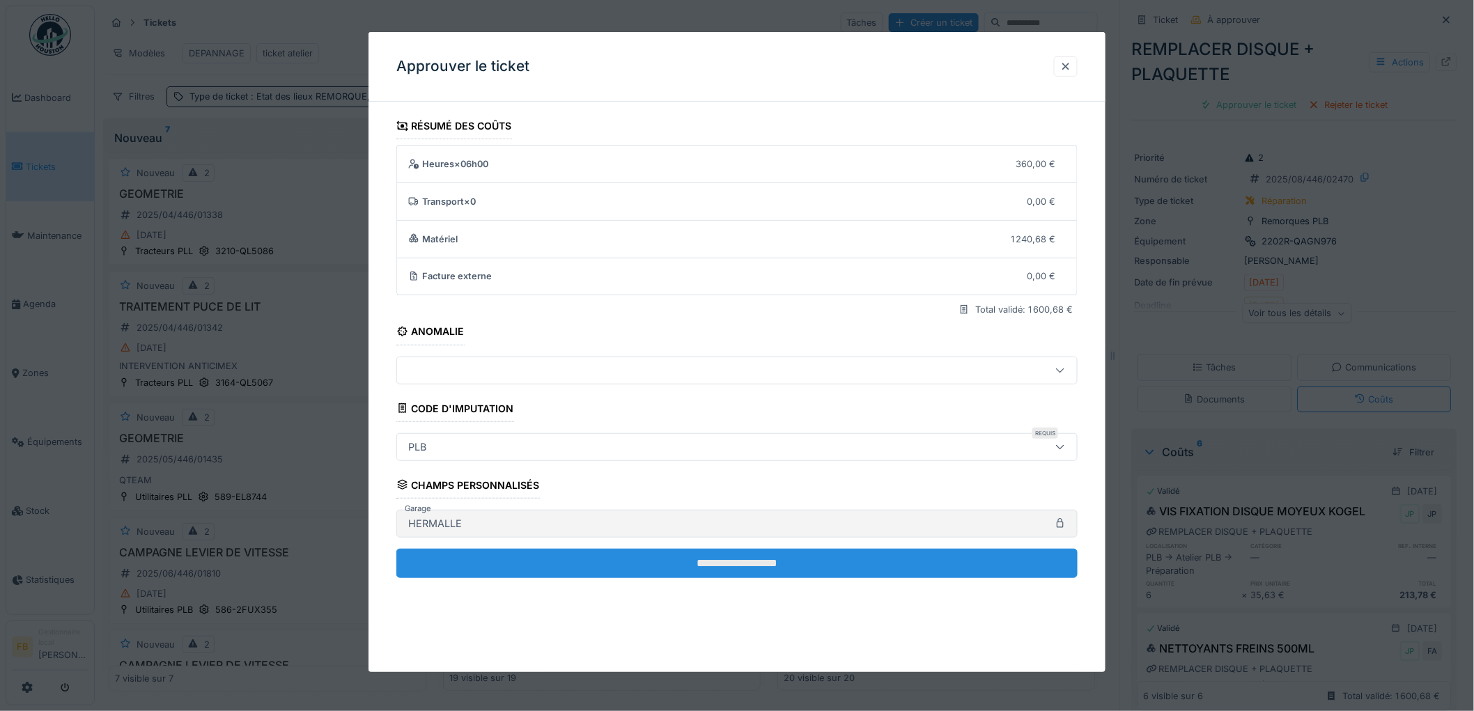
click at [649, 553] on input "**********" at bounding box center [736, 563] width 681 height 29
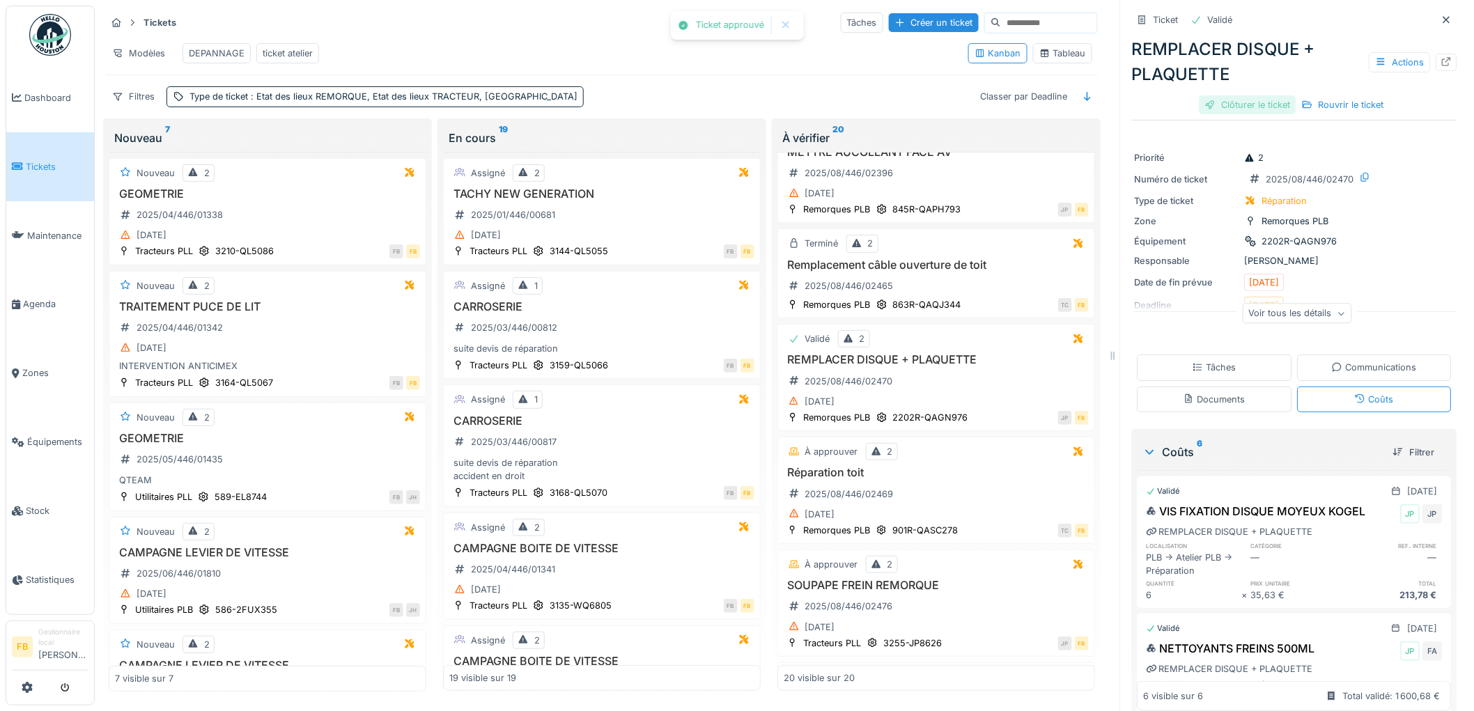
click at [1230, 95] on div "Clôturer le ticket" at bounding box center [1247, 104] width 97 height 19
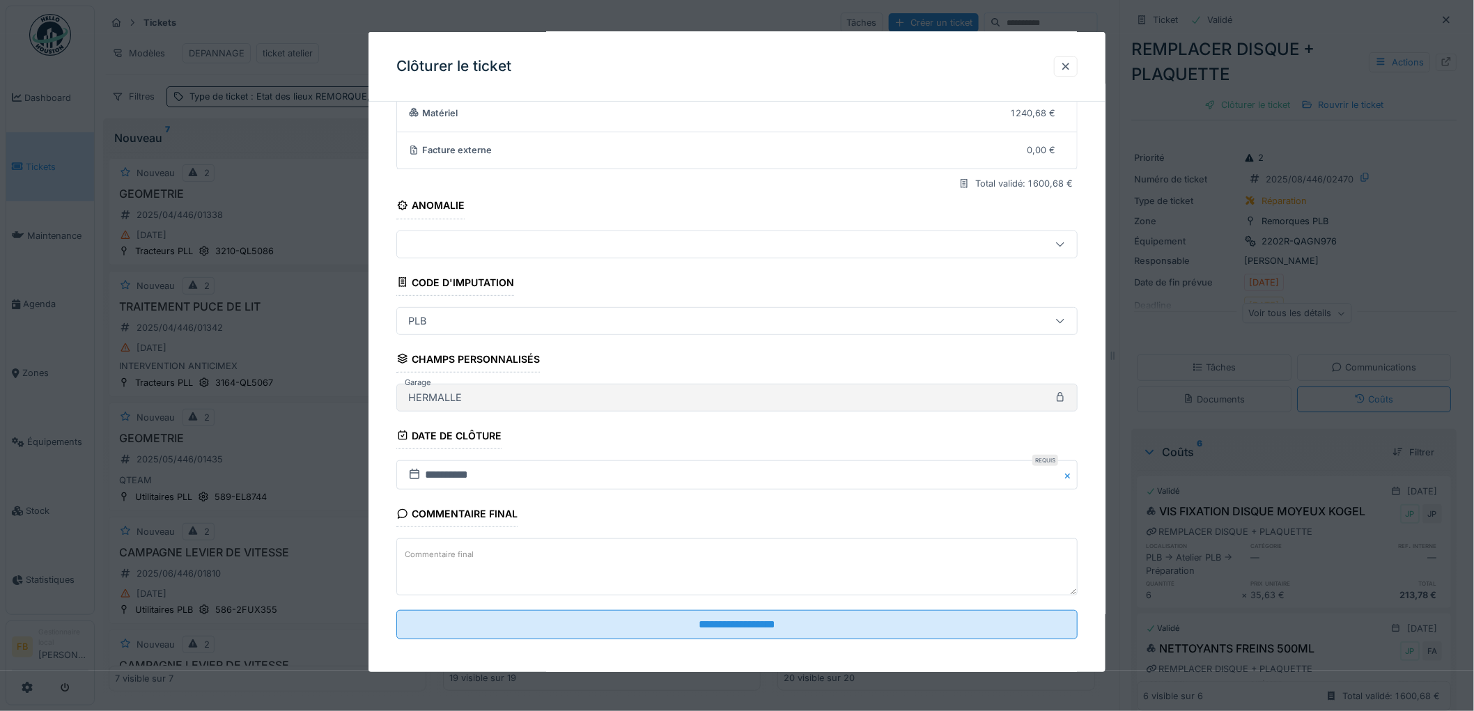
scroll to position [134, 0]
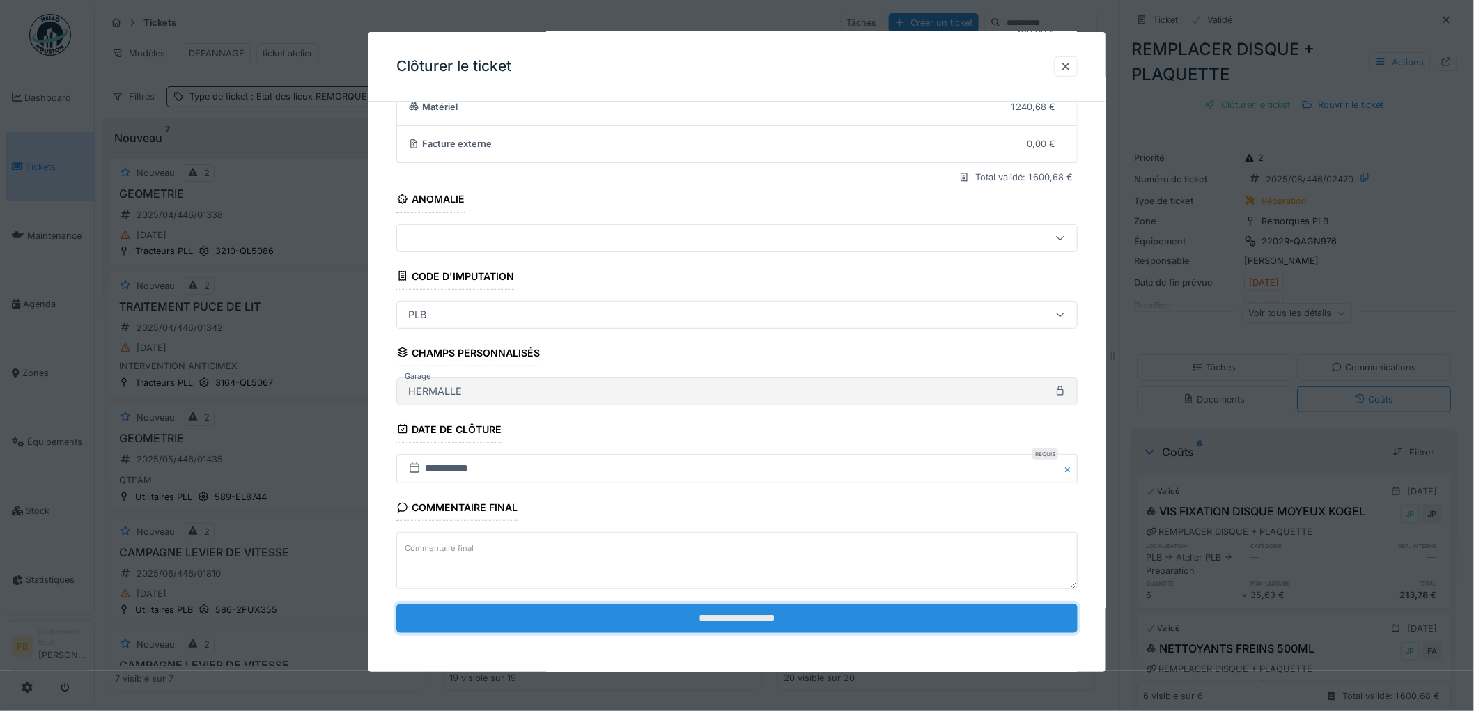
click at [704, 622] on input "**********" at bounding box center [736, 618] width 681 height 29
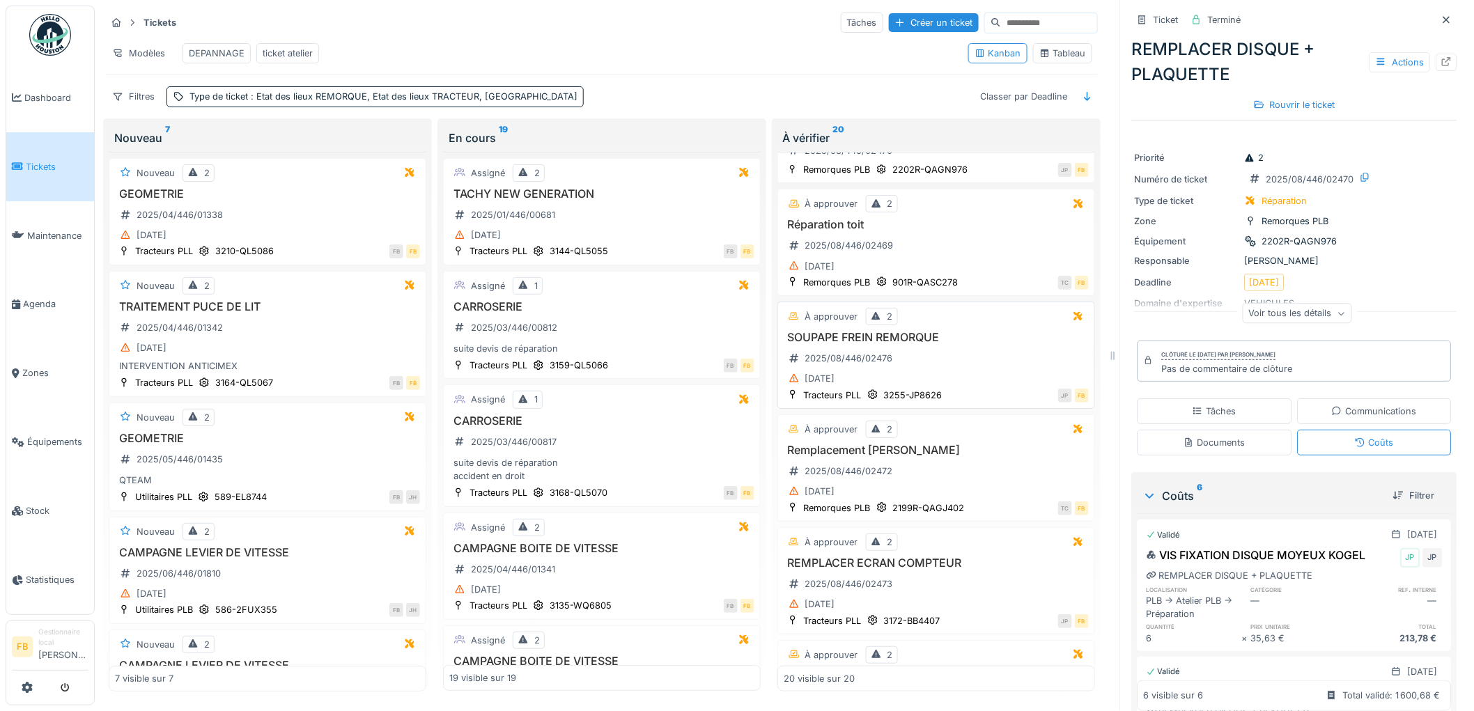
scroll to position [386, 0]
click at [906, 247] on div "Réparation toit 2025/08/446/02469 [DATE]" at bounding box center [935, 245] width 305 height 57
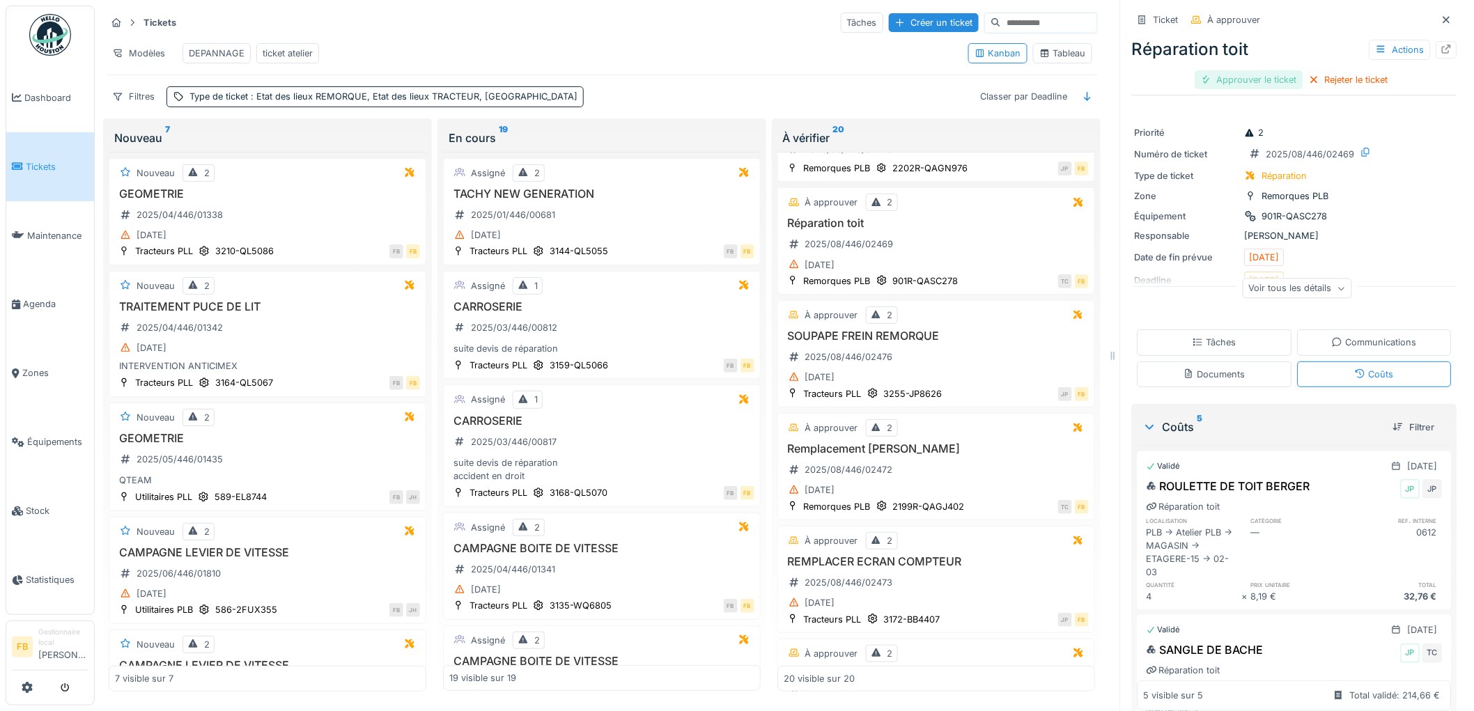
click at [1244, 70] on div "Approuver le ticket" at bounding box center [1249, 79] width 108 height 19
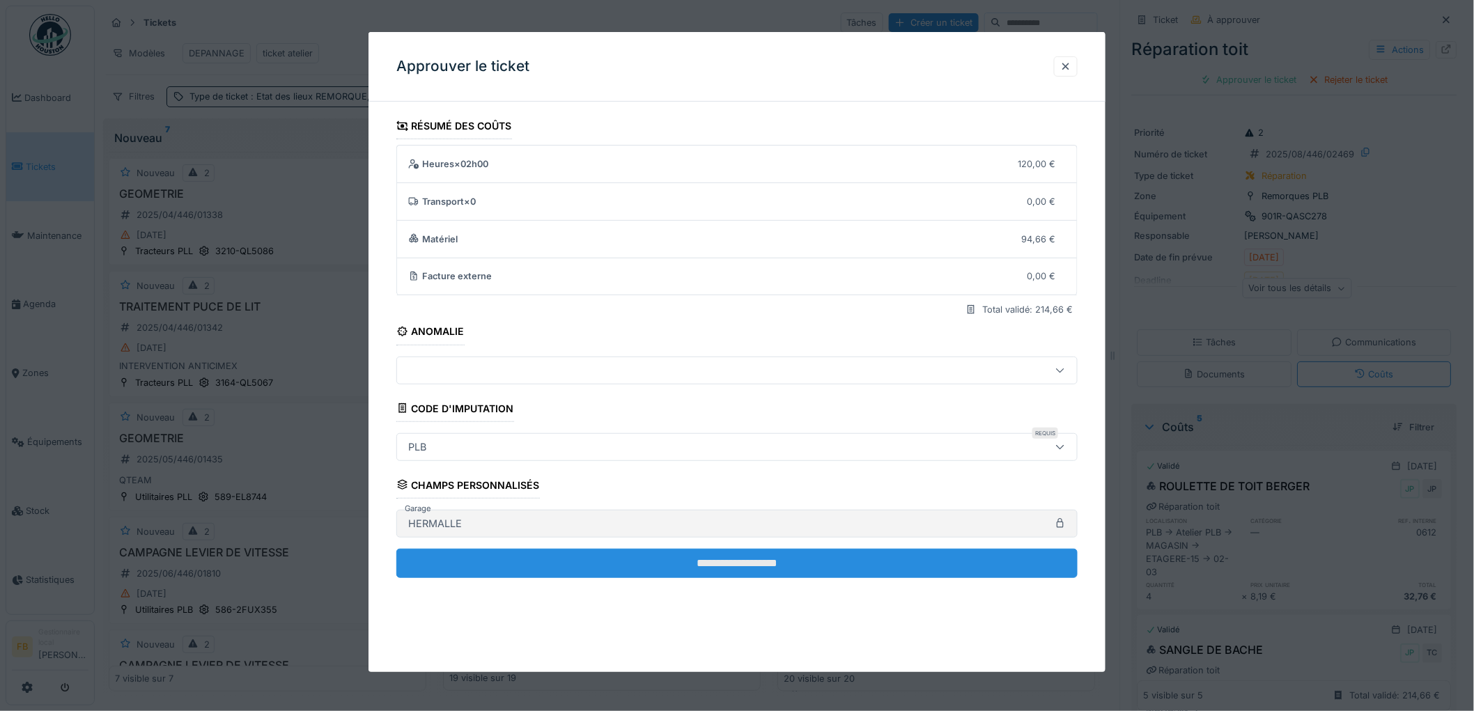
click at [609, 560] on input "**********" at bounding box center [736, 563] width 681 height 29
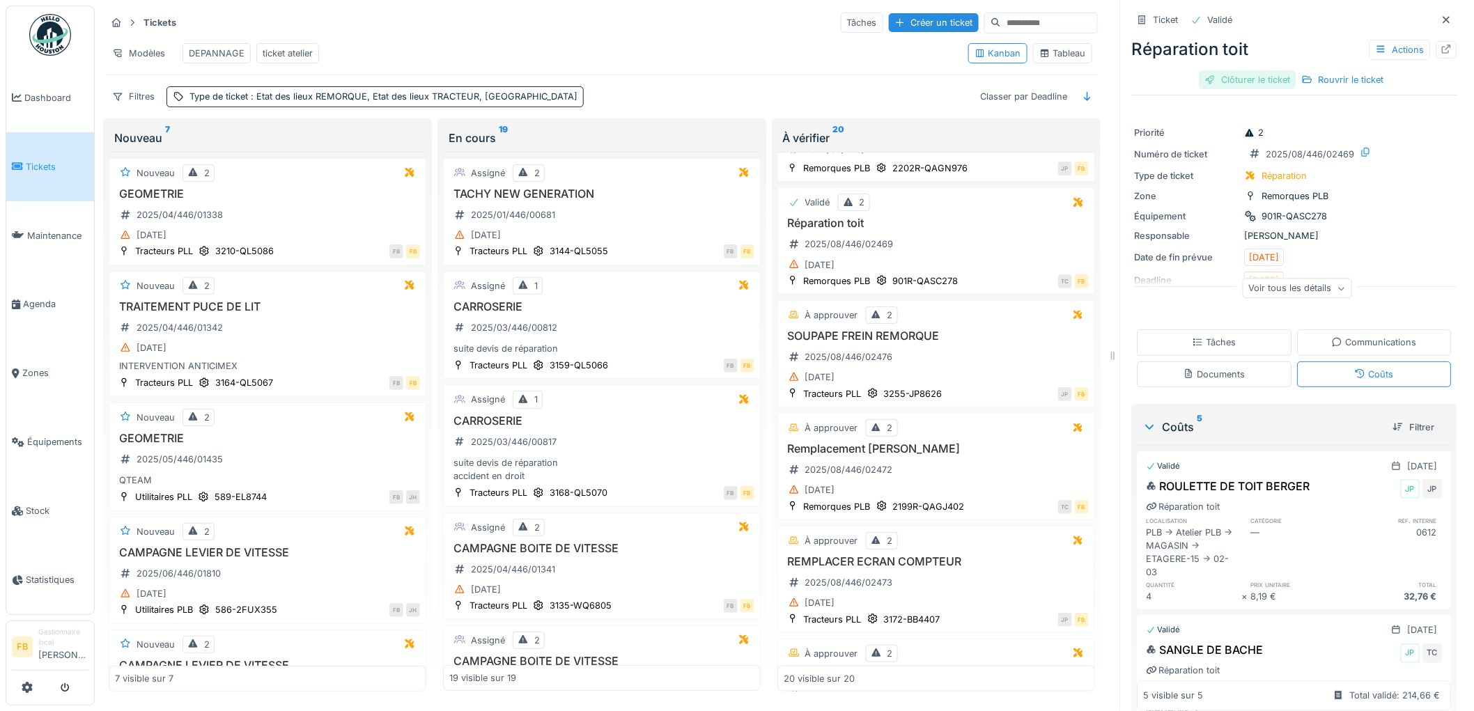
click at [1242, 70] on div "Clôturer le ticket" at bounding box center [1247, 79] width 97 height 19
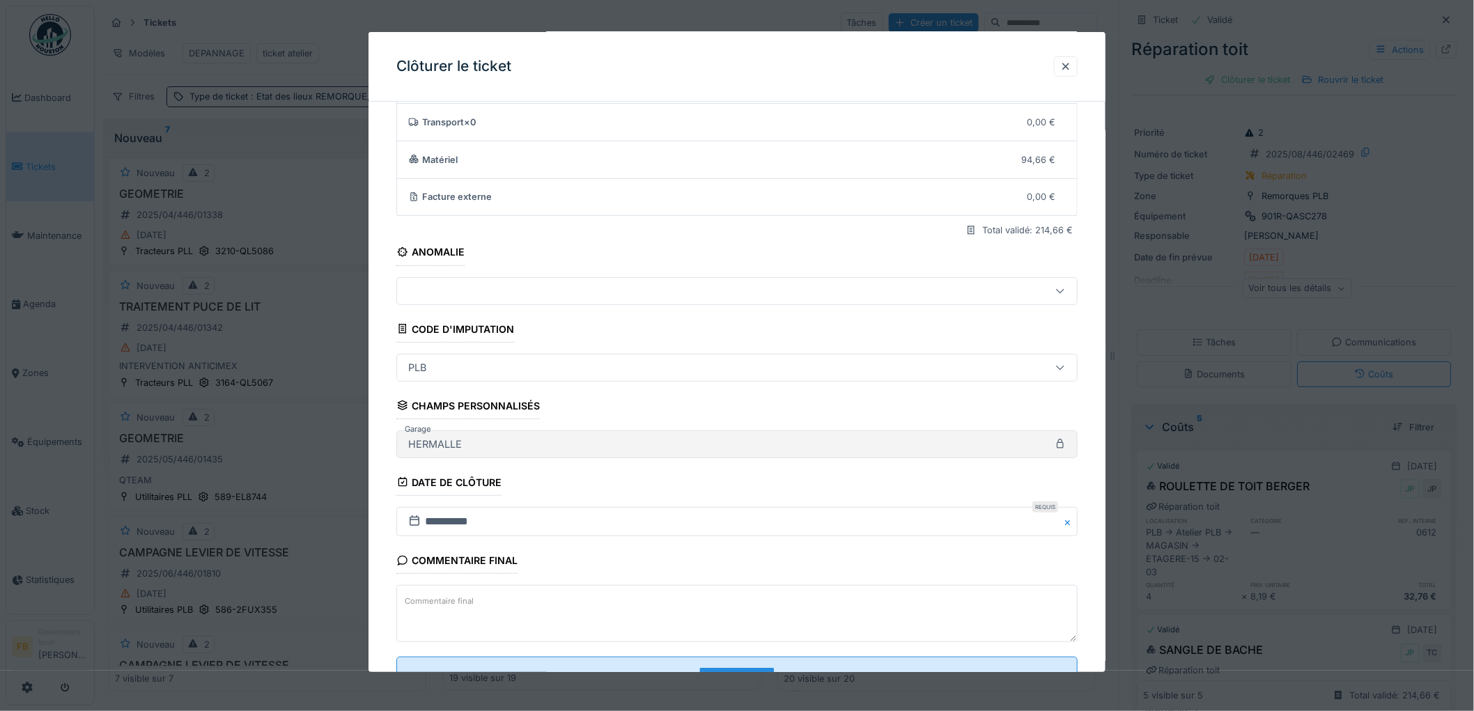
scroll to position [134, 0]
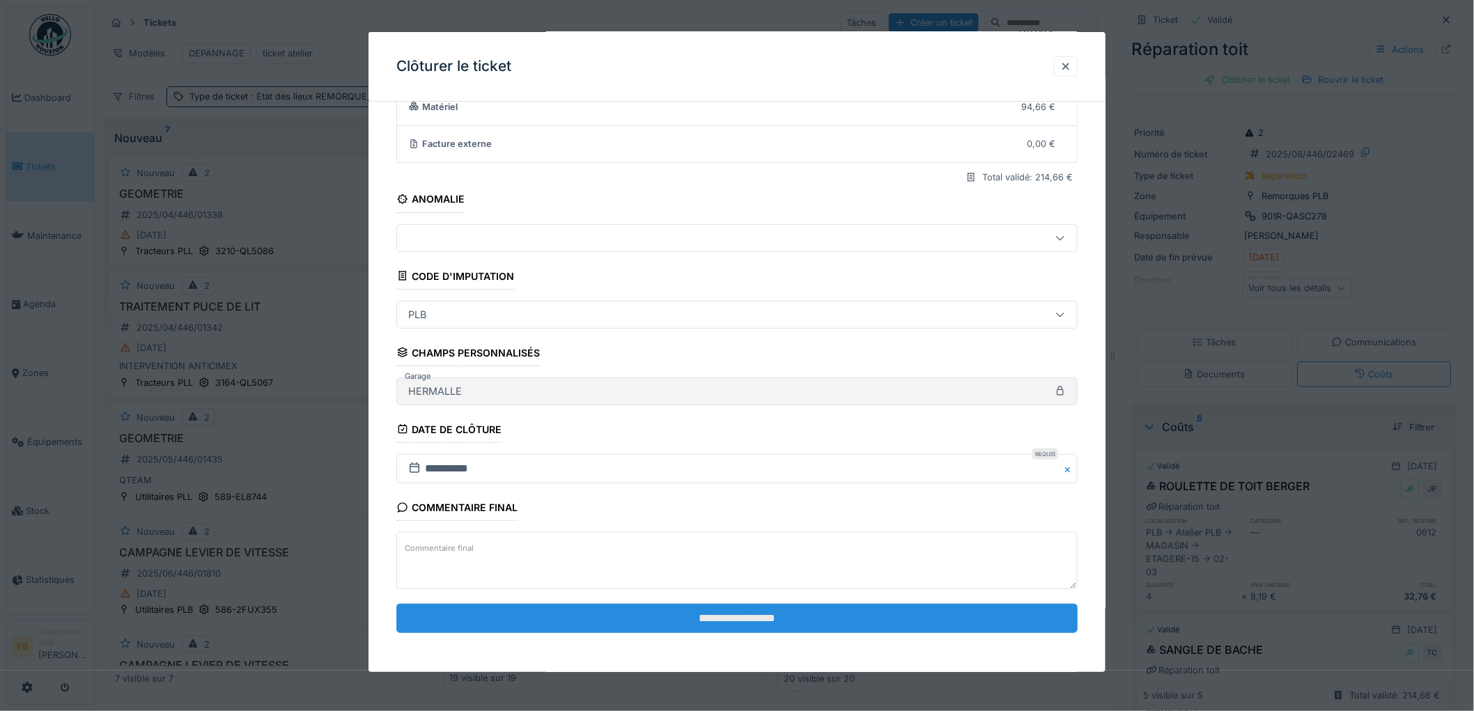
click at [665, 614] on input "**********" at bounding box center [736, 618] width 681 height 29
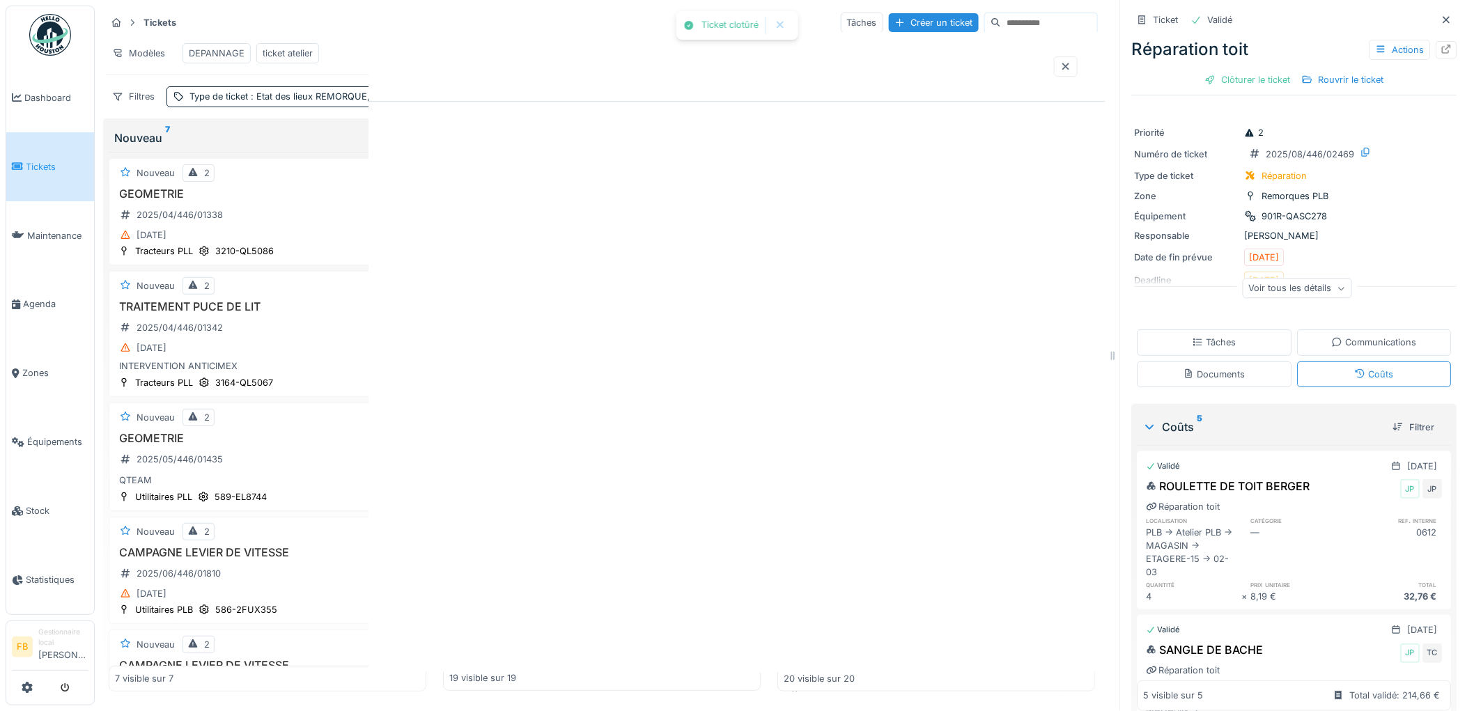
scroll to position [0, 0]
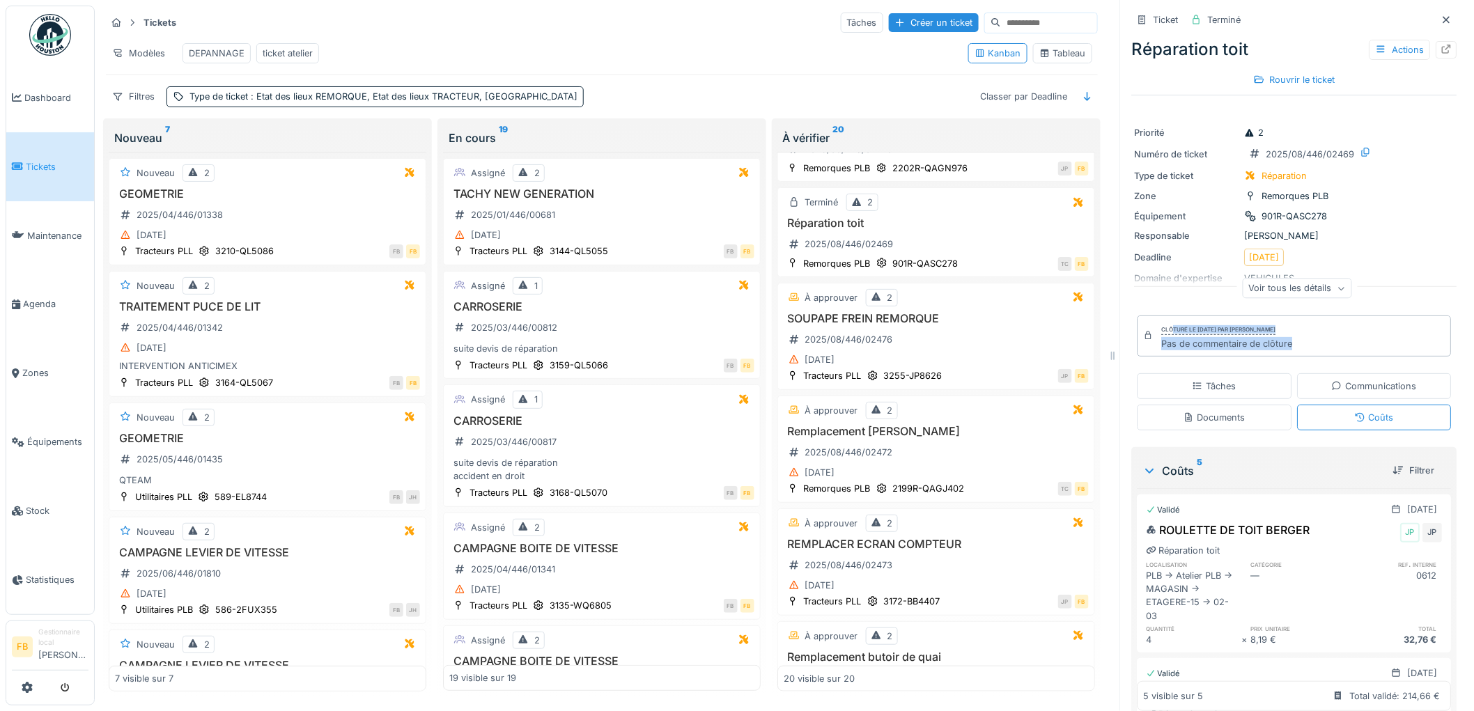
drag, startPoint x: 1281, startPoint y: 336, endPoint x: 1241, endPoint y: 322, distance: 42.7
click at [1163, 322] on div "Clôturé le [DATE] par [PERSON_NAME] Pas de commentaire de clôture" at bounding box center [1227, 336] width 131 height 28
click at [1243, 325] on div "Clôturé le [DATE] par [PERSON_NAME]" at bounding box center [1219, 330] width 114 height 10
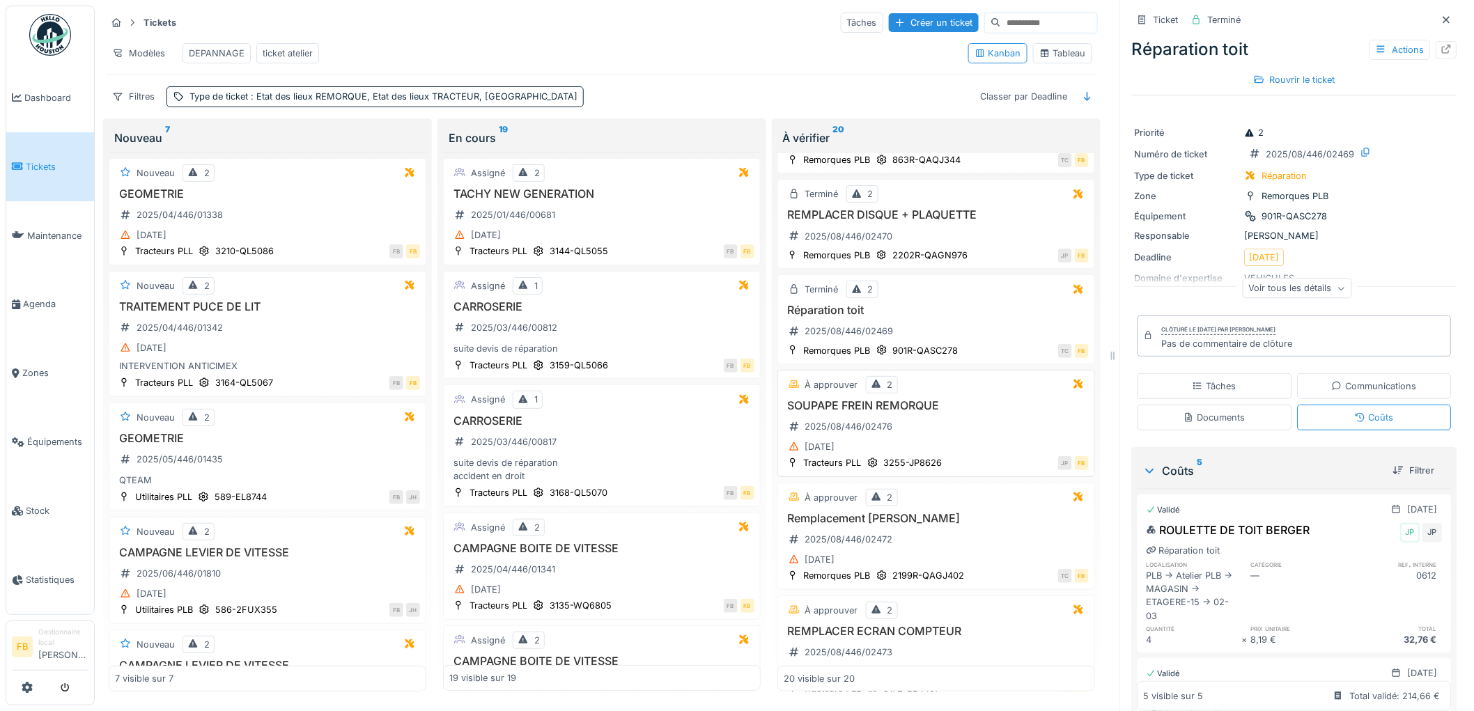
scroll to position [386, 0]
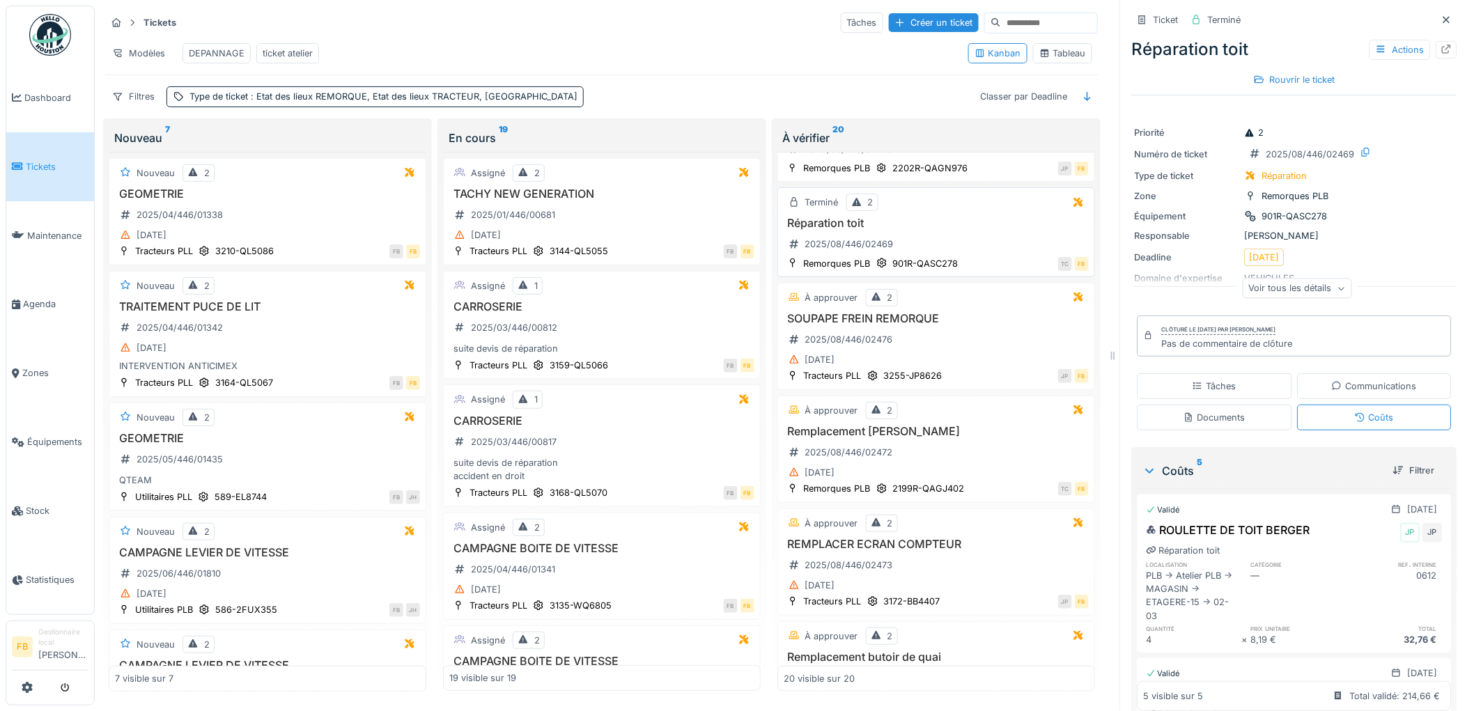
click at [956, 256] on div "Réparation toit 2025/08/446/02469" at bounding box center [935, 236] width 305 height 39
click at [969, 343] on div "SOUPAPE FREIN REMORQUE 2025/08/446/02476 [DATE]" at bounding box center [935, 340] width 305 height 57
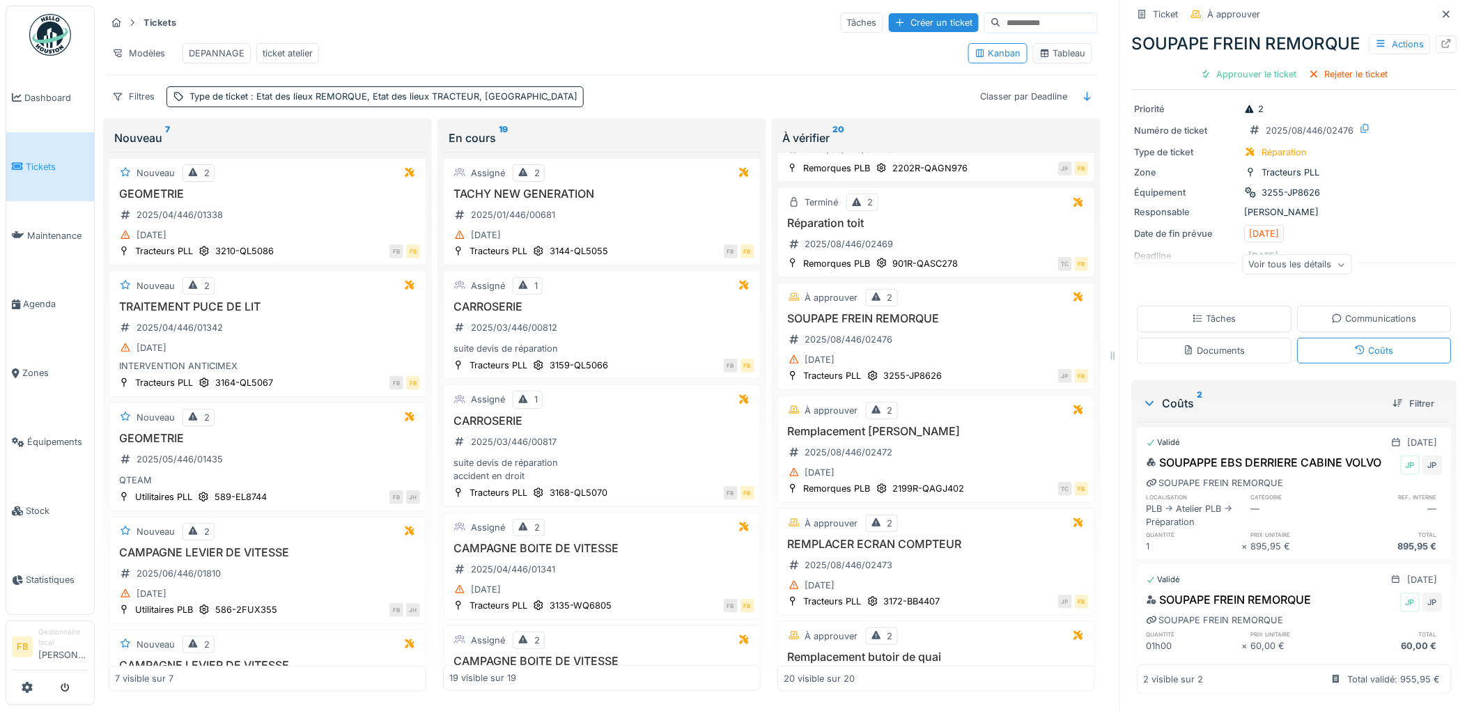
scroll to position [52, 0]
drag, startPoint x: 1411, startPoint y: 544, endPoint x: 1370, endPoint y: 546, distance: 41.1
click at [1370, 546] on div "895,95 €" at bounding box center [1394, 546] width 95 height 13
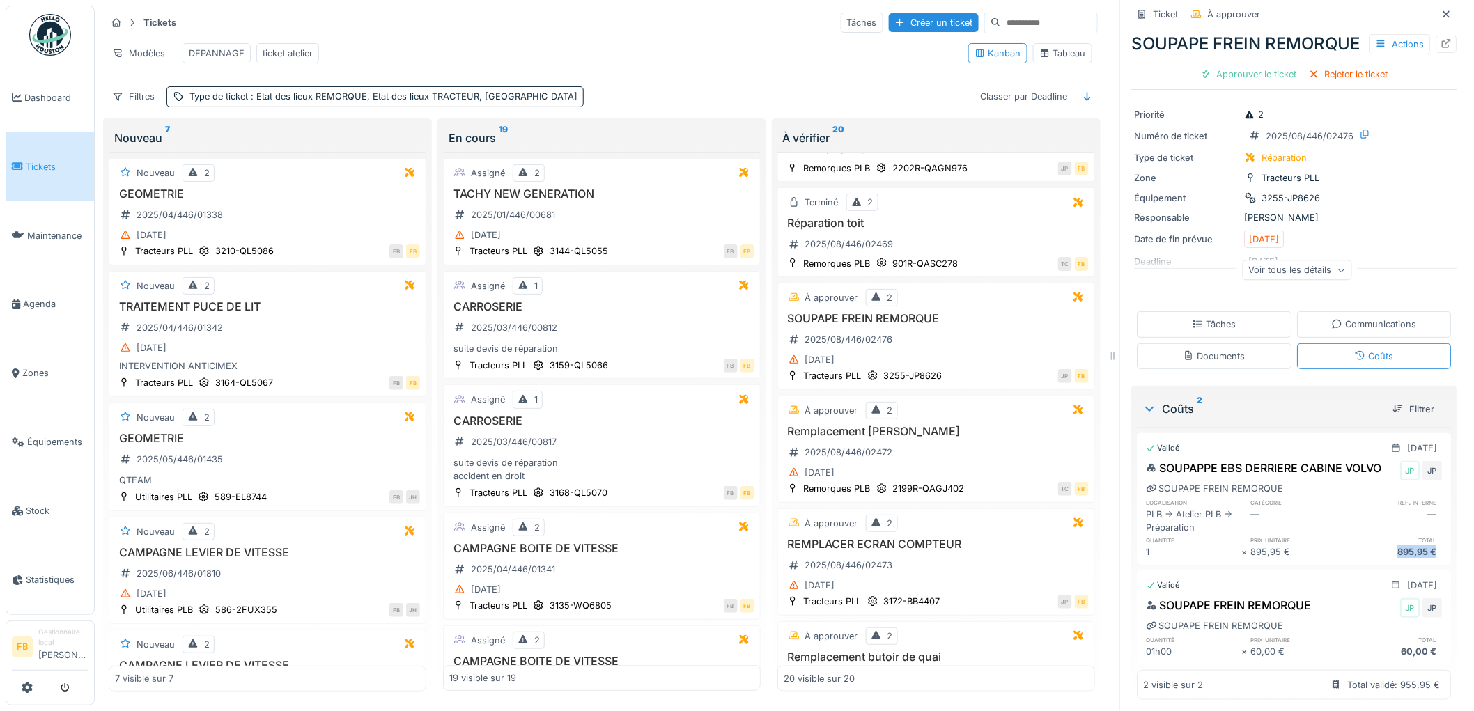
scroll to position [0, 0]
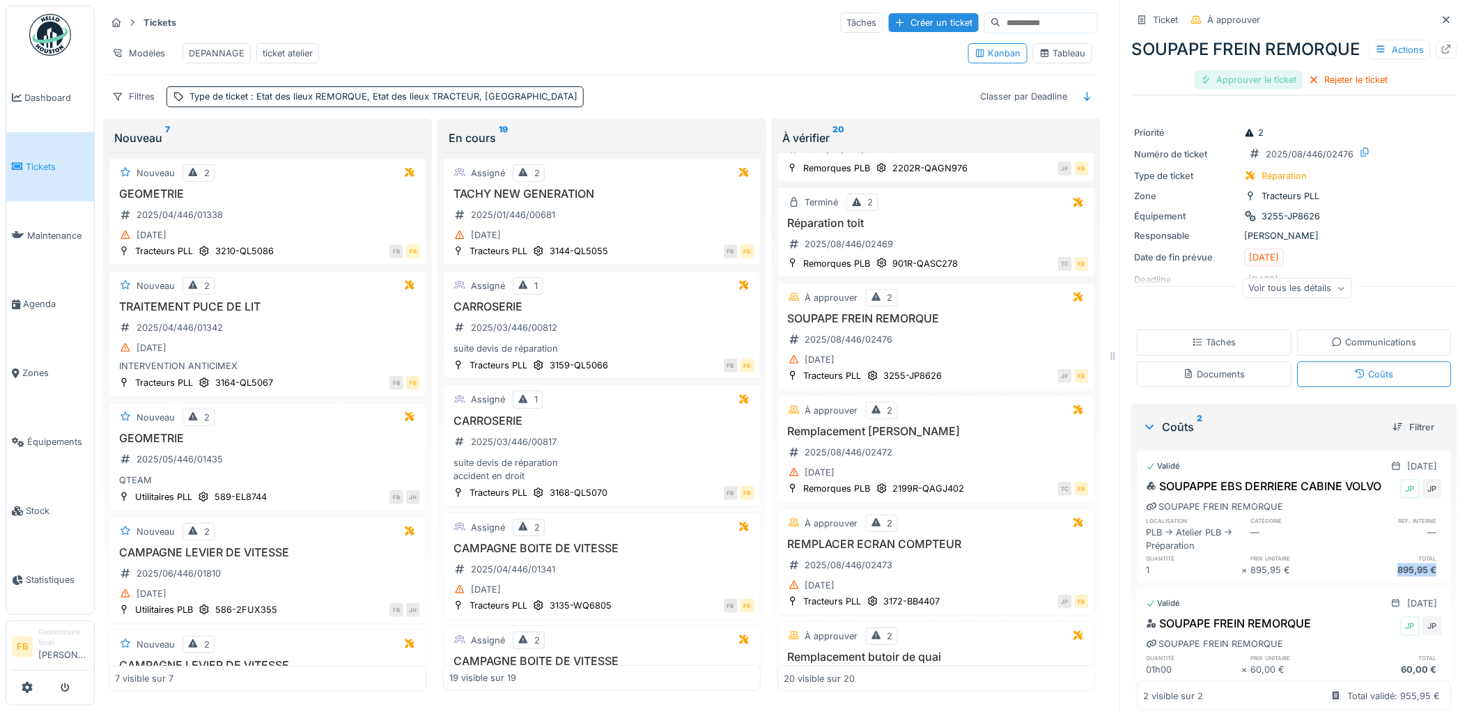
click at [1240, 89] on div "Approuver le ticket" at bounding box center [1249, 79] width 108 height 19
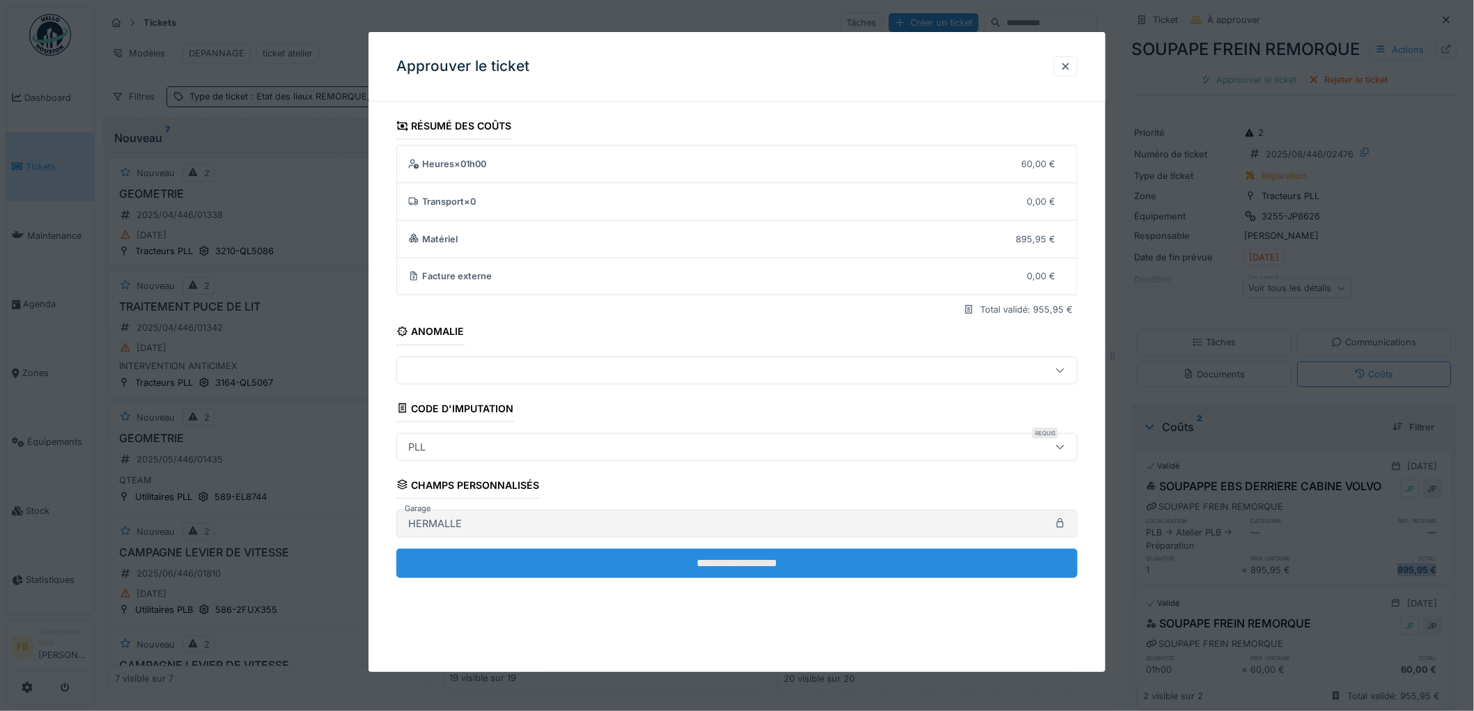
click at [673, 560] on input "**********" at bounding box center [736, 563] width 681 height 29
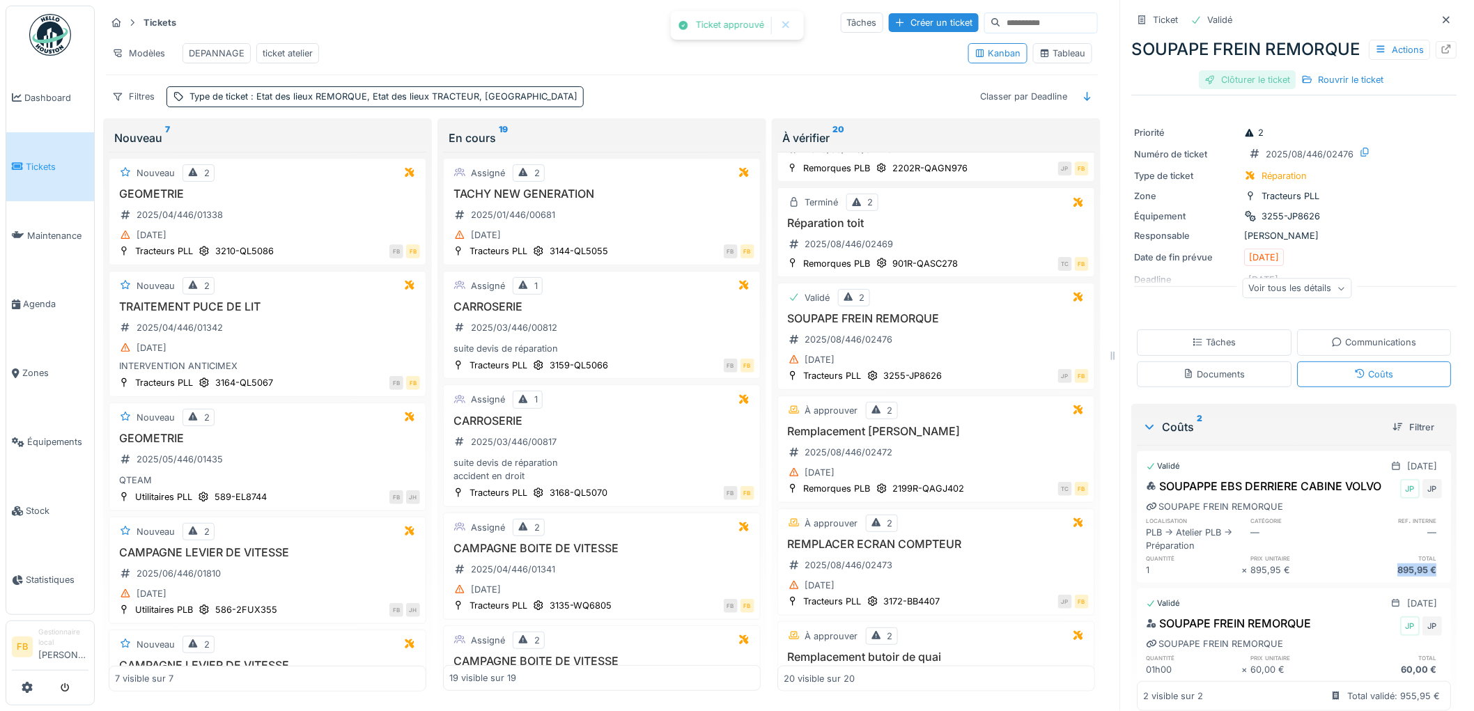
click at [1244, 89] on div "Clôturer le ticket" at bounding box center [1247, 79] width 97 height 19
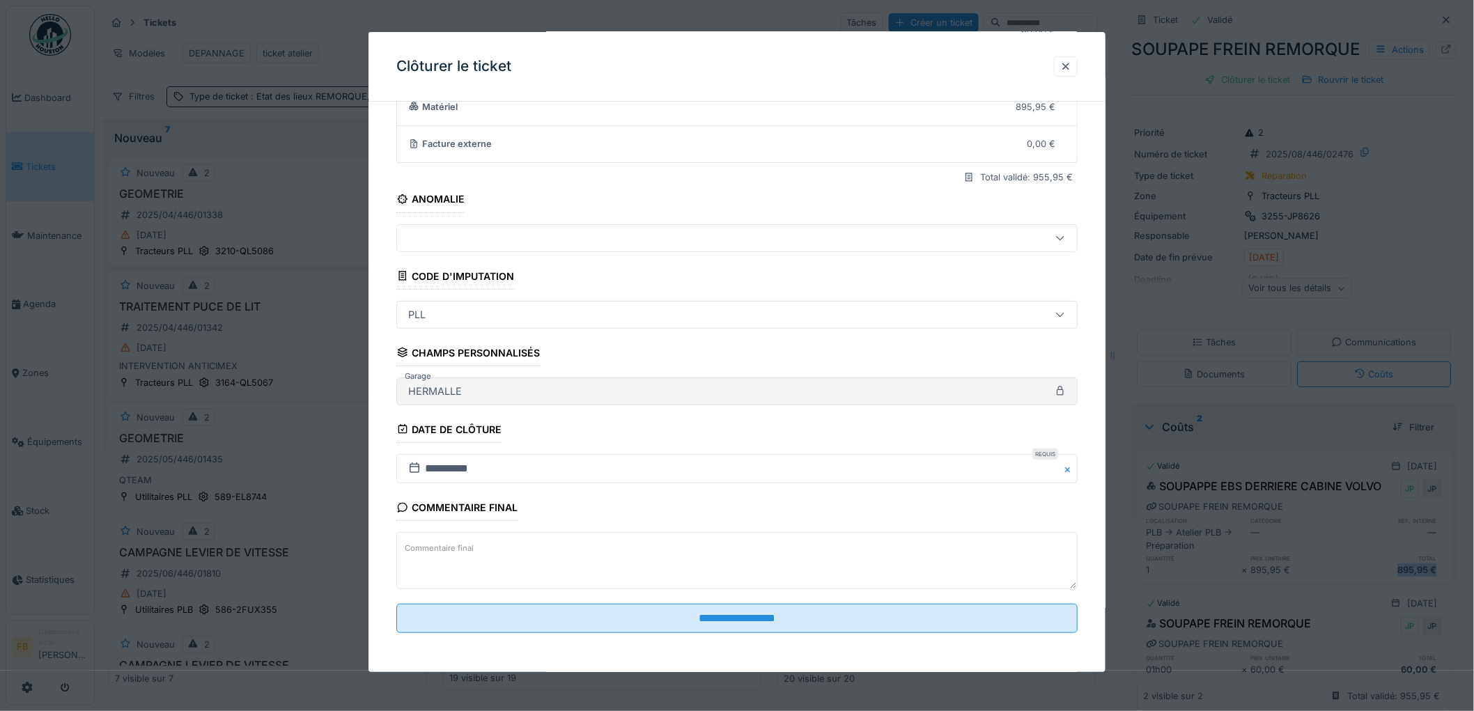
scroll to position [134, 0]
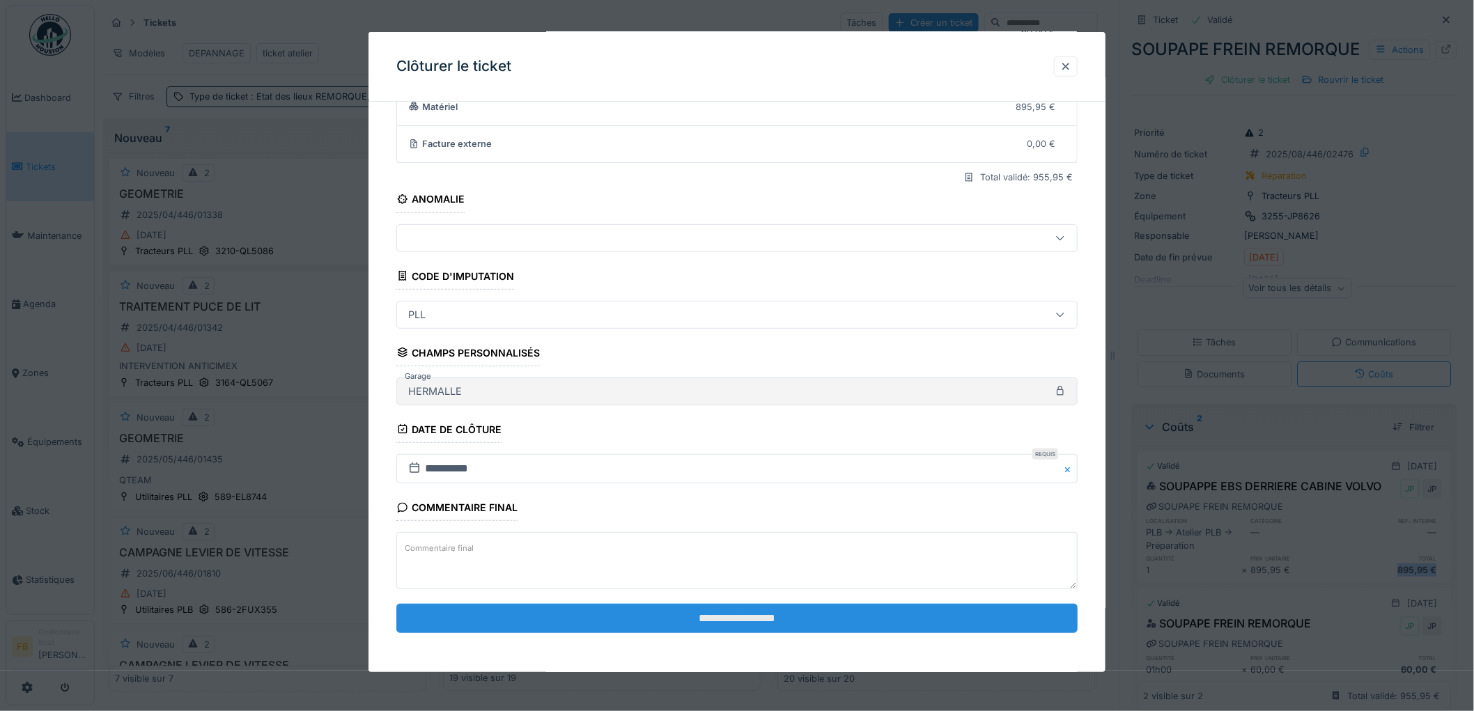
click at [715, 616] on input "**********" at bounding box center [736, 618] width 681 height 29
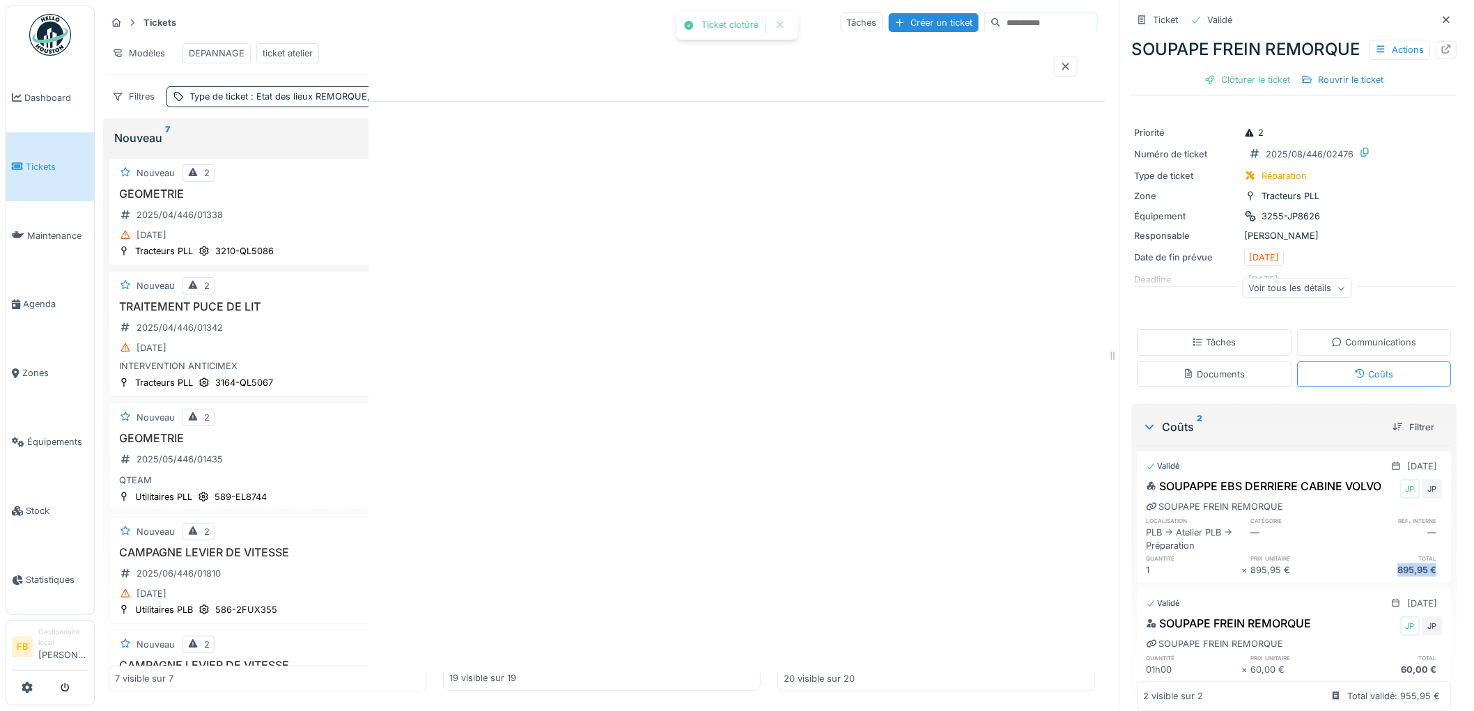
scroll to position [0, 0]
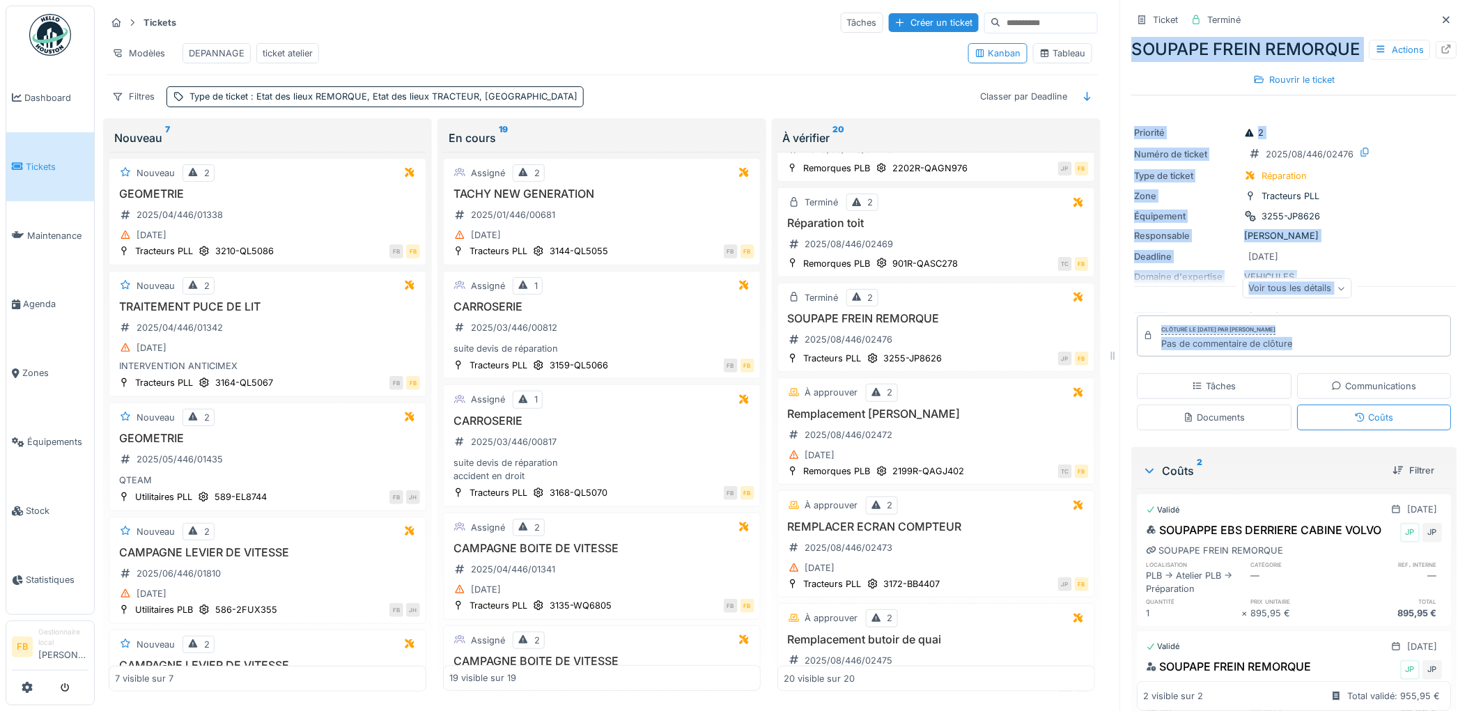
drag, startPoint x: 1286, startPoint y: 363, endPoint x: 1107, endPoint y: 344, distance: 179.3
click at [1107, 344] on div "Tickets Tâches Créer un ticket Modèles DEPANNAGE ticket atelier Kanban Tableau …" at bounding box center [784, 355] width 1379 height 711
click at [1276, 335] on div "Clôturé le [DATE] par [PERSON_NAME]" at bounding box center [1219, 330] width 114 height 10
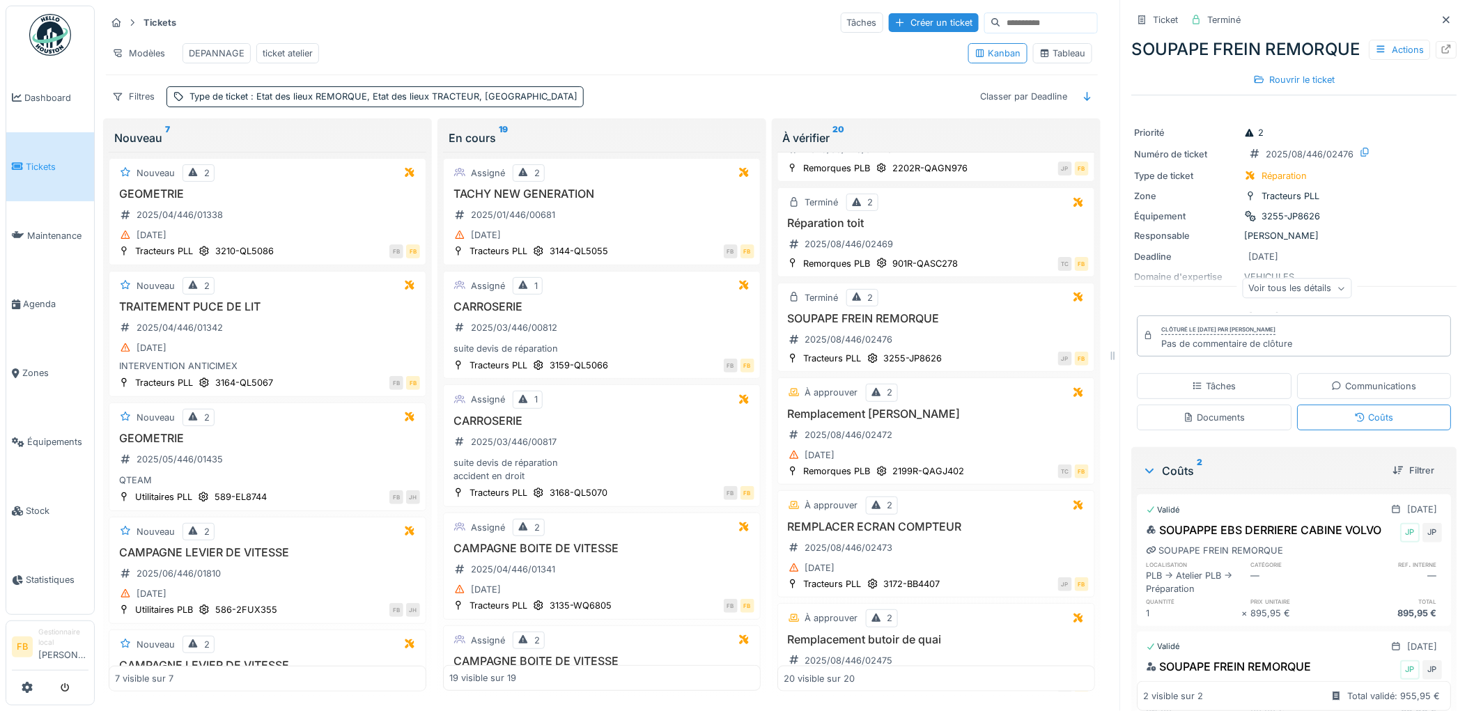
click at [42, 164] on span "Tickets" at bounding box center [57, 166] width 63 height 13
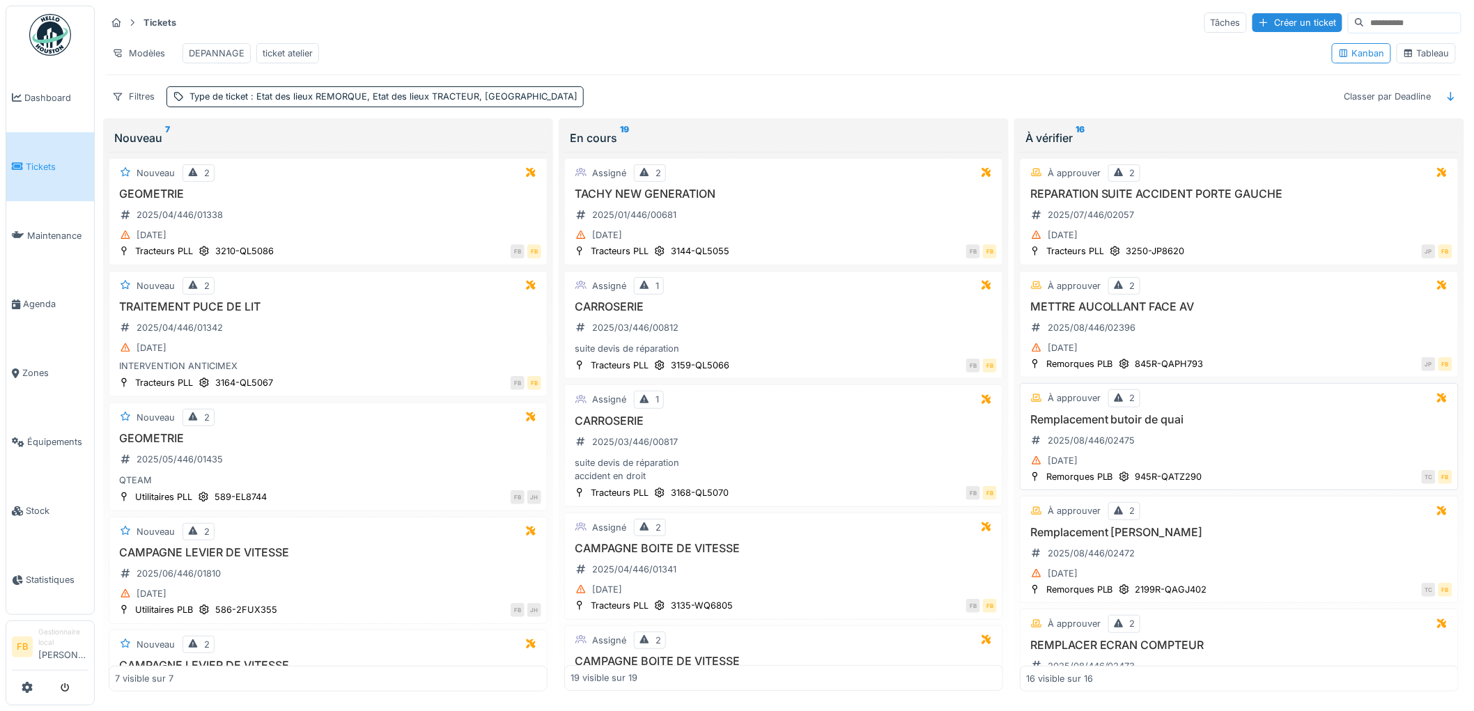
click at [1231, 449] on div "Remplacement butoir de quai 2025/08/446/02475 [DATE]" at bounding box center [1239, 441] width 426 height 57
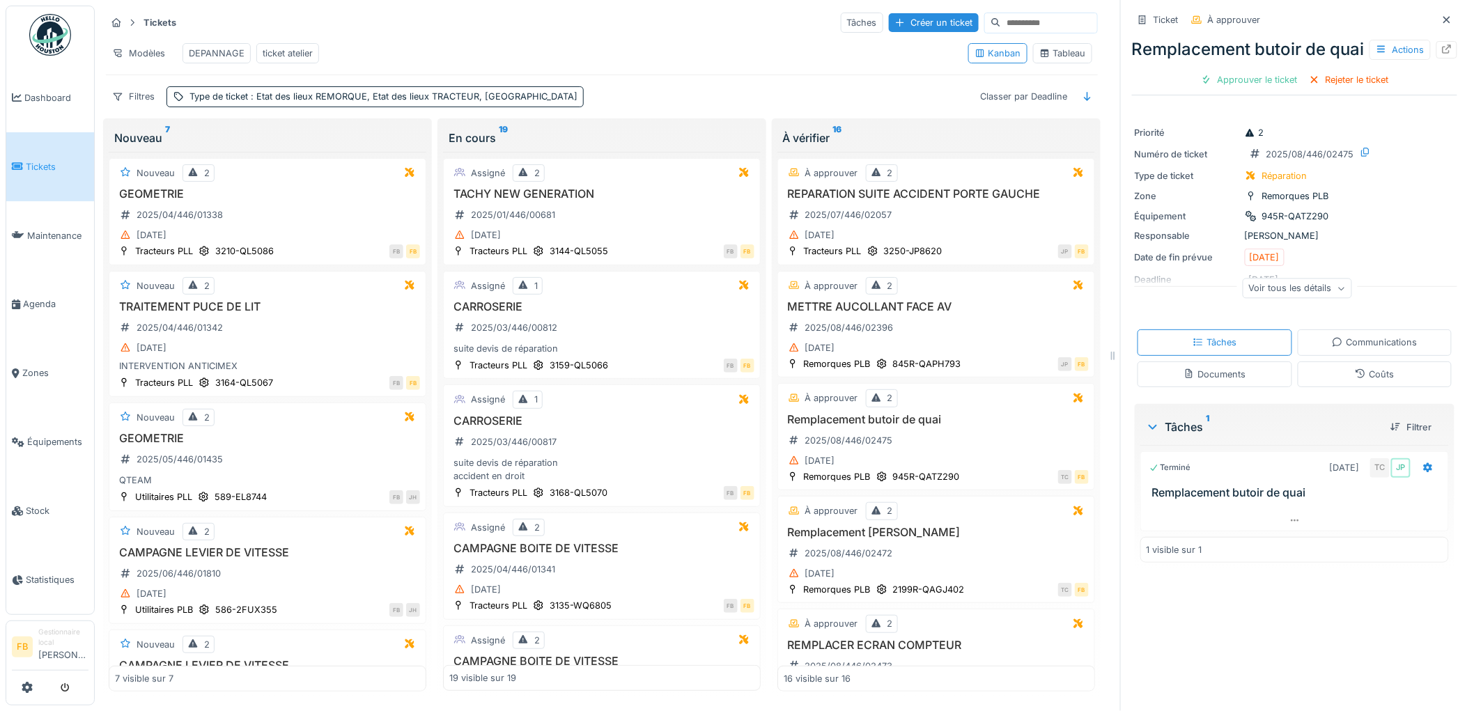
click at [1323, 387] on div "Coûts" at bounding box center [1374, 374] width 155 height 26
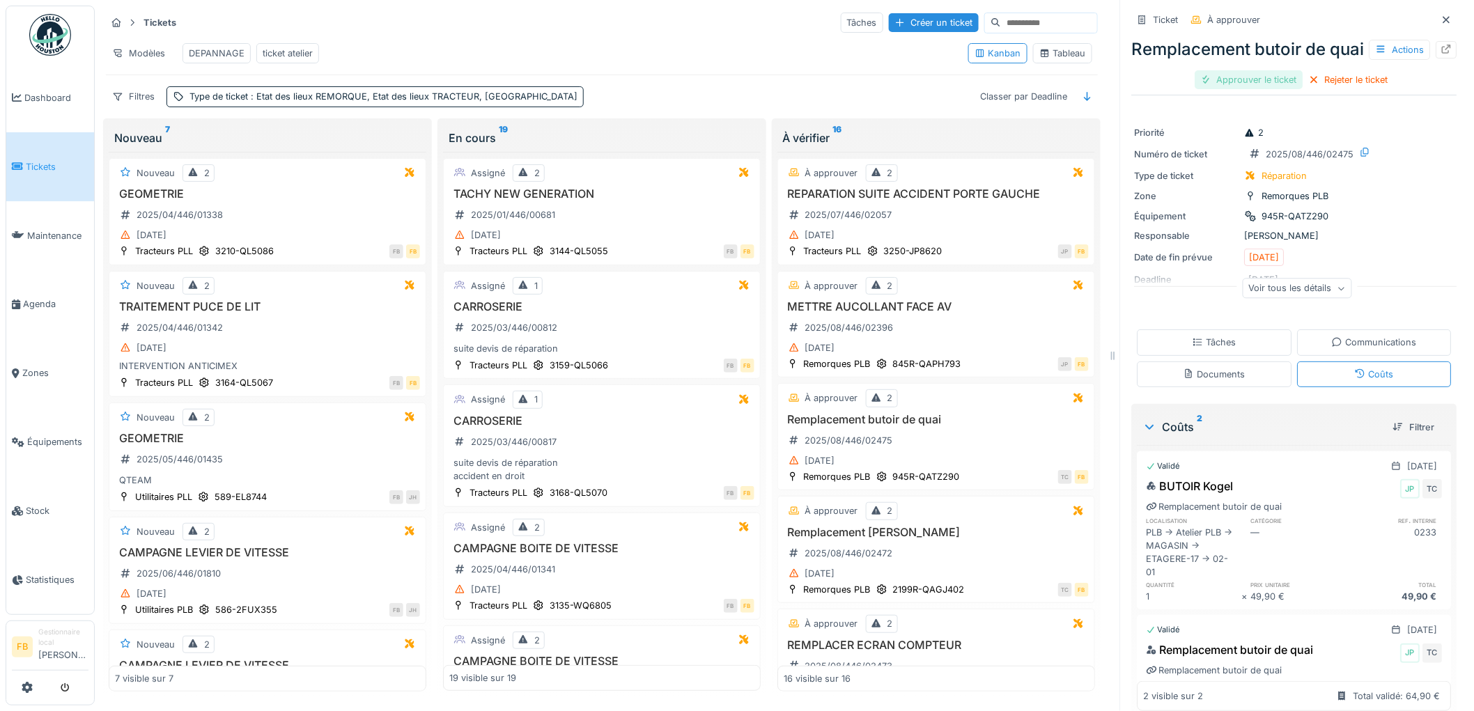
click at [1238, 89] on div "Approuver le ticket" at bounding box center [1249, 79] width 108 height 19
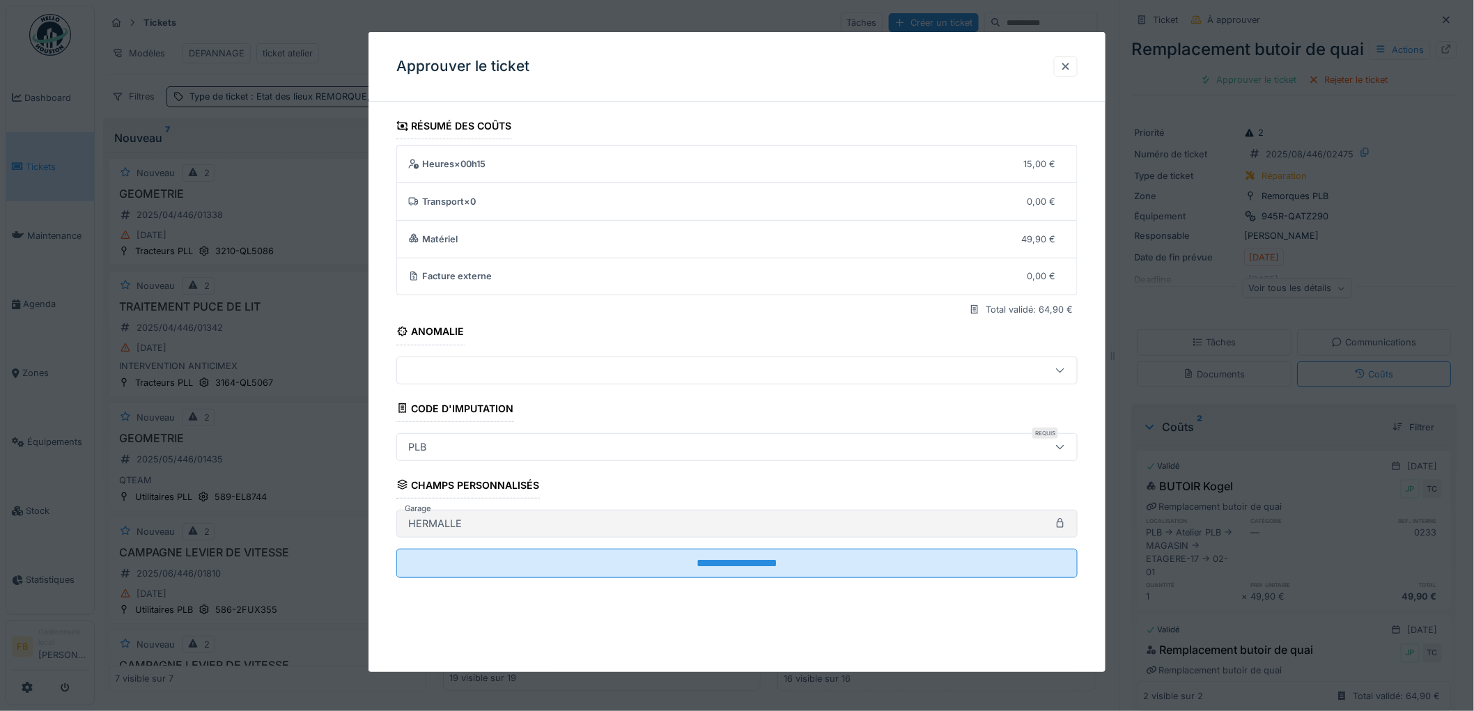
scroll to position [11, 0]
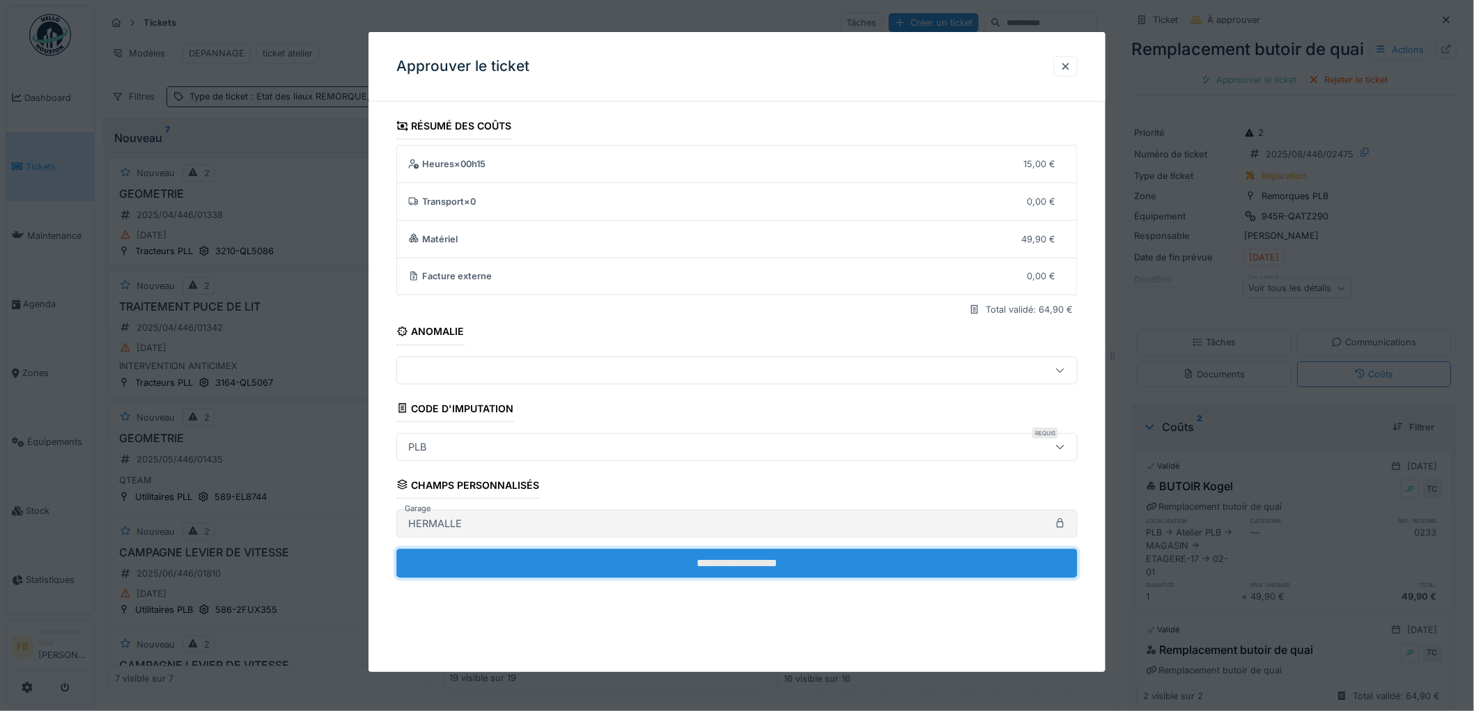
click at [740, 565] on input "**********" at bounding box center [736, 563] width 681 height 29
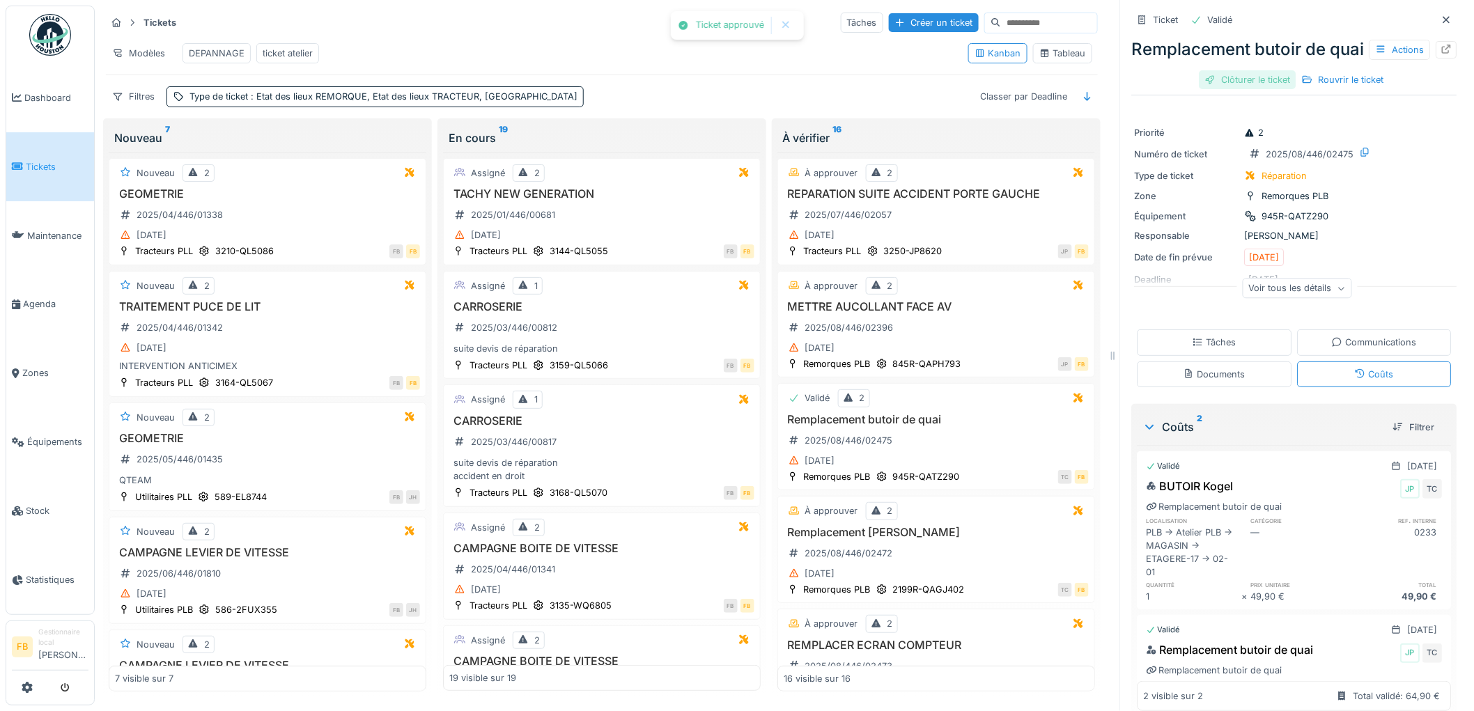
click at [1221, 89] on div "Clôturer le ticket" at bounding box center [1247, 79] width 97 height 19
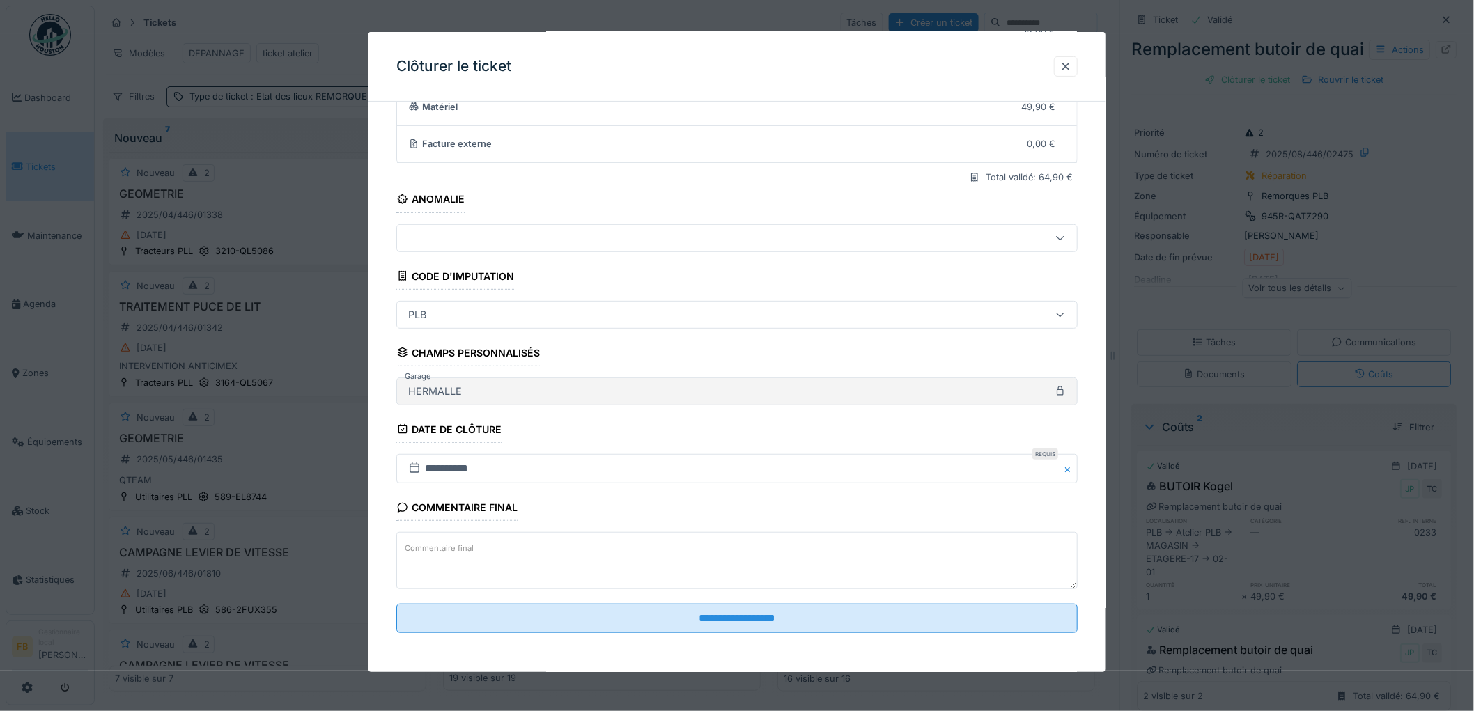
scroll to position [134, 0]
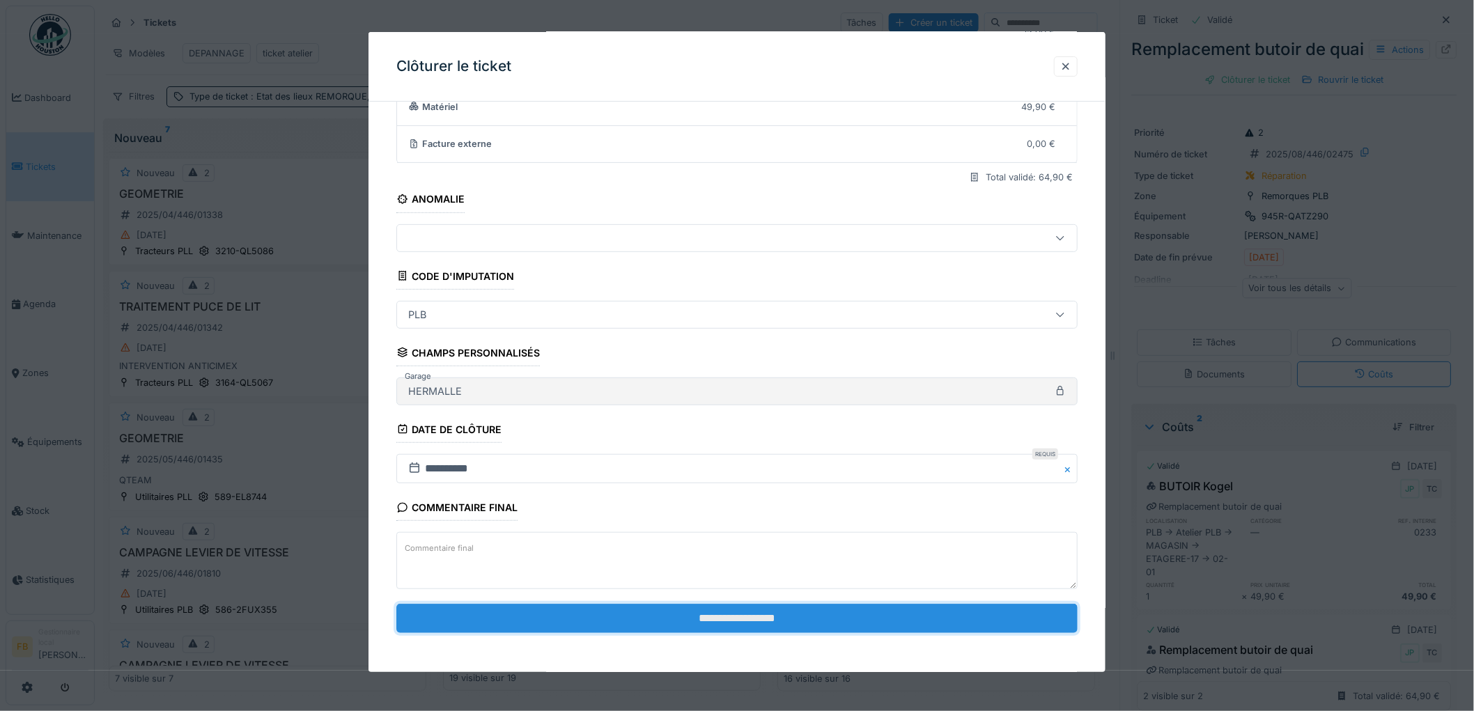
click at [729, 620] on input "**********" at bounding box center [736, 618] width 681 height 29
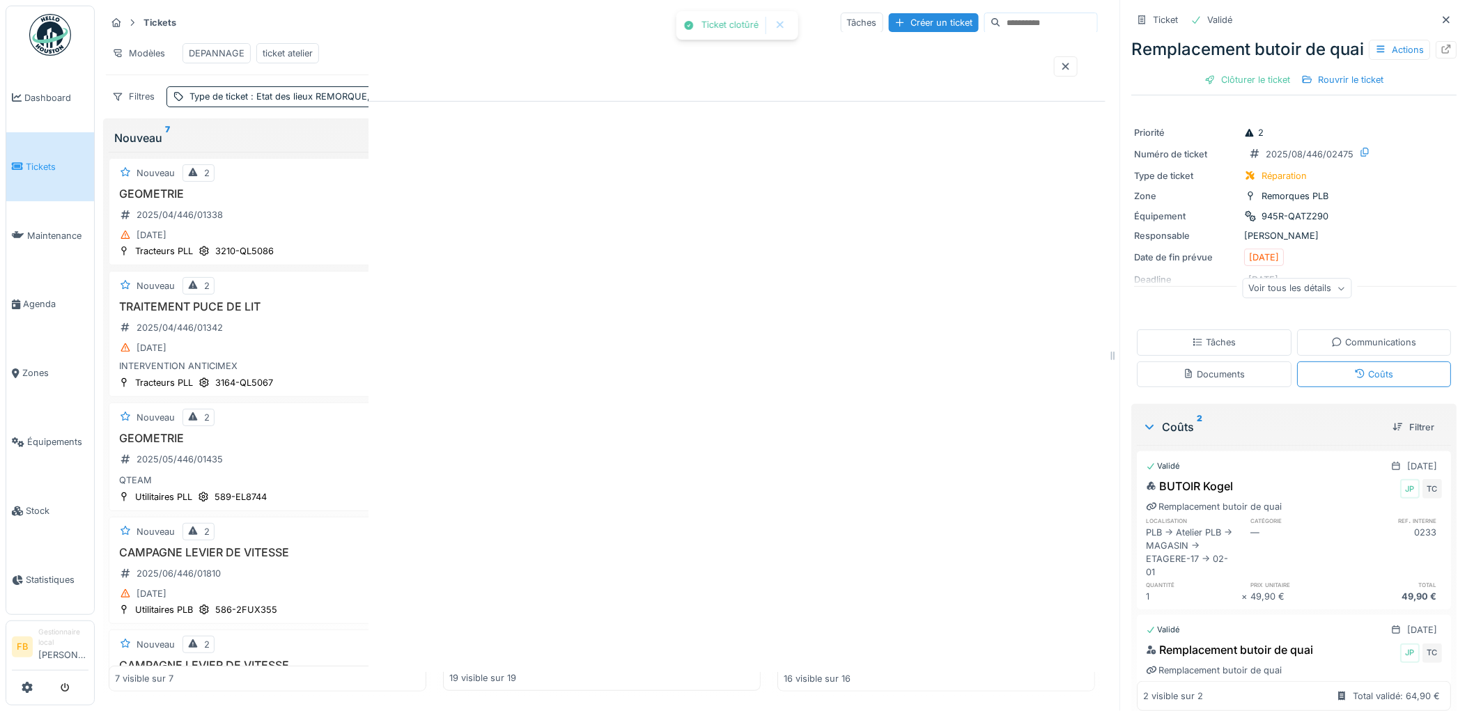
scroll to position [0, 0]
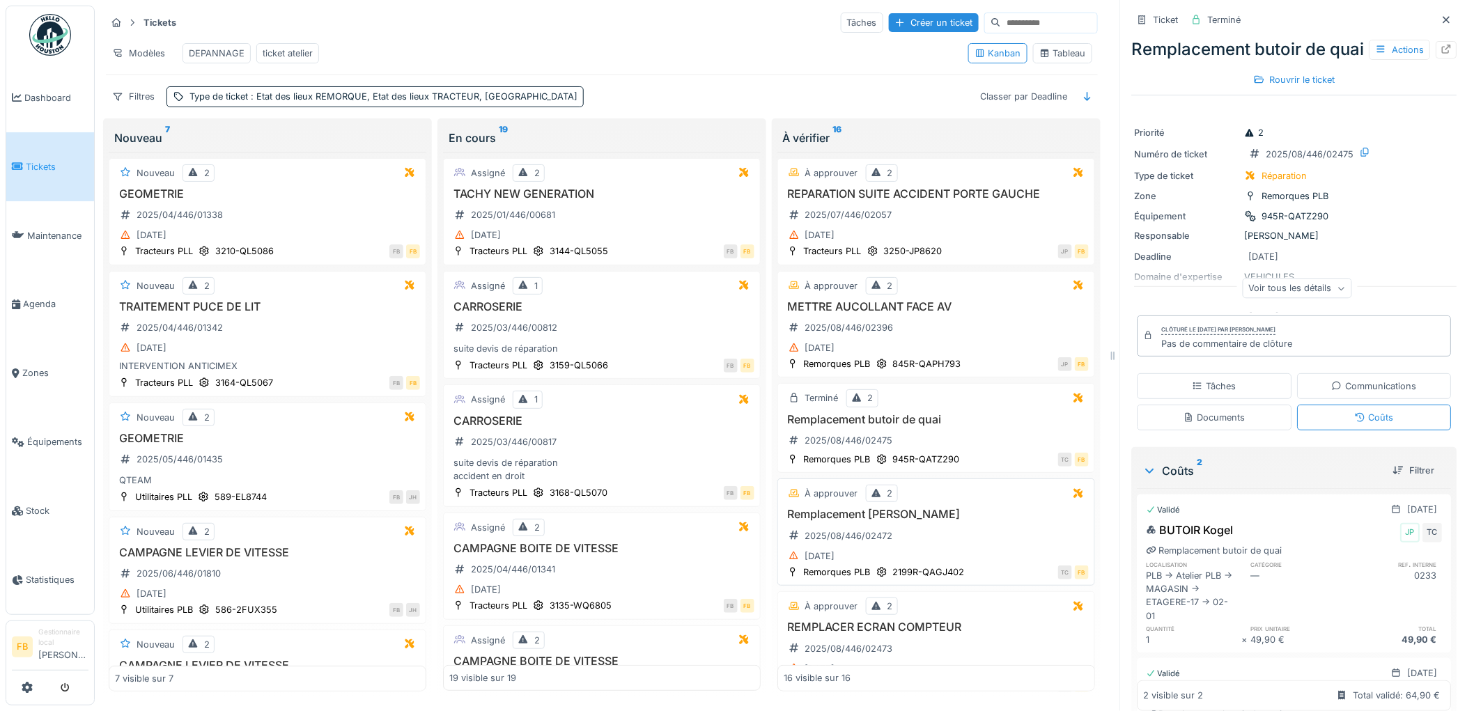
click at [977, 545] on div "Remplacement cale porte 2025/08/446/02472 27/08/2025" at bounding box center [935, 536] width 305 height 57
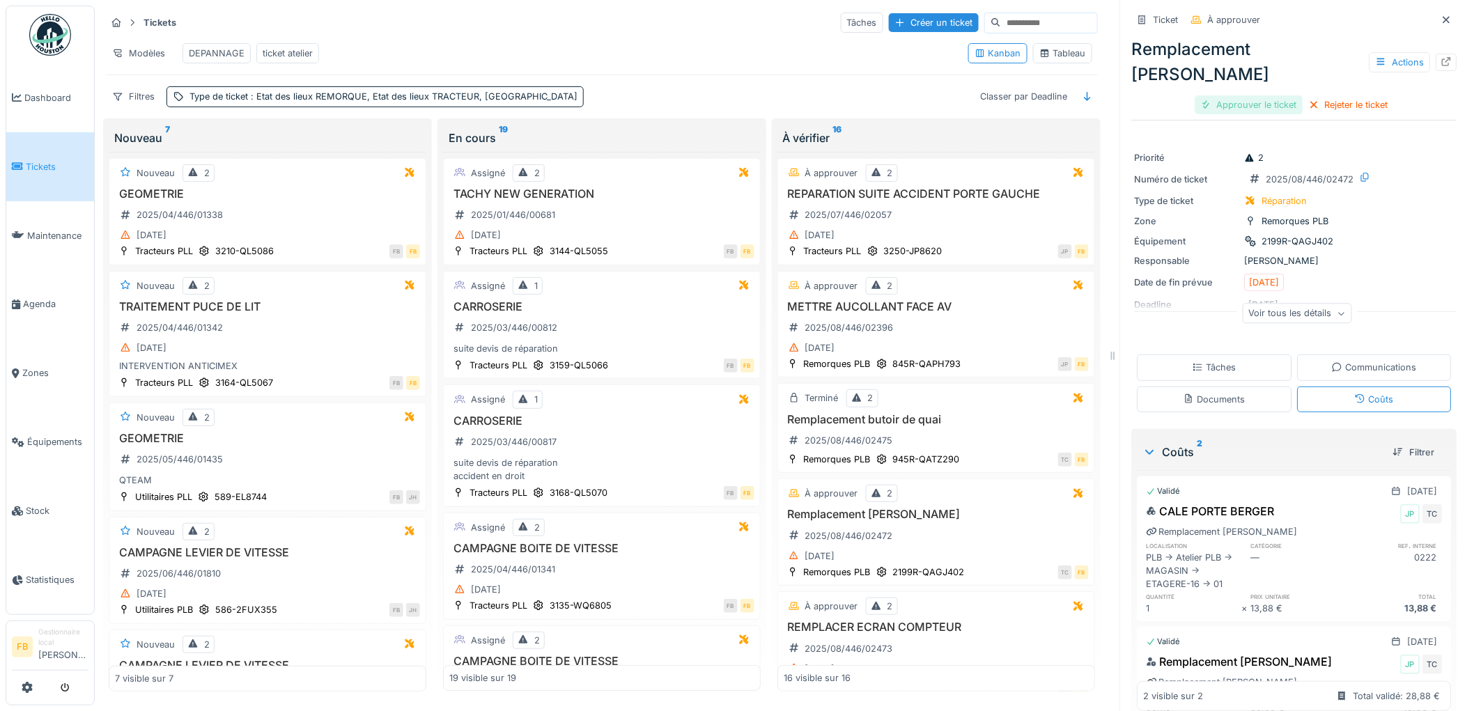
click at [1260, 95] on div "Approuver le ticket" at bounding box center [1249, 104] width 108 height 19
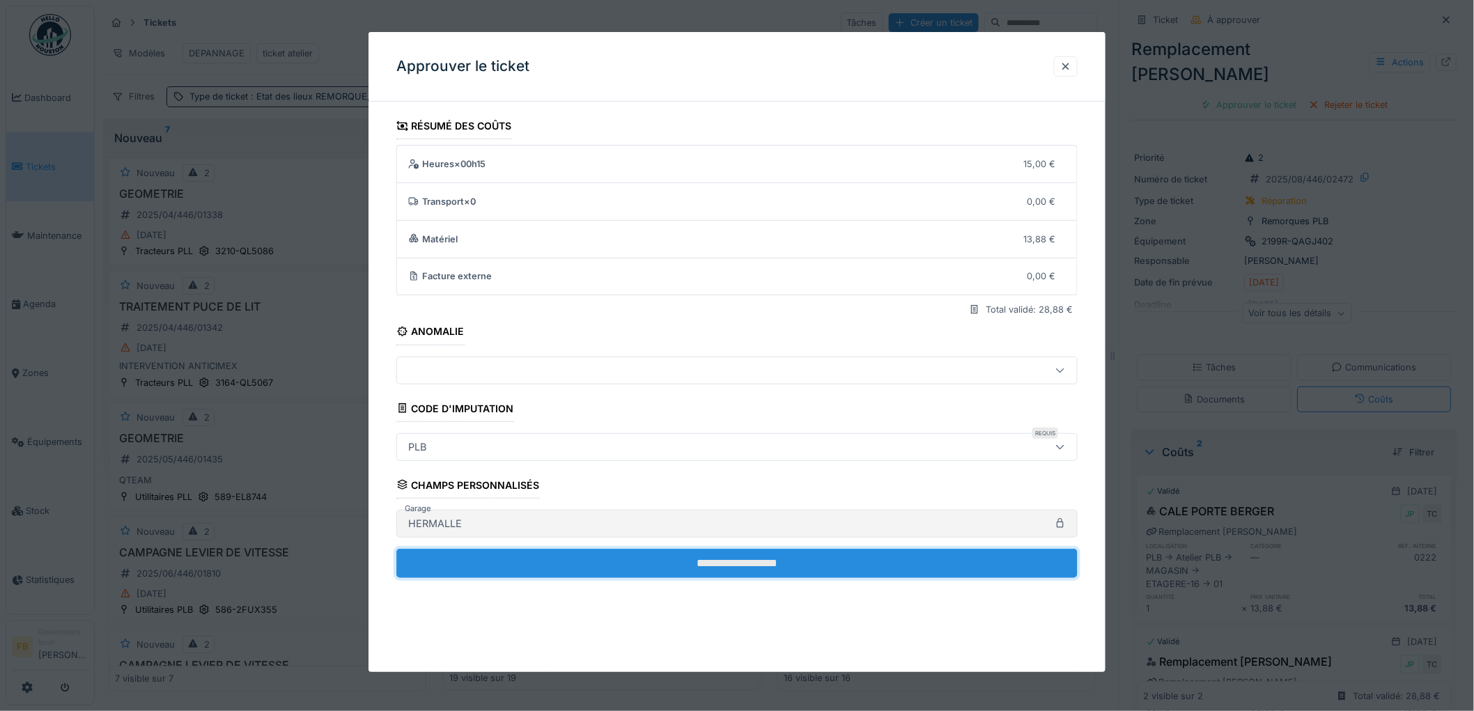
click at [596, 550] on input "**********" at bounding box center [736, 563] width 681 height 29
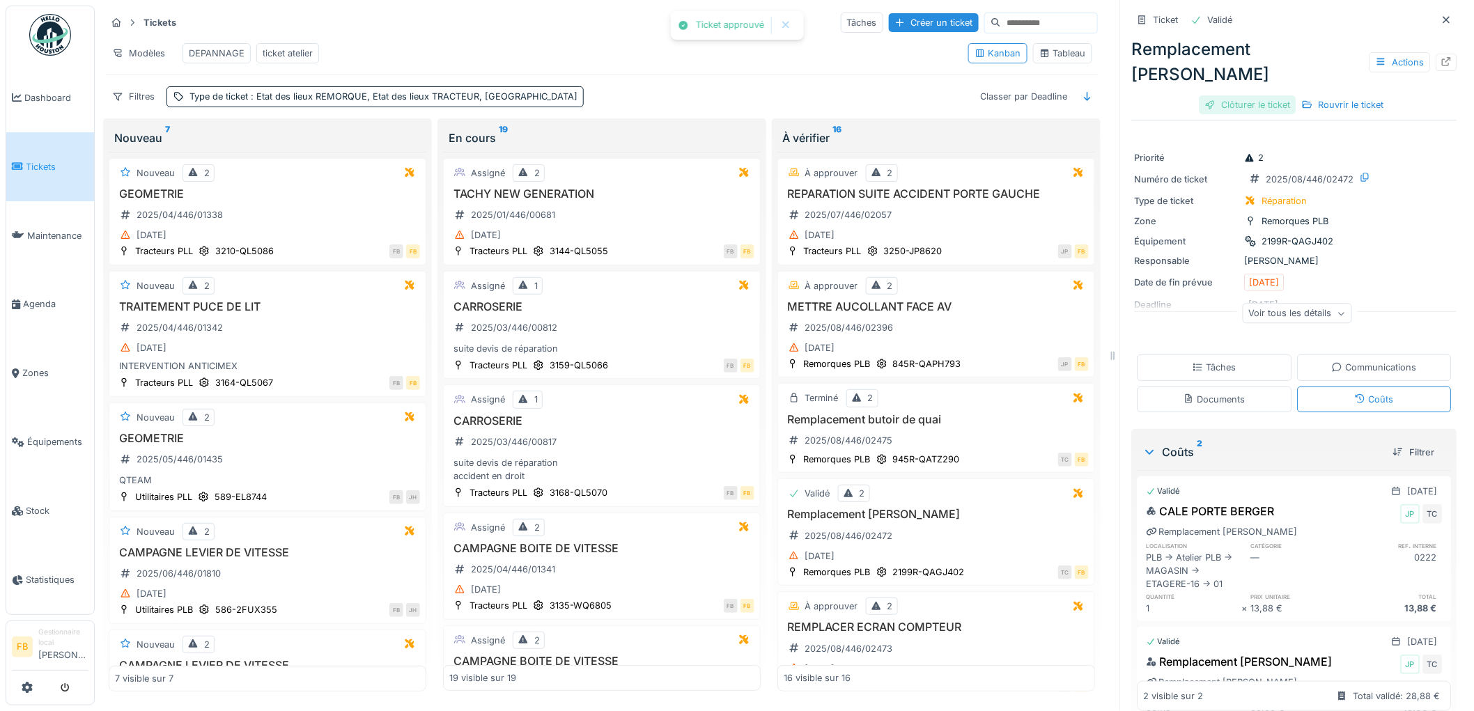
click at [1228, 95] on div "Clôturer le ticket" at bounding box center [1247, 104] width 97 height 19
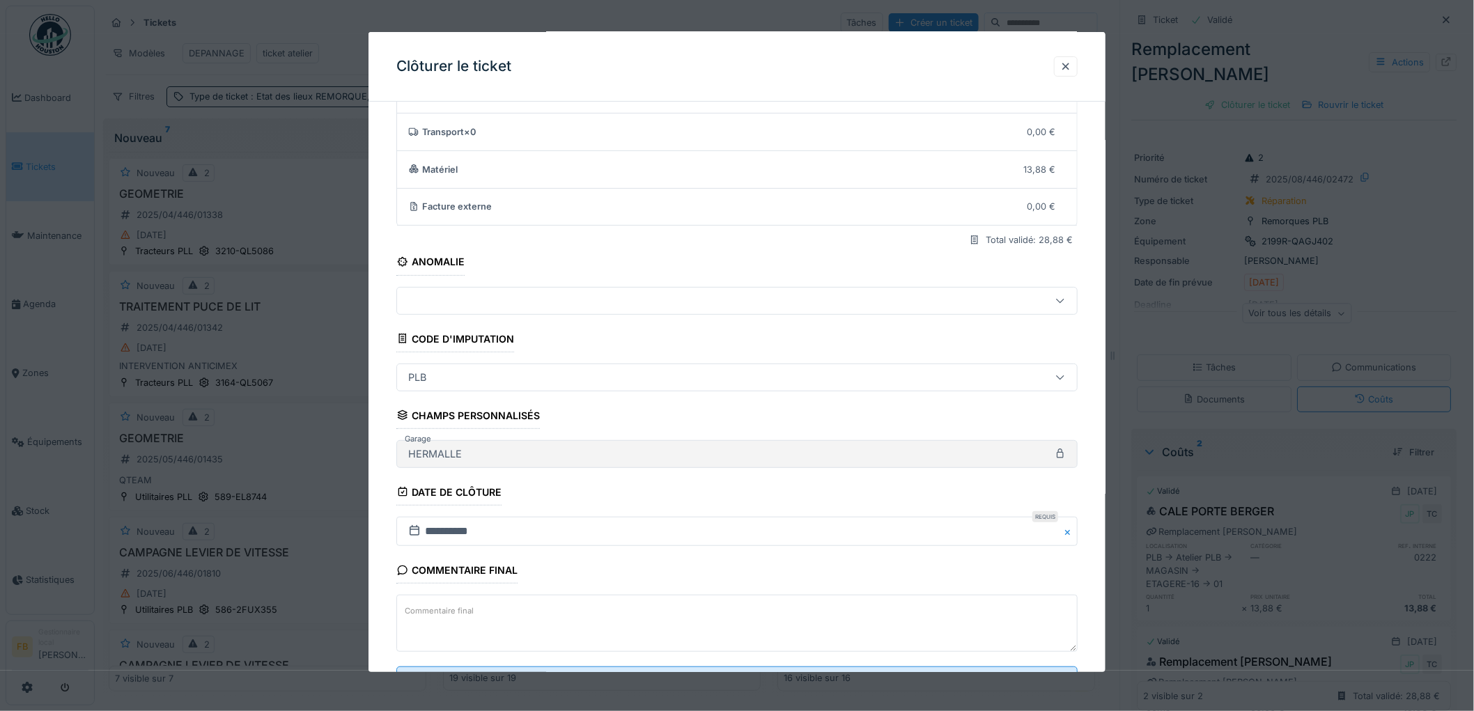
scroll to position [134, 0]
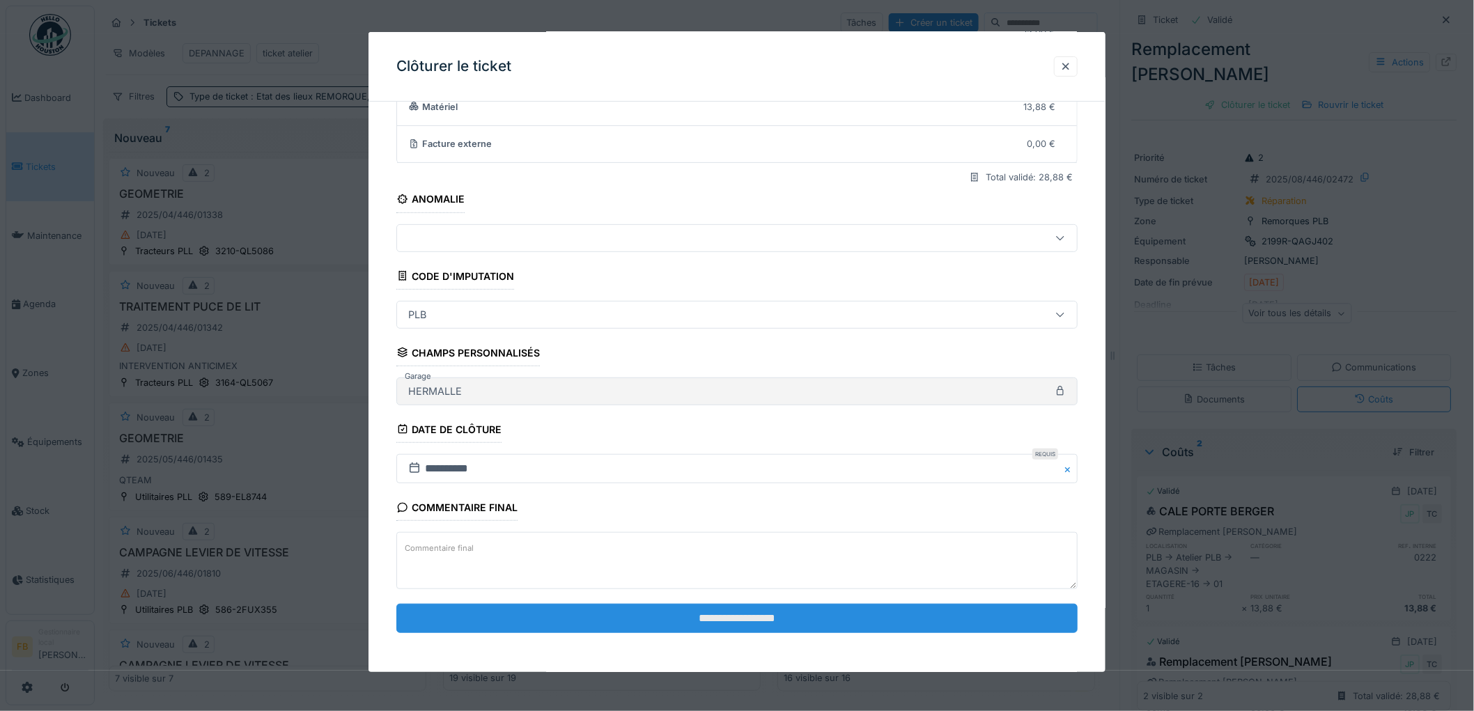
click at [673, 627] on input "**********" at bounding box center [736, 618] width 681 height 29
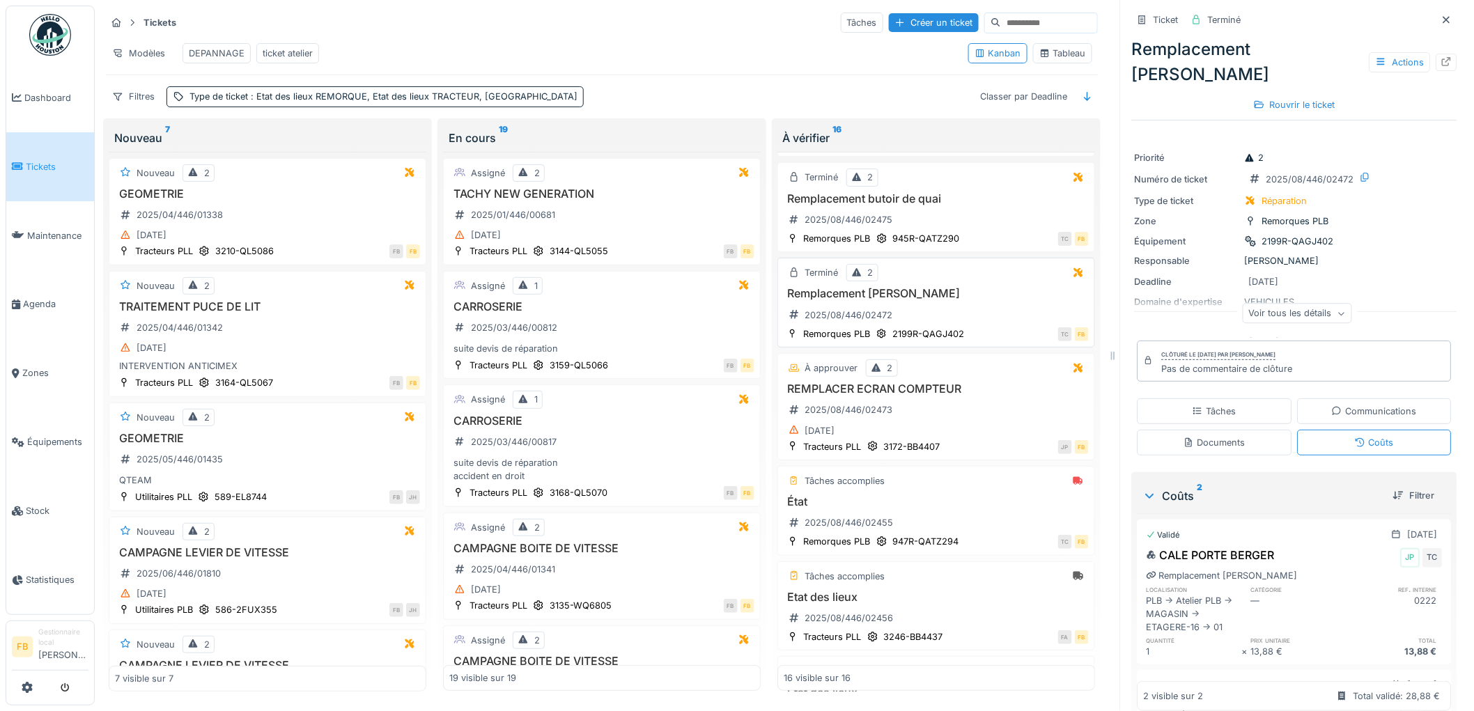
scroll to position [232, 0]
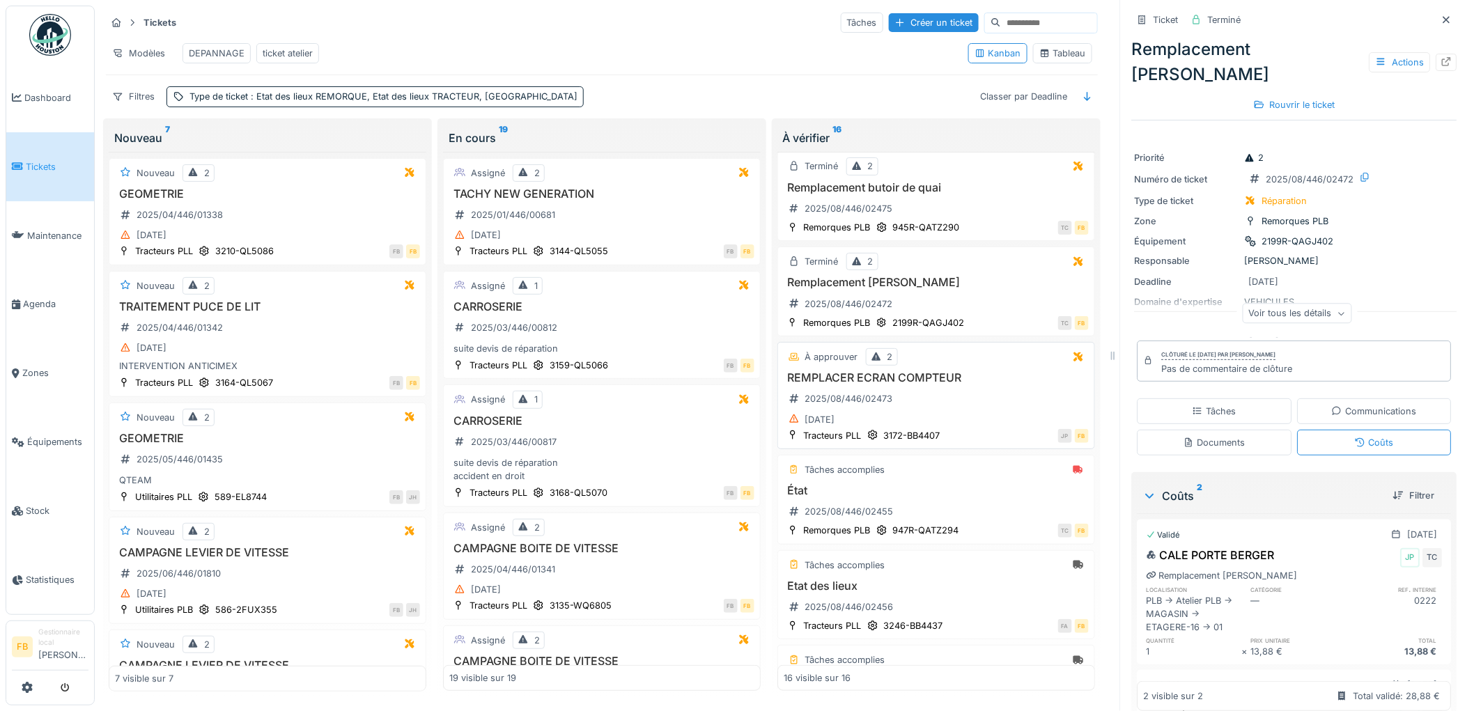
click at [950, 414] on div "[DATE]" at bounding box center [935, 419] width 305 height 17
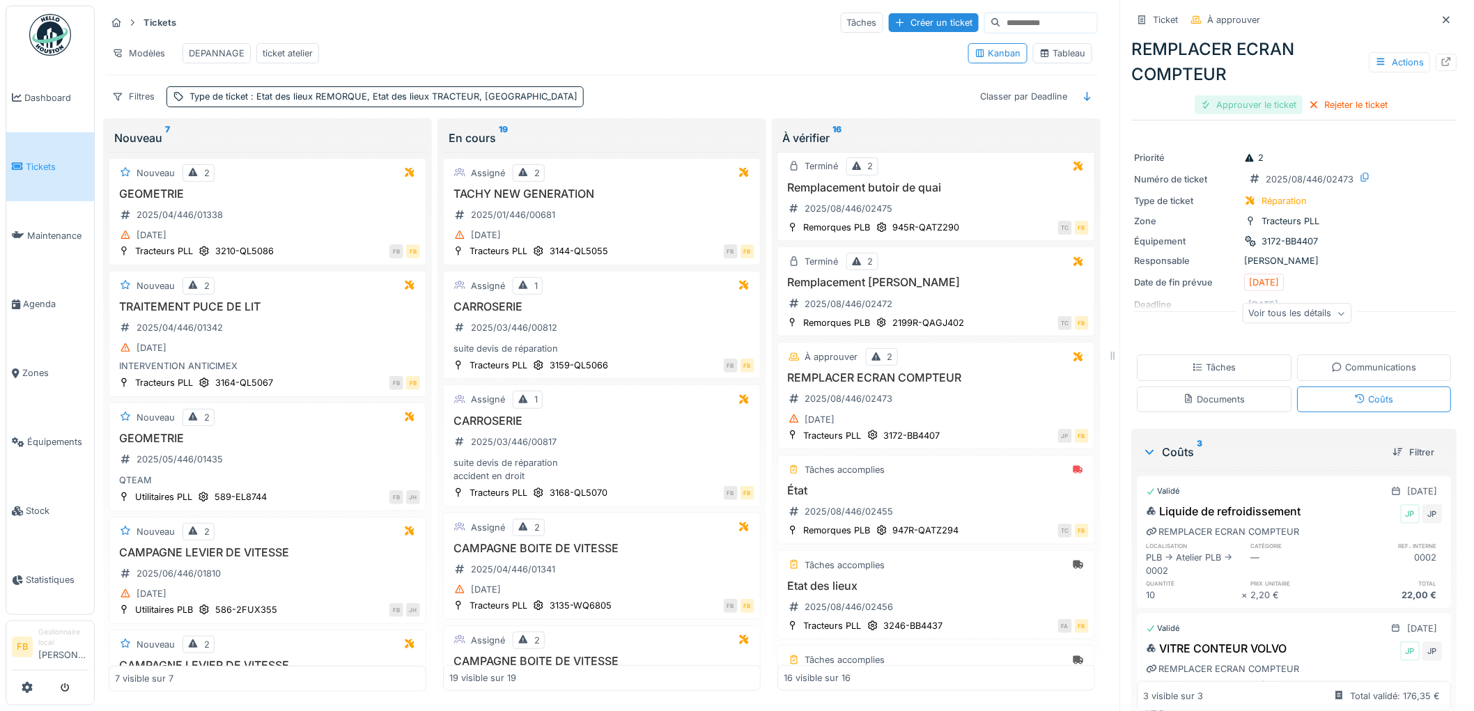
click at [1240, 95] on div "Approuver le ticket" at bounding box center [1249, 104] width 108 height 19
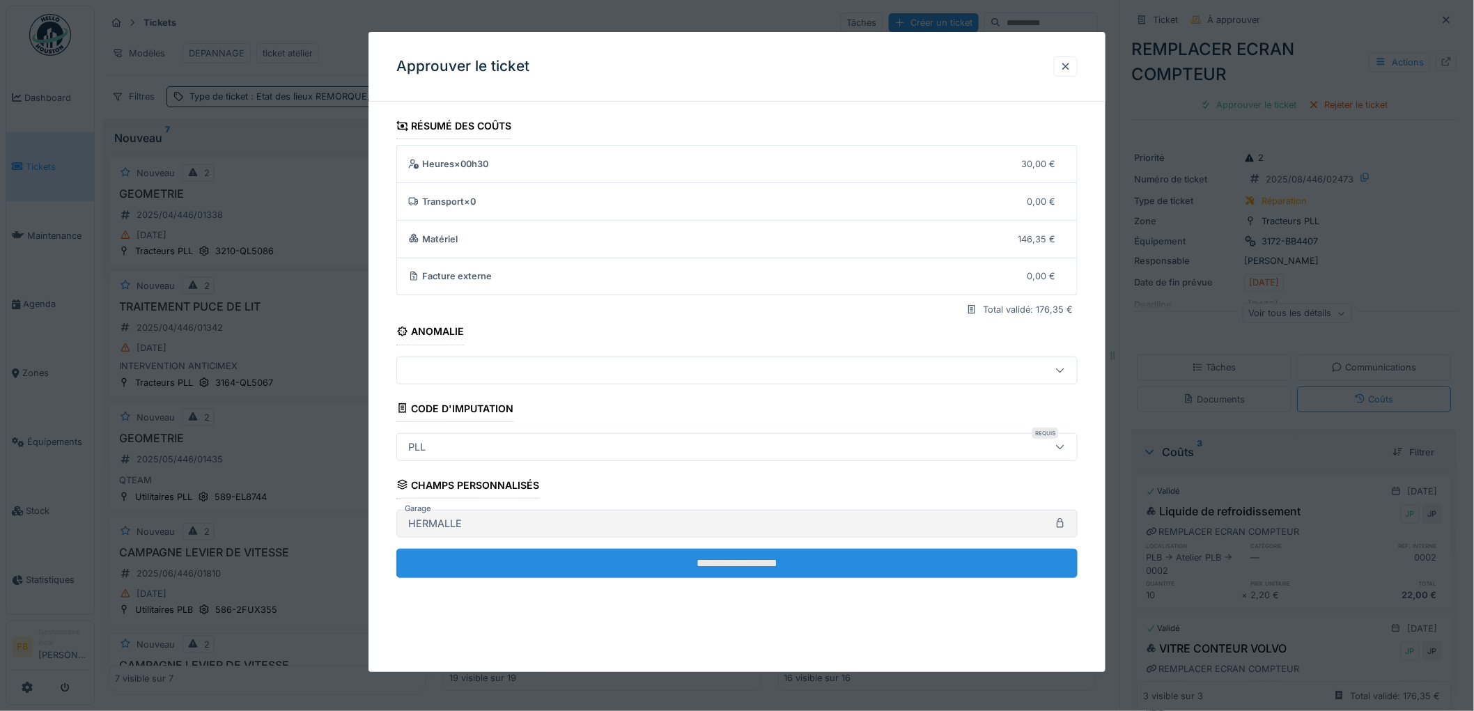
click at [672, 553] on input "**********" at bounding box center [736, 563] width 681 height 29
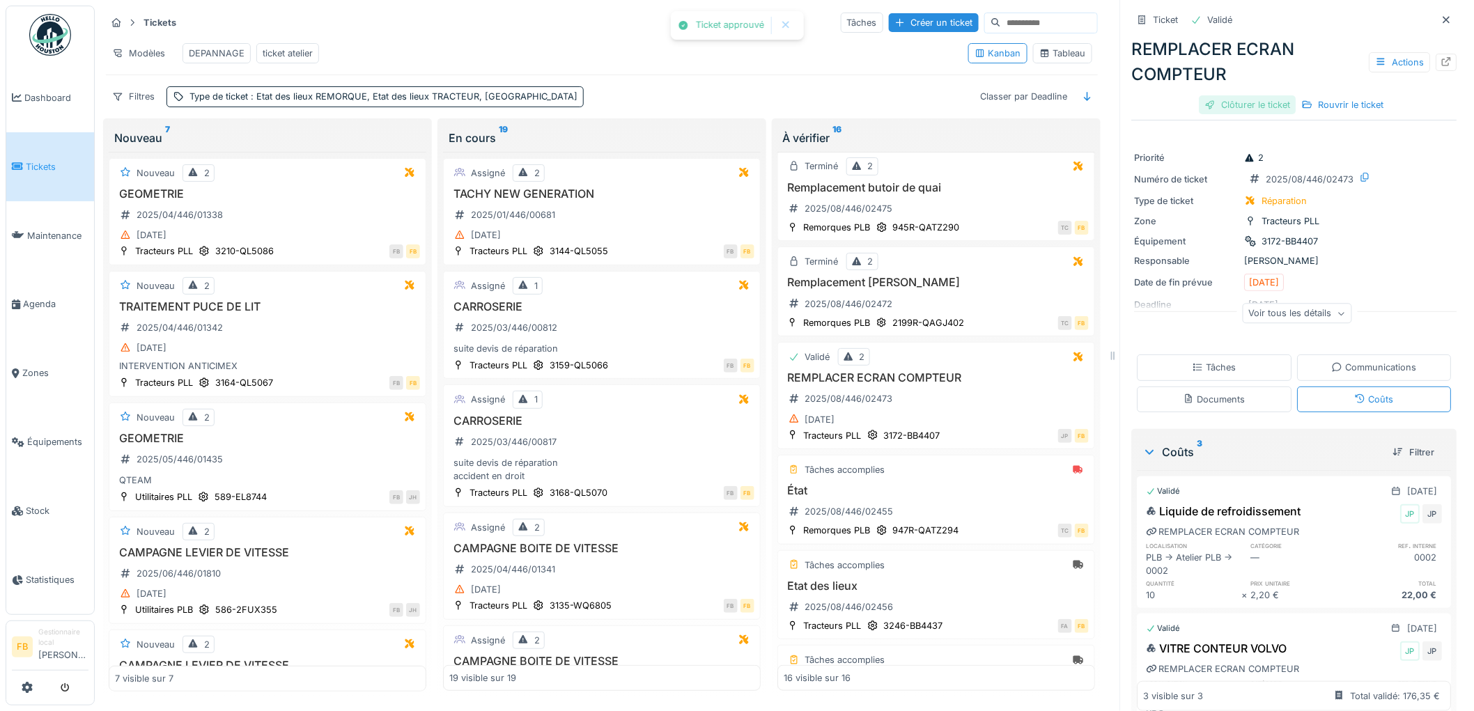
click at [1262, 95] on div "Clôturer le ticket" at bounding box center [1247, 104] width 97 height 19
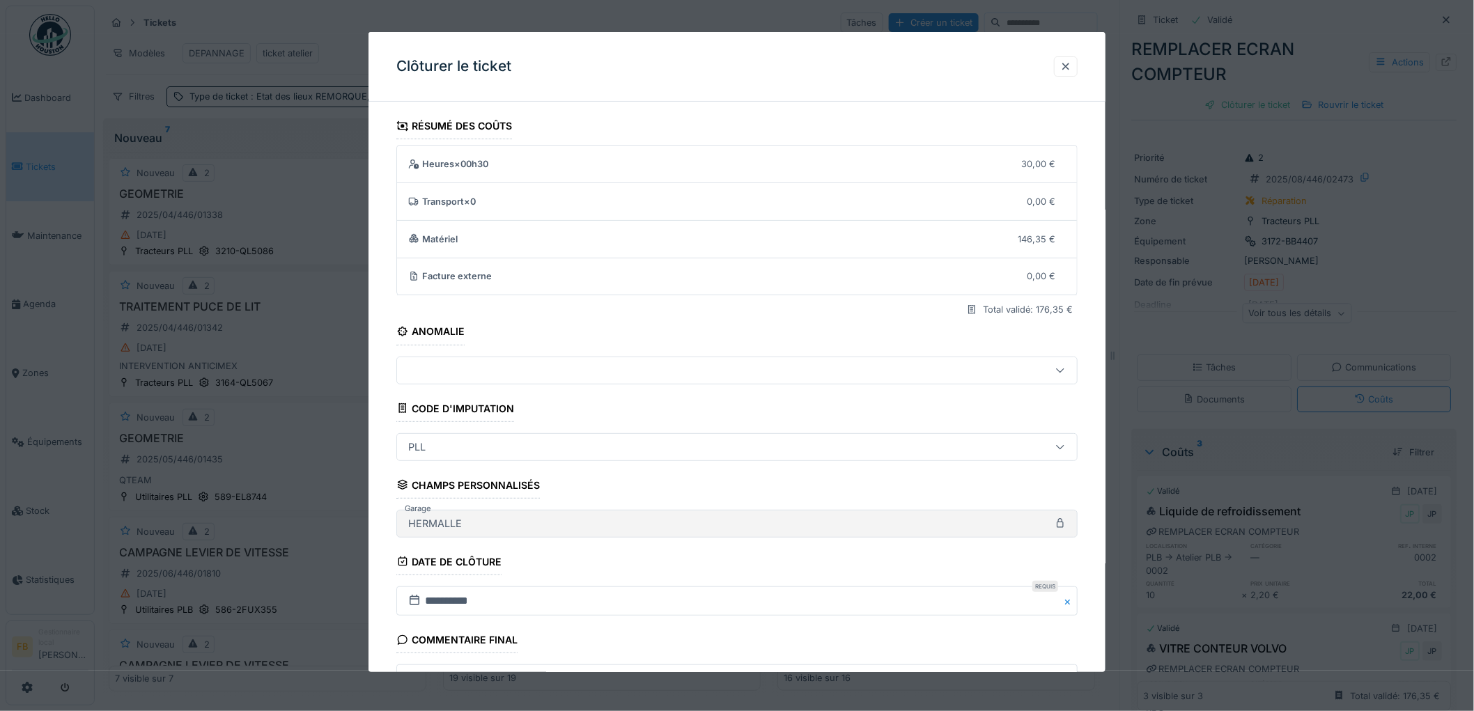
scroll to position [134, 0]
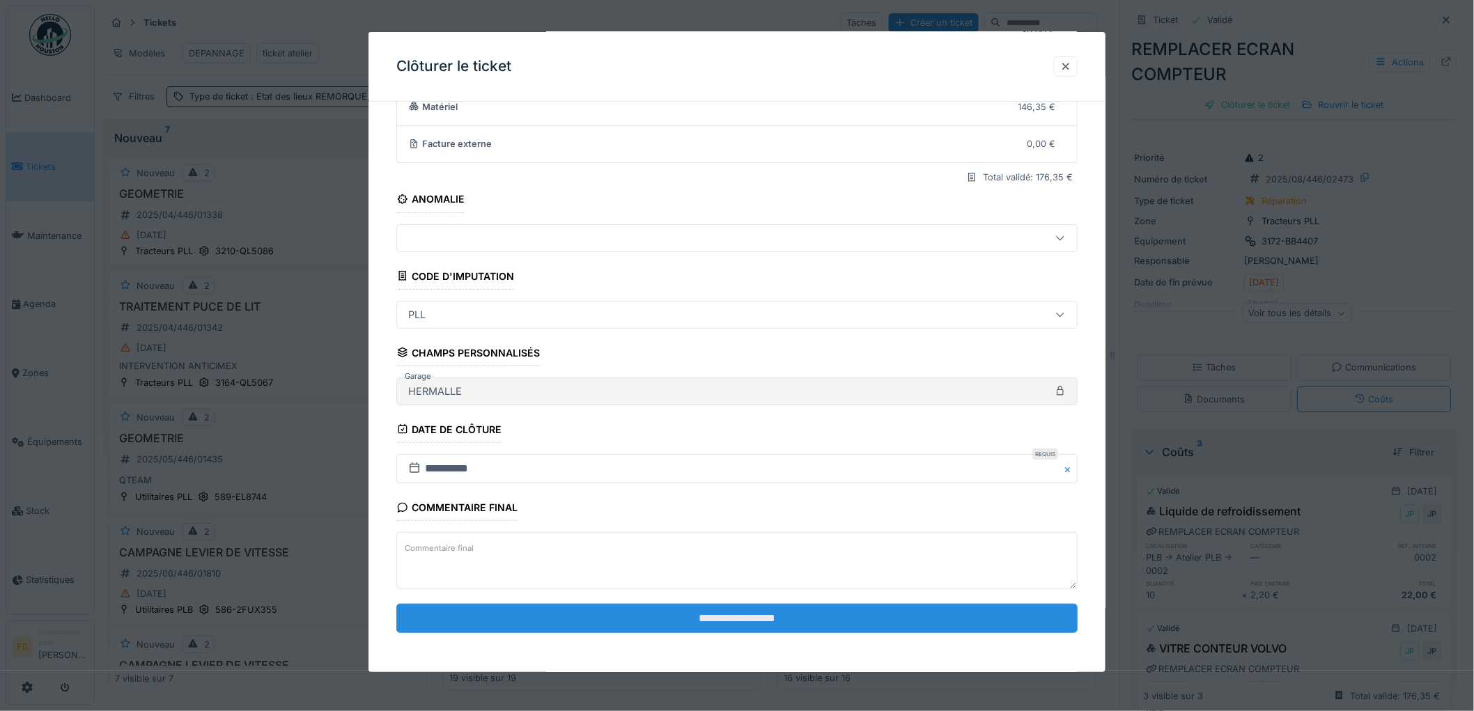
click at [728, 609] on input "**********" at bounding box center [736, 618] width 681 height 29
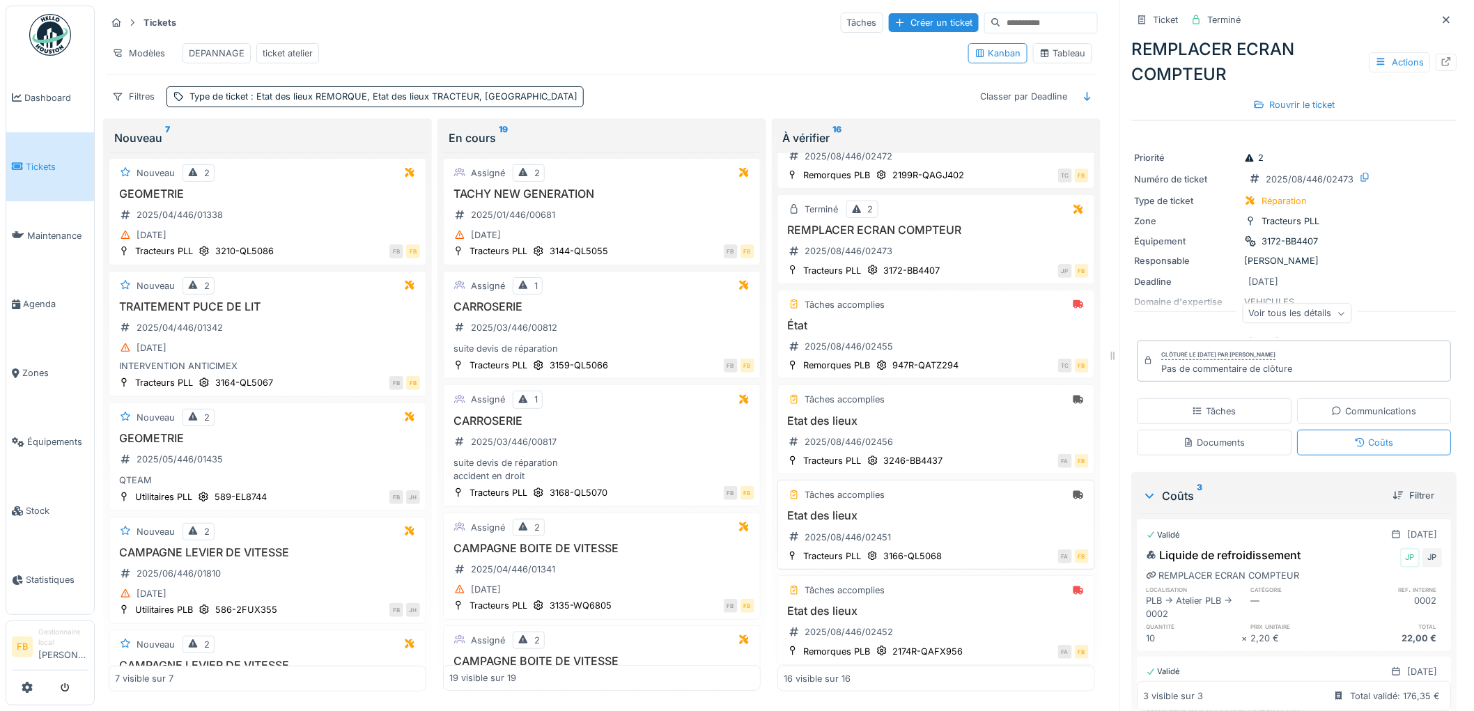
scroll to position [386, 0]
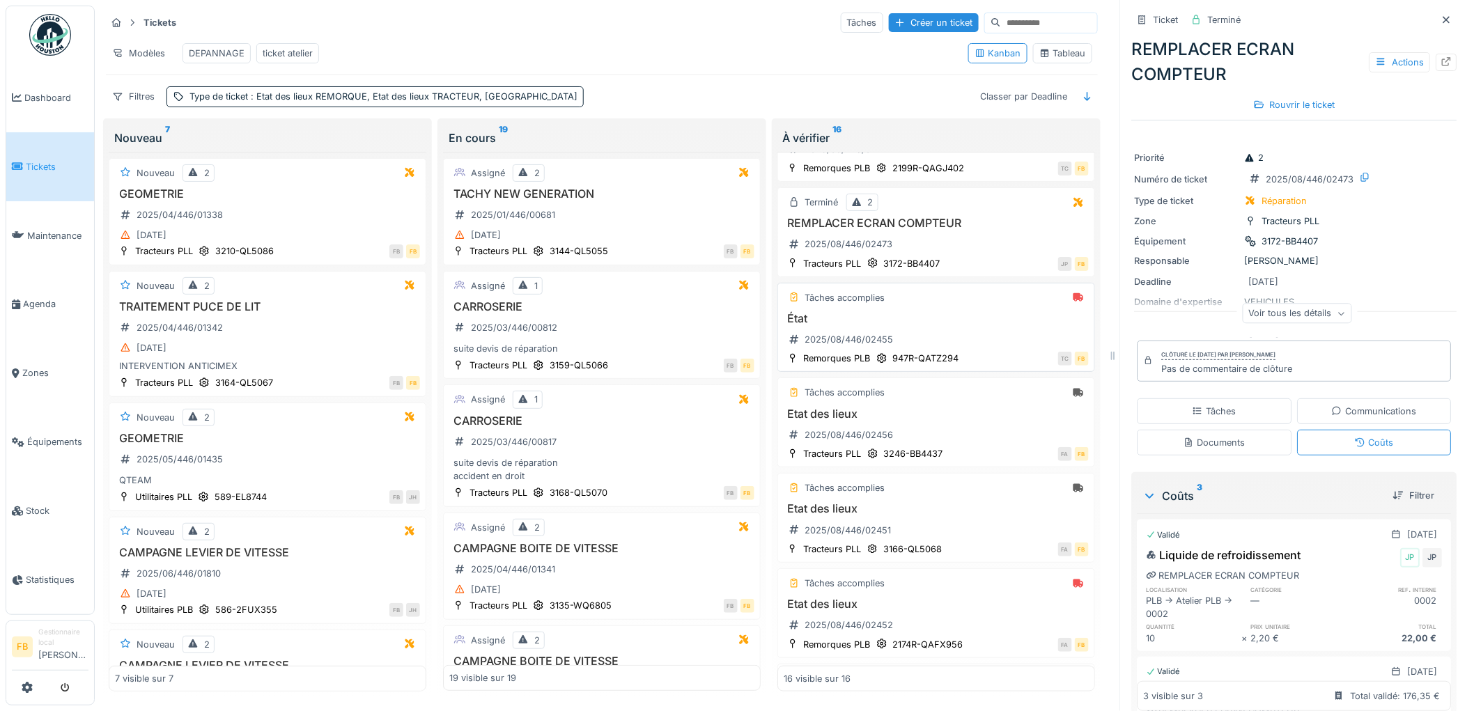
click at [871, 311] on div "Tâches accomplies État 2025/08/446/02455 Remorques PLB 947R-QATZ294 TC FB" at bounding box center [936, 328] width 318 height 90
click at [962, 338] on div "État 2025/08/446/02455" at bounding box center [935, 331] width 305 height 39
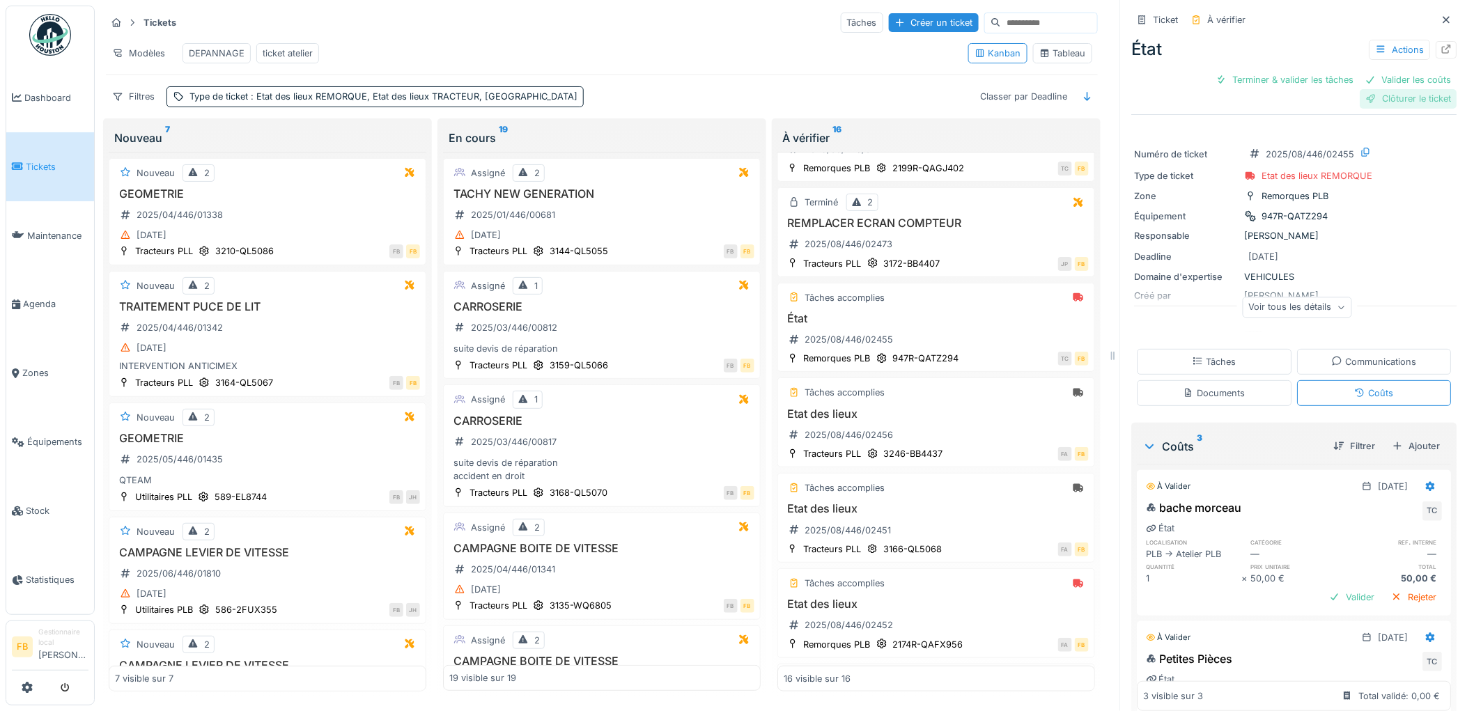
click at [1405, 91] on div "Clôturer le ticket" at bounding box center [1408, 98] width 97 height 19
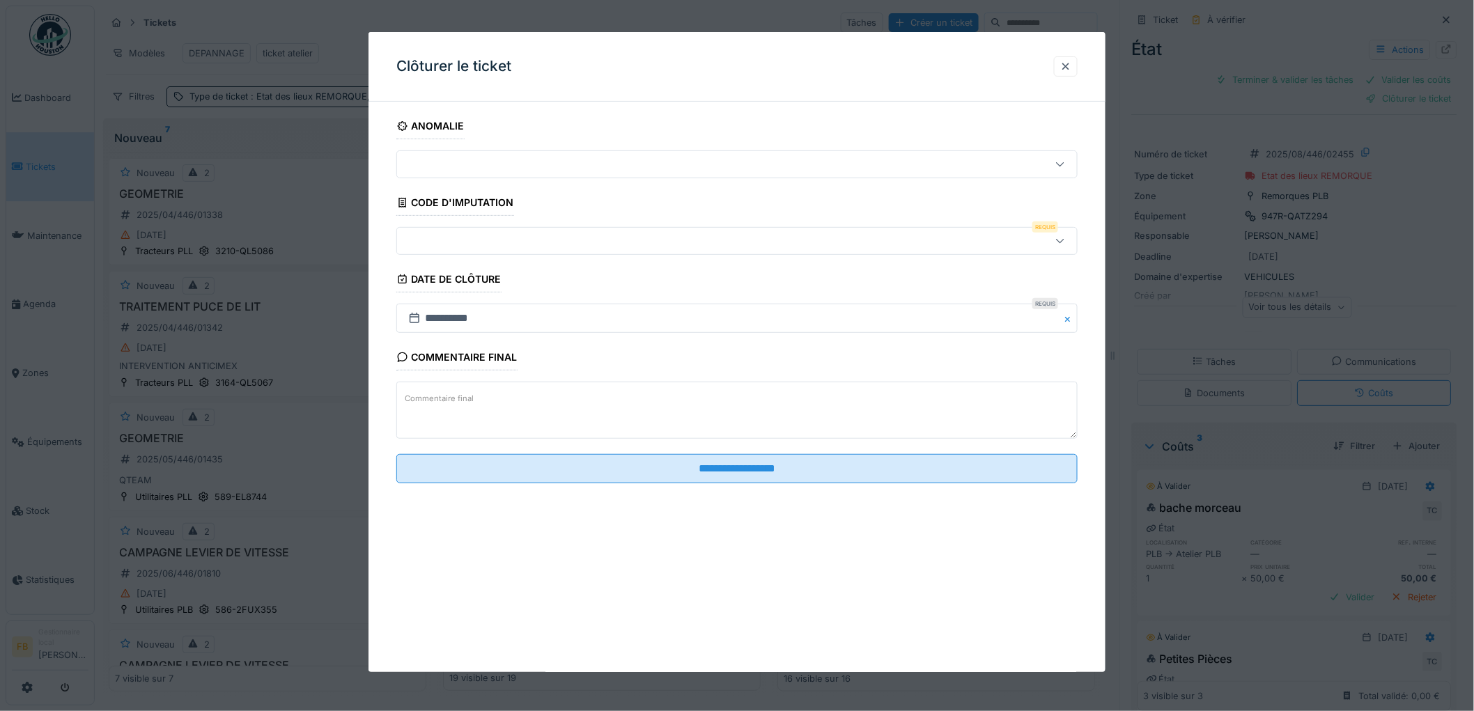
click at [512, 242] on div at bounding box center [698, 240] width 591 height 15
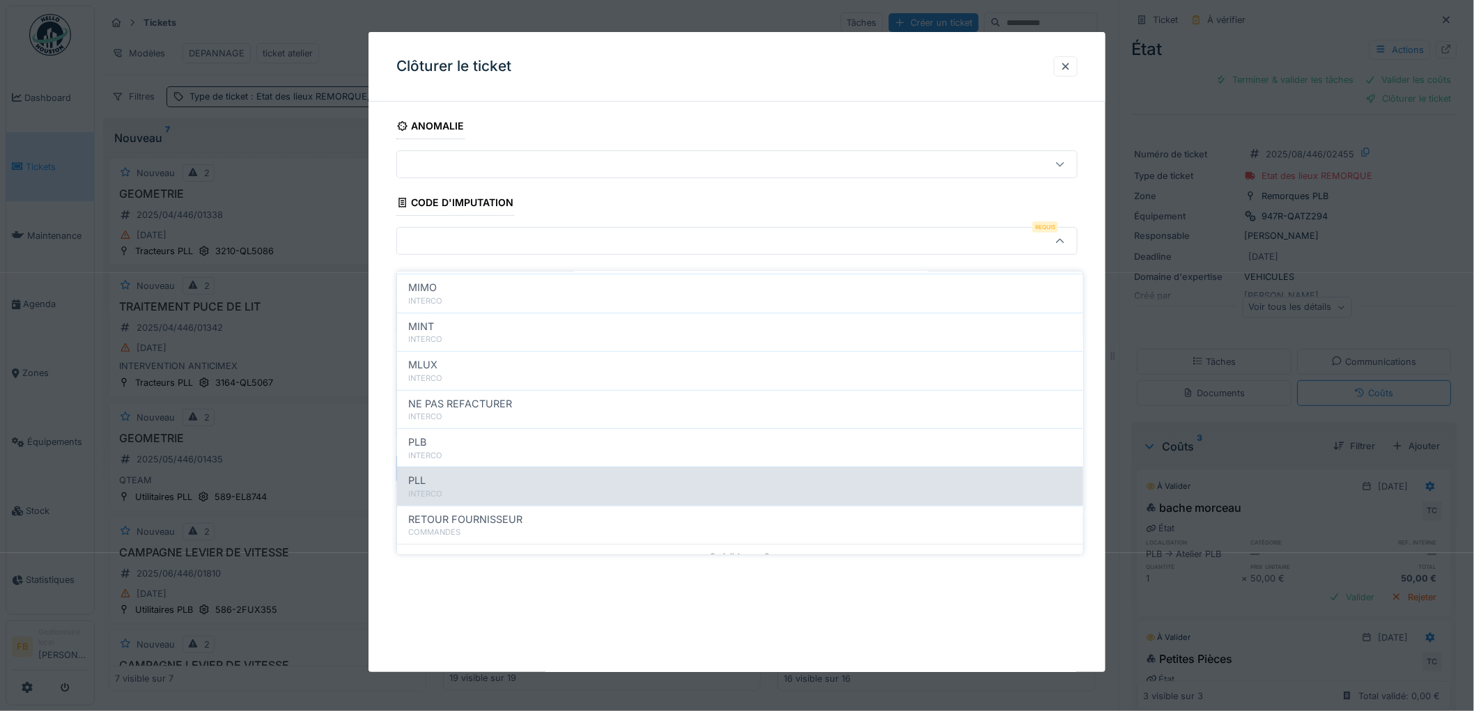
scroll to position [124, 0]
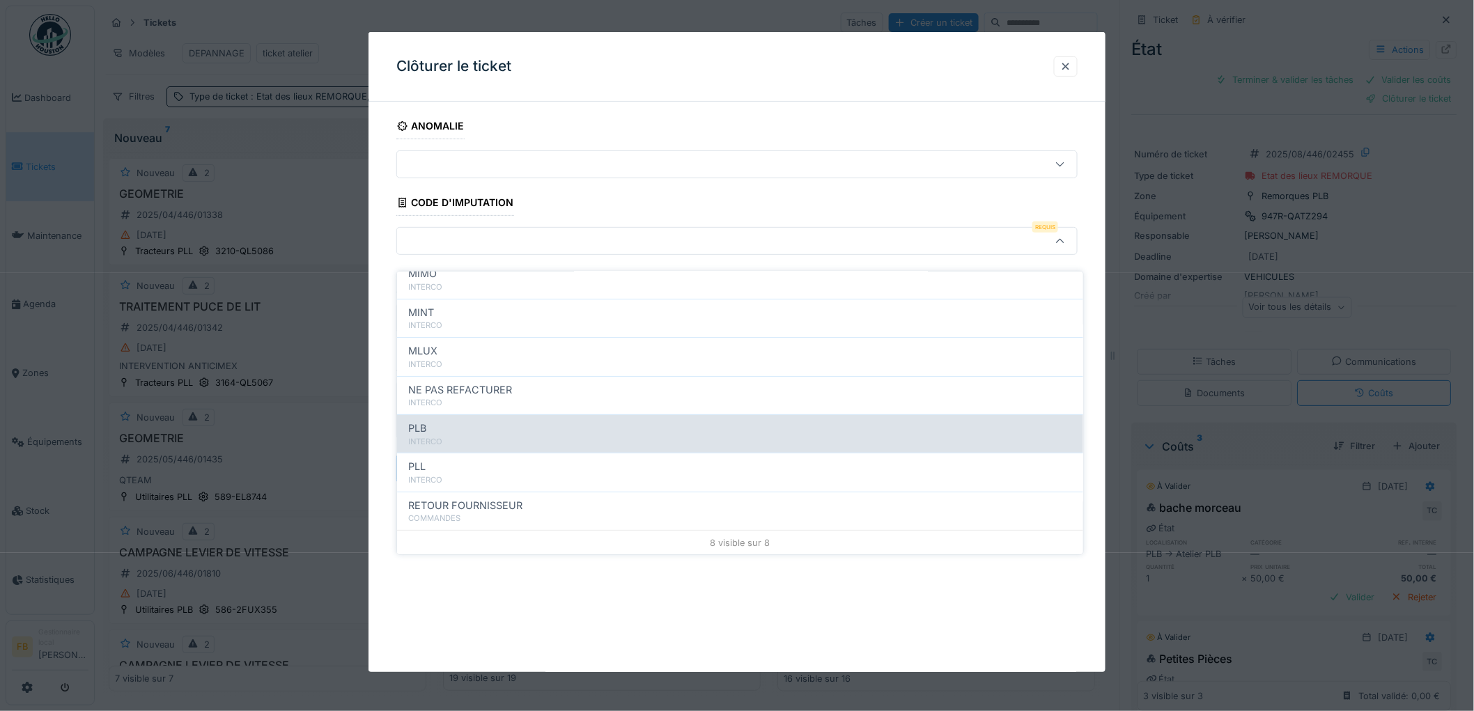
click at [455, 421] on div "PLB" at bounding box center [740, 428] width 664 height 15
type input "***"
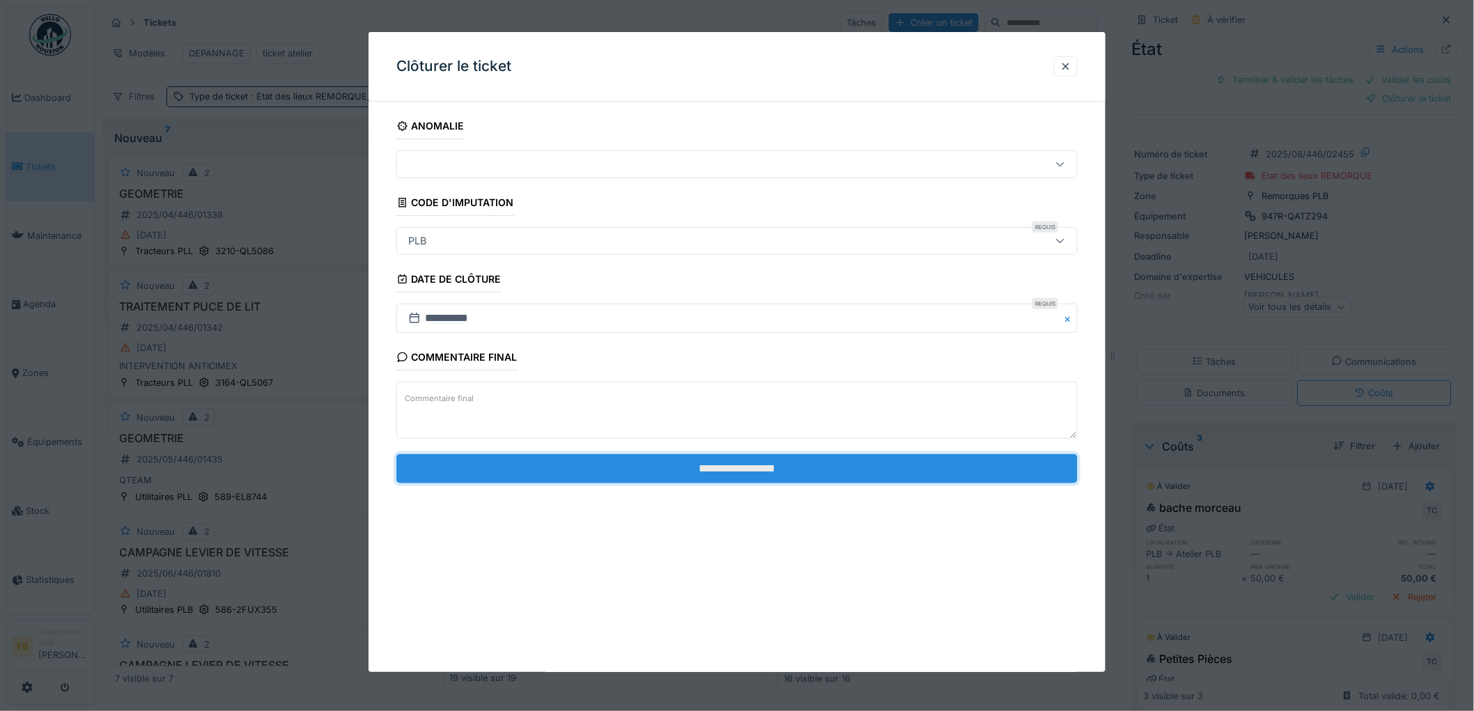
click at [685, 471] on input "**********" at bounding box center [736, 468] width 681 height 29
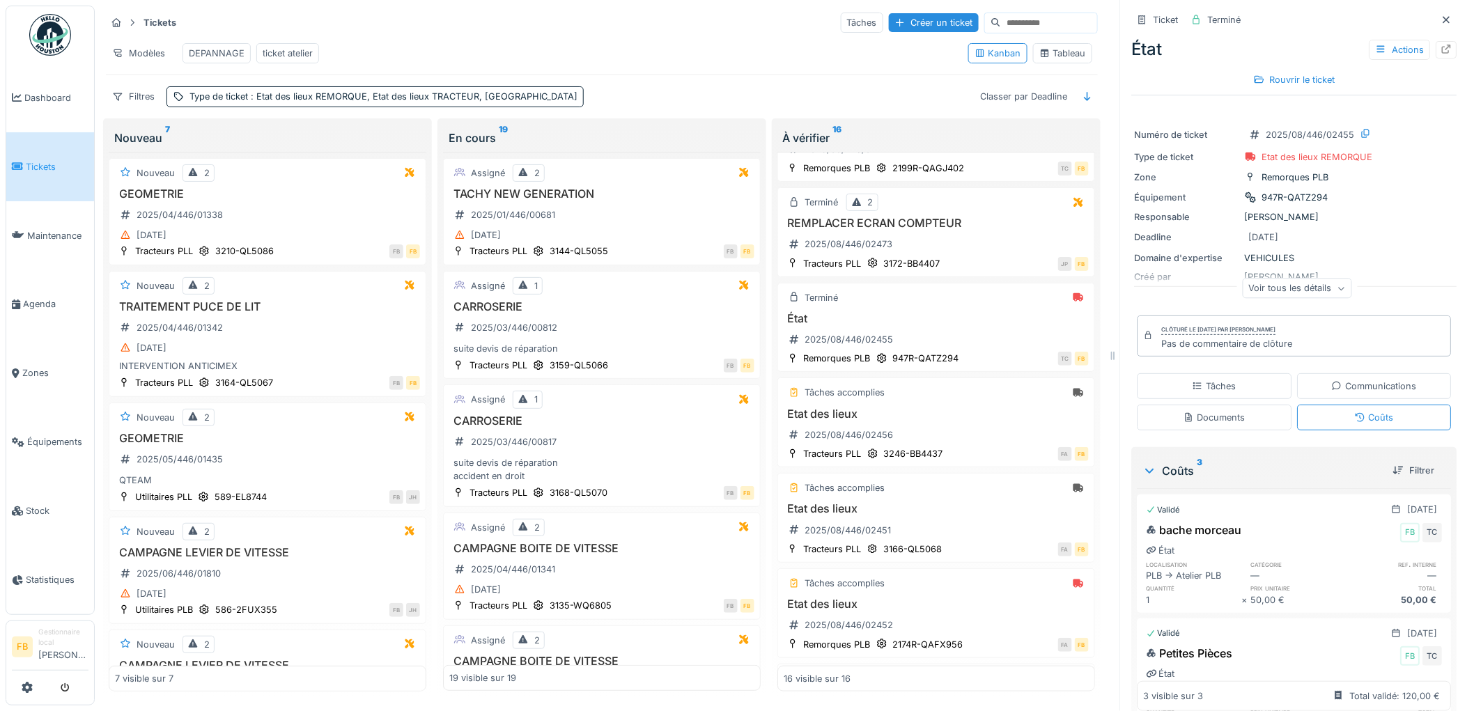
scroll to position [0, 0]
click at [960, 461] on div "FA FB" at bounding box center [1020, 453] width 138 height 15
click at [962, 442] on div "Etat des lieux 2025/08/446/02456" at bounding box center [935, 426] width 305 height 39
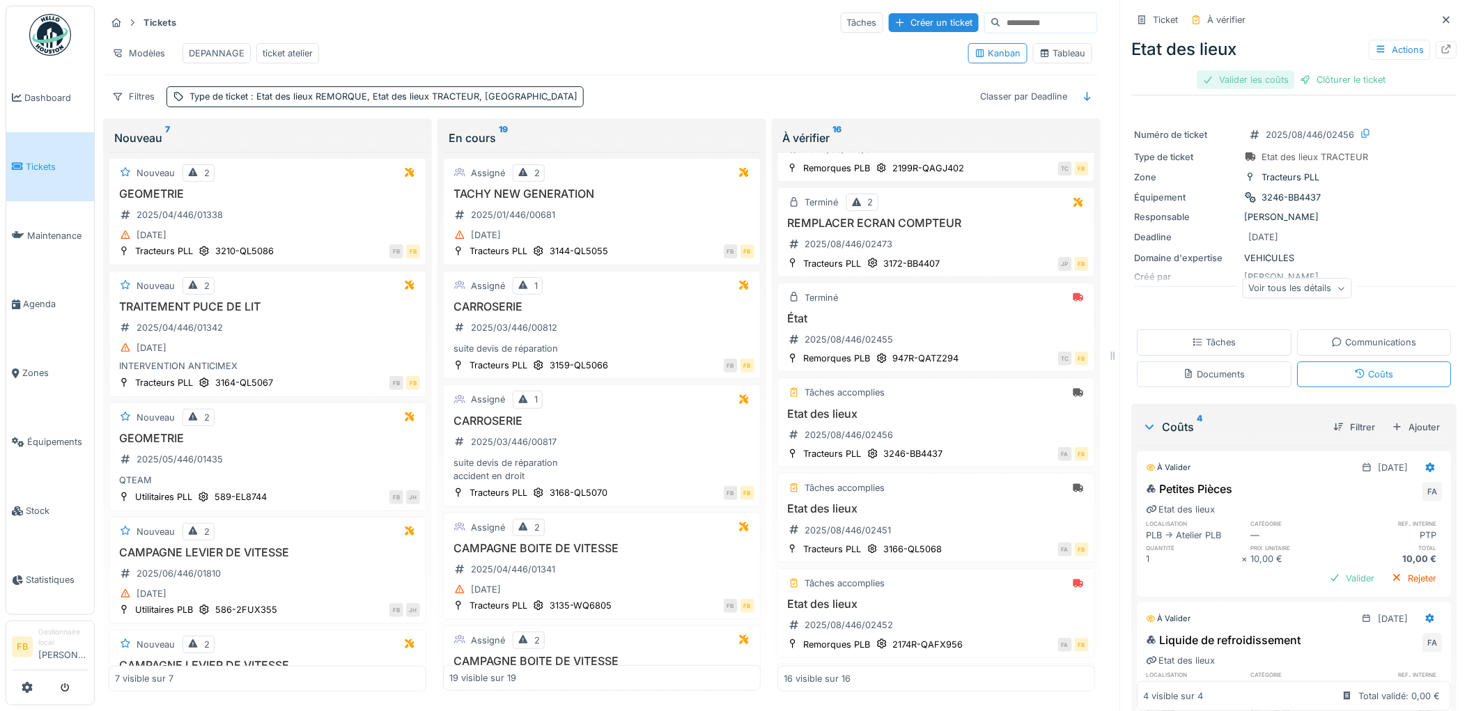
click at [1228, 70] on div "Valider les coûts" at bounding box center [1245, 79] width 97 height 19
click at [1286, 74] on div "Clôturer le ticket" at bounding box center [1294, 79] width 97 height 19
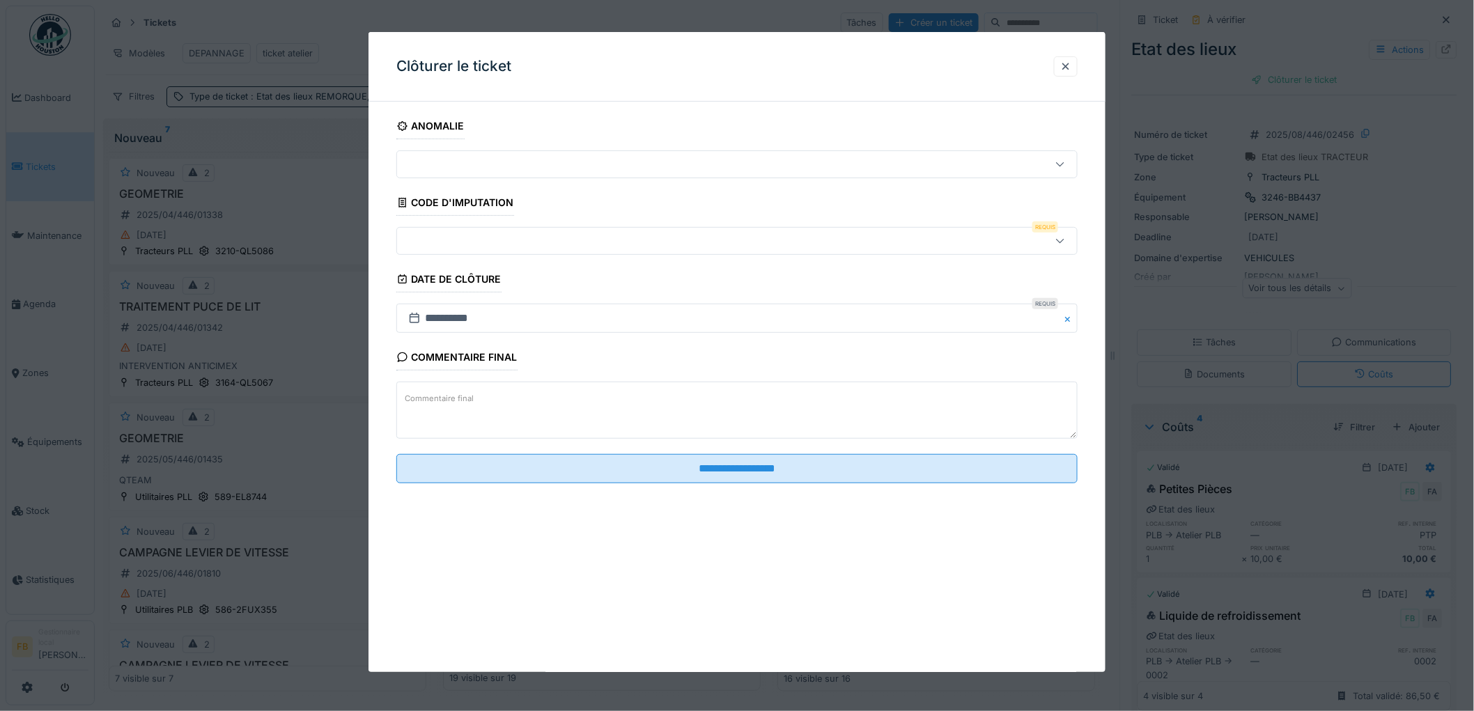
click at [460, 247] on div at bounding box center [698, 240] width 591 height 15
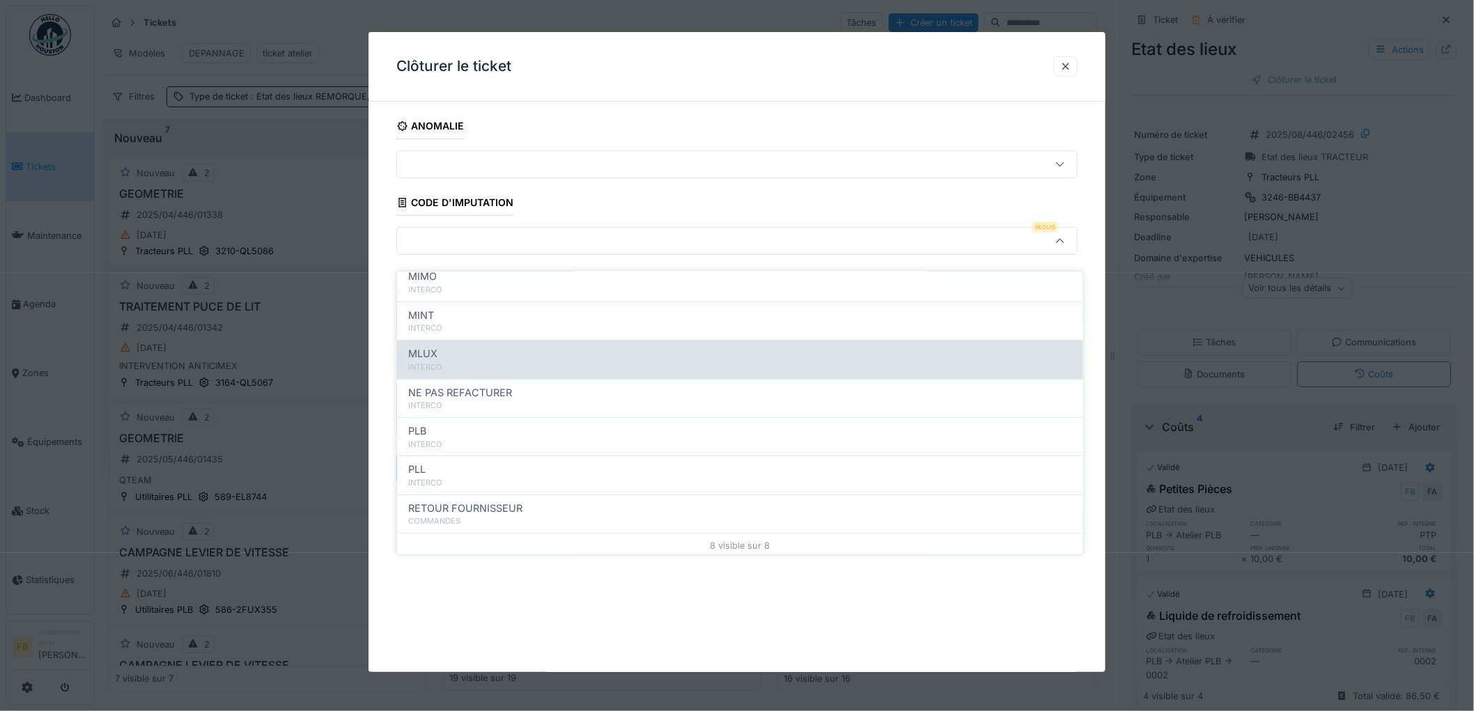
scroll to position [124, 0]
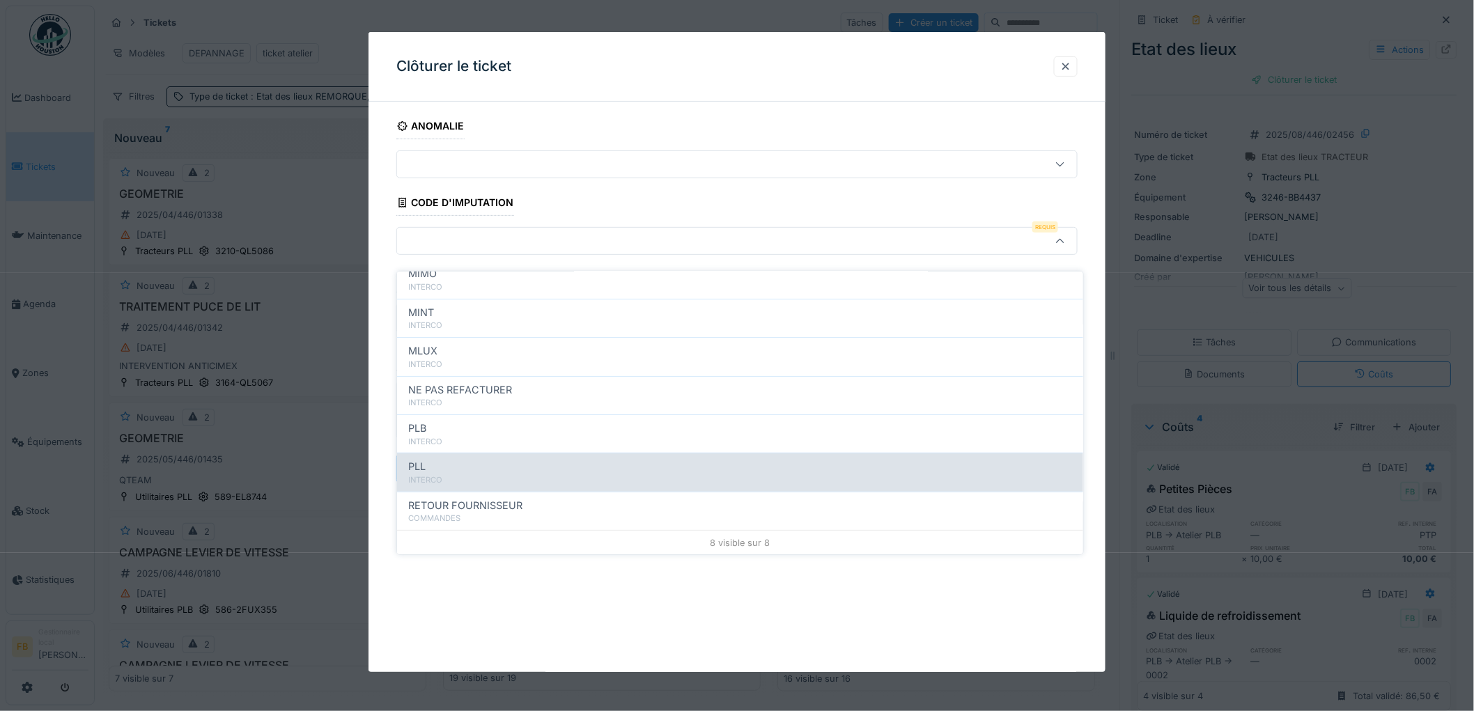
click at [462, 453] on div "PLL INTERCO" at bounding box center [740, 472] width 686 height 38
type input "***"
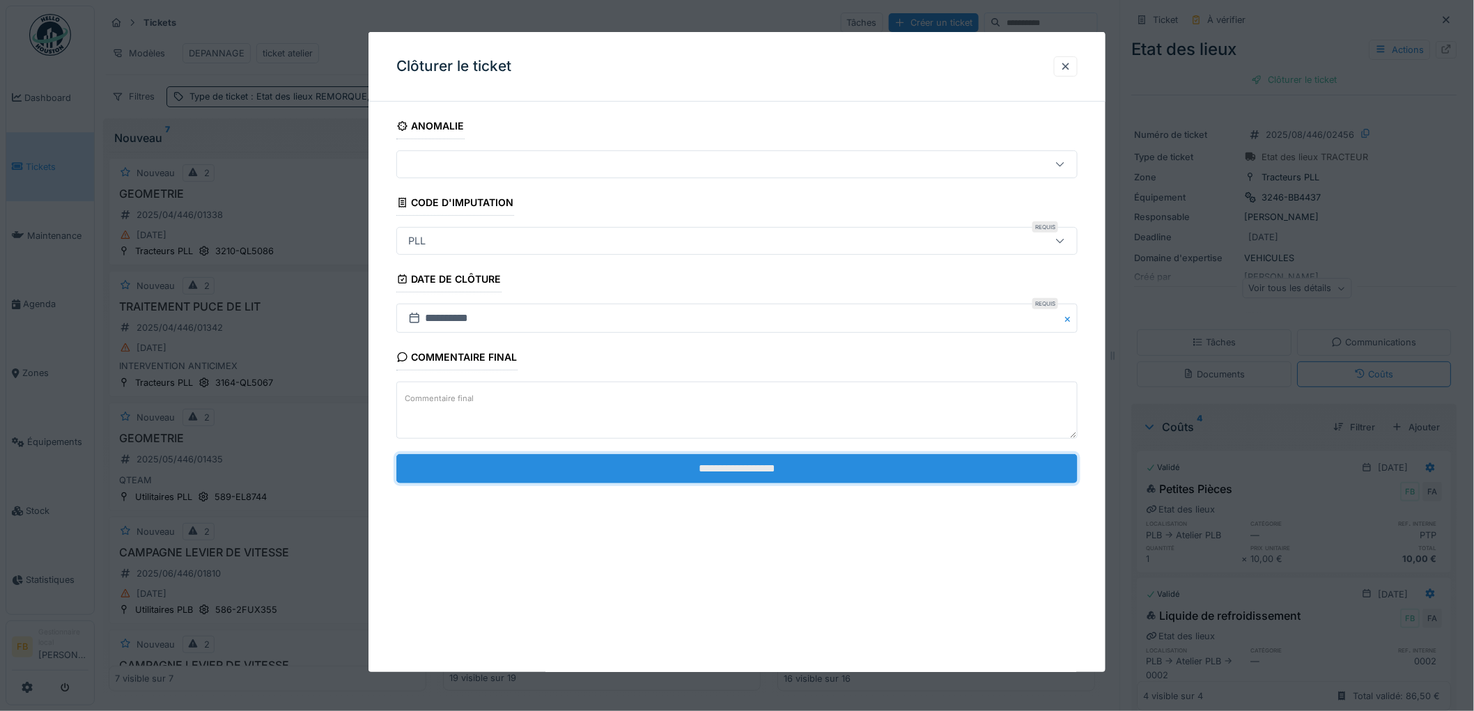
click at [718, 476] on input "**********" at bounding box center [736, 468] width 681 height 29
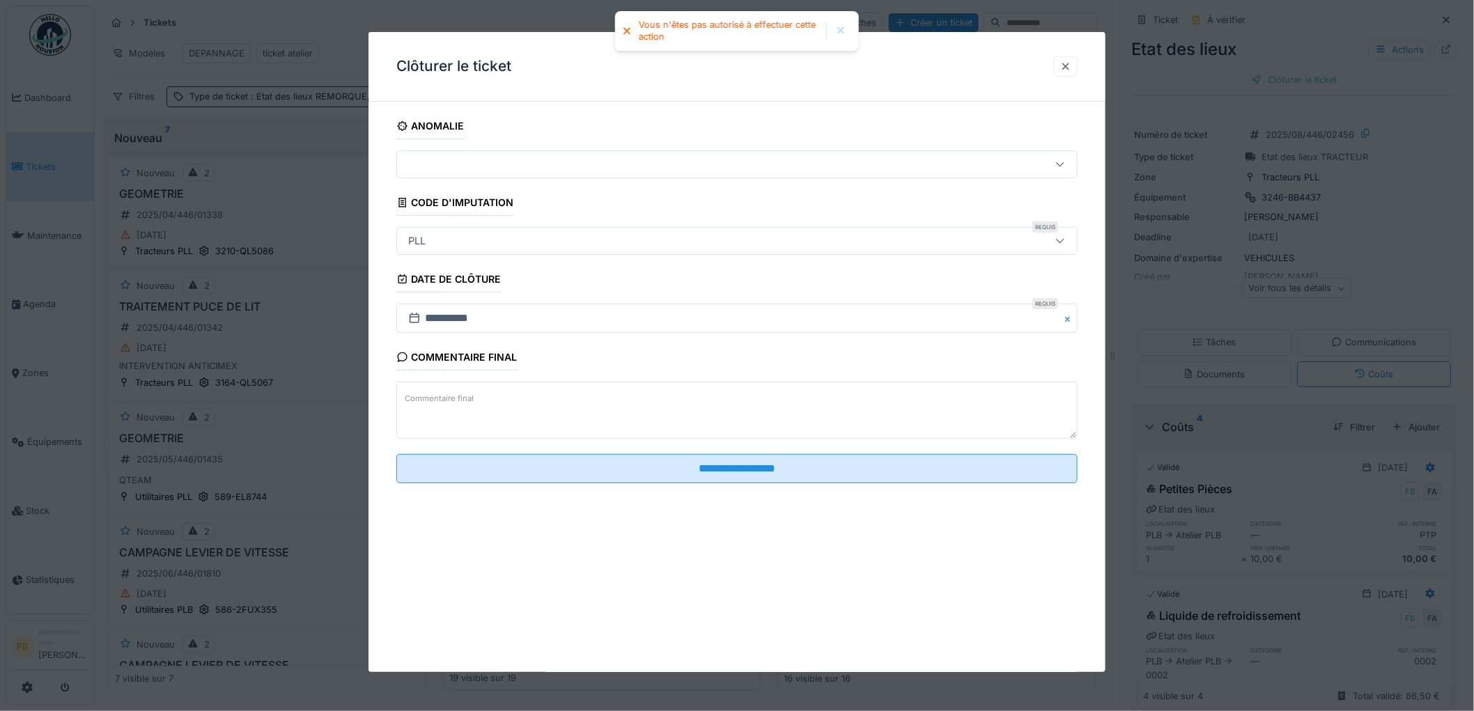
click at [1071, 68] on div at bounding box center [1065, 66] width 11 height 13
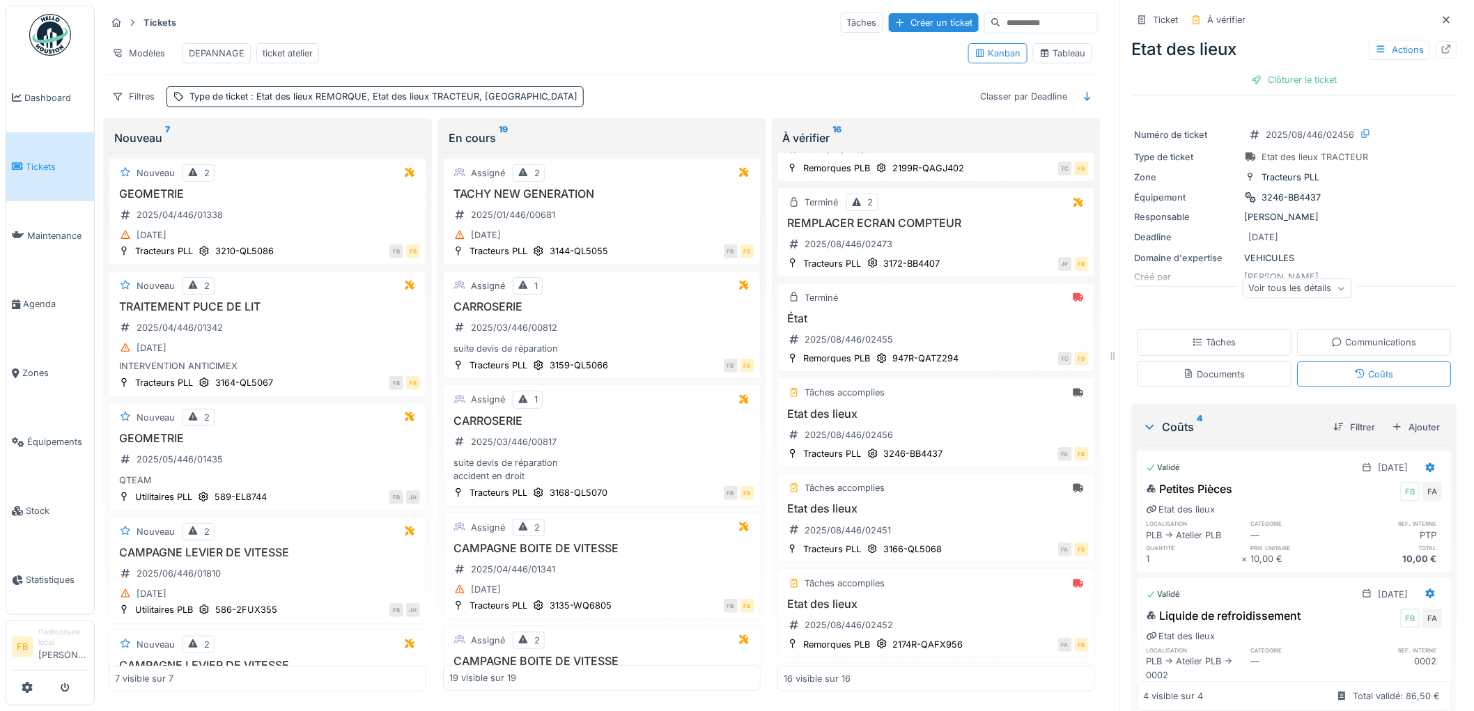
click at [1192, 329] on div "Tâches" at bounding box center [1214, 342] width 155 height 26
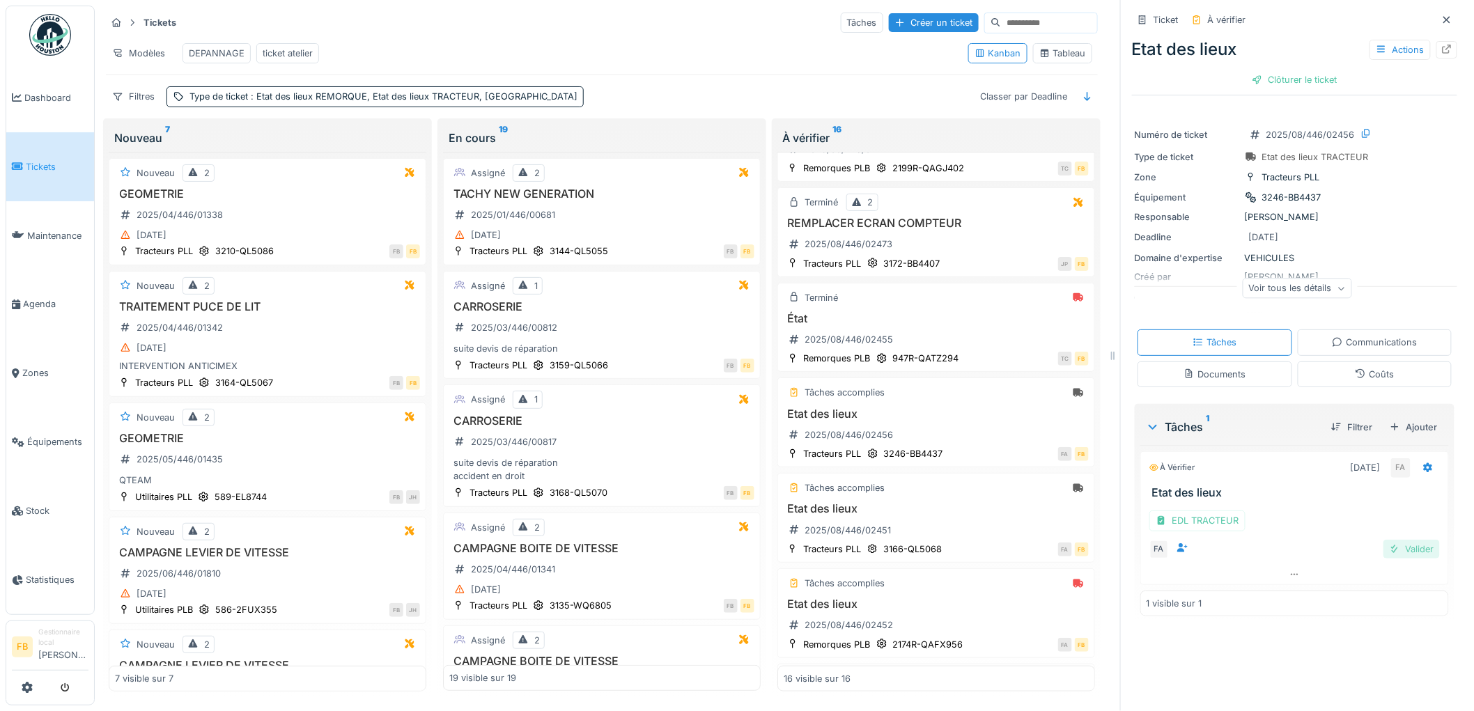
click at [1387, 540] on div "Valider" at bounding box center [1411, 549] width 56 height 19
click at [1289, 516] on icon at bounding box center [1294, 520] width 11 height 9
click at [1189, 510] on div "EDL TRACTEUR" at bounding box center [1197, 520] width 96 height 20
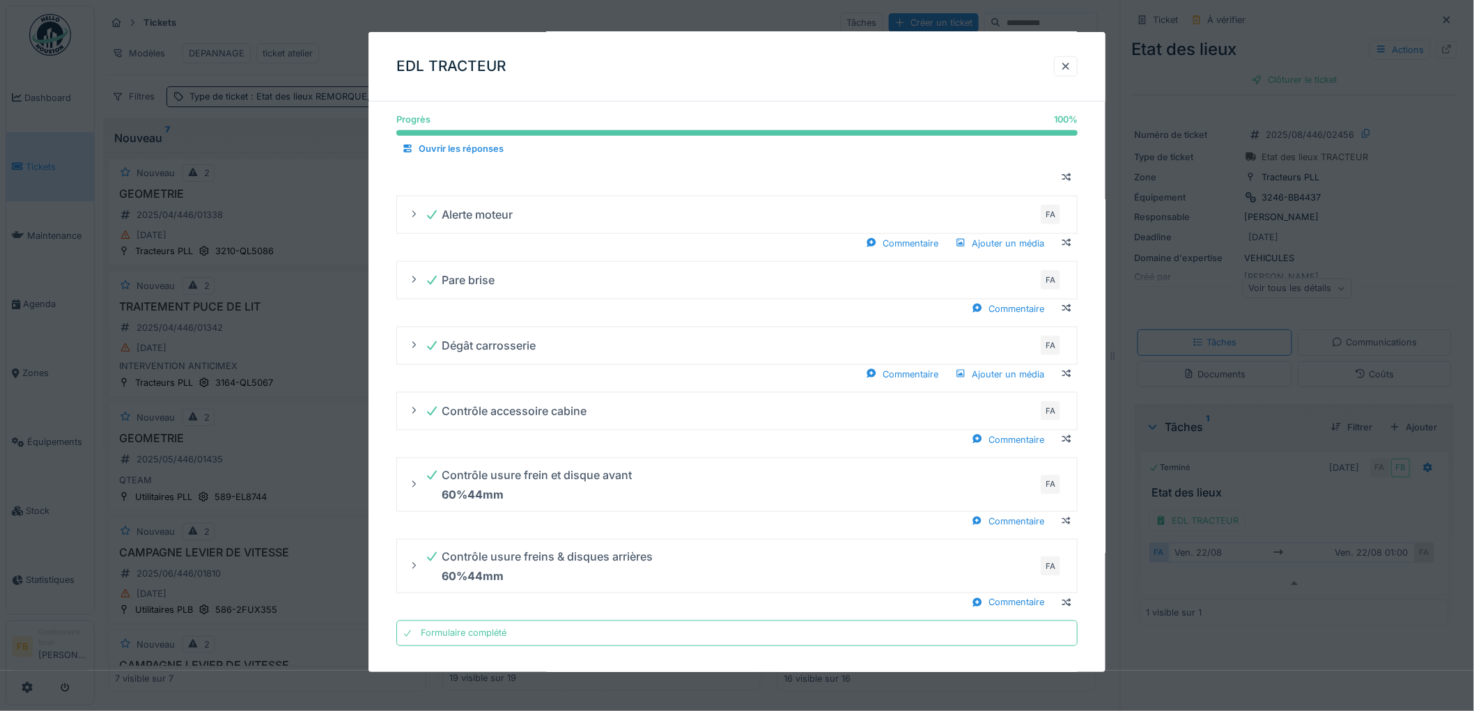
scroll to position [545, 0]
click at [1069, 63] on div at bounding box center [1065, 66] width 11 height 13
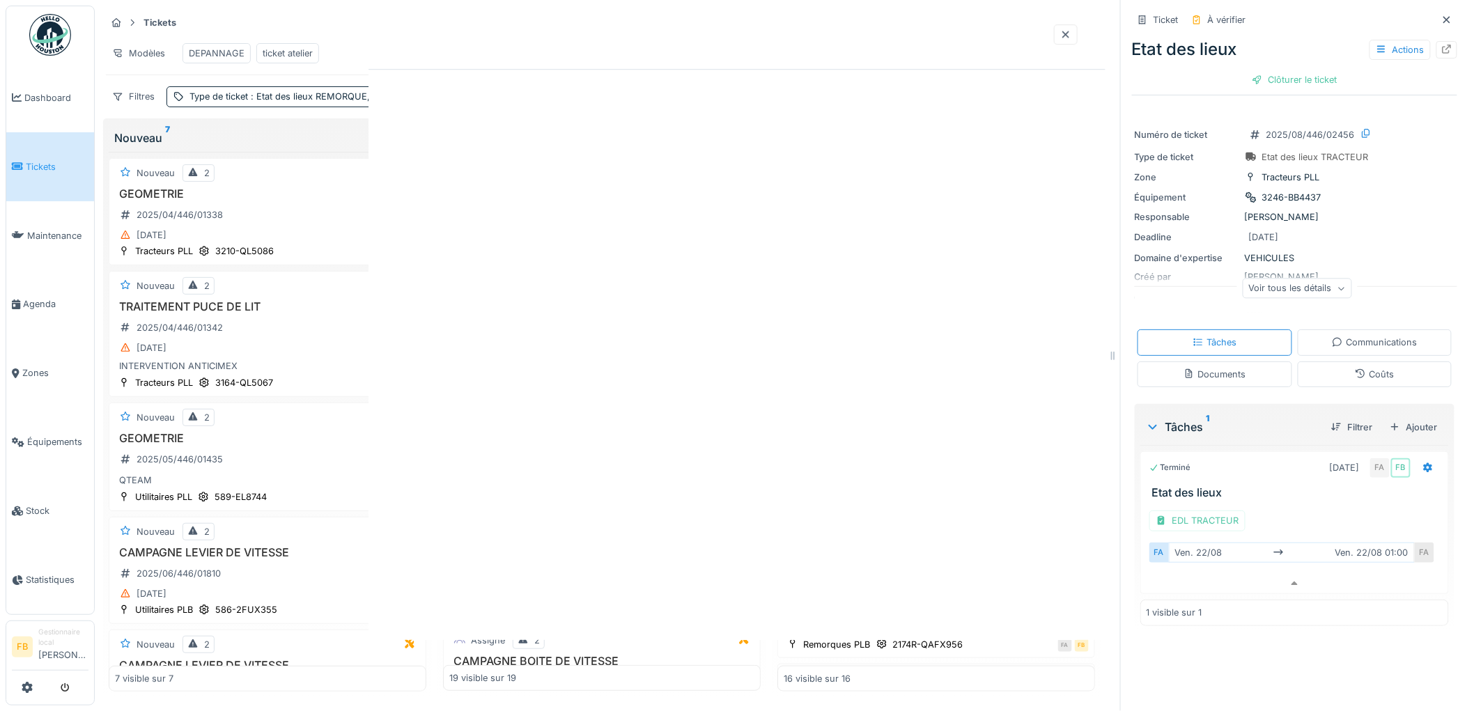
scroll to position [0, 0]
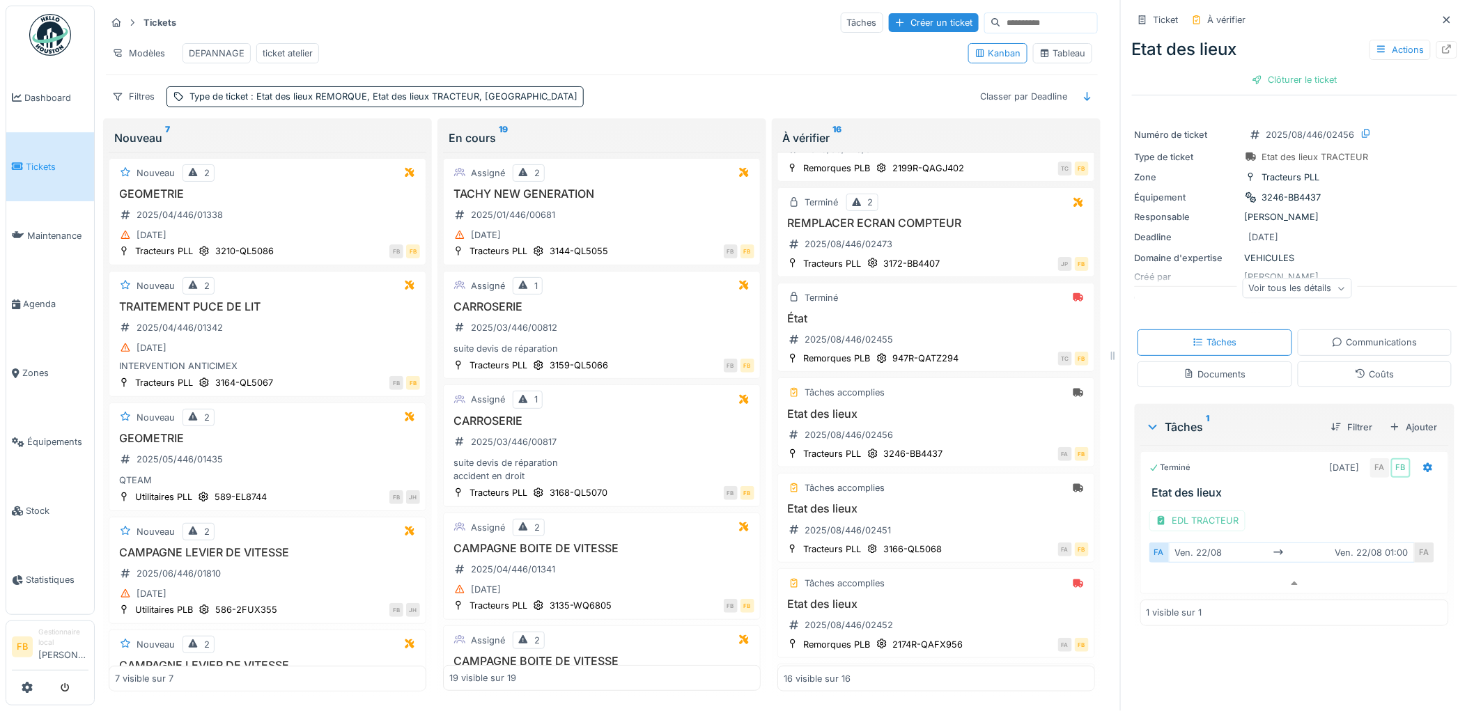
click at [1278, 70] on div "Clôturer le ticket" at bounding box center [1294, 79] width 97 height 19
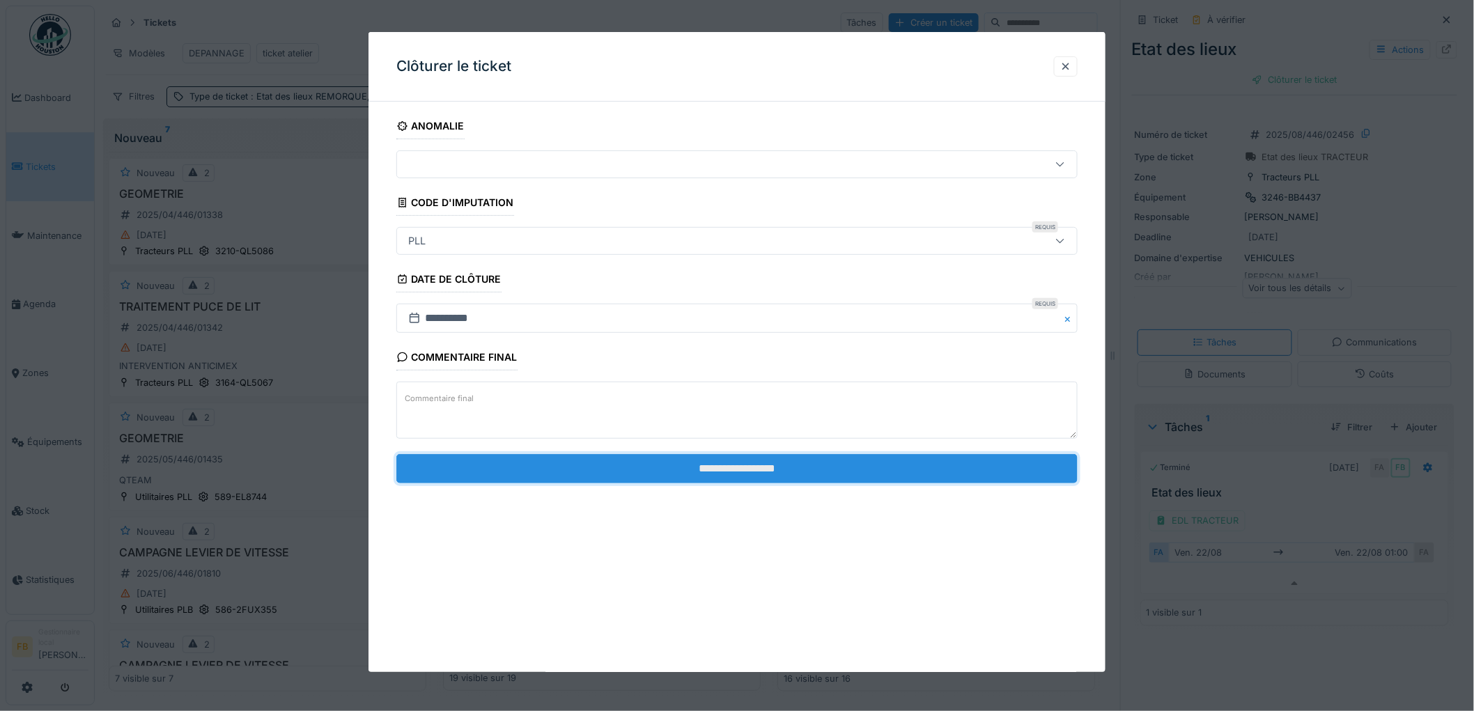
click at [637, 464] on input "**********" at bounding box center [736, 468] width 681 height 29
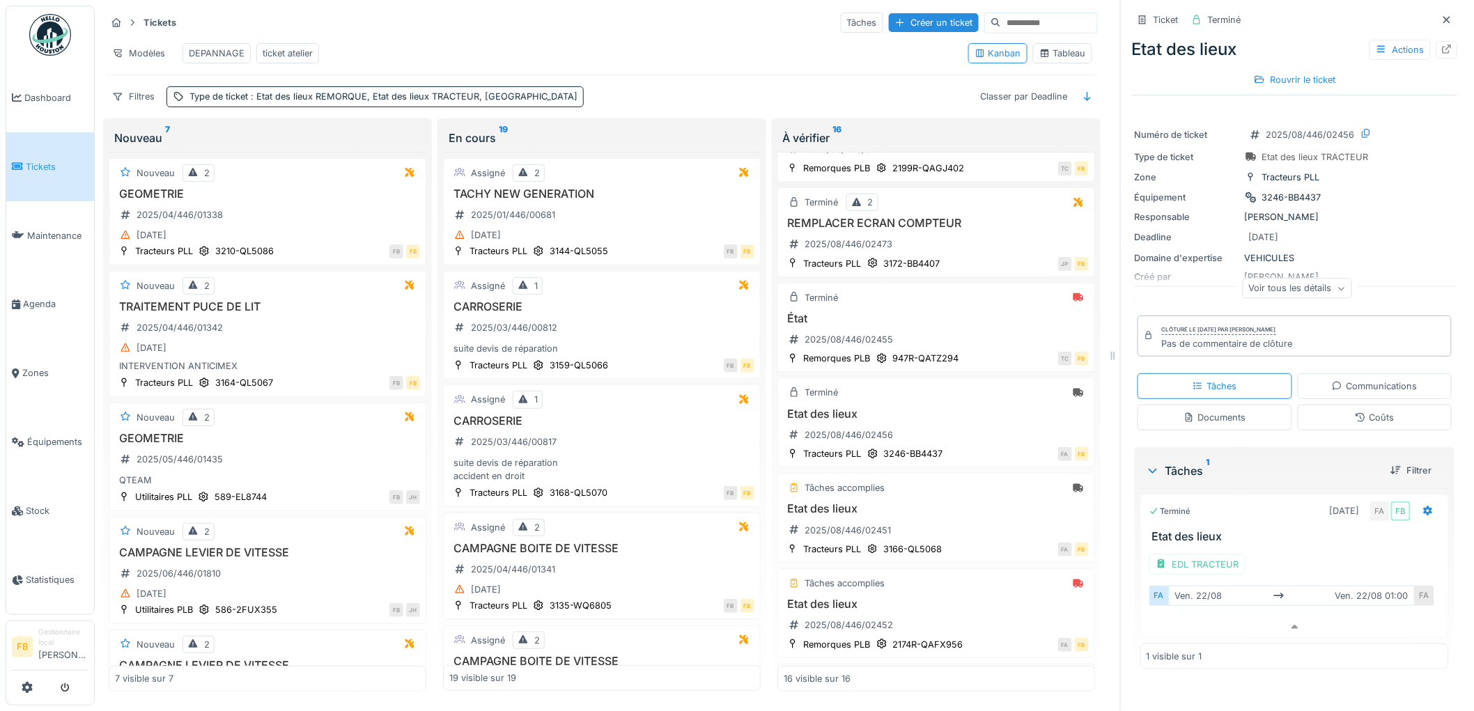
click at [31, 160] on span "Tickets" at bounding box center [57, 166] width 63 height 13
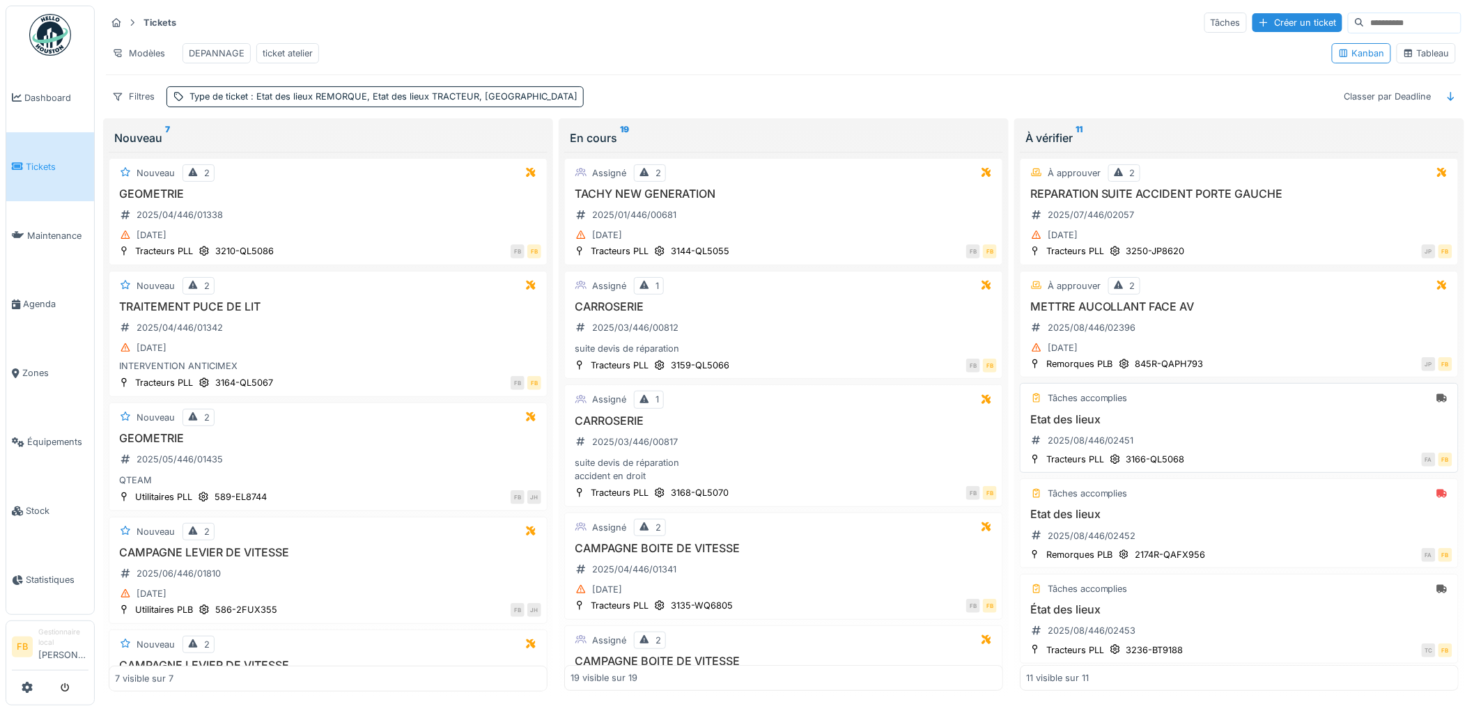
click at [1179, 443] on div "Etat des lieux 2025/08/446/02451" at bounding box center [1239, 432] width 426 height 39
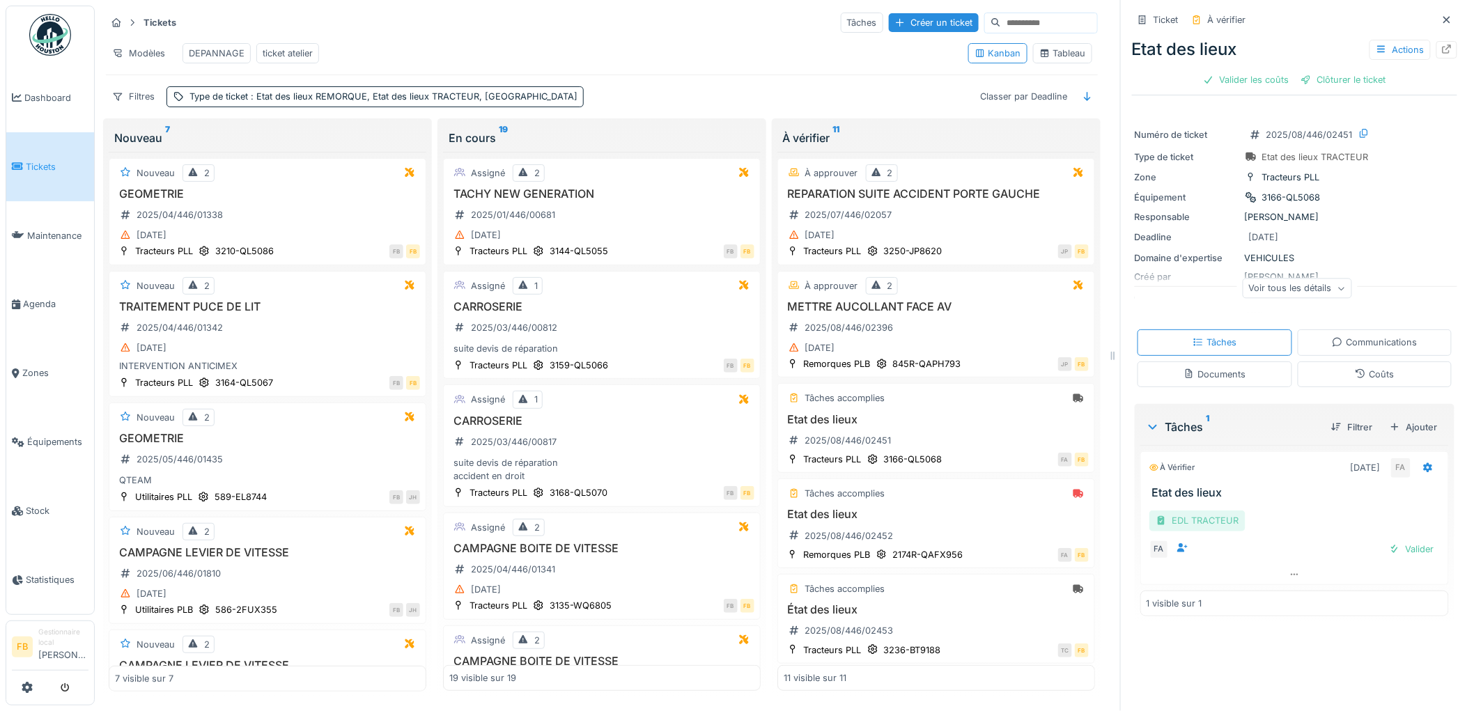
click at [1199, 519] on div "EDL TRACTEUR" at bounding box center [1197, 520] width 96 height 20
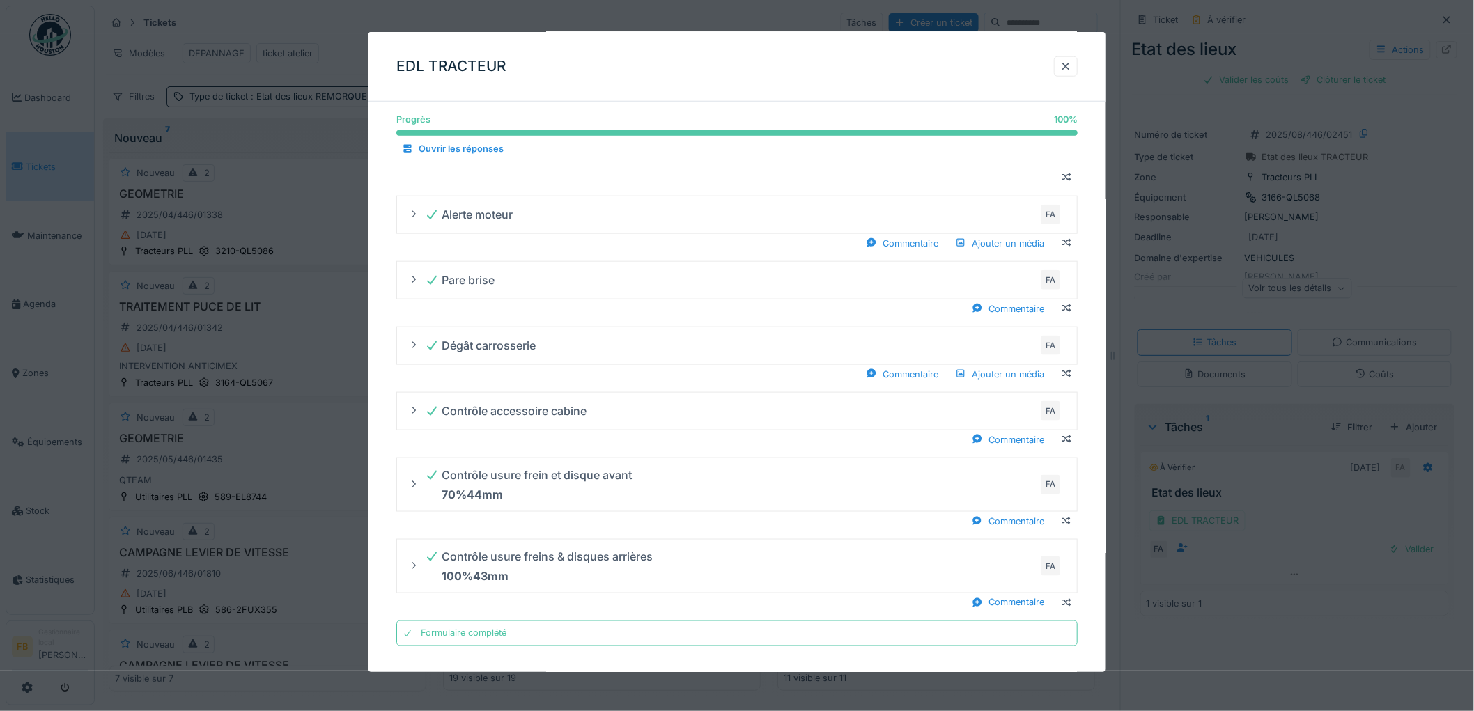
scroll to position [545, 0]
click at [1060, 68] on div at bounding box center [1066, 66] width 24 height 20
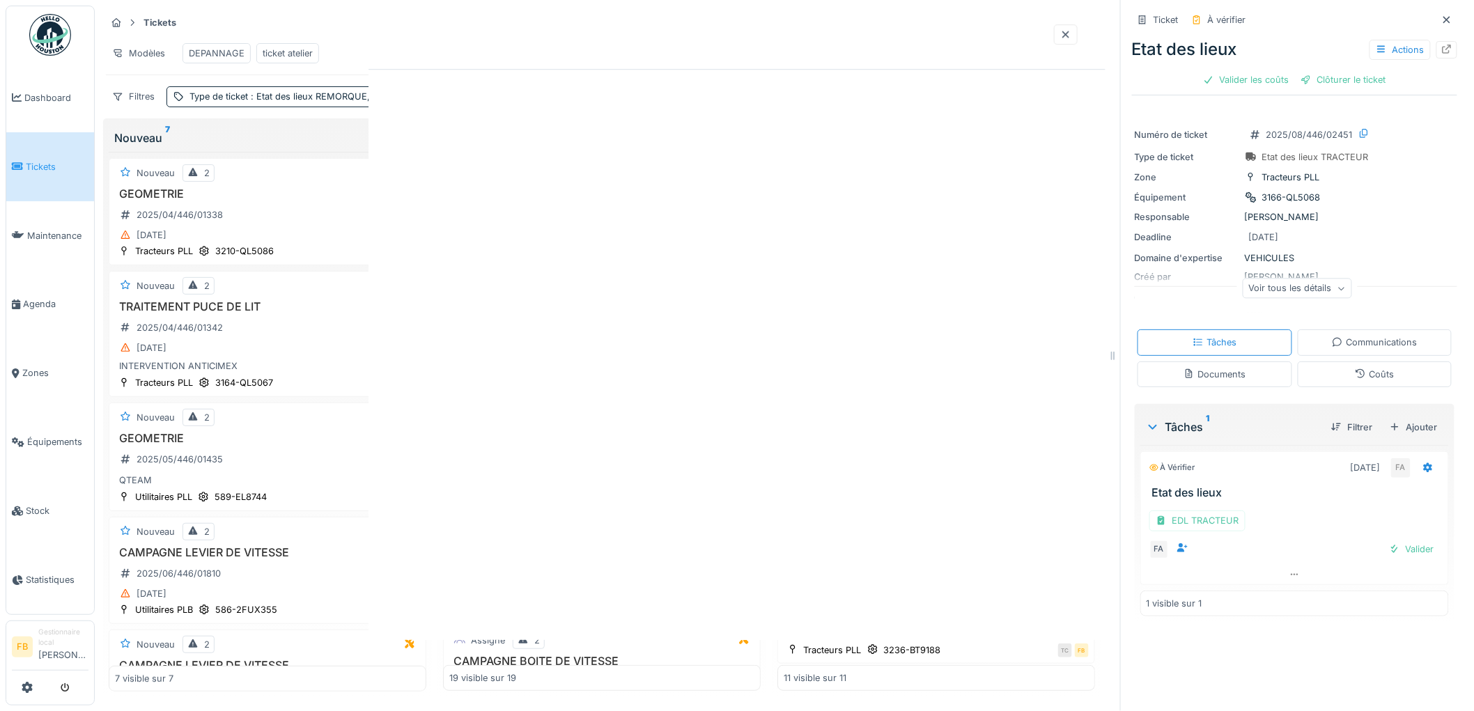
scroll to position [0, 0]
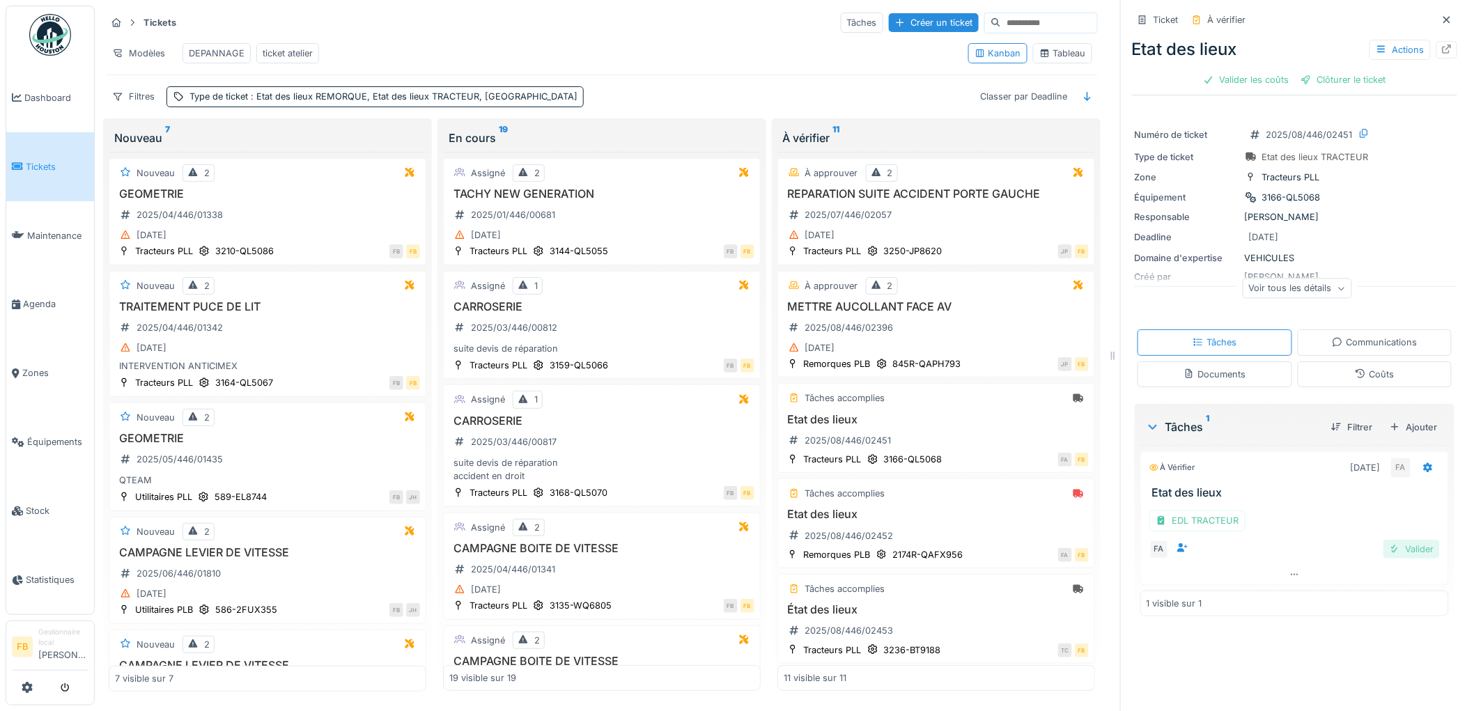
click at [1402, 553] on div "Valider" at bounding box center [1411, 549] width 56 height 19
click at [1354, 372] on div "Coûts" at bounding box center [1373, 374] width 39 height 13
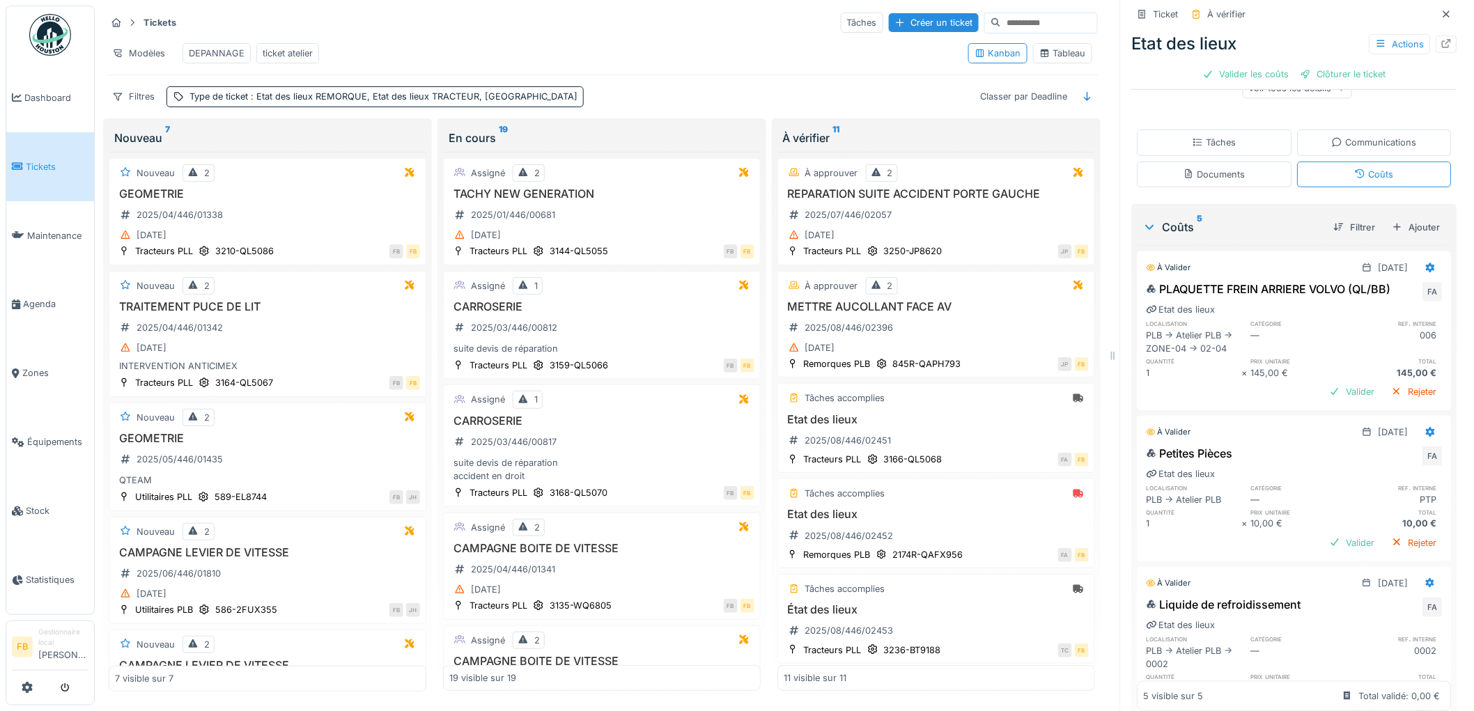
scroll to position [18, 0]
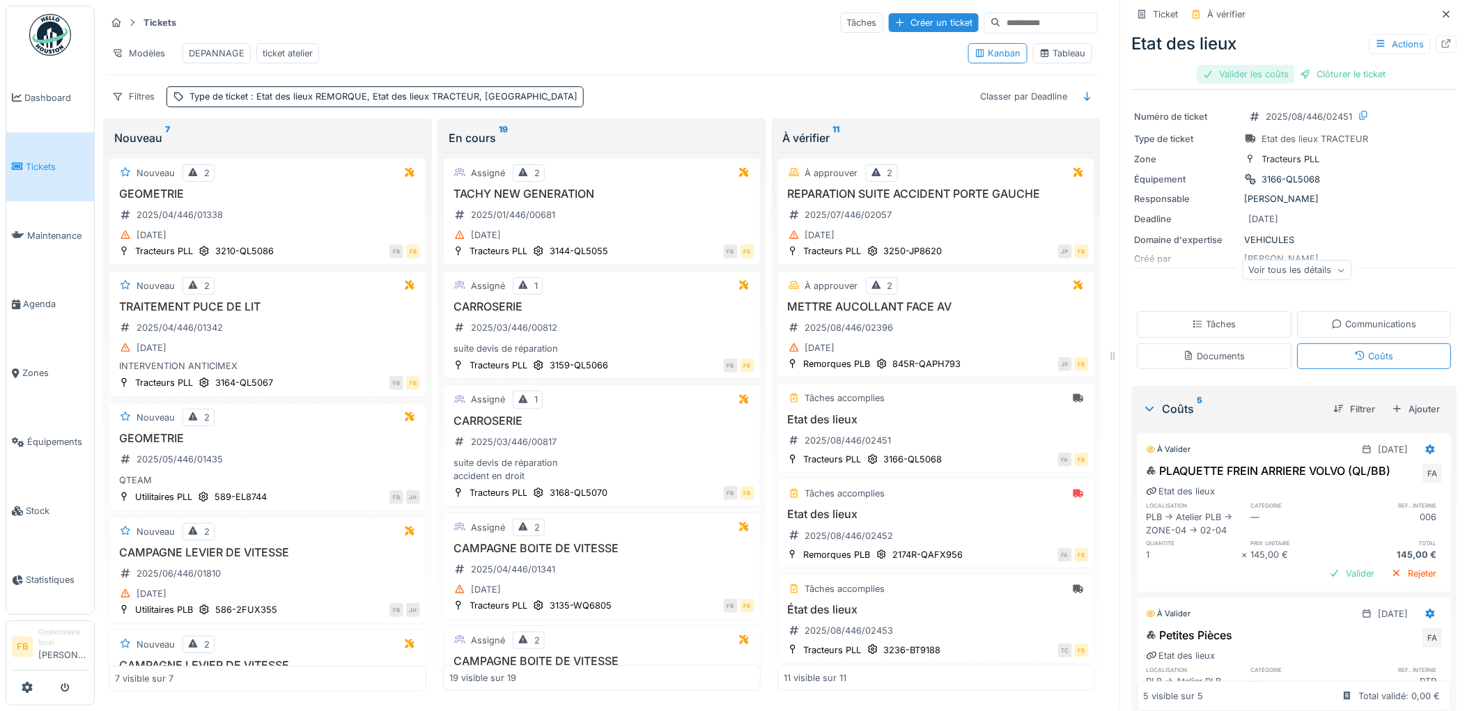
click at [1229, 65] on div "Valider les coûts" at bounding box center [1245, 74] width 97 height 19
click at [1271, 65] on div "Clôturer le ticket" at bounding box center [1294, 74] width 97 height 19
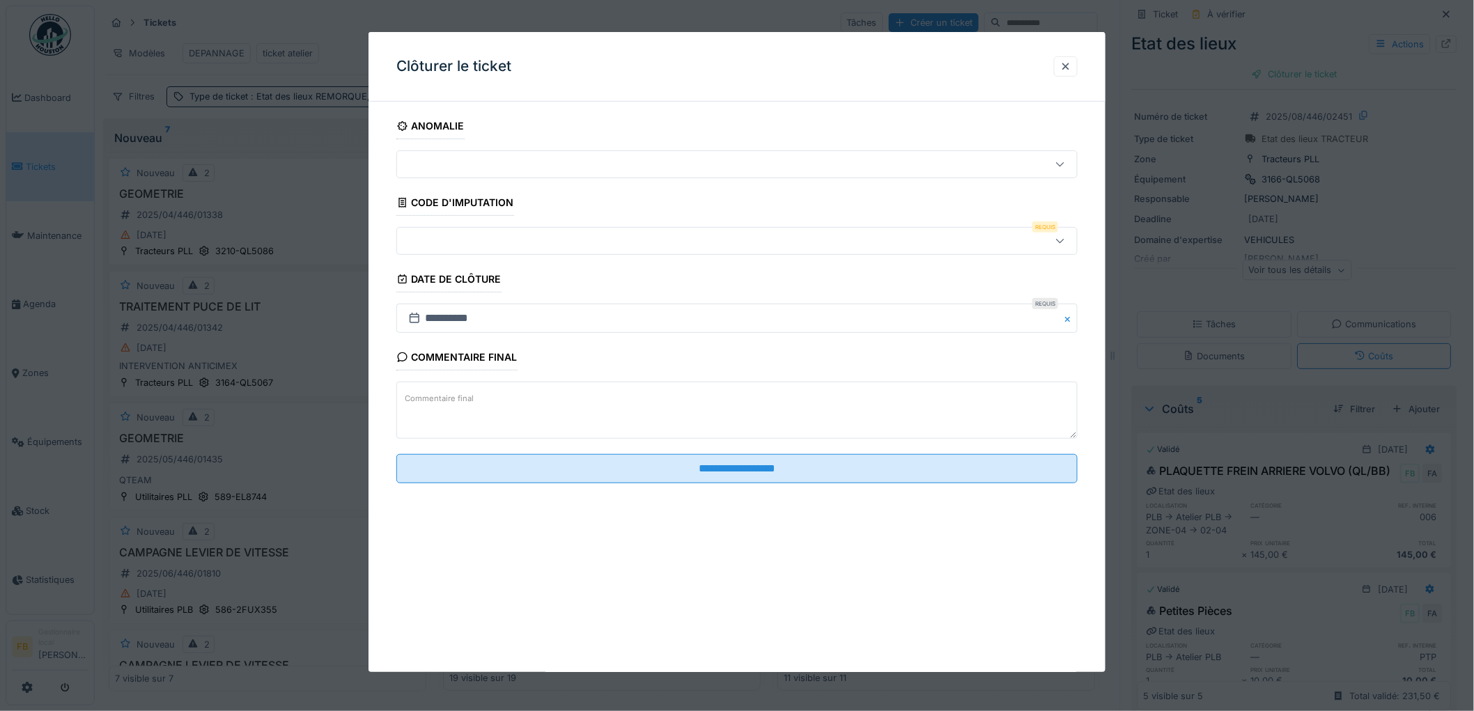
click at [481, 244] on div at bounding box center [698, 240] width 591 height 15
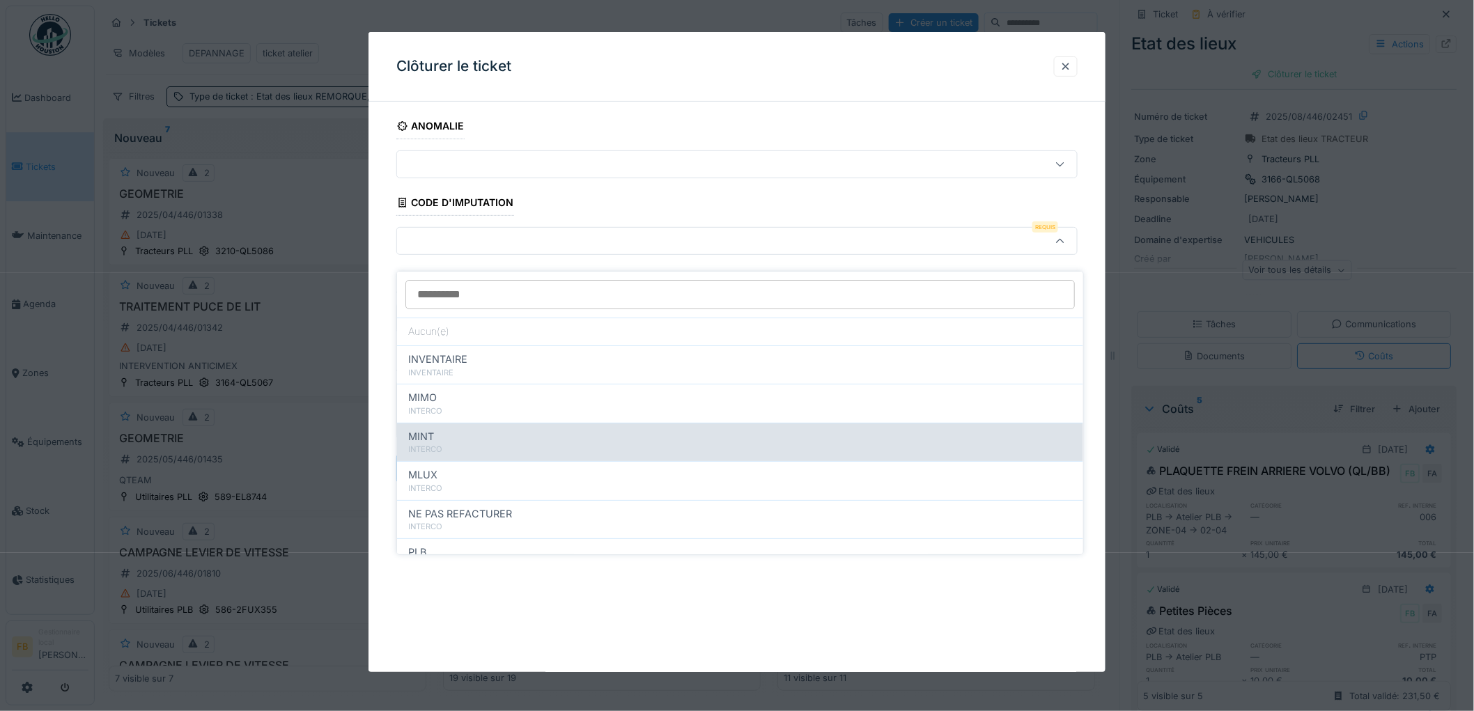
scroll to position [124, 0]
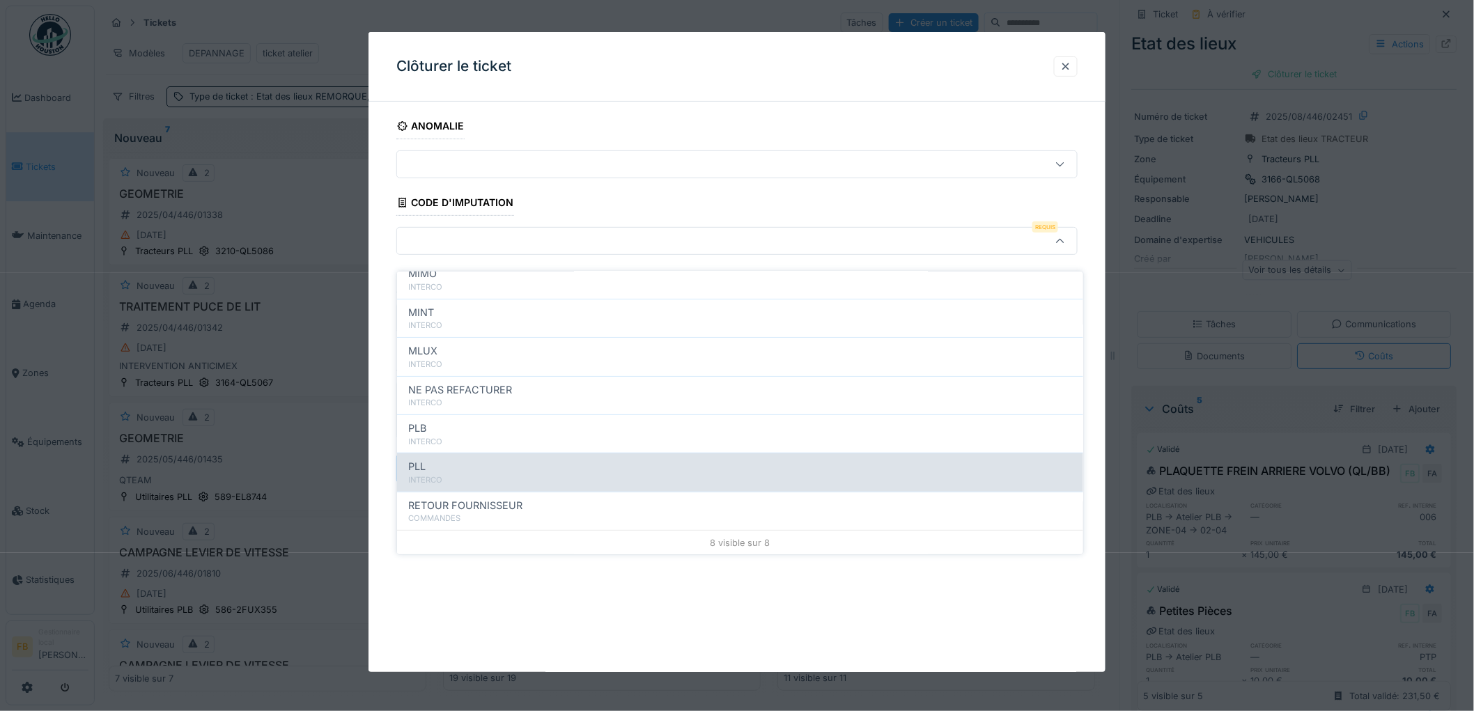
click at [469, 459] on div "PLL" at bounding box center [740, 466] width 664 height 15
type input "***"
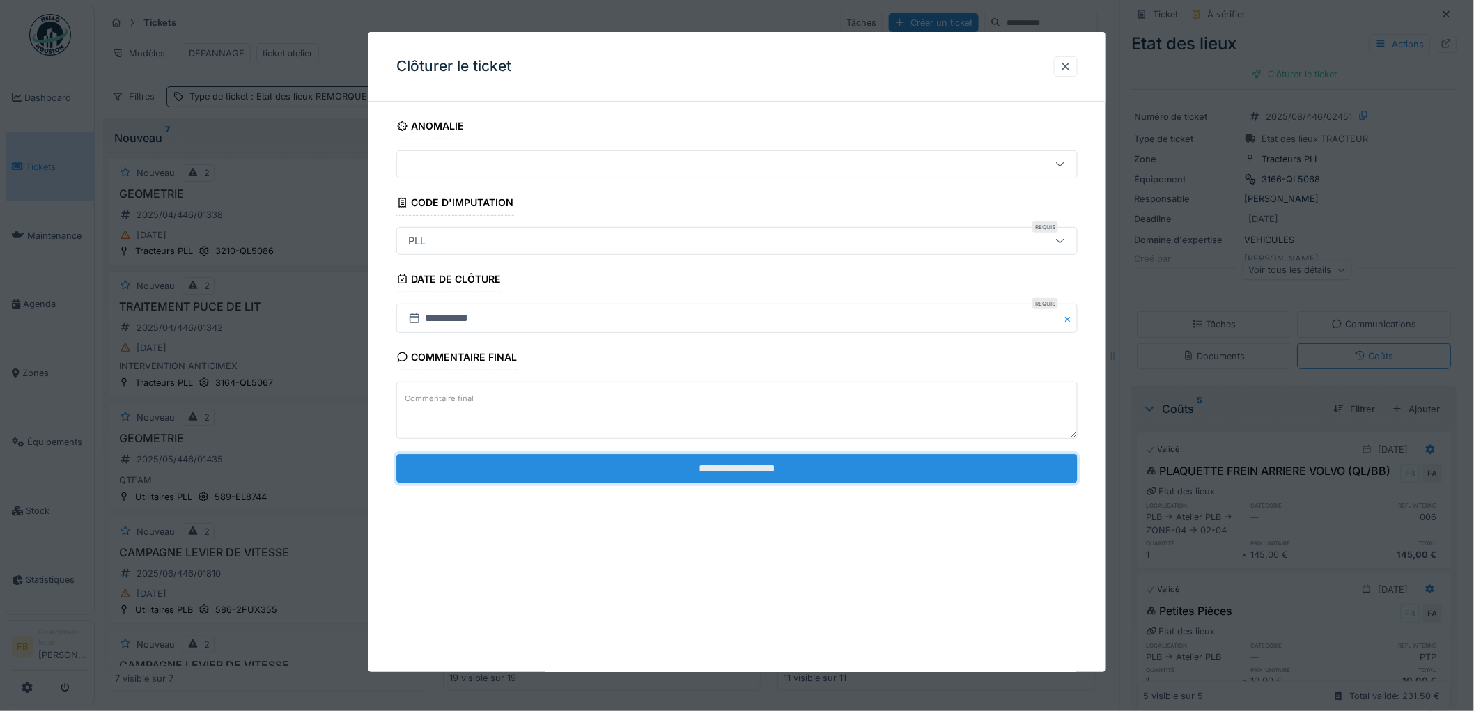
click at [722, 471] on input "**********" at bounding box center [736, 468] width 681 height 29
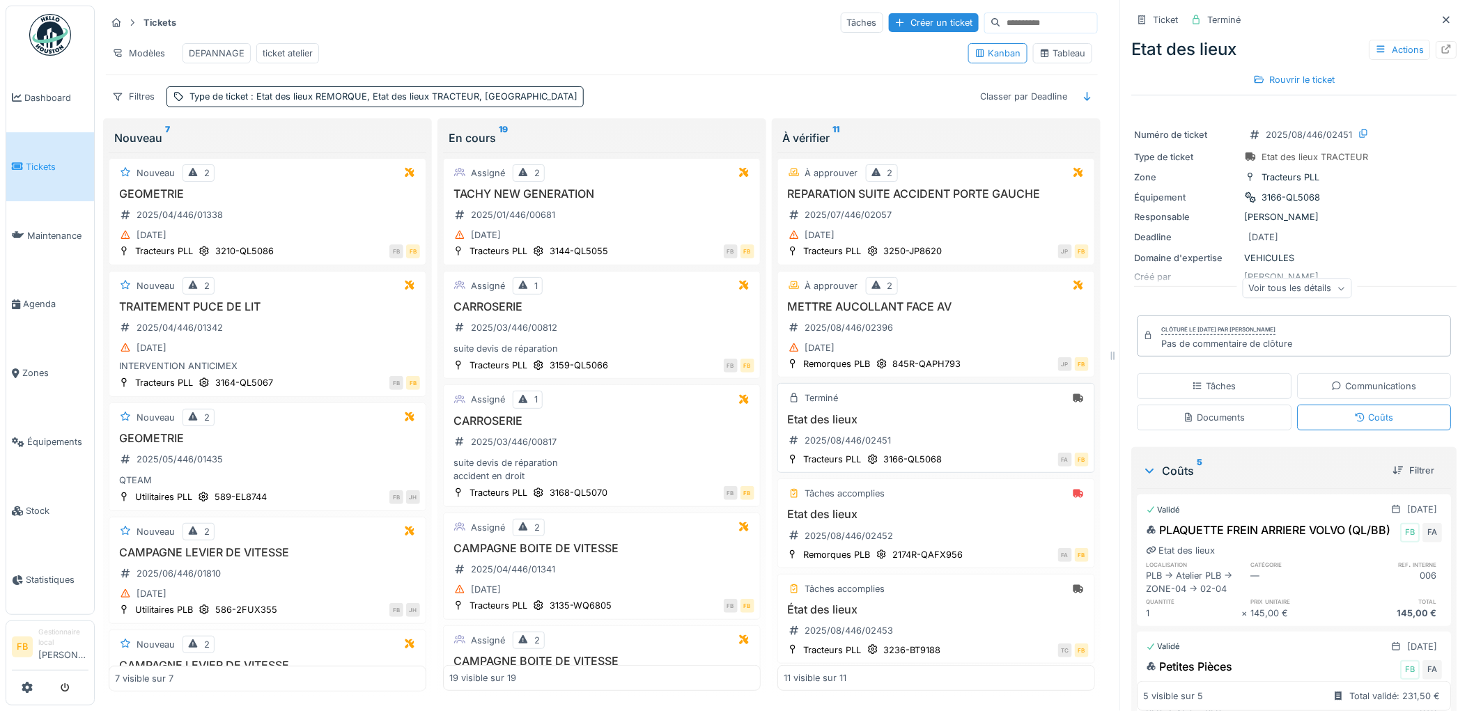
scroll to position [155, 0]
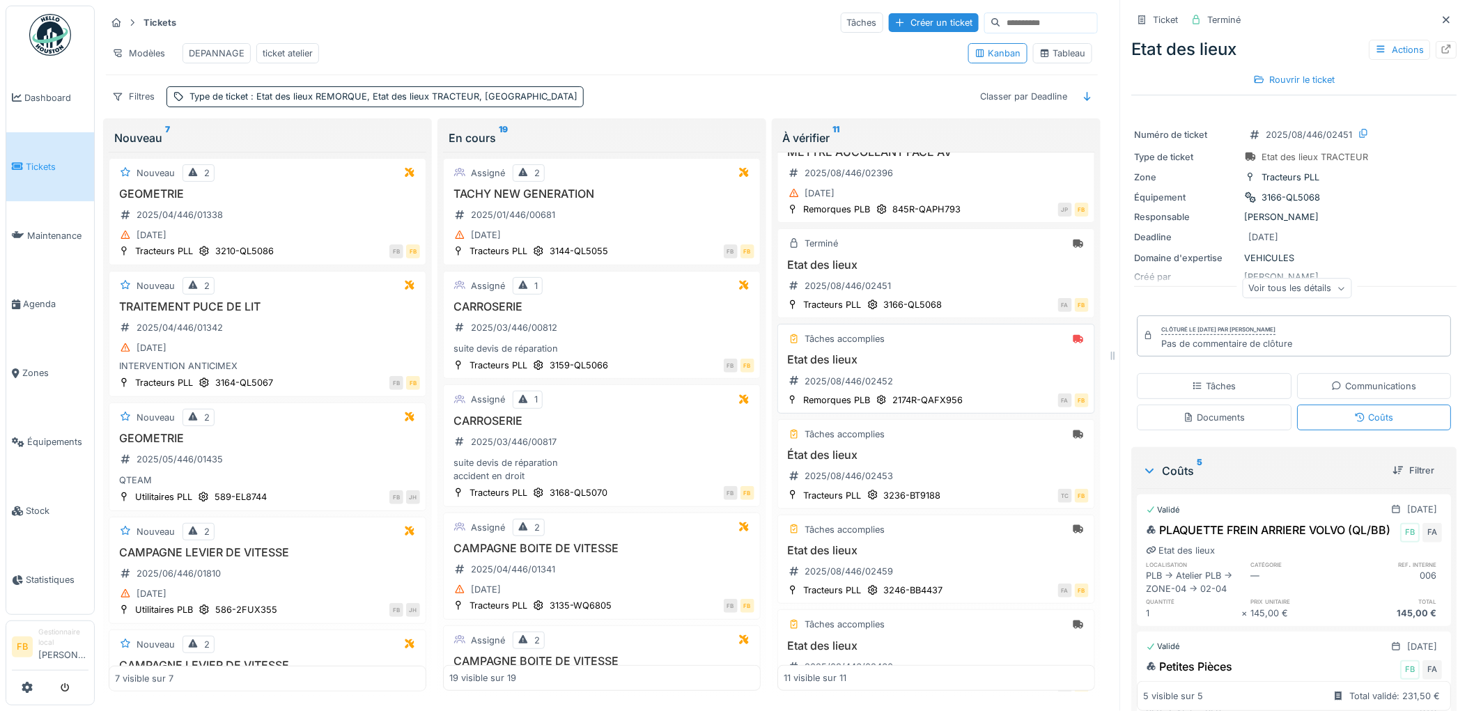
click at [958, 366] on h3 "Etat des lieux" at bounding box center [935, 359] width 305 height 13
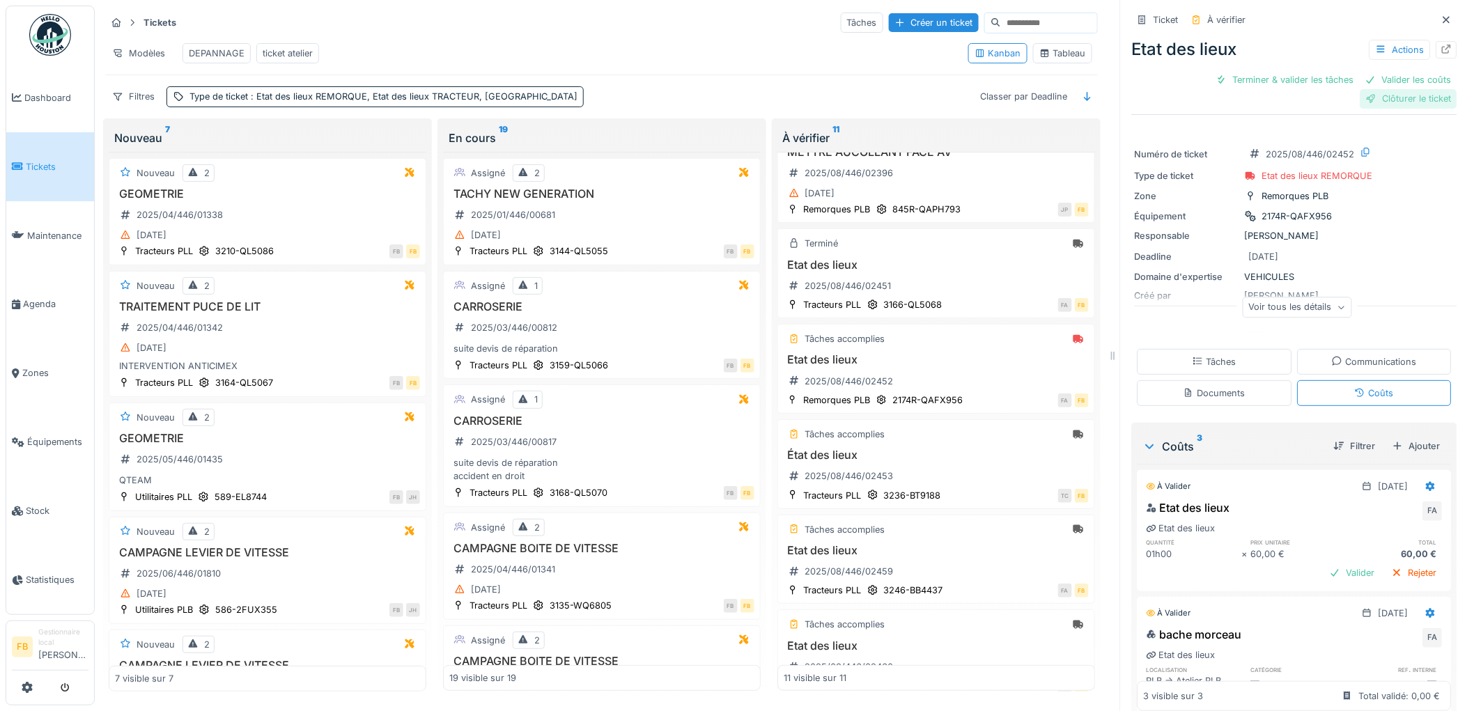
click at [1360, 95] on div "Clôturer le ticket" at bounding box center [1408, 98] width 97 height 19
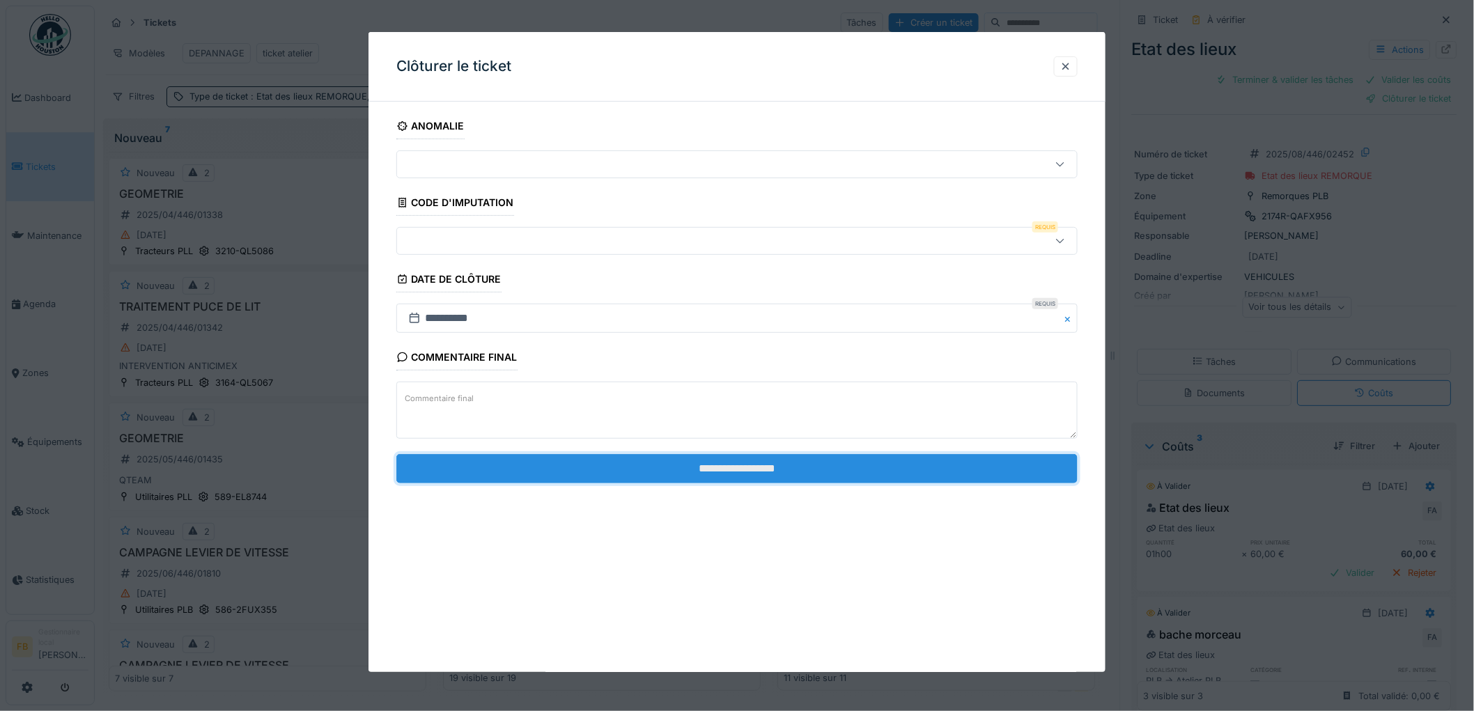
click at [671, 467] on input "**********" at bounding box center [736, 468] width 681 height 29
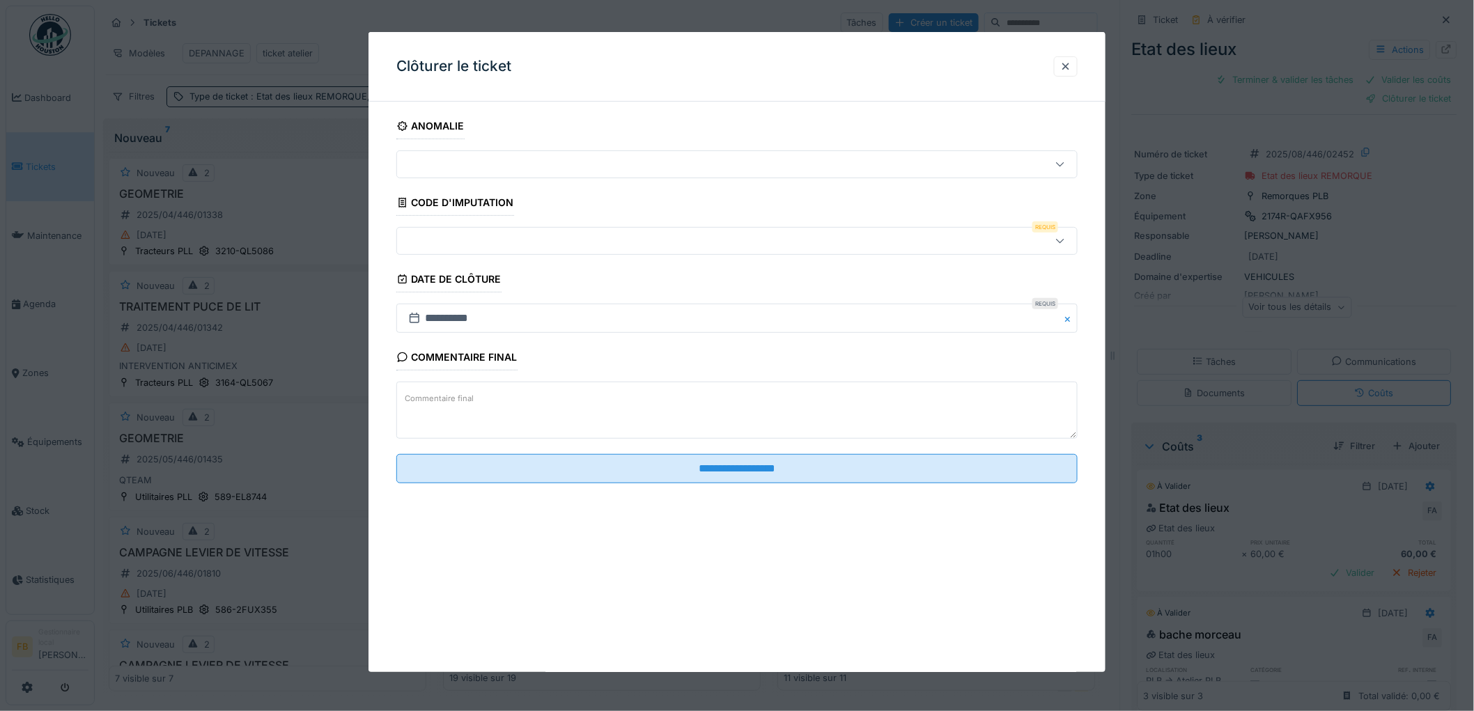
click at [436, 240] on div at bounding box center [698, 240] width 591 height 15
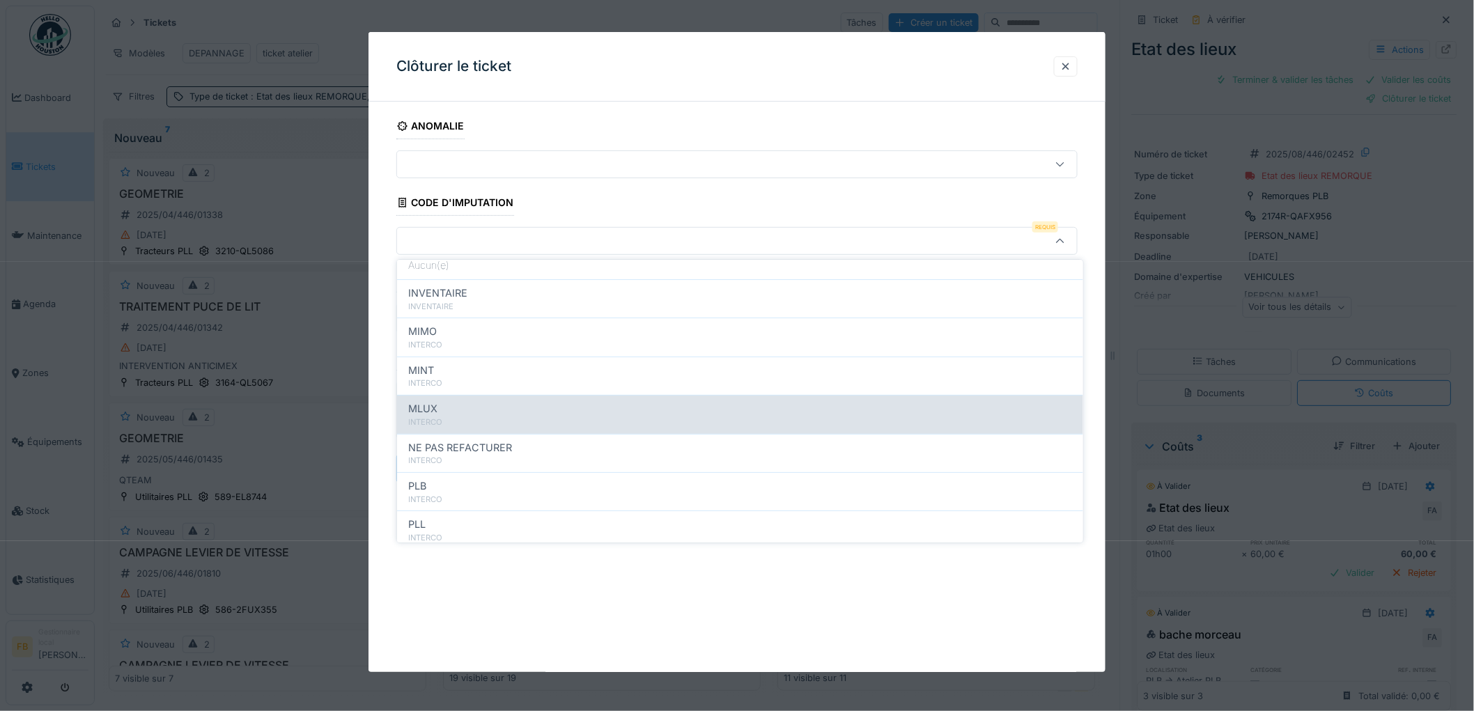
scroll to position [124, 0]
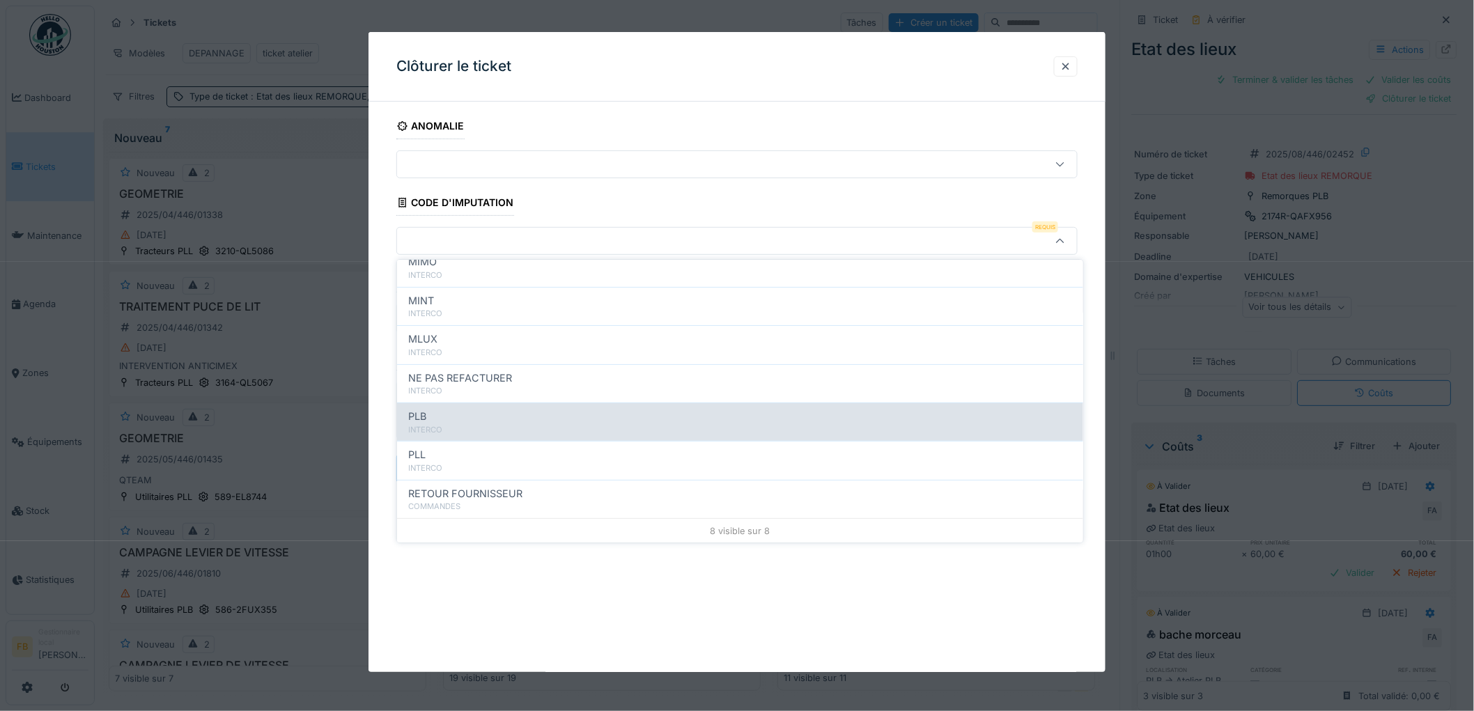
click at [447, 427] on div "INTERCO" at bounding box center [740, 430] width 664 height 12
type input "***"
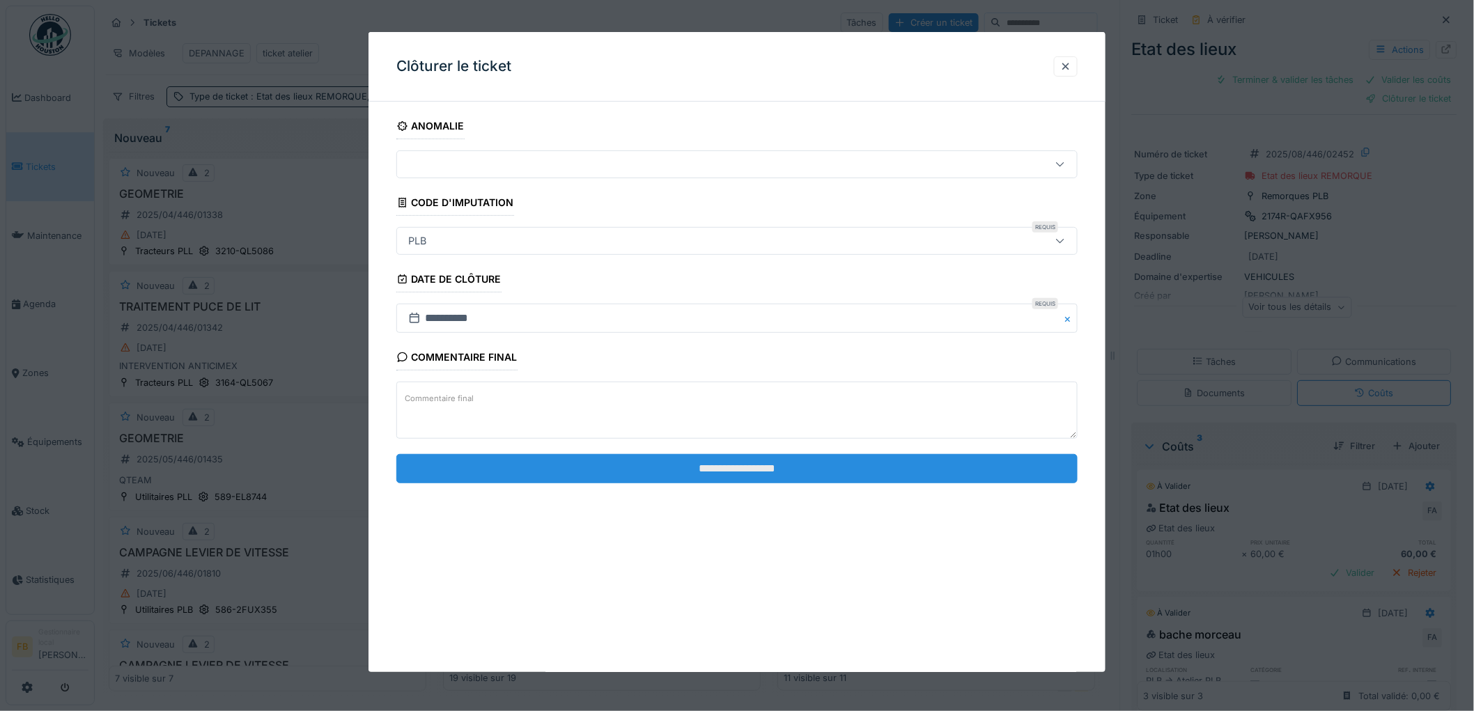
click at [698, 467] on input "**********" at bounding box center [736, 468] width 681 height 29
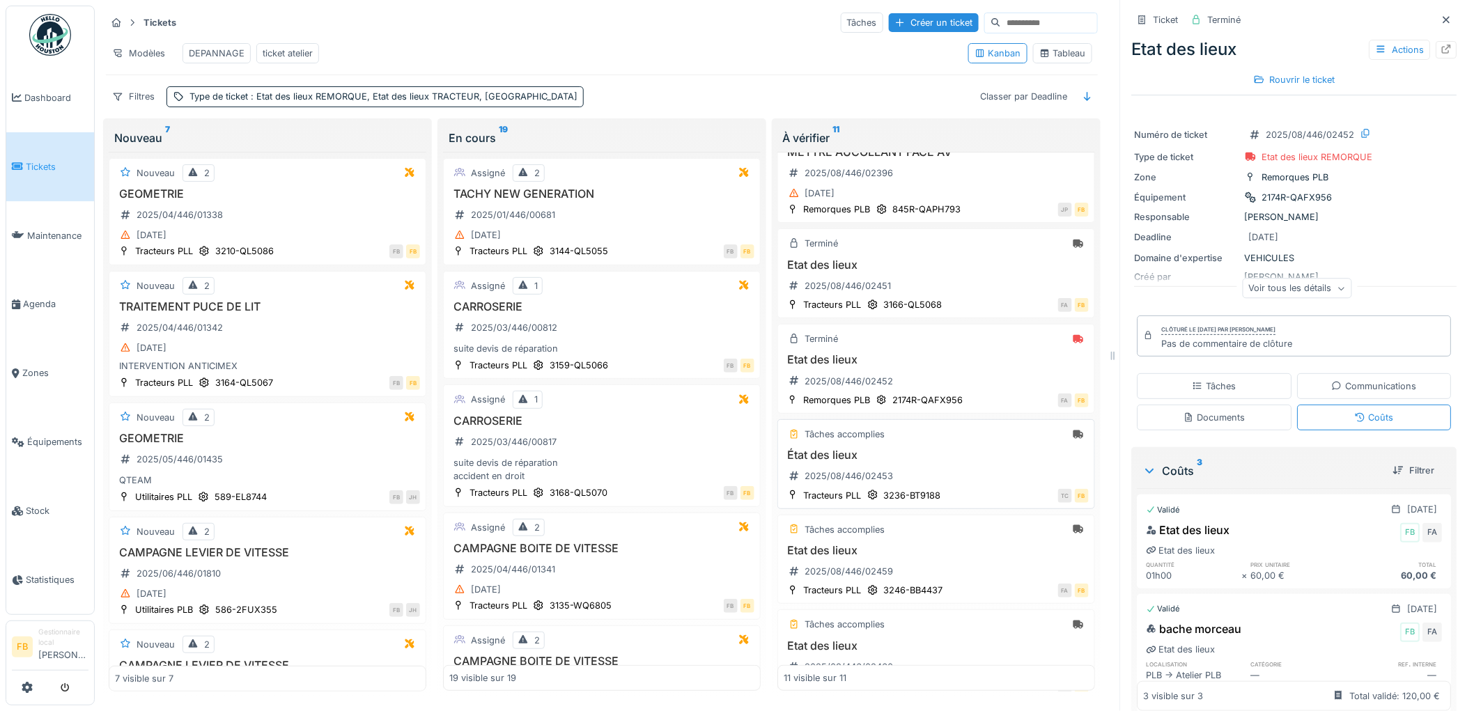
click at [960, 462] on h3 "État des lieux" at bounding box center [935, 454] width 305 height 13
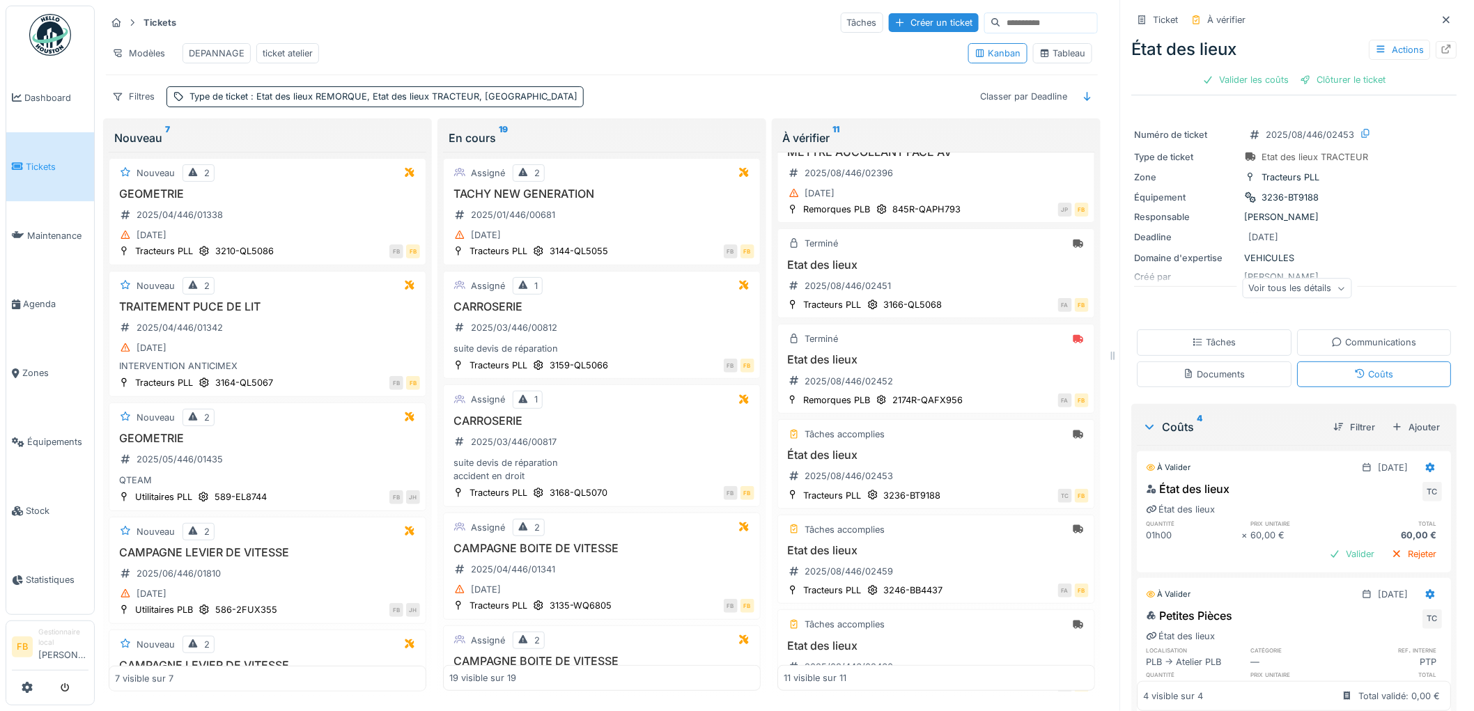
click at [1228, 347] on div "Tâches" at bounding box center [1214, 342] width 155 height 26
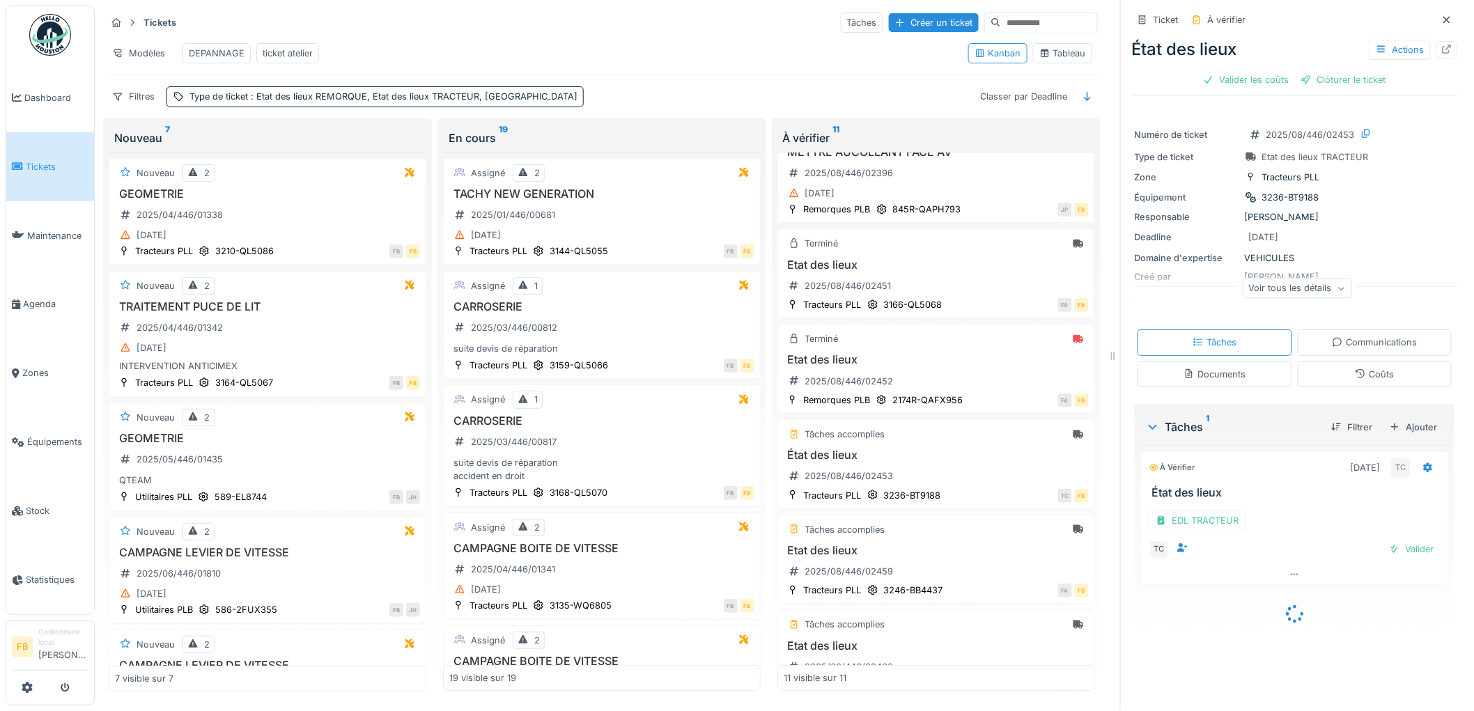
scroll to position [11, 0]
click at [1203, 510] on div "EDL TRACTEUR" at bounding box center [1197, 520] width 96 height 20
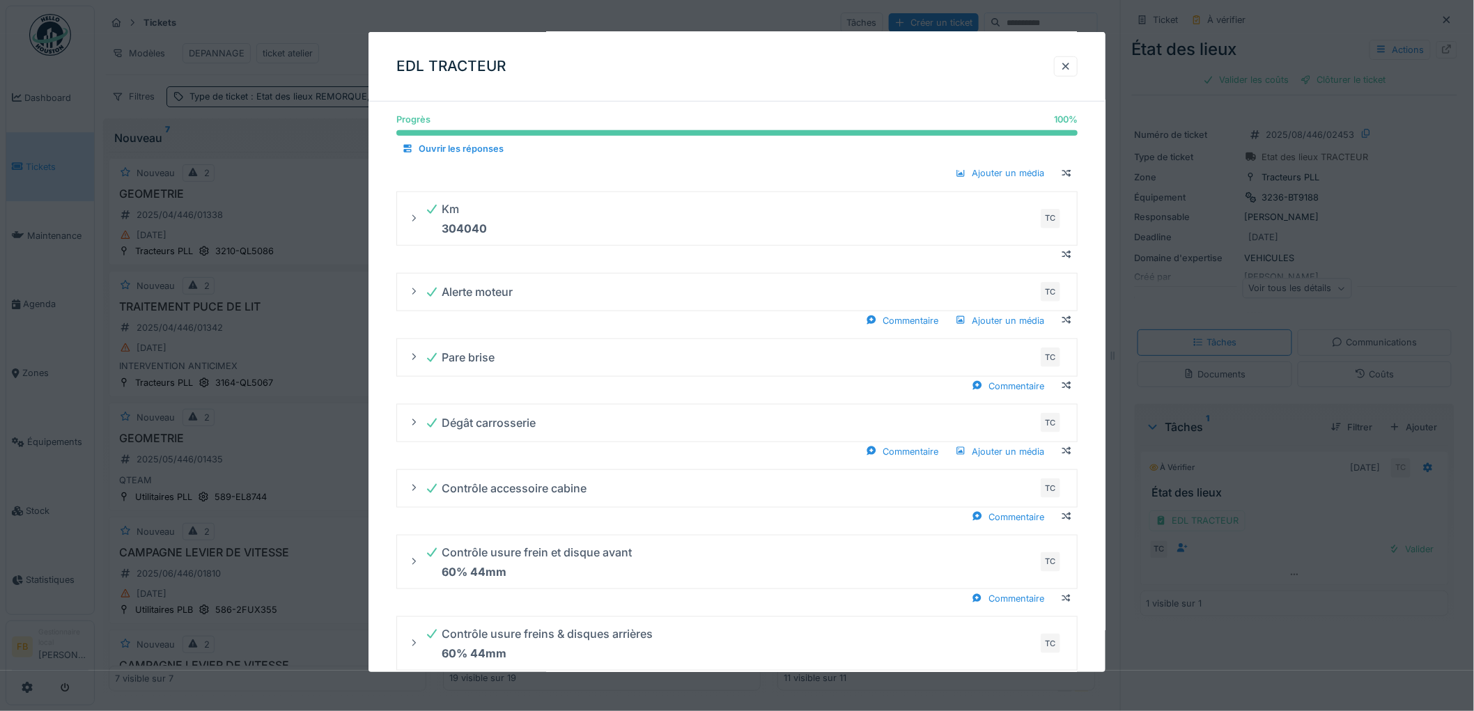
scroll to position [545, 0]
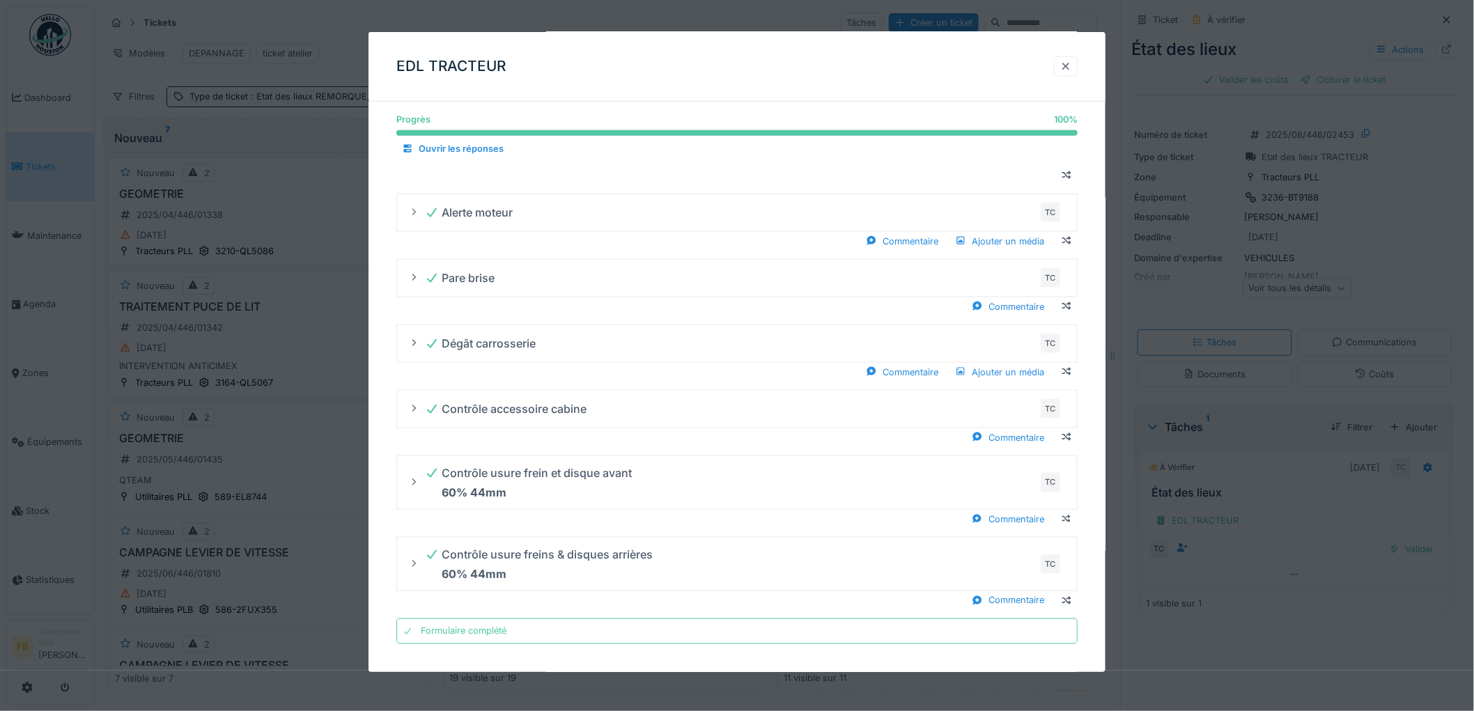
click at [1071, 70] on div at bounding box center [1065, 66] width 11 height 13
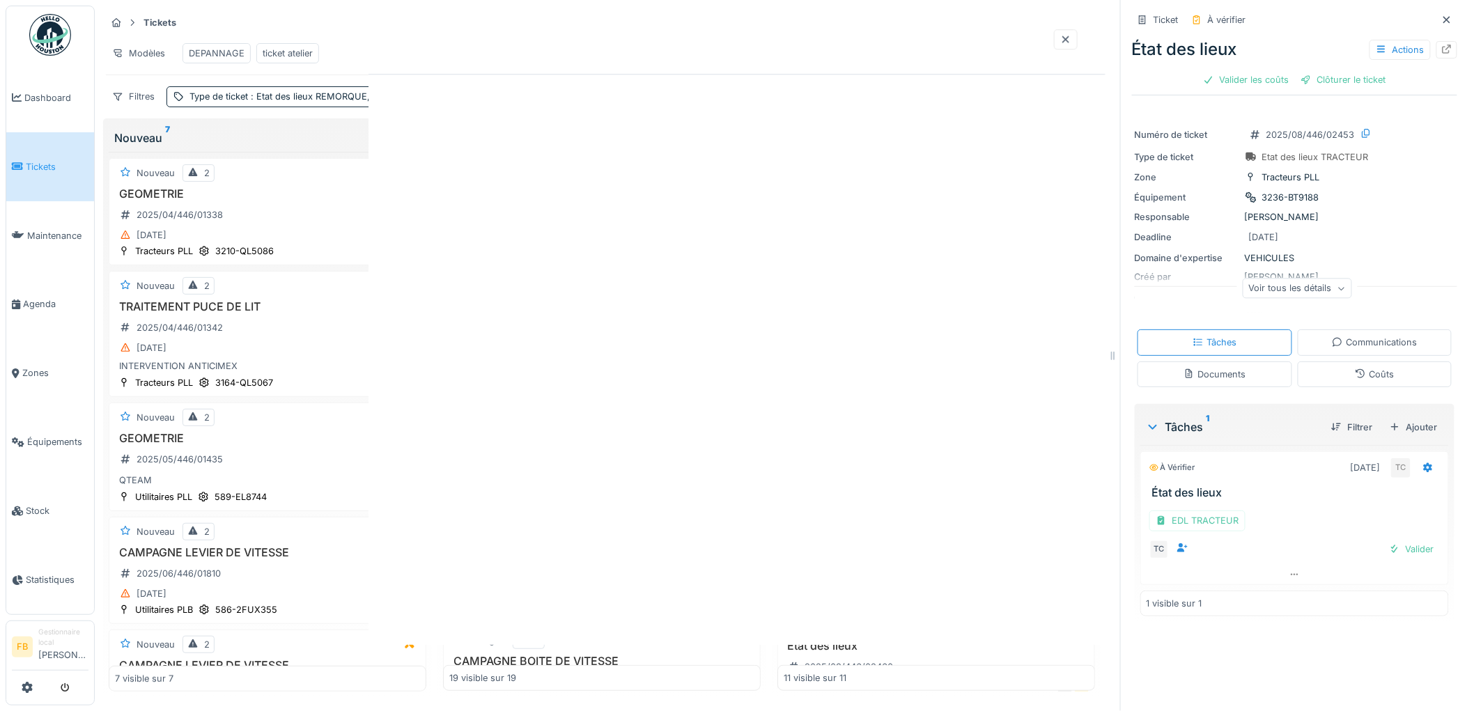
scroll to position [0, 0]
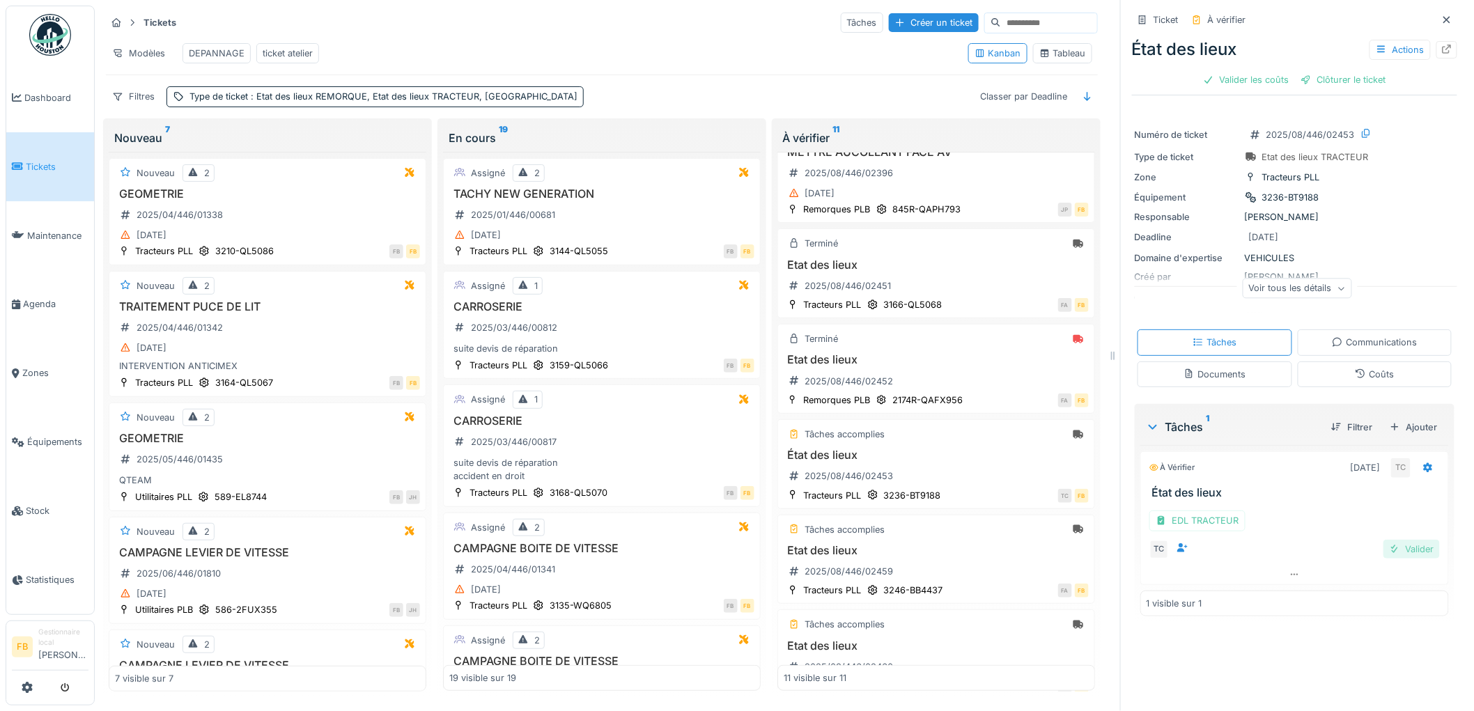
click at [1393, 541] on div "Valider" at bounding box center [1411, 549] width 56 height 19
click at [1327, 368] on div "Coûts" at bounding box center [1374, 374] width 155 height 26
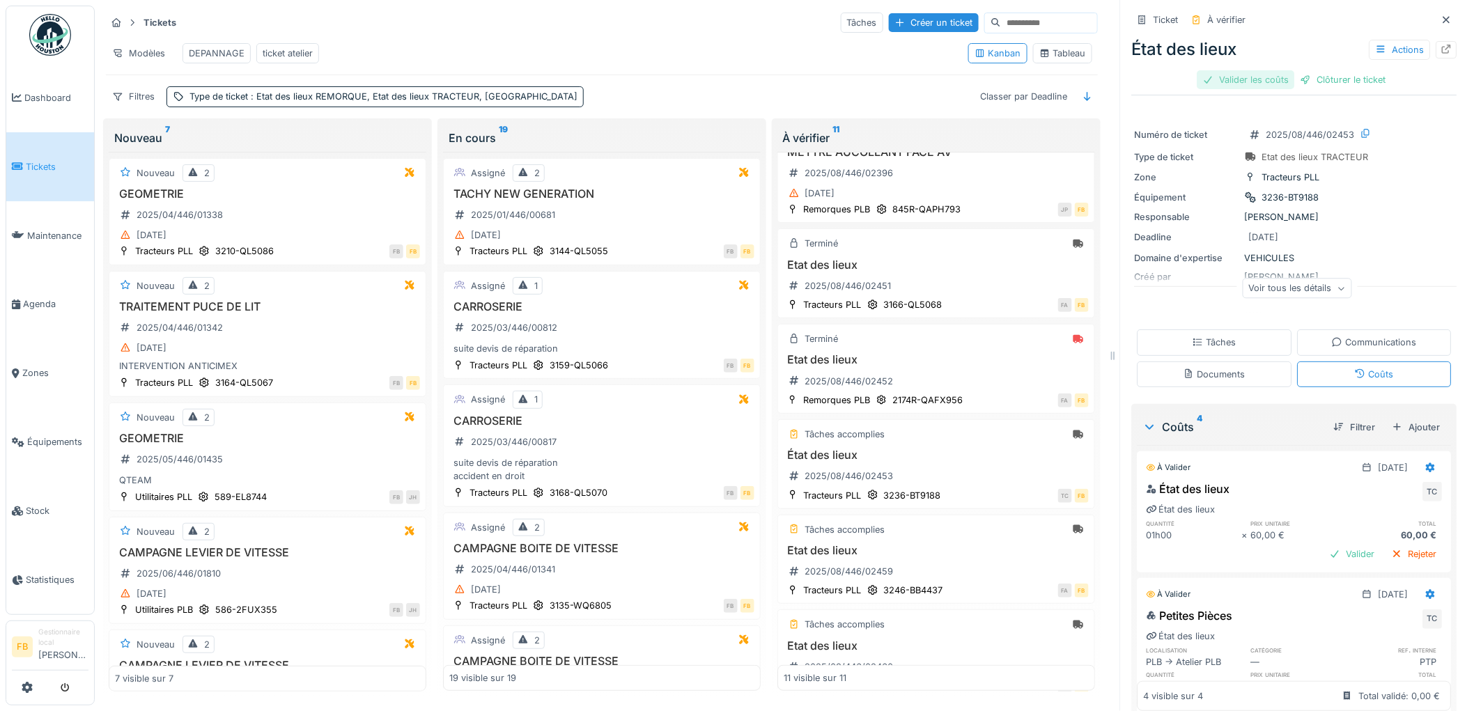
click at [1251, 71] on div "Valider les coûts" at bounding box center [1245, 79] width 97 height 19
click at [1260, 75] on div "Clôturer le ticket" at bounding box center [1294, 79] width 97 height 19
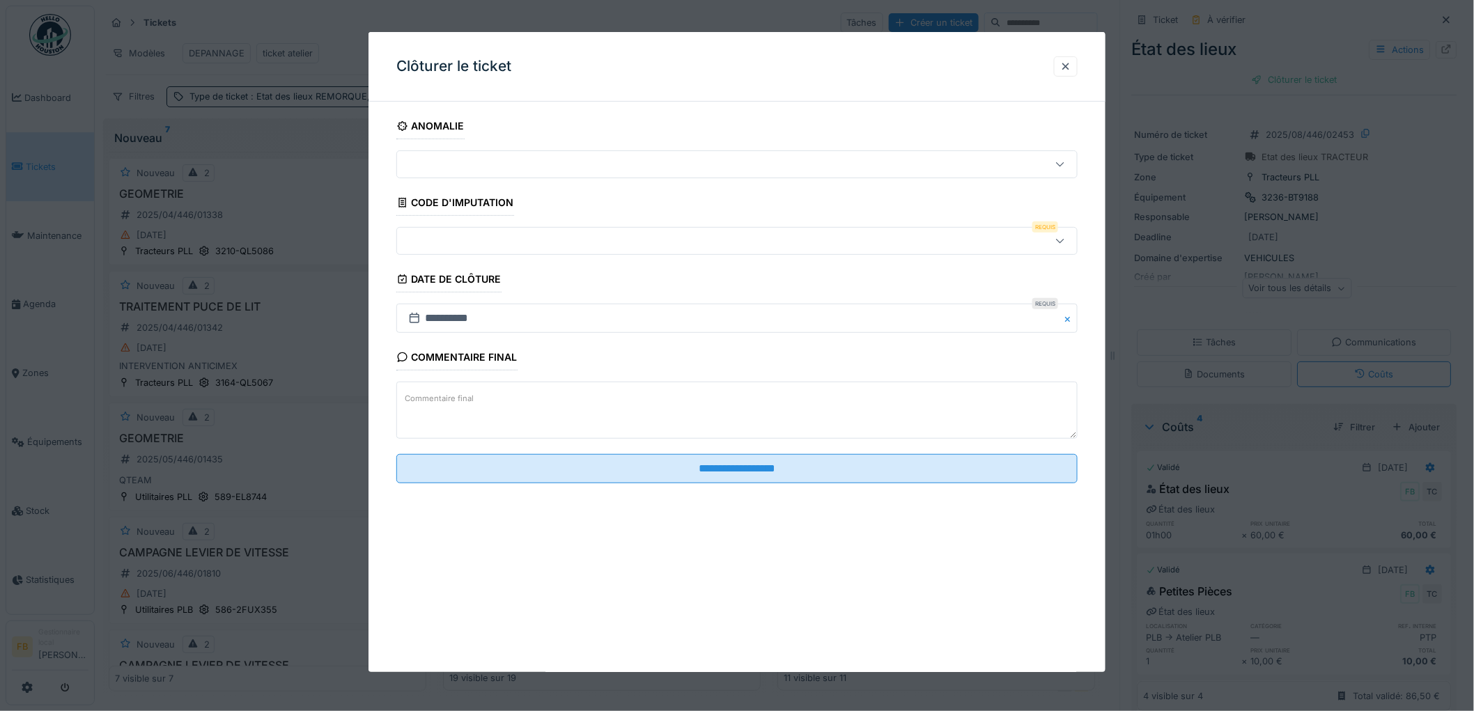
click at [495, 240] on div at bounding box center [698, 240] width 591 height 15
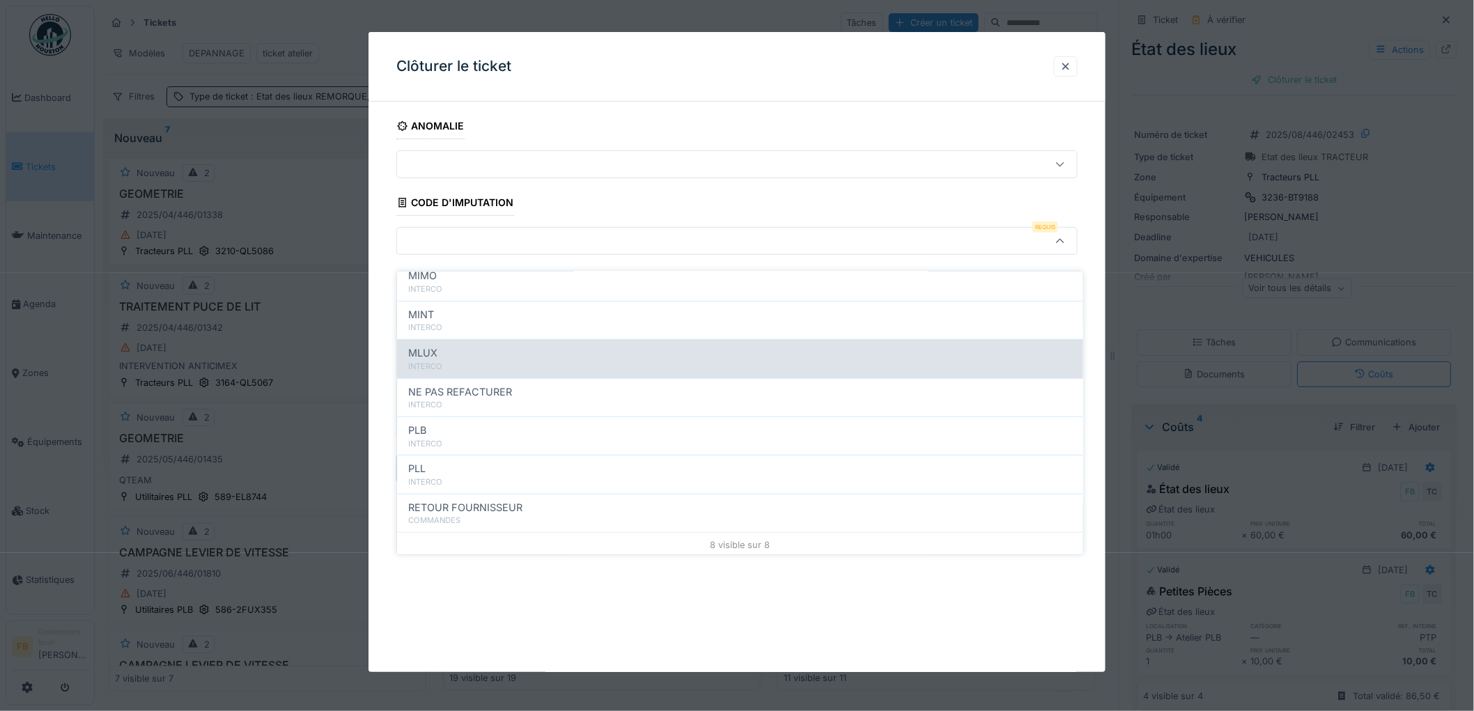
scroll to position [124, 0]
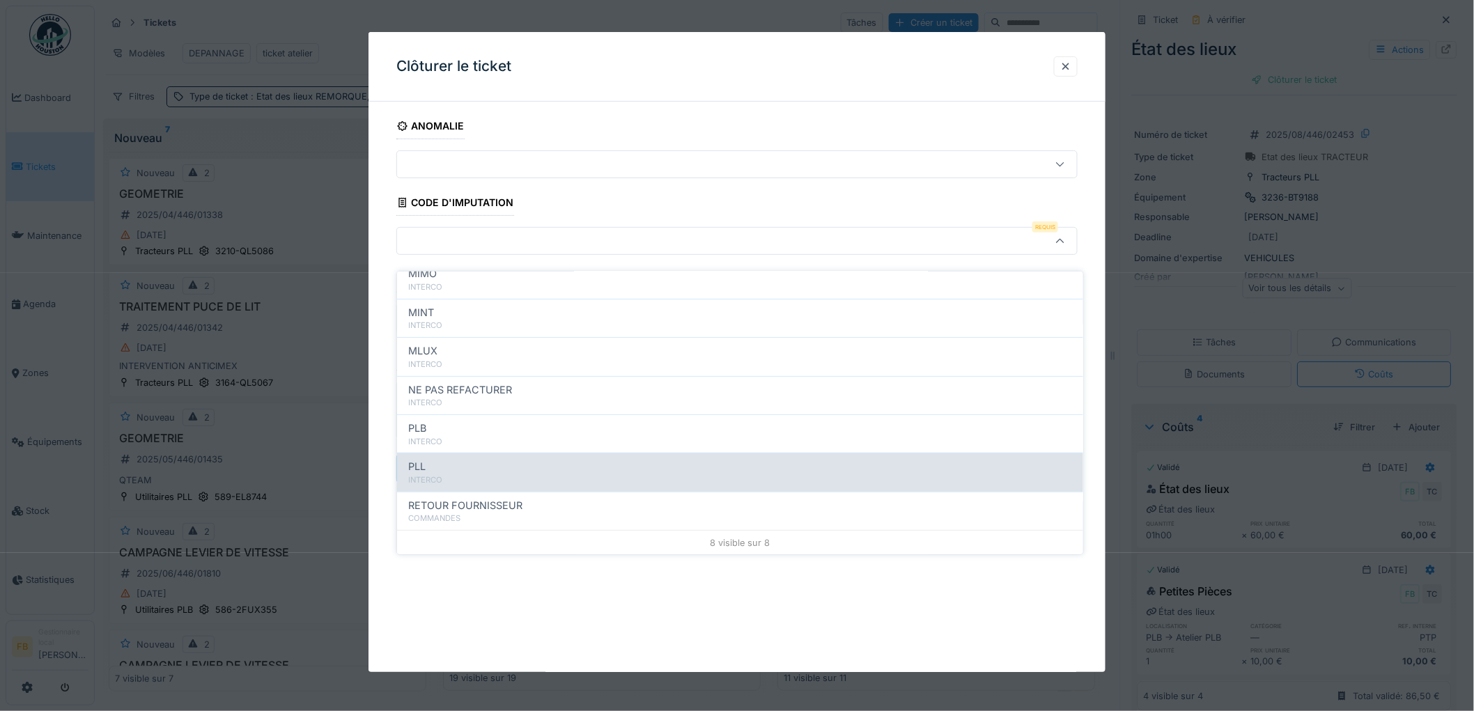
click at [554, 459] on div "PLL" at bounding box center [740, 466] width 664 height 15
type input "***"
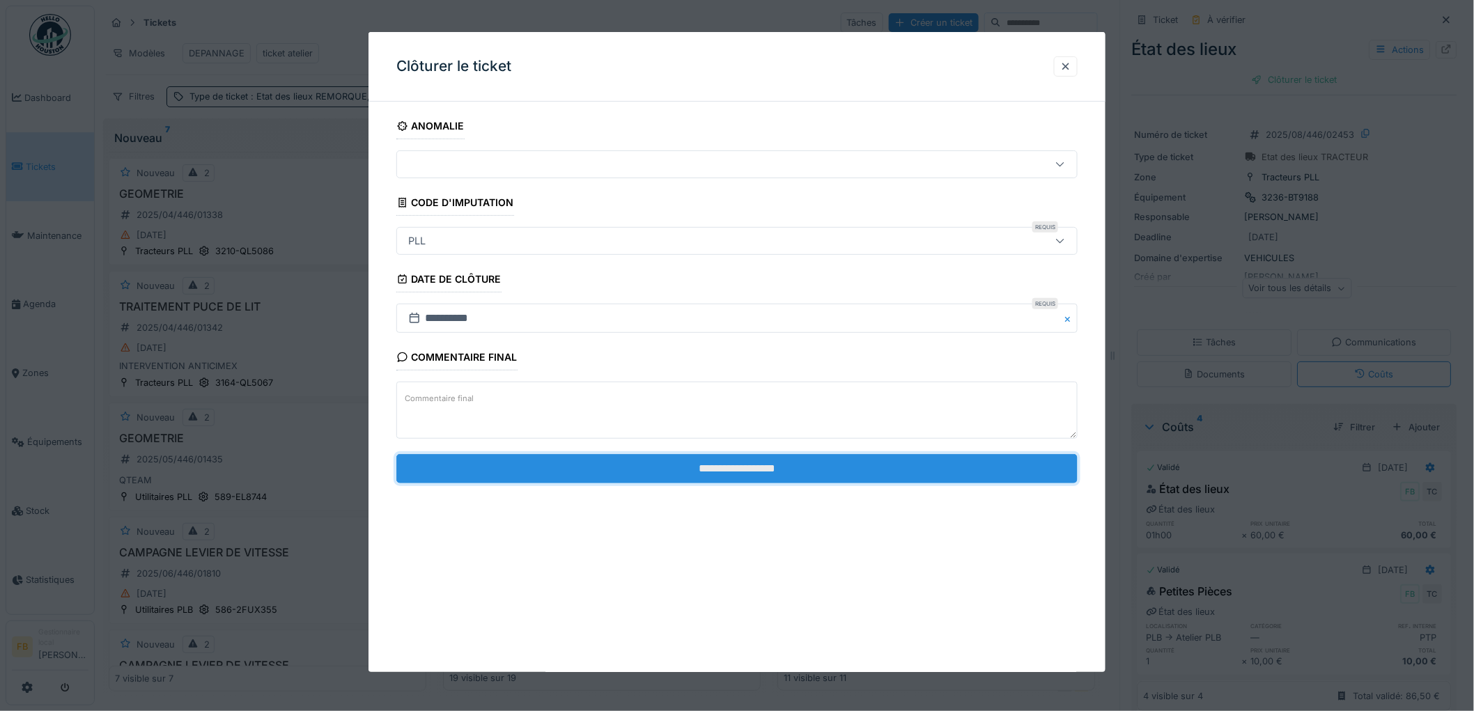
click at [725, 462] on input "**********" at bounding box center [736, 468] width 681 height 29
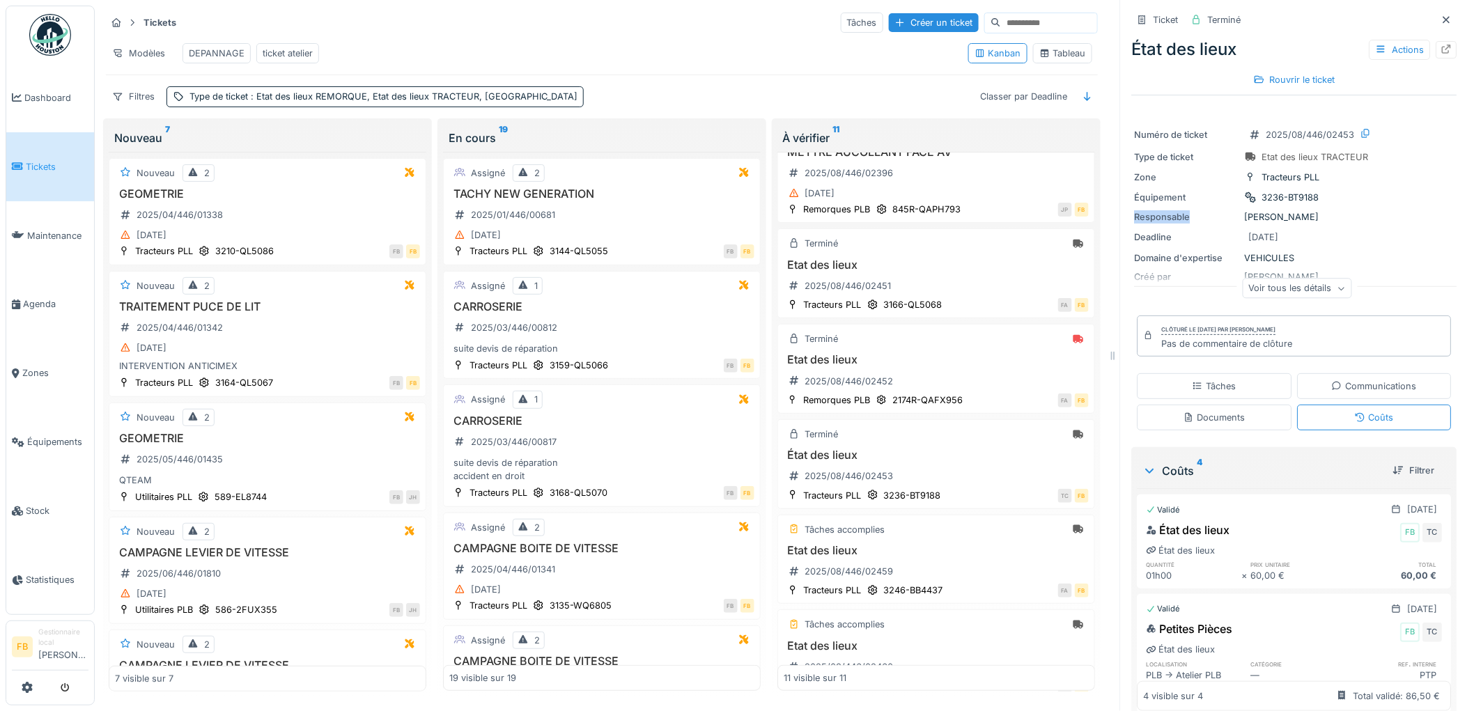
drag, startPoint x: 1318, startPoint y: 186, endPoint x: 1337, endPoint y: 203, distance: 25.7
click at [1337, 203] on div "Numéro de ticket 2025/08/446/02453 Type de ticket Etat des lieux TRACTEUR Zone …" at bounding box center [1294, 215] width 325 height 195
click at [1338, 210] on div "Responsable Farid Benaissa" at bounding box center [1294, 216] width 320 height 13
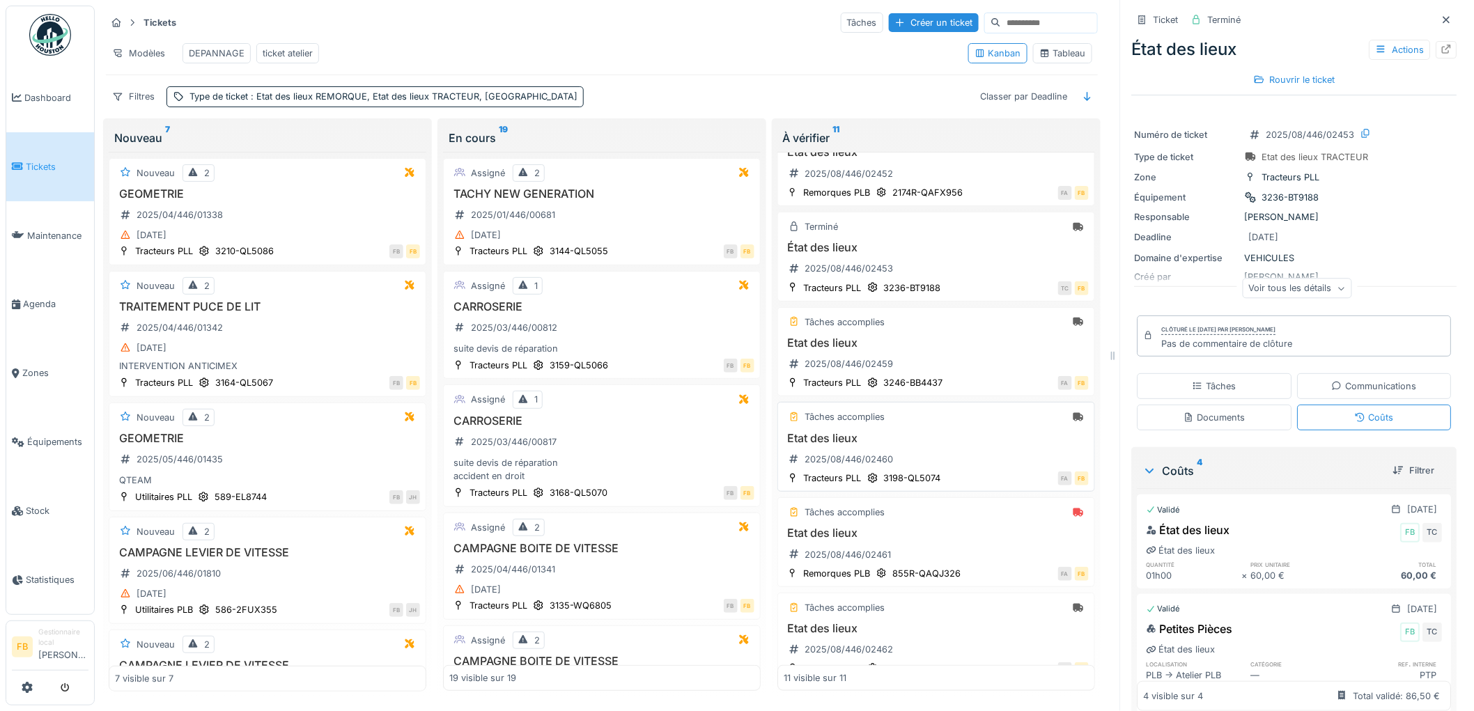
scroll to position [386, 0]
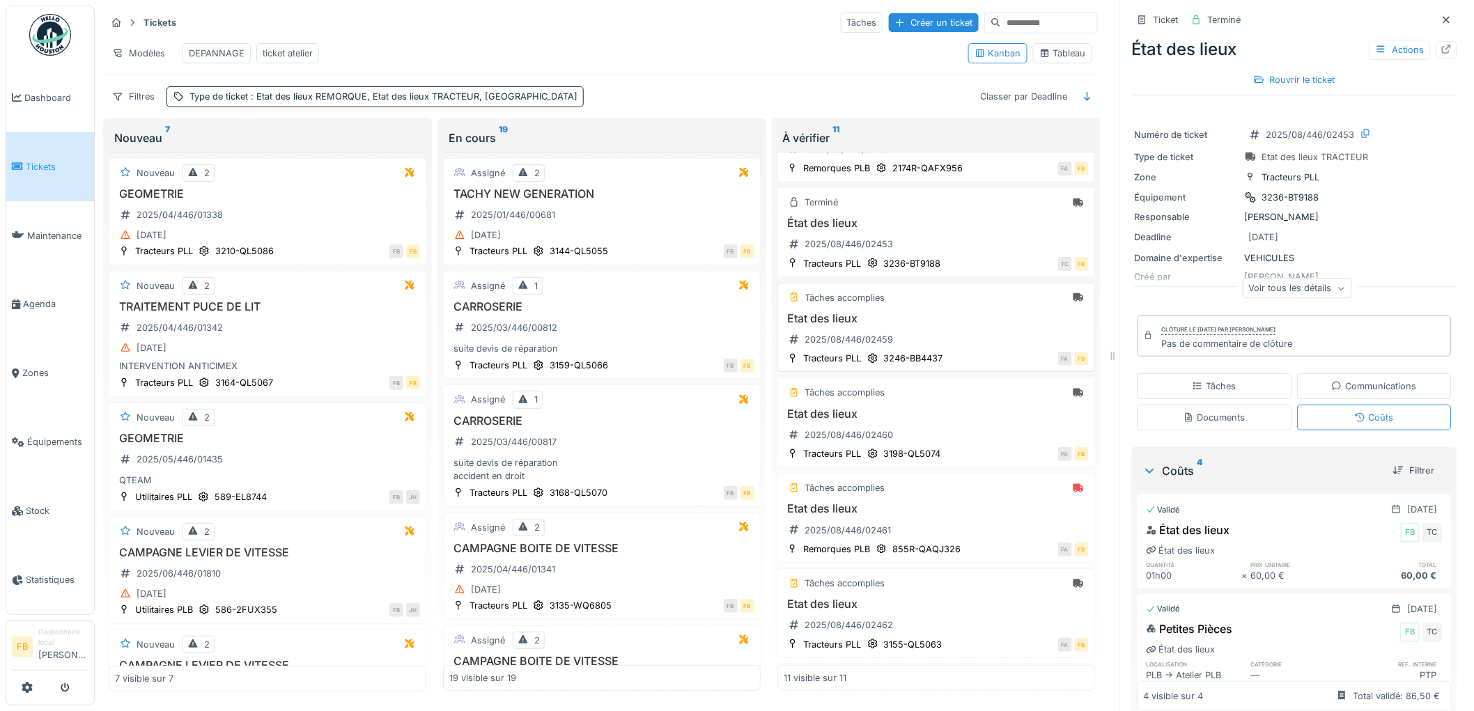
click at [954, 325] on h3 "Etat des lieux" at bounding box center [935, 318] width 305 height 13
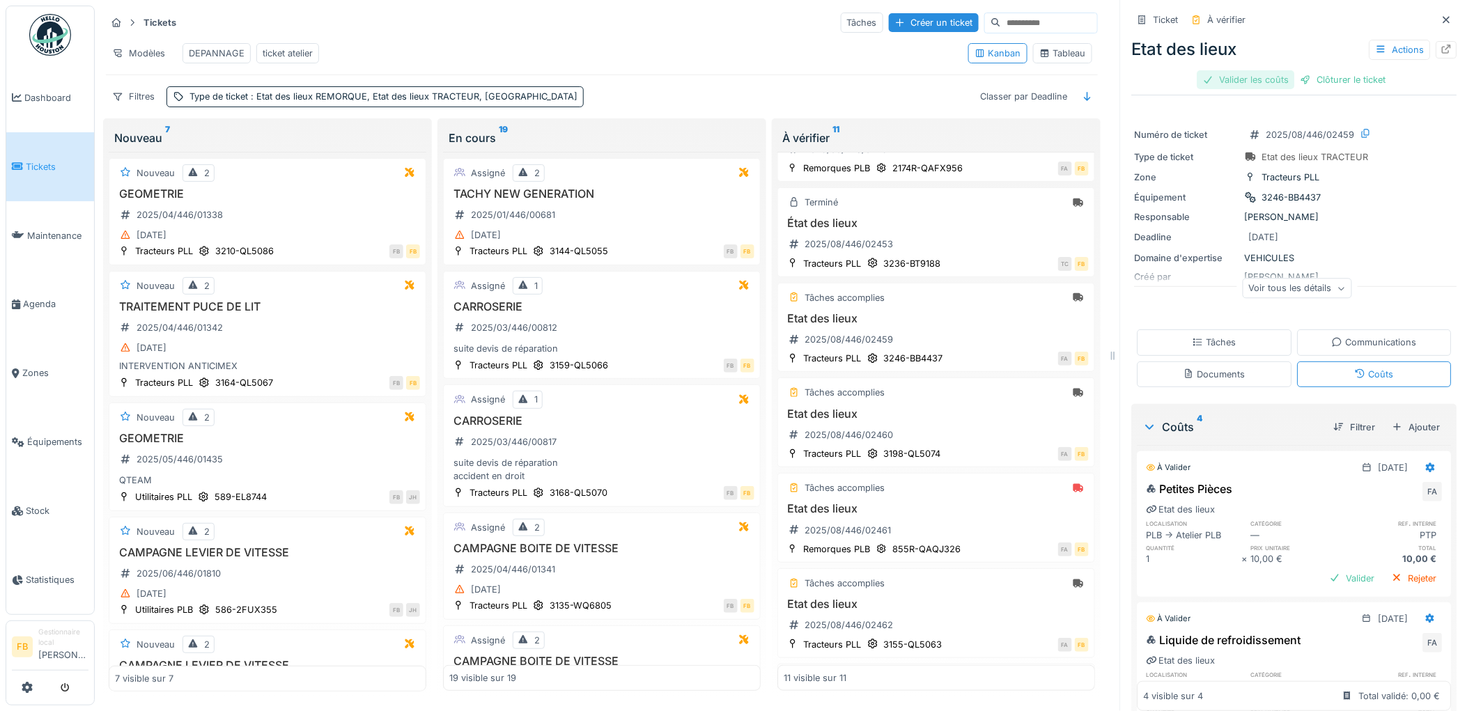
click at [1240, 75] on div "Valider les coûts" at bounding box center [1245, 79] width 97 height 19
click at [1304, 70] on div "Clôturer le ticket" at bounding box center [1294, 79] width 97 height 19
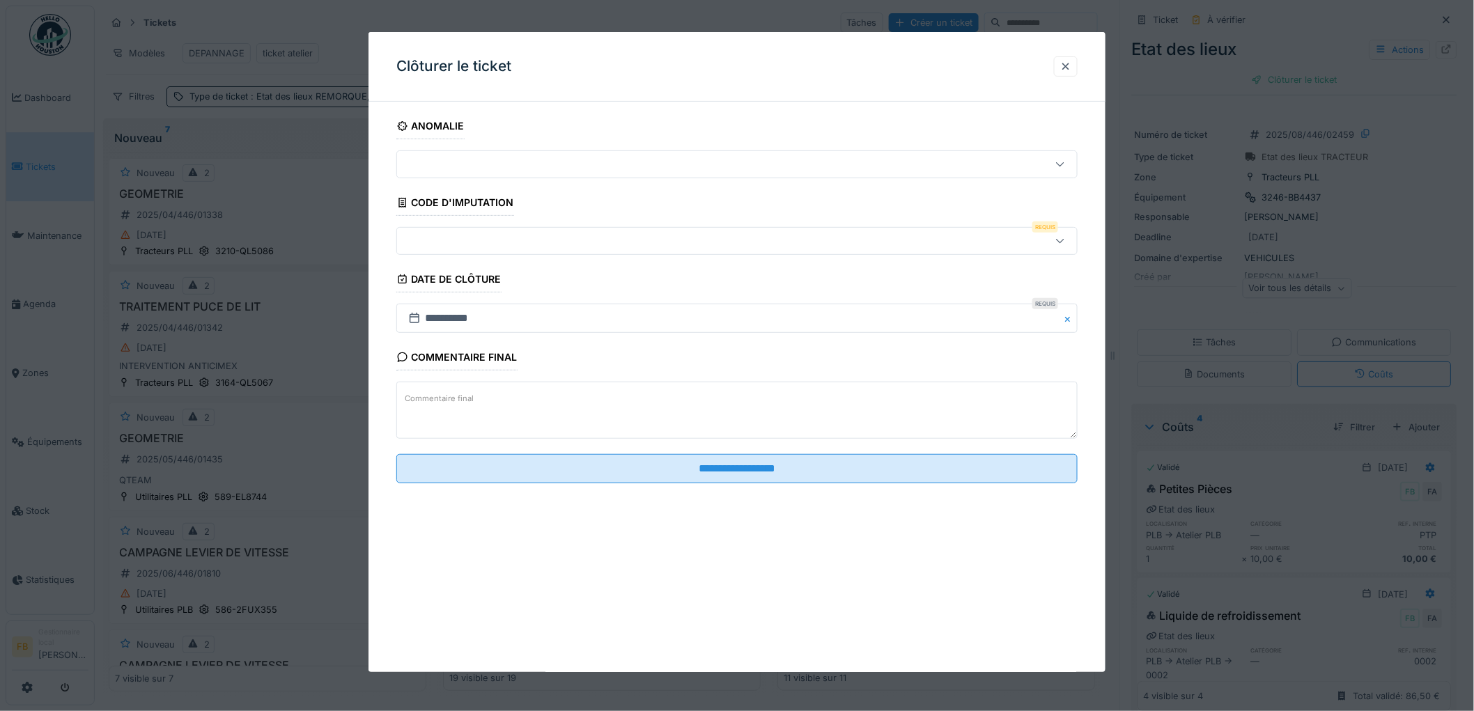
click at [442, 238] on div at bounding box center [698, 240] width 591 height 15
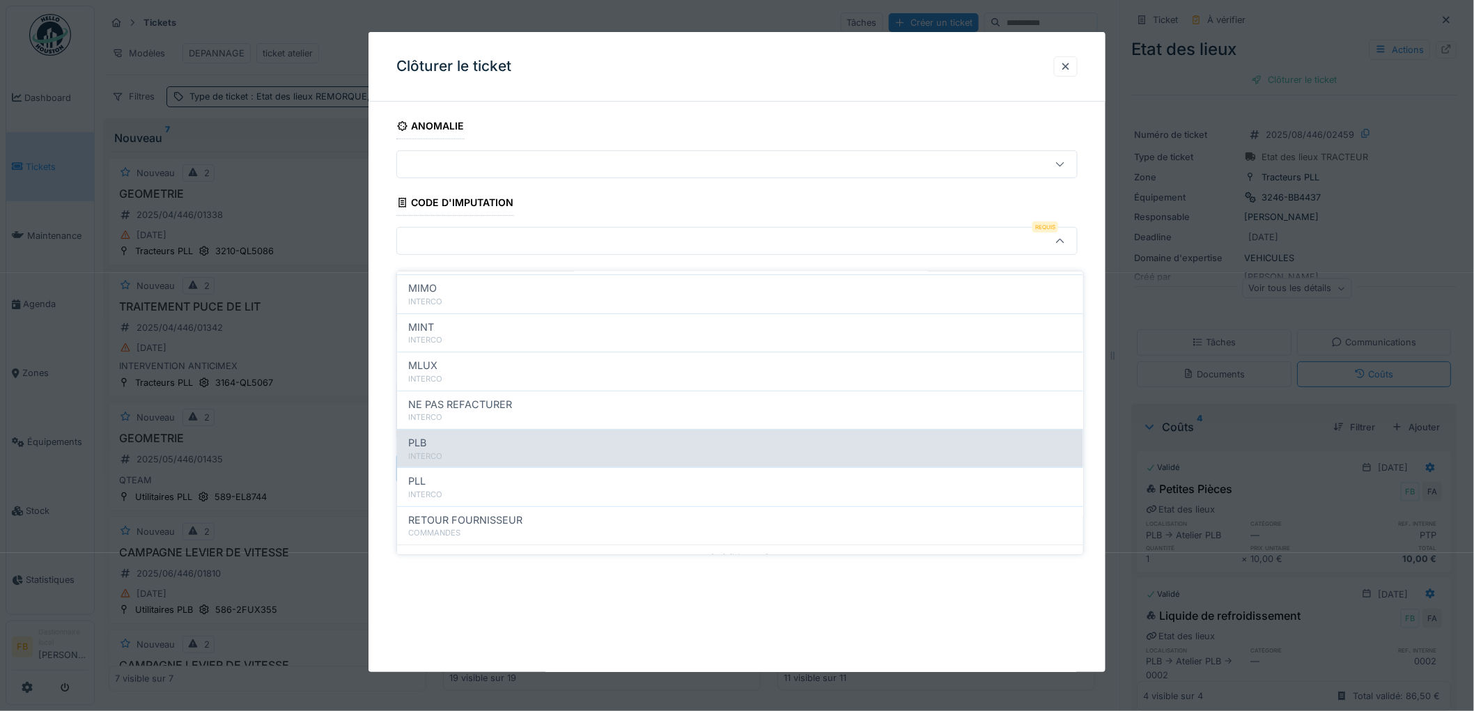
scroll to position [124, 0]
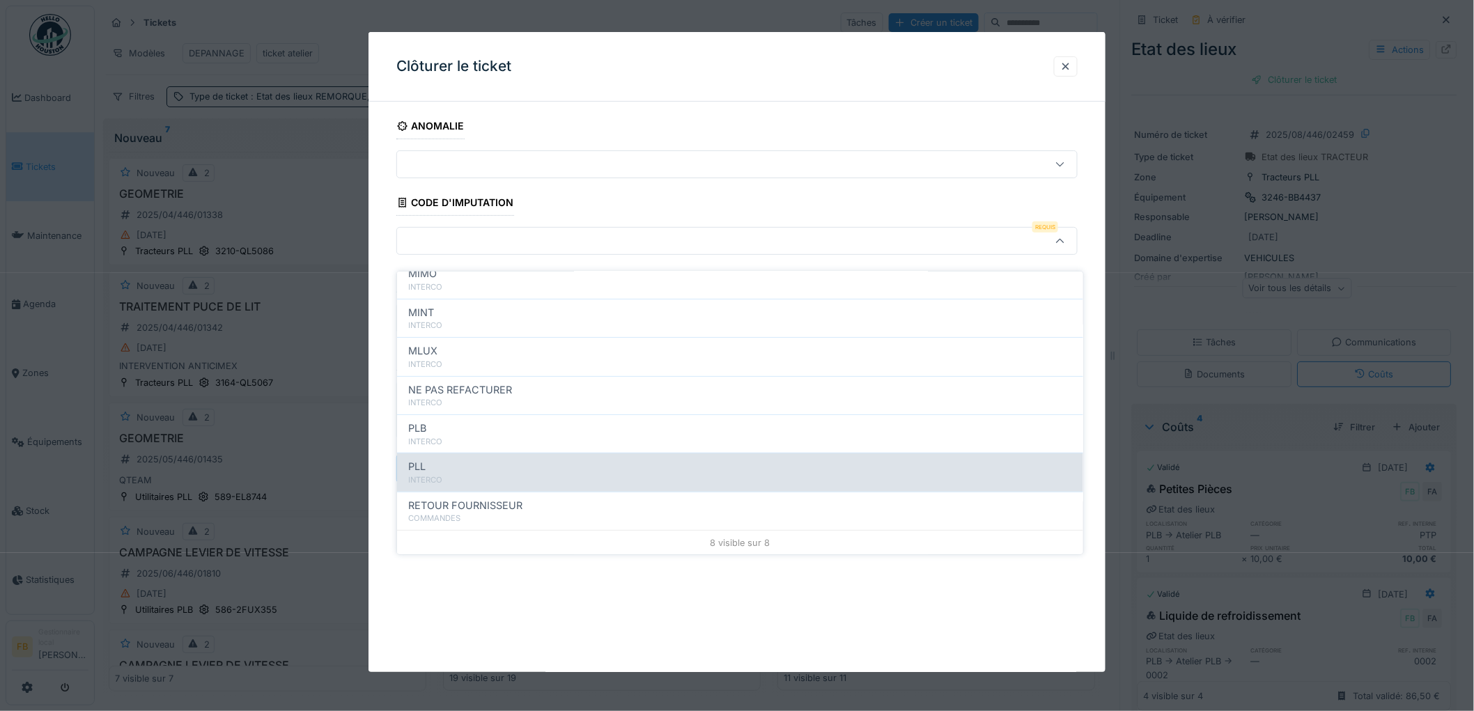
click at [469, 474] on div "INTERCO" at bounding box center [740, 480] width 664 height 12
type input "***"
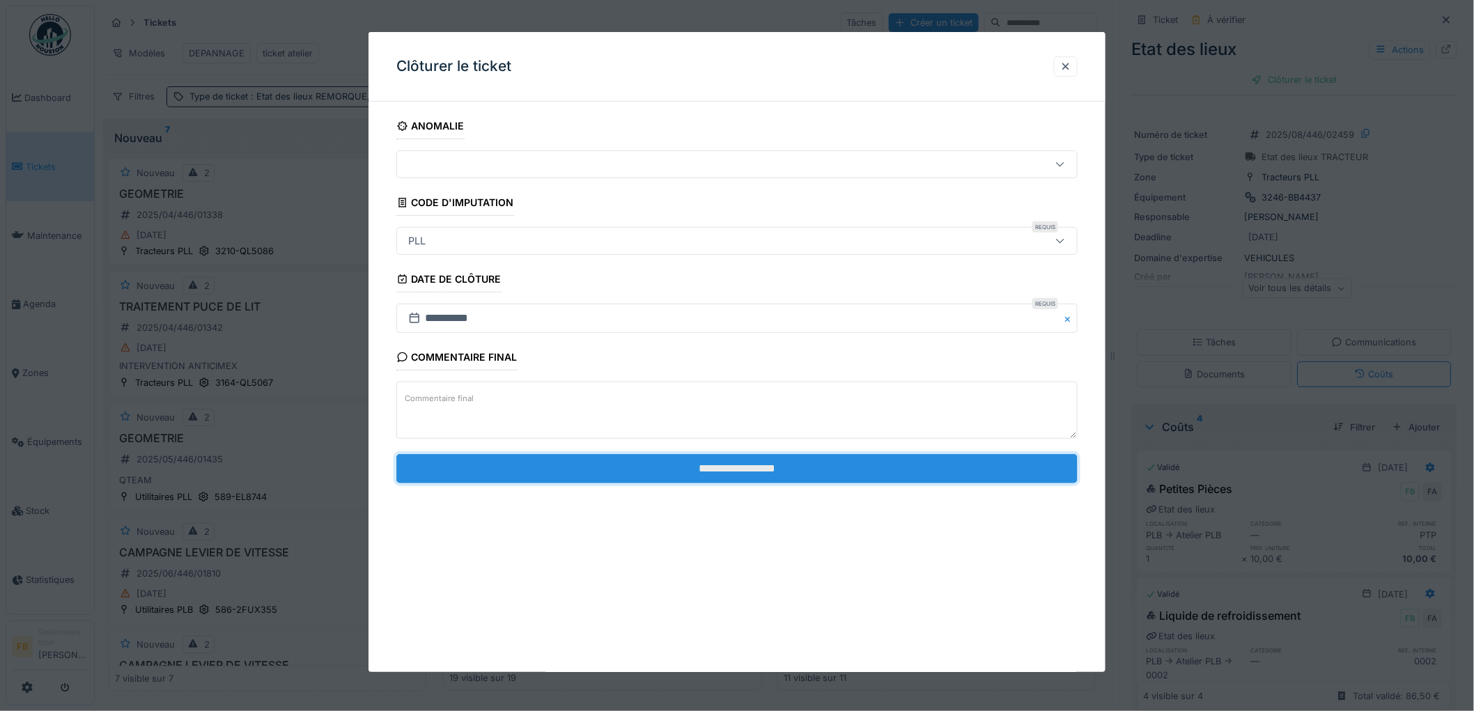
click at [684, 456] on input "**********" at bounding box center [736, 468] width 681 height 29
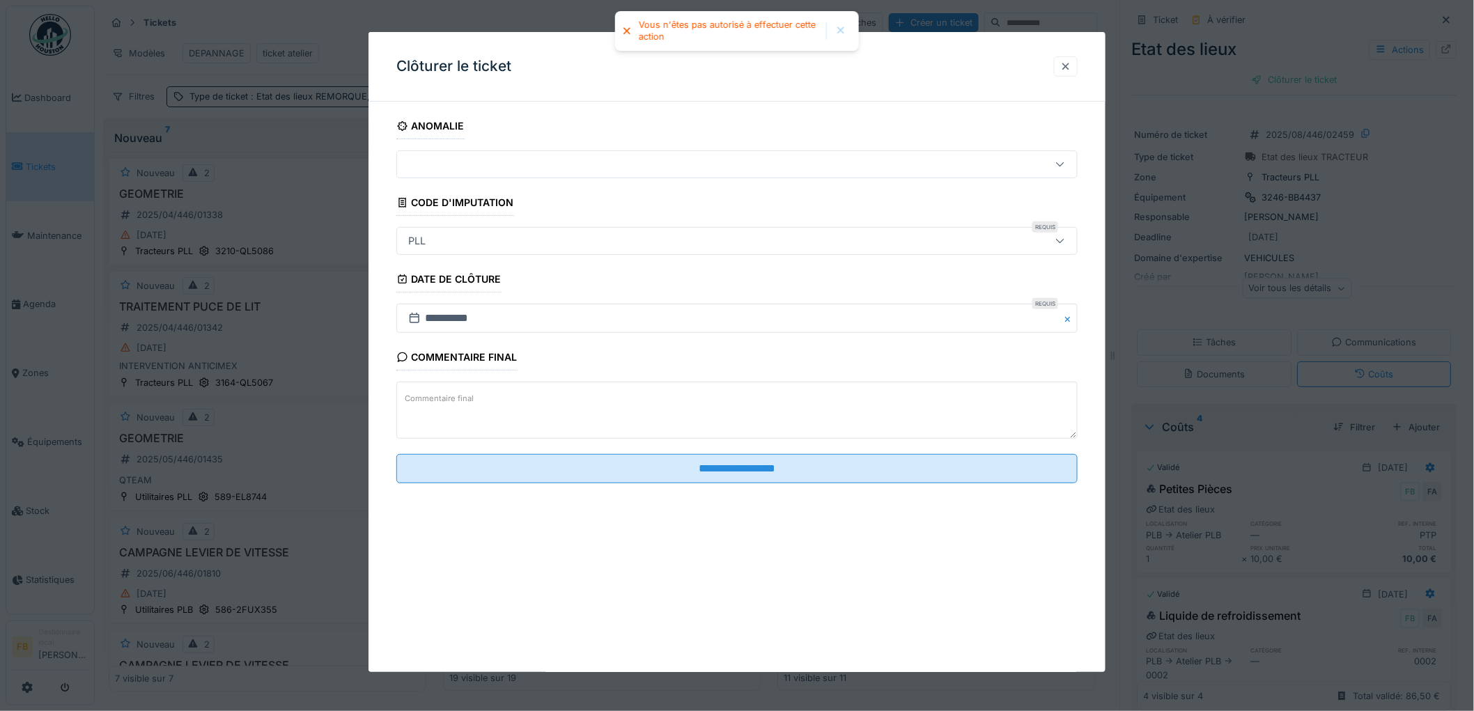
click at [1065, 60] on div at bounding box center [1065, 66] width 11 height 13
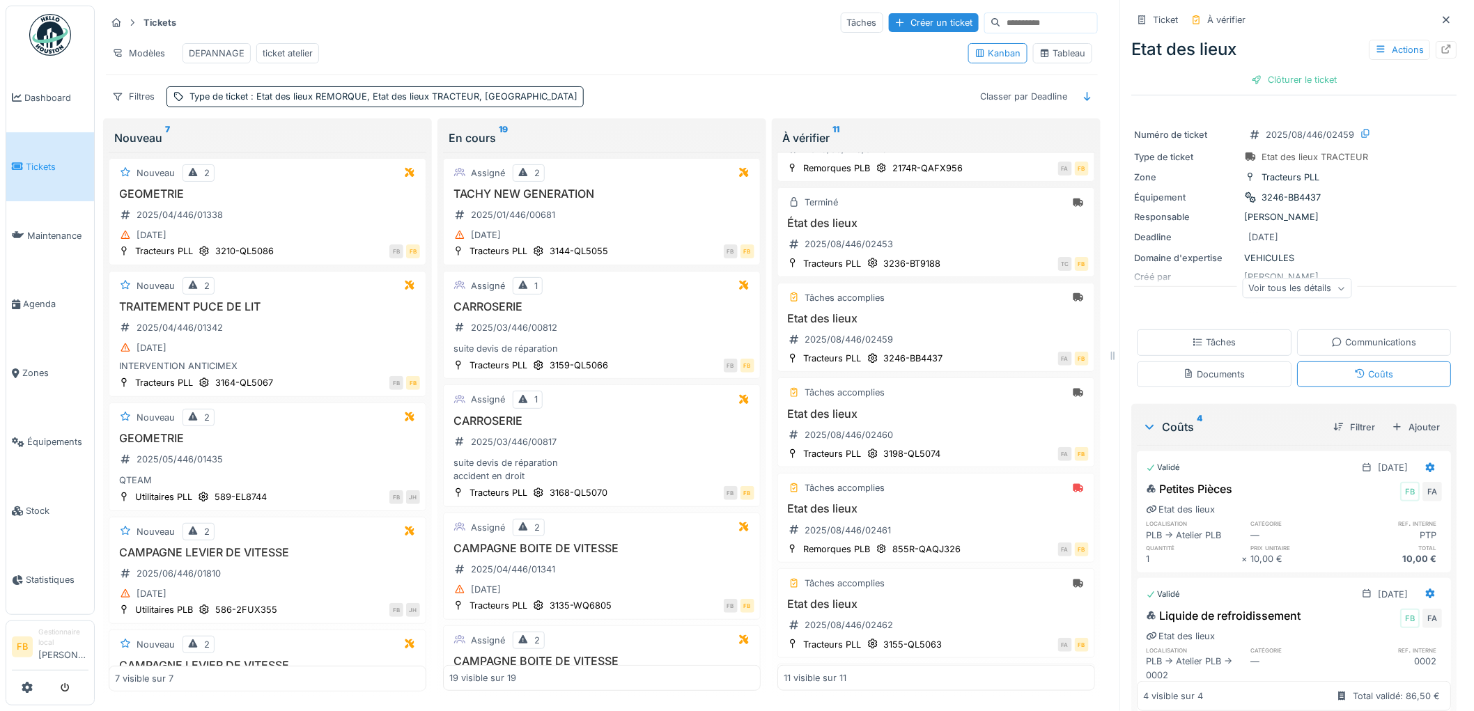
click at [1278, 81] on div "Ticket À vérifier Etat des lieux Actions Clôturer le ticket" at bounding box center [1294, 51] width 325 height 90
click at [1221, 329] on div "Tâches" at bounding box center [1214, 342] width 155 height 26
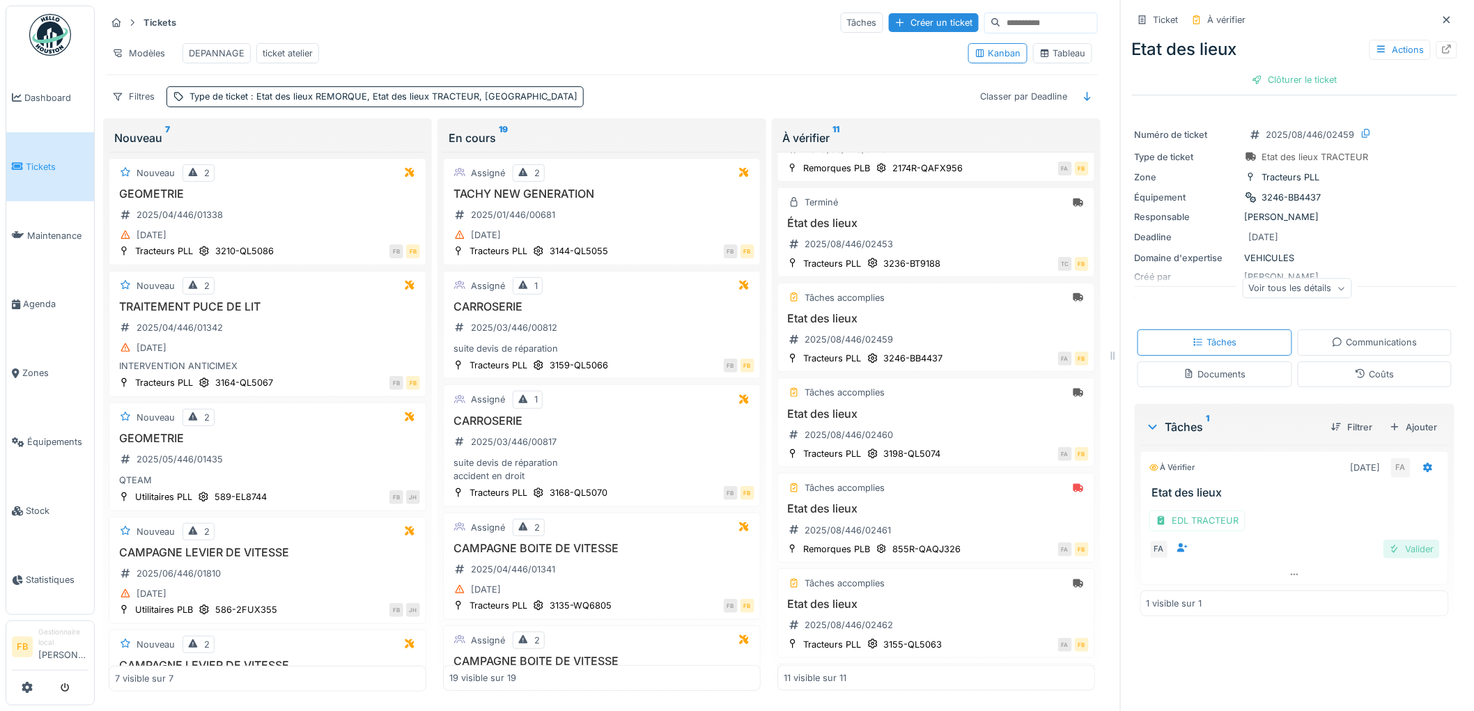
click at [1387, 540] on div "Valider" at bounding box center [1411, 549] width 56 height 19
click at [1290, 512] on div at bounding box center [1294, 520] width 307 height 20
click at [1217, 510] on div "EDL TRACTEUR" at bounding box center [1197, 520] width 96 height 20
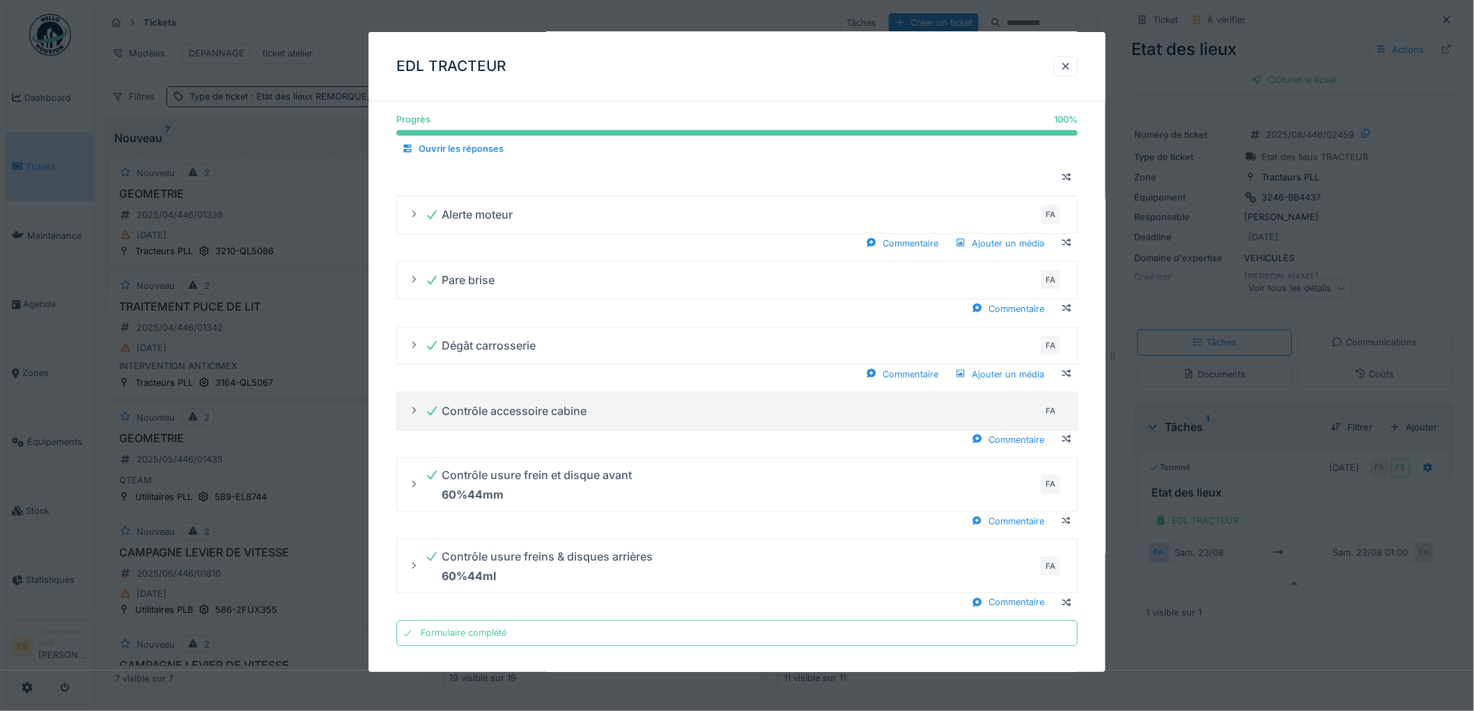
scroll to position [545, 0]
click at [1064, 68] on div at bounding box center [1066, 66] width 24 height 20
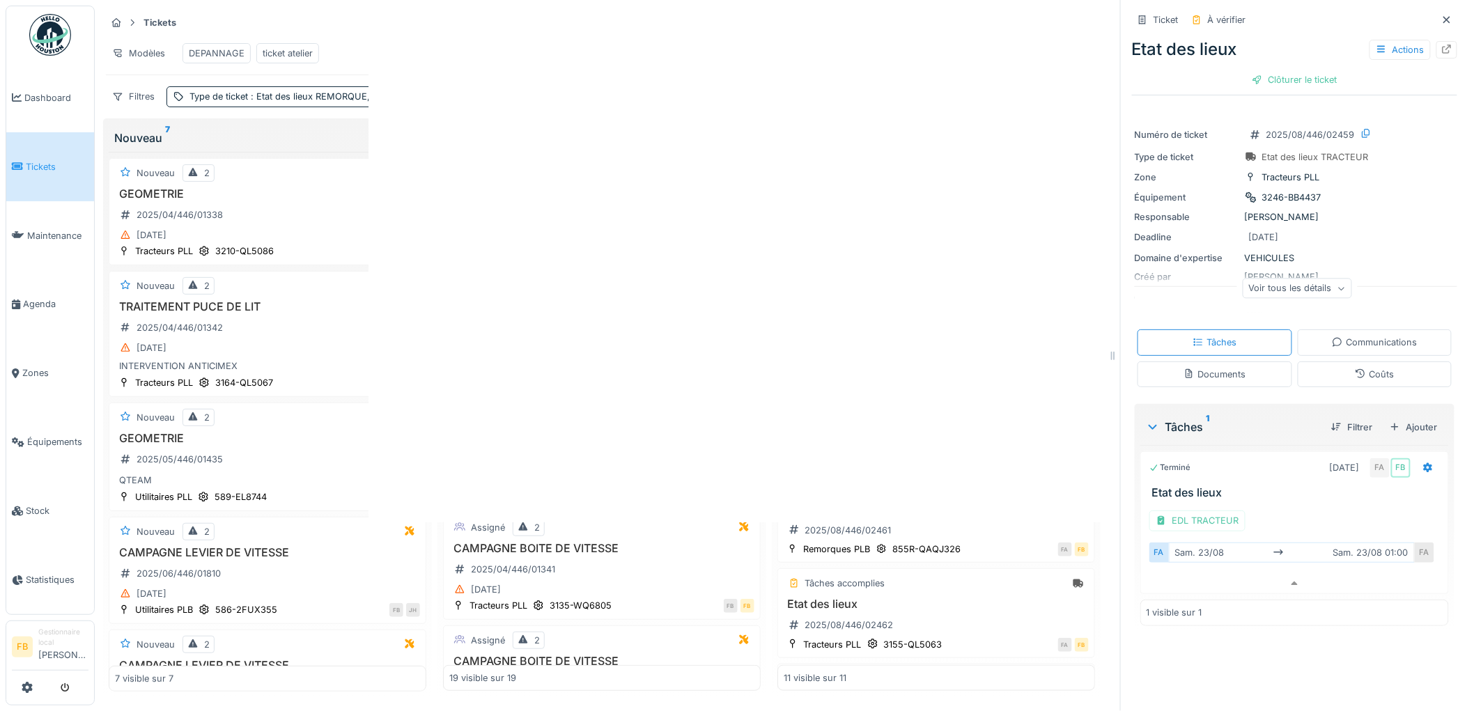
scroll to position [0, 0]
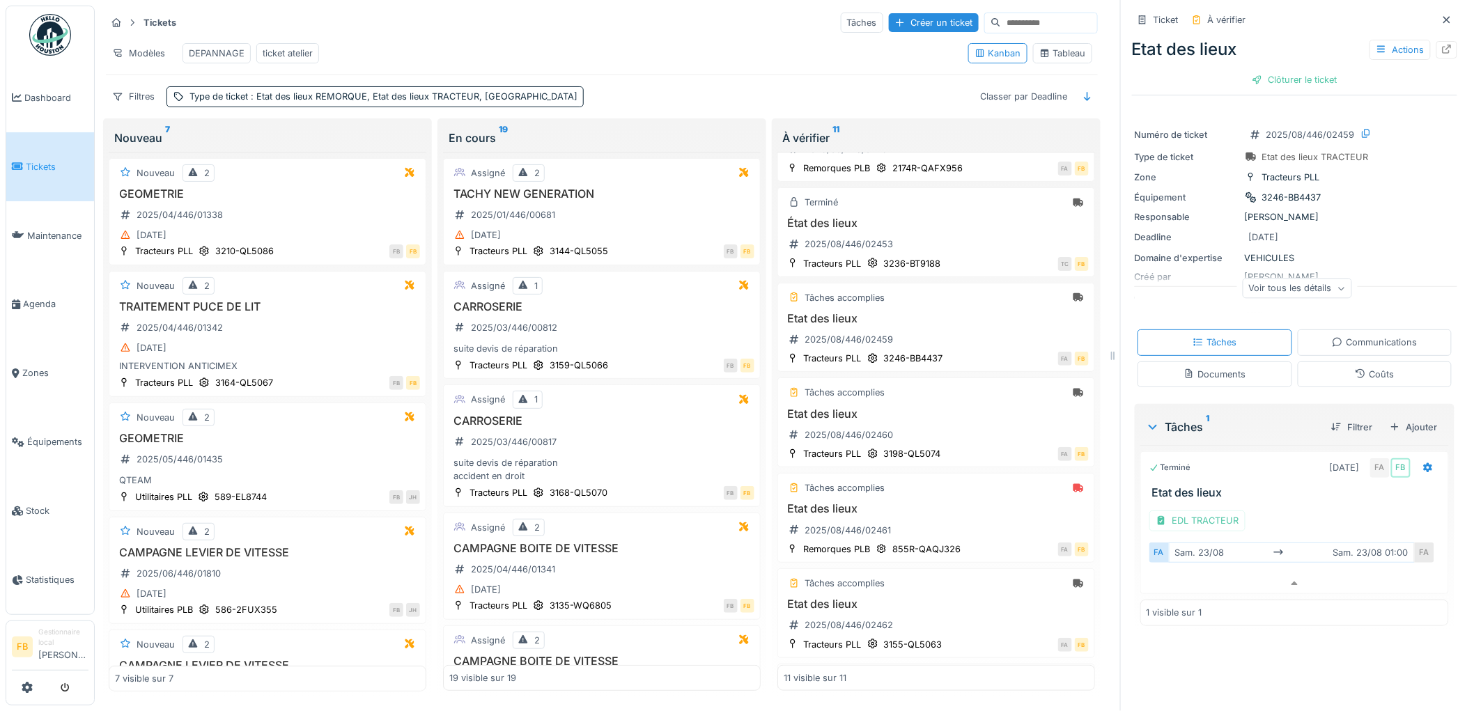
click at [1292, 80] on div "Etat des lieux Actions Clôturer le ticket" at bounding box center [1294, 61] width 325 height 61
click at [1290, 70] on div "Clôturer le ticket" at bounding box center [1294, 79] width 97 height 19
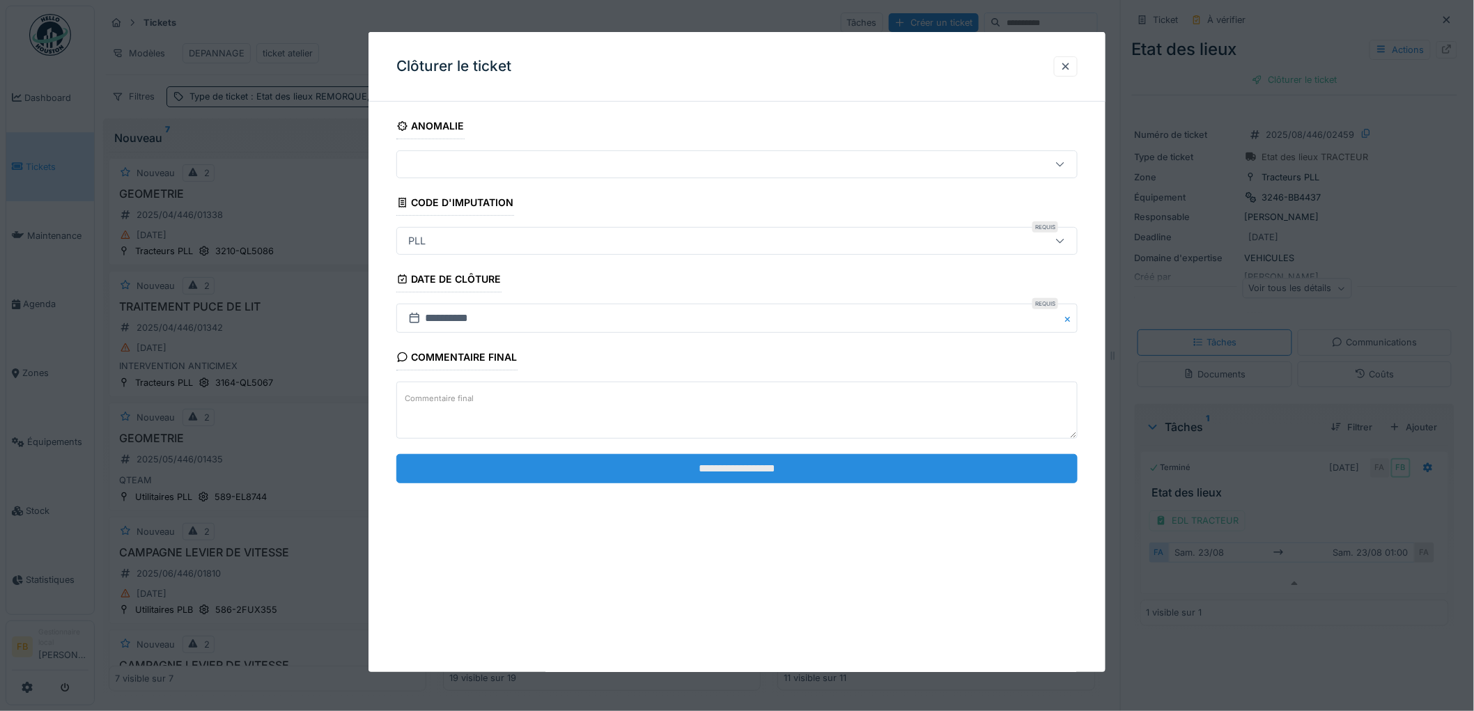
click at [718, 469] on input "**********" at bounding box center [736, 468] width 681 height 29
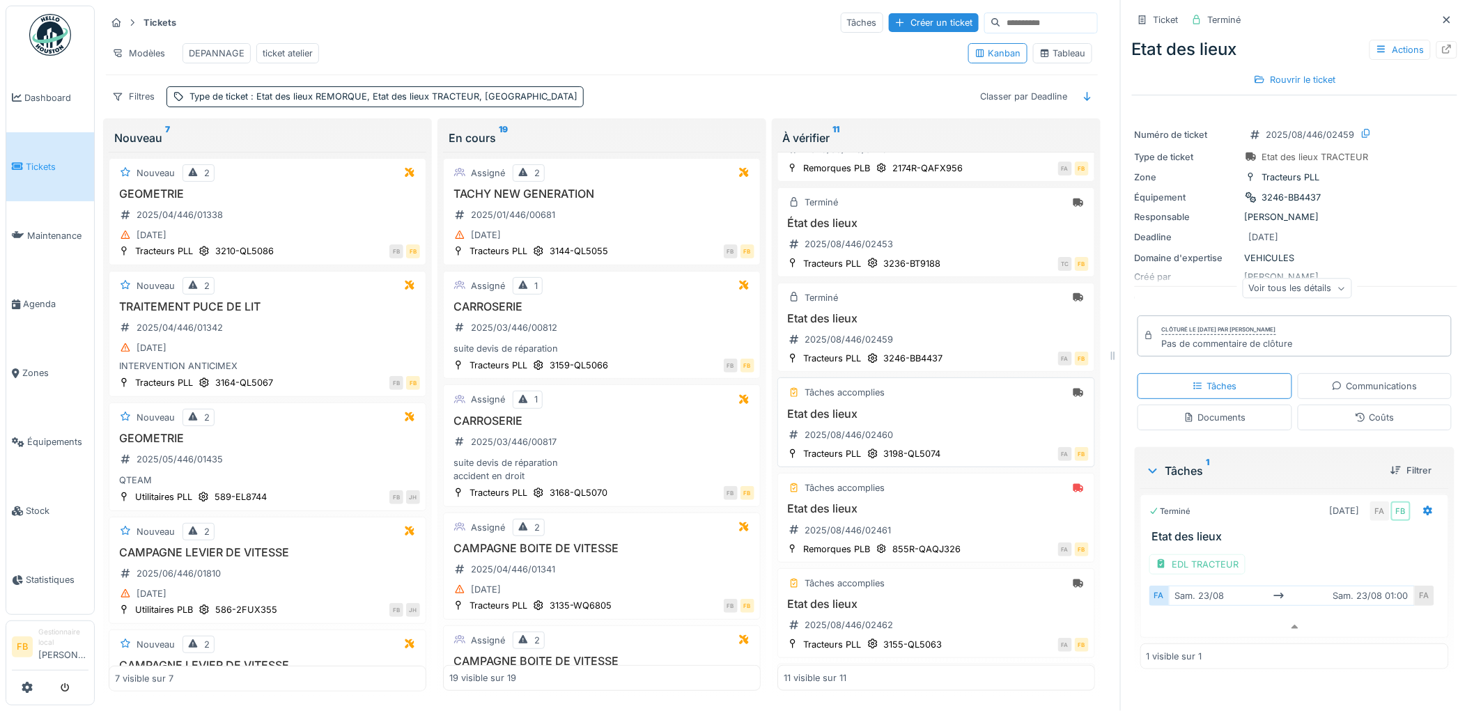
click at [935, 435] on div "Etat des lieux 2025/08/446/02460" at bounding box center [935, 426] width 305 height 39
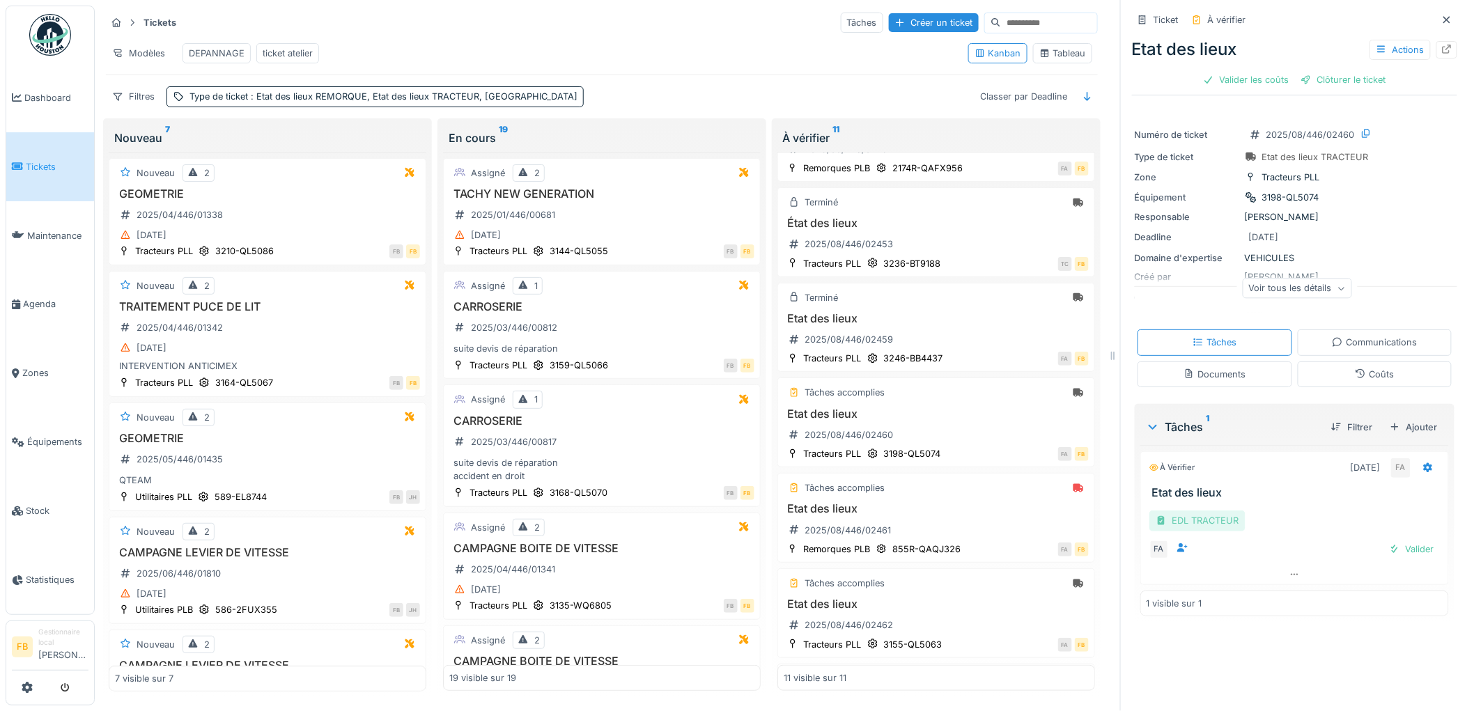
click at [1221, 513] on div "EDL TRACTEUR" at bounding box center [1197, 520] width 96 height 20
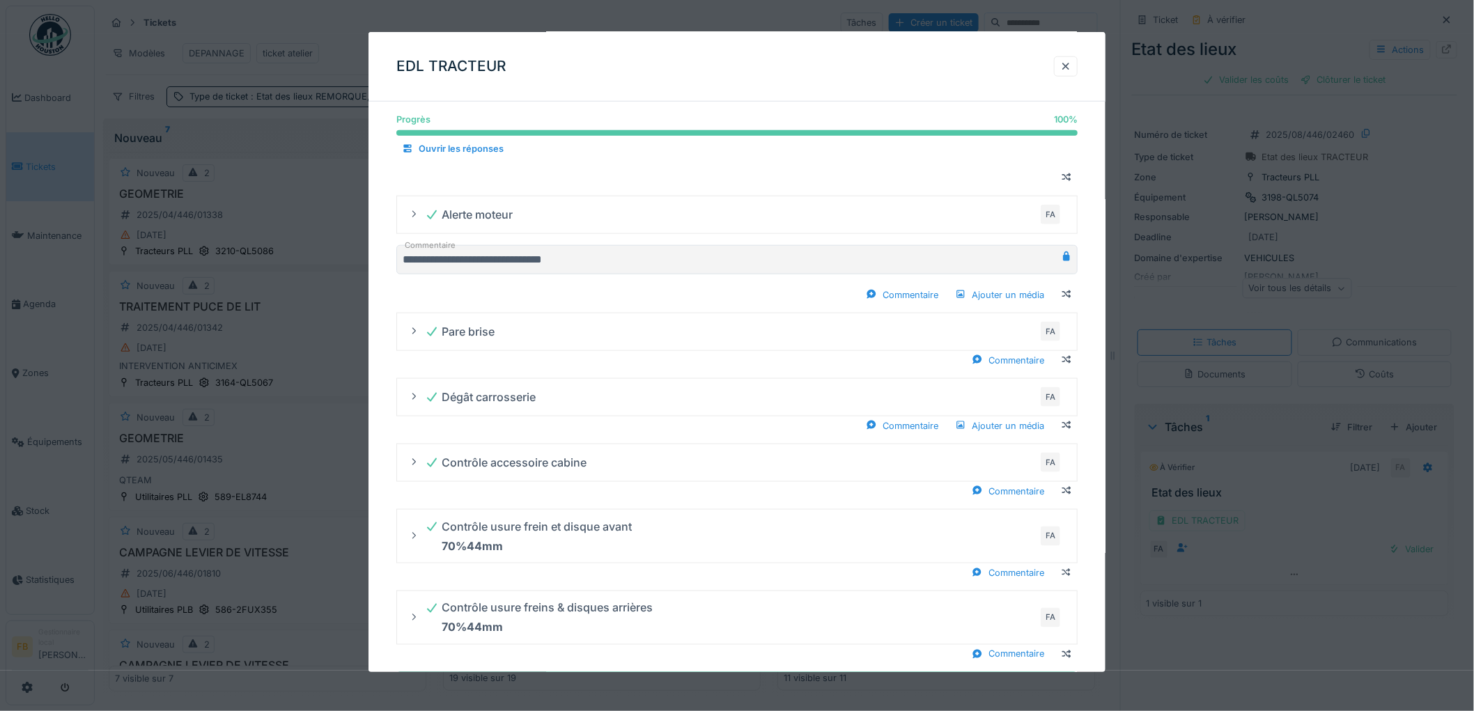
scroll to position [596, 0]
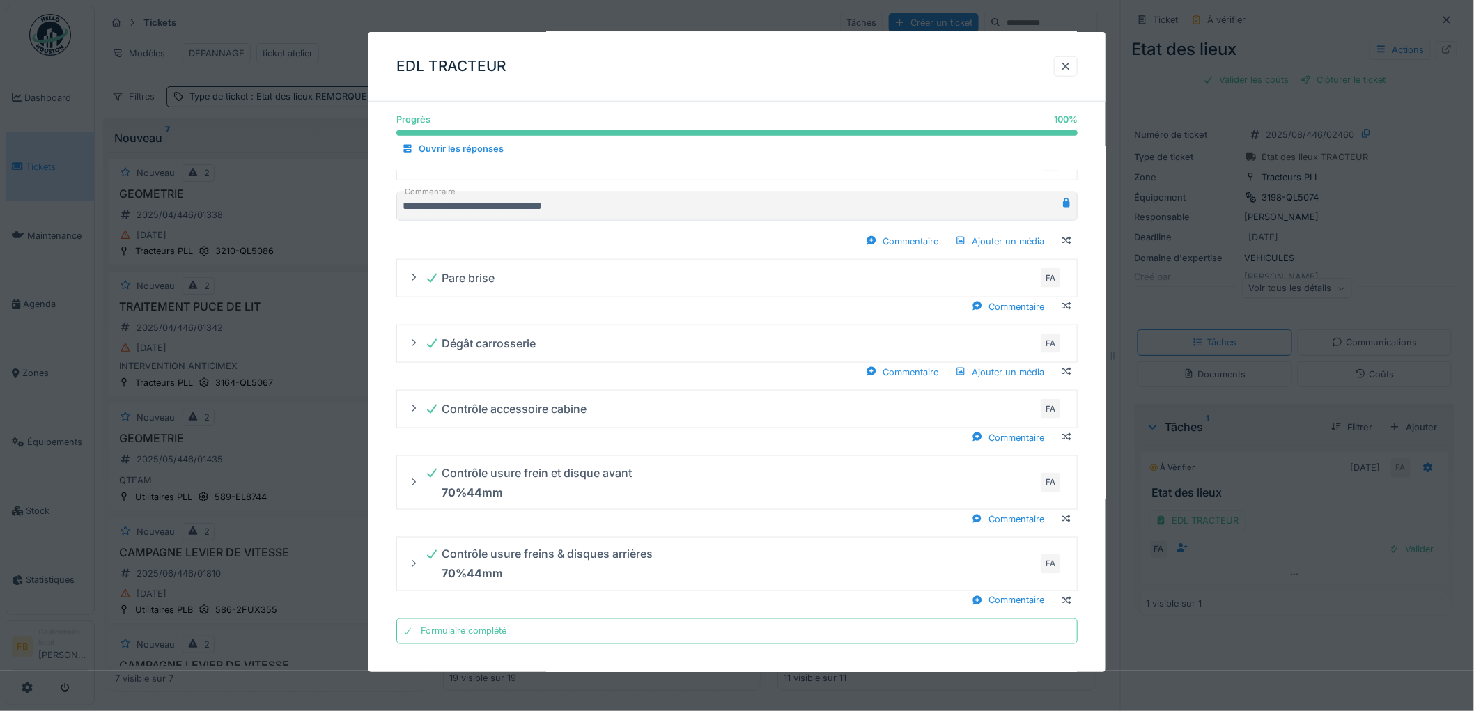
click at [1070, 61] on div at bounding box center [1065, 66] width 11 height 13
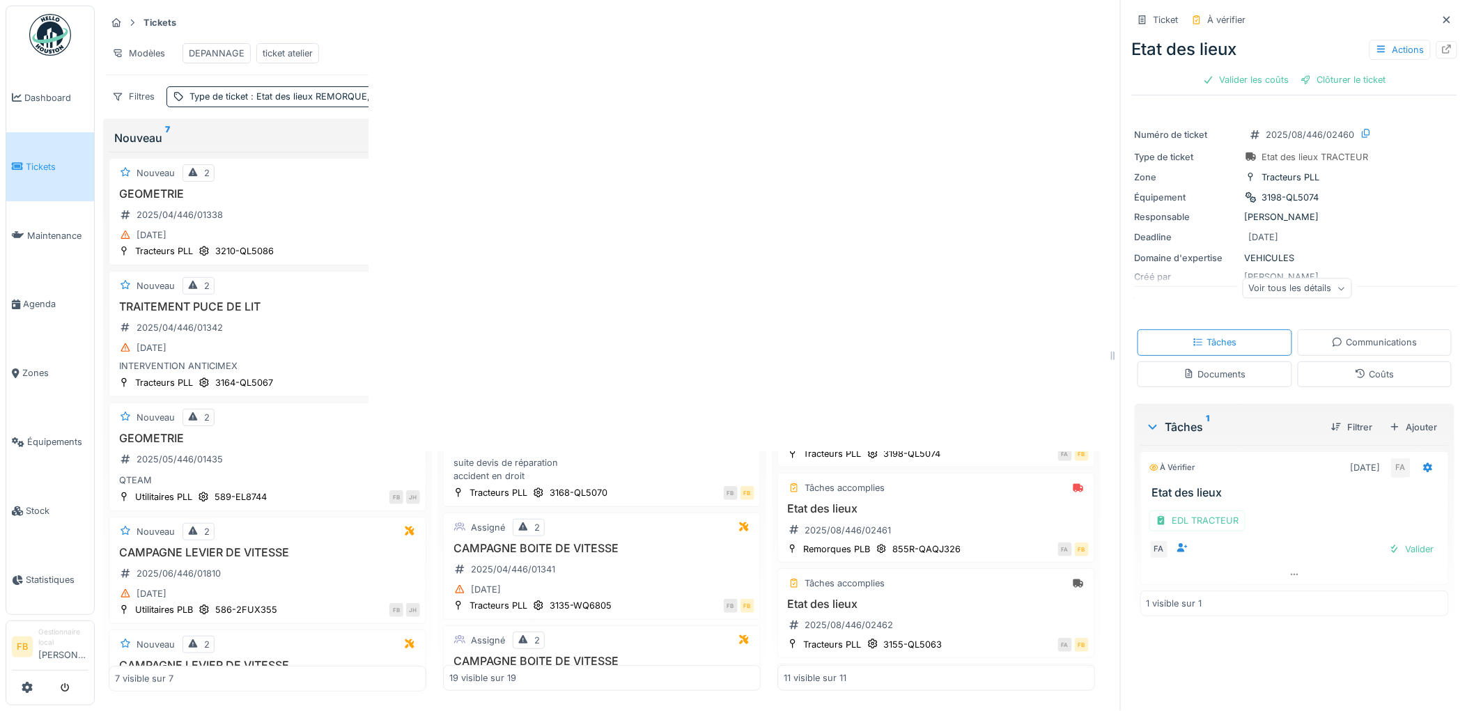
scroll to position [0, 0]
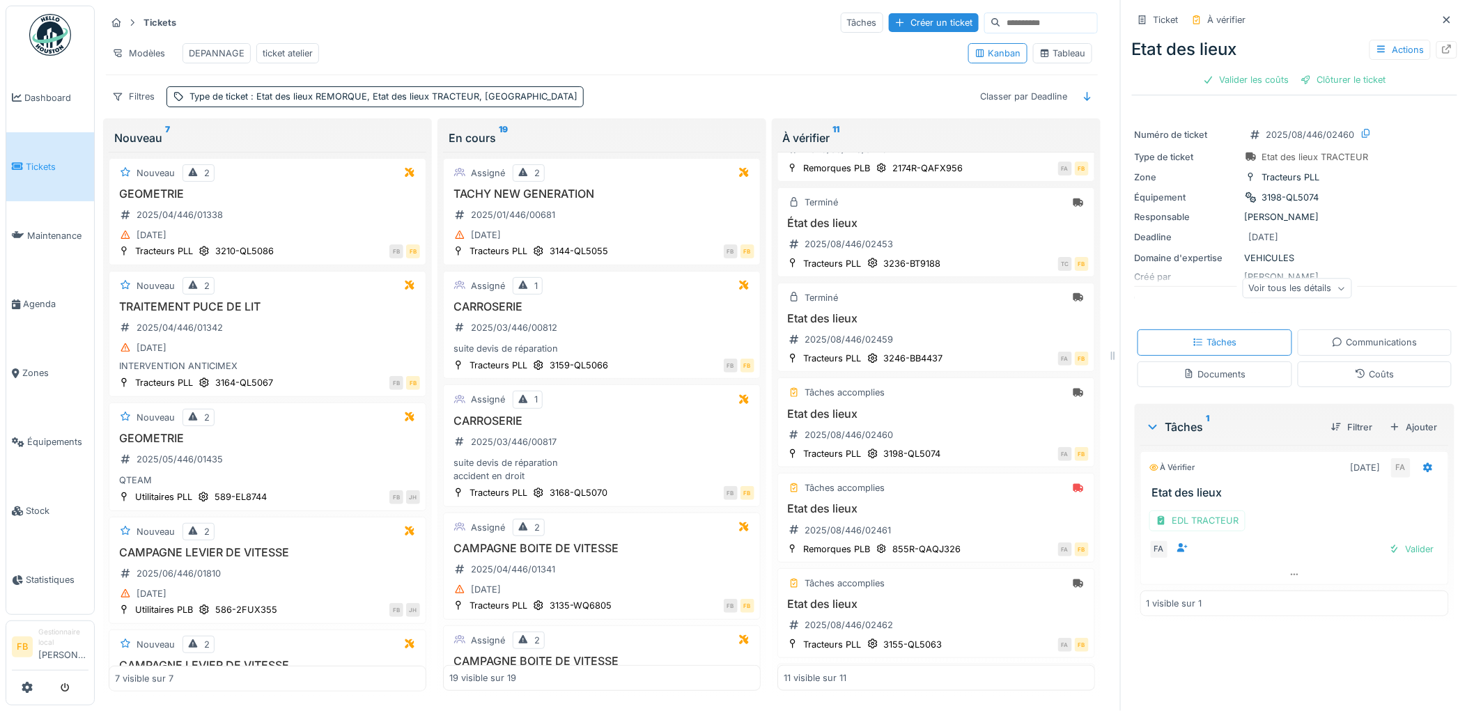
click at [1329, 366] on div "Coûts" at bounding box center [1374, 374] width 155 height 26
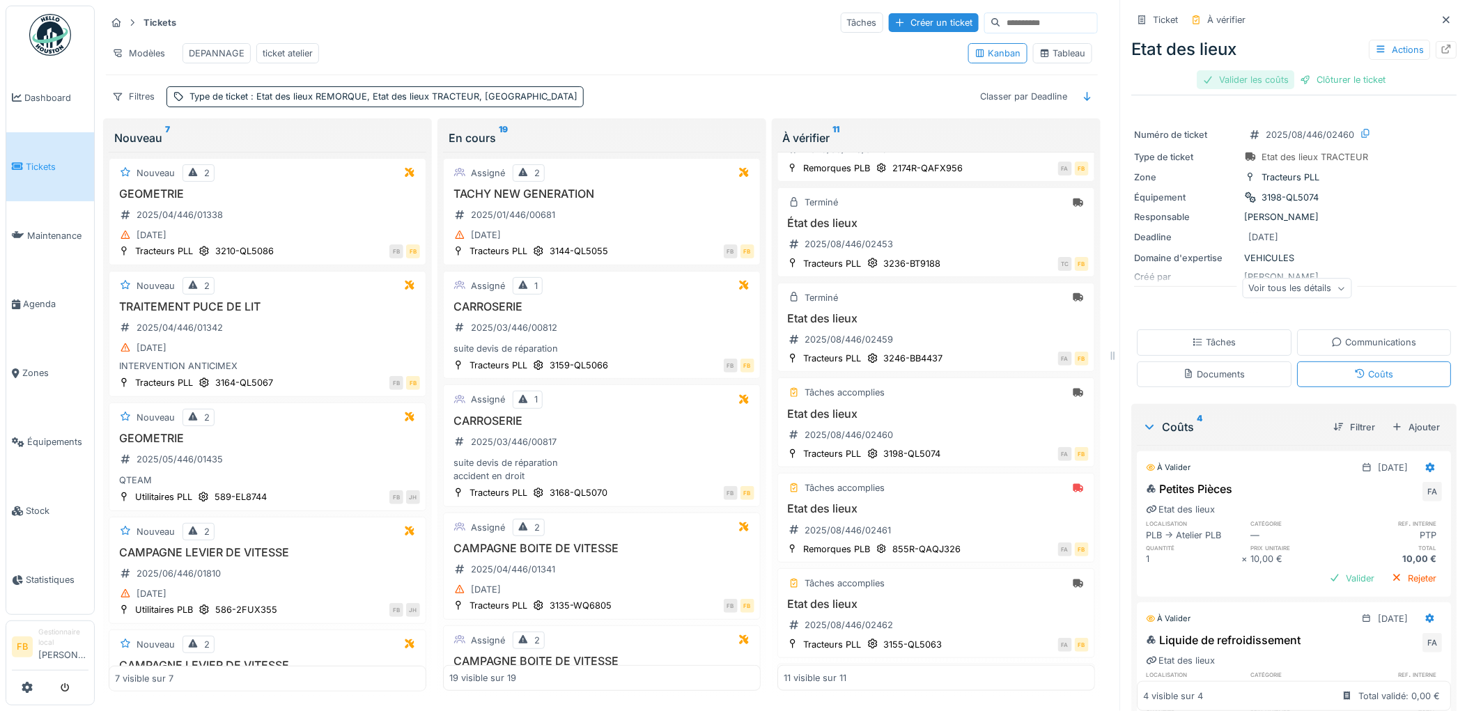
click at [1237, 88] on div "Valider les coûts" at bounding box center [1245, 79] width 97 height 19
click at [1265, 72] on div "Clôturer le ticket" at bounding box center [1294, 79] width 97 height 19
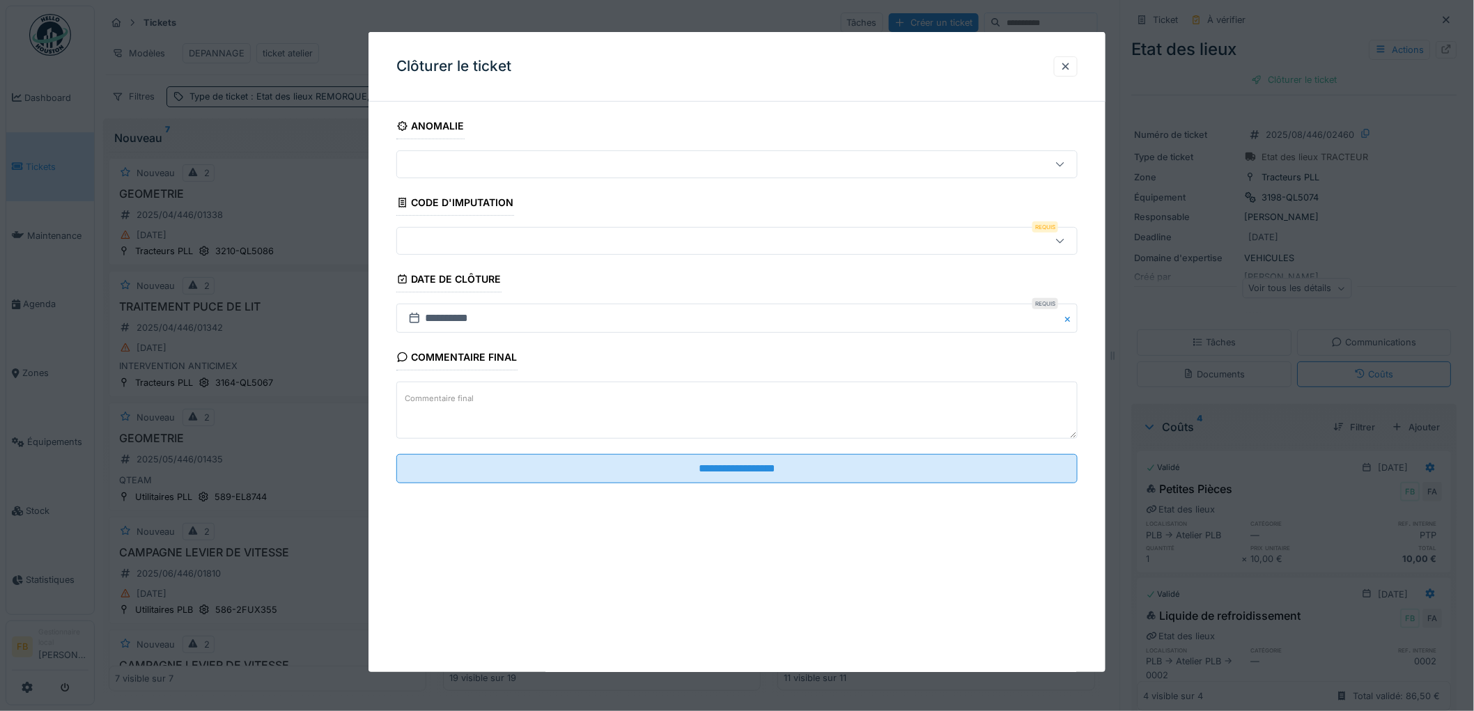
click at [446, 240] on div at bounding box center [698, 240] width 591 height 15
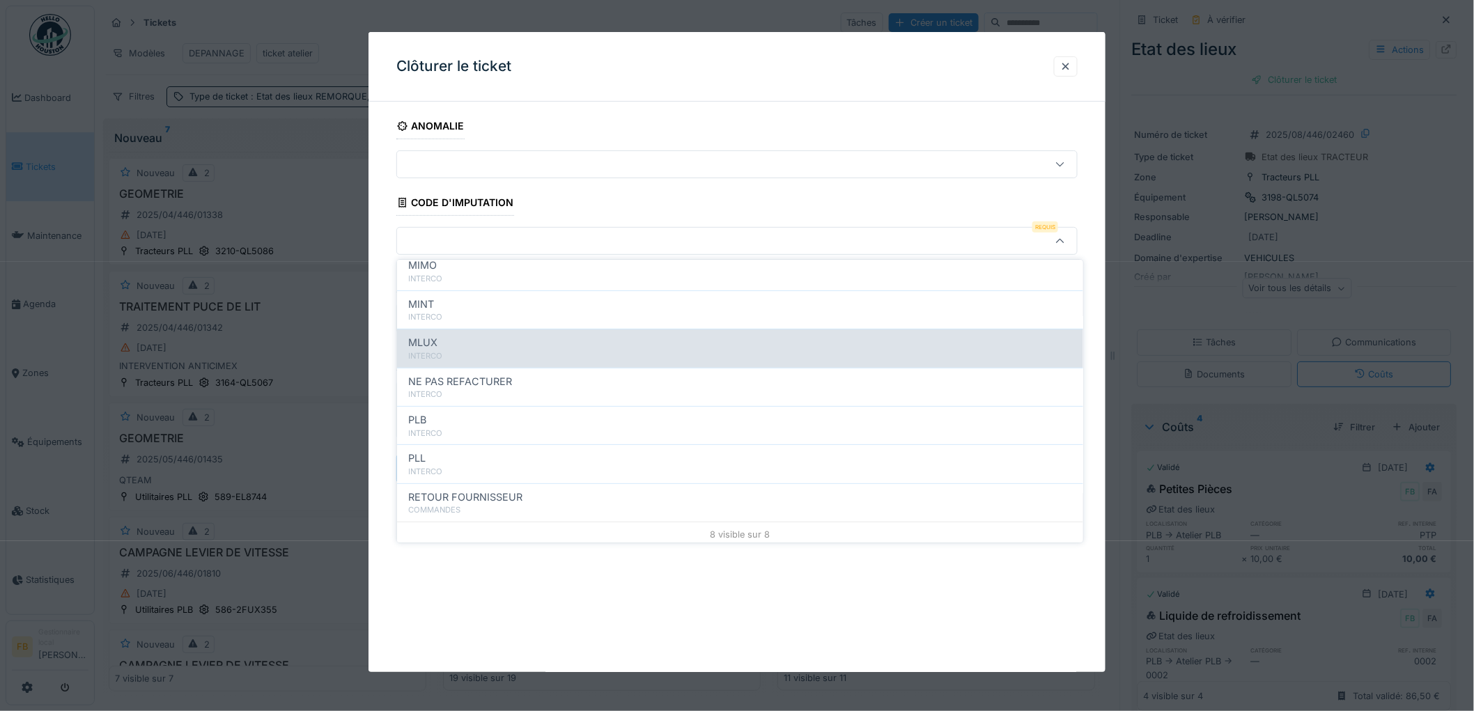
scroll to position [124, 0]
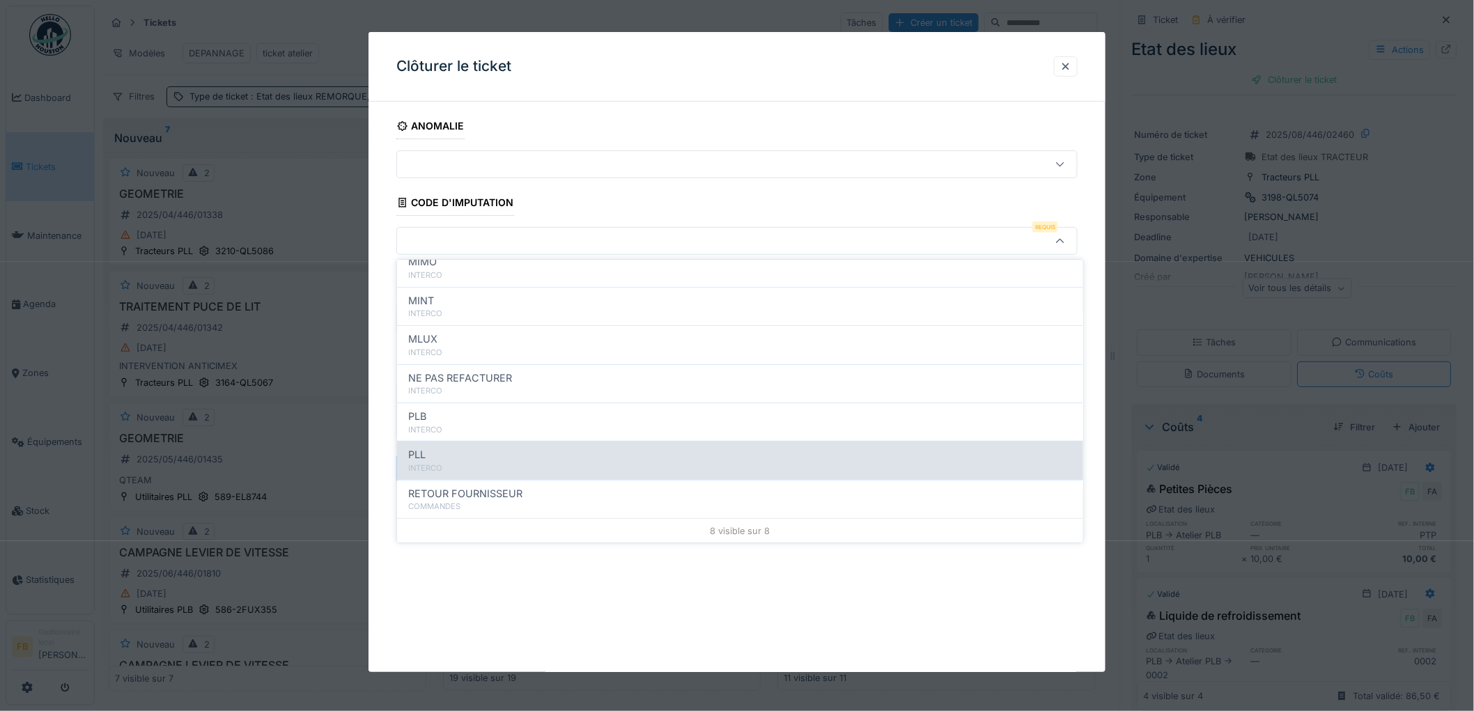
click at [471, 450] on div "PLL" at bounding box center [740, 455] width 664 height 15
type input "***"
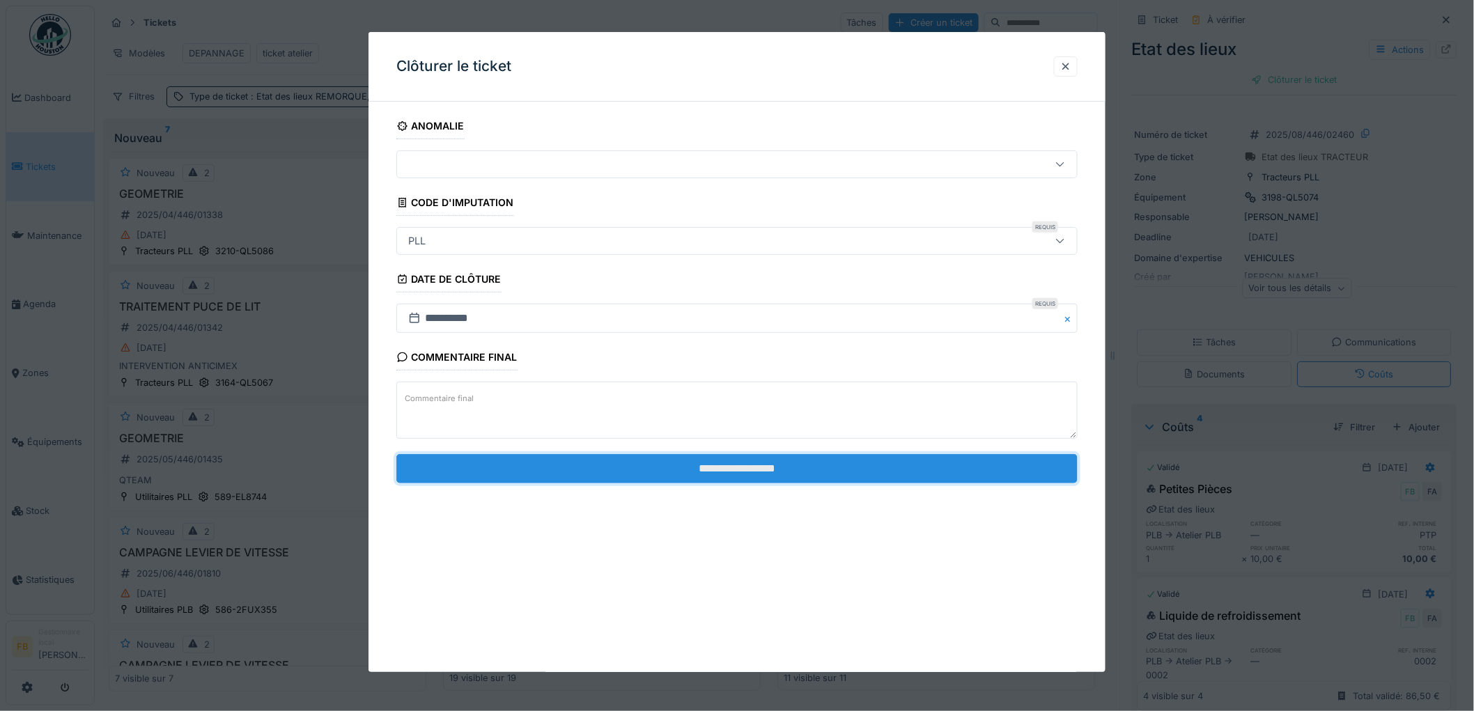
click at [717, 464] on input "**********" at bounding box center [736, 468] width 681 height 29
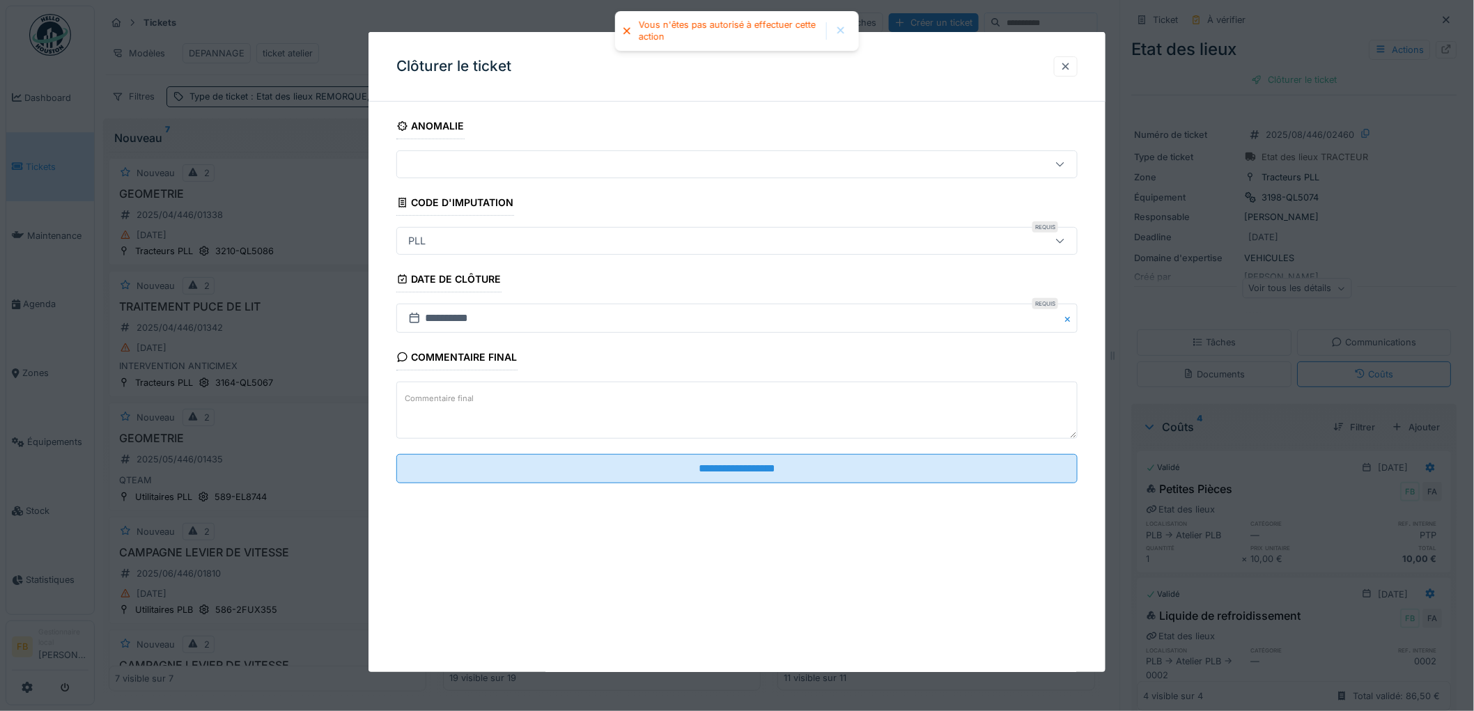
click at [1071, 66] on div at bounding box center [1065, 66] width 11 height 13
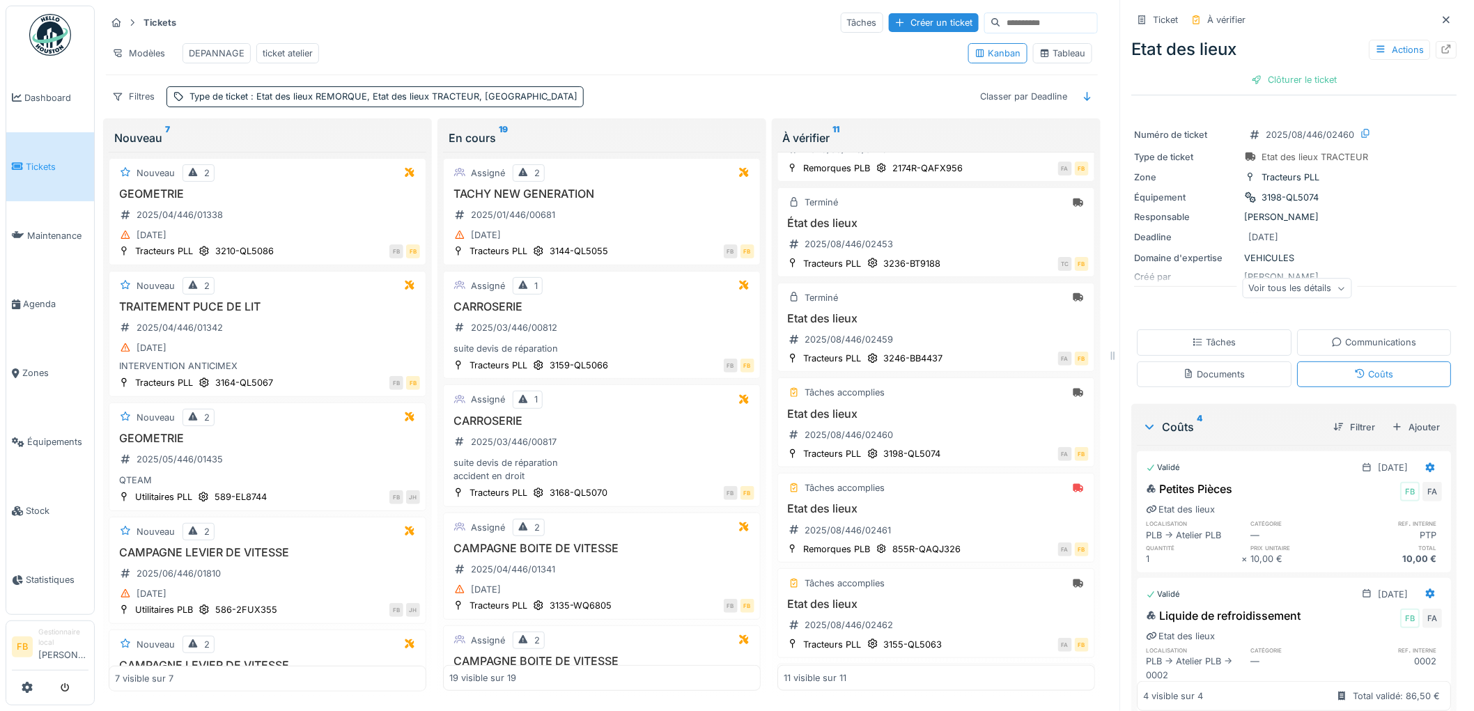
click at [1175, 358] on div "Tâches Communications Documents Coûts" at bounding box center [1294, 358] width 325 height 68
click at [1172, 341] on div "Tâches" at bounding box center [1214, 342] width 155 height 26
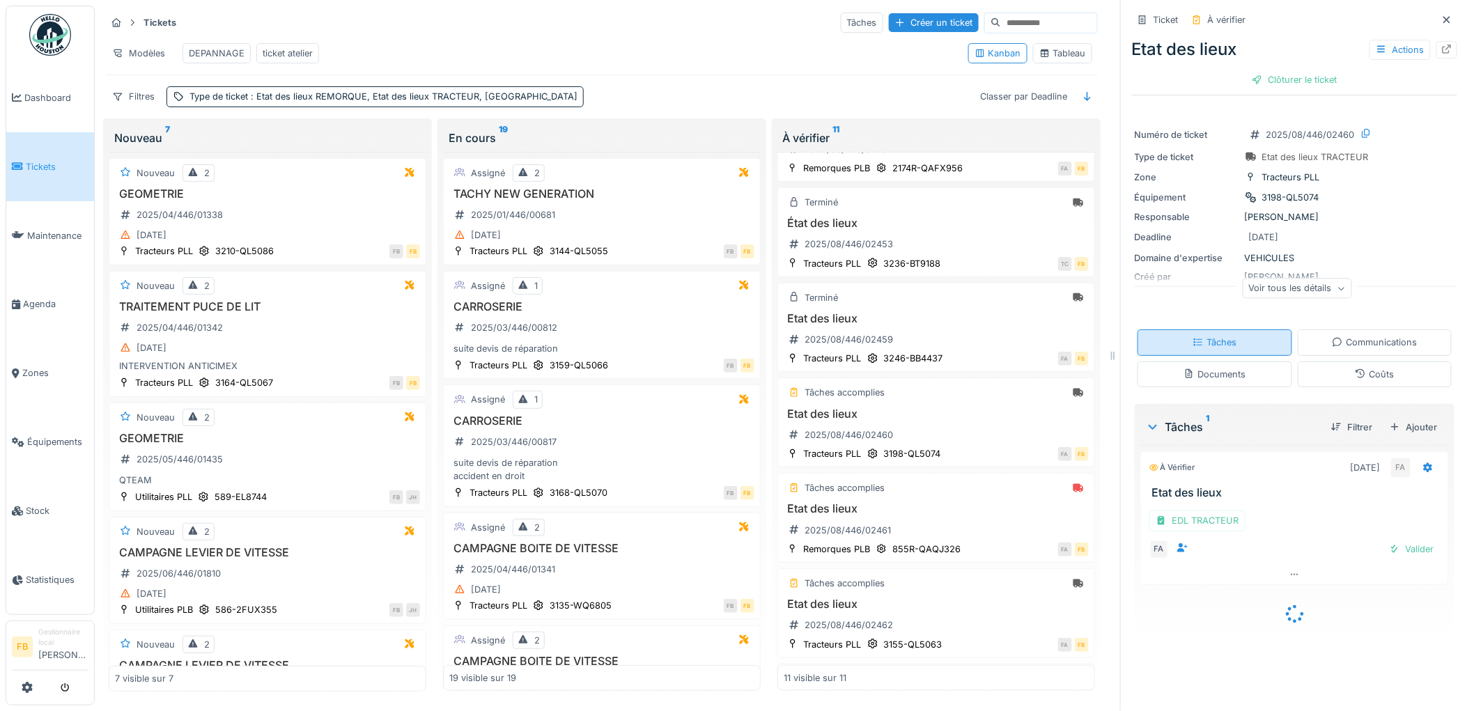
scroll to position [11, 0]
click at [1389, 542] on div at bounding box center [1394, 548] width 11 height 13
click at [1354, 369] on icon at bounding box center [1359, 373] width 11 height 9
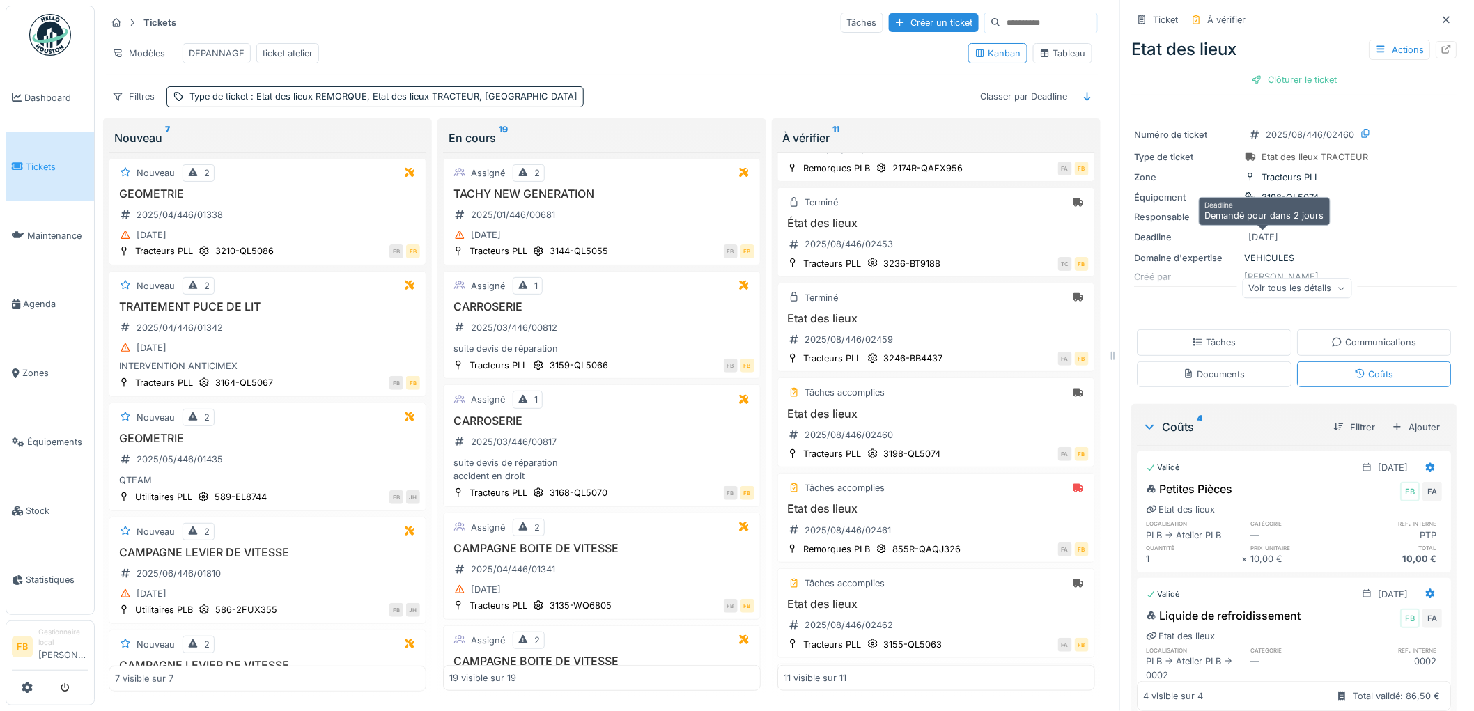
scroll to position [0, 0]
click at [1283, 92] on div "Etat des lieux Actions Clôturer le ticket" at bounding box center [1294, 61] width 325 height 61
click at [1285, 79] on div "Clôturer le ticket" at bounding box center [1294, 79] width 97 height 19
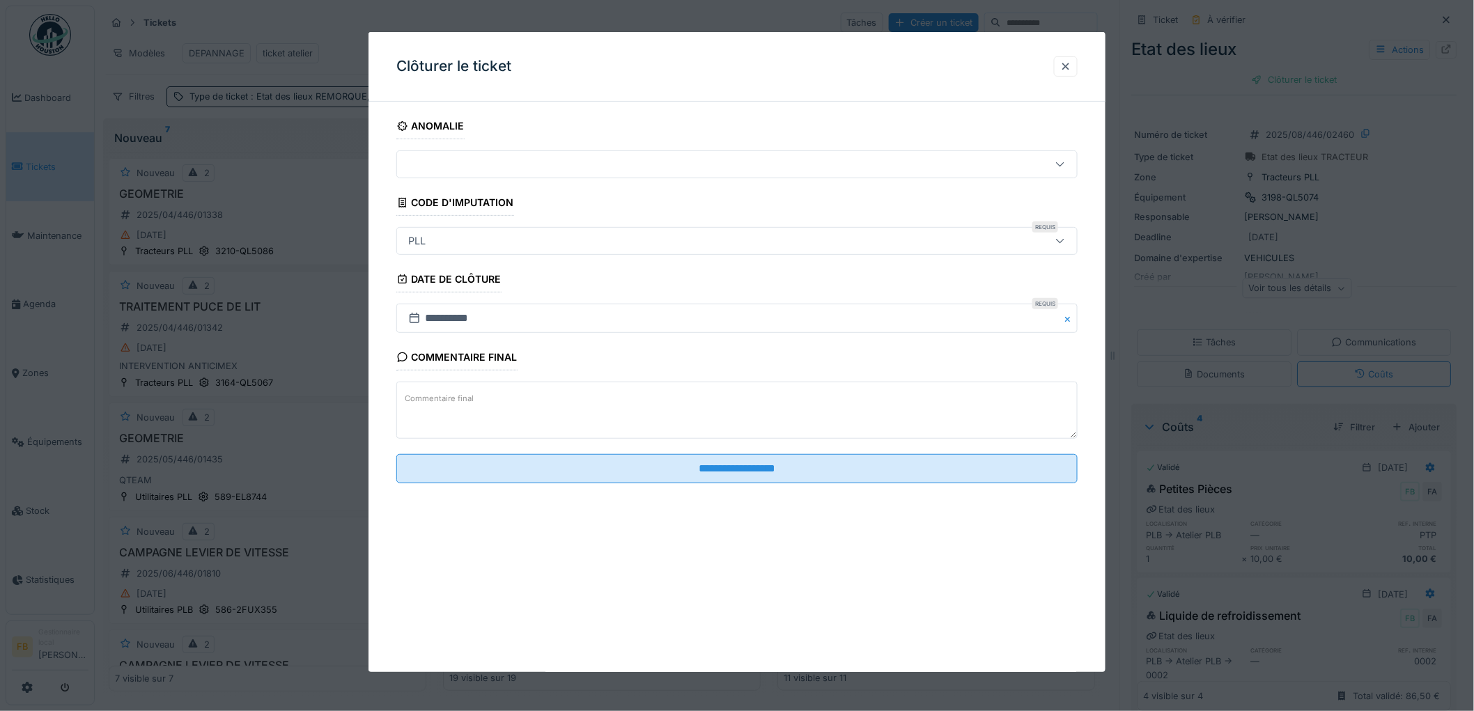
scroll to position [11, 0]
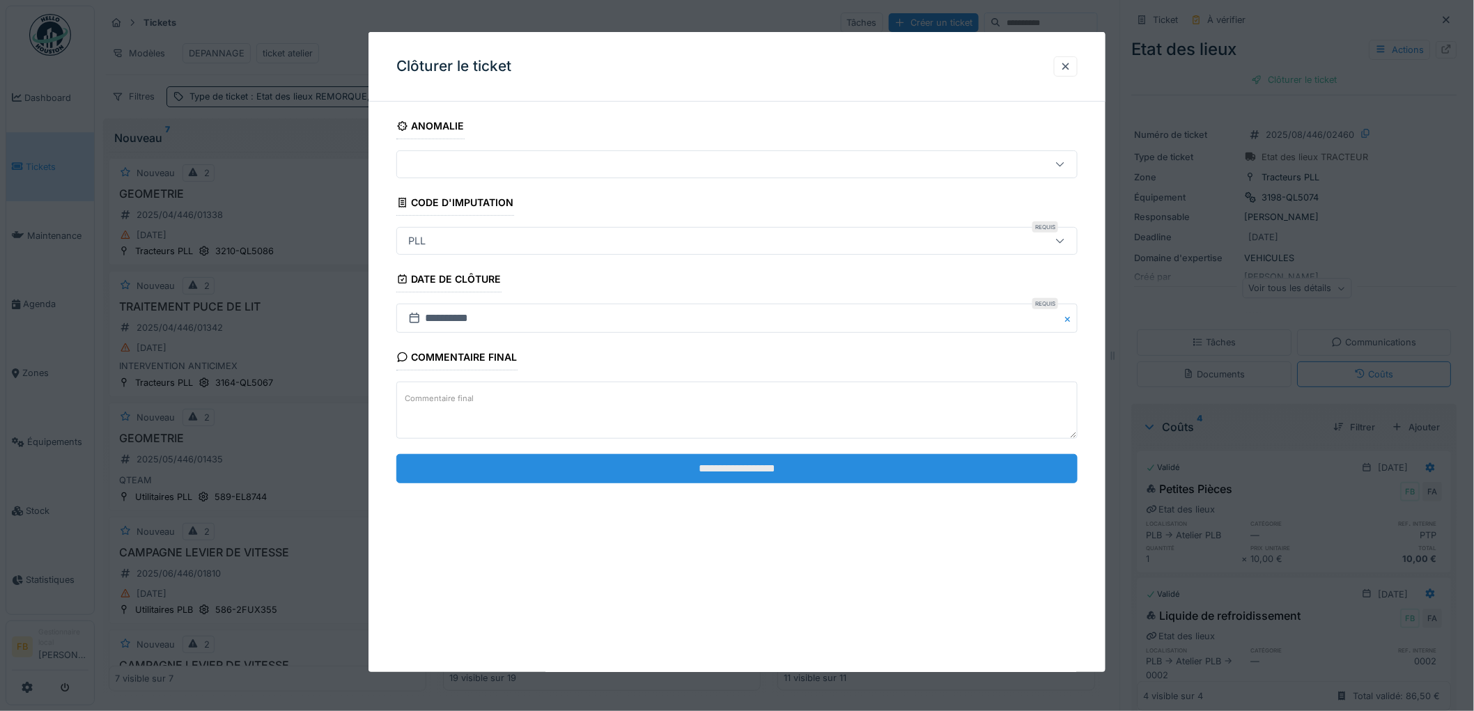
click at [704, 463] on input "**********" at bounding box center [736, 468] width 681 height 29
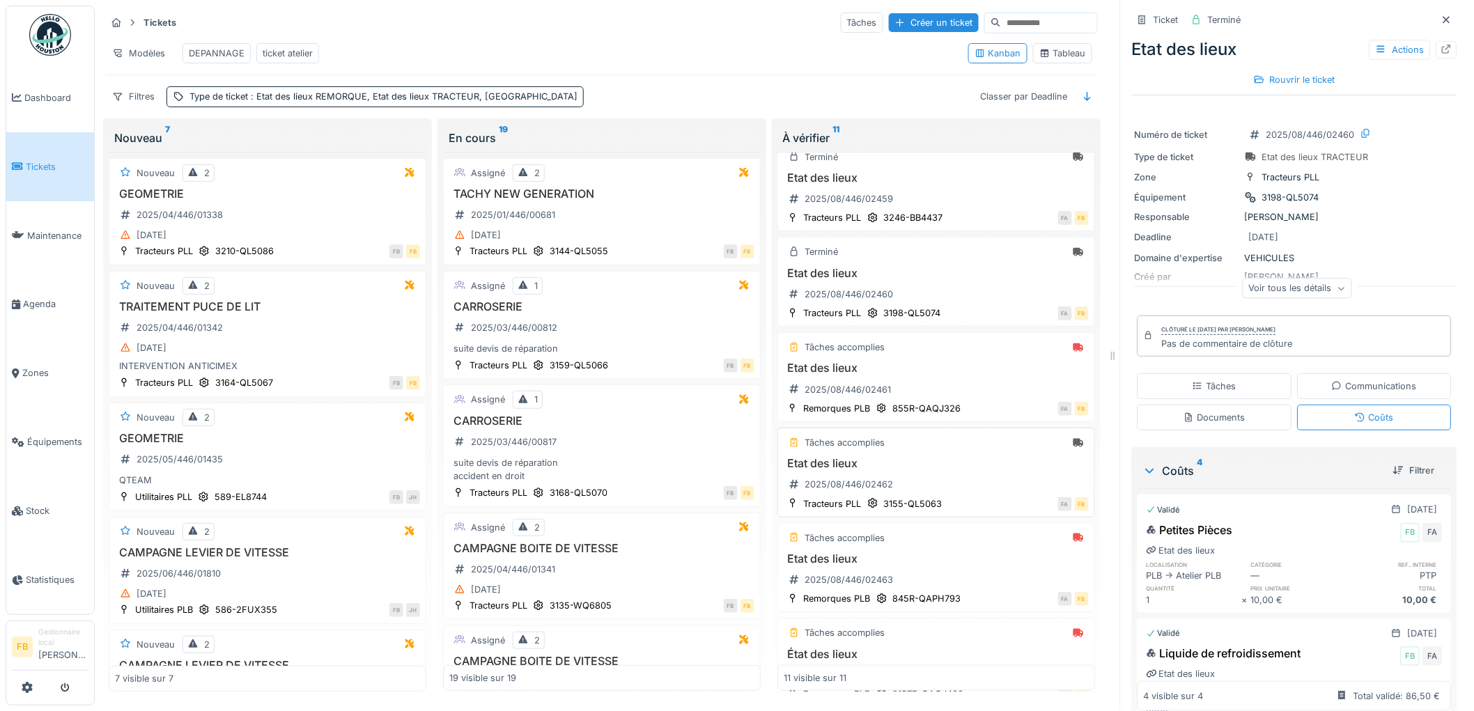
scroll to position [541, 0]
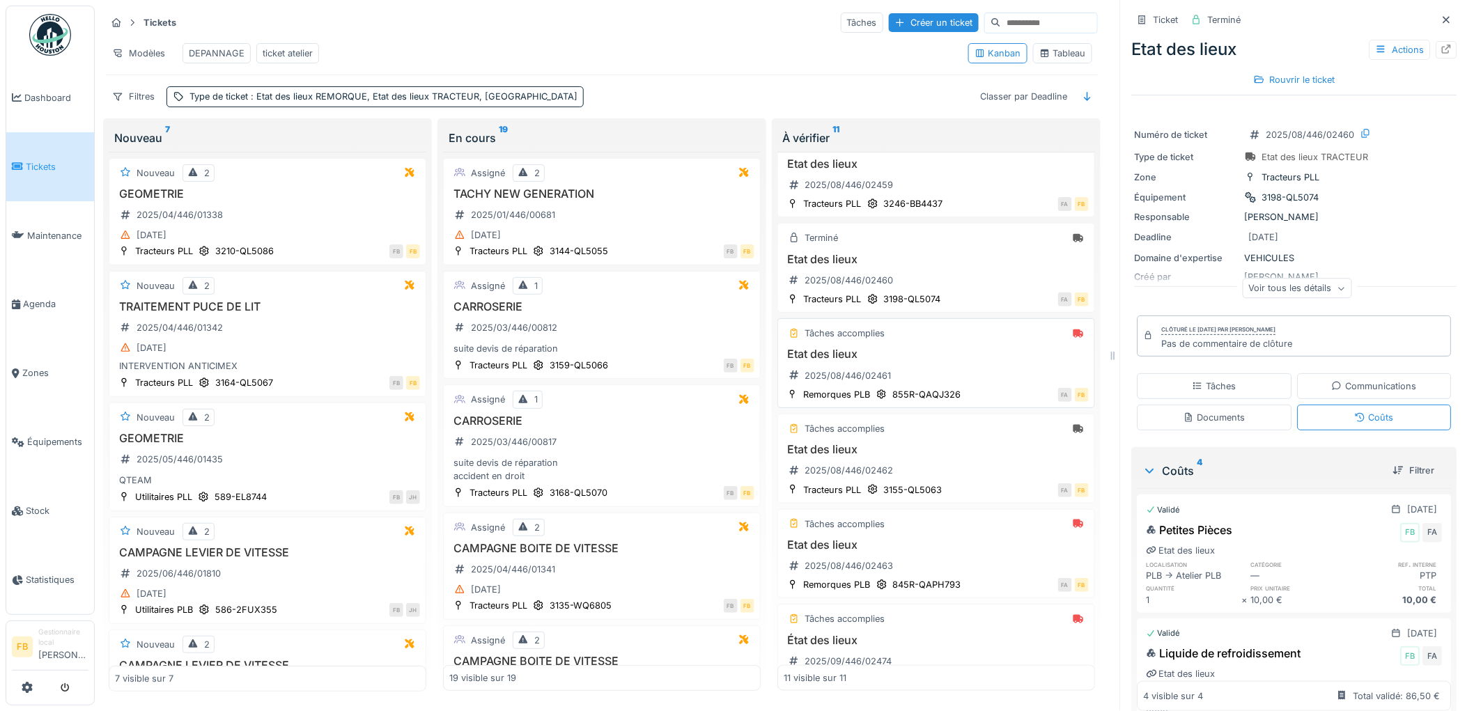
click at [932, 361] on h3 "Etat des lieux" at bounding box center [935, 353] width 305 height 13
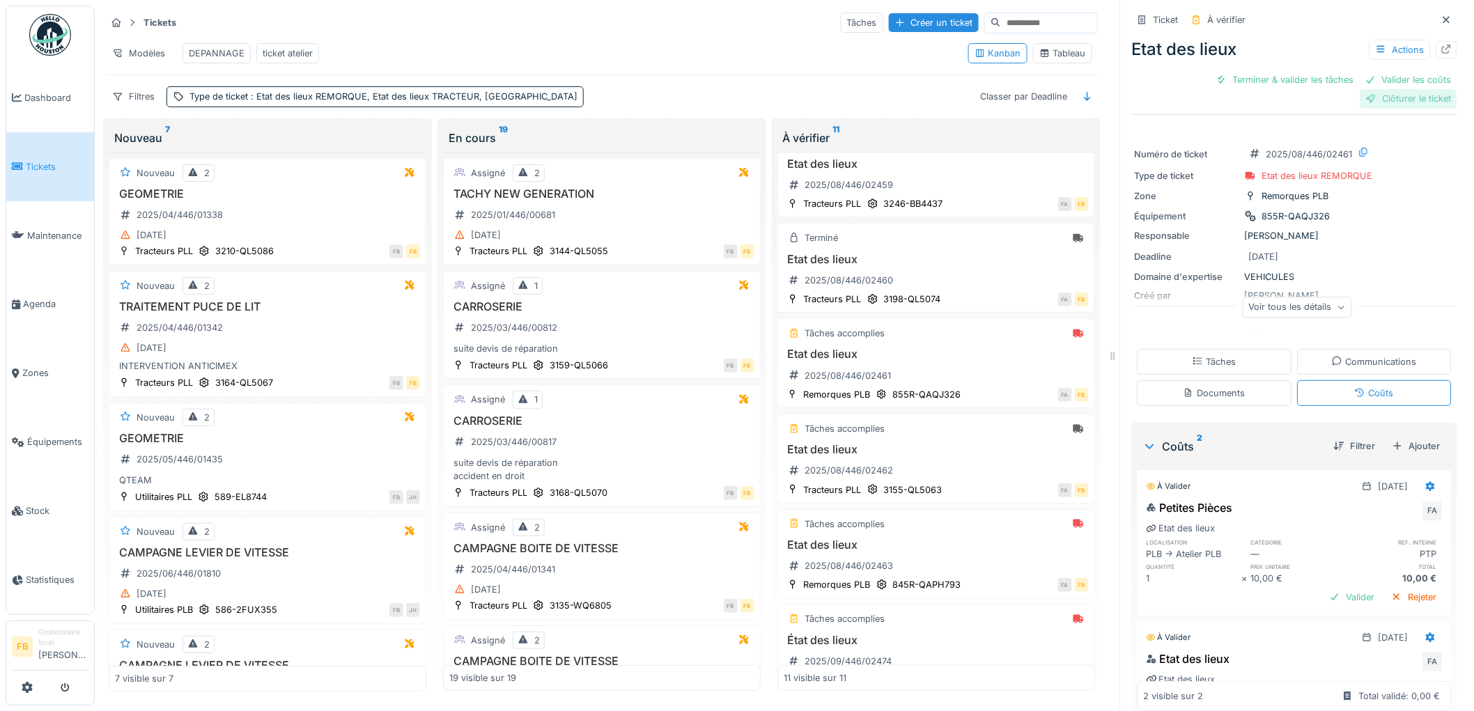
click at [1366, 89] on div "Clôturer le ticket" at bounding box center [1408, 98] width 97 height 19
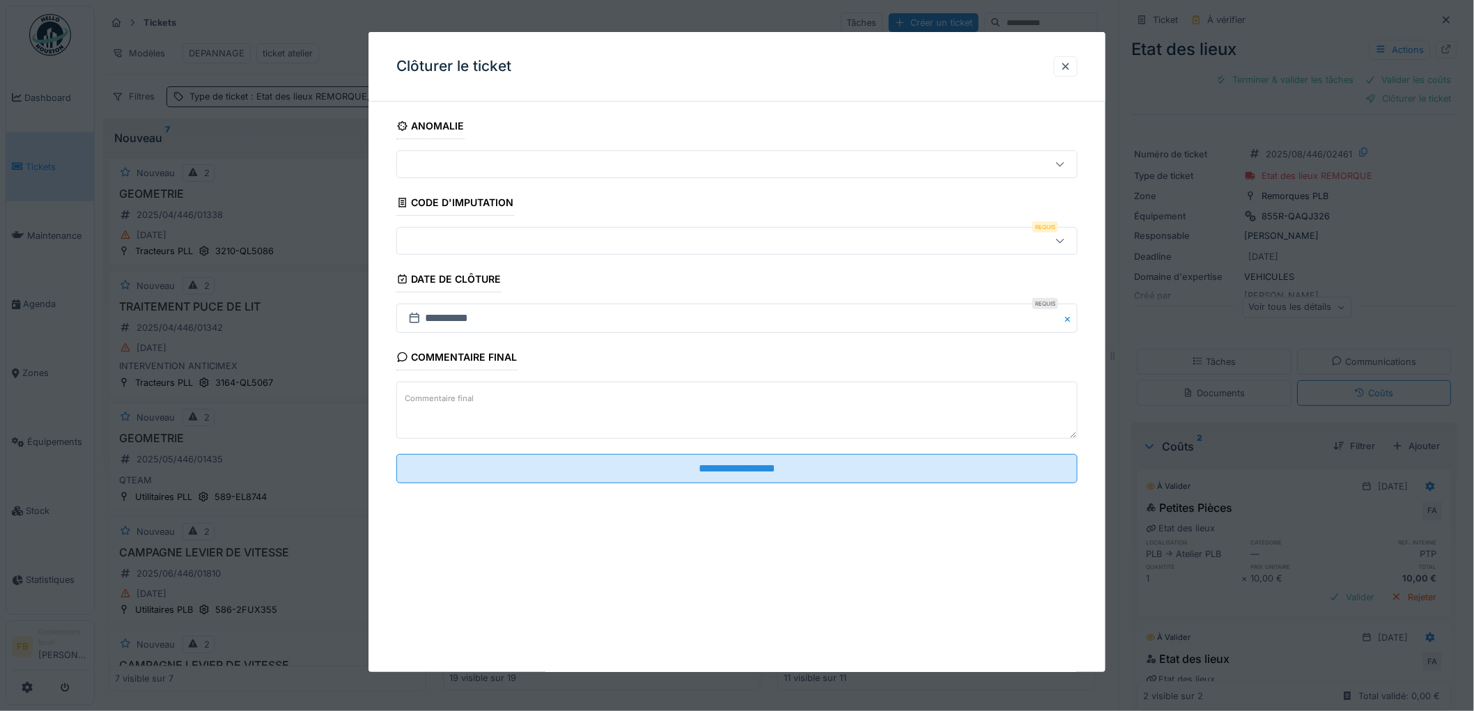
click at [457, 242] on div at bounding box center [698, 240] width 591 height 15
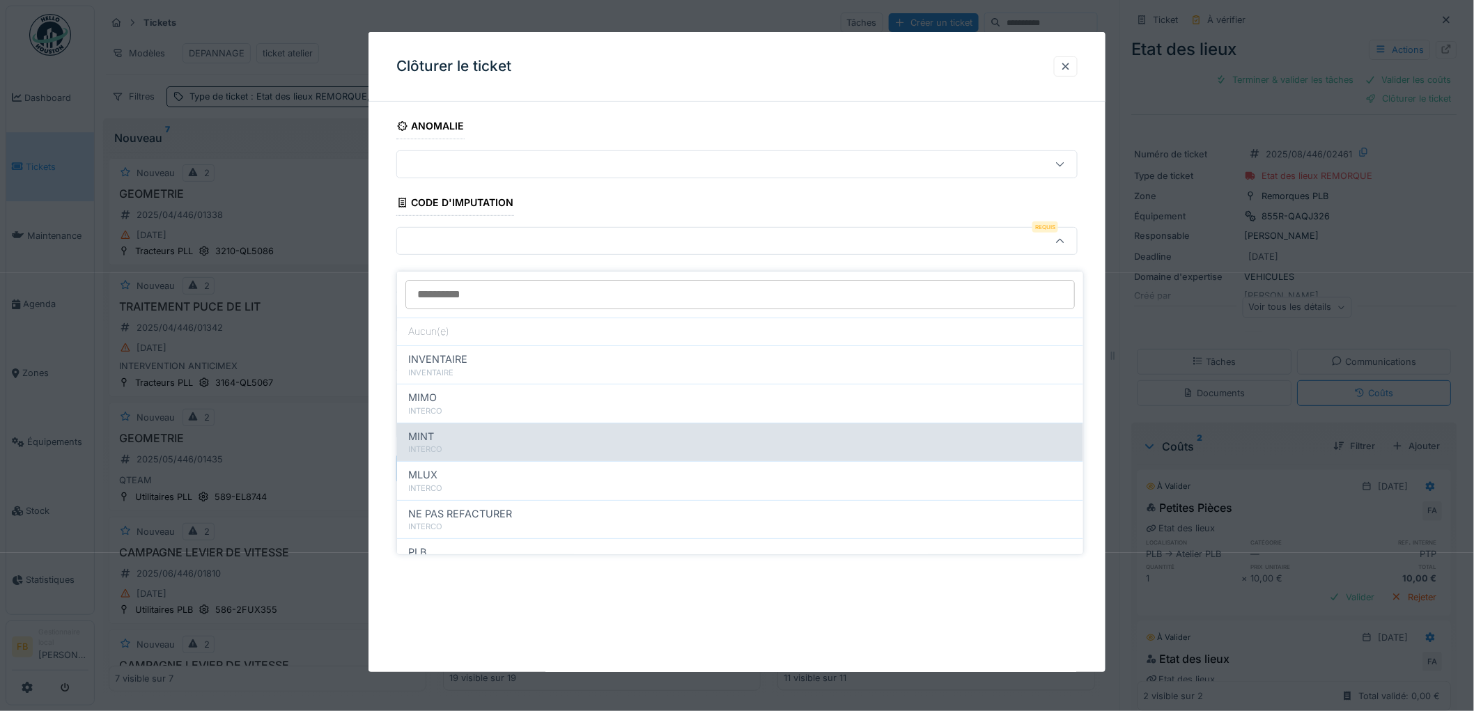
scroll to position [124, 0]
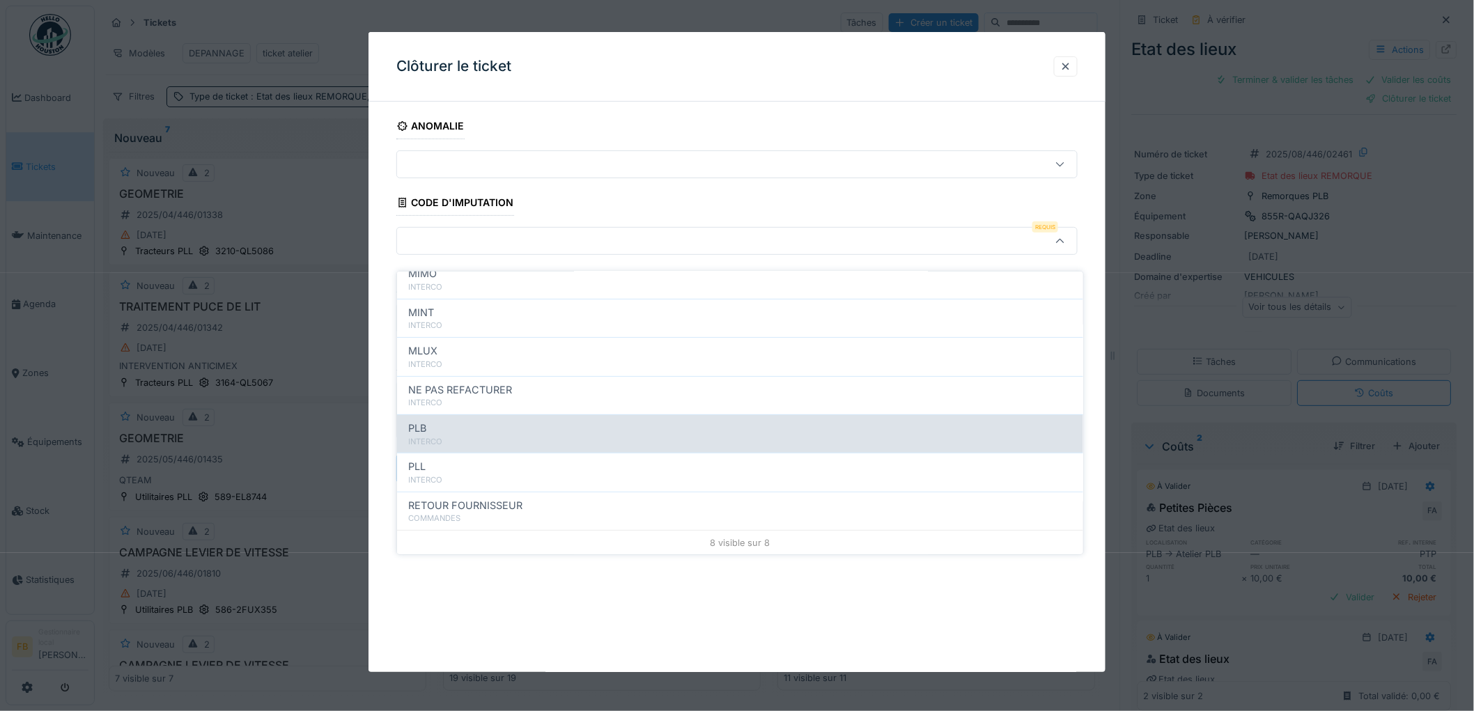
click at [463, 436] on div "INTERCO" at bounding box center [740, 442] width 664 height 12
type input "***"
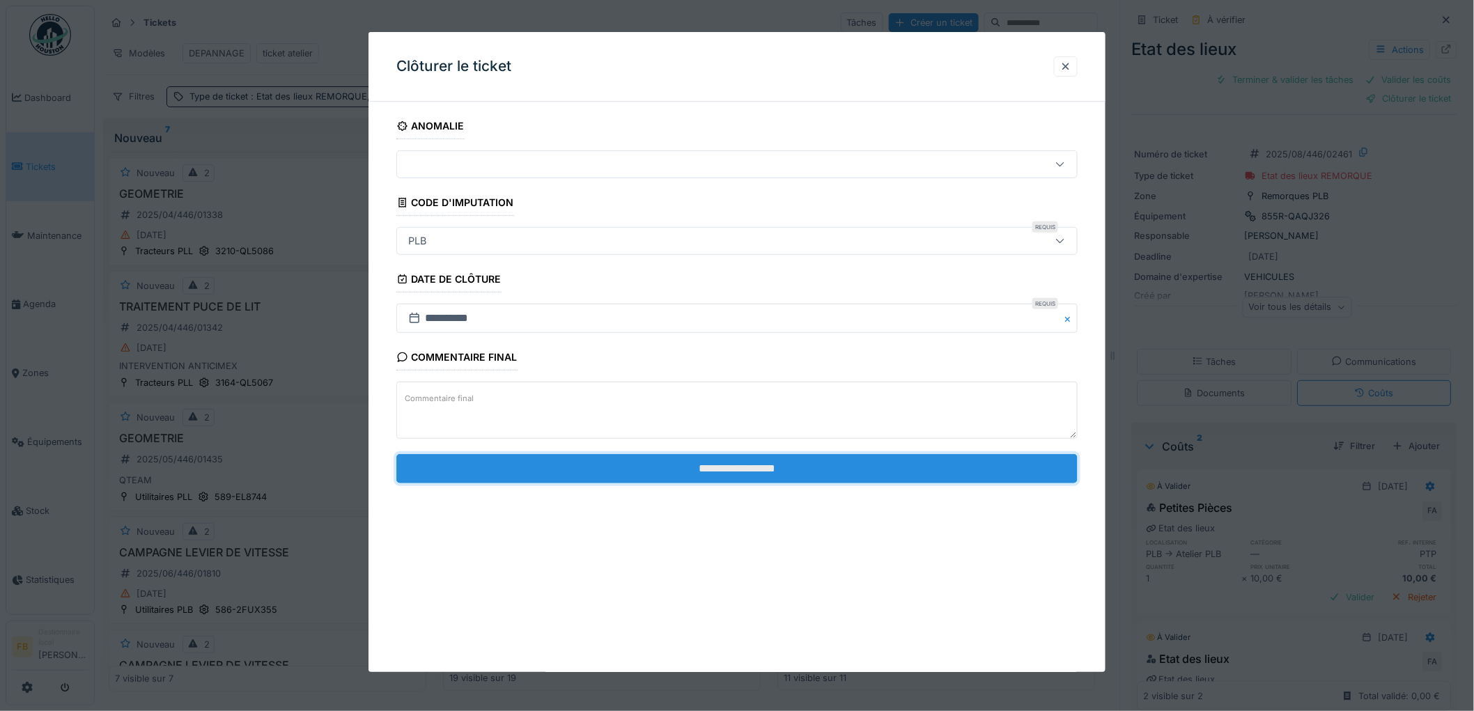
click at [770, 469] on input "**********" at bounding box center [736, 468] width 681 height 29
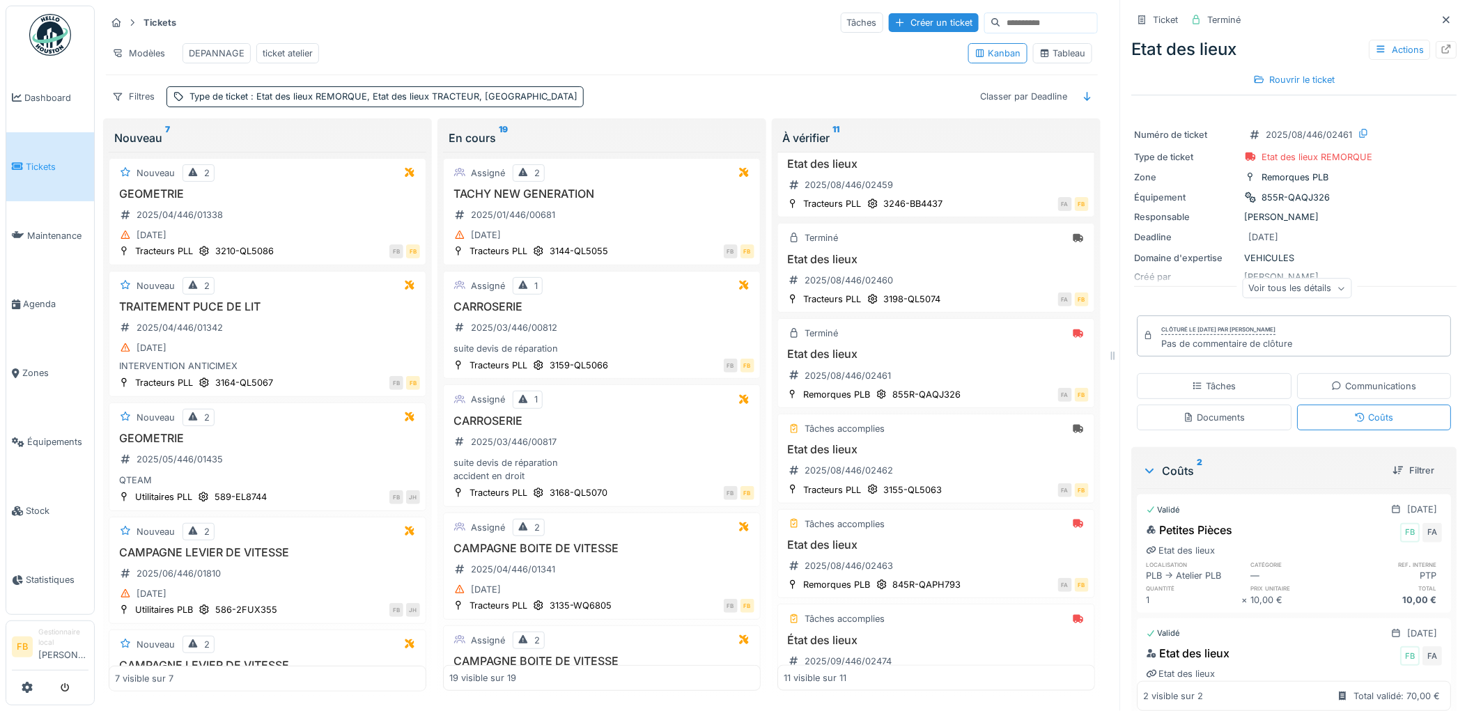
scroll to position [58, 0]
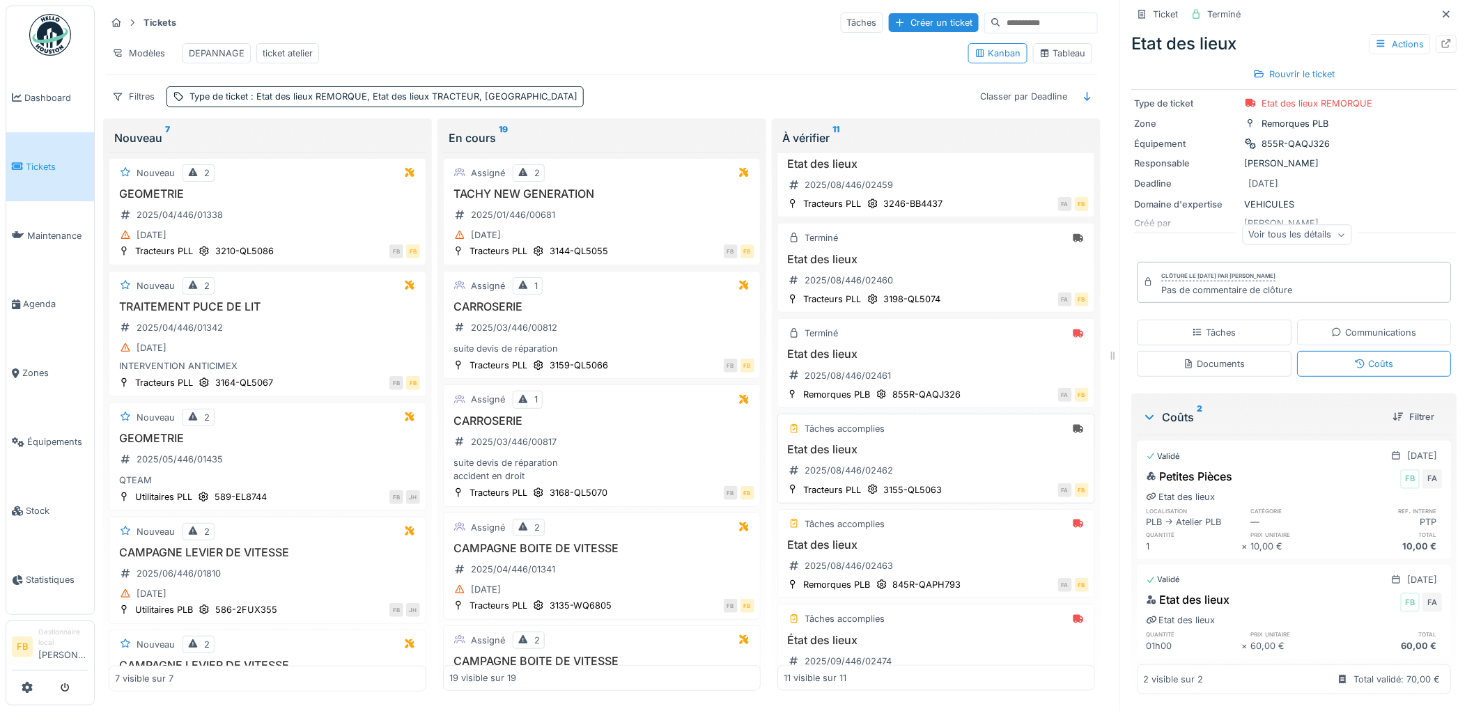
click at [948, 467] on div "Etat des lieux 2025/08/446/02462" at bounding box center [935, 462] width 305 height 39
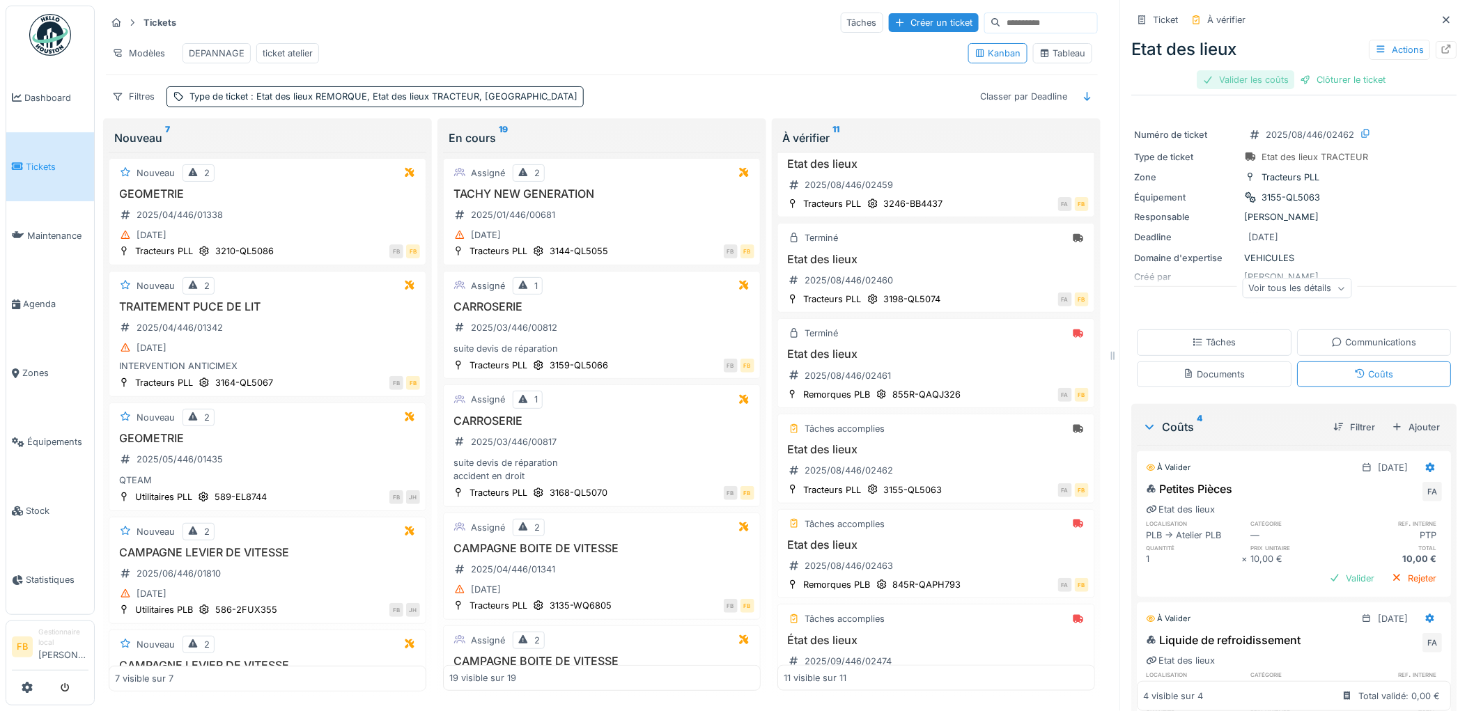
click at [1224, 74] on div "Valider les coûts" at bounding box center [1245, 79] width 97 height 19
click at [1208, 343] on div "Tâches" at bounding box center [1214, 342] width 44 height 13
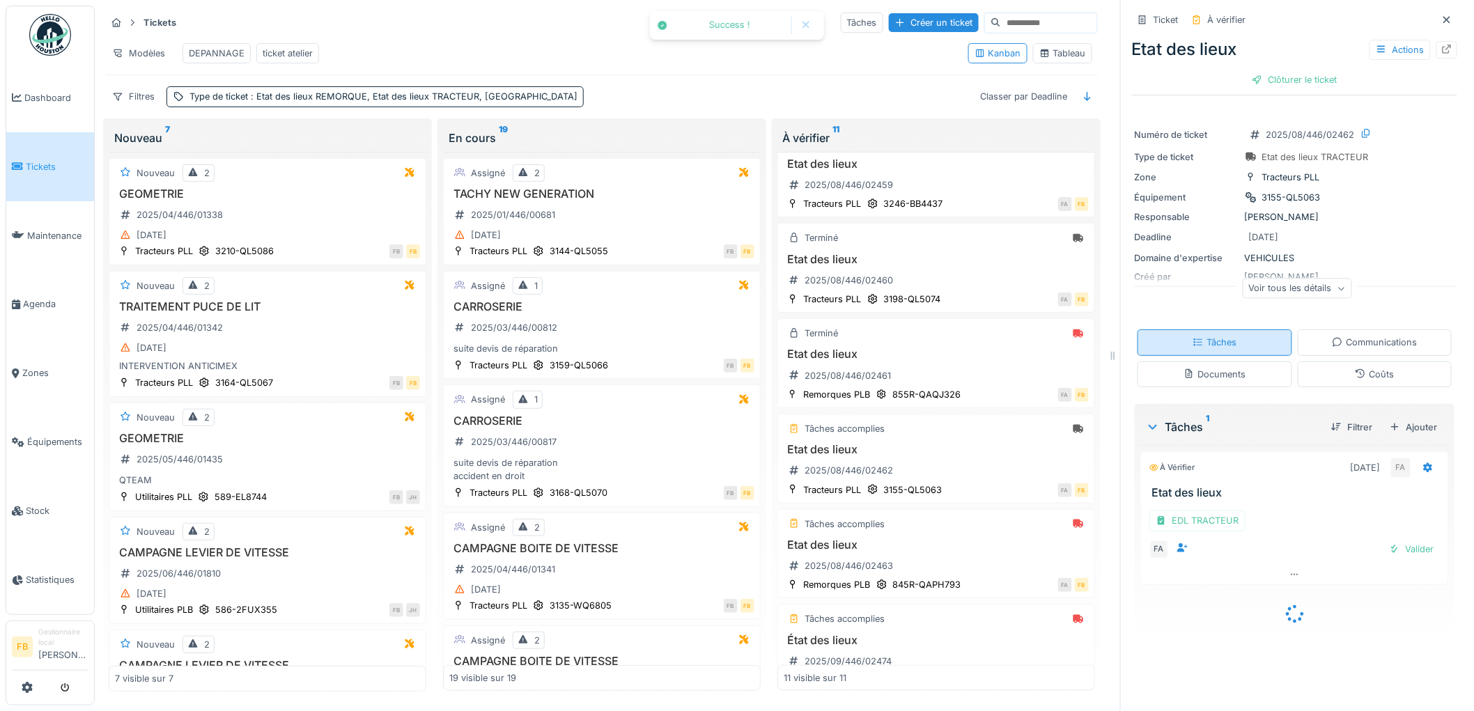
scroll to position [11, 0]
click at [1207, 510] on div "EDL TRACTEUR" at bounding box center [1197, 520] width 96 height 20
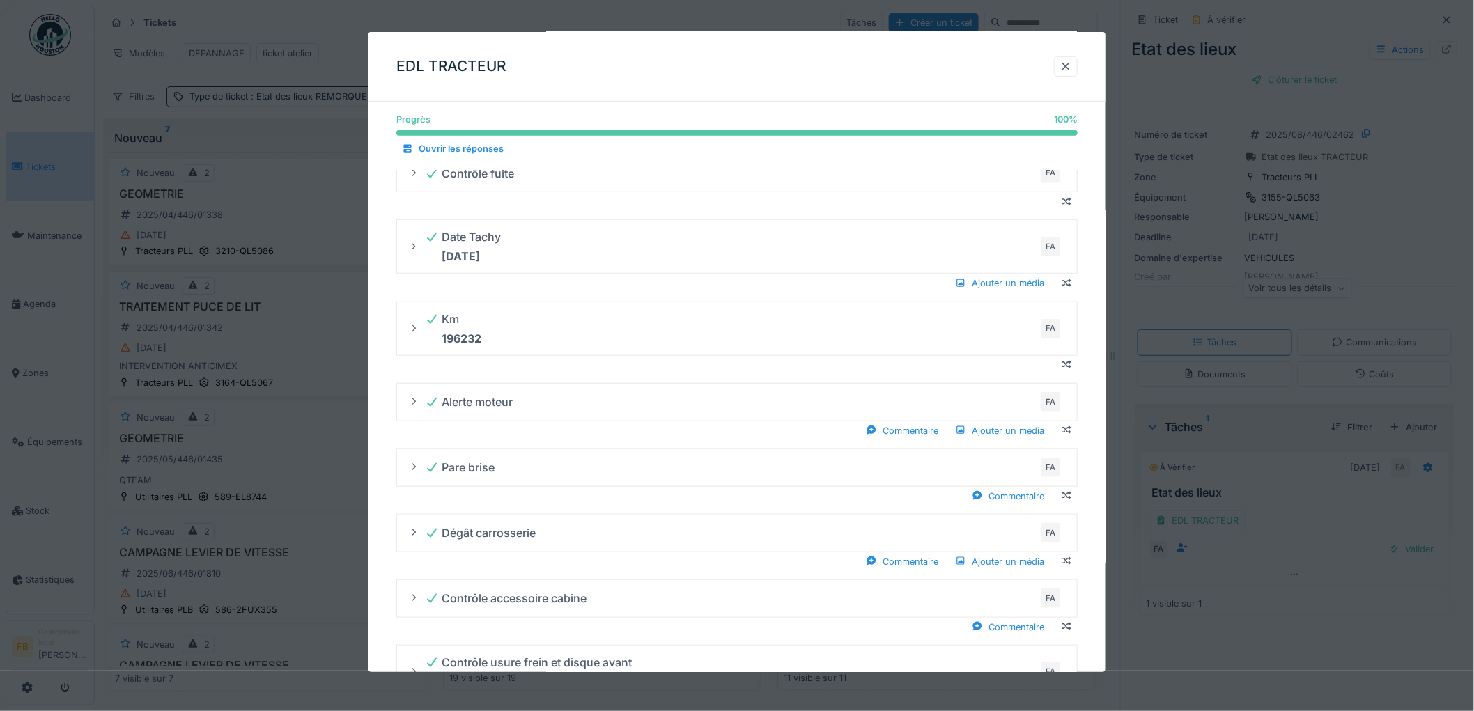
scroll to position [545, 0]
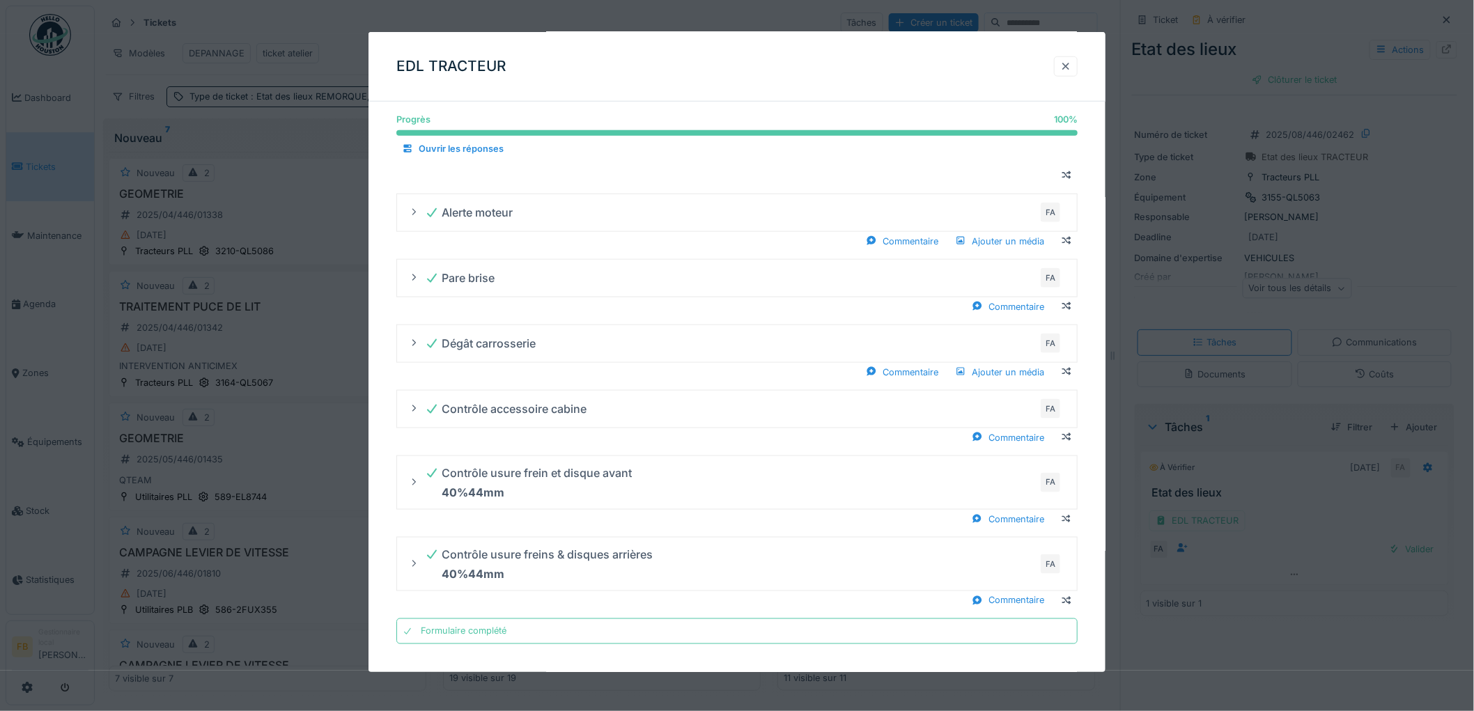
click at [1071, 60] on div at bounding box center [1065, 66] width 11 height 13
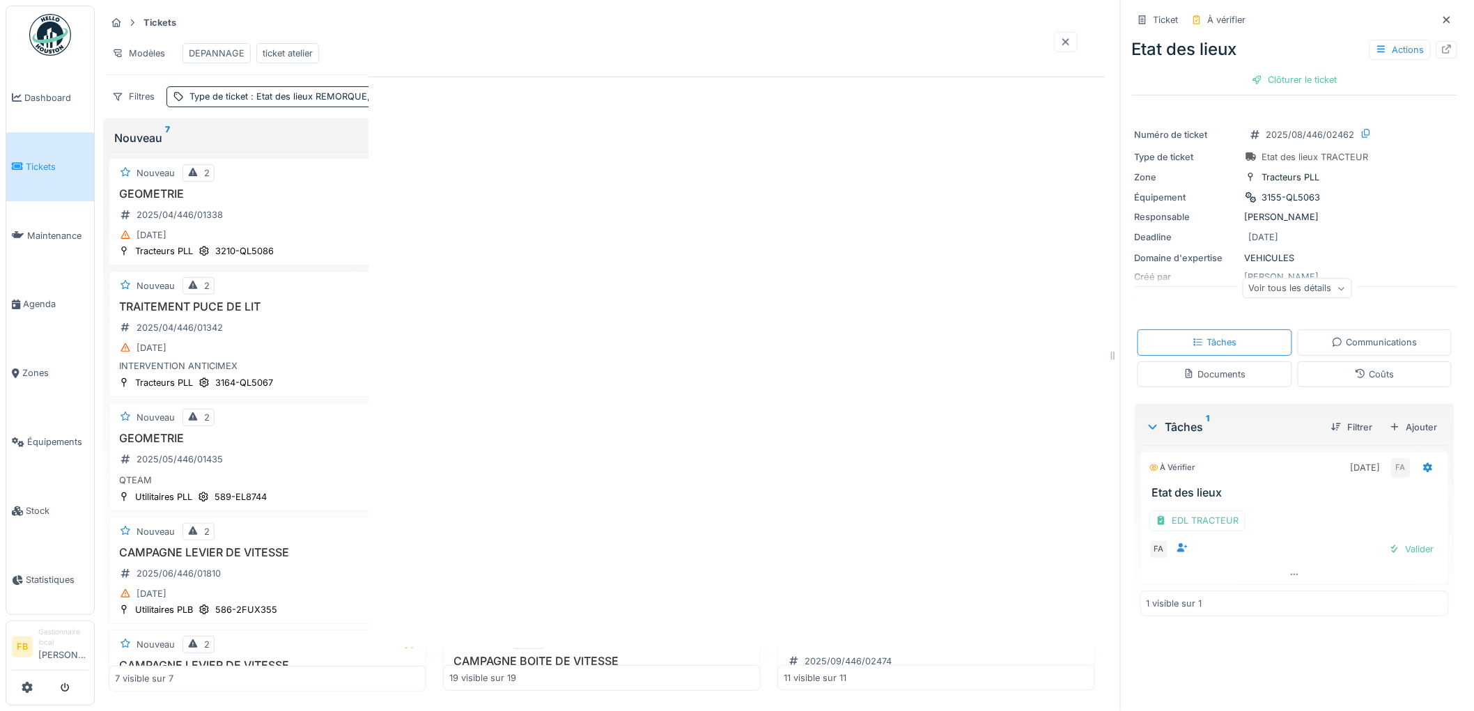
scroll to position [0, 0]
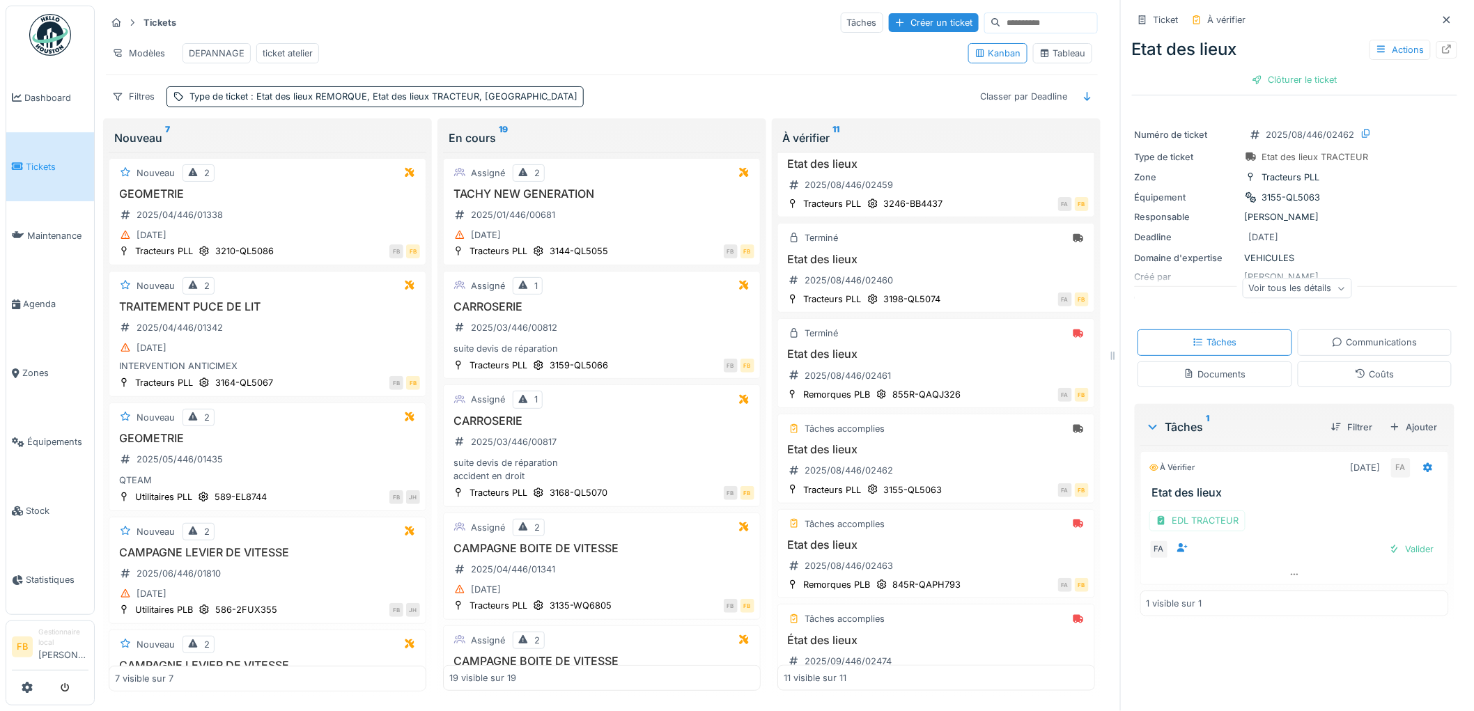
click at [31, 162] on span "Tickets" at bounding box center [57, 166] width 63 height 13
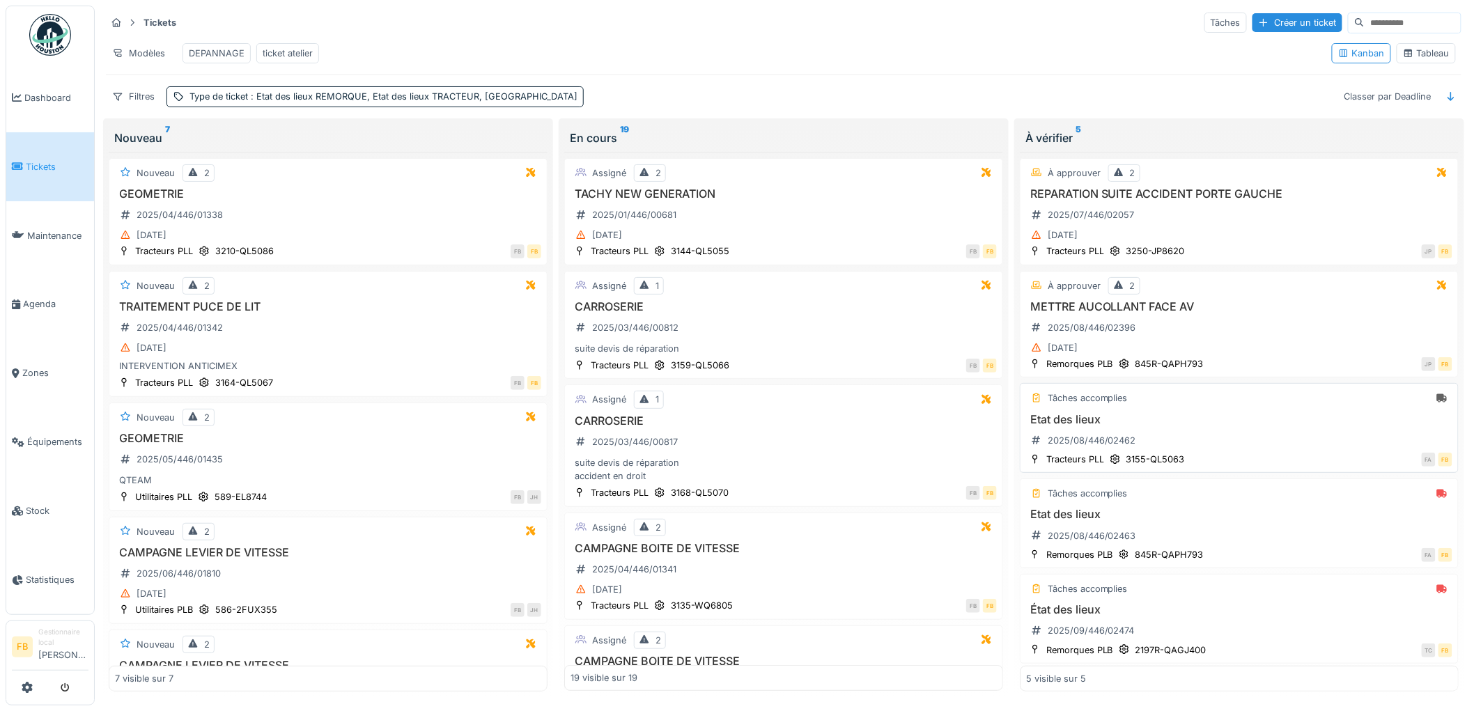
click at [1202, 446] on div "Etat des lieux 2025/08/446/02462" at bounding box center [1239, 432] width 426 height 39
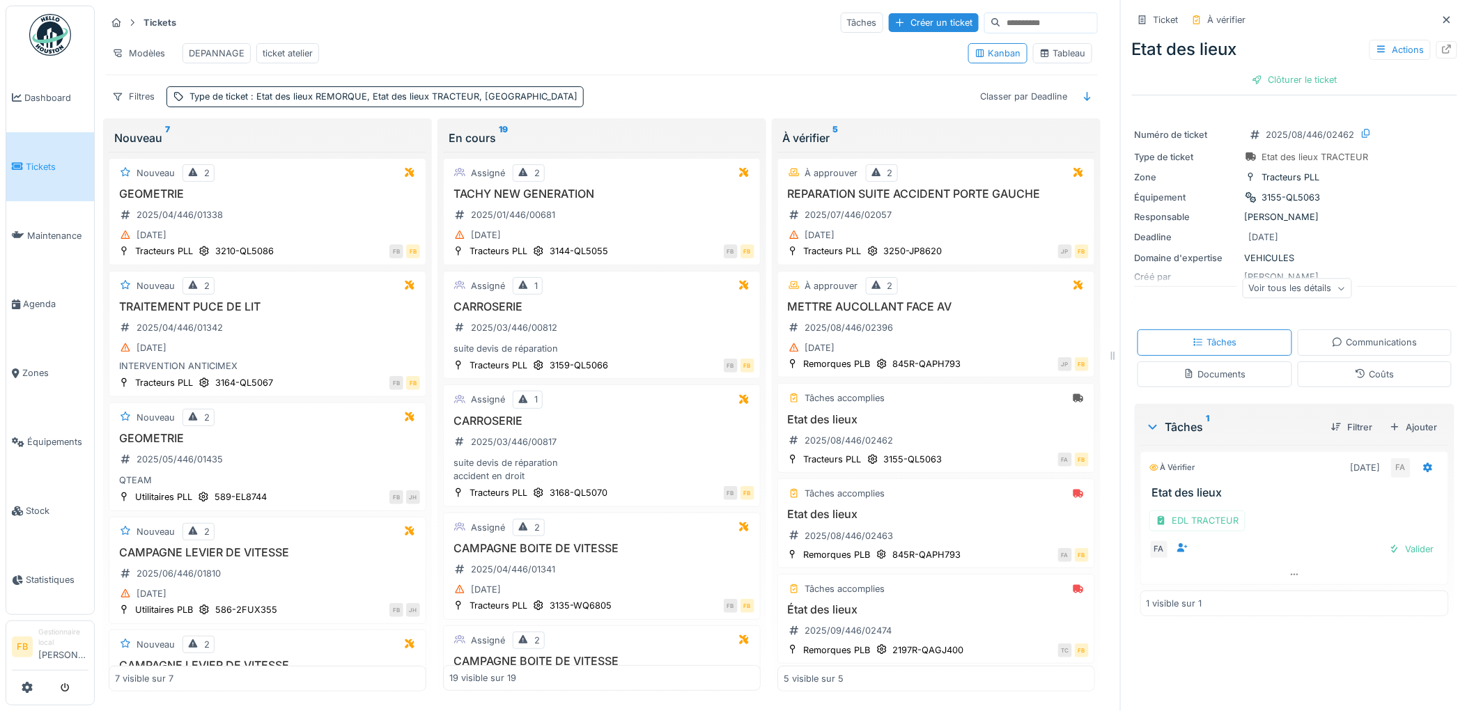
click at [1354, 376] on icon at bounding box center [1359, 373] width 11 height 9
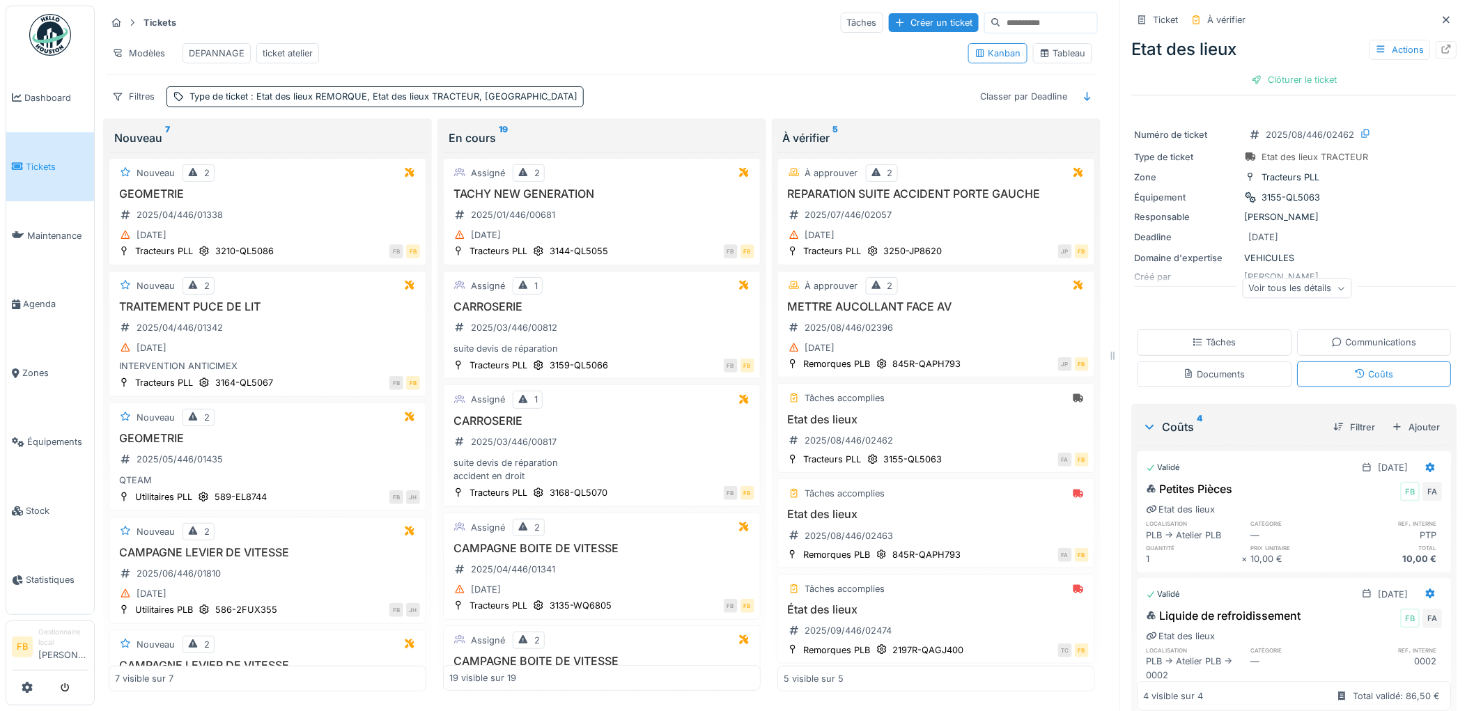
click at [1269, 63] on div "Etat des lieux Actions Clôturer le ticket" at bounding box center [1294, 61] width 325 height 61
click at [1266, 78] on div "Clôturer le ticket" at bounding box center [1294, 79] width 97 height 19
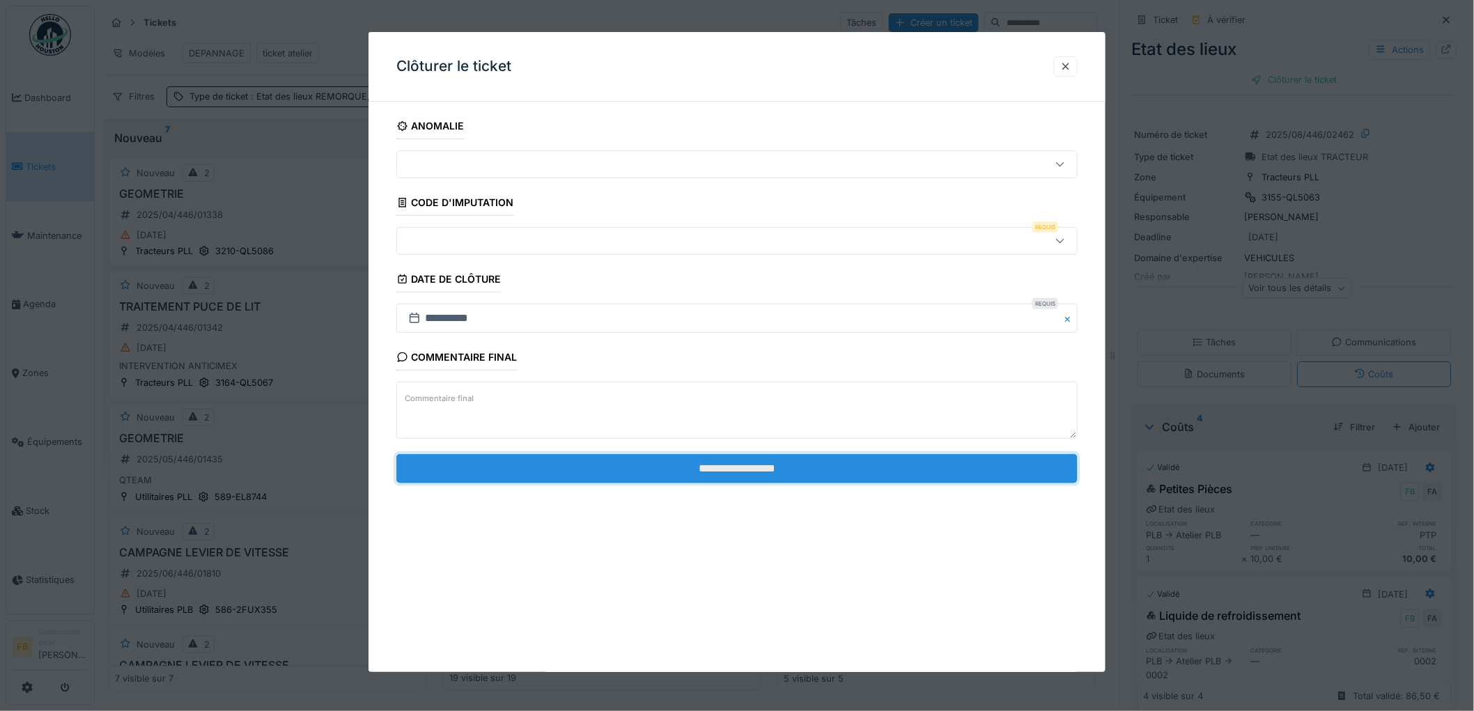
click at [762, 469] on input "**********" at bounding box center [736, 468] width 681 height 29
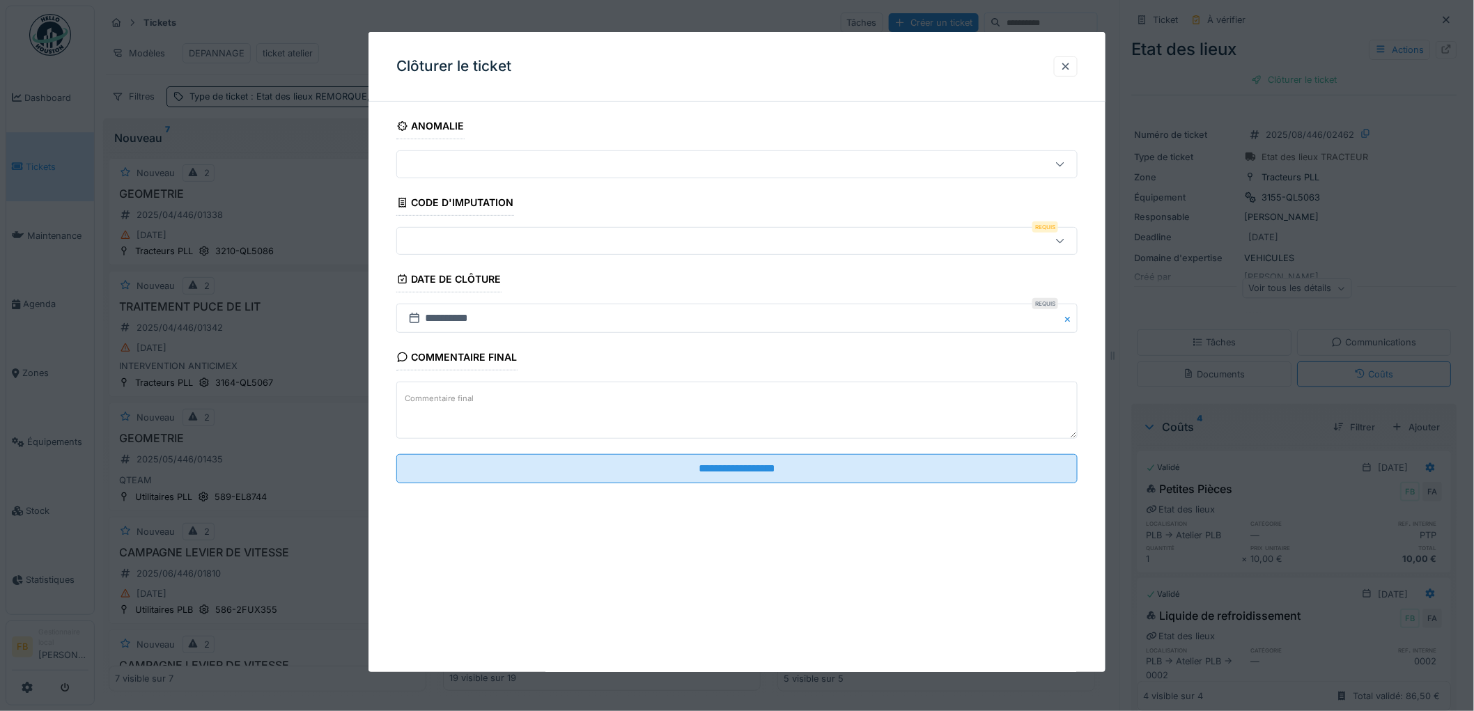
click at [483, 230] on div at bounding box center [736, 241] width 681 height 28
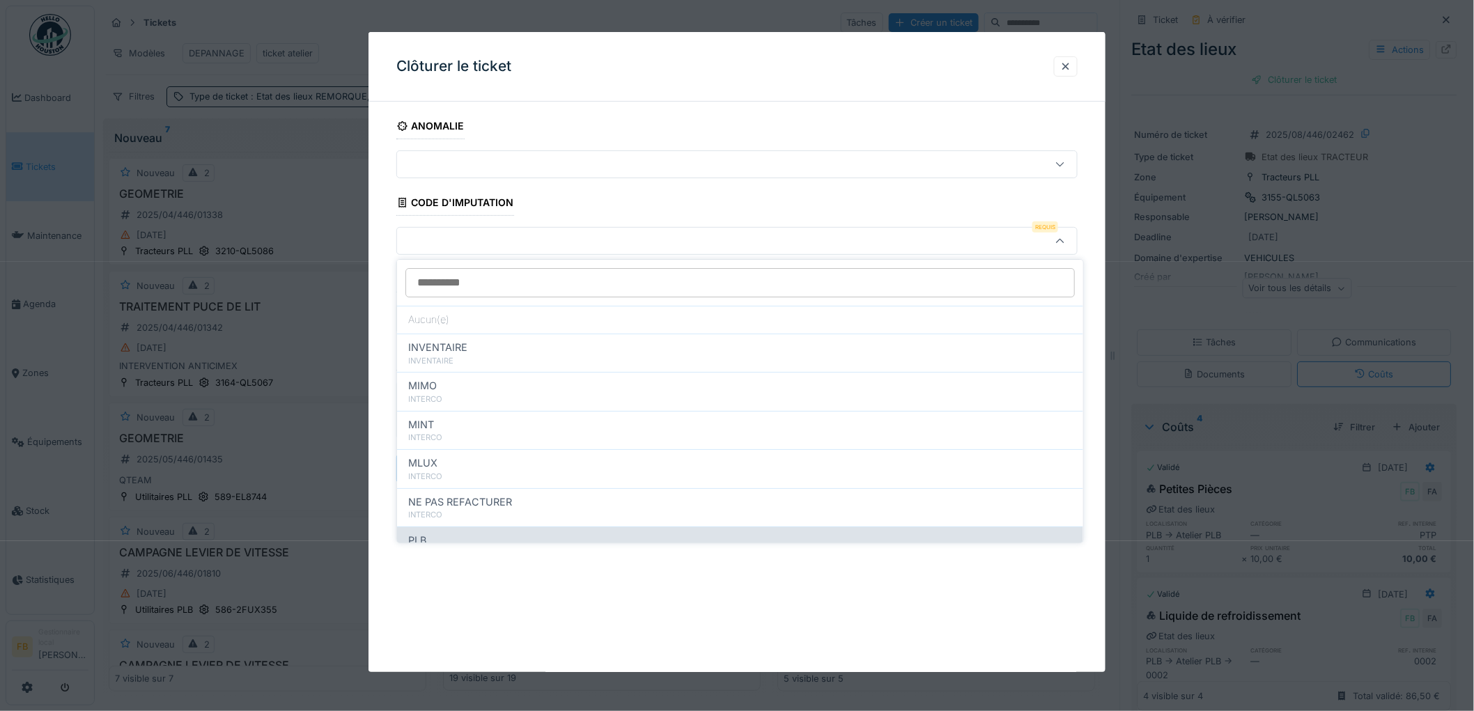
scroll to position [124, 0]
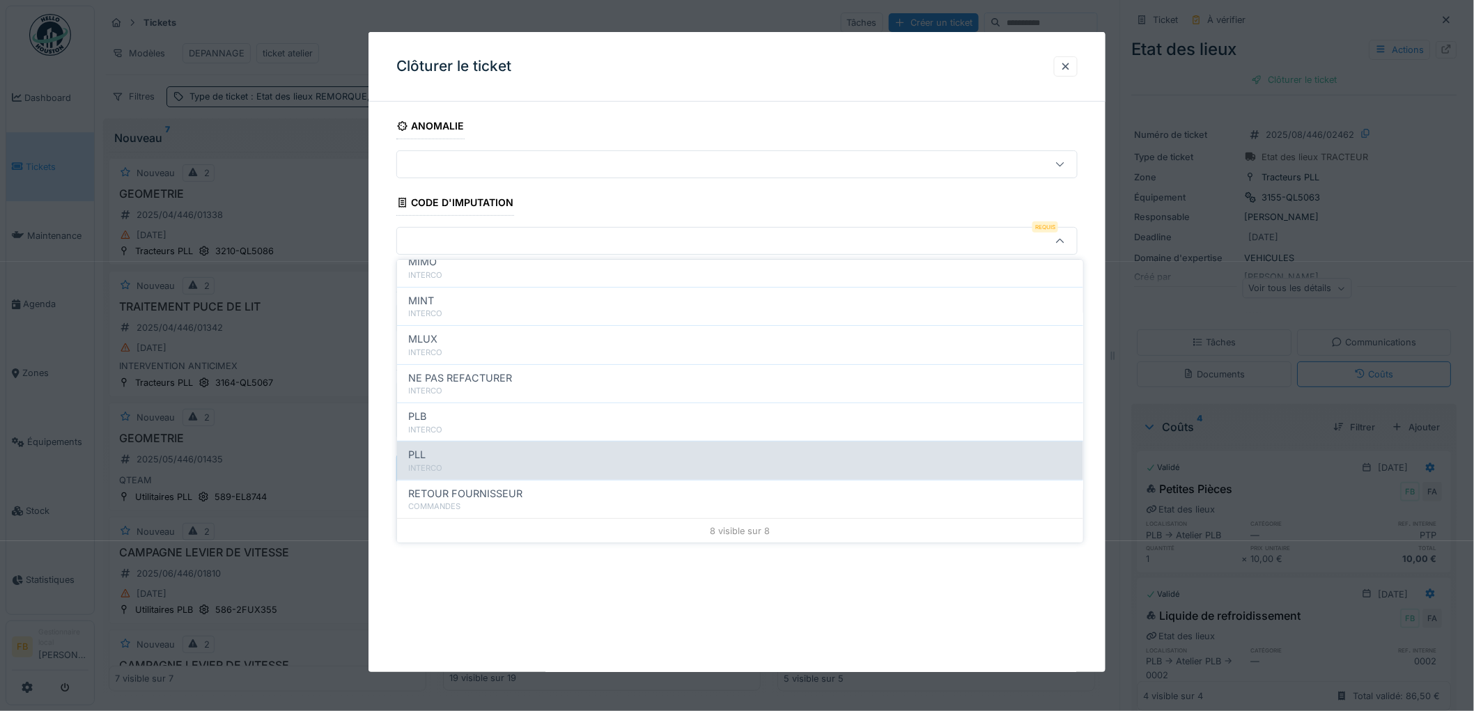
click at [489, 462] on div "INTERCO" at bounding box center [740, 468] width 664 height 12
type input "***"
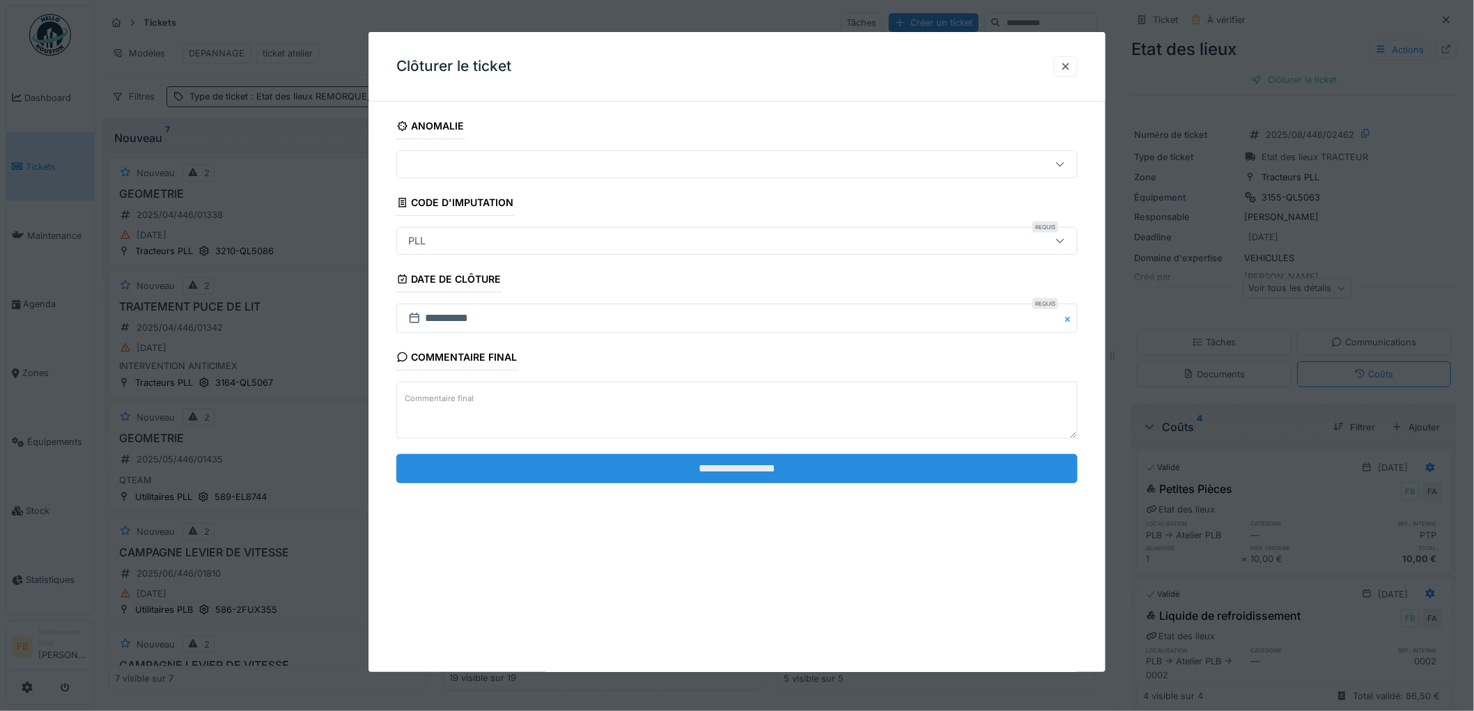
click at [701, 468] on input "**********" at bounding box center [736, 468] width 681 height 29
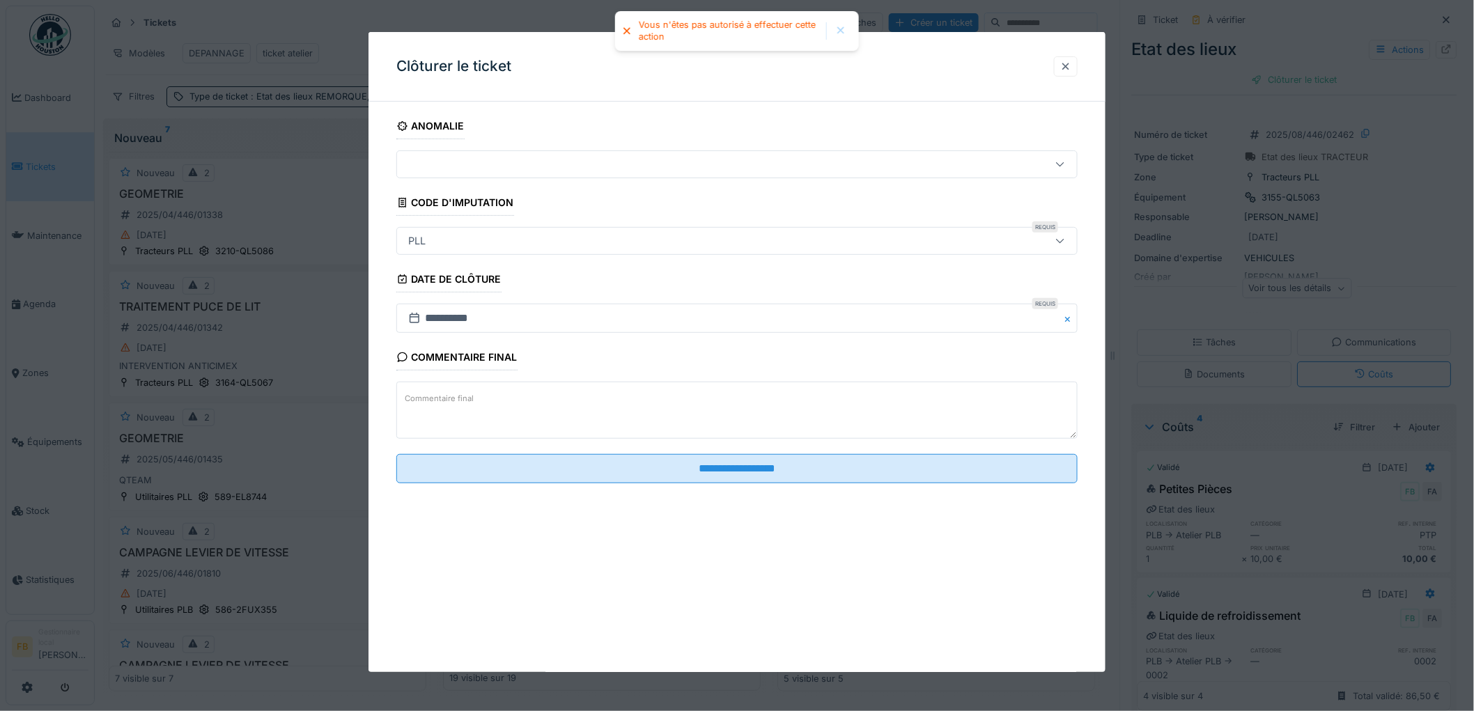
click at [1074, 77] on div at bounding box center [1066, 66] width 24 height 20
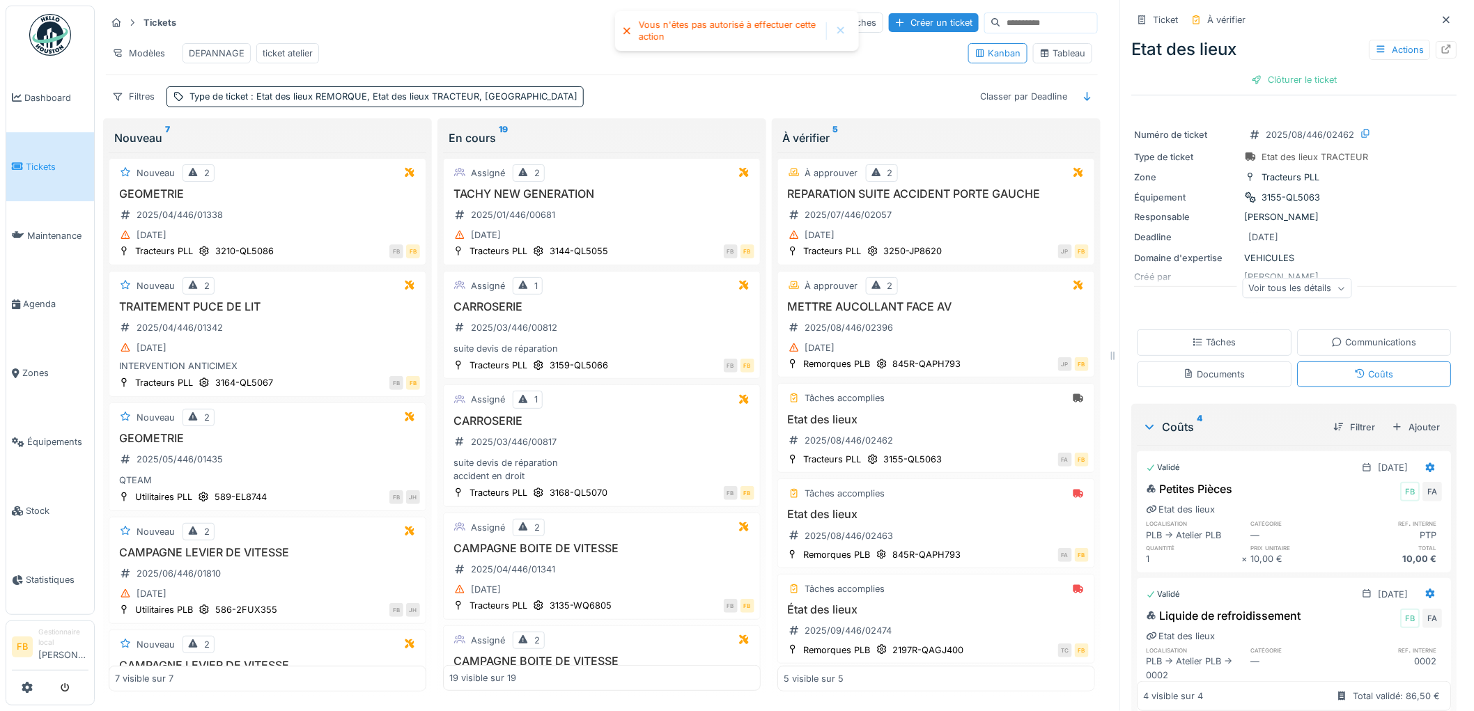
click at [1208, 364] on div "Documents" at bounding box center [1214, 374] width 155 height 26
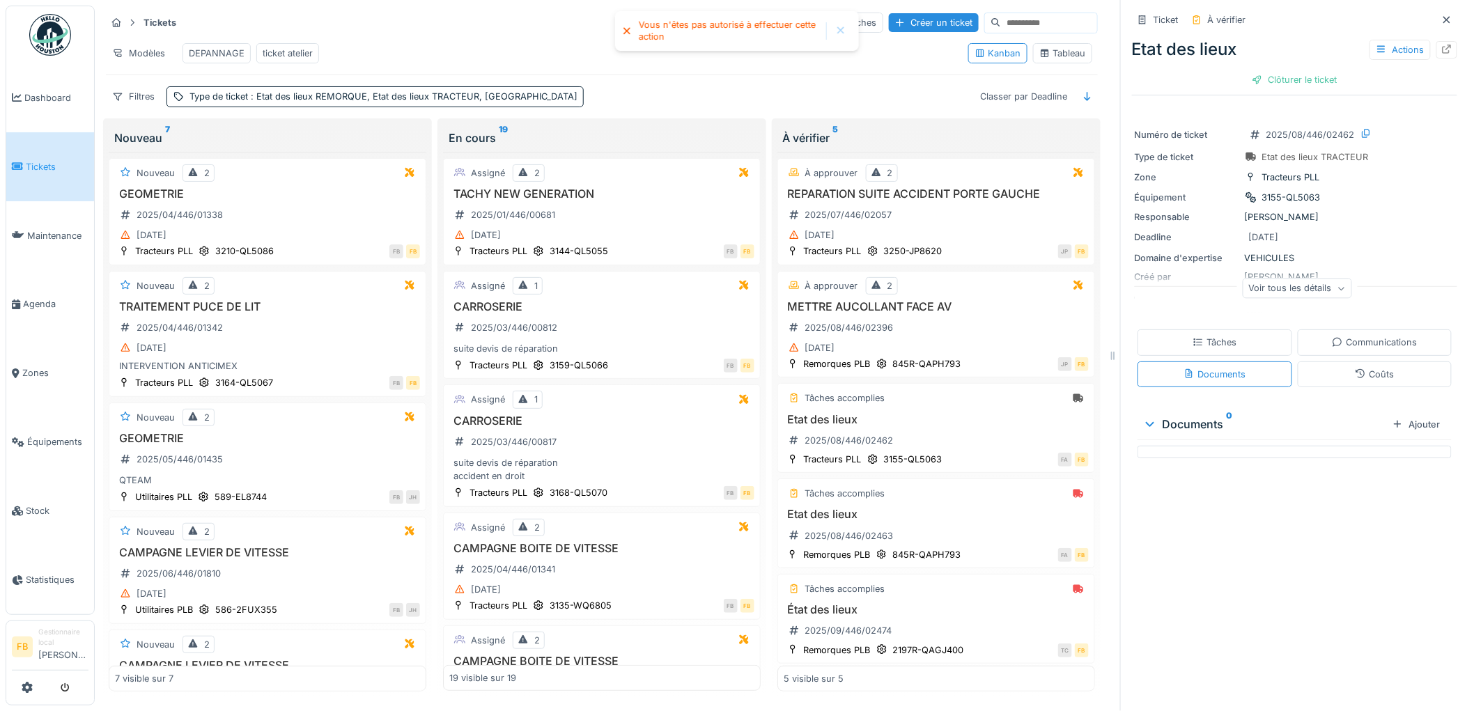
click at [1208, 349] on div "Tâches Communications Documents Coûts" at bounding box center [1294, 358] width 325 height 68
click at [1208, 336] on div "Tâches" at bounding box center [1214, 342] width 44 height 13
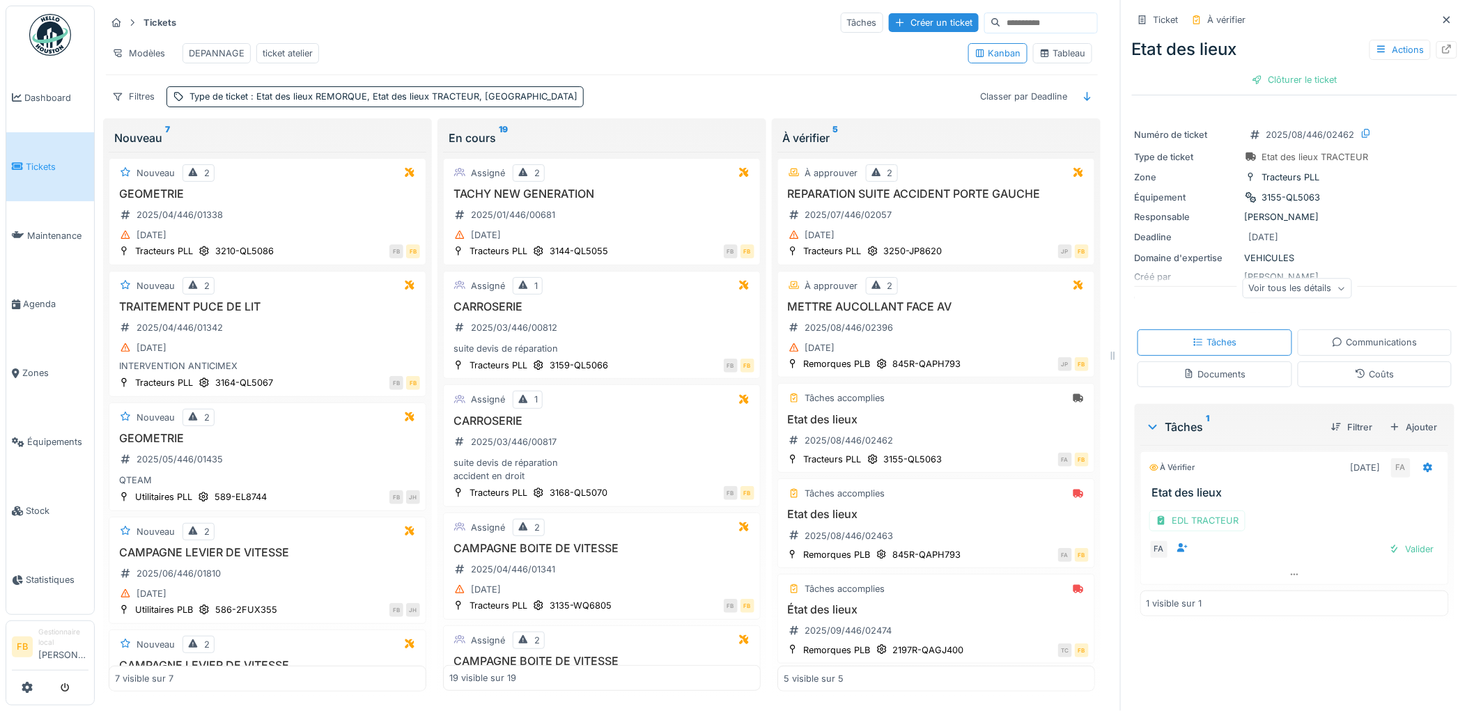
click at [1241, 361] on div "Documents" at bounding box center [1214, 374] width 155 height 26
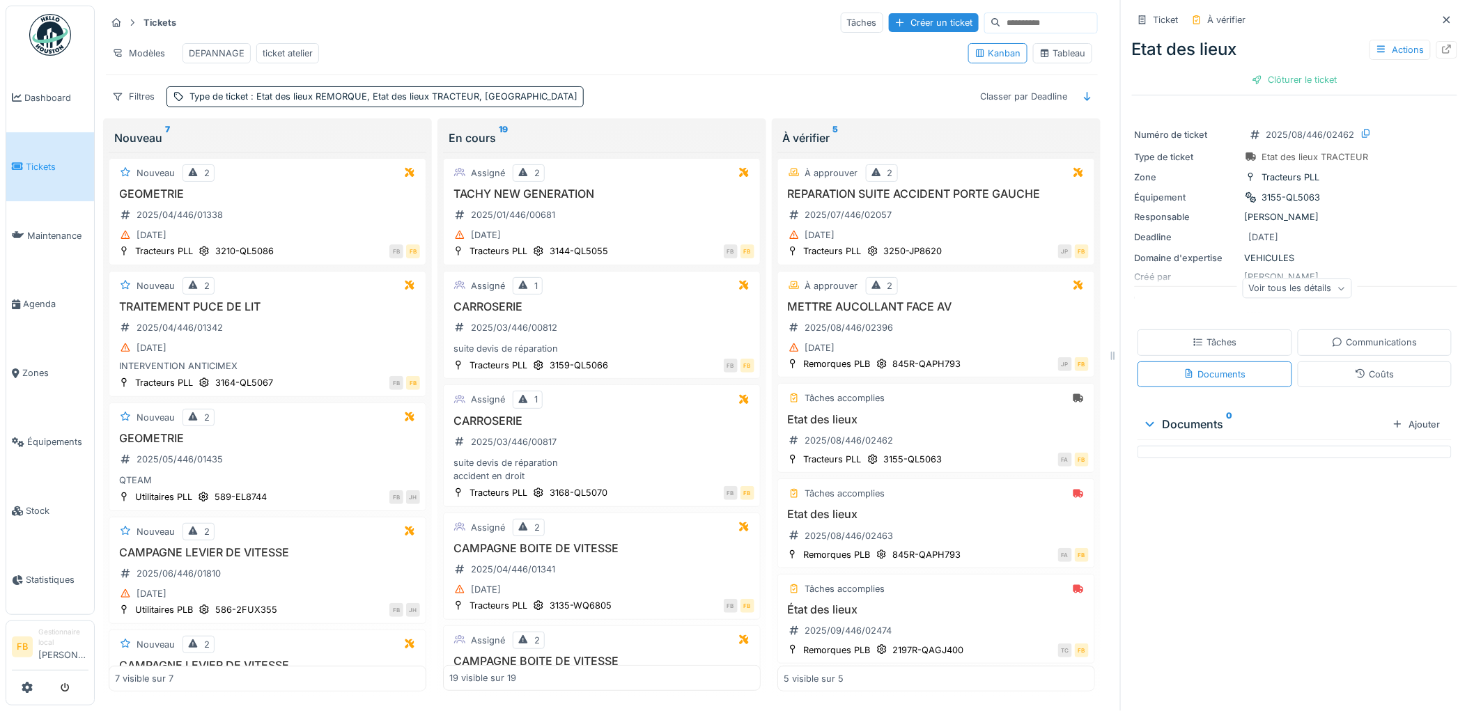
click at [1199, 340] on div "Tâches" at bounding box center [1214, 342] width 155 height 26
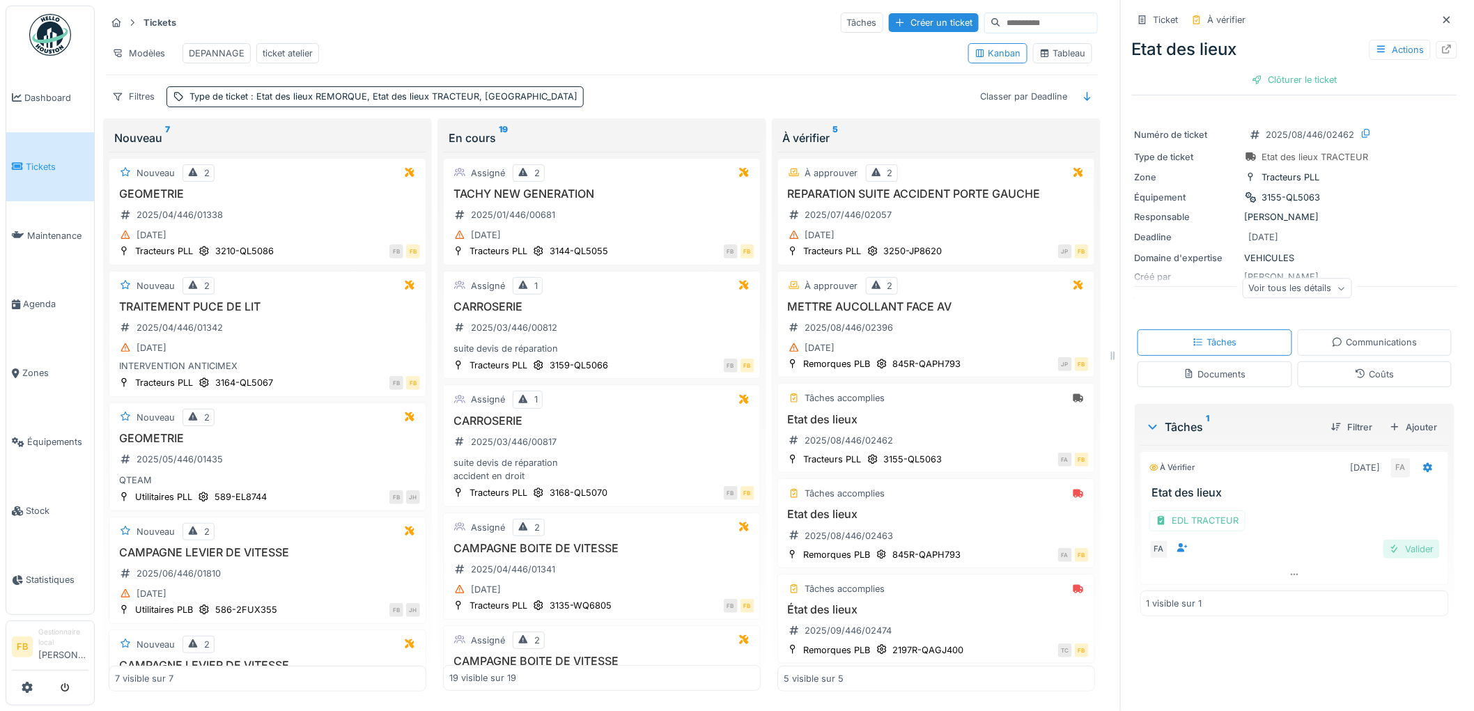
click at [1409, 540] on div "Valider" at bounding box center [1411, 549] width 56 height 19
click at [1269, 70] on div "Clôturer le ticket" at bounding box center [1294, 79] width 97 height 19
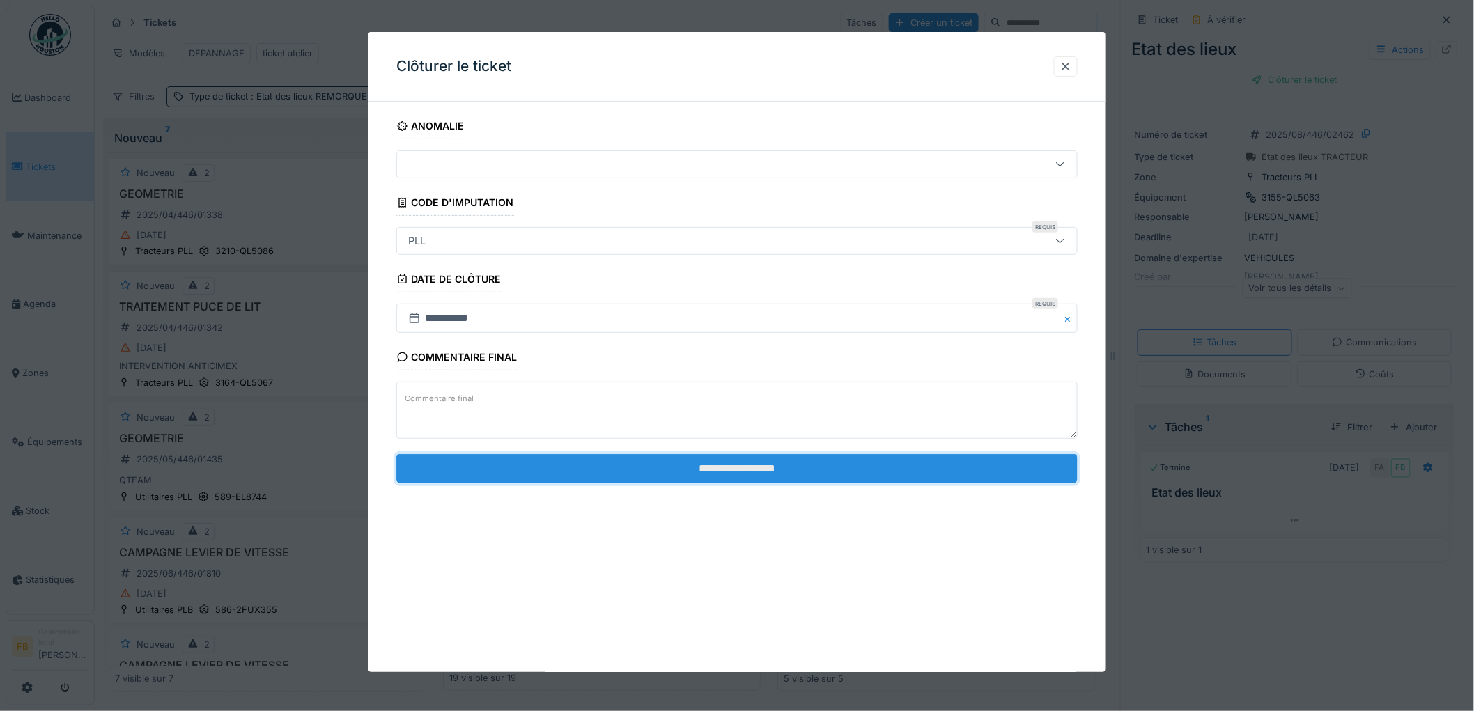
click at [659, 464] on input "**********" at bounding box center [736, 468] width 681 height 29
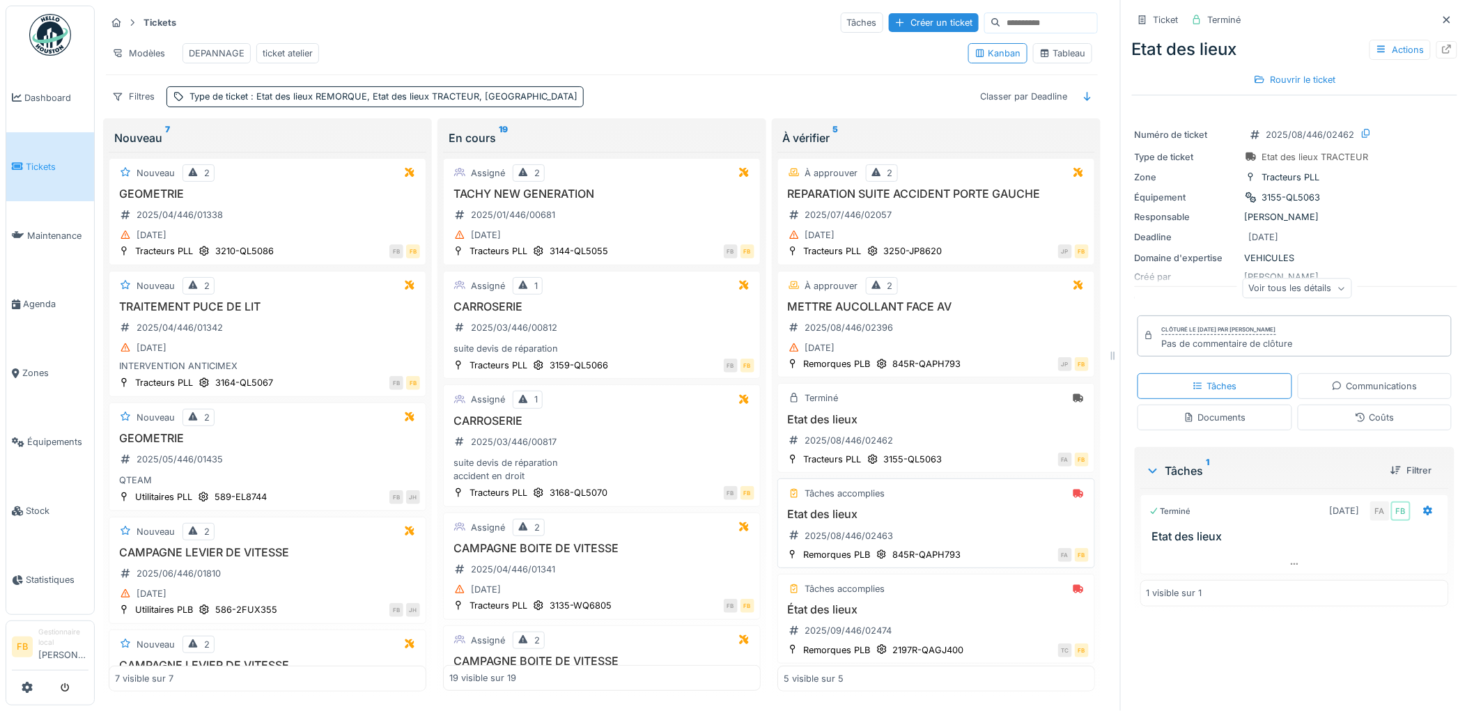
click at [976, 516] on h3 "Etat des lieux" at bounding box center [935, 514] width 305 height 13
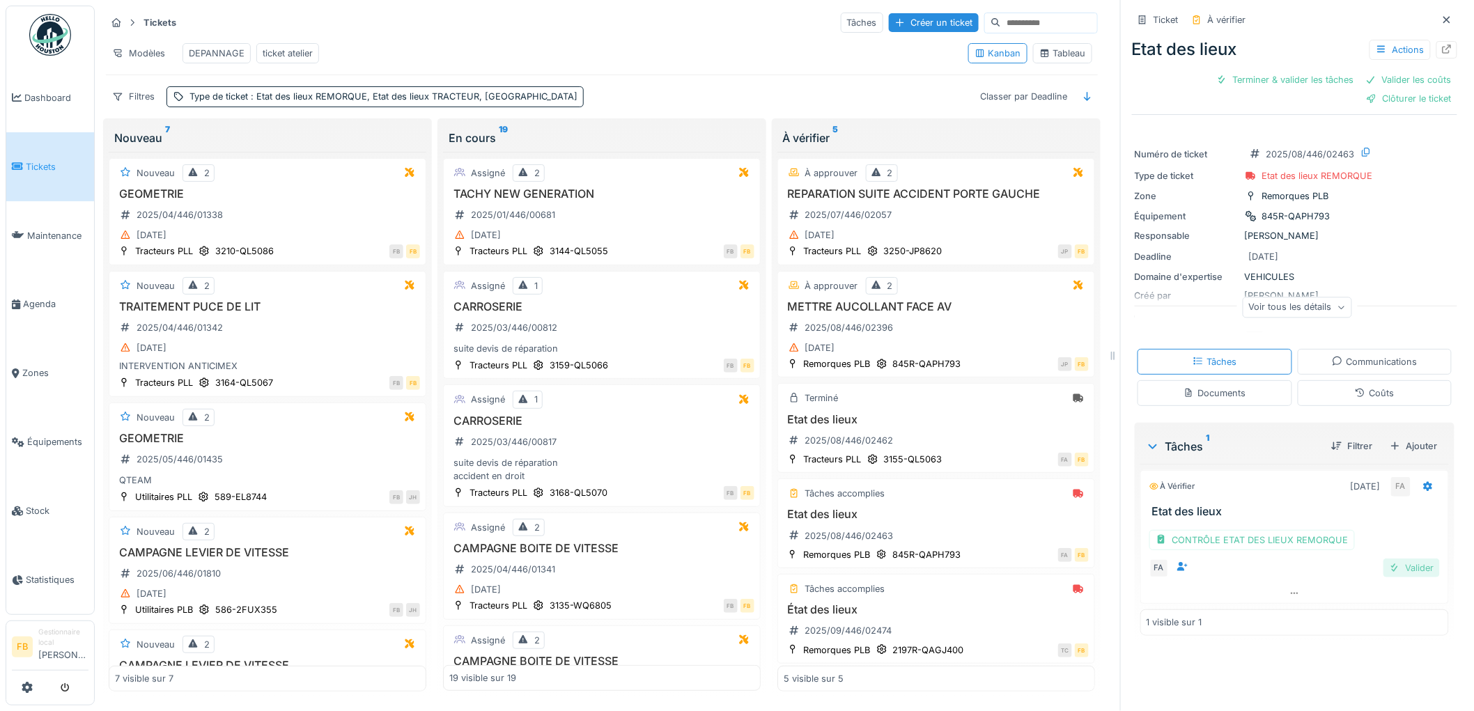
click at [1389, 558] on div "Valider" at bounding box center [1411, 567] width 56 height 19
click at [1338, 366] on div "Tâches Communications Documents Coûts" at bounding box center [1294, 377] width 325 height 68
click at [1354, 386] on div "Coûts" at bounding box center [1373, 392] width 39 height 13
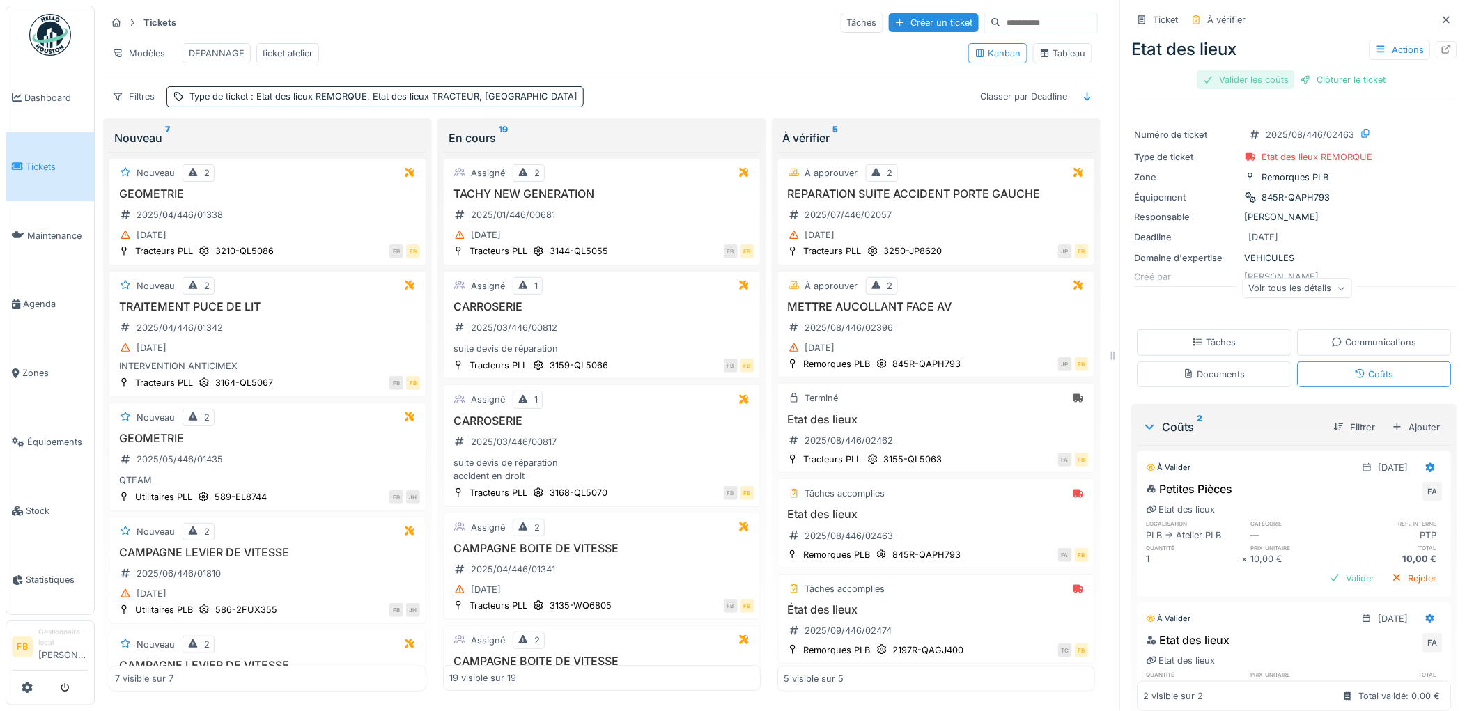
click at [1254, 72] on div "Valider les coûts" at bounding box center [1245, 79] width 97 height 19
click at [1276, 73] on div "Clôturer le ticket" at bounding box center [1294, 79] width 97 height 19
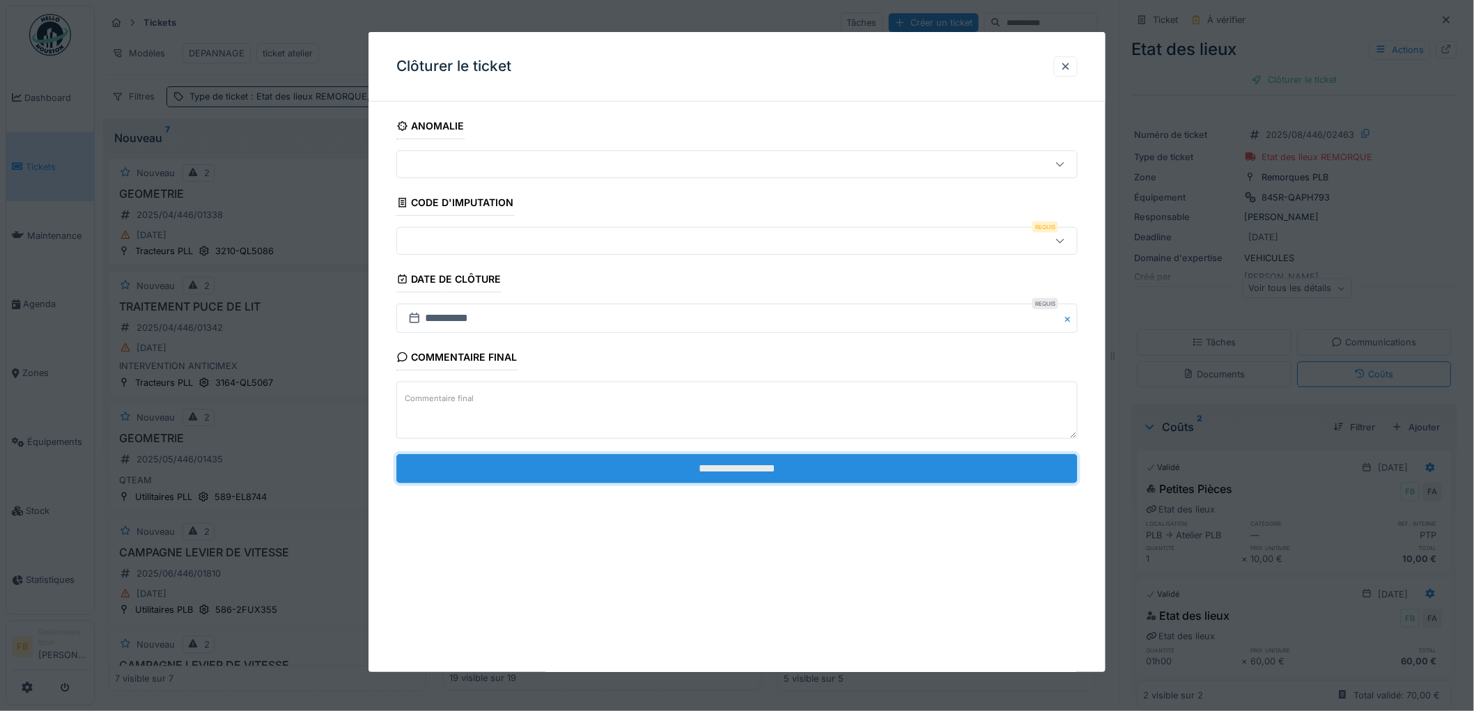
click at [623, 478] on input "**********" at bounding box center [736, 468] width 681 height 29
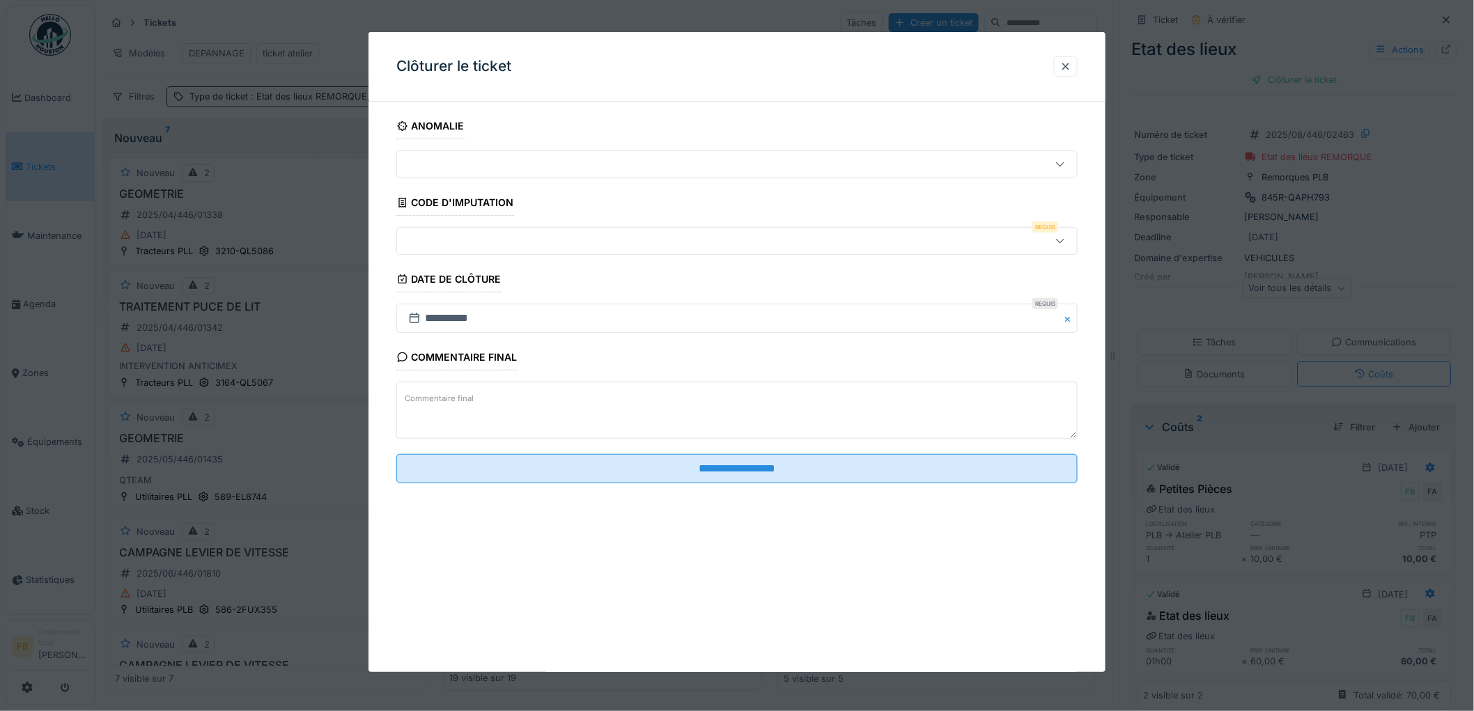
click at [471, 237] on div at bounding box center [698, 240] width 591 height 15
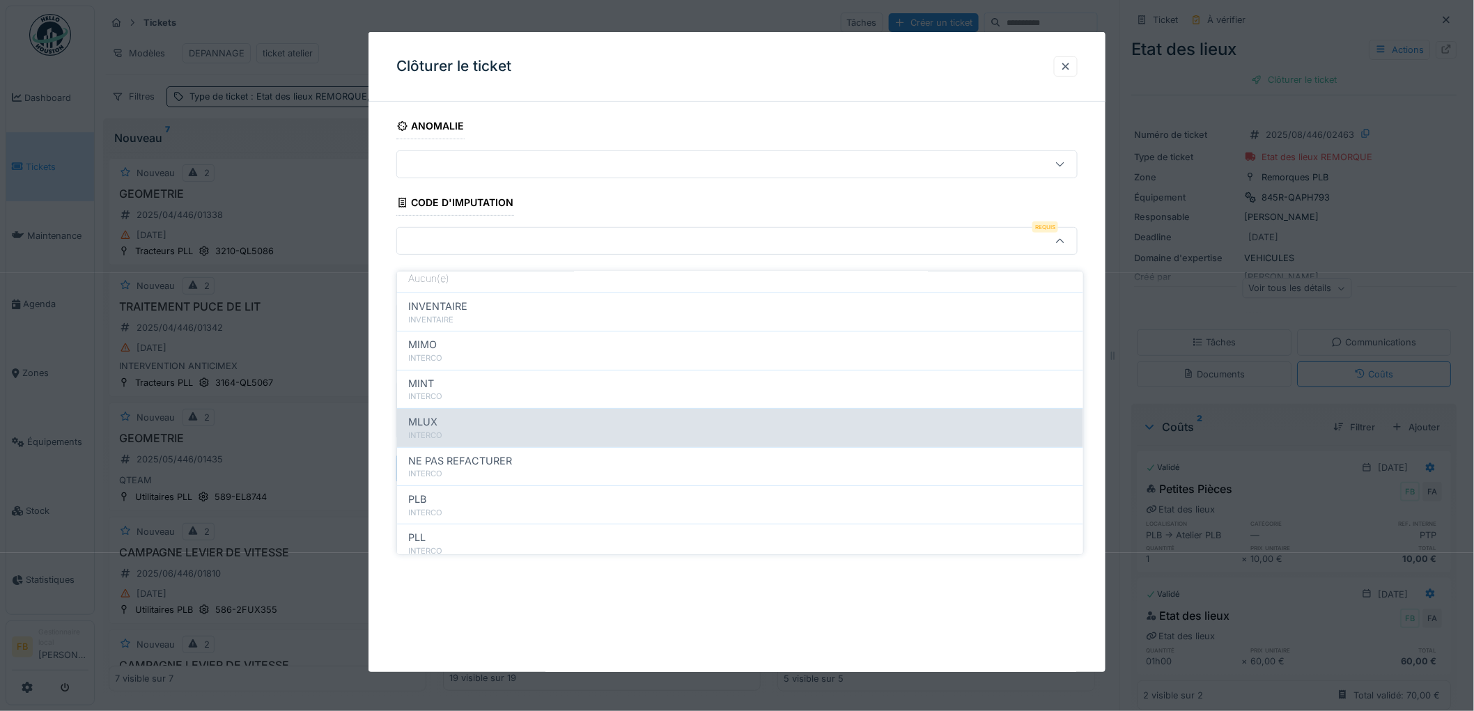
scroll to position [124, 0]
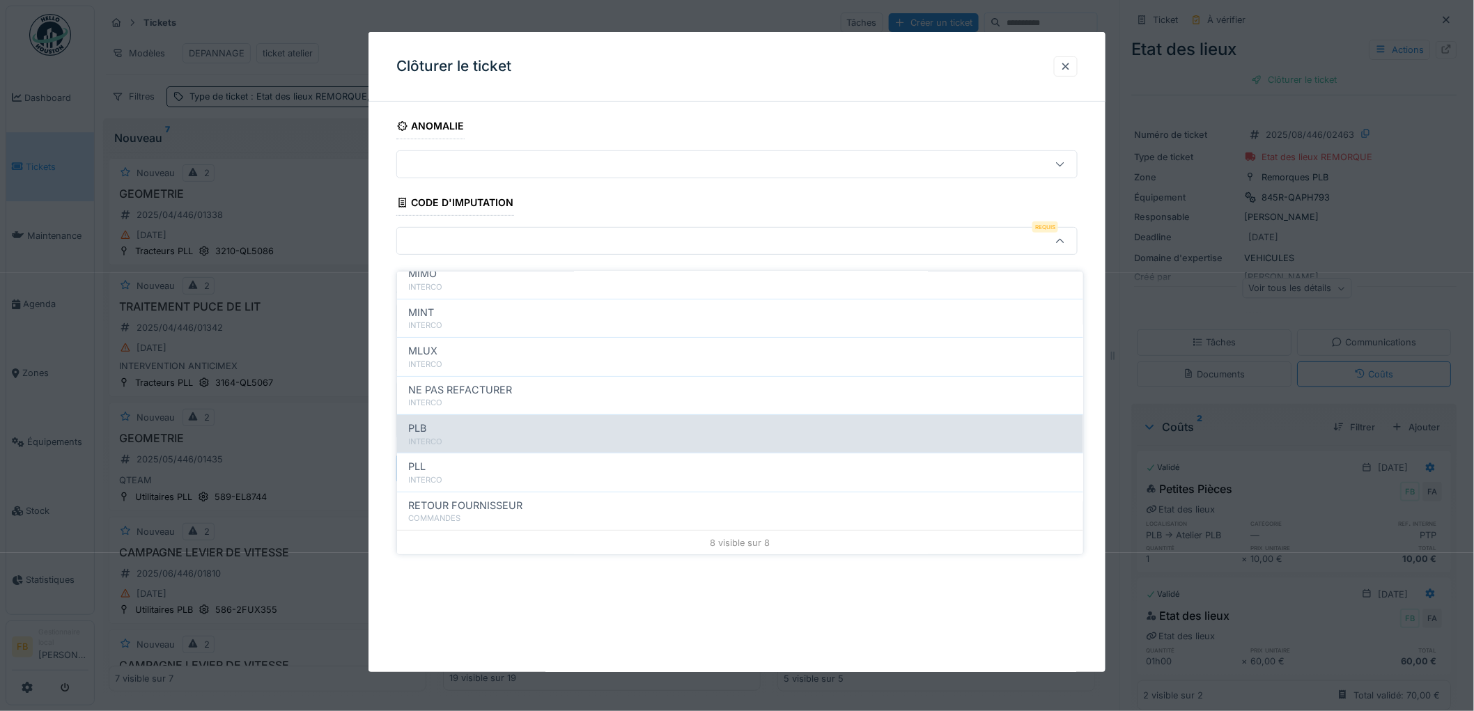
click at [483, 421] on div "PLB" at bounding box center [740, 428] width 664 height 15
type input "***"
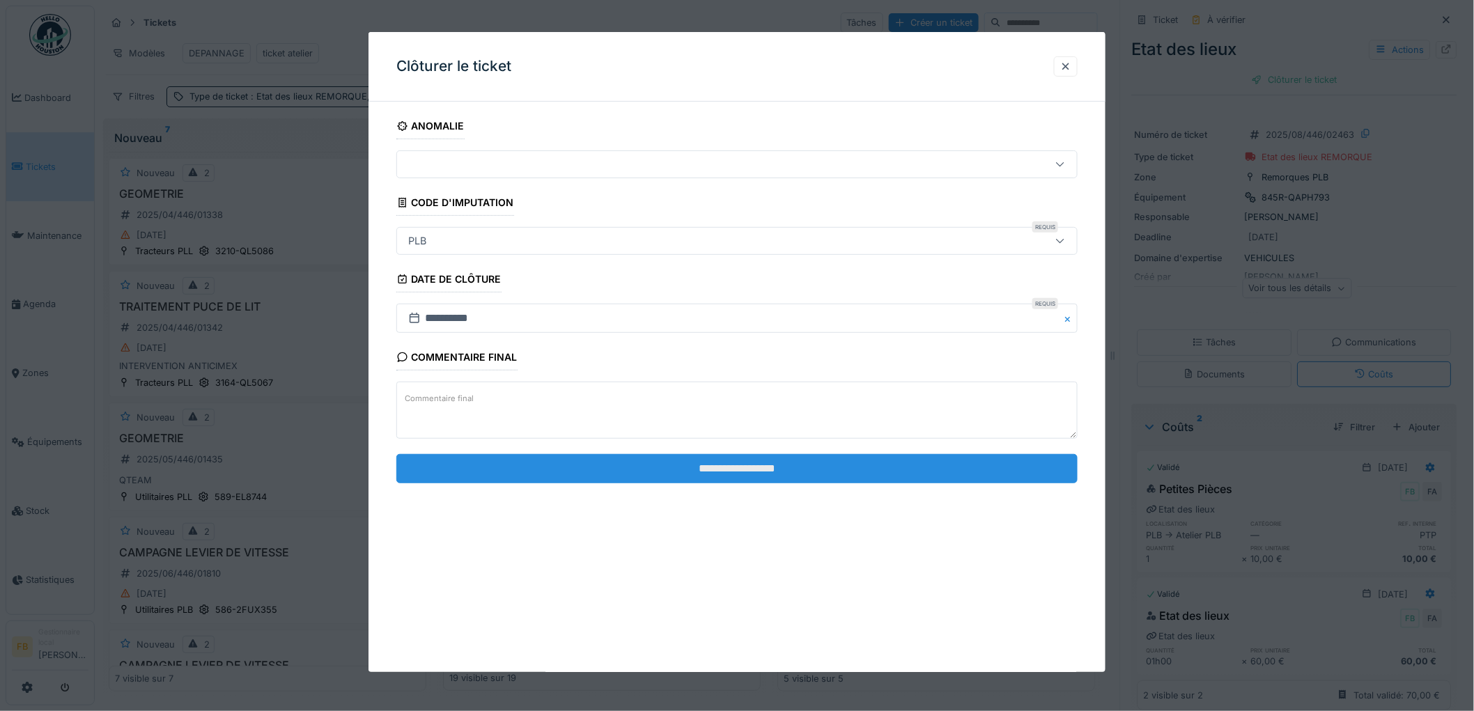
click at [648, 475] on input "**********" at bounding box center [736, 468] width 681 height 29
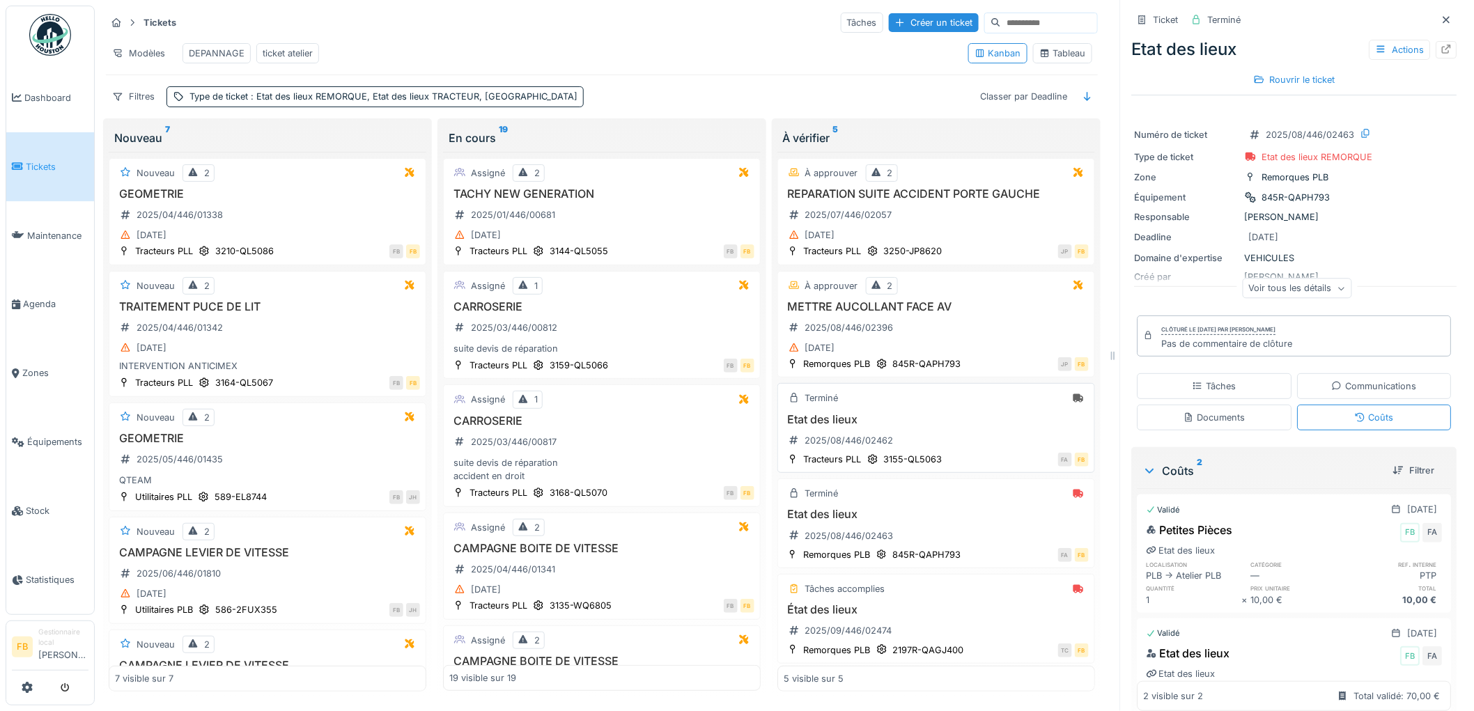
scroll to position [19, 0]
click at [973, 622] on div "État des lieux 2025/09/446/02474" at bounding box center [935, 619] width 305 height 39
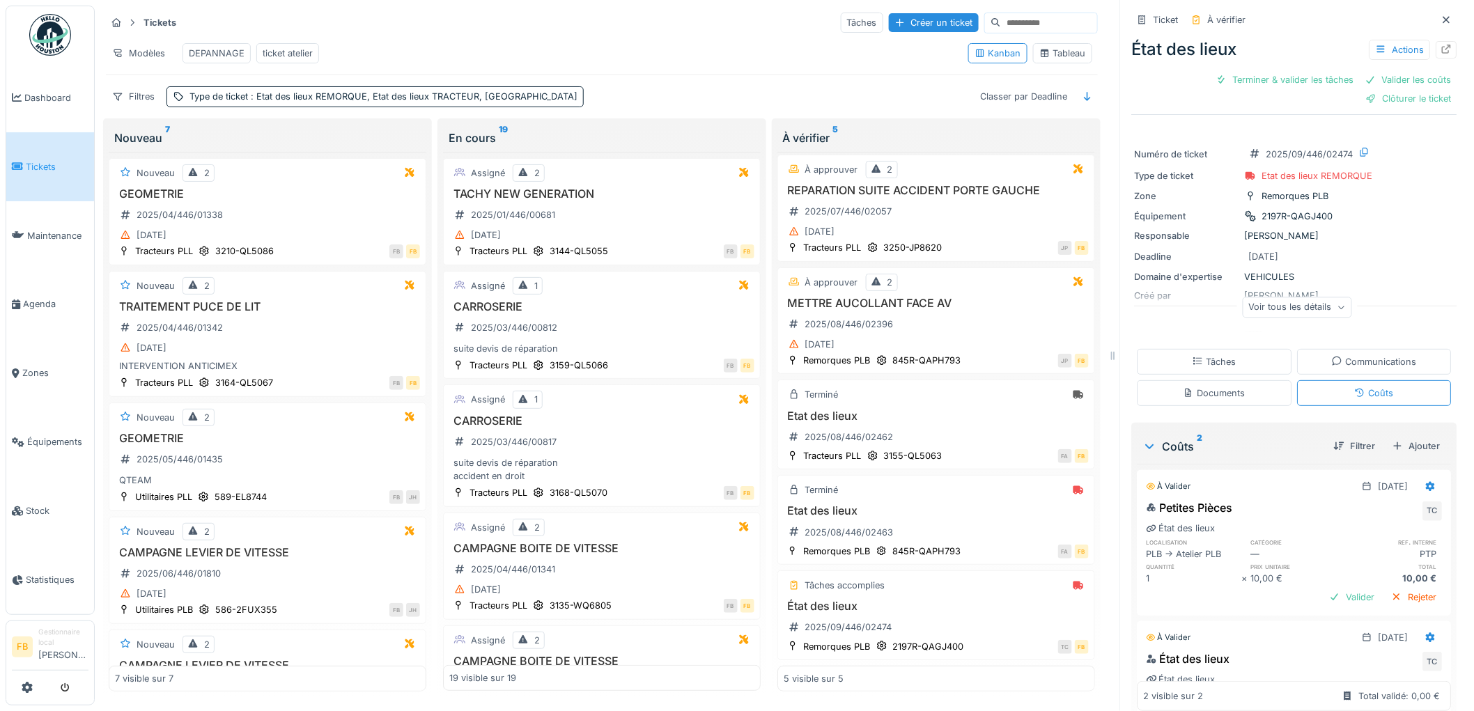
click at [1198, 355] on div "Tâches" at bounding box center [1214, 361] width 44 height 13
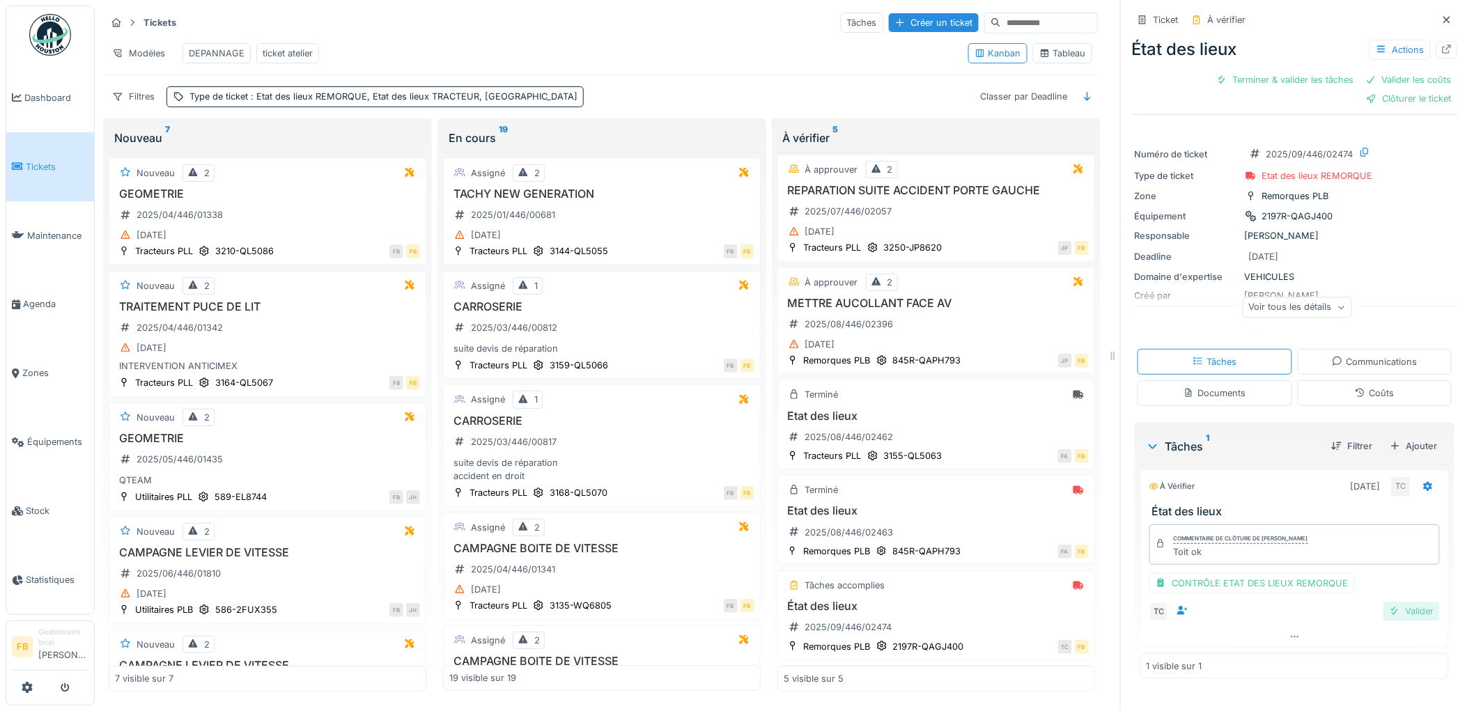
click at [1391, 602] on div "Valider" at bounding box center [1411, 611] width 56 height 19
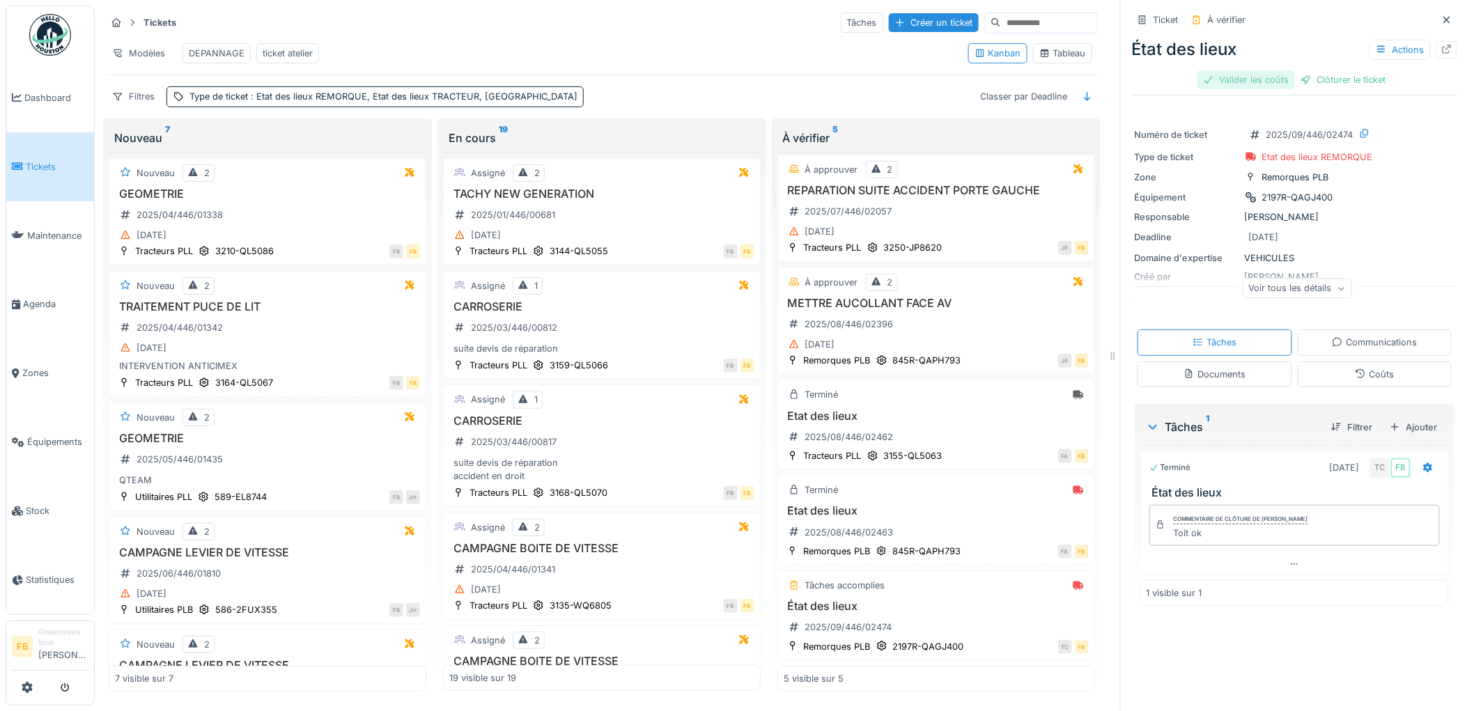
click at [1245, 70] on div "Valider les coûts" at bounding box center [1245, 79] width 97 height 19
click at [1299, 70] on div "Clôturer le ticket" at bounding box center [1294, 79] width 97 height 19
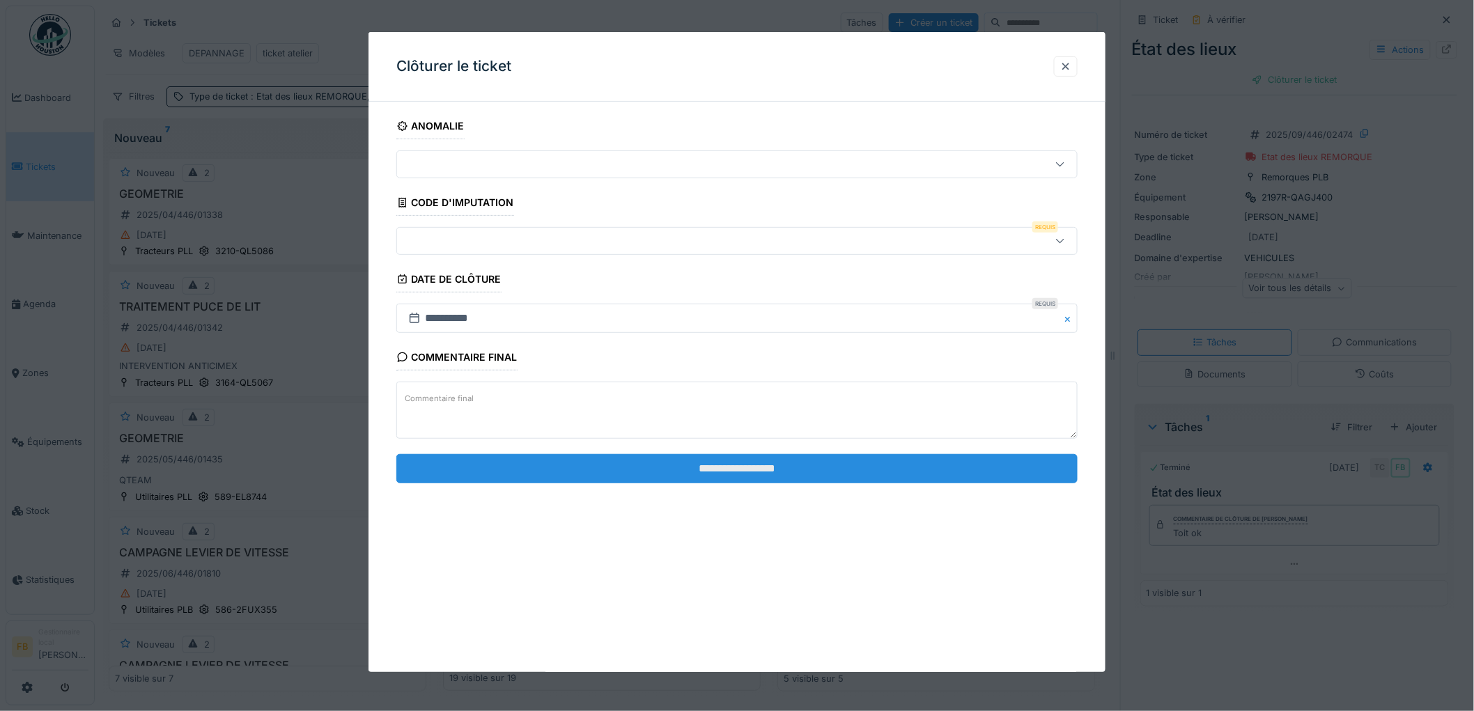
click at [673, 464] on input "**********" at bounding box center [736, 468] width 681 height 29
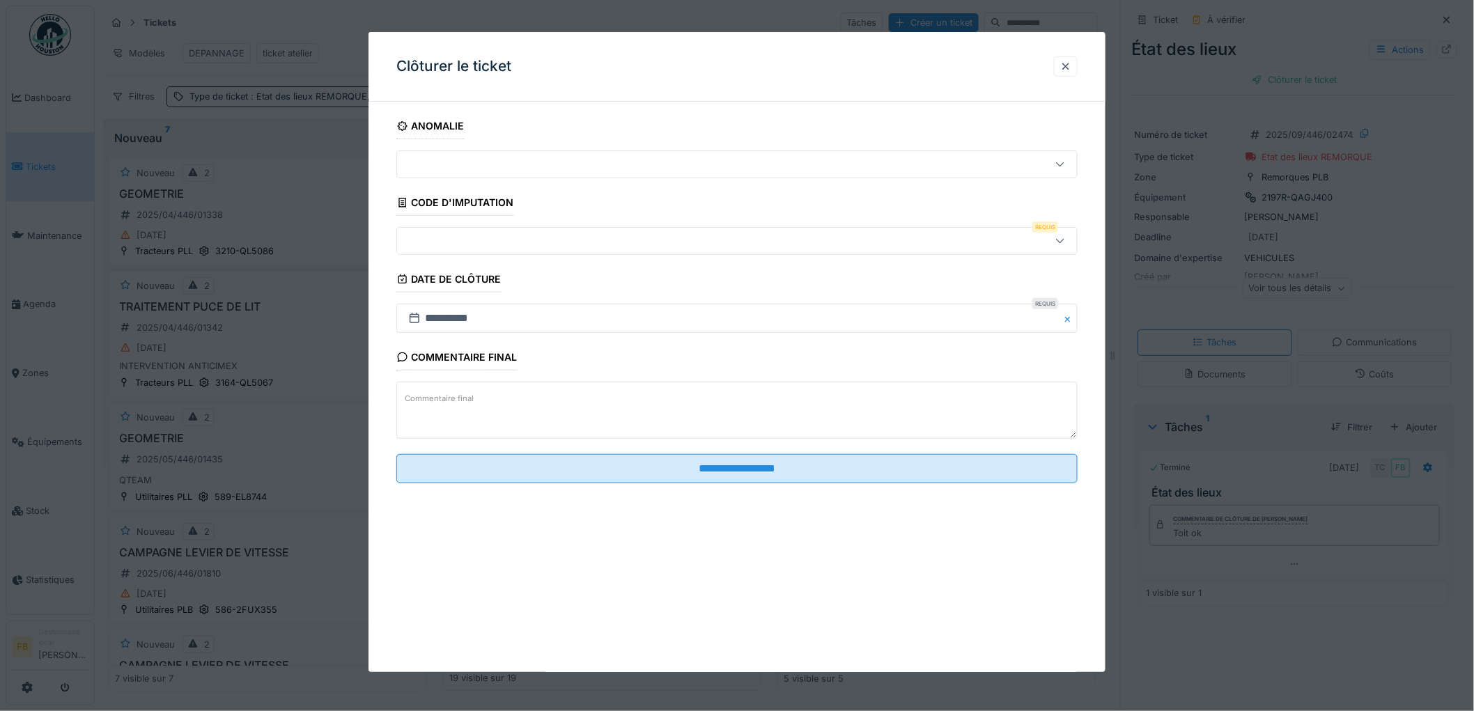
click at [503, 249] on div at bounding box center [736, 241] width 681 height 28
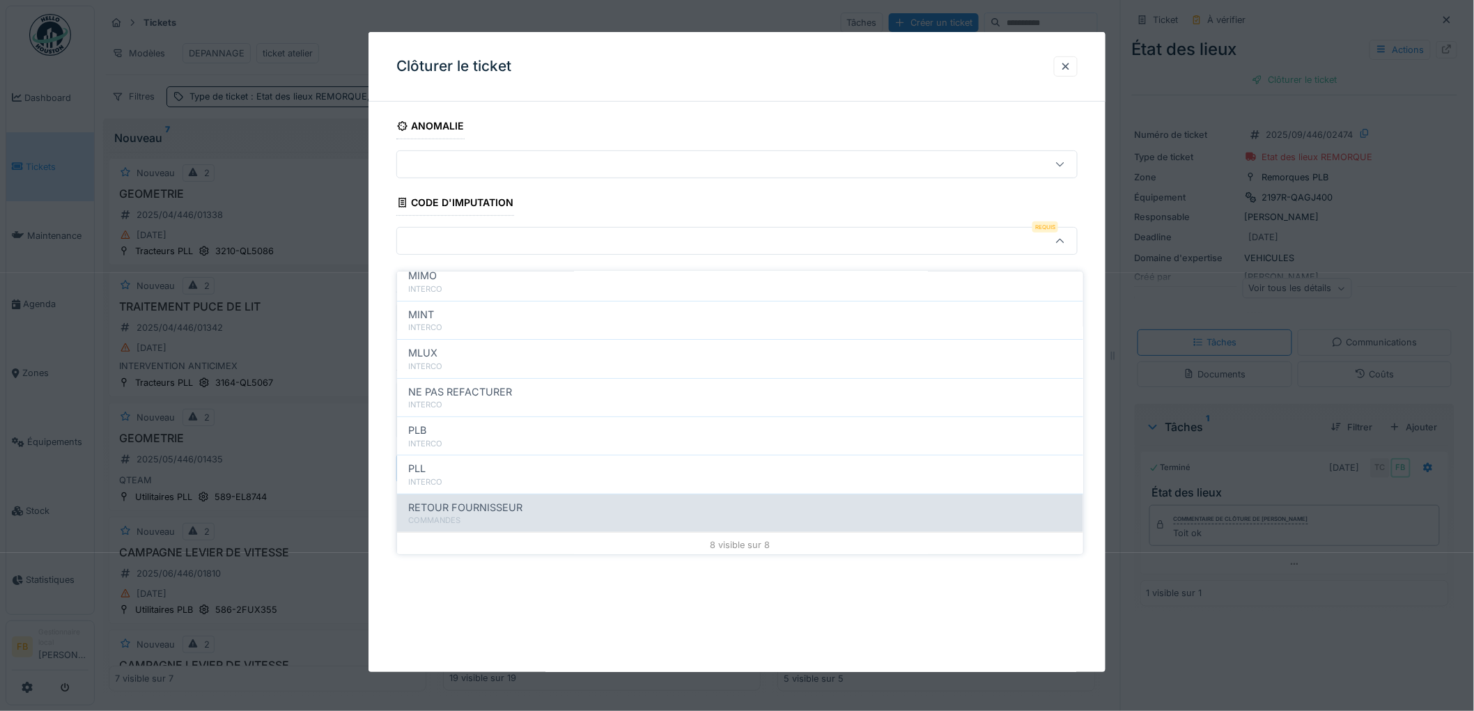
scroll to position [124, 0]
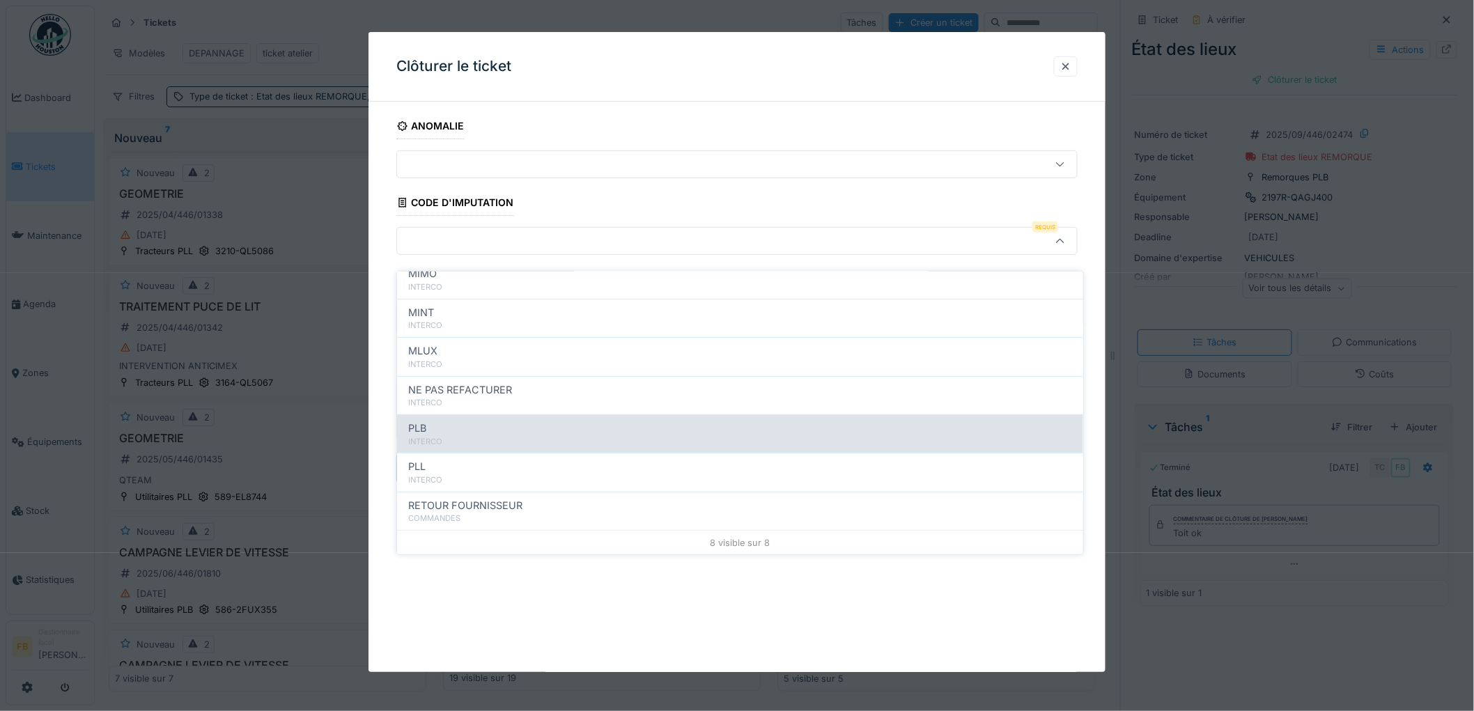
click at [478, 421] on div "PLB" at bounding box center [740, 428] width 664 height 15
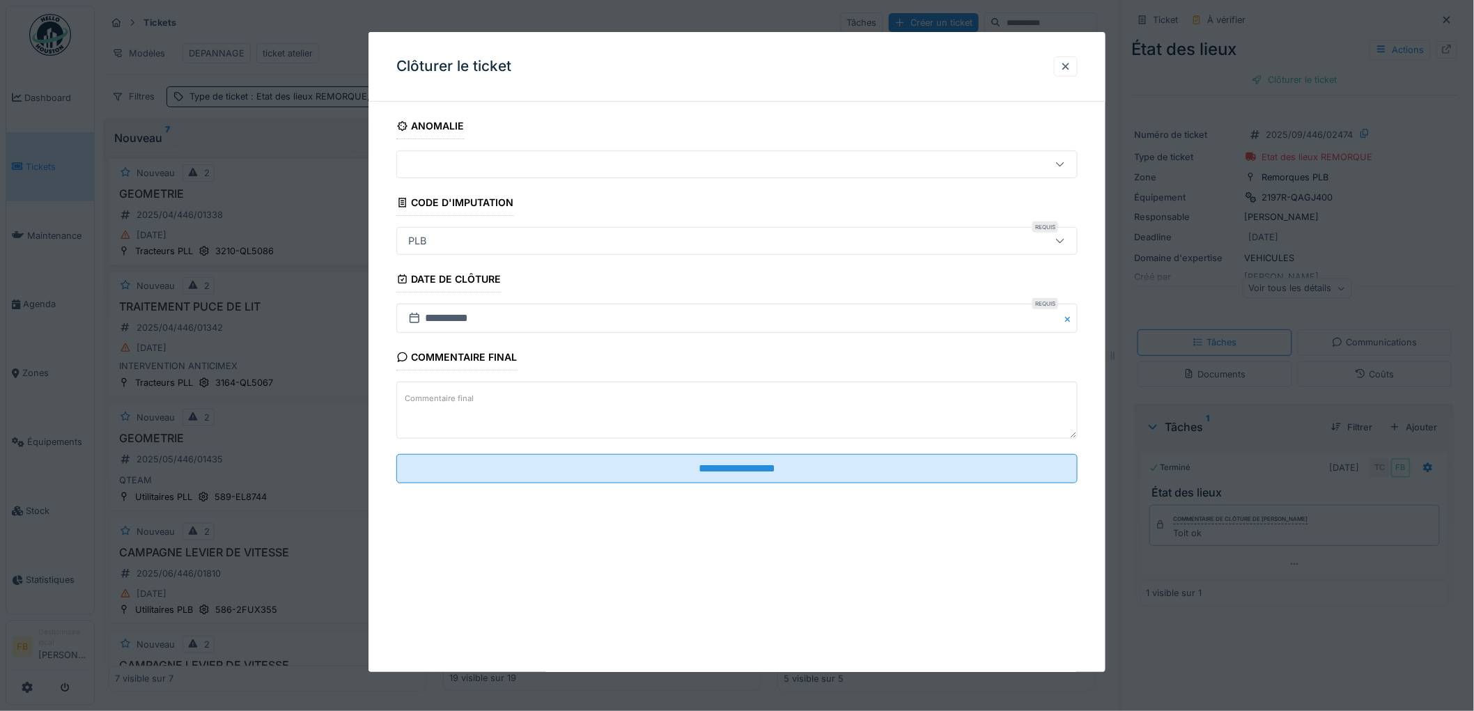
type input "***"
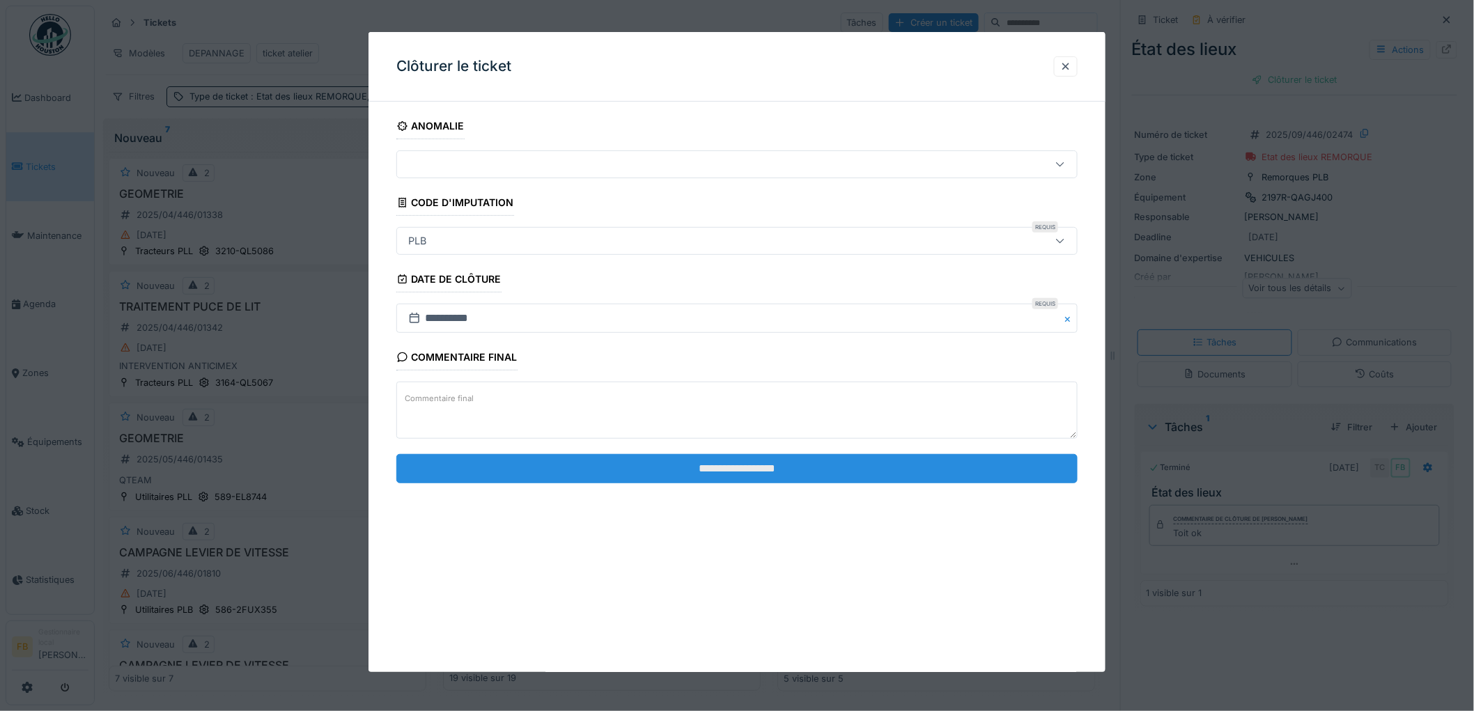
click at [707, 458] on input "**********" at bounding box center [736, 468] width 681 height 29
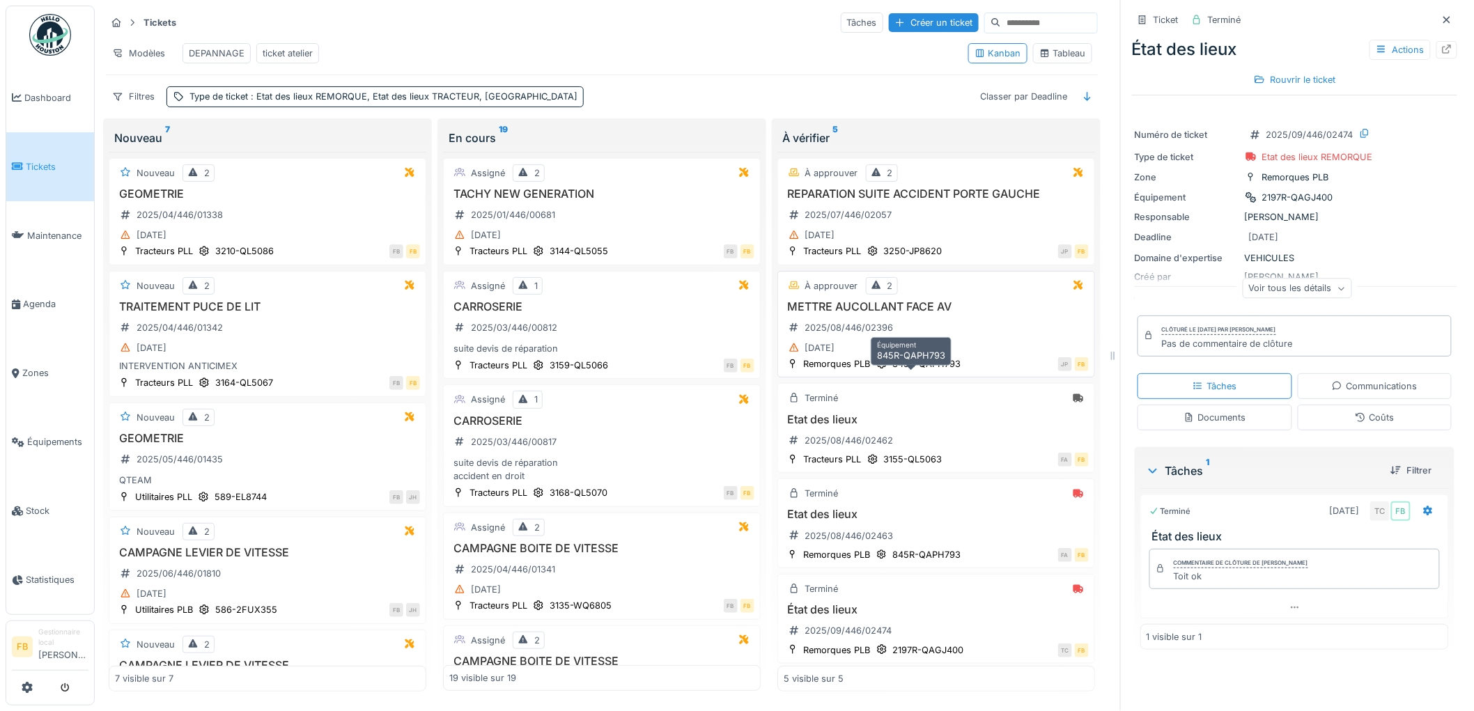
scroll to position [0, 0]
click at [26, 156] on link "Tickets" at bounding box center [50, 166] width 88 height 69
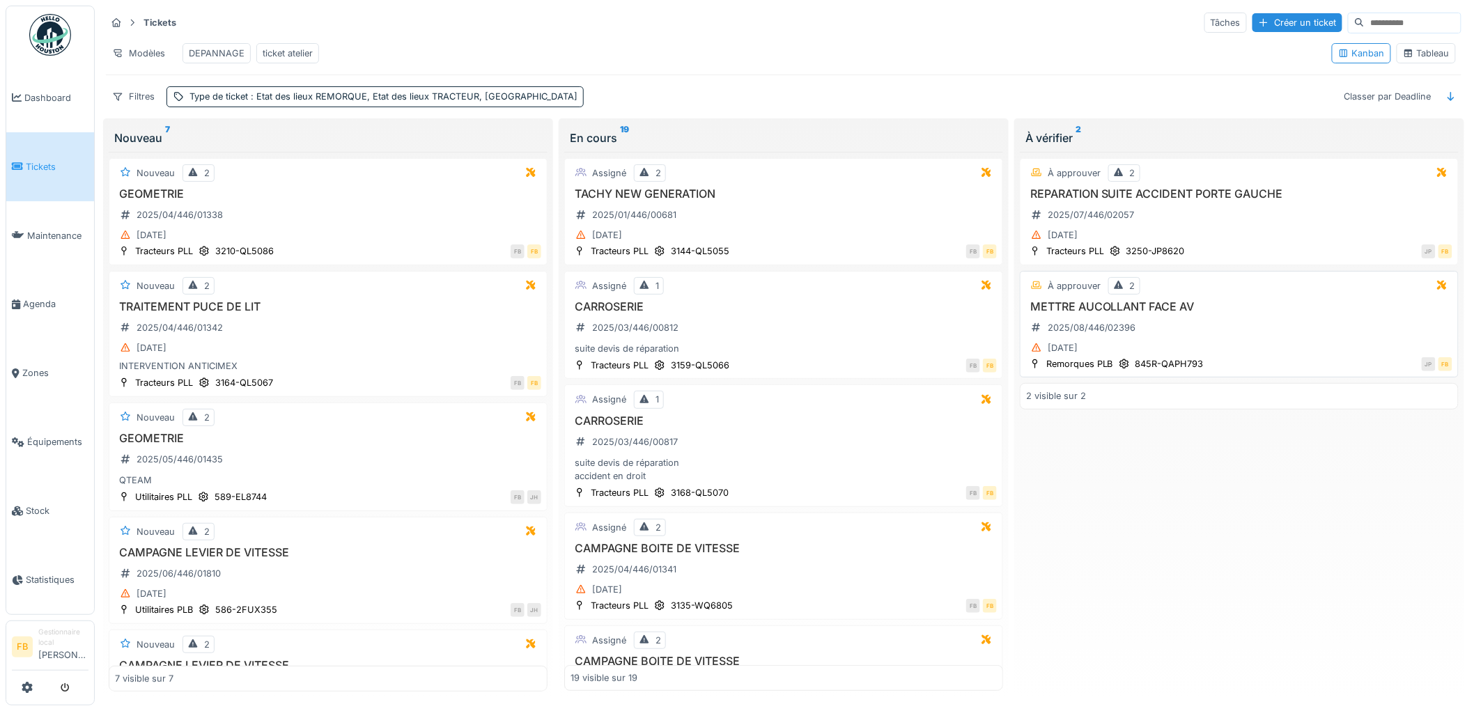
click at [1219, 352] on div "[DATE]" at bounding box center [1239, 347] width 426 height 17
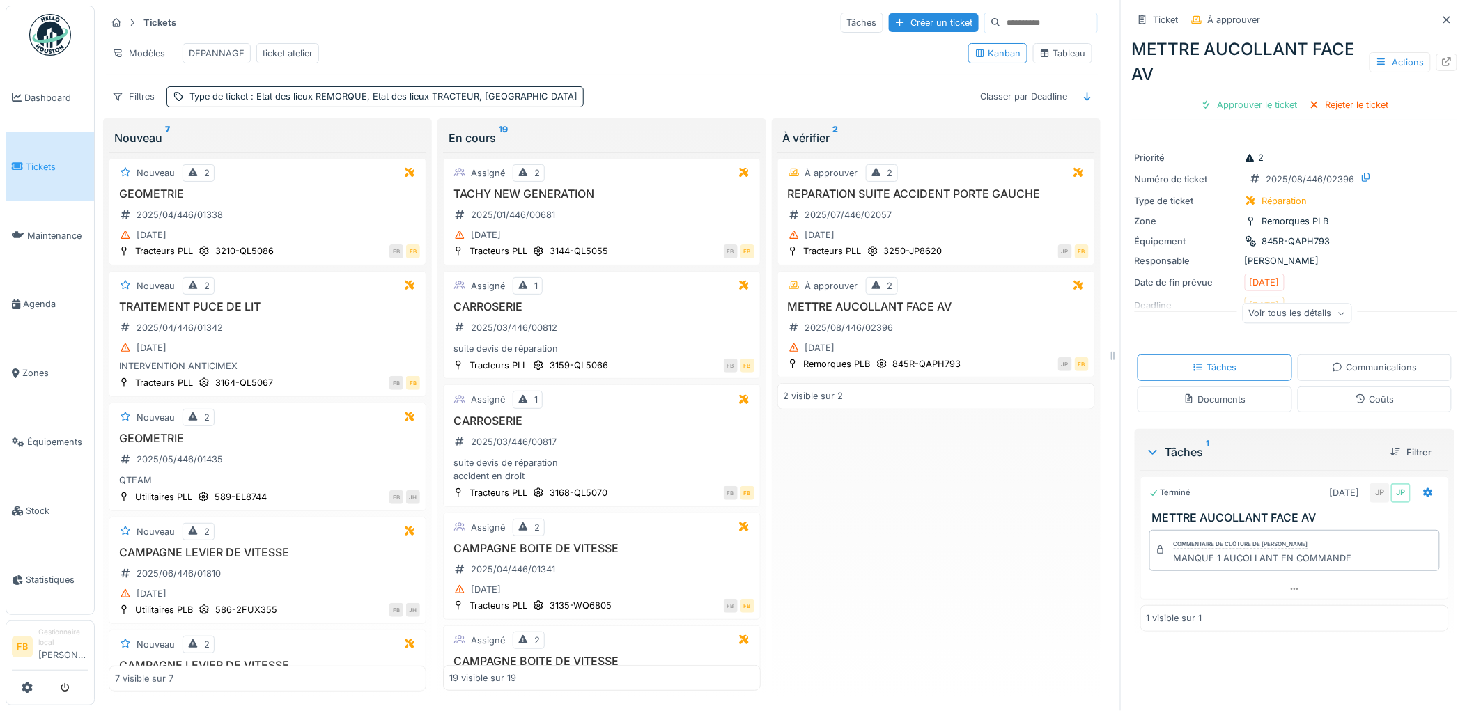
scroll to position [11, 0]
click at [1309, 386] on div "Coûts" at bounding box center [1374, 399] width 155 height 26
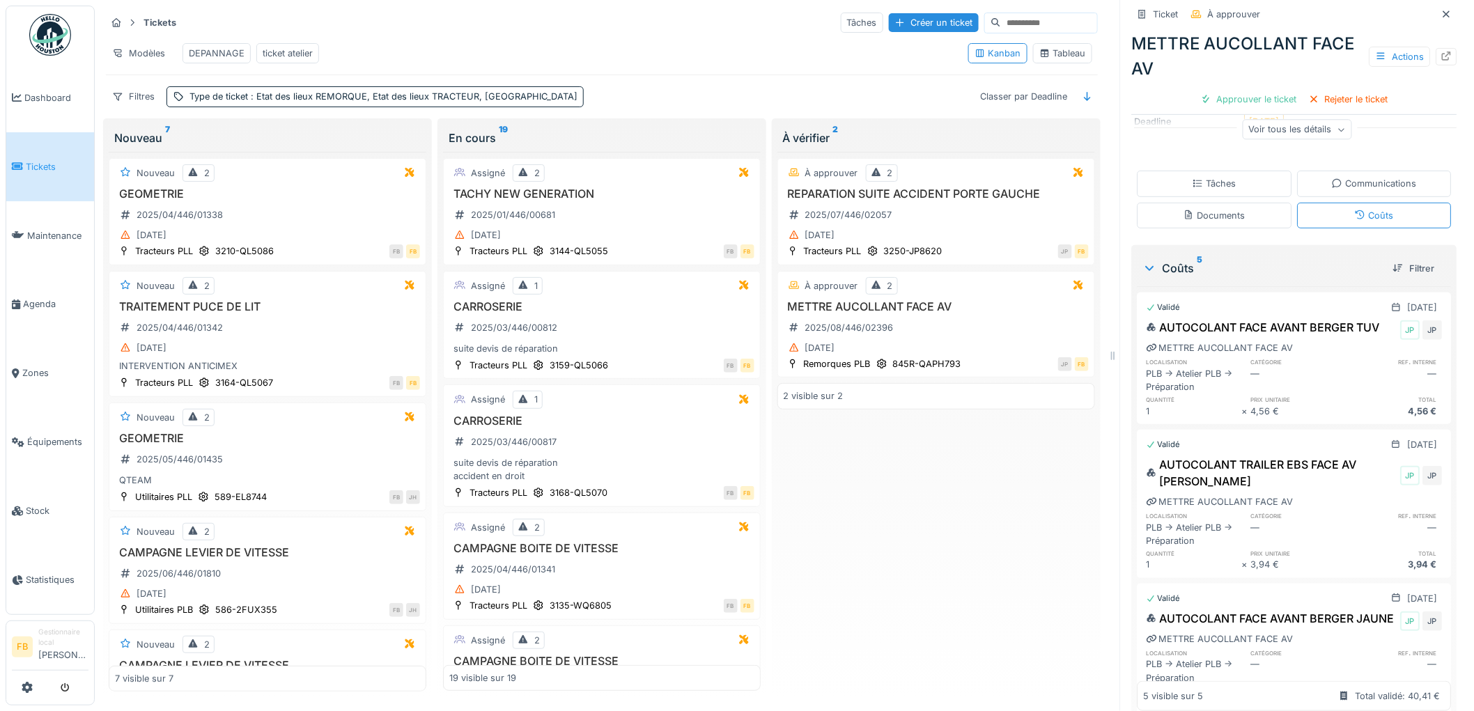
scroll to position [112, 0]
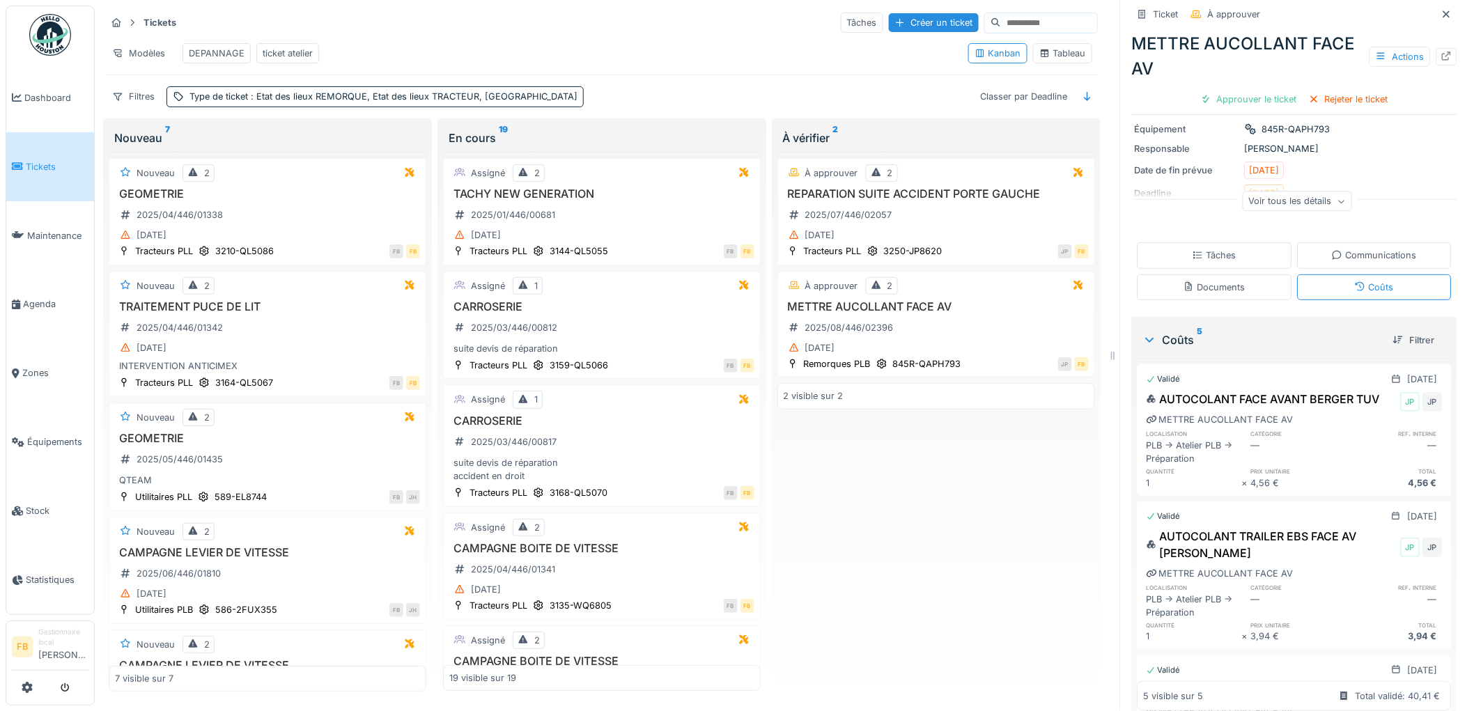
click at [1212, 242] on div "Tâches" at bounding box center [1214, 255] width 155 height 26
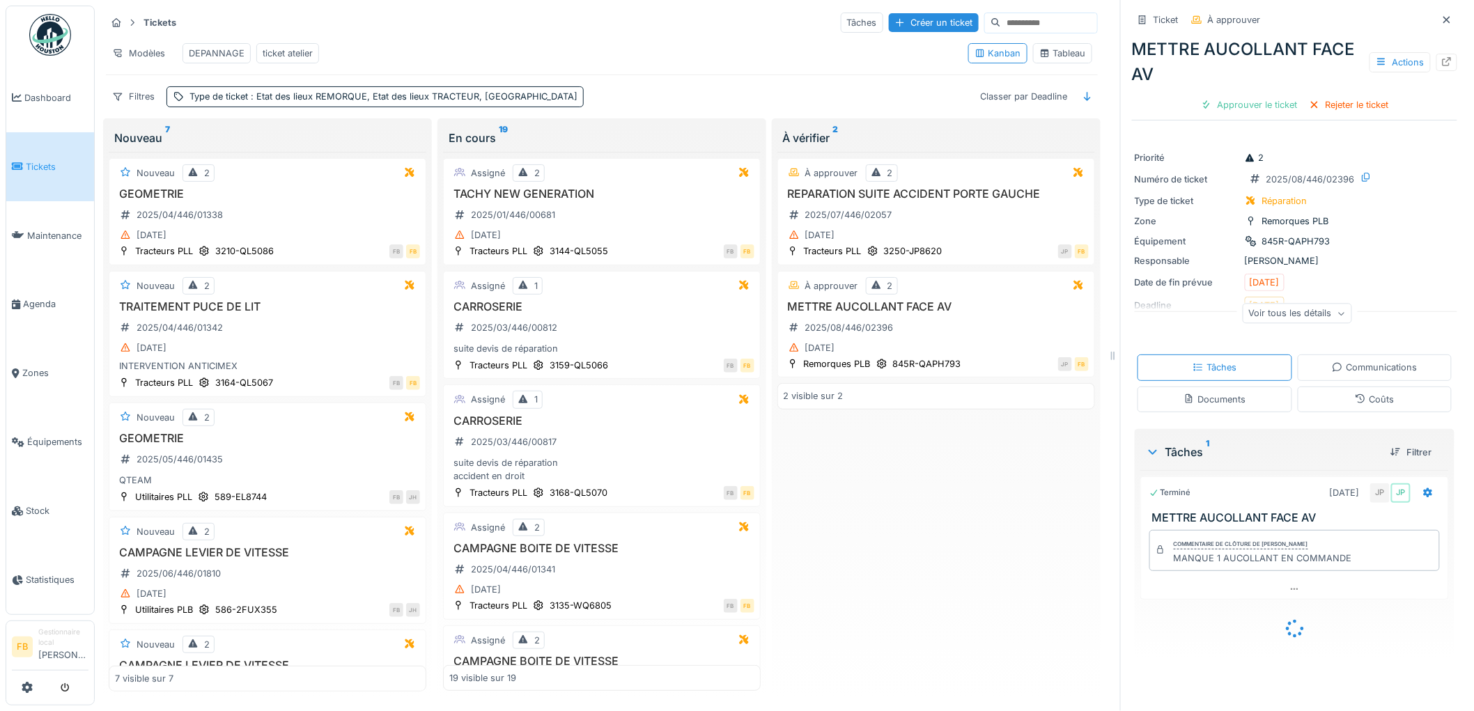
scroll to position [0, 0]
click at [1332, 386] on div "Tâches Communications Documents Coûts" at bounding box center [1294, 383] width 325 height 68
click at [1334, 396] on div "Coûts" at bounding box center [1374, 399] width 155 height 26
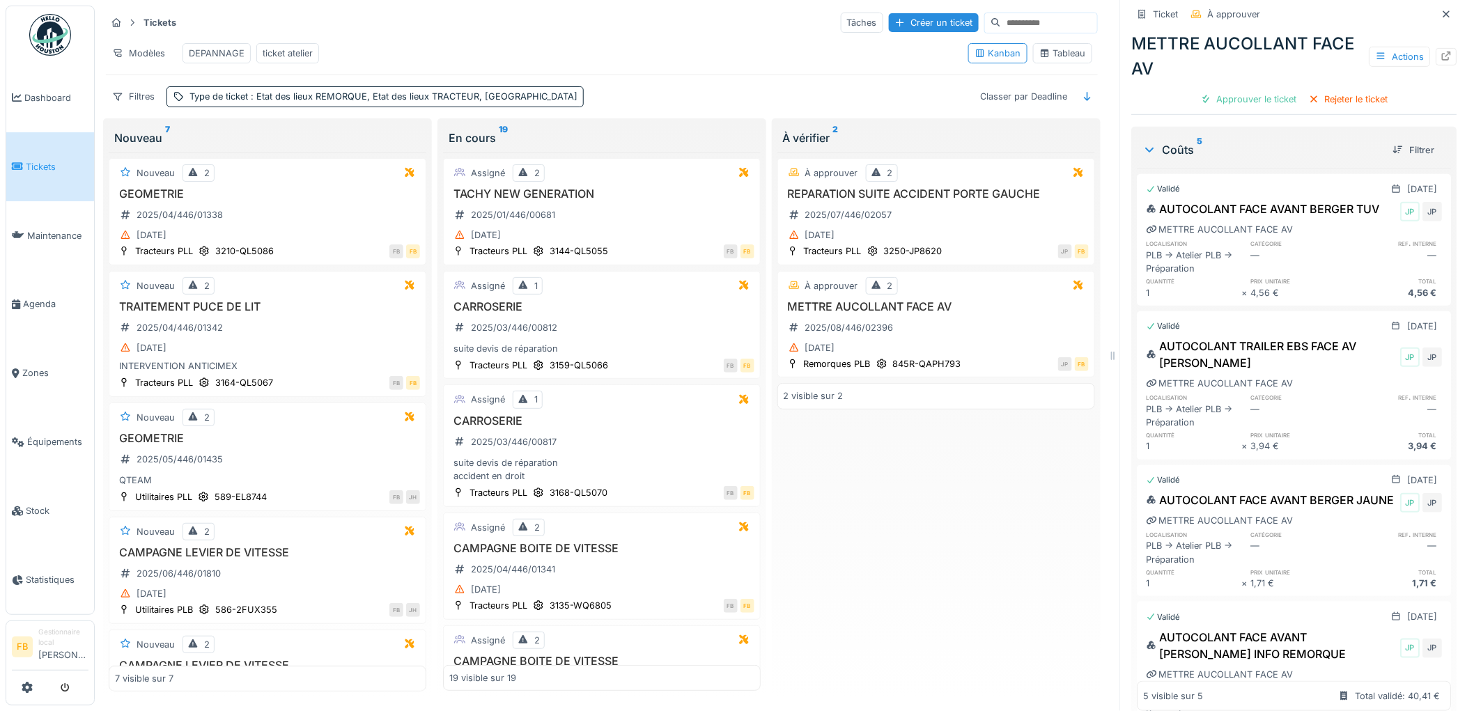
scroll to position [309, 0]
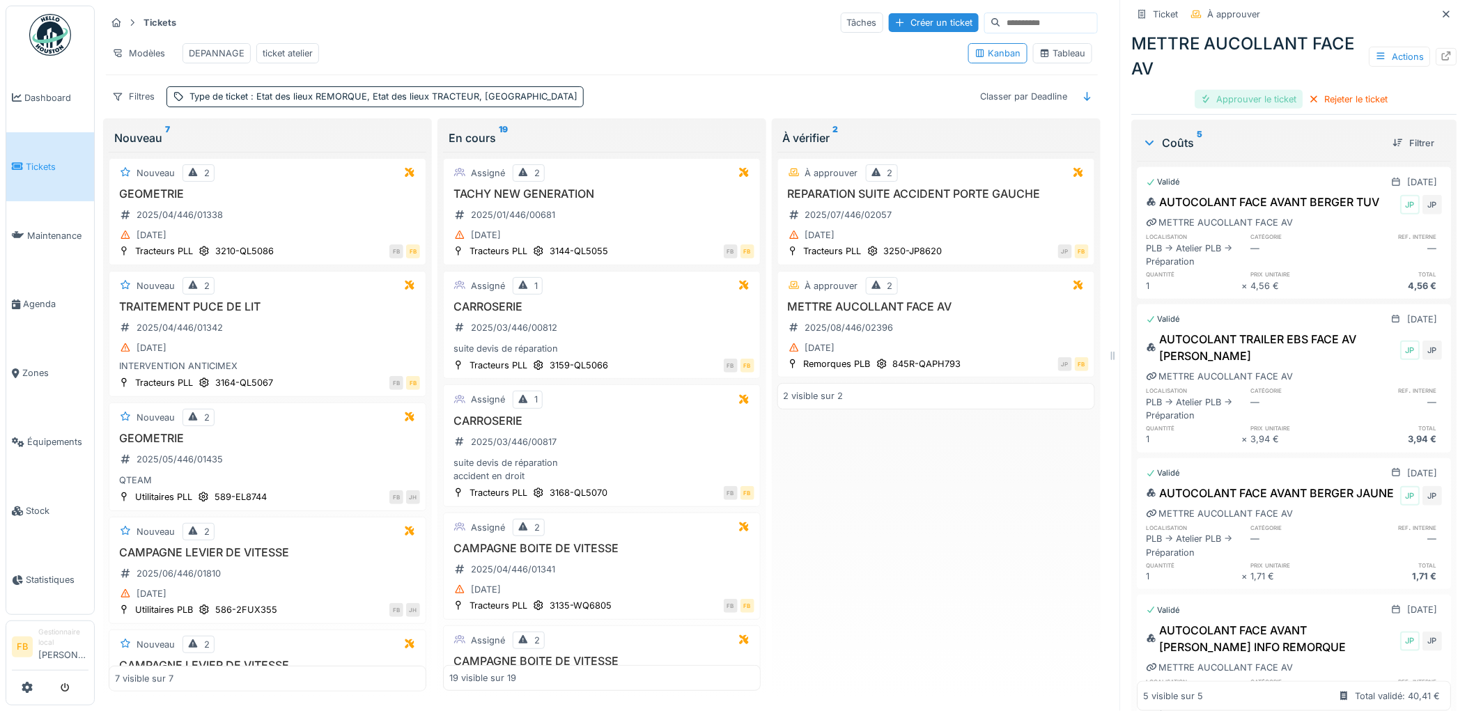
click at [1214, 90] on div "Approuver le ticket" at bounding box center [1249, 99] width 108 height 19
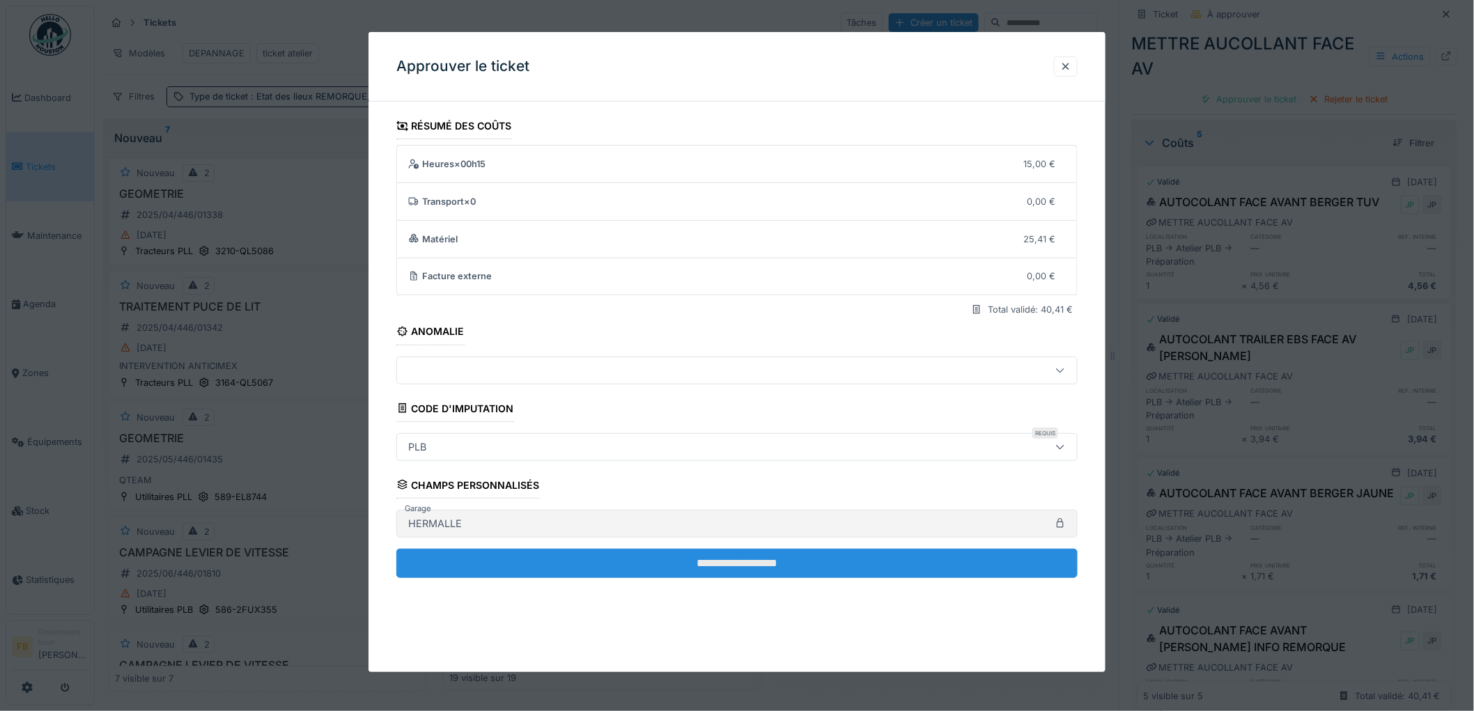
click at [680, 557] on input "**********" at bounding box center [736, 563] width 681 height 29
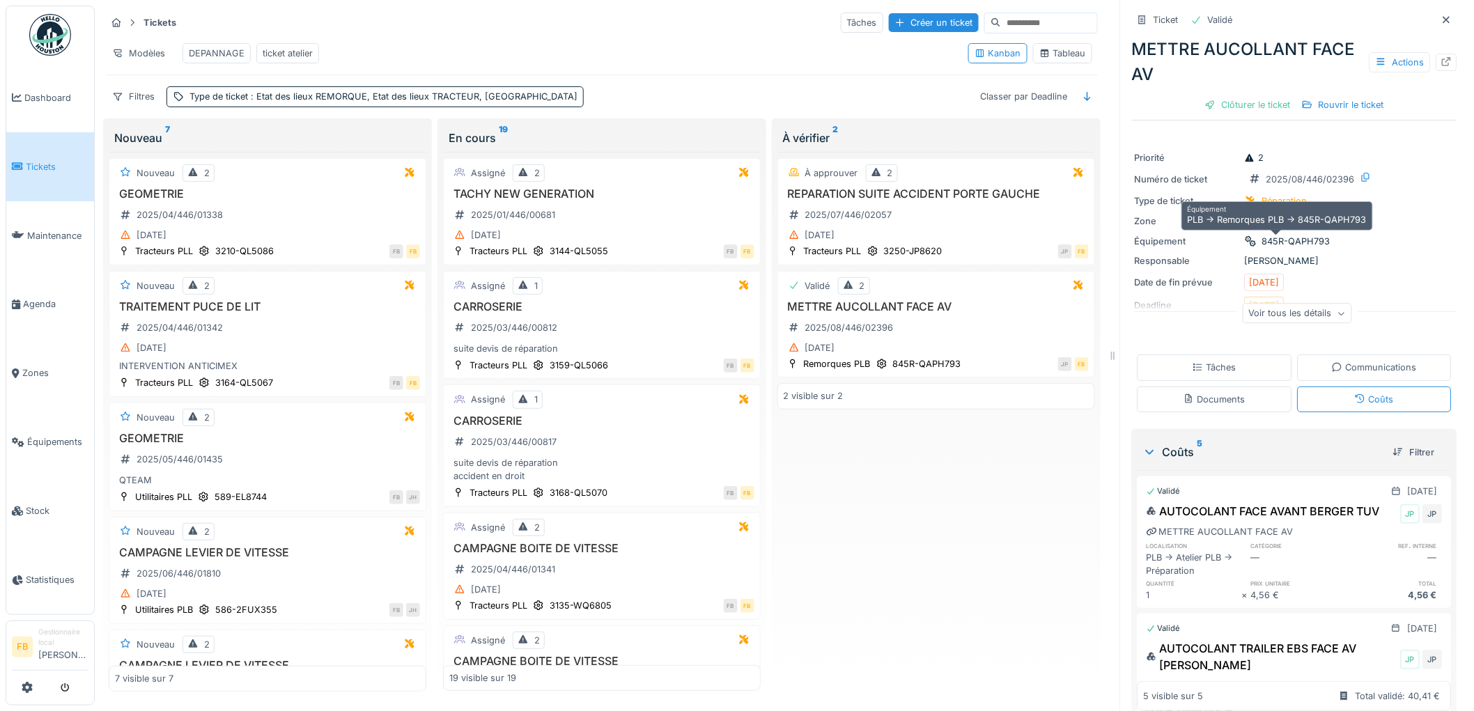
scroll to position [0, 0]
click at [1233, 369] on div "Tâches" at bounding box center [1214, 367] width 155 height 26
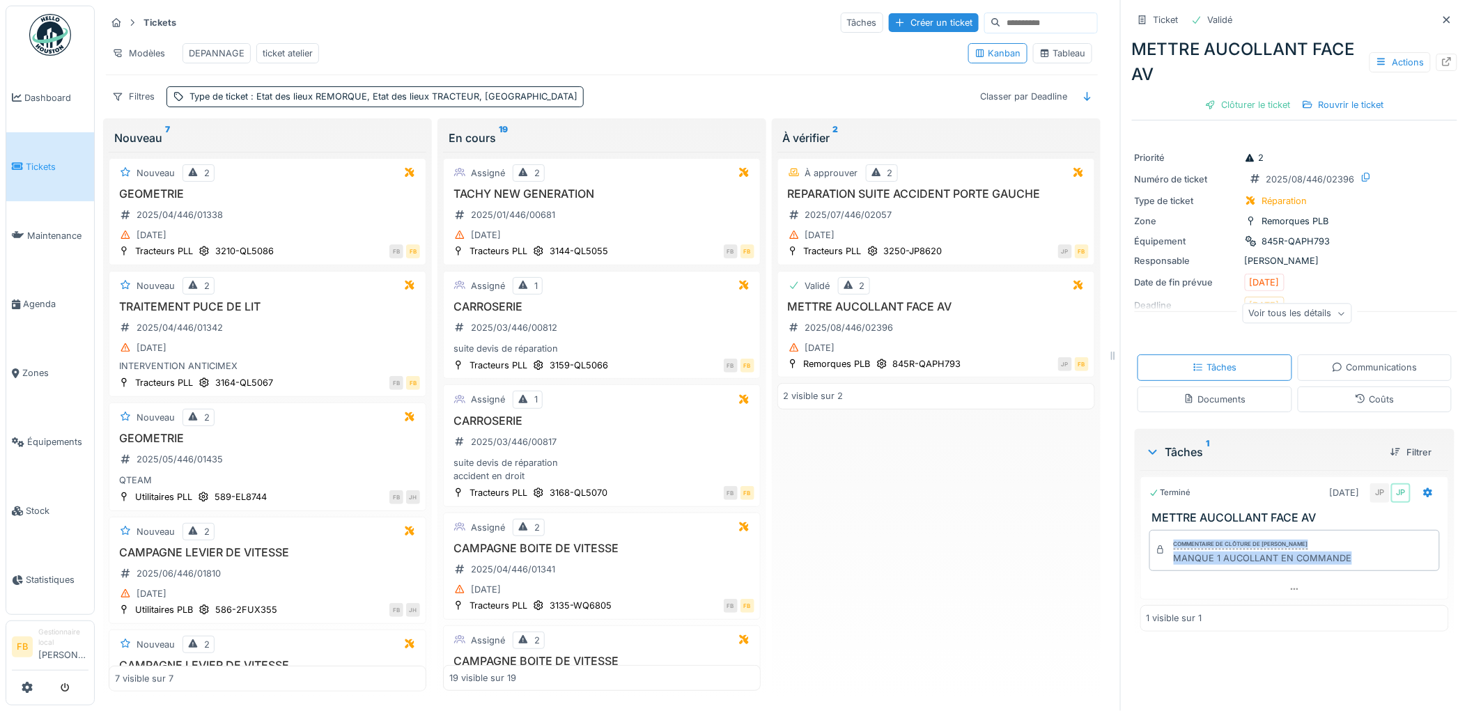
drag, startPoint x: 1347, startPoint y: 565, endPoint x: 1147, endPoint y: 550, distance: 201.1
click at [1149, 550] on div "Commentaire de clôture de Jérémy Pétré MANQUE 1 AUCOLLANT EN COMMANDE" at bounding box center [1294, 550] width 290 height 40
click at [1208, 558] on div "MANQUE 1 AUCOLLANT EN COMMANDE" at bounding box center [1262, 558] width 178 height 13
click at [936, 226] on div "REPARATION SUITE ACCIDENT PORTE GAUCHE 2025/07/446/02057 28/07/2025" at bounding box center [935, 215] width 305 height 57
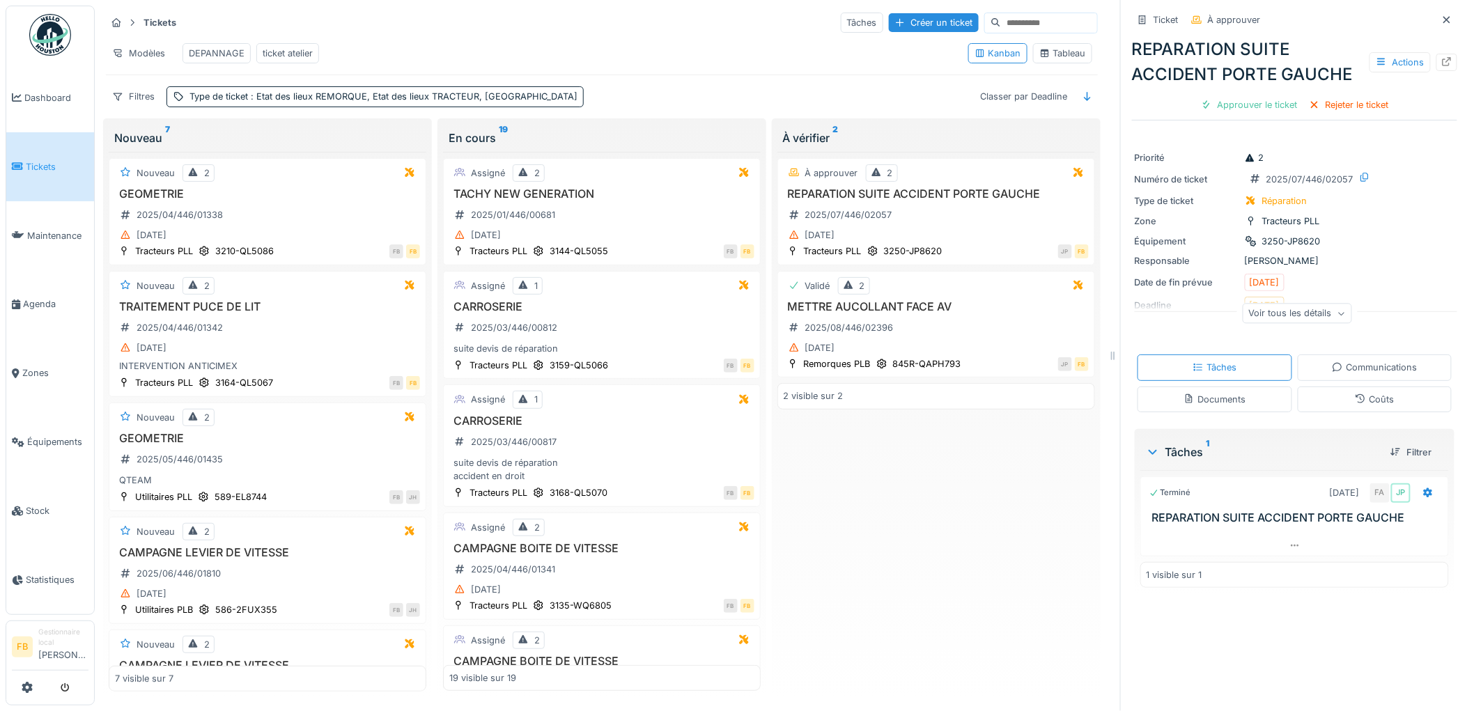
click at [1325, 400] on div "Coûts" at bounding box center [1374, 399] width 155 height 26
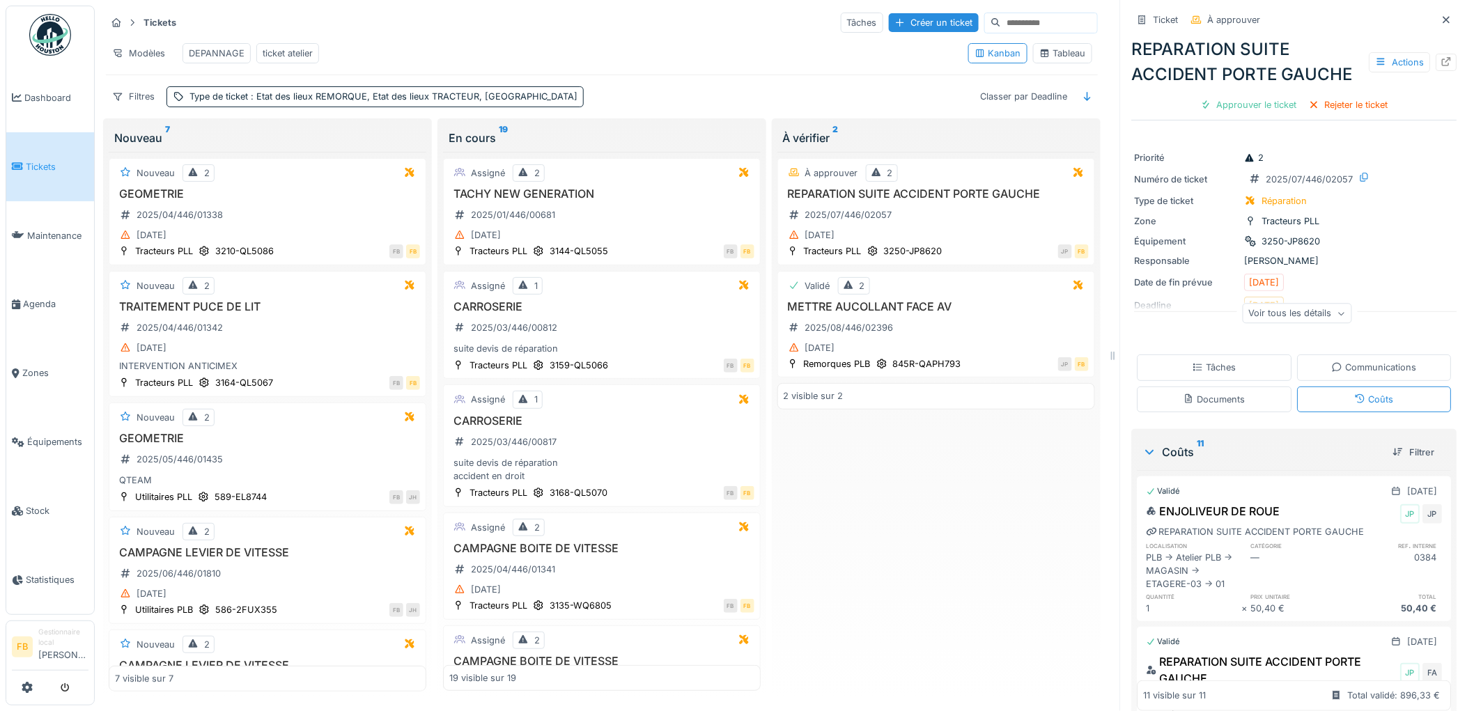
click at [1249, 349] on div "Tâches Communications Documents Coûts" at bounding box center [1294, 383] width 325 height 68
click at [1244, 354] on div "Tâches" at bounding box center [1214, 367] width 155 height 26
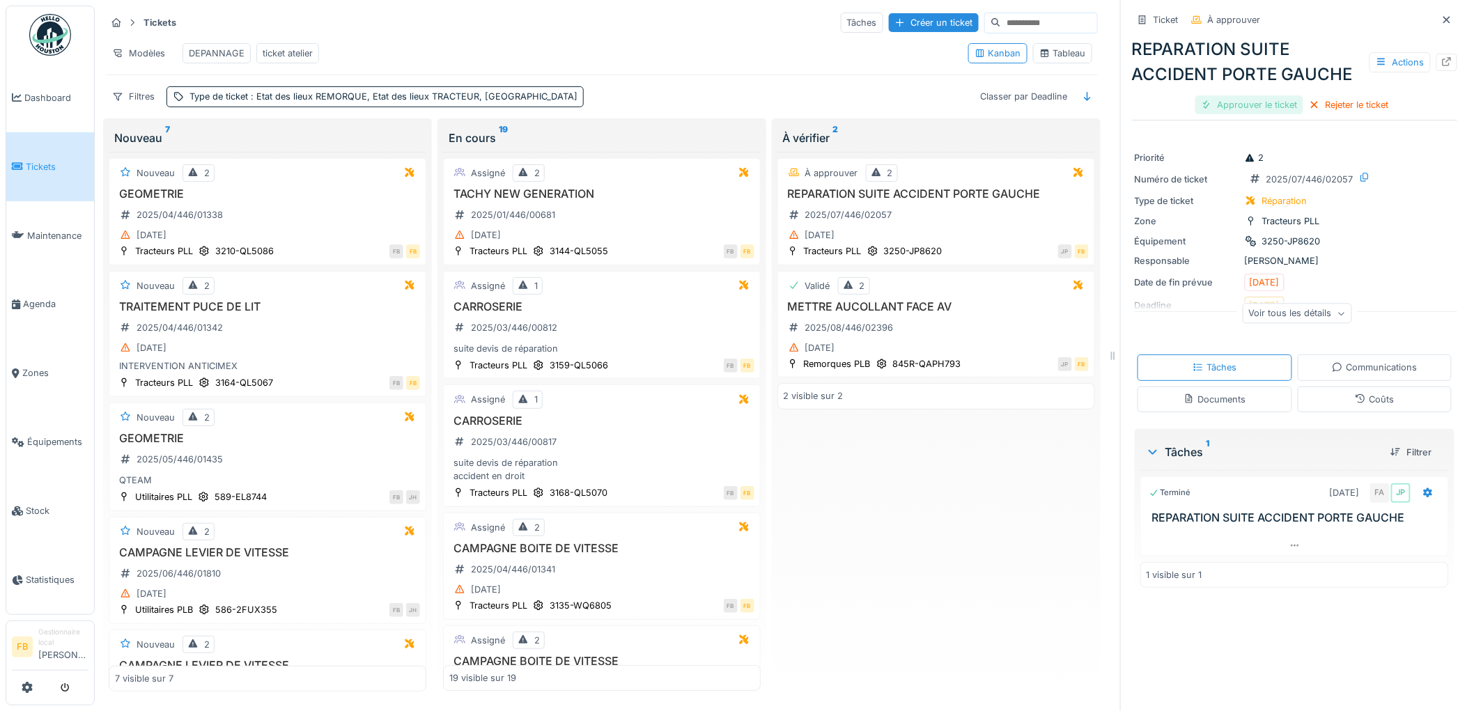
click at [1253, 100] on div "Approuver le ticket" at bounding box center [1249, 104] width 108 height 19
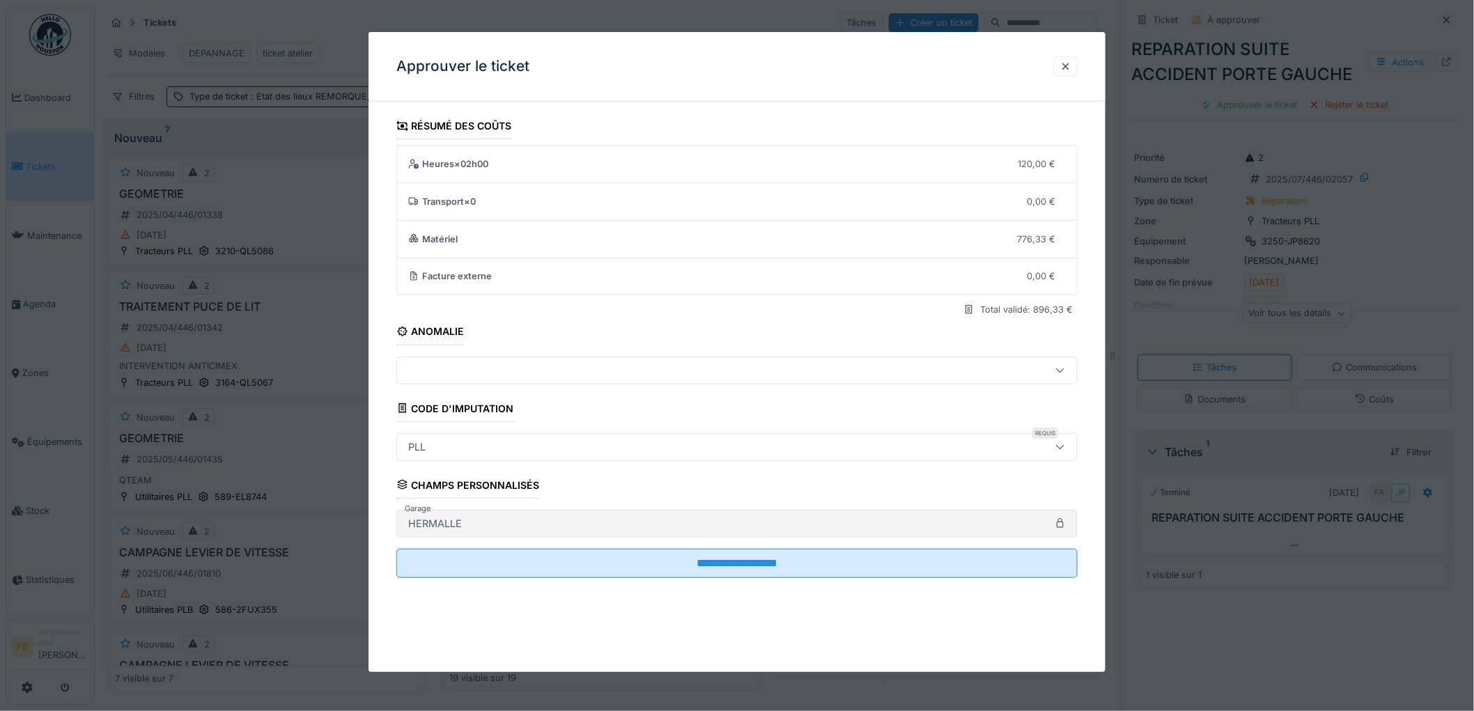
scroll to position [11, 0]
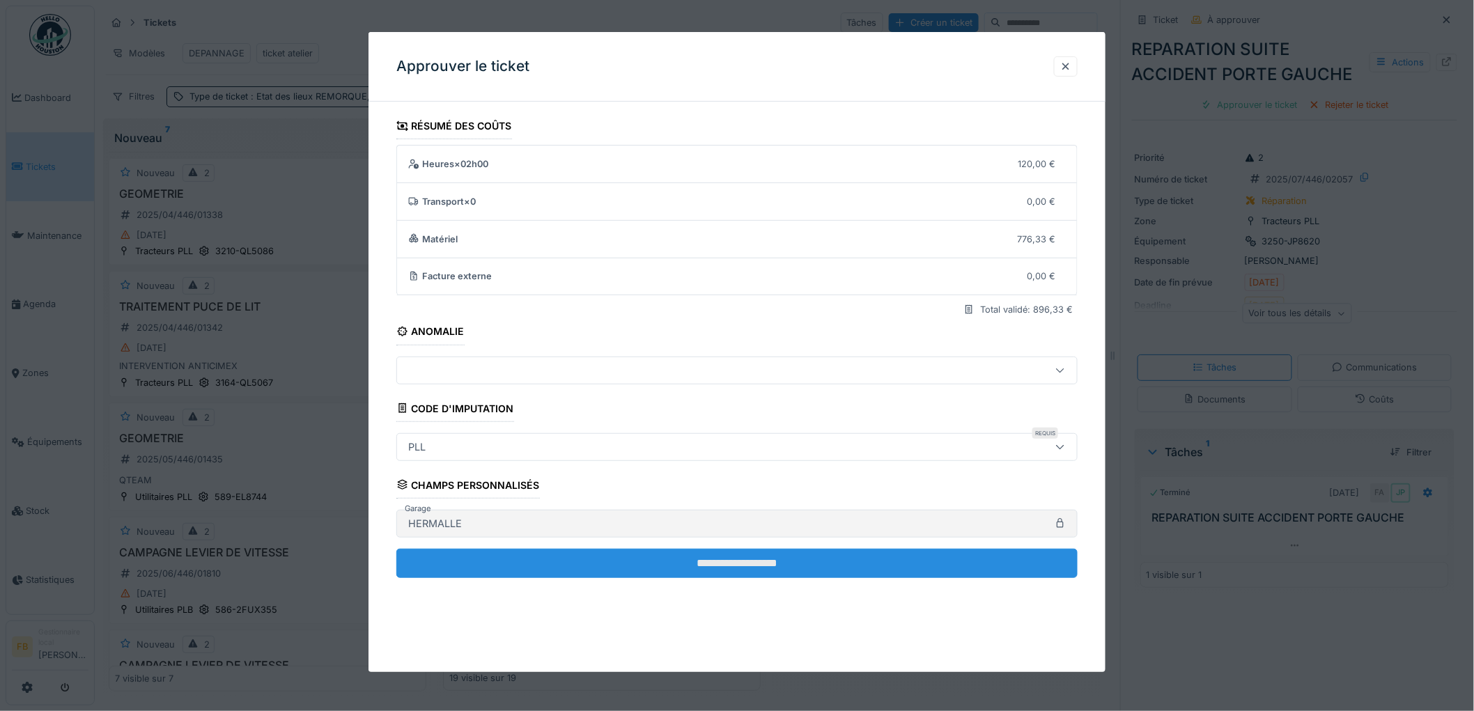
click at [698, 567] on input "**********" at bounding box center [736, 563] width 681 height 29
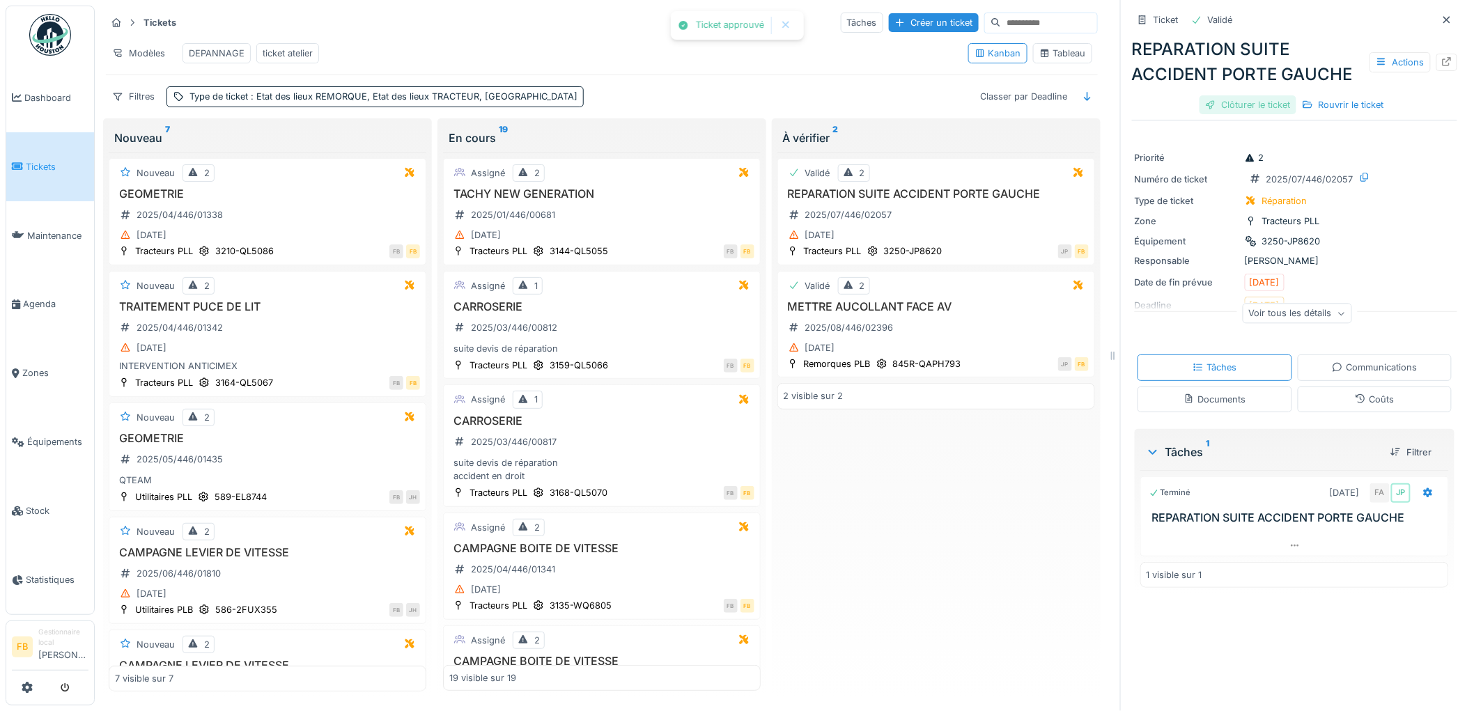
click at [1235, 95] on div "Clôturer le ticket" at bounding box center [1247, 104] width 97 height 19
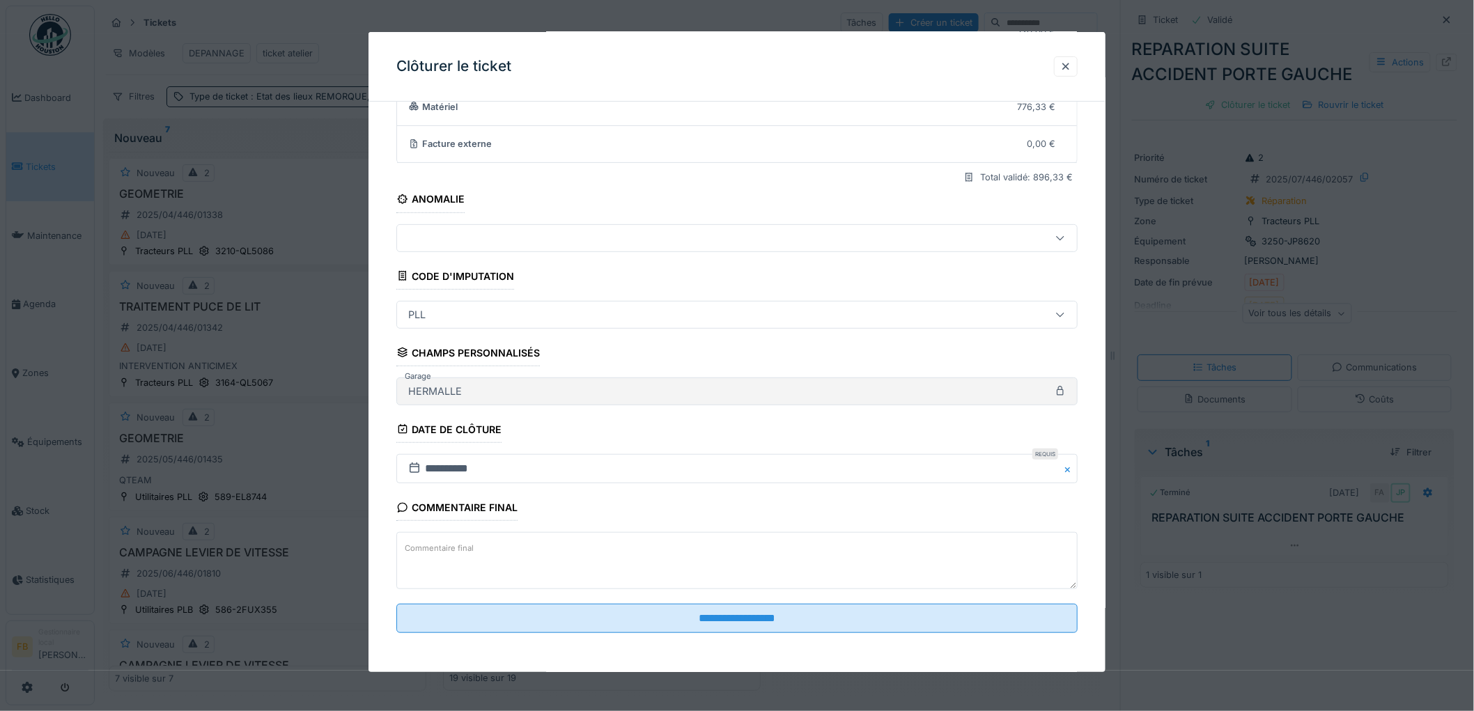
scroll to position [134, 0]
click at [707, 634] on fieldset "**********" at bounding box center [736, 313] width 681 height 664
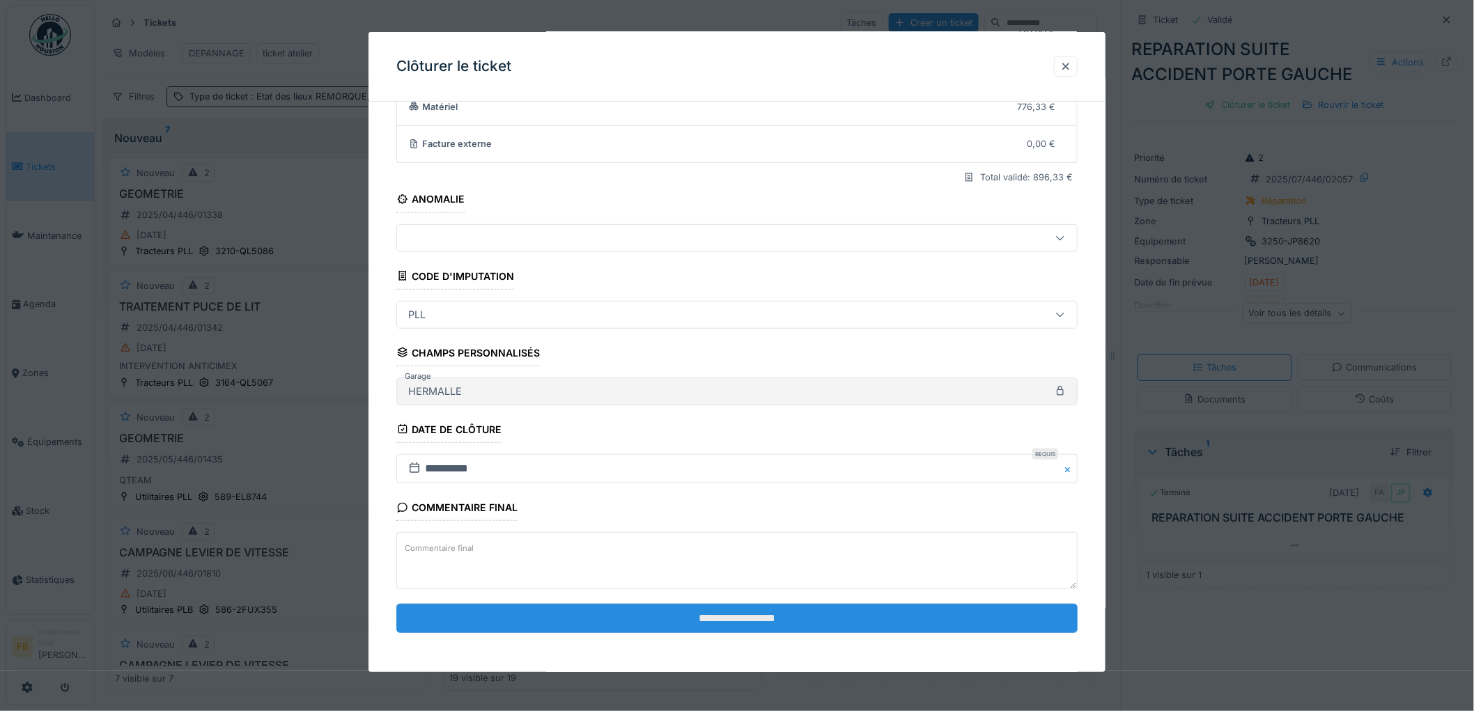
click at [708, 625] on input "**********" at bounding box center [736, 618] width 681 height 29
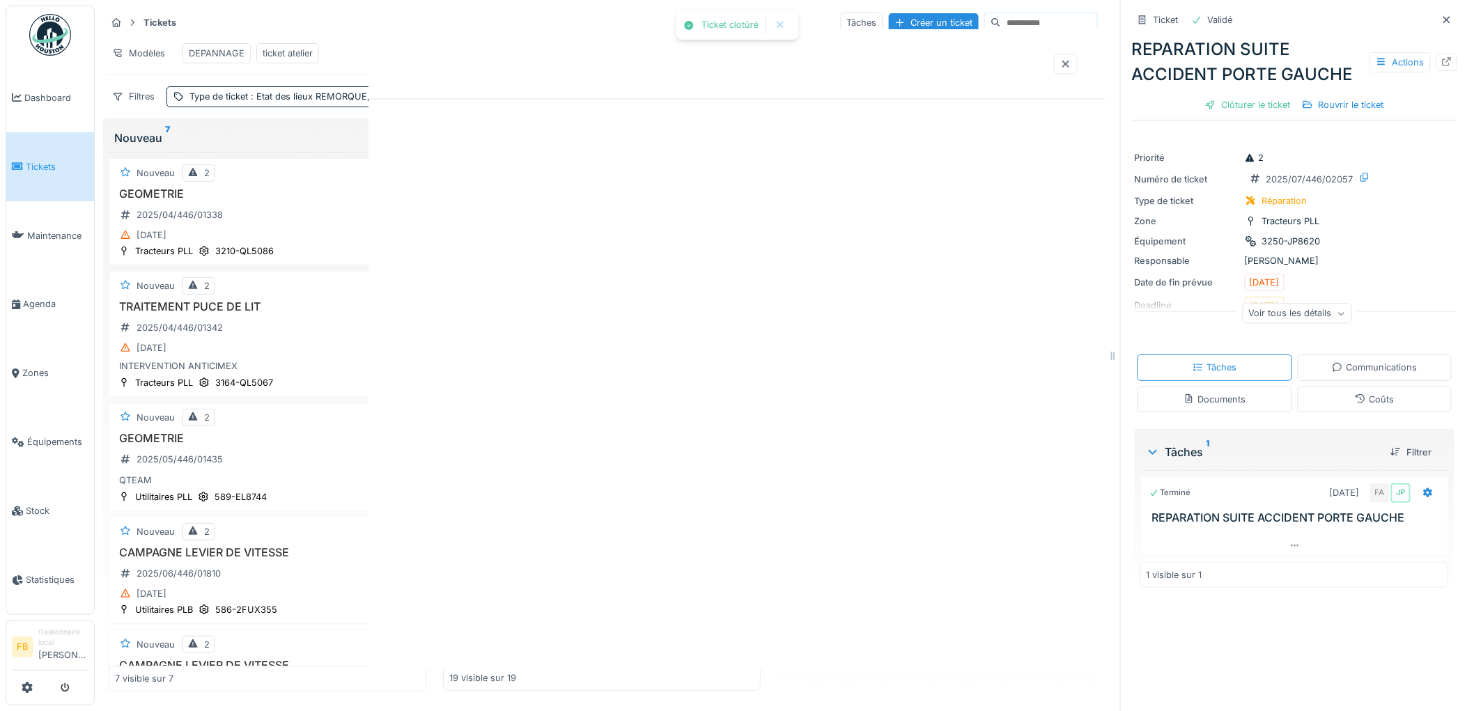
scroll to position [0, 0]
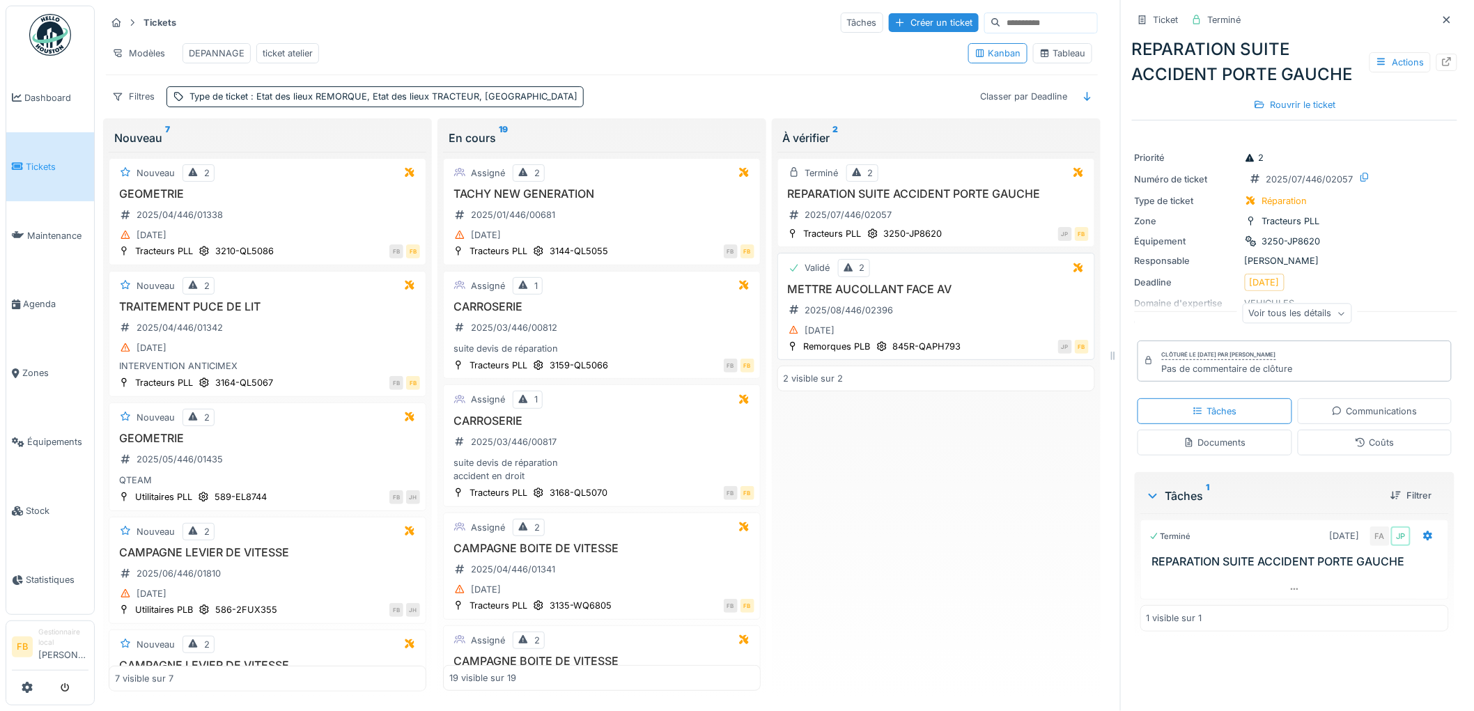
click at [960, 318] on div "METTRE AUCOLLANT FACE AV 2025/08/446/02396 14/08/2025" at bounding box center [935, 311] width 305 height 57
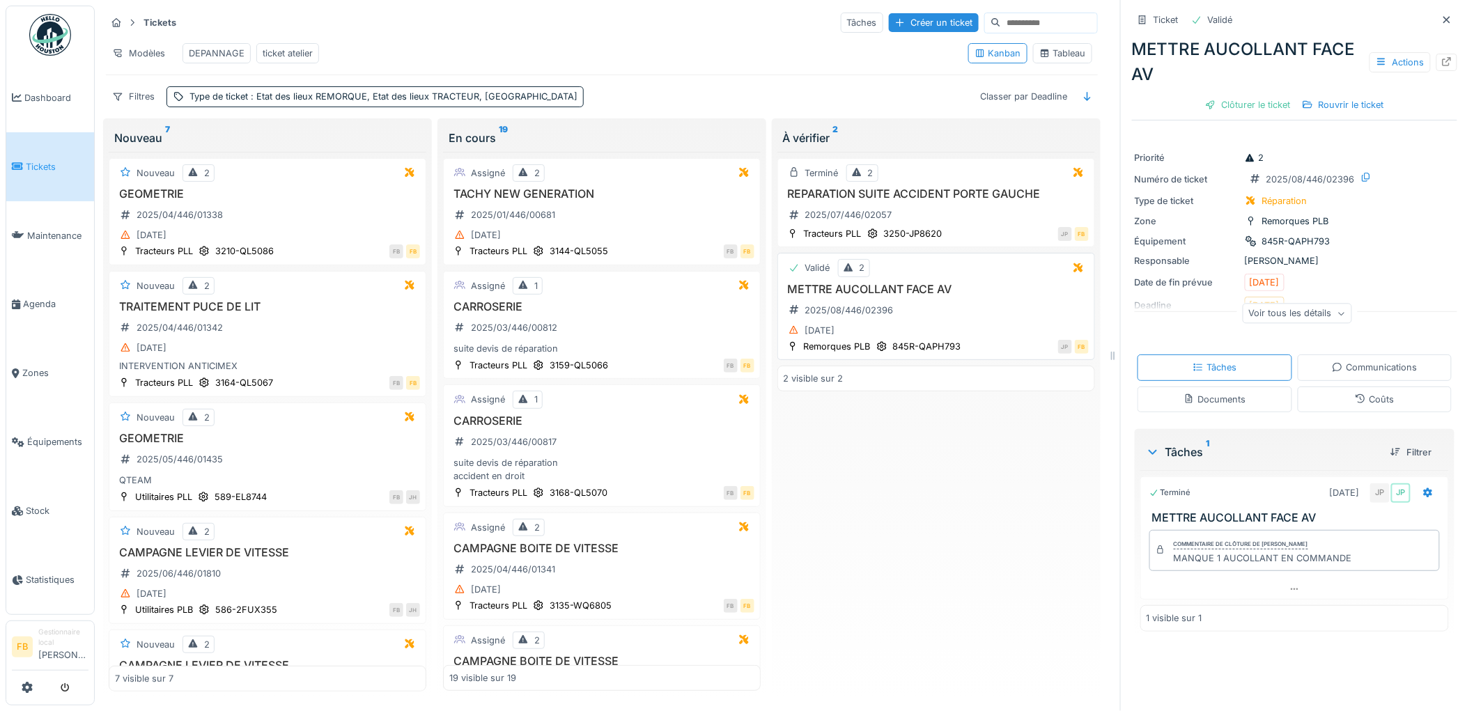
click at [948, 310] on div "METTRE AUCOLLANT FACE AV 2025/08/446/02396 14/08/2025" at bounding box center [935, 311] width 305 height 57
click at [1377, 388] on div "Coûts" at bounding box center [1374, 399] width 155 height 26
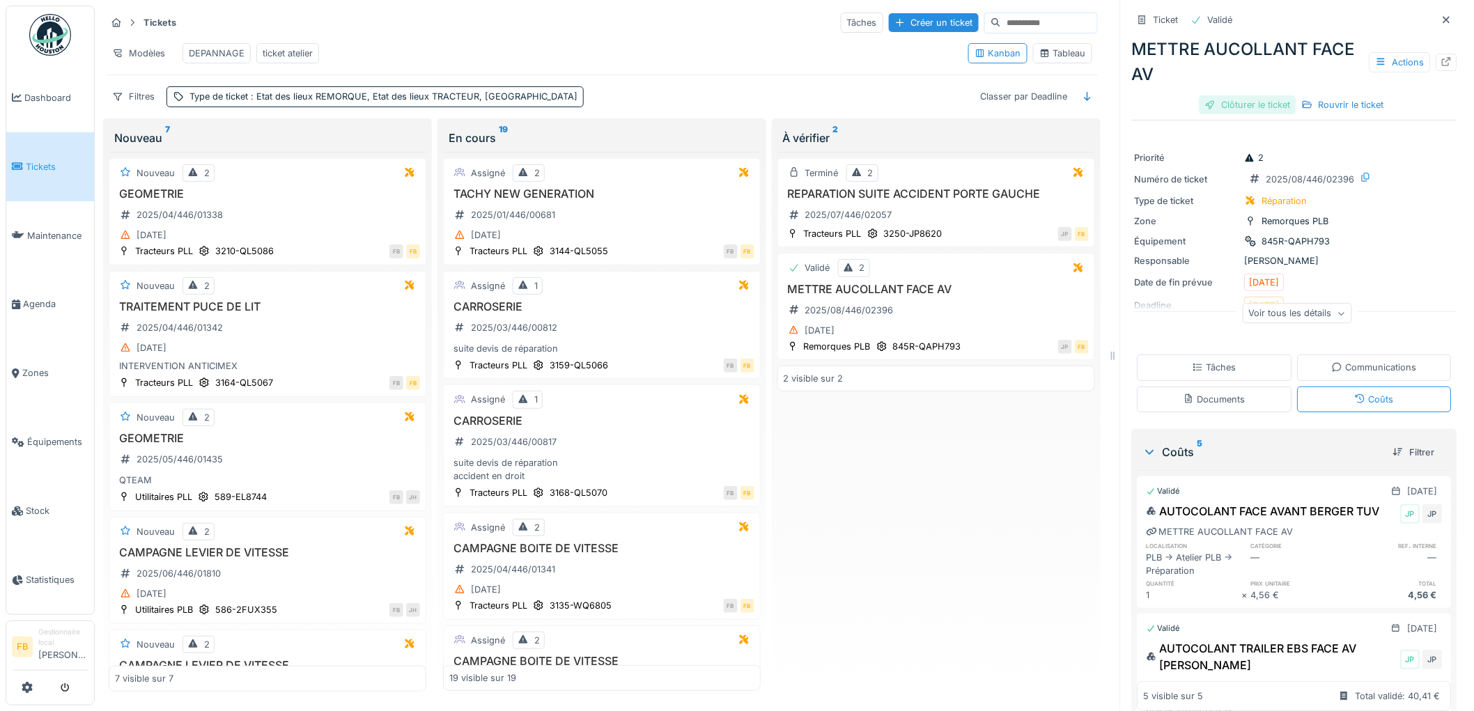
click at [1256, 111] on div "Clôturer le ticket" at bounding box center [1247, 104] width 97 height 19
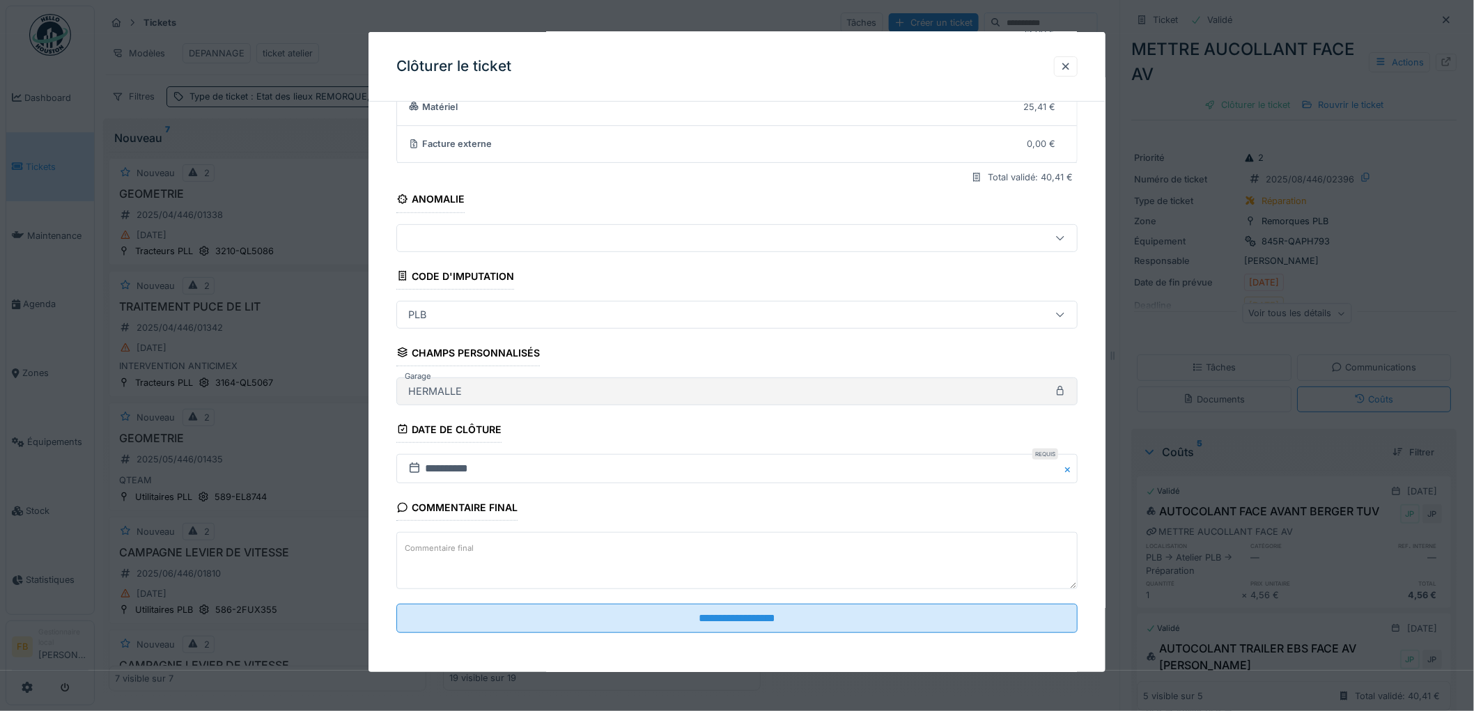
scroll to position [11, 0]
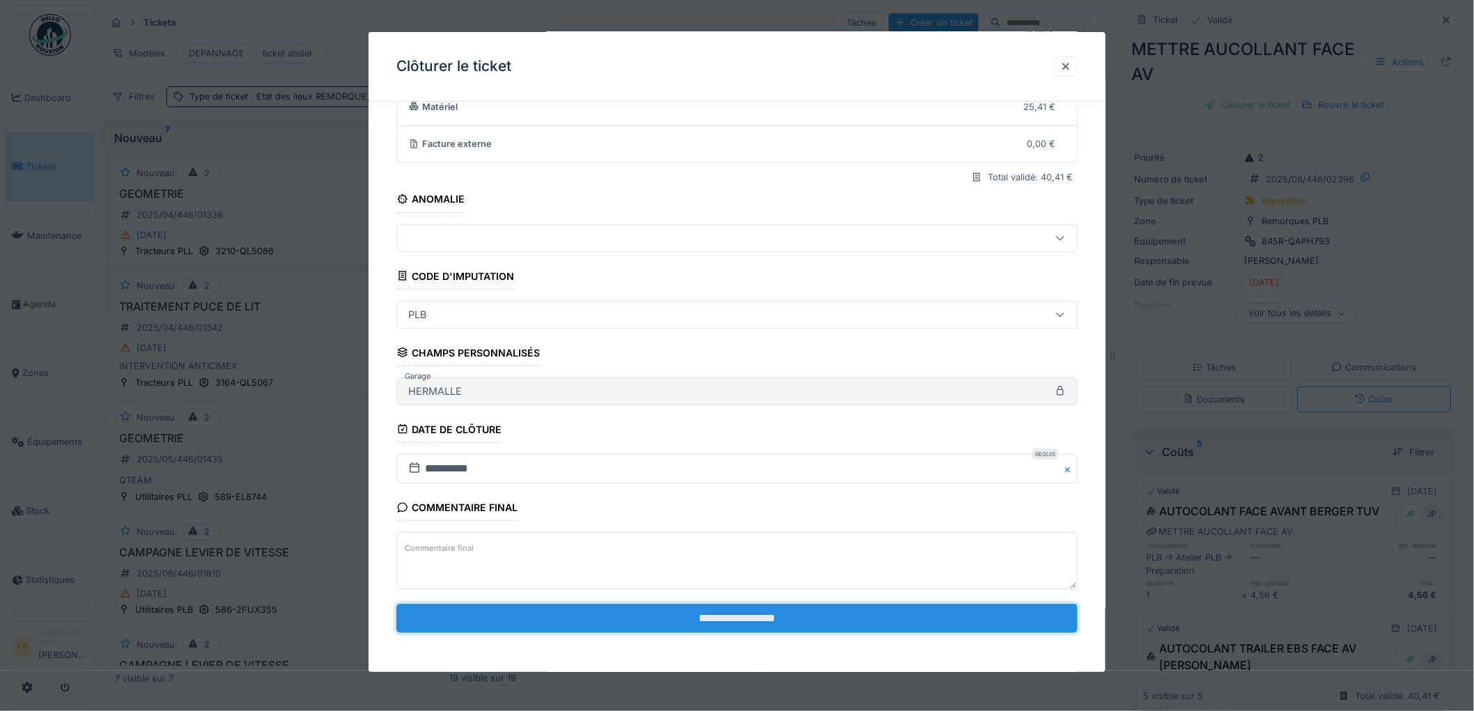
click at [737, 623] on input "**********" at bounding box center [736, 618] width 681 height 29
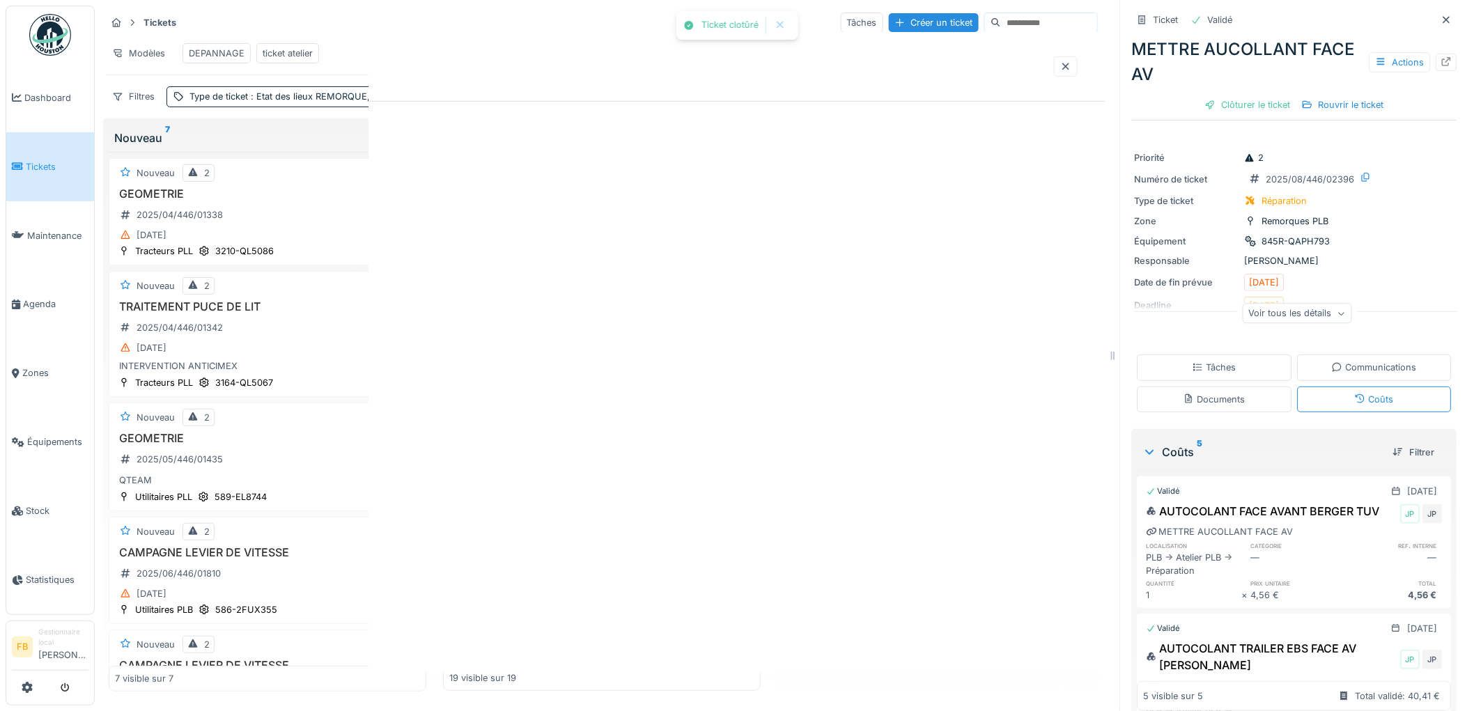
scroll to position [0, 0]
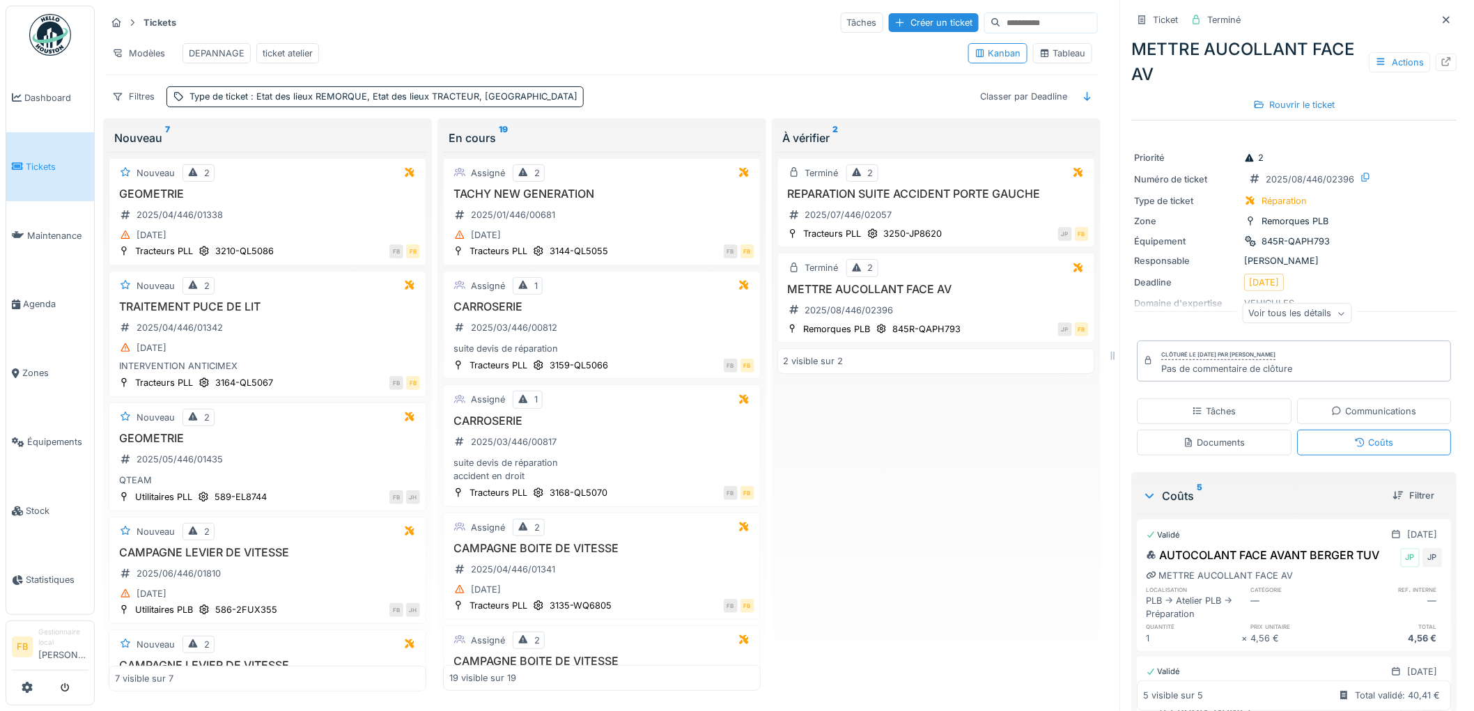
click at [35, 174] on link "Tickets" at bounding box center [50, 166] width 88 height 69
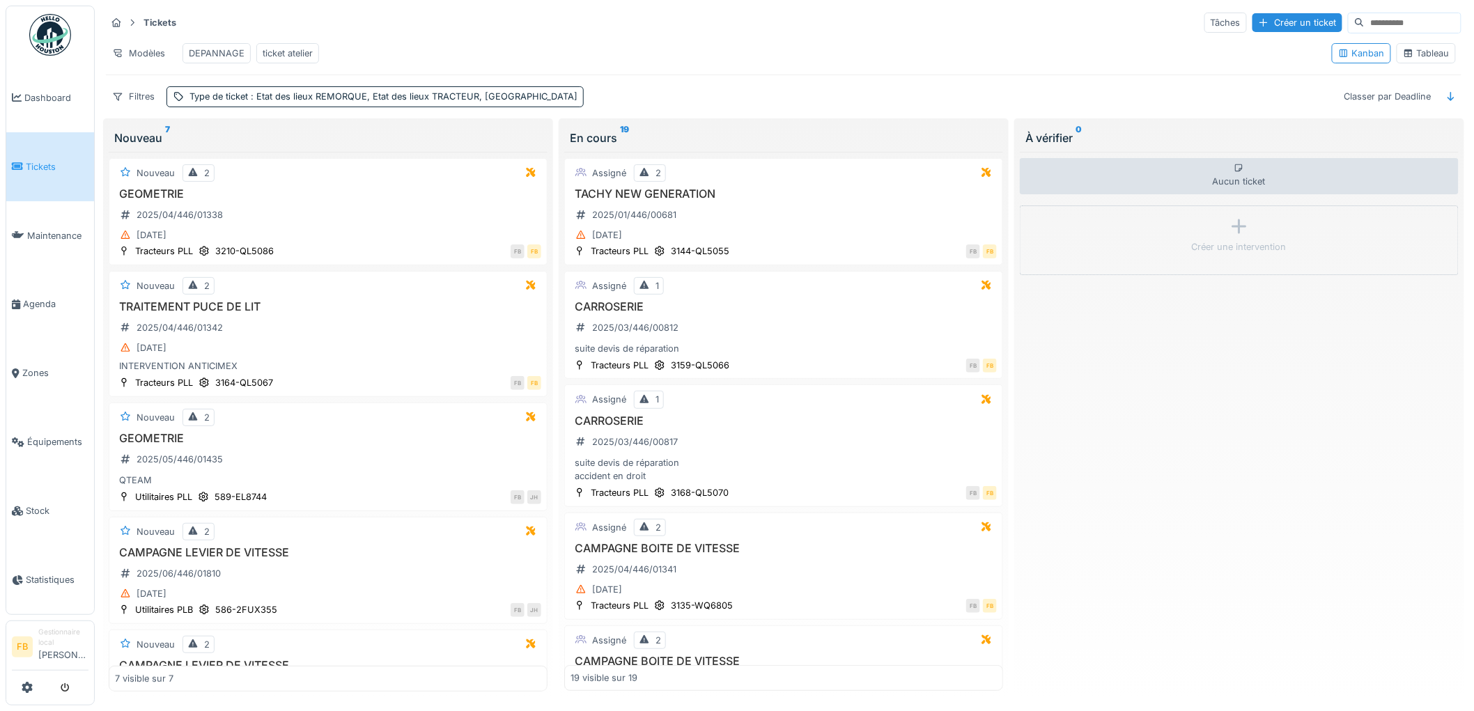
click at [292, 57] on div "ticket atelier" at bounding box center [288, 53] width 50 height 13
click at [145, 107] on div "Filtres" at bounding box center [133, 96] width 55 height 20
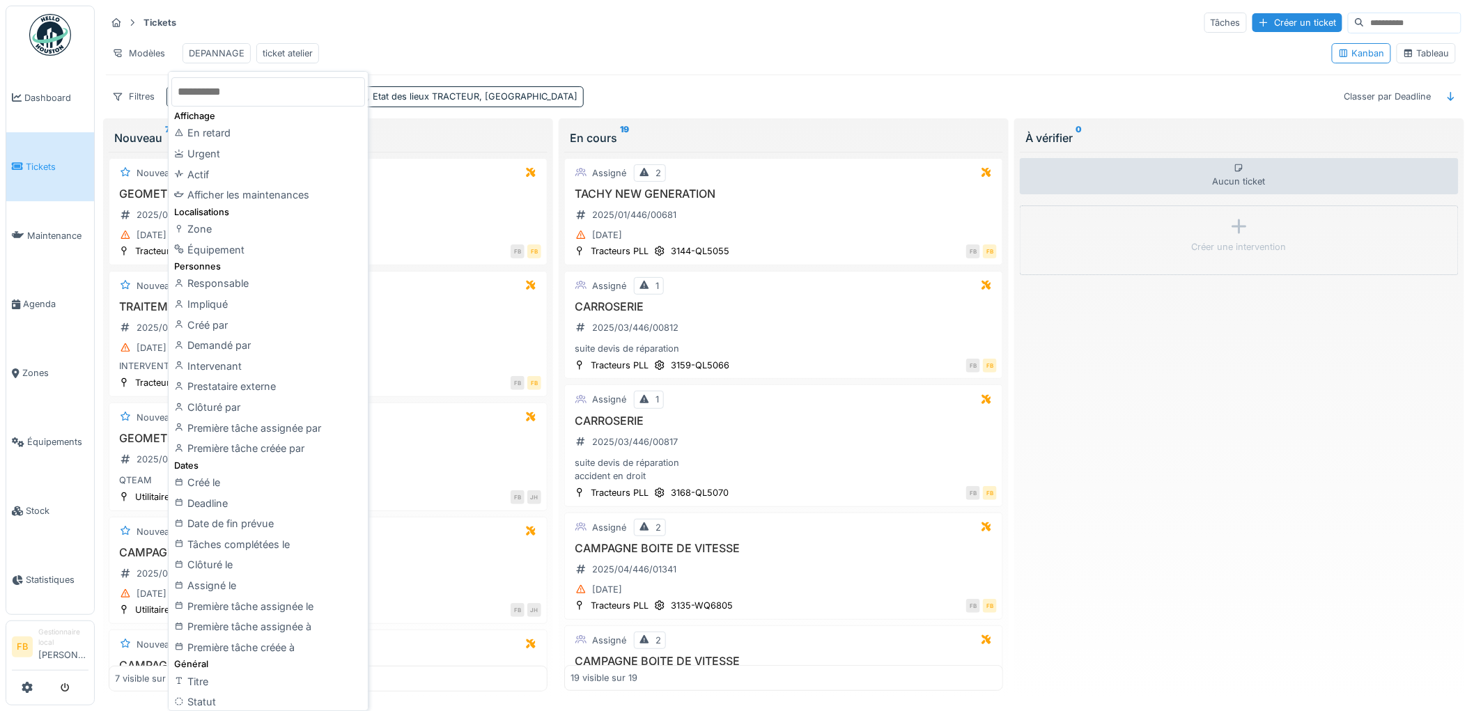
click at [499, 56] on div "Modèles DEPANNAGE ticket atelier" at bounding box center [713, 53] width 1214 height 31
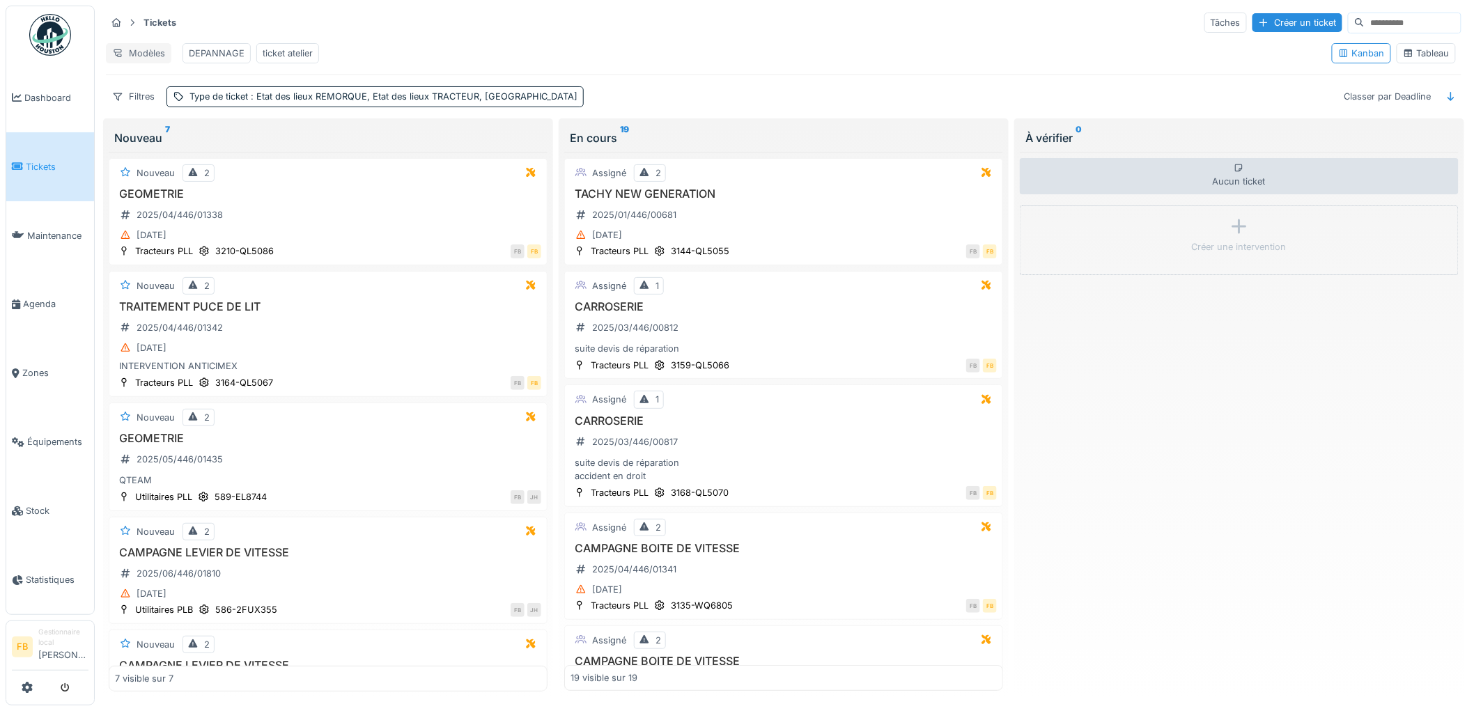
click at [133, 49] on div "Modèles" at bounding box center [138, 53] width 65 height 20
click at [143, 84] on div "Nouvelle vue" at bounding box center [167, 85] width 116 height 21
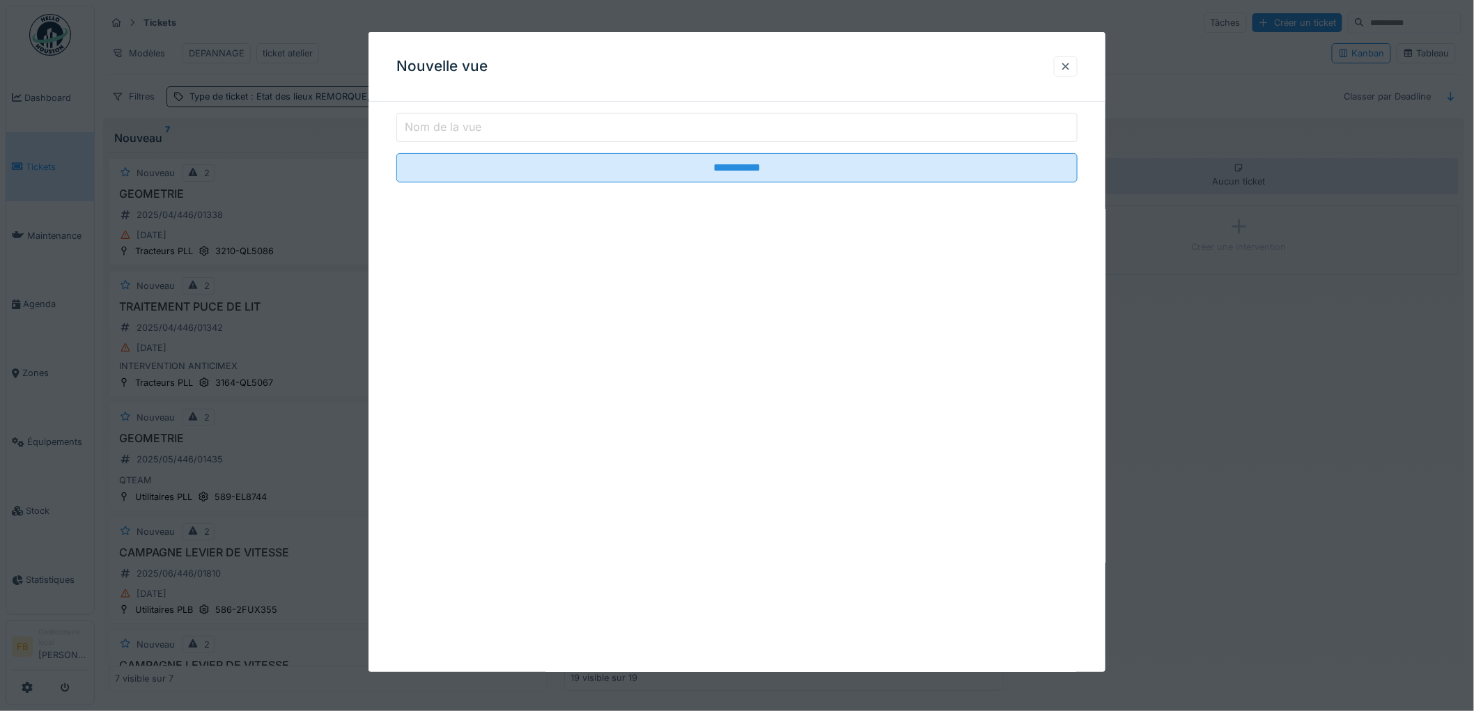
click at [490, 136] on input "Nom de la vue" at bounding box center [736, 127] width 681 height 29
click at [485, 130] on input "Nom de la vue" at bounding box center [736, 127] width 681 height 29
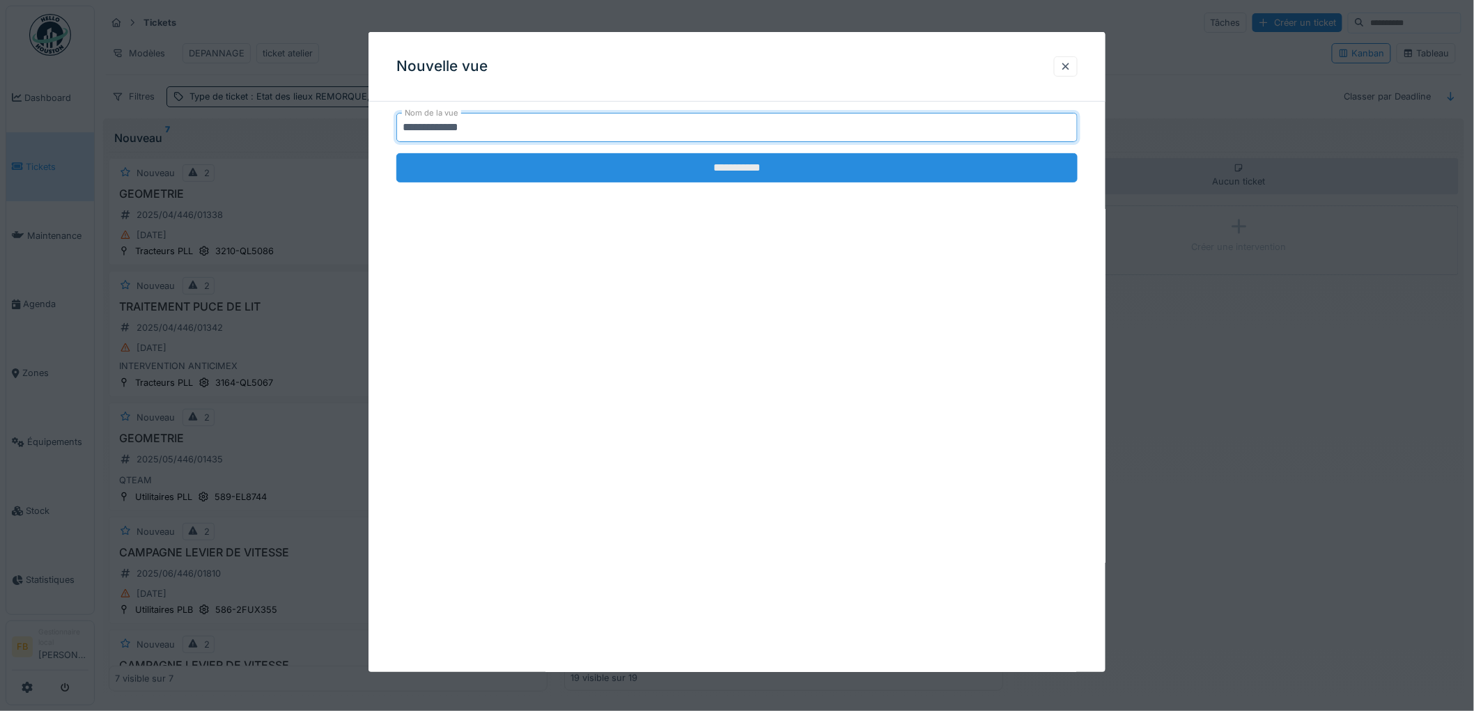
type input "**********"
click at [600, 164] on input "**********" at bounding box center [736, 167] width 681 height 29
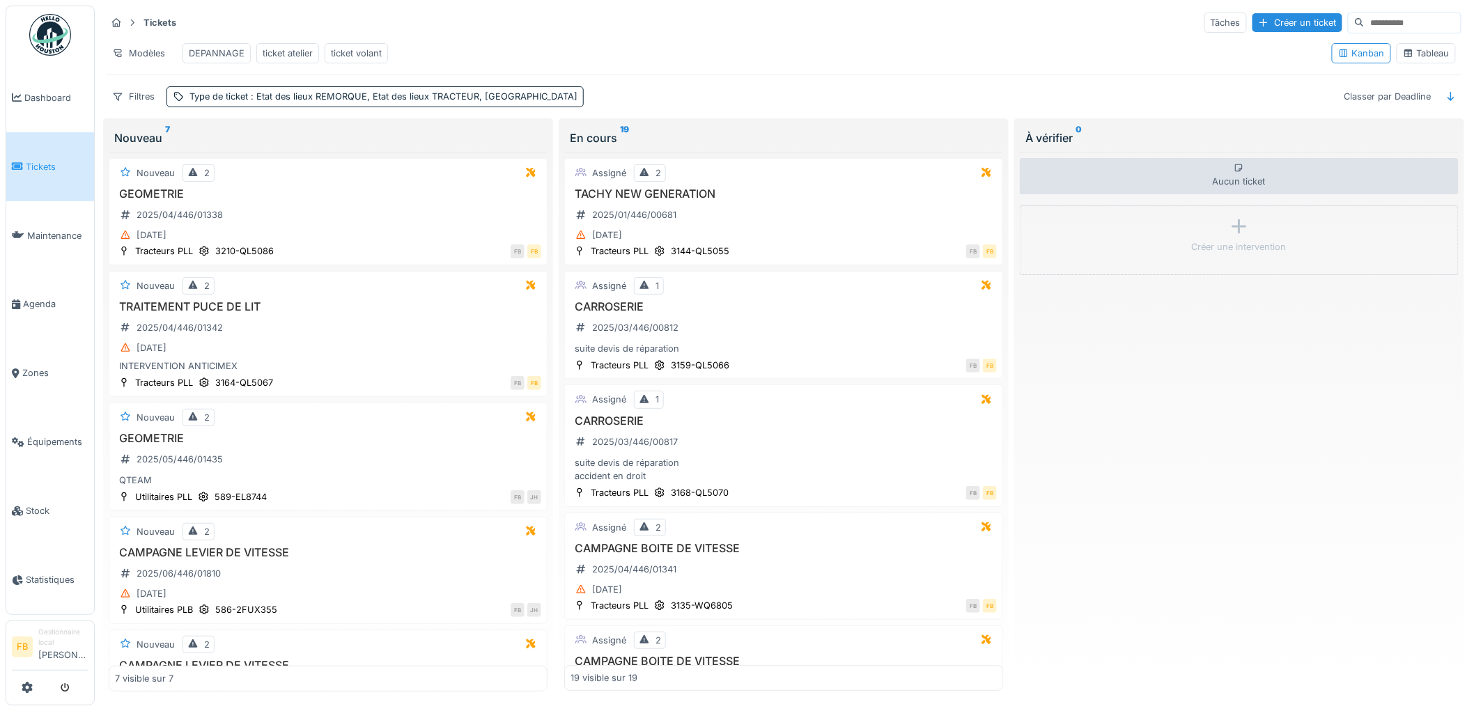
click at [361, 57] on div "ticket volant" at bounding box center [356, 53] width 51 height 13
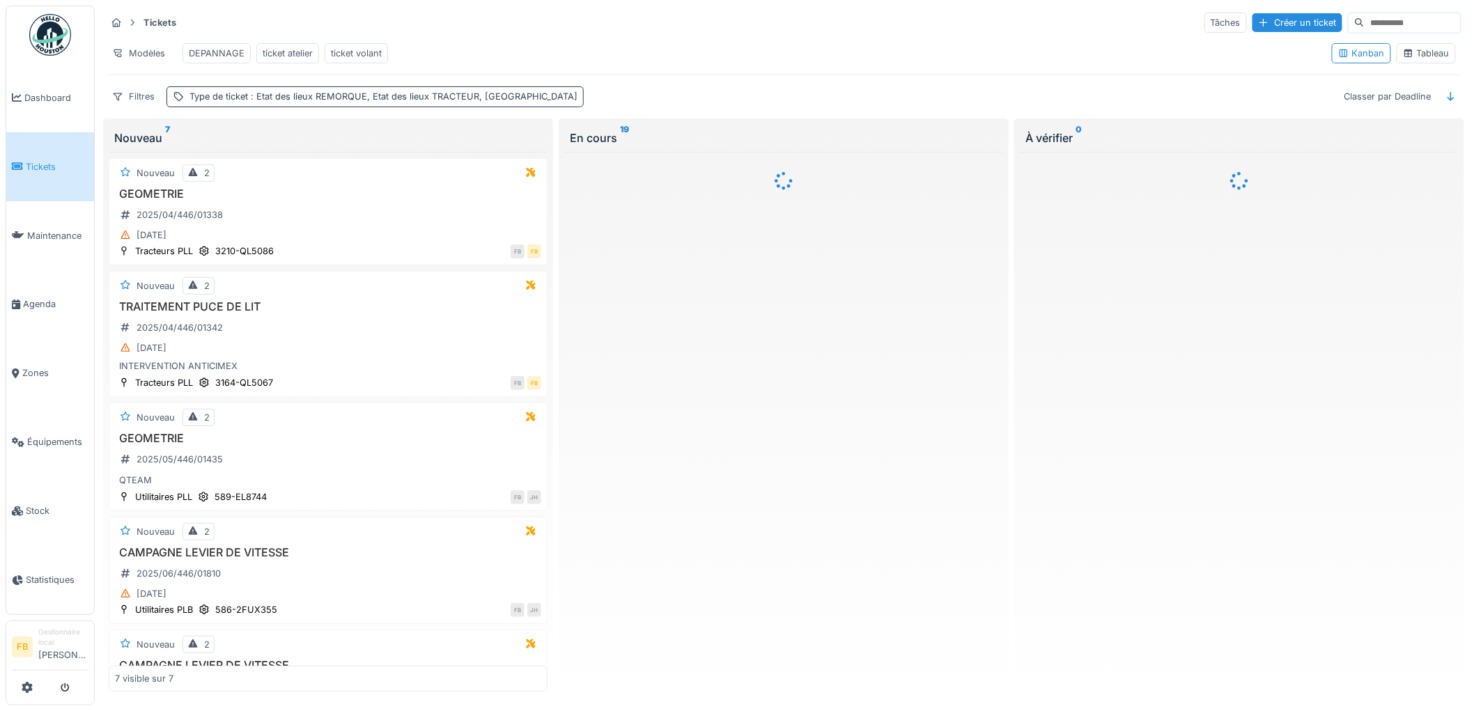
click at [245, 103] on div "Type de ticket : Etat des lieux REMORQUE, Etat des lieux TRACTEUR, [GEOGRAPHIC_…" at bounding box center [383, 96] width 388 height 13
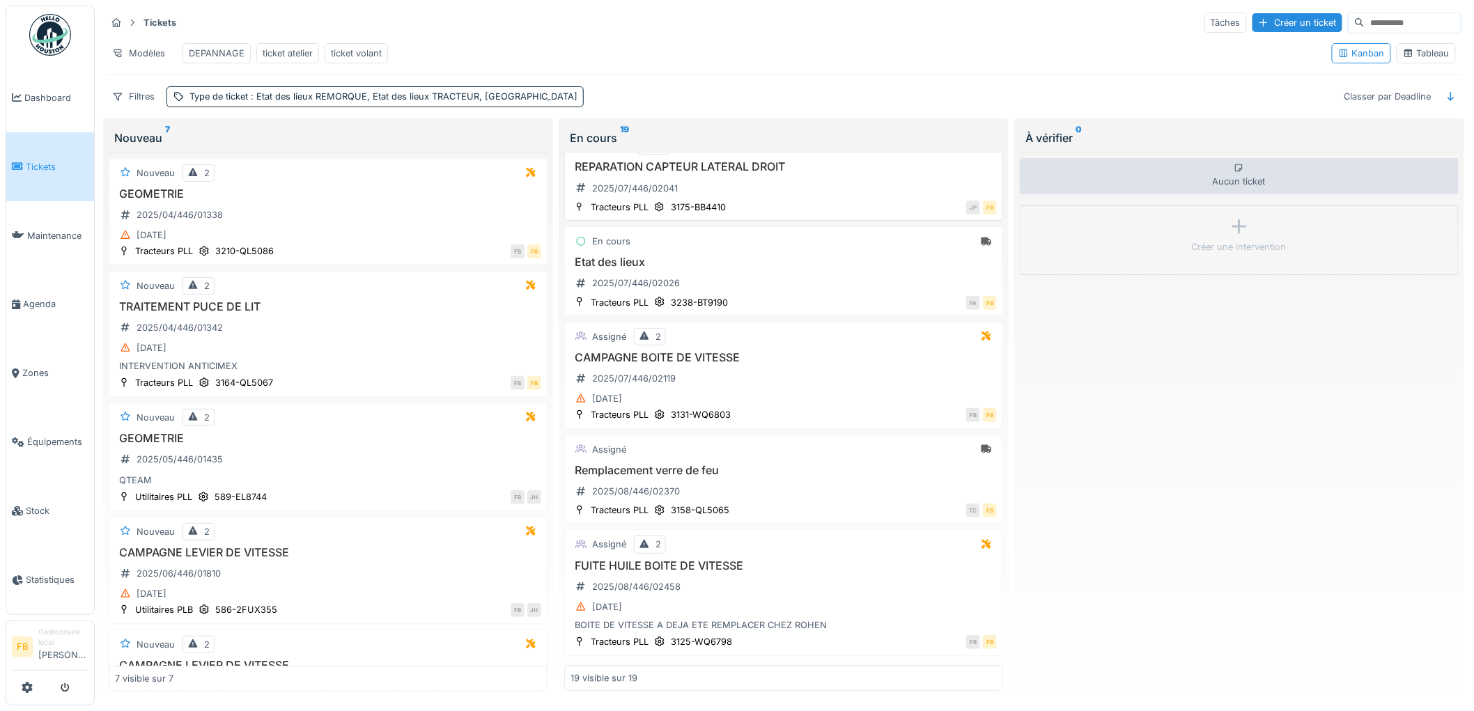
scroll to position [1414, 0]
click at [137, 107] on div "Filtres" at bounding box center [133, 96] width 55 height 20
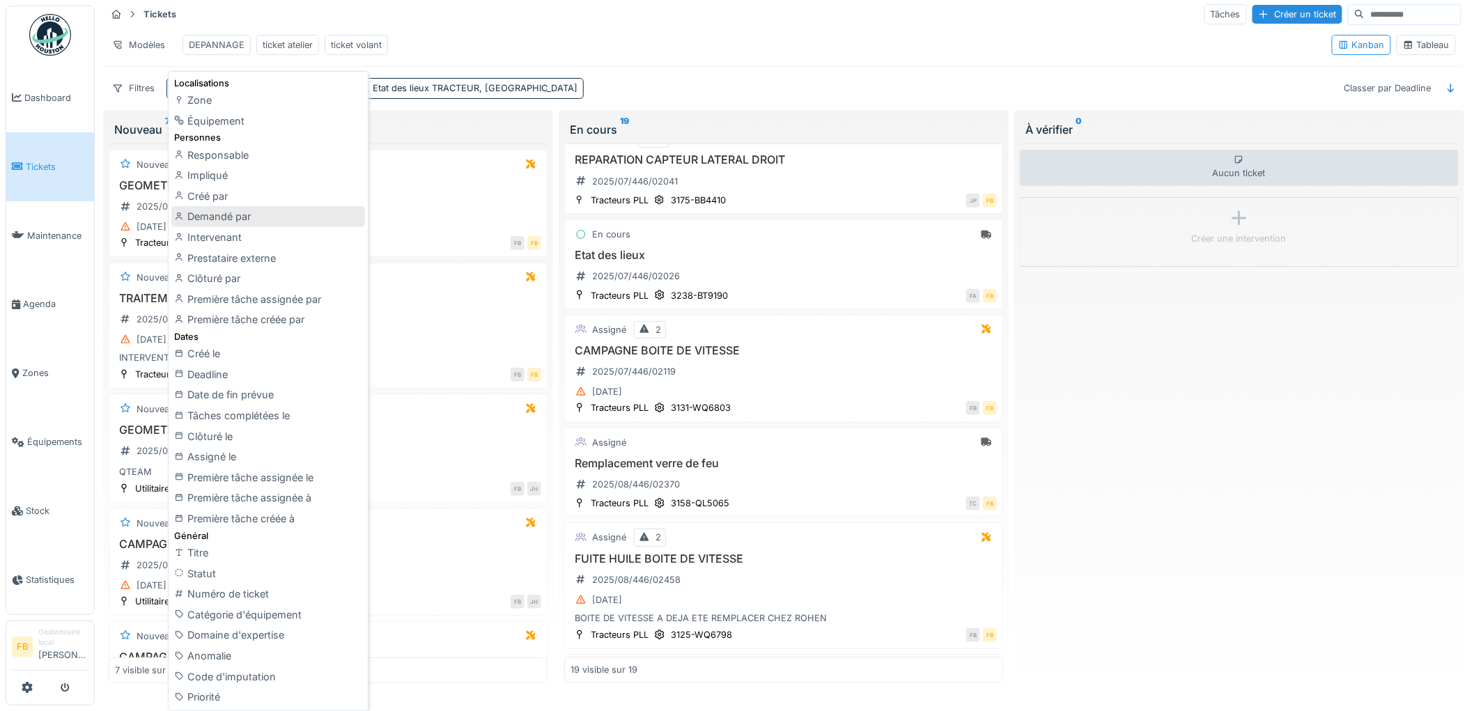
scroll to position [0, 0]
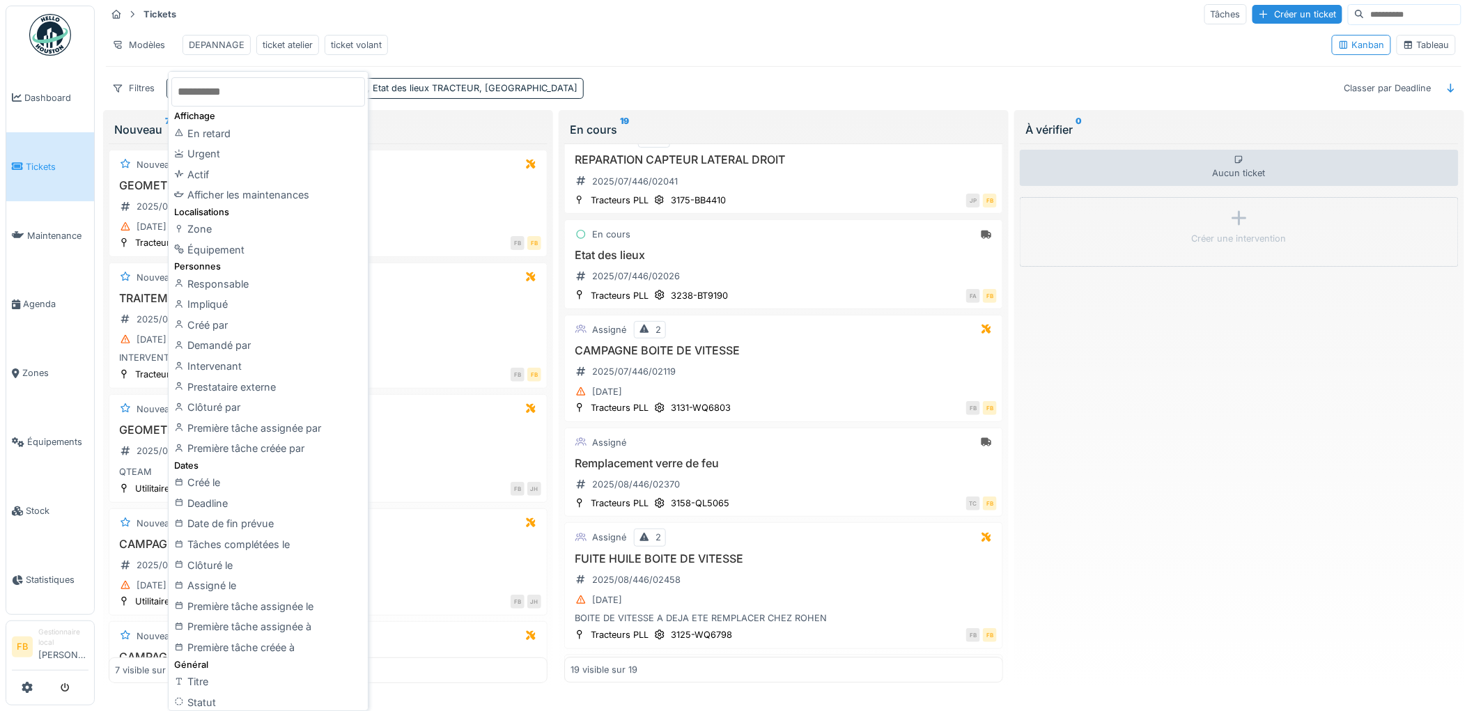
click at [421, 58] on div "Modèles DEPANNAGE ticket atelier ticket volant" at bounding box center [713, 44] width 1214 height 31
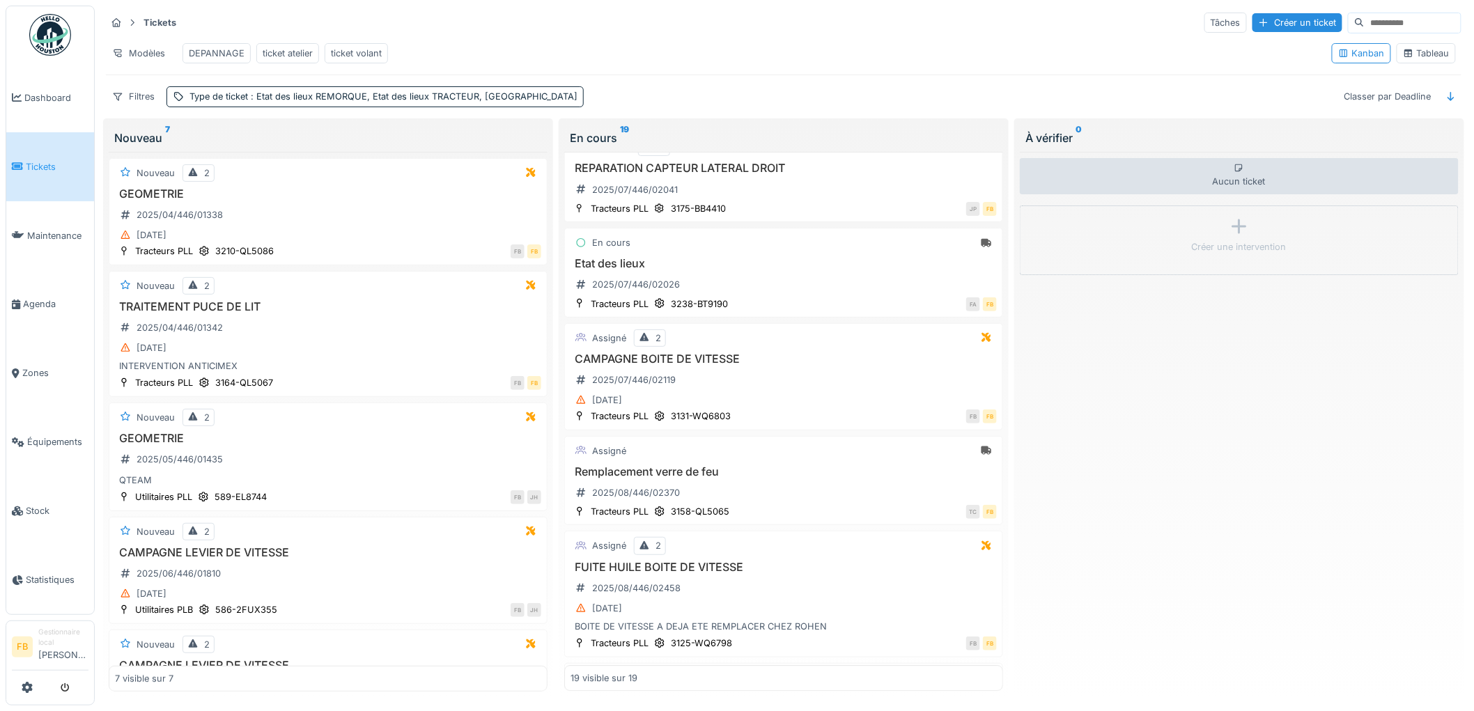
drag, startPoint x: 366, startPoint y: 46, endPoint x: 659, endPoint y: 45, distance: 293.2
click at [659, 45] on div "Modèles DEPANNAGE ticket atelier ticket volant" at bounding box center [713, 53] width 1214 height 31
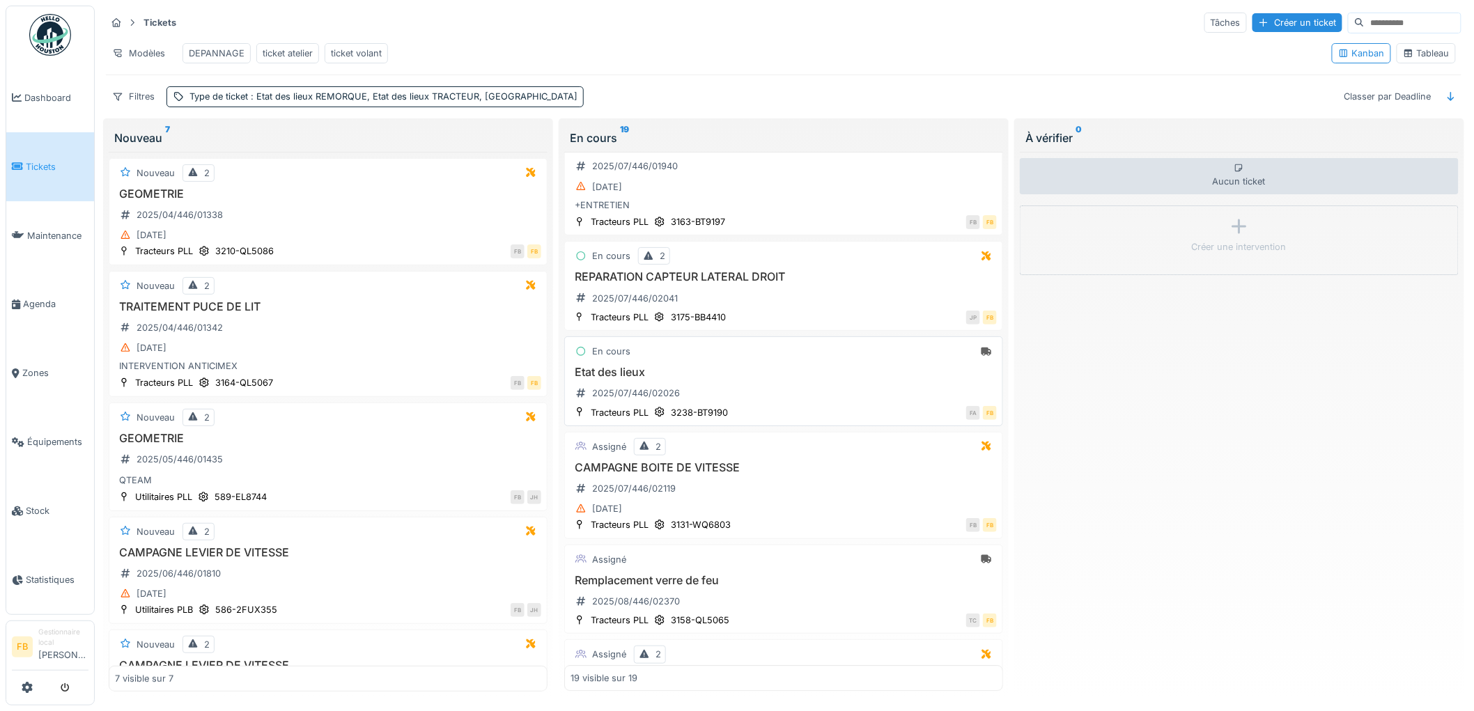
scroll to position [1393, 0]
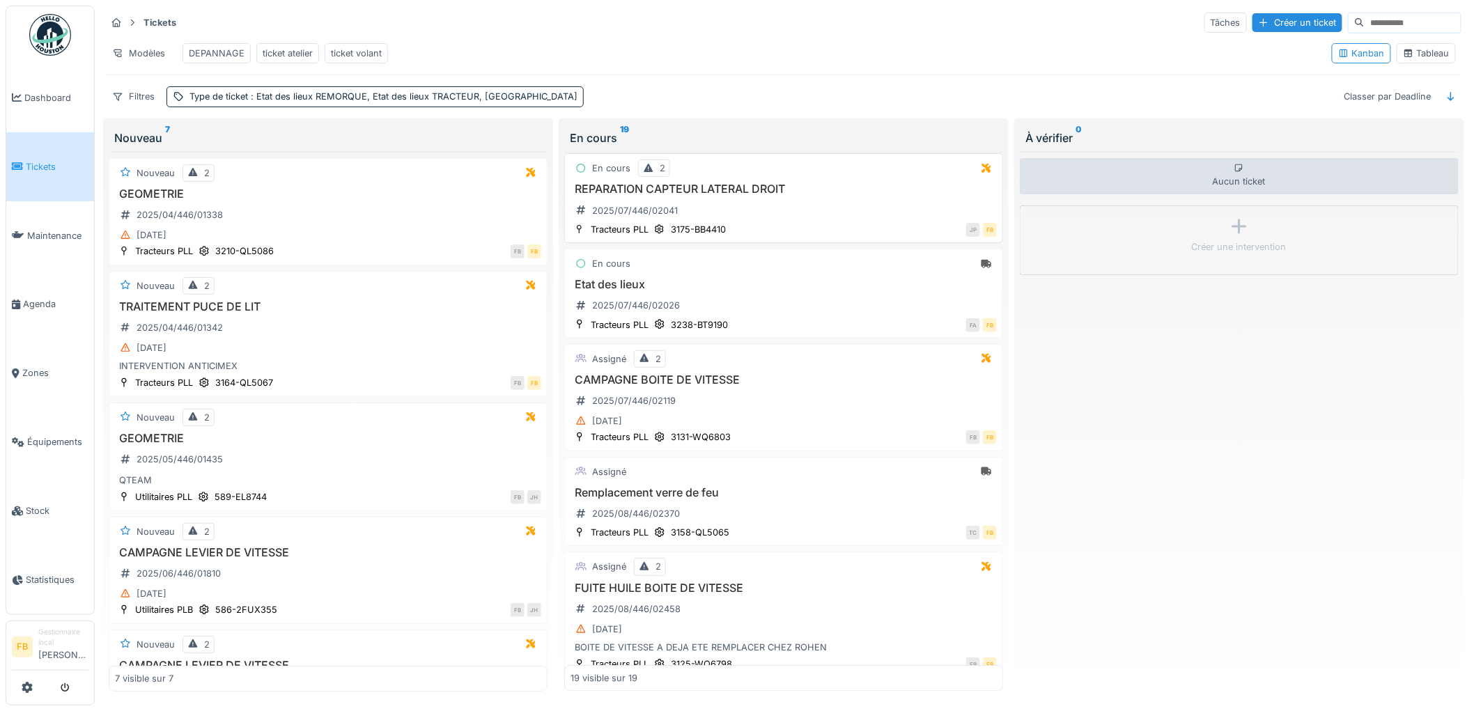
click at [790, 237] on div "JP FB" at bounding box center [864, 229] width 263 height 15
click at [747, 221] on div "REPARATION CAPTEUR LATERAL DROIT 2025/07/446/02041" at bounding box center [783, 201] width 426 height 39
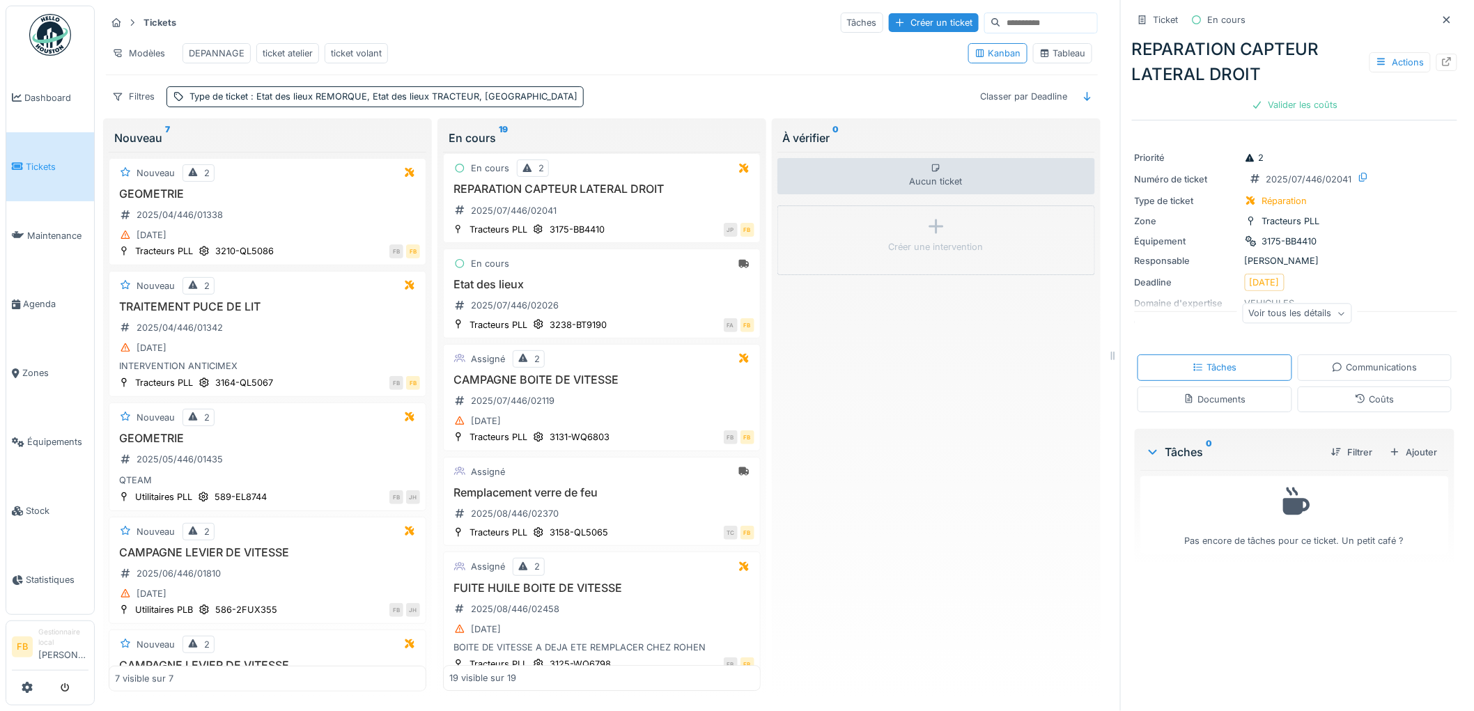
click at [1354, 398] on icon at bounding box center [1359, 398] width 11 height 9
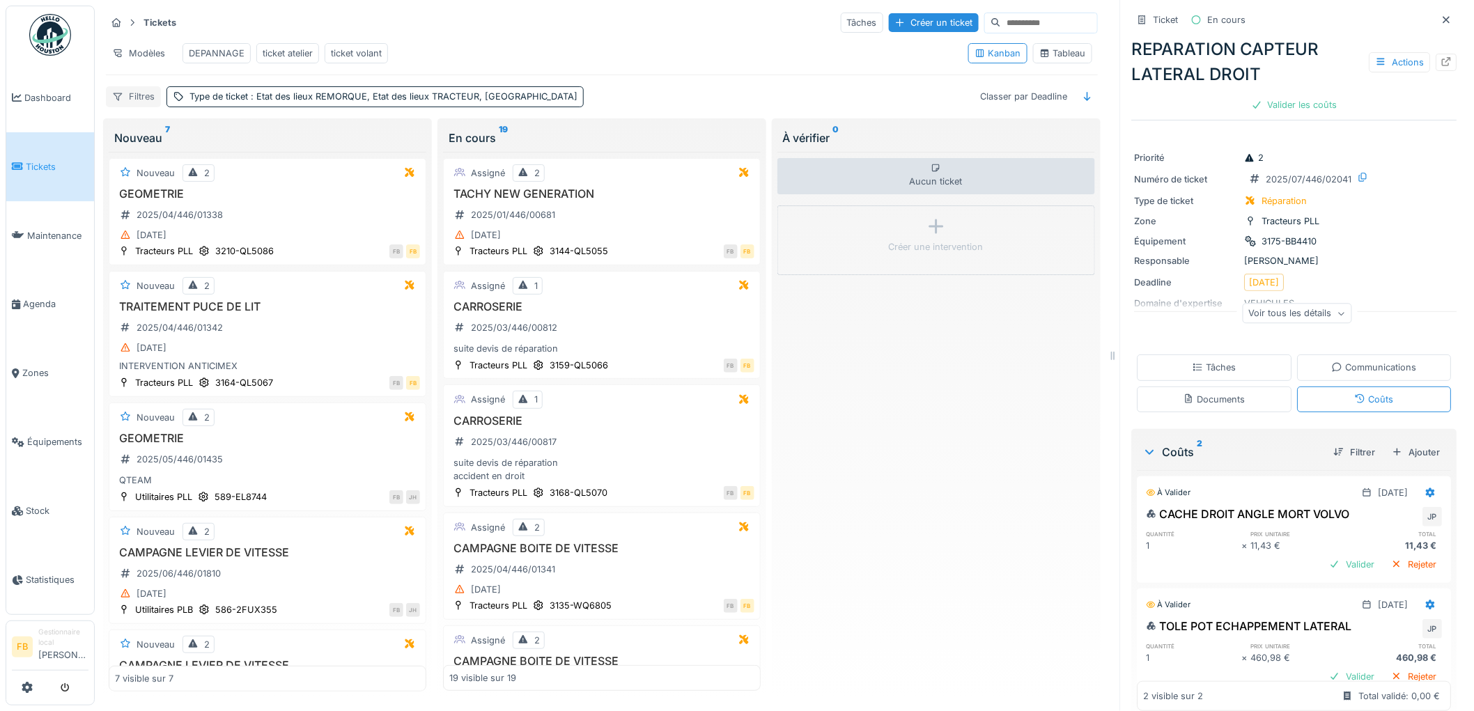
click at [143, 107] on div "Filtres" at bounding box center [133, 96] width 55 height 20
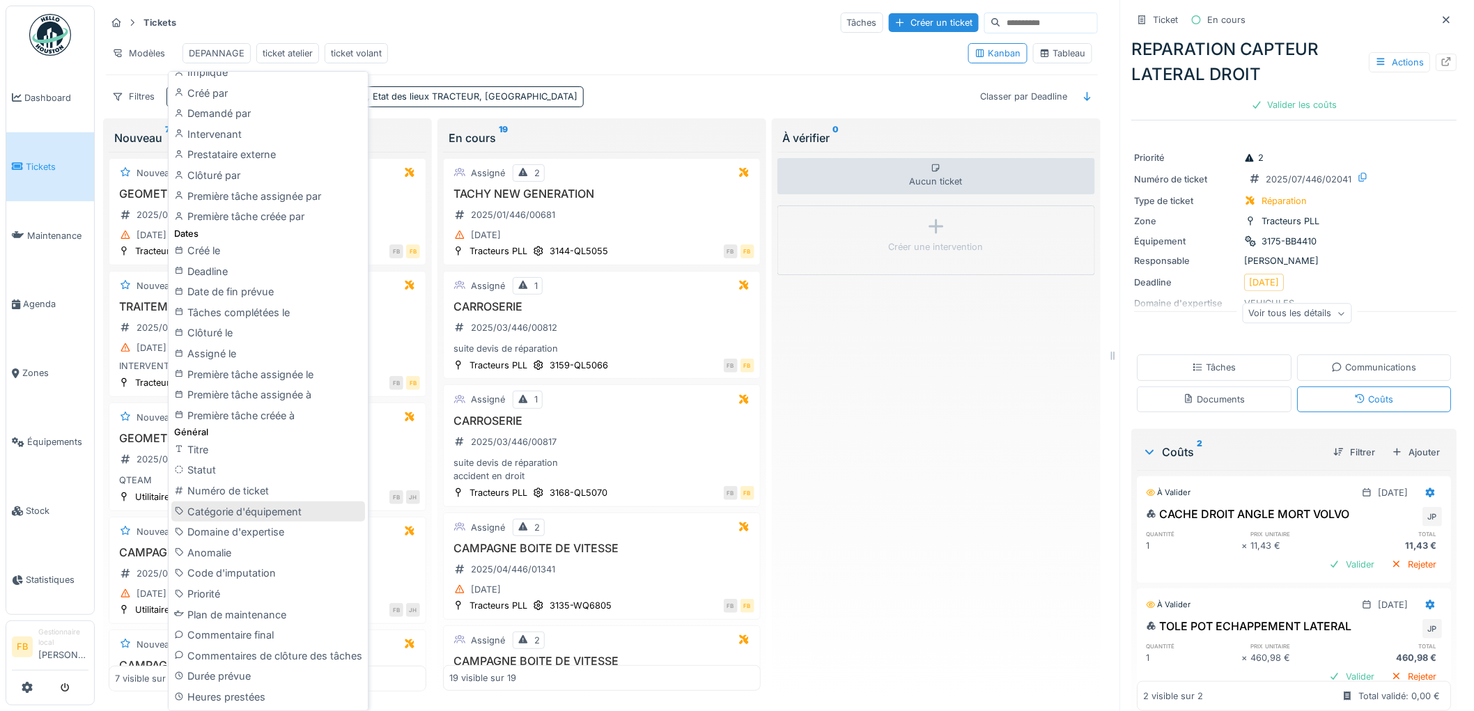
scroll to position [386, 0]
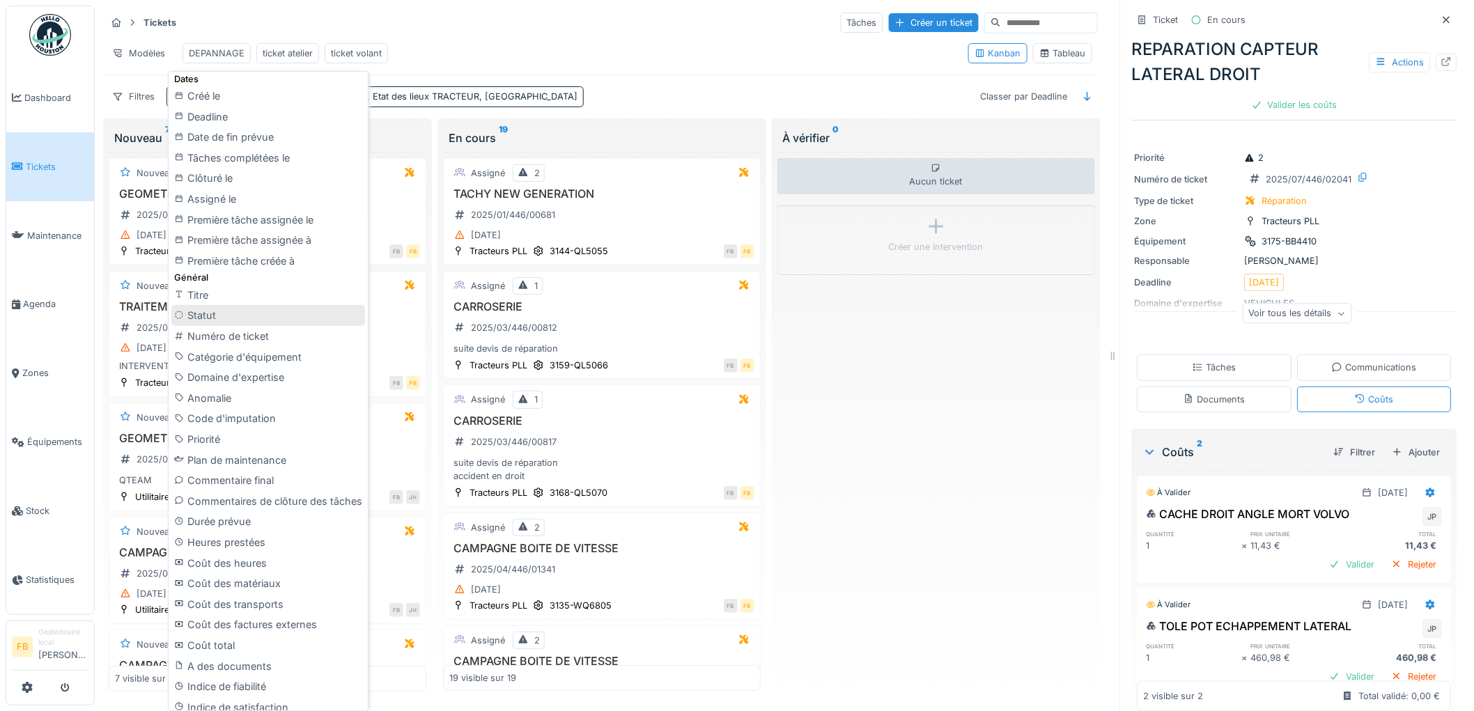
click at [228, 319] on div "Statut" at bounding box center [268, 315] width 194 height 21
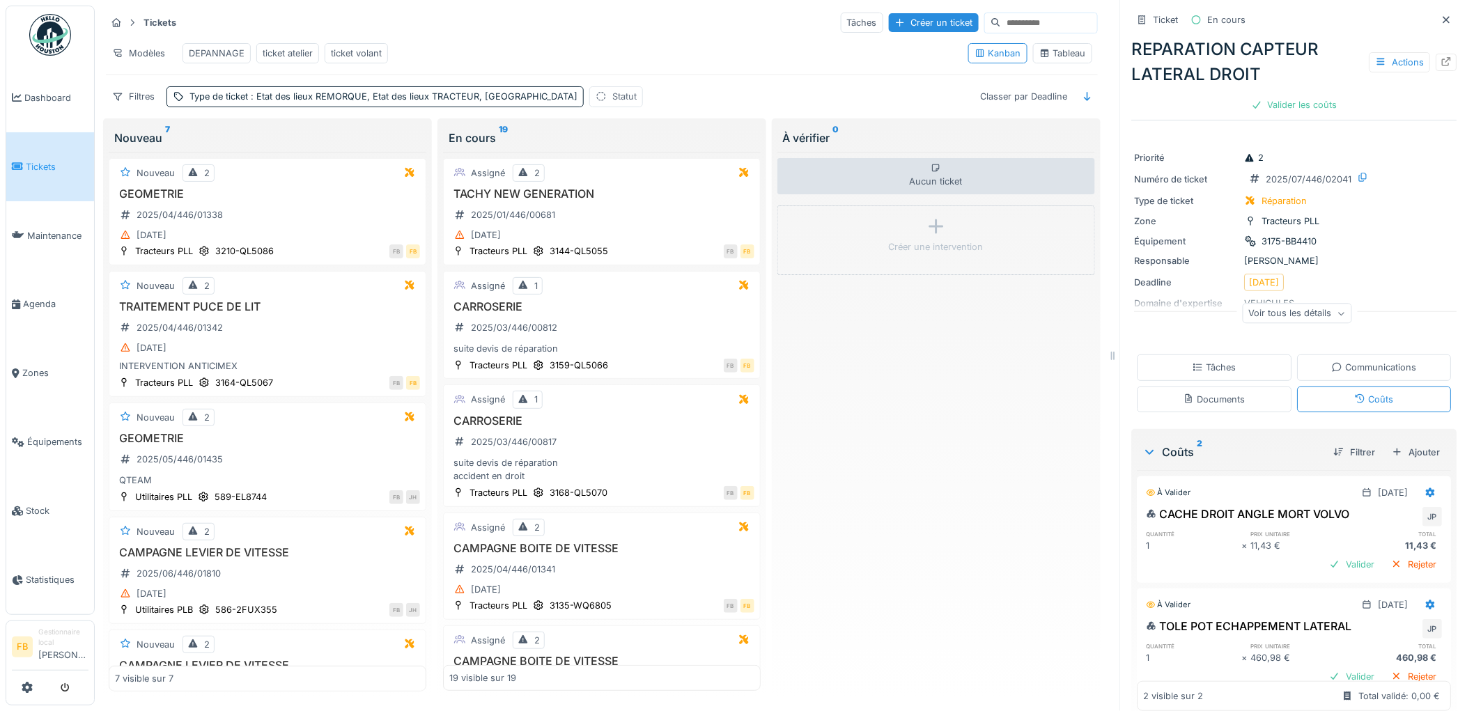
click at [612, 103] on div "Statut" at bounding box center [624, 96] width 24 height 13
click at [594, 169] on div "Statut" at bounding box center [576, 174] width 48 height 15
click at [596, 289] on div "En cours" at bounding box center [617, 291] width 150 height 15
type input "*******"
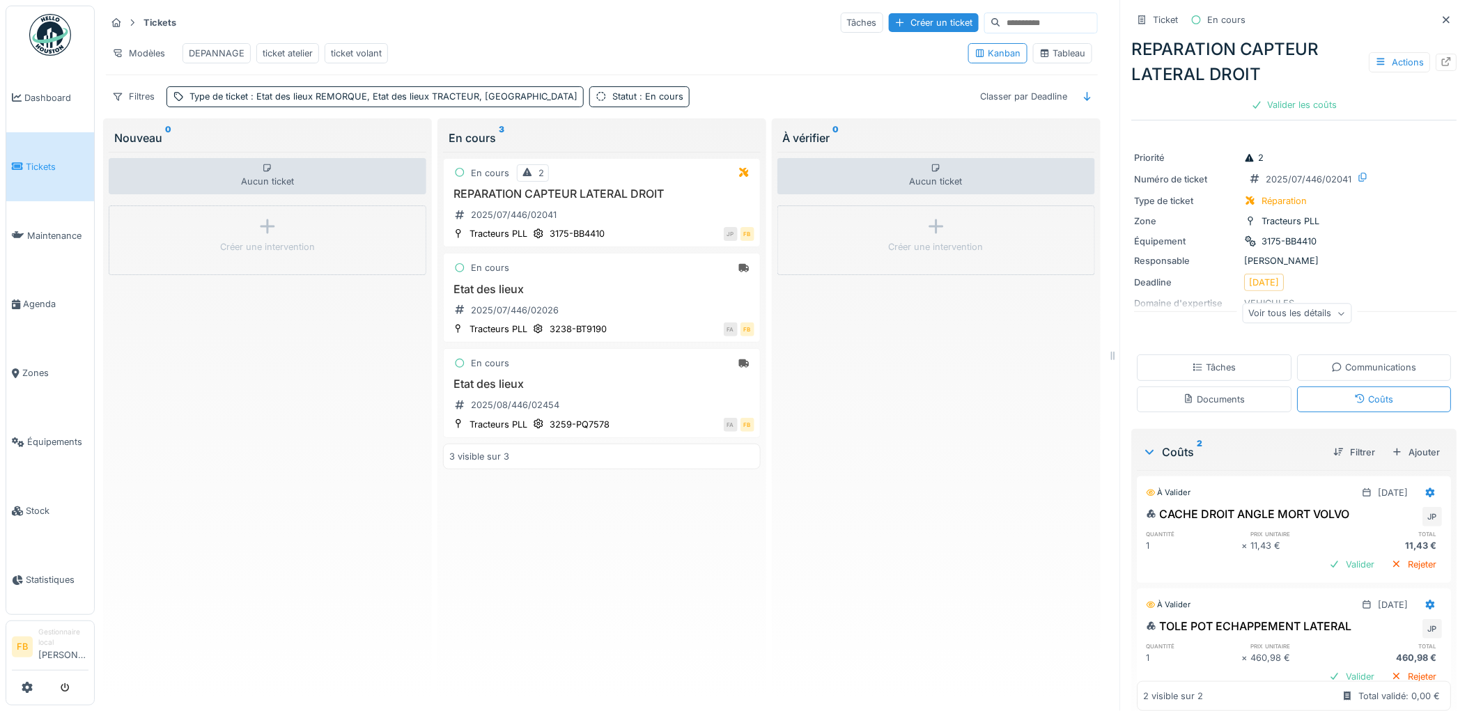
click at [621, 53] on div "Modèles DEPANNAGE ticket atelier ticket volant" at bounding box center [531, 53] width 851 height 31
click at [636, 102] on span ": En cours" at bounding box center [659, 96] width 47 height 10
click at [617, 203] on div "Ajouter une condition" at bounding box center [630, 198] width 120 height 19
click at [595, 237] on div "Statut" at bounding box center [576, 234] width 48 height 15
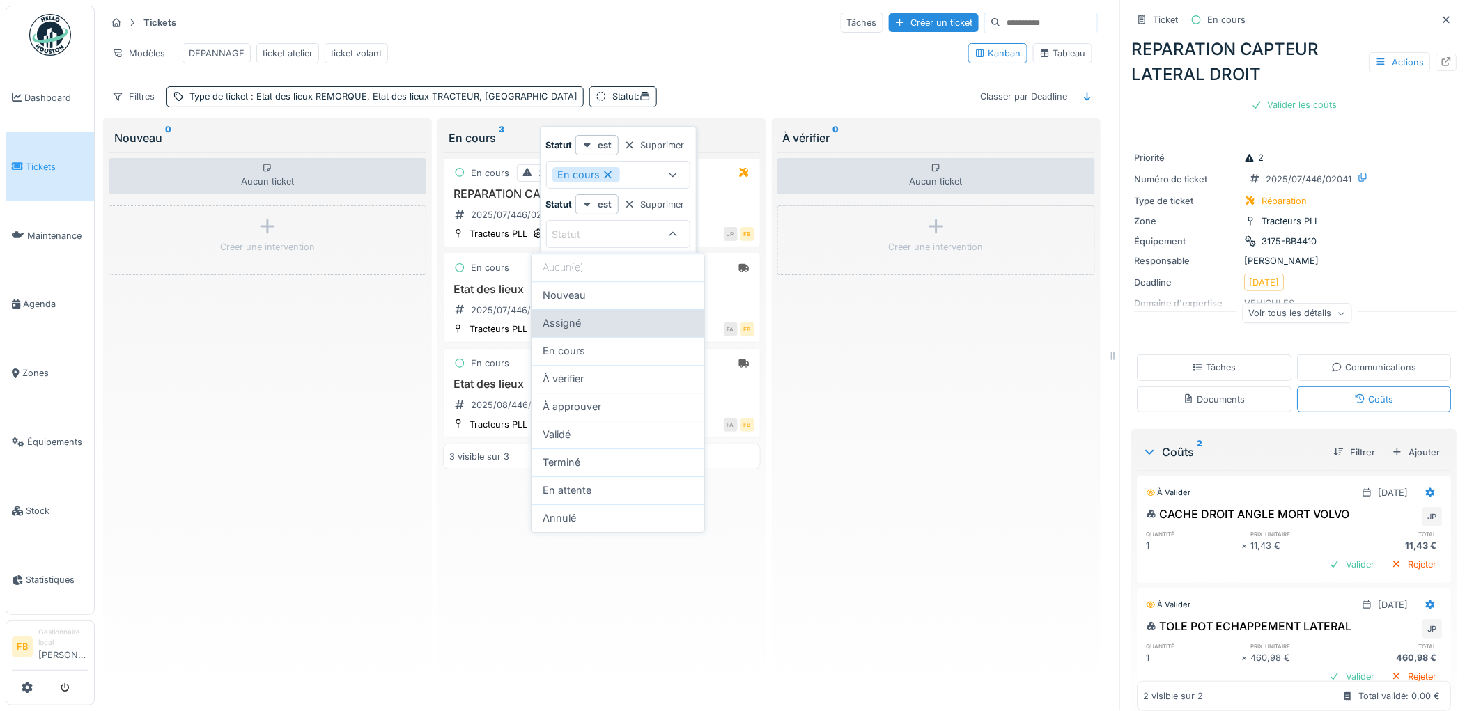
click at [588, 330] on div "Assigné" at bounding box center [617, 322] width 150 height 15
type input "********"
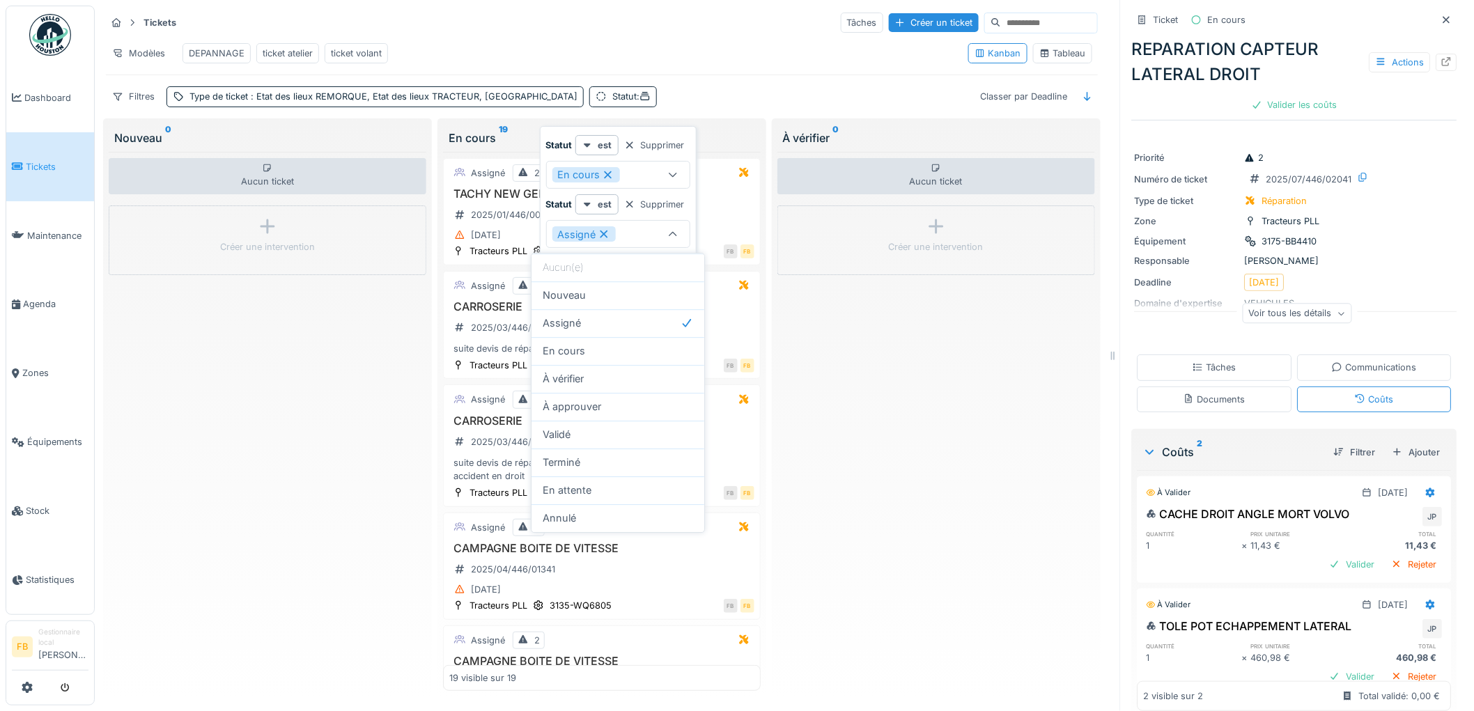
click at [604, 40] on div "Modèles DEPANNAGE ticket atelier ticket volant" at bounding box center [531, 53] width 851 height 31
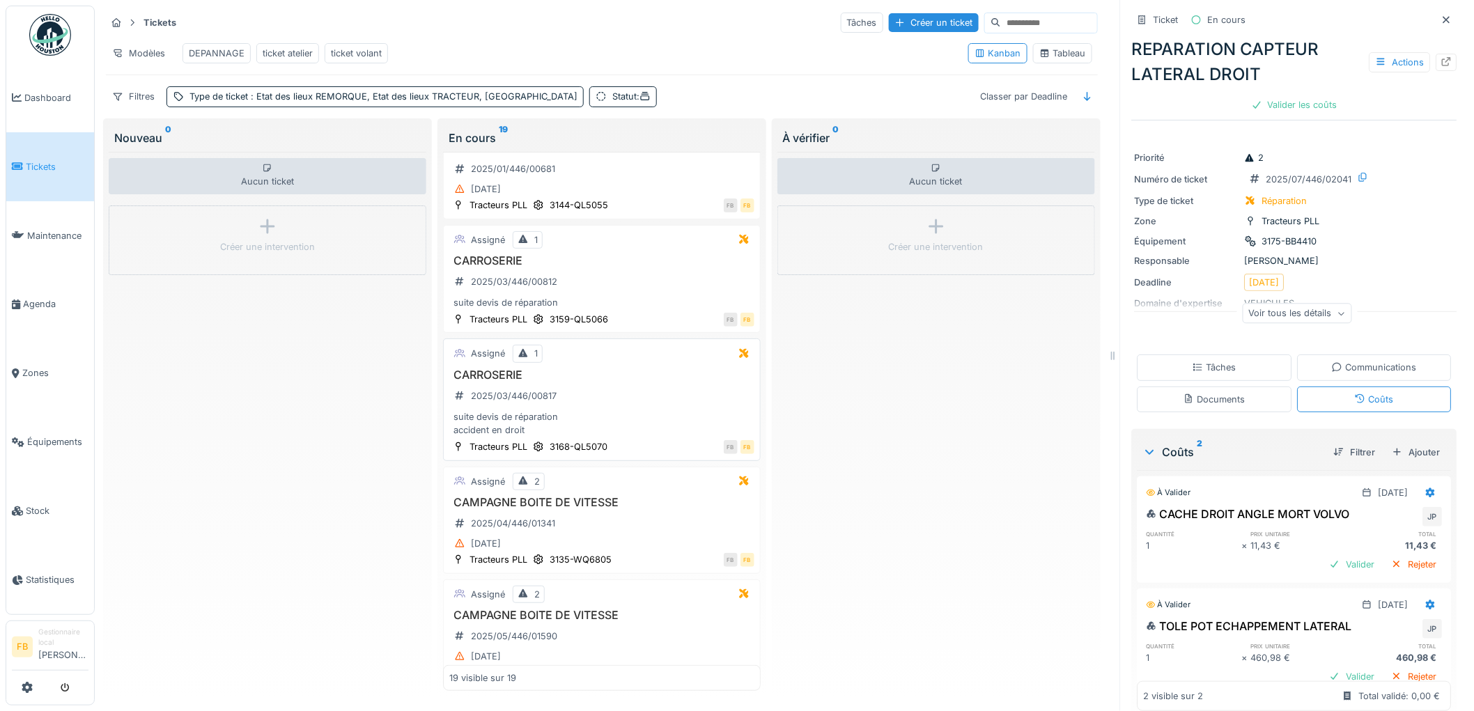
scroll to position [0, 0]
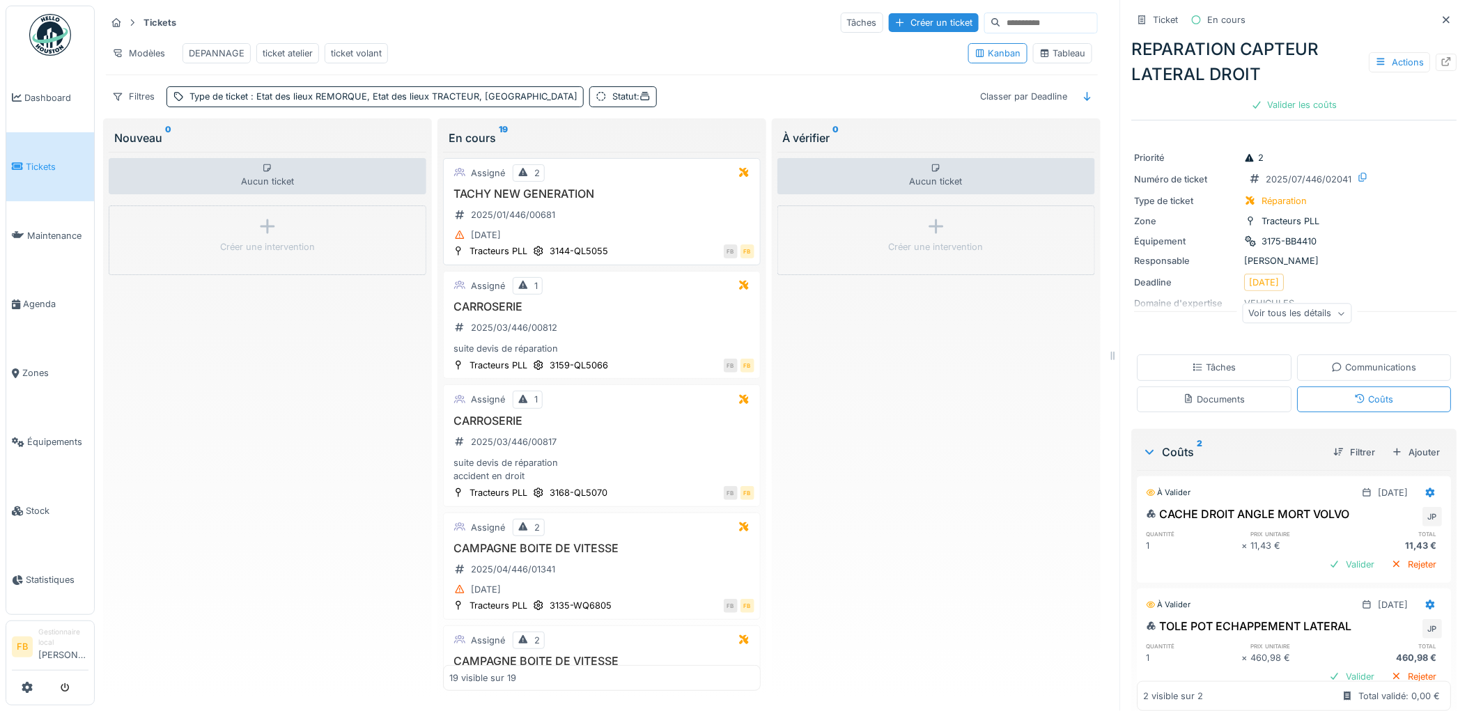
click at [581, 234] on div "TACHY NEW GENERATION 2025/01/446/00681 04/01/2025" at bounding box center [601, 215] width 305 height 57
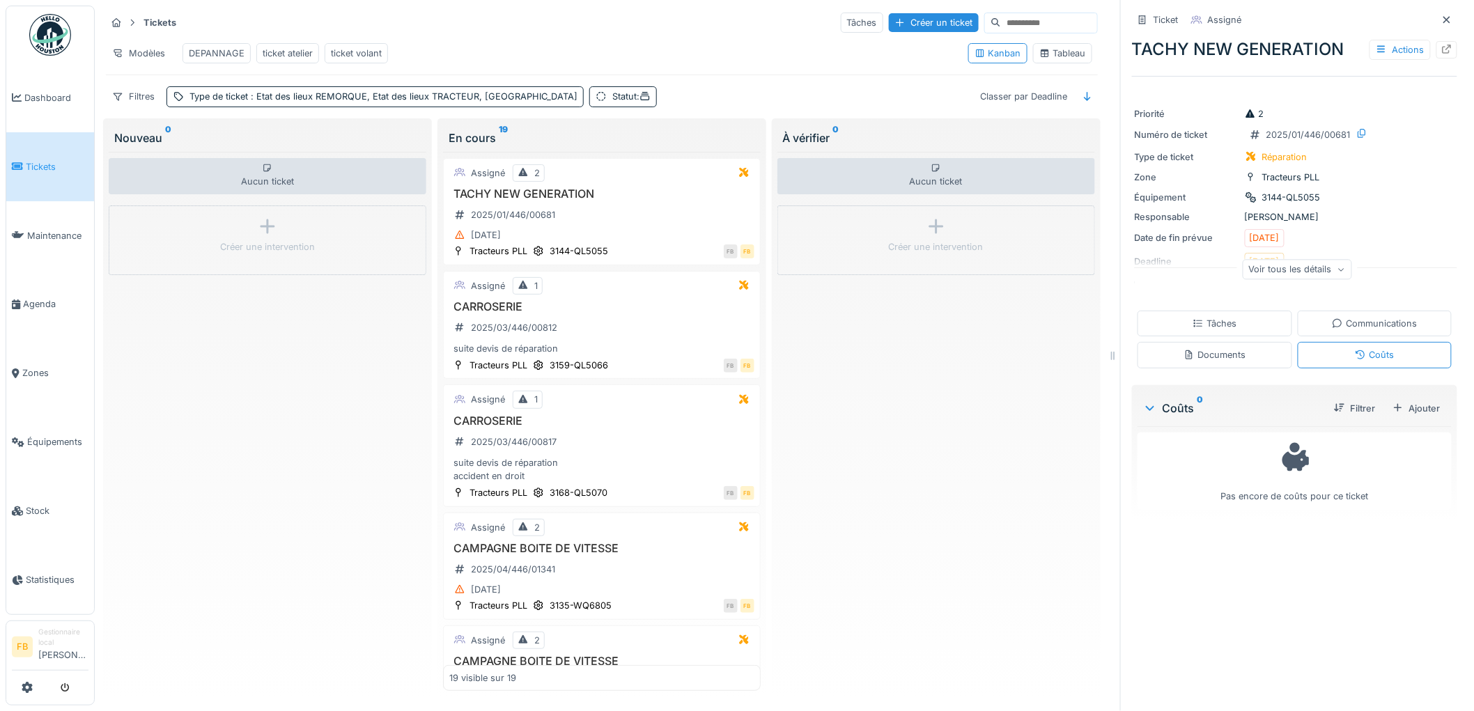
click at [1208, 326] on div "Tâches" at bounding box center [1214, 323] width 44 height 13
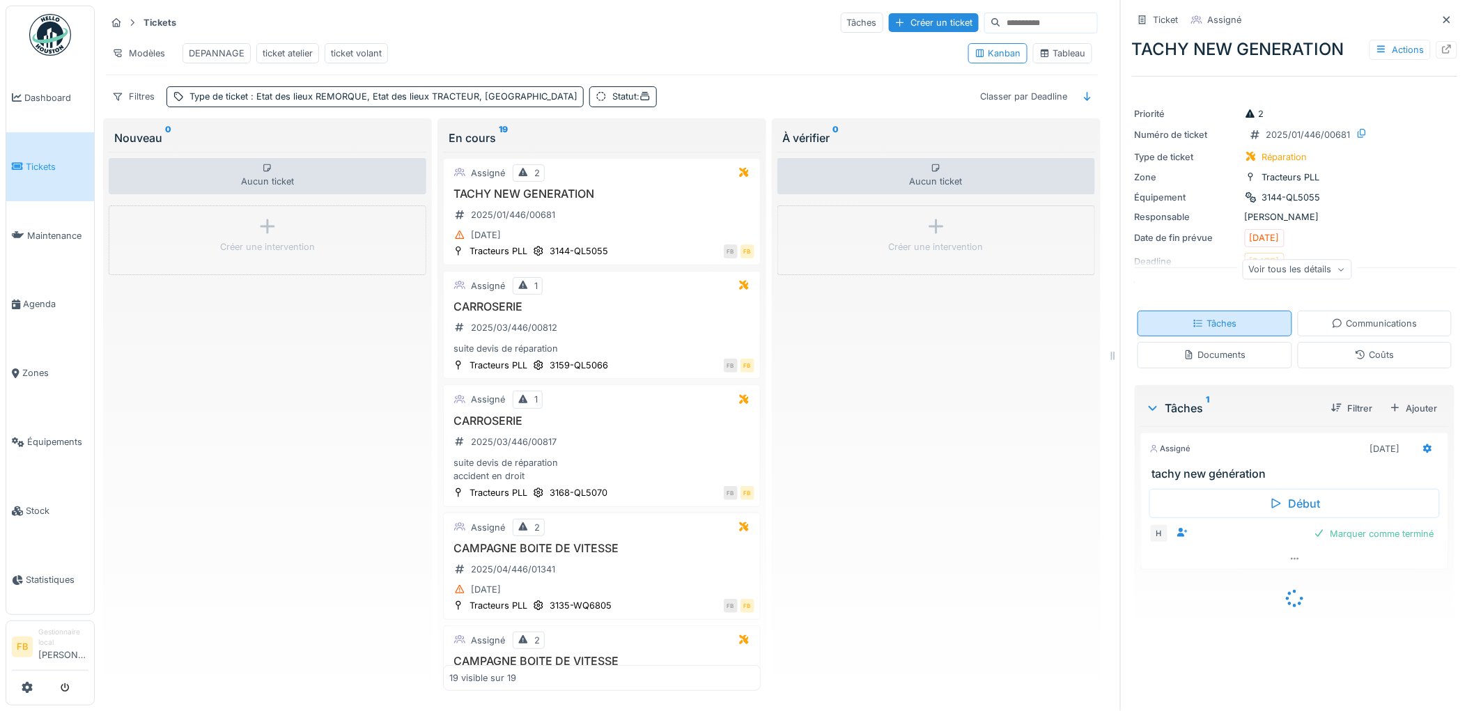
scroll to position [11, 0]
click at [618, 330] on div "CARROSERIE 2025/03/446/00812 suite devis de réparation" at bounding box center [601, 328] width 305 height 56
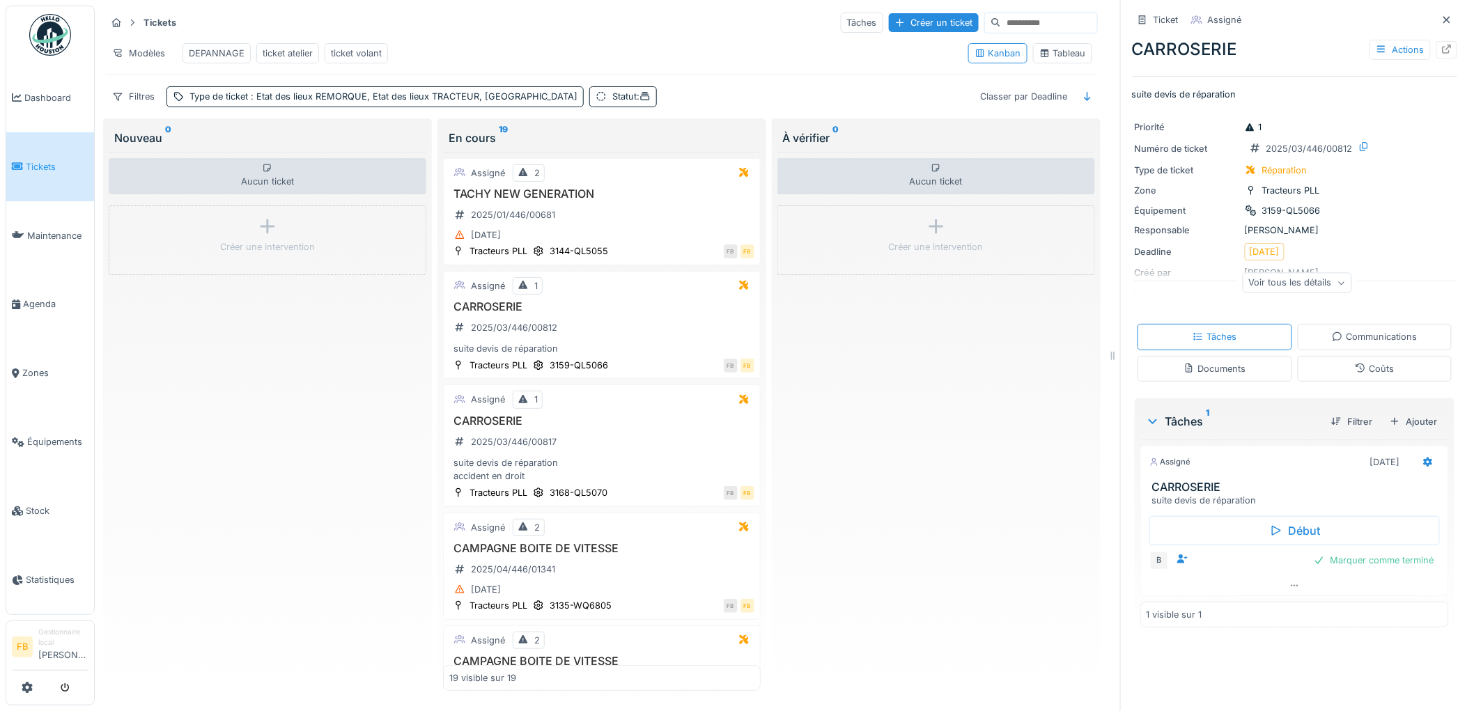
click at [1334, 366] on div "Coûts" at bounding box center [1374, 369] width 155 height 26
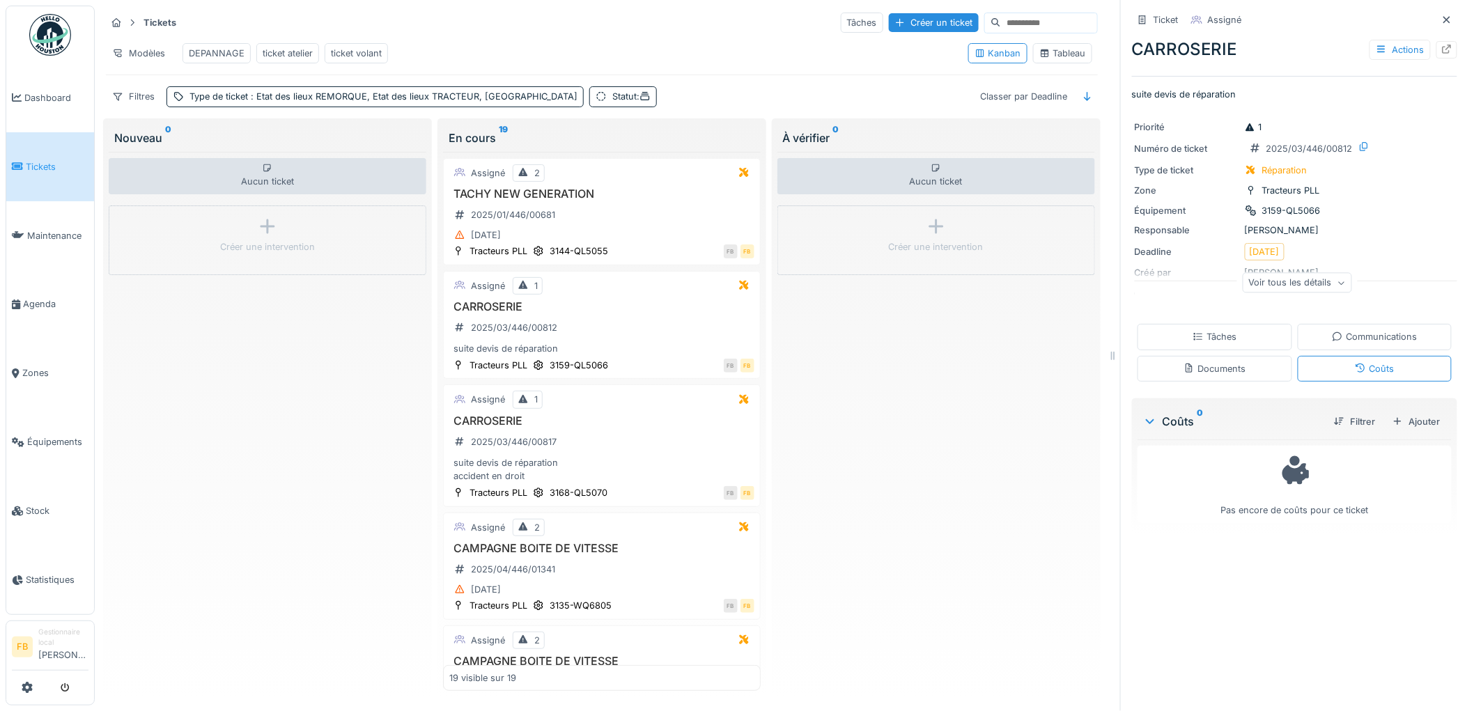
click at [1216, 337] on div "Tâches" at bounding box center [1214, 336] width 44 height 13
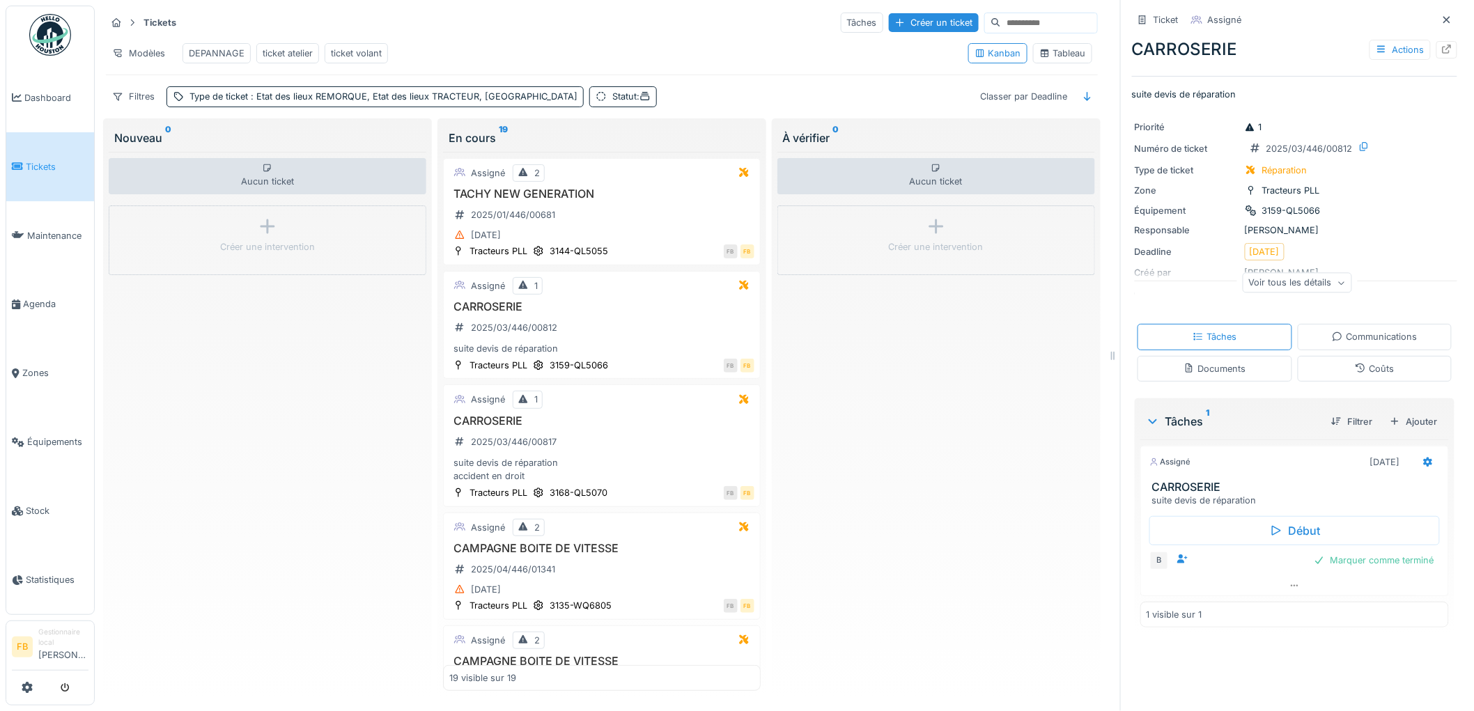
click at [1155, 456] on div "Assigné" at bounding box center [1170, 462] width 42 height 12
click at [620, 435] on div "CARROSERIE 2025/03/446/00817 suite devis de réparation accident en droit" at bounding box center [601, 448] width 305 height 69
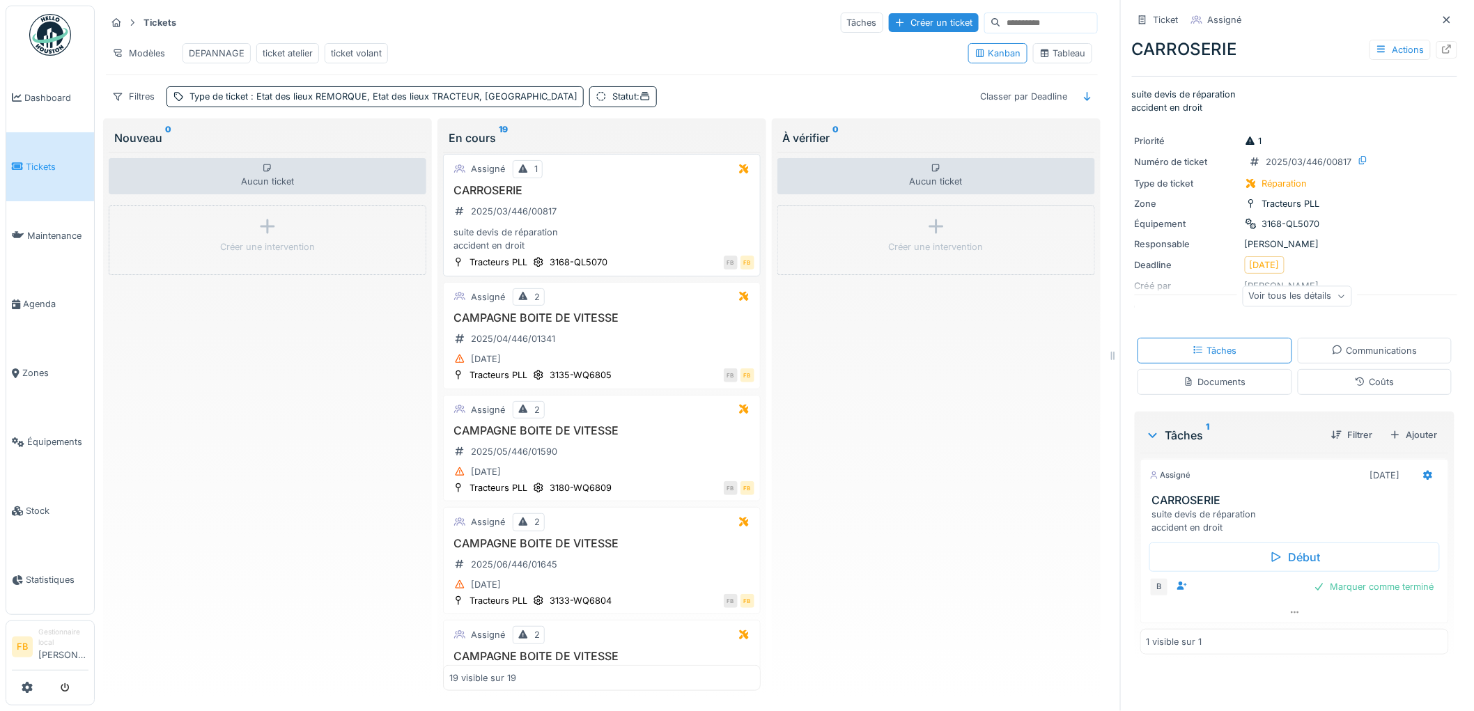
scroll to position [232, 0]
click at [646, 326] on div "CAMPAGNE BOITE DE VITESSE 2025/04/446/01341 28/04/2025" at bounding box center [601, 338] width 305 height 57
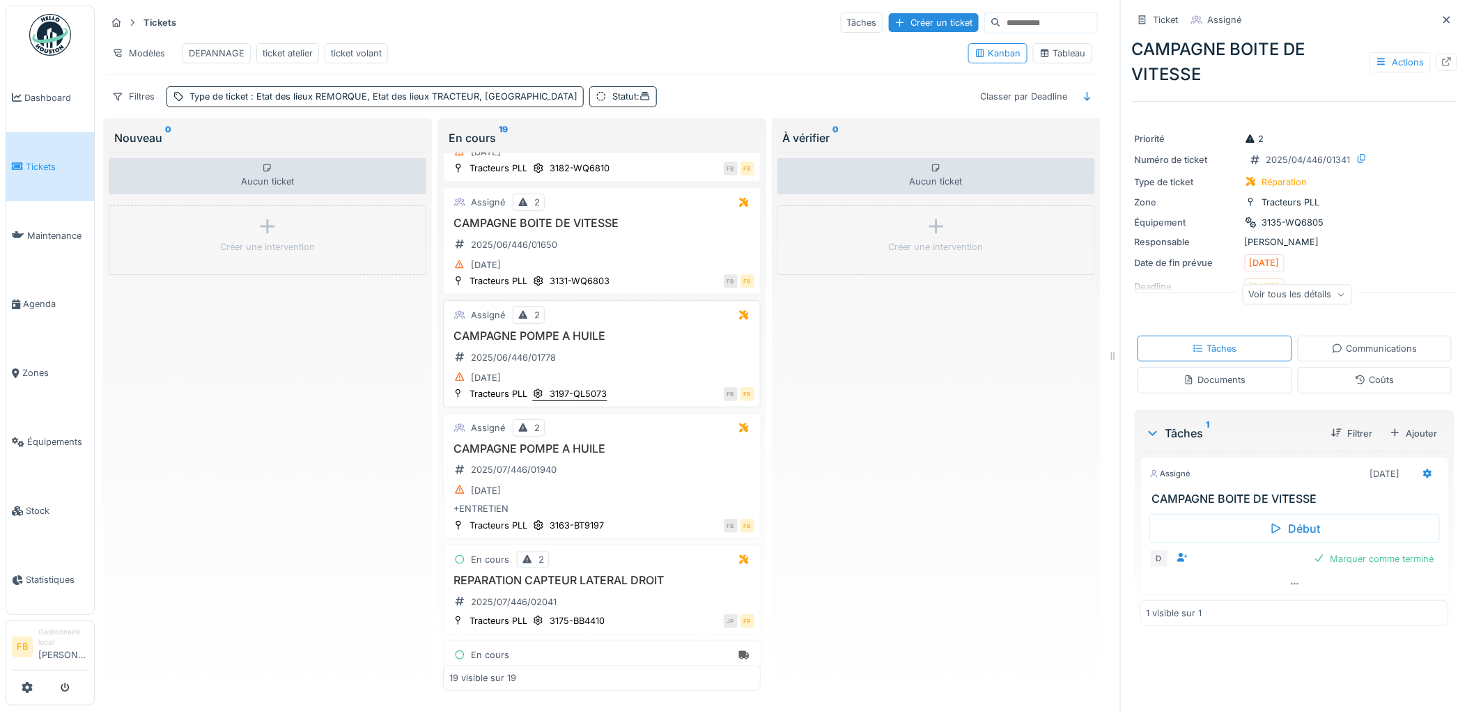
scroll to position [1006, 0]
click at [622, 354] on div "CAMPAGNE POMPE A HUILE 2025/06/446/01778 23/06/2025" at bounding box center [601, 353] width 305 height 57
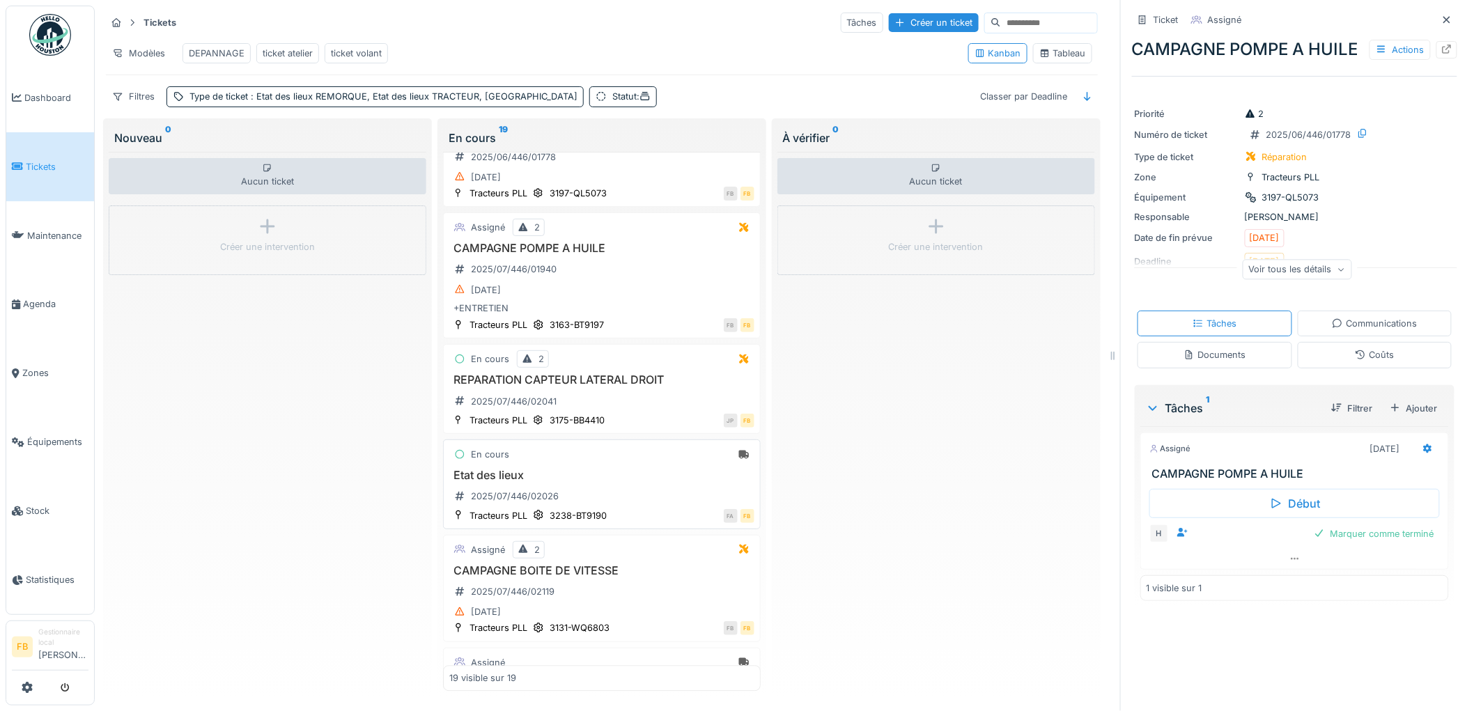
scroll to position [1237, 0]
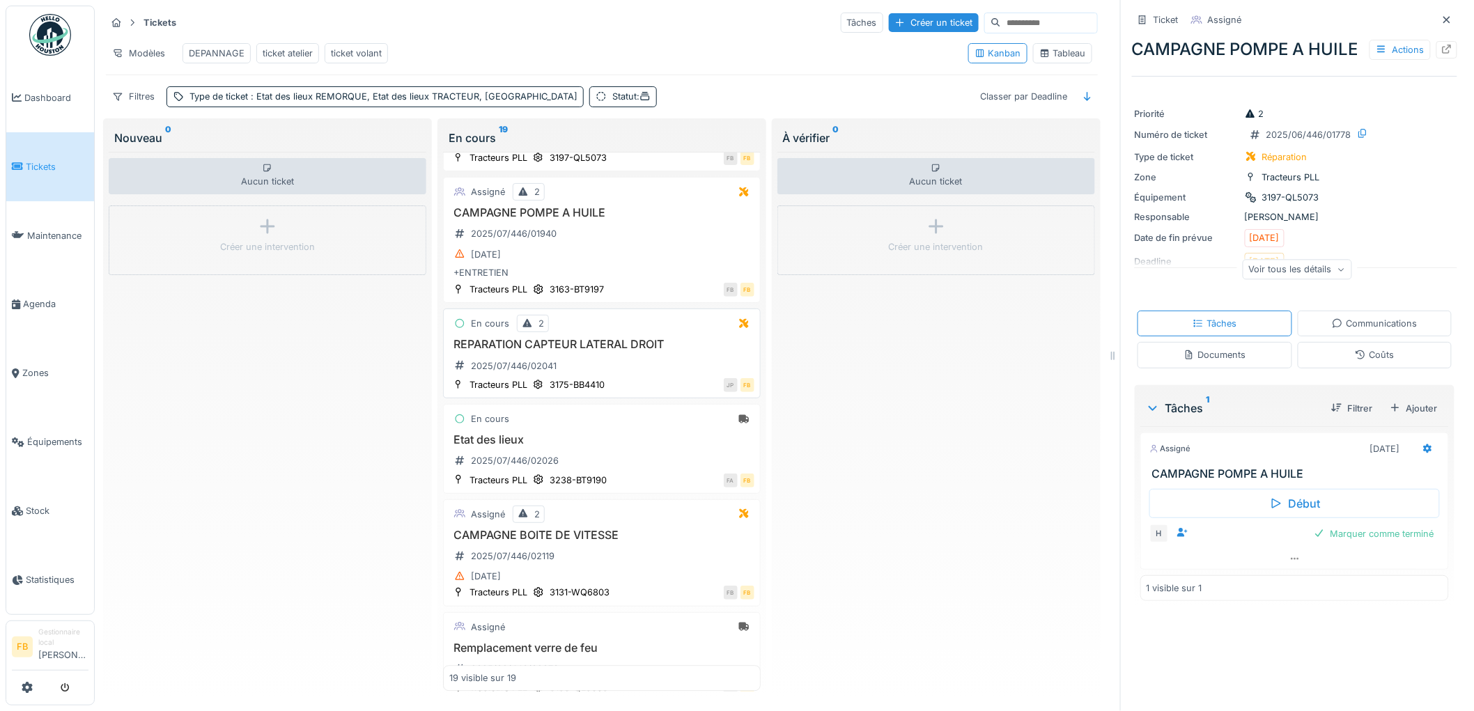
click at [604, 376] on div "REPARATION CAPTEUR LATERAL DROIT 2025/07/446/02041" at bounding box center [601, 357] width 305 height 39
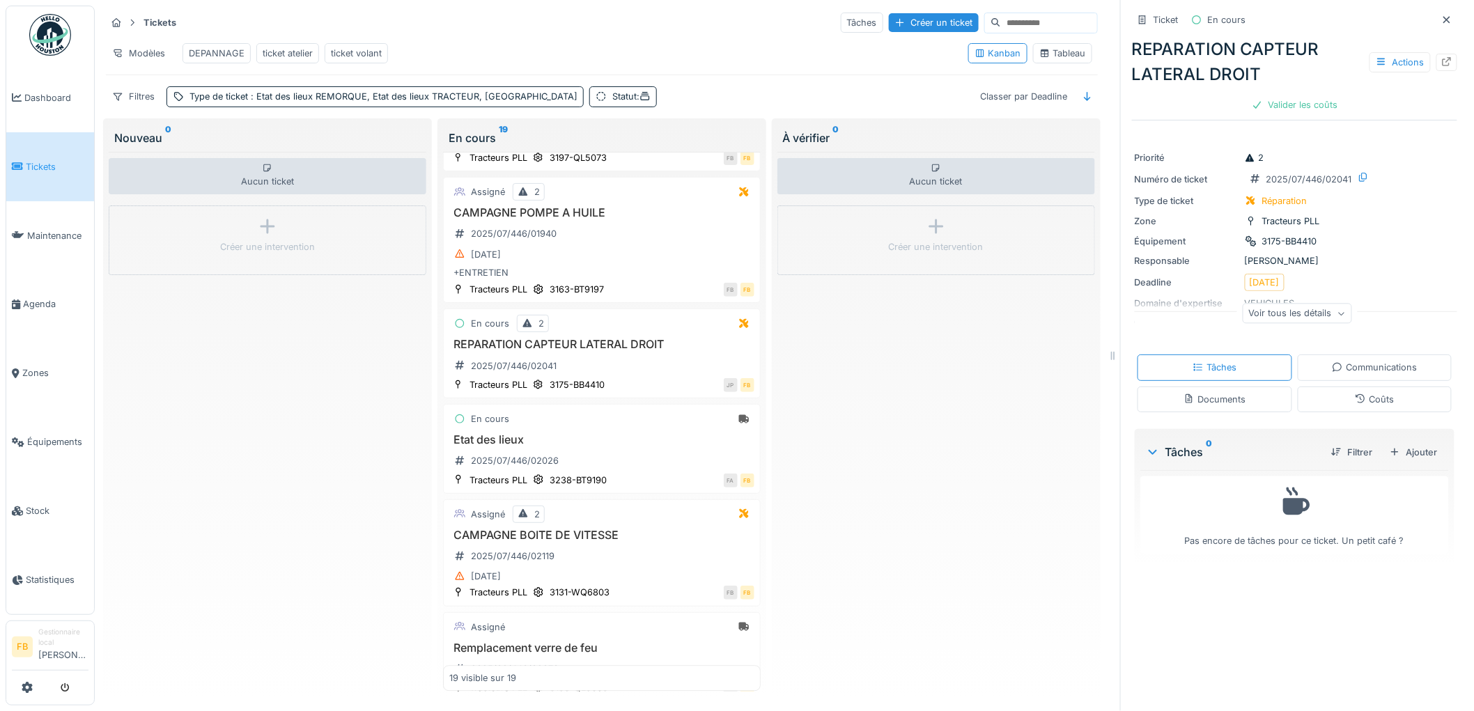
click at [1359, 393] on div "Coûts" at bounding box center [1373, 399] width 39 height 13
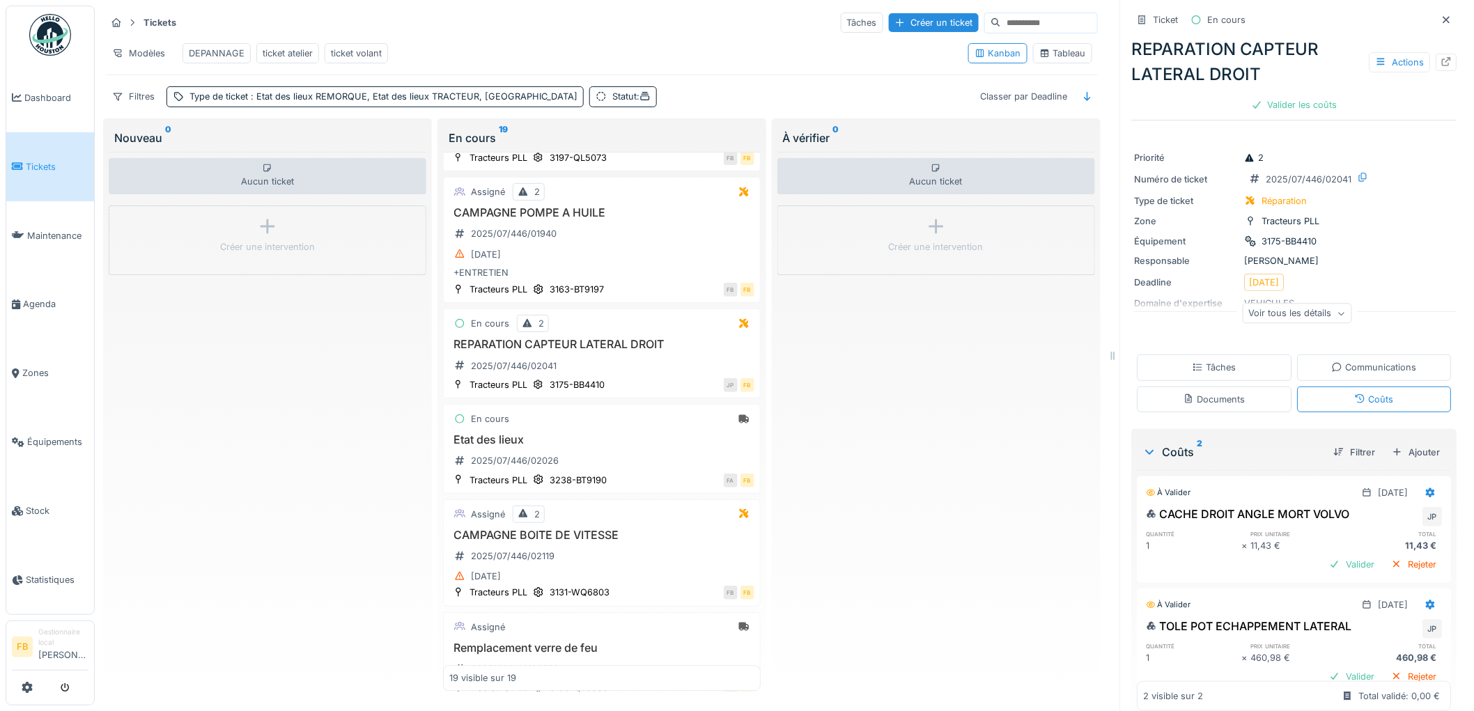
scroll to position [38, 0]
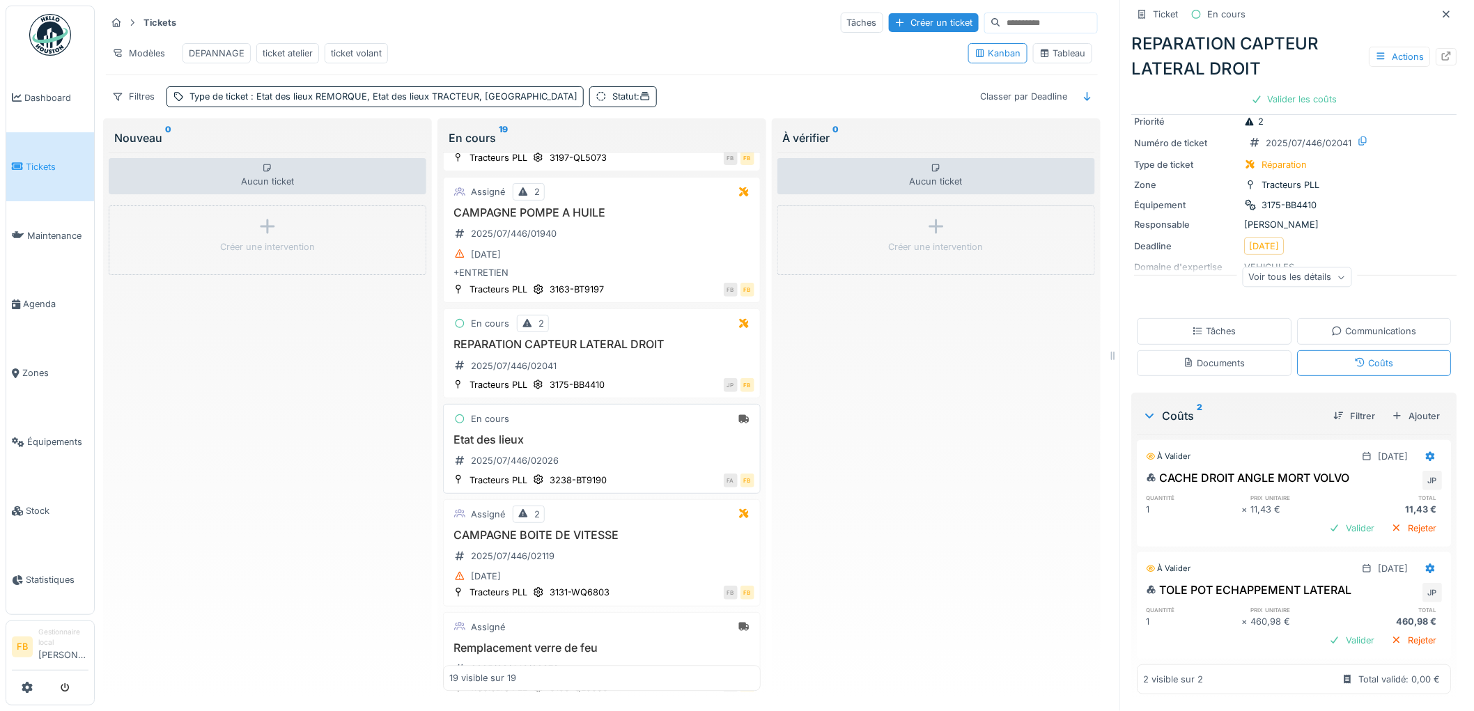
click at [625, 446] on h3 "Etat des lieux" at bounding box center [601, 439] width 305 height 13
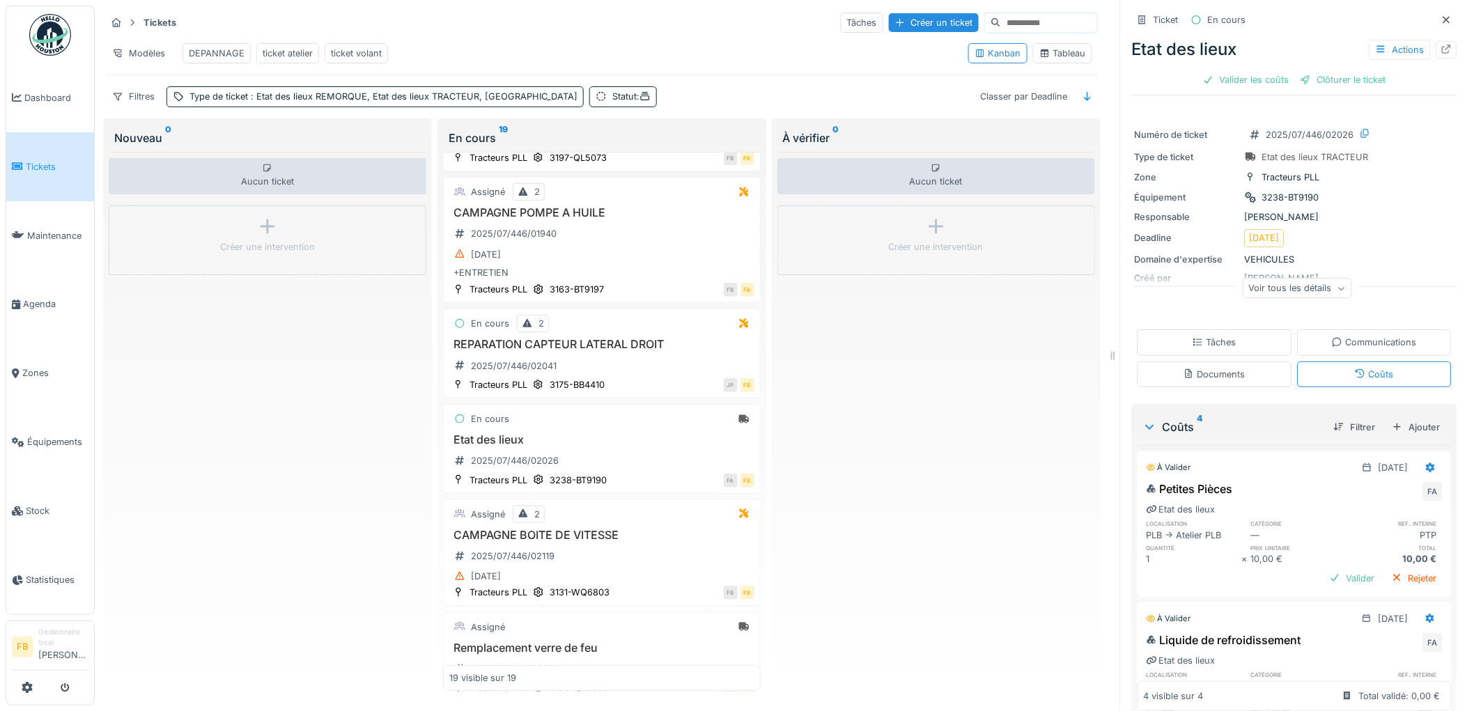
click at [1226, 331] on div "Tâches" at bounding box center [1214, 342] width 155 height 26
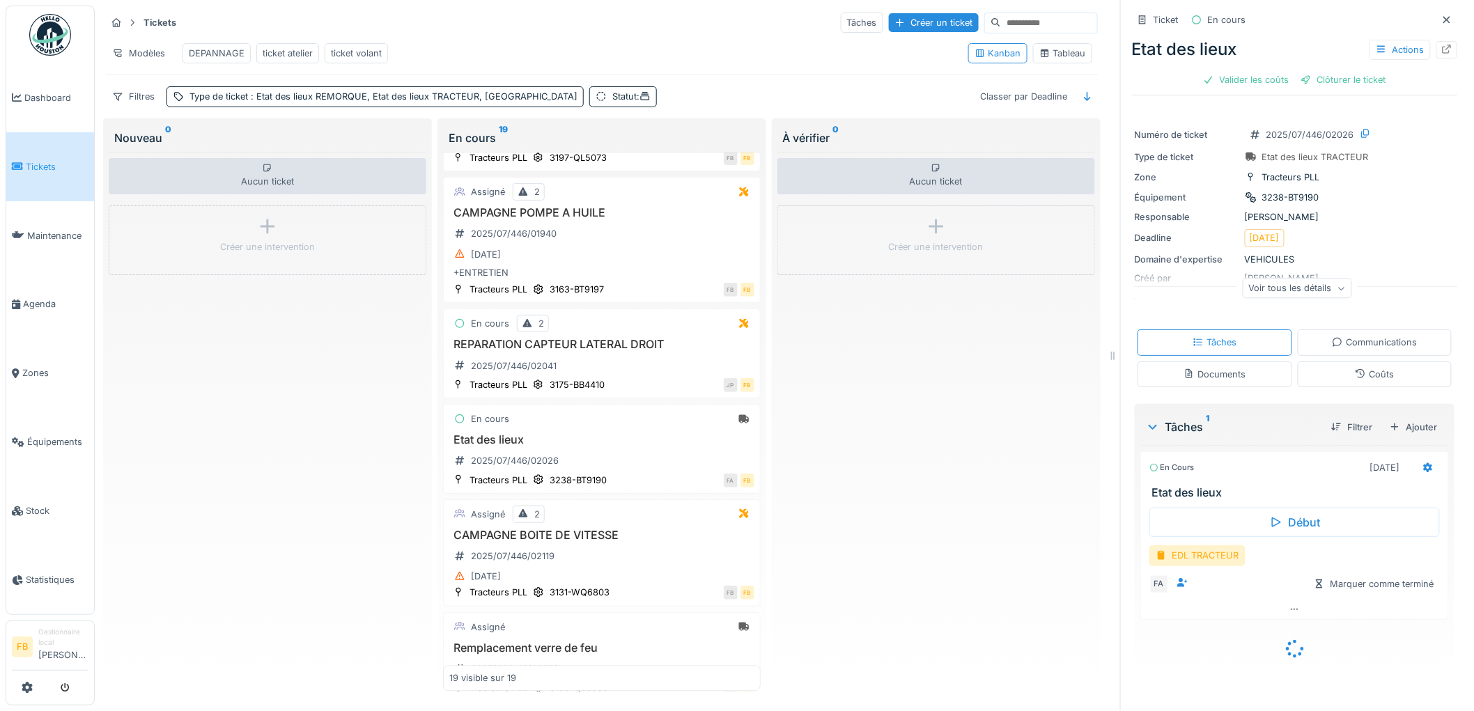
scroll to position [8, 0]
click at [1169, 549] on div "EDL TRACTEUR" at bounding box center [1197, 555] width 96 height 20
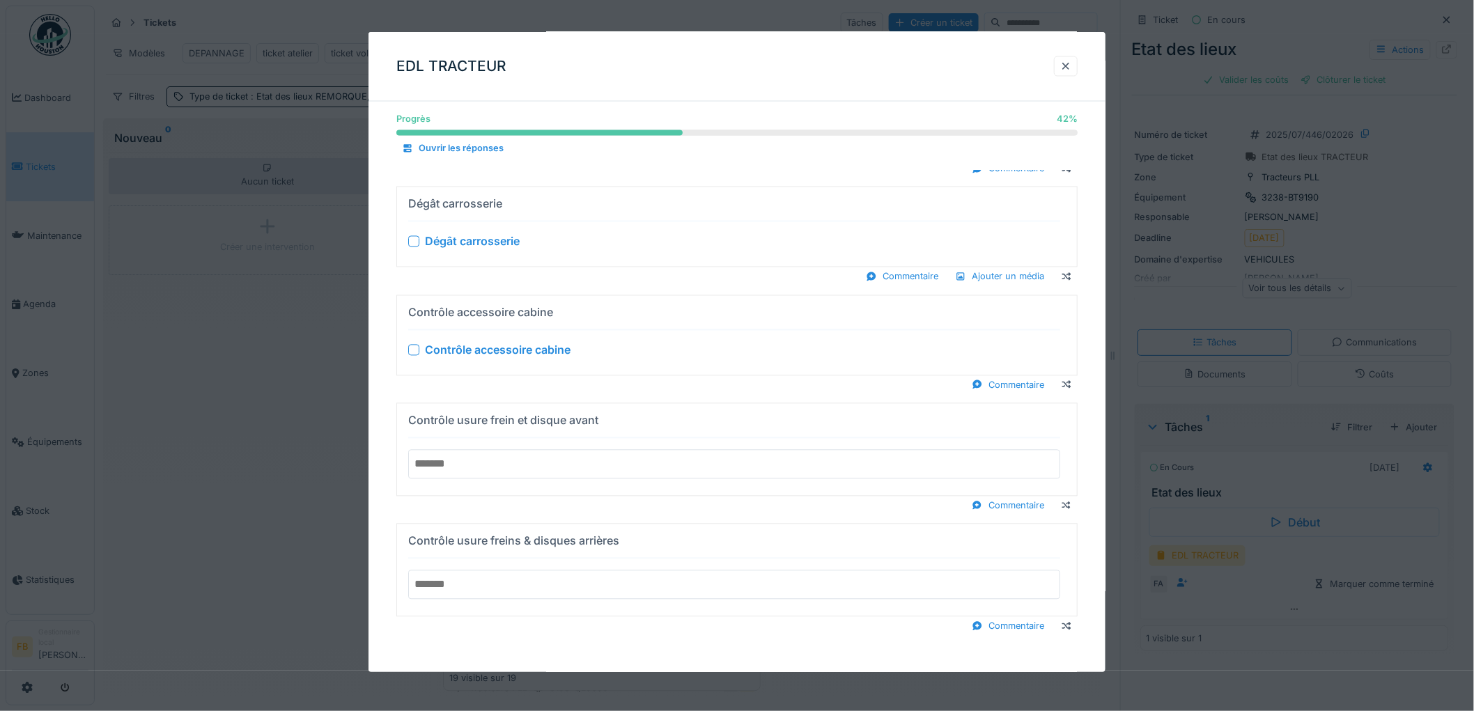
scroll to position [1036, 0]
click at [1071, 66] on div at bounding box center [1065, 66] width 11 height 13
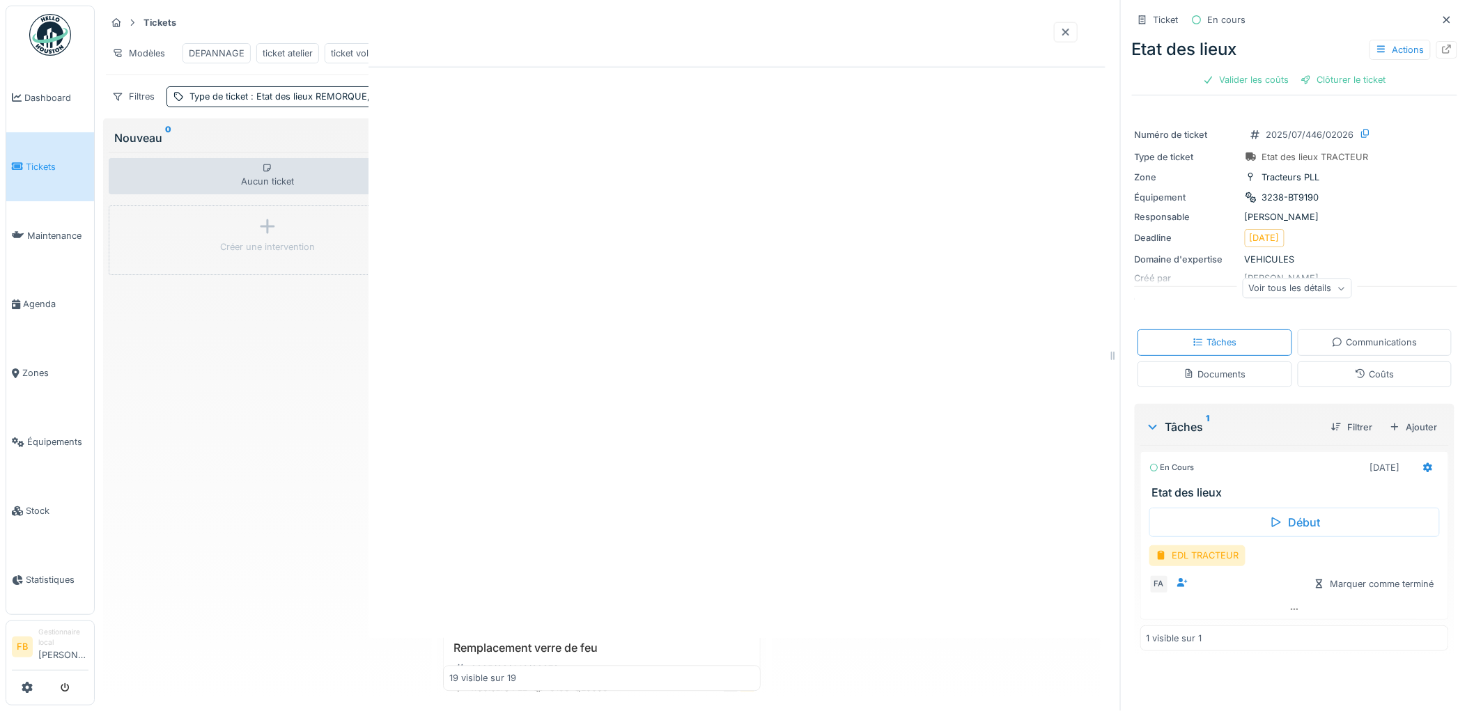
scroll to position [0, 0]
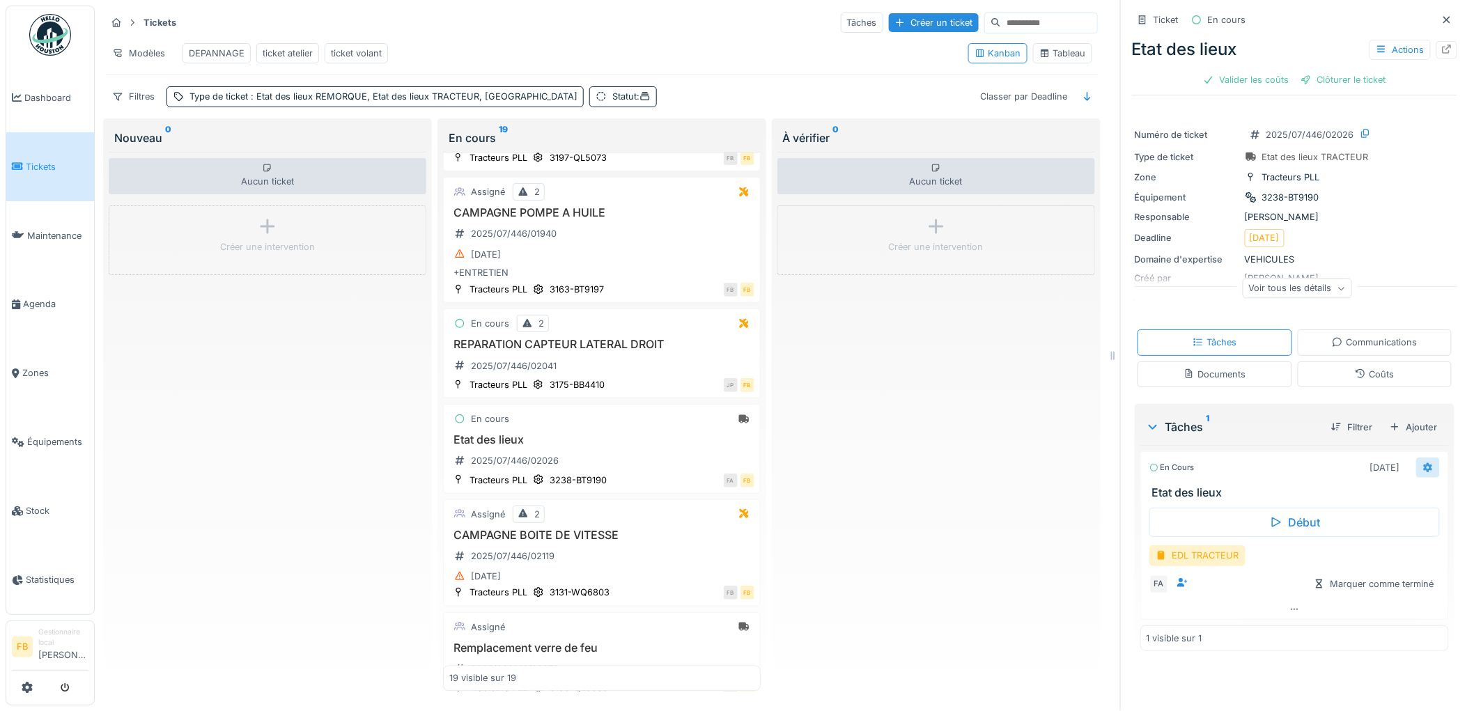
click at [1422, 467] on div at bounding box center [1427, 467] width 11 height 13
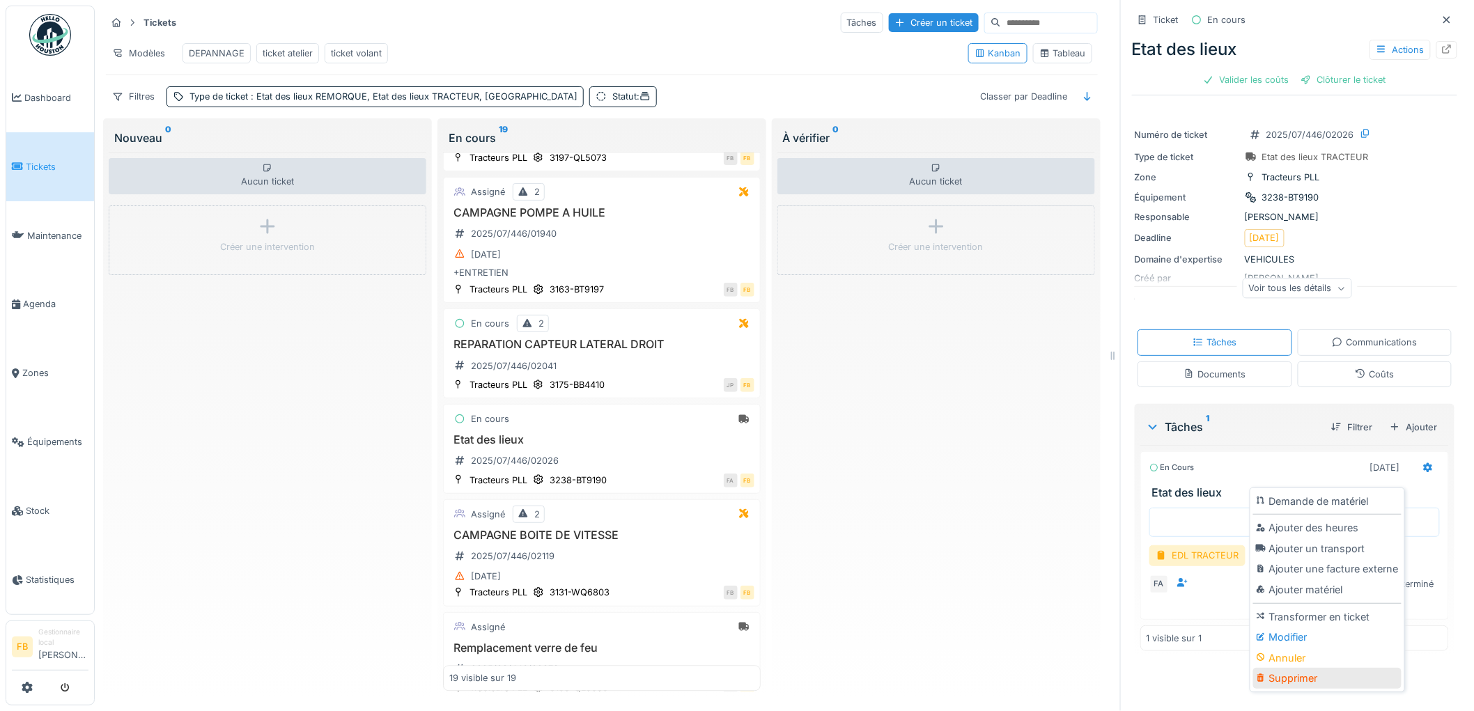
click at [1290, 668] on div "Supprimer" at bounding box center [1327, 678] width 148 height 21
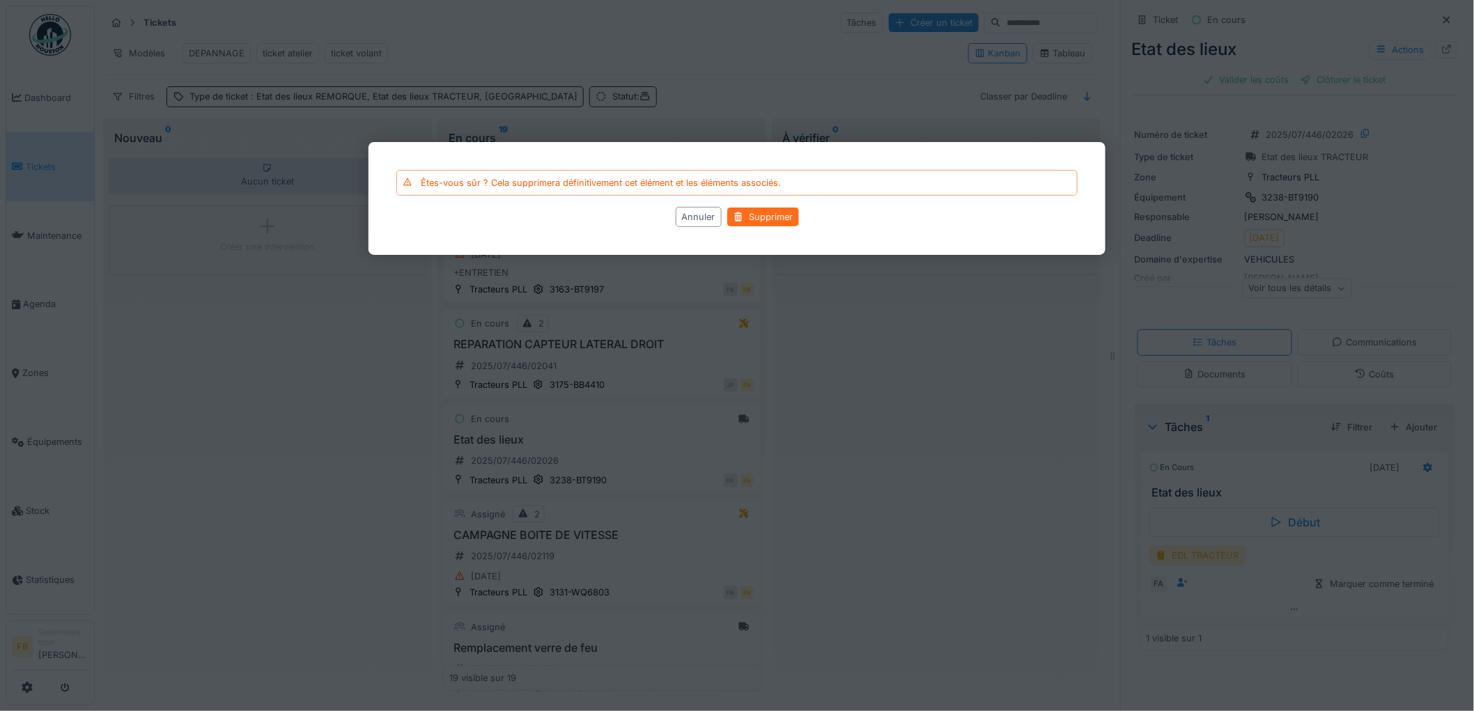
click at [748, 221] on div "Supprimer" at bounding box center [763, 217] width 72 height 19
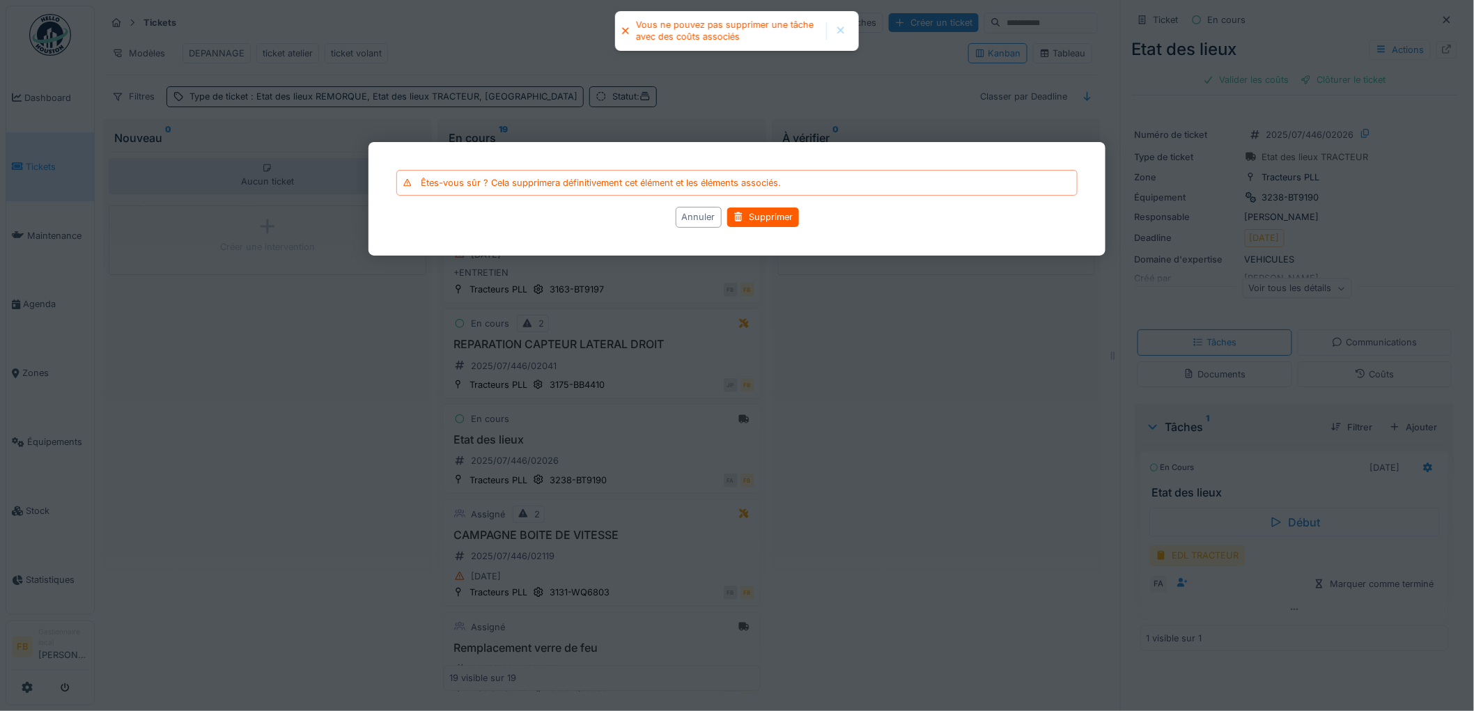
click at [686, 213] on div "Annuler" at bounding box center [698, 217] width 46 height 20
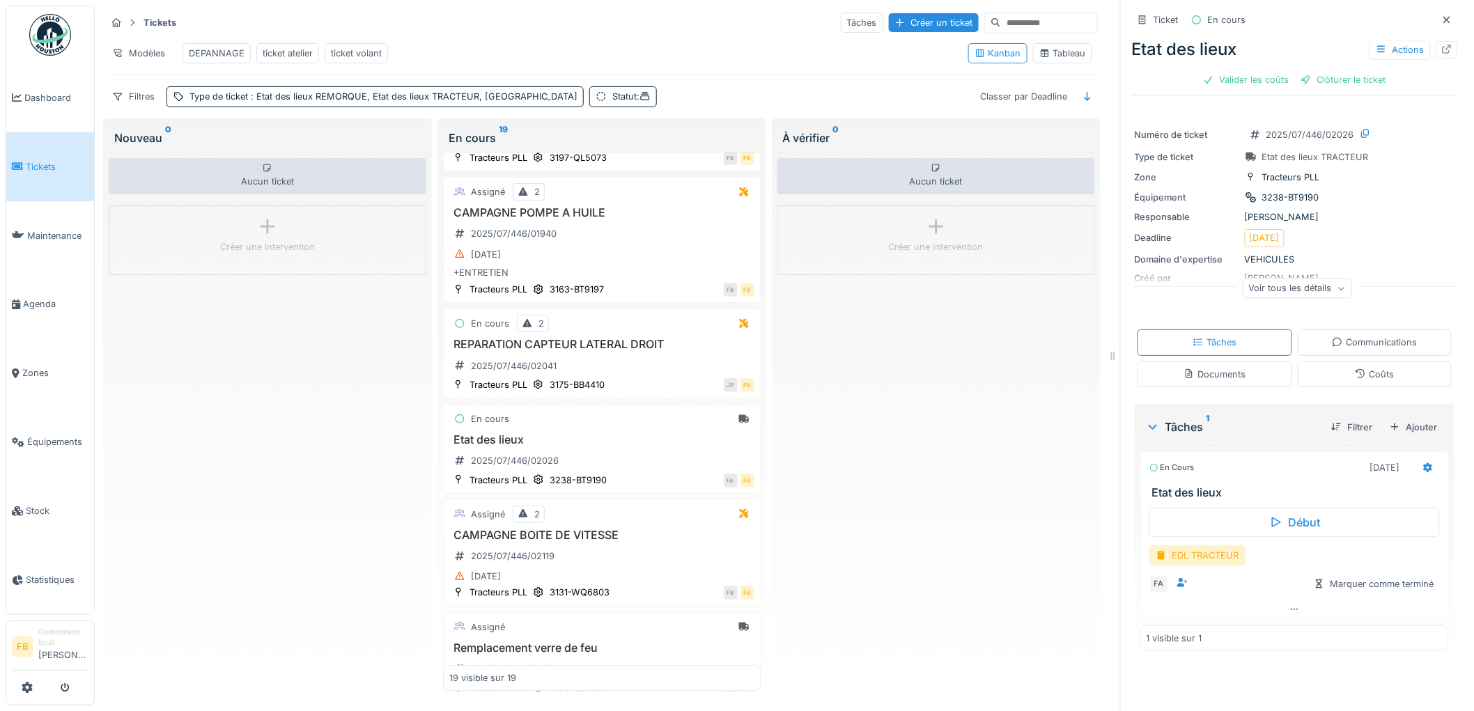
click at [1149, 464] on icon at bounding box center [1154, 468] width 10 height 8
click at [1166, 464] on div "En cours" at bounding box center [1171, 468] width 45 height 12
click at [1350, 579] on div "Marquer comme terminé" at bounding box center [1374, 584] width 132 height 19
click at [1416, 464] on div at bounding box center [1428, 468] width 24 height 20
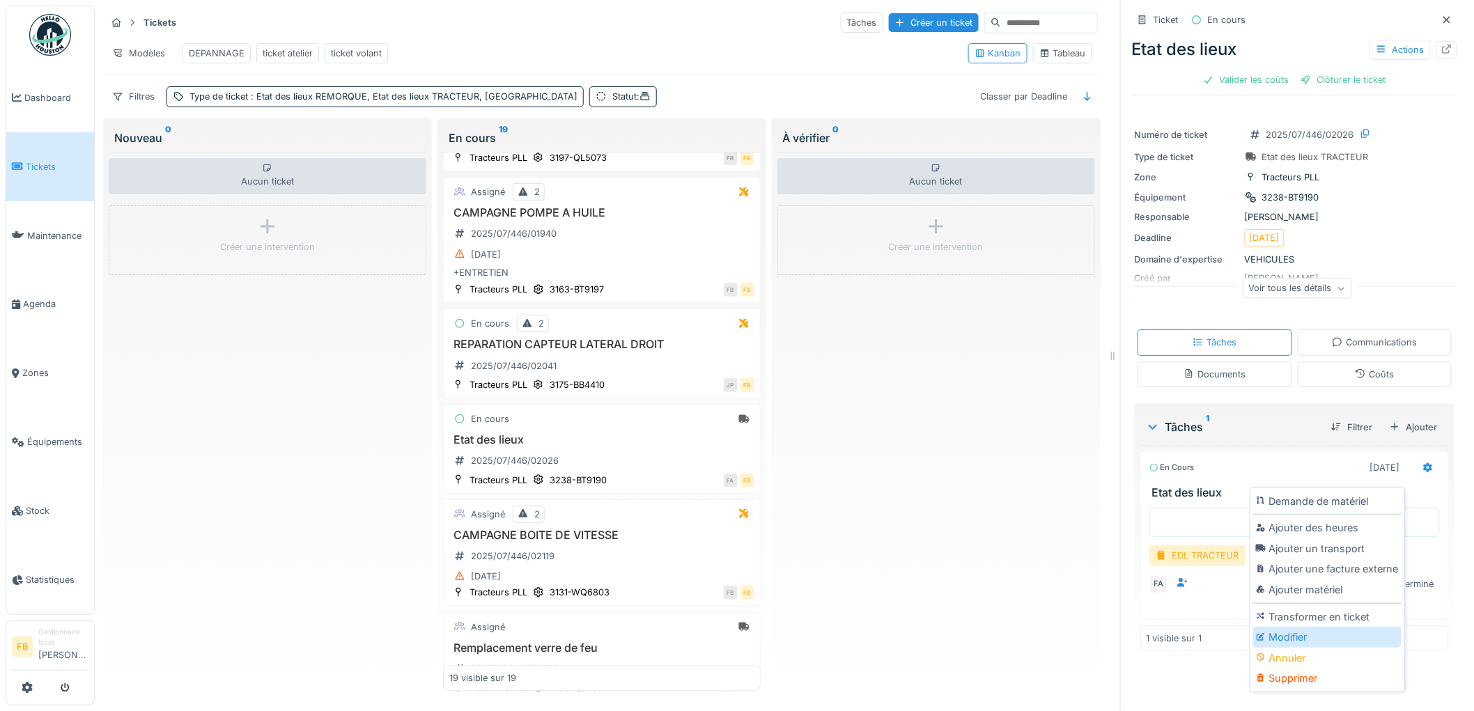
click at [1332, 635] on div "Modifier" at bounding box center [1327, 637] width 148 height 21
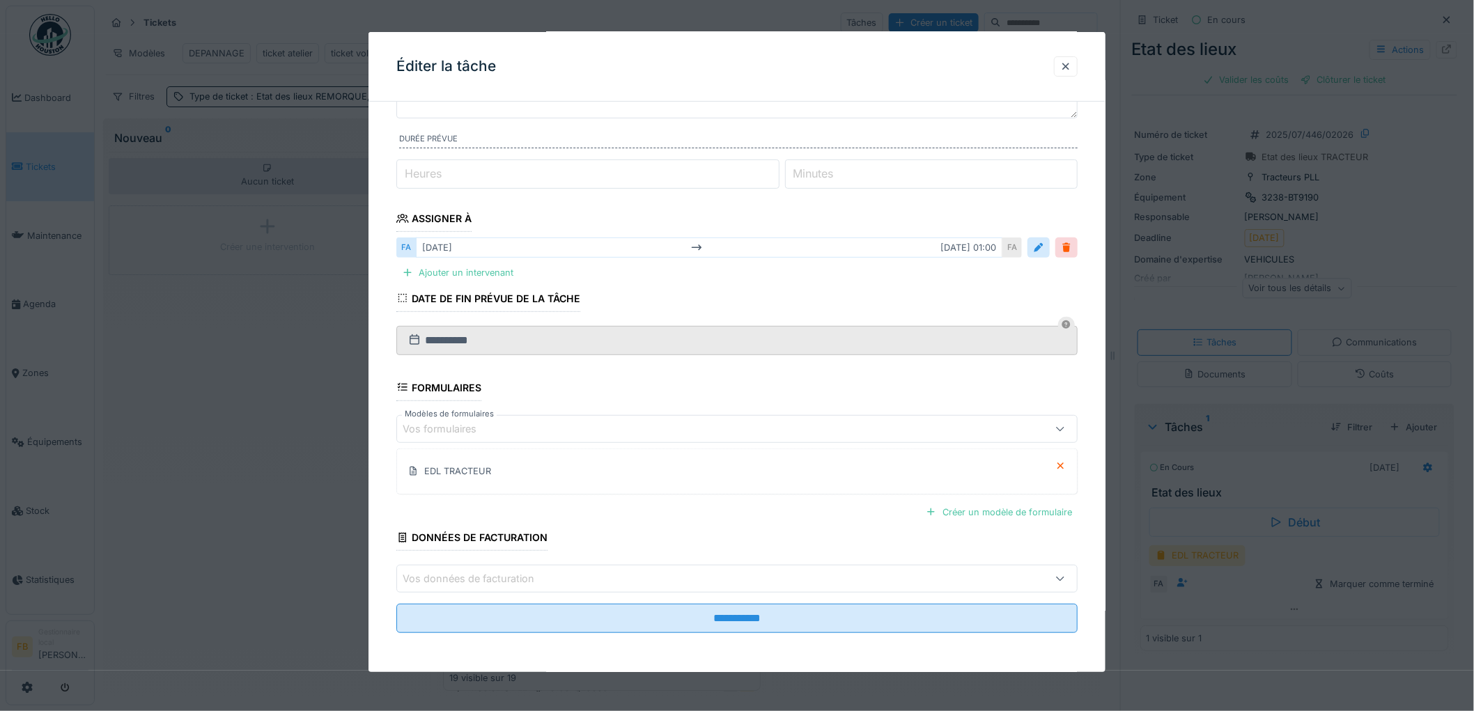
scroll to position [131, 0]
click at [1063, 465] on icon at bounding box center [1060, 466] width 11 height 9
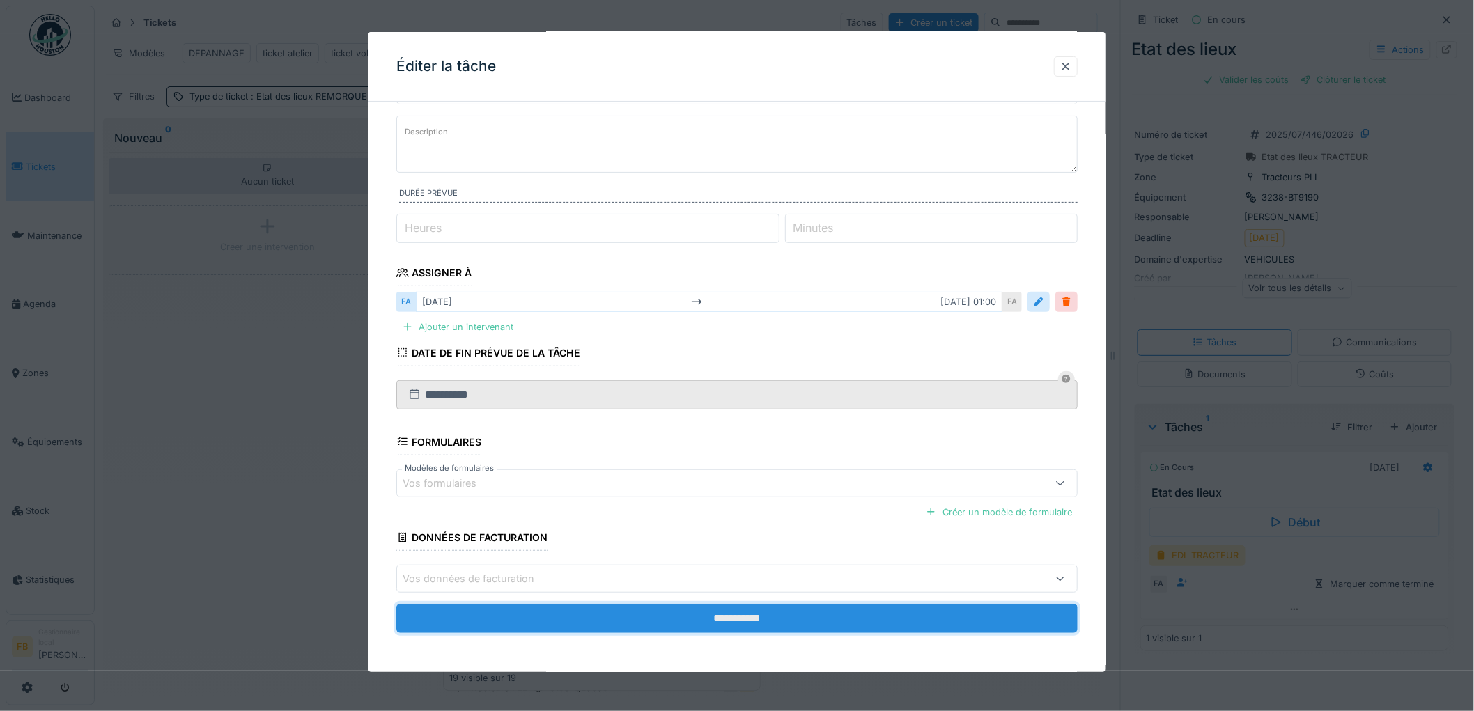
click at [775, 617] on input "**********" at bounding box center [736, 618] width 681 height 29
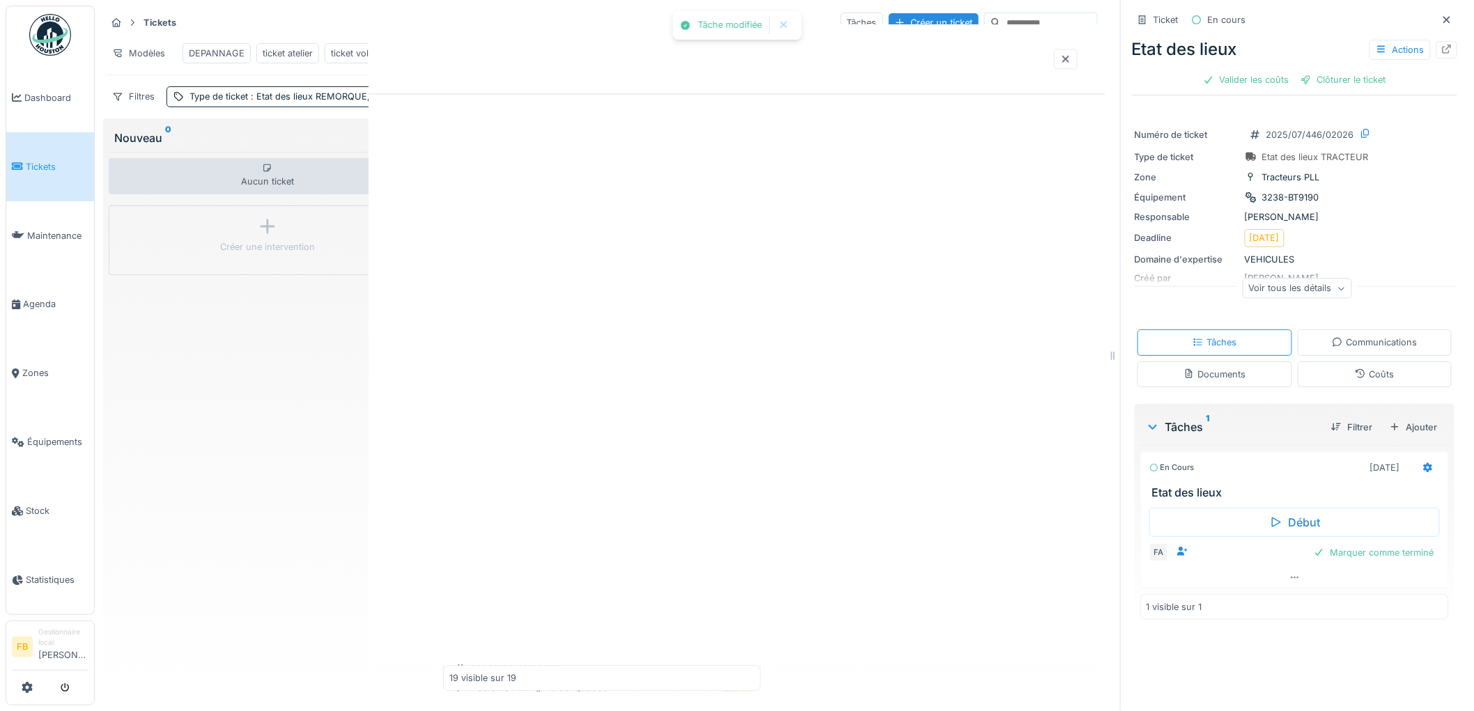
scroll to position [0, 0]
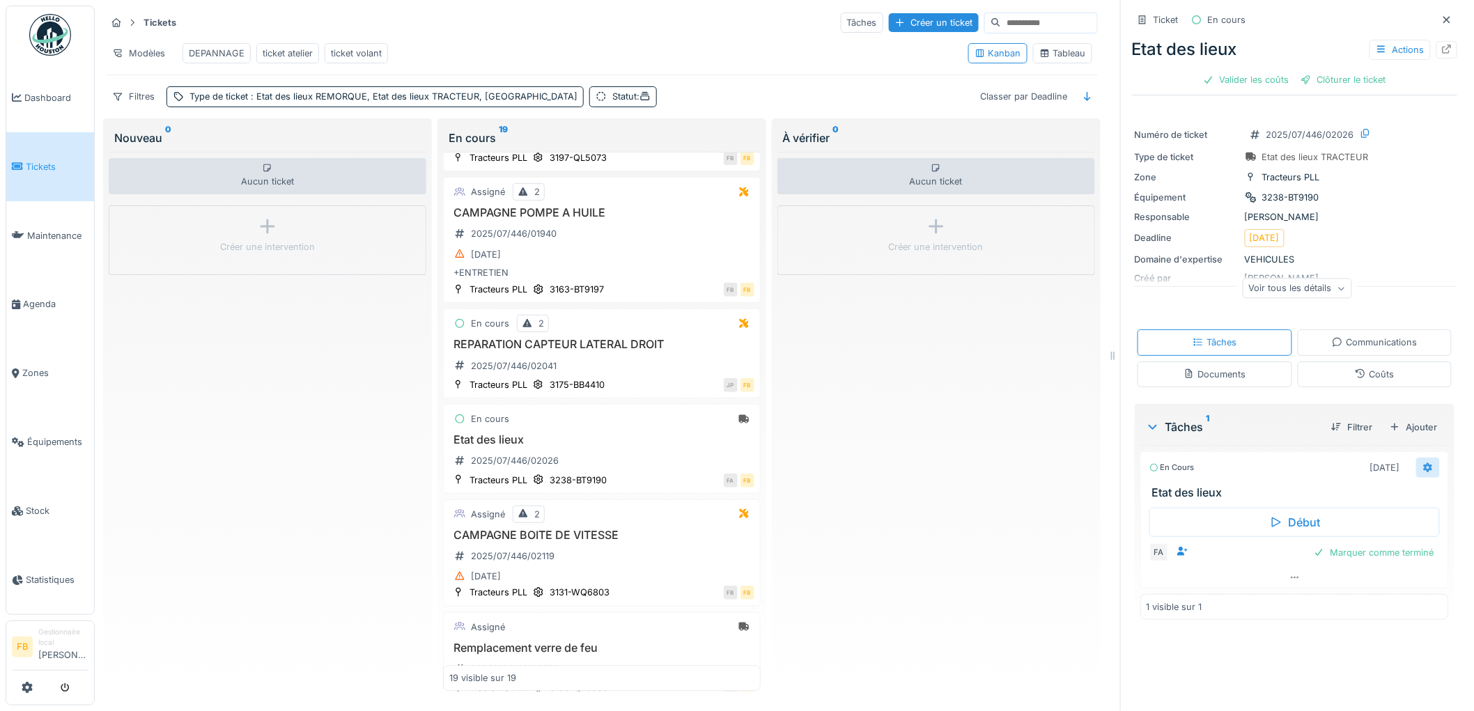
click at [1423, 463] on icon at bounding box center [1427, 467] width 9 height 10
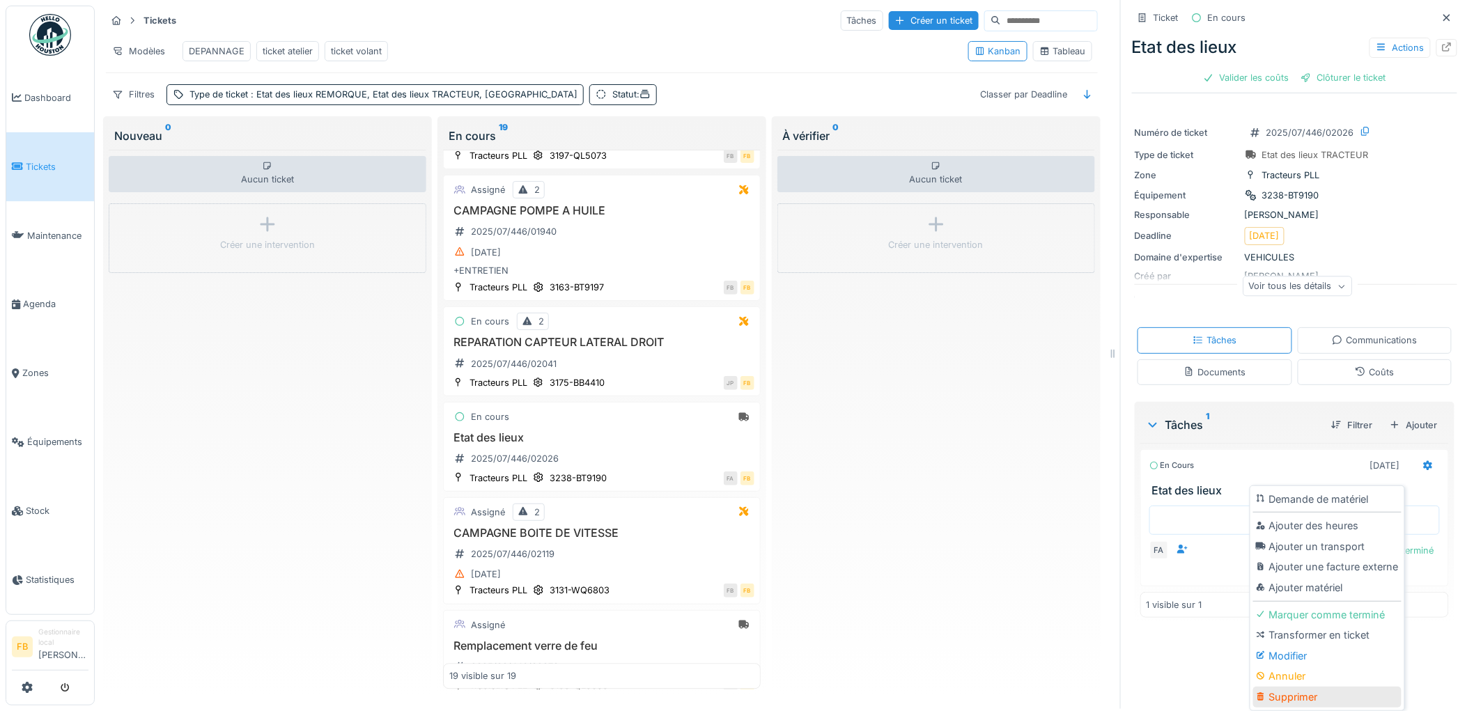
click at [1297, 689] on div "Supprimer" at bounding box center [1327, 697] width 148 height 21
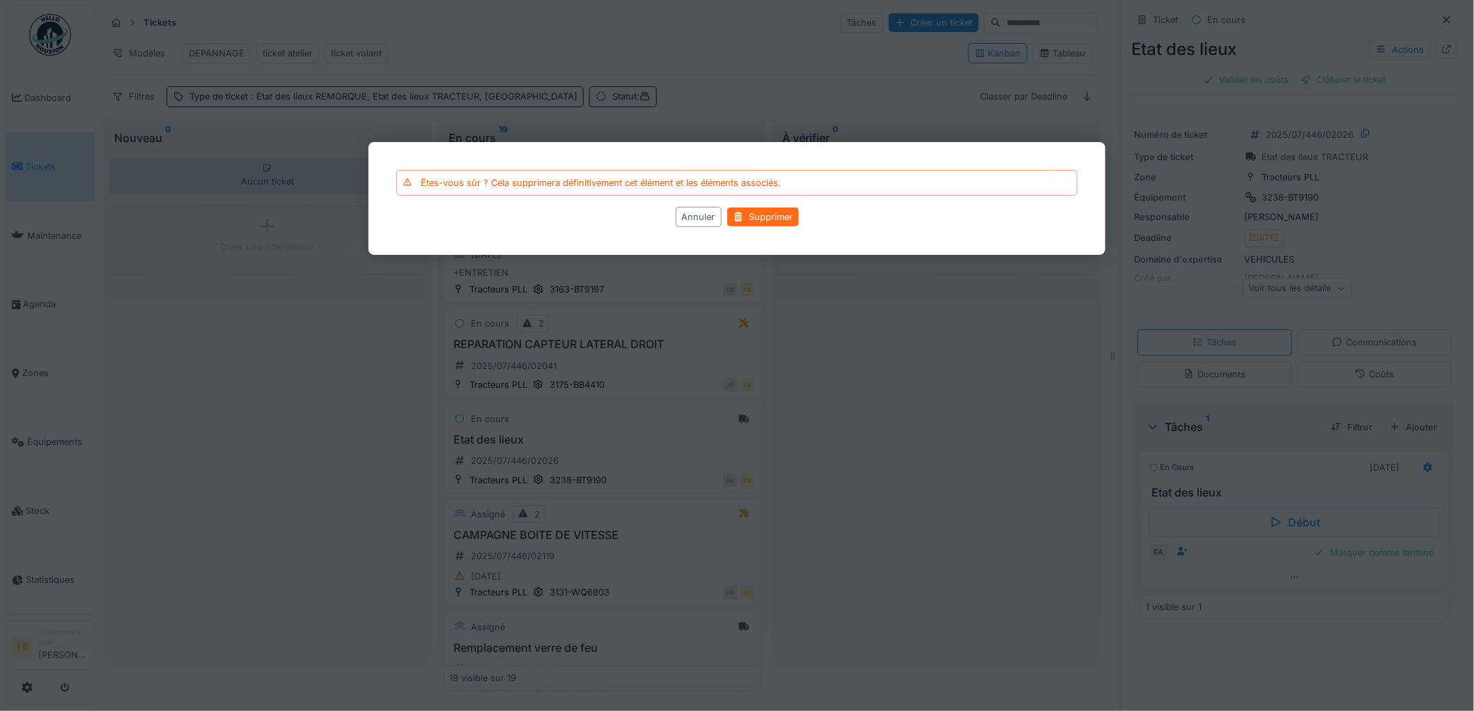
click at [765, 220] on div "Supprimer" at bounding box center [763, 217] width 72 height 19
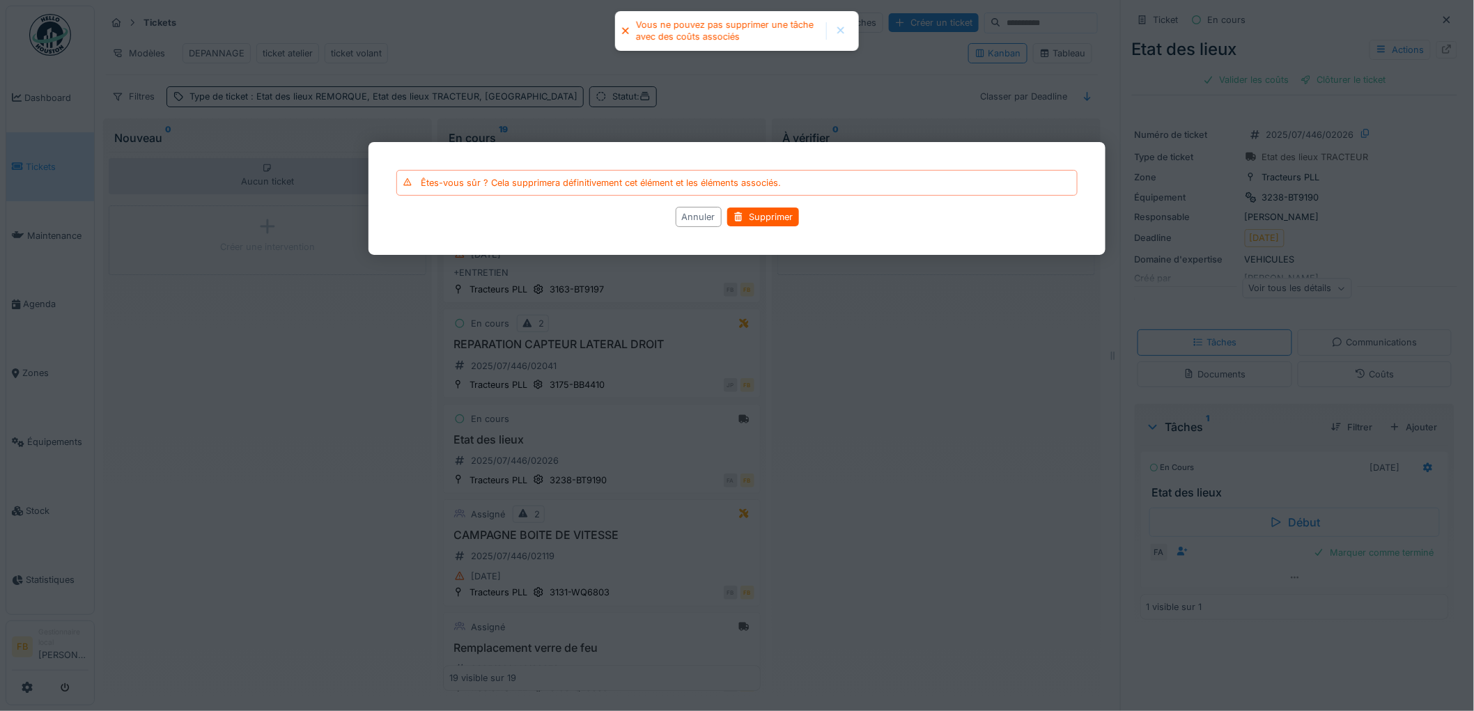
click at [698, 224] on div "Annuler" at bounding box center [698, 217] width 46 height 20
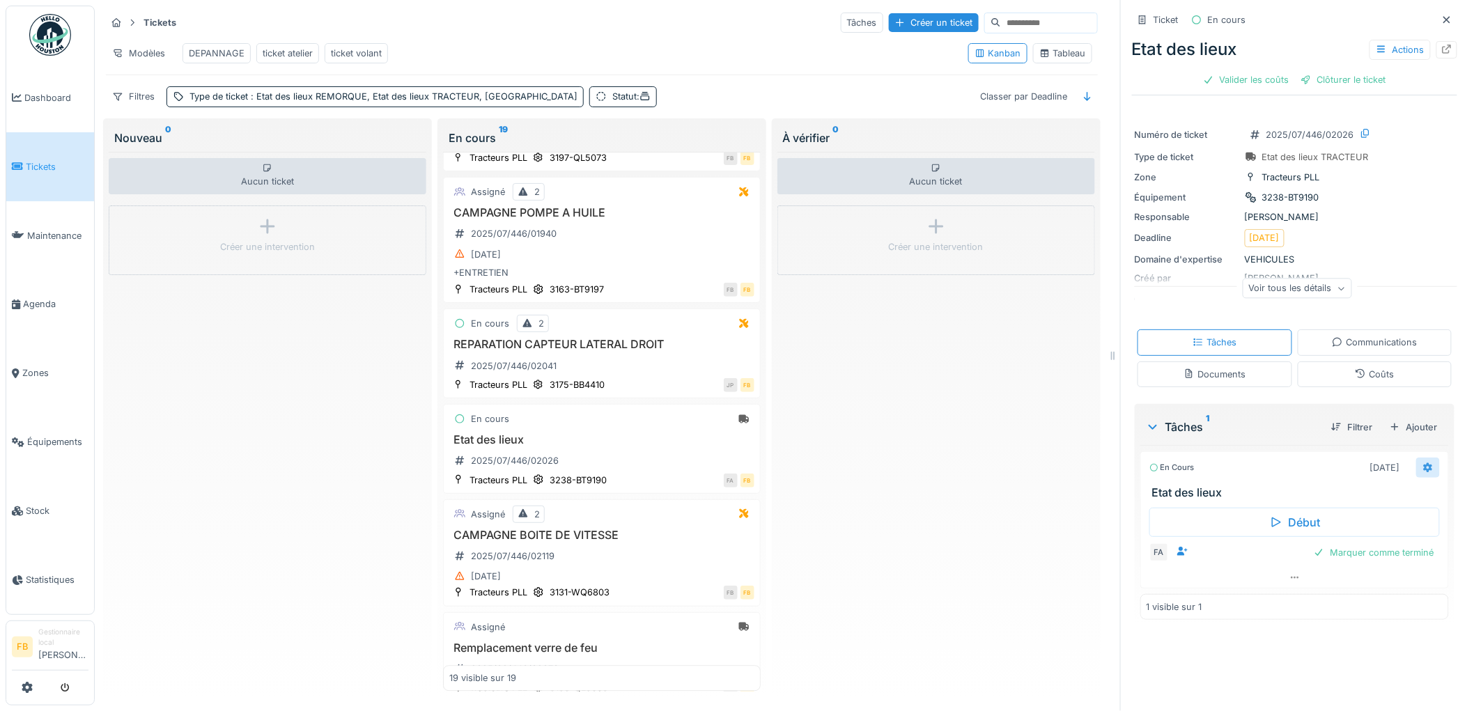
click at [1422, 463] on icon at bounding box center [1427, 467] width 11 height 9
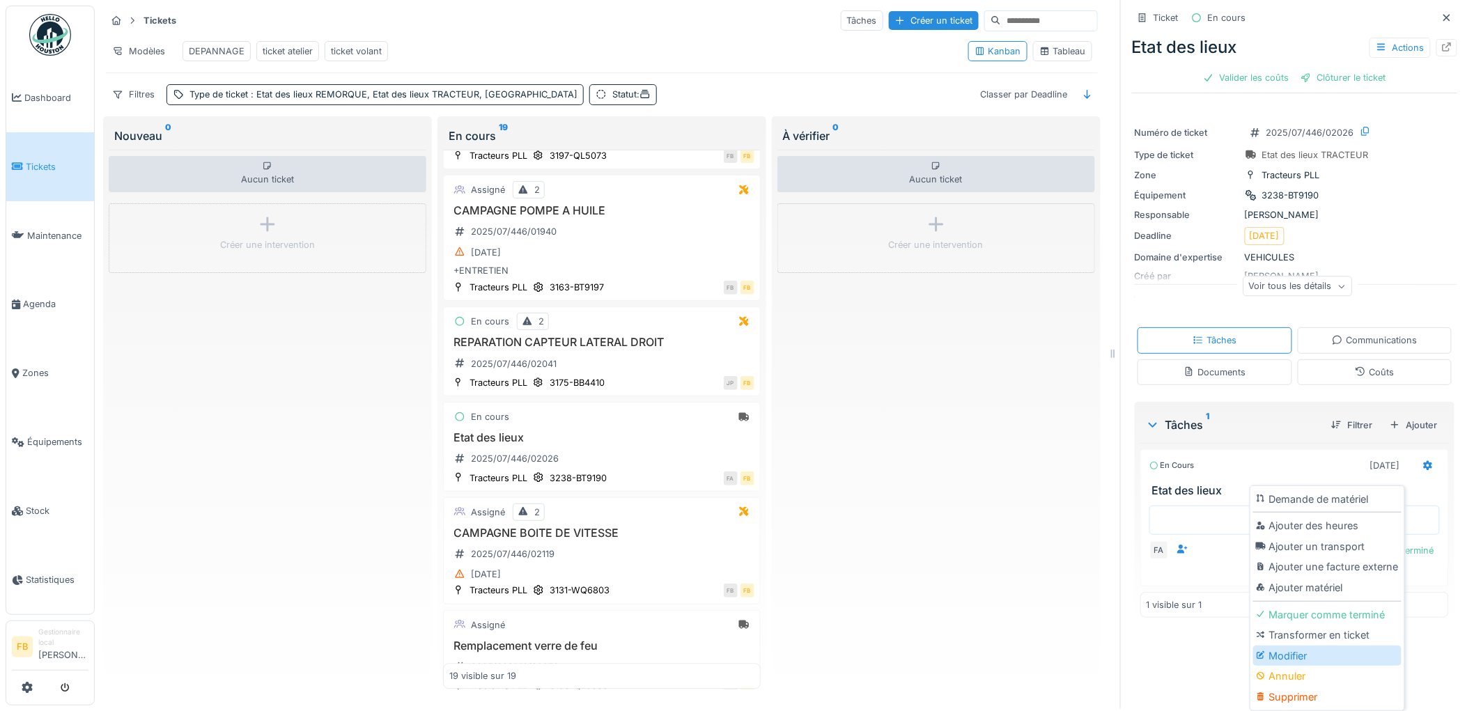
click at [1322, 648] on div "Modifier" at bounding box center [1327, 656] width 148 height 21
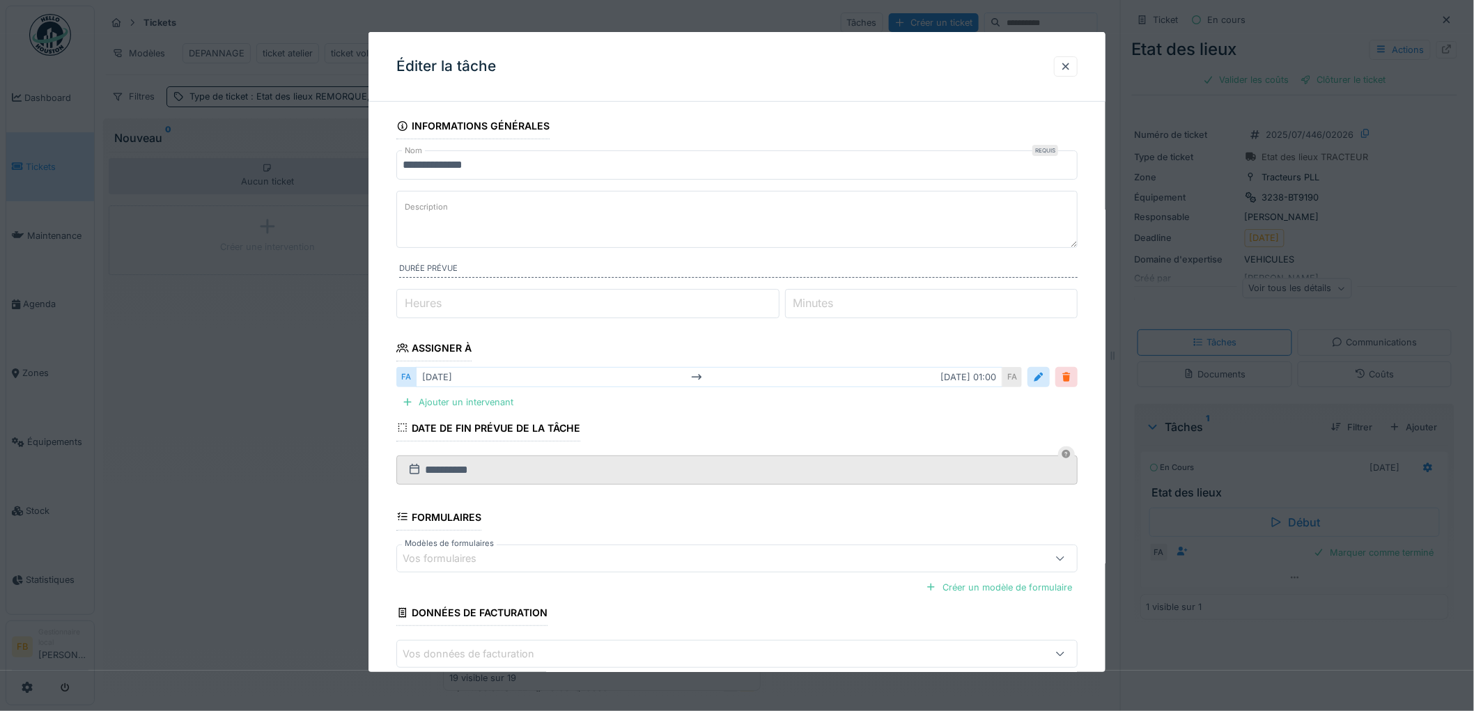
click at [1072, 377] on div at bounding box center [1066, 376] width 11 height 13
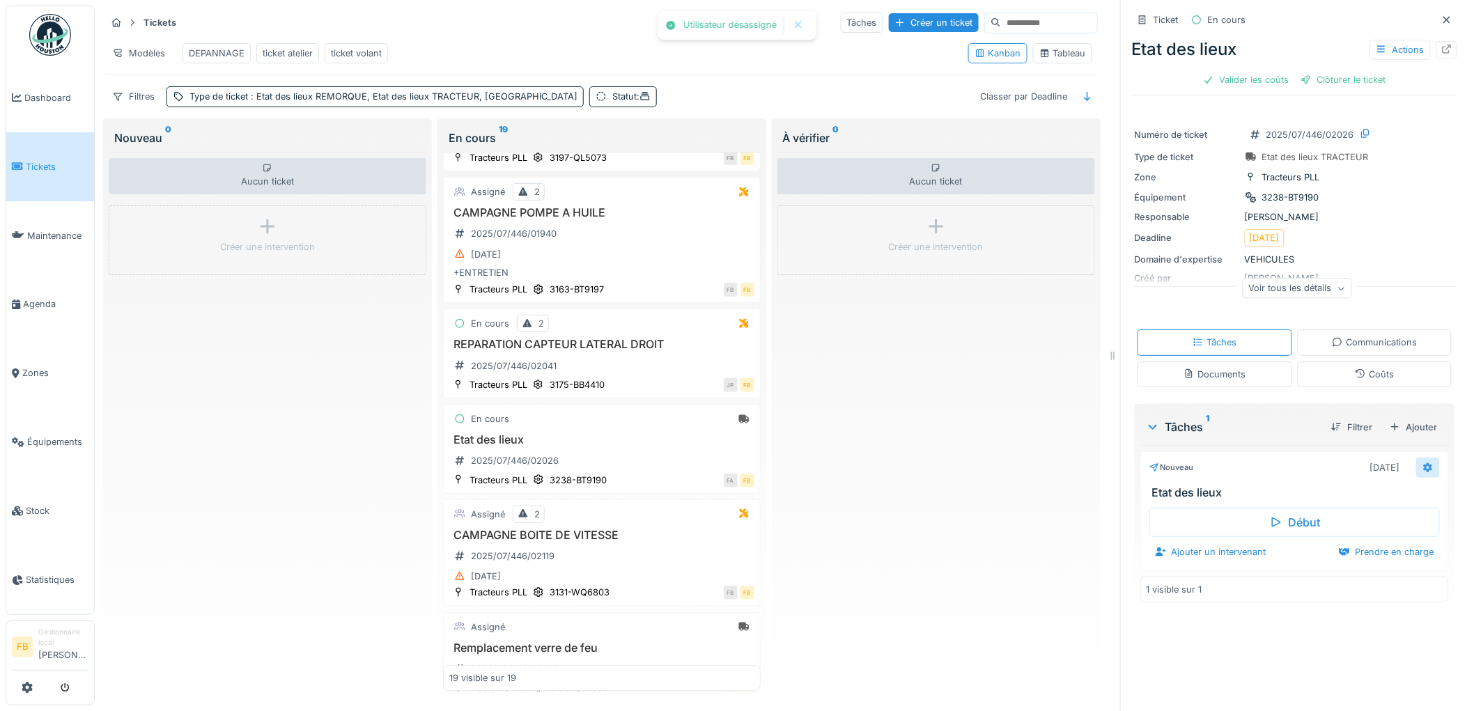
click at [1423, 462] on icon at bounding box center [1427, 467] width 9 height 10
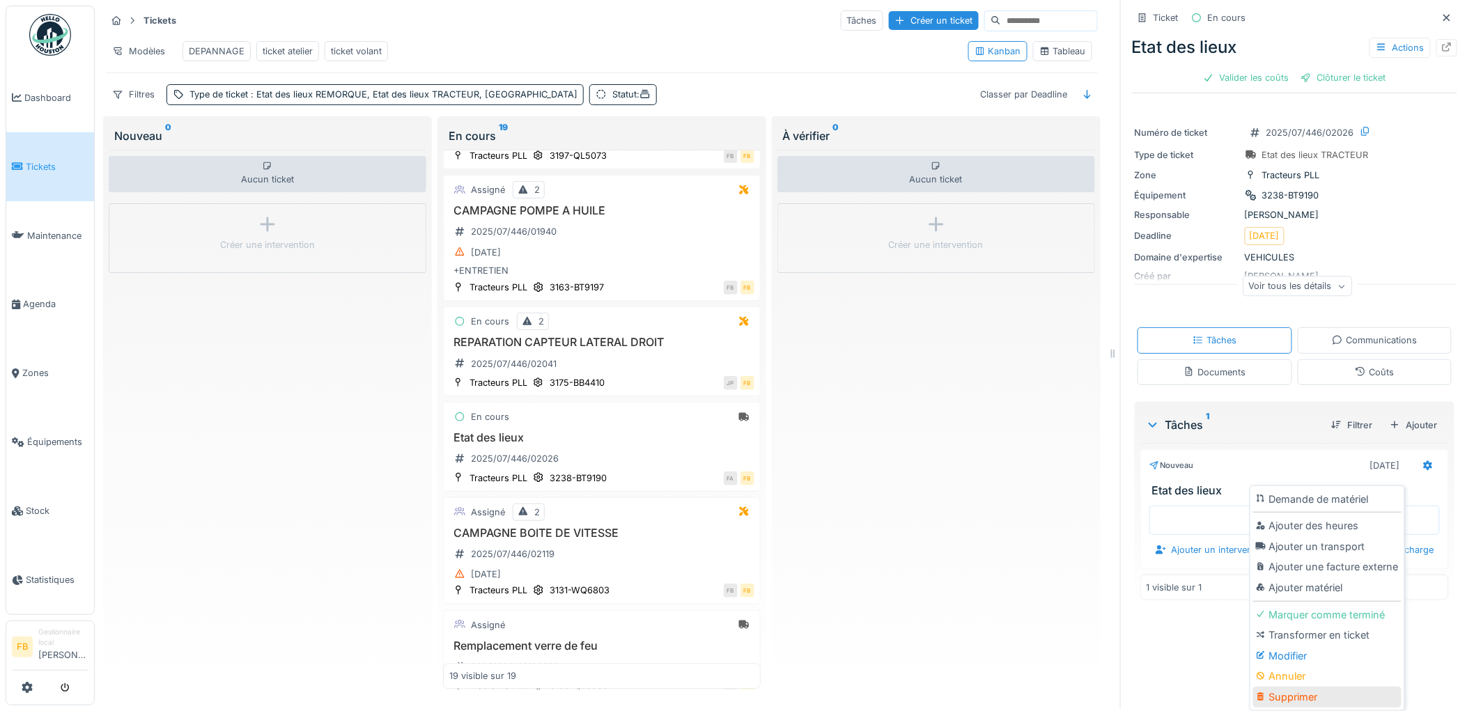
click at [1313, 694] on div "Supprimer" at bounding box center [1327, 697] width 148 height 21
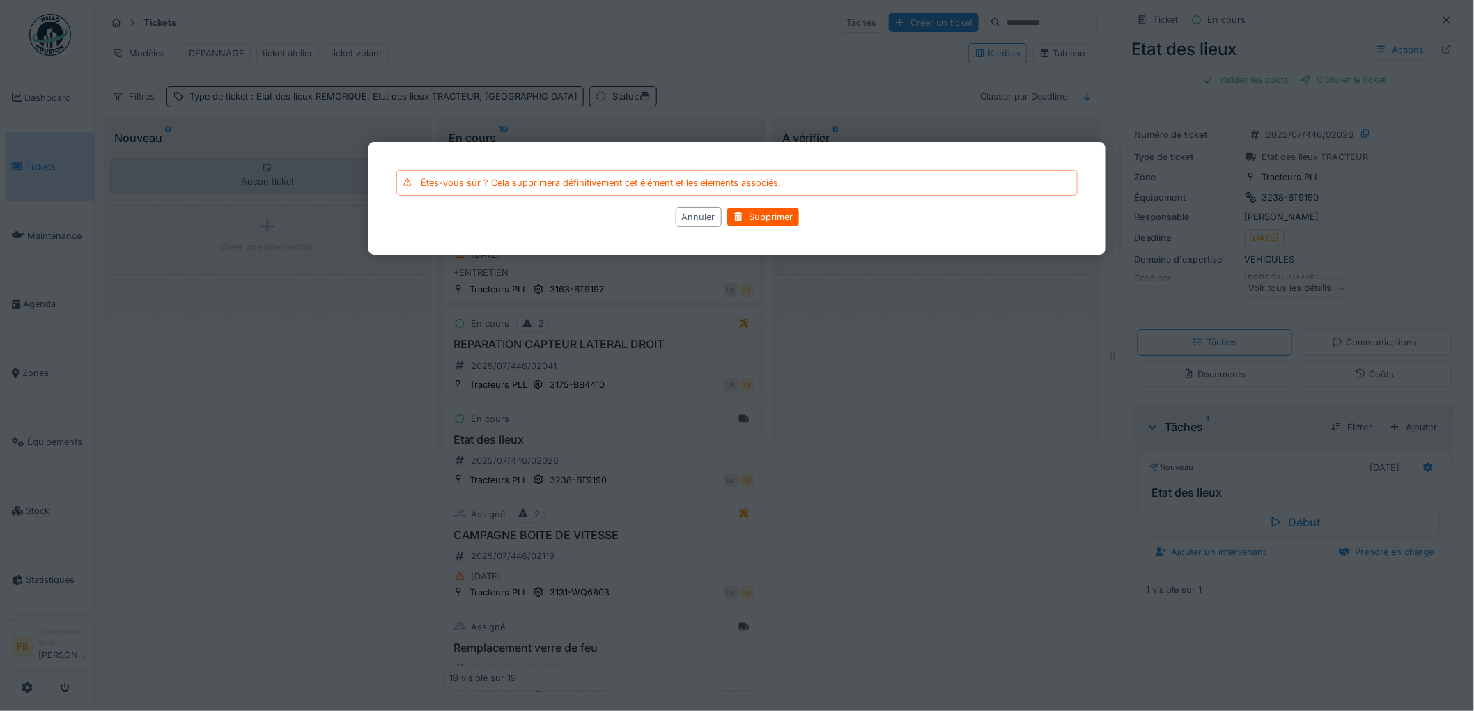
drag, startPoint x: 698, startPoint y: 214, endPoint x: 757, endPoint y: 231, distance: 61.7
click at [757, 231] on div "Êtes-vous sûr ? Cela supprimera définitivement cet élément et les éléments asso…" at bounding box center [736, 198] width 737 height 113
click at [763, 224] on div "Supprimer" at bounding box center [763, 217] width 72 height 19
click at [775, 217] on div "Supprimer" at bounding box center [763, 217] width 72 height 19
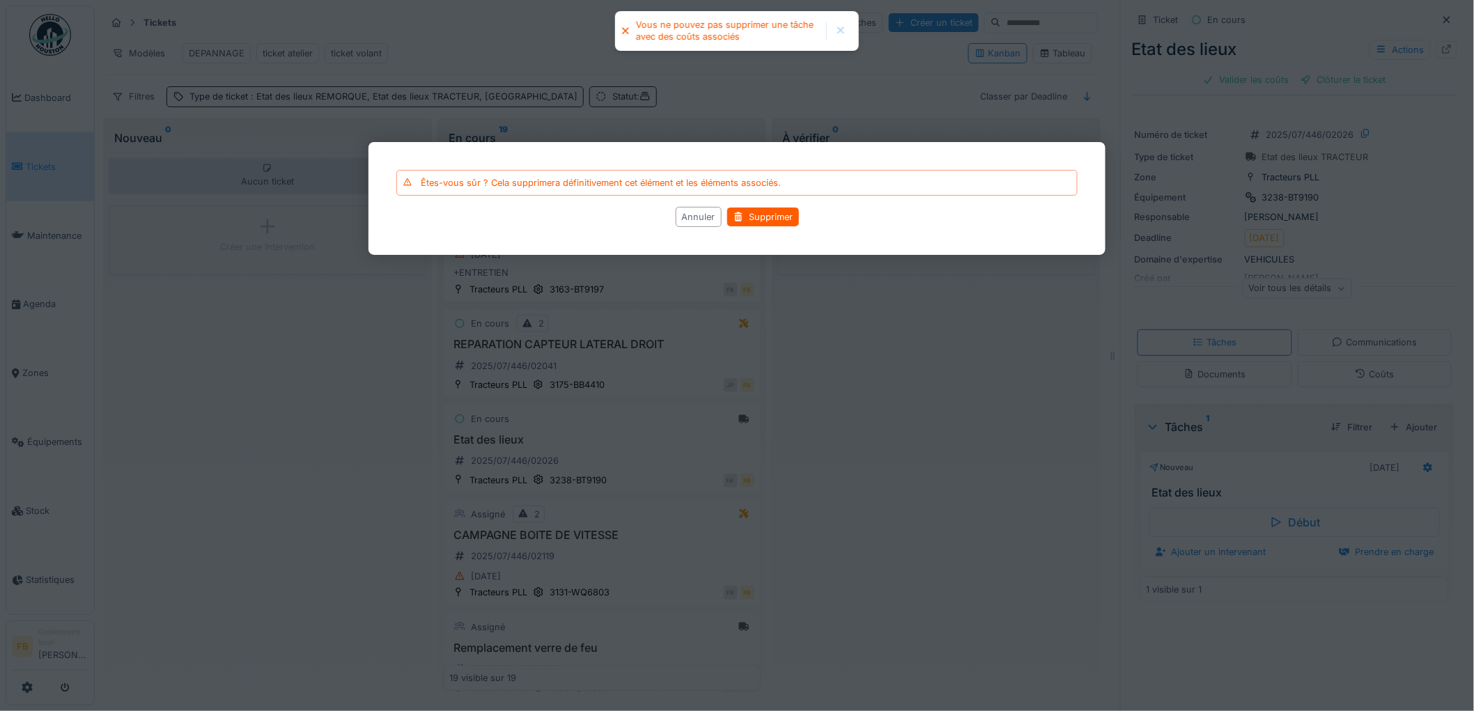
click at [699, 213] on div "Annuler" at bounding box center [698, 217] width 46 height 20
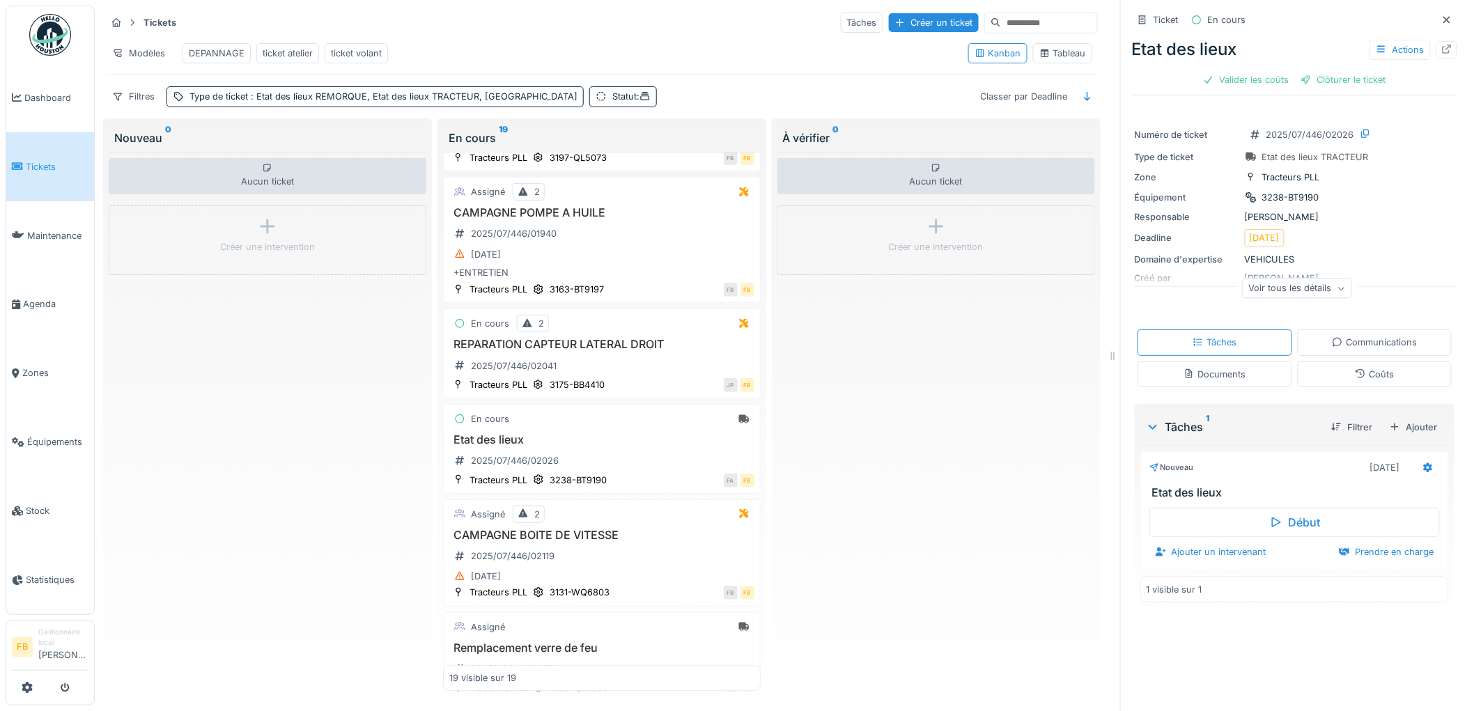
click at [1349, 361] on div "Coûts" at bounding box center [1374, 374] width 155 height 26
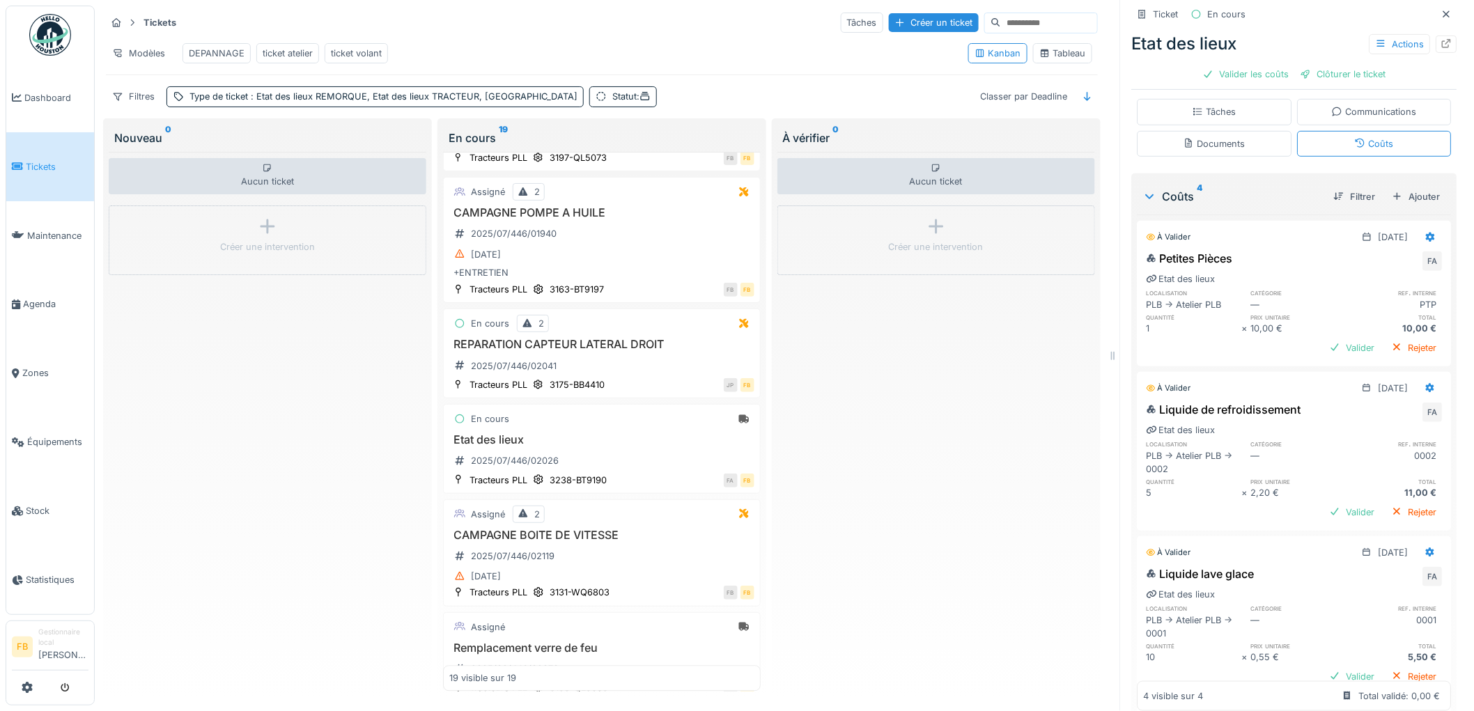
scroll to position [232, 0]
click at [1426, 230] on icon at bounding box center [1430, 235] width 9 height 10
click at [1384, 279] on div "Supprimer" at bounding box center [1370, 289] width 68 height 21
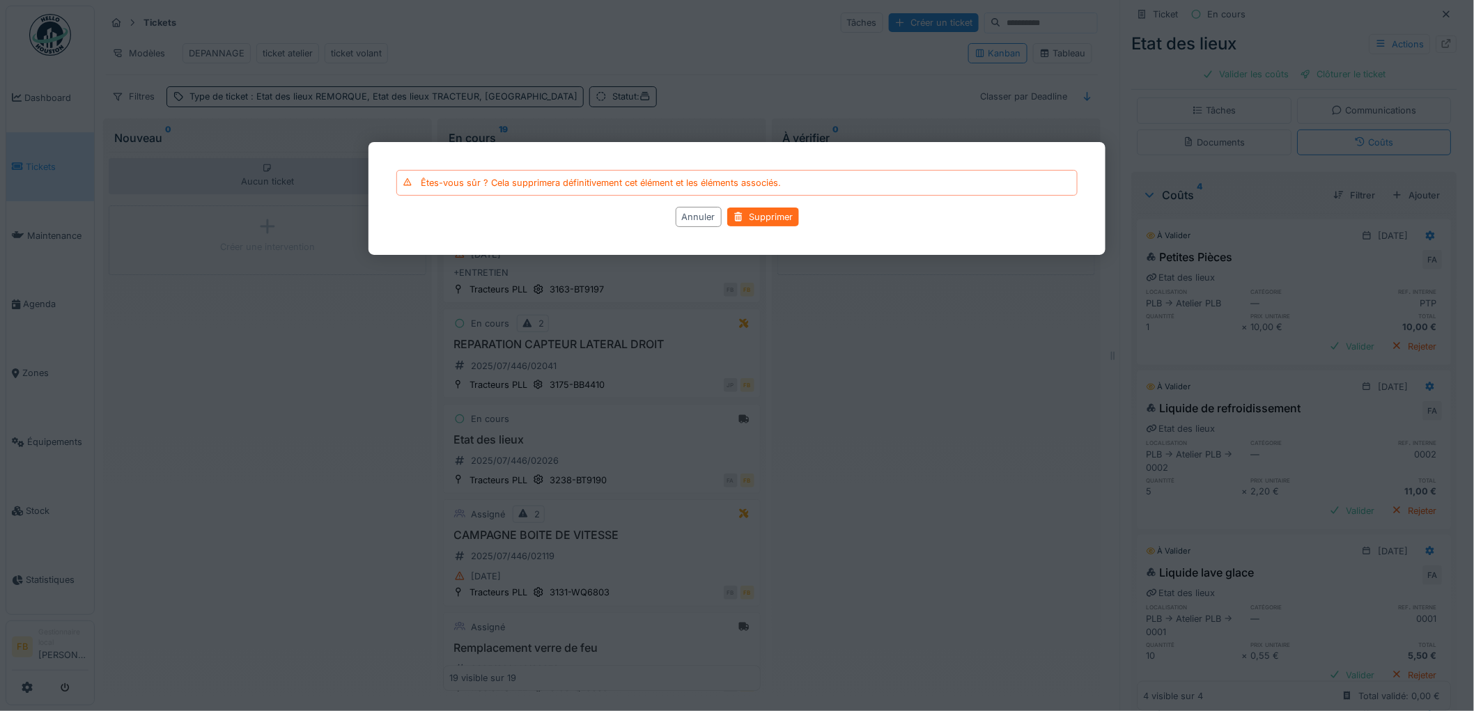
click at [792, 216] on div "Supprimer" at bounding box center [763, 217] width 72 height 19
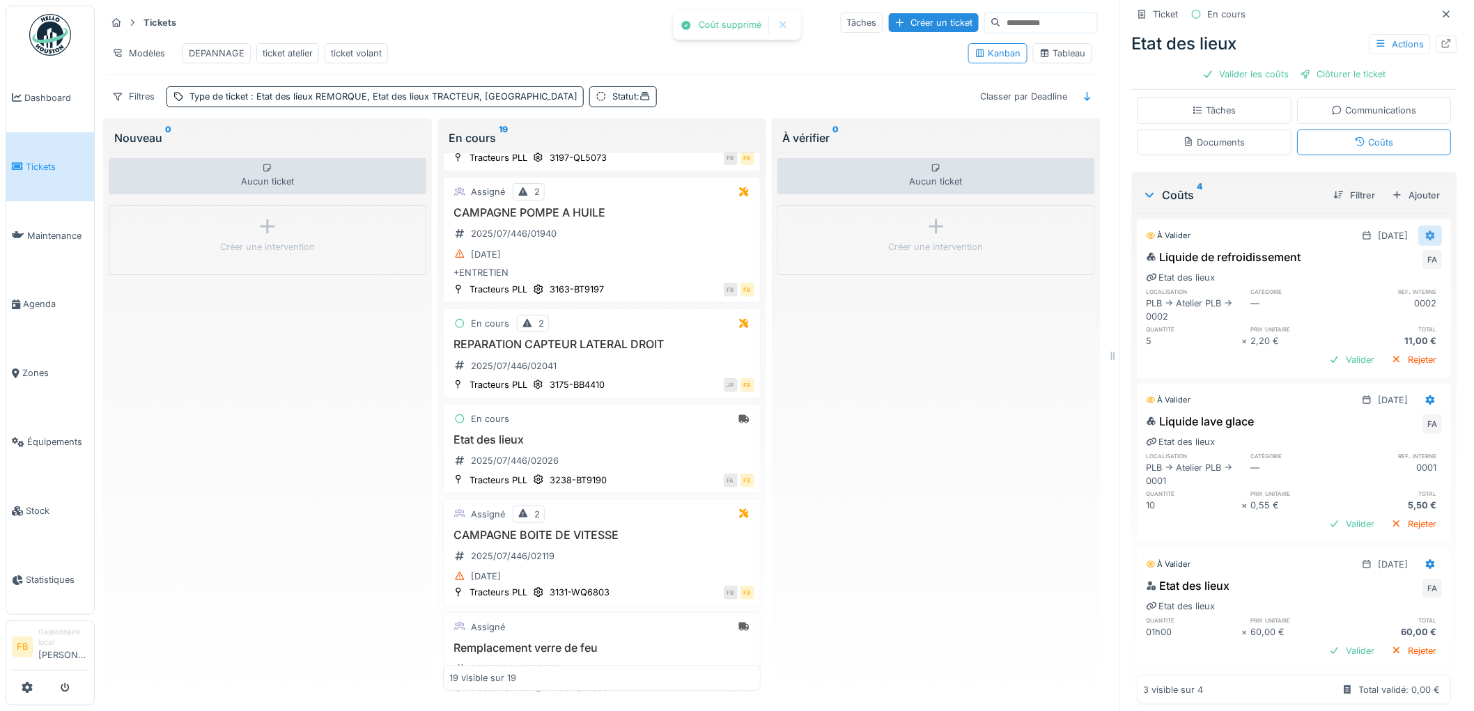
click at [1426, 230] on icon at bounding box center [1430, 235] width 9 height 10
click at [1372, 279] on div "Supprimer" at bounding box center [1370, 289] width 68 height 21
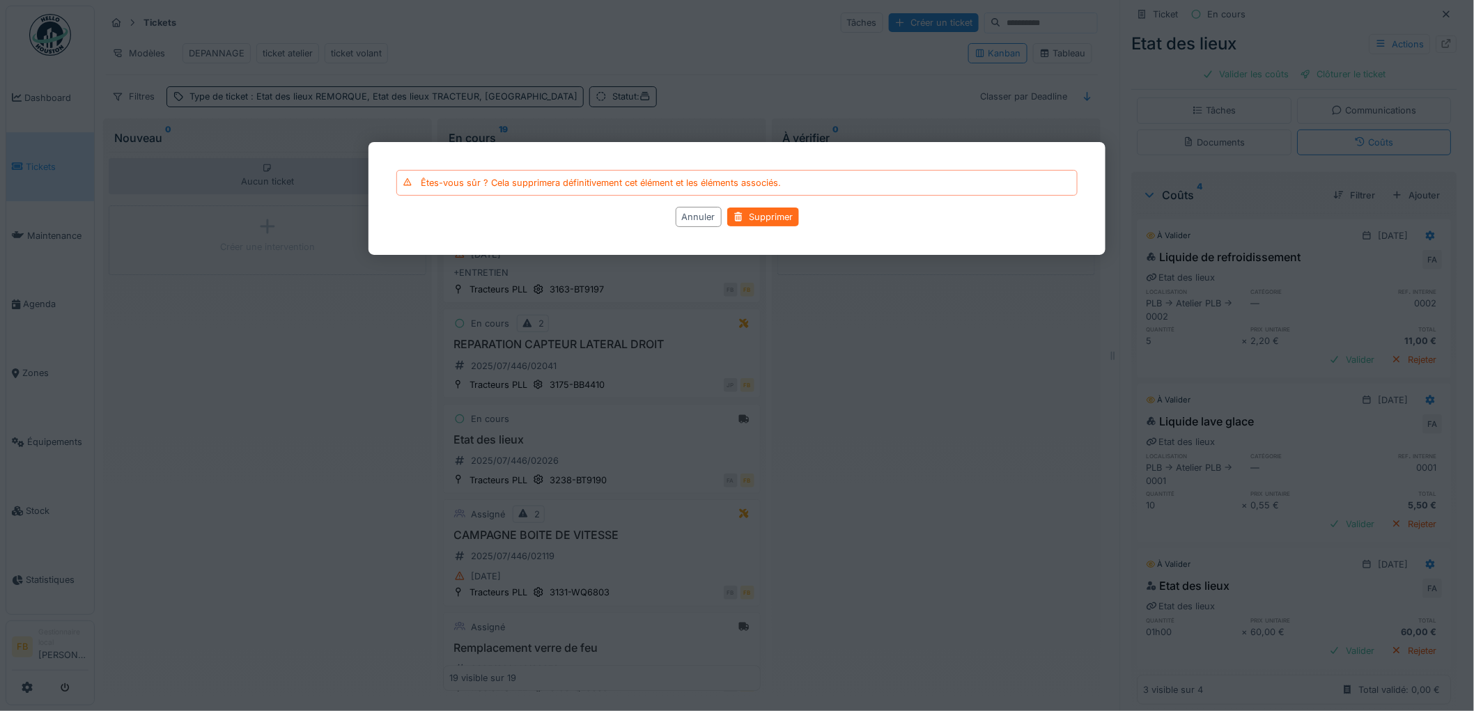
click at [767, 218] on div "Supprimer" at bounding box center [763, 217] width 72 height 19
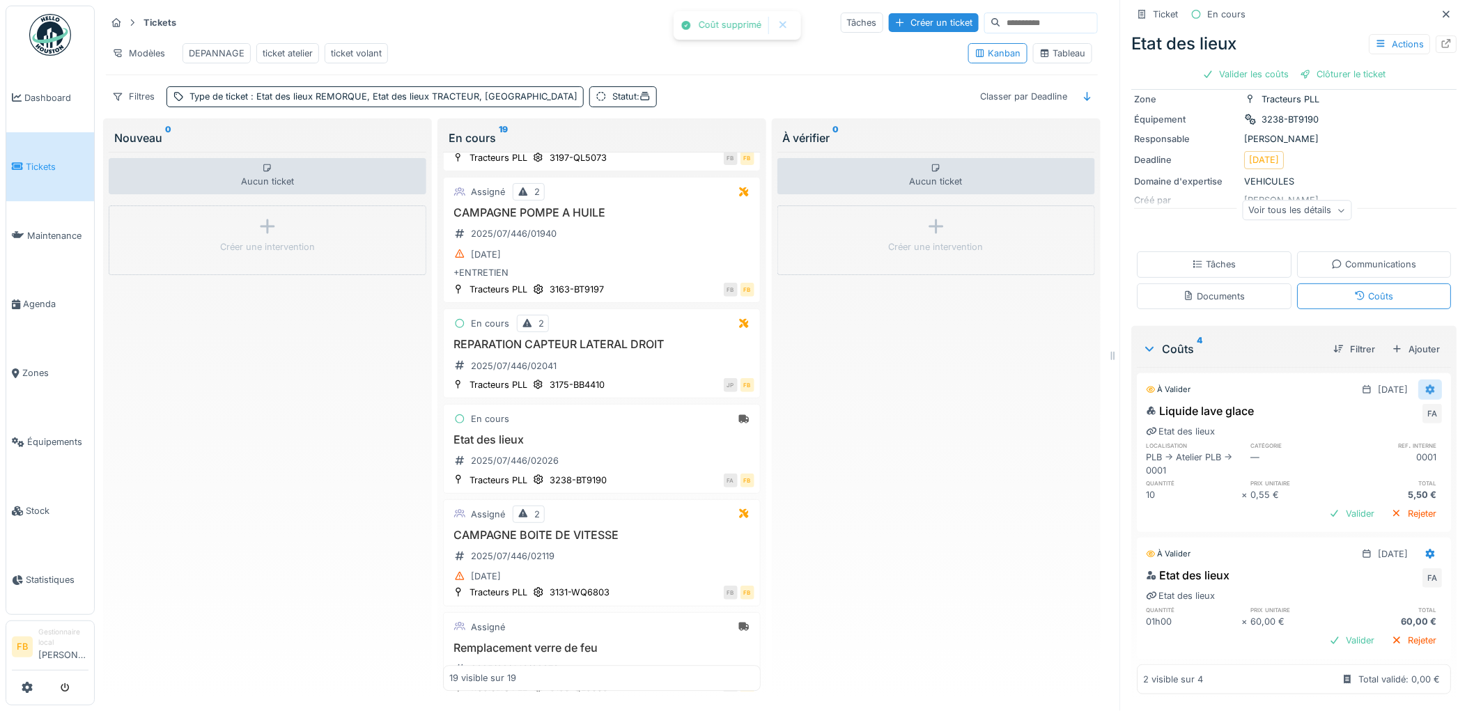
click at [1426, 384] on icon at bounding box center [1430, 389] width 9 height 10
click at [1382, 429] on div "Supprimer" at bounding box center [1370, 439] width 68 height 21
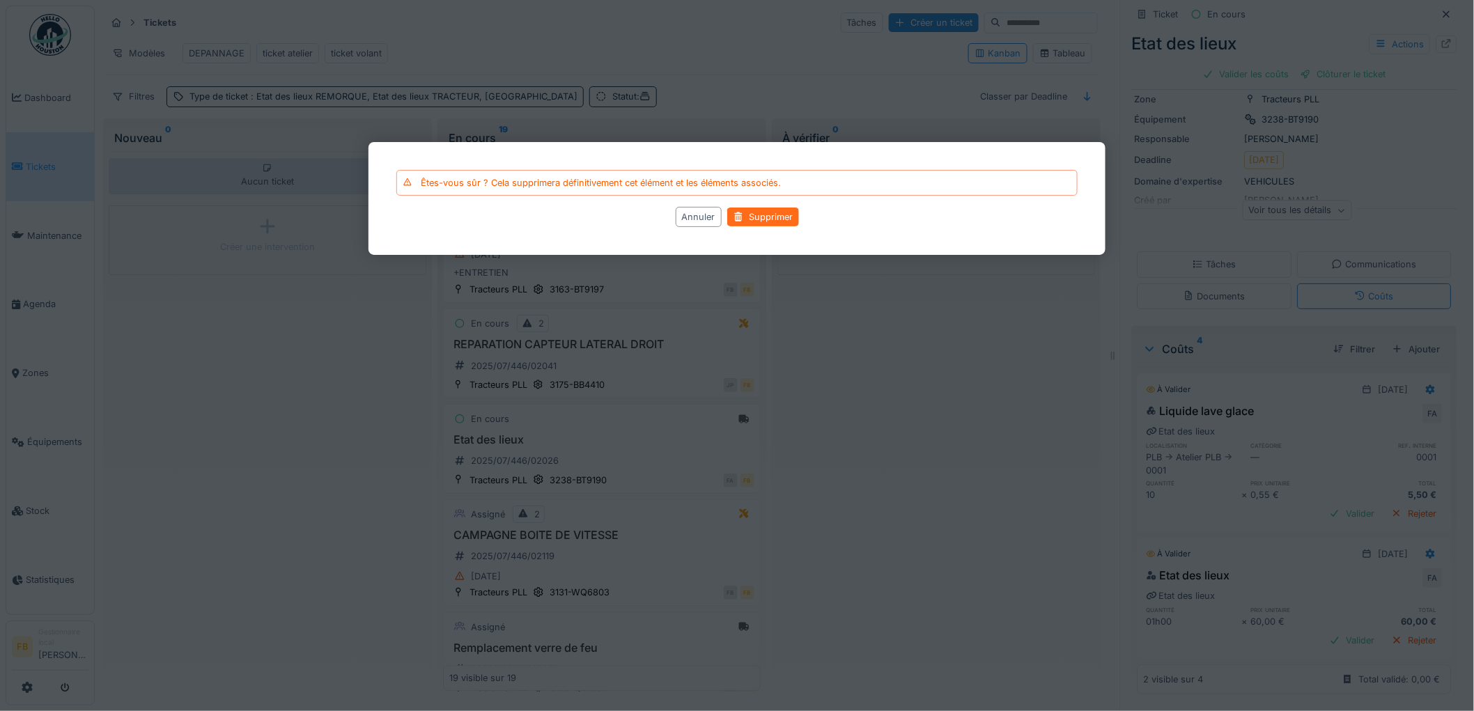
click at [771, 214] on div "Supprimer" at bounding box center [763, 217] width 72 height 19
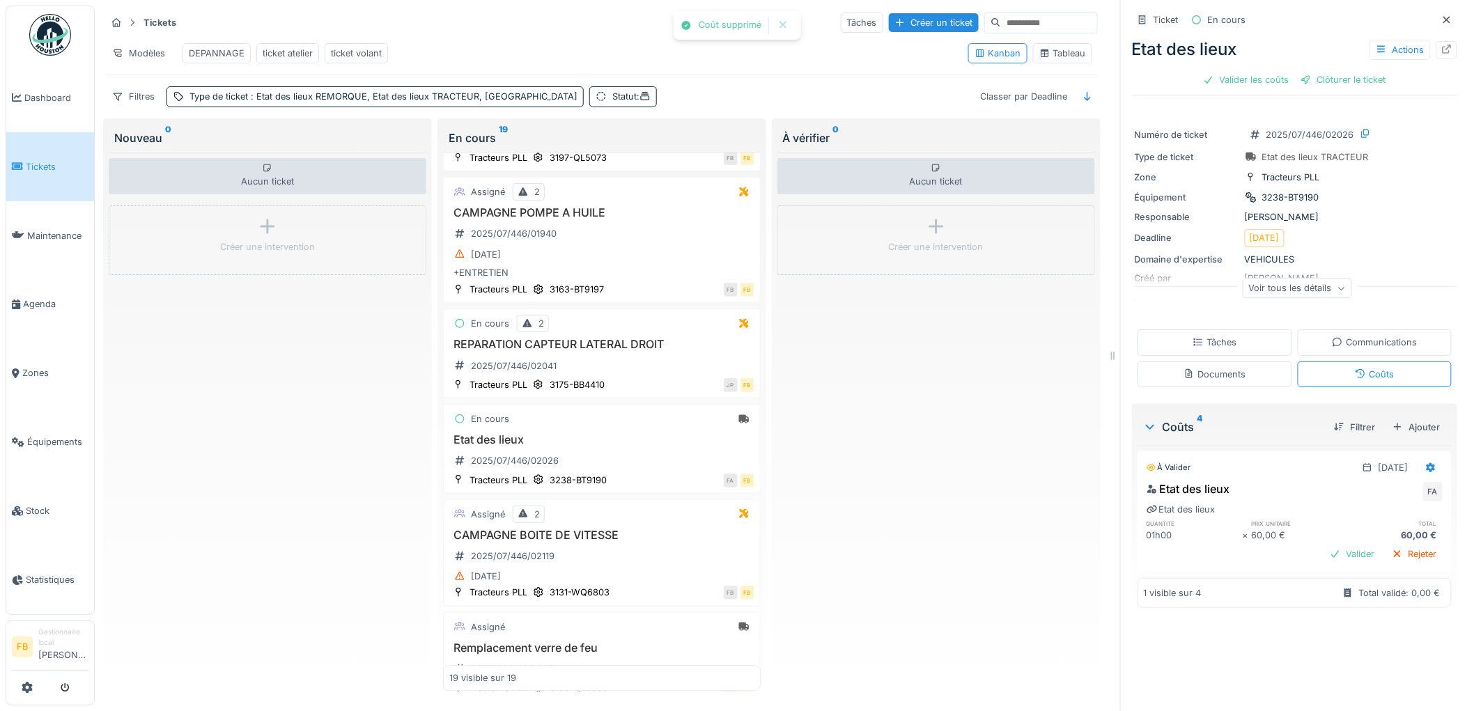
scroll to position [0, 0]
click at [1419, 465] on div at bounding box center [1431, 468] width 24 height 20
click at [1370, 511] on div "Supprimer" at bounding box center [1370, 521] width 68 height 21
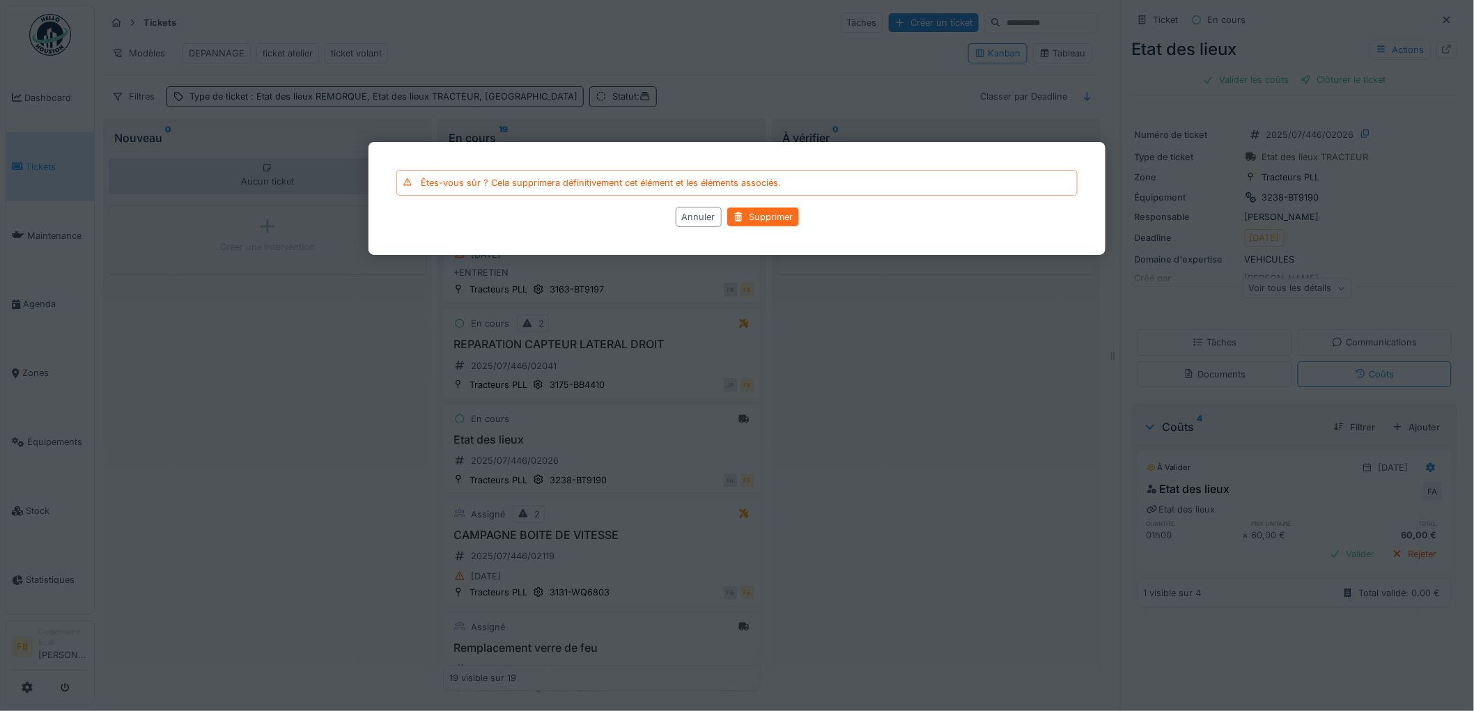
click at [747, 218] on div "Supprimer" at bounding box center [763, 217] width 72 height 19
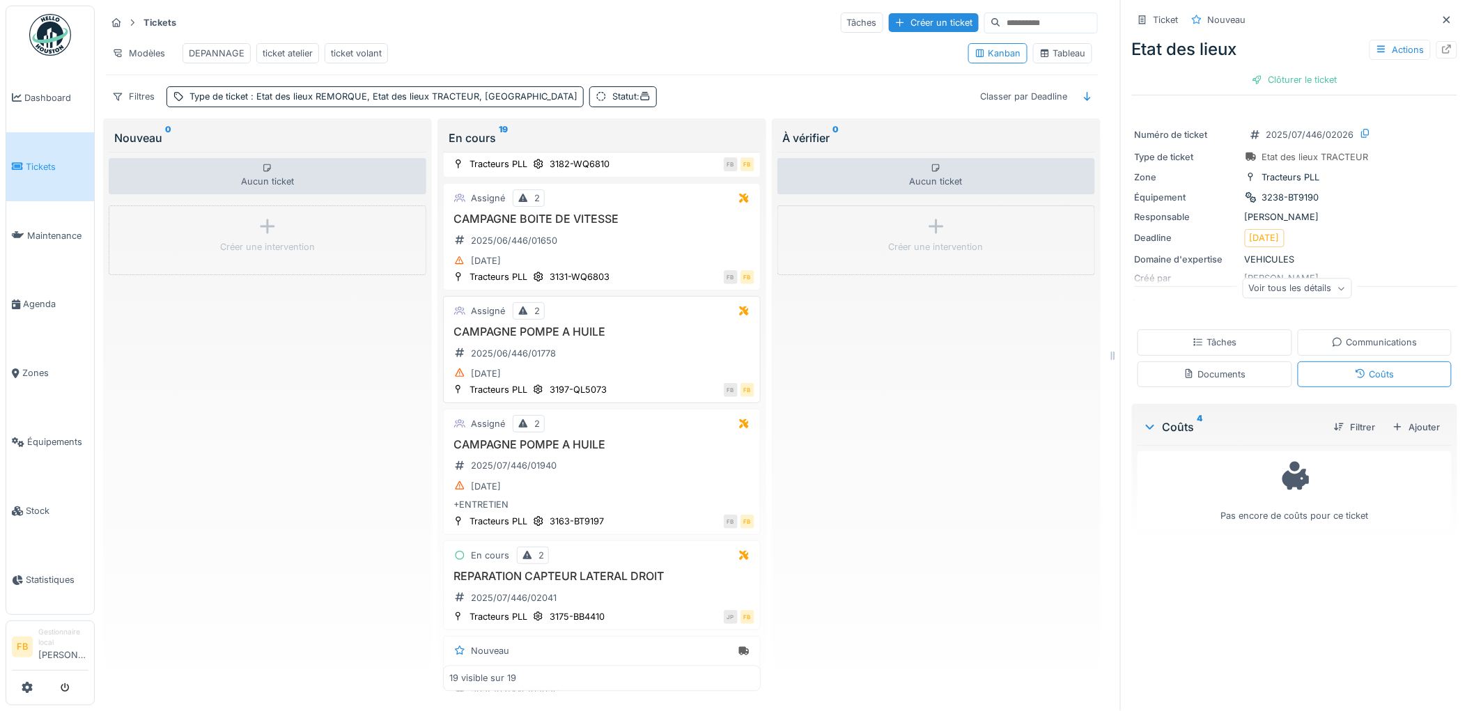
scroll to position [1393, 0]
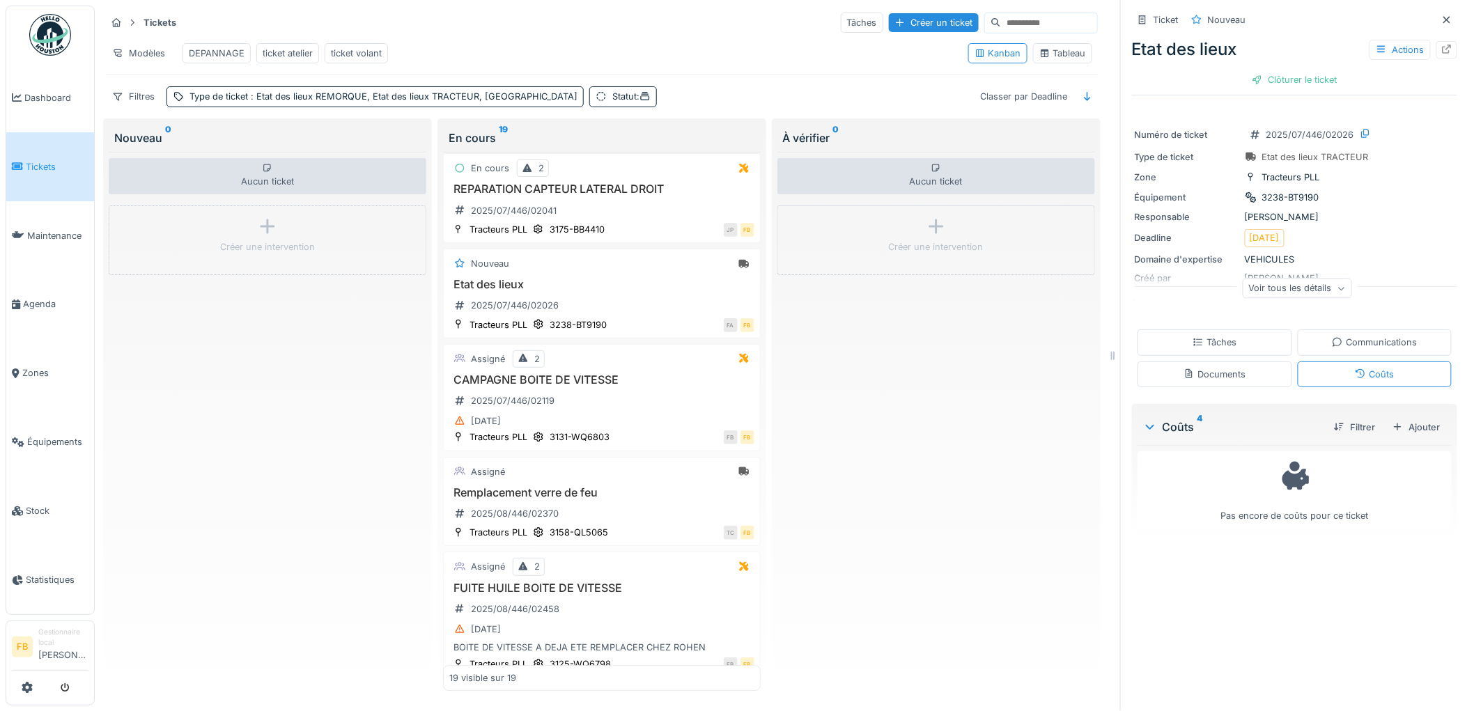
click at [1221, 336] on div "Tâches" at bounding box center [1214, 342] width 44 height 13
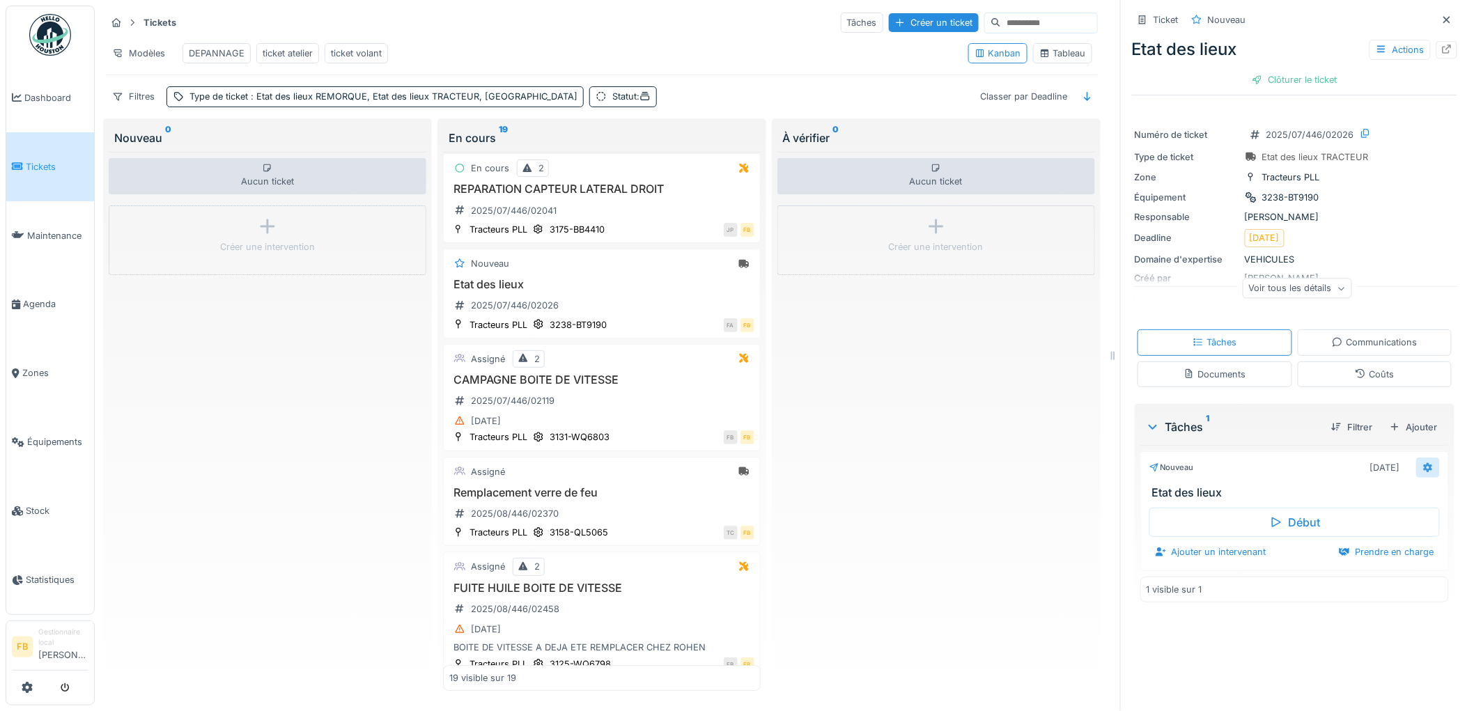
click at [1423, 462] on icon at bounding box center [1427, 467] width 9 height 10
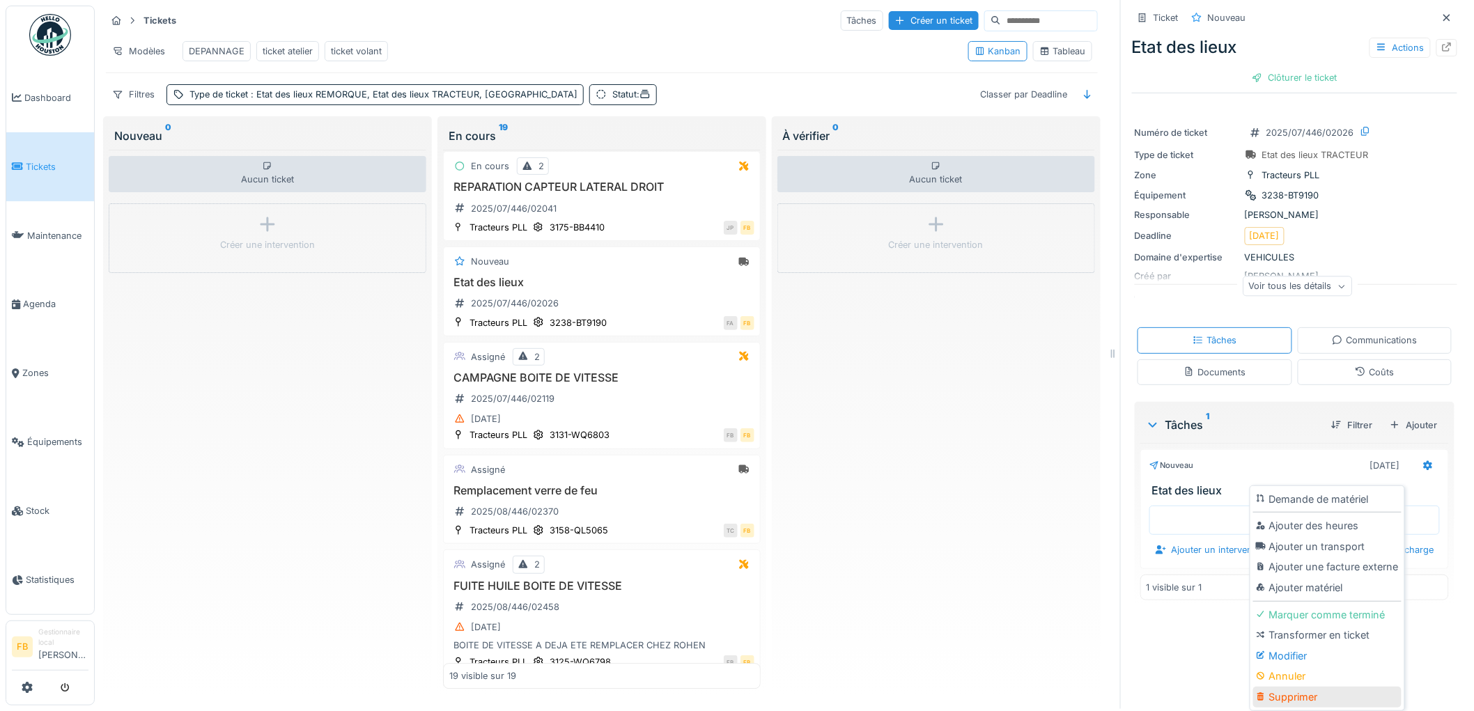
click at [1302, 687] on div "Supprimer" at bounding box center [1327, 697] width 148 height 21
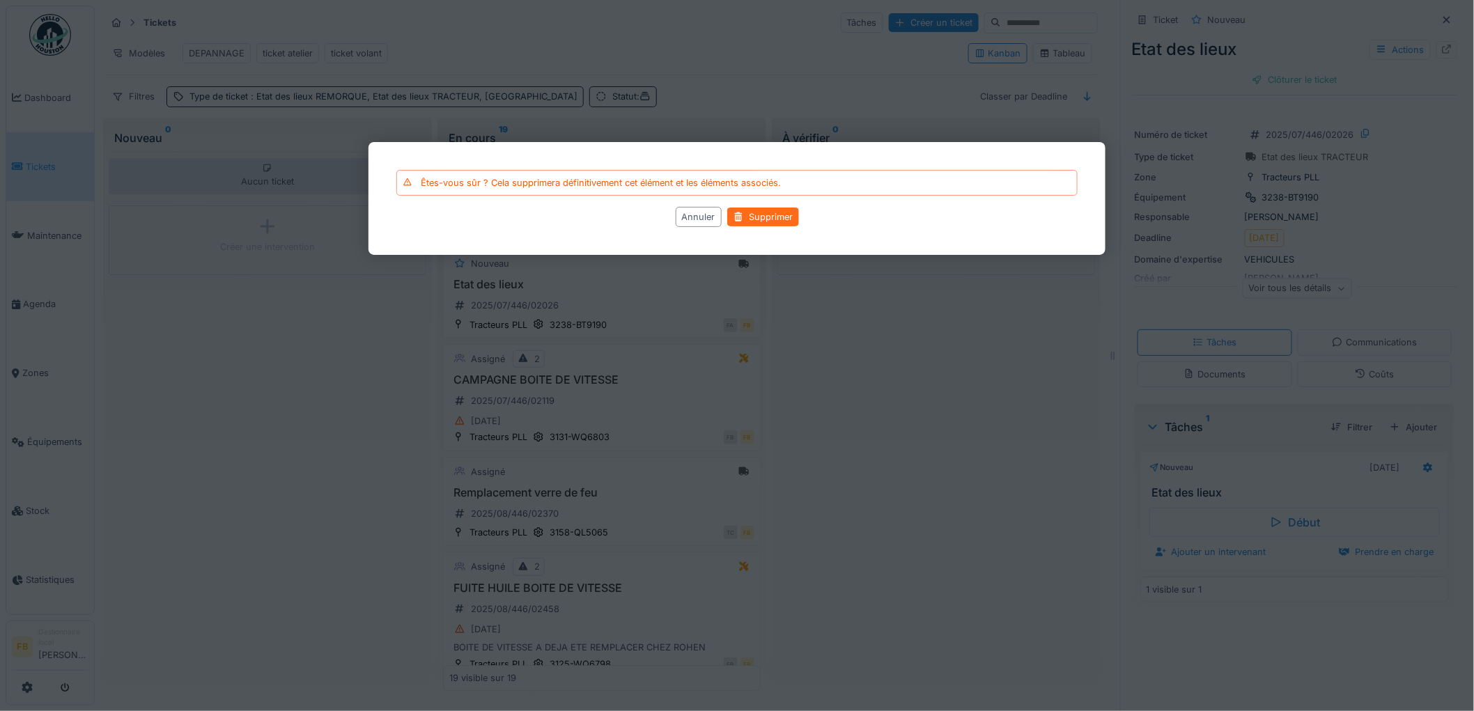
click at [757, 212] on div "Supprimer" at bounding box center [763, 217] width 72 height 19
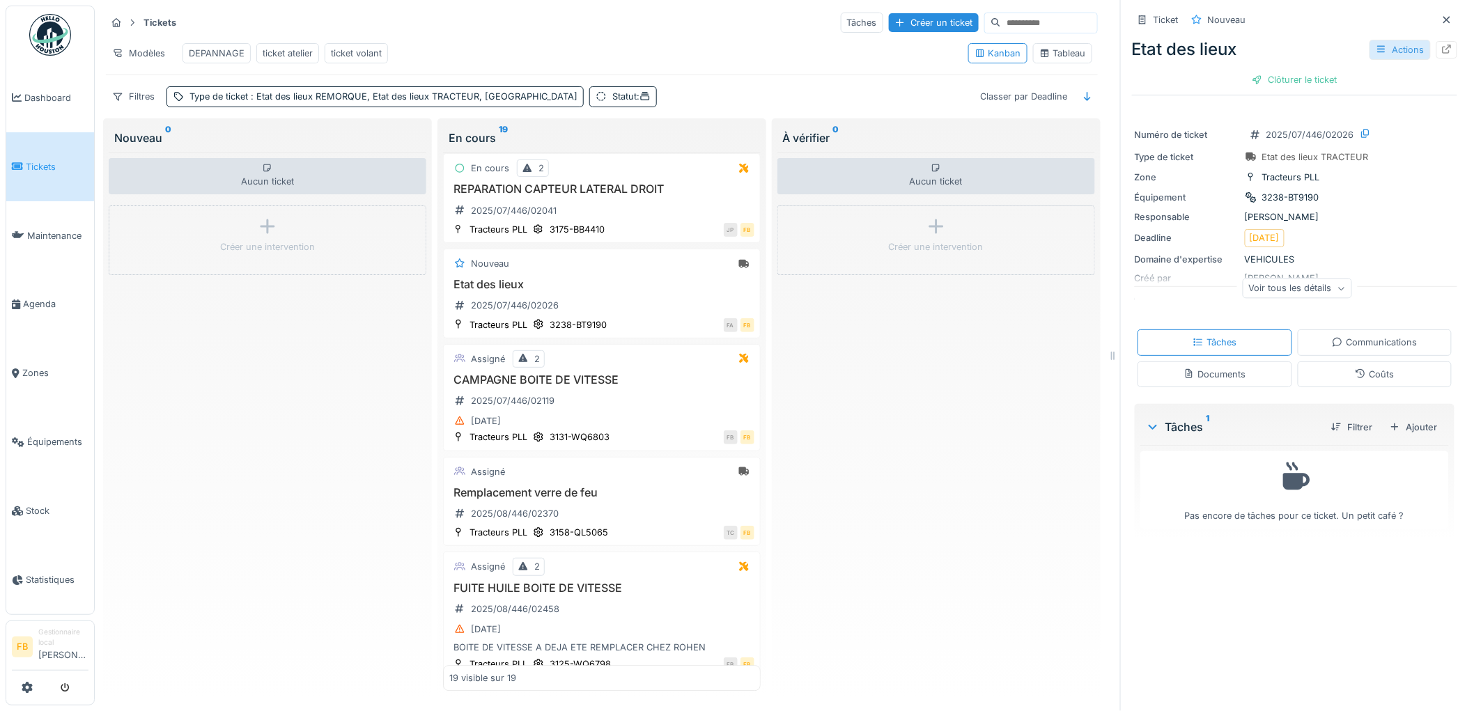
click at [1383, 42] on div "Actions" at bounding box center [1399, 50] width 61 height 20
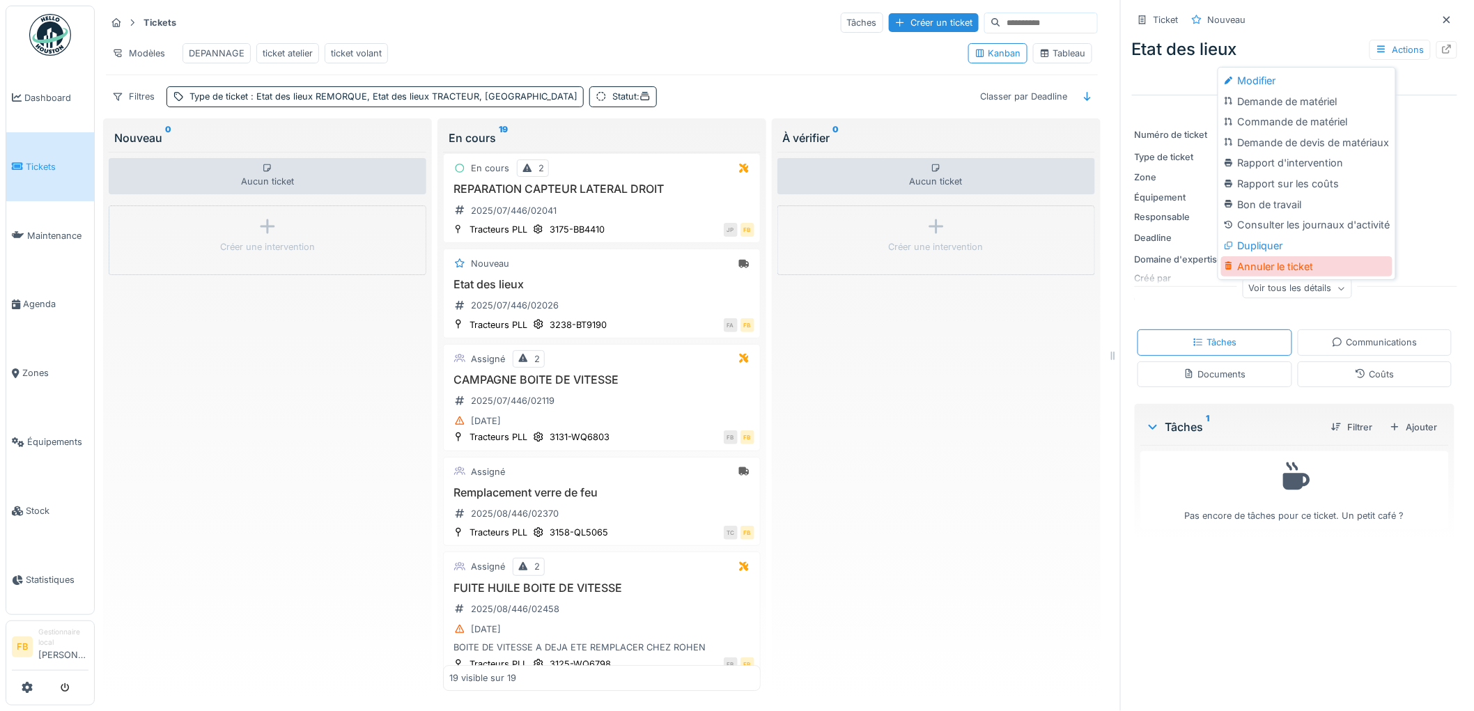
click at [1270, 258] on div "Annuler le ticket" at bounding box center [1306, 266] width 171 height 21
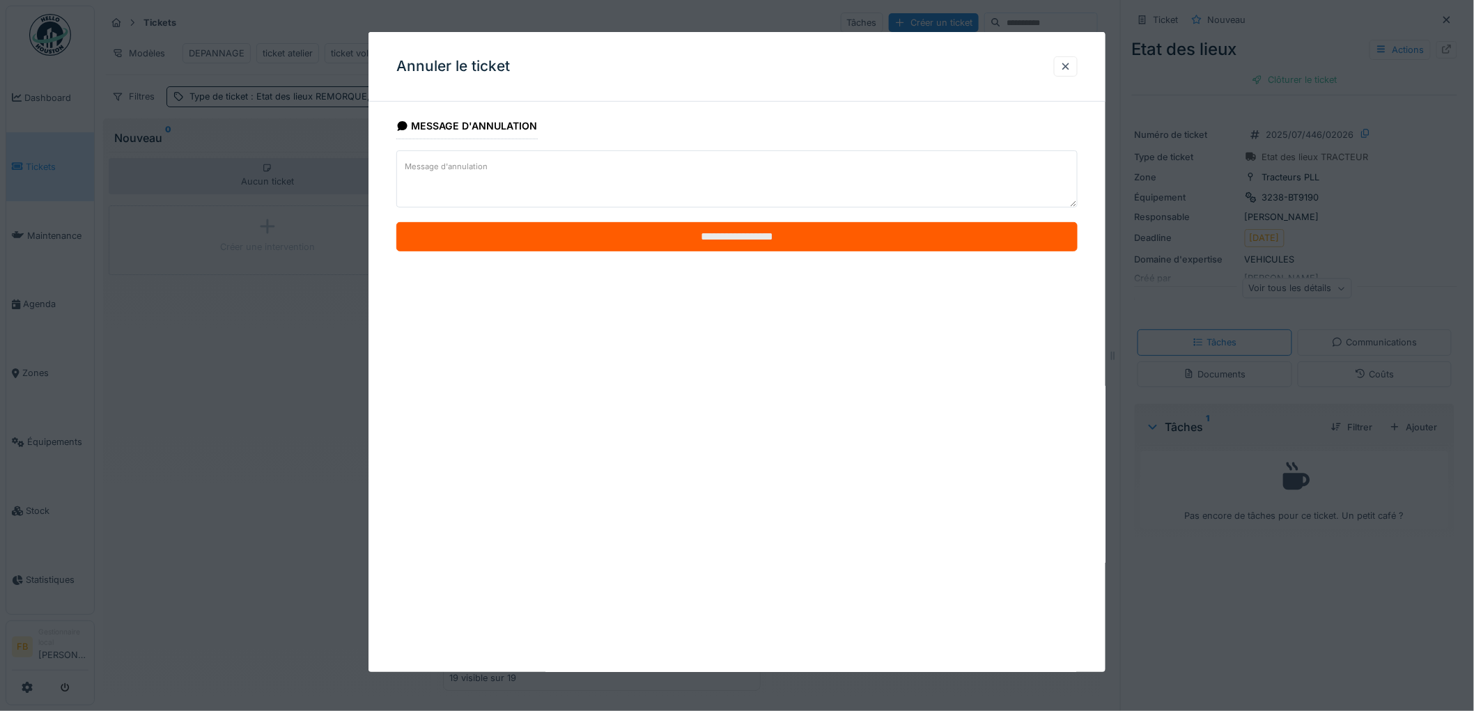
click at [719, 240] on input "**********" at bounding box center [736, 236] width 681 height 29
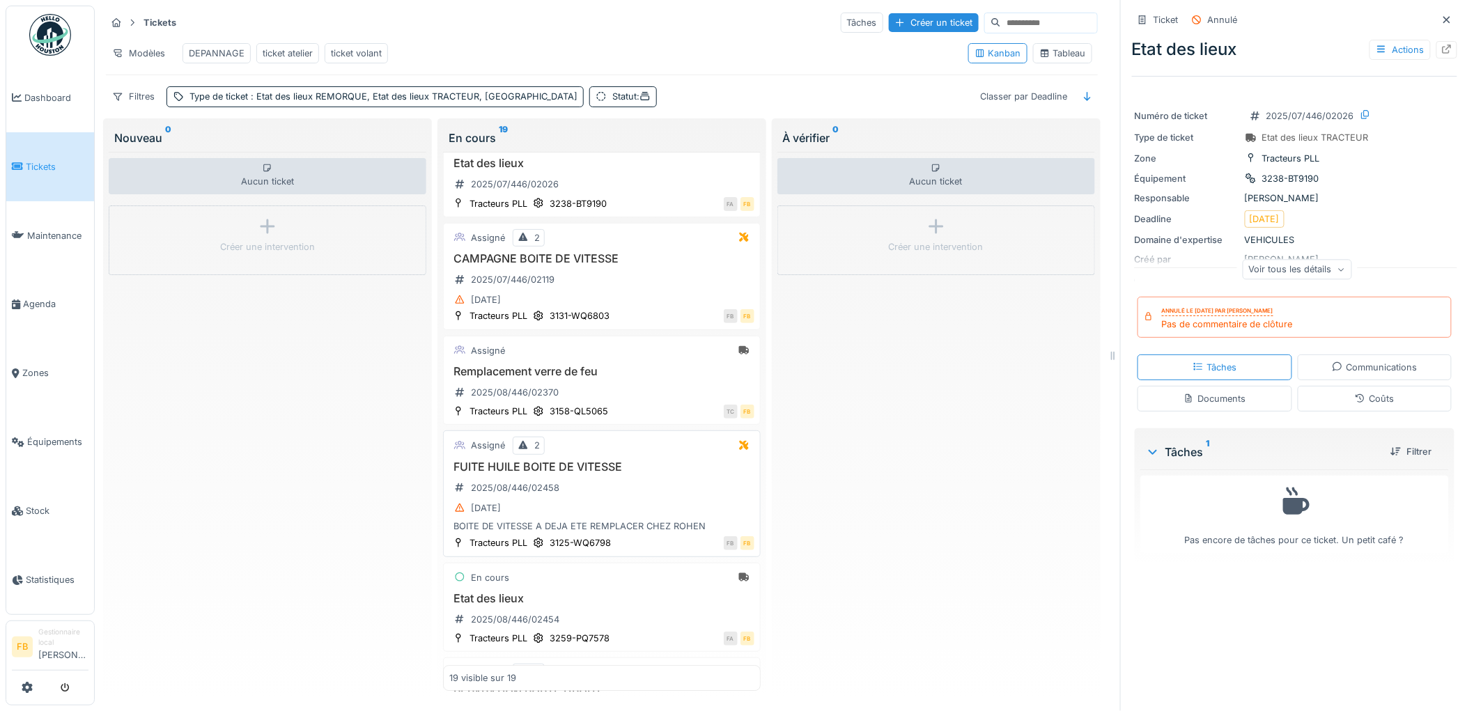
scroll to position [1547, 0]
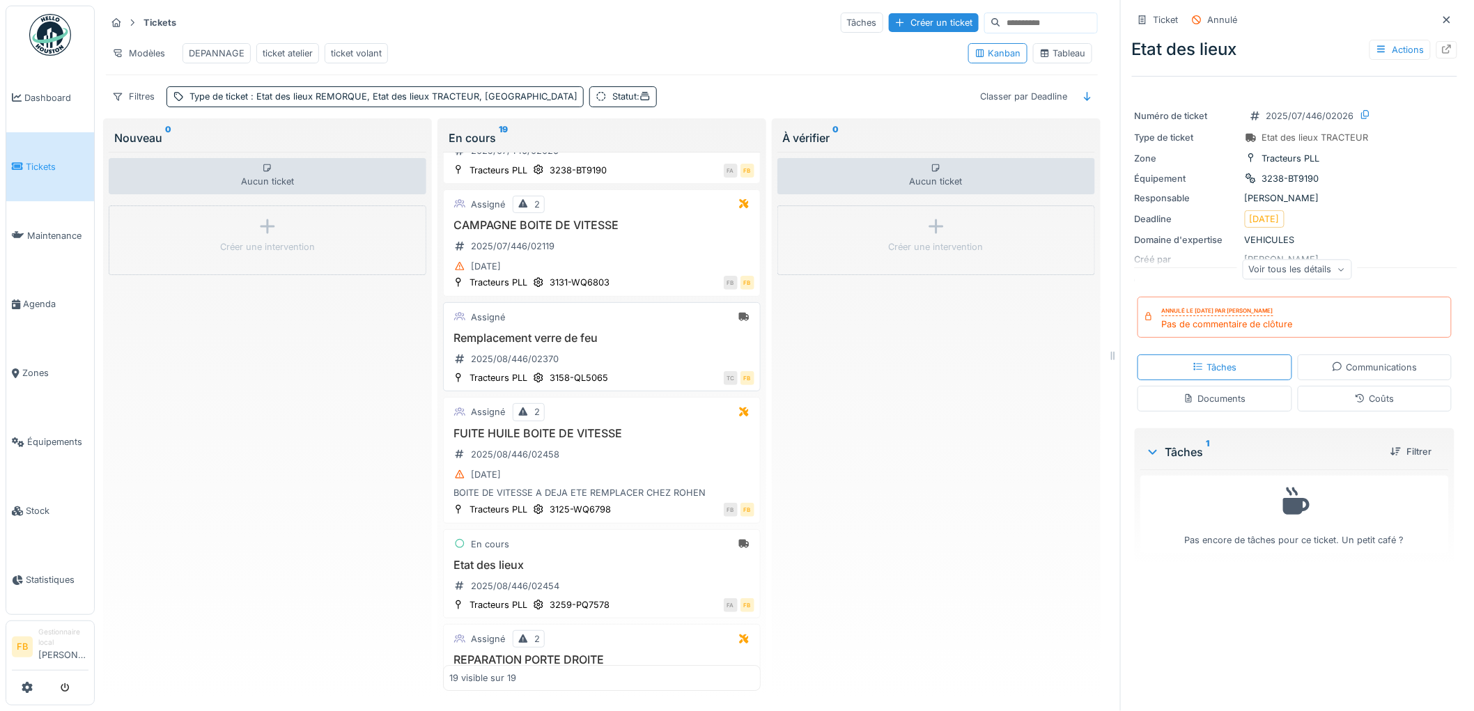
click at [650, 368] on div "Remplacement verre de feu 2025/08/446/02370" at bounding box center [601, 350] width 305 height 39
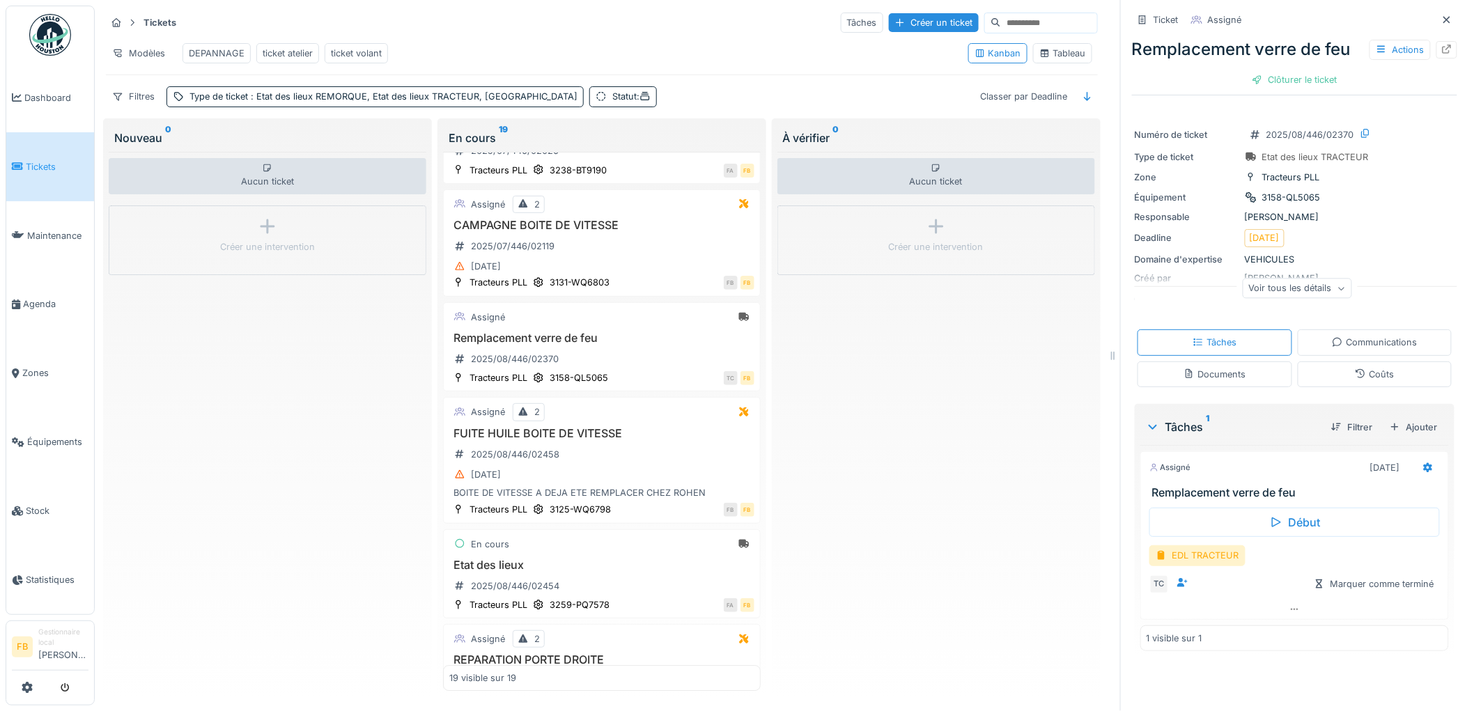
click at [1372, 373] on div "Coûts" at bounding box center [1374, 374] width 155 height 26
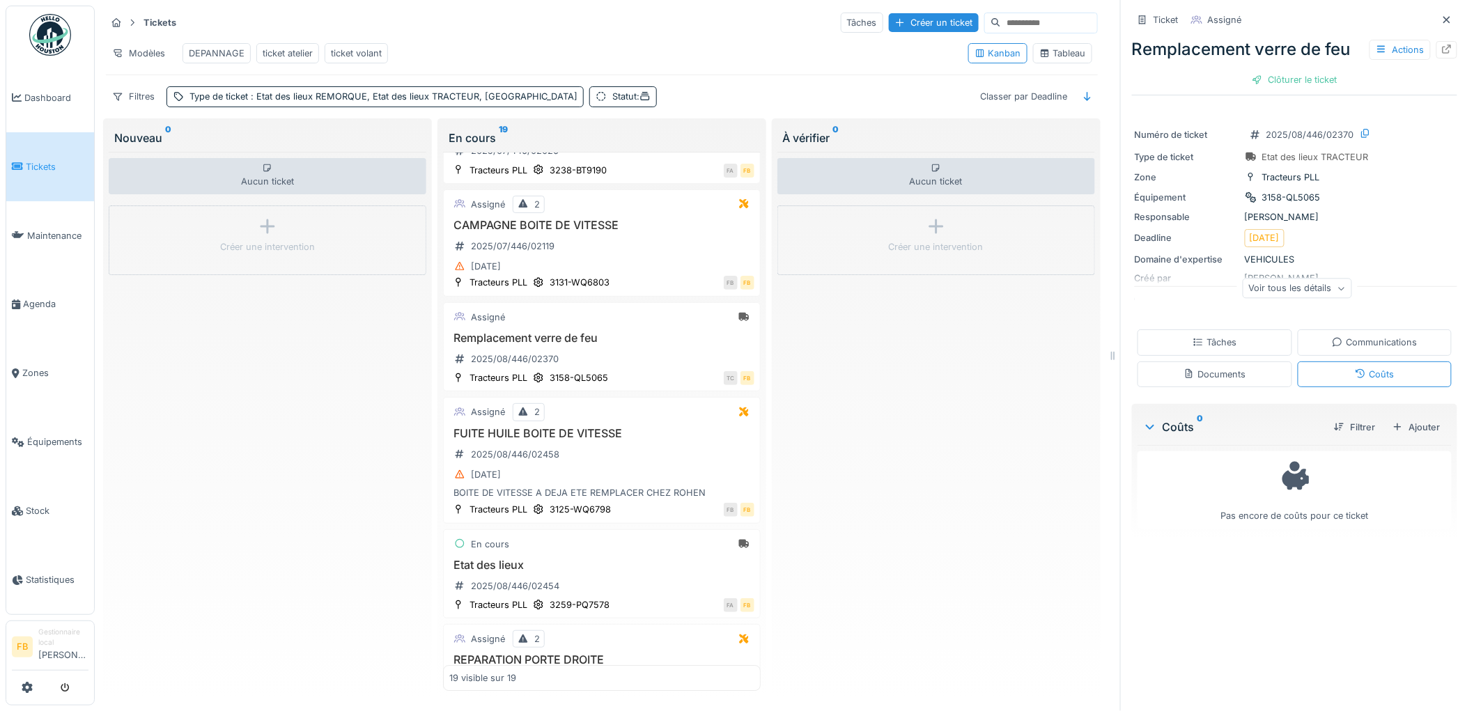
click at [1203, 336] on div "Tâches" at bounding box center [1214, 342] width 44 height 13
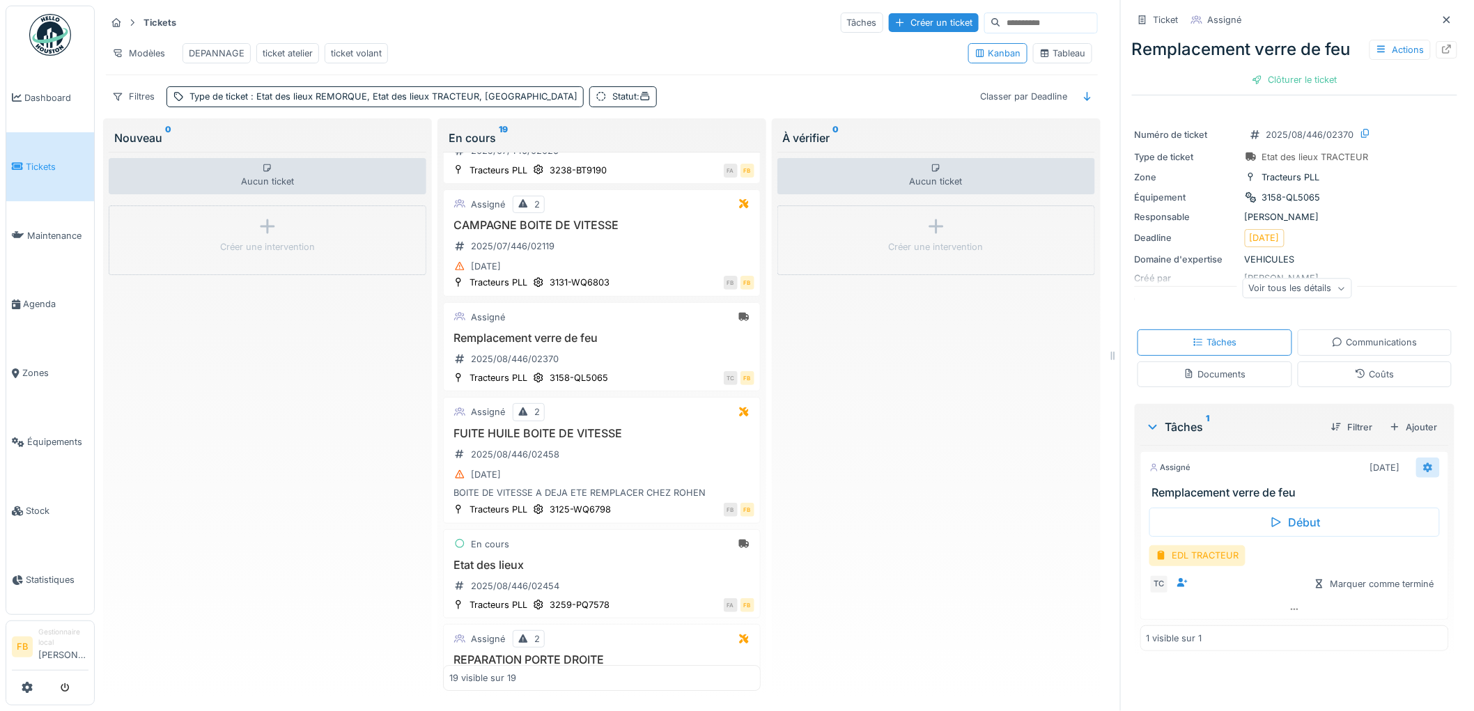
click at [1422, 463] on icon at bounding box center [1427, 467] width 11 height 9
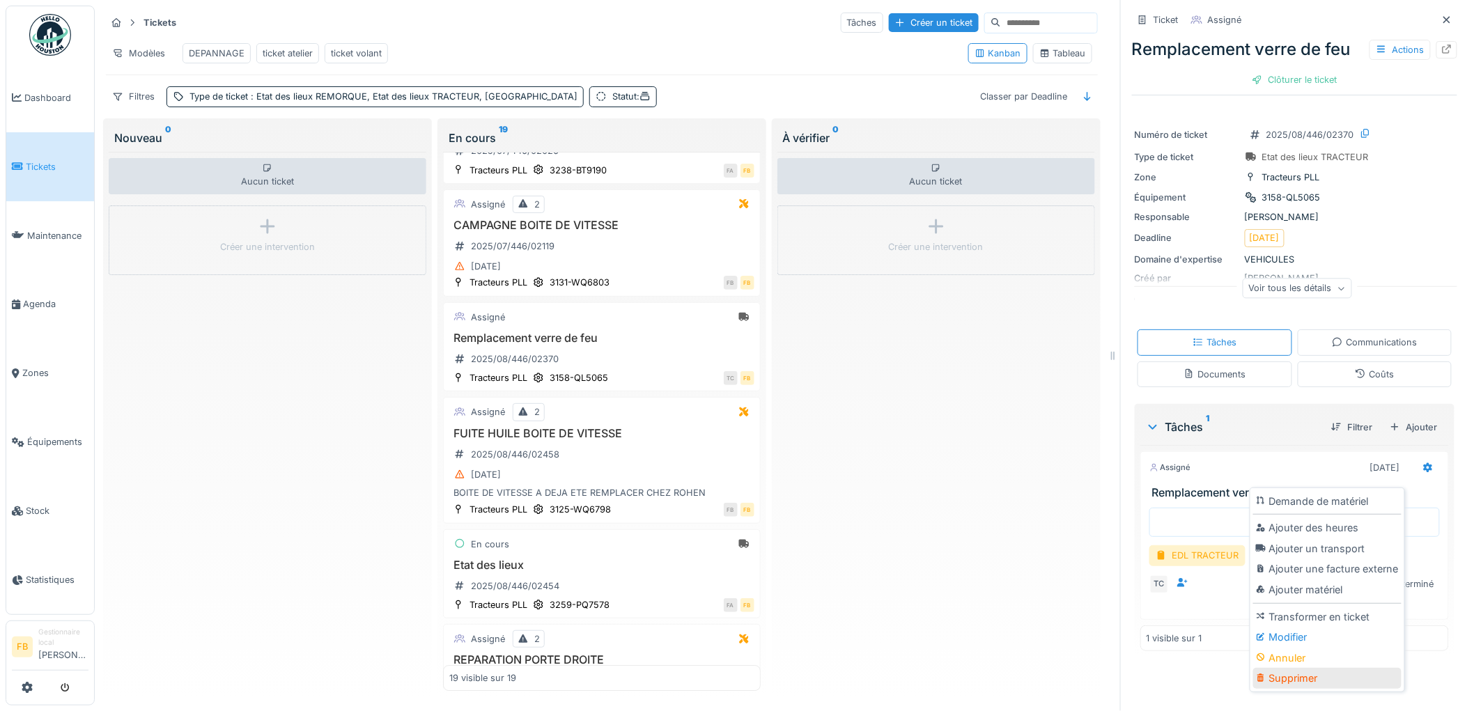
click at [1307, 668] on div "Supprimer" at bounding box center [1327, 678] width 148 height 21
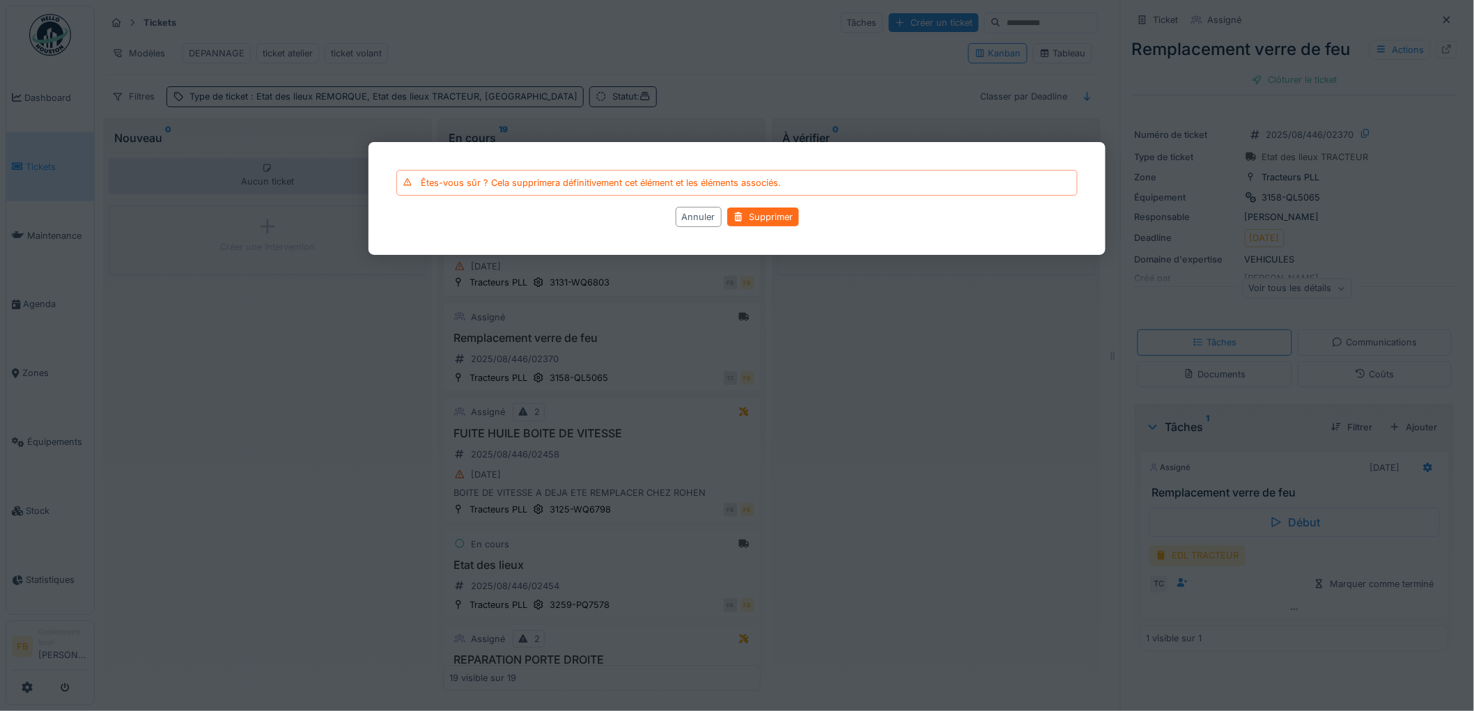
click at [780, 216] on div "Supprimer" at bounding box center [763, 217] width 72 height 19
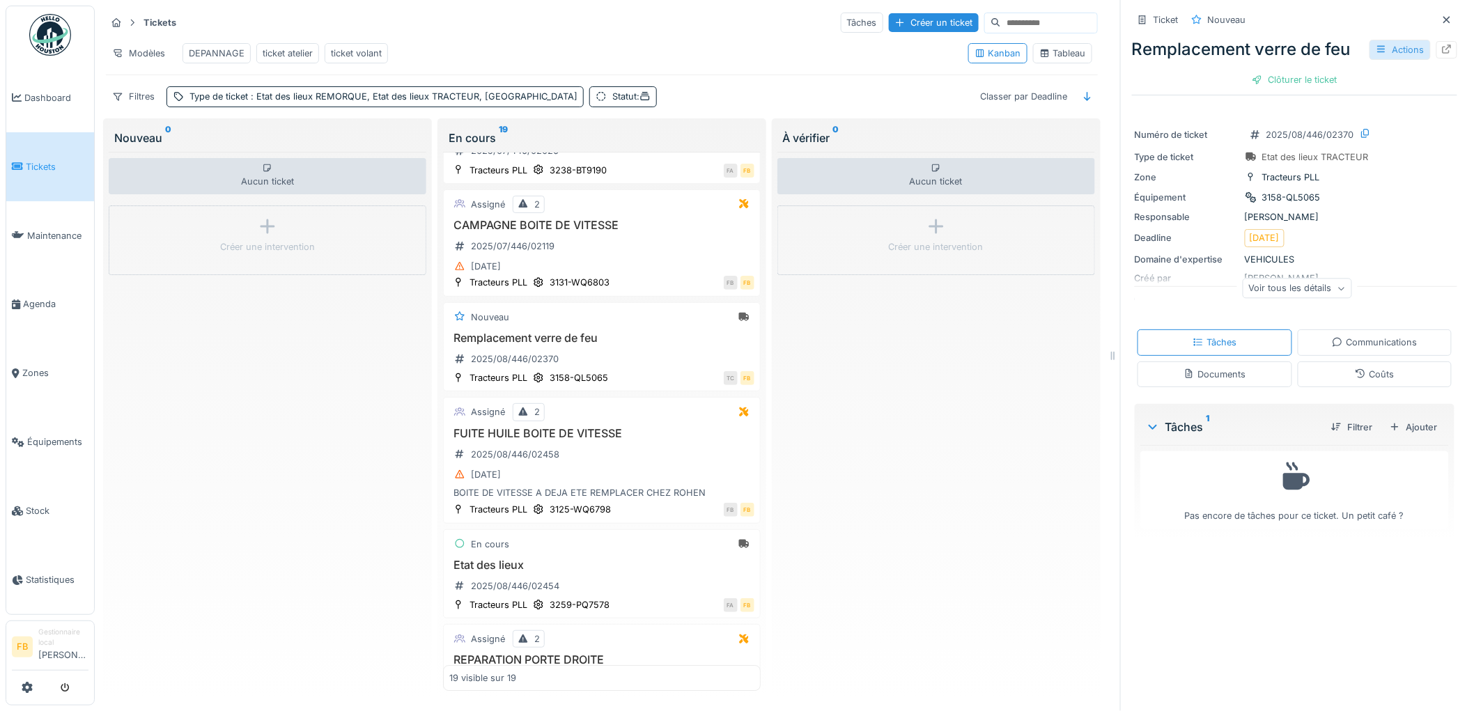
click at [1374, 40] on div "Actions" at bounding box center [1399, 50] width 61 height 20
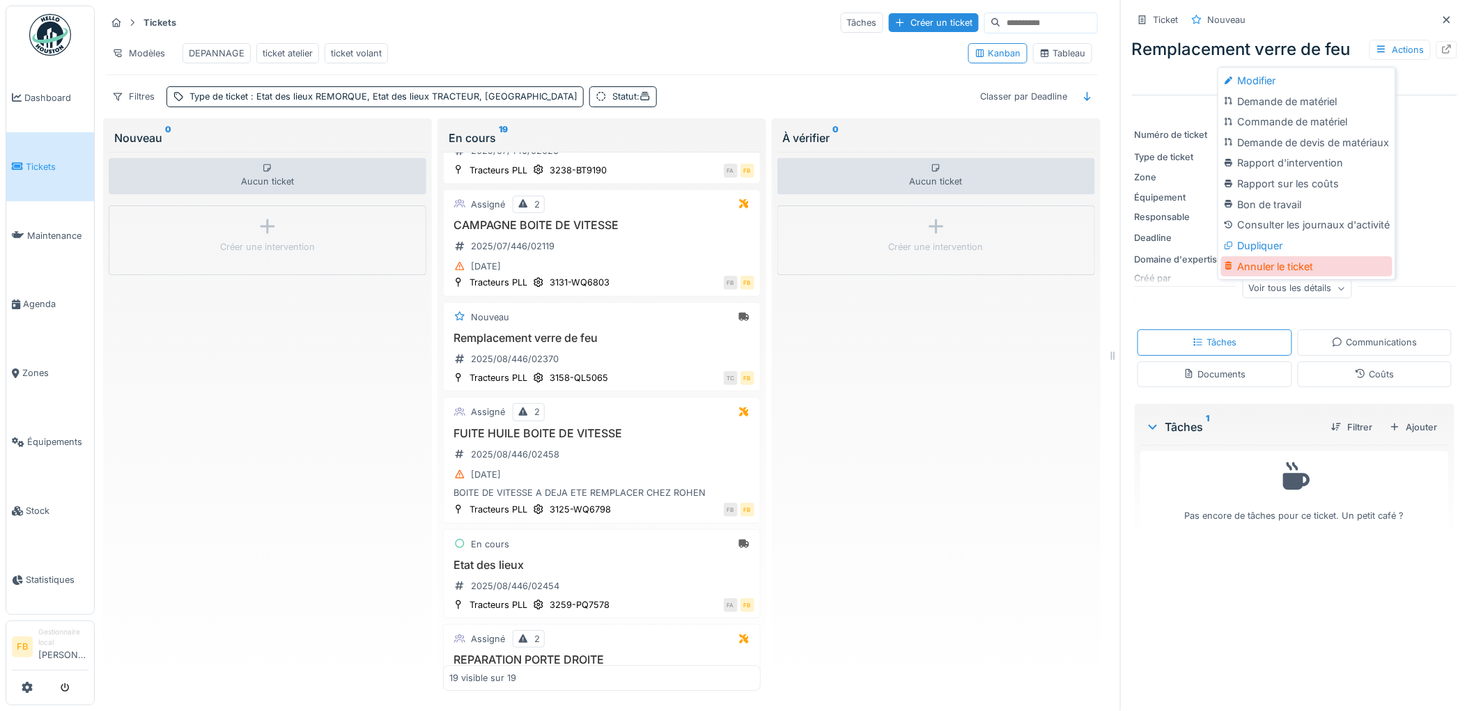
click at [1269, 258] on div "Annuler le ticket" at bounding box center [1306, 266] width 171 height 21
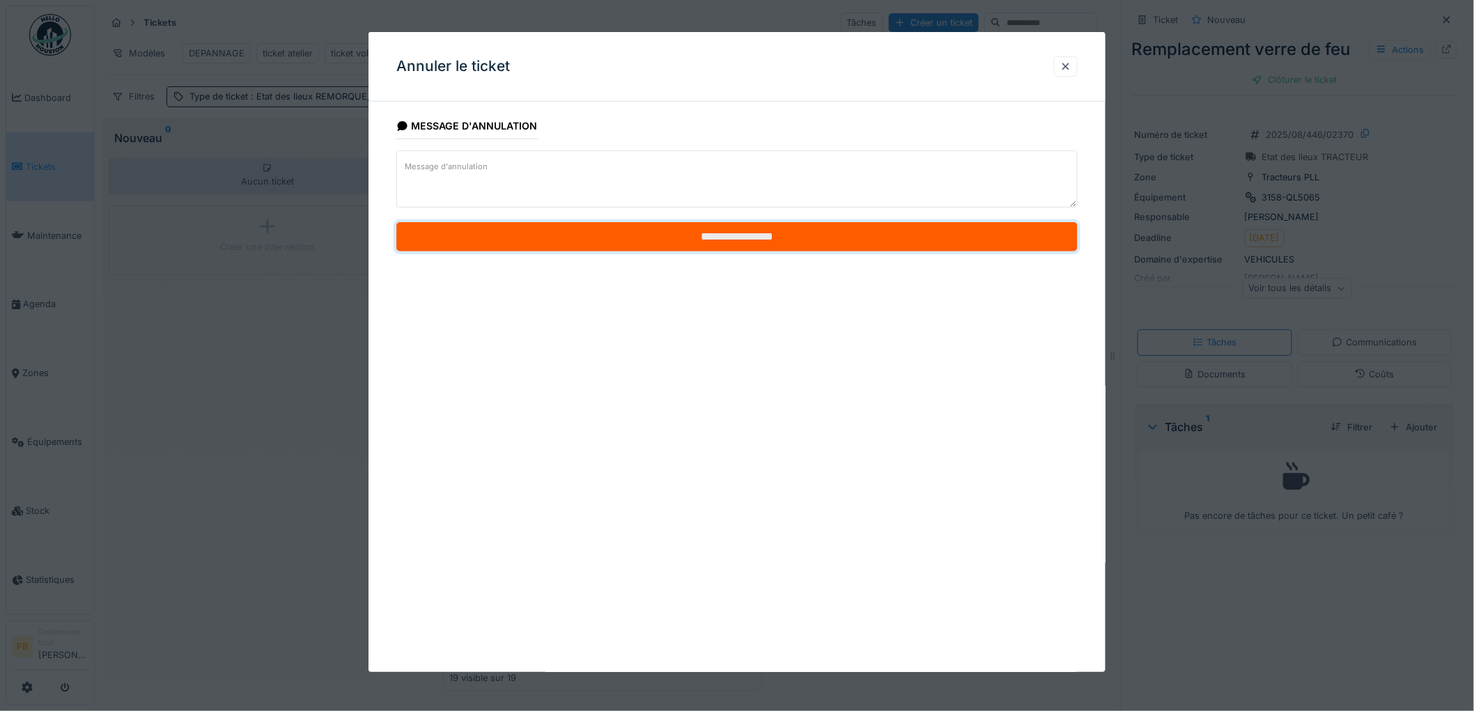
click at [692, 233] on input "**********" at bounding box center [736, 236] width 681 height 29
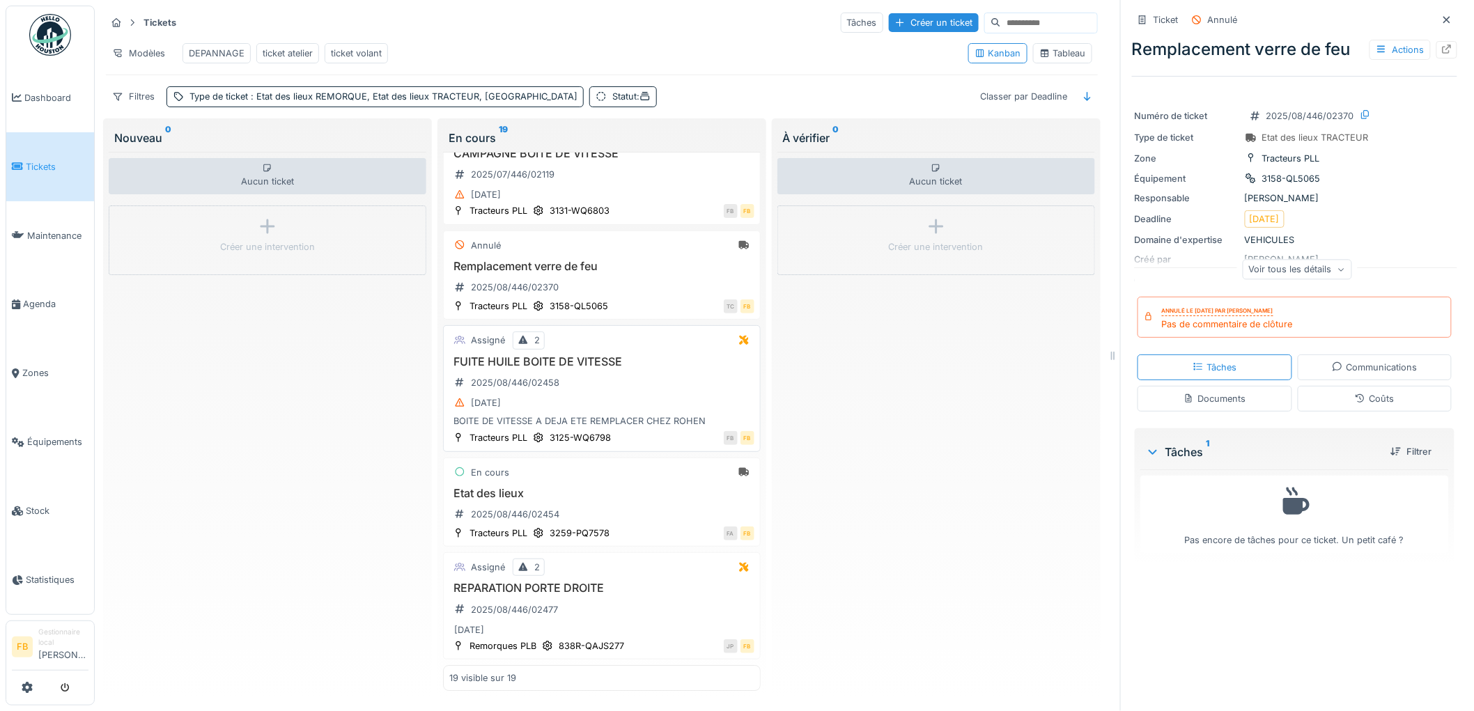
scroll to position [1646, 0]
click at [616, 394] on div "23/08/2025" at bounding box center [601, 402] width 305 height 17
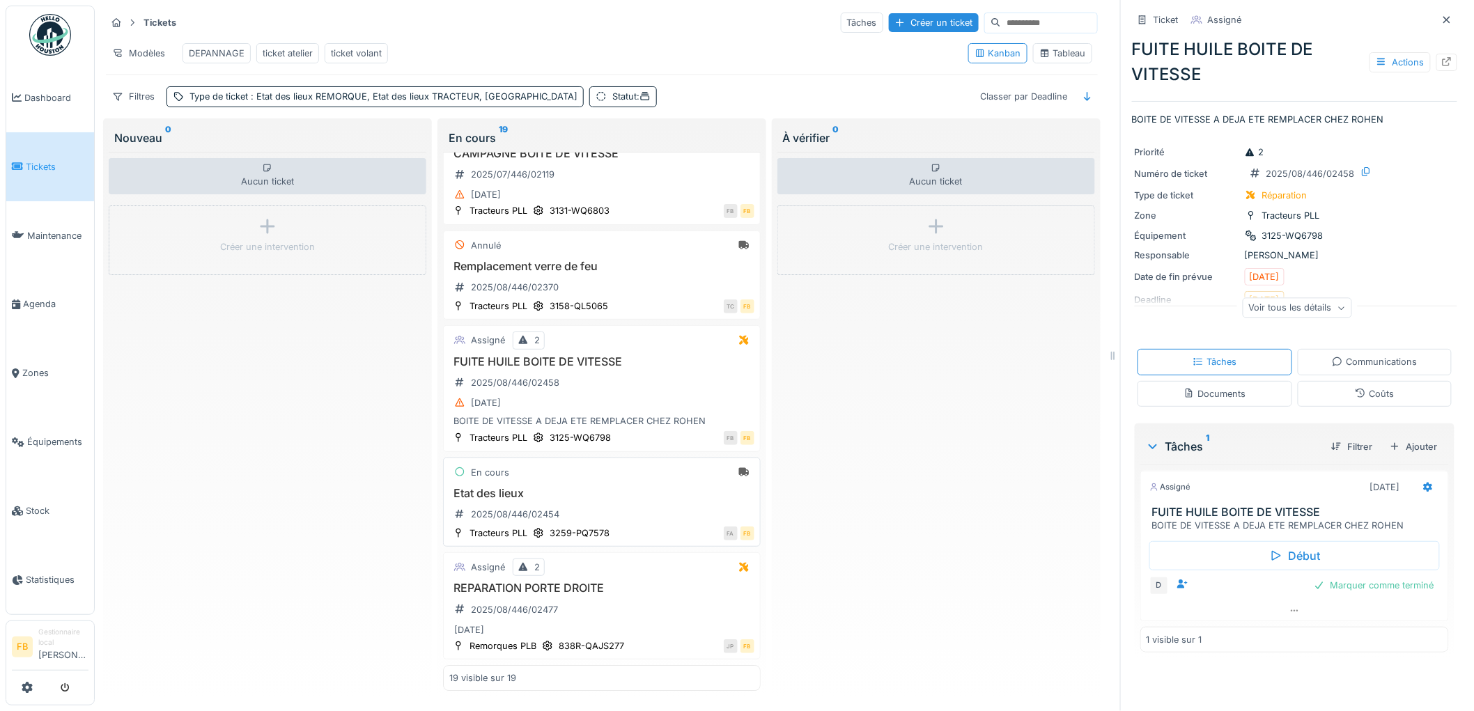
click at [641, 498] on div "Etat des lieux 2025/08/446/02454" at bounding box center [601, 506] width 305 height 39
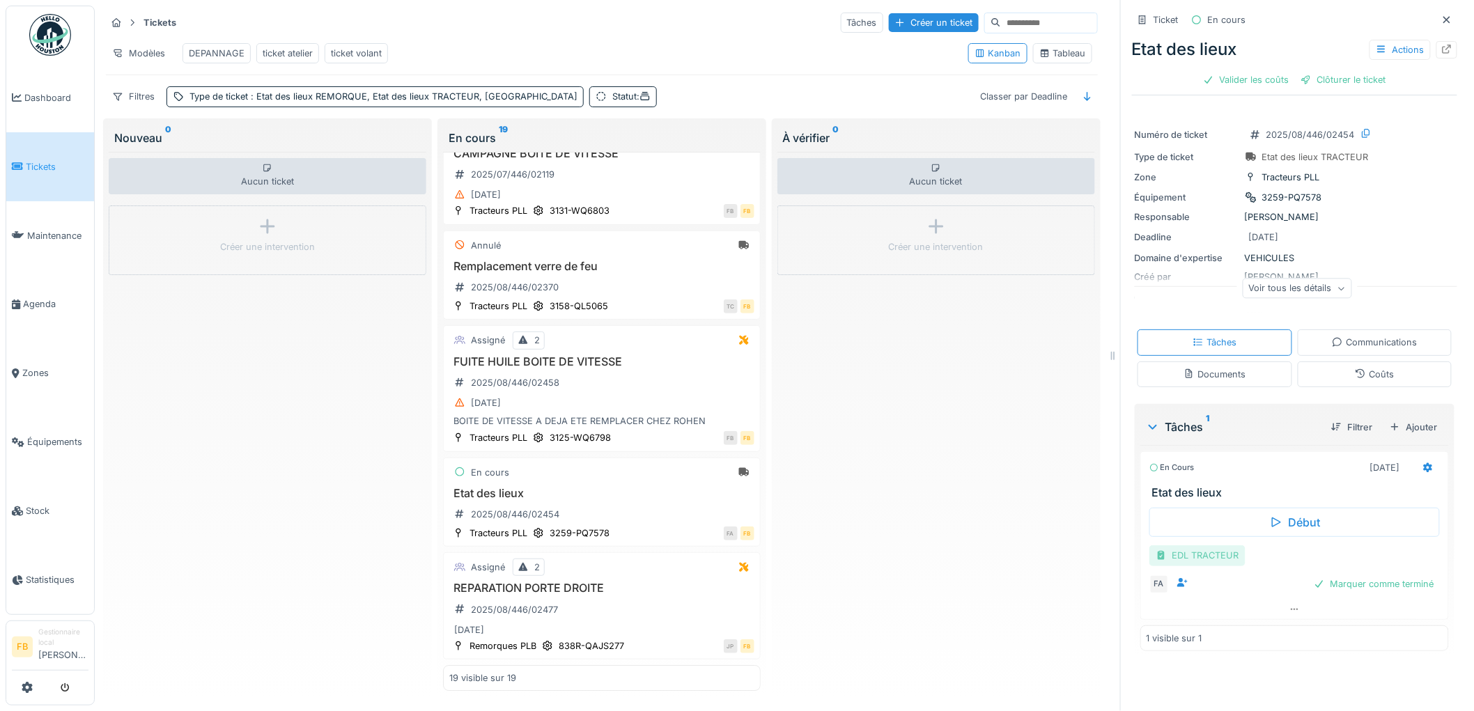
click at [1200, 545] on div "EDL TRACTEUR" at bounding box center [1197, 555] width 96 height 20
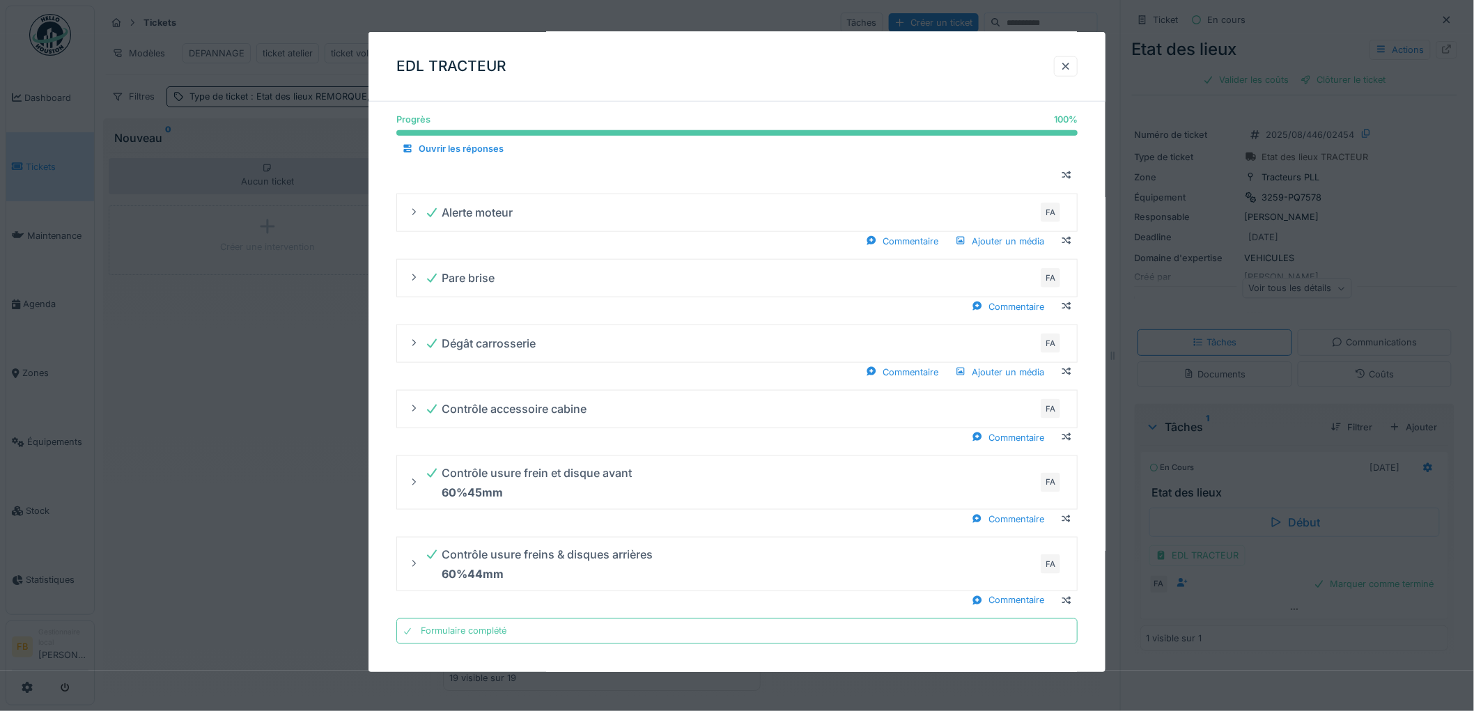
scroll to position [545, 0]
click at [1074, 58] on div at bounding box center [1066, 66] width 24 height 20
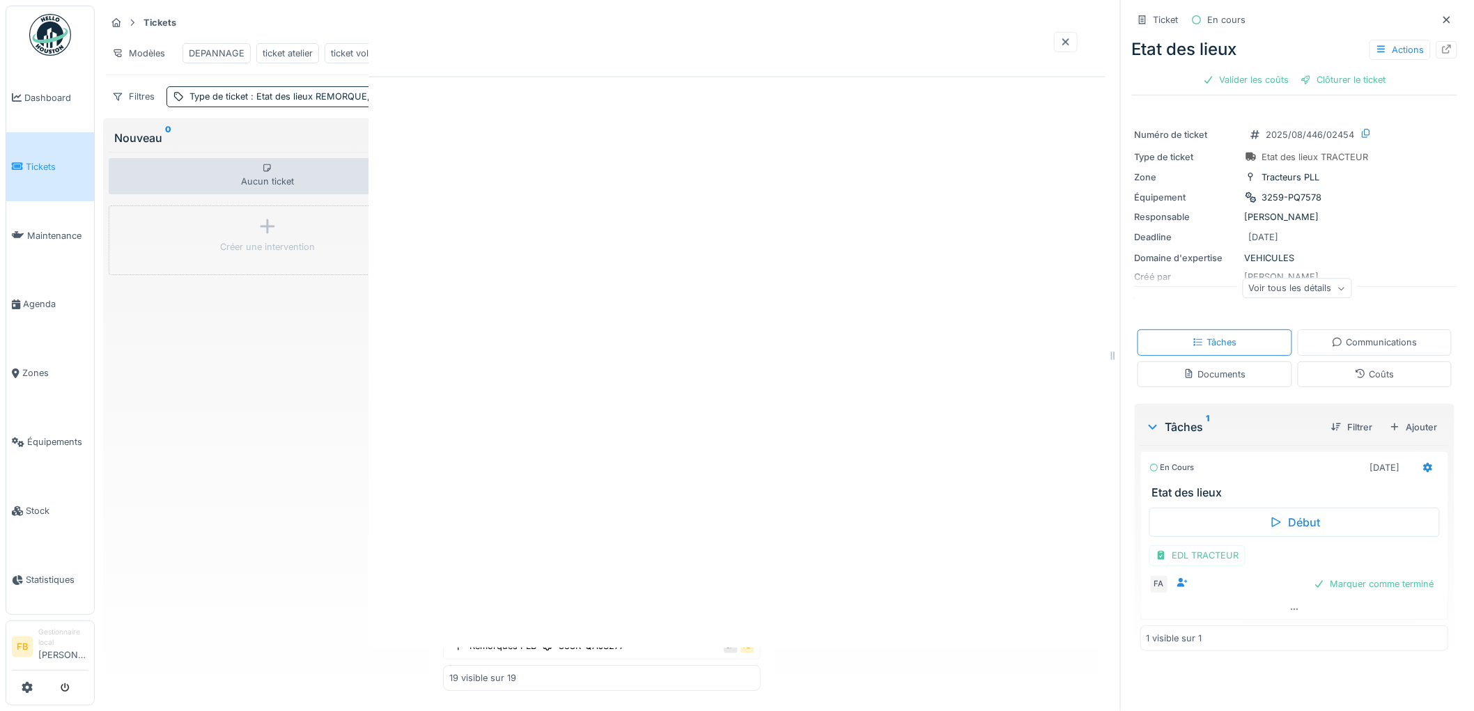
scroll to position [0, 0]
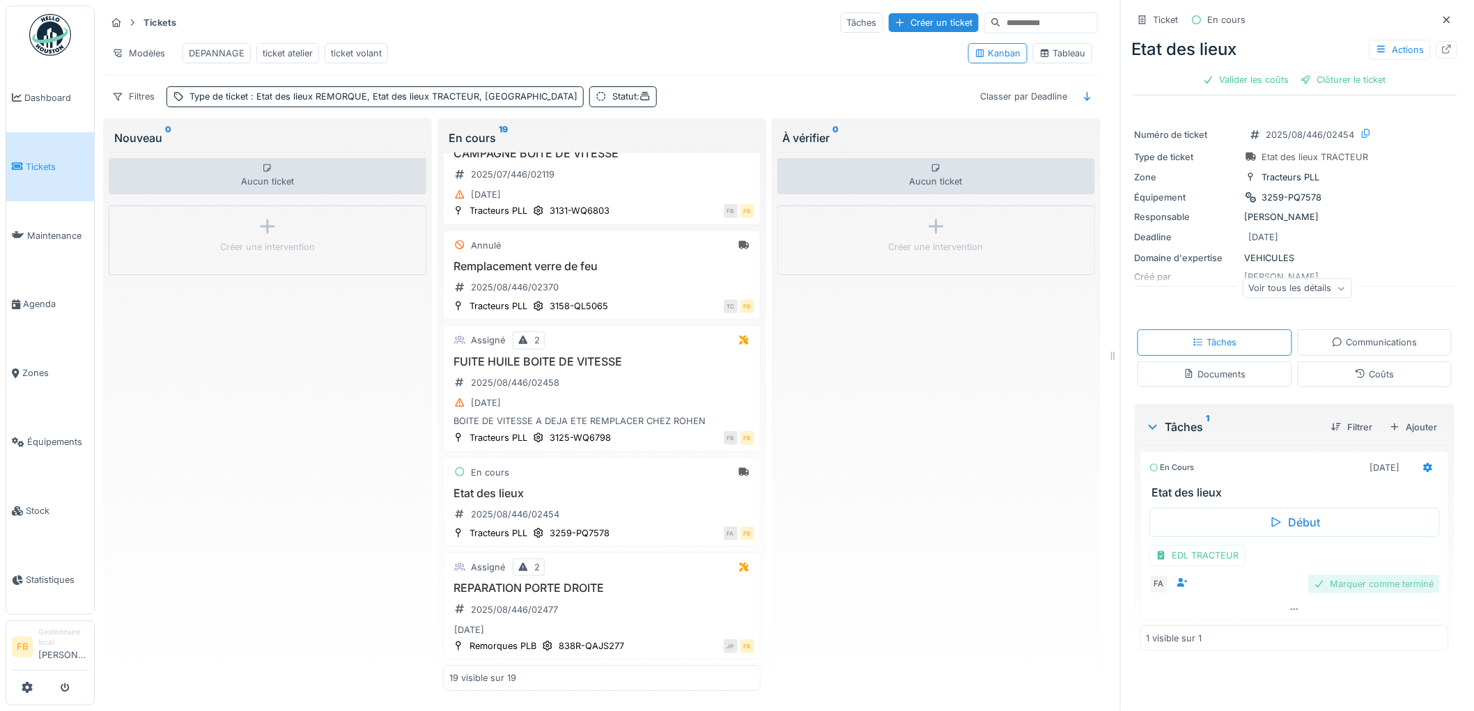
click at [1353, 576] on div "Marquer comme terminé" at bounding box center [1374, 584] width 132 height 19
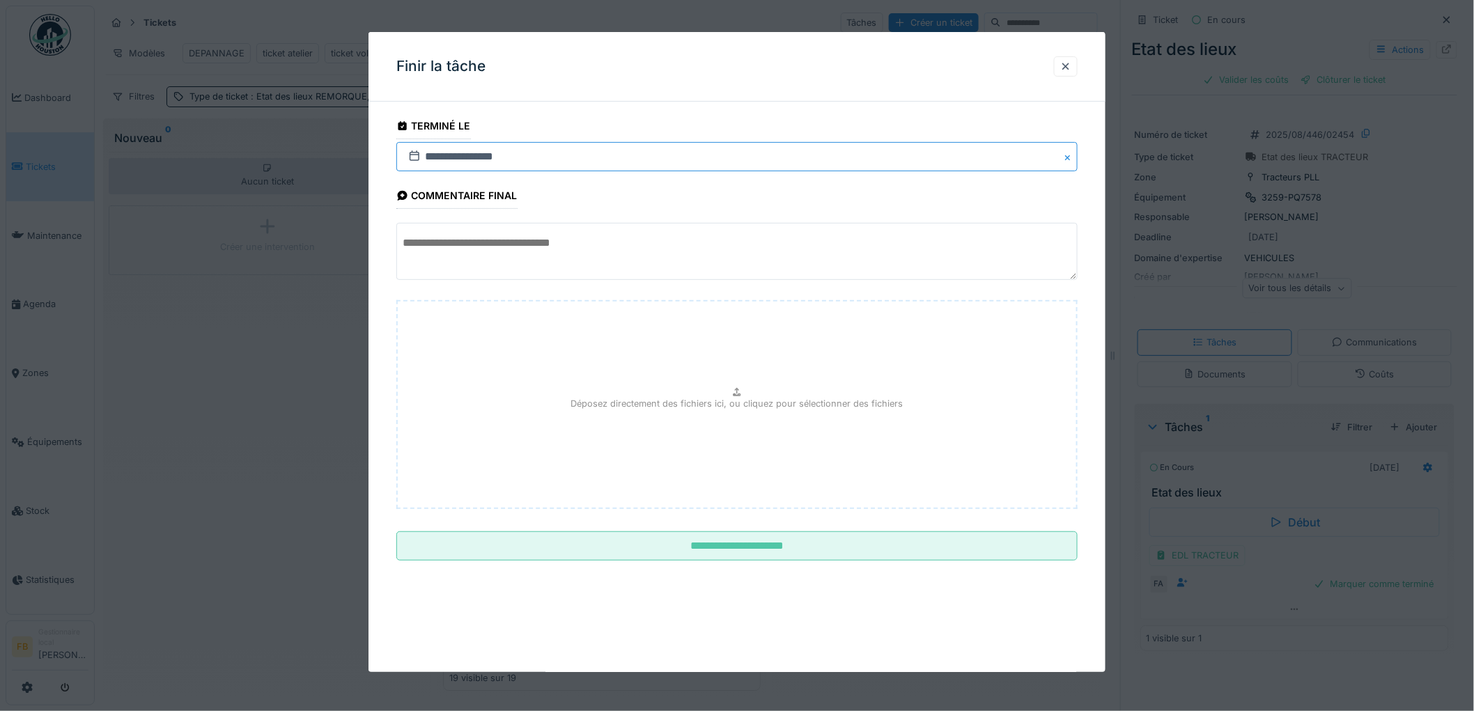
click at [444, 164] on input "**********" at bounding box center [736, 156] width 681 height 29
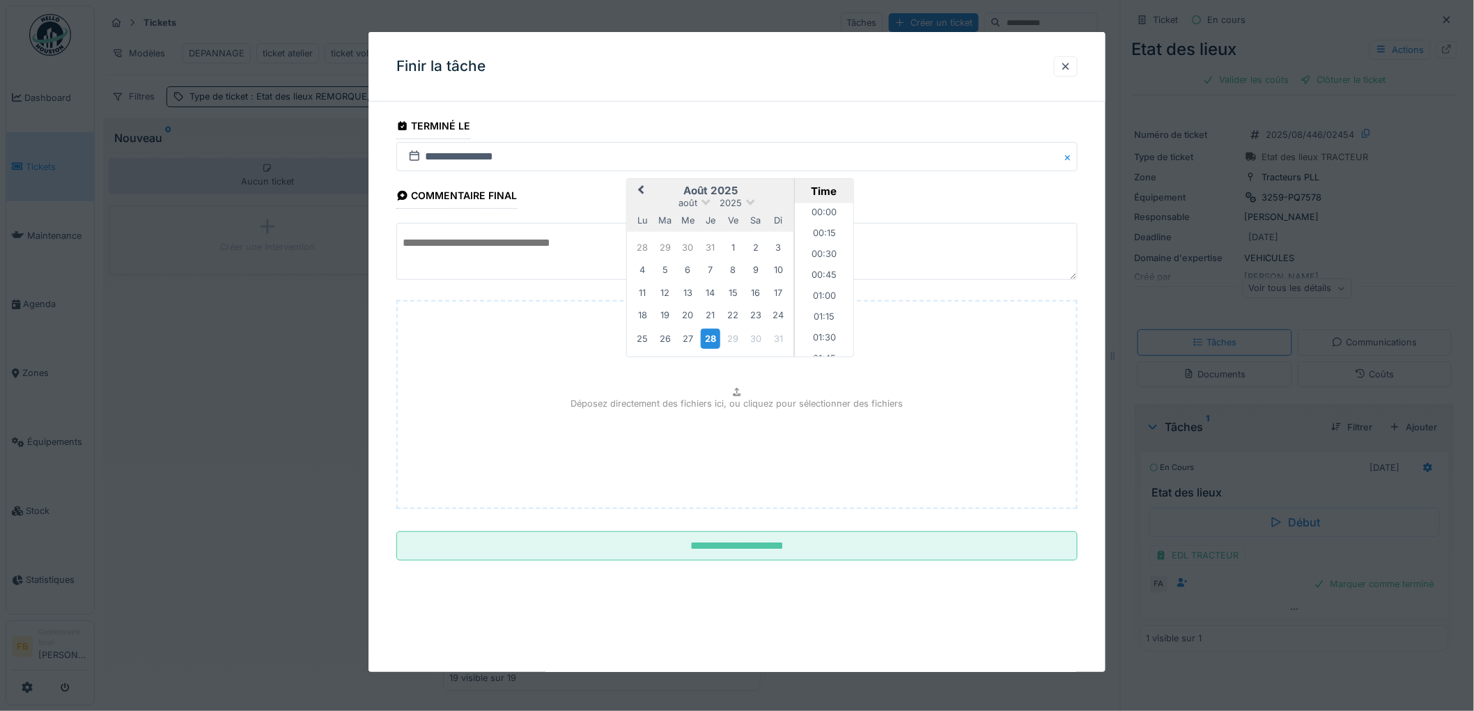
scroll to position [1020, 0]
click at [738, 317] on div "22" at bounding box center [733, 315] width 19 height 19
click at [803, 290] on li "13:15" at bounding box center [824, 300] width 59 height 21
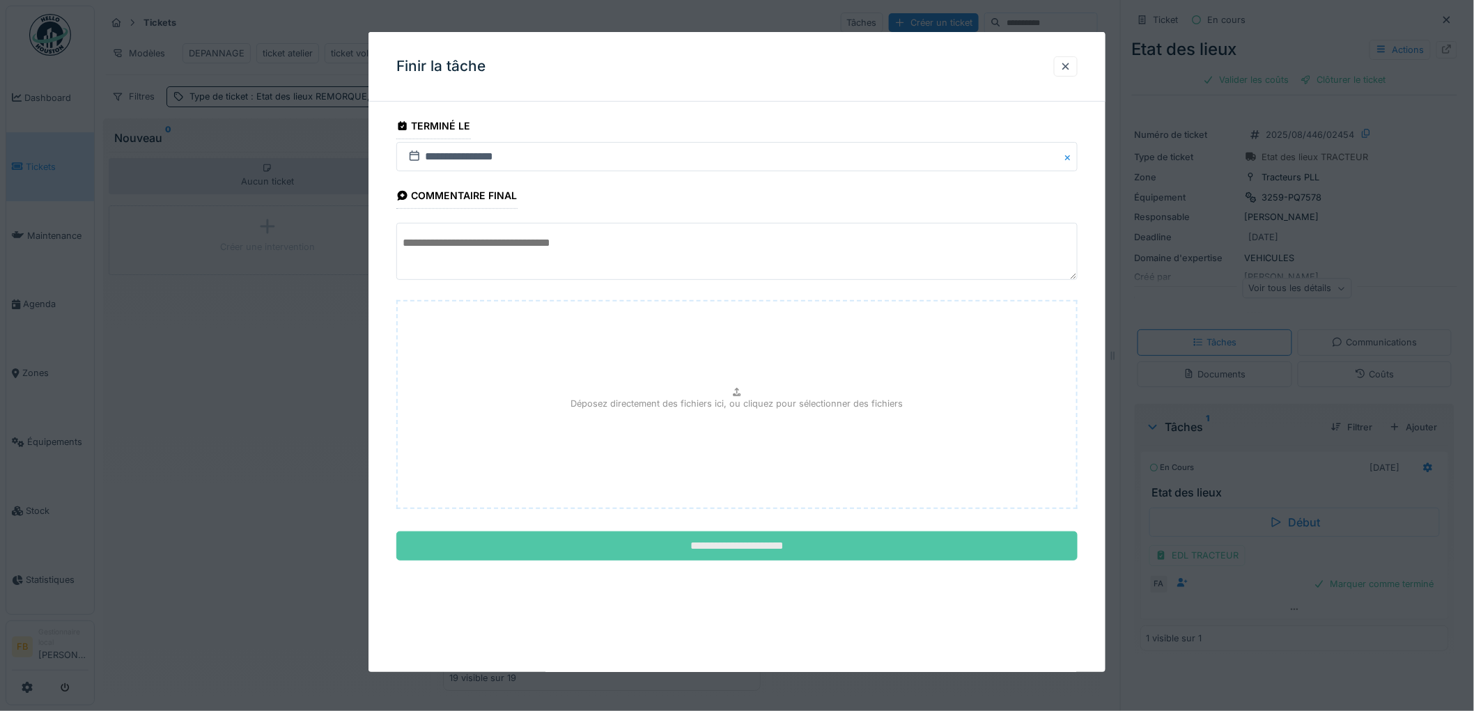
click at [743, 536] on input "**********" at bounding box center [736, 545] width 681 height 29
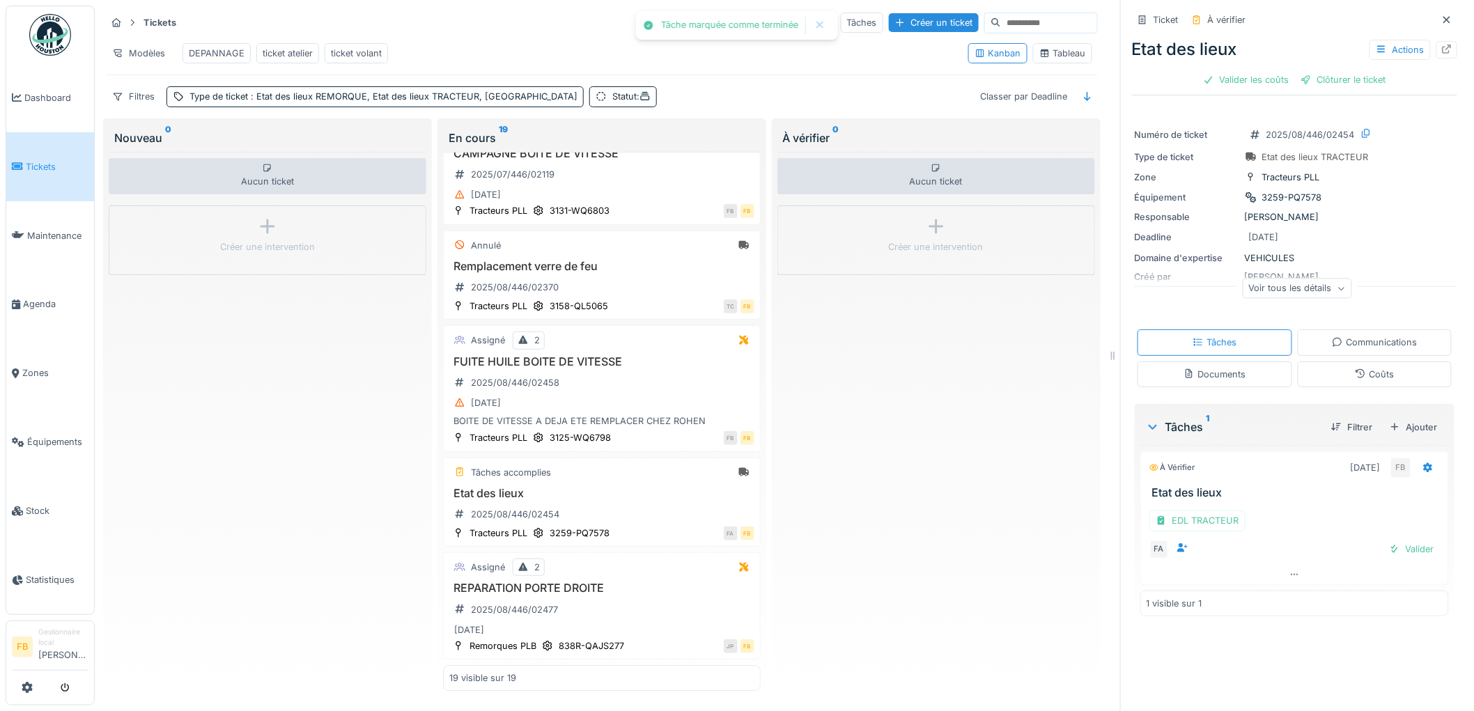
click at [1361, 372] on div "Coûts" at bounding box center [1374, 374] width 155 height 26
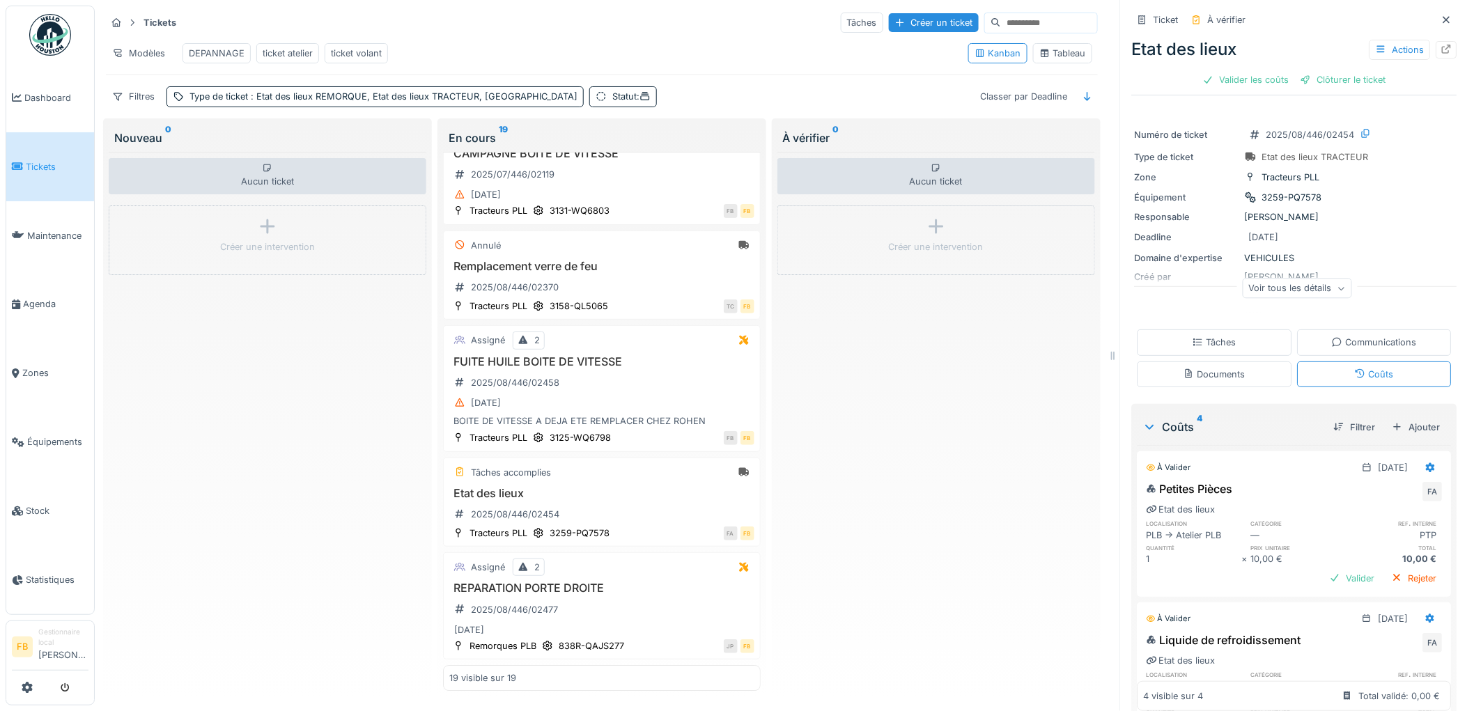
scroll to position [0, 0]
click at [1255, 86] on div "Valider les coûts" at bounding box center [1245, 79] width 97 height 19
click at [1289, 81] on div "Clôturer le ticket" at bounding box center [1294, 79] width 97 height 19
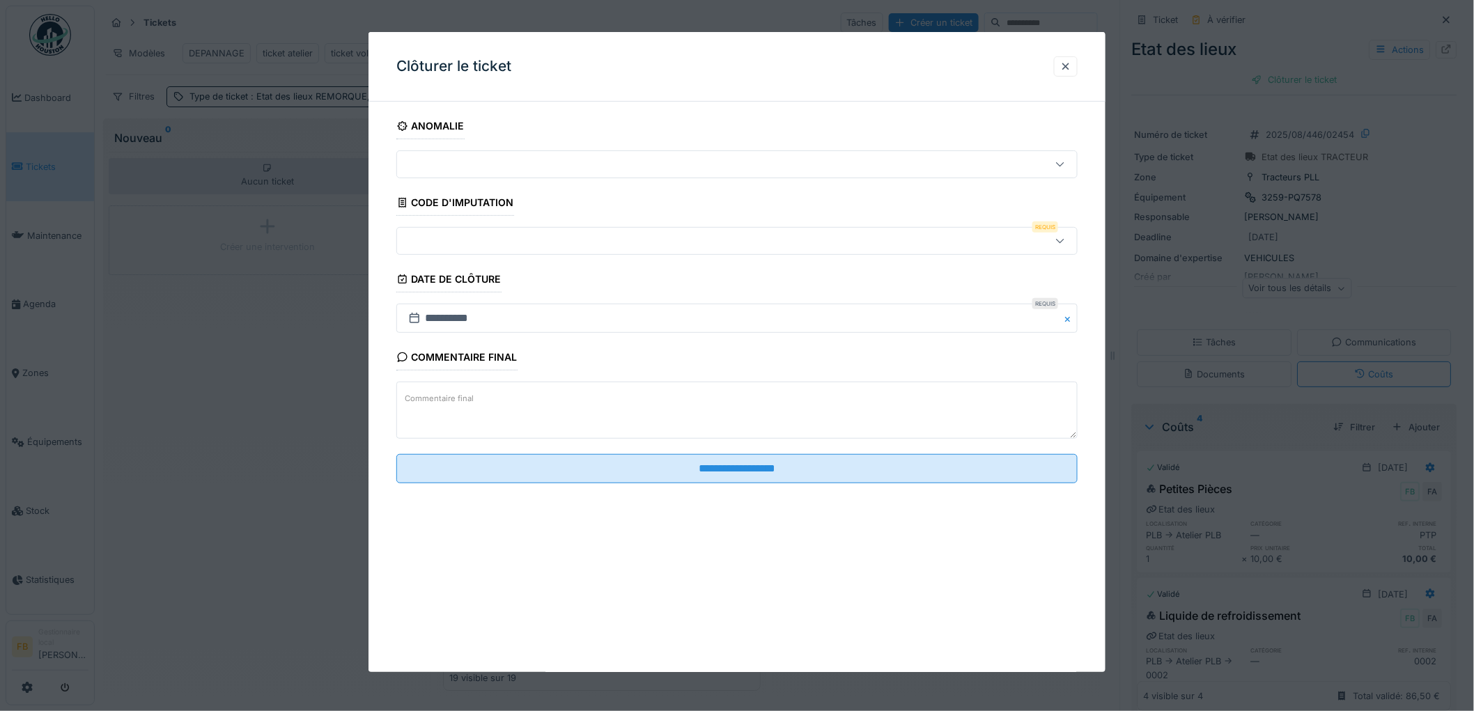
scroll to position [11, 0]
click at [458, 241] on div at bounding box center [698, 240] width 591 height 15
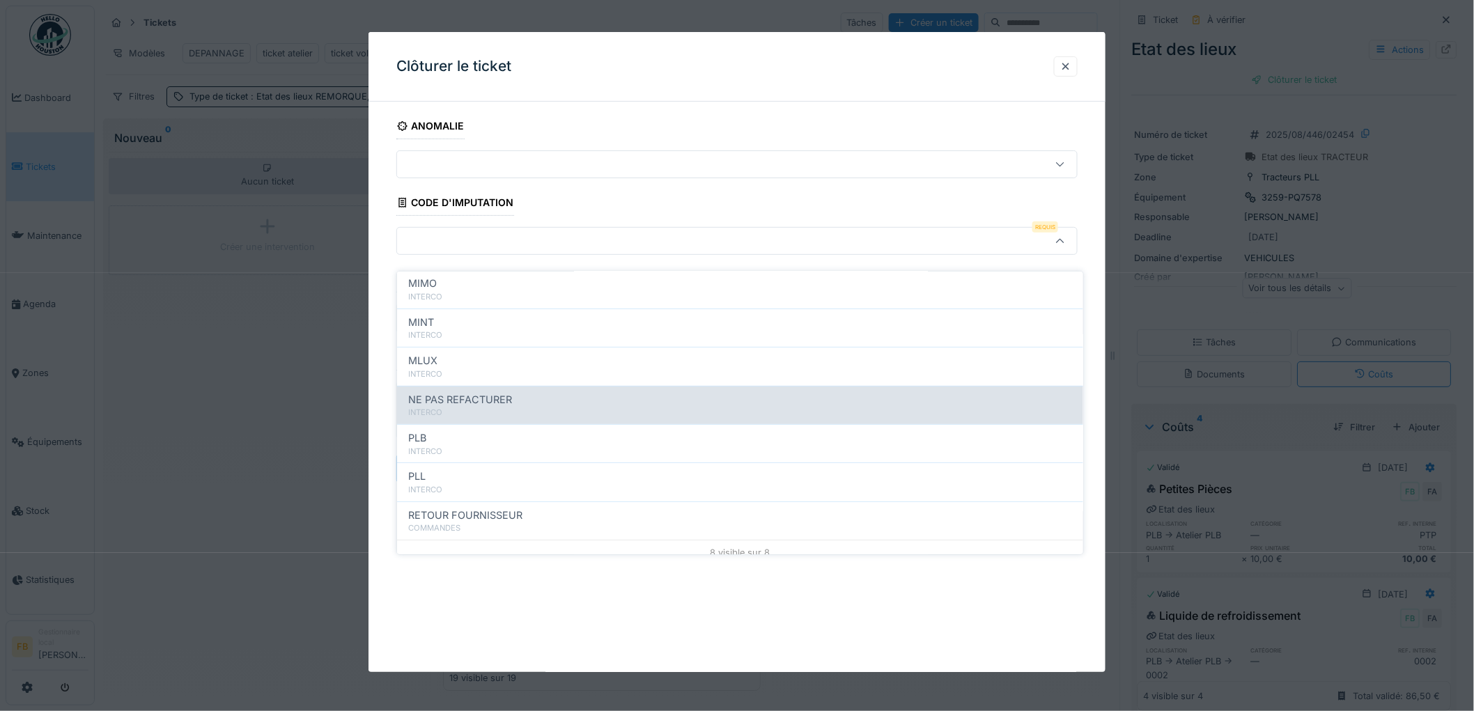
scroll to position [124, 0]
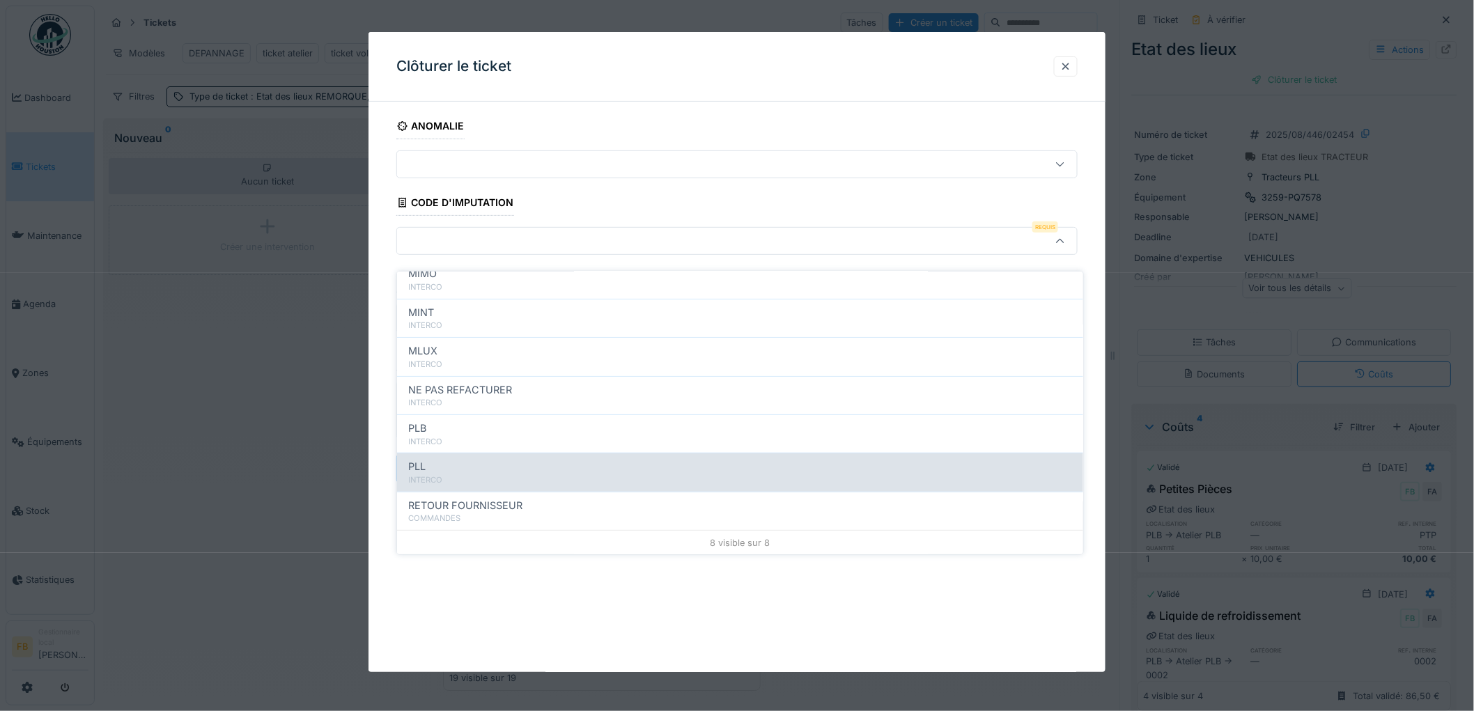
click at [462, 459] on div "PLL" at bounding box center [740, 466] width 664 height 15
type input "***"
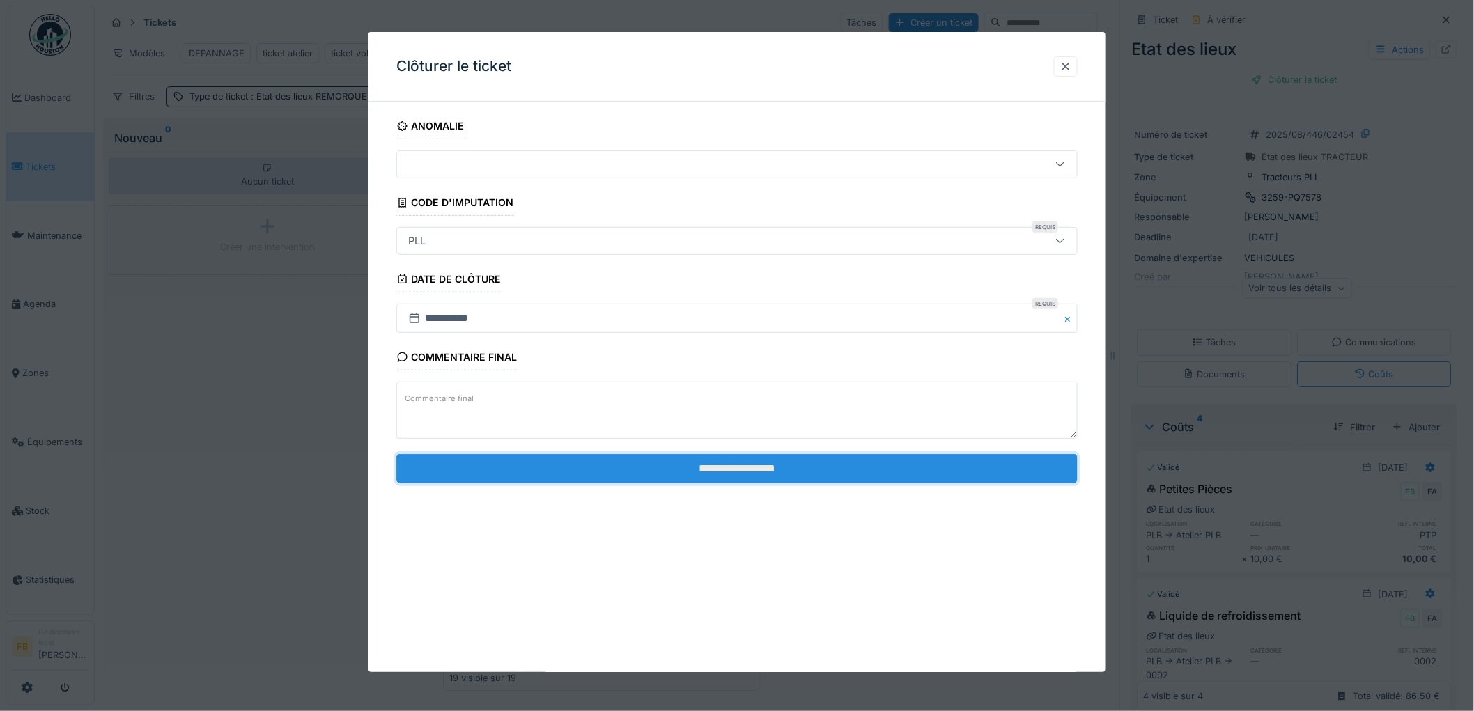
click at [719, 464] on input "**********" at bounding box center [736, 468] width 681 height 29
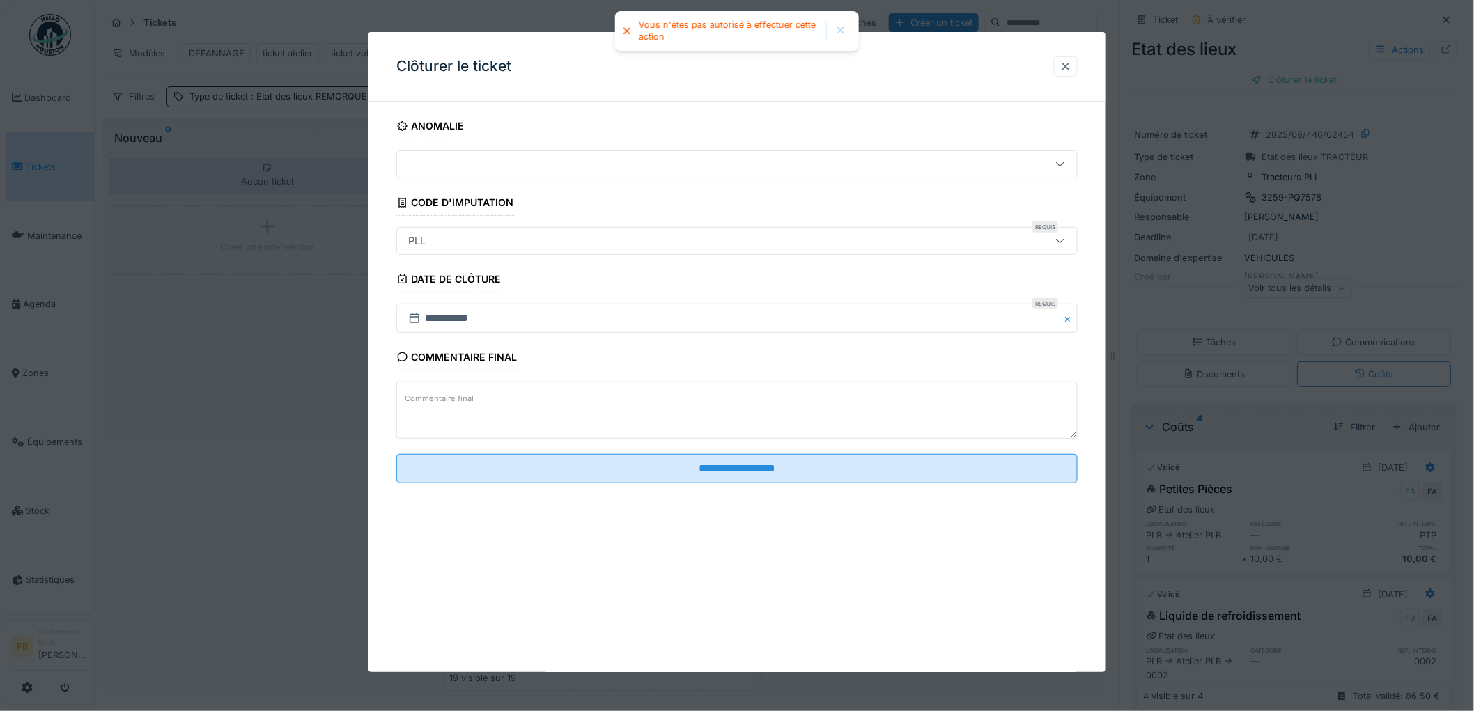
click at [1071, 65] on div at bounding box center [1065, 66] width 11 height 13
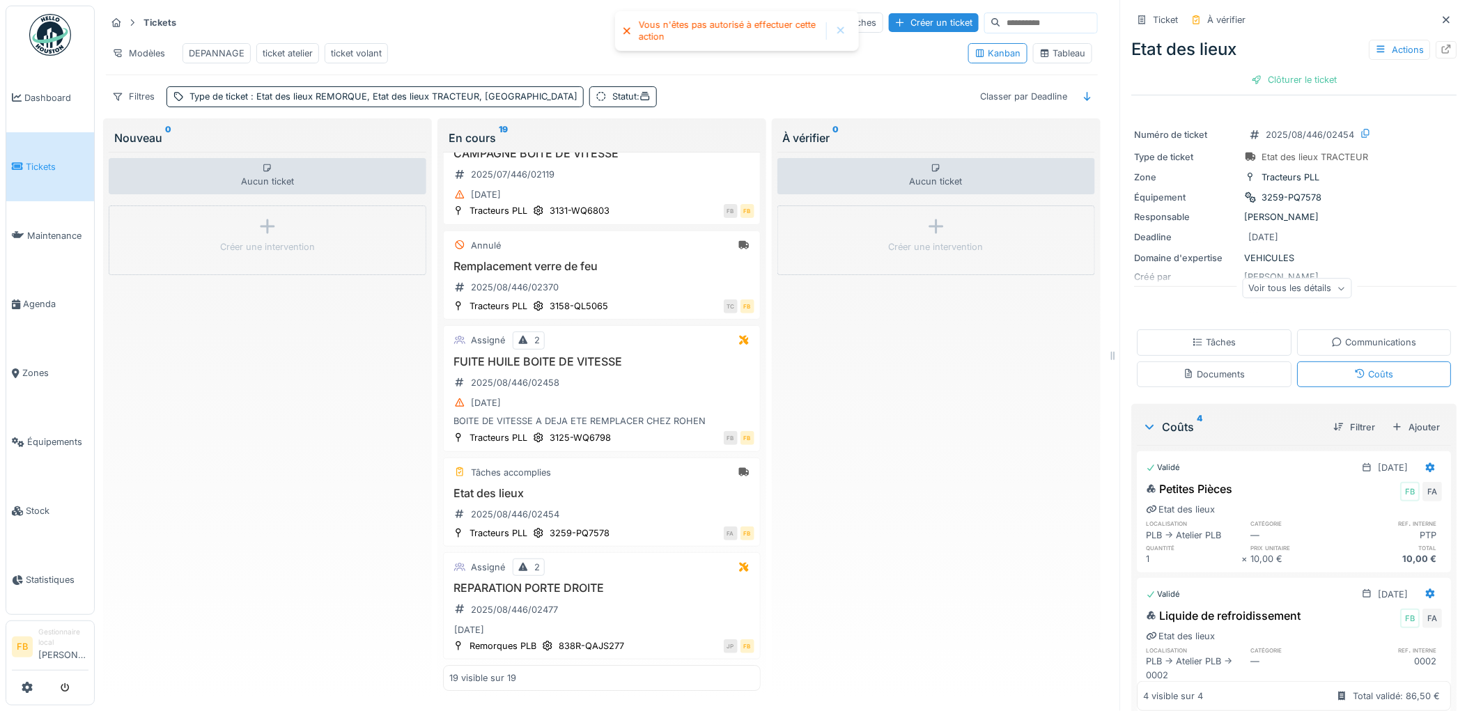
click at [1224, 331] on div "Tâches" at bounding box center [1214, 342] width 155 height 26
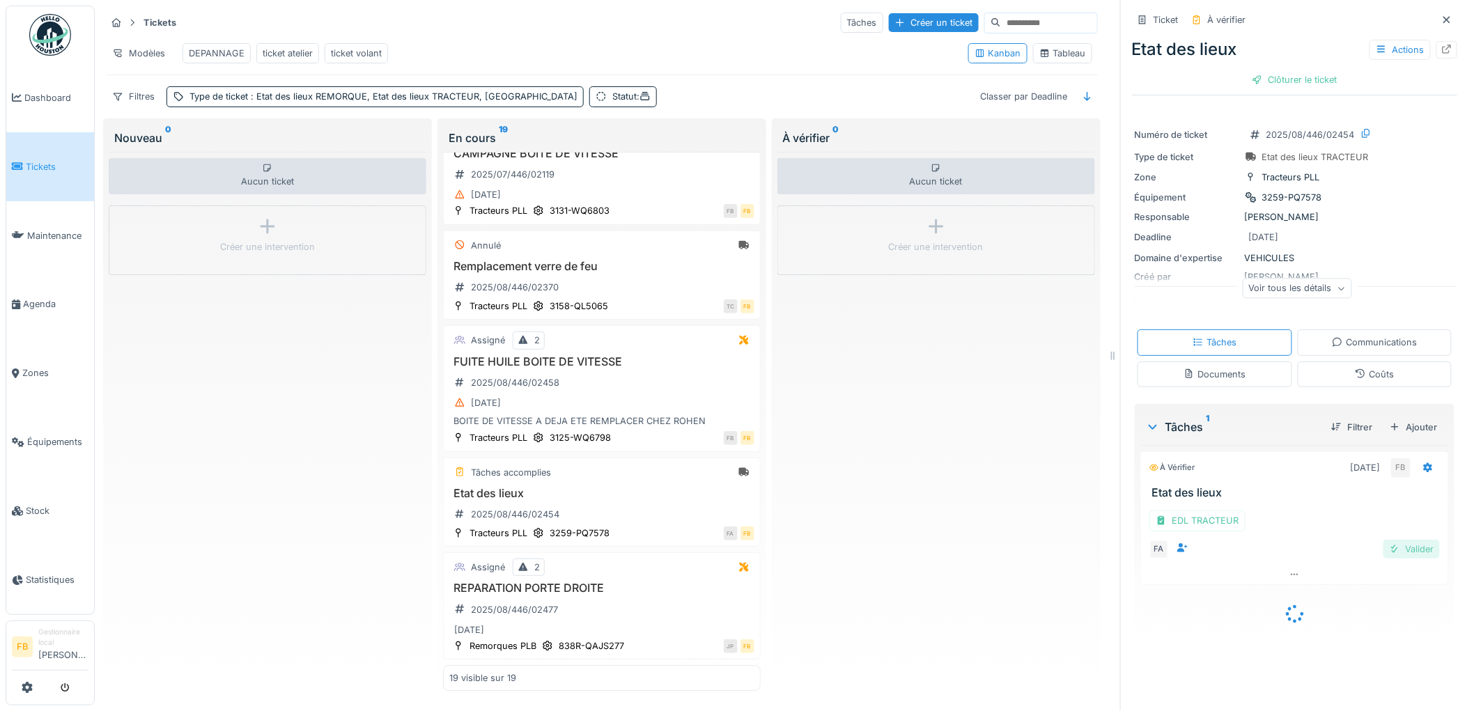
click at [1401, 547] on div "Valider" at bounding box center [1411, 549] width 56 height 19
click at [1275, 74] on div "Clôturer le ticket" at bounding box center [1294, 79] width 97 height 19
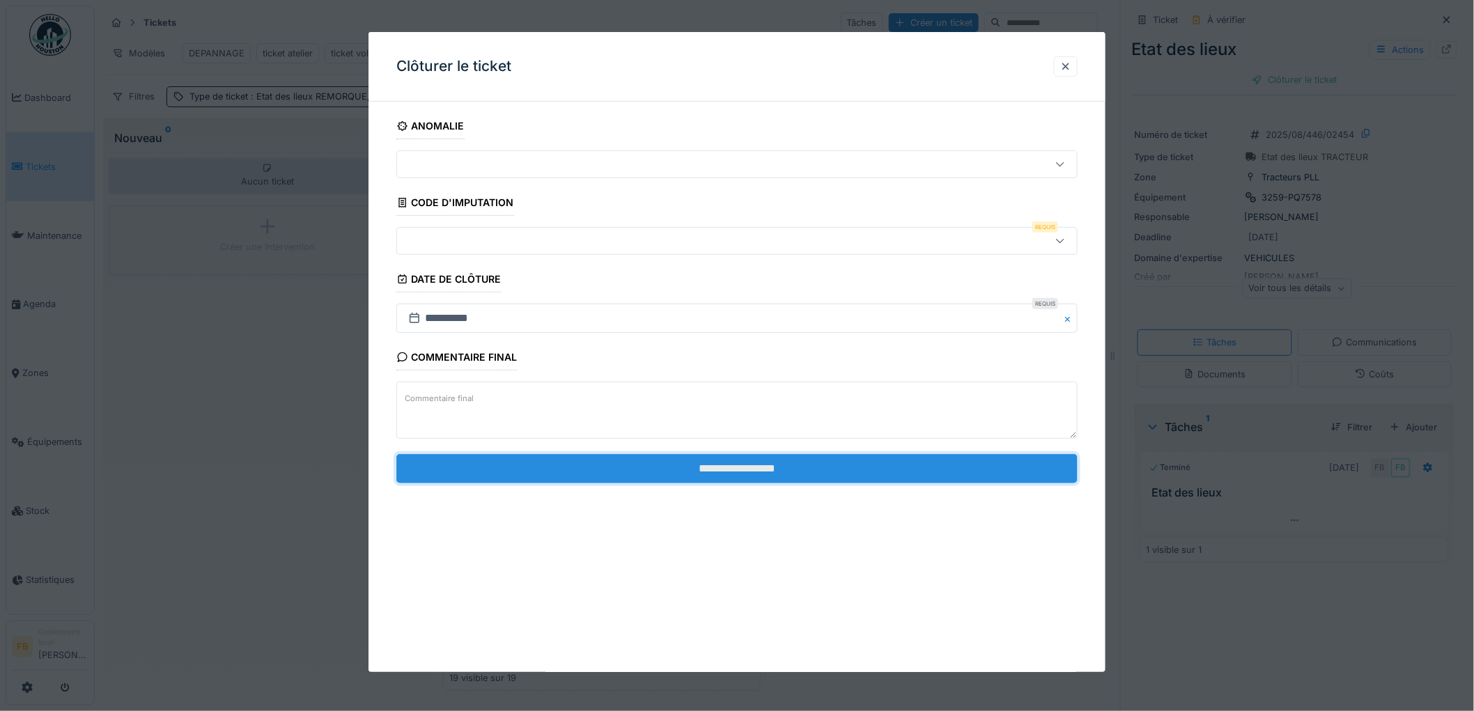
click at [648, 476] on input "**********" at bounding box center [736, 468] width 681 height 29
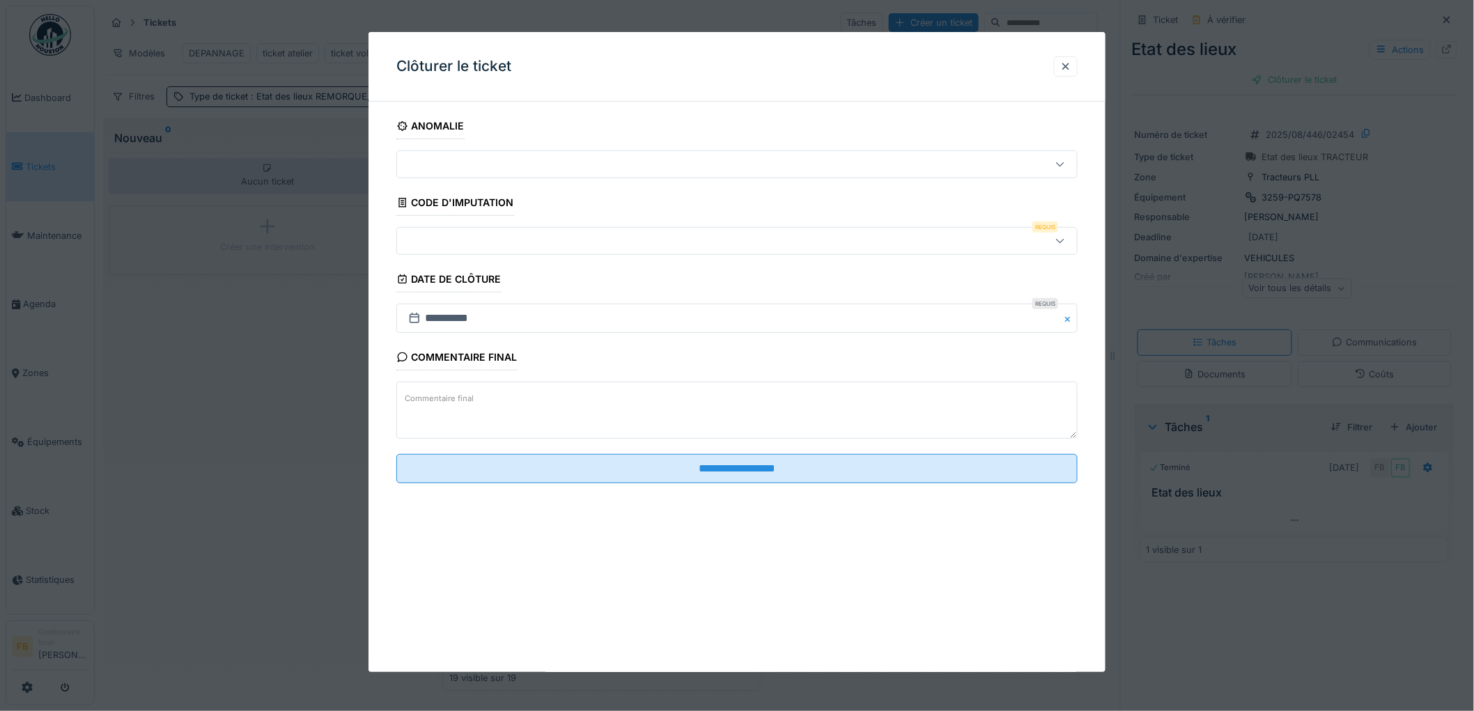
click at [458, 217] on fieldset "**********" at bounding box center [736, 304] width 681 height 382
click at [448, 245] on div at bounding box center [698, 240] width 591 height 15
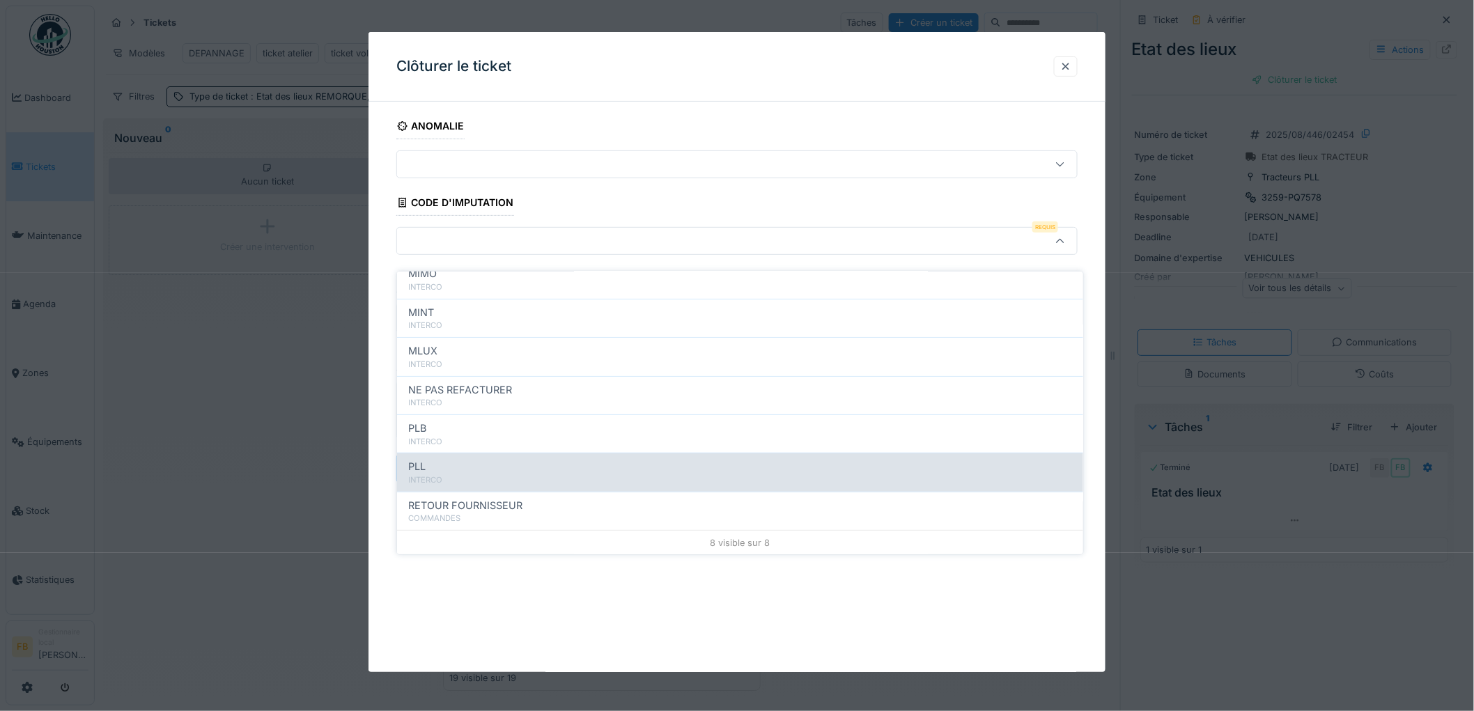
click at [453, 459] on div "PLL" at bounding box center [740, 466] width 664 height 15
type input "***"
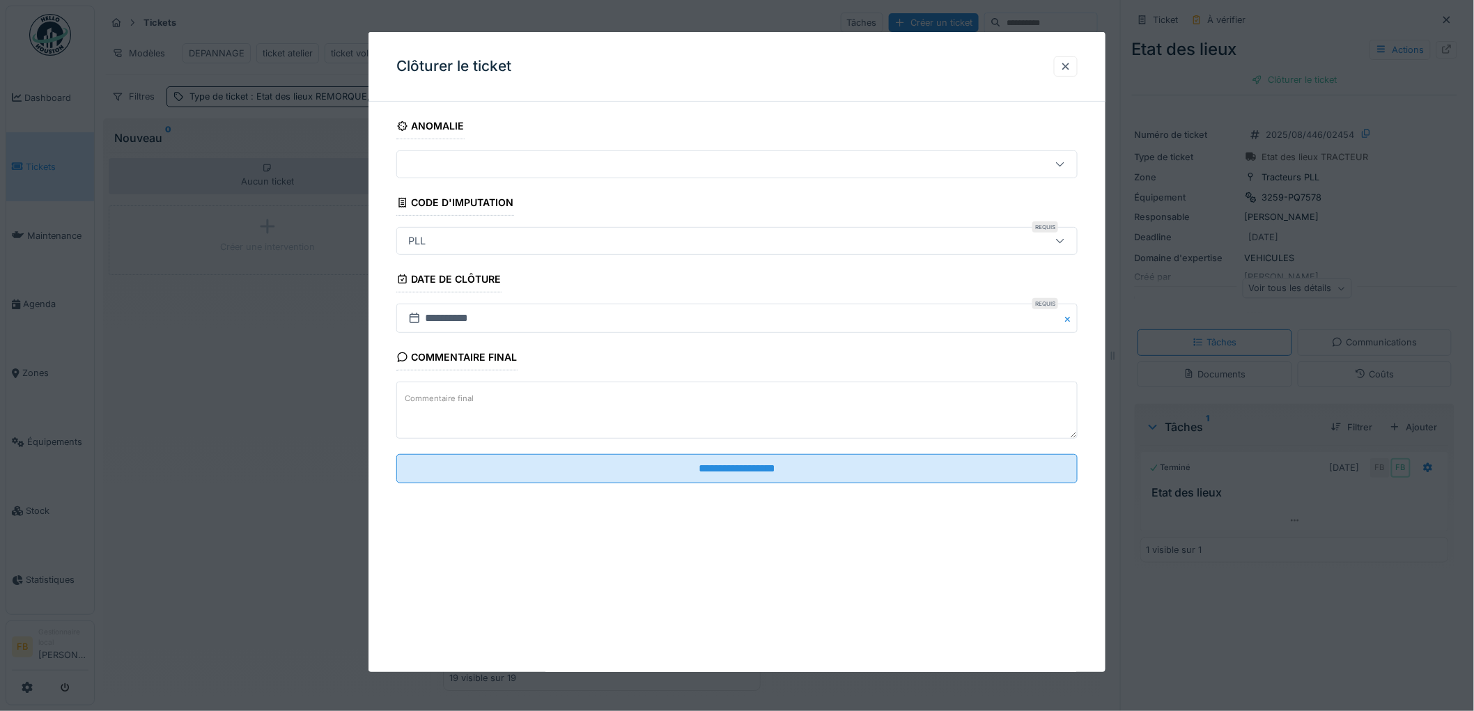
click at [718, 453] on fieldset "**********" at bounding box center [736, 304] width 681 height 382
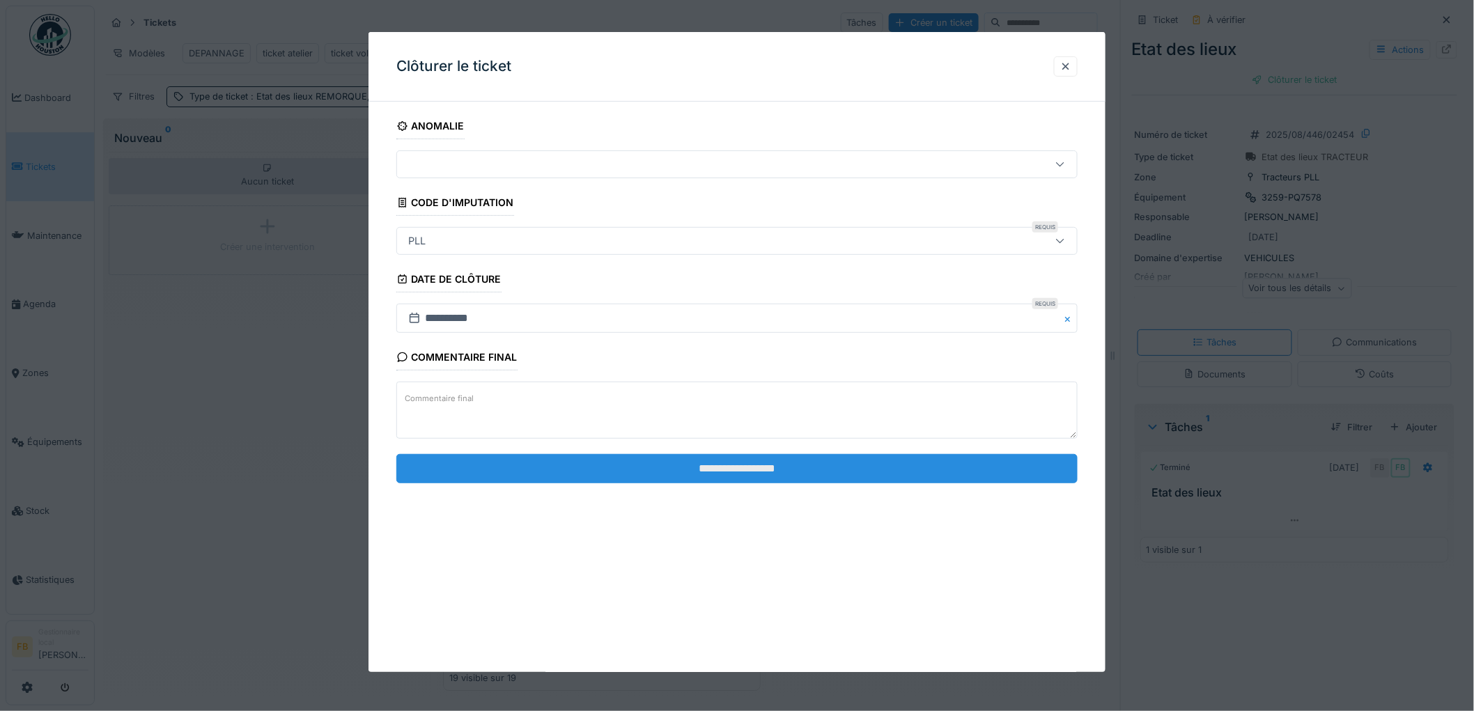
click at [722, 474] on input "**********" at bounding box center [736, 468] width 681 height 29
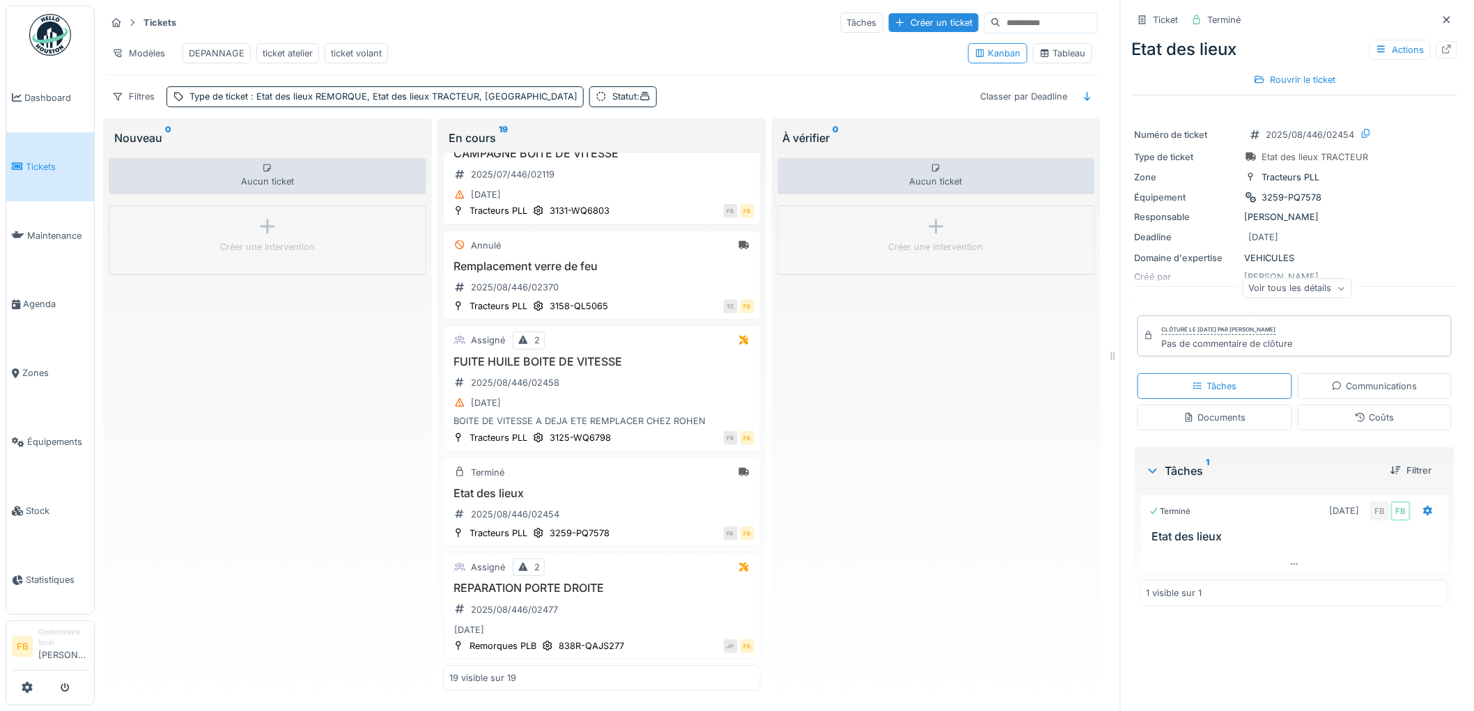
click at [1331, 405] on div "Coûts" at bounding box center [1374, 418] width 155 height 26
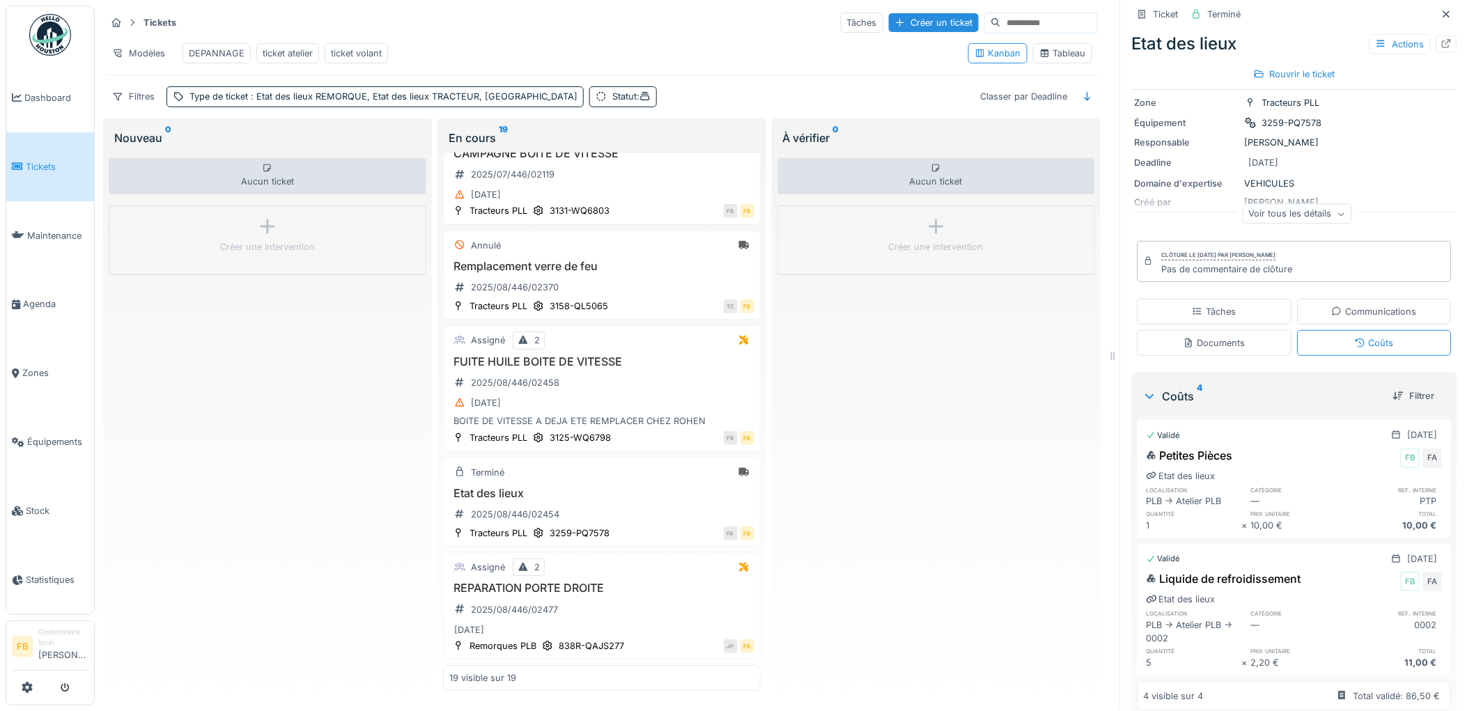
scroll to position [0, 0]
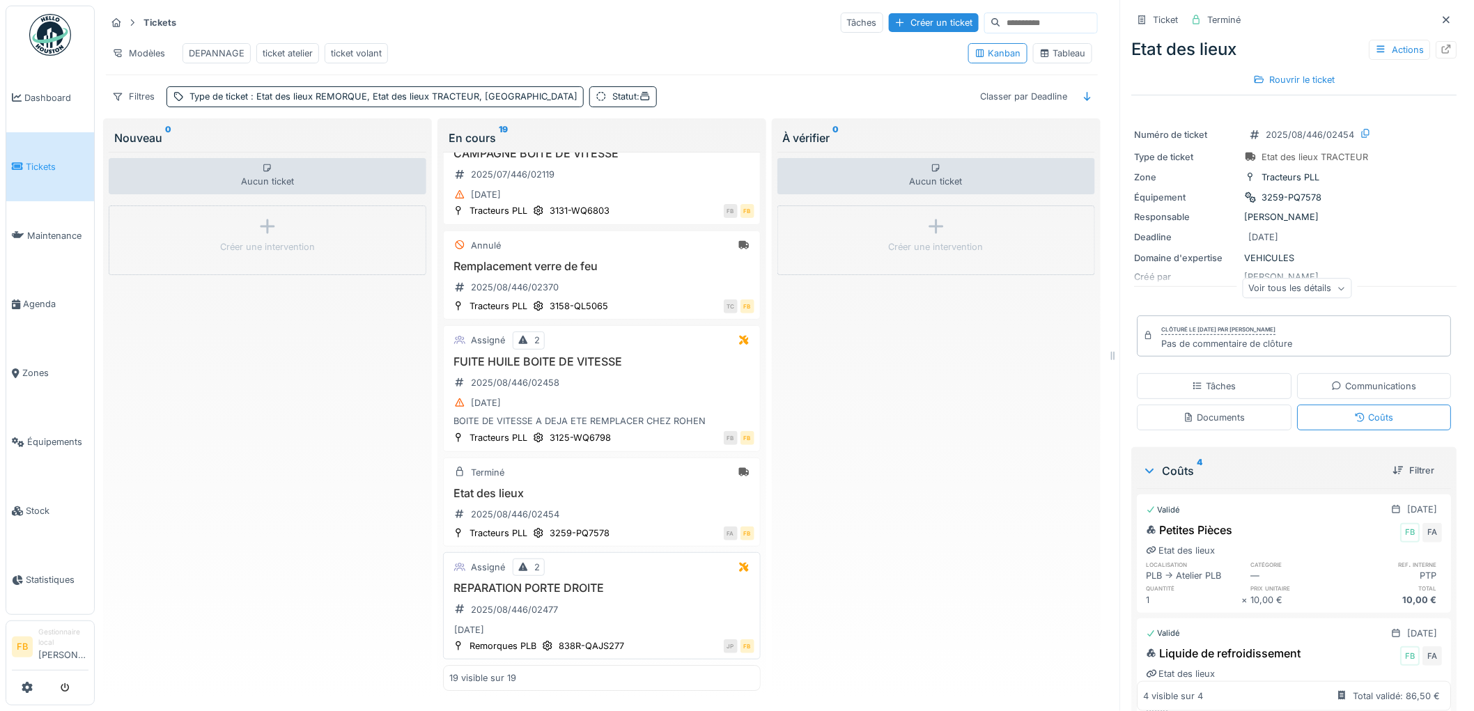
click at [656, 586] on div "REPARATION PORTE DROITE 2025/08/446/02477 28/08/2025" at bounding box center [601, 609] width 305 height 57
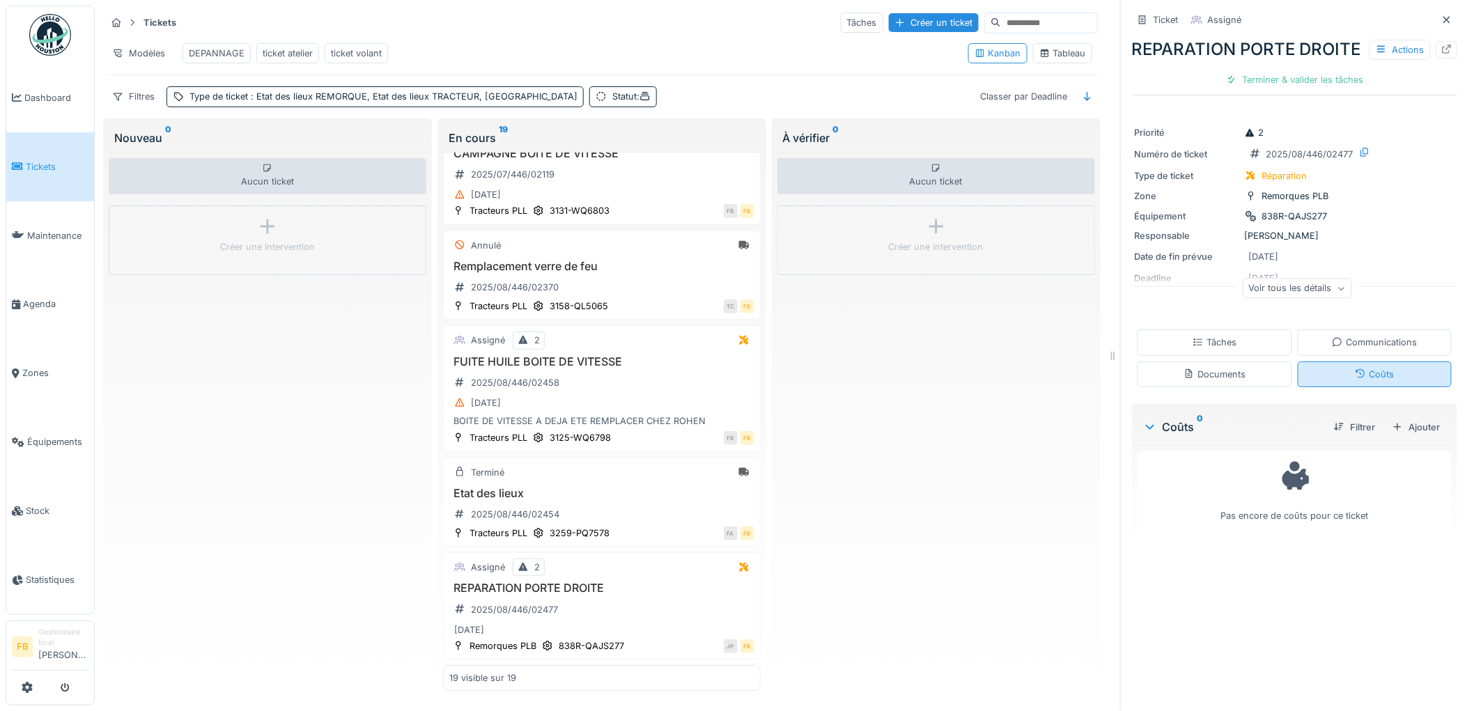
click at [1299, 386] on div "Coûts" at bounding box center [1374, 374] width 155 height 26
click at [1216, 355] on div "Tâches" at bounding box center [1214, 342] width 155 height 26
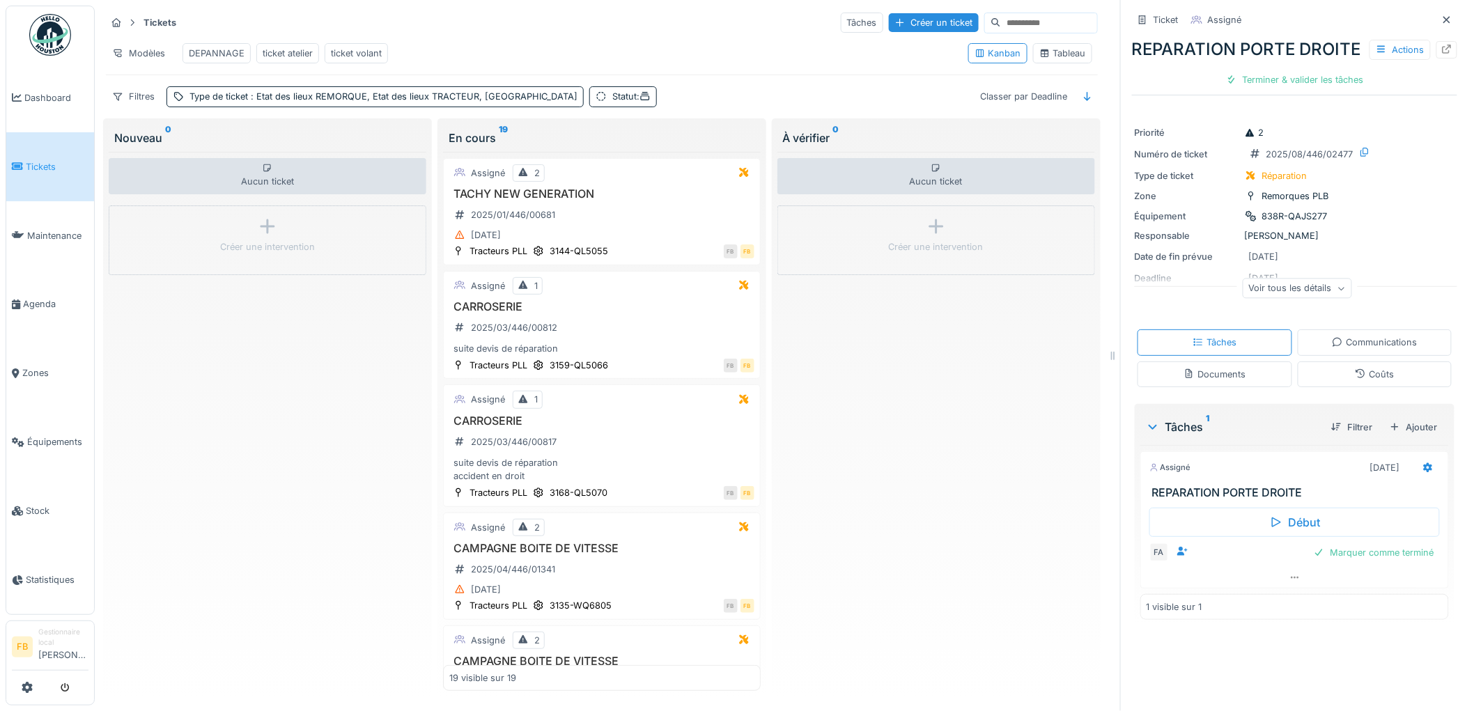
click at [351, 52] on div "ticket volant" at bounding box center [356, 53] width 51 height 13
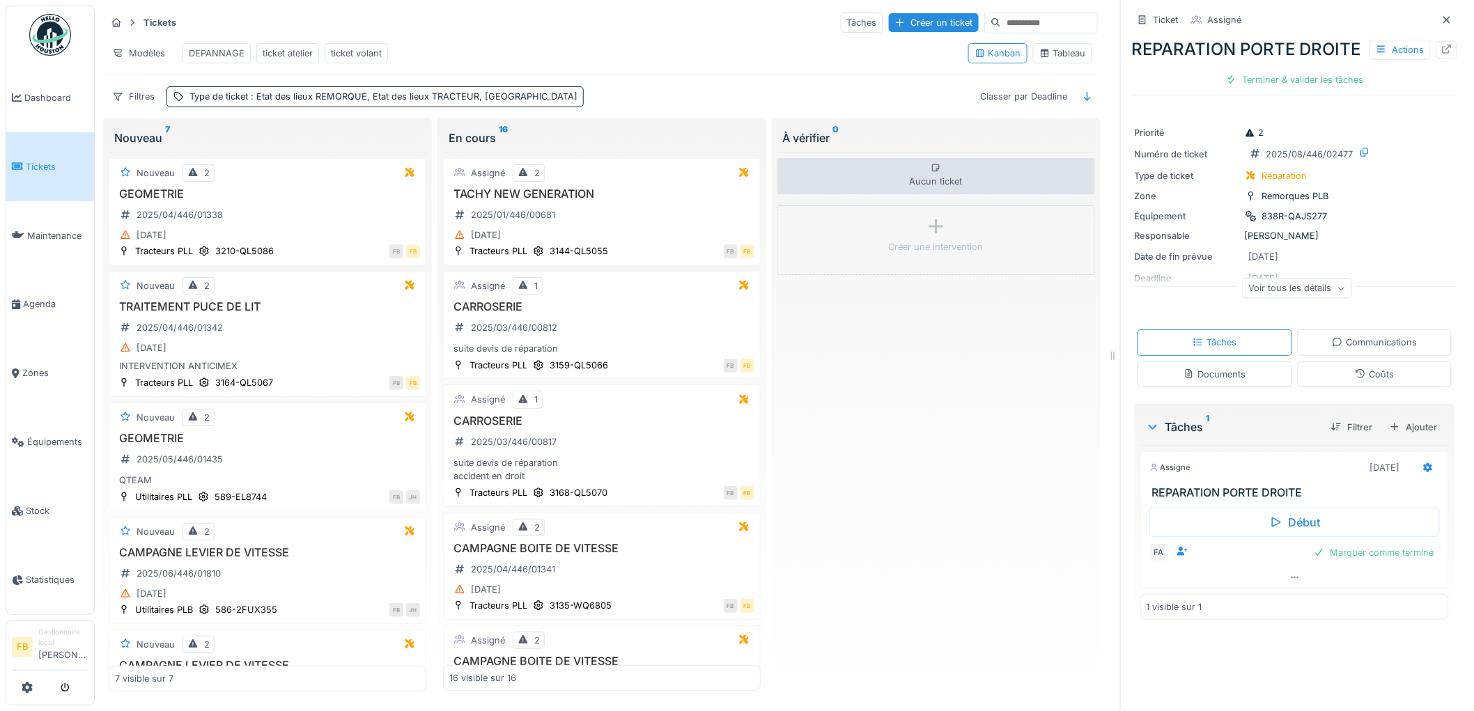
drag, startPoint x: 351, startPoint y: 52, endPoint x: 337, endPoint y: 63, distance: 18.3
click at [337, 63] on div "ticket volant" at bounding box center [356, 53] width 63 height 20
click at [364, 50] on div "ticket volant" at bounding box center [356, 53] width 51 height 13
click at [148, 107] on div "Filtres" at bounding box center [133, 96] width 55 height 20
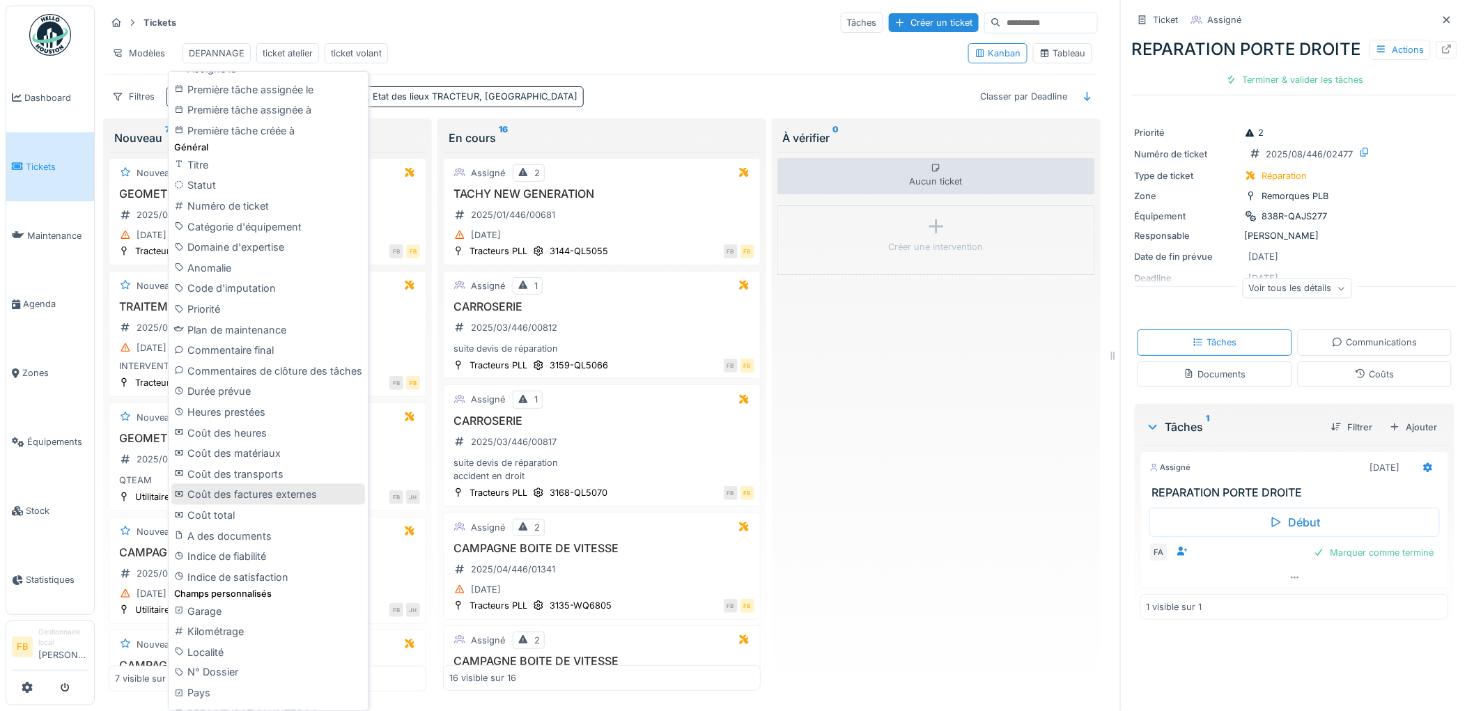
scroll to position [439, 0]
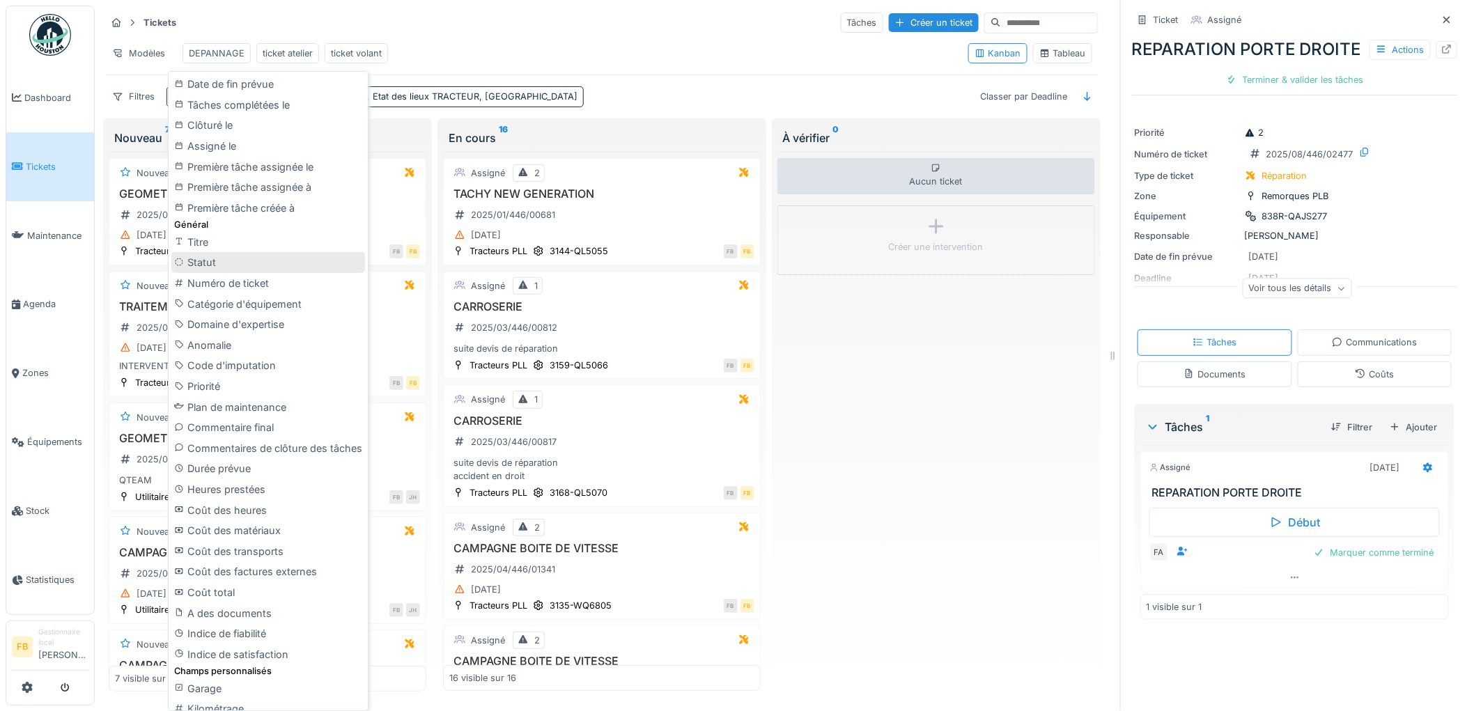
click at [234, 267] on div "Statut" at bounding box center [268, 262] width 194 height 21
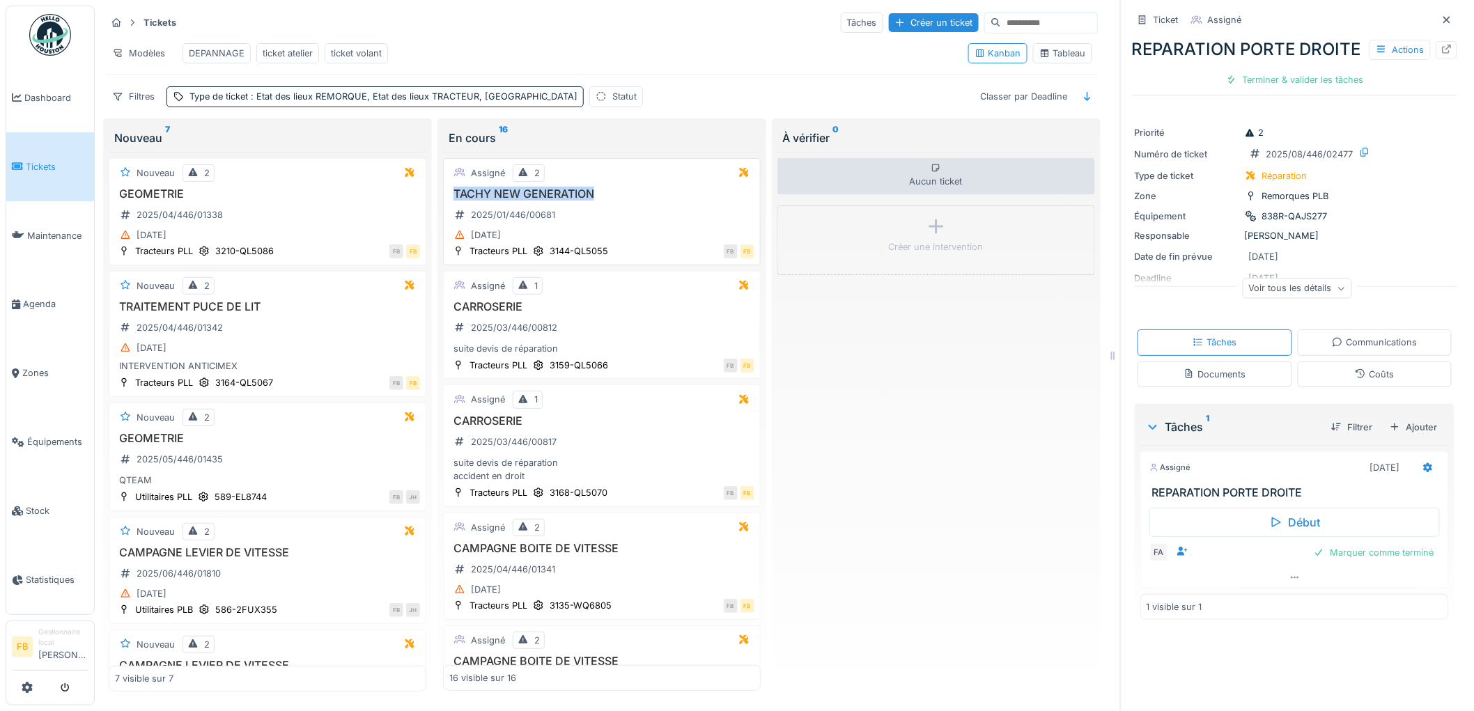
drag, startPoint x: 596, startPoint y: 210, endPoint x: 442, endPoint y: 207, distance: 153.9
click at [443, 207] on div "Assigné 2 TACHY NEW GENERATION 2025/01/446/00681 04/01/2025 Tracteurs PLL 3144-…" at bounding box center [602, 211] width 318 height 107
click at [609, 219] on div "TACHY NEW GENERATION 2025/01/446/00681 04/01/2025" at bounding box center [601, 215] width 305 height 57
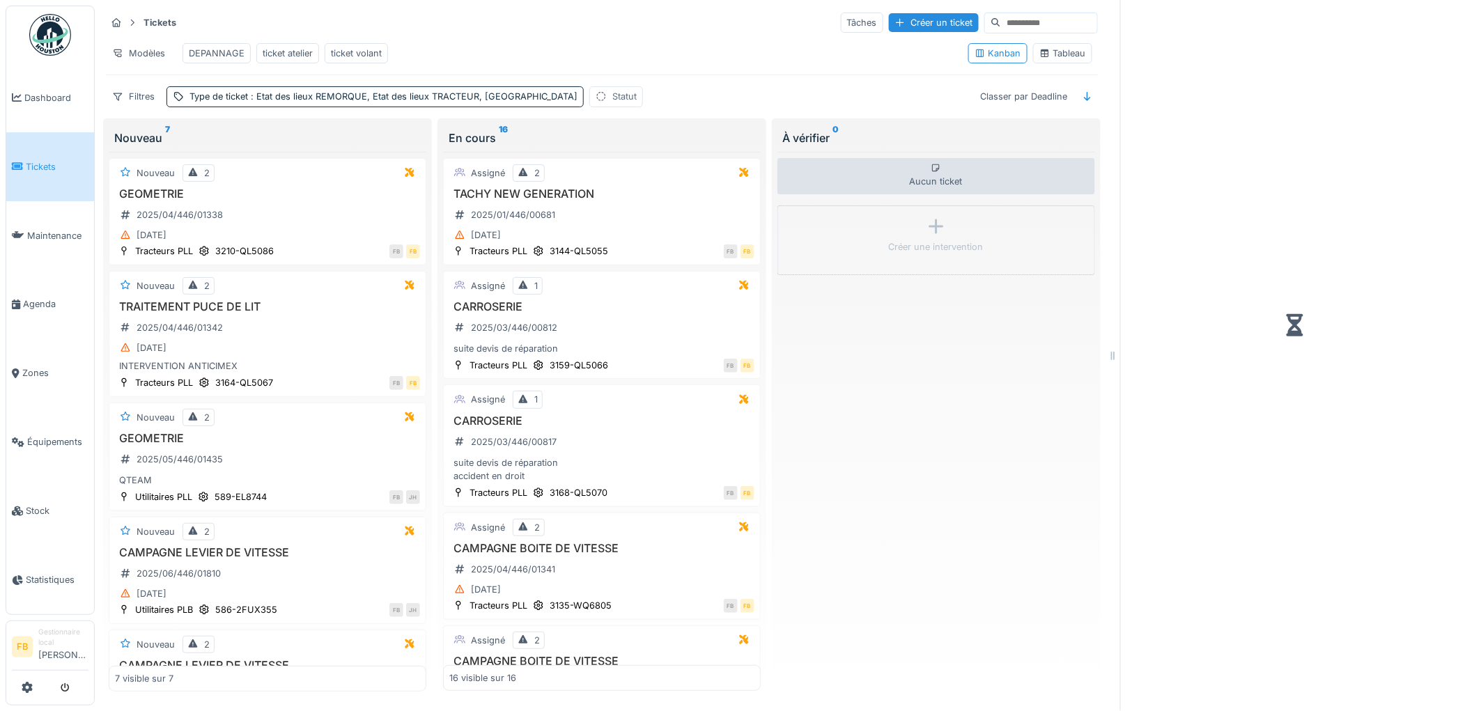
click at [612, 103] on div "Statut" at bounding box center [624, 96] width 24 height 13
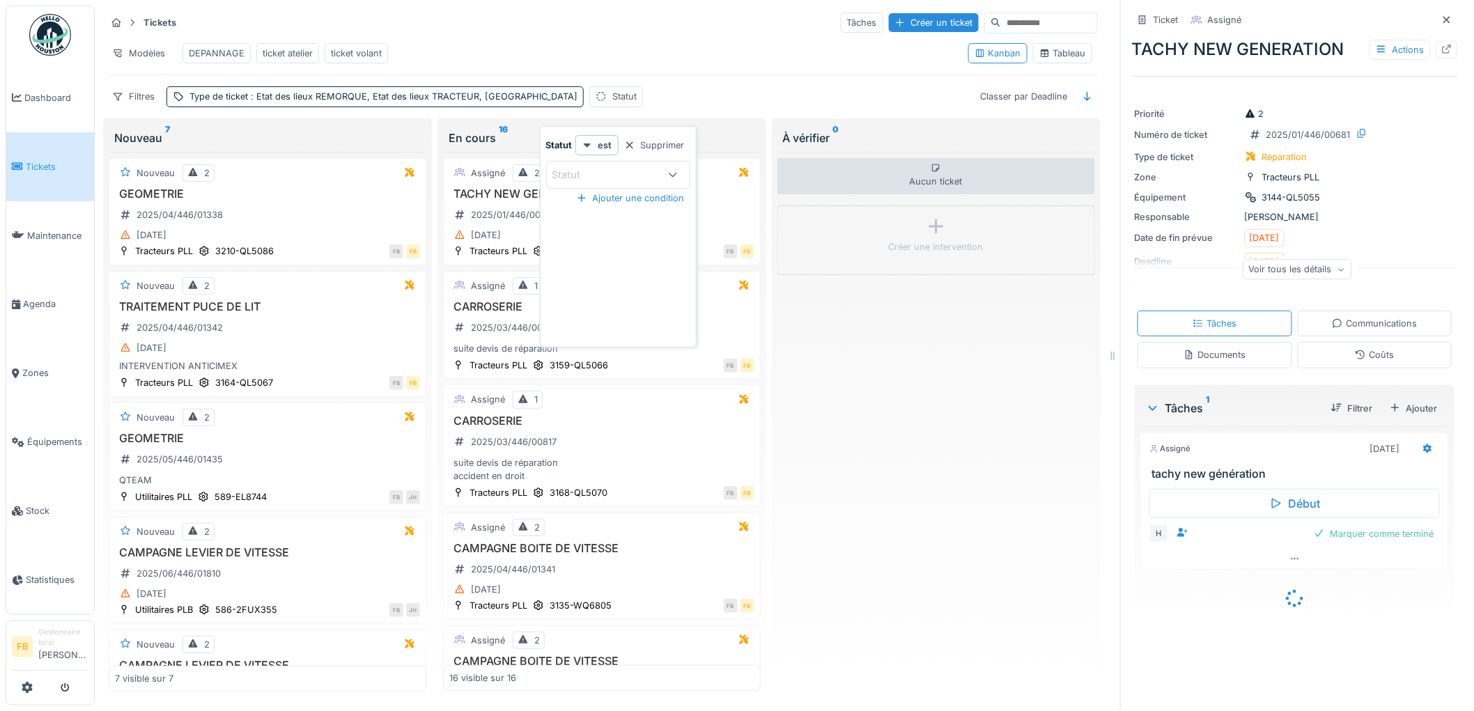
click at [585, 172] on div "Statut" at bounding box center [576, 174] width 48 height 15
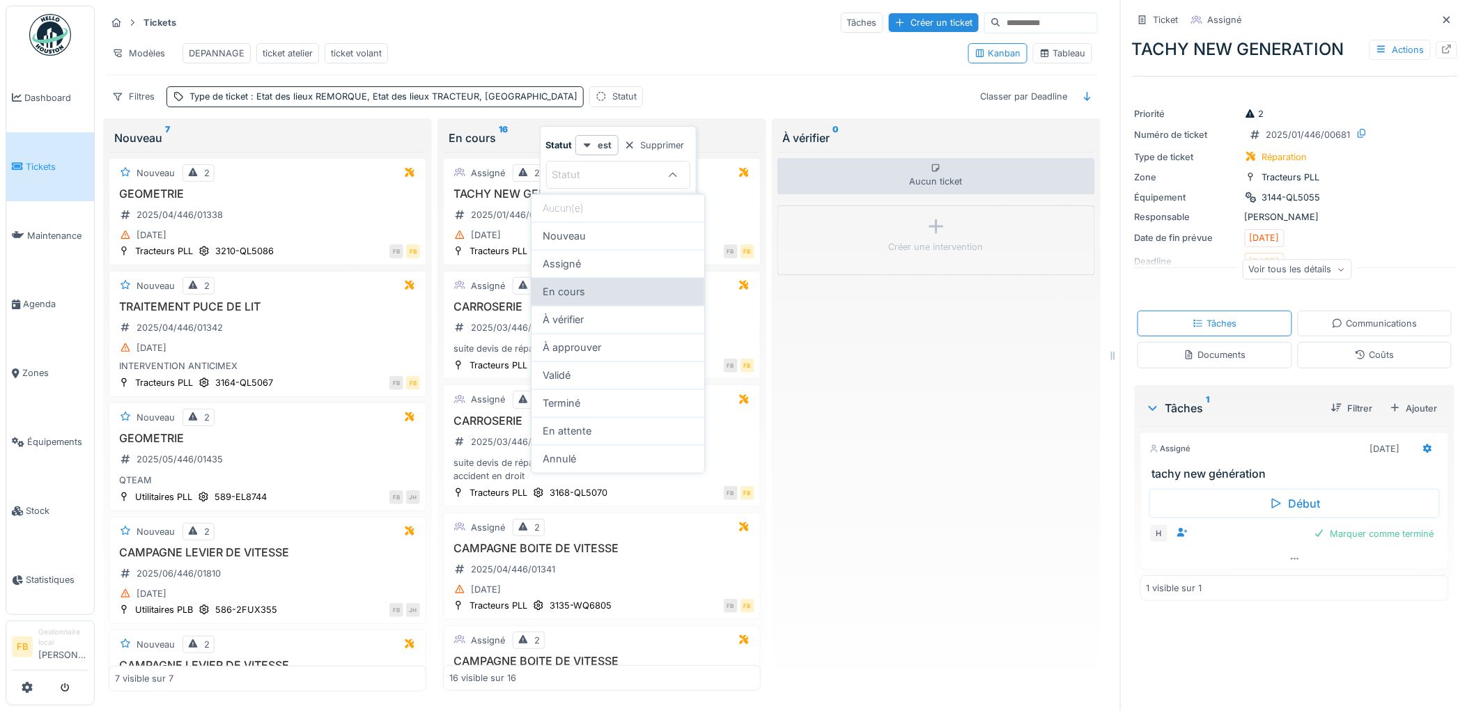
click at [588, 290] on div "En cours" at bounding box center [617, 291] width 150 height 15
type input "*******"
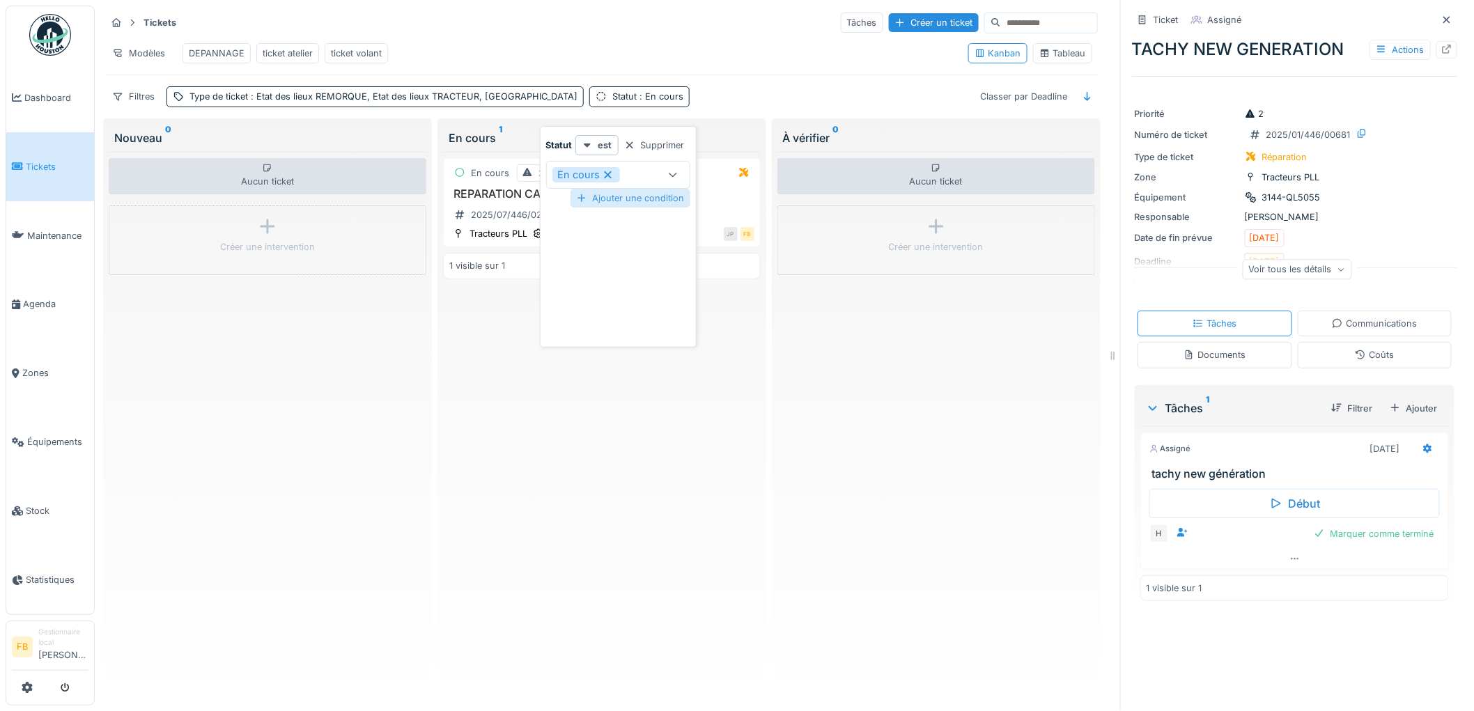
click at [632, 200] on div "Ajouter une condition" at bounding box center [630, 198] width 120 height 19
click at [581, 231] on div "Statut" at bounding box center [576, 234] width 48 height 15
click at [594, 327] on div "Assigné" at bounding box center [617, 322] width 150 height 15
type input "********"
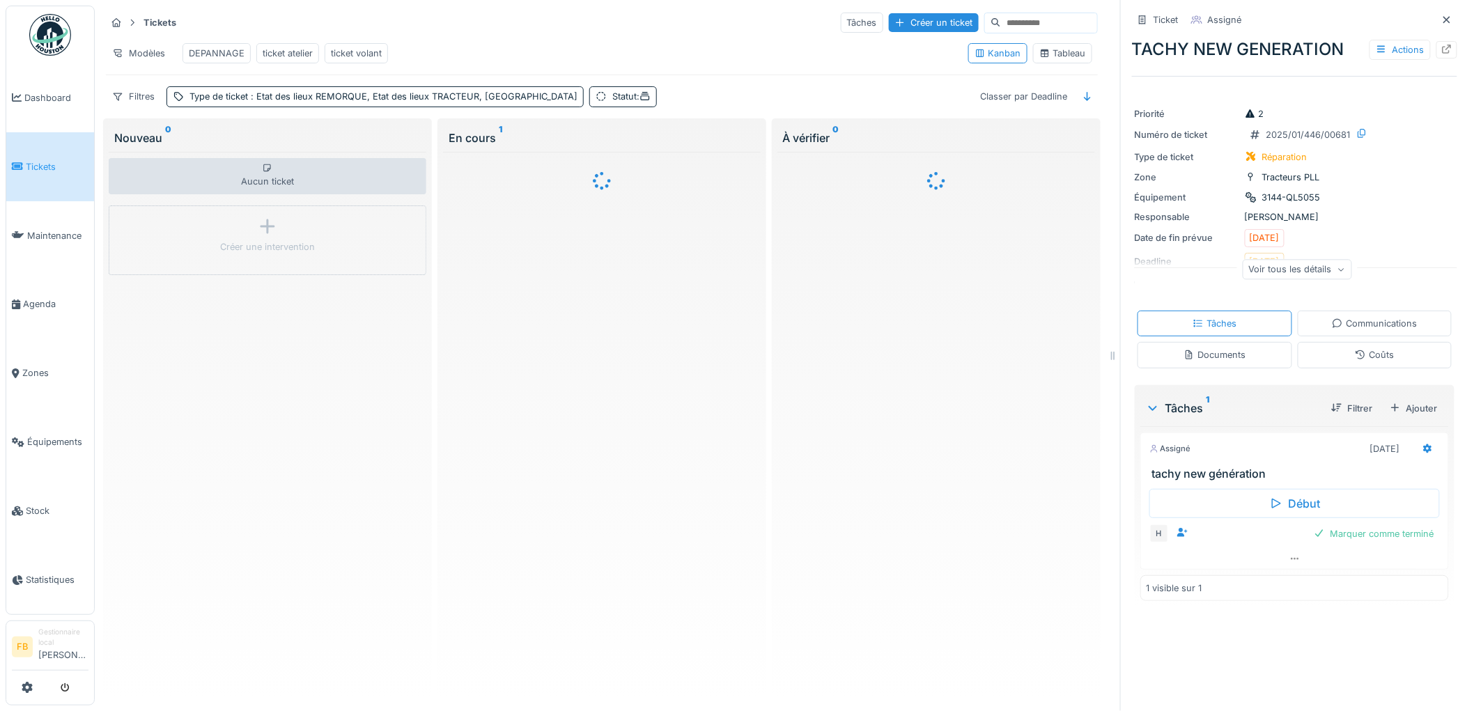
click at [673, 60] on div "Modèles DEPANNAGE ticket atelier ticket volant" at bounding box center [531, 53] width 851 height 31
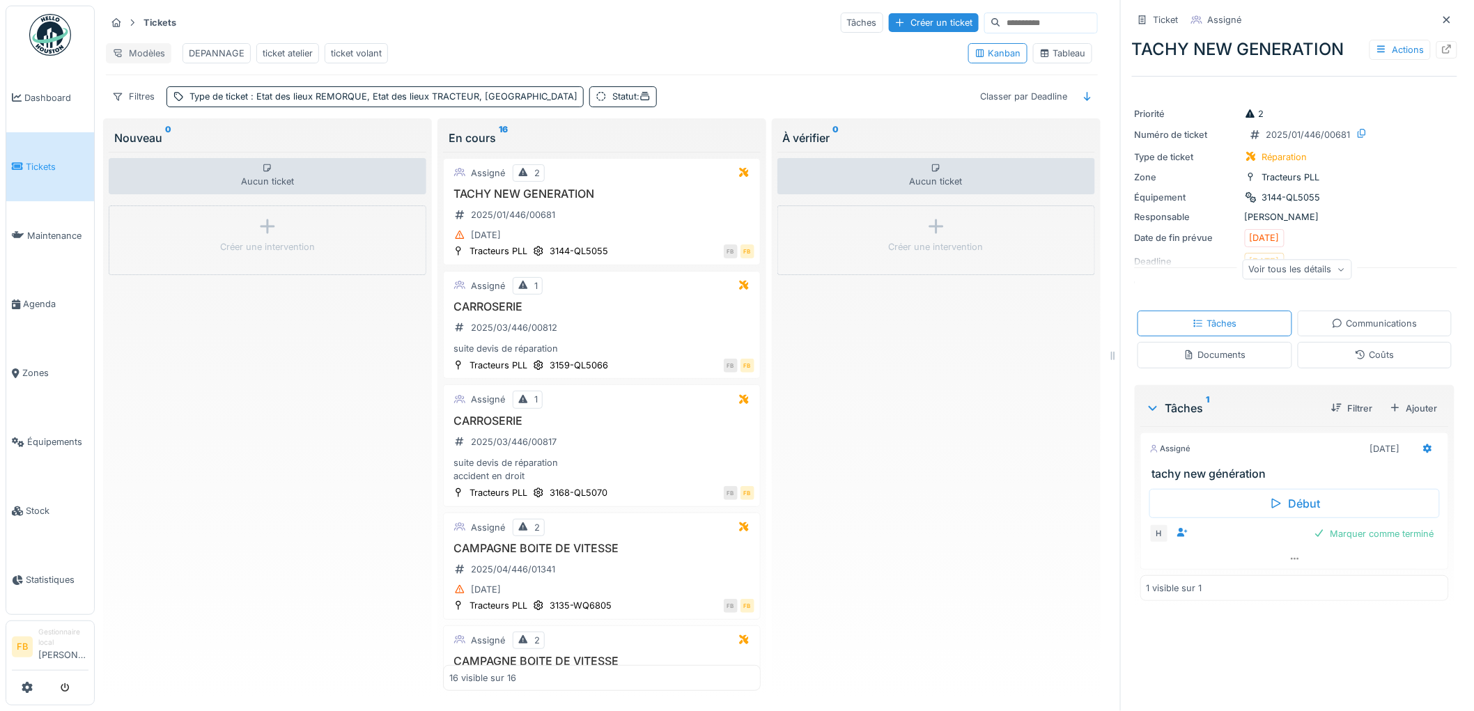
click at [135, 54] on div "Modèles" at bounding box center [138, 53] width 65 height 20
click at [162, 91] on div "Nouvelle vue" at bounding box center [167, 85] width 116 height 21
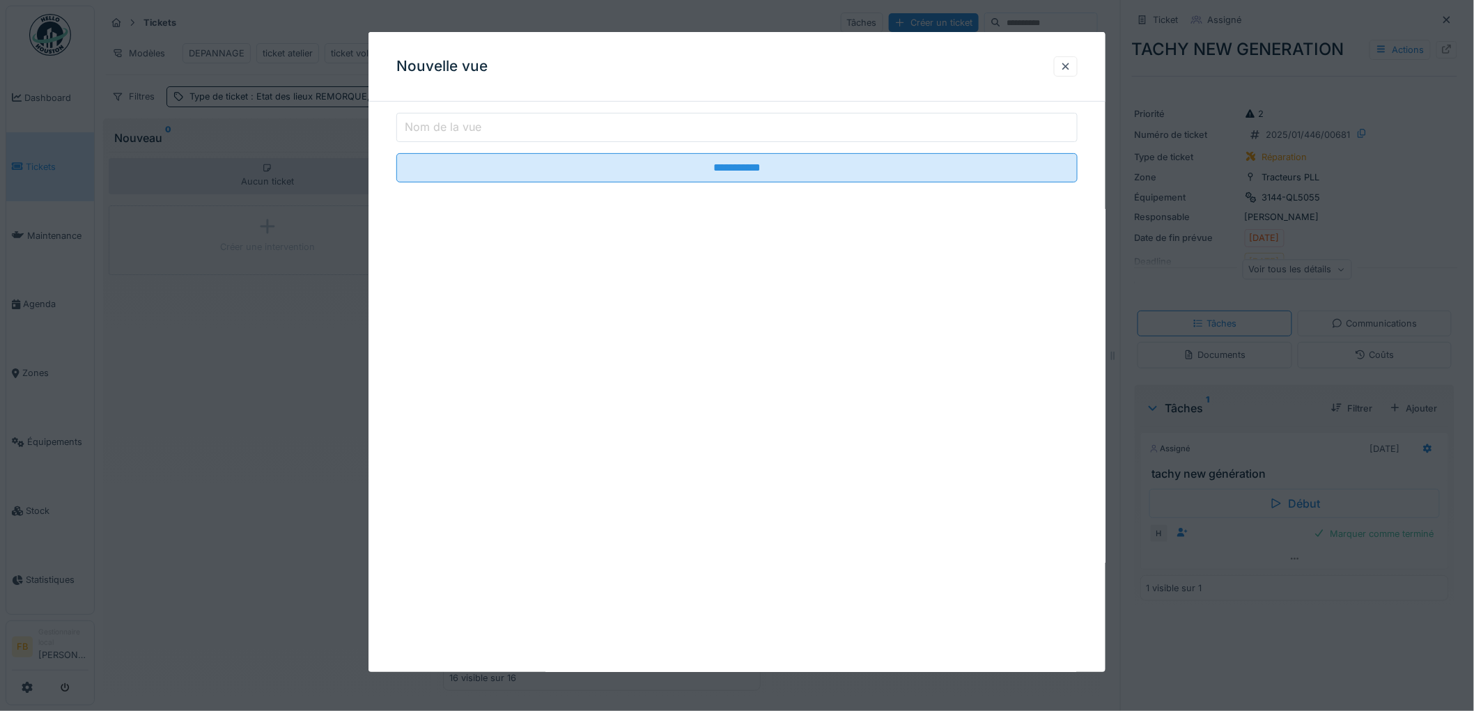
click at [469, 128] on label "Nom de la vue" at bounding box center [443, 126] width 82 height 17
click at [469, 128] on input "Nom de la vue" at bounding box center [736, 127] width 681 height 29
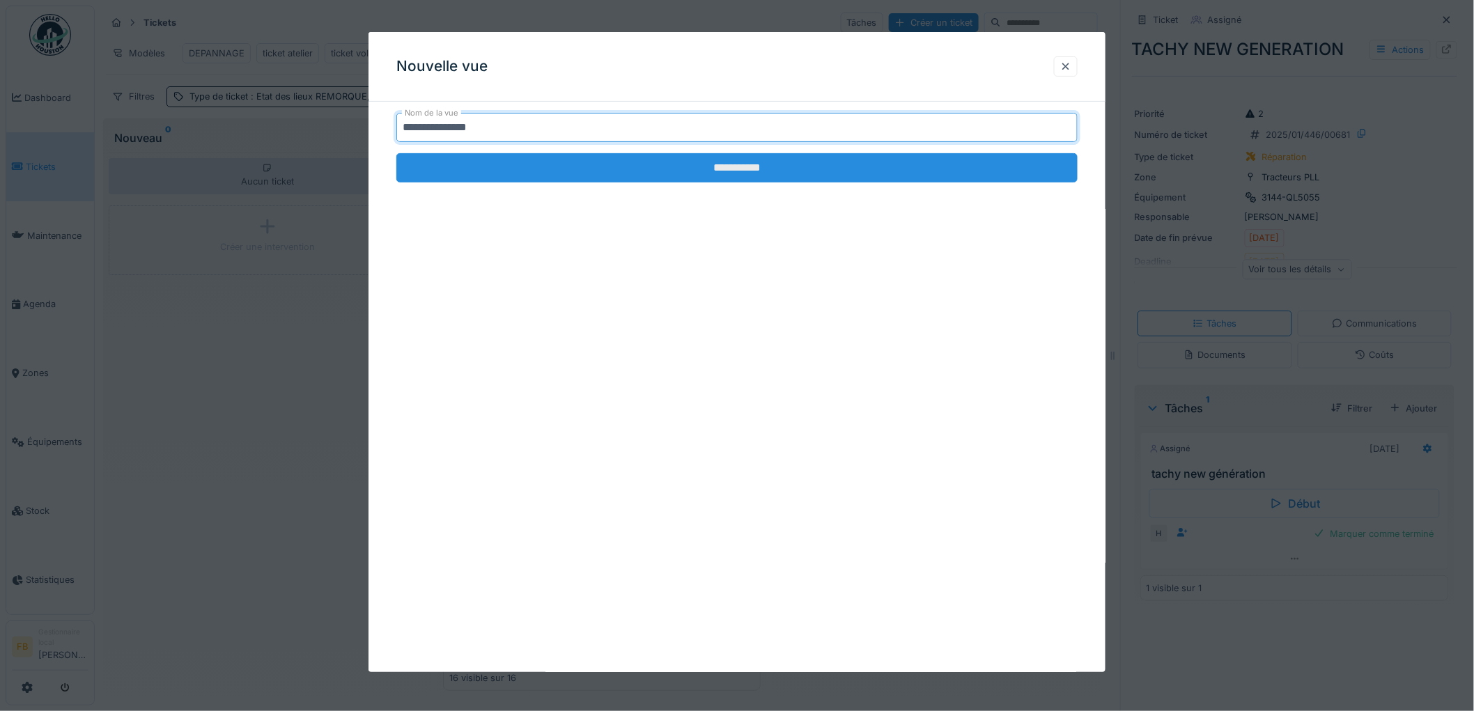
type input "**********"
click at [650, 164] on input "**********" at bounding box center [736, 167] width 681 height 29
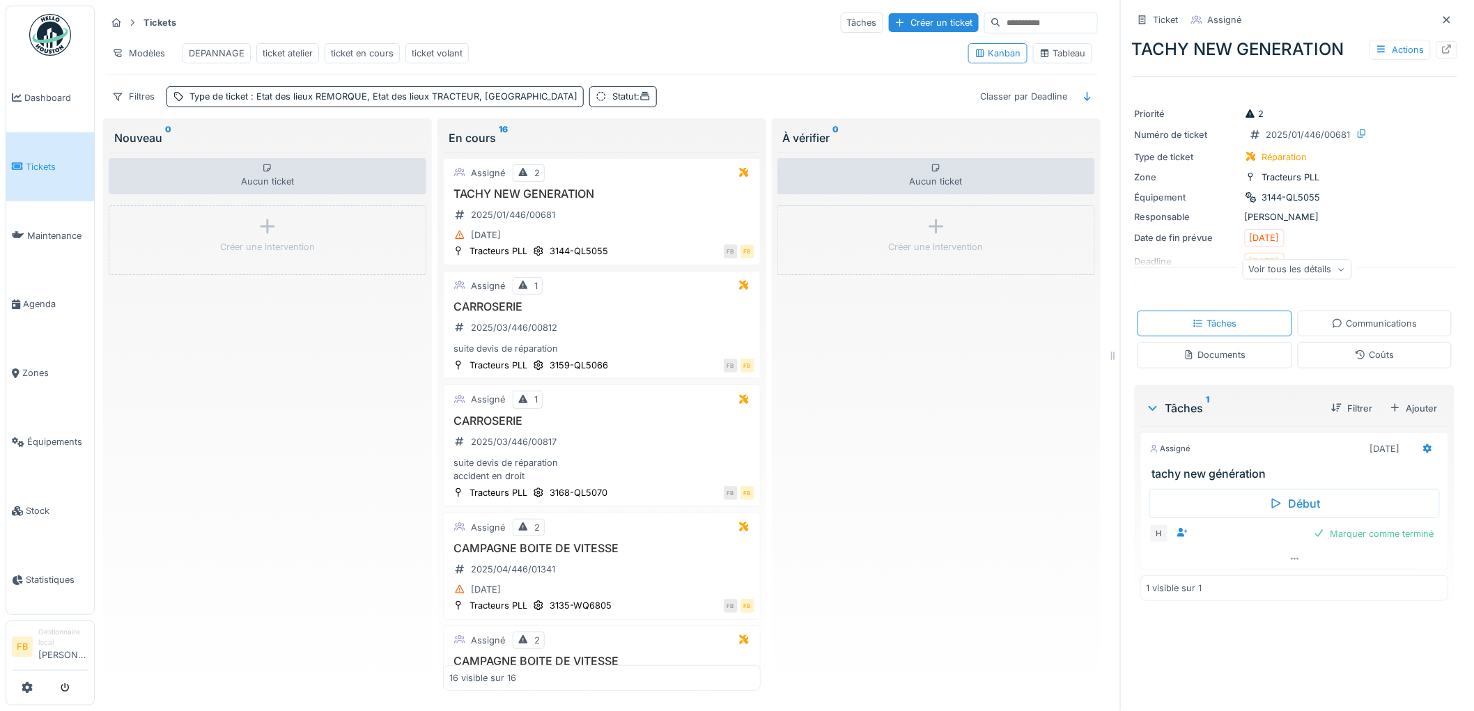
click at [300, 53] on div "ticket atelier" at bounding box center [288, 53] width 50 height 13
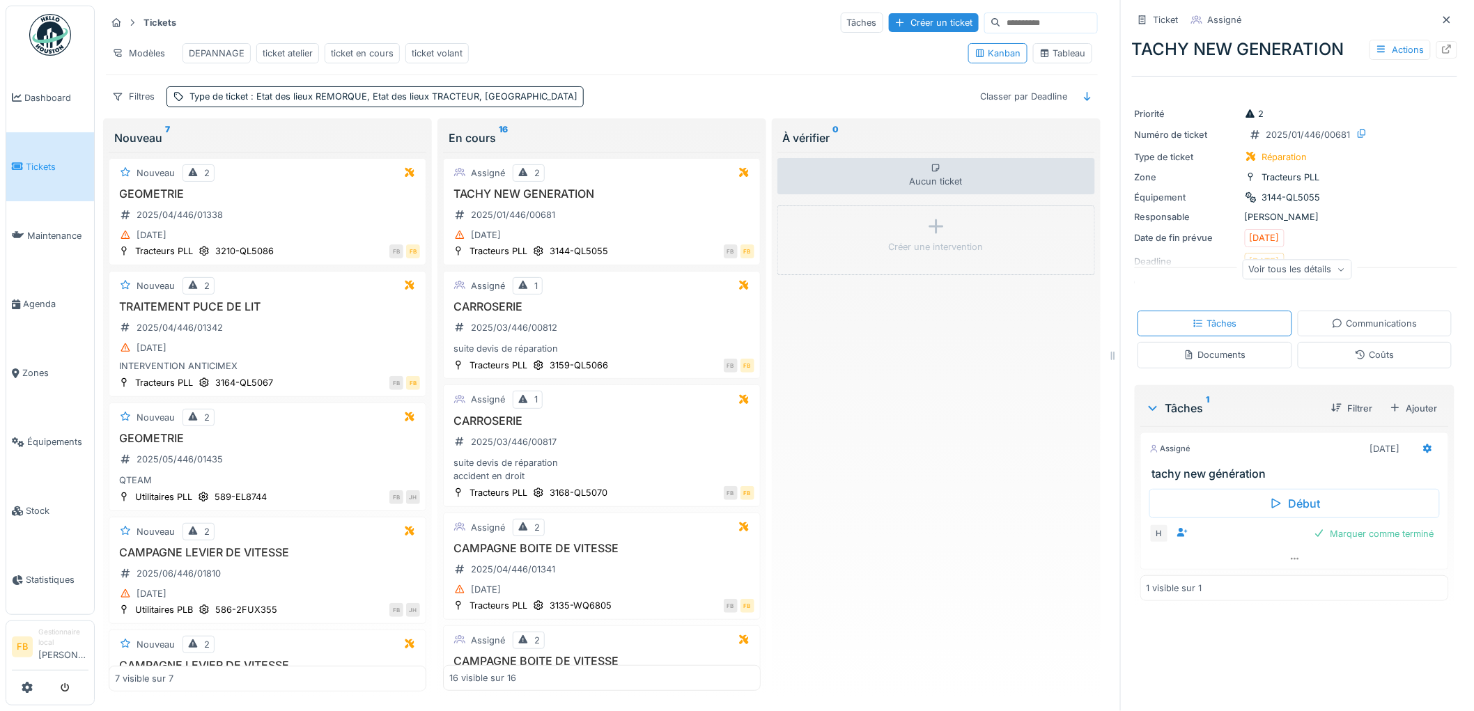
click at [47, 165] on span "Tickets" at bounding box center [57, 166] width 63 height 13
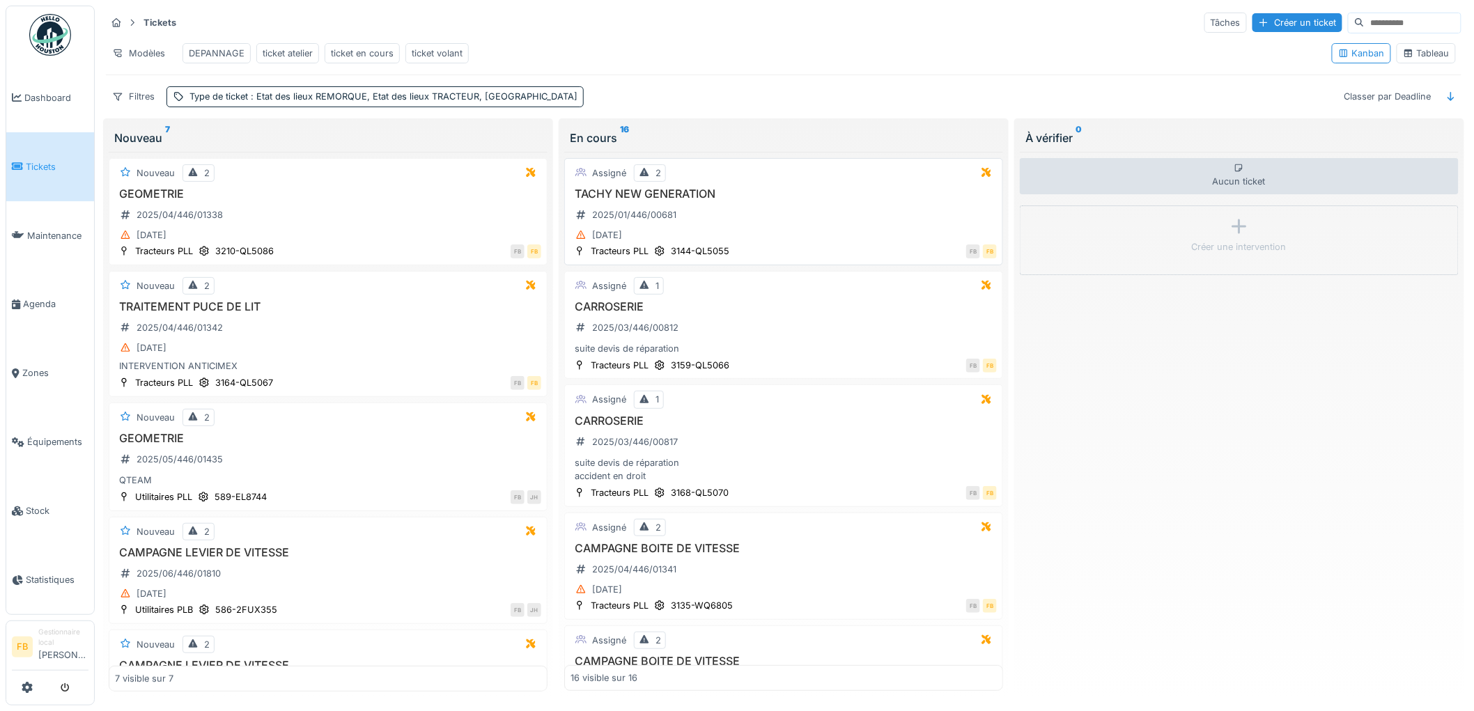
click at [763, 230] on div "TACHY NEW GENERATION 2025/01/446/00681 [DATE]" at bounding box center [783, 215] width 426 height 57
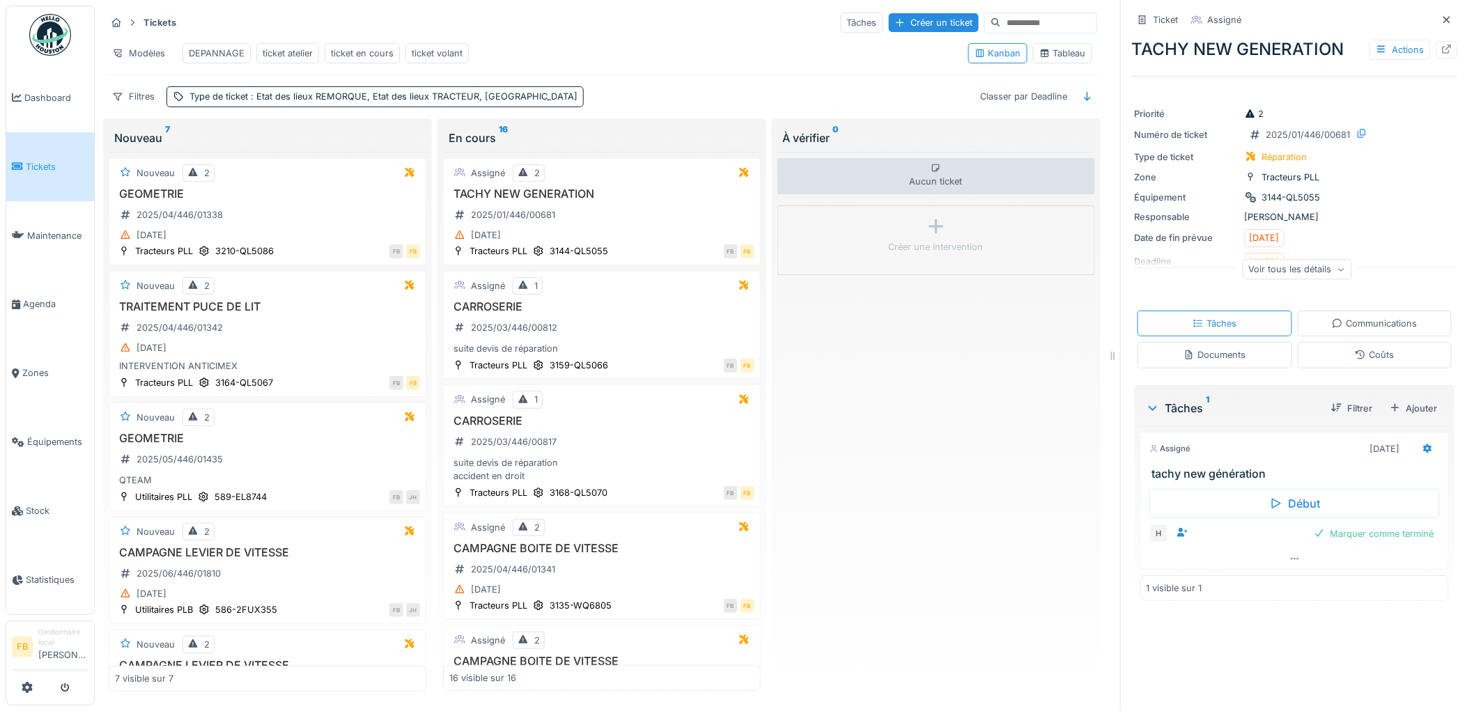
click at [1354, 354] on div "Coûts" at bounding box center [1373, 354] width 39 height 13
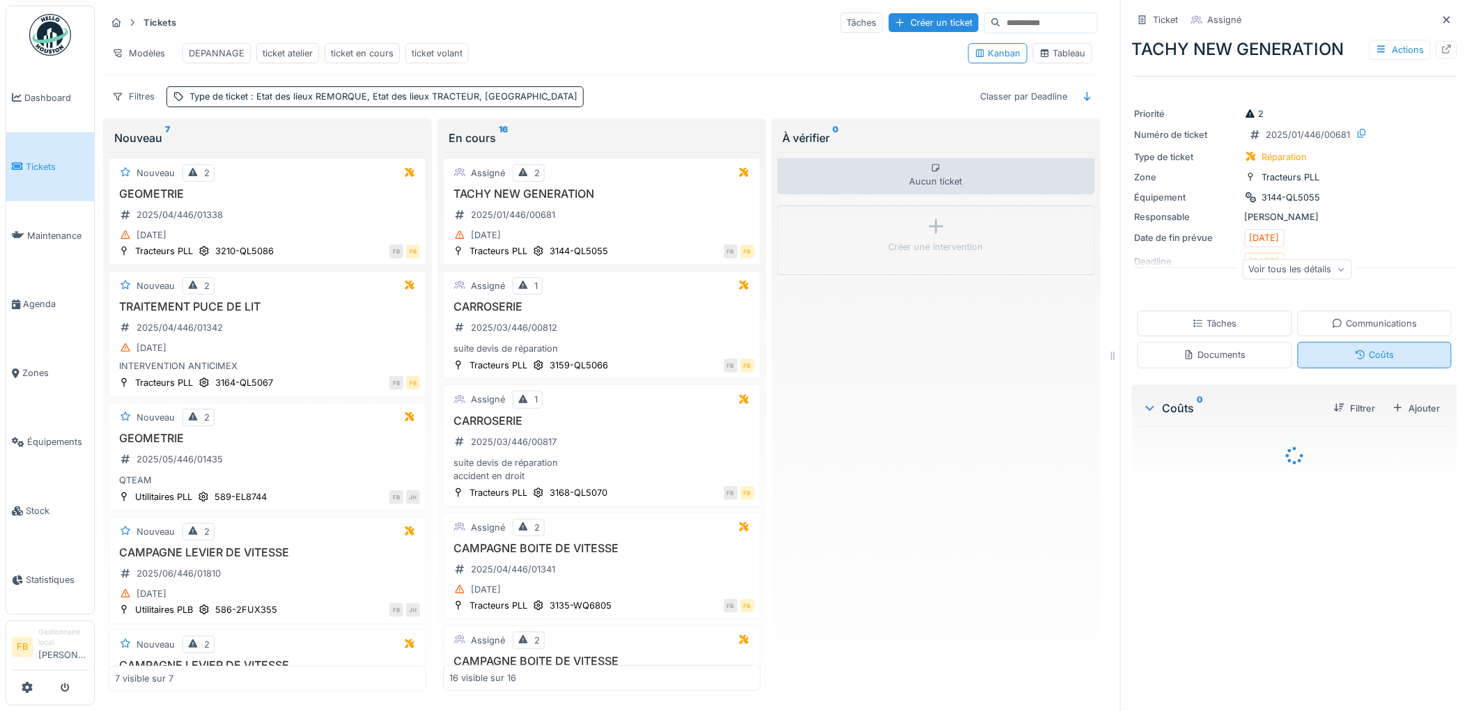
scroll to position [11, 0]
click at [1237, 315] on div "Tâches" at bounding box center [1214, 324] width 155 height 26
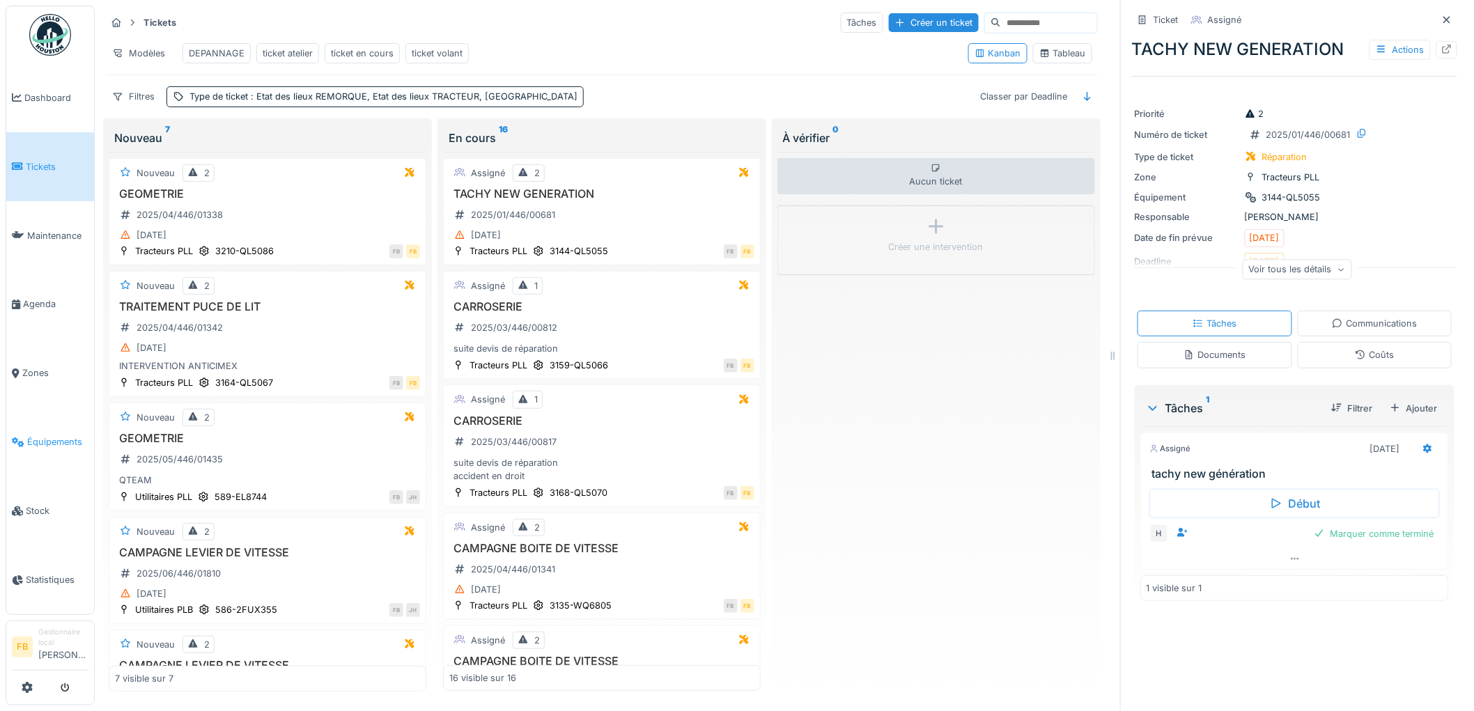
click at [38, 435] on span "Équipements" at bounding box center [57, 441] width 61 height 13
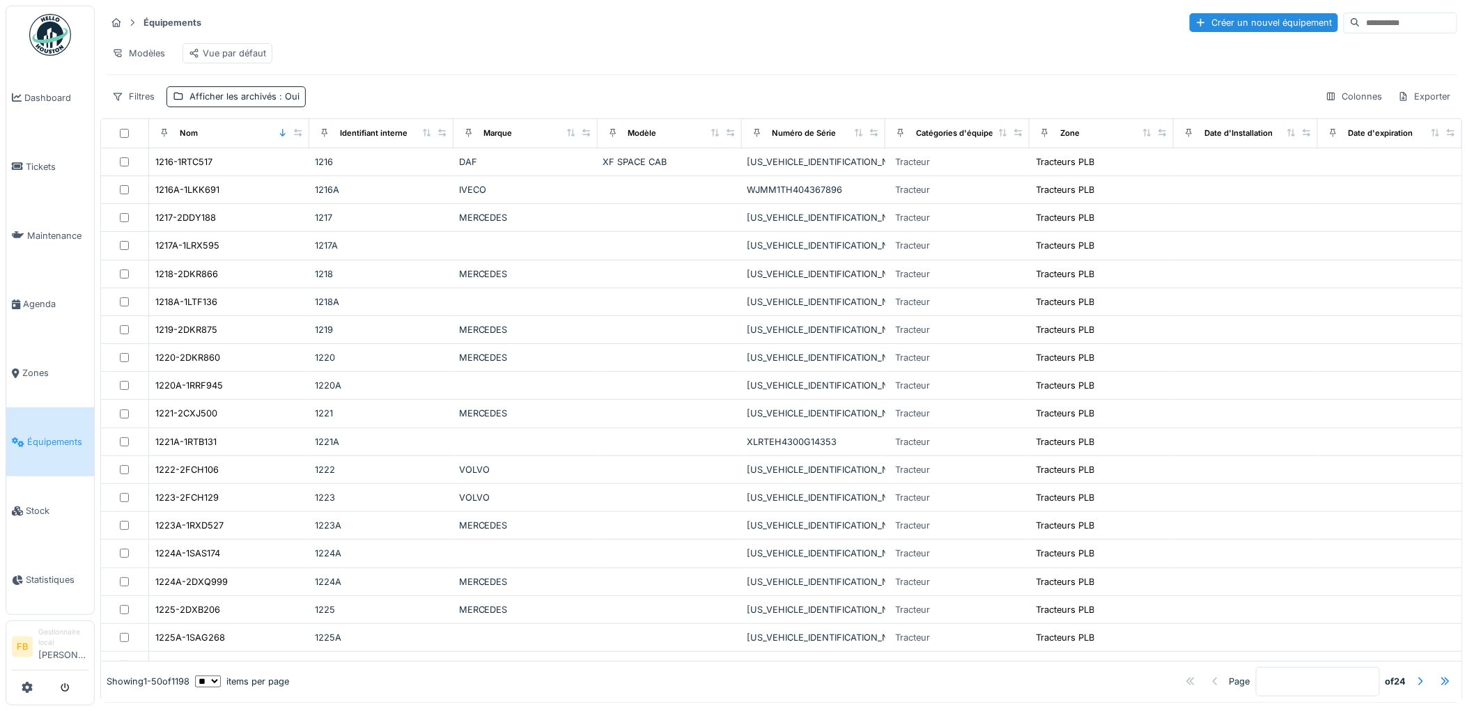
click at [1360, 21] on input at bounding box center [1408, 22] width 96 height 19
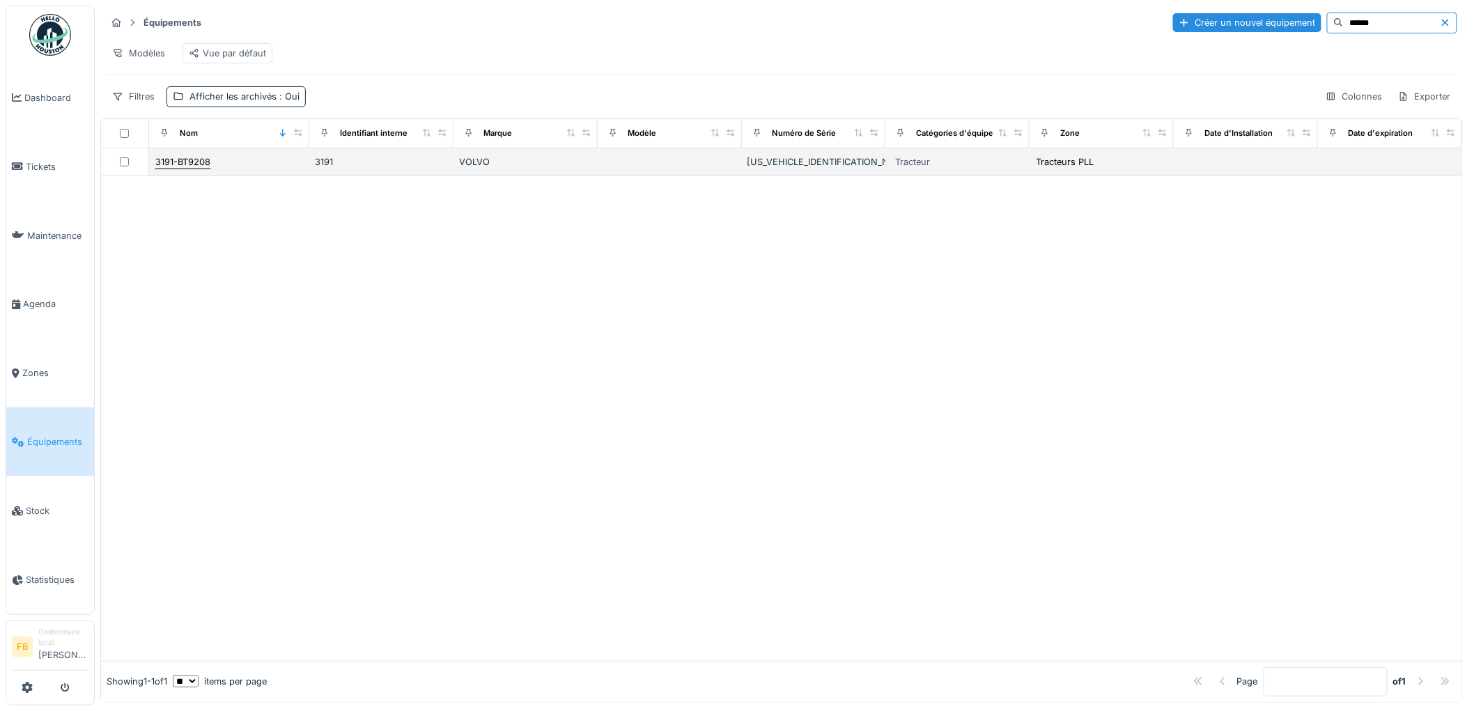
click at [192, 169] on div "3191-BT9208" at bounding box center [182, 161] width 55 height 13
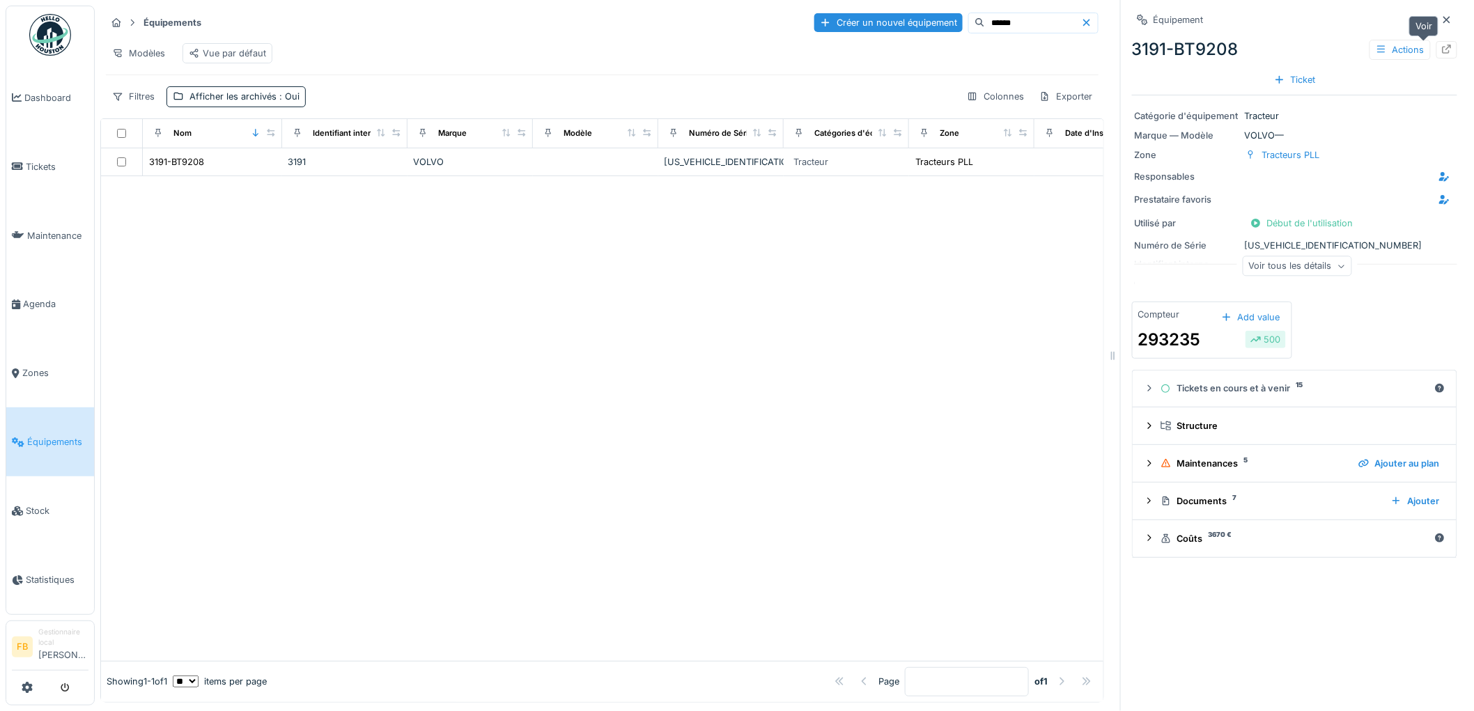
click at [1441, 46] on icon at bounding box center [1446, 49] width 11 height 9
drag, startPoint x: 979, startPoint y: 23, endPoint x: 870, endPoint y: 19, distance: 108.7
click at [873, 22] on div "Créer un nouvel équipement ******" at bounding box center [956, 23] width 284 height 21
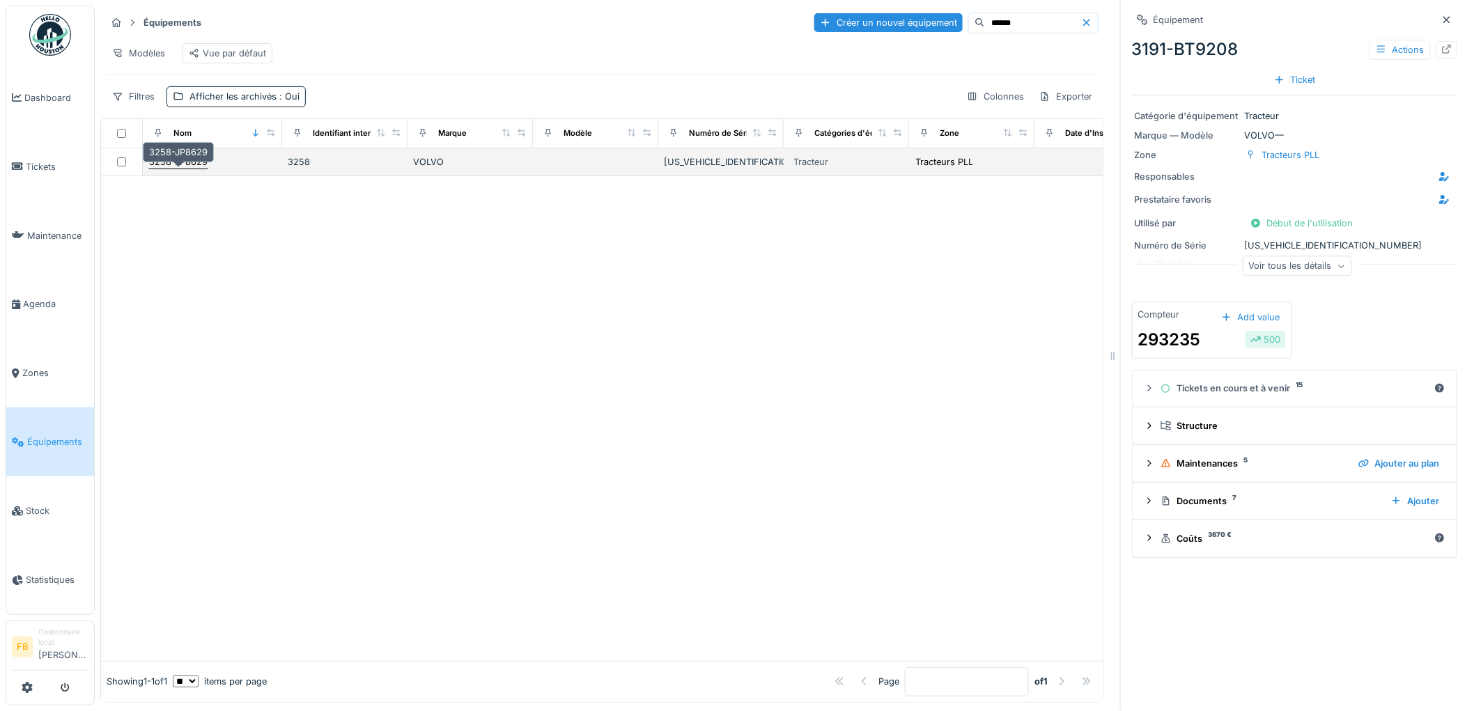
click at [187, 166] on div "3258-JP8629" at bounding box center [178, 162] width 60 height 15
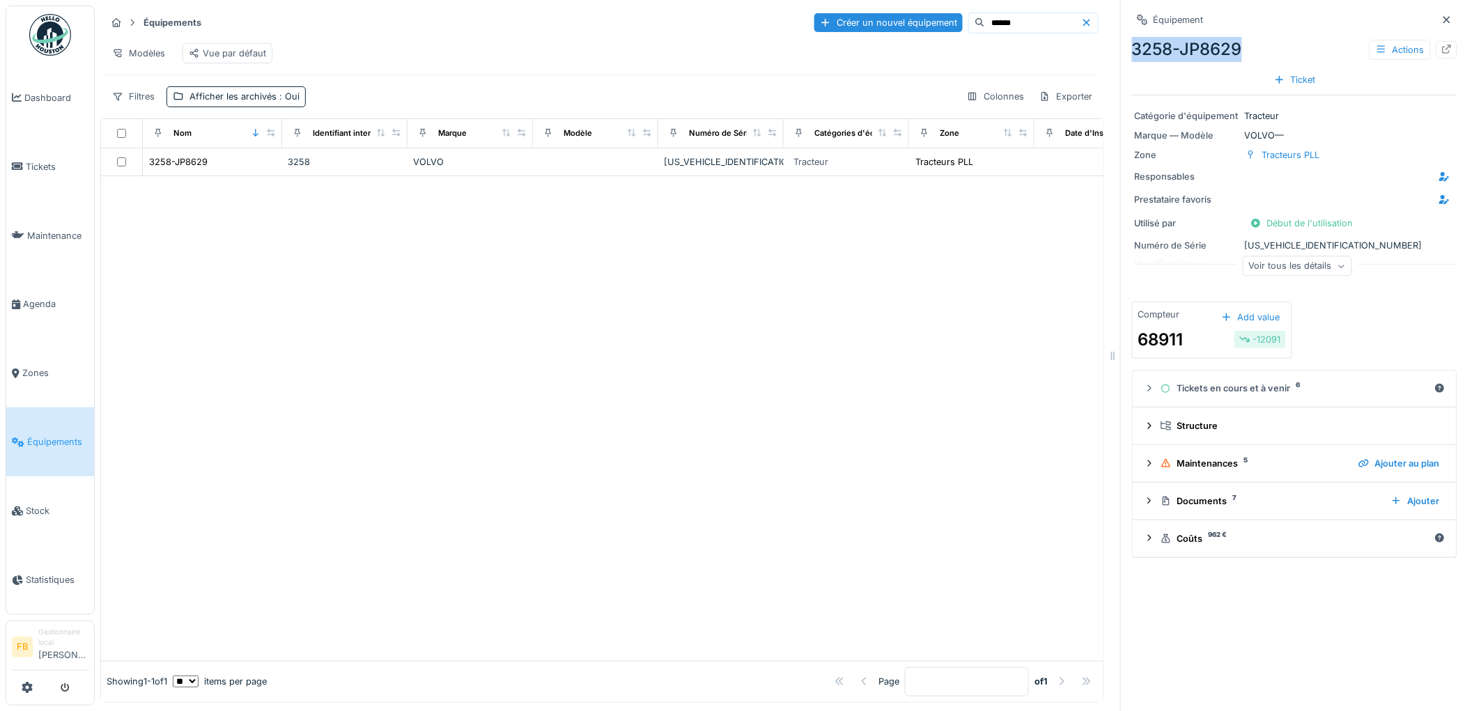
drag, startPoint x: 1233, startPoint y: 47, endPoint x: 1113, endPoint y: 50, distance: 119.8
click at [1120, 50] on div "Équipement 3258-JP8629 Actions Ticket Catégorie d'équipement Tracteur Marque — …" at bounding box center [1294, 355] width 348 height 711
click at [1148, 50] on div "3258-JP8629 Actions" at bounding box center [1294, 49] width 325 height 25
drag, startPoint x: 1241, startPoint y: 49, endPoint x: 1111, endPoint y: 42, distance: 130.4
click at [1120, 42] on div "Équipement 3258-JP8629 Actions Ticket Catégorie d'équipement Tracteur Marque — …" at bounding box center [1294, 355] width 348 height 711
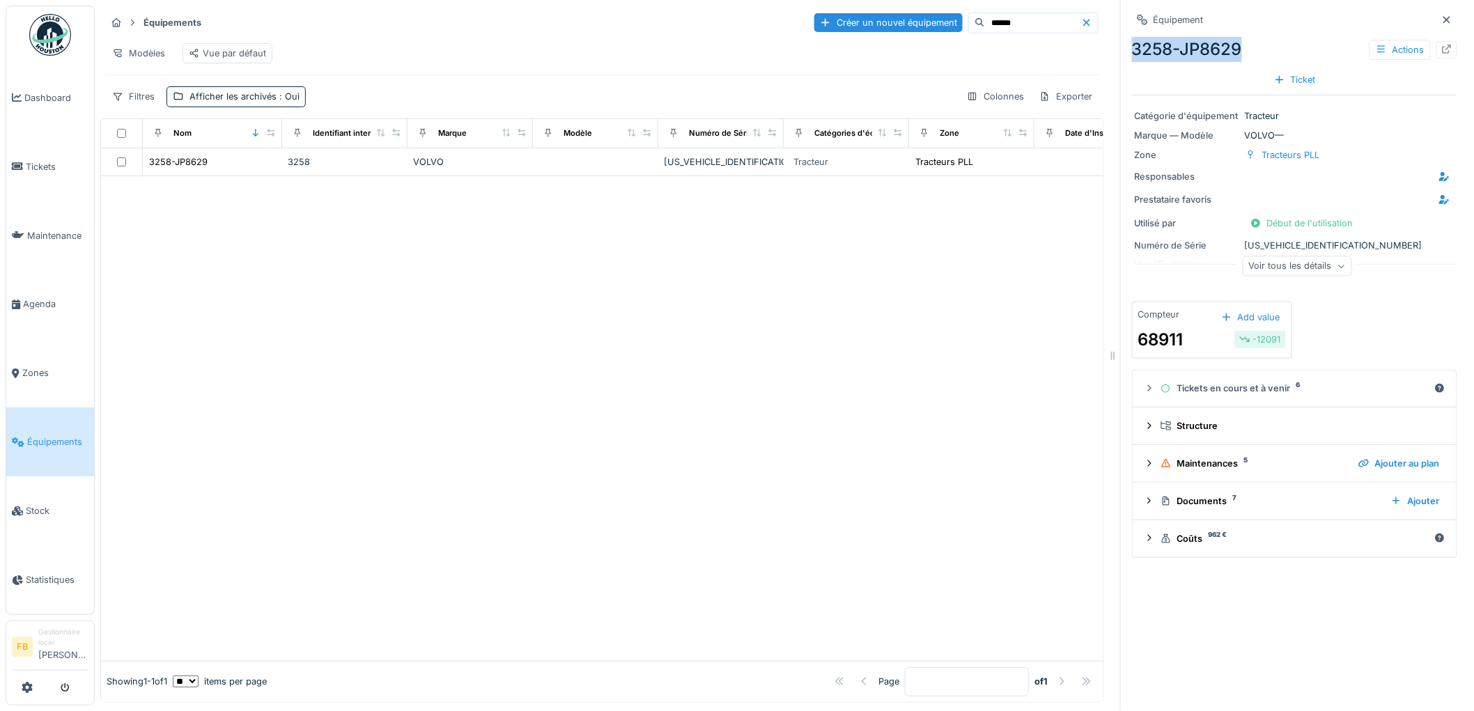
click at [1153, 45] on div "3258-JP8629 Actions" at bounding box center [1294, 49] width 325 height 25
click at [1242, 42] on div "3258-JP8629 Actions" at bounding box center [1294, 49] width 325 height 25
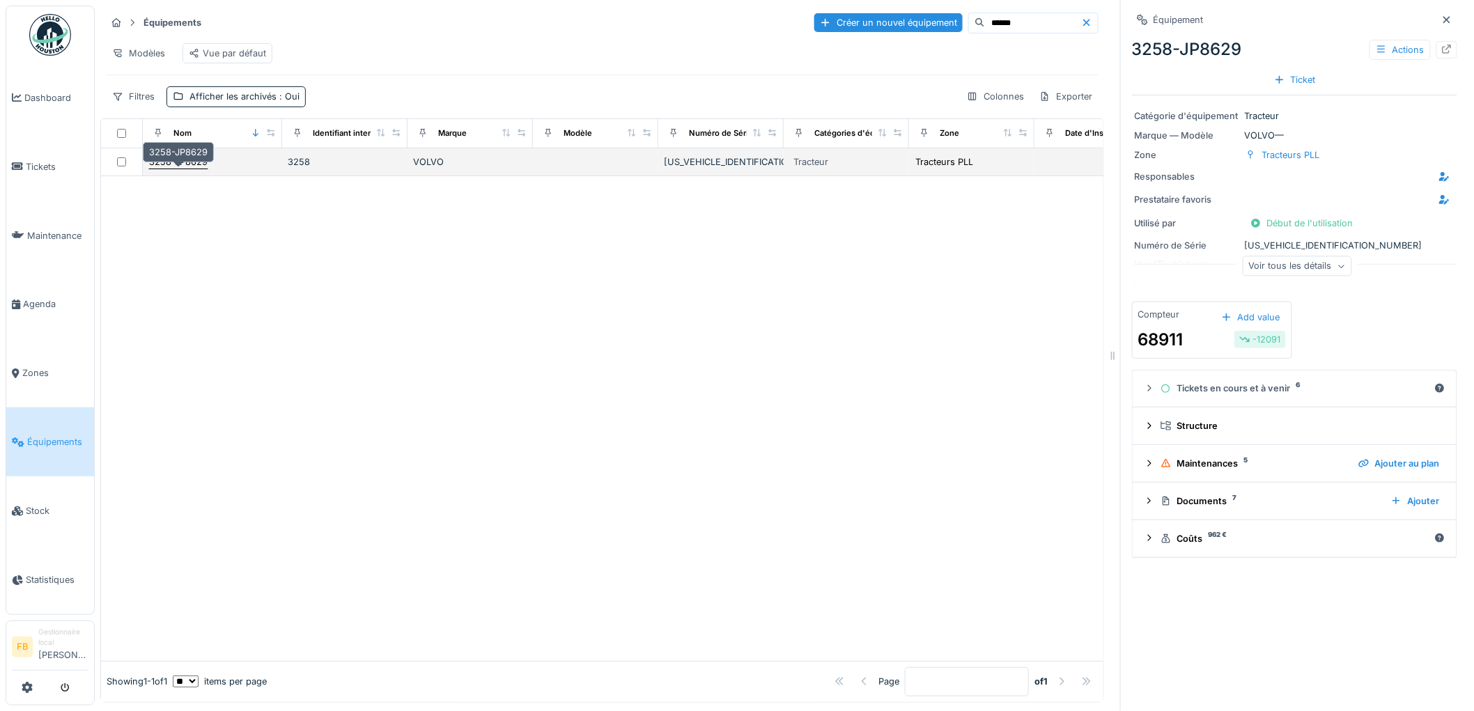
click at [192, 169] on div "3258-JP8629" at bounding box center [178, 161] width 58 height 13
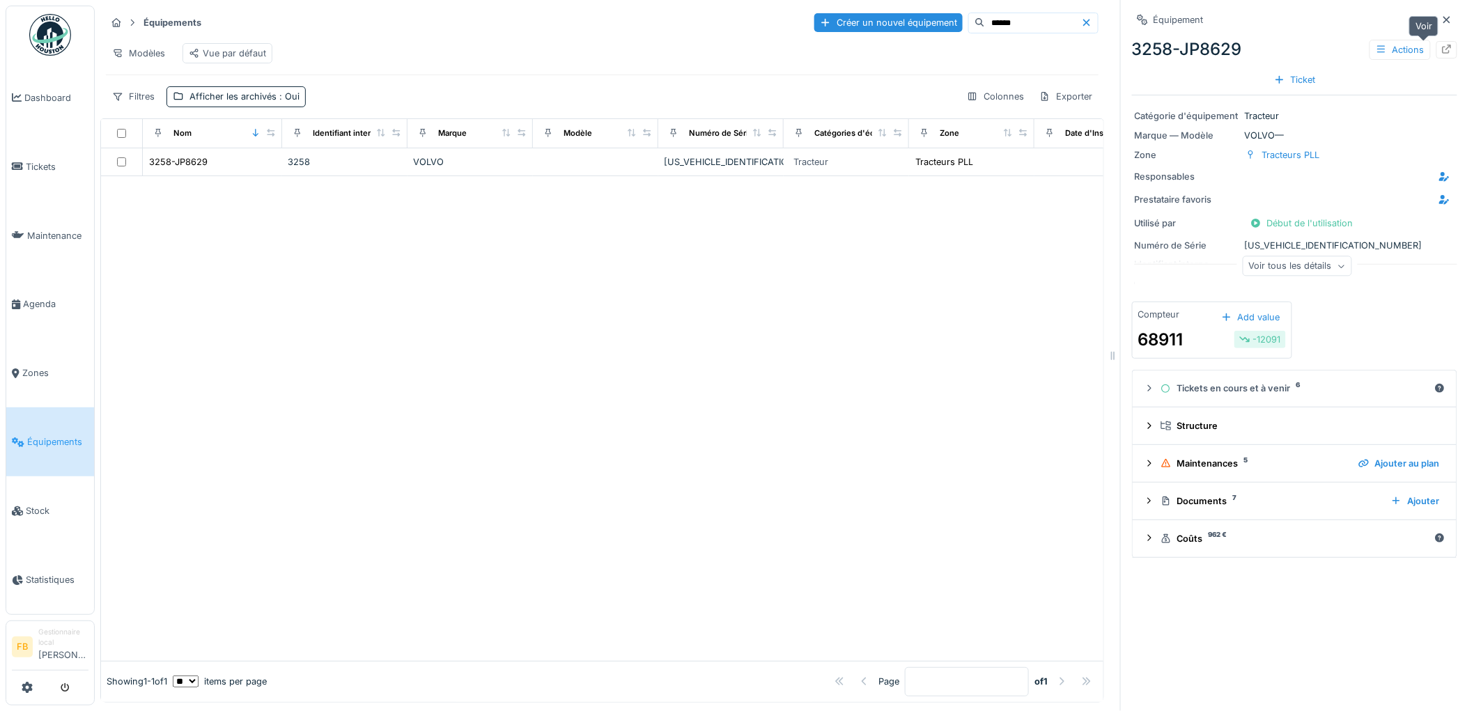
click at [1441, 52] on icon at bounding box center [1446, 49] width 11 height 9
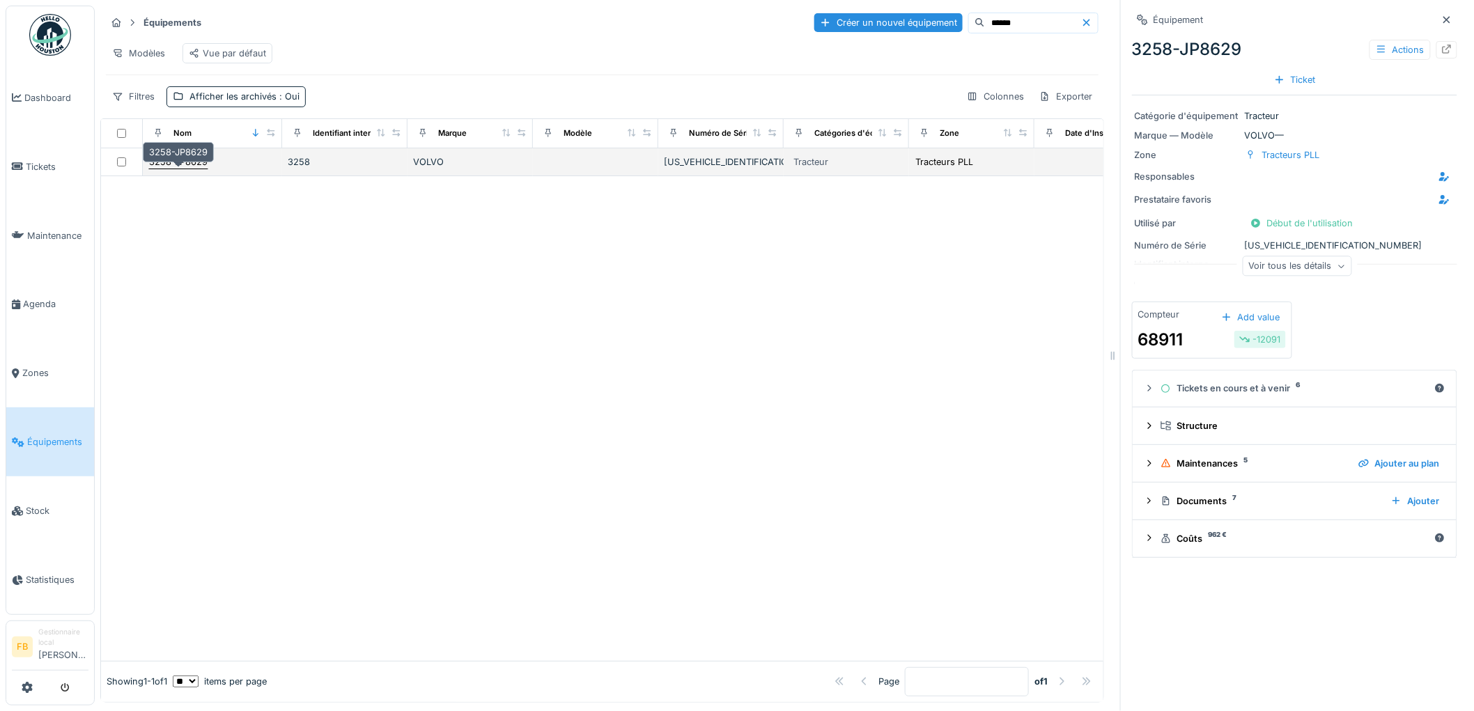
click at [189, 169] on div "3258-JP8629" at bounding box center [178, 161] width 58 height 13
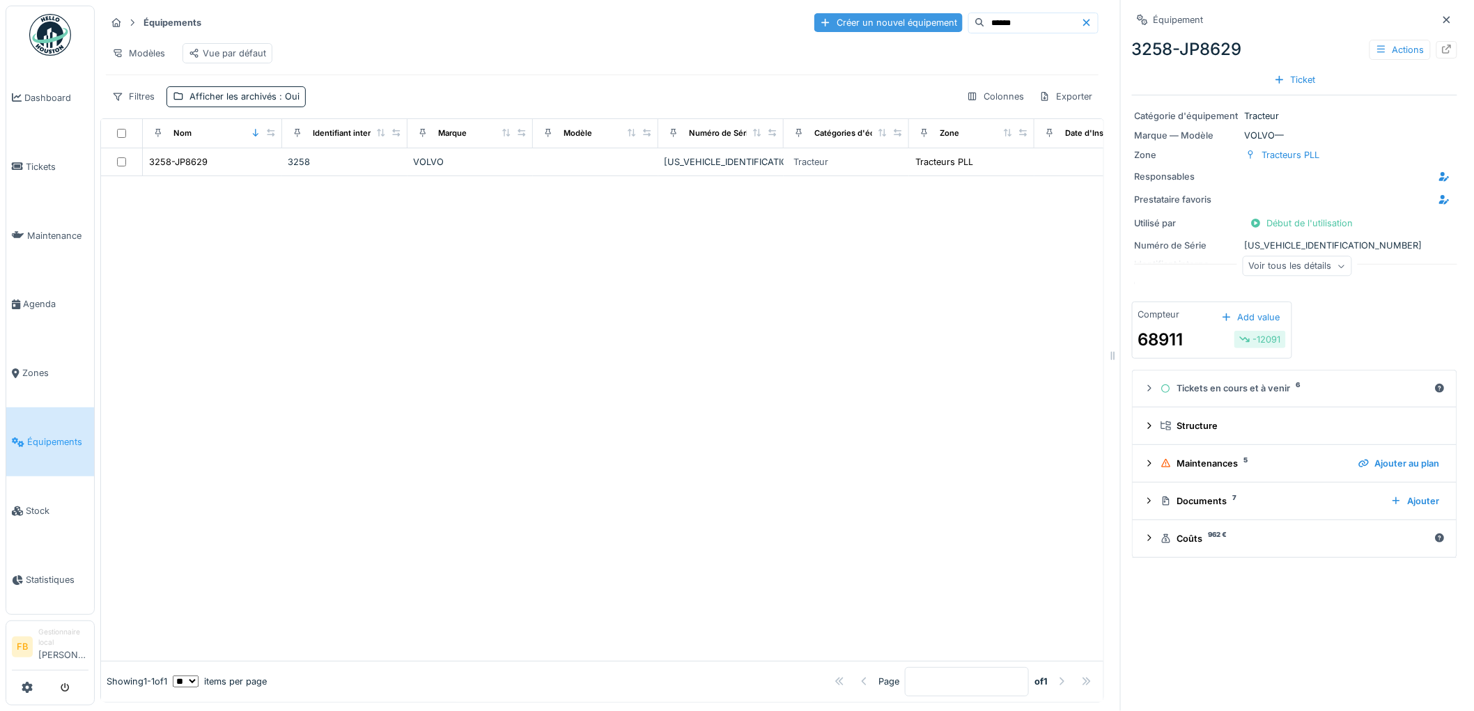
drag, startPoint x: 955, startPoint y: 24, endPoint x: 902, endPoint y: 23, distance: 52.9
click at [902, 23] on div "Créer un nouvel équipement ******" at bounding box center [956, 23] width 284 height 21
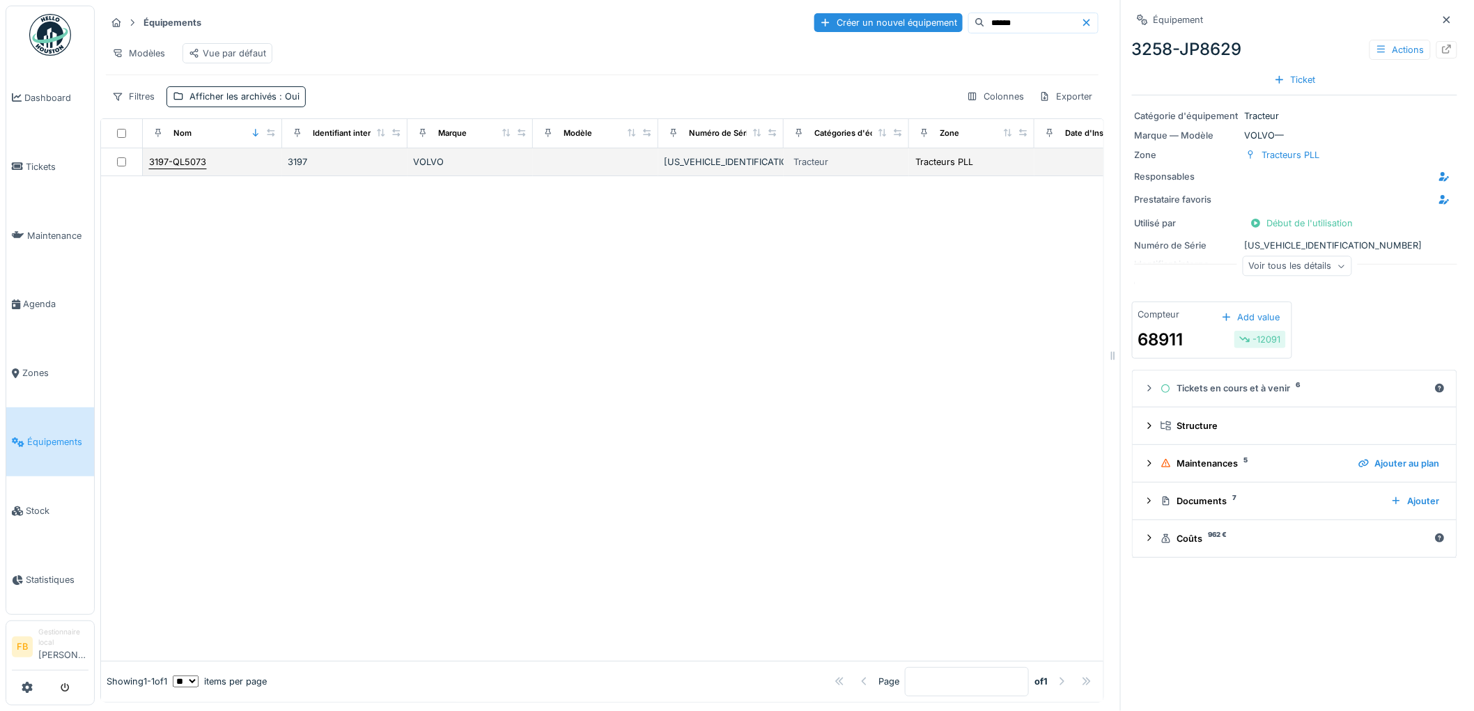
type input "******"
click at [194, 169] on div "3197-QL5073" at bounding box center [177, 161] width 57 height 13
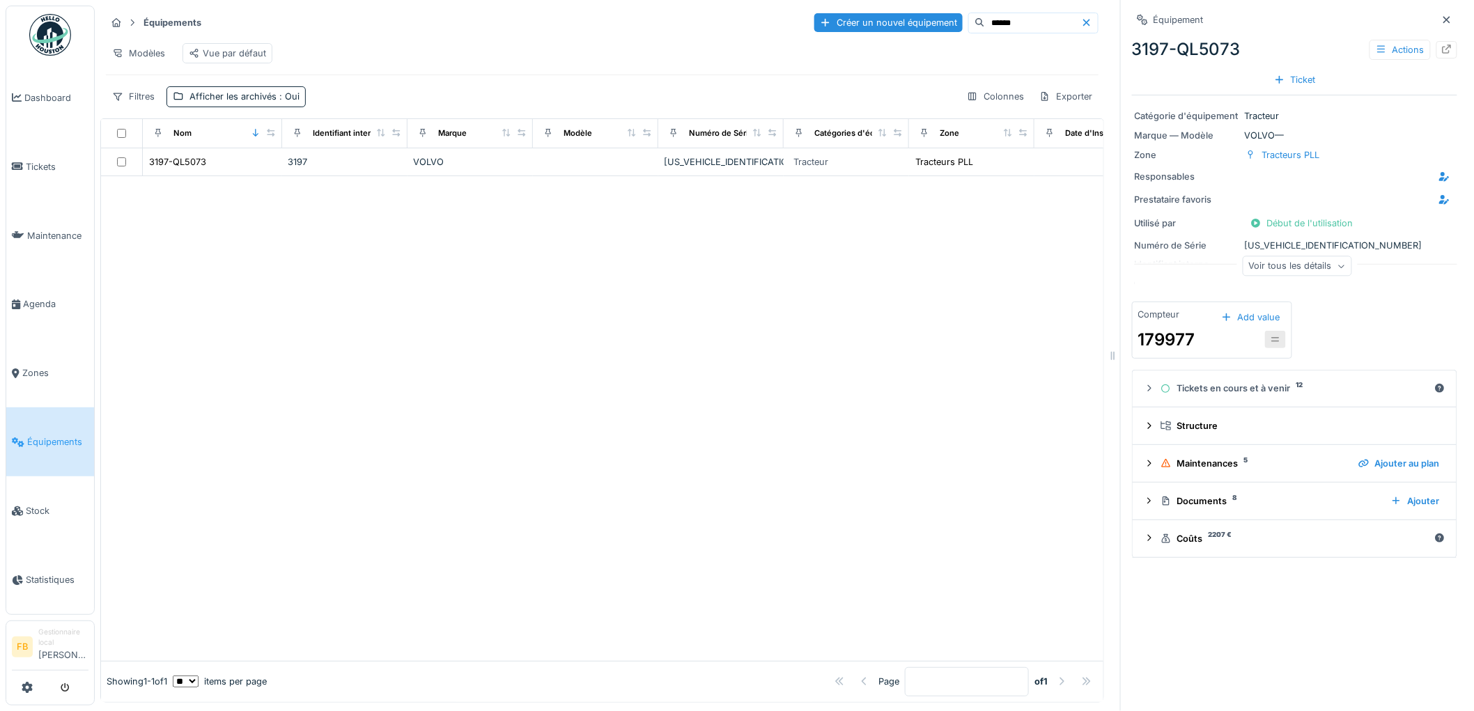
click at [991, 19] on input "******" at bounding box center [1033, 22] width 96 height 19
click at [1441, 53] on icon at bounding box center [1446, 49] width 11 height 9
click at [40, 166] on span "Tickets" at bounding box center [57, 166] width 63 height 13
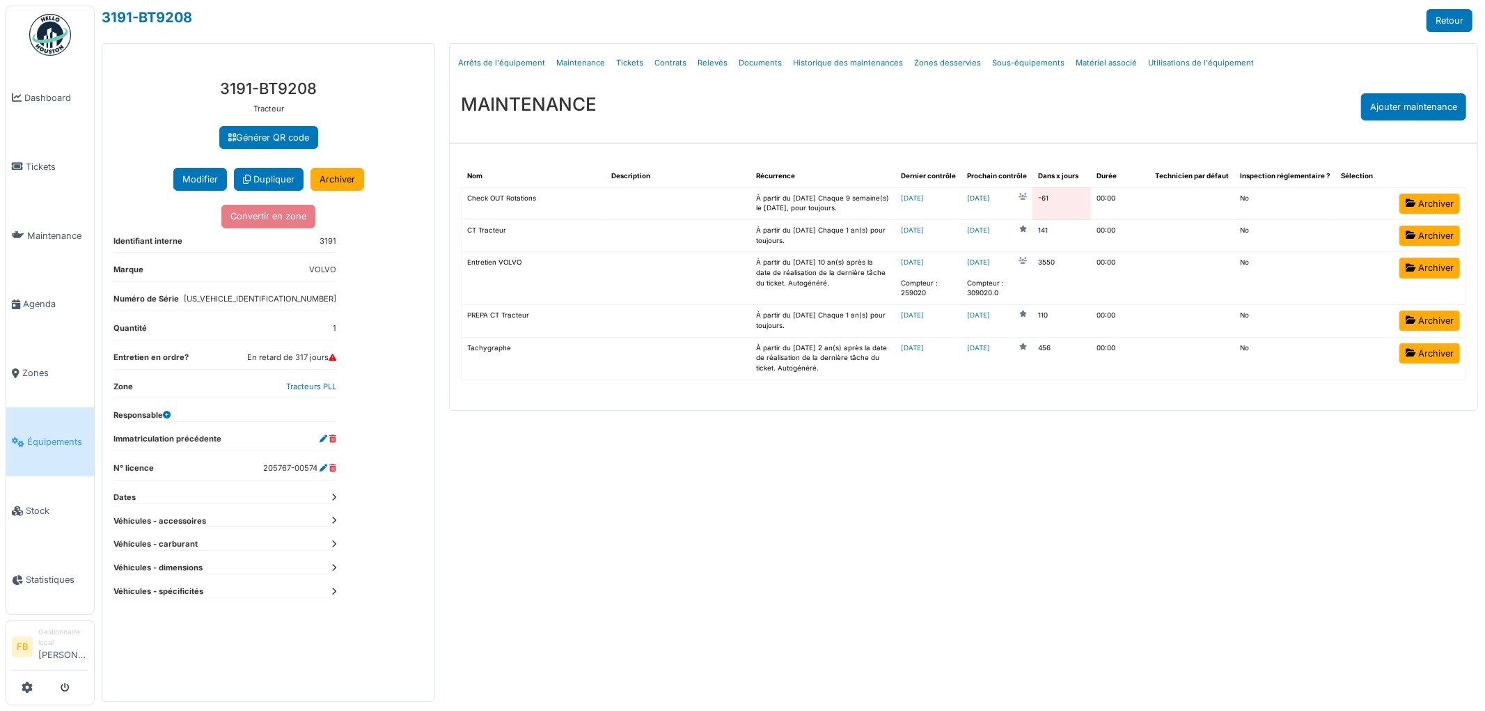
click at [990, 201] on link "[DATE]" at bounding box center [978, 199] width 23 height 10
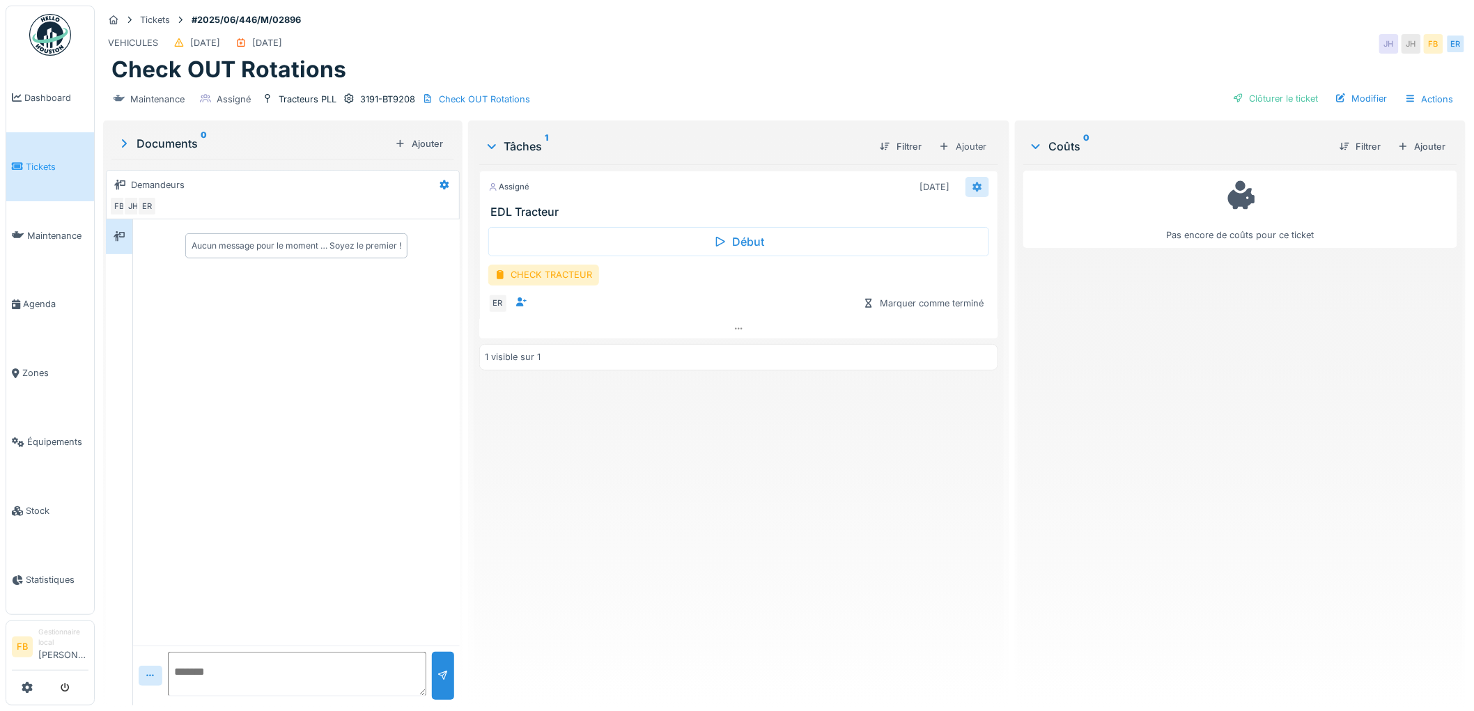
click at [974, 185] on icon at bounding box center [976, 186] width 11 height 9
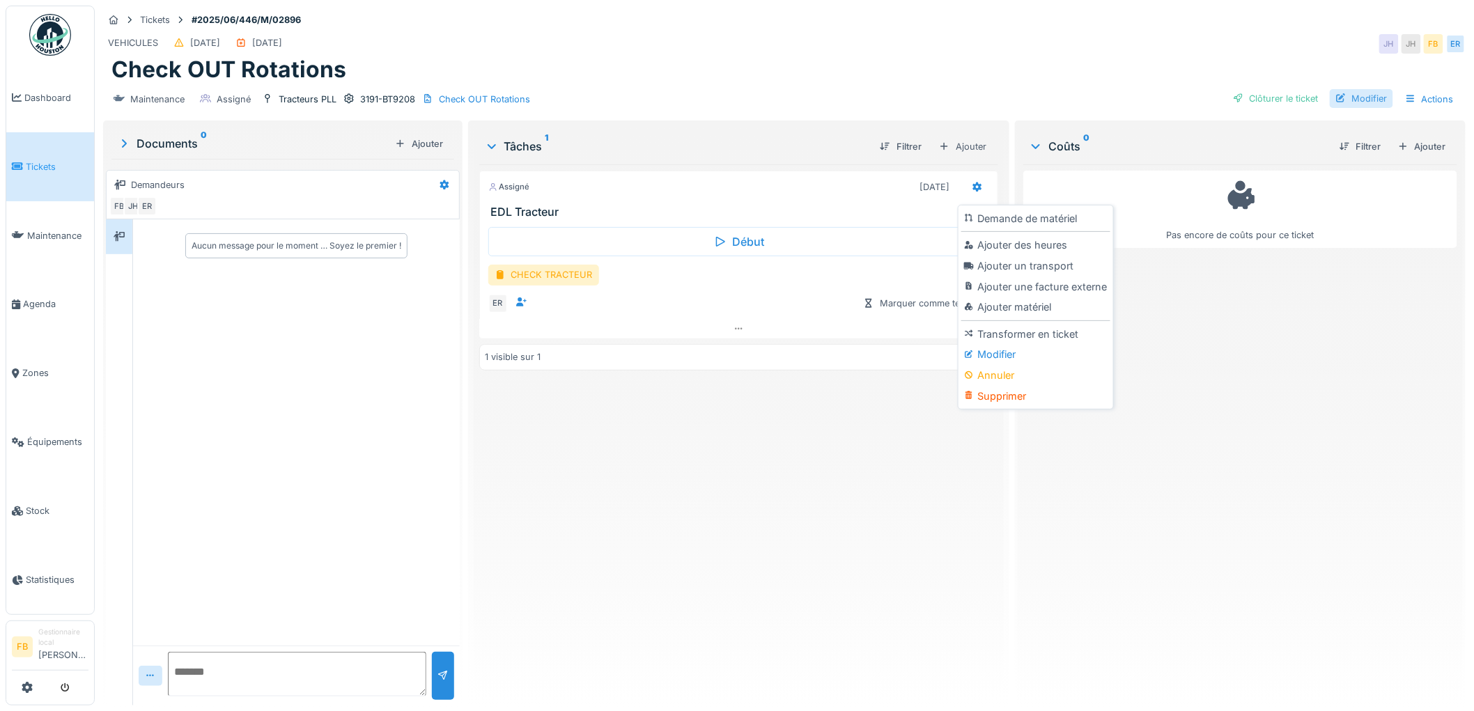
click at [1350, 96] on div "Modifier" at bounding box center [1360, 98] width 63 height 19
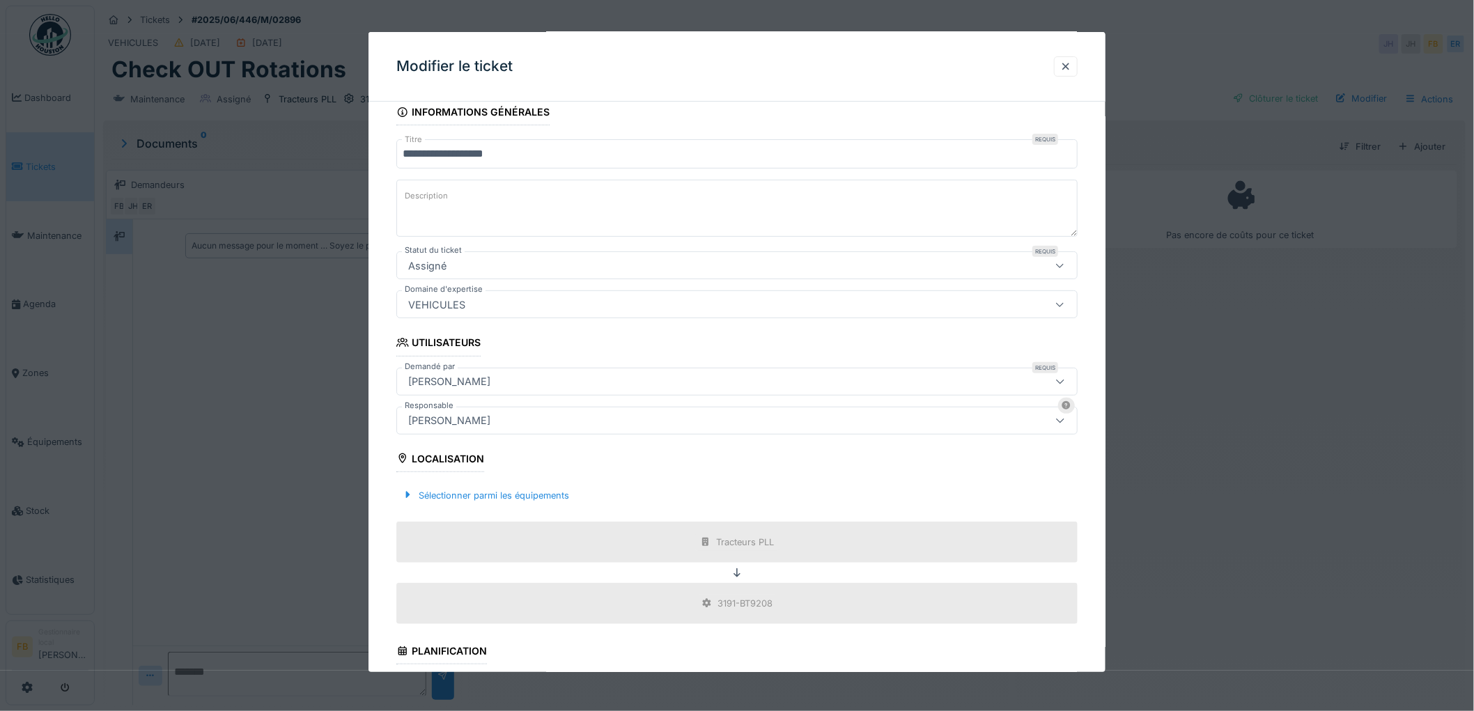
scroll to position [309, 0]
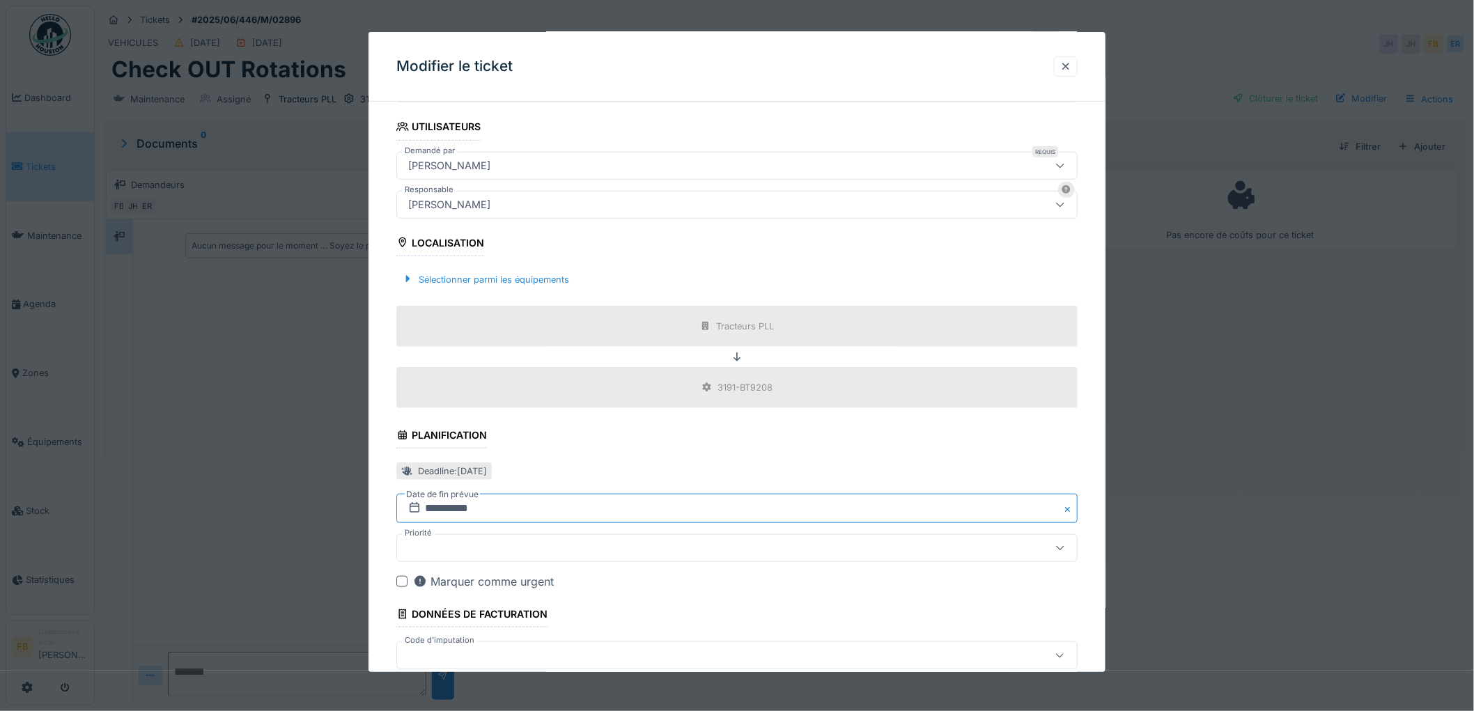
click at [455, 508] on input "**********" at bounding box center [736, 508] width 681 height 29
click at [730, 310] on span at bounding box center [732, 310] width 9 height 9
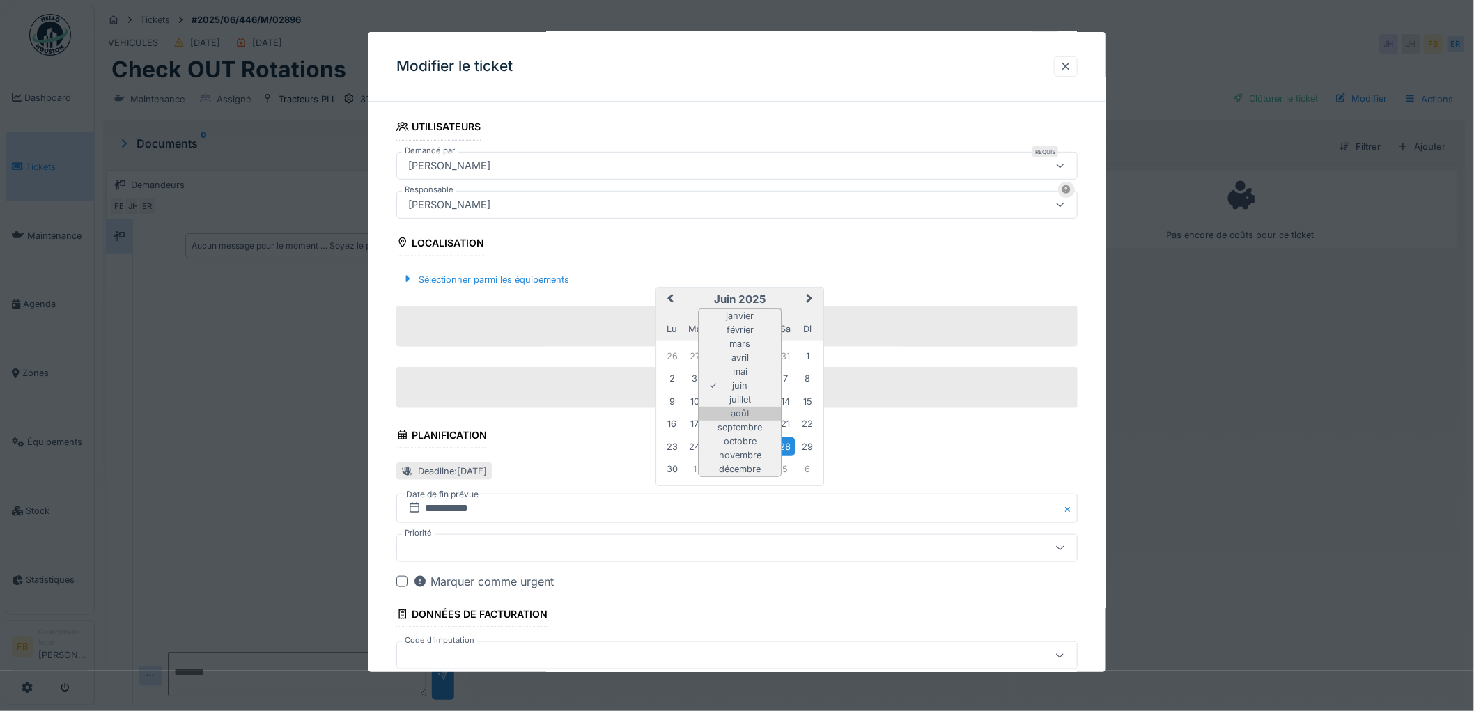
click at [753, 412] on div "août" at bounding box center [739, 414] width 82 height 14
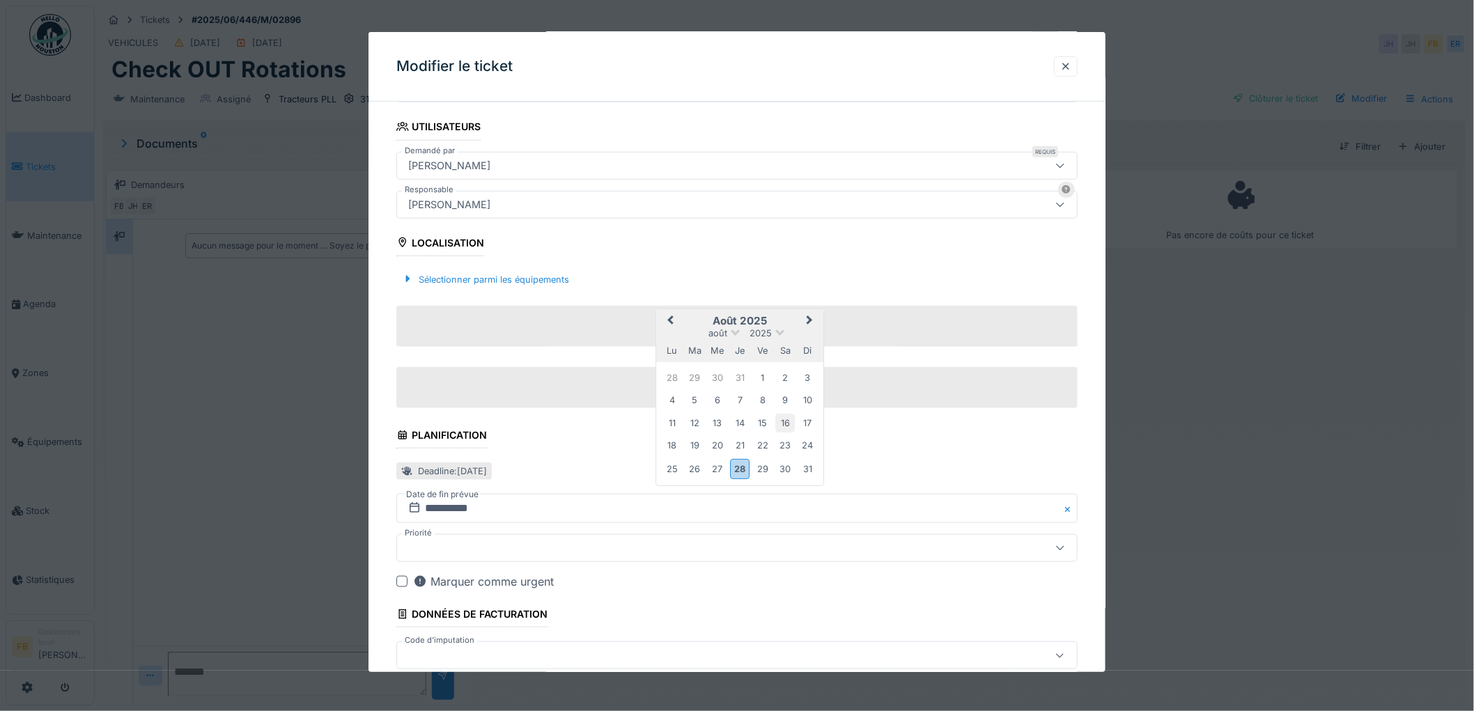
click at [790, 421] on div "16" at bounding box center [785, 423] width 19 height 19
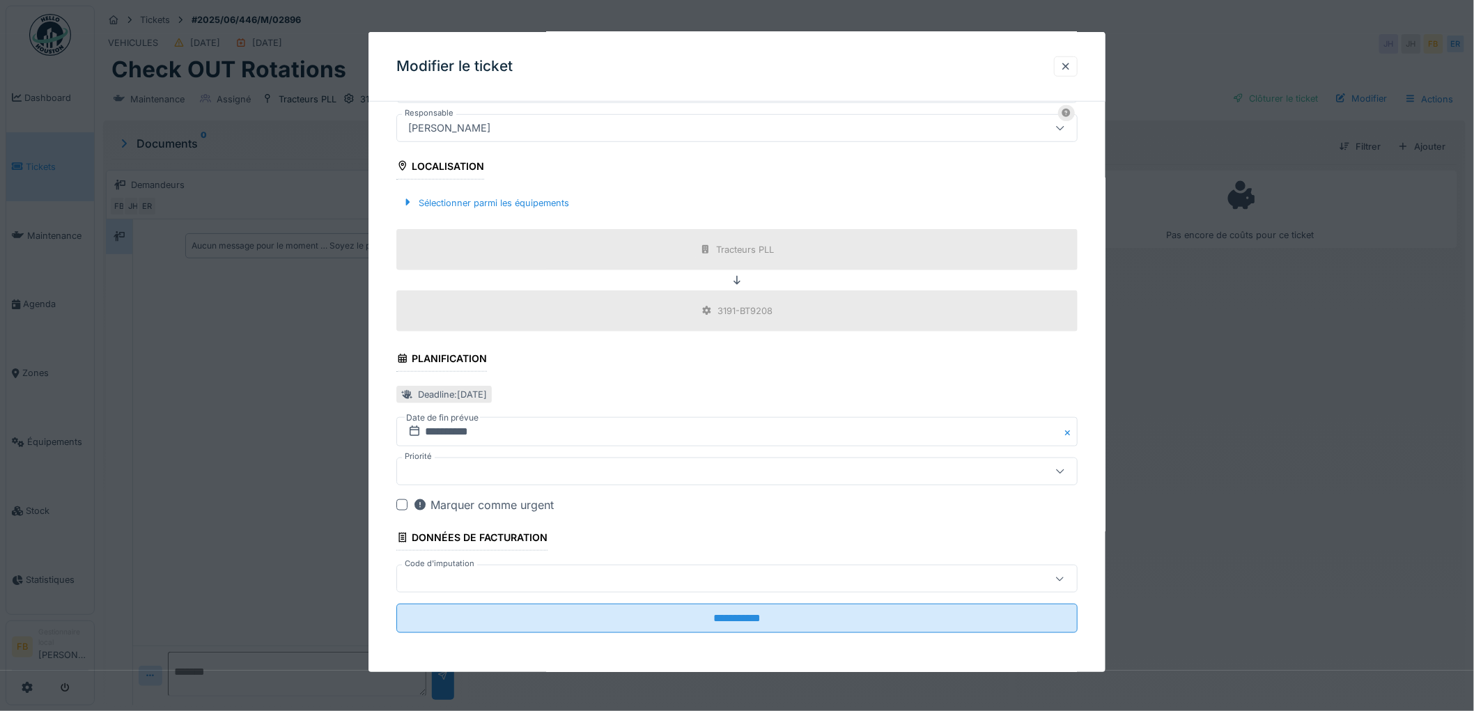
click at [611, 588] on div at bounding box center [736, 579] width 681 height 28
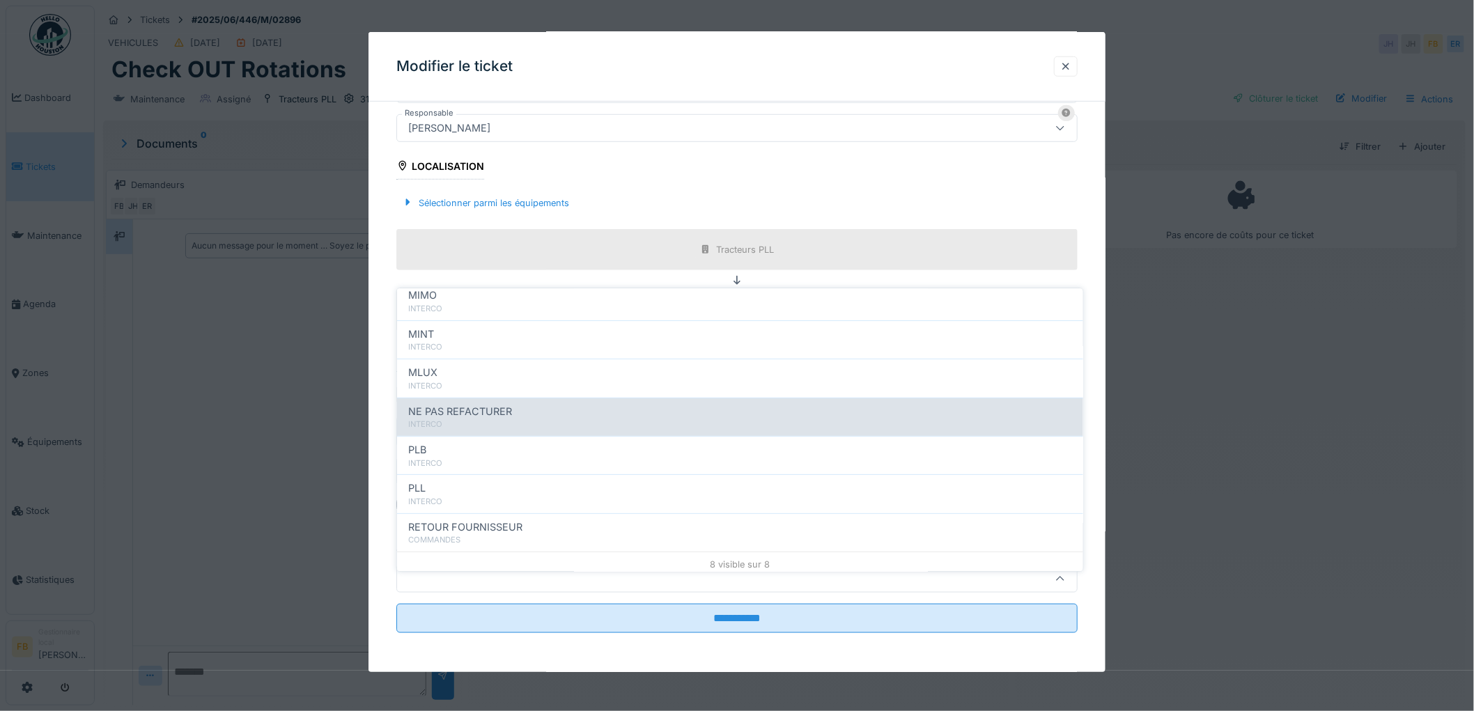
scroll to position [124, 0]
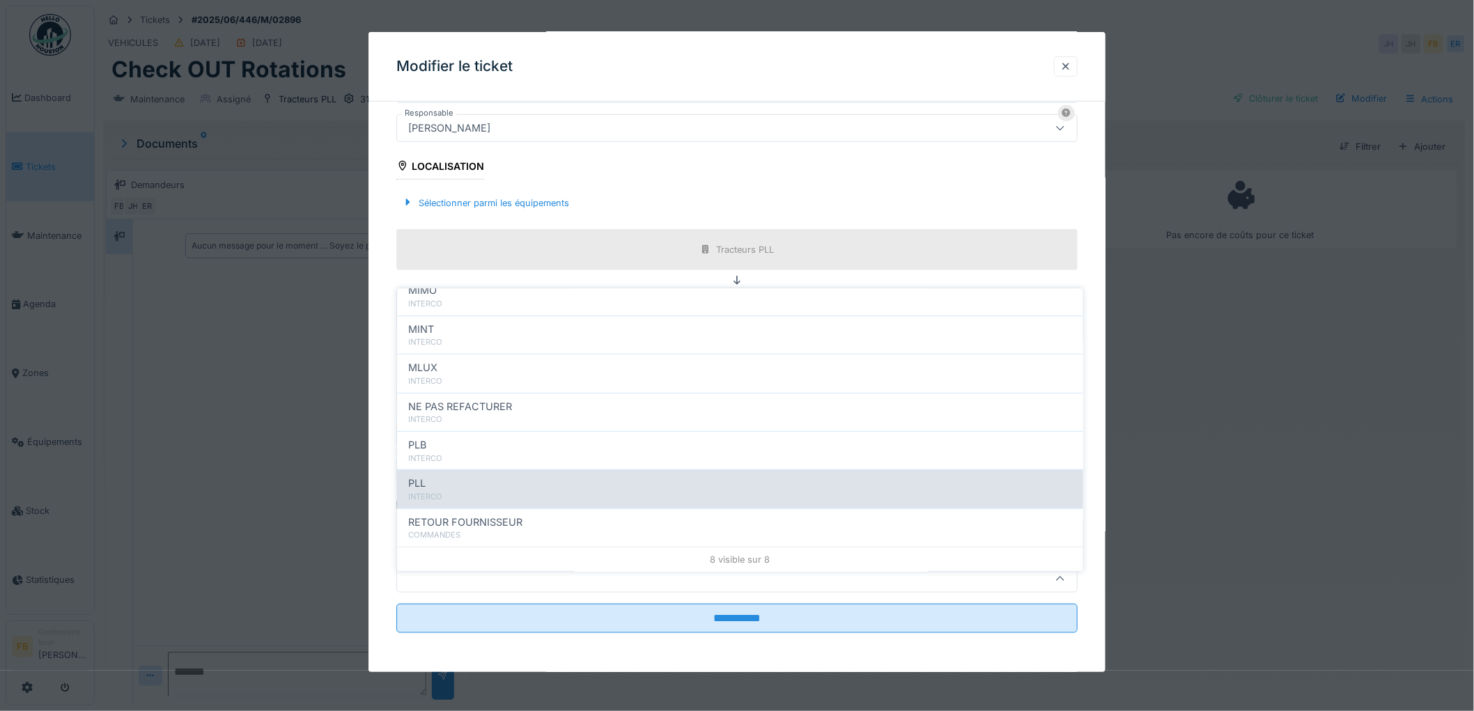
click at [475, 491] on div "INTERCO" at bounding box center [740, 497] width 664 height 12
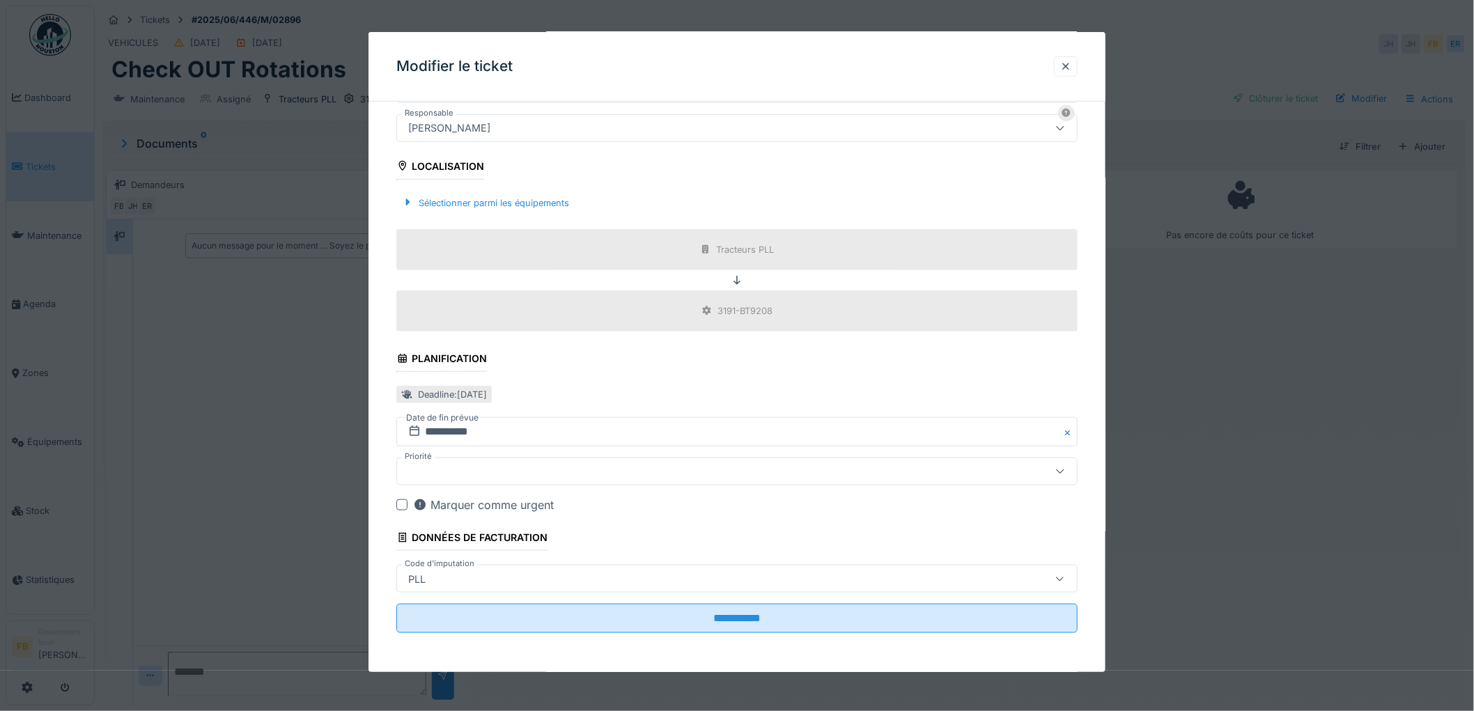
click at [467, 572] on div "PLL" at bounding box center [698, 578] width 591 height 15
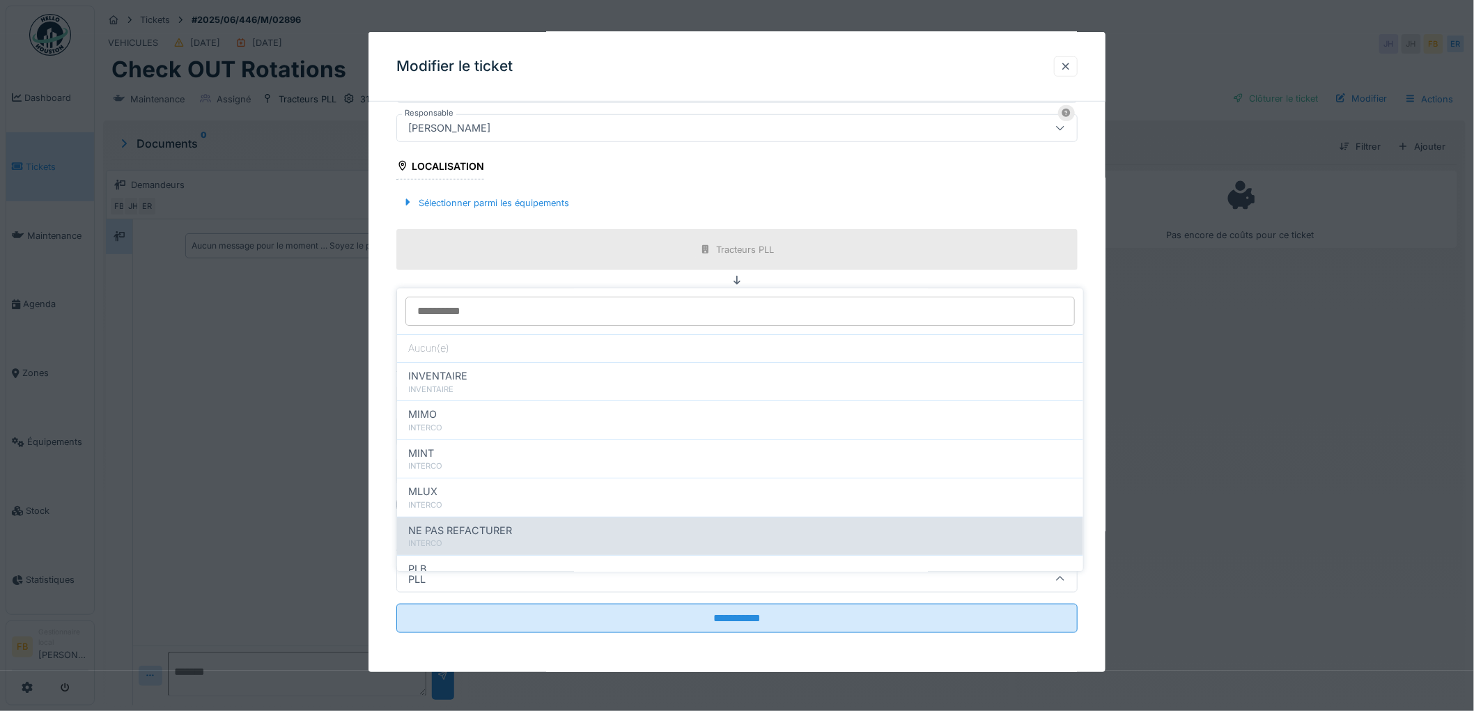
drag, startPoint x: 531, startPoint y: 516, endPoint x: 595, endPoint y: 495, distance: 67.4
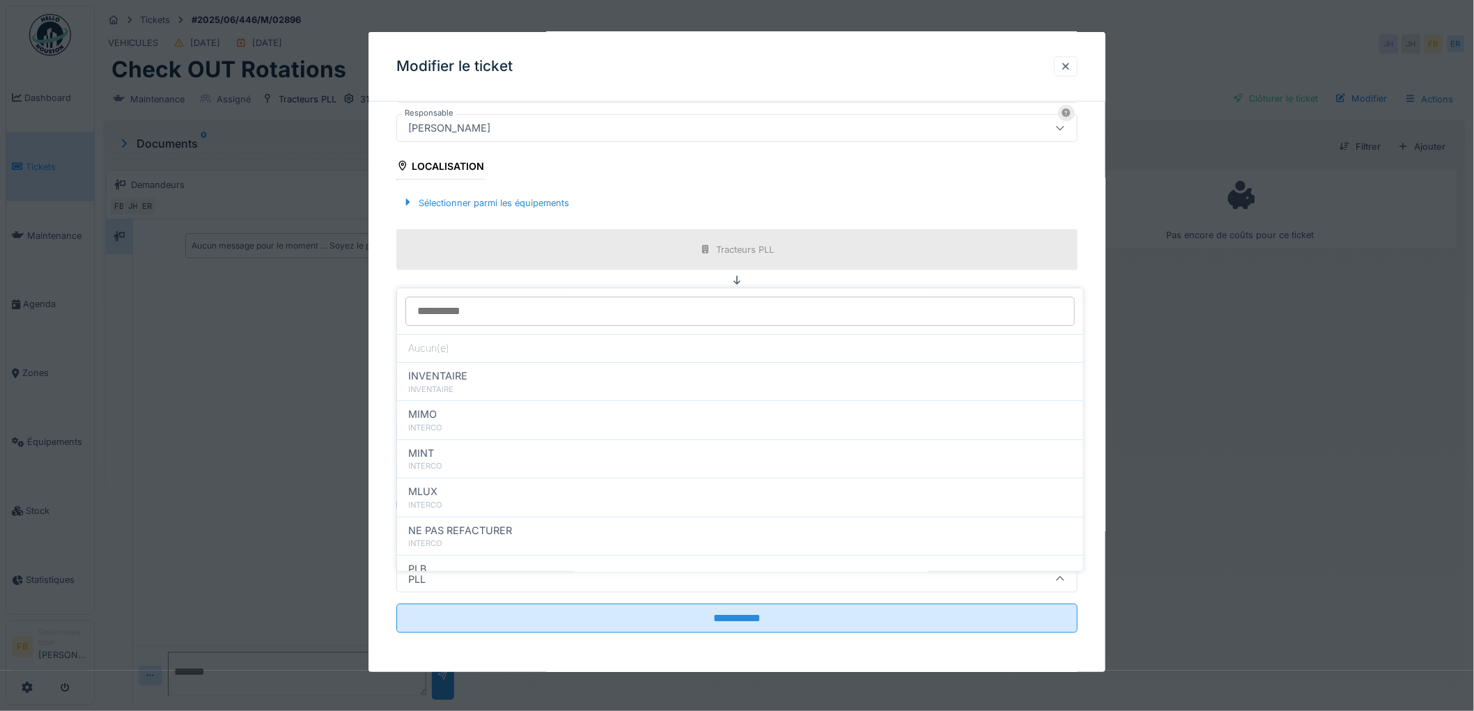
click at [530, 523] on div "NE PAS REFACTURER" at bounding box center [740, 530] width 664 height 15
type input "****"
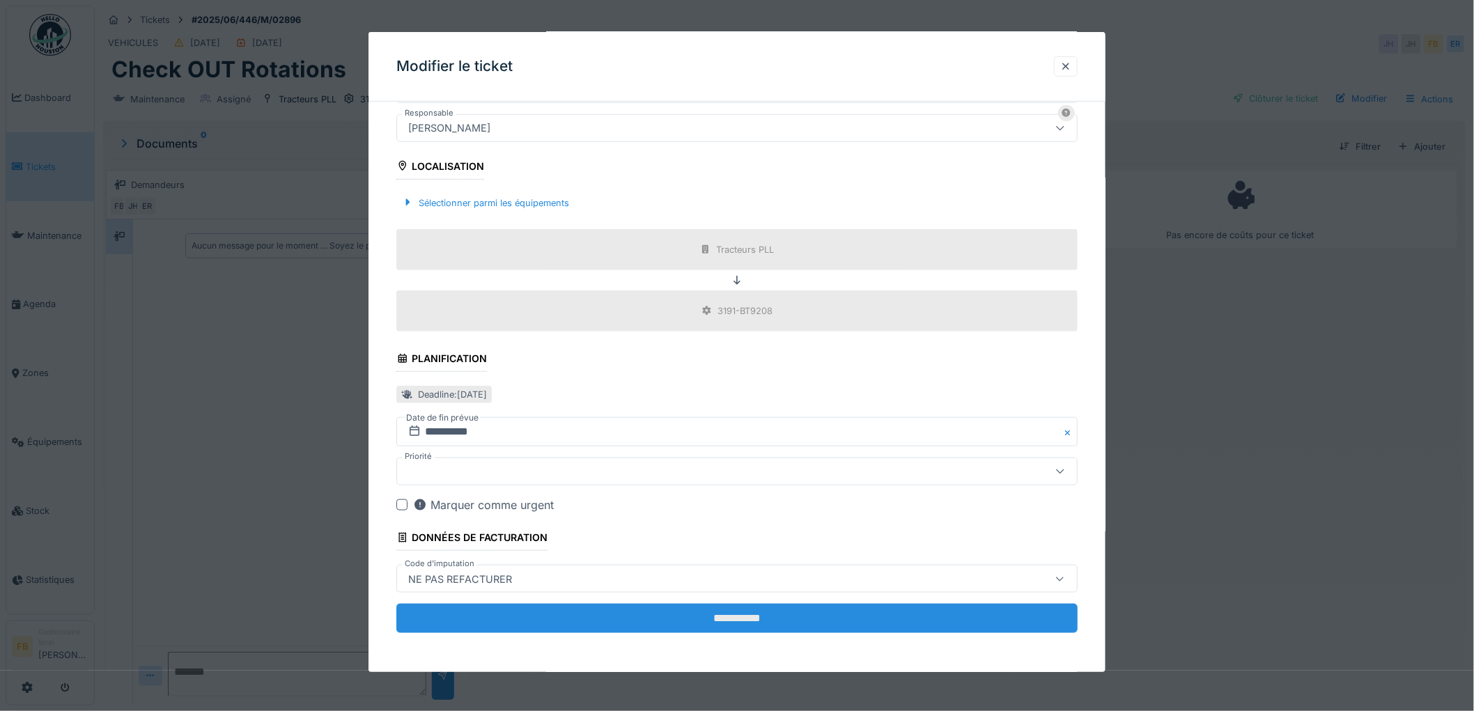
click at [726, 608] on input "**********" at bounding box center [736, 618] width 681 height 29
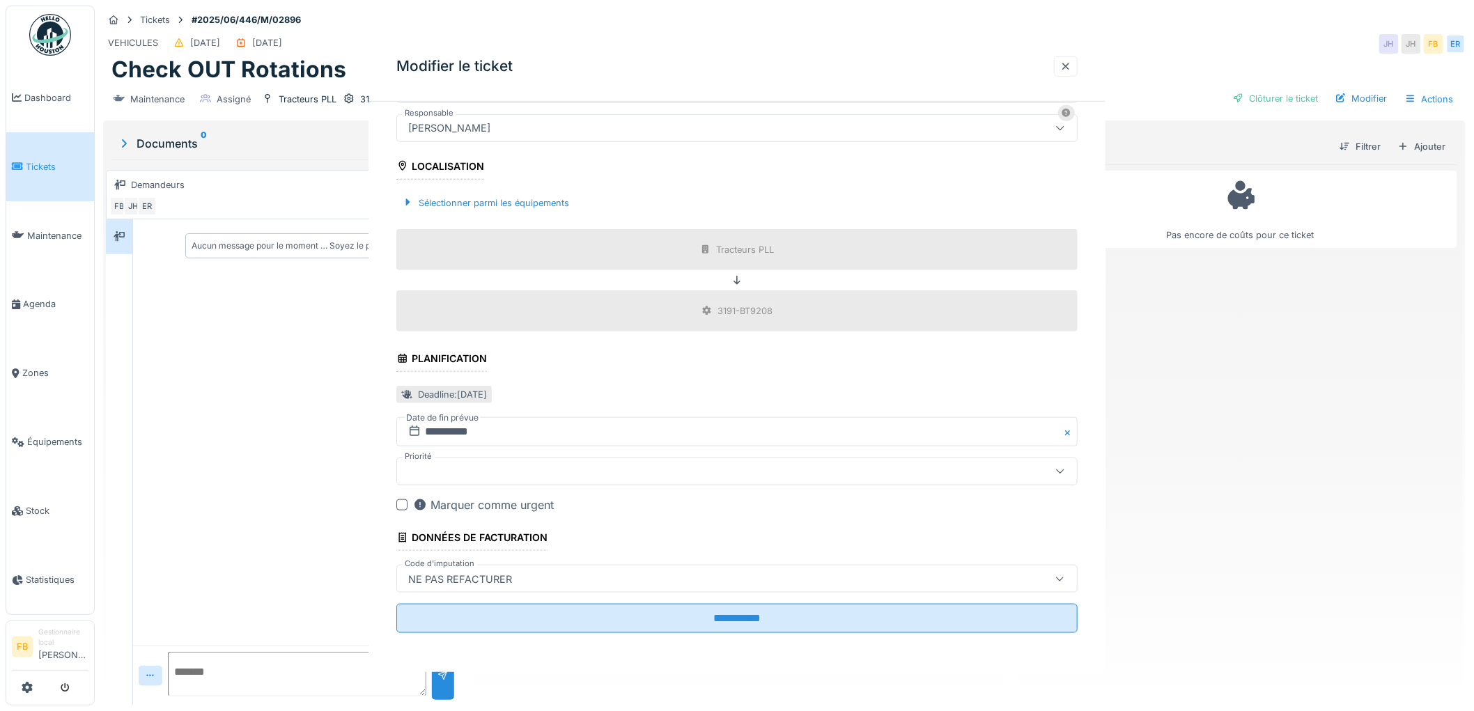
scroll to position [0, 0]
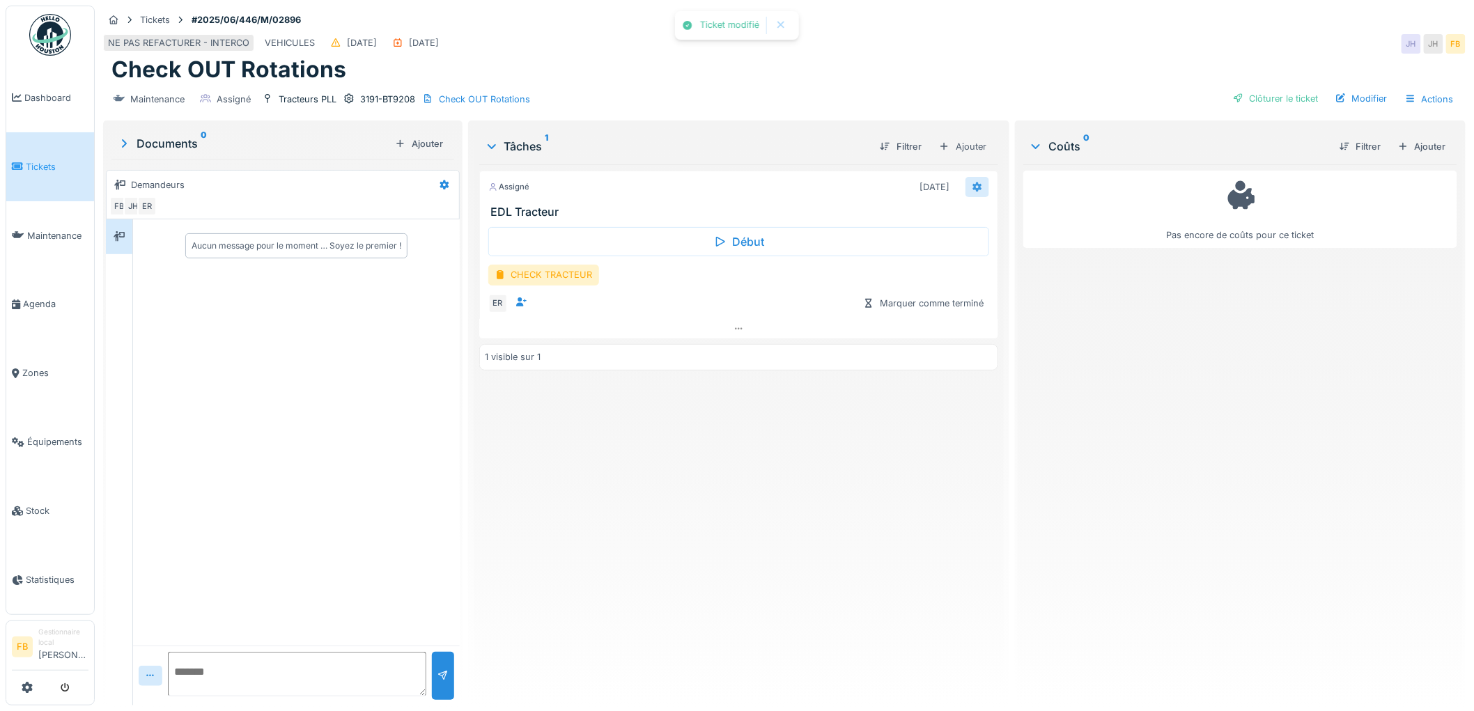
click at [977, 177] on div at bounding box center [977, 187] width 24 height 20
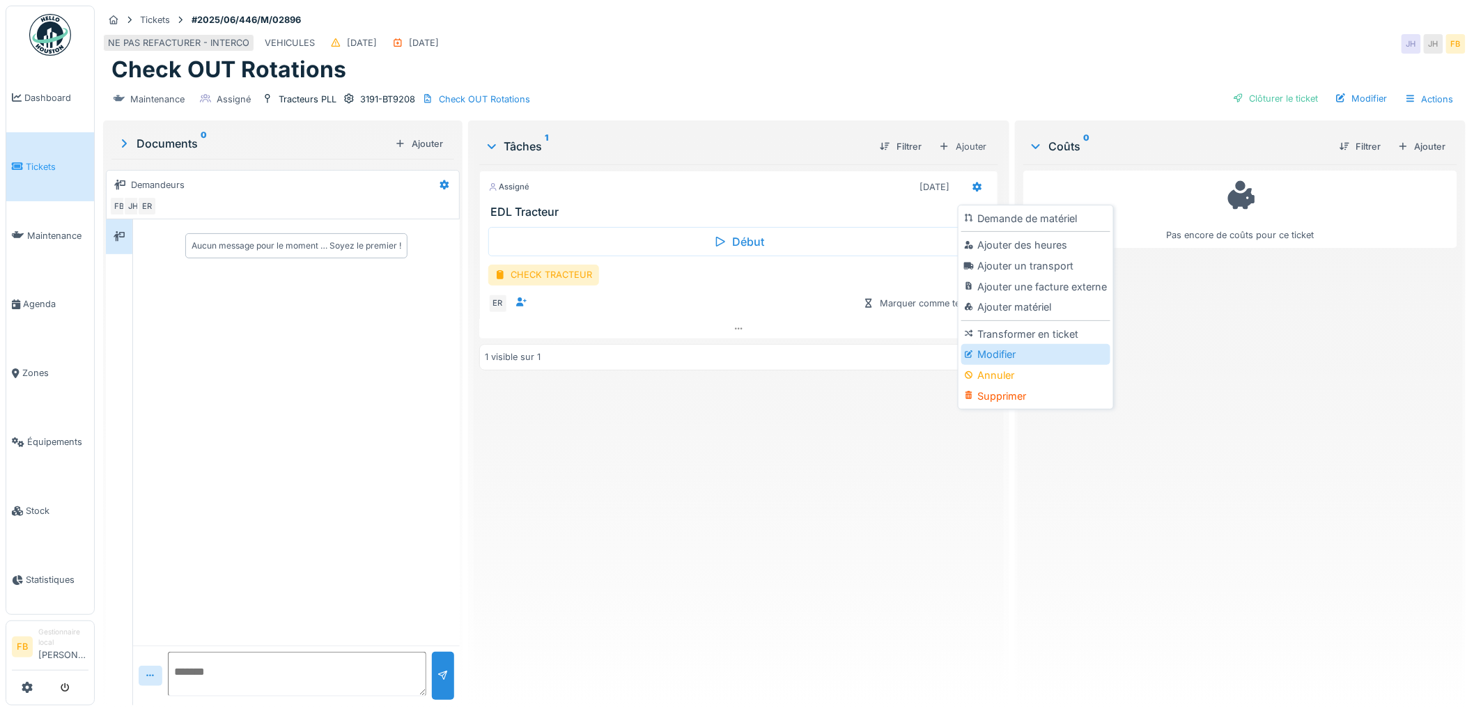
click at [1010, 344] on div "Modifier" at bounding box center [1035, 354] width 148 height 21
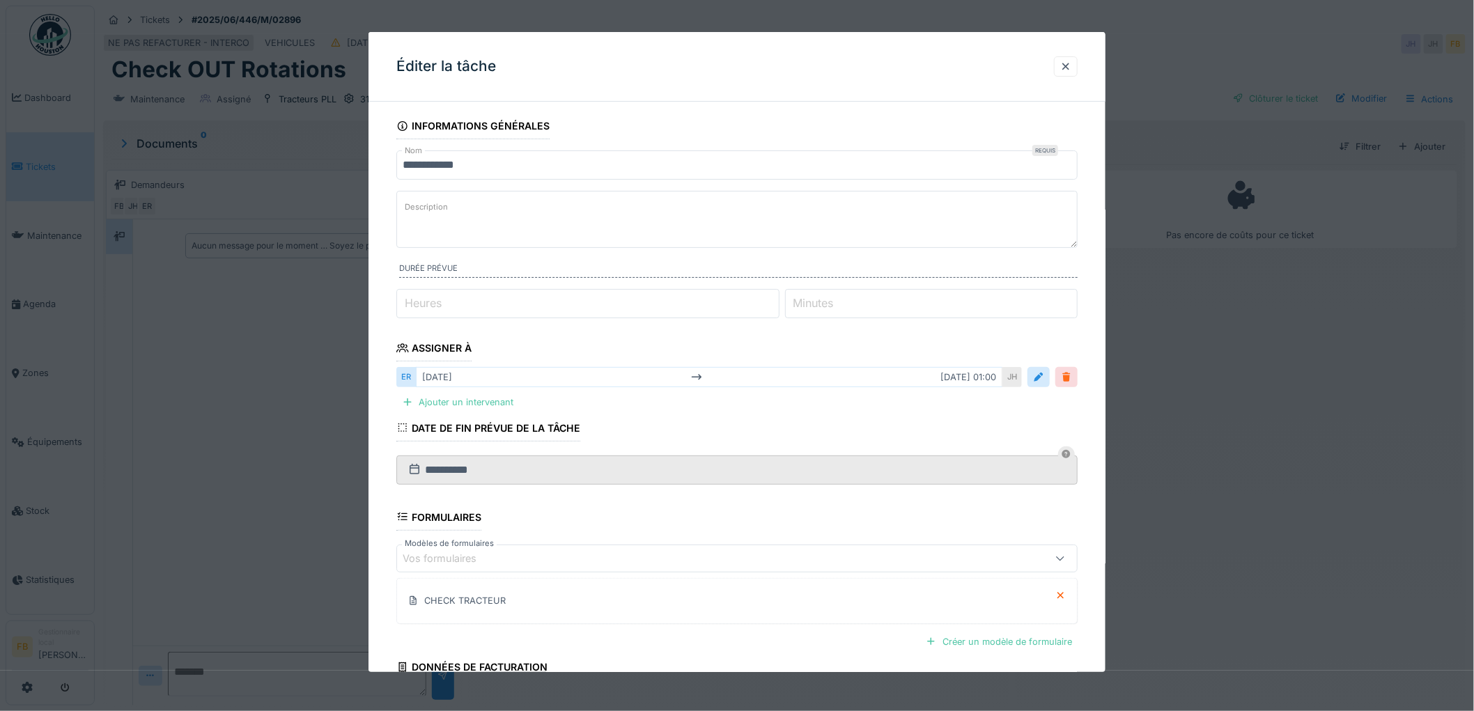
click at [1068, 374] on div at bounding box center [1066, 376] width 11 height 13
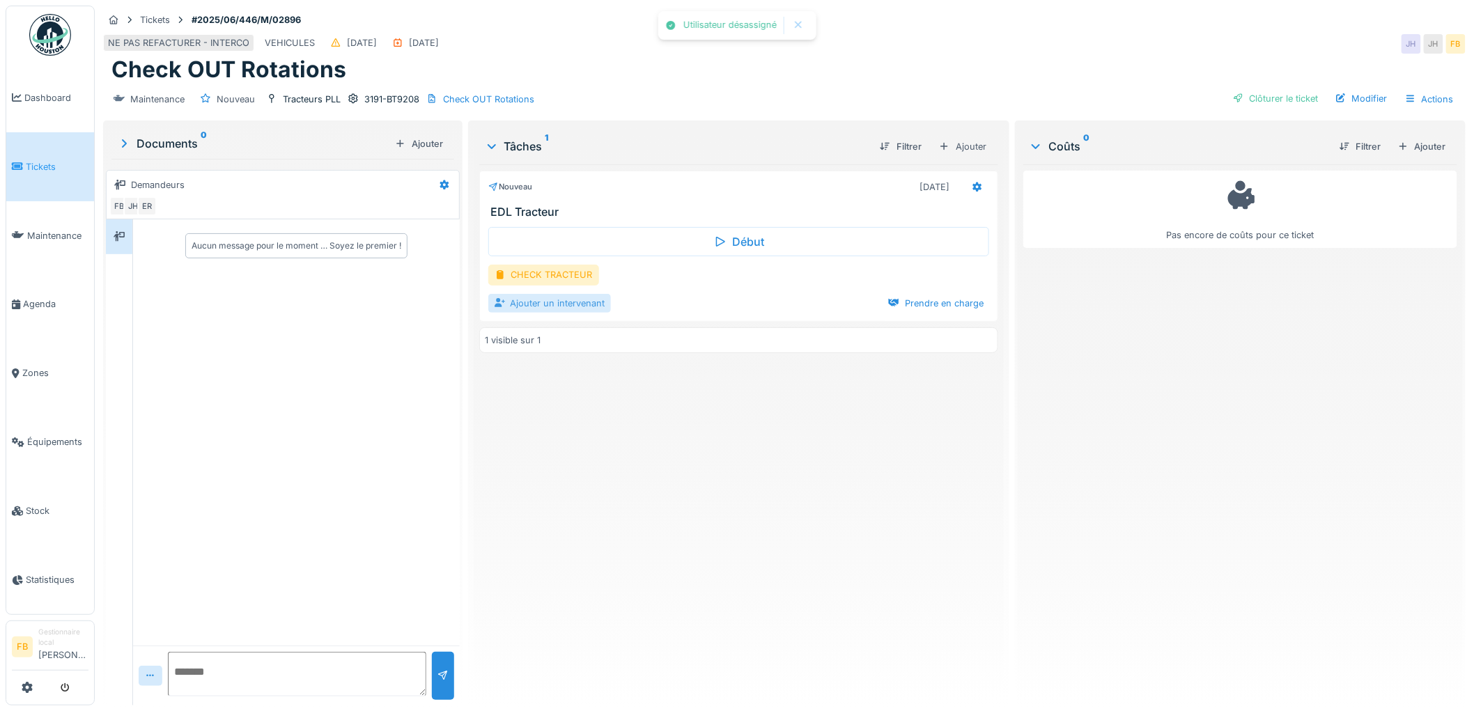
click at [526, 294] on div "Ajouter un intervenant" at bounding box center [549, 303] width 123 height 19
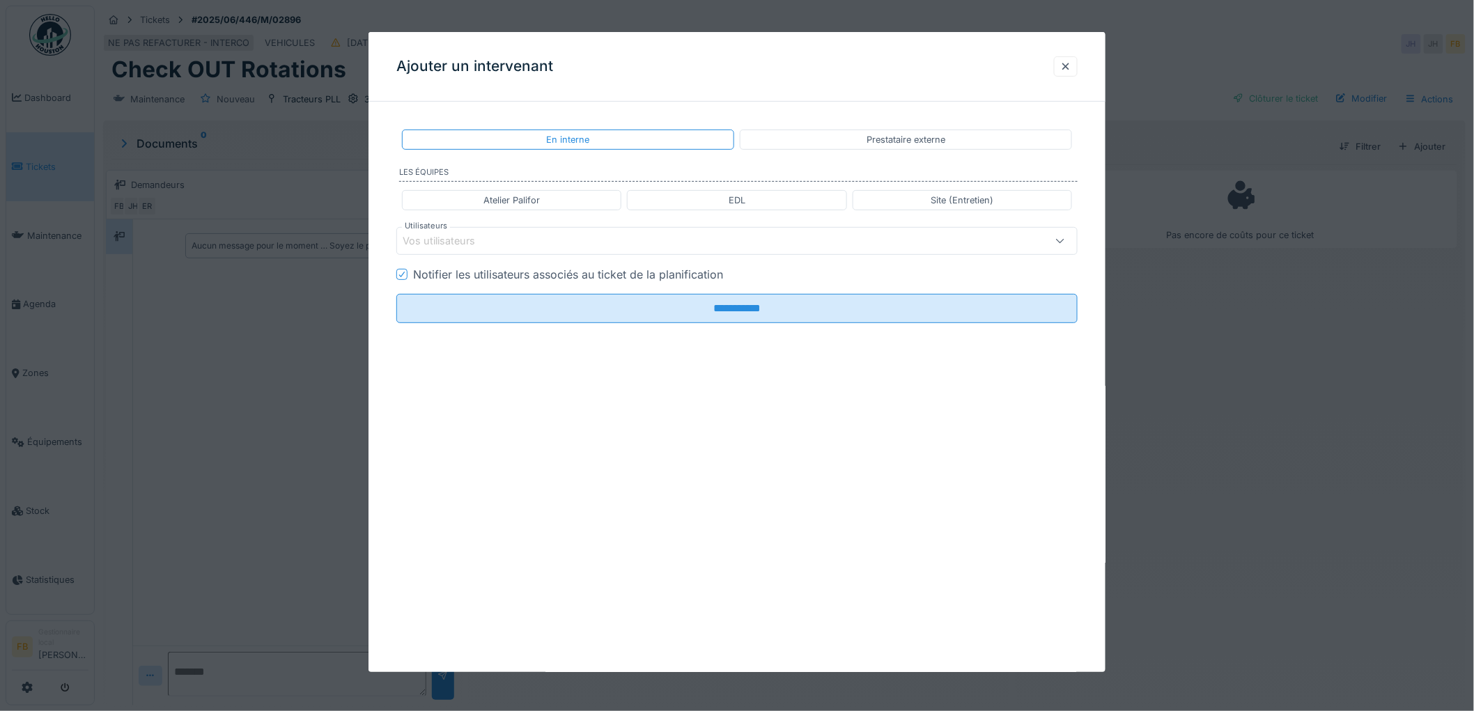
click at [764, 199] on div "EDL" at bounding box center [736, 200] width 219 height 20
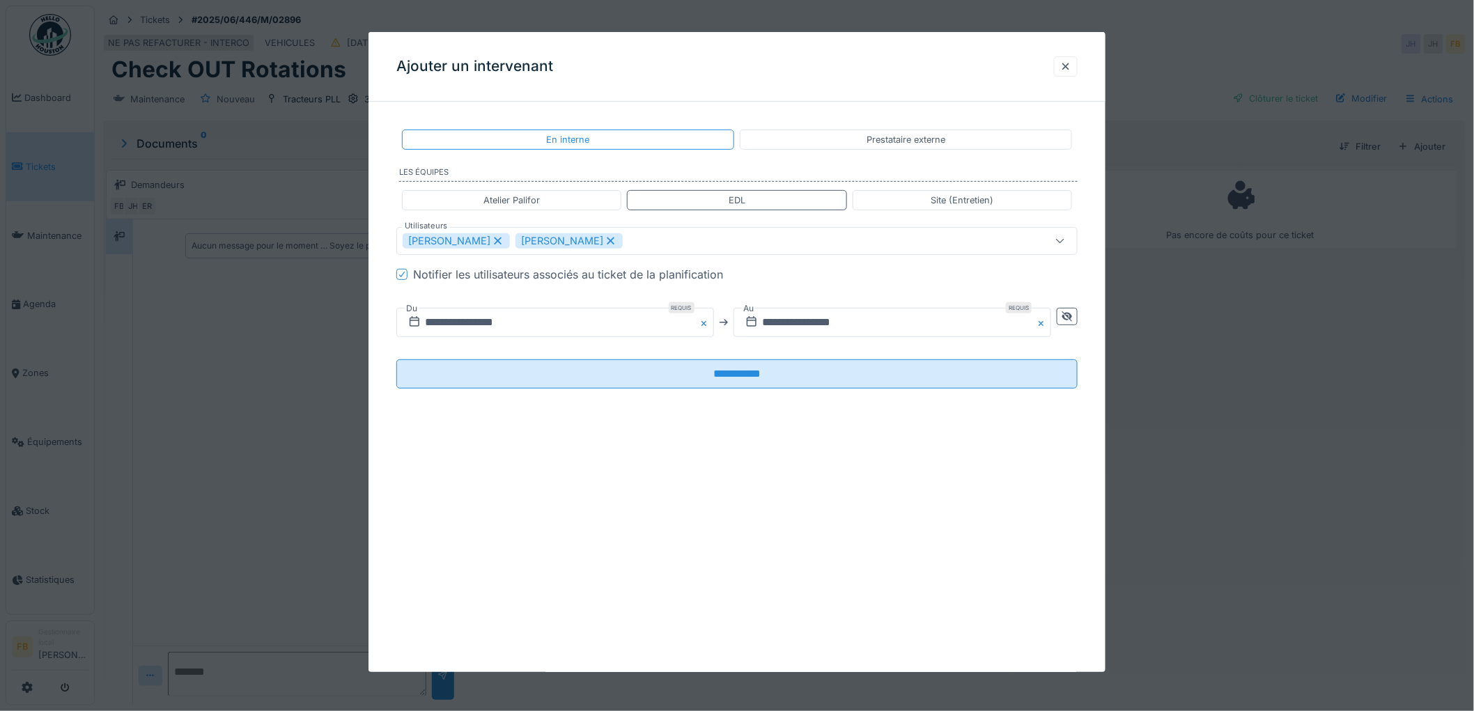
click at [604, 239] on icon at bounding box center [610, 241] width 13 height 10
type input "*****"
click at [402, 271] on icon at bounding box center [402, 274] width 8 height 7
click at [1070, 314] on icon at bounding box center [1067, 316] width 10 height 10
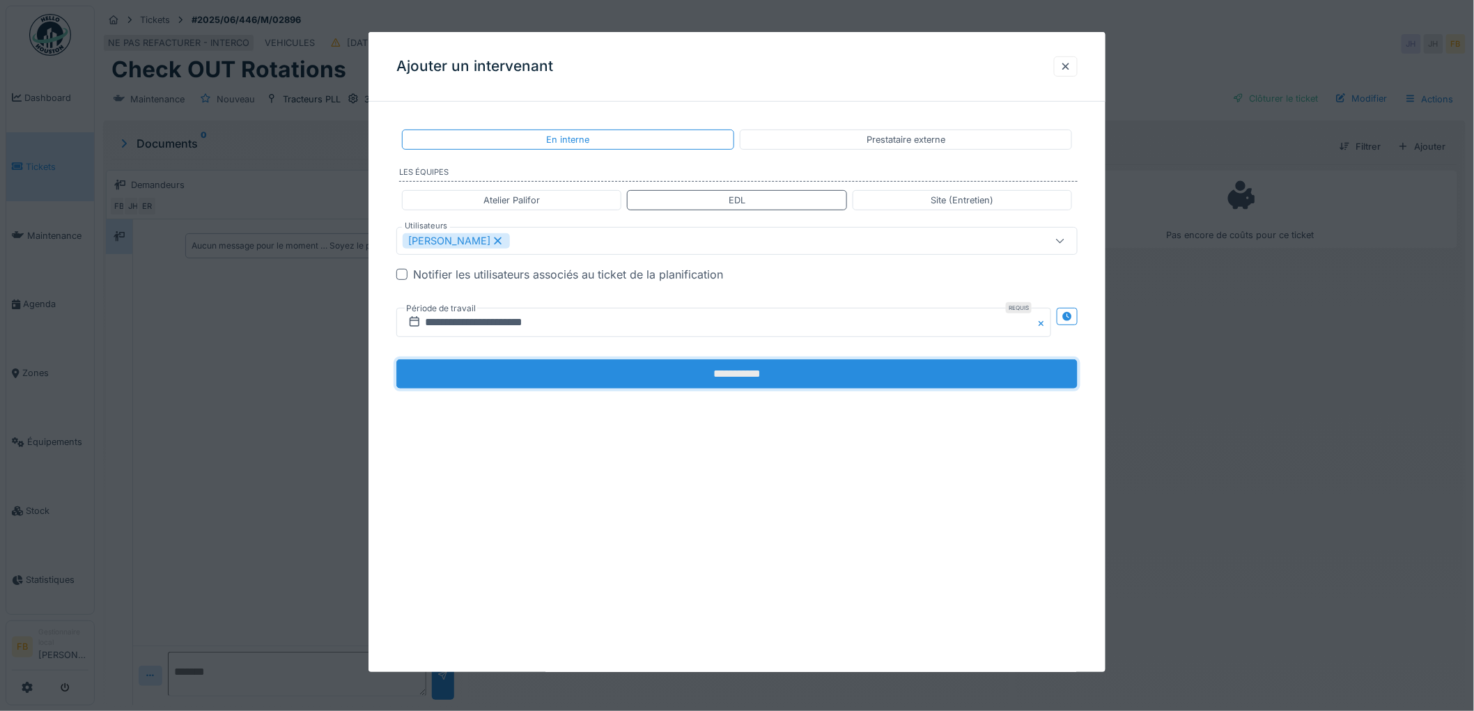
click at [671, 372] on input "**********" at bounding box center [736, 373] width 681 height 29
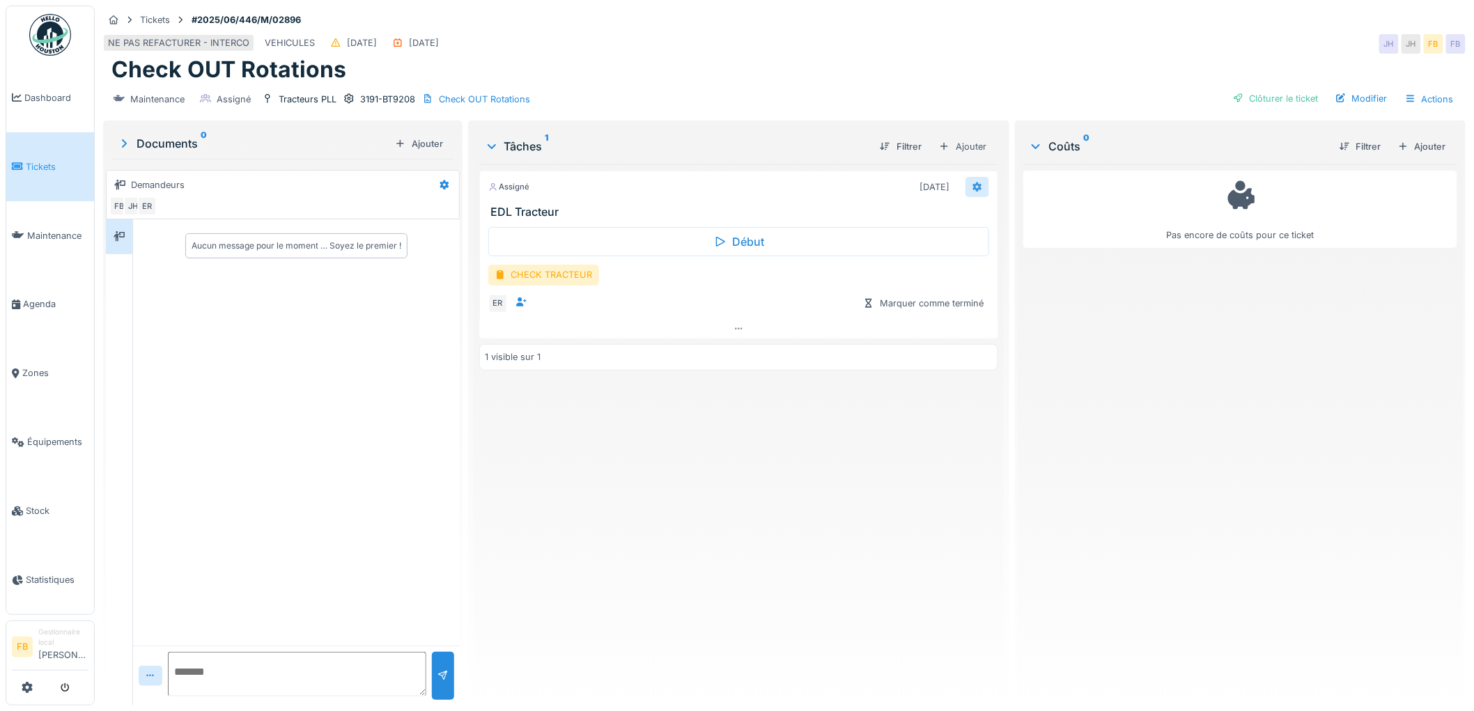
click at [978, 178] on div at bounding box center [977, 187] width 24 height 20
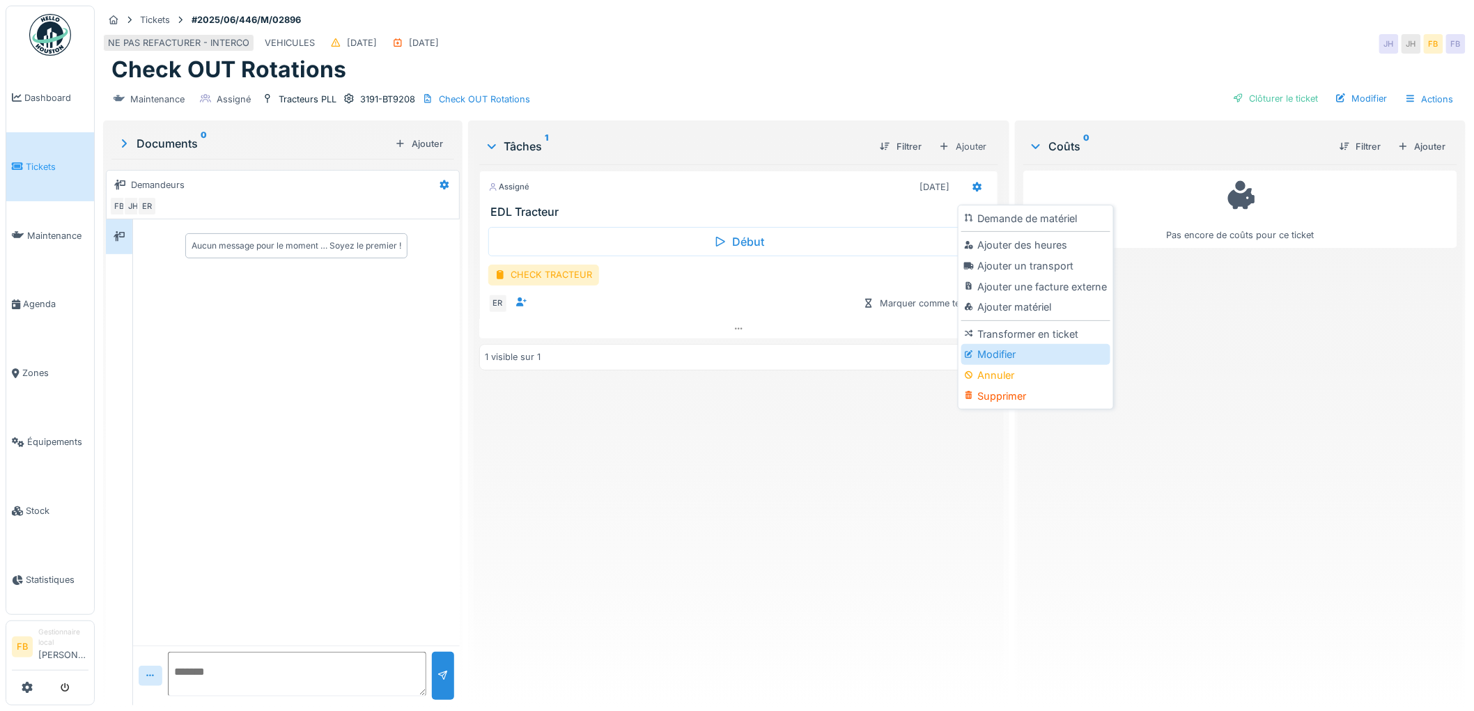
click at [983, 344] on div "Modifier" at bounding box center [1035, 354] width 148 height 21
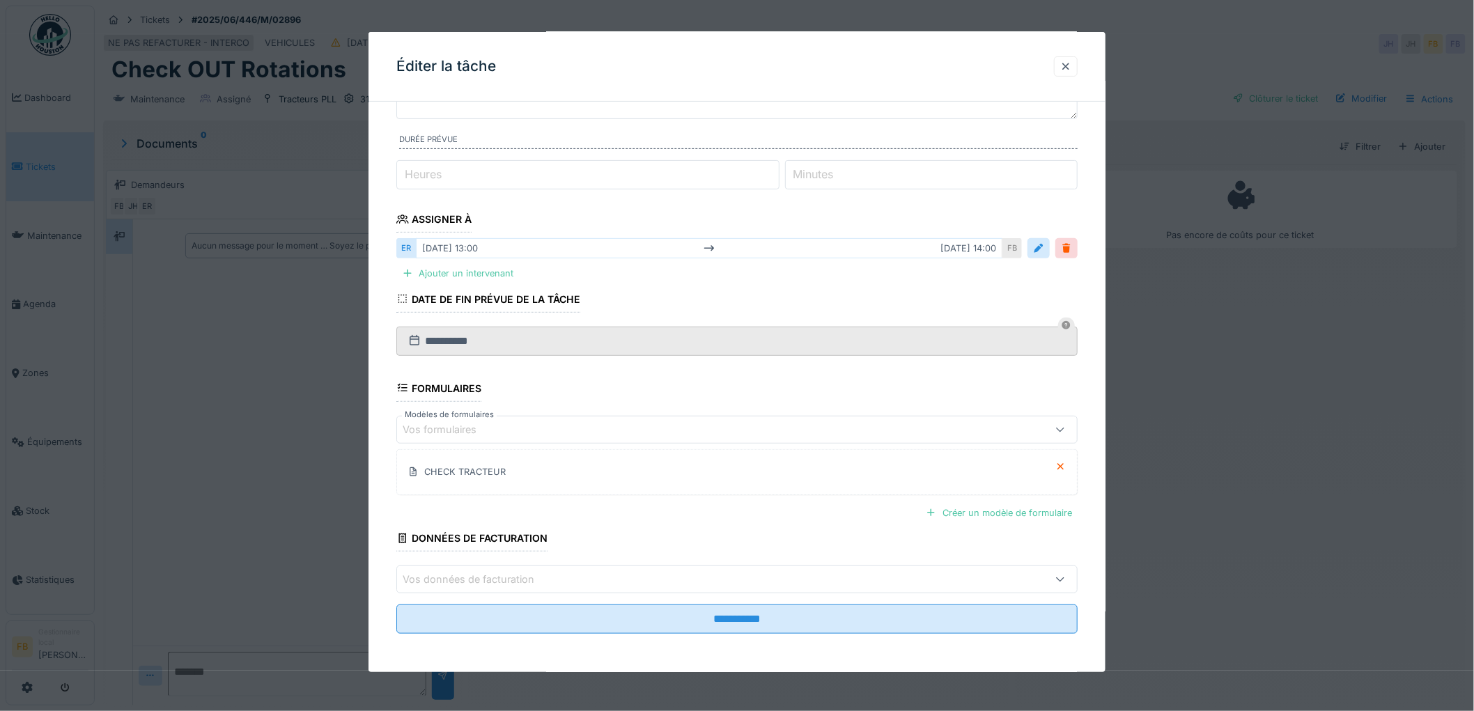
scroll to position [131, 0]
click at [1063, 464] on icon at bounding box center [1060, 466] width 11 height 9
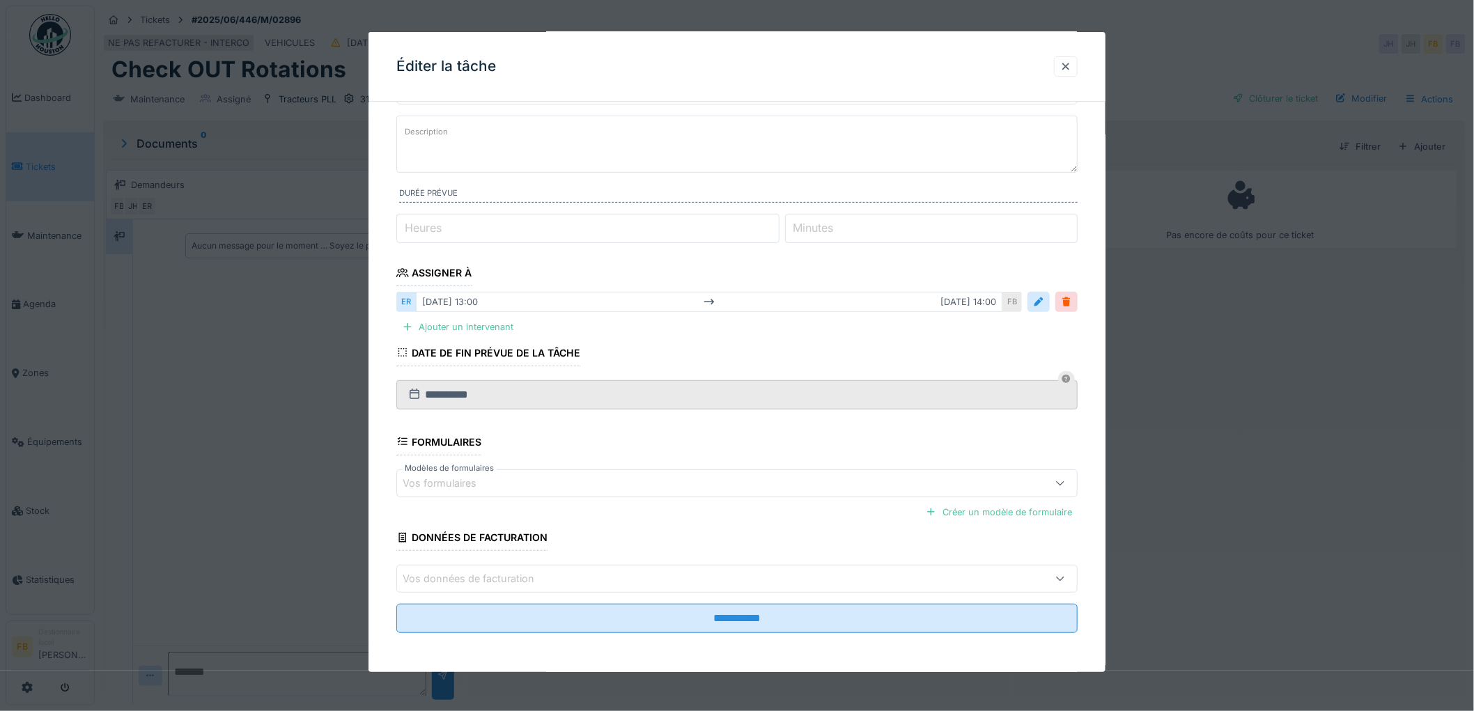
scroll to position [77, 0]
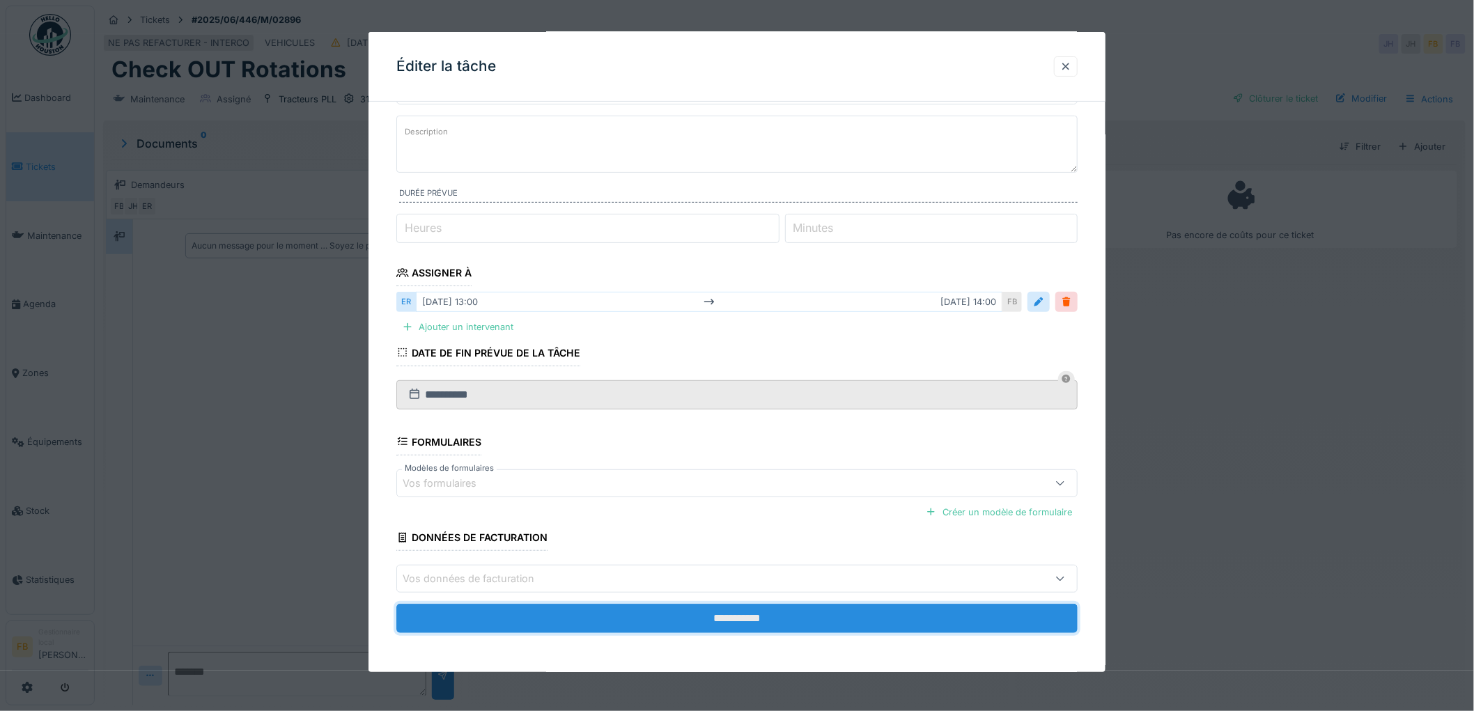
click at [767, 614] on input "**********" at bounding box center [736, 618] width 681 height 29
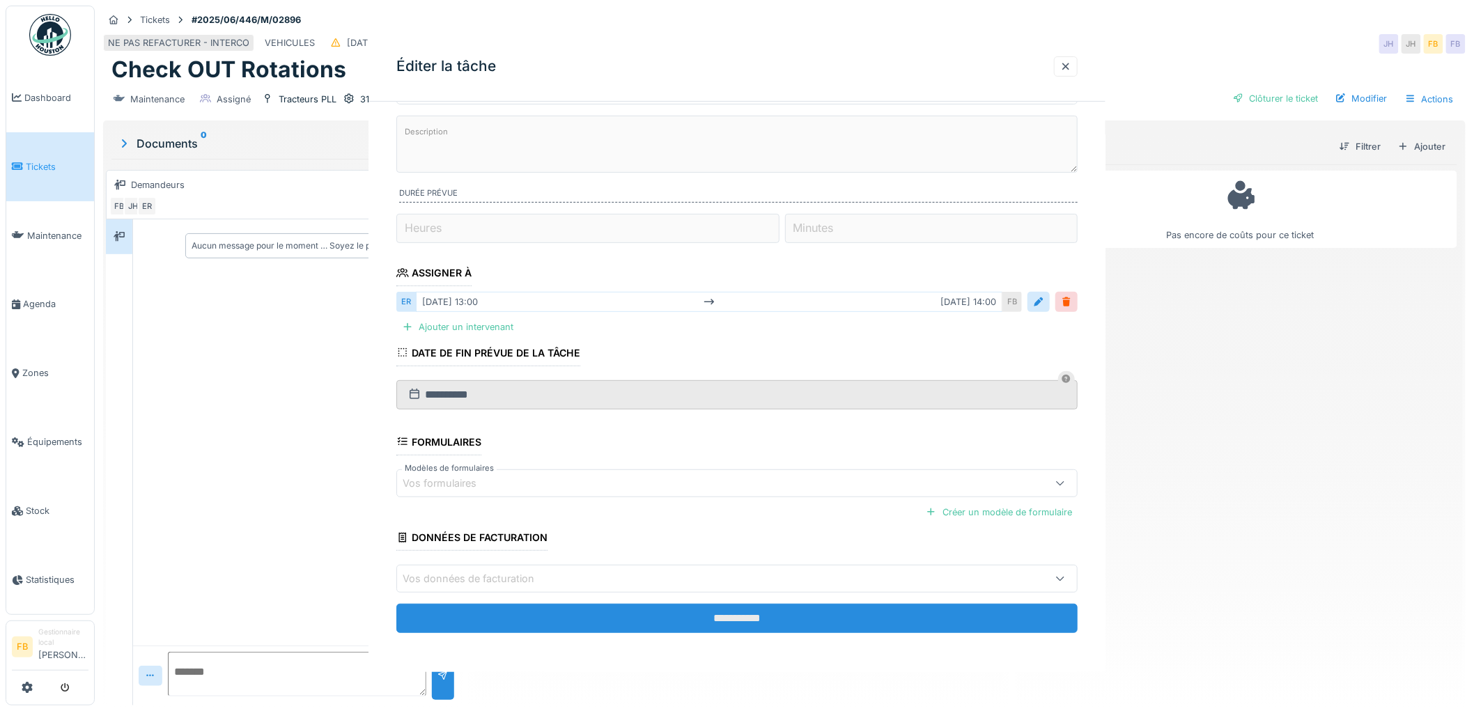
scroll to position [0, 0]
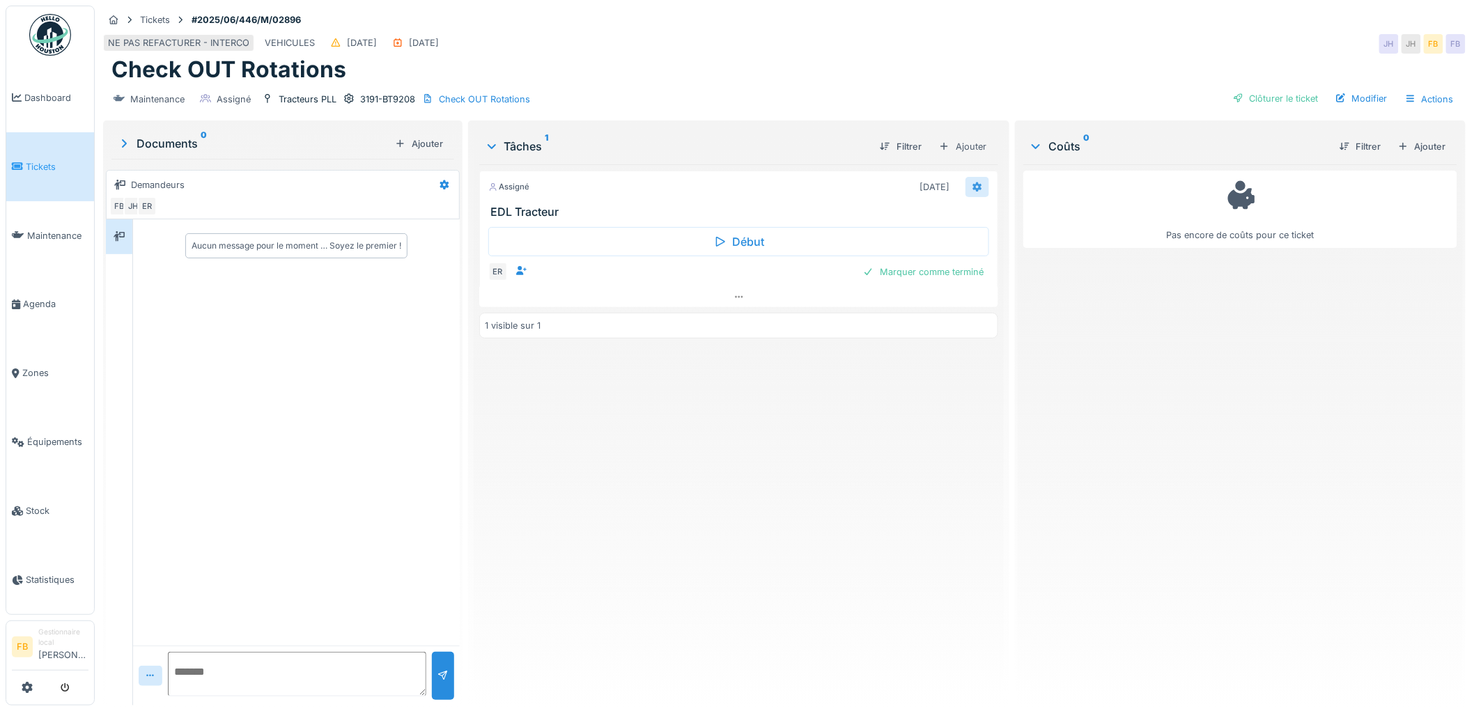
click at [971, 182] on icon at bounding box center [976, 186] width 11 height 9
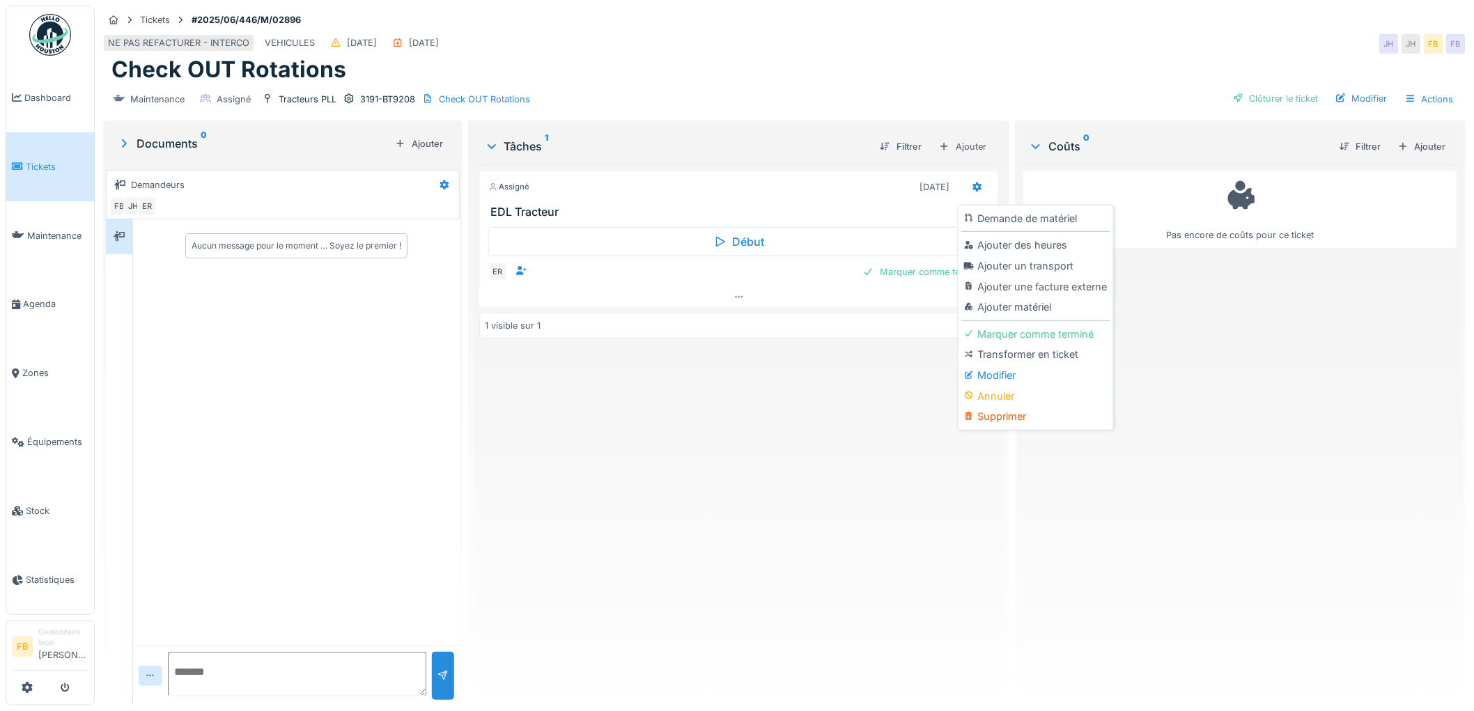
click at [864, 402] on div "Assigné [DATE] EDL Tracteur Début ER Marquer comme terminé 1 visible sur 1" at bounding box center [738, 429] width 519 height 530
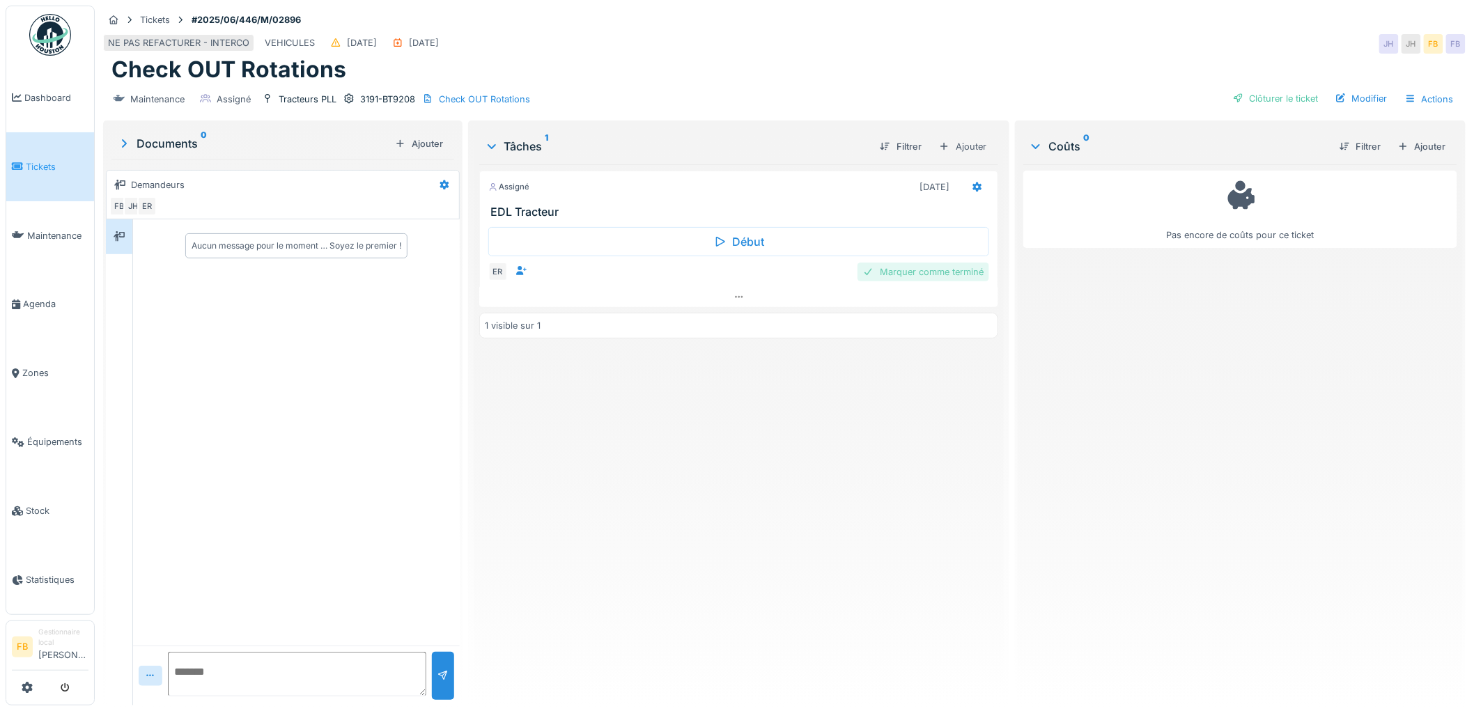
click at [907, 263] on div "Marquer comme terminé" at bounding box center [923, 272] width 132 height 19
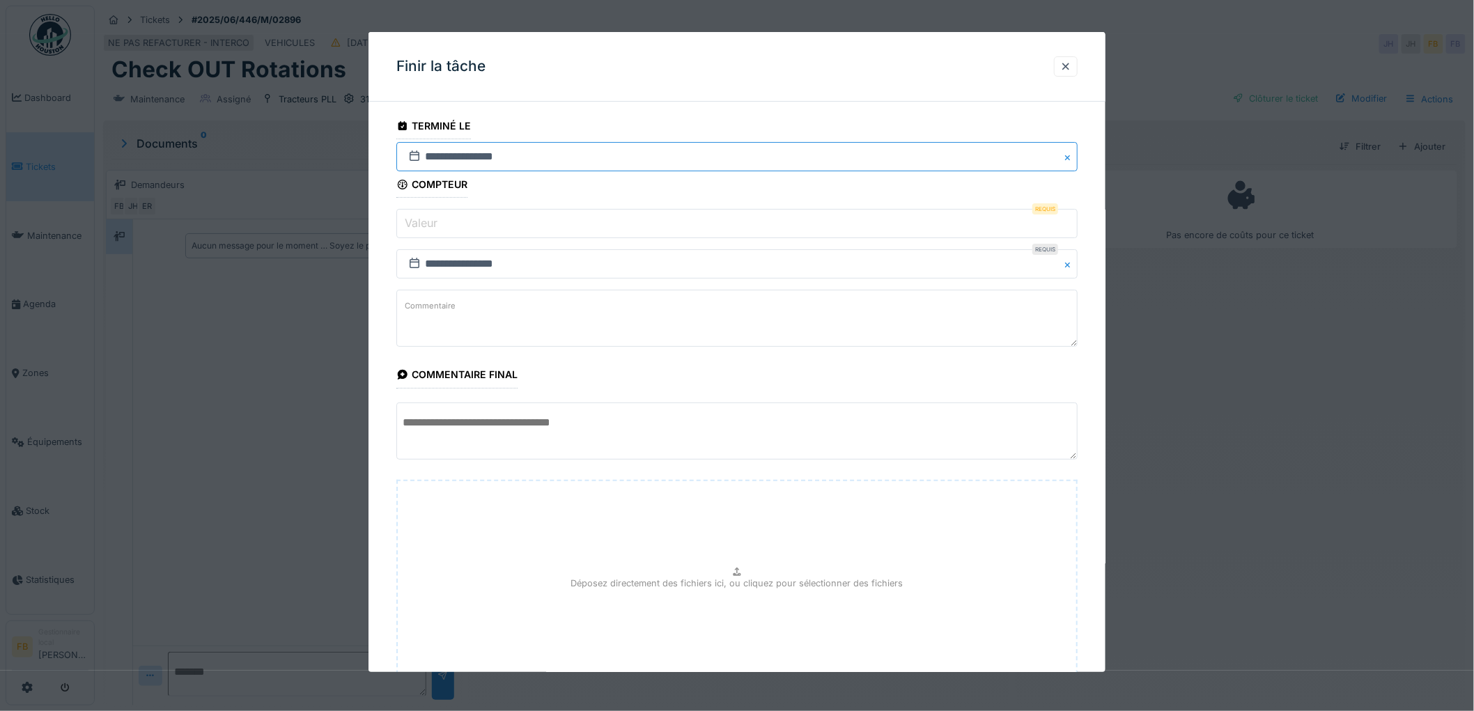
click at [456, 151] on input "**********" at bounding box center [736, 156] width 681 height 29
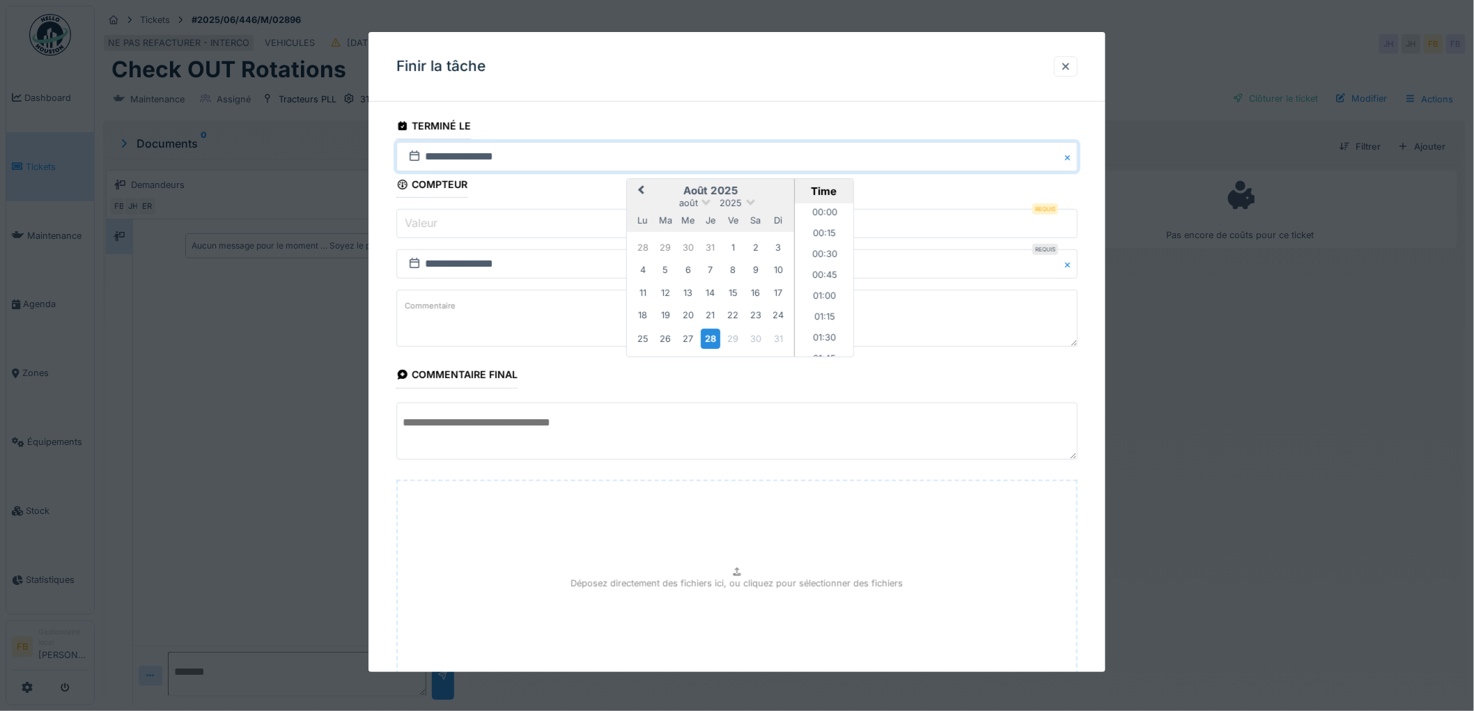
scroll to position [1062, 0]
click at [760, 295] on div "16" at bounding box center [755, 292] width 19 height 19
click at [818, 274] on li "13:30" at bounding box center [824, 279] width 59 height 21
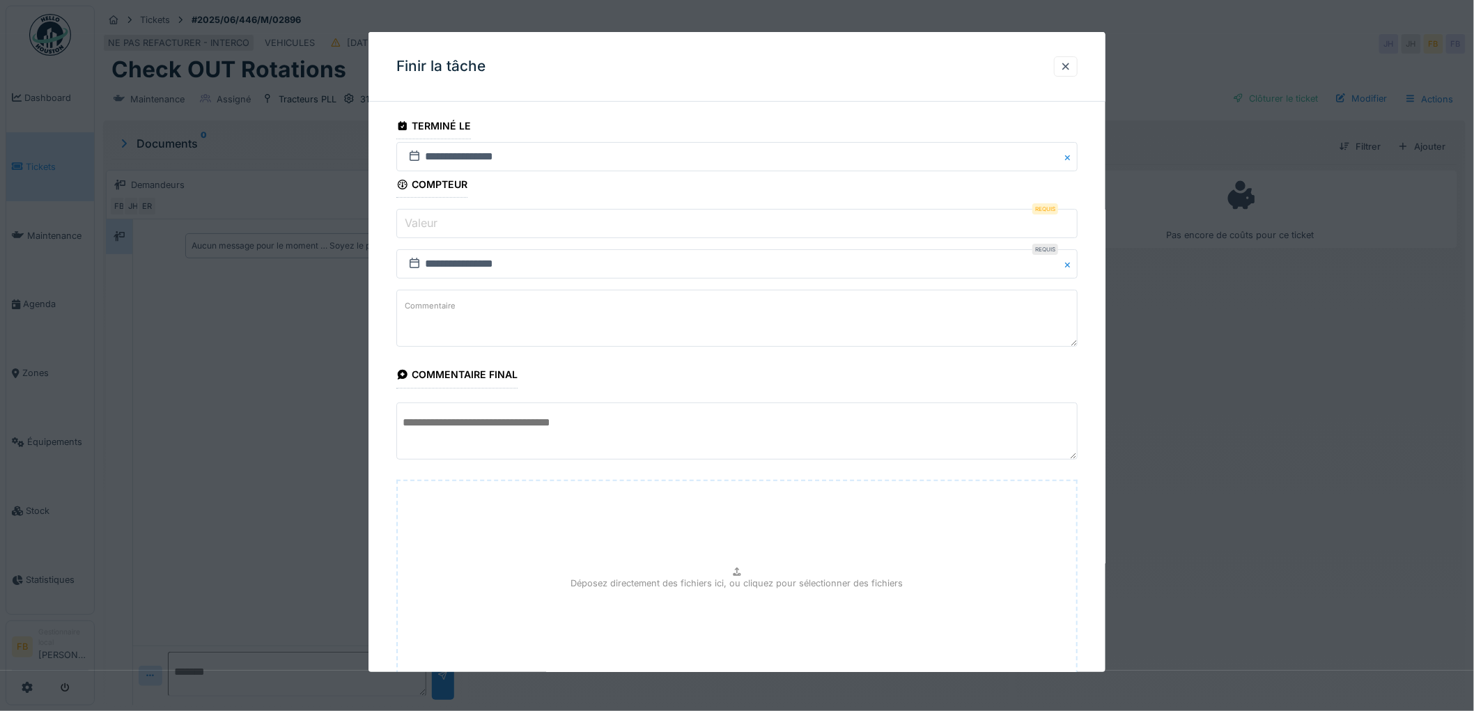
click at [653, 602] on div "Déposez directement des fichiers ici, ou cliquez pour sélectionner des fichiers" at bounding box center [736, 584] width 681 height 209
type input "**********"
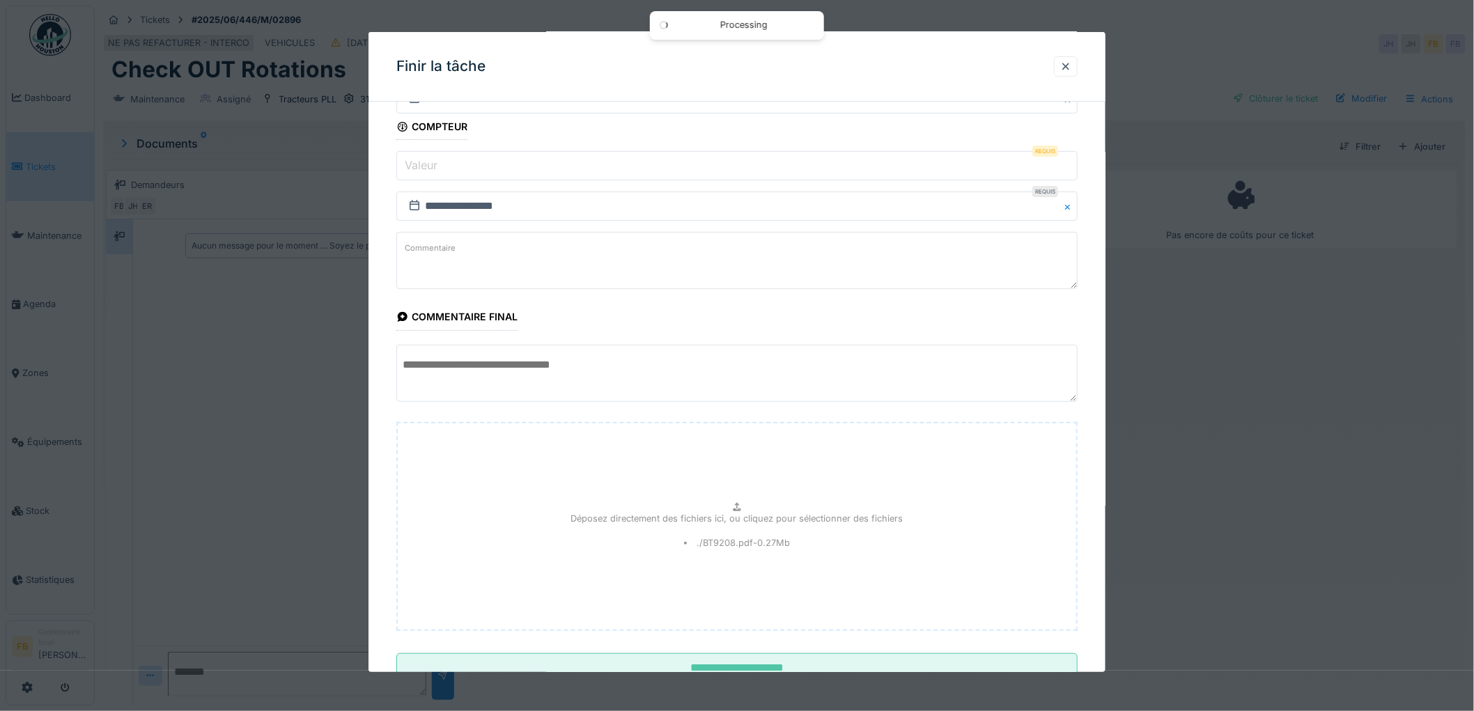
scroll to position [109, 0]
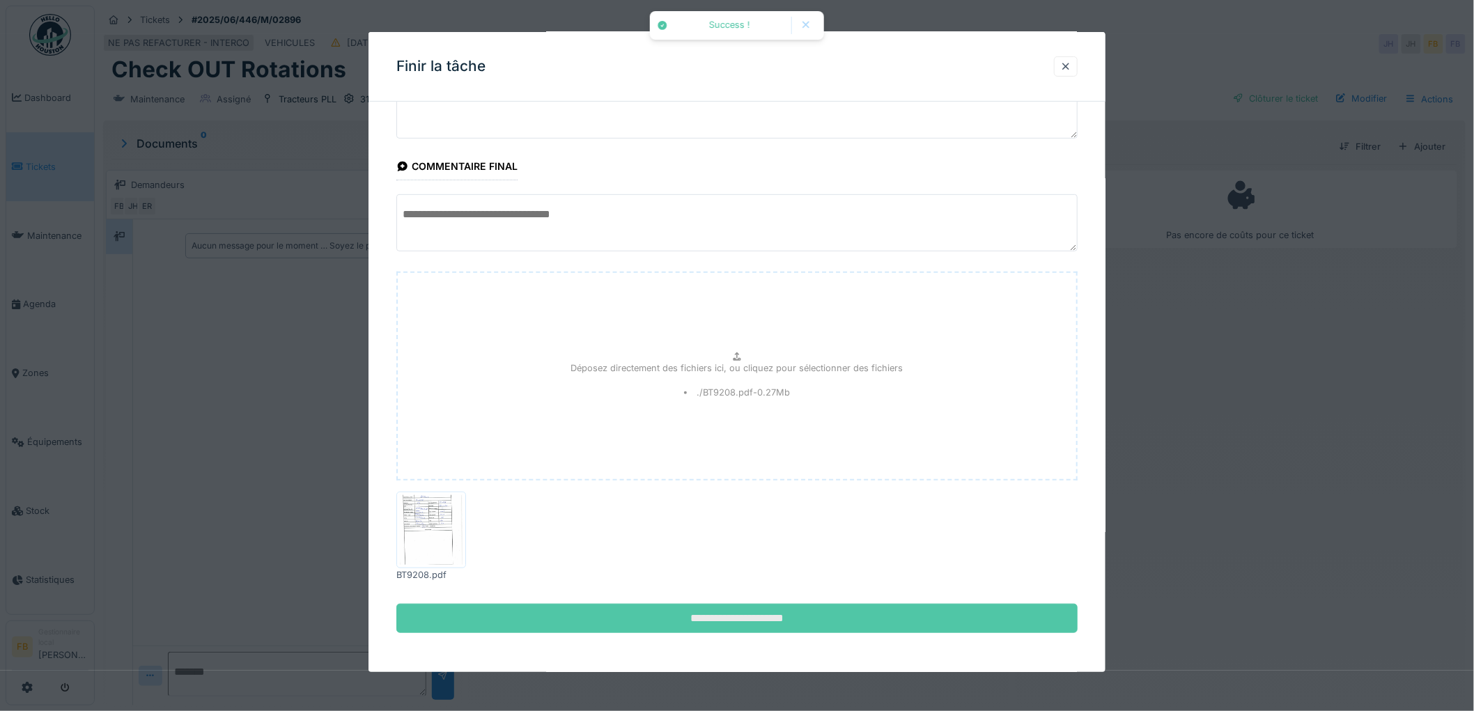
click at [748, 615] on input "**********" at bounding box center [736, 618] width 681 height 29
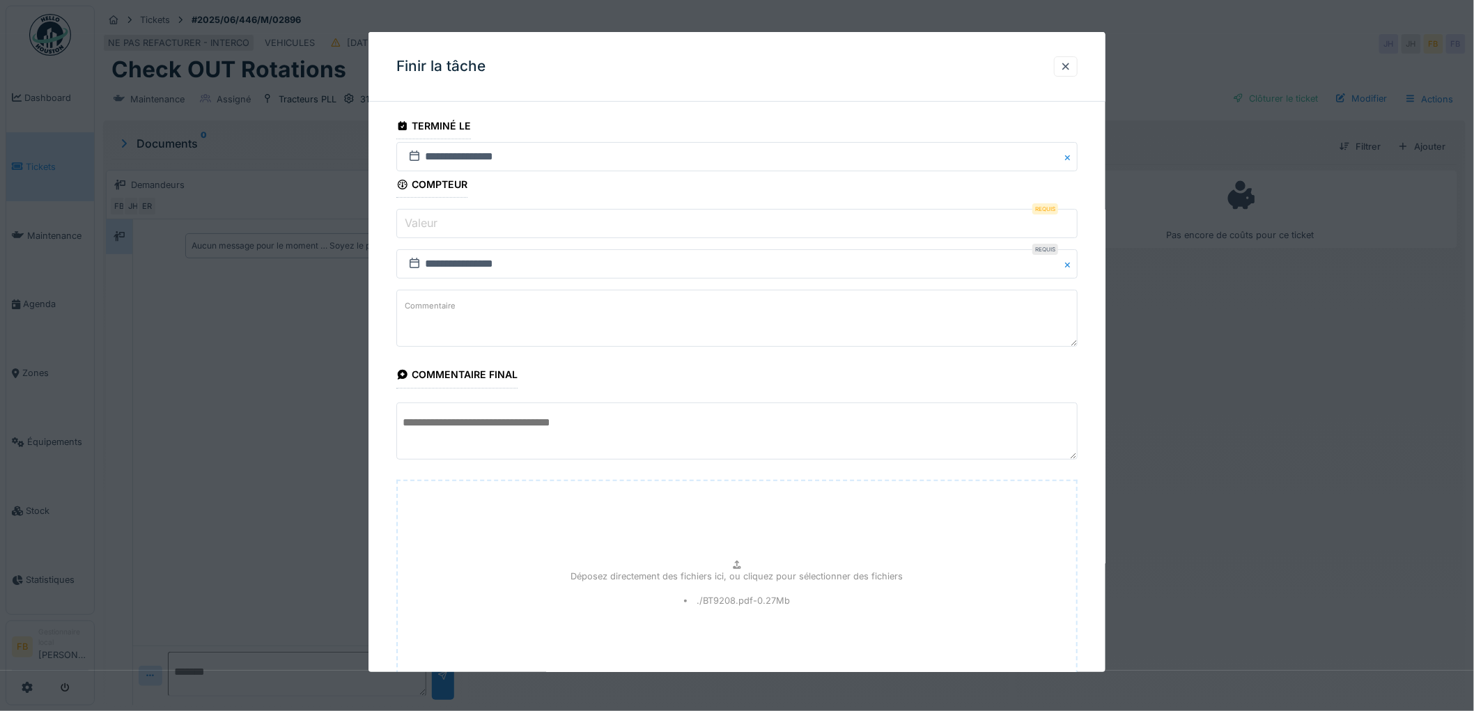
scroll to position [0, 0]
click at [489, 235] on input "Valeur" at bounding box center [736, 223] width 681 height 29
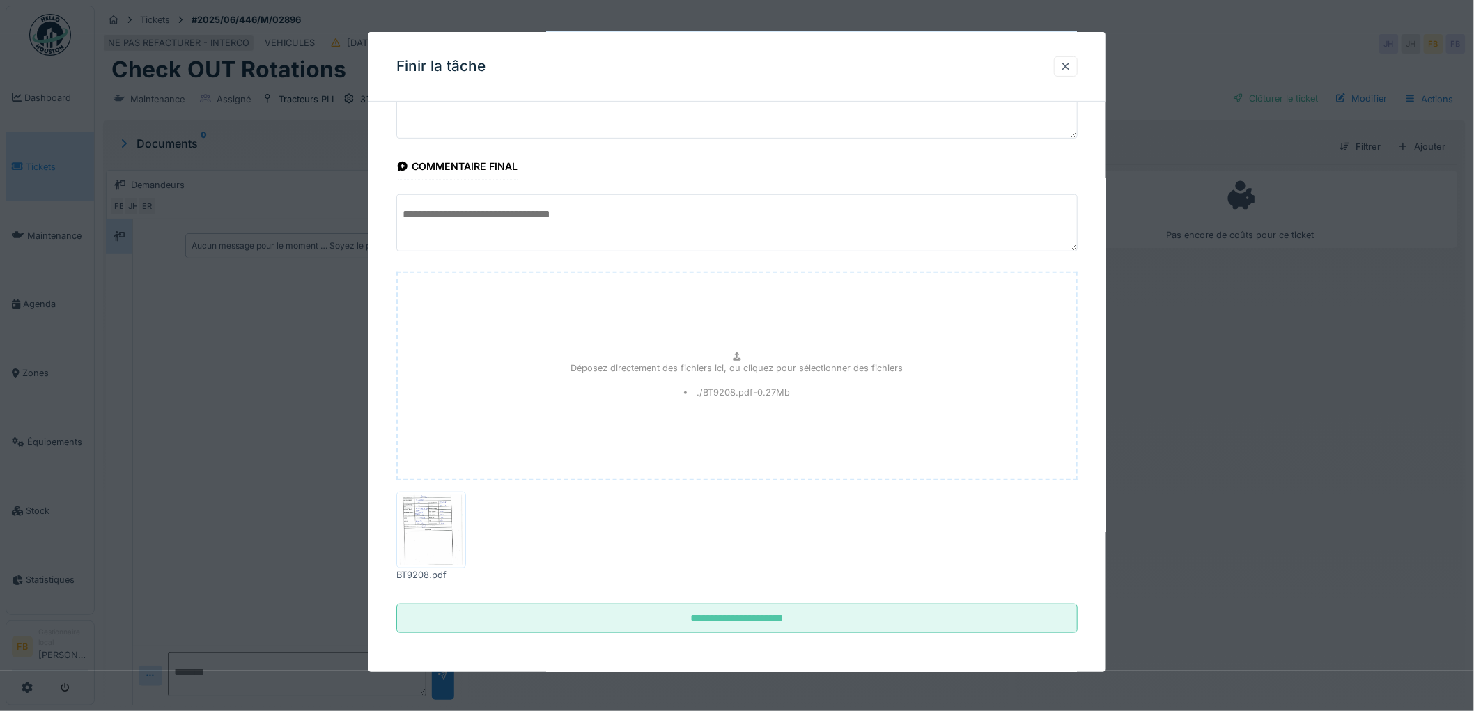
scroll to position [11, 0]
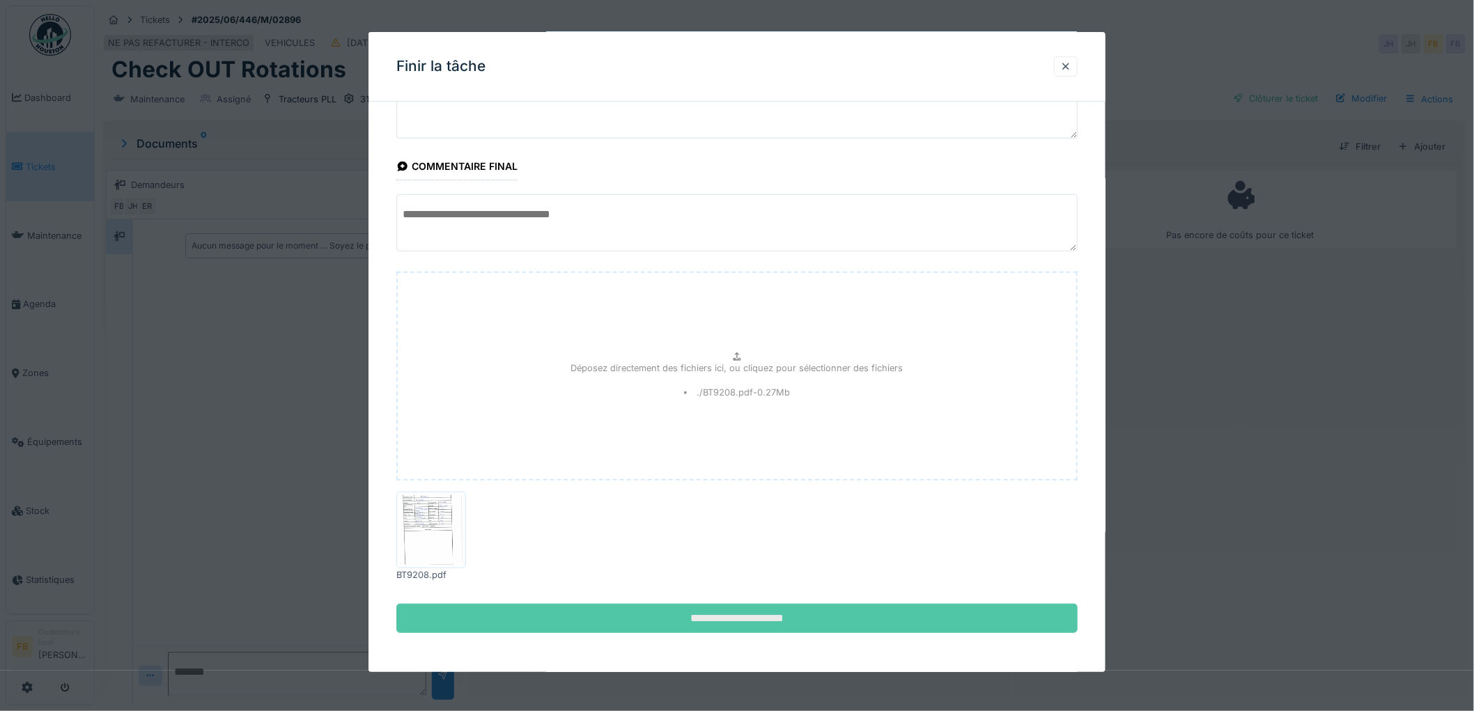
type input "*"
click at [773, 625] on input "**********" at bounding box center [736, 618] width 681 height 29
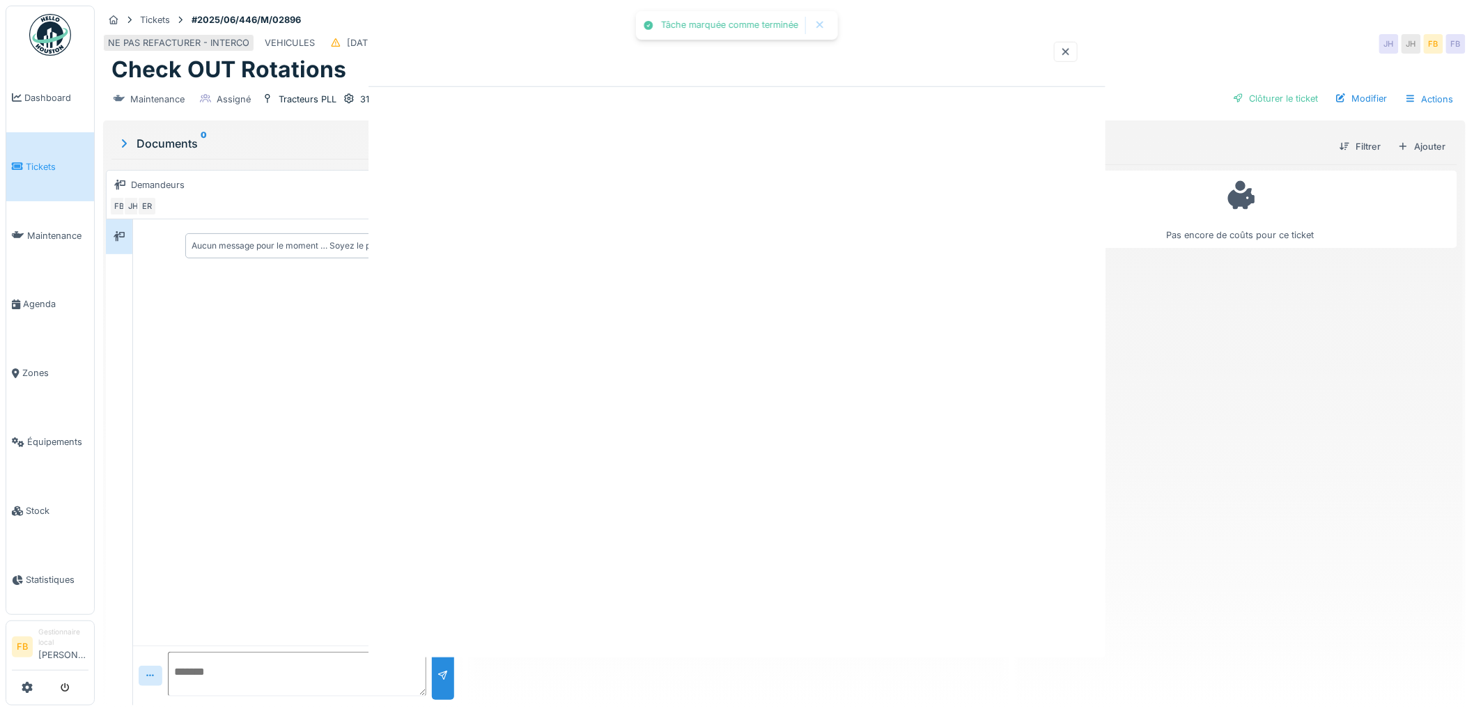
scroll to position [0, 0]
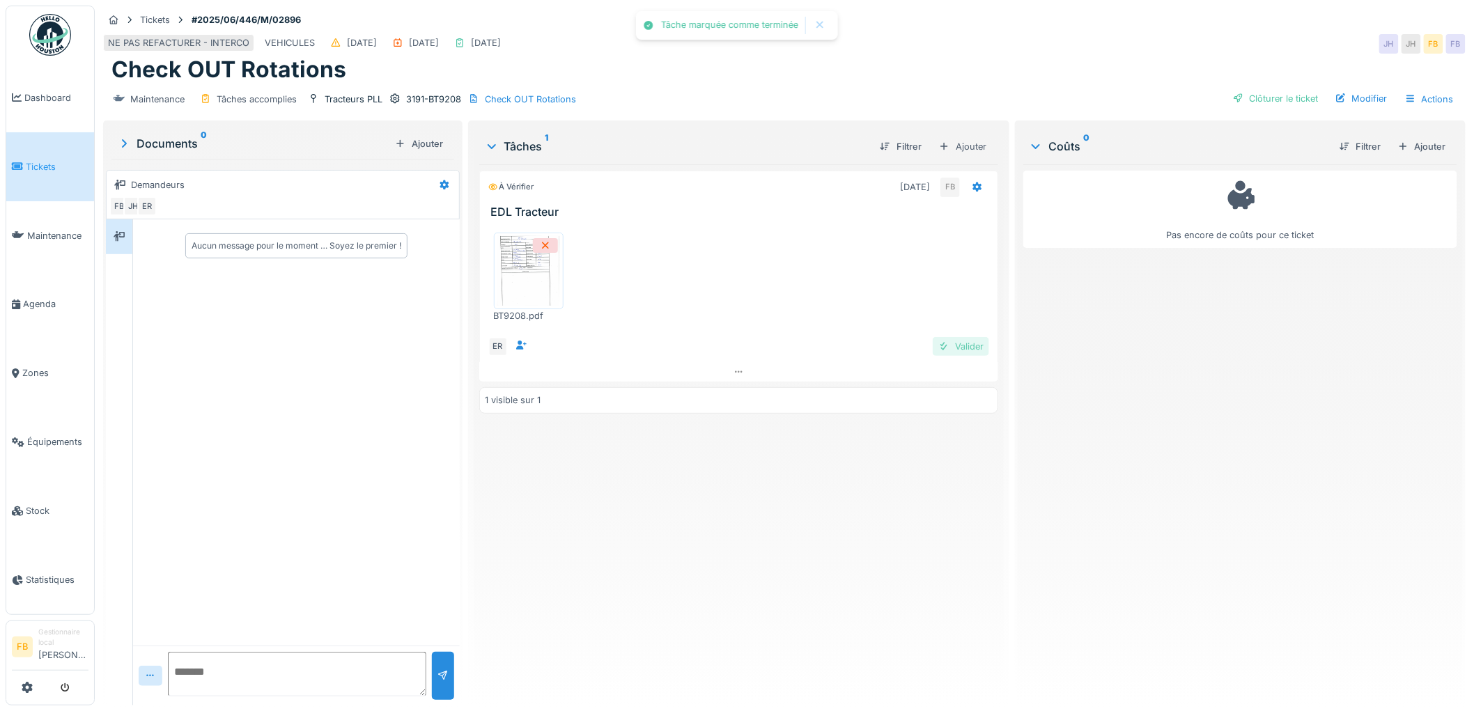
click at [959, 337] on div "Valider" at bounding box center [960, 346] width 56 height 19
click at [1260, 92] on div "Clôturer le ticket" at bounding box center [1275, 98] width 97 height 19
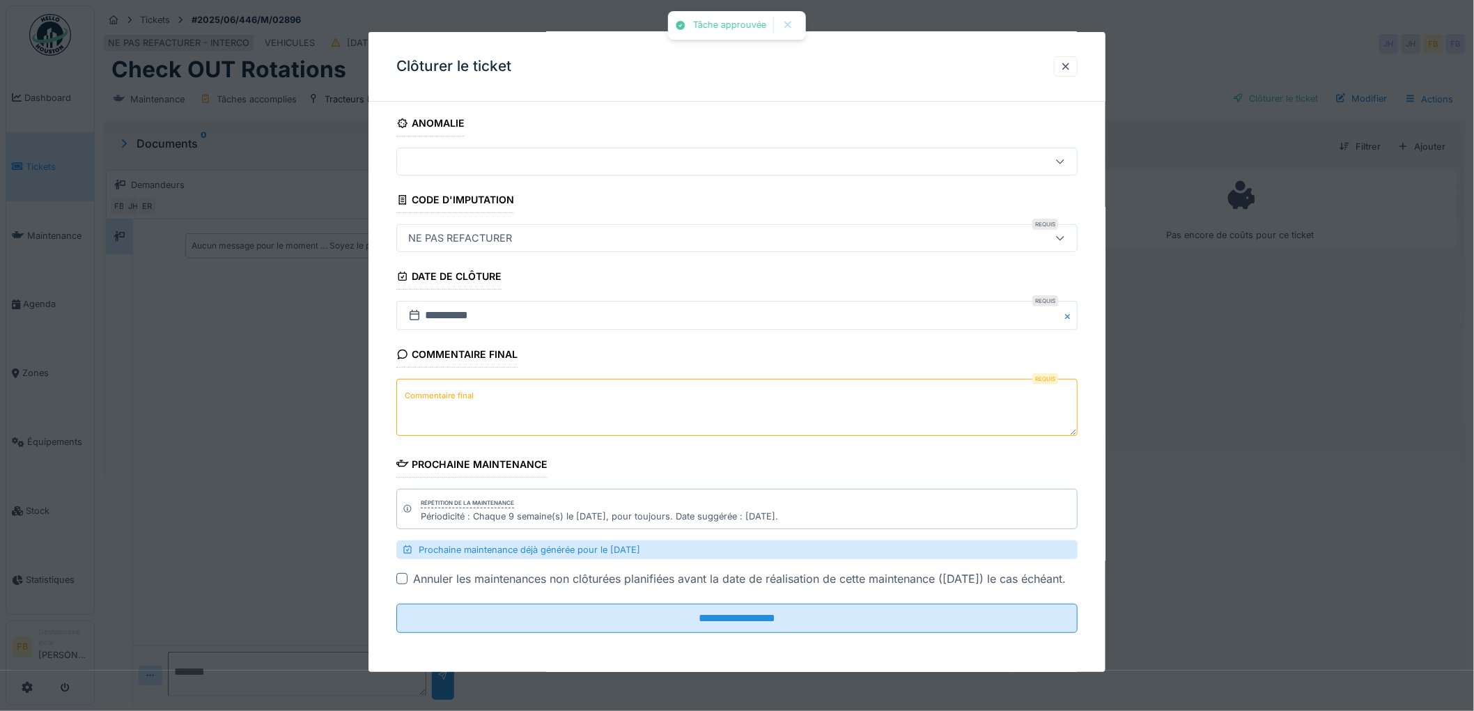
scroll to position [21, 0]
click at [554, 391] on textarea "Commentaire final" at bounding box center [736, 407] width 681 height 57
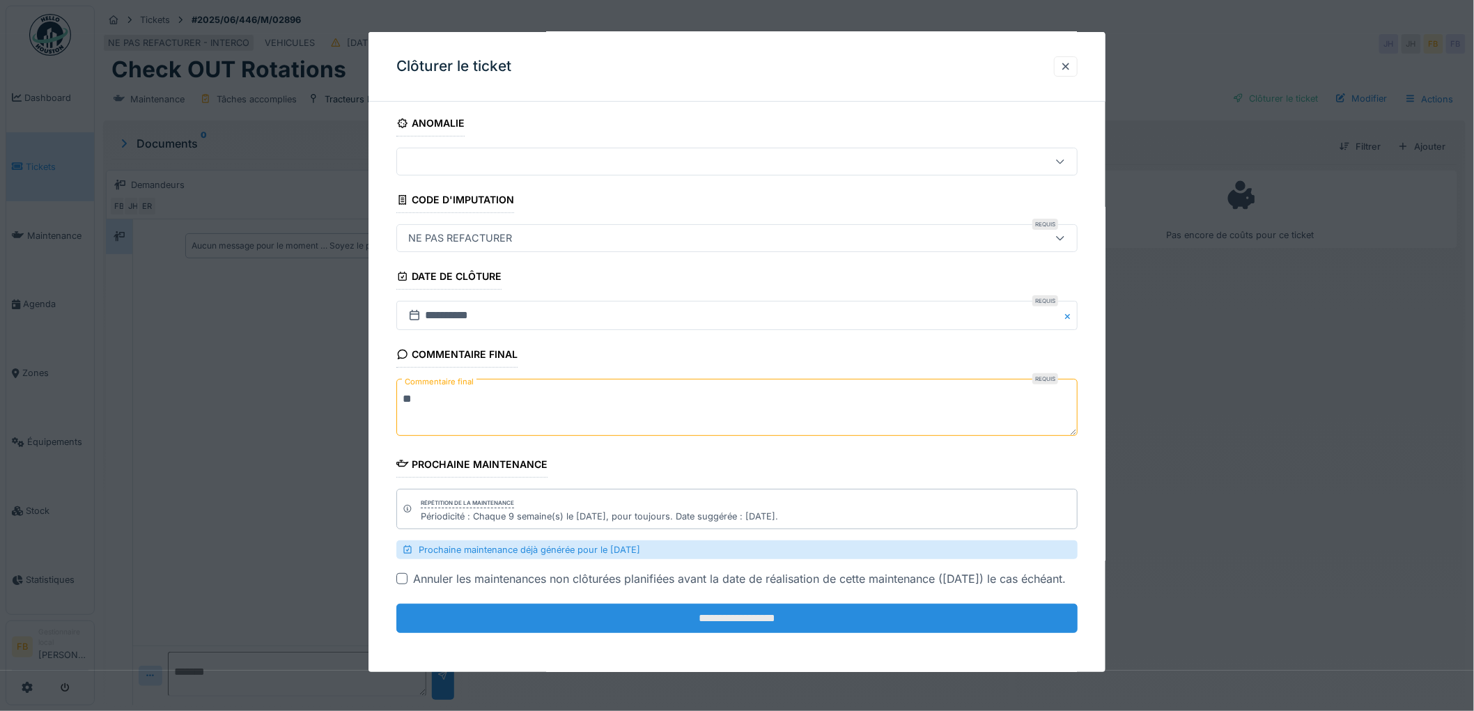
type textarea "**"
click at [710, 609] on input "**********" at bounding box center [736, 618] width 681 height 29
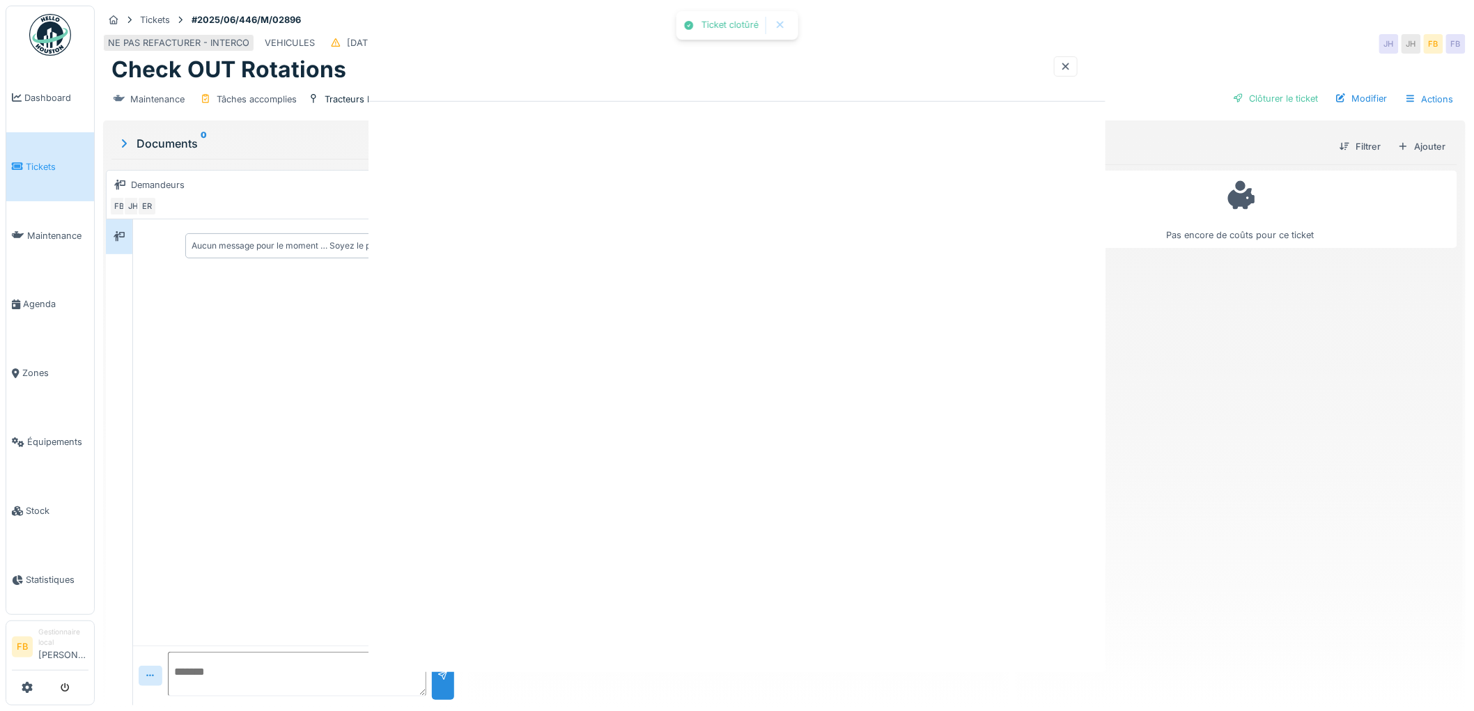
scroll to position [0, 0]
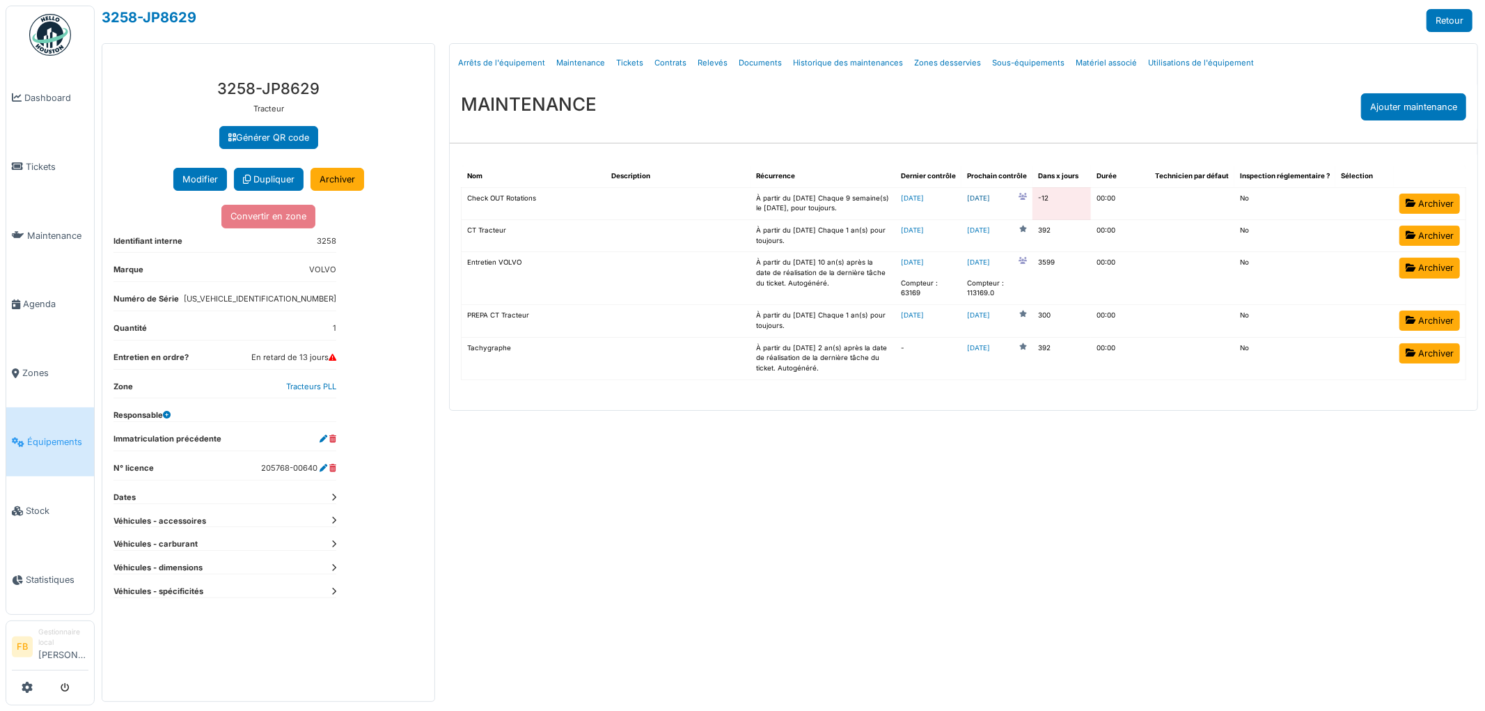
click at [989, 201] on link "[DATE]" at bounding box center [978, 199] width 23 height 10
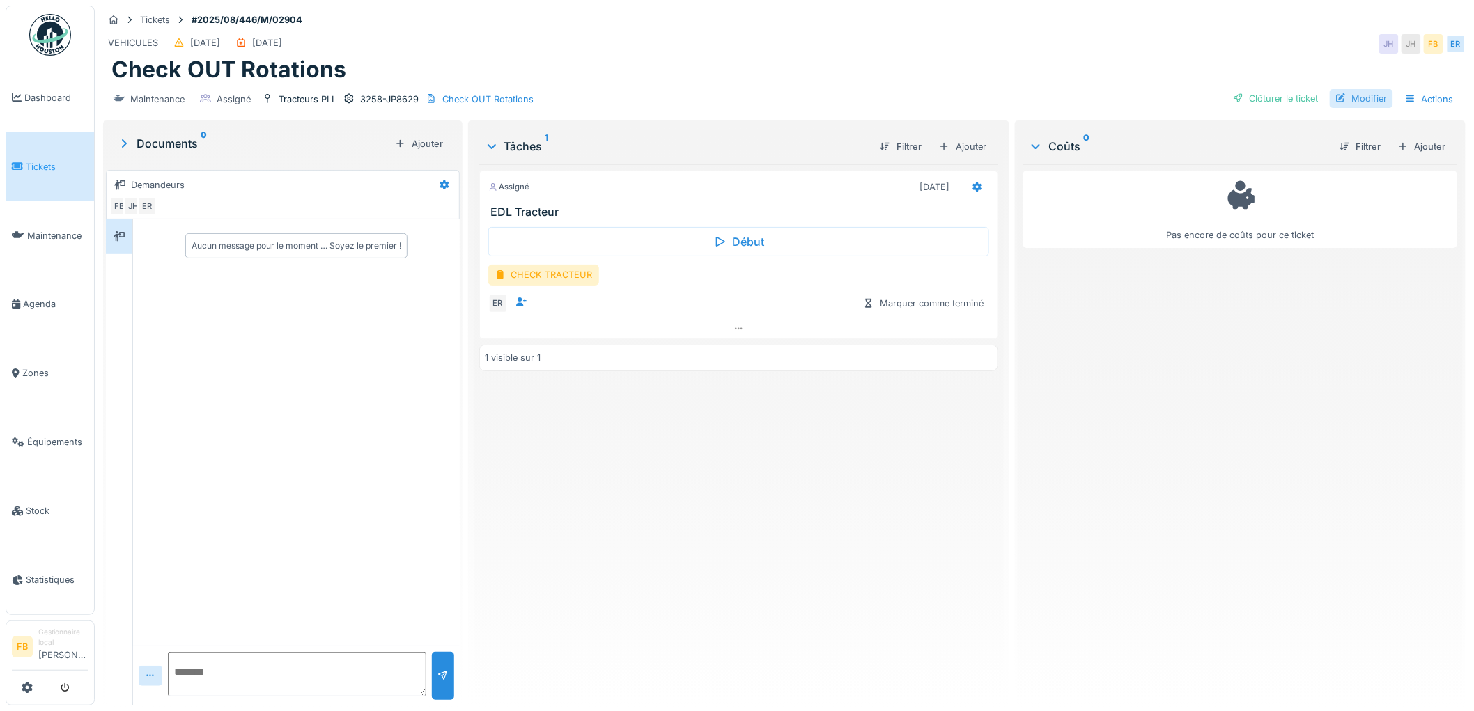
click at [1346, 98] on div "Modifier" at bounding box center [1360, 98] width 63 height 19
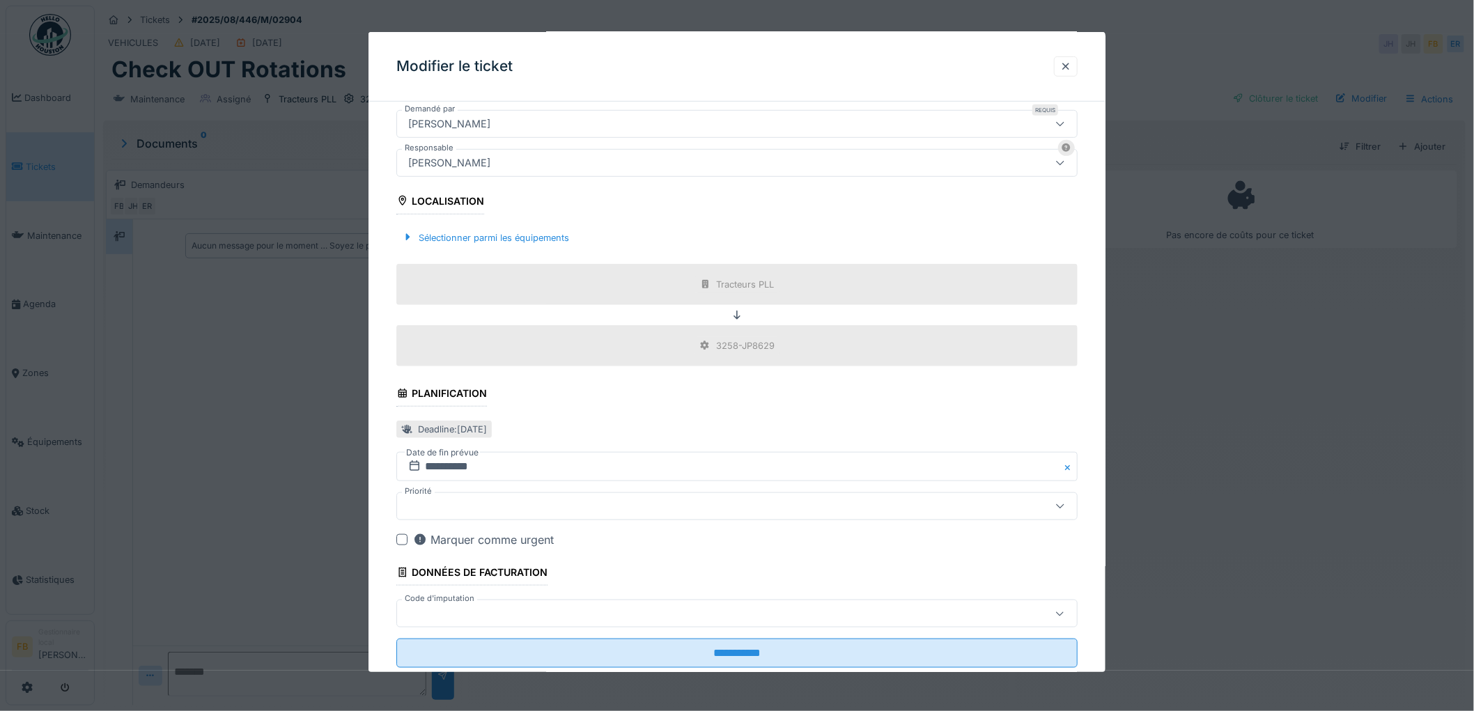
scroll to position [387, 0]
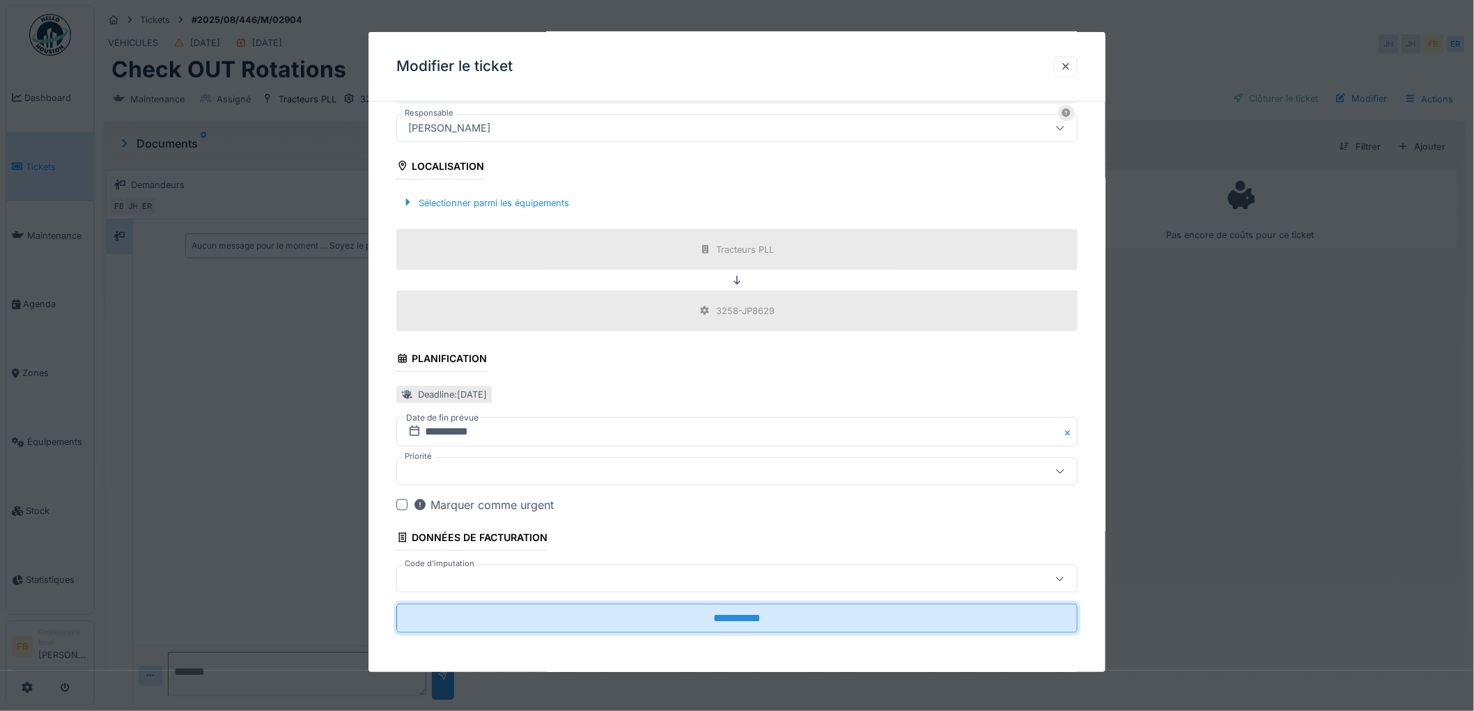
drag, startPoint x: 676, startPoint y: 616, endPoint x: 666, endPoint y: 659, distance: 44.3
click at [674, 673] on div "**********" at bounding box center [784, 355] width 1379 height 711
click at [549, 579] on div at bounding box center [698, 578] width 591 height 15
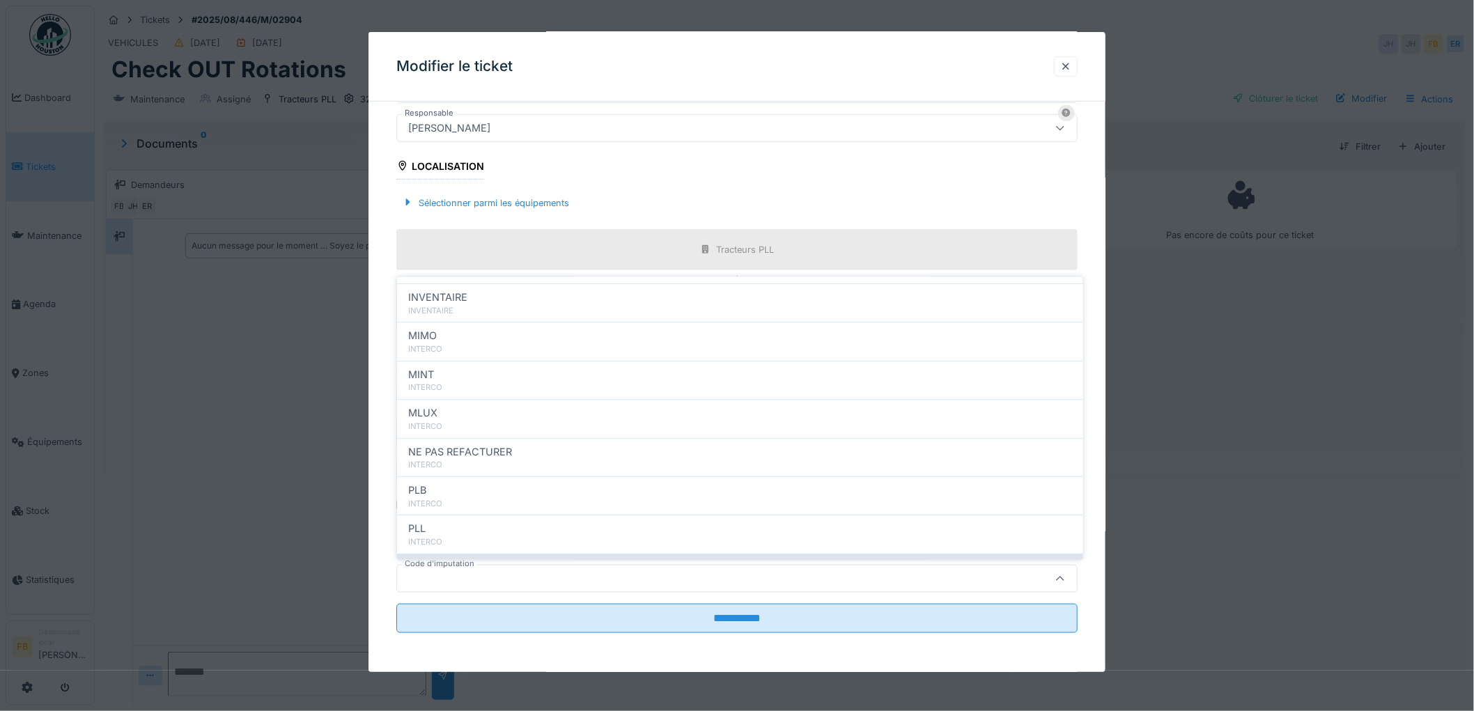
scroll to position [124, 0]
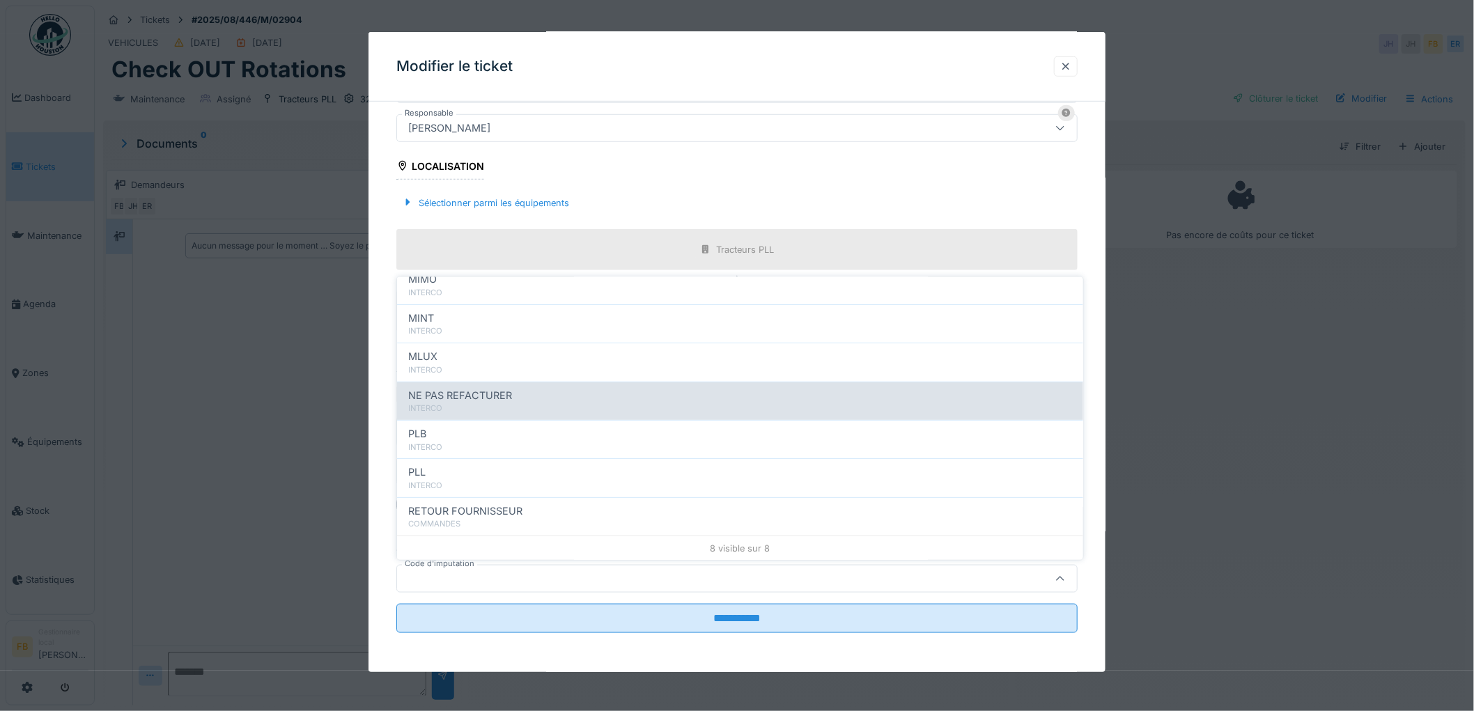
click at [480, 391] on span "NE PAS REFACTURER" at bounding box center [460, 394] width 104 height 15
type input "****"
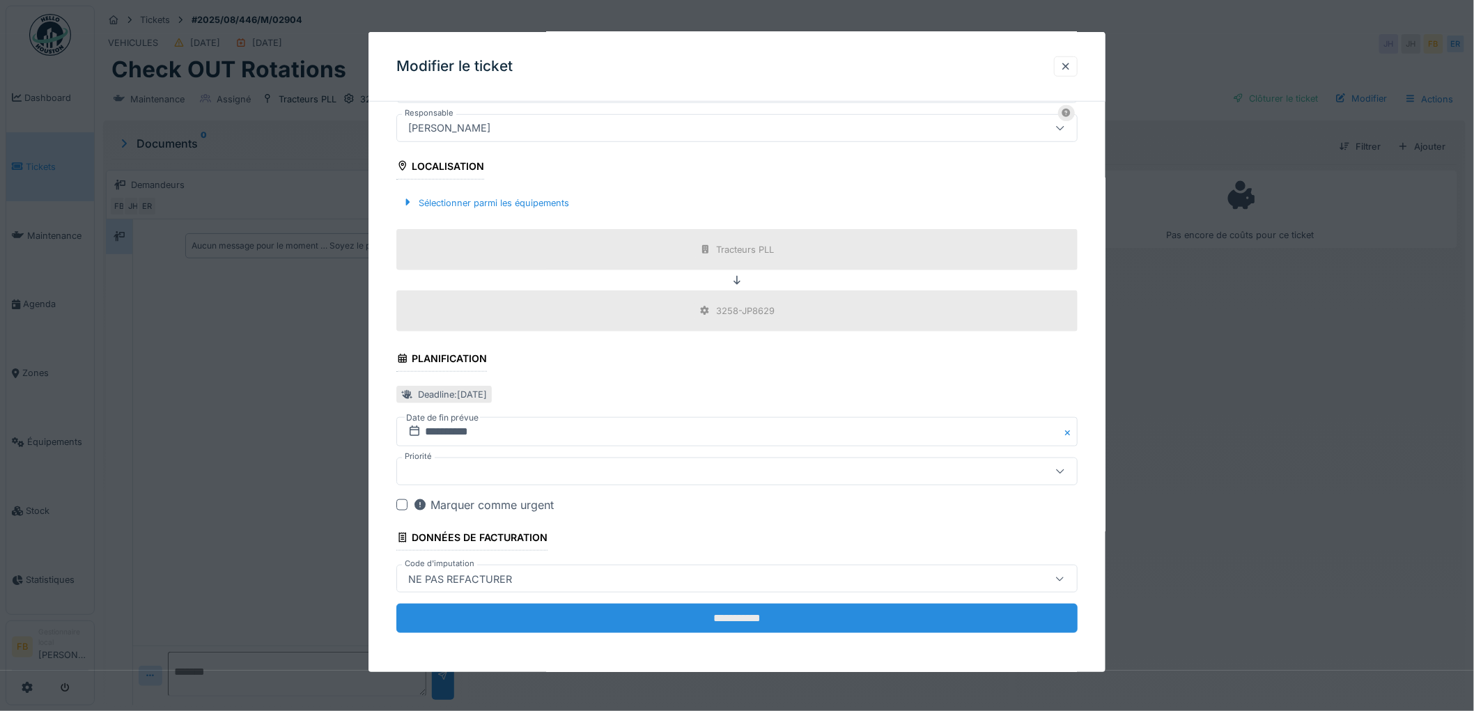
click at [719, 628] on input "**********" at bounding box center [736, 618] width 681 height 29
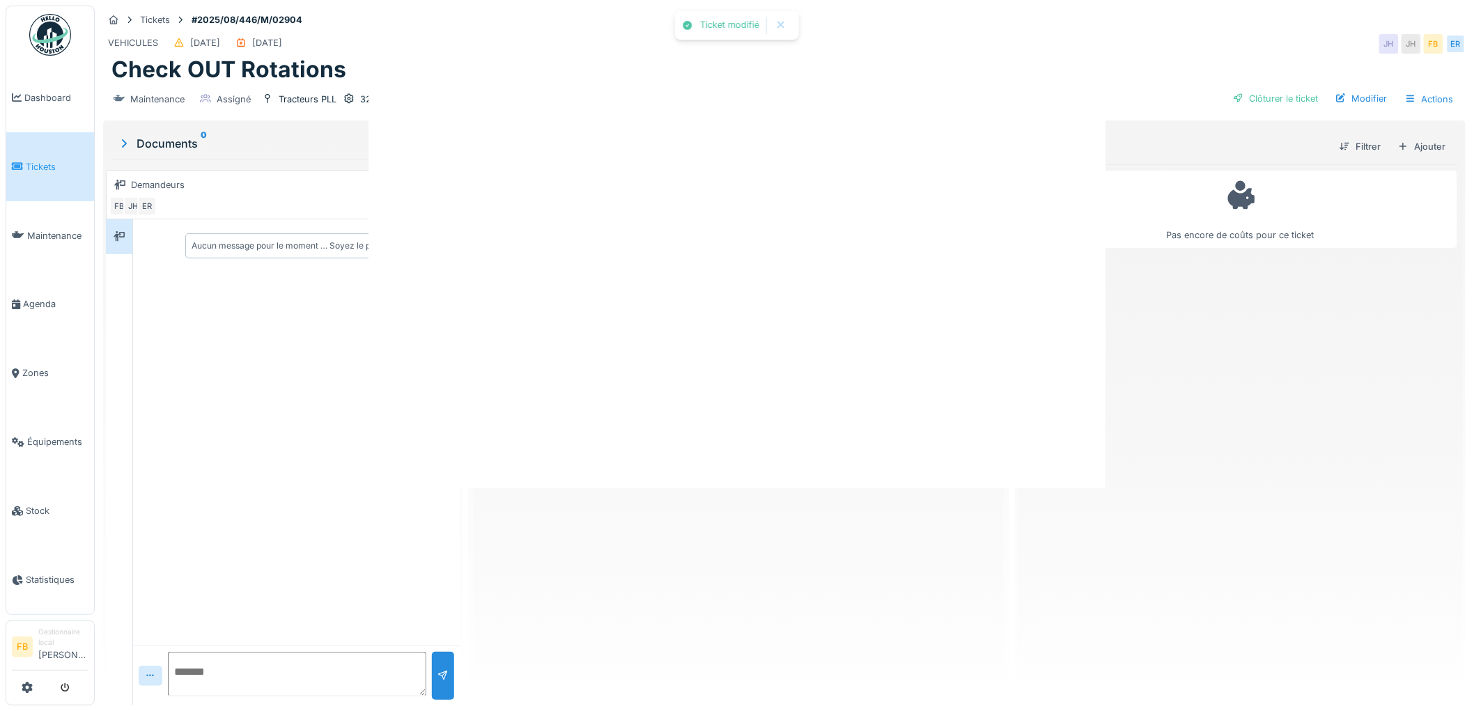
scroll to position [0, 0]
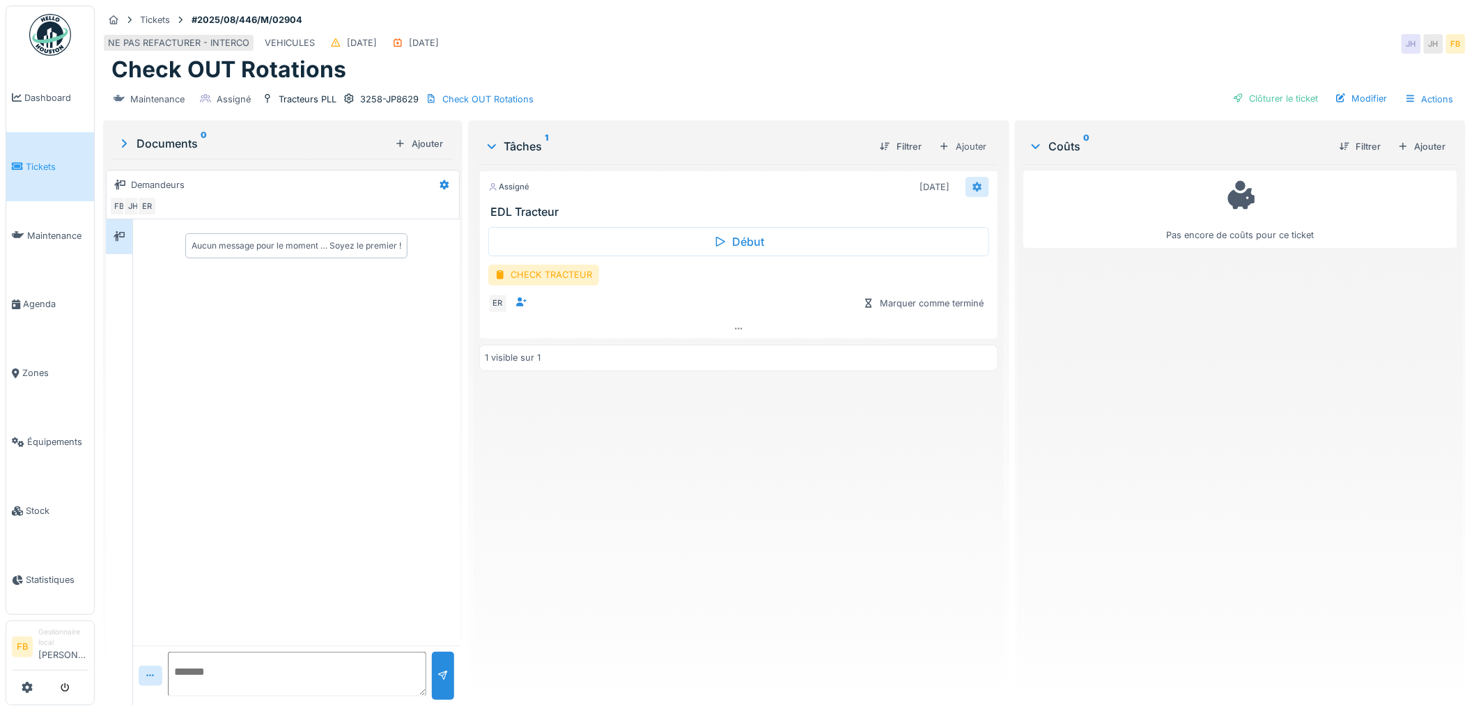
click at [965, 183] on div at bounding box center [977, 187] width 24 height 20
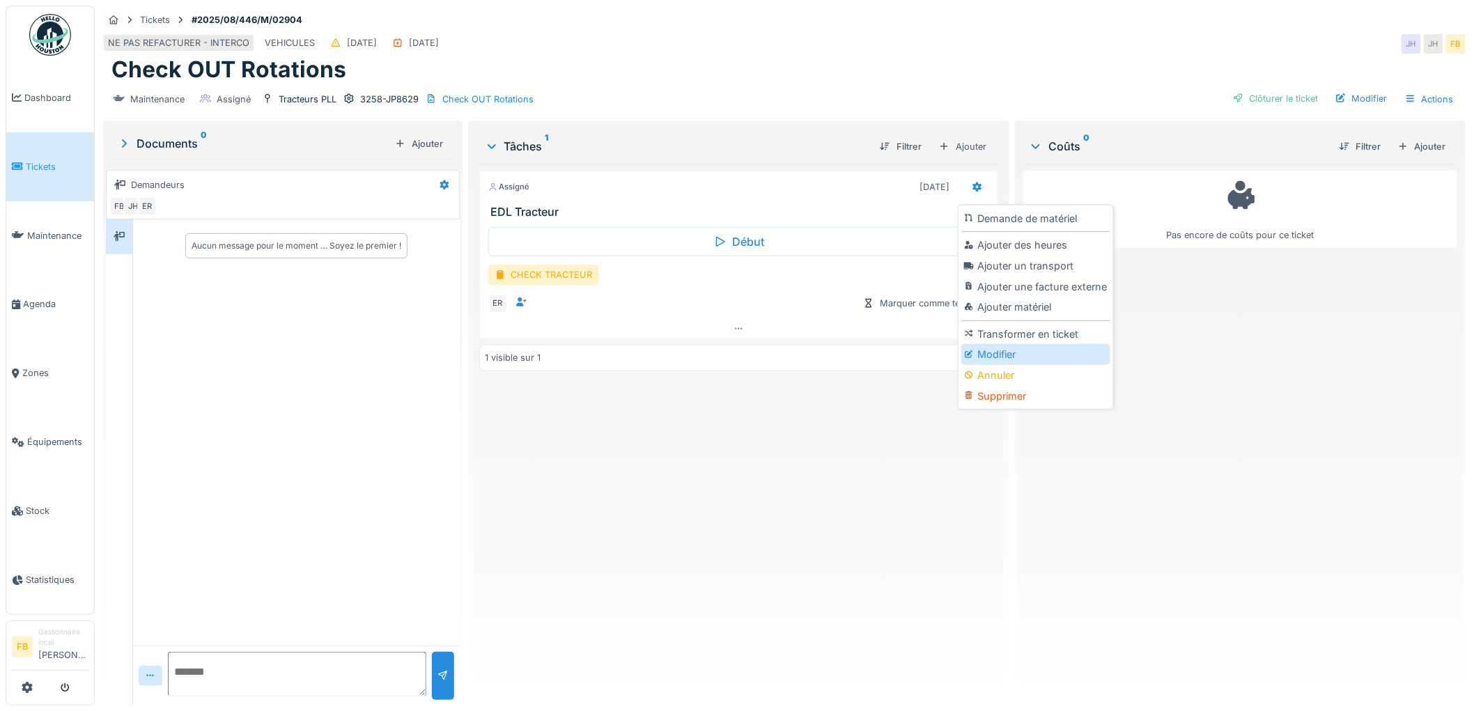
click at [984, 359] on div "Modifier" at bounding box center [1035, 354] width 148 height 21
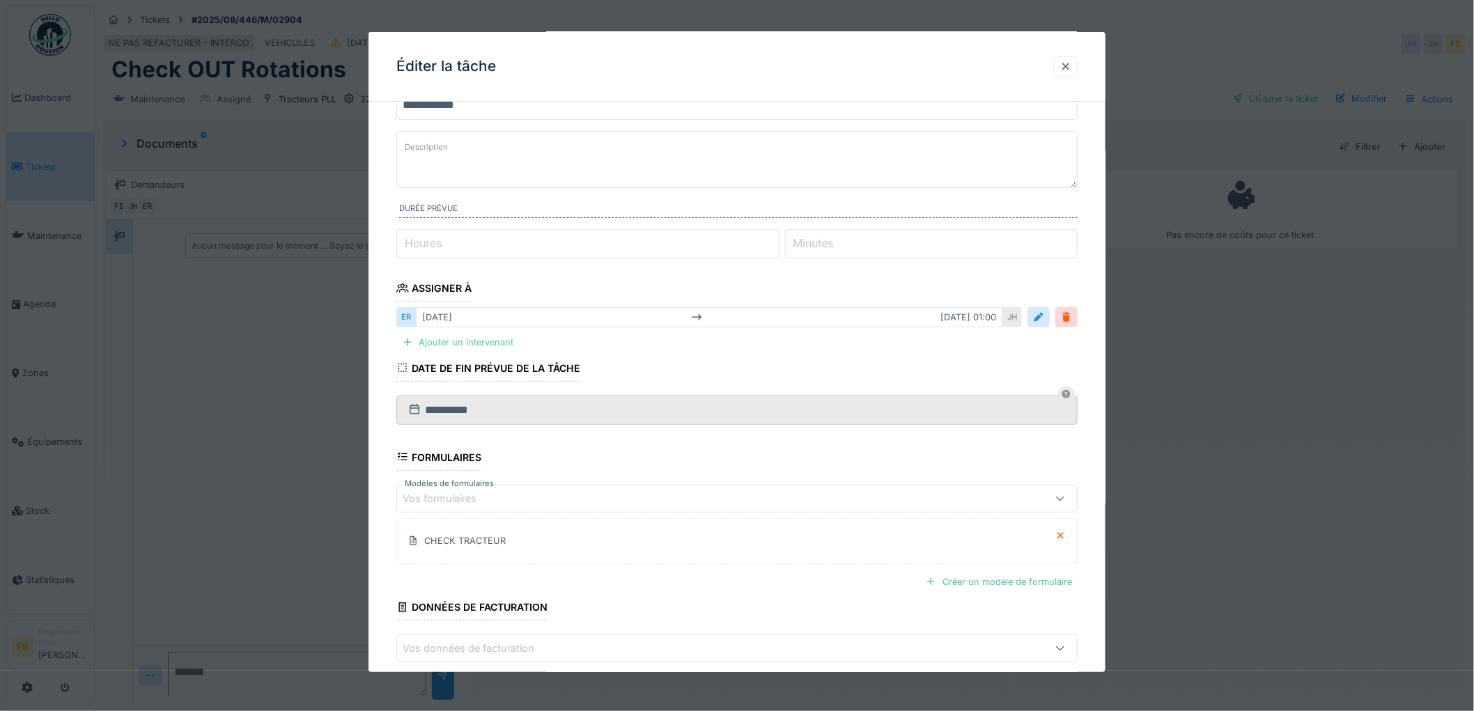
scroll to position [131, 0]
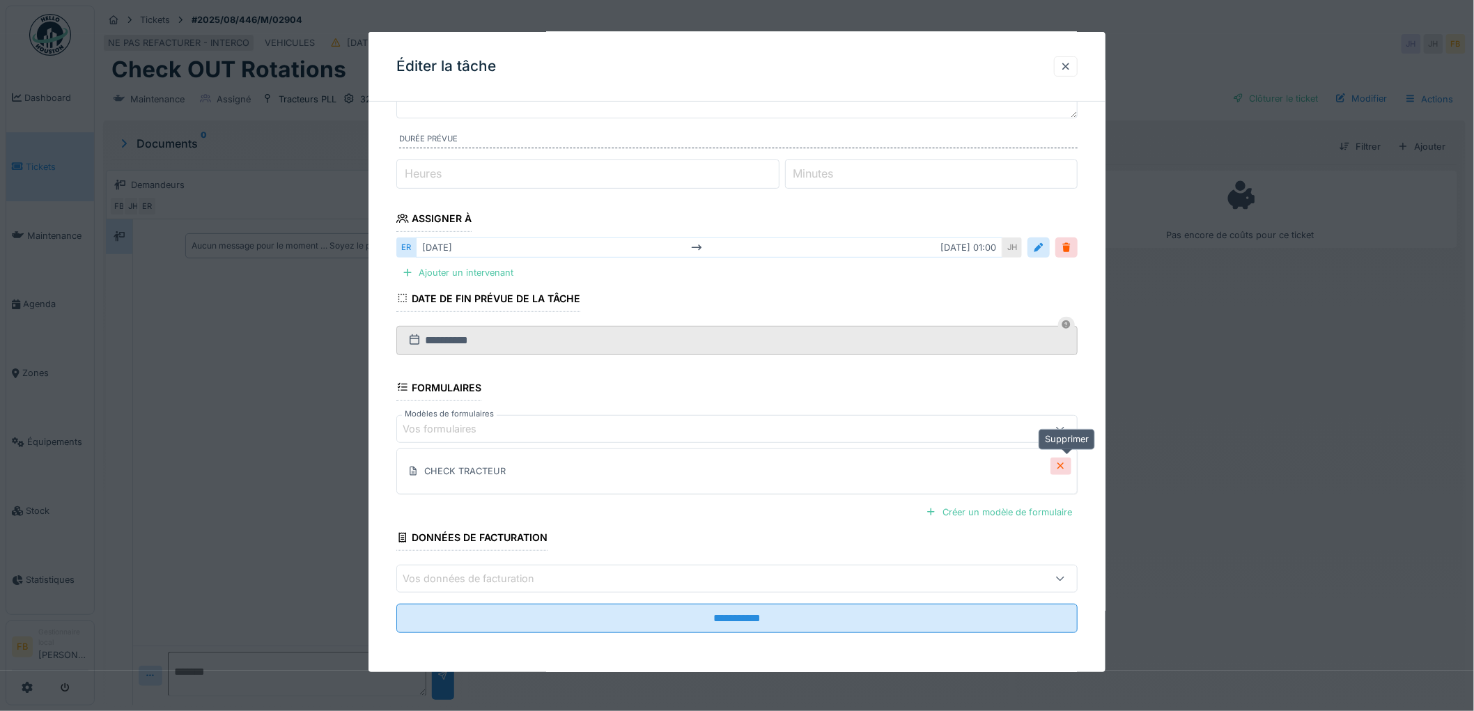
click at [1064, 464] on icon at bounding box center [1060, 465] width 7 height 7
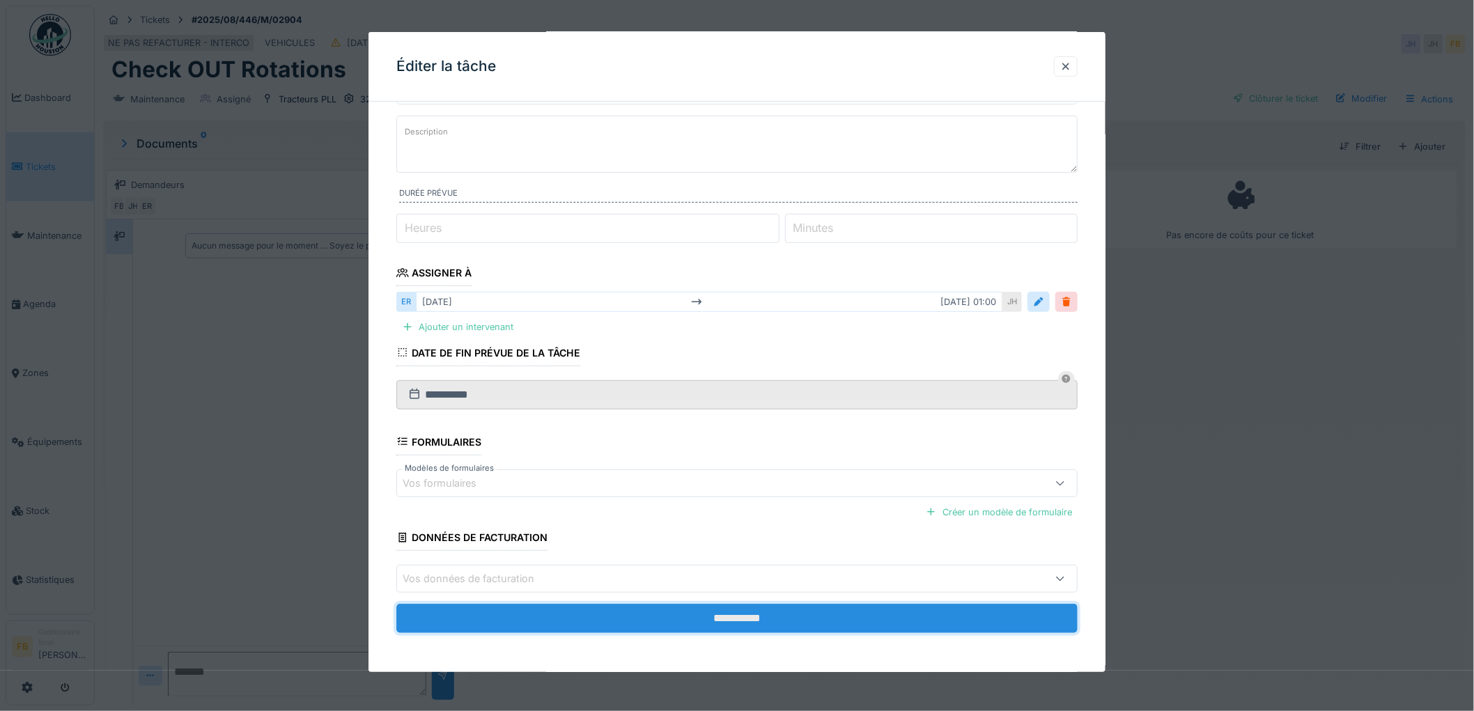
click at [649, 614] on input "**********" at bounding box center [736, 618] width 681 height 29
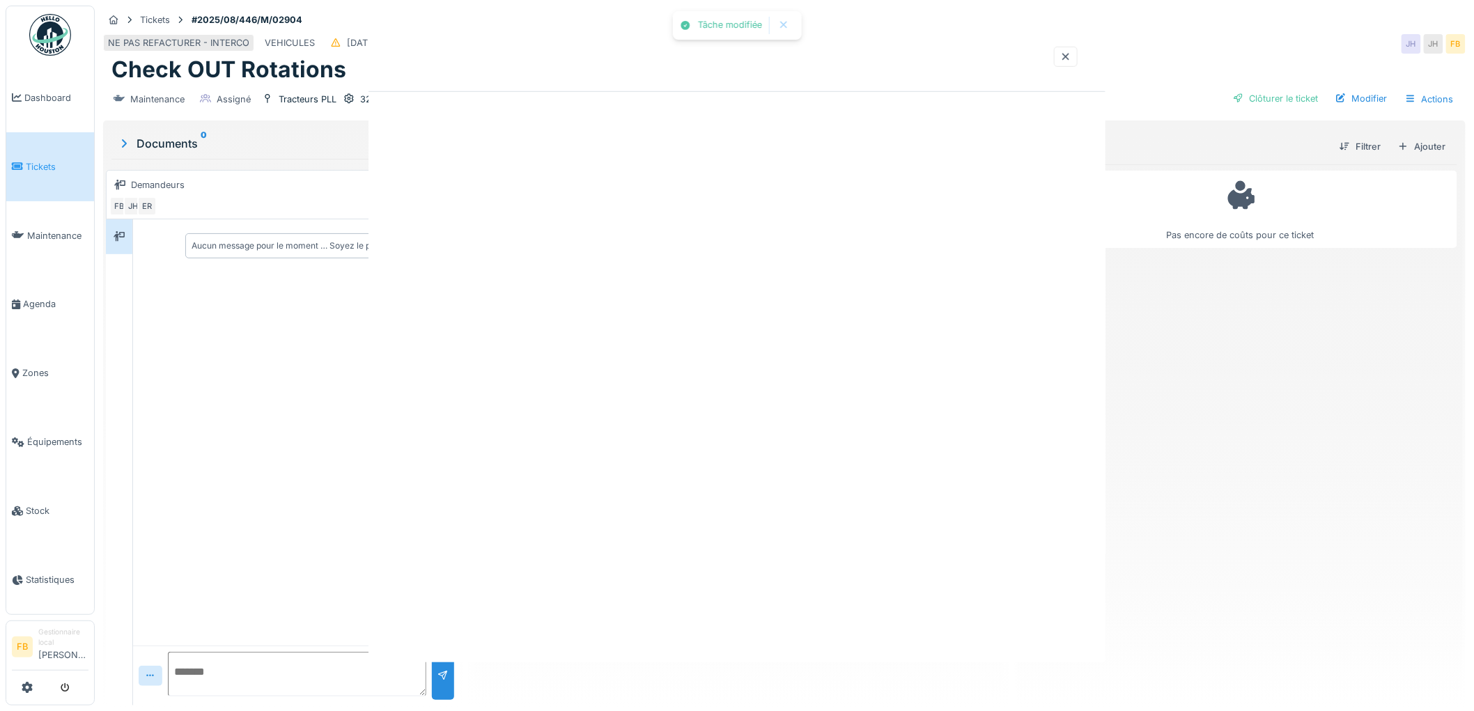
scroll to position [0, 0]
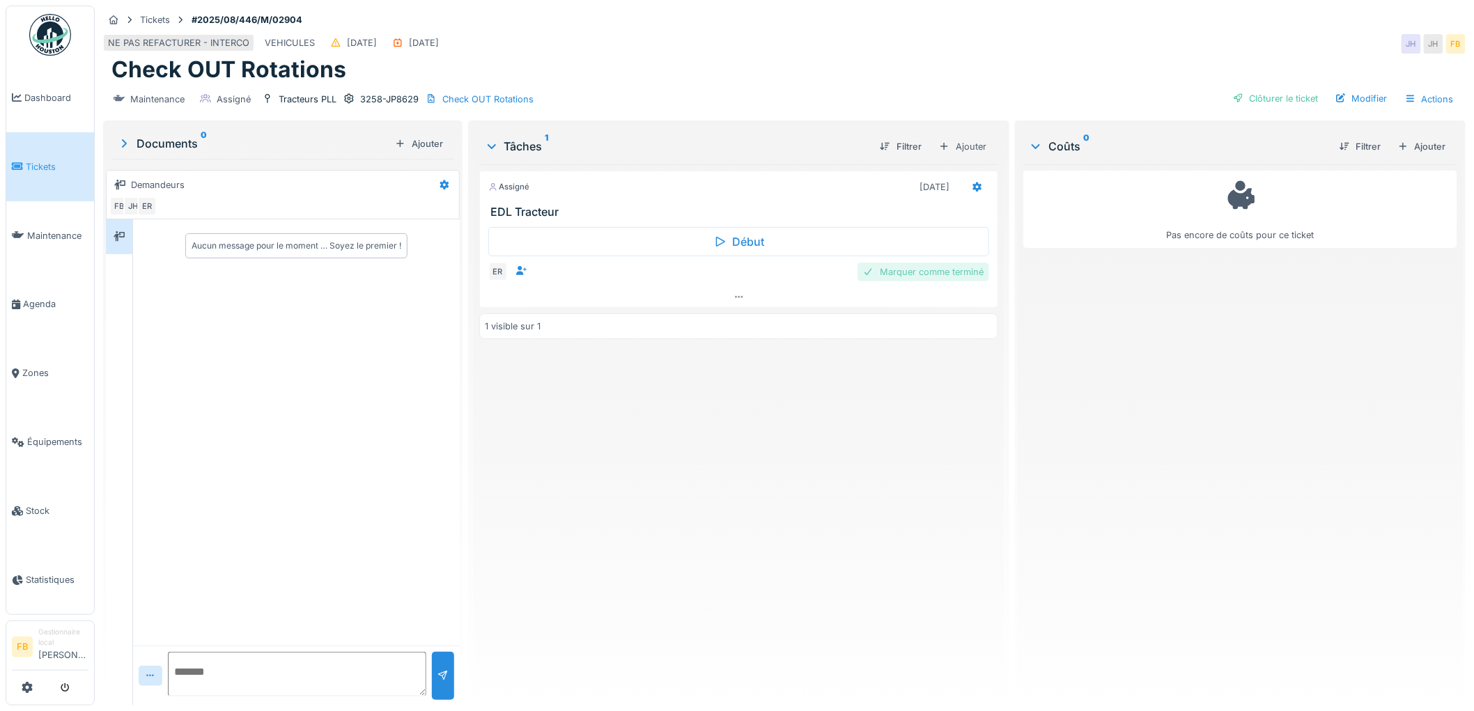
click at [922, 269] on div "Marquer comme terminé" at bounding box center [923, 272] width 132 height 19
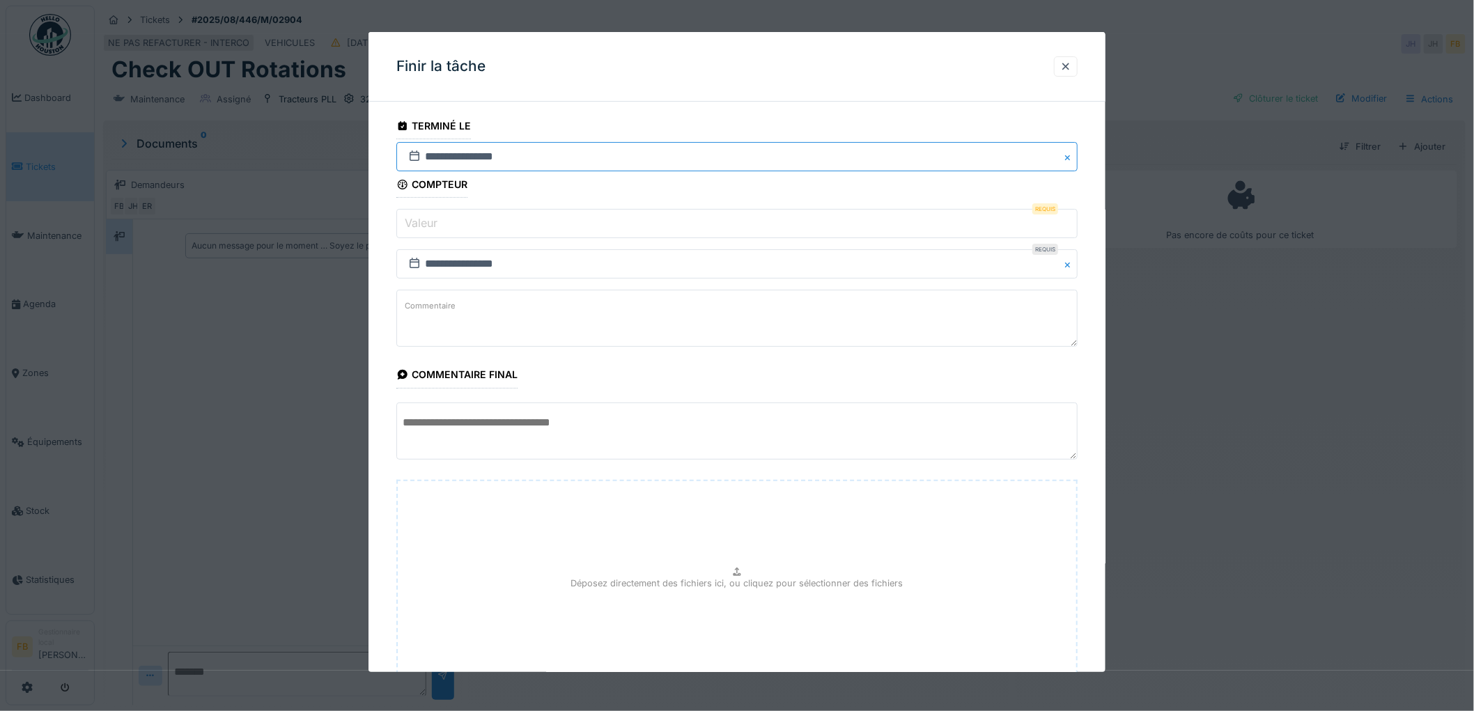
click at [442, 160] on input "**********" at bounding box center [736, 156] width 681 height 29
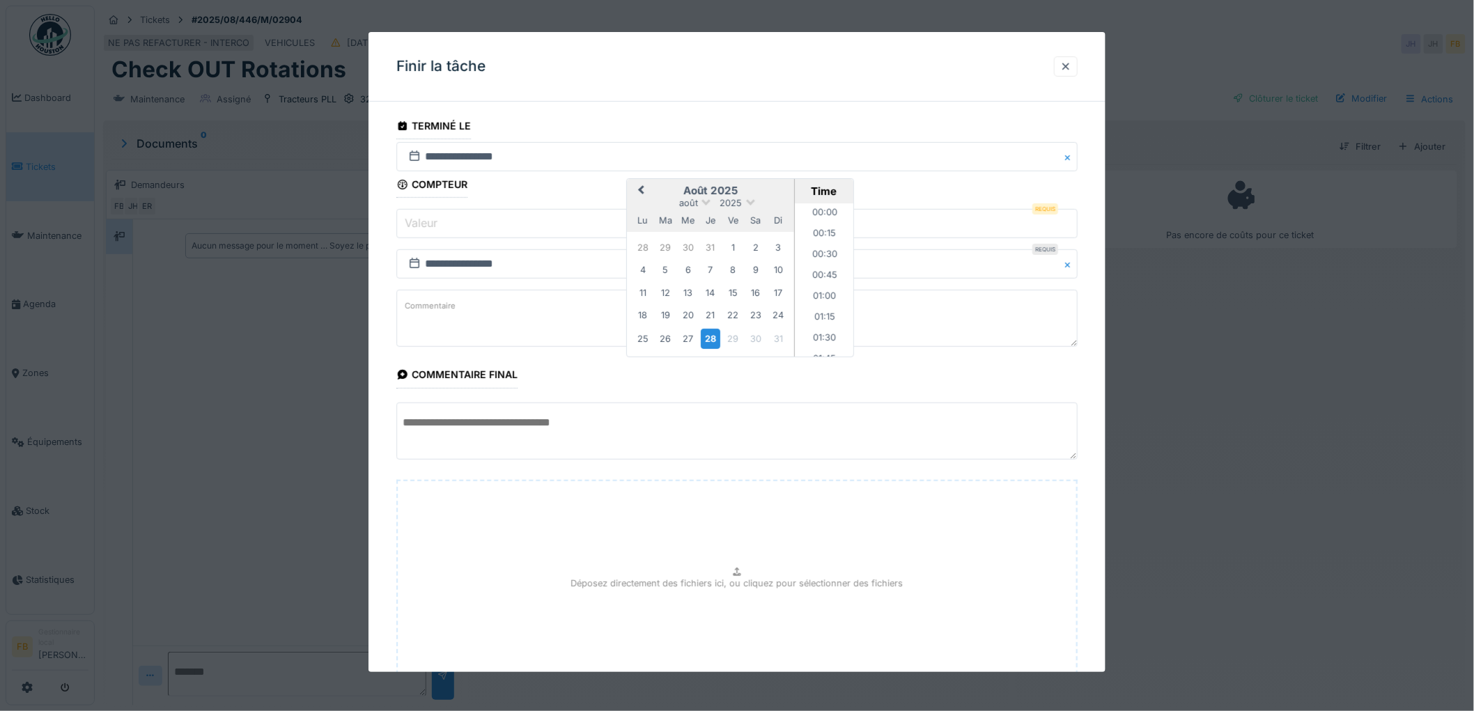
scroll to position [1104, 0]
click at [757, 296] on div "16" at bounding box center [755, 292] width 19 height 19
click at [813, 281] on li "14:00" at bounding box center [824, 279] width 59 height 21
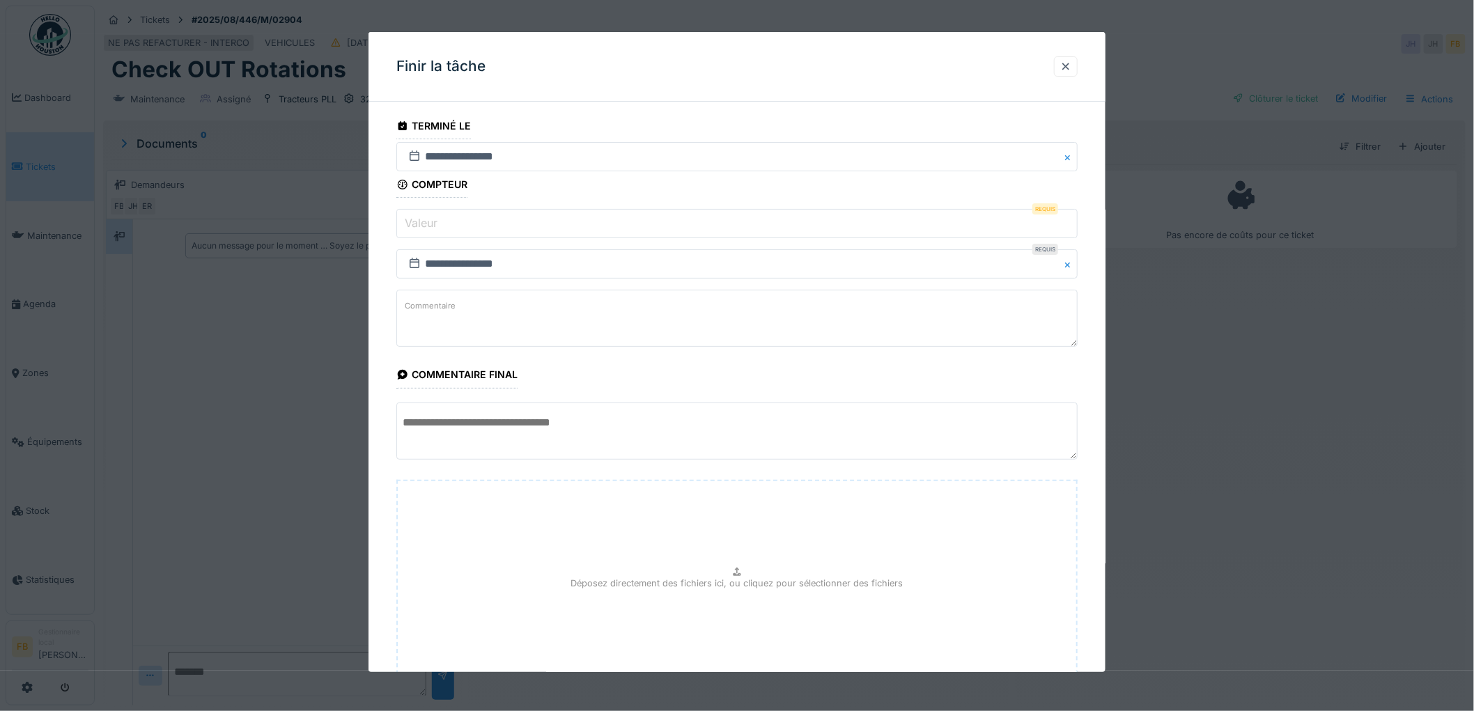
click at [458, 217] on input "Valeur" at bounding box center [736, 223] width 681 height 29
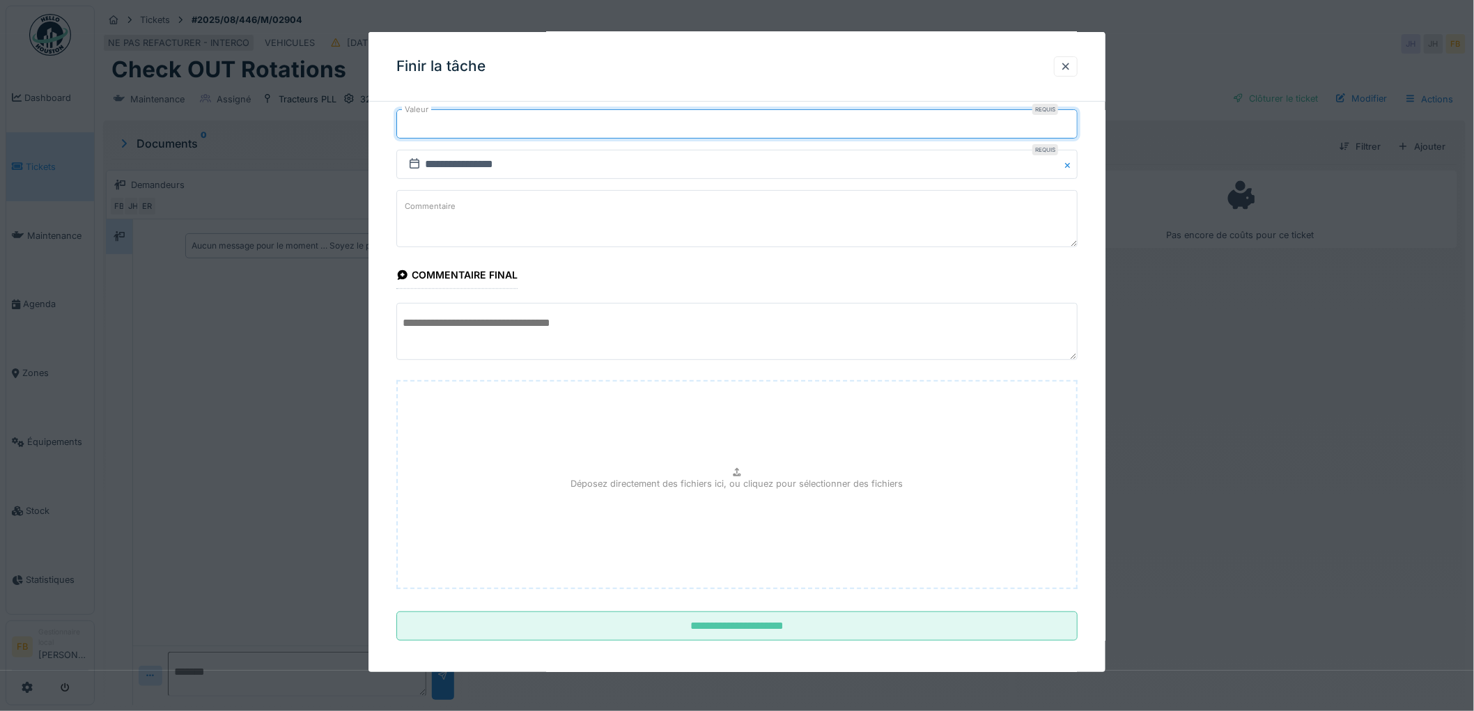
scroll to position [109, 0]
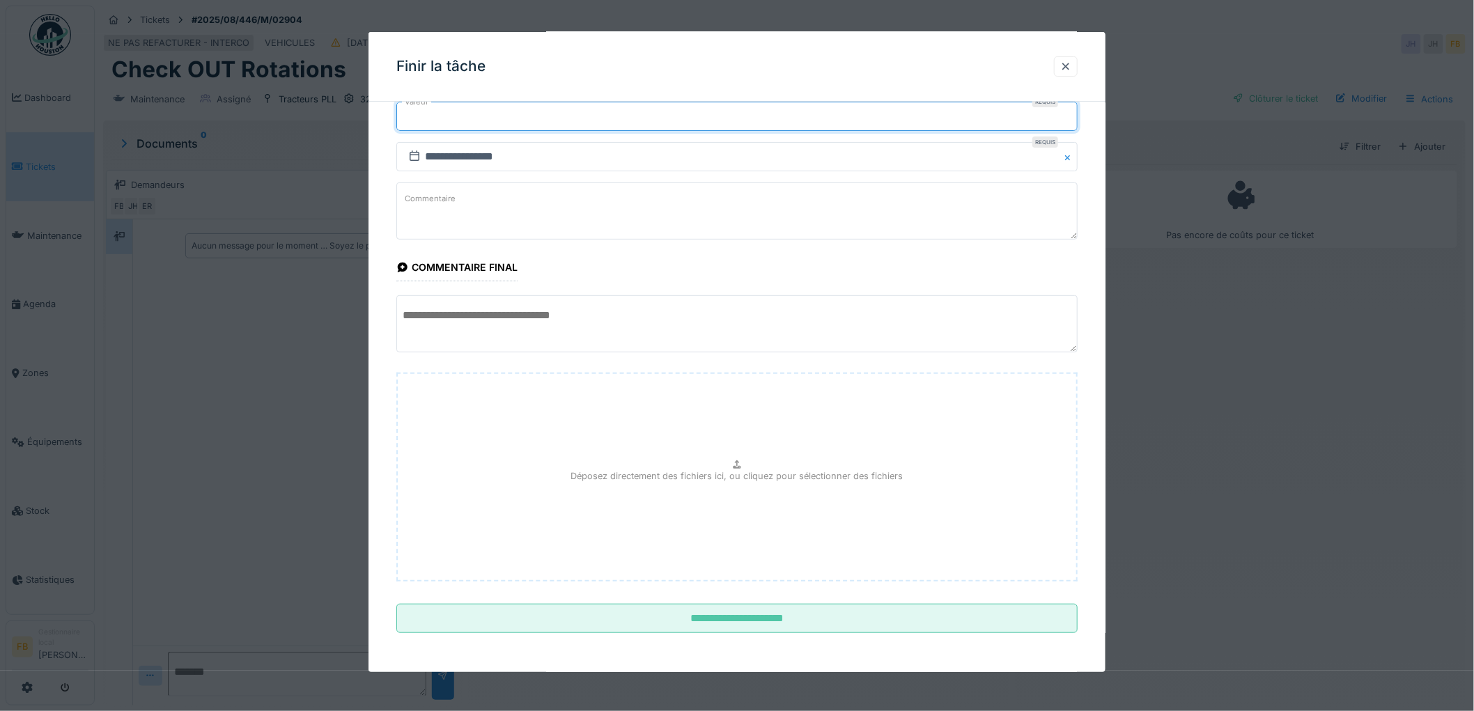
type input "*"
click at [734, 457] on div "Déposez directement des fichiers ici, ou cliquez pour sélectionner des fichiers" at bounding box center [736, 477] width 681 height 209
type input "**********"
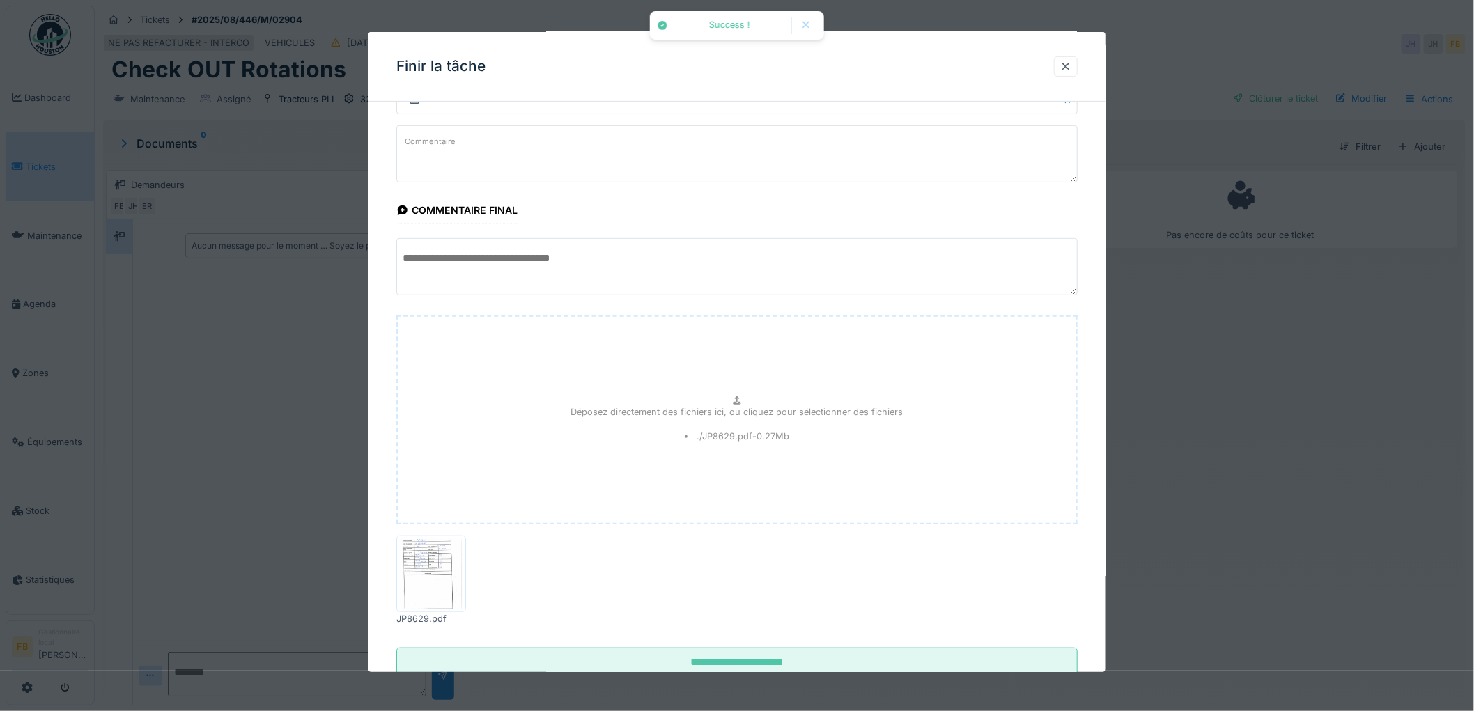
scroll to position [210, 0]
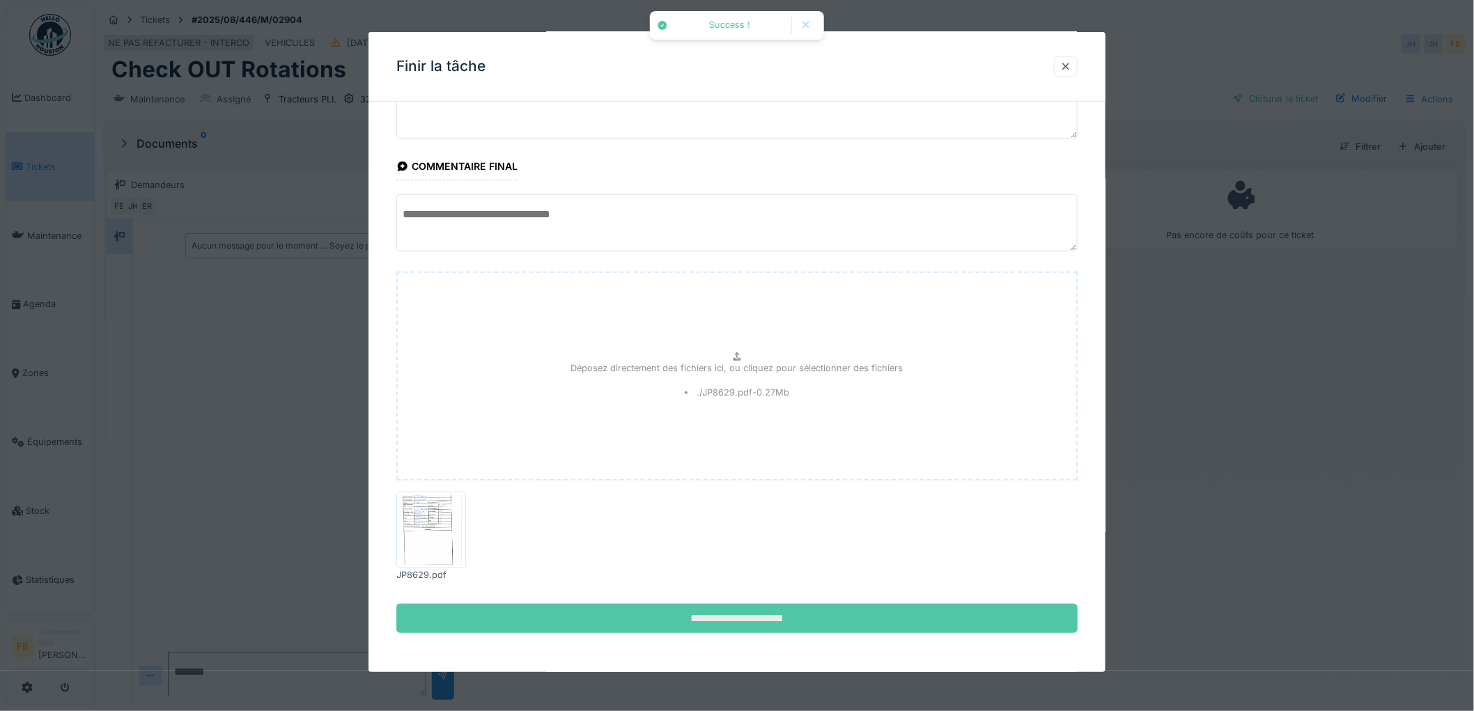
click at [740, 616] on input "**********" at bounding box center [736, 618] width 681 height 29
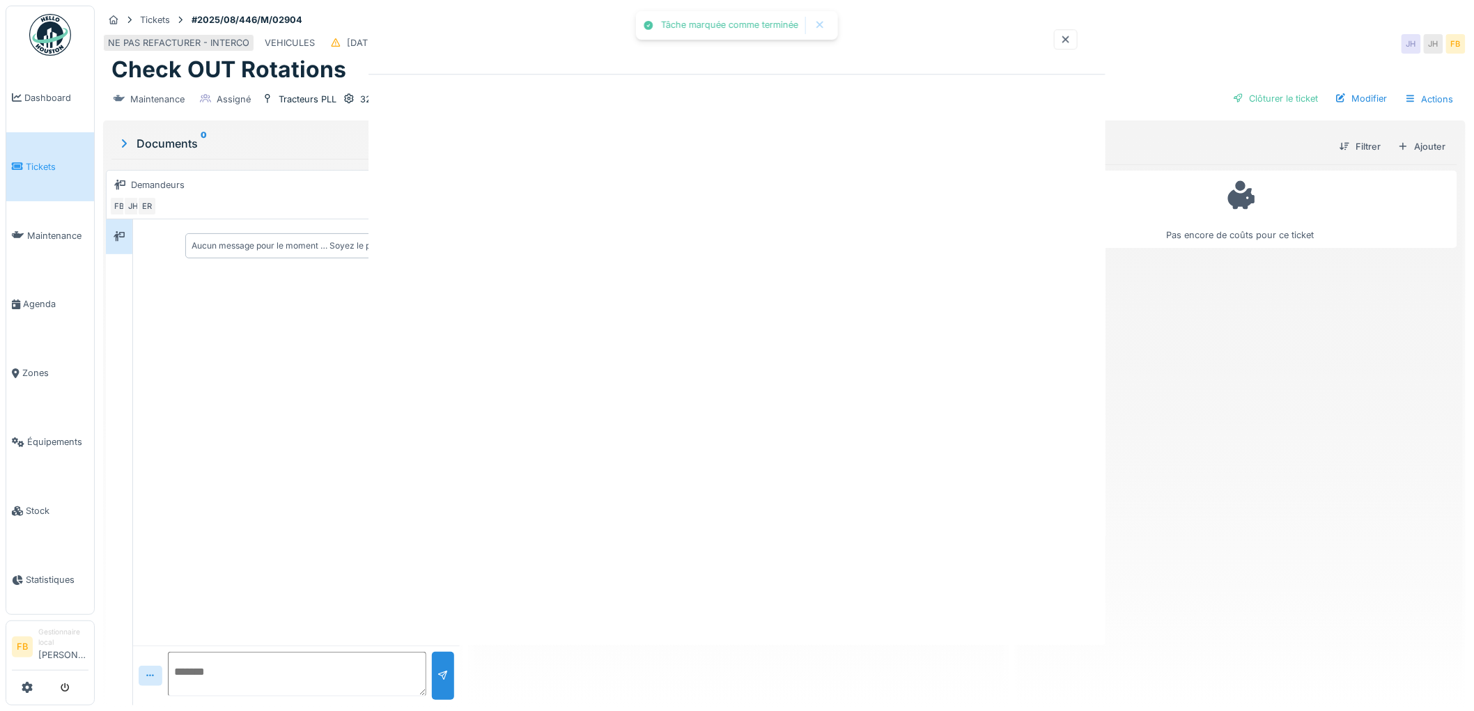
scroll to position [0, 0]
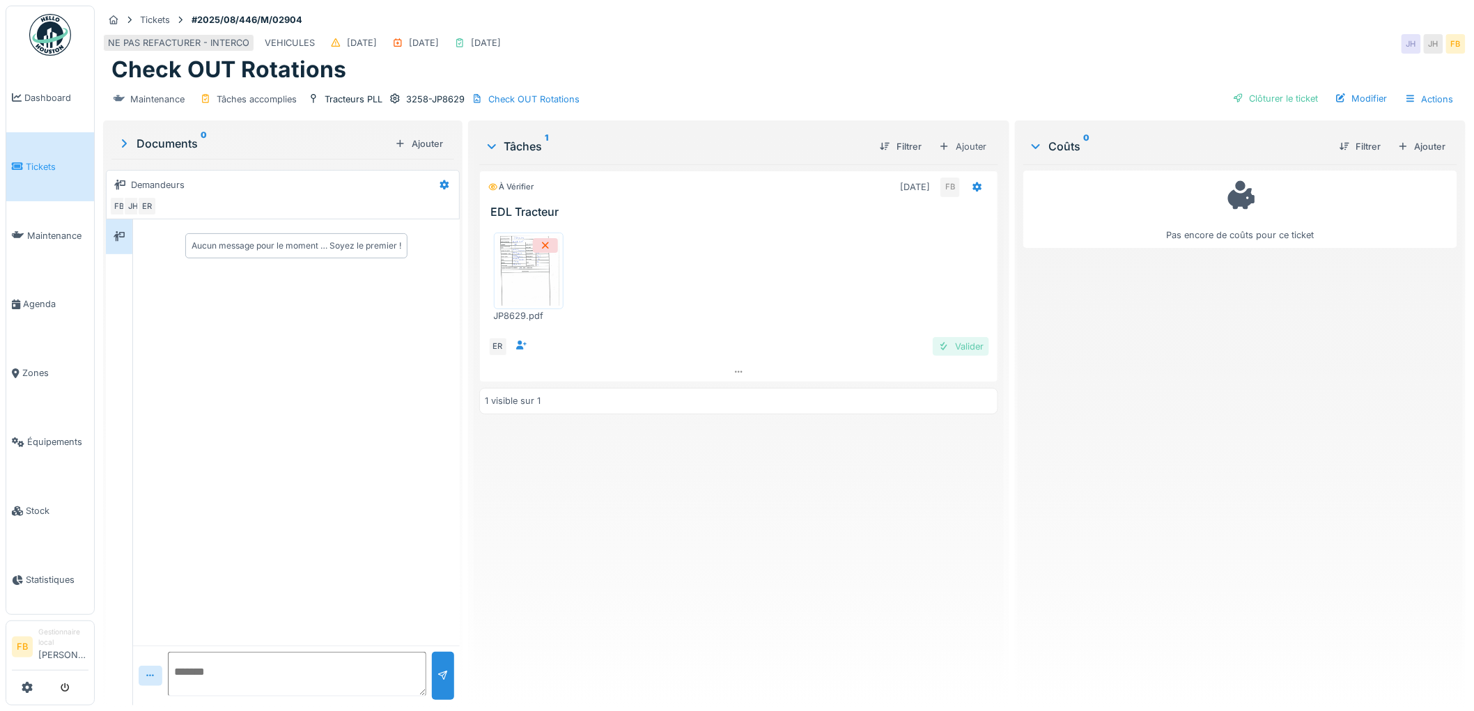
click at [943, 337] on div "Valider" at bounding box center [960, 346] width 56 height 19
click at [1258, 91] on div "Clôturer le ticket" at bounding box center [1275, 98] width 97 height 19
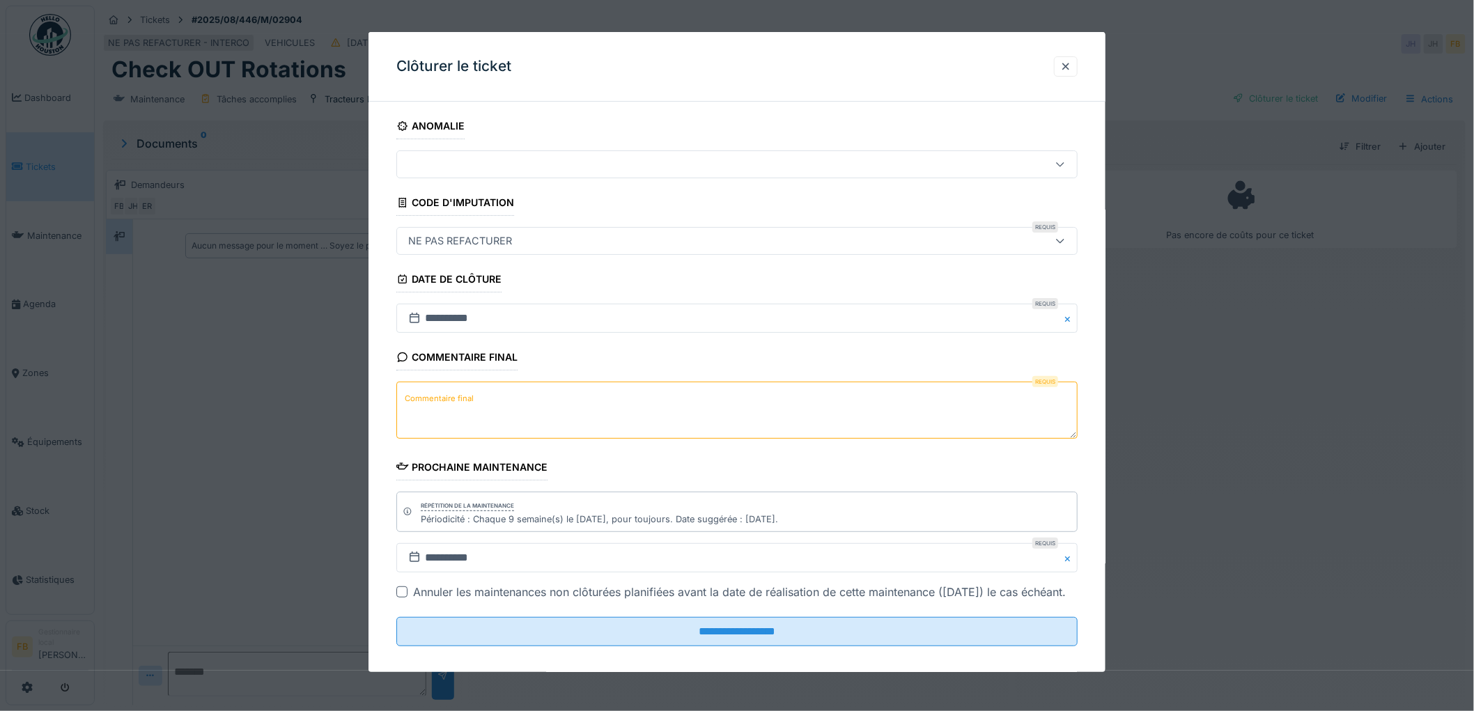
scroll to position [31, 0]
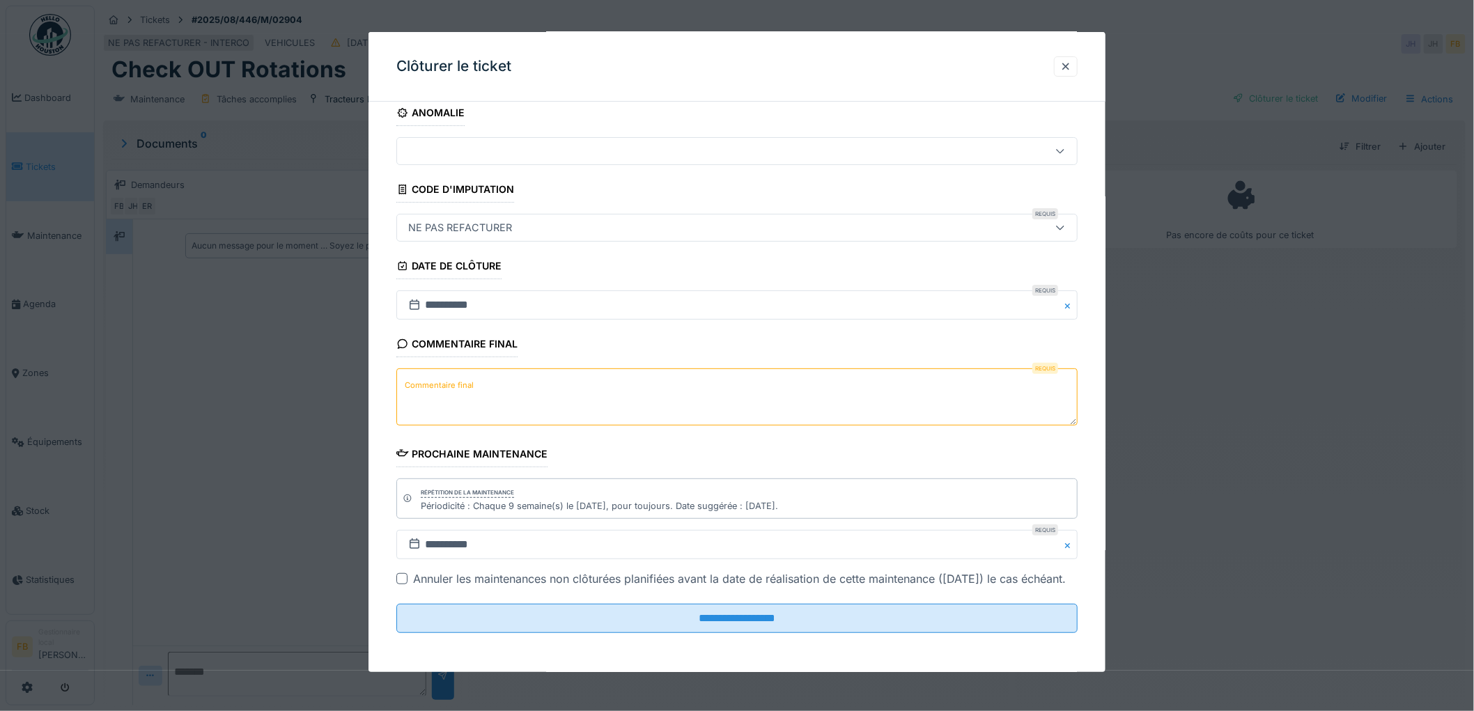
click at [444, 377] on label "Commentaire final" at bounding box center [439, 385] width 75 height 17
click at [444, 370] on textarea "Commentaire final" at bounding box center [736, 396] width 681 height 57
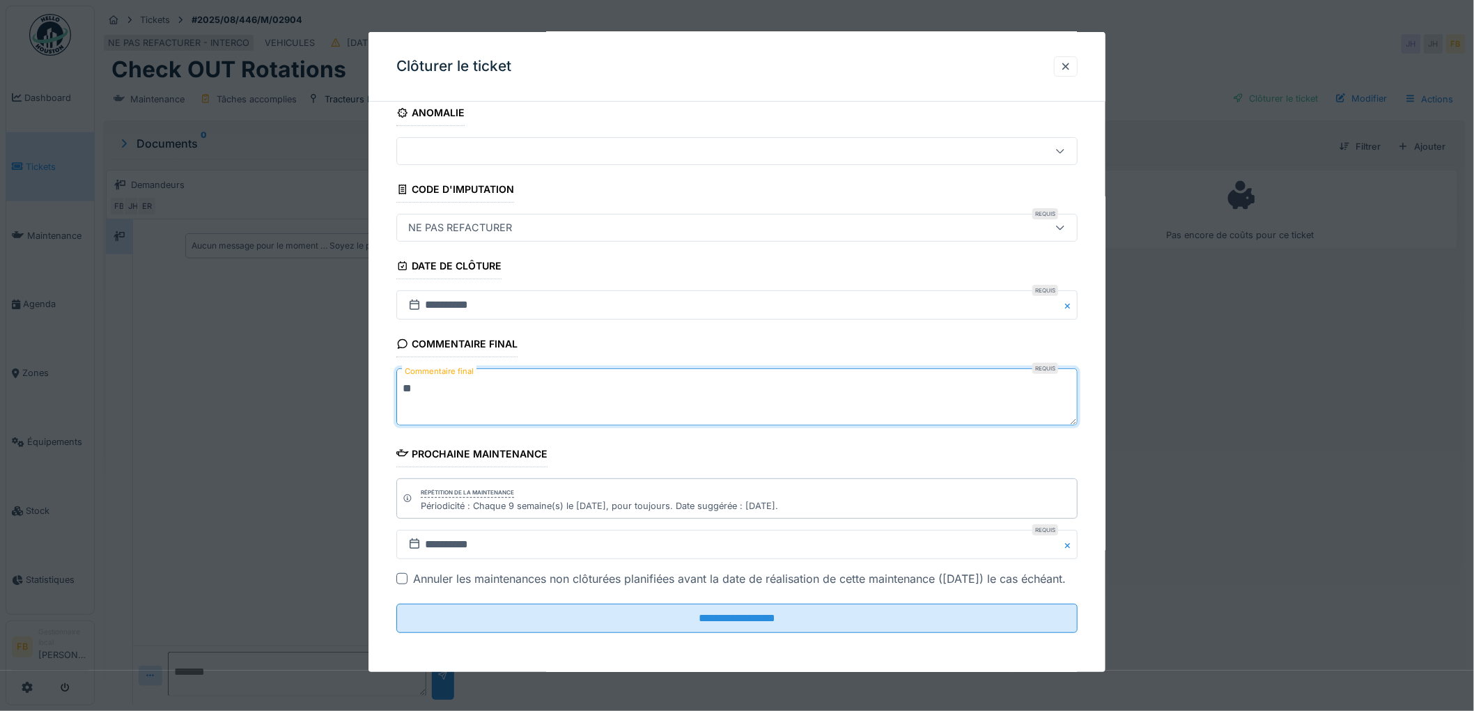
type textarea "**"
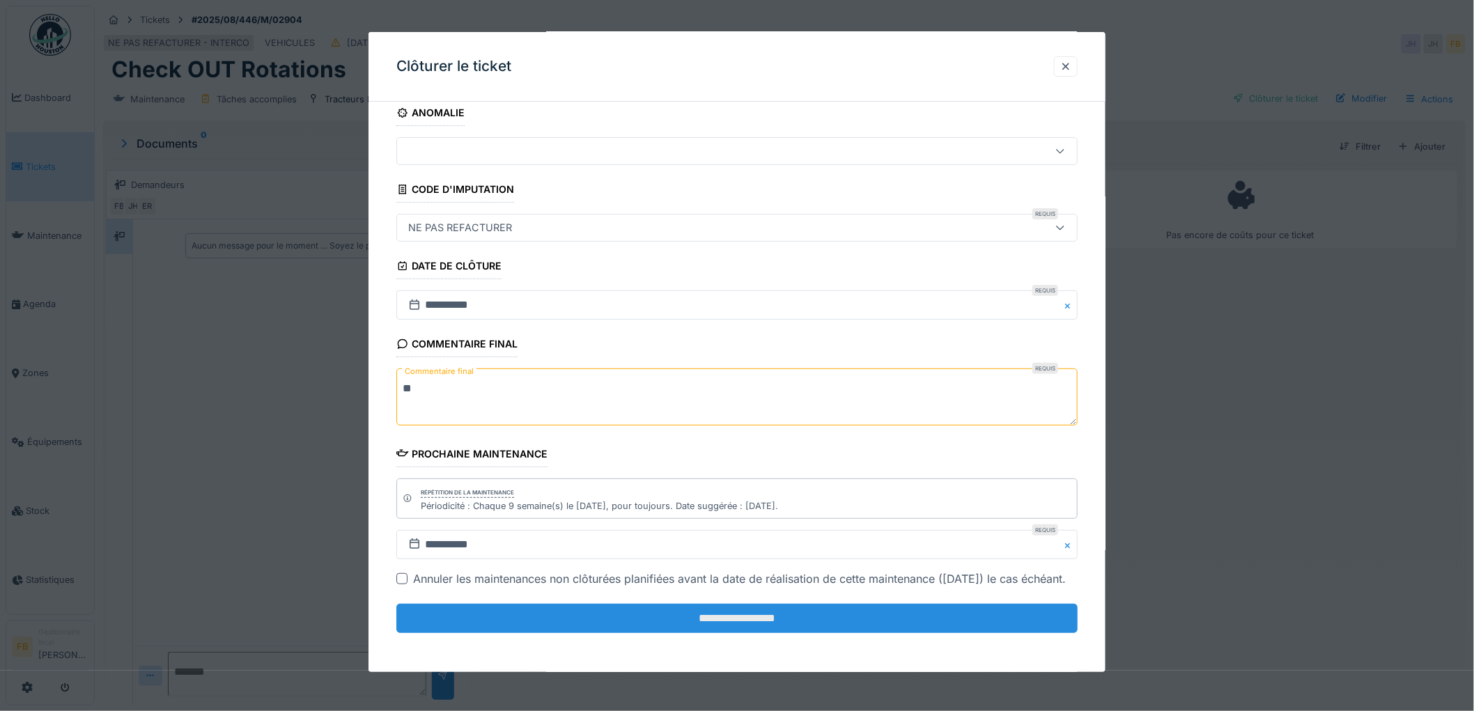
click at [781, 609] on input "**********" at bounding box center [736, 618] width 681 height 29
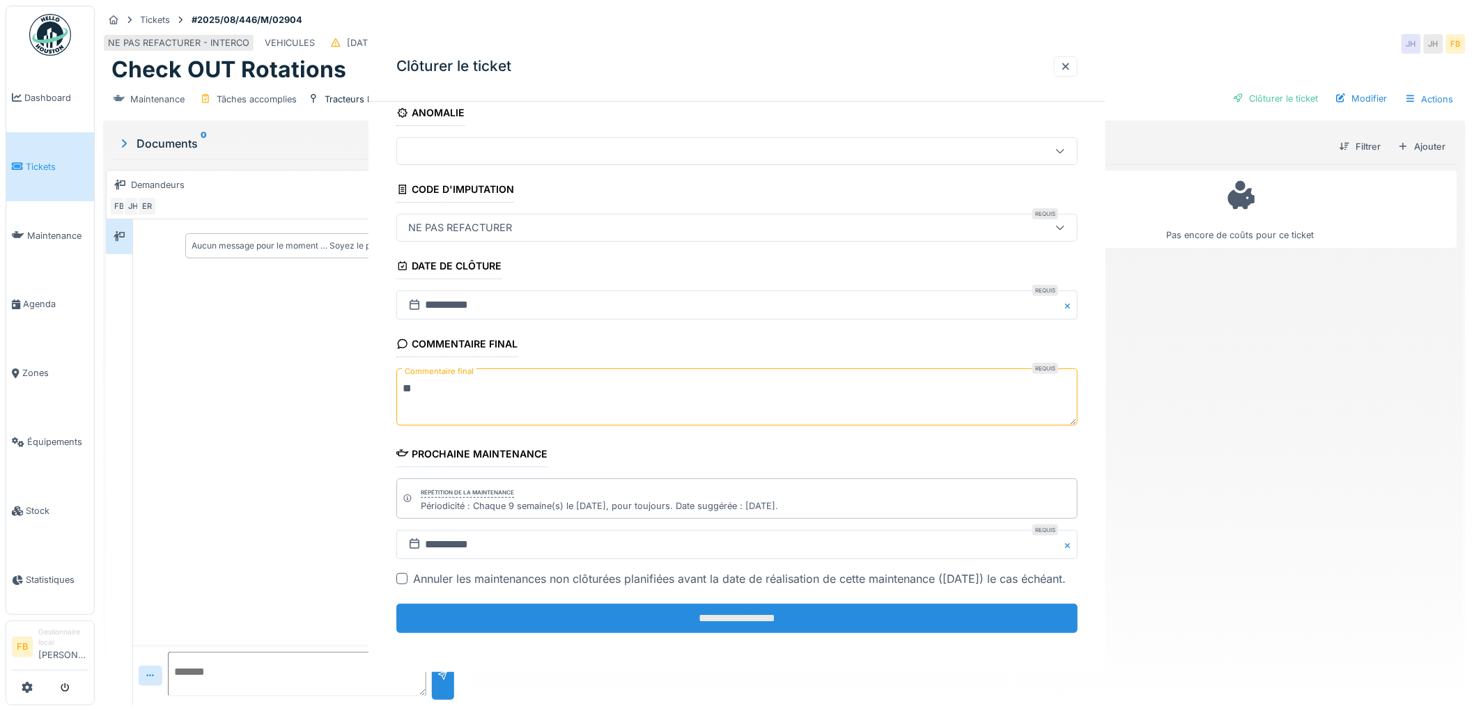
scroll to position [0, 0]
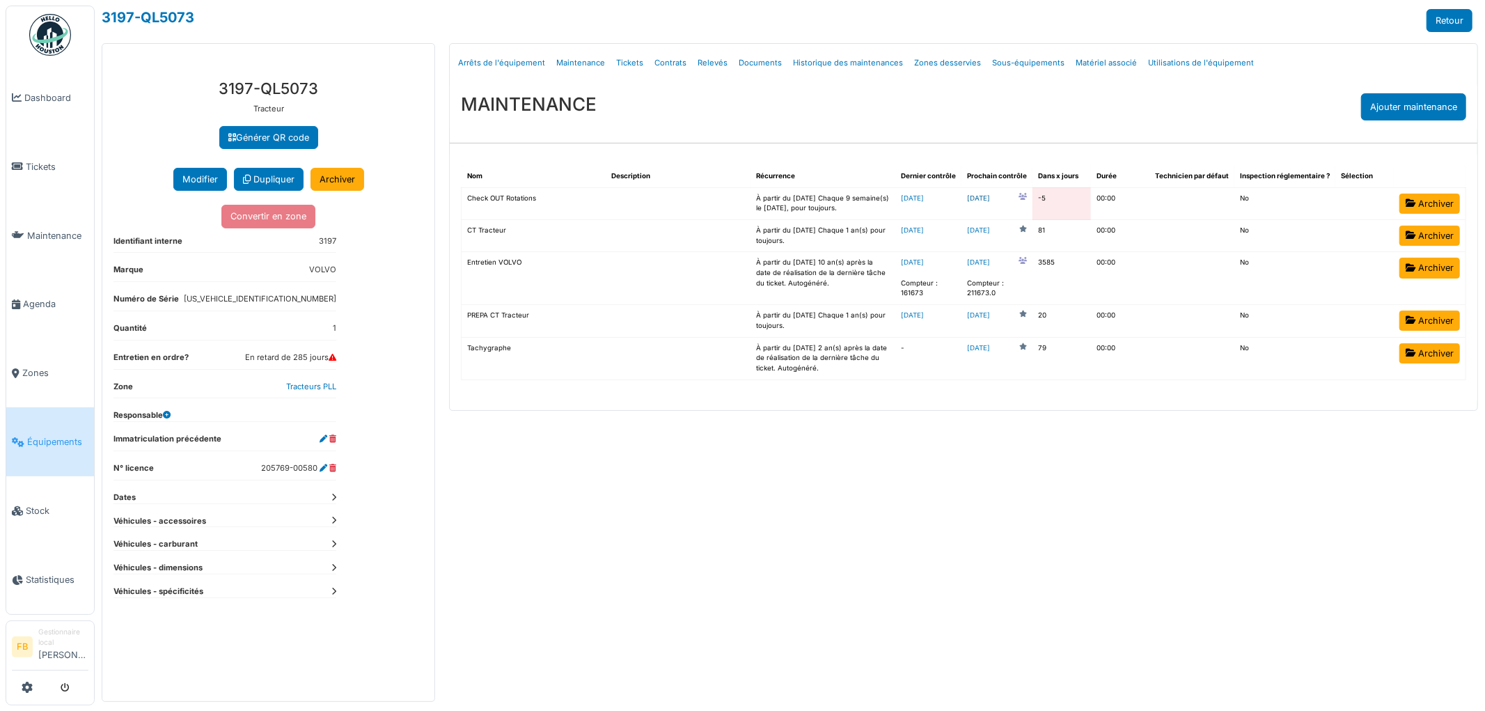
click at [990, 201] on link "2025-08-23" at bounding box center [978, 199] width 23 height 10
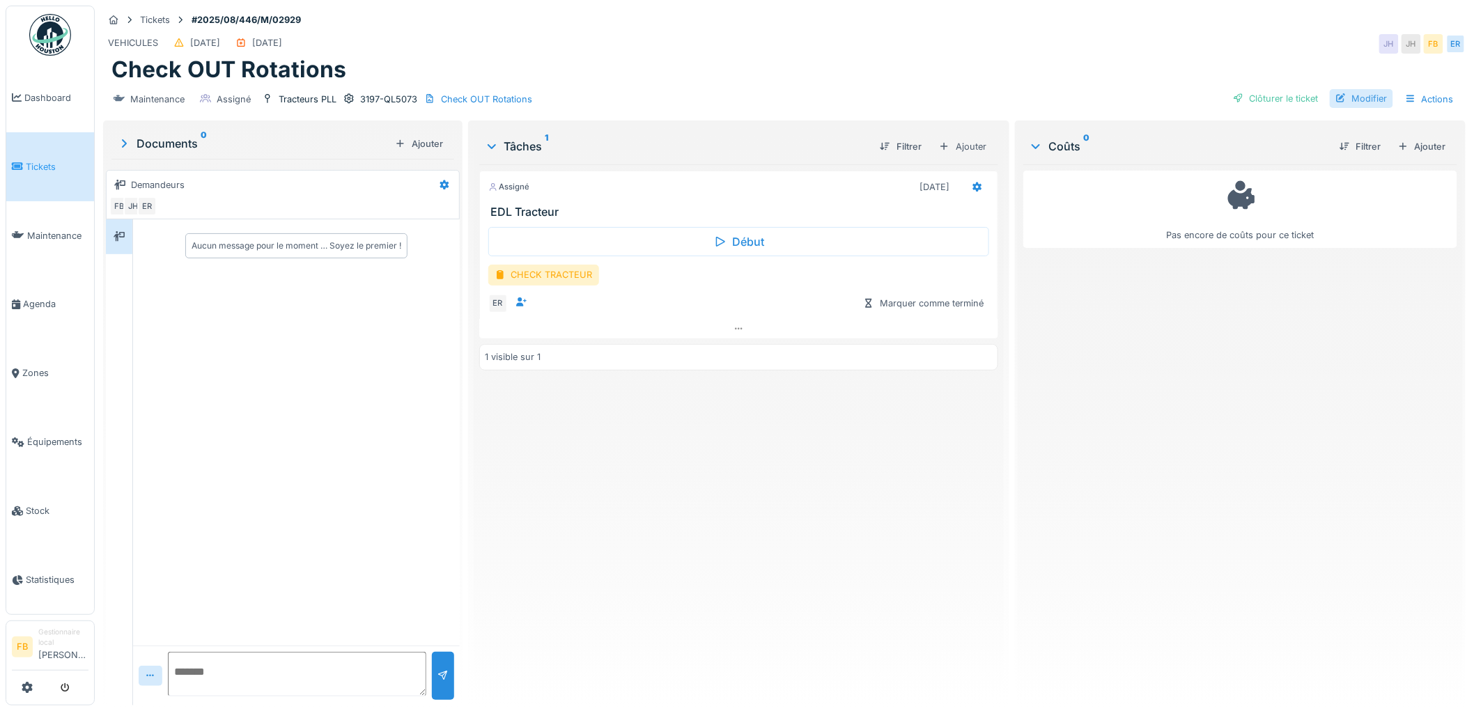
click at [1335, 95] on div at bounding box center [1340, 98] width 11 height 13
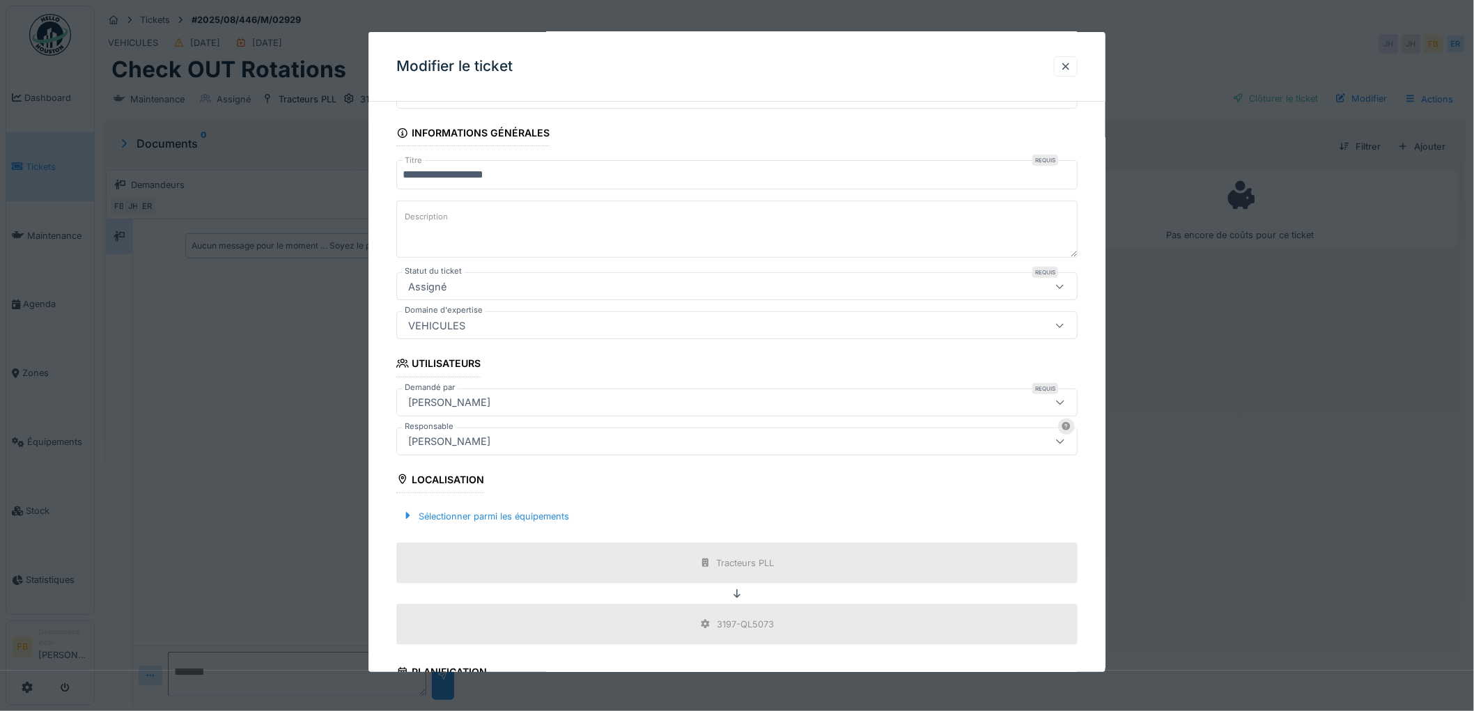
scroll to position [309, 0]
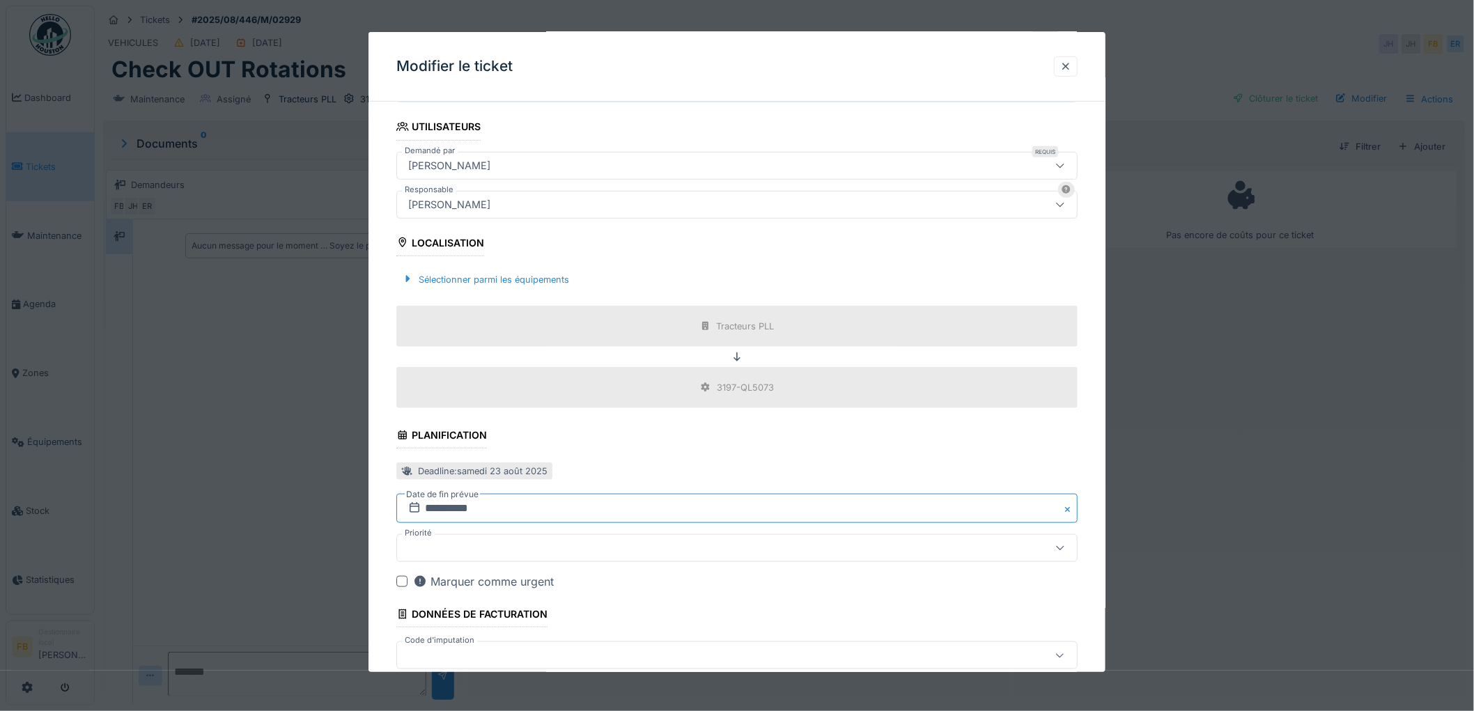
click at [472, 509] on input "**********" at bounding box center [736, 508] width 681 height 29
click at [782, 421] on div "16" at bounding box center [785, 423] width 19 height 19
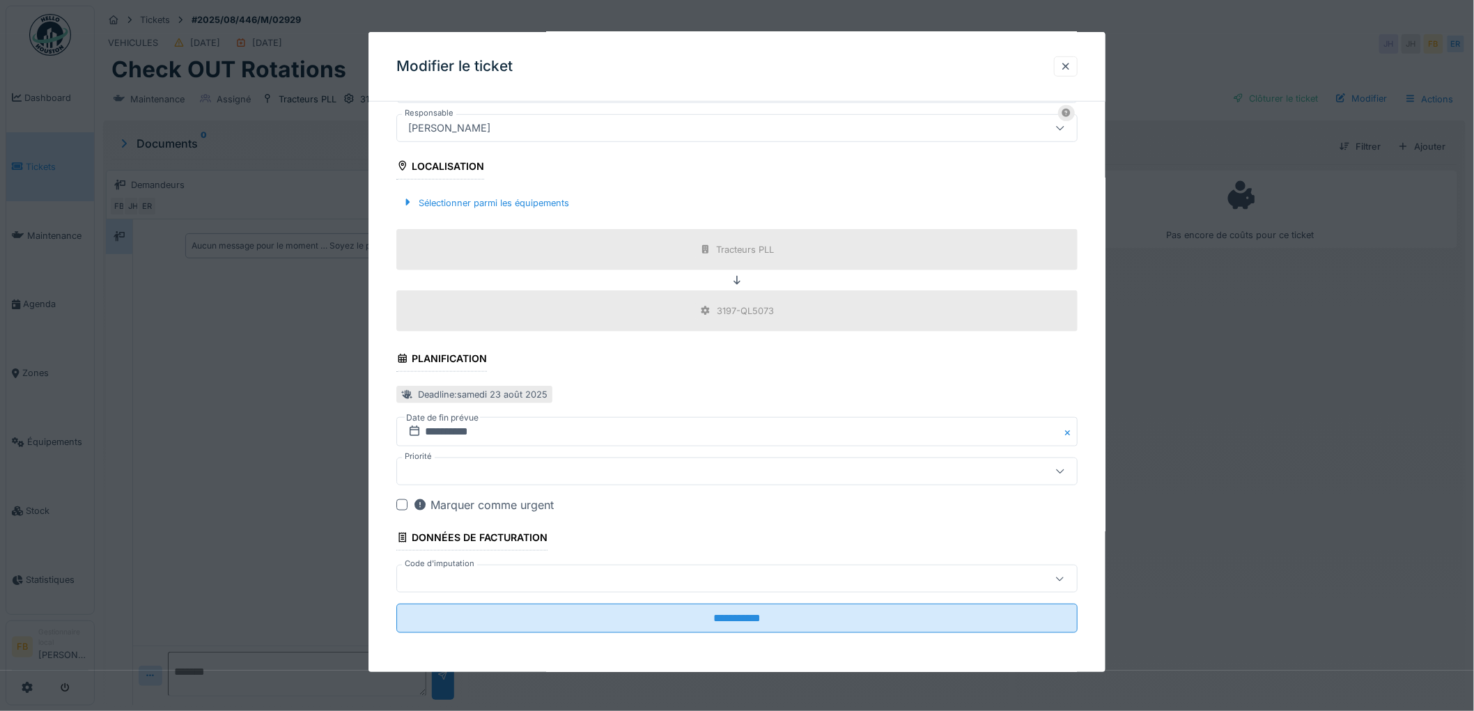
scroll to position [387, 0]
click at [442, 584] on div at bounding box center [698, 578] width 591 height 15
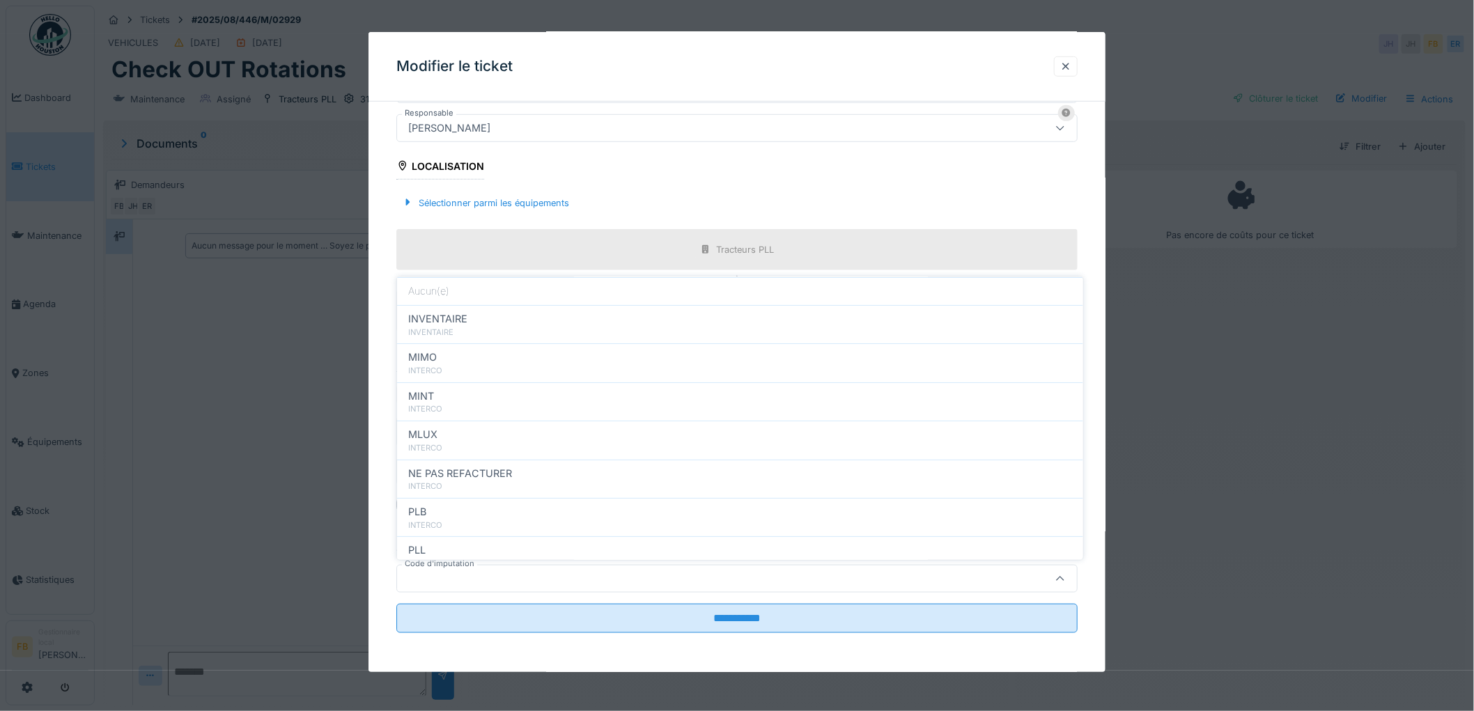
scroll to position [124, 0]
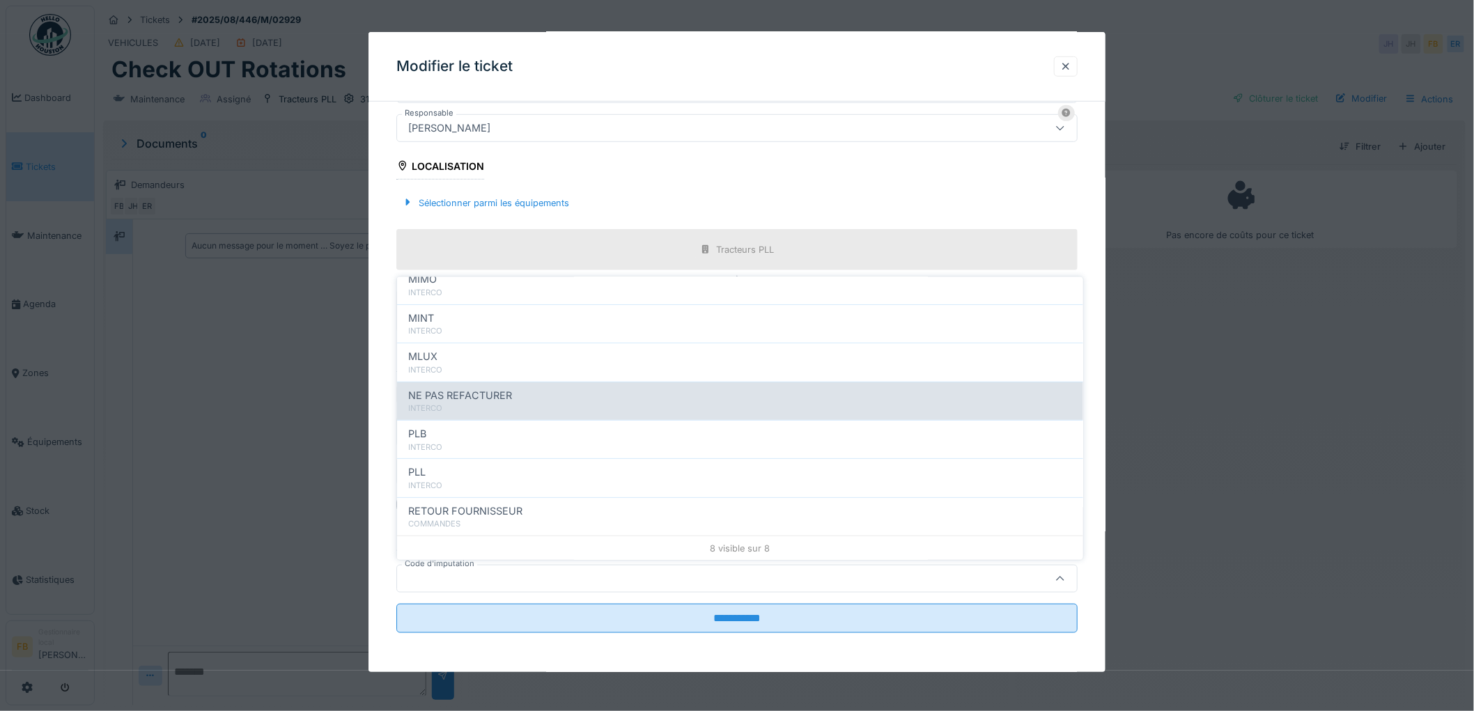
click at [479, 385] on div "NE PAS REFACTURER INTERCO" at bounding box center [740, 400] width 686 height 38
type input "****"
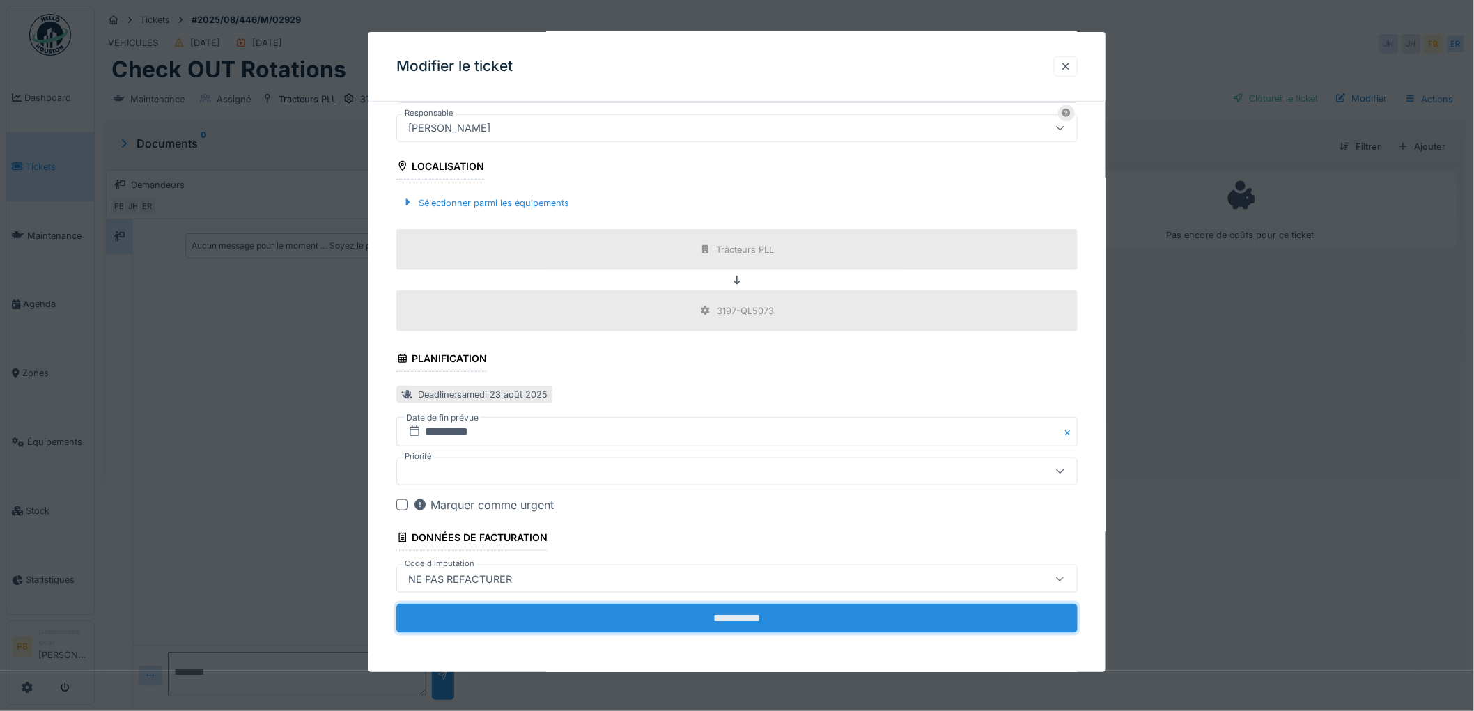
click at [705, 614] on input "**********" at bounding box center [736, 618] width 681 height 29
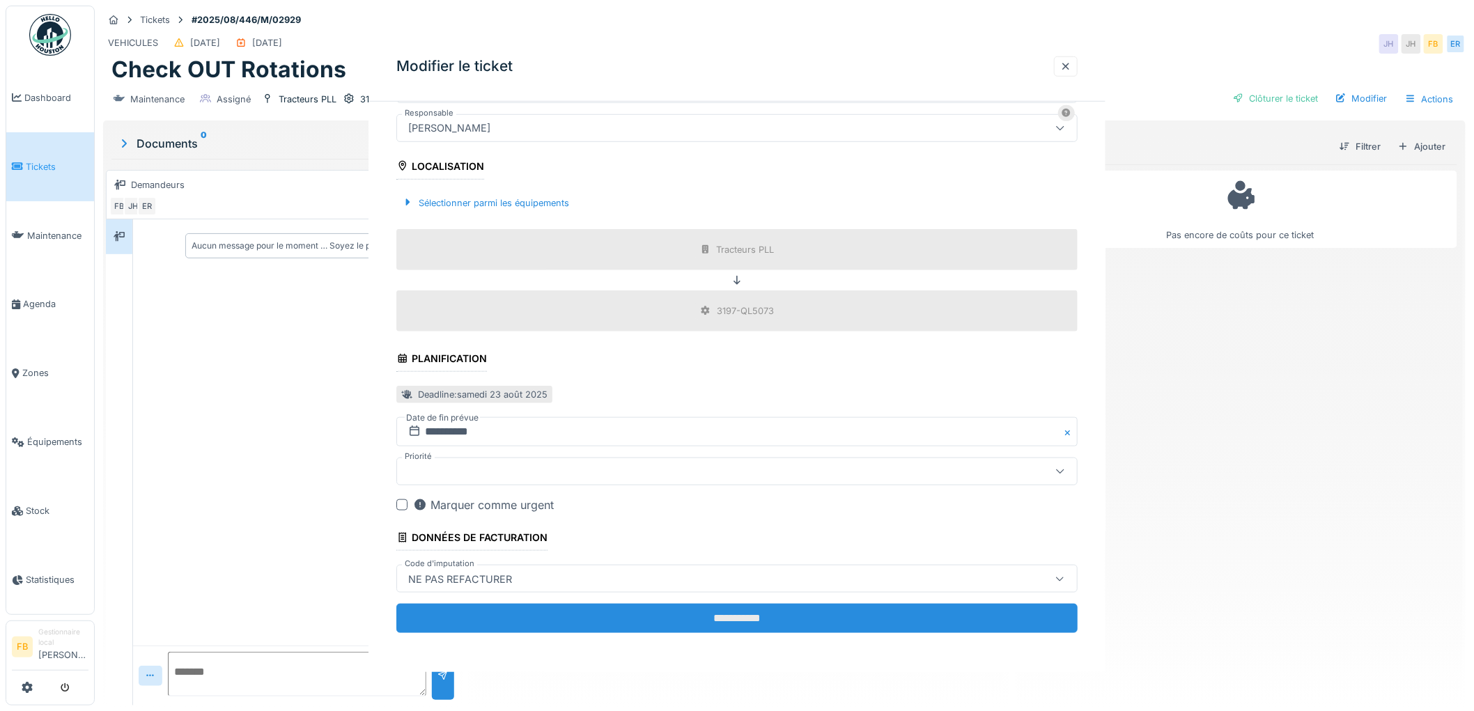
scroll to position [0, 0]
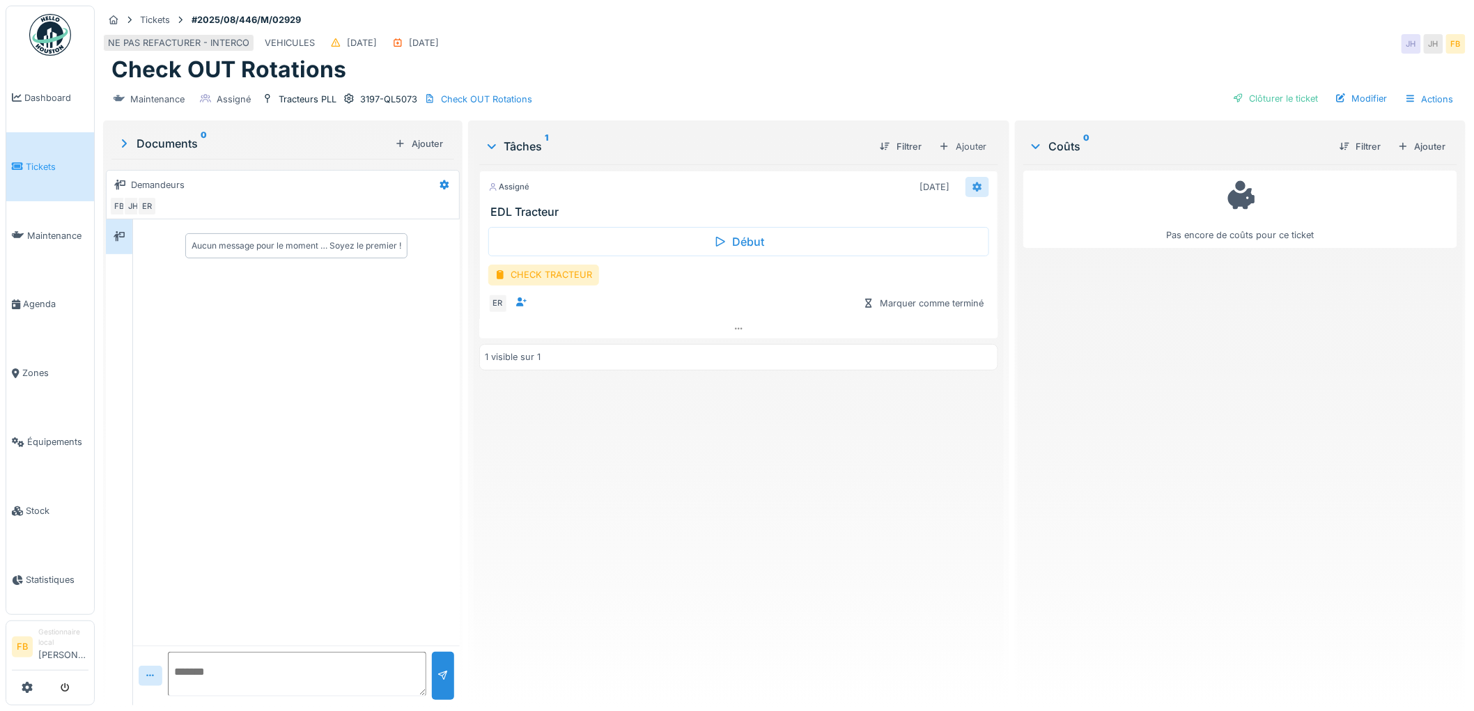
click at [971, 189] on icon at bounding box center [976, 186] width 11 height 9
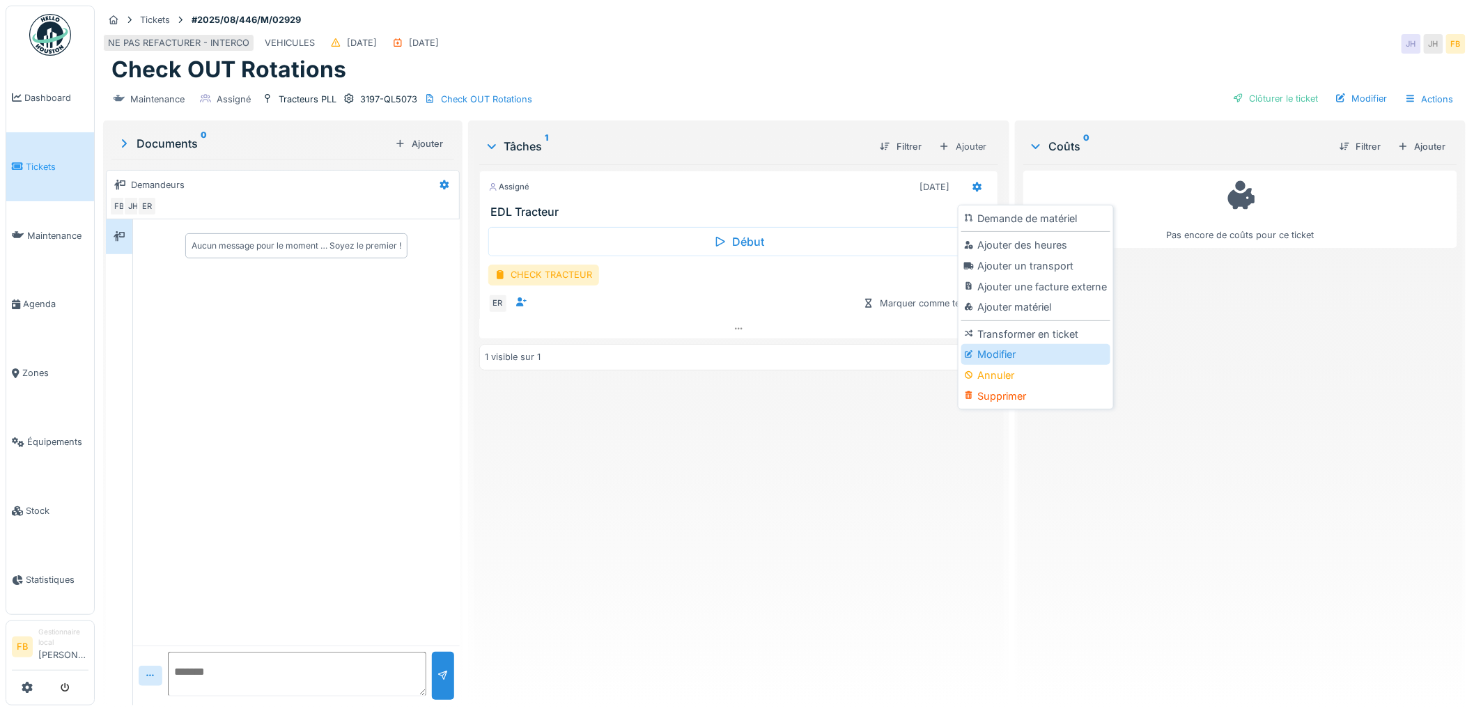
click at [1001, 352] on div "Modifier" at bounding box center [1035, 354] width 148 height 21
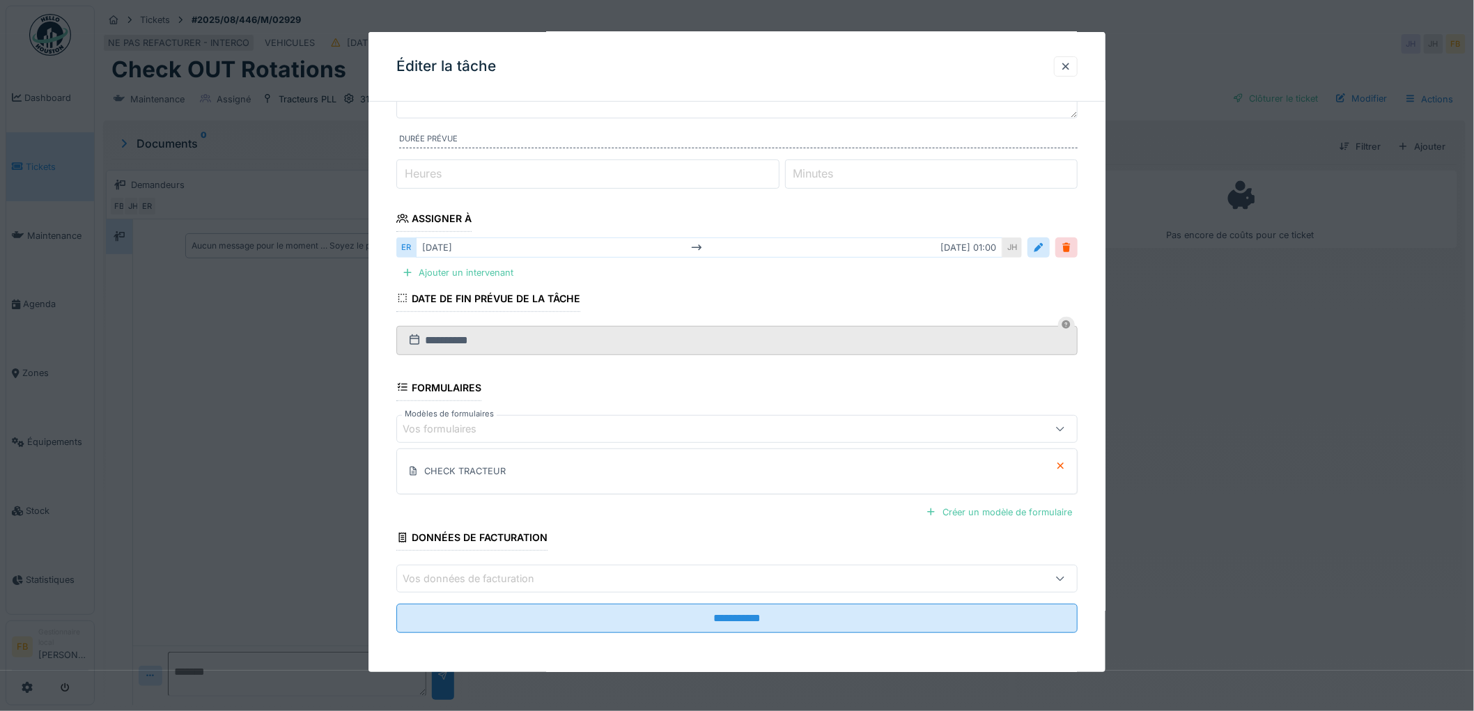
scroll to position [11, 0]
click at [1063, 471] on div at bounding box center [1060, 466] width 11 height 13
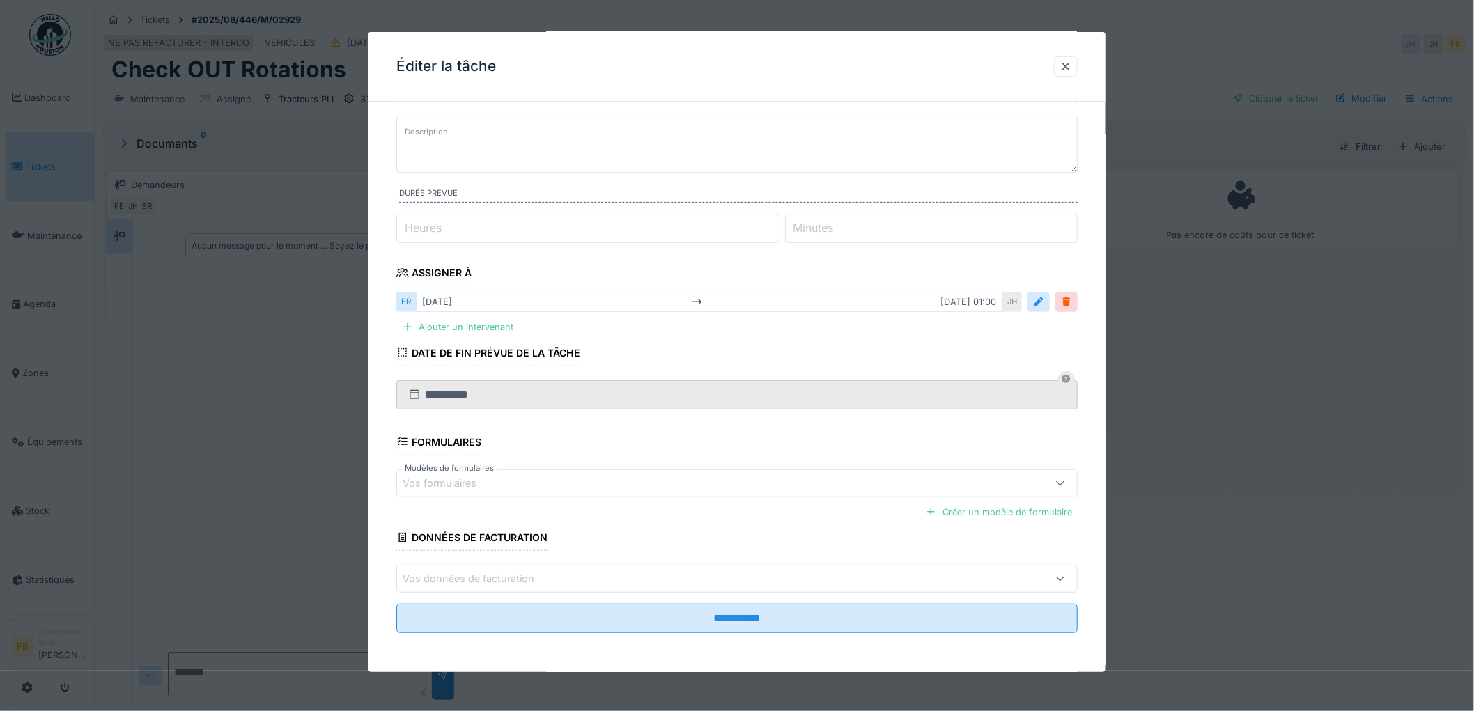
scroll to position [77, 0]
click at [581, 575] on div "Vos données de facturation" at bounding box center [698, 578] width 591 height 15
click at [383, 428] on div "**********" at bounding box center [736, 355] width 737 height 634
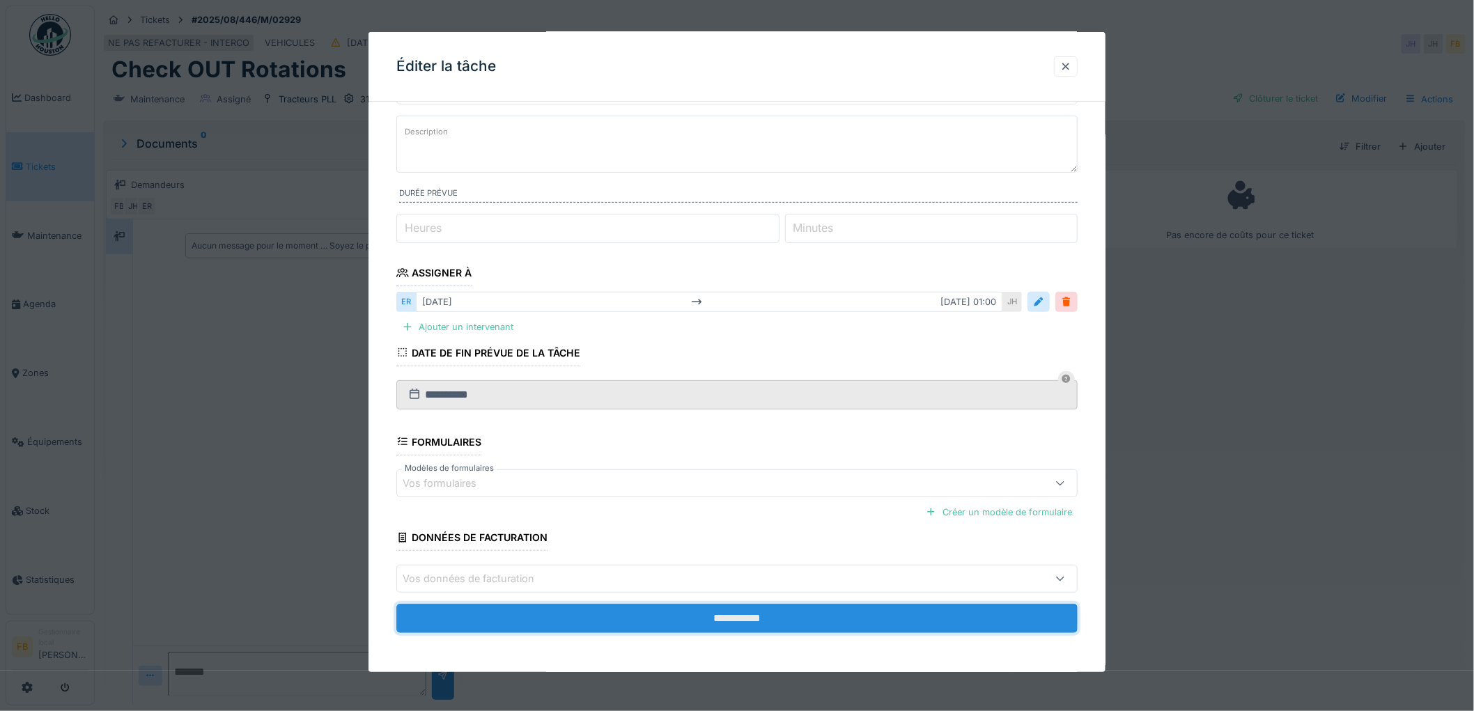
click at [717, 610] on input "**********" at bounding box center [736, 618] width 681 height 29
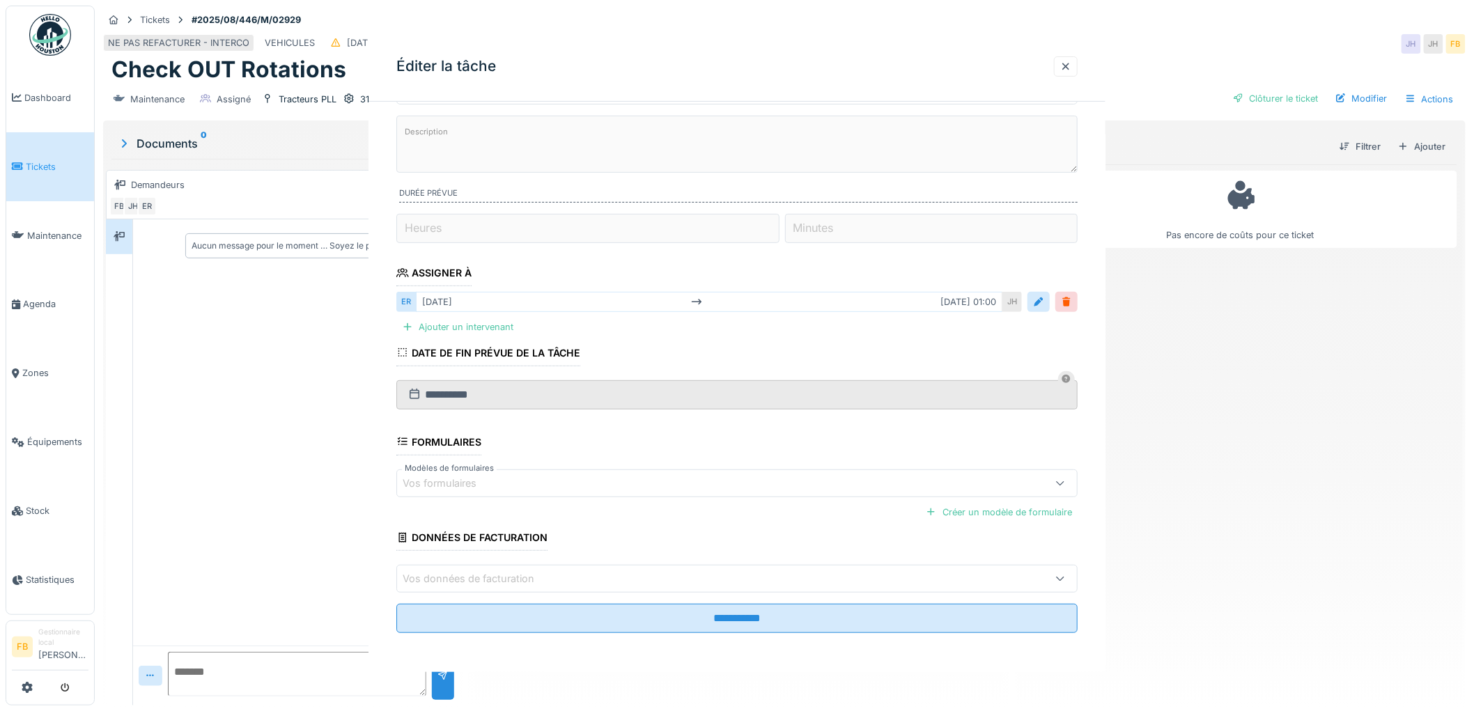
scroll to position [0, 0]
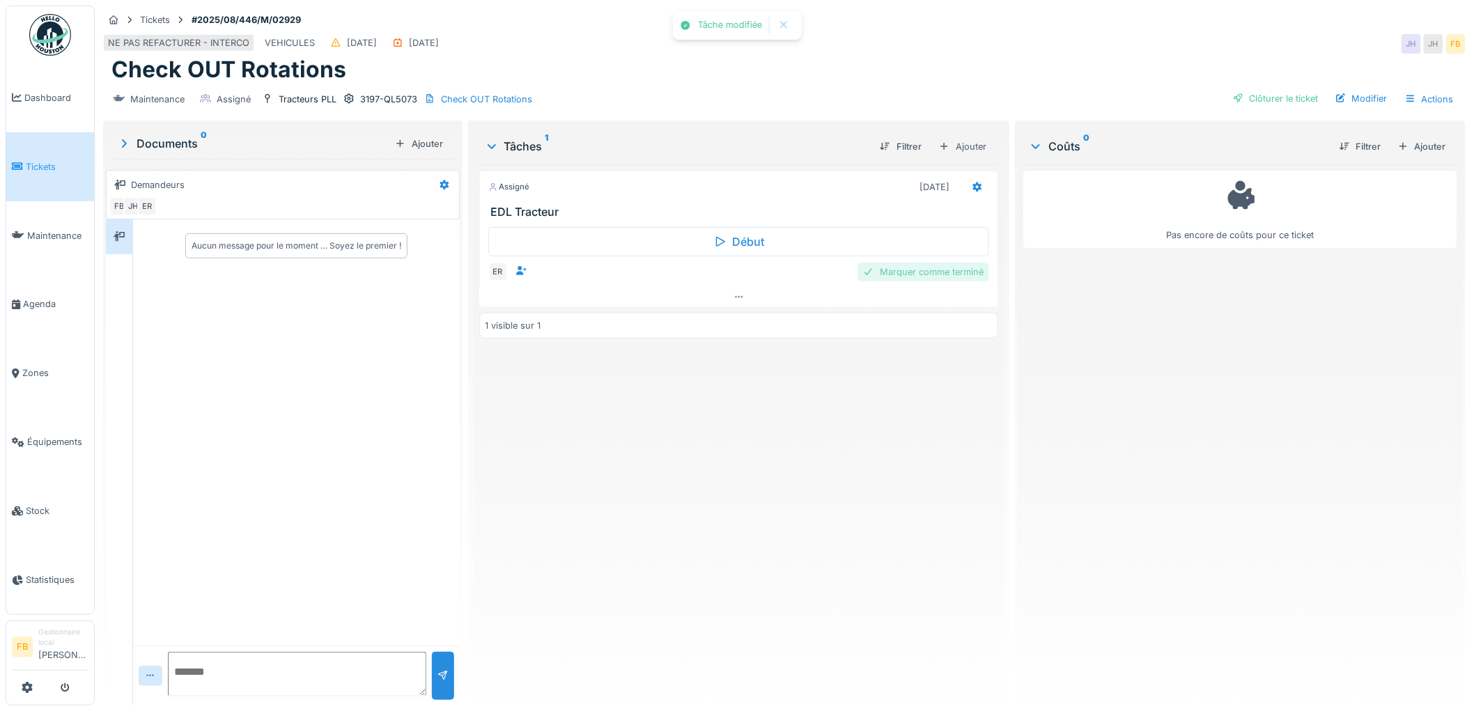
click at [943, 263] on div "Marquer comme terminé" at bounding box center [923, 272] width 132 height 19
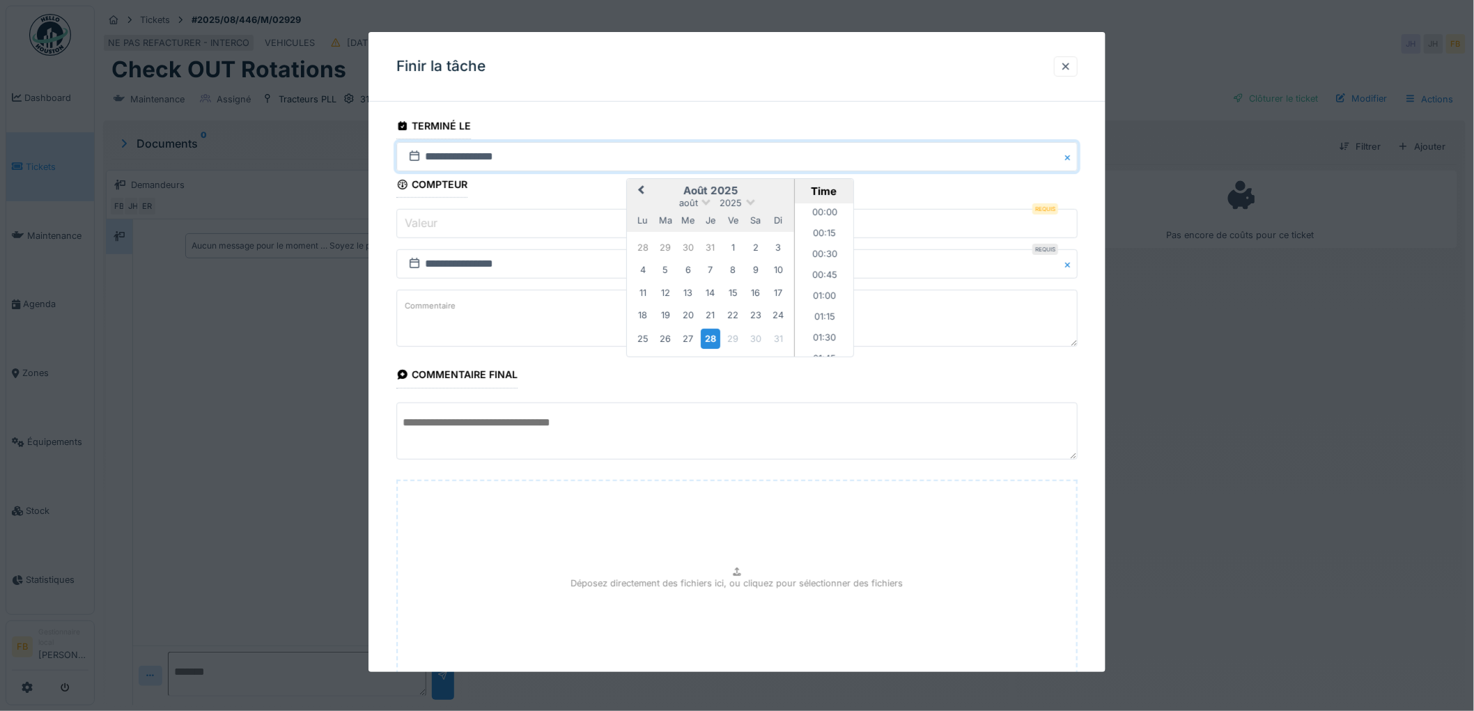
scroll to position [1104, 0]
click at [755, 284] on div "16" at bounding box center [755, 292] width 19 height 19
click at [808, 276] on li "14:00" at bounding box center [824, 279] width 59 height 21
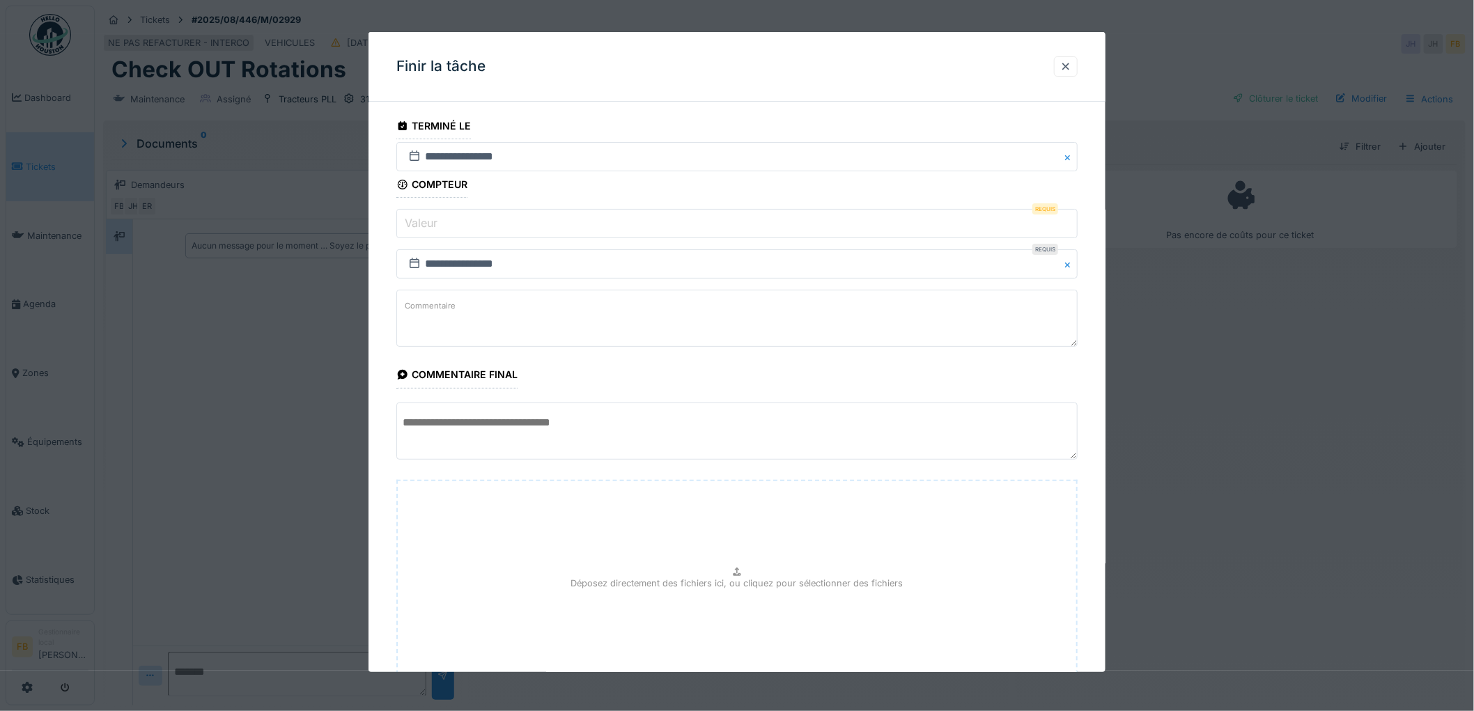
scroll to position [109, 0]
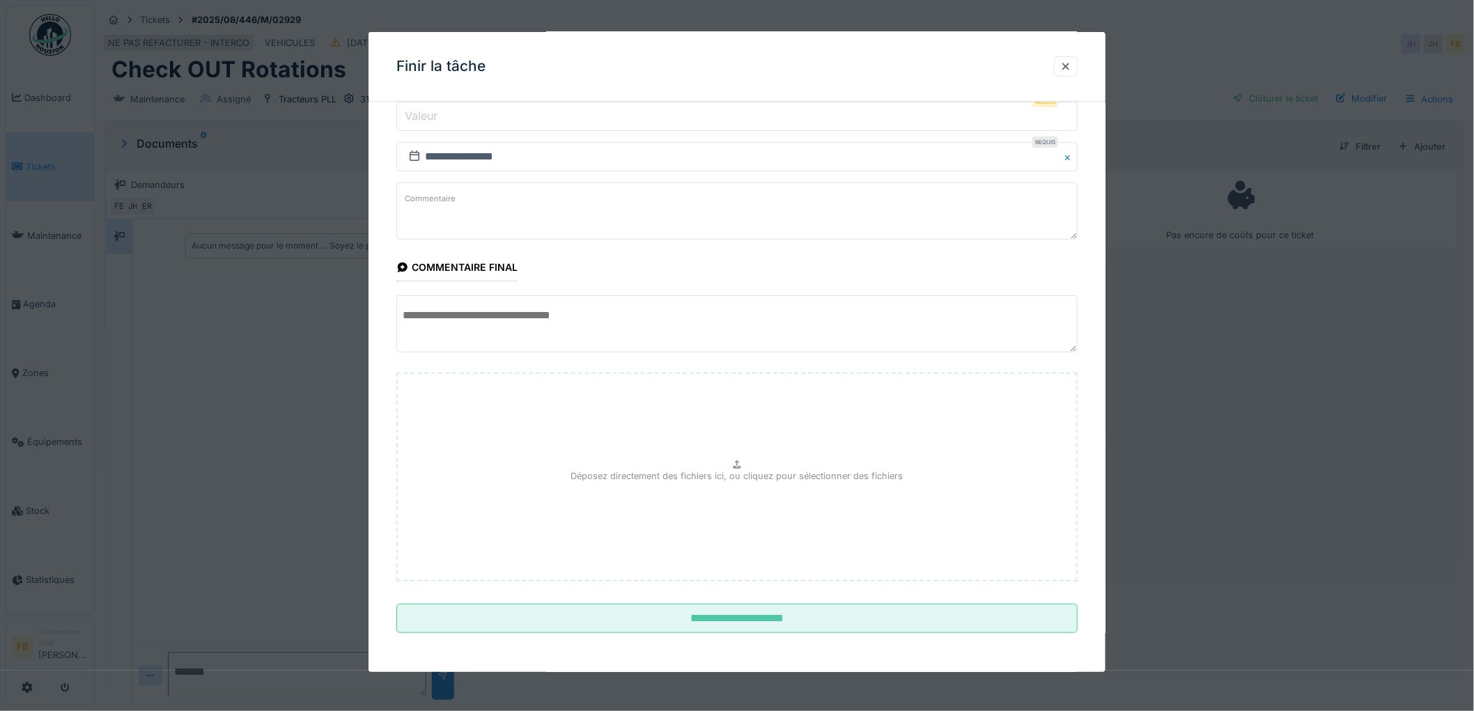
click at [707, 469] on p "Déposez directement des fichiers ici, ou cliquez pour sélectionner des fichiers" at bounding box center [737, 475] width 332 height 13
type input "**********"
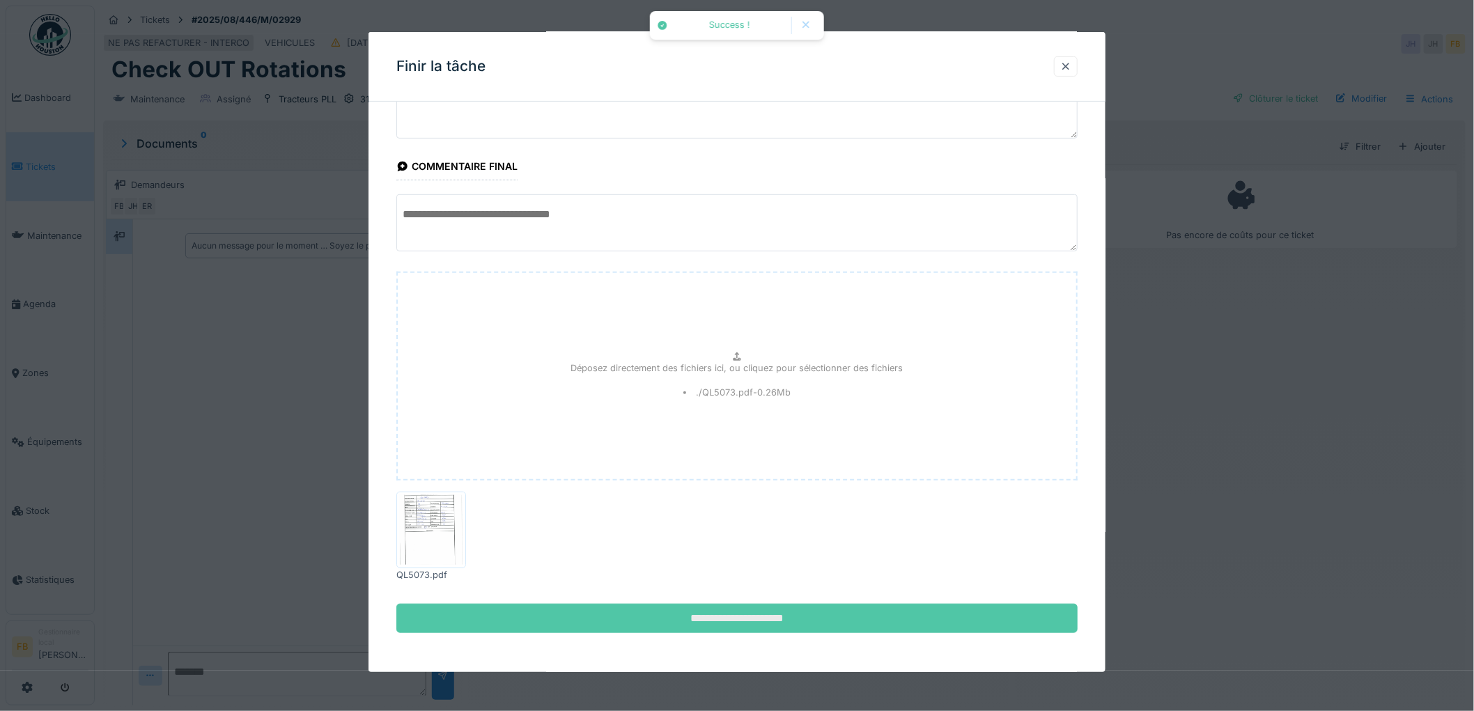
click at [726, 609] on input "**********" at bounding box center [736, 618] width 681 height 29
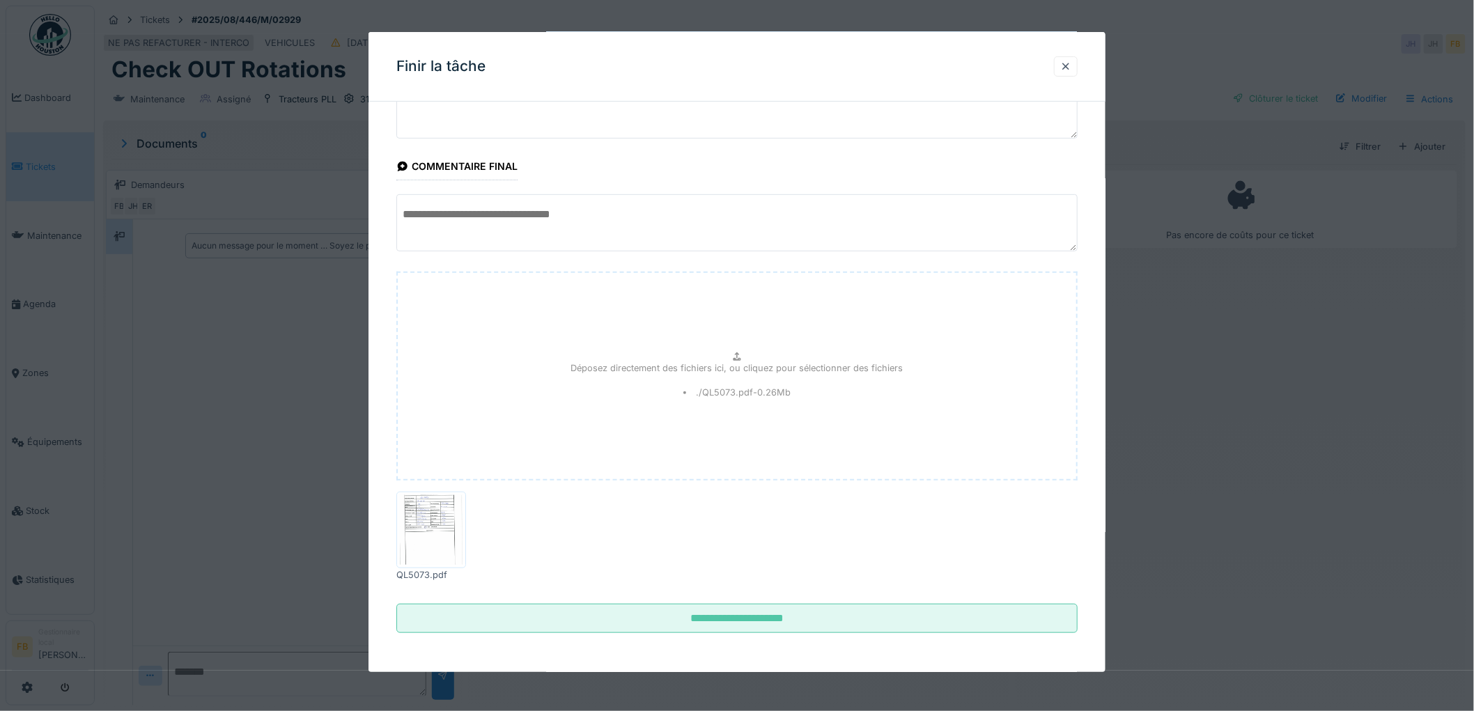
scroll to position [11, 0]
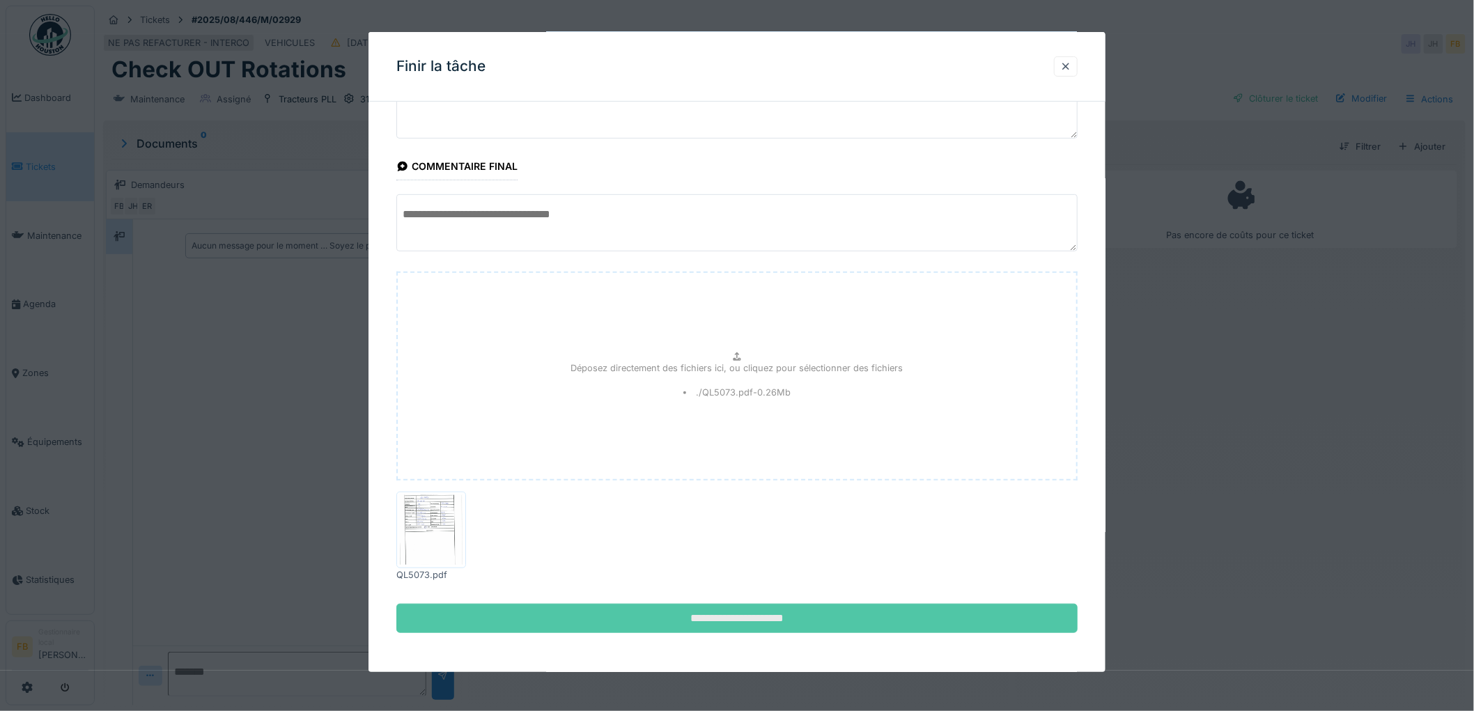
type input "*"
click at [738, 623] on input "**********" at bounding box center [736, 618] width 681 height 29
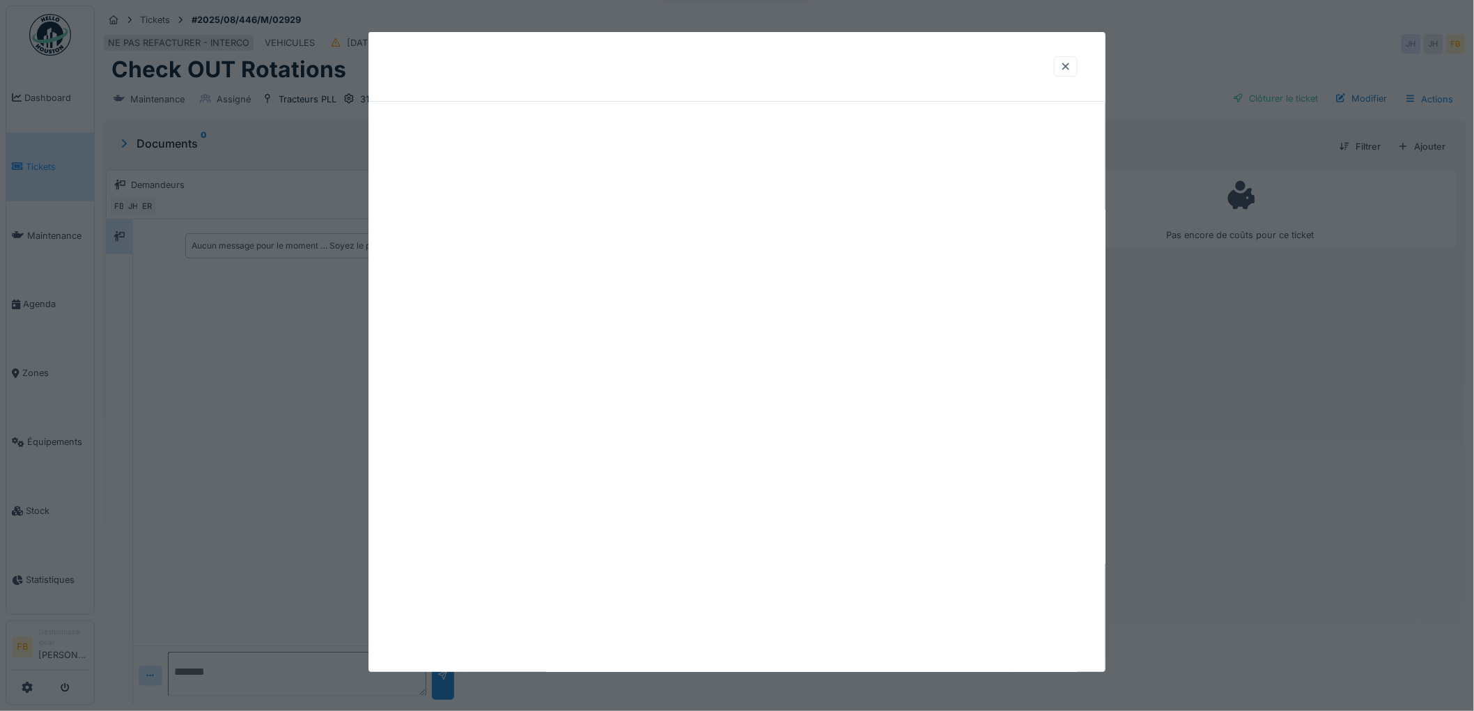
scroll to position [0, 0]
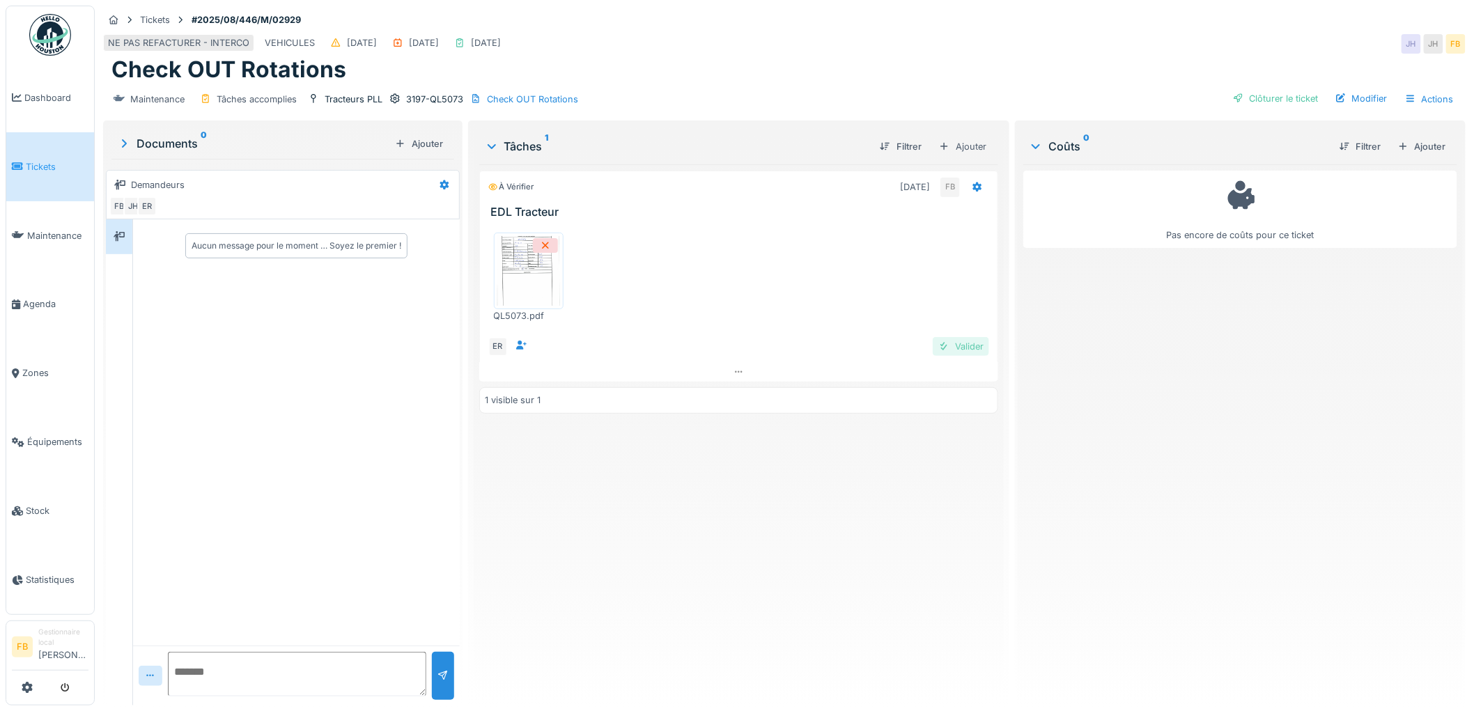
click at [969, 337] on div "Valider" at bounding box center [960, 346] width 56 height 19
click at [1258, 89] on div "Clôturer le ticket" at bounding box center [1275, 98] width 97 height 19
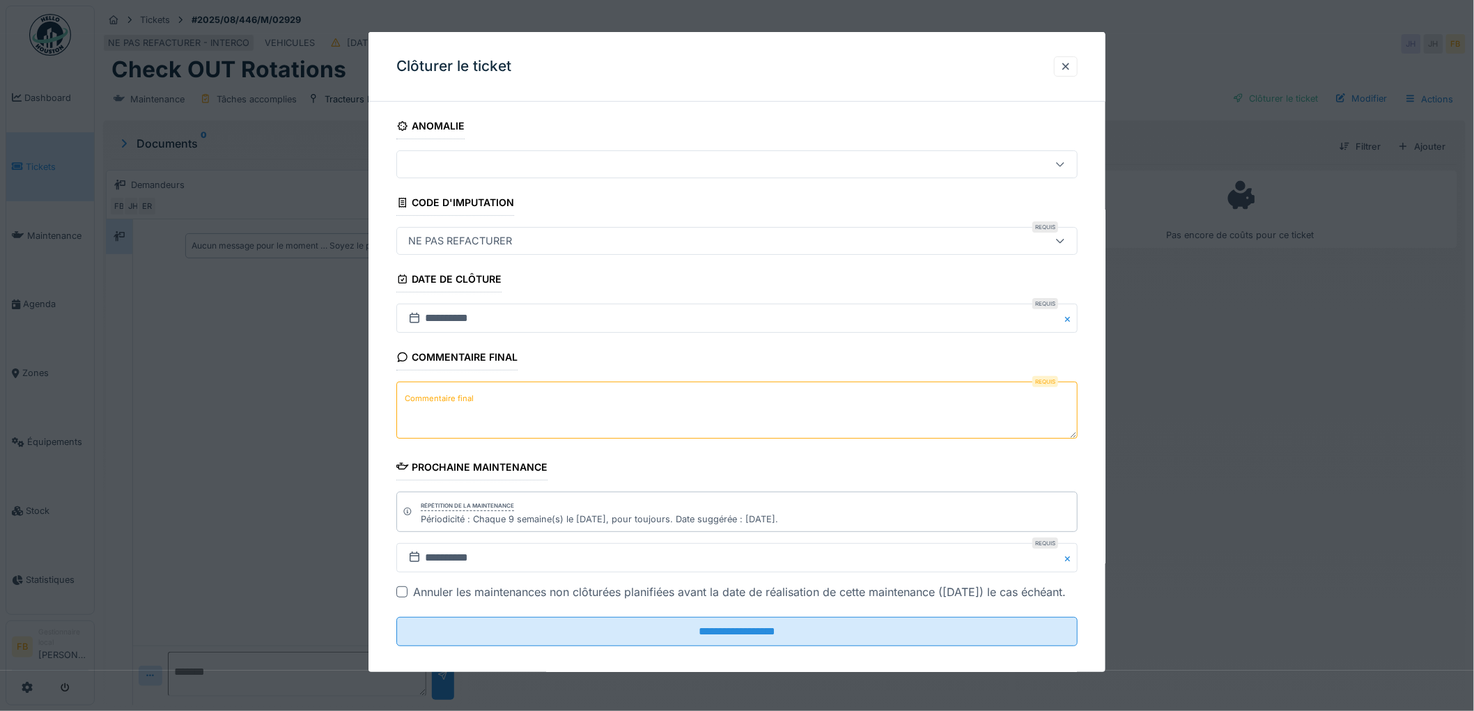
click at [472, 406] on label "Commentaire final" at bounding box center [439, 398] width 75 height 17
click at [472, 406] on textarea "Commentaire final" at bounding box center [736, 410] width 681 height 57
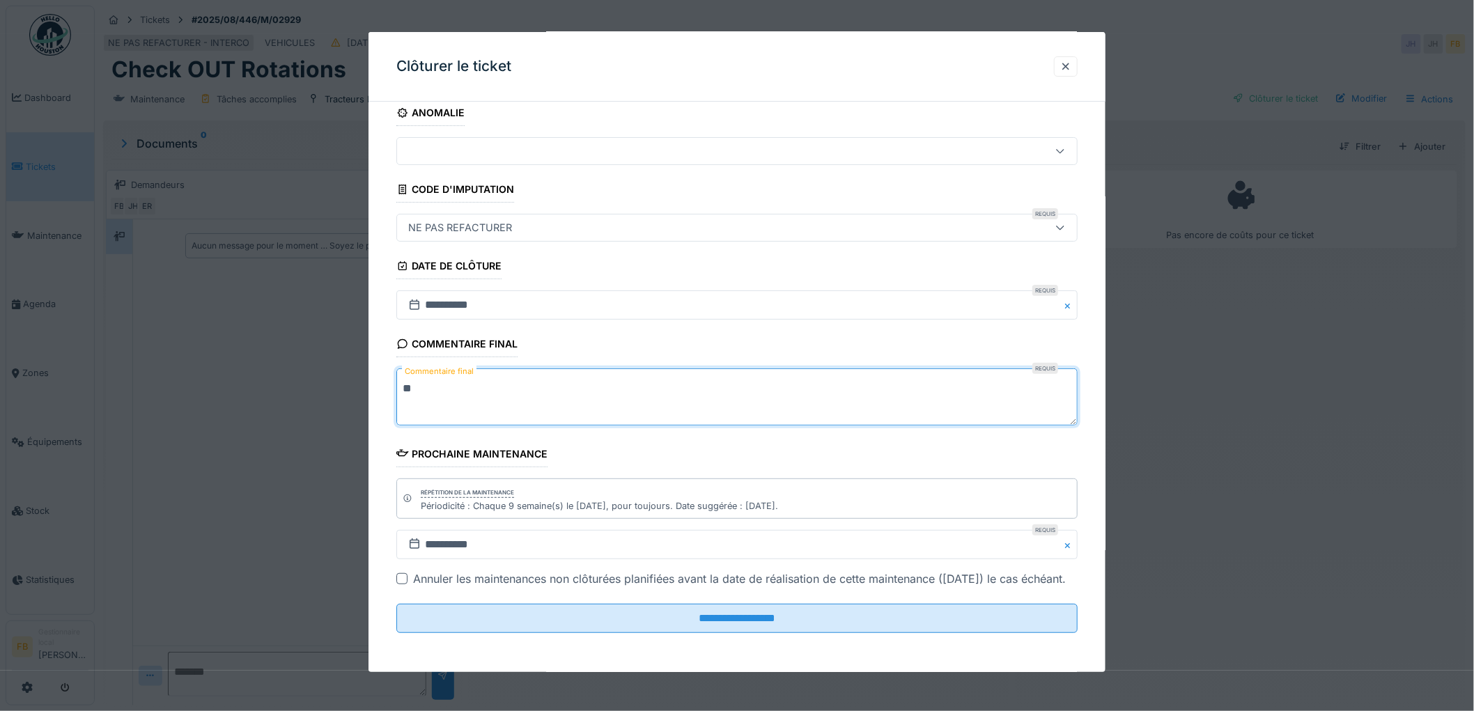
scroll to position [31, 0]
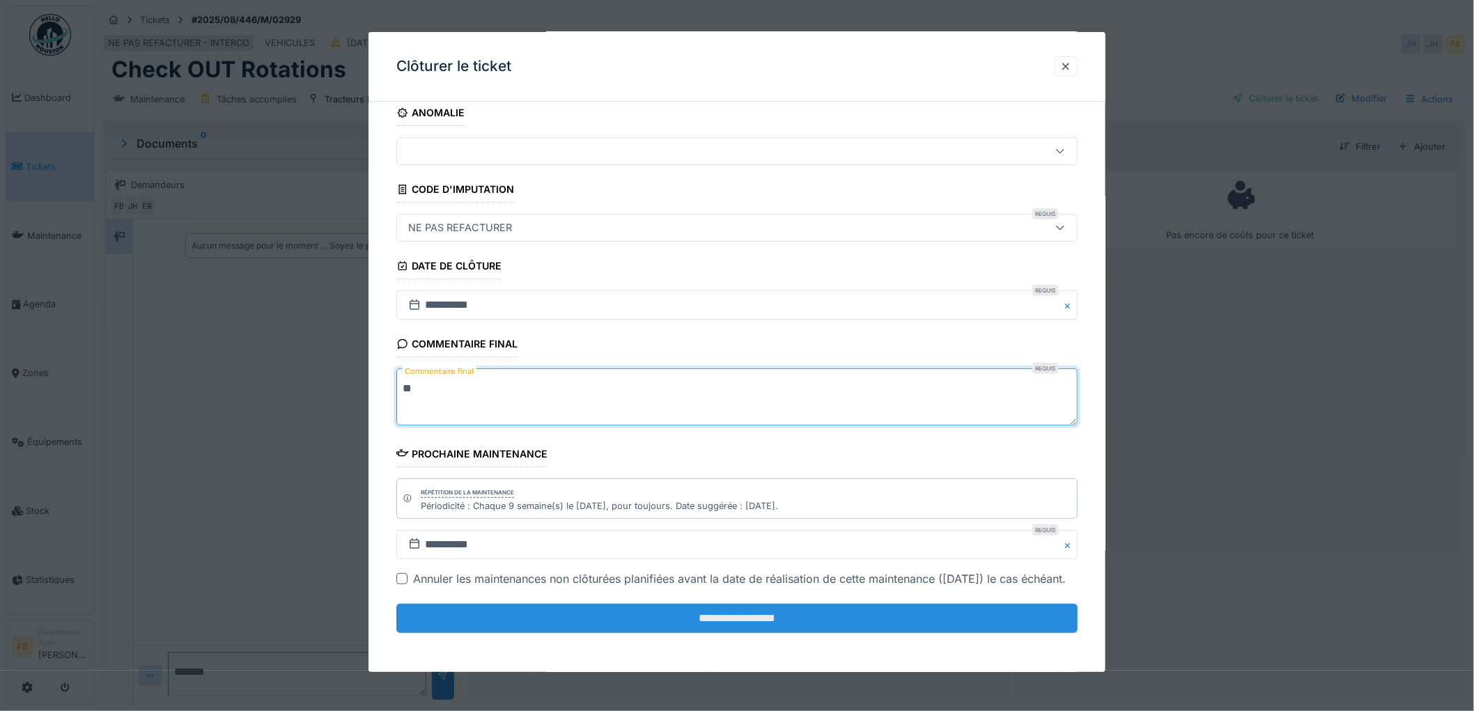
type textarea "**"
click at [684, 627] on input "**********" at bounding box center [736, 618] width 681 height 29
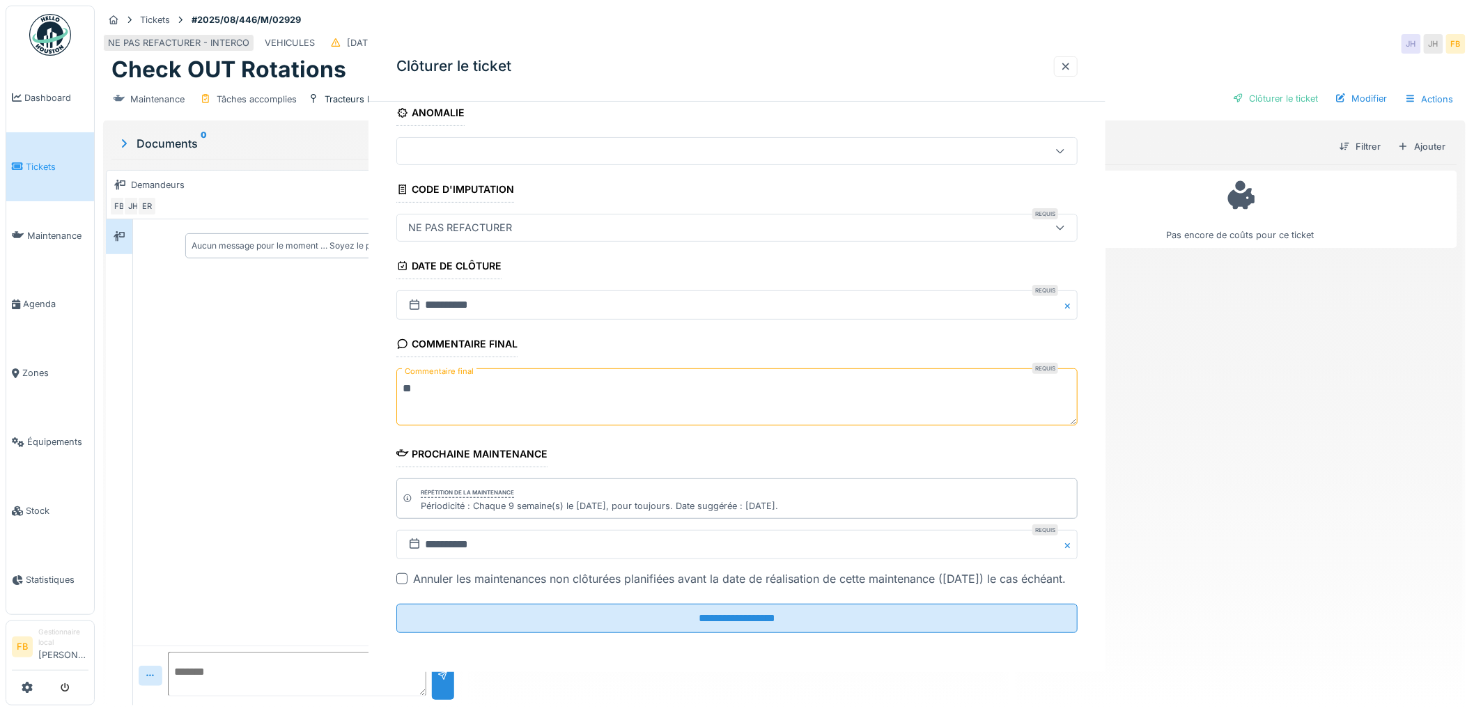
scroll to position [0, 0]
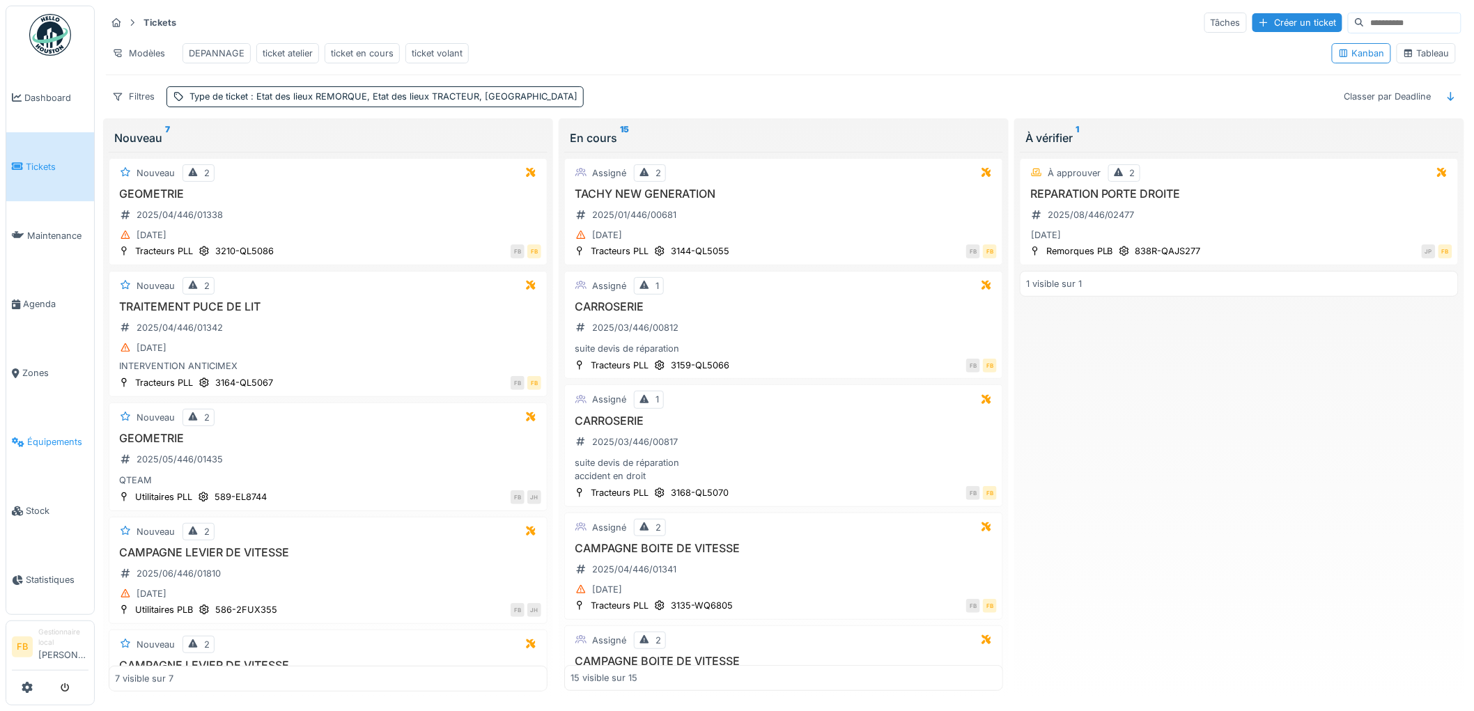
click at [40, 441] on link "Équipements" at bounding box center [50, 441] width 88 height 69
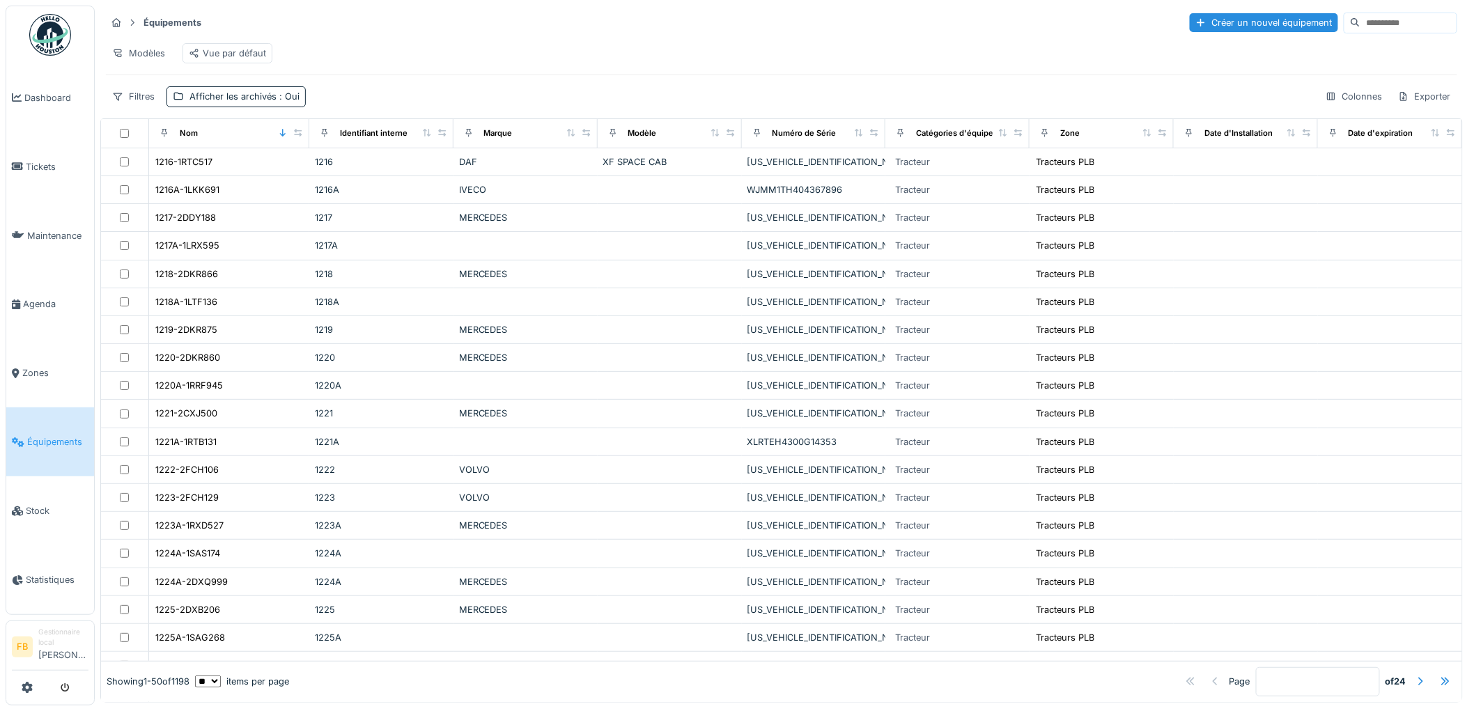
click at [1367, 24] on input at bounding box center [1408, 22] width 96 height 19
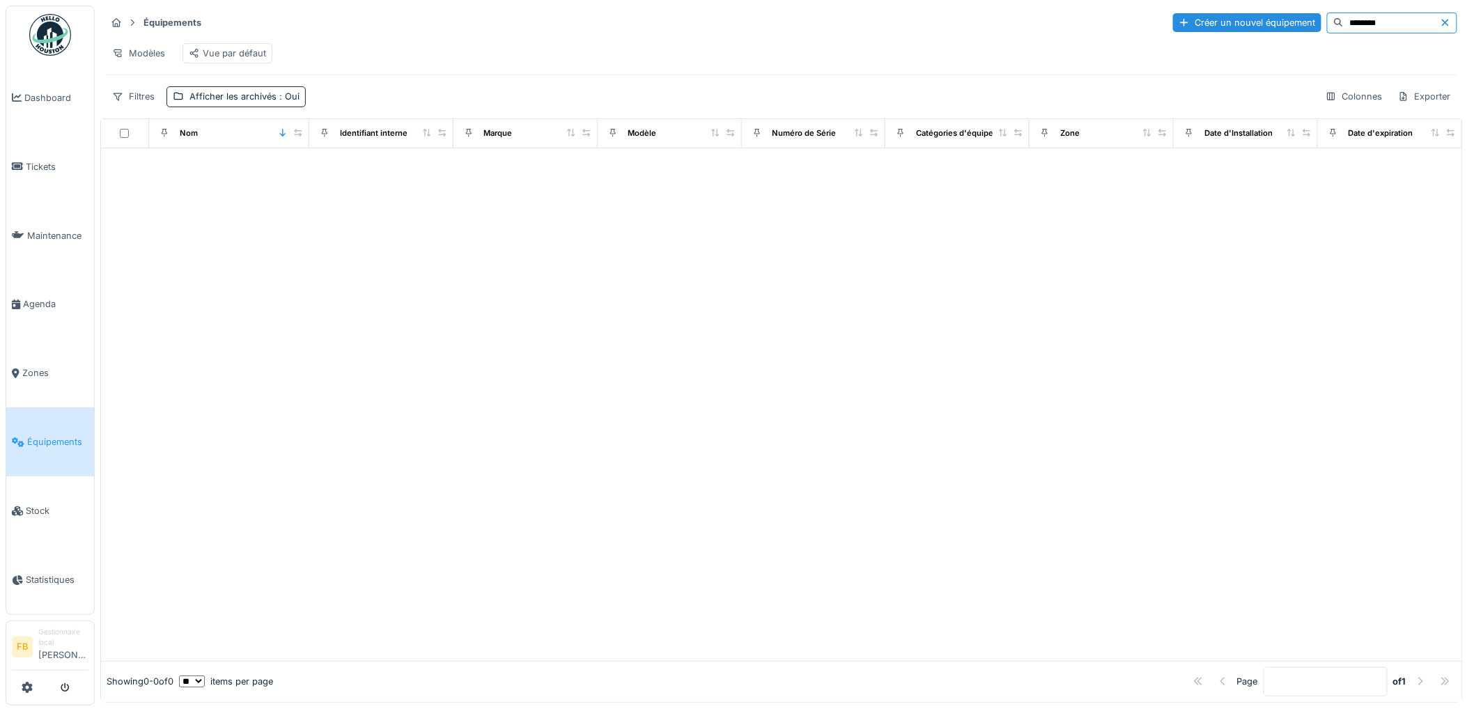
click at [1343, 19] on input "********" at bounding box center [1391, 22] width 96 height 19
click at [1363, 29] on input "*******" at bounding box center [1391, 22] width 96 height 19
click at [1343, 21] on input "*******" at bounding box center [1391, 22] width 96 height 19
click at [1352, 24] on input "******" at bounding box center [1391, 22] width 96 height 19
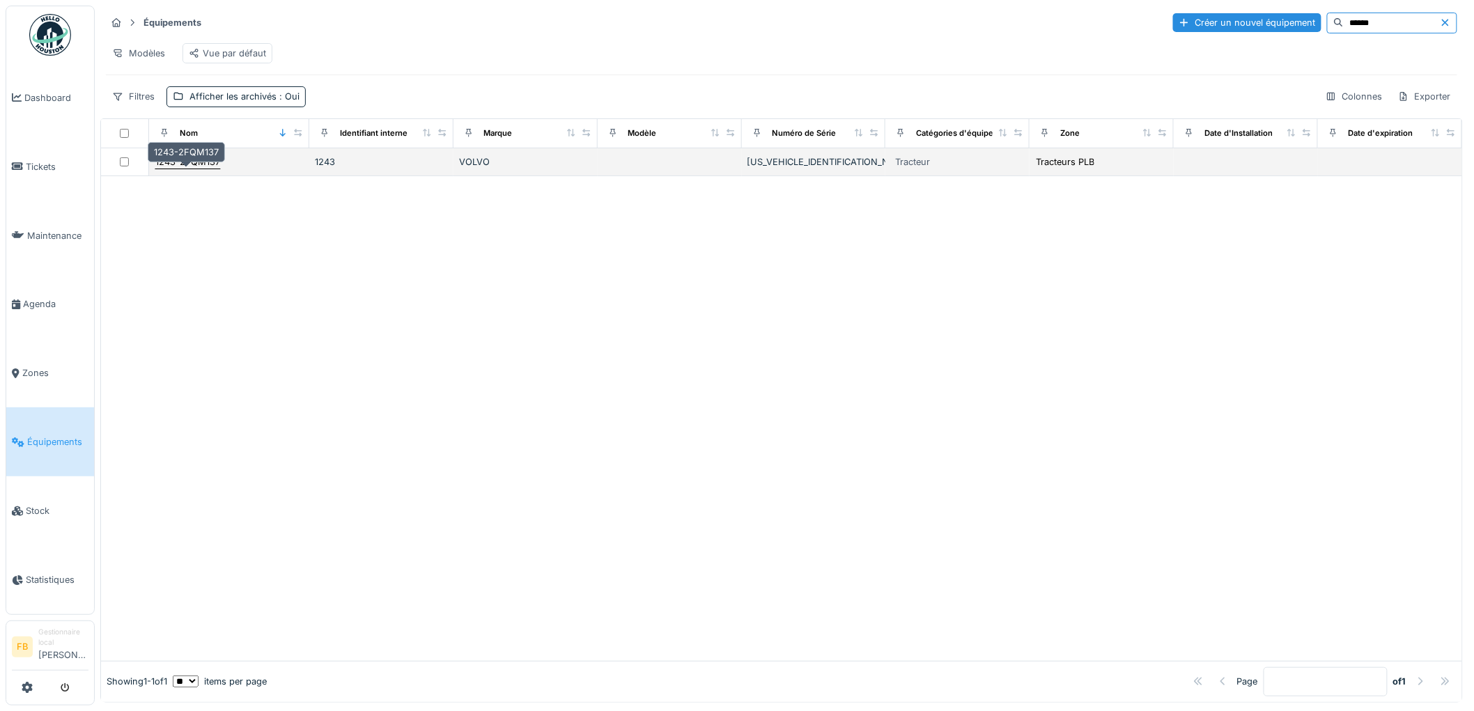
click at [210, 169] on div "1243-2FQM137" at bounding box center [187, 161] width 65 height 13
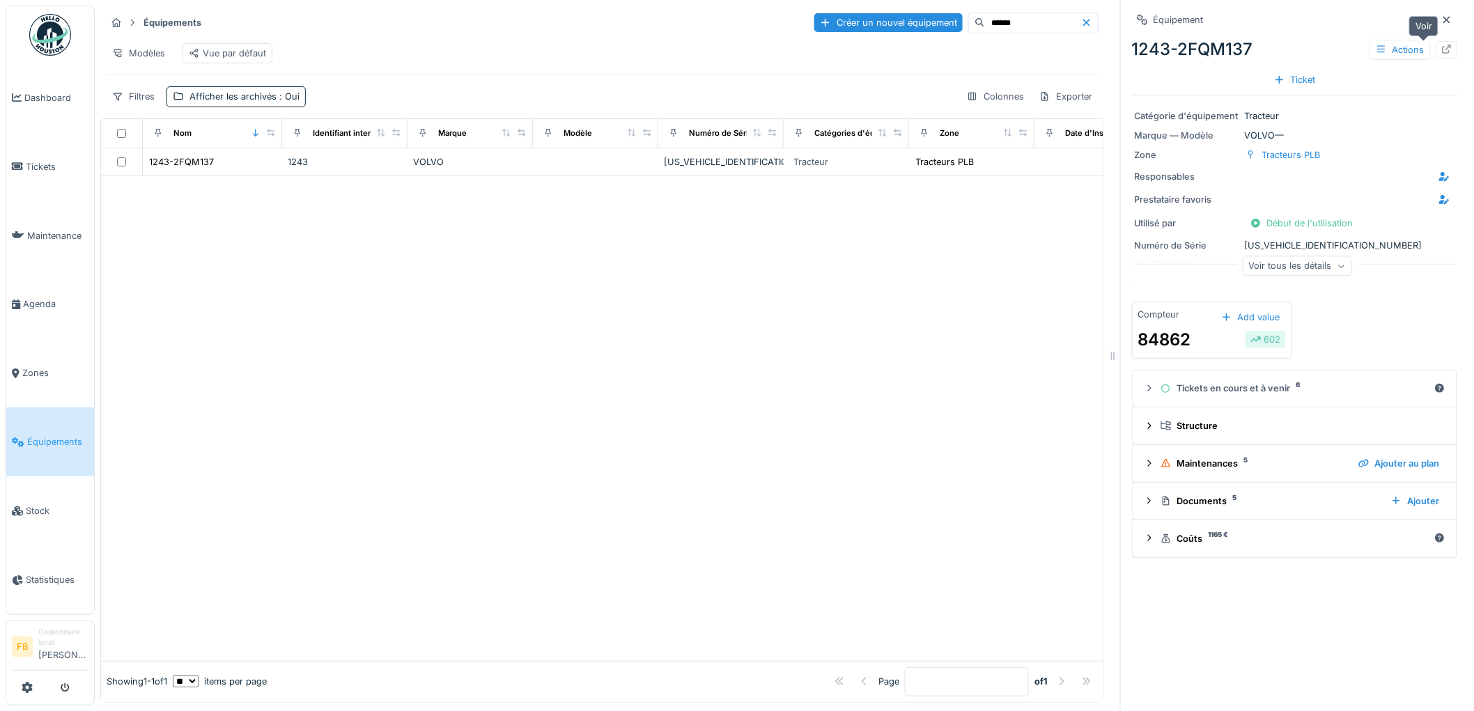
click at [1442, 52] on icon at bounding box center [1446, 49] width 9 height 9
drag, startPoint x: 982, startPoint y: 23, endPoint x: 920, endPoint y: 23, distance: 62.0
click at [968, 23] on div "******" at bounding box center [1033, 23] width 130 height 21
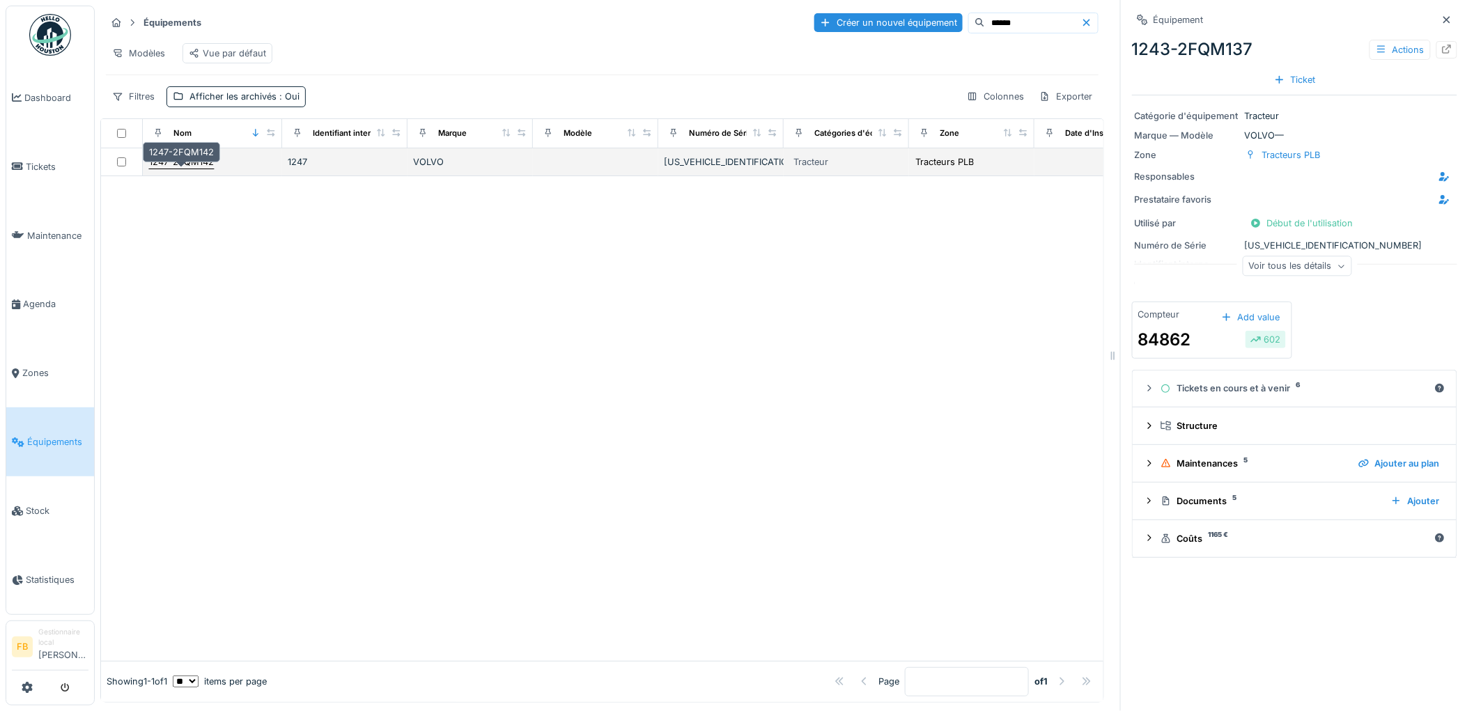
click at [204, 169] on div "1247-2FQM142" at bounding box center [181, 161] width 65 height 13
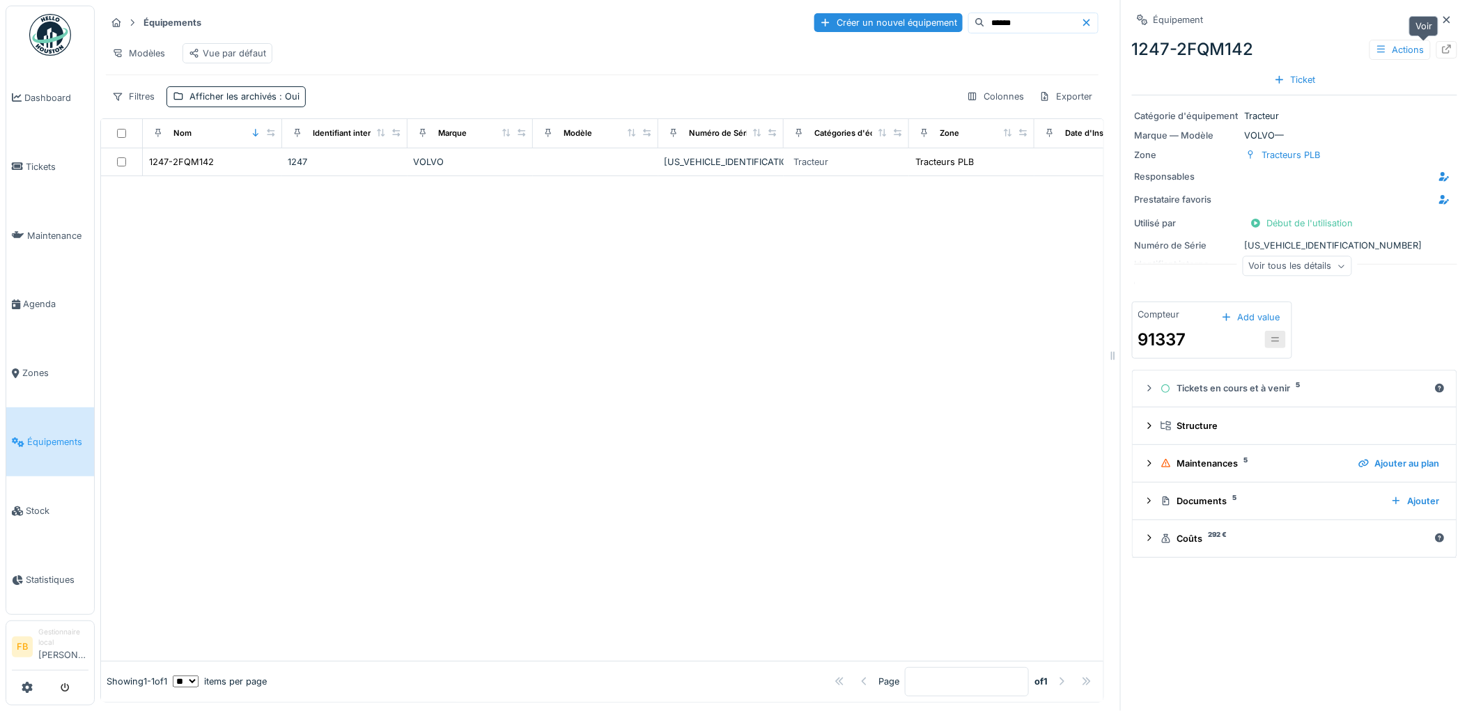
click at [1441, 49] on icon at bounding box center [1446, 49] width 11 height 9
drag, startPoint x: 980, startPoint y: 24, endPoint x: 900, endPoint y: 17, distance: 81.0
click at [900, 17] on div "Créer un nouvel équipement ******" at bounding box center [956, 23] width 284 height 21
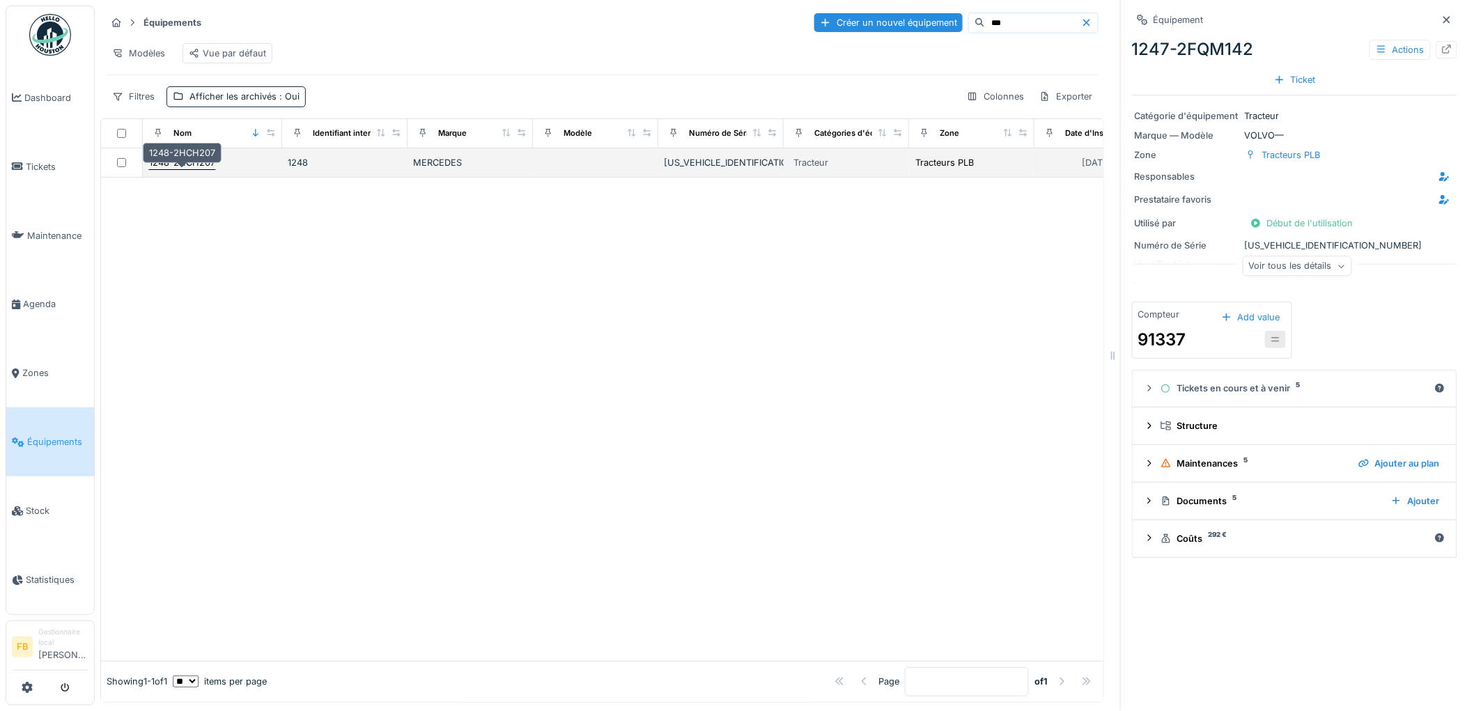
click at [199, 169] on div "1248-2HCH207" at bounding box center [182, 162] width 66 height 13
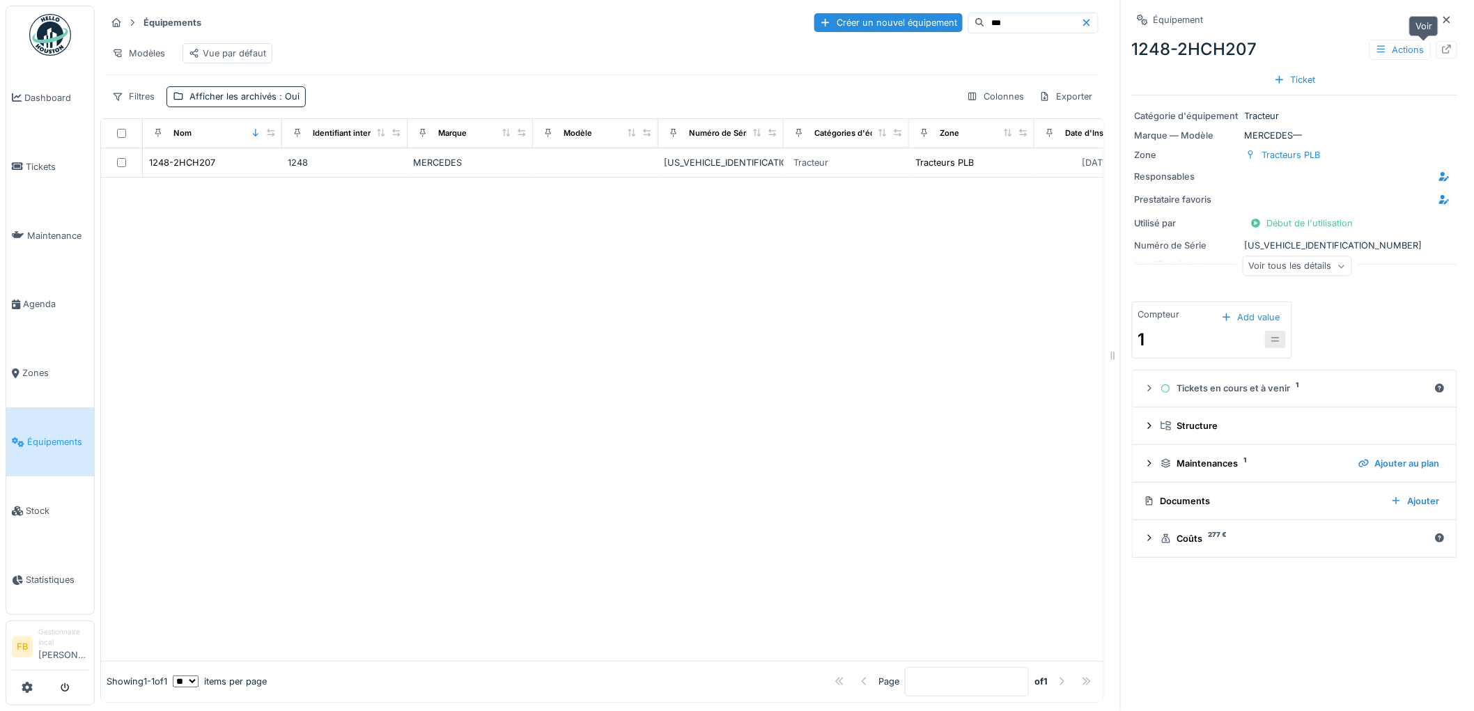
click at [1441, 49] on icon at bounding box center [1446, 49] width 11 height 9
drag, startPoint x: 976, startPoint y: 24, endPoint x: 938, endPoint y: 24, distance: 38.3
click at [985, 24] on input "***" at bounding box center [1033, 22] width 96 height 19
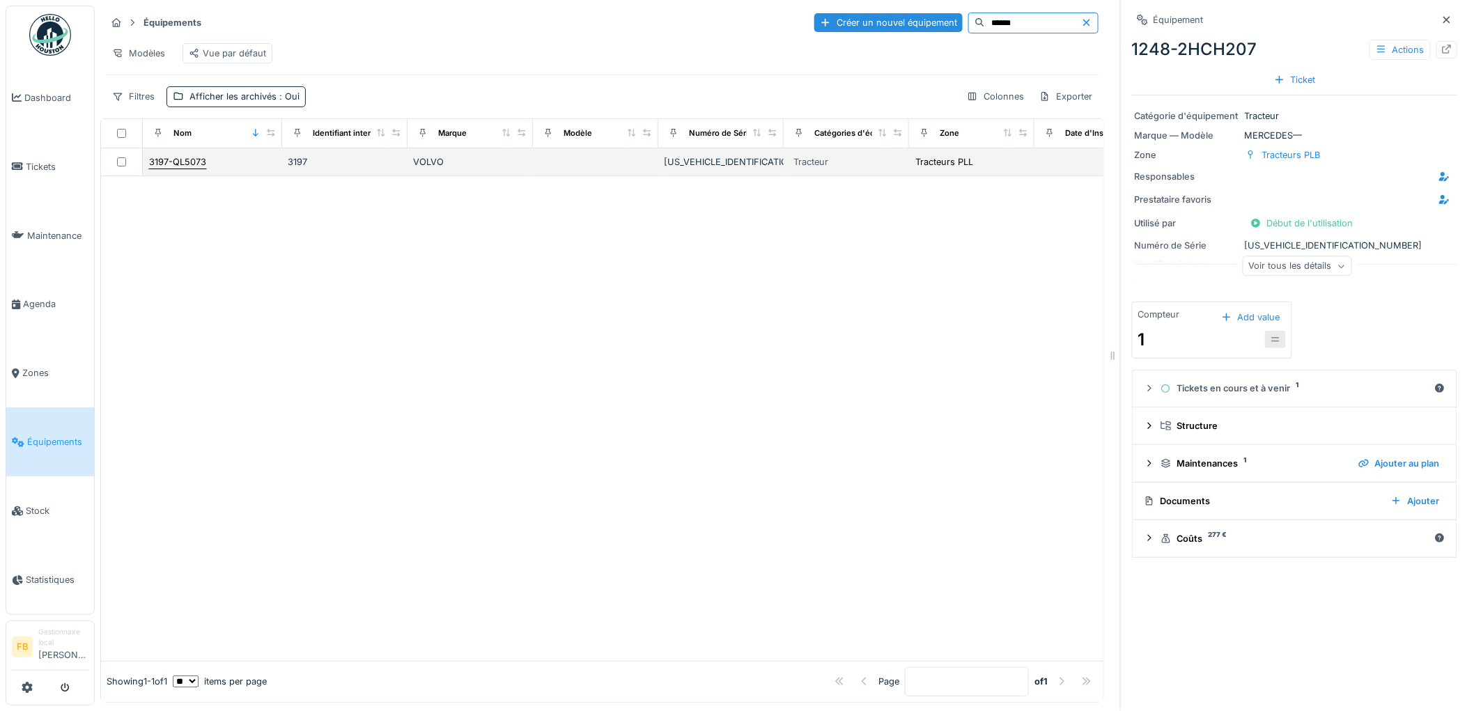
type input "******"
click at [158, 169] on div "3197-QL5073" at bounding box center [177, 161] width 57 height 13
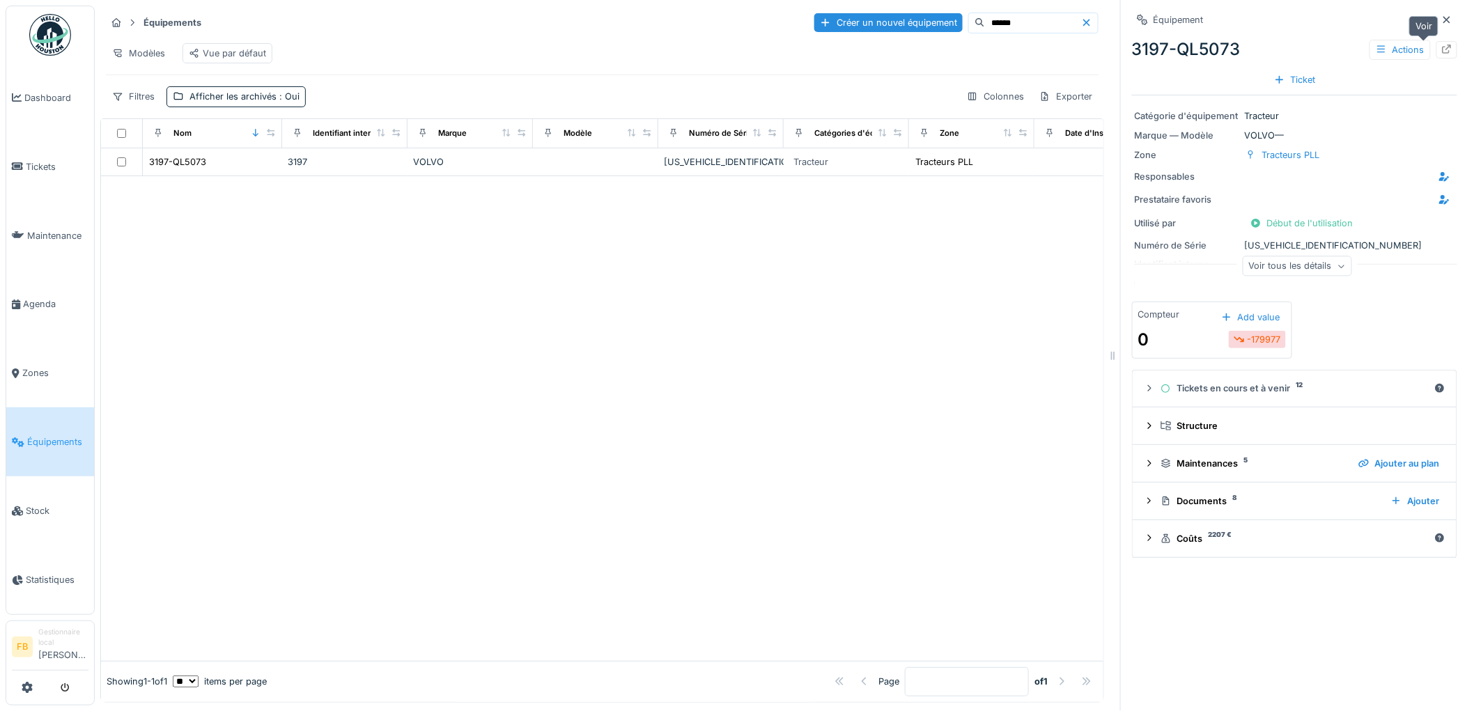
click at [1441, 49] on icon at bounding box center [1446, 49] width 11 height 9
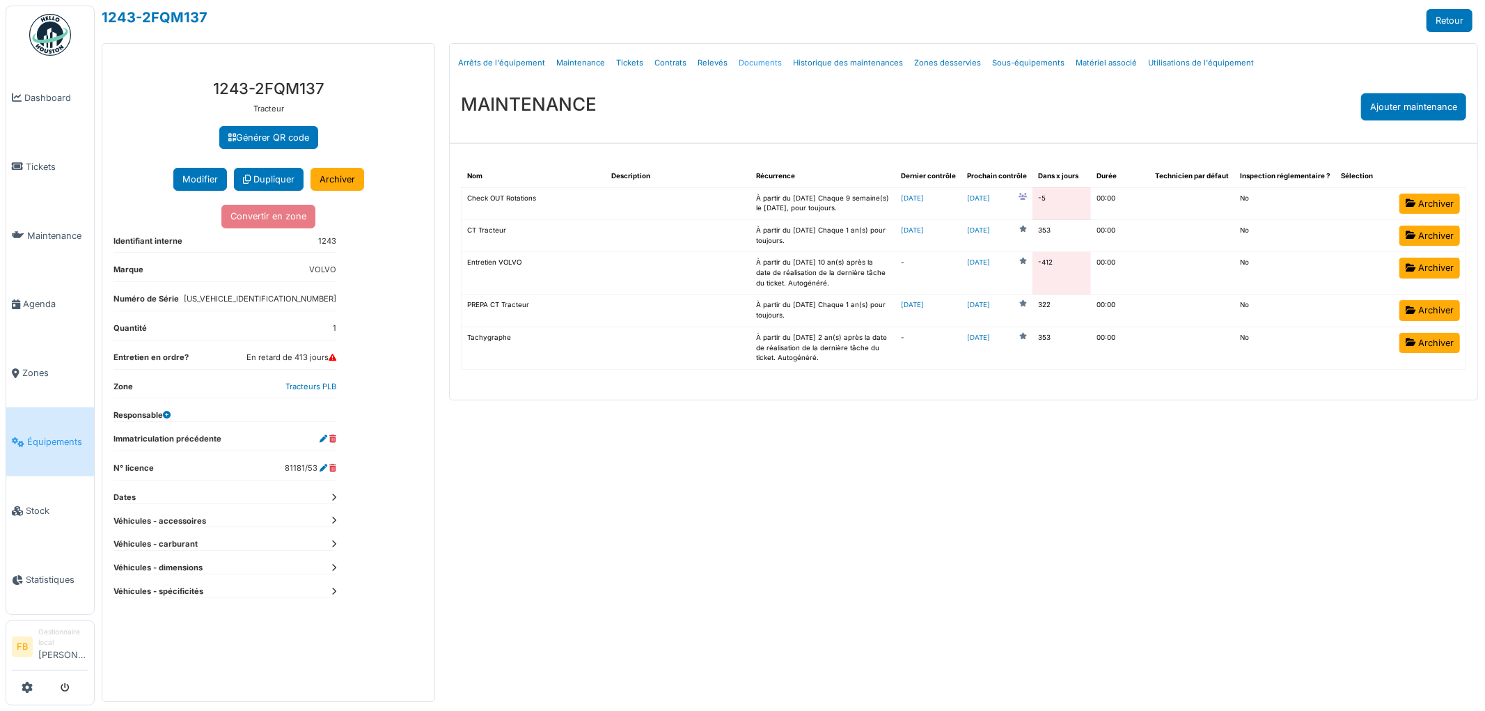
click at [753, 59] on link "Documents" at bounding box center [760, 63] width 54 height 33
select select "***"
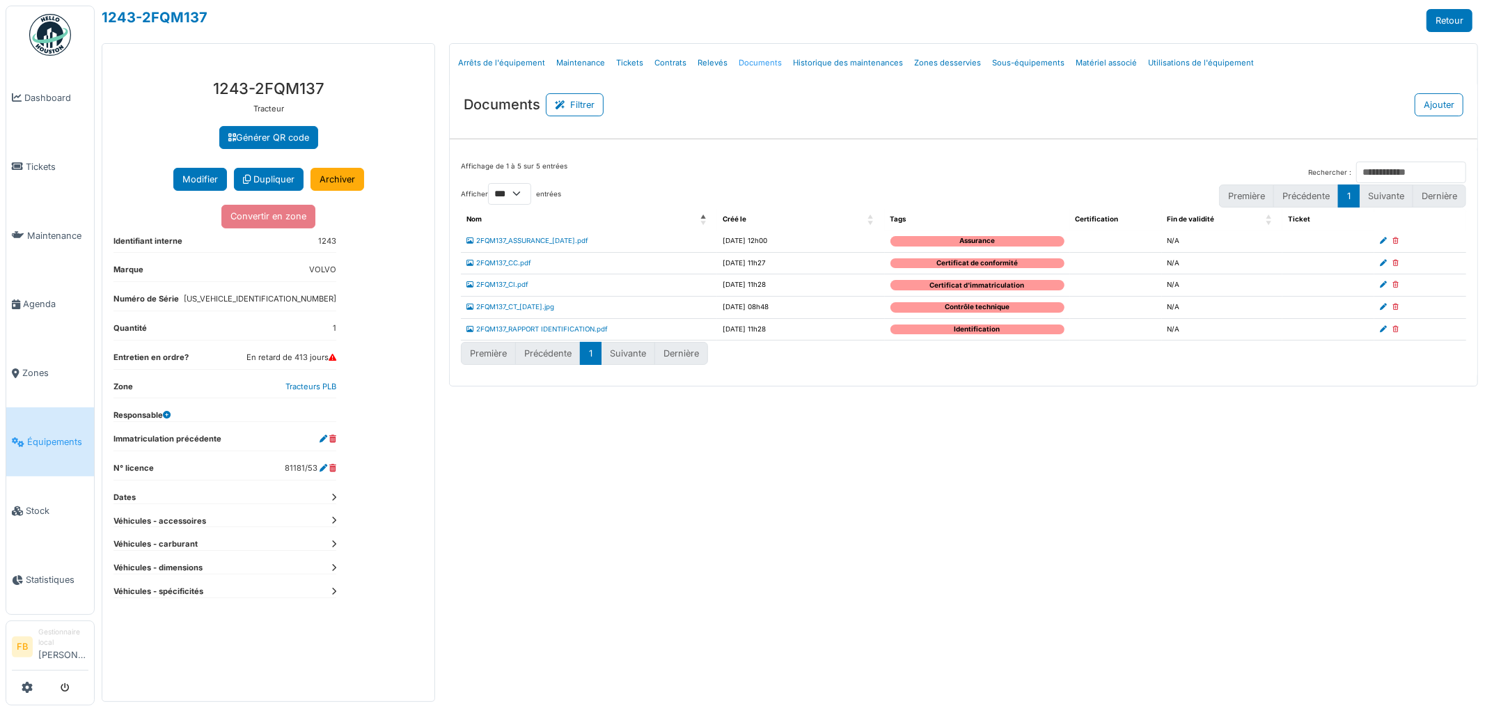
click at [735, 63] on link "Documents" at bounding box center [760, 63] width 54 height 33
select select "***"
click at [524, 292] on td "2FQM137_CI.pdf" at bounding box center [589, 285] width 256 height 22
click at [523, 284] on link "2FQM137_CI.pdf" at bounding box center [498, 285] width 62 height 8
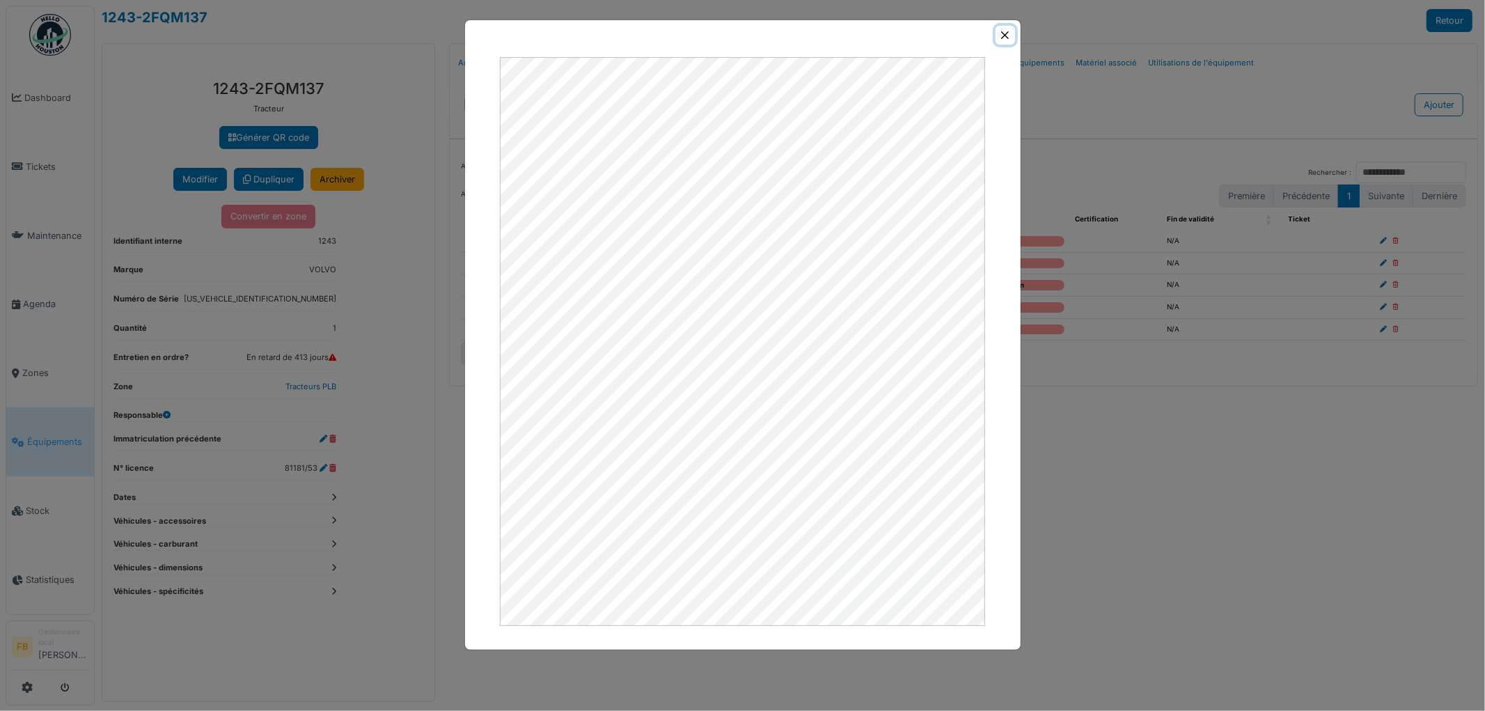
click at [1003, 37] on button "Close" at bounding box center [1005, 35] width 19 height 19
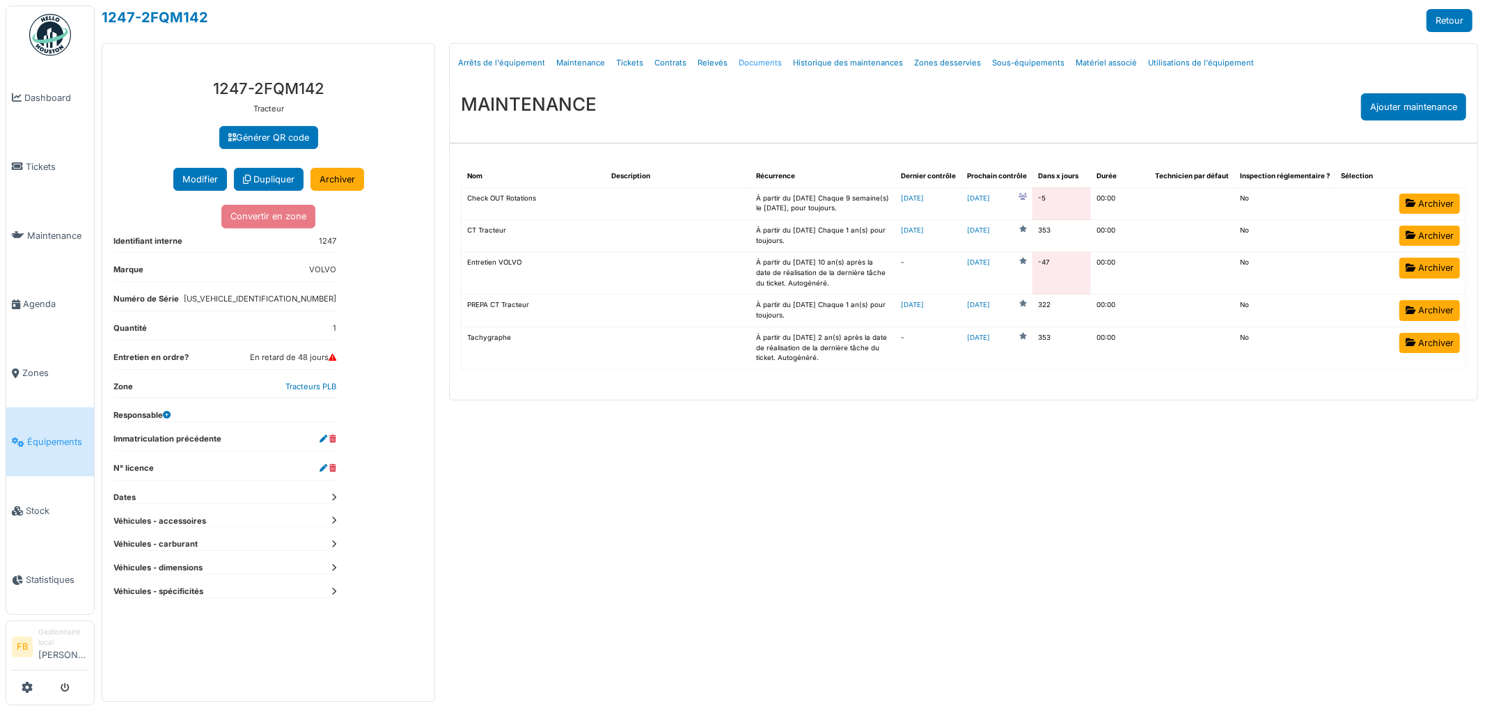
click at [757, 63] on link "Documents" at bounding box center [760, 63] width 54 height 33
select select "***"
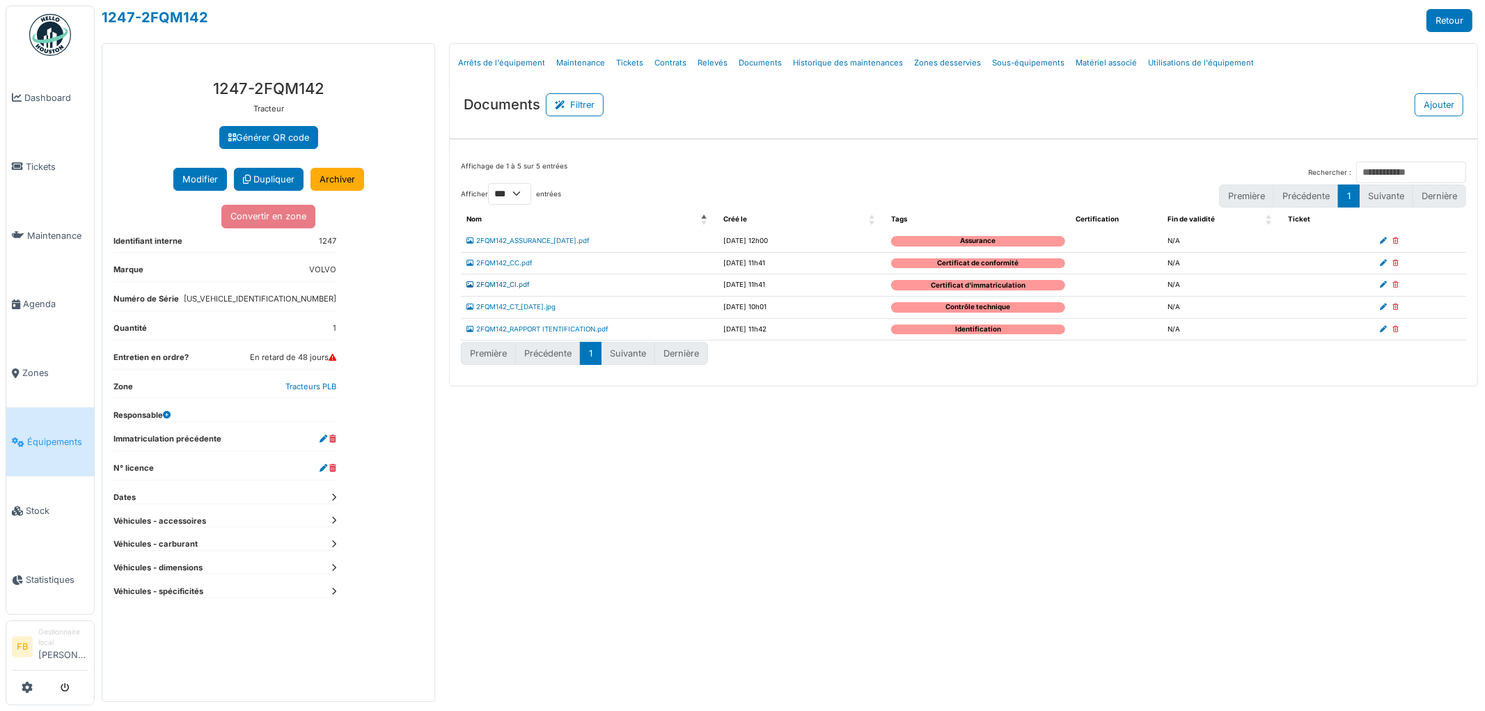
click at [513, 286] on link "2FQM142_CI.pdf" at bounding box center [498, 285] width 63 height 8
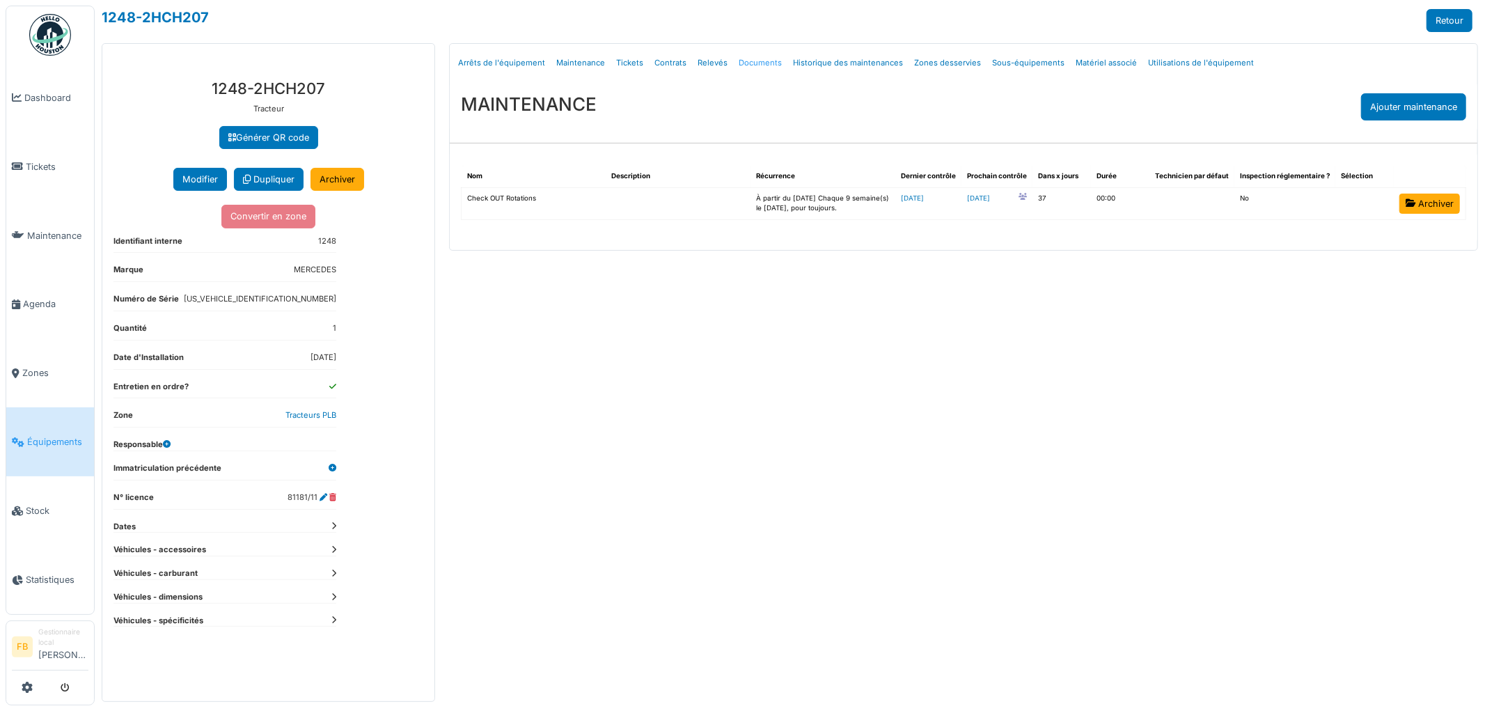
click at [742, 63] on link "Documents" at bounding box center [760, 63] width 54 height 33
select select "***"
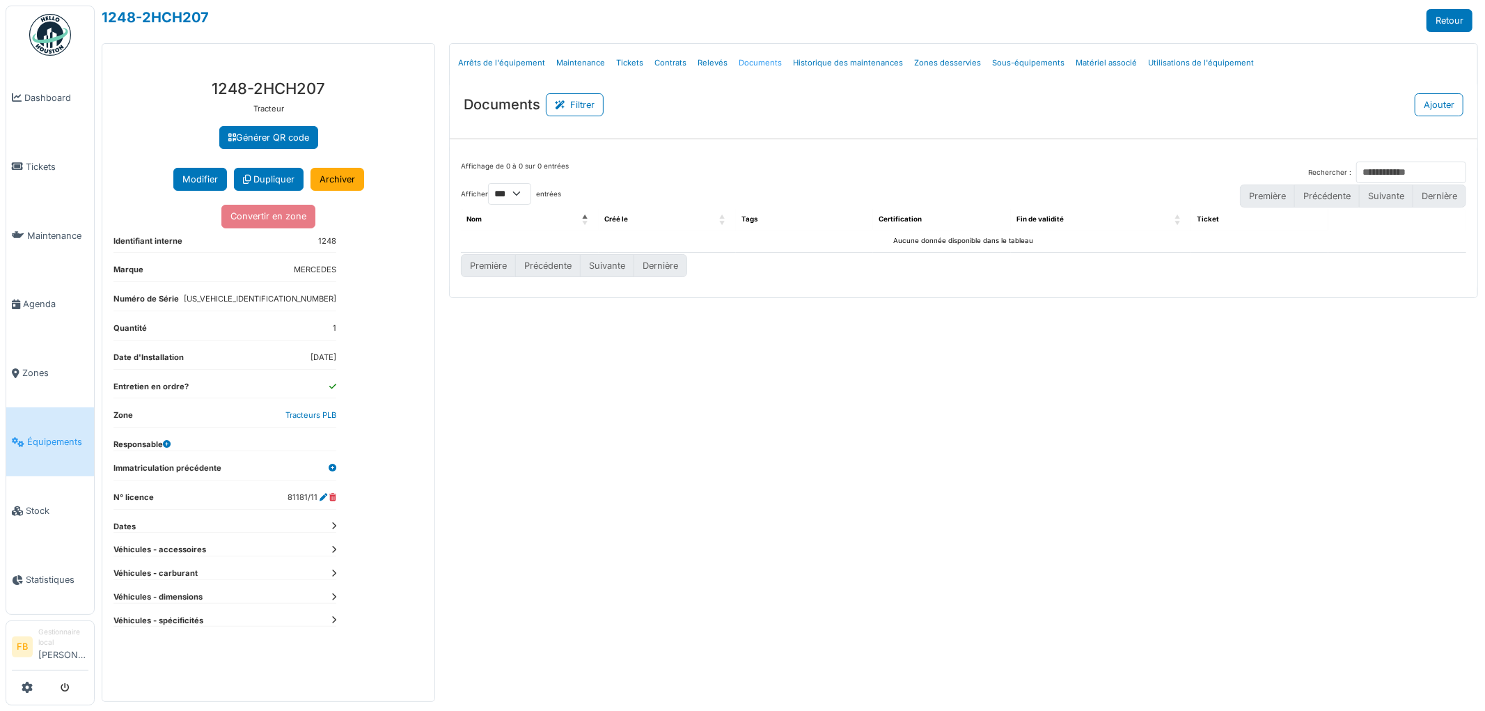
click at [747, 63] on link "Documents" at bounding box center [760, 63] width 54 height 33
select select "***"
click at [1447, 107] on button "Ajouter" at bounding box center [1439, 104] width 49 height 23
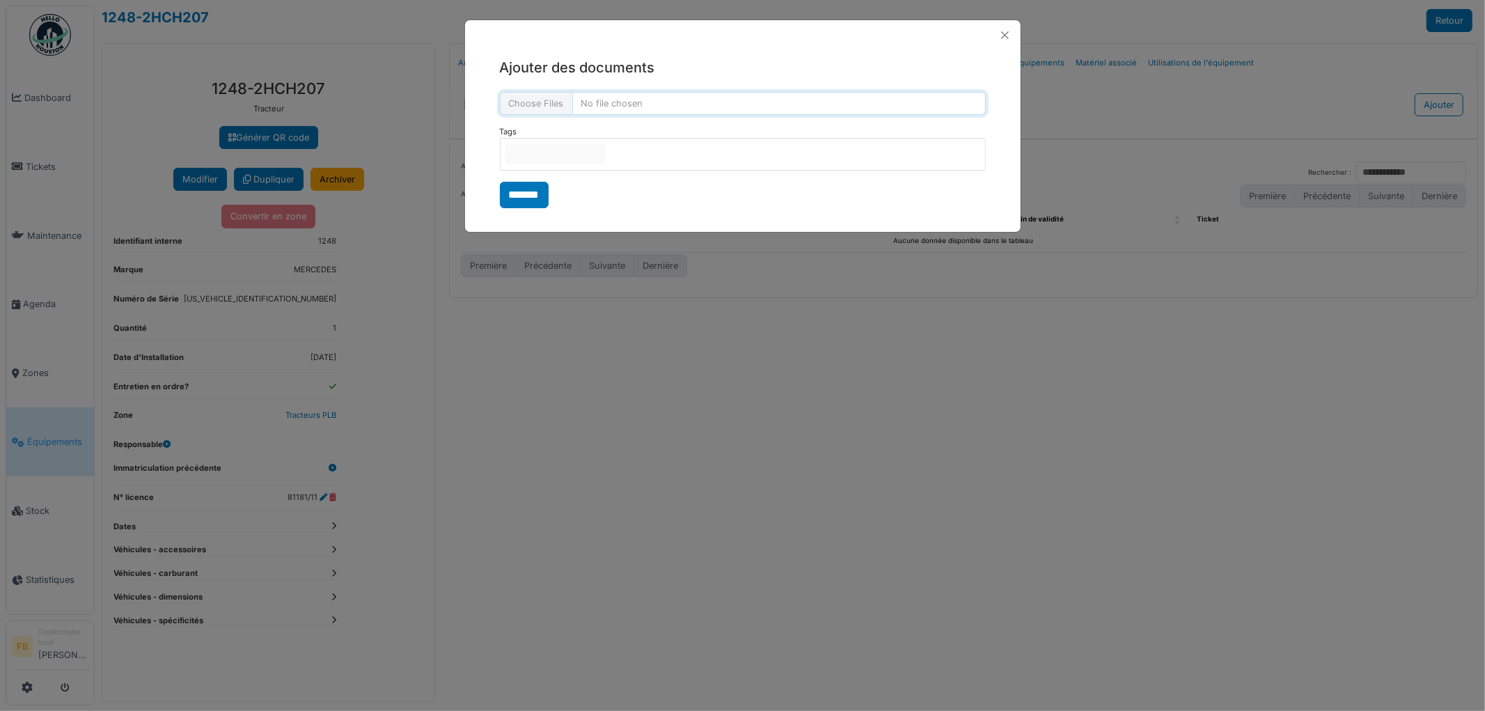
click at [556, 102] on input "file" at bounding box center [743, 103] width 486 height 23
type input "**********"
click at [545, 155] on input "null" at bounding box center [555, 154] width 99 height 20
click at [490, 201] on div "Ajouter des documents Tags ********* Assurance Remove item Certificat de confor…" at bounding box center [743, 133] width 556 height 166
click at [533, 198] on input "*******" at bounding box center [524, 196] width 49 height 26
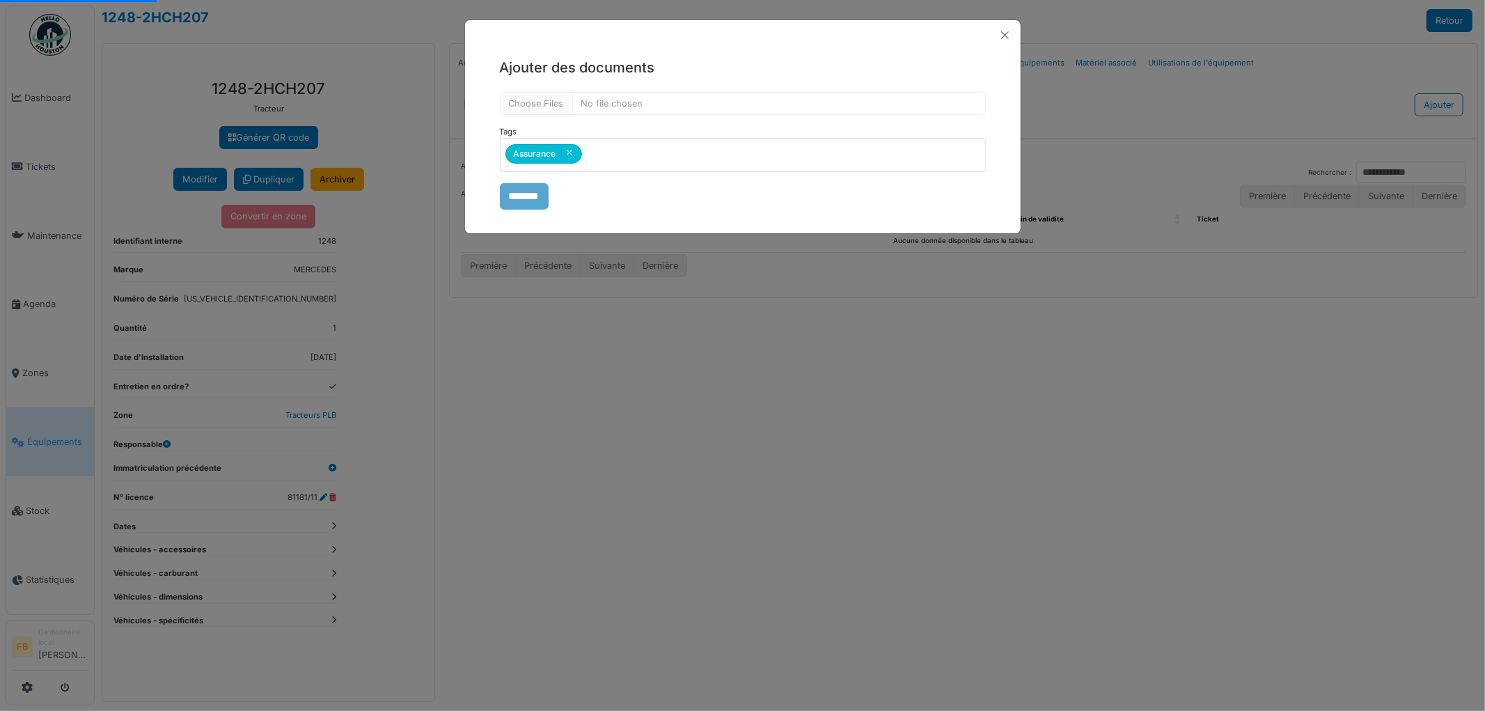
select select "***"
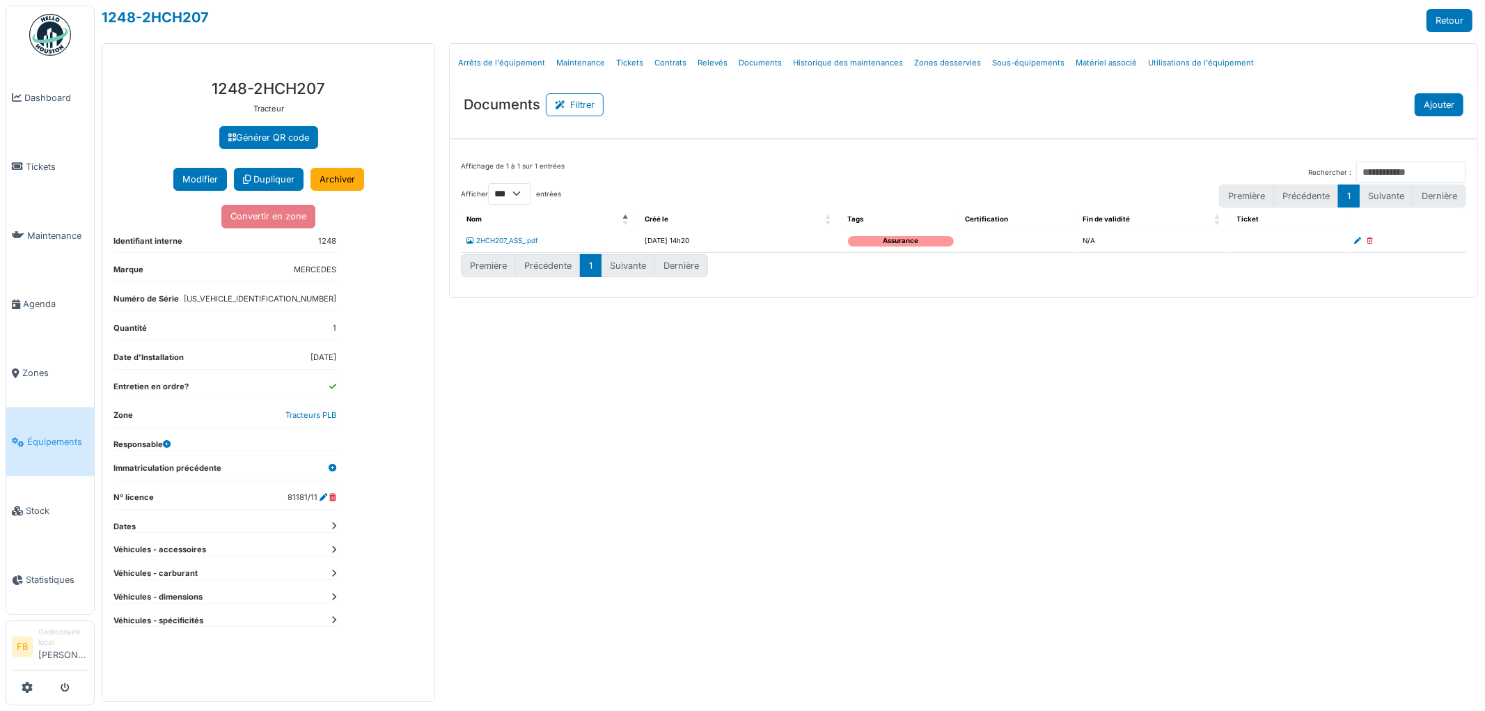
click at [1435, 101] on button "Ajouter" at bounding box center [1439, 104] width 49 height 23
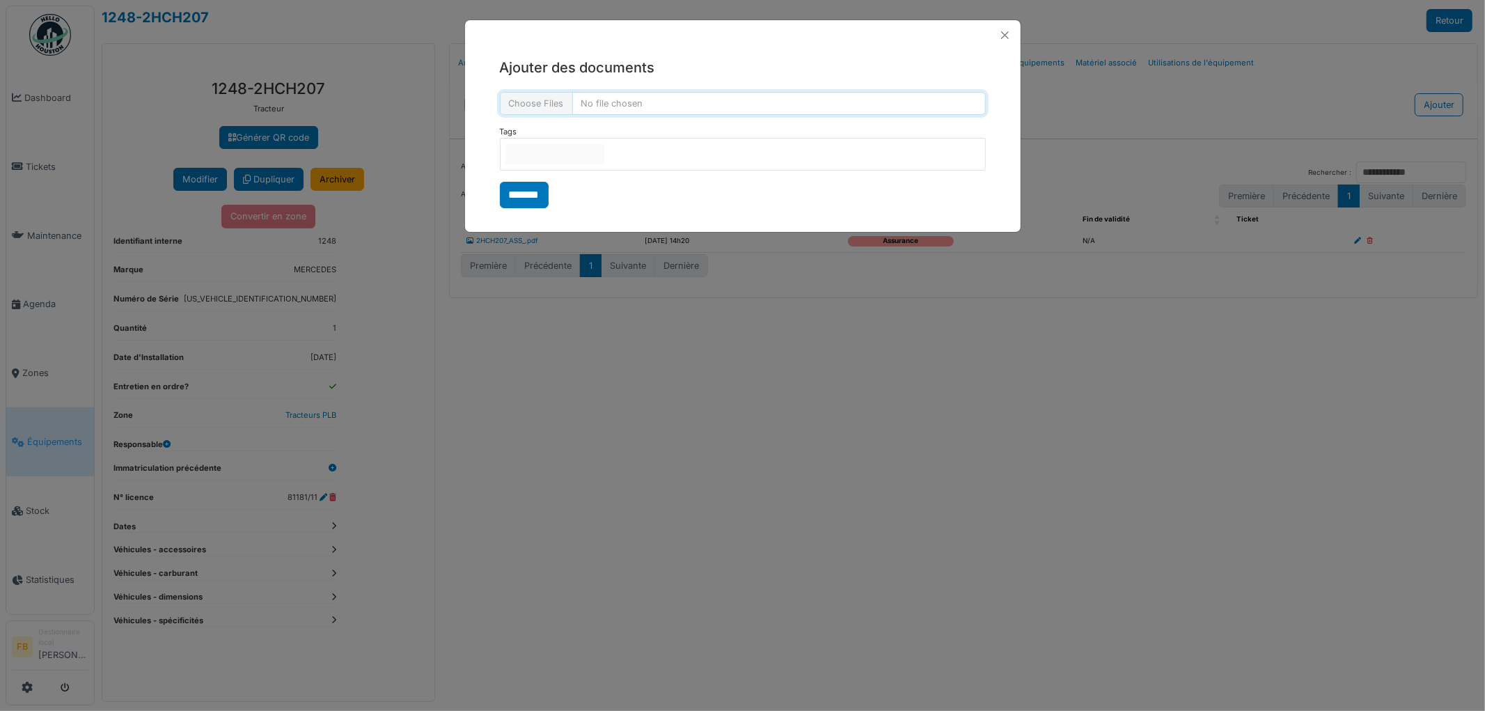
click at [565, 108] on input "file" at bounding box center [743, 103] width 486 height 23
type input "**********"
click at [543, 154] on input "null" at bounding box center [555, 154] width 99 height 20
click at [484, 171] on div "**********" at bounding box center [743, 133] width 556 height 166
click at [540, 197] on input "*******" at bounding box center [524, 196] width 49 height 26
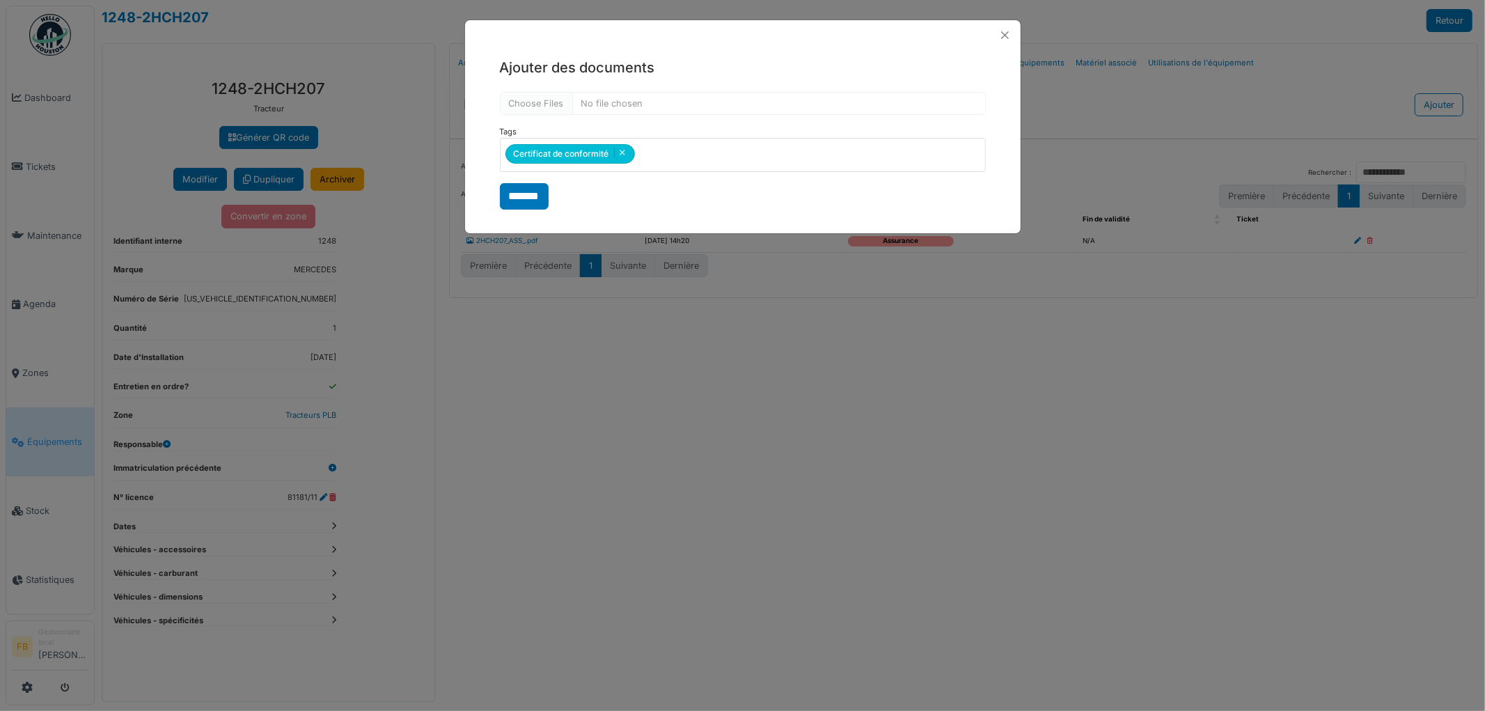
select select "***"
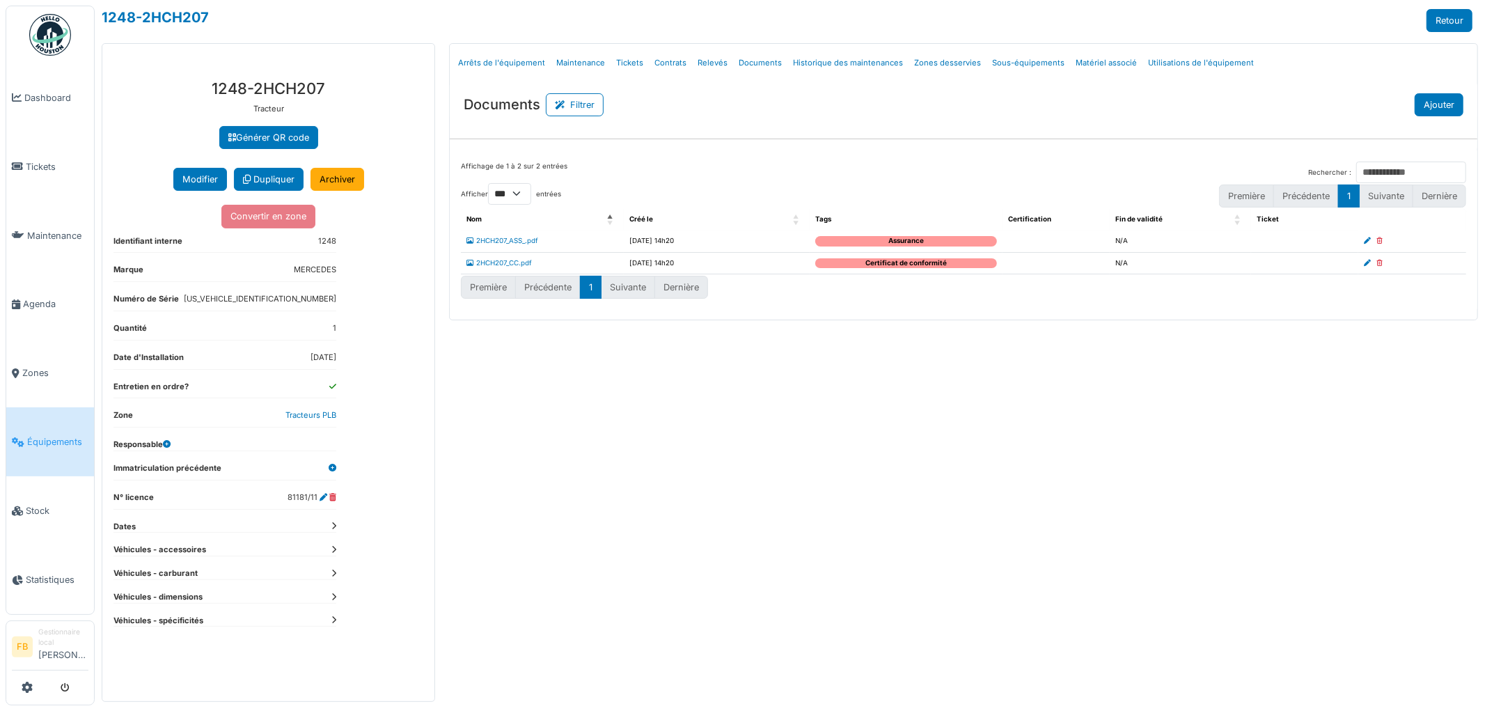
click at [1444, 107] on button "Ajouter" at bounding box center [1439, 104] width 49 height 23
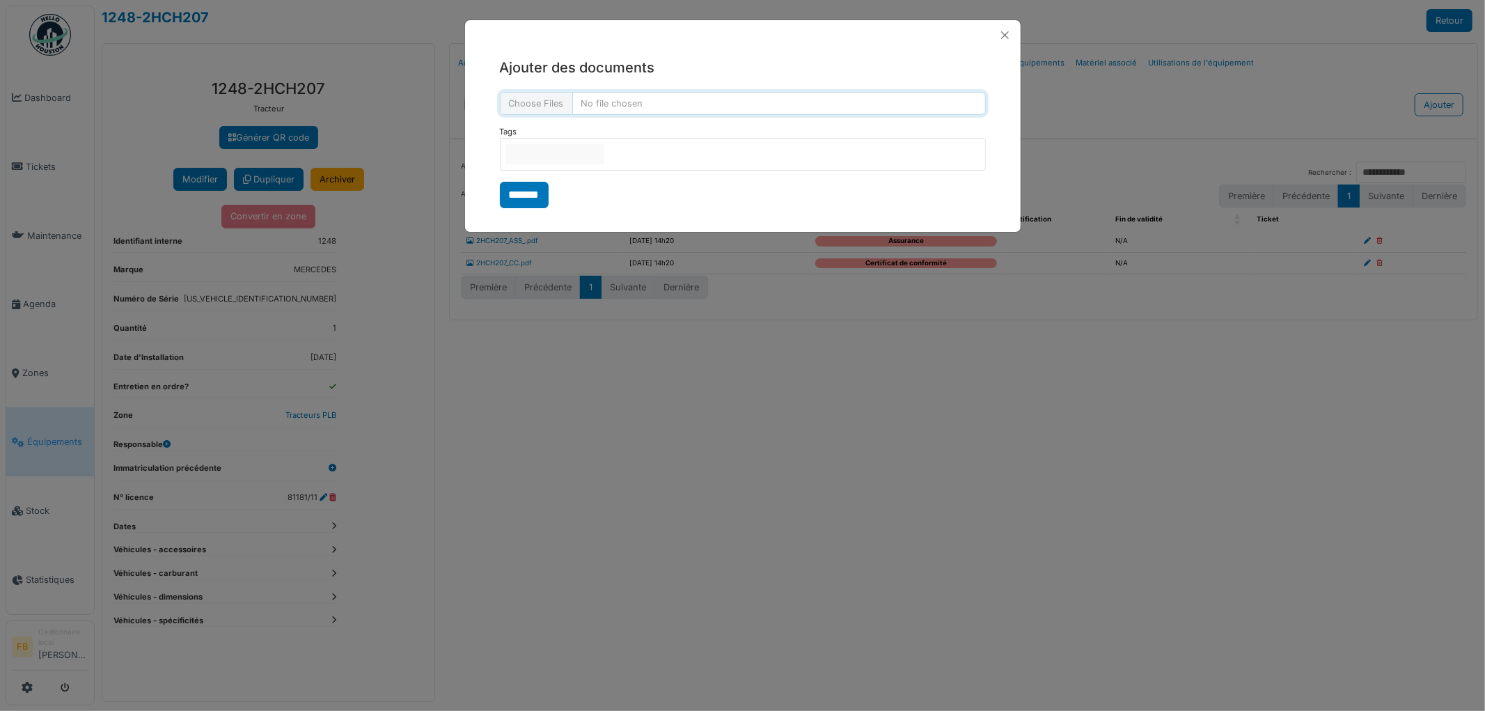
click at [540, 109] on input "file" at bounding box center [743, 103] width 486 height 23
type input "**********"
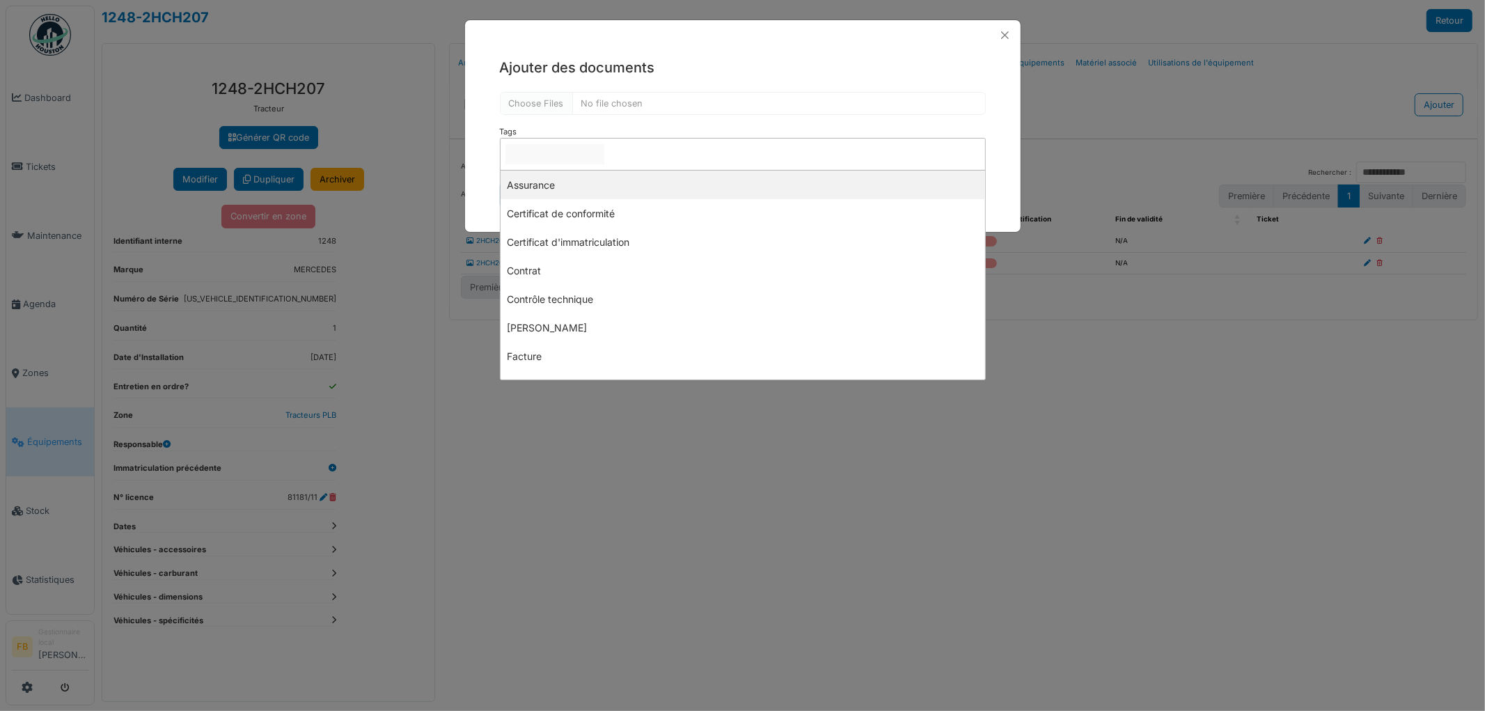
click at [538, 155] on input "null" at bounding box center [555, 154] width 99 height 20
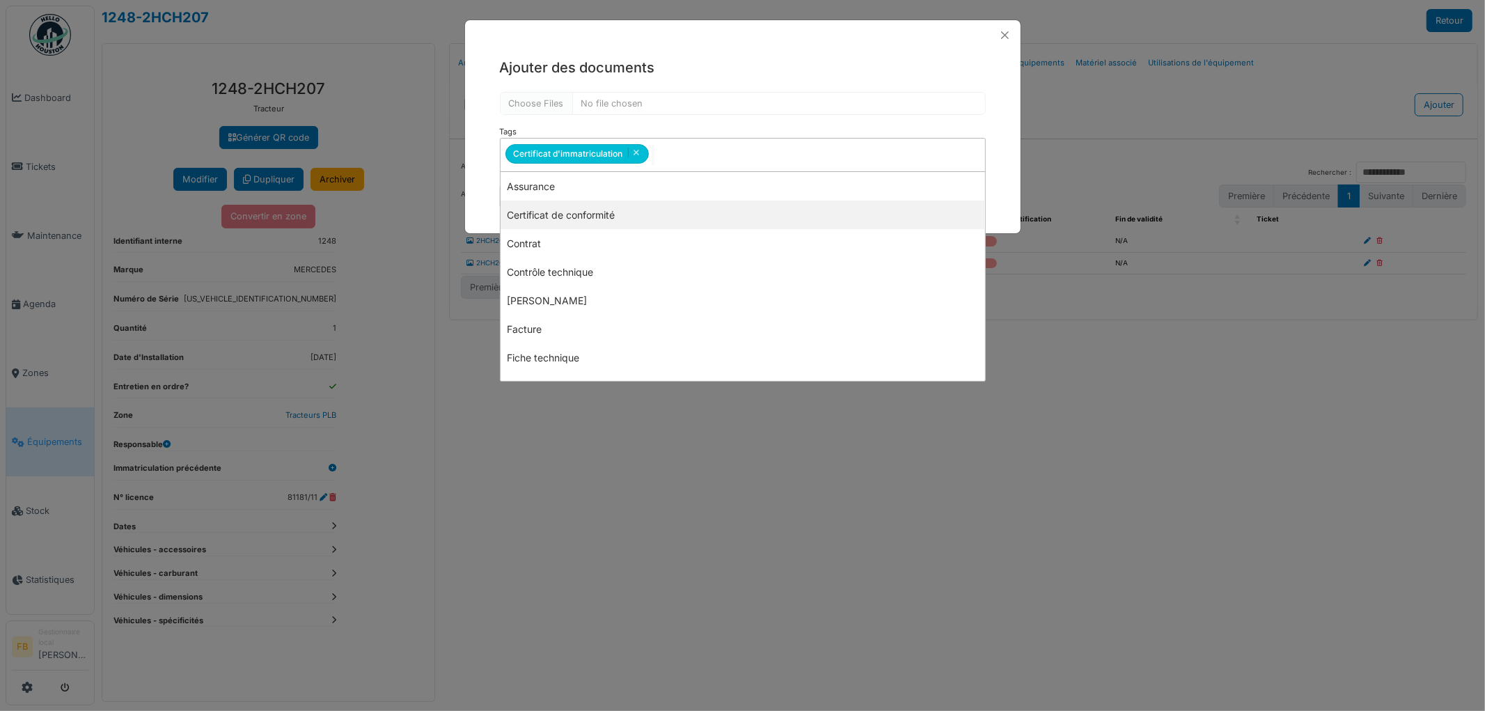
click at [488, 198] on div "**********" at bounding box center [743, 133] width 556 height 166
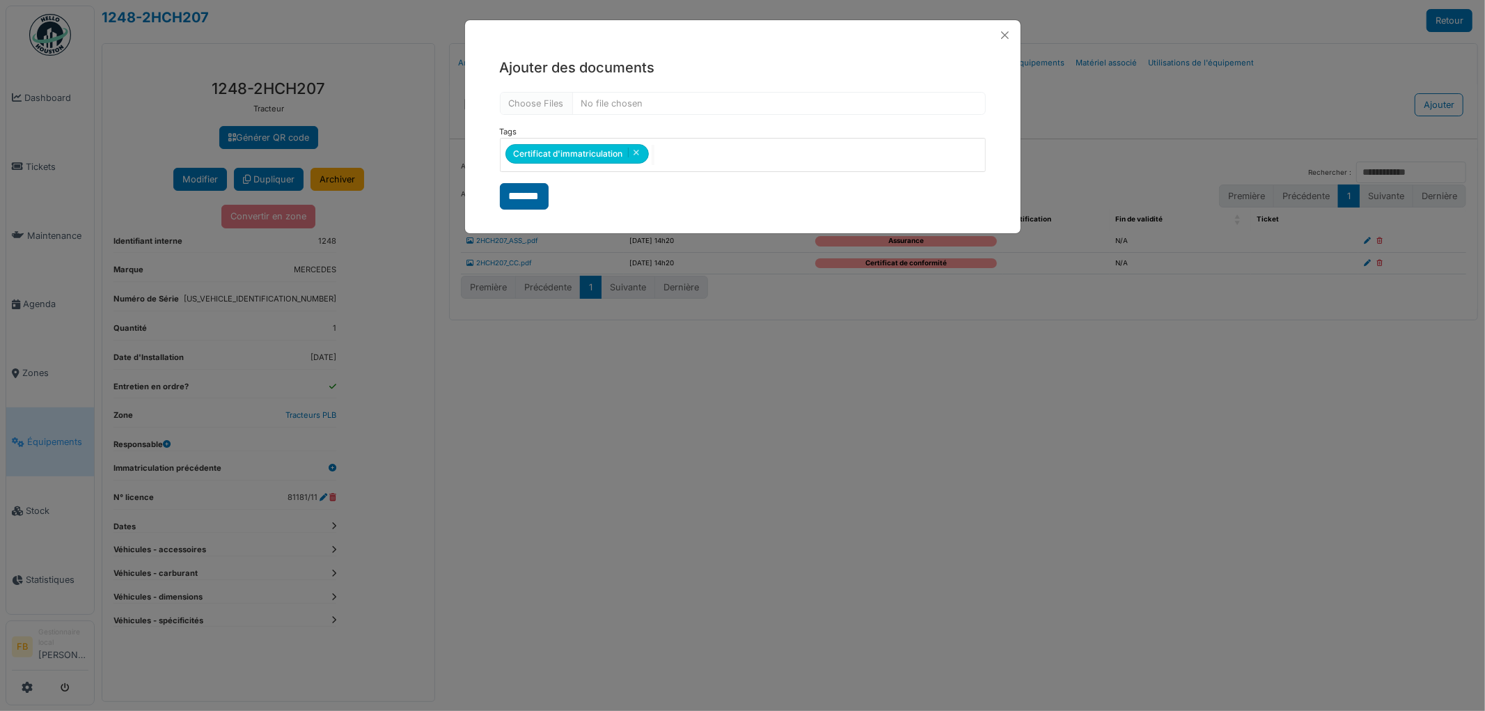
click at [533, 204] on input "*******" at bounding box center [524, 196] width 49 height 26
select select "***"
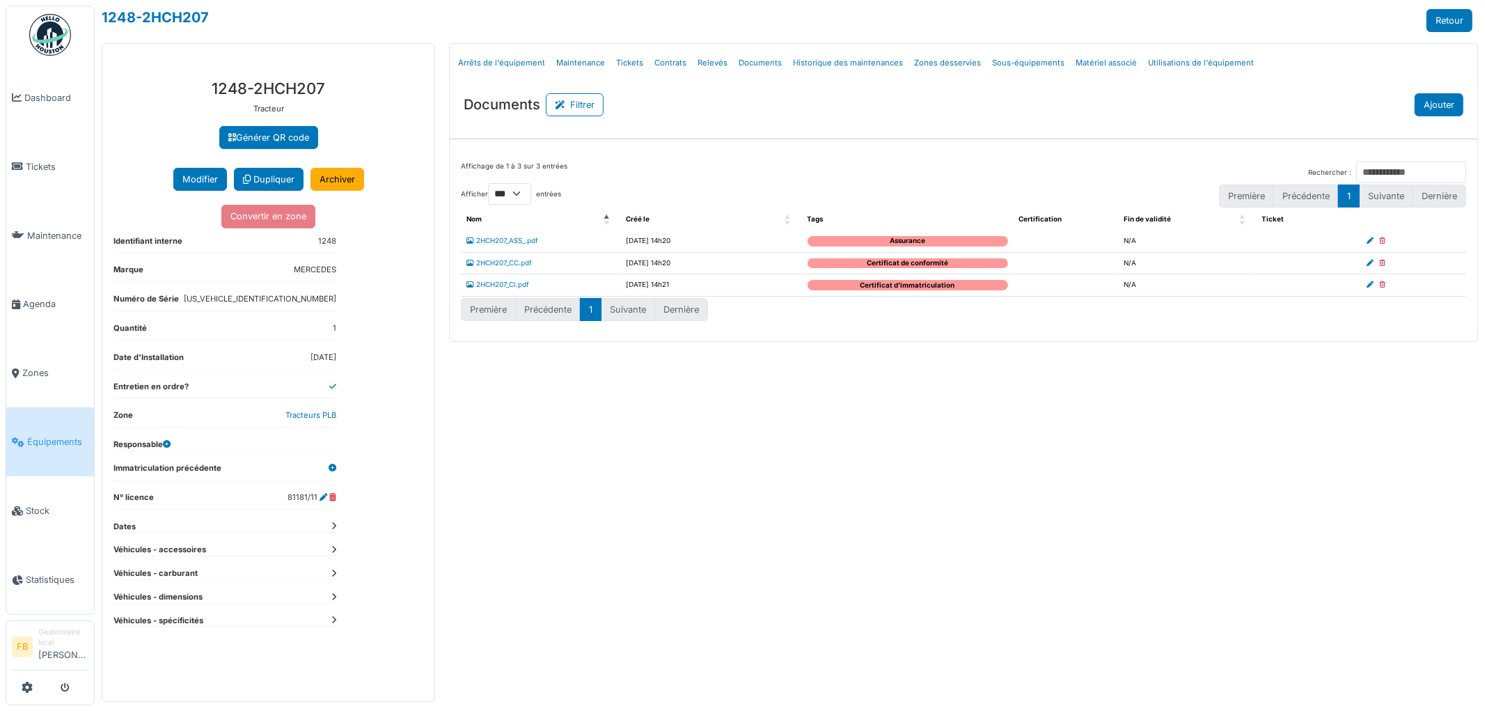
click at [1422, 103] on button "Ajouter" at bounding box center [1439, 104] width 49 height 23
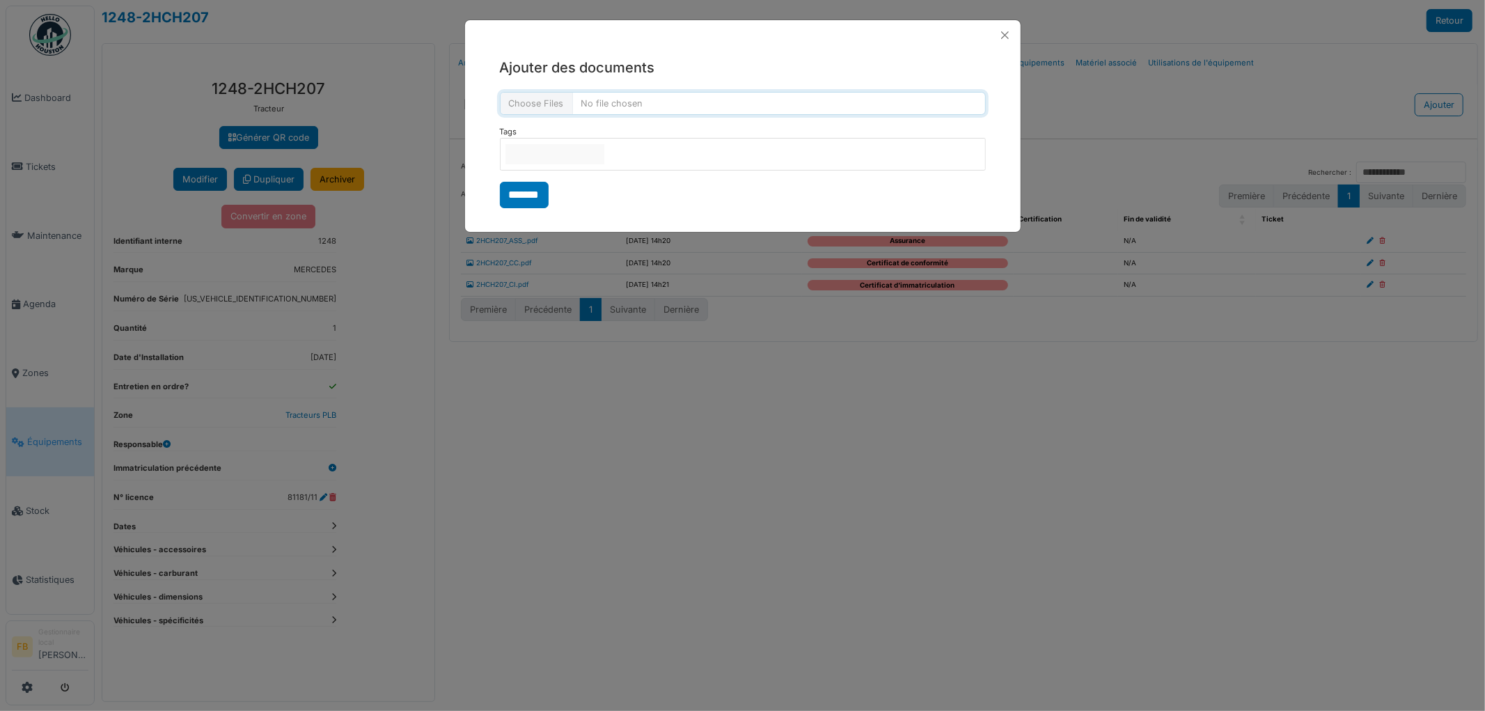
click at [561, 107] on input "file" at bounding box center [743, 103] width 486 height 23
type input "**********"
click at [531, 148] on input "null" at bounding box center [555, 154] width 99 height 20
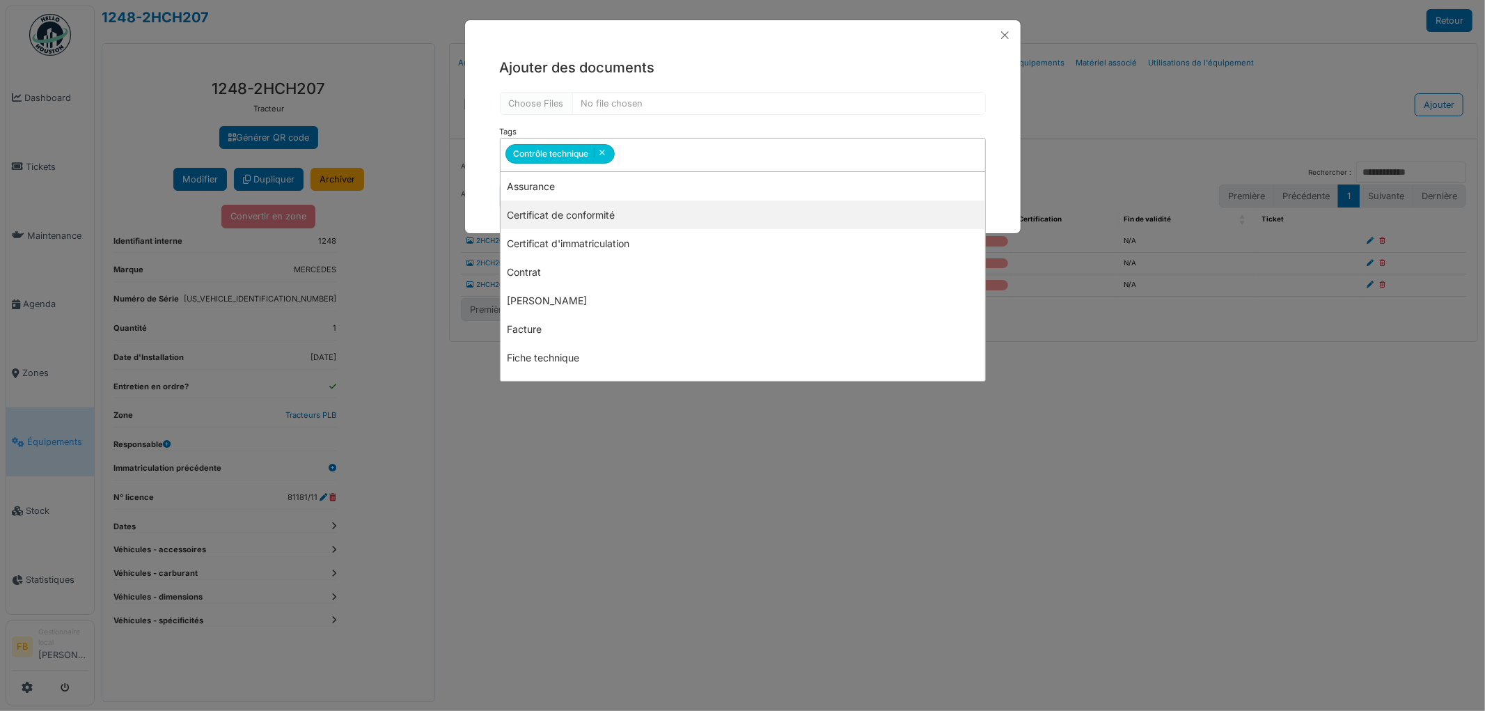
click at [487, 195] on div "**********" at bounding box center [743, 133] width 556 height 166
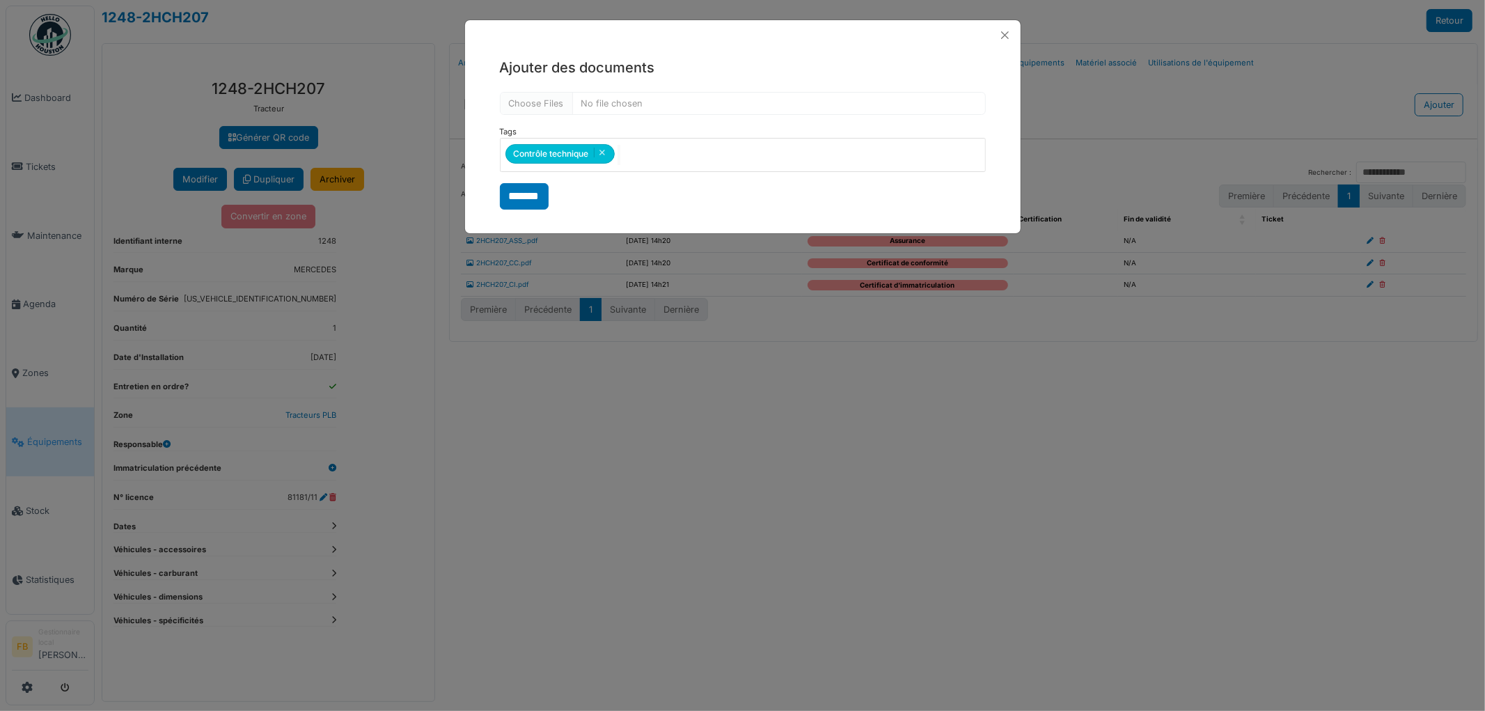
click at [524, 195] on input "*******" at bounding box center [524, 196] width 49 height 26
select select "***"
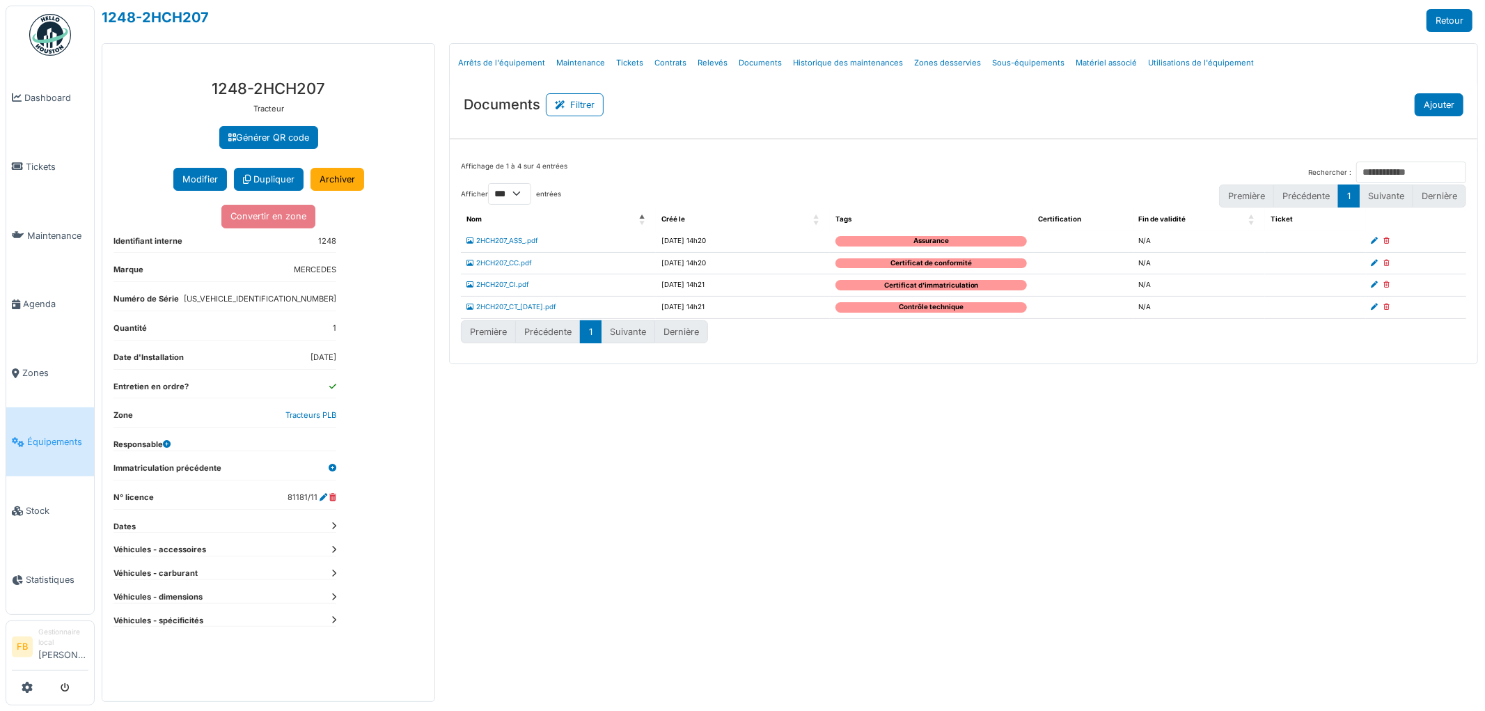
click at [1439, 114] on button "Ajouter" at bounding box center [1439, 104] width 49 height 23
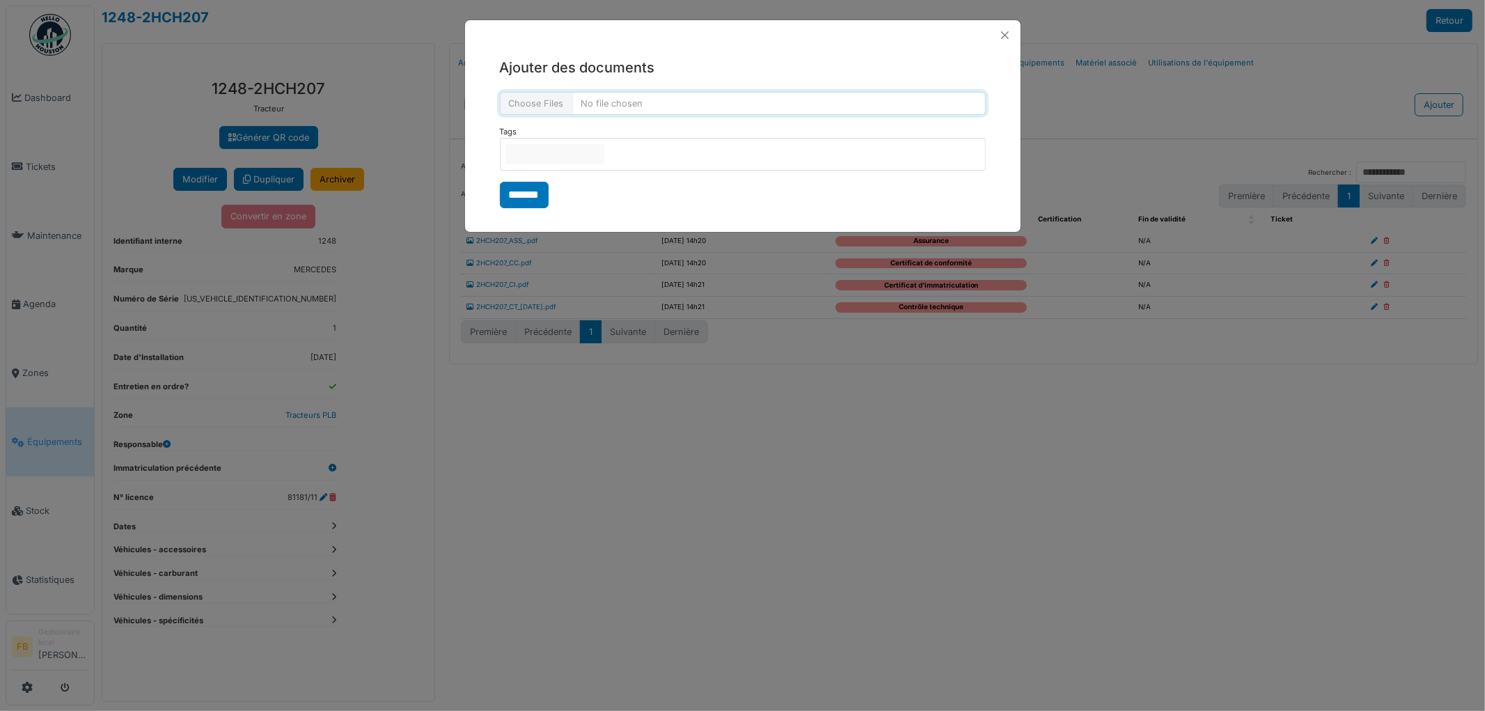
click at [542, 107] on input "file" at bounding box center [743, 103] width 486 height 23
type input "**********"
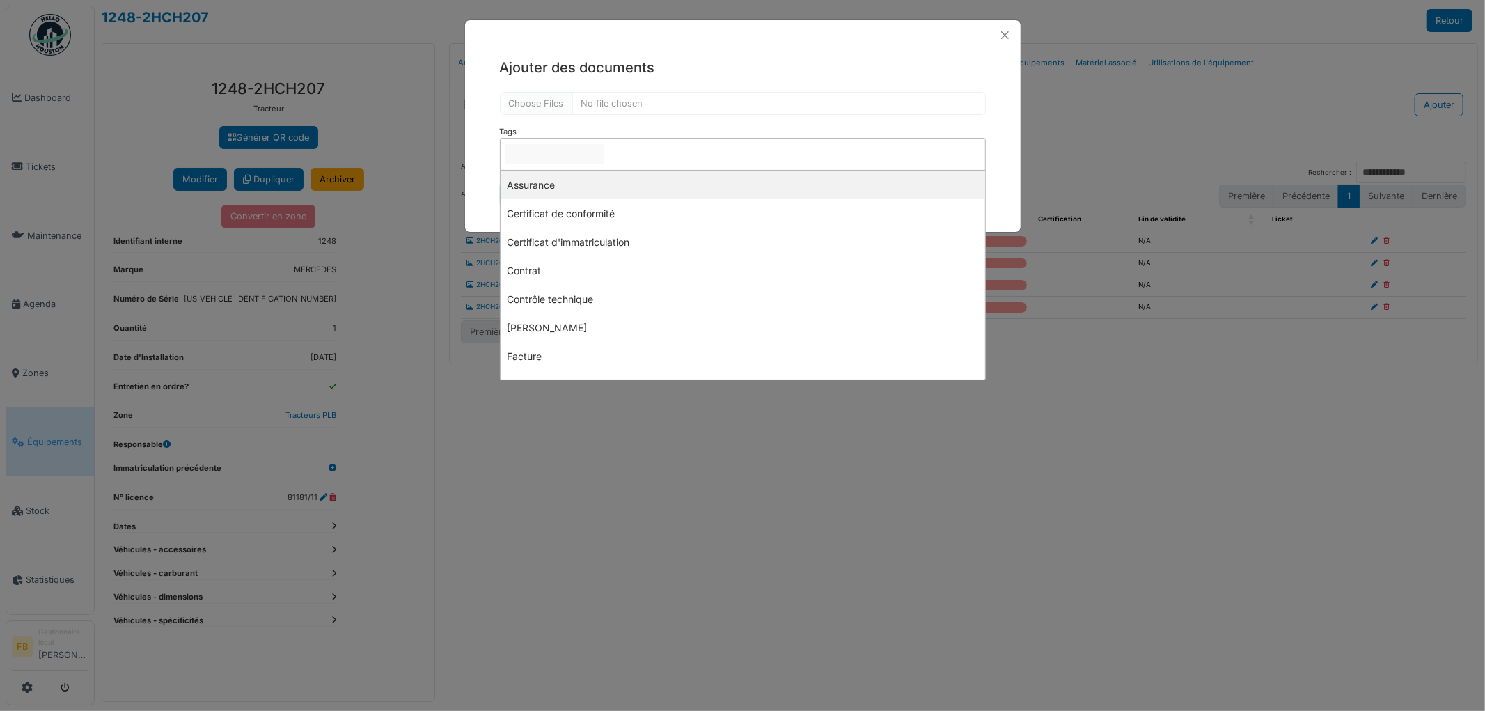
click at [529, 162] on input "null" at bounding box center [555, 154] width 99 height 20
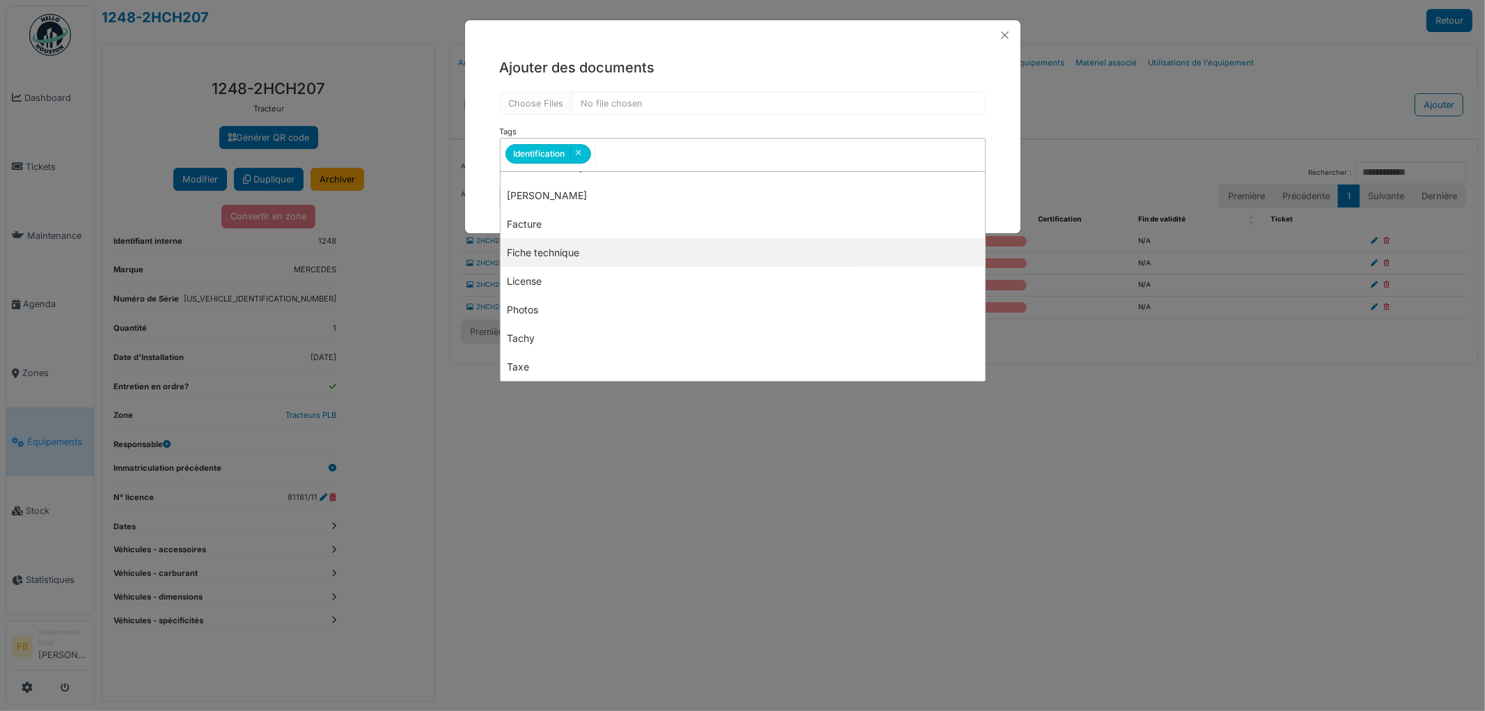
scroll to position [134, 0]
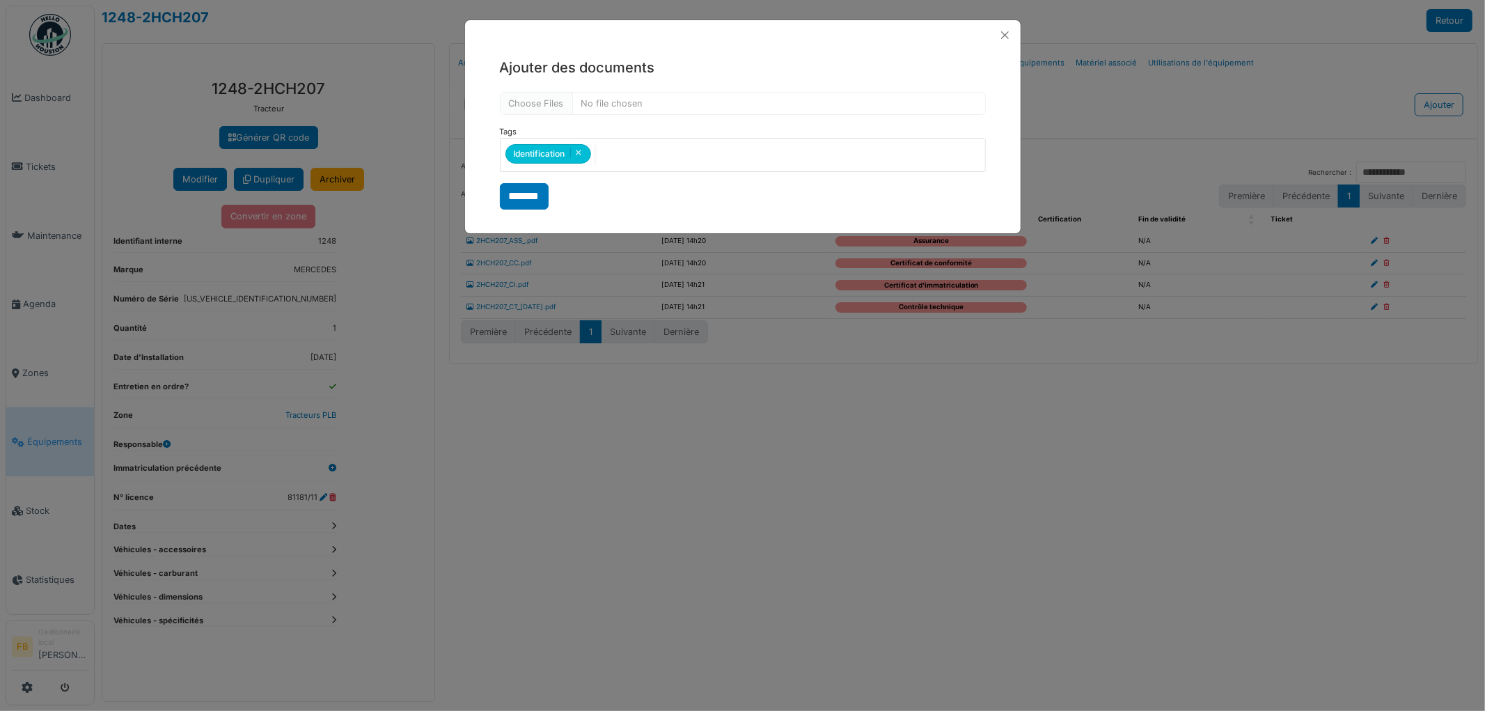
drag, startPoint x: 478, startPoint y: 191, endPoint x: 498, endPoint y: 196, distance: 20.3
click at [478, 191] on div "**********" at bounding box center [743, 133] width 556 height 166
click at [514, 194] on input "*******" at bounding box center [524, 196] width 49 height 26
select select "***"
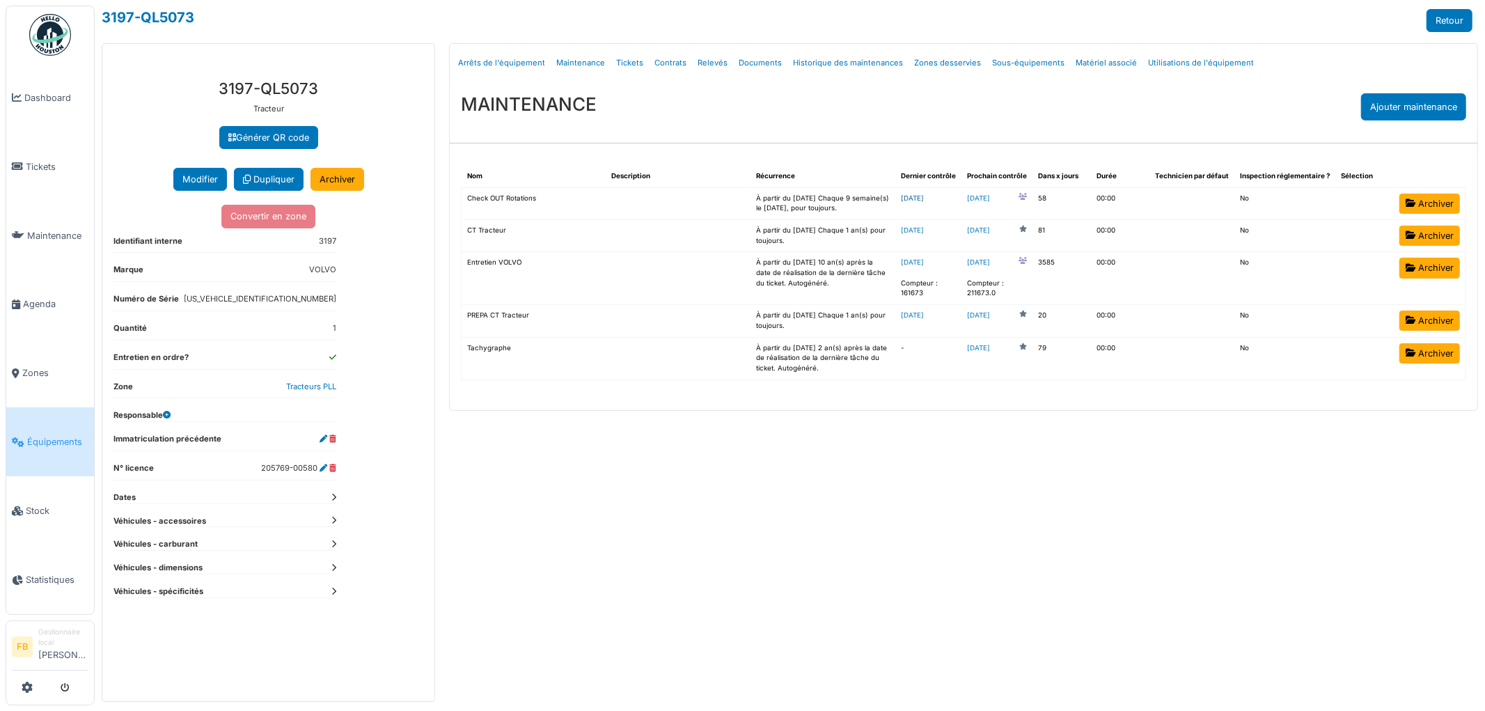
click at [924, 199] on link "2025-08-16" at bounding box center [912, 198] width 23 height 8
